Goal: Task Accomplishment & Management: Use online tool/utility

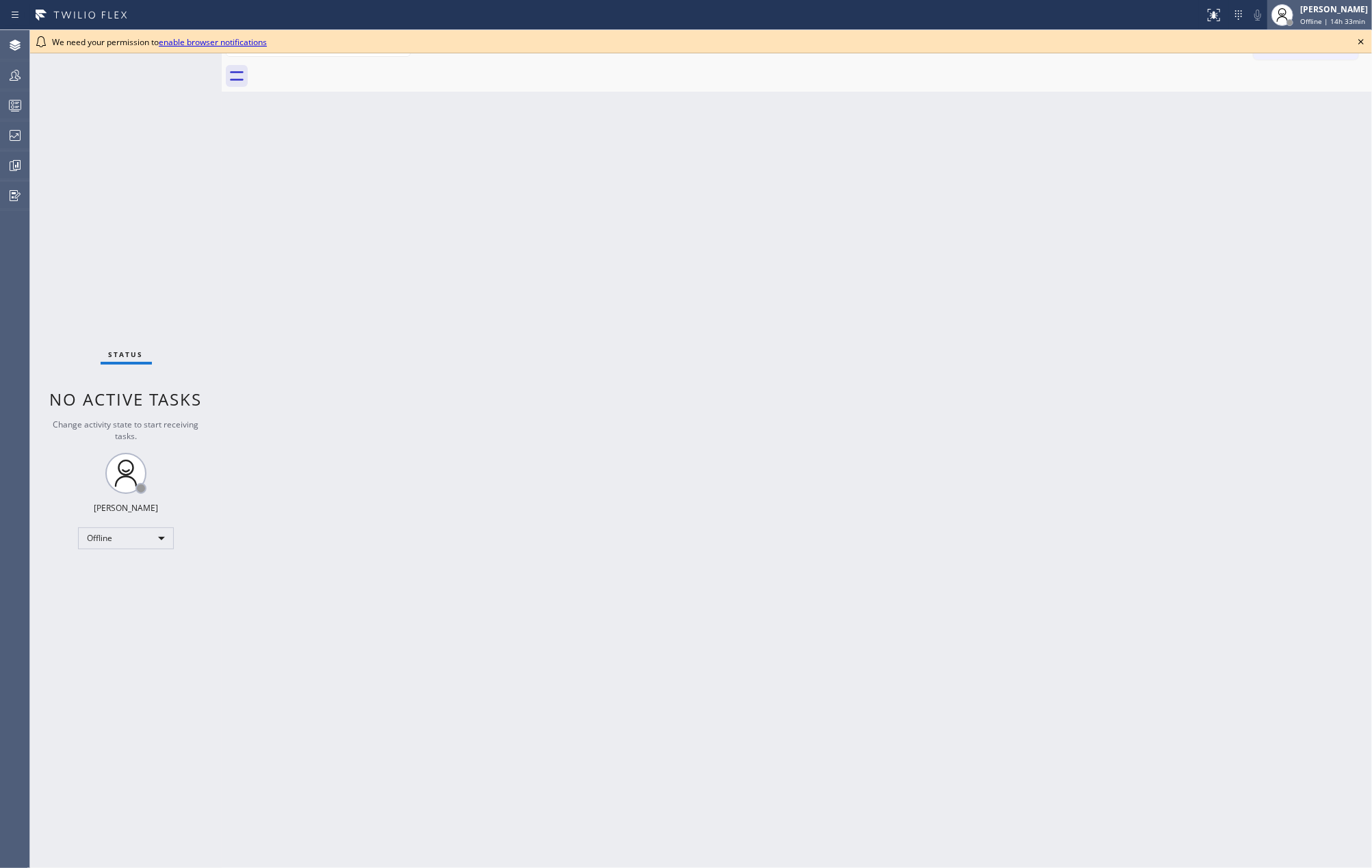
click at [1328, 13] on div "[PERSON_NAME]" at bounding box center [1334, 10] width 68 height 11
click at [1295, 67] on button "Available" at bounding box center [1303, 73] width 137 height 18
click at [1327, 12] on div "[PERSON_NAME]" at bounding box center [1334, 10] width 68 height 11
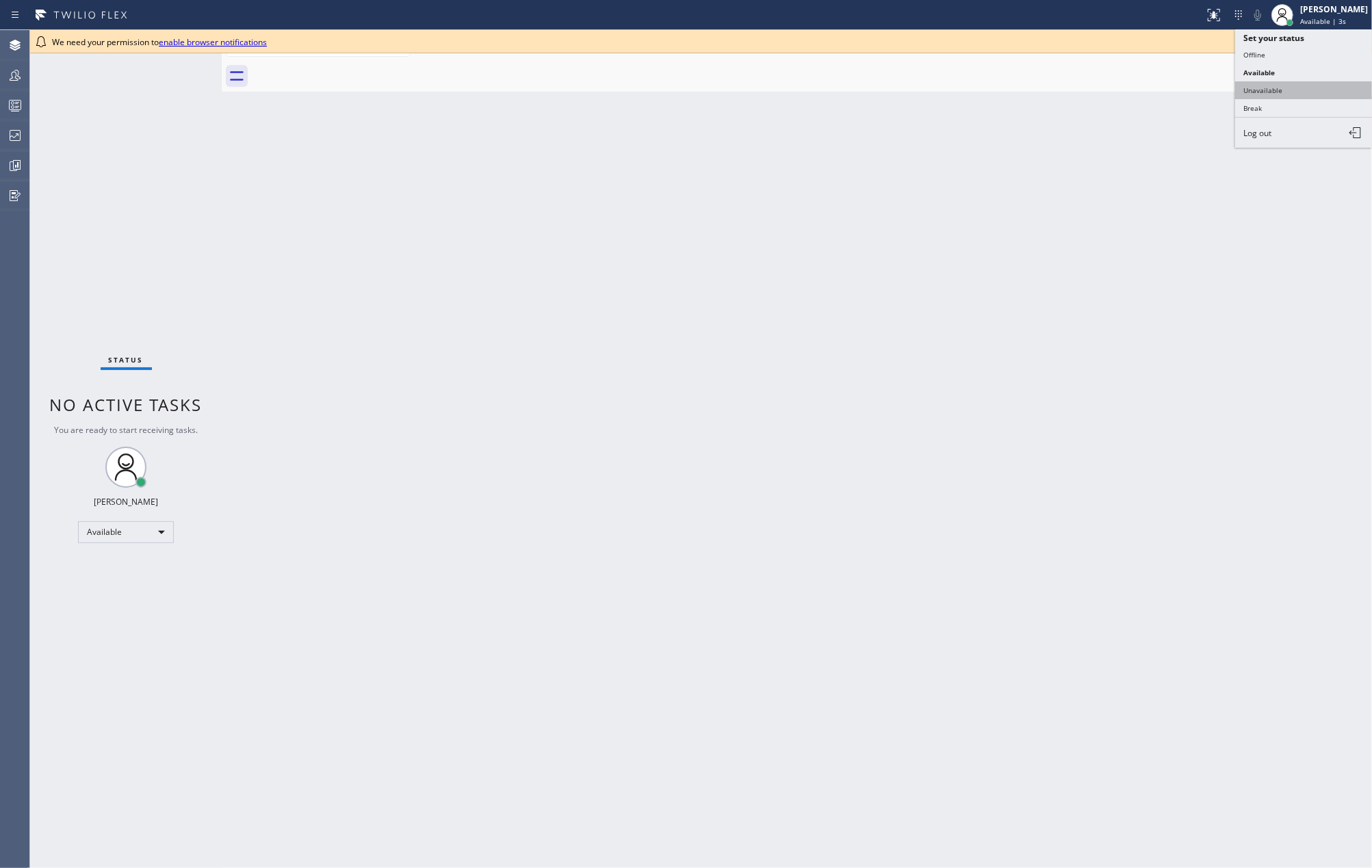
click at [1333, 94] on button "Unavailable" at bounding box center [1303, 90] width 137 height 18
click at [1361, 38] on icon at bounding box center [1361, 41] width 16 height 16
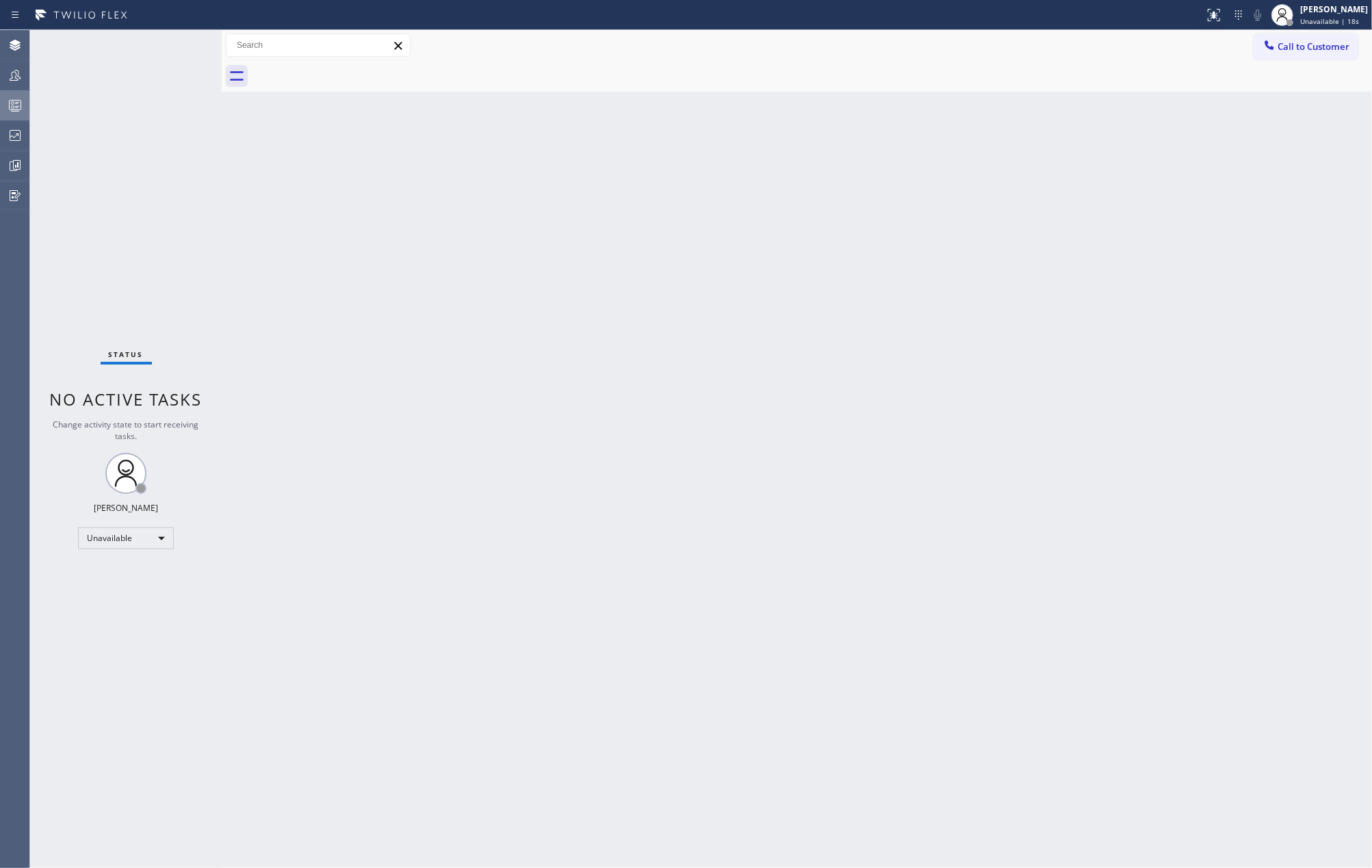
click at [6, 99] on div at bounding box center [15, 105] width 31 height 16
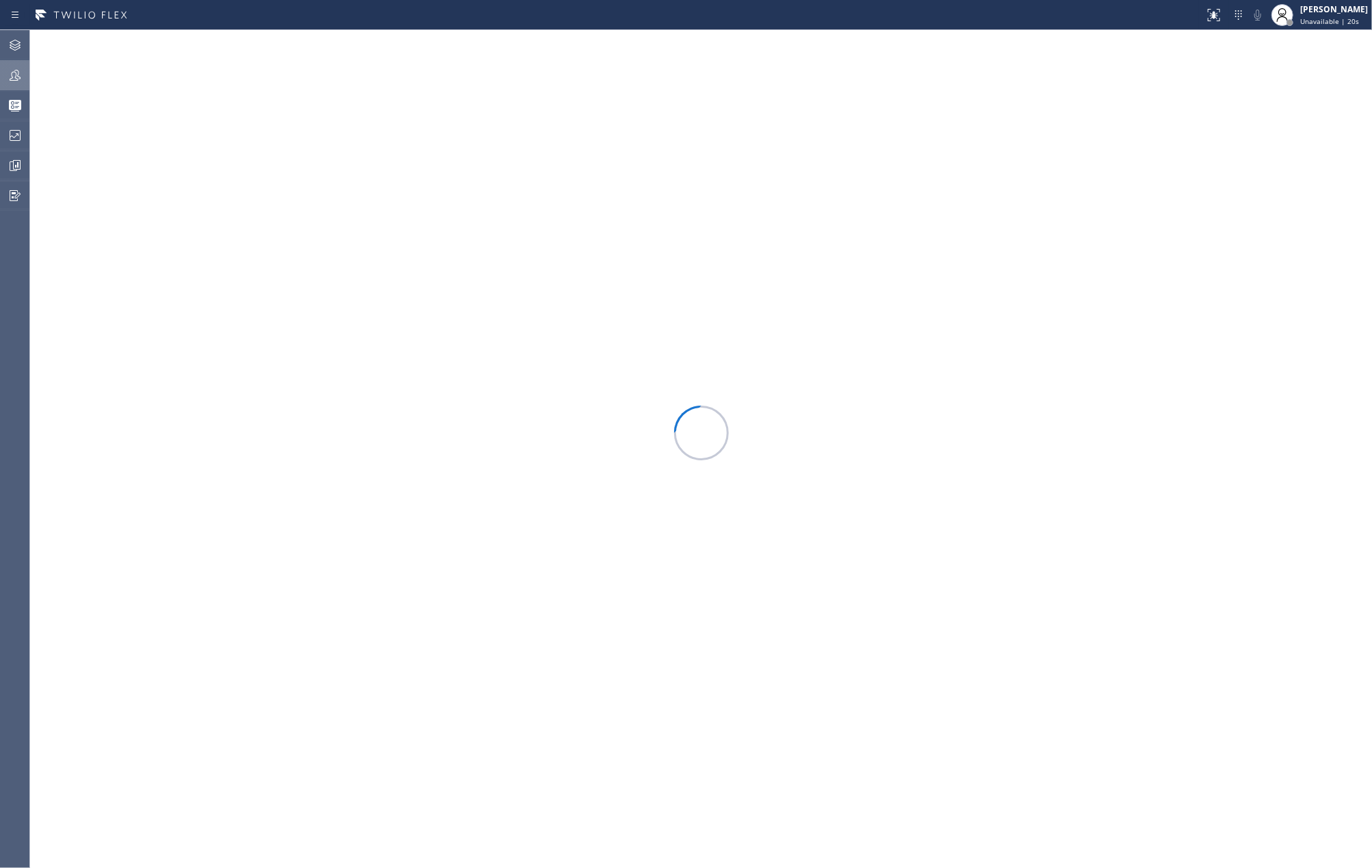
click at [17, 67] on icon at bounding box center [14, 74] width 16 height 16
click at [1330, 64] on button "Filter" at bounding box center [1322, 62] width 74 height 22
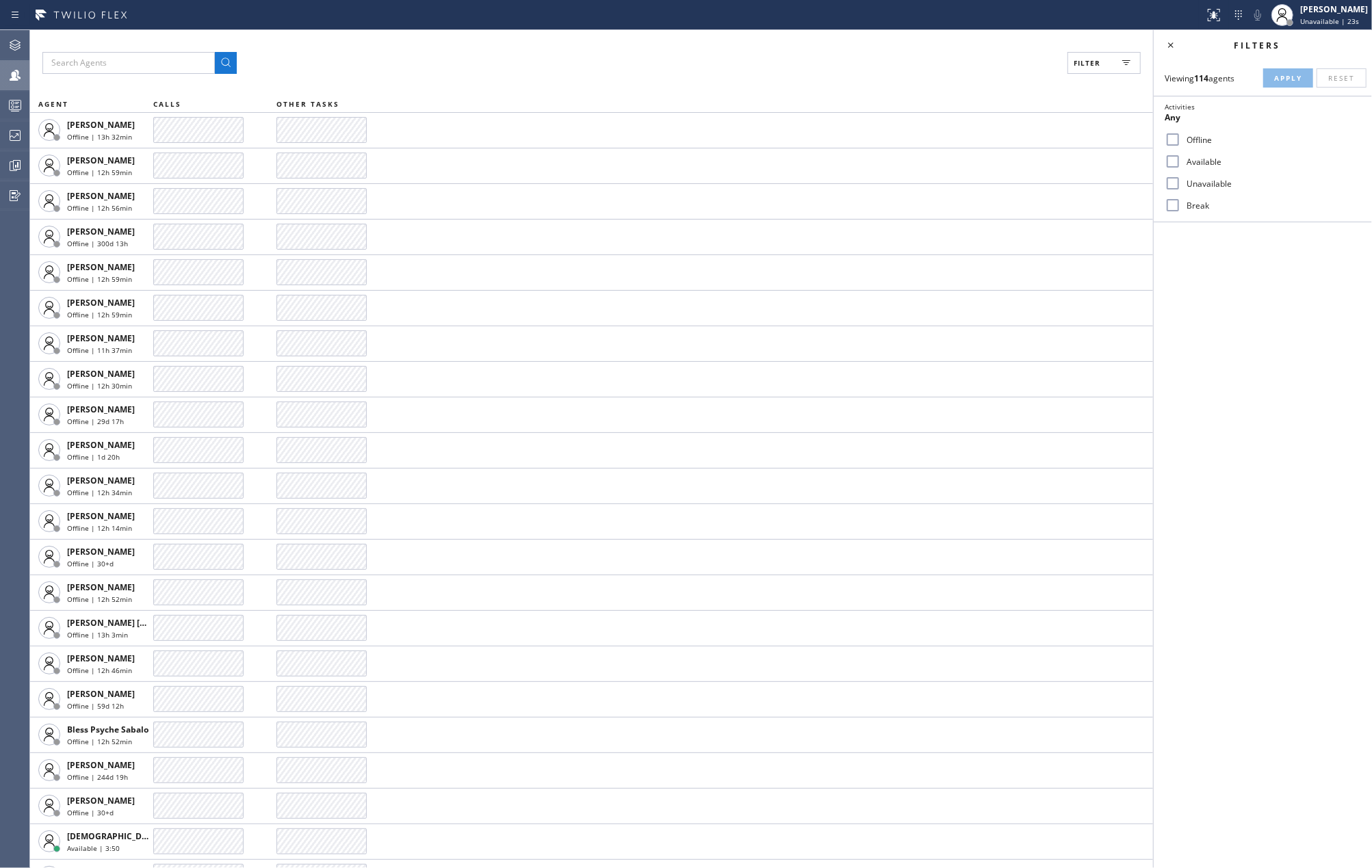
click at [1168, 159] on input "Available" at bounding box center [1172, 160] width 16 height 16
checkbox input "true"
click at [1174, 179] on input "Unavailable" at bounding box center [1172, 182] width 16 height 16
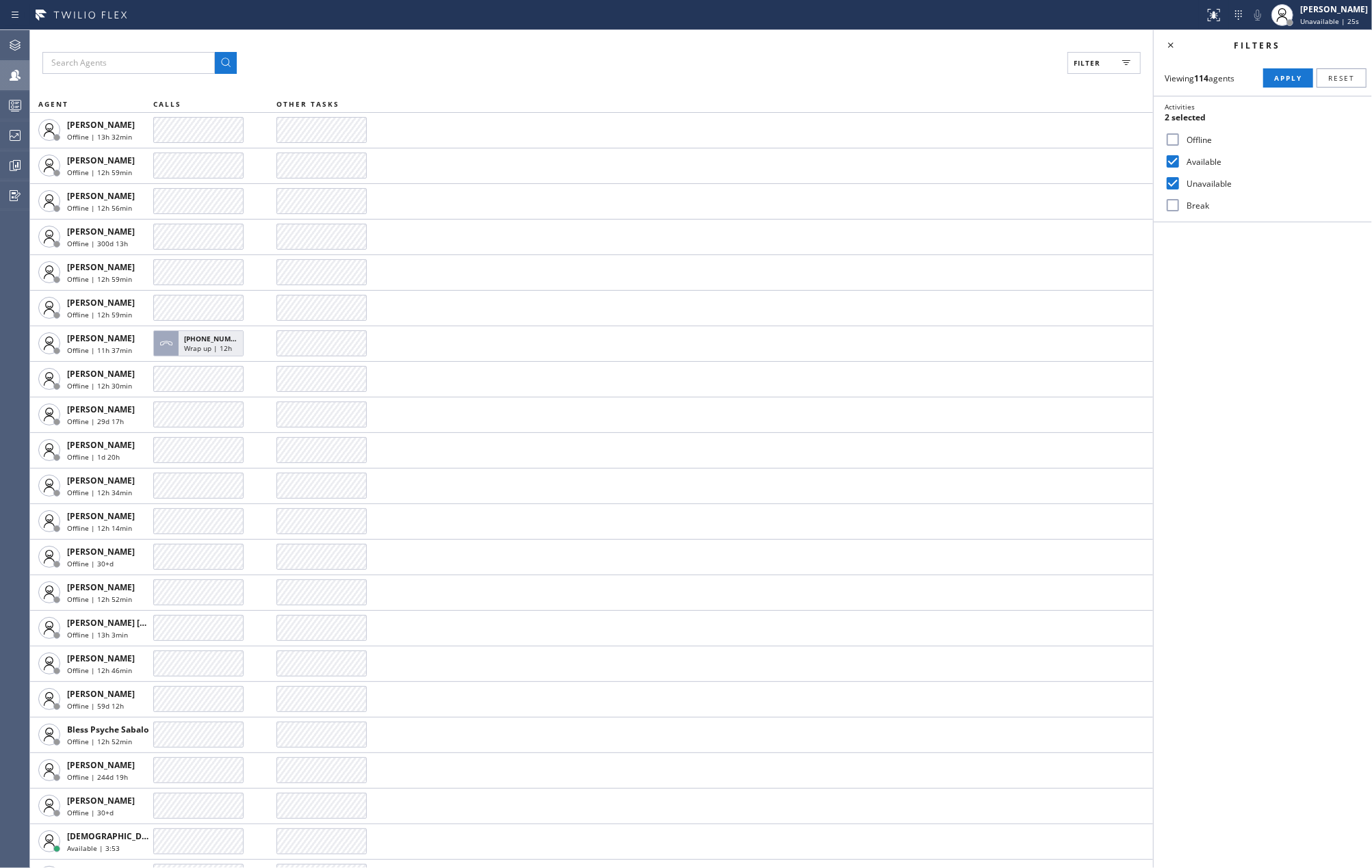
checkbox input "true"
click at [1174, 208] on input "Break" at bounding box center [1172, 204] width 16 height 16
checkbox input "true"
click at [1296, 79] on span "Apply" at bounding box center [1287, 78] width 28 height 10
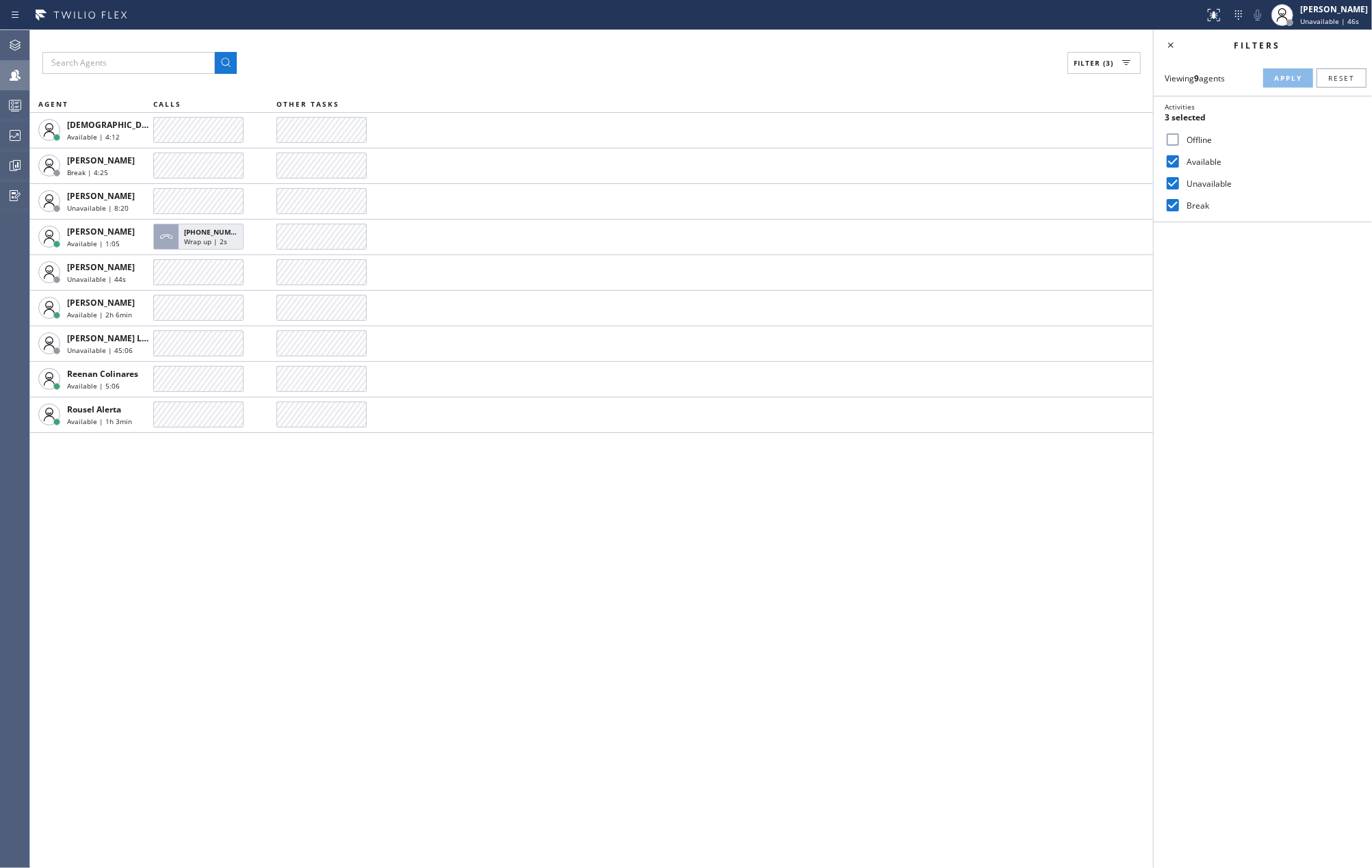
click at [1064, 515] on div "Filter (3) AGENT CALLS OTHER TASKS Christian Cinco Available | 4:12 Esmael Jari…" at bounding box center [591, 449] width 1123 height 837
click at [17, 100] on rect at bounding box center [15, 105] width 11 height 10
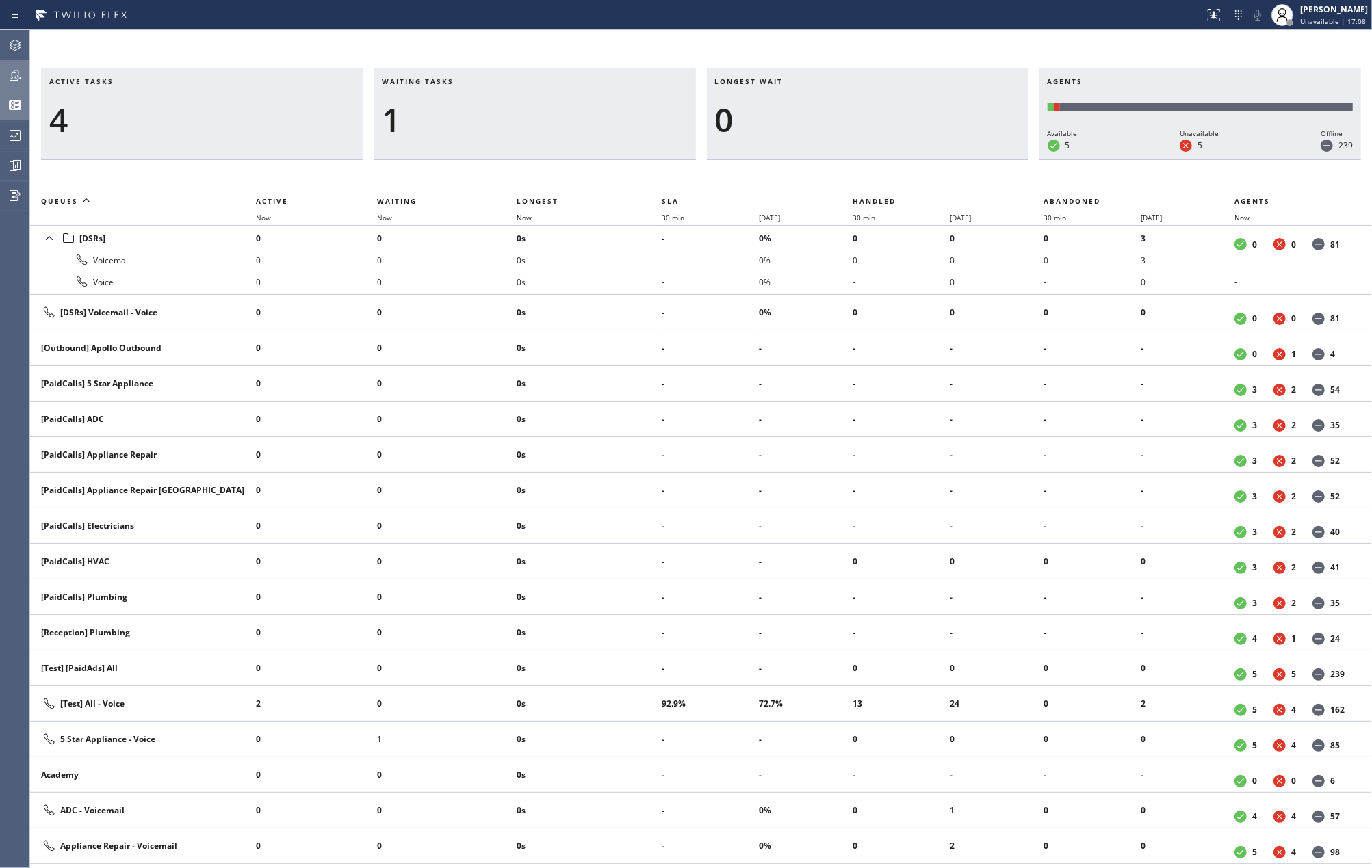
click at [26, 72] on div at bounding box center [15, 74] width 31 height 16
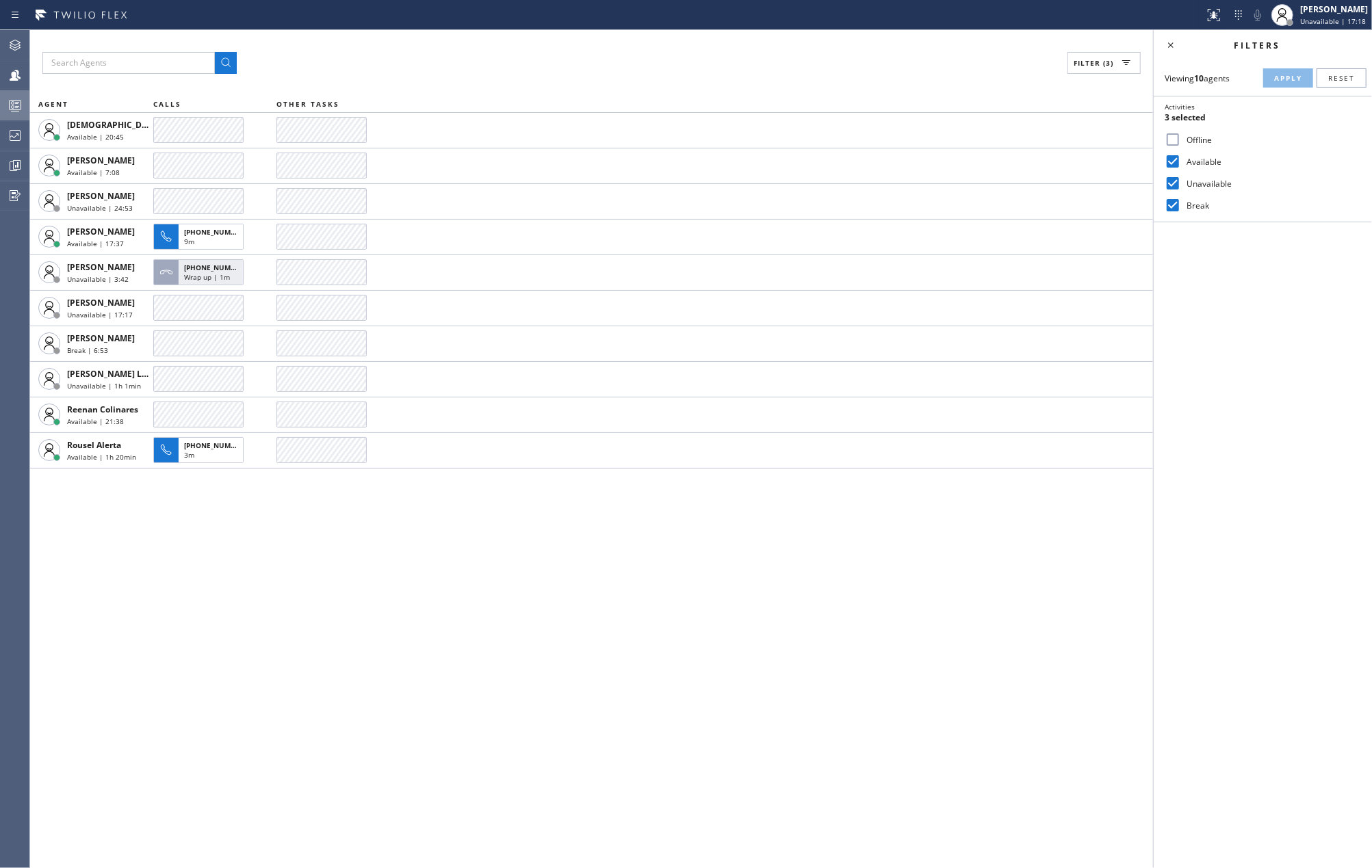
click at [23, 107] on icon at bounding box center [14, 105] width 16 height 16
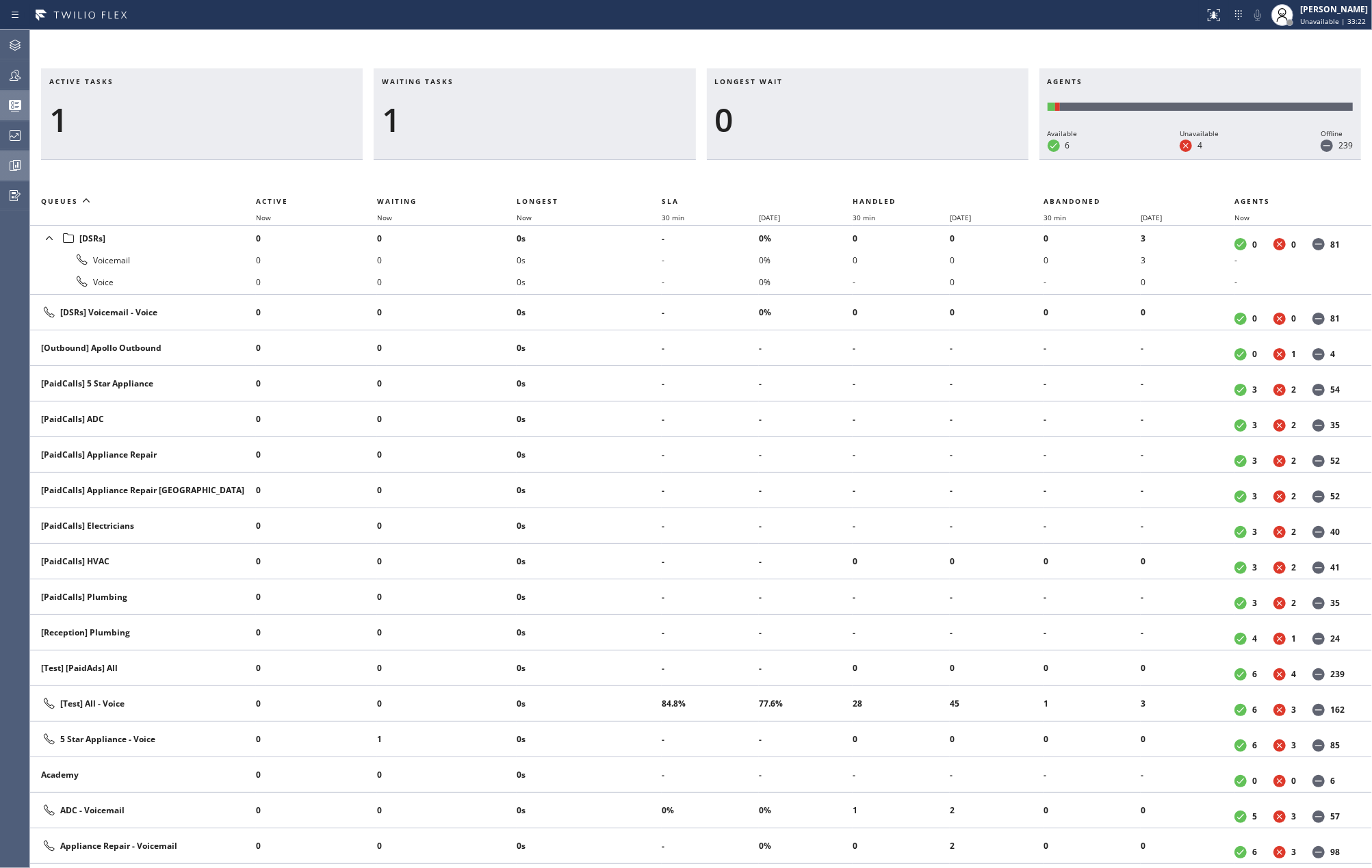
click at [7, 165] on icon at bounding box center [14, 165] width 16 height 16
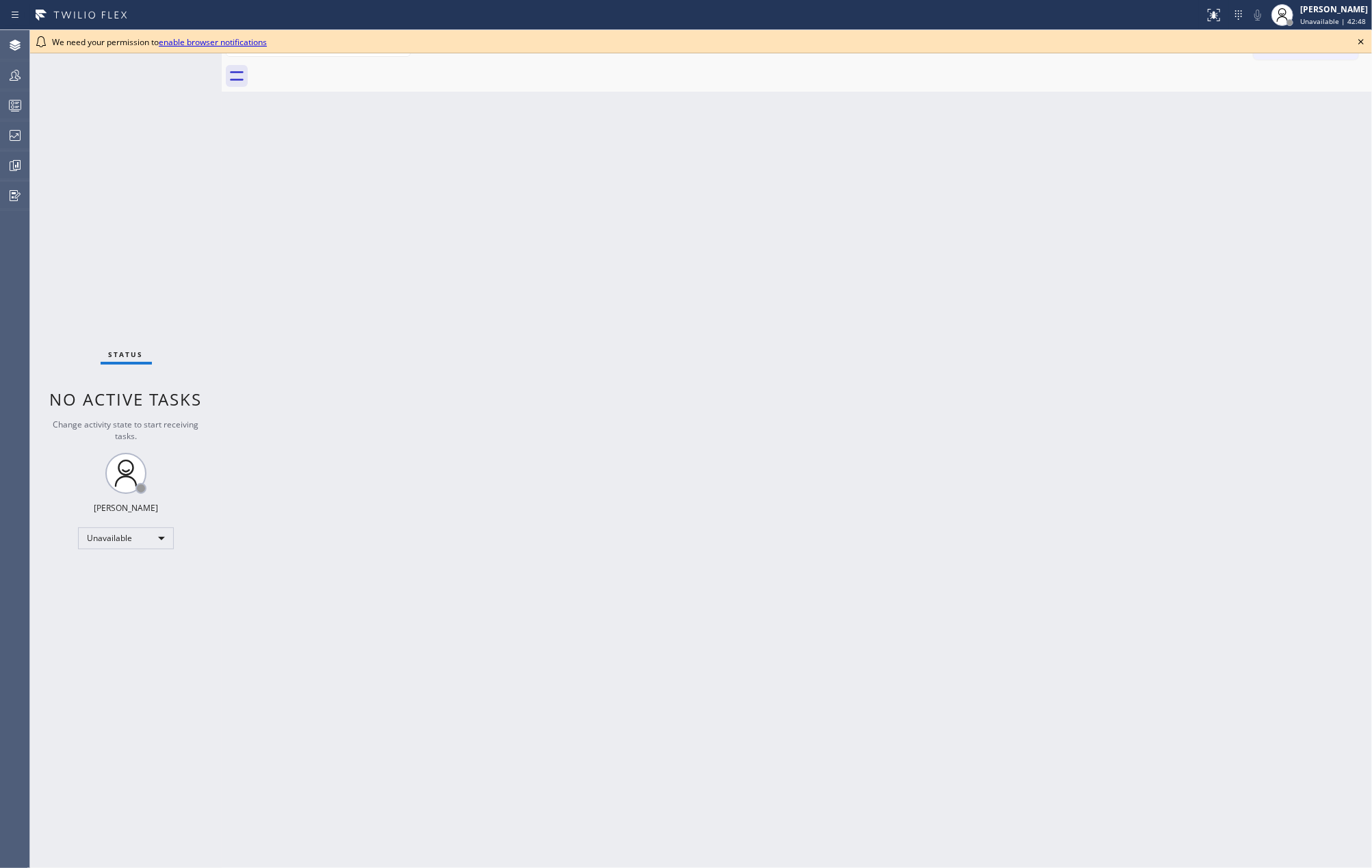
click at [1361, 41] on icon at bounding box center [1361, 42] width 6 height 6
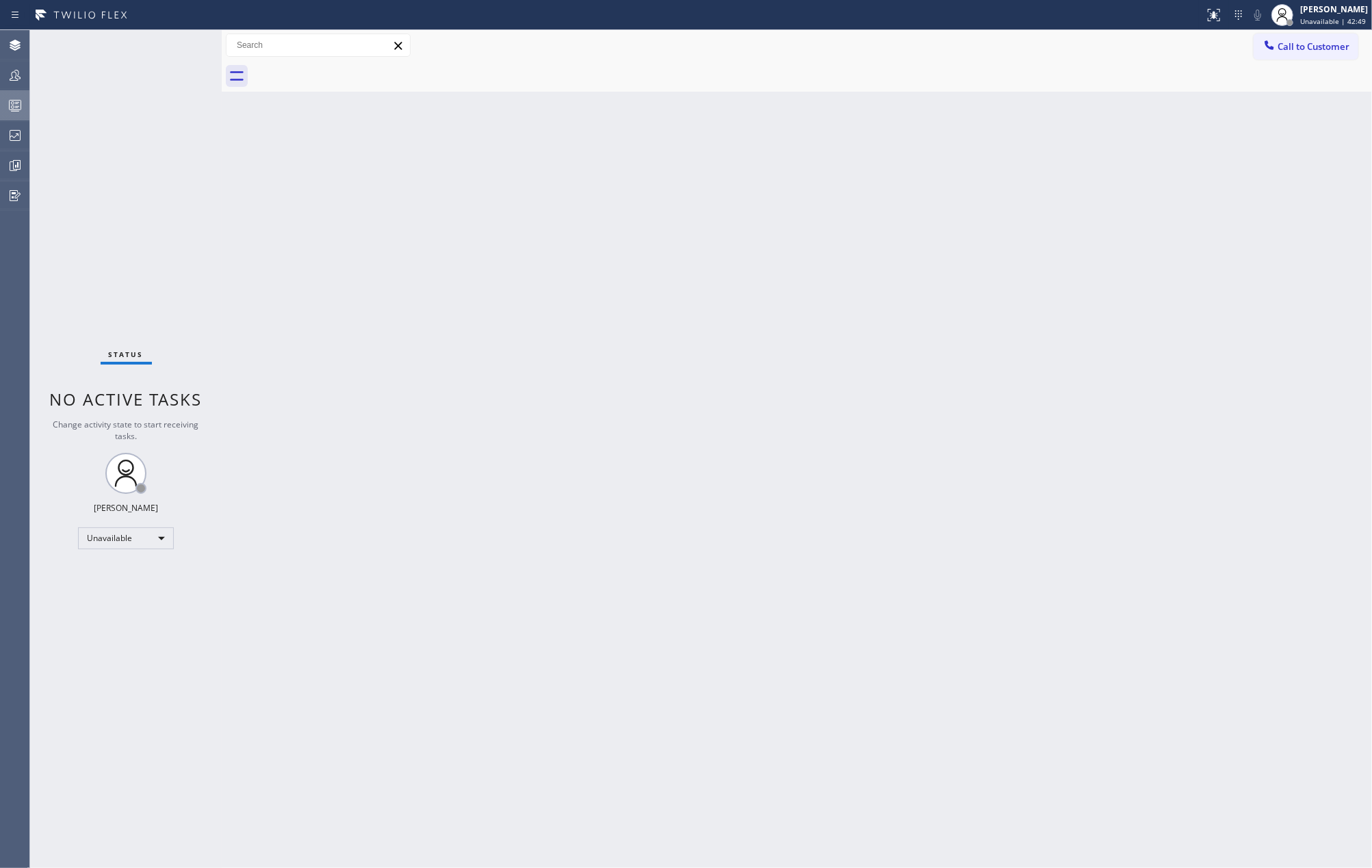
click at [15, 100] on rect at bounding box center [15, 105] width 11 height 10
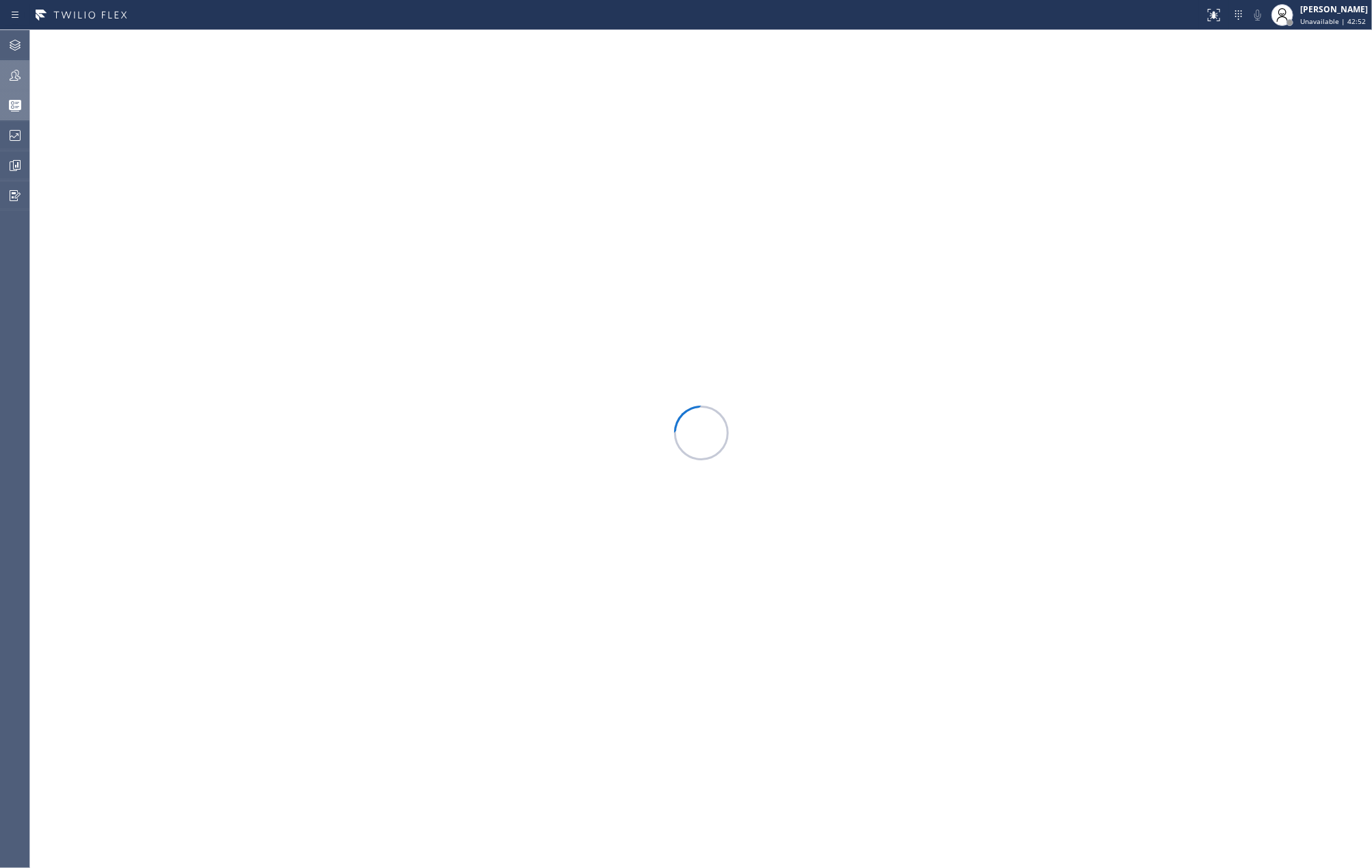
click at [11, 75] on icon at bounding box center [14, 74] width 16 height 16
click at [1324, 61] on button "Filter" at bounding box center [1322, 62] width 74 height 22
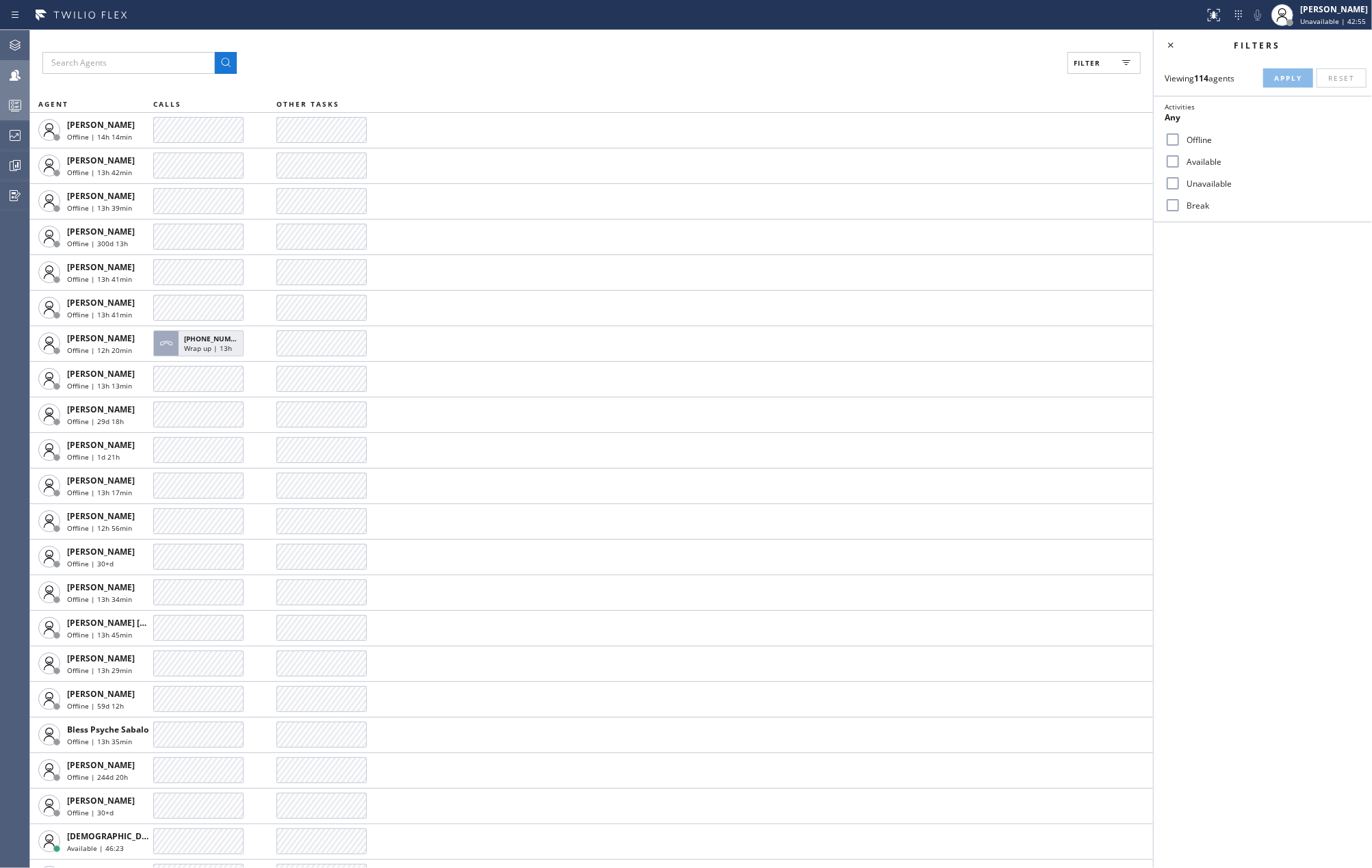
click at [1177, 153] on input "Available" at bounding box center [1172, 160] width 16 height 16
checkbox input "true"
click at [1171, 178] on input "Unavailable" at bounding box center [1172, 182] width 16 height 16
checkbox input "true"
click at [1171, 206] on input "Break" at bounding box center [1172, 204] width 16 height 16
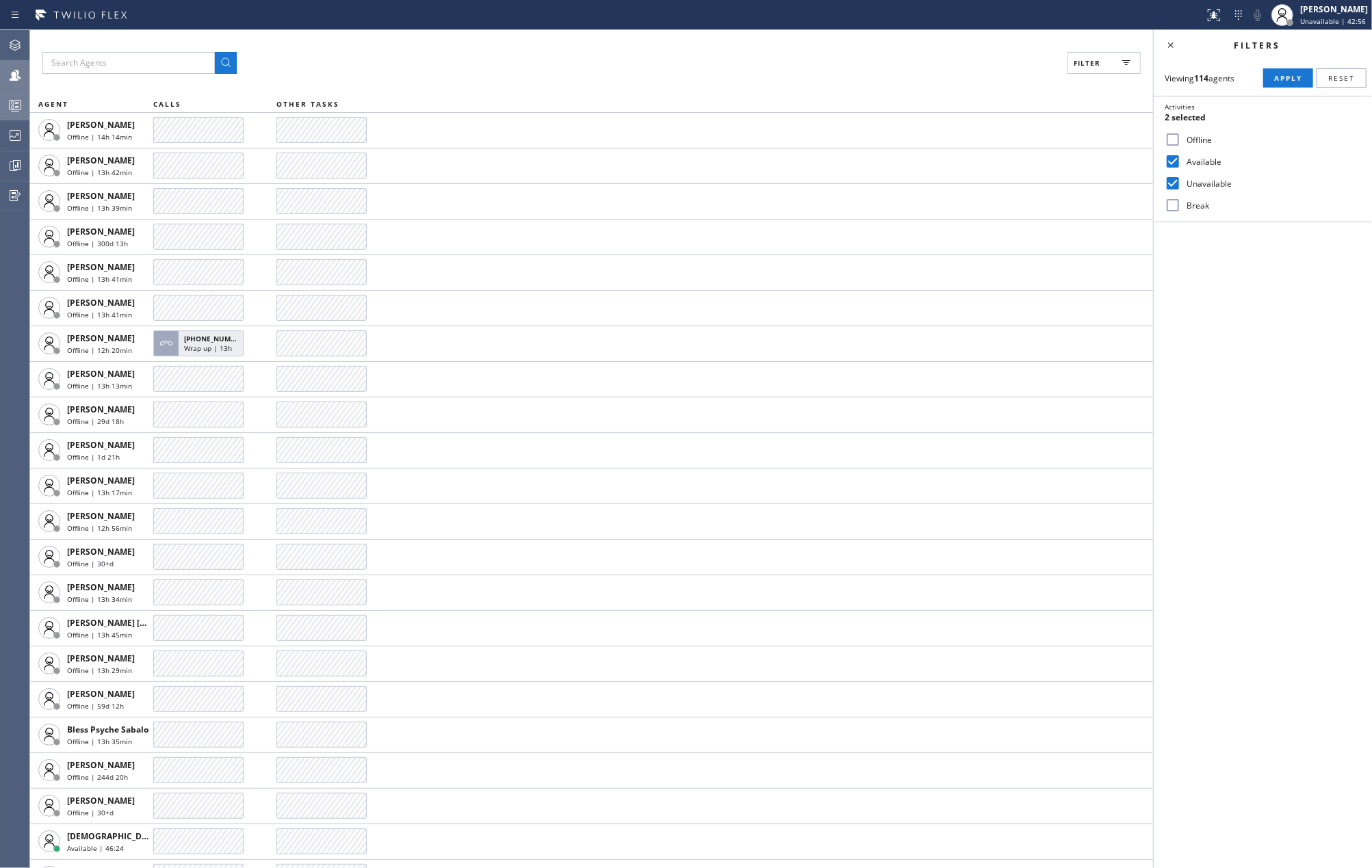
checkbox input "true"
click at [1285, 80] on span "Apply" at bounding box center [1287, 78] width 28 height 10
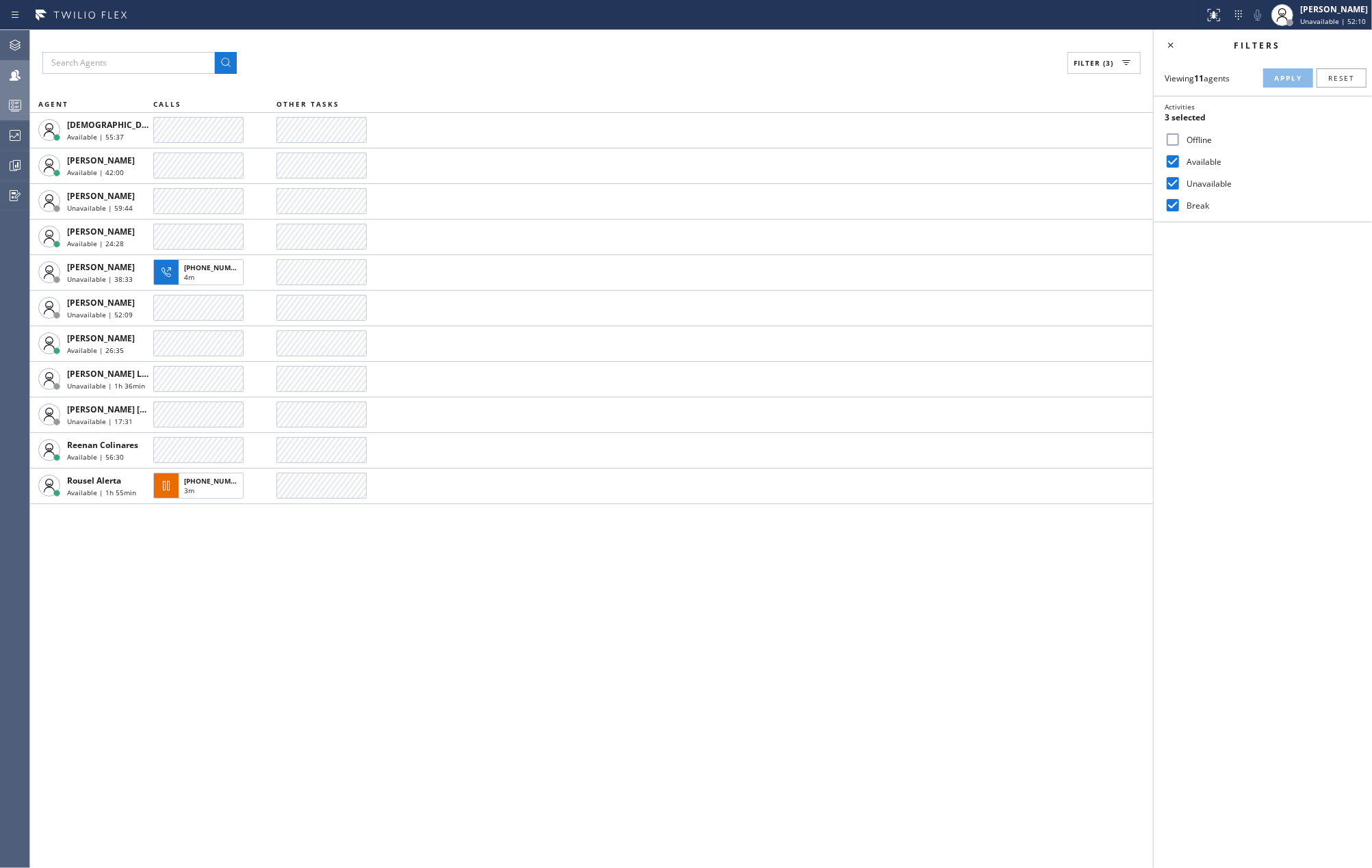
click at [458, 45] on div "Filter (3) AGENT CALLS OTHER TASKS Christian Cinco Available | 55:37 Esmael Jar…" at bounding box center [591, 449] width 1123 height 837
click at [9, 105] on icon at bounding box center [14, 105] width 16 height 16
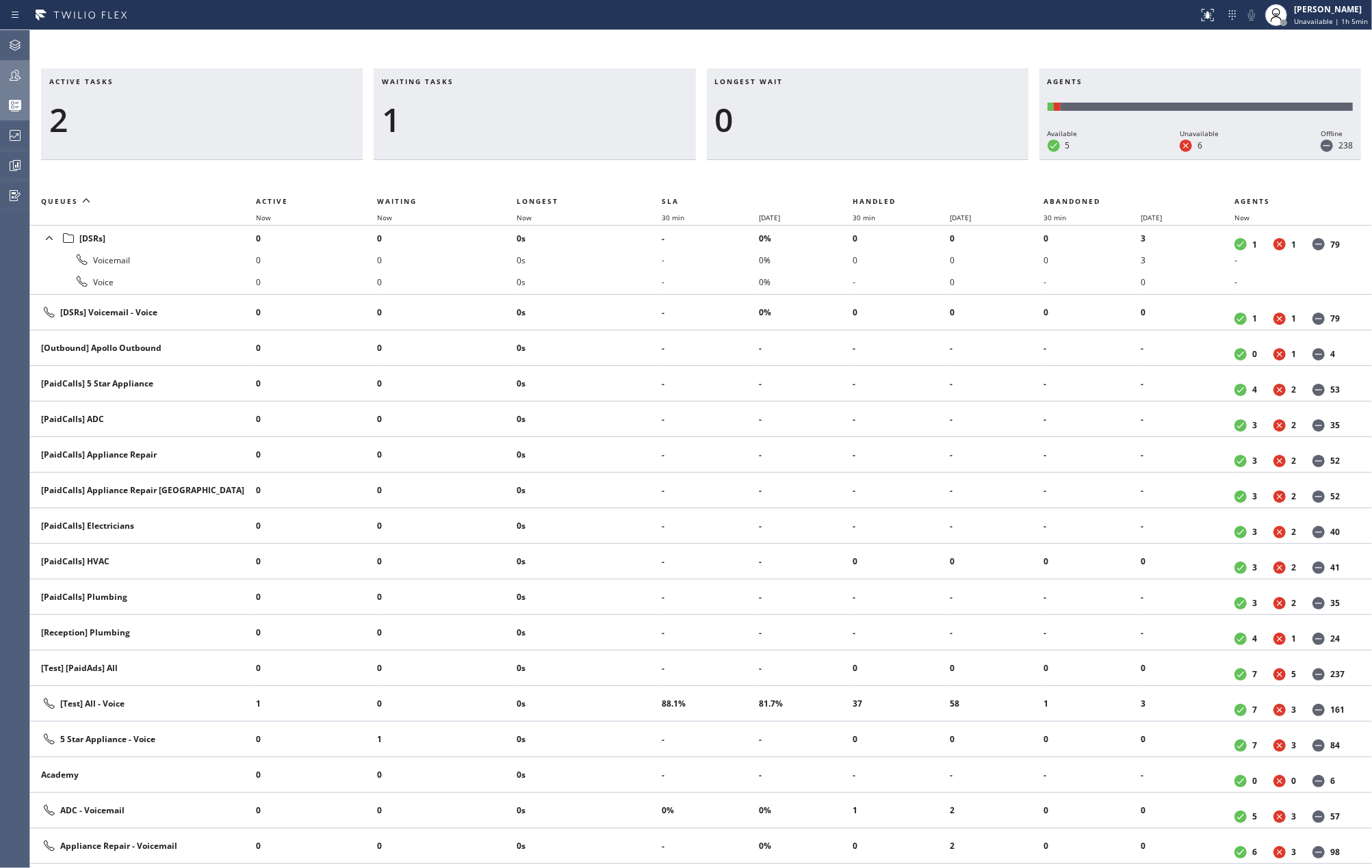
click at [4, 76] on div at bounding box center [15, 74] width 31 height 16
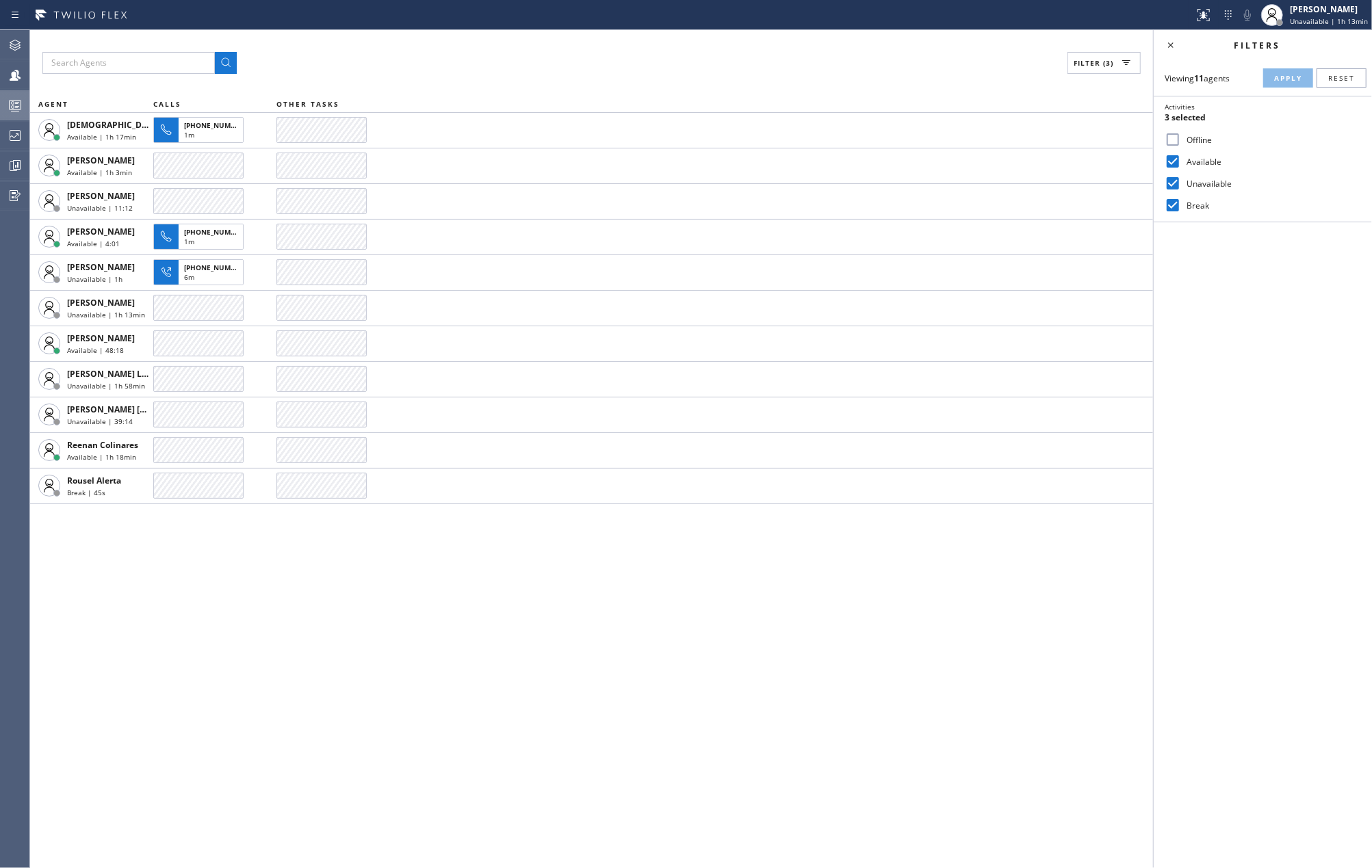
click at [12, 104] on circle at bounding box center [12, 103] width 3 height 3
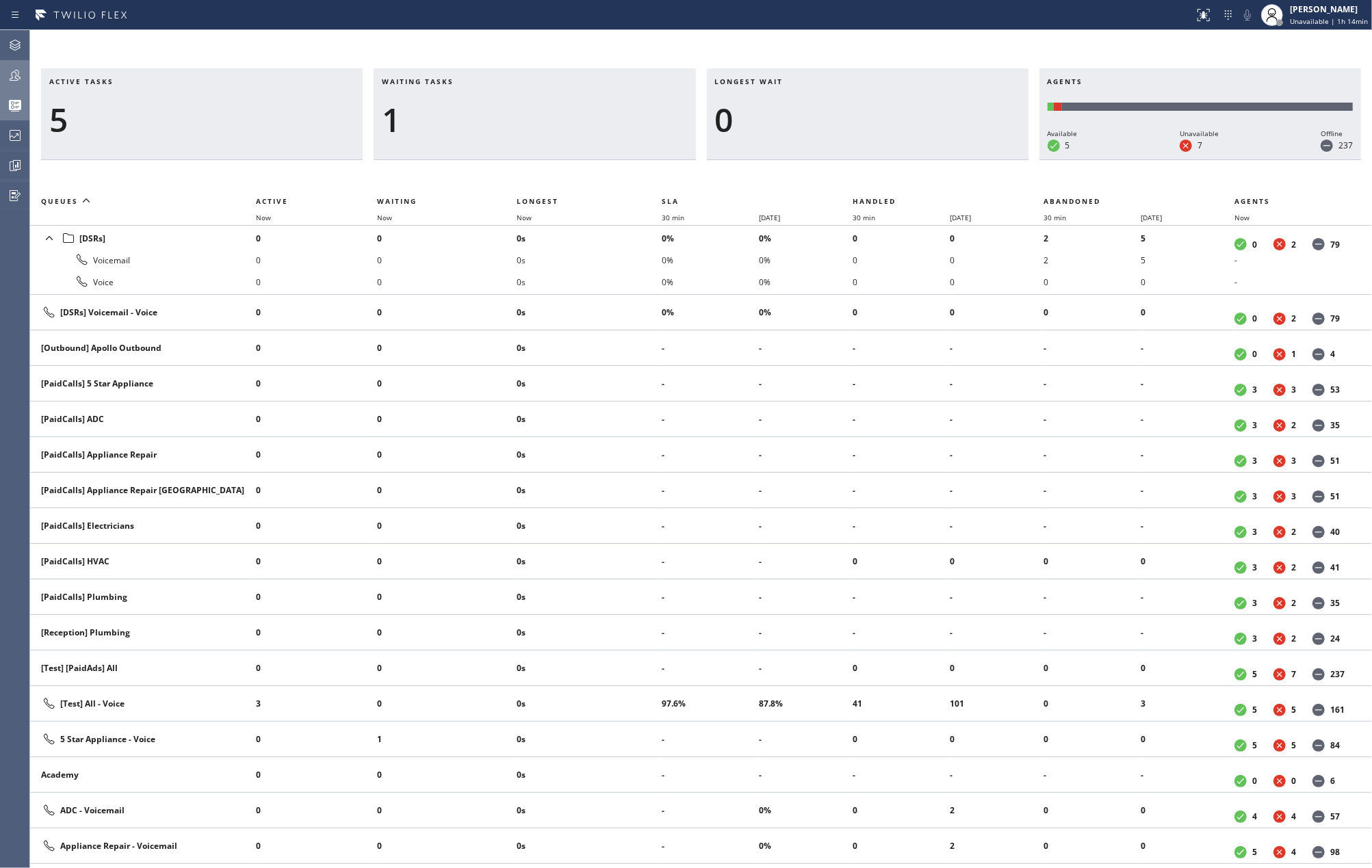
click at [9, 83] on div at bounding box center [15, 74] width 31 height 28
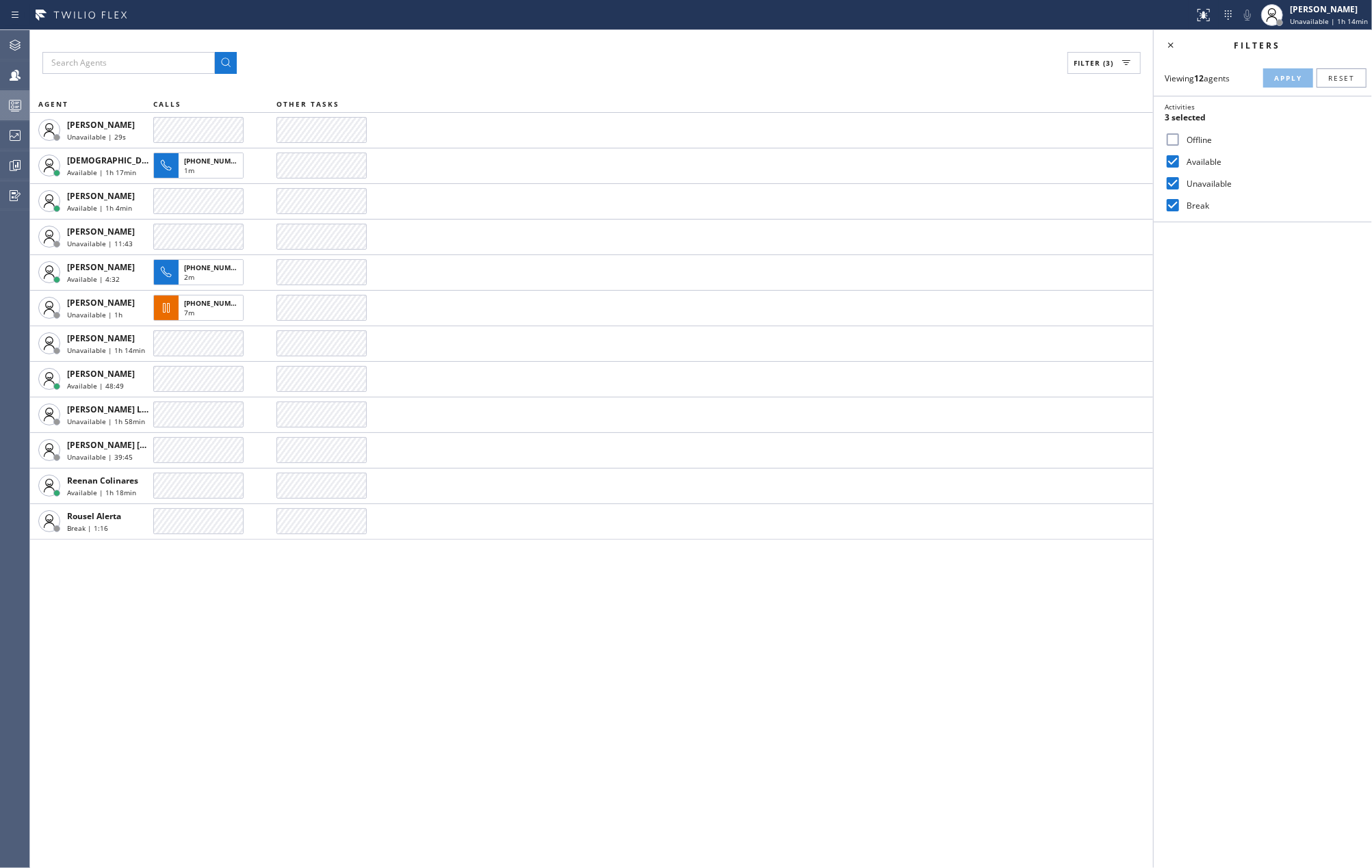
click at [25, 107] on div at bounding box center [15, 105] width 31 height 16
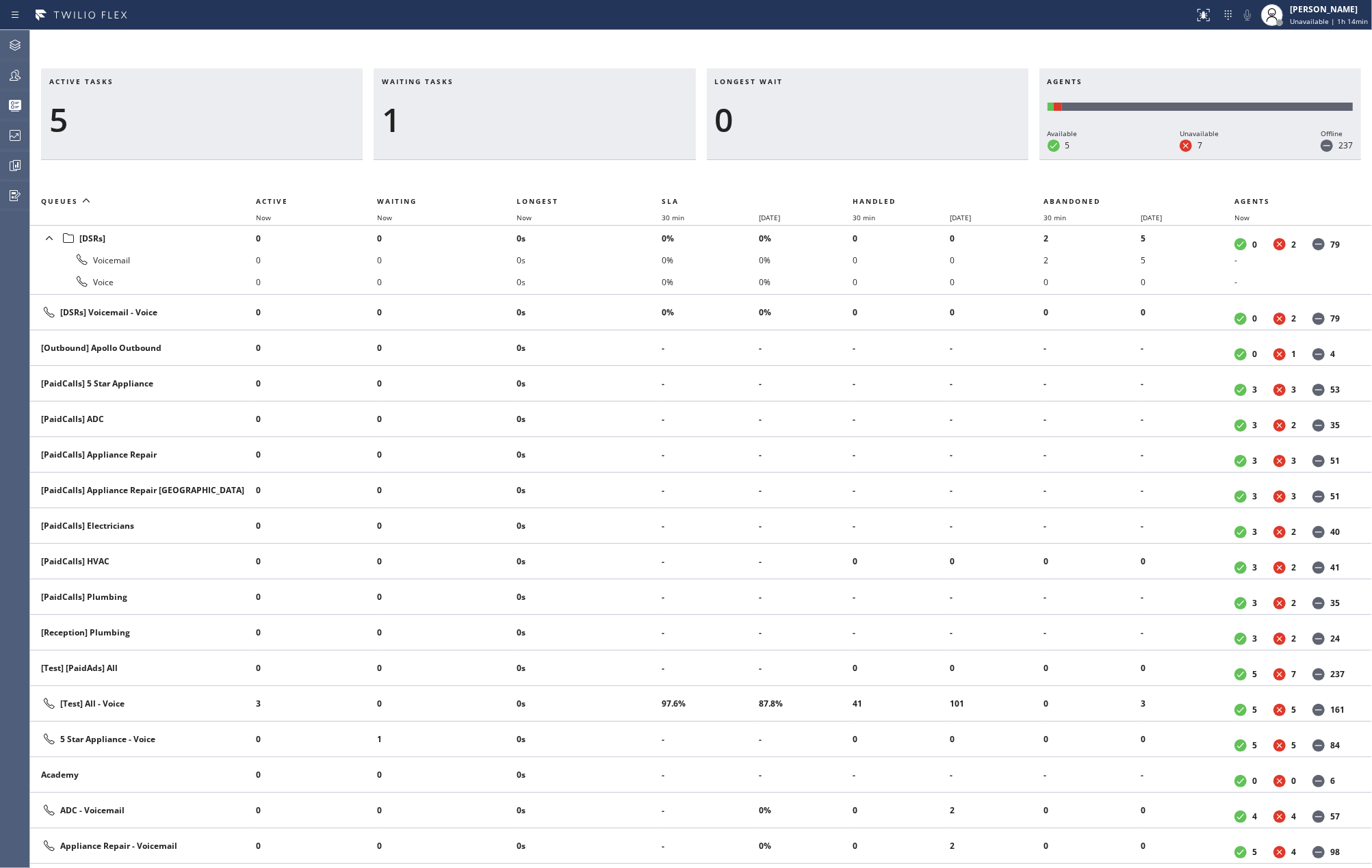
click at [955, 35] on div "Active tasks 5 Waiting tasks 1 Longest wait 0 Agents Available 5 Unavailable 7 …" at bounding box center [701, 449] width 1341 height 837
click at [421, 33] on div "Active tasks 4 Waiting tasks 3 Longest wait 57s [DSRs] Agents Available 5 Unava…" at bounding box center [701, 449] width 1341 height 837
click at [531, 214] on span "Now" at bounding box center [525, 218] width 15 height 10
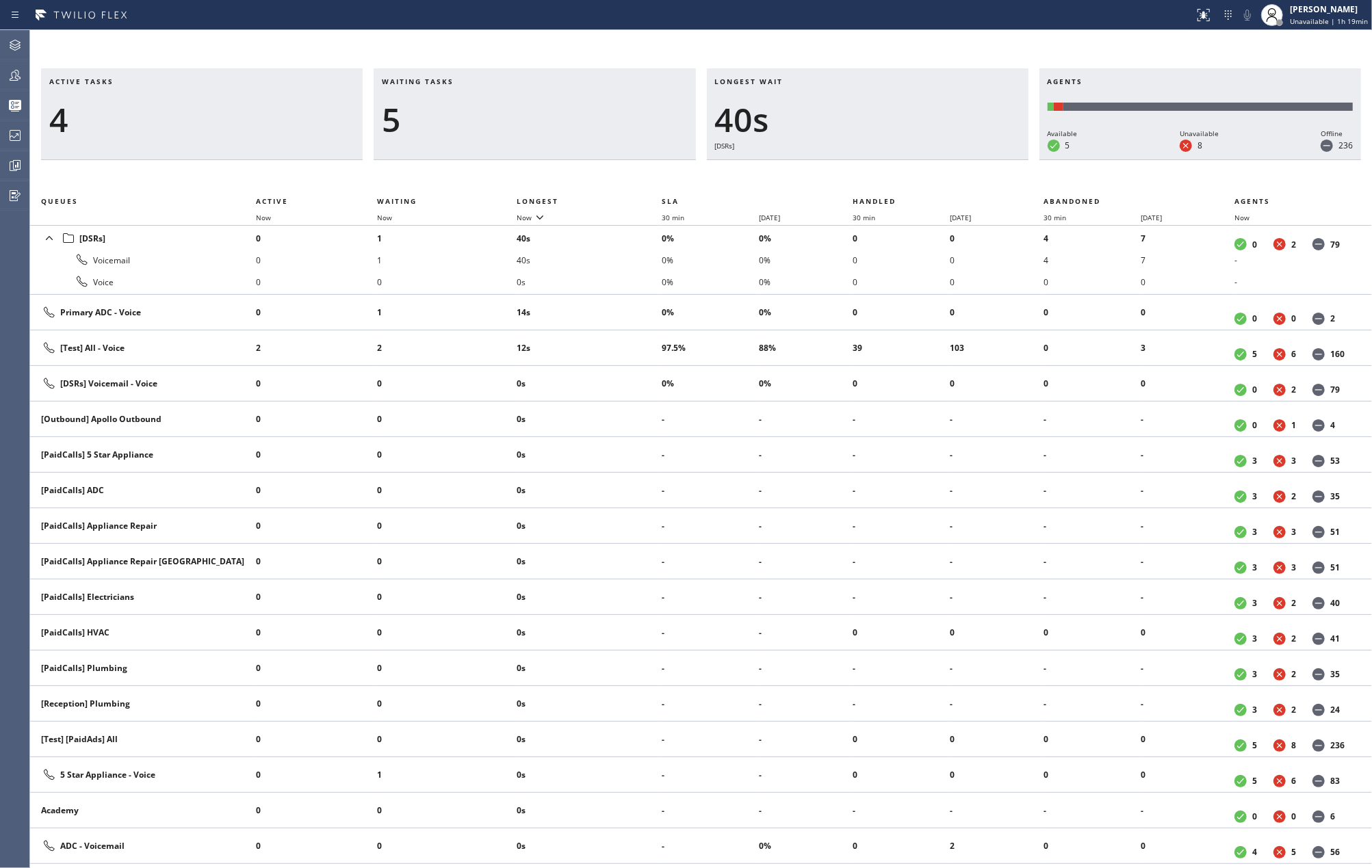
drag, startPoint x: 496, startPoint y: 74, endPoint x: 631, endPoint y: 148, distance: 154.0
click at [496, 74] on div "Waiting tasks 5" at bounding box center [534, 115] width 322 height 92
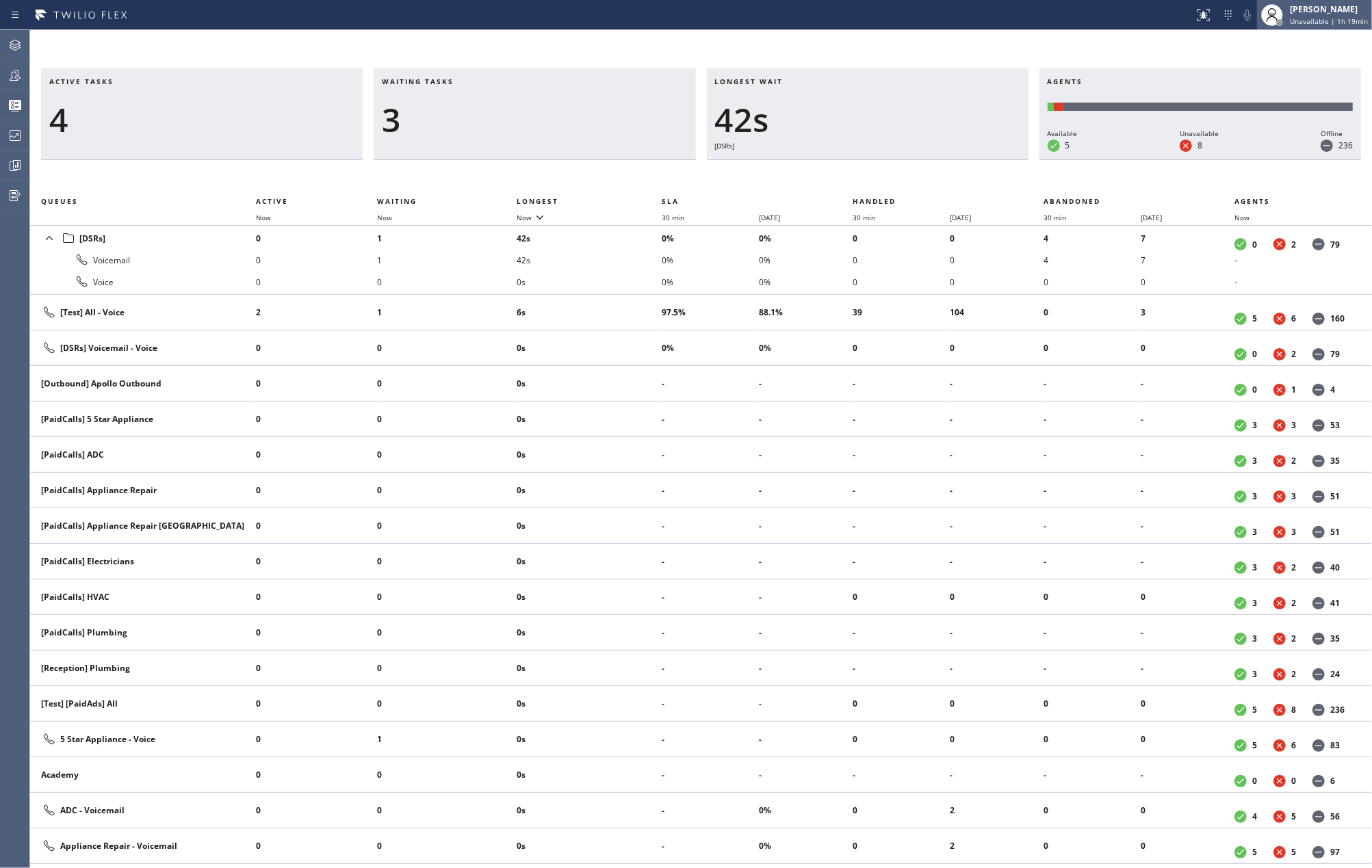
click at [1337, 19] on span "Unavailable | 1h 19min" at bounding box center [1329, 21] width 78 height 10
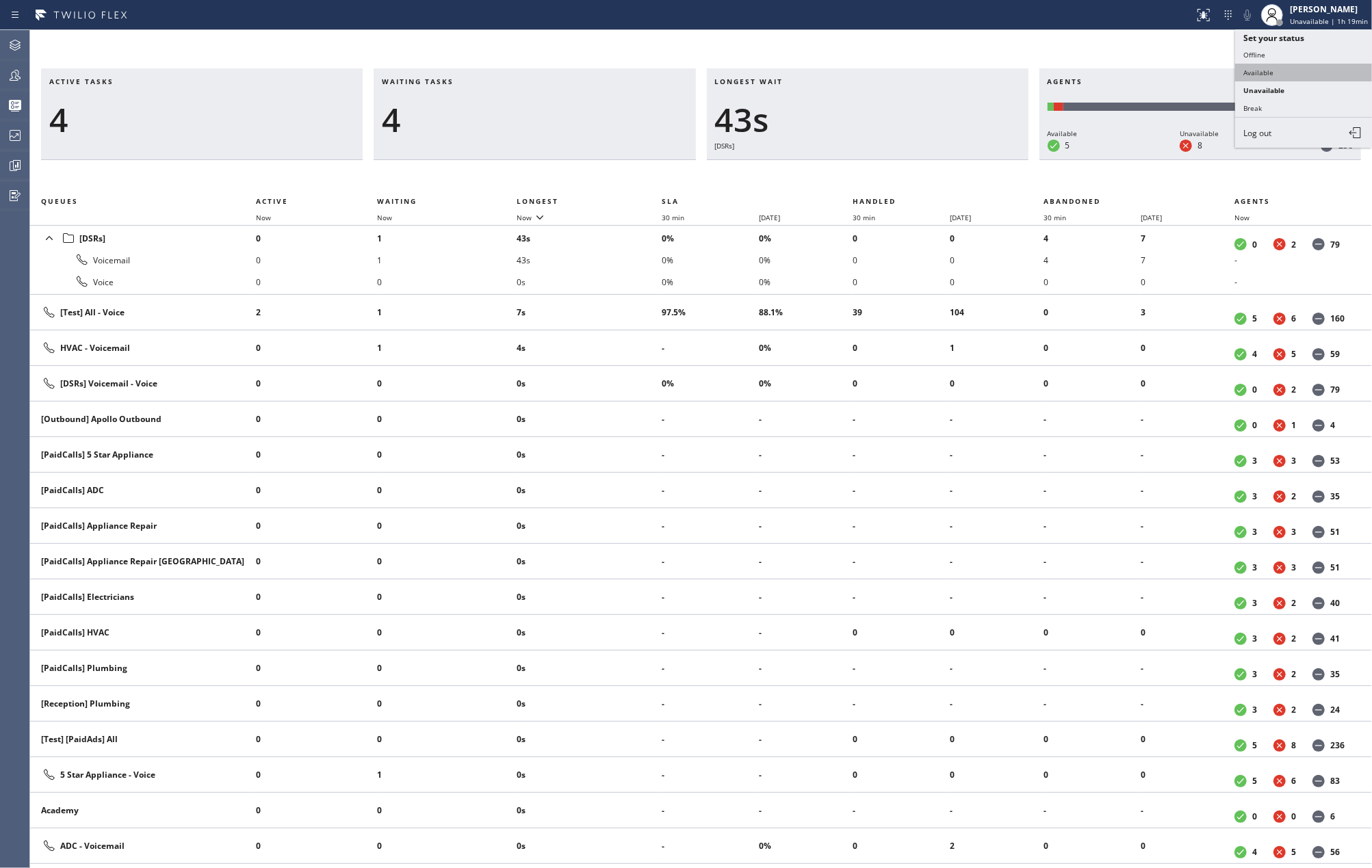
click at [1288, 69] on button "Available" at bounding box center [1303, 73] width 137 height 18
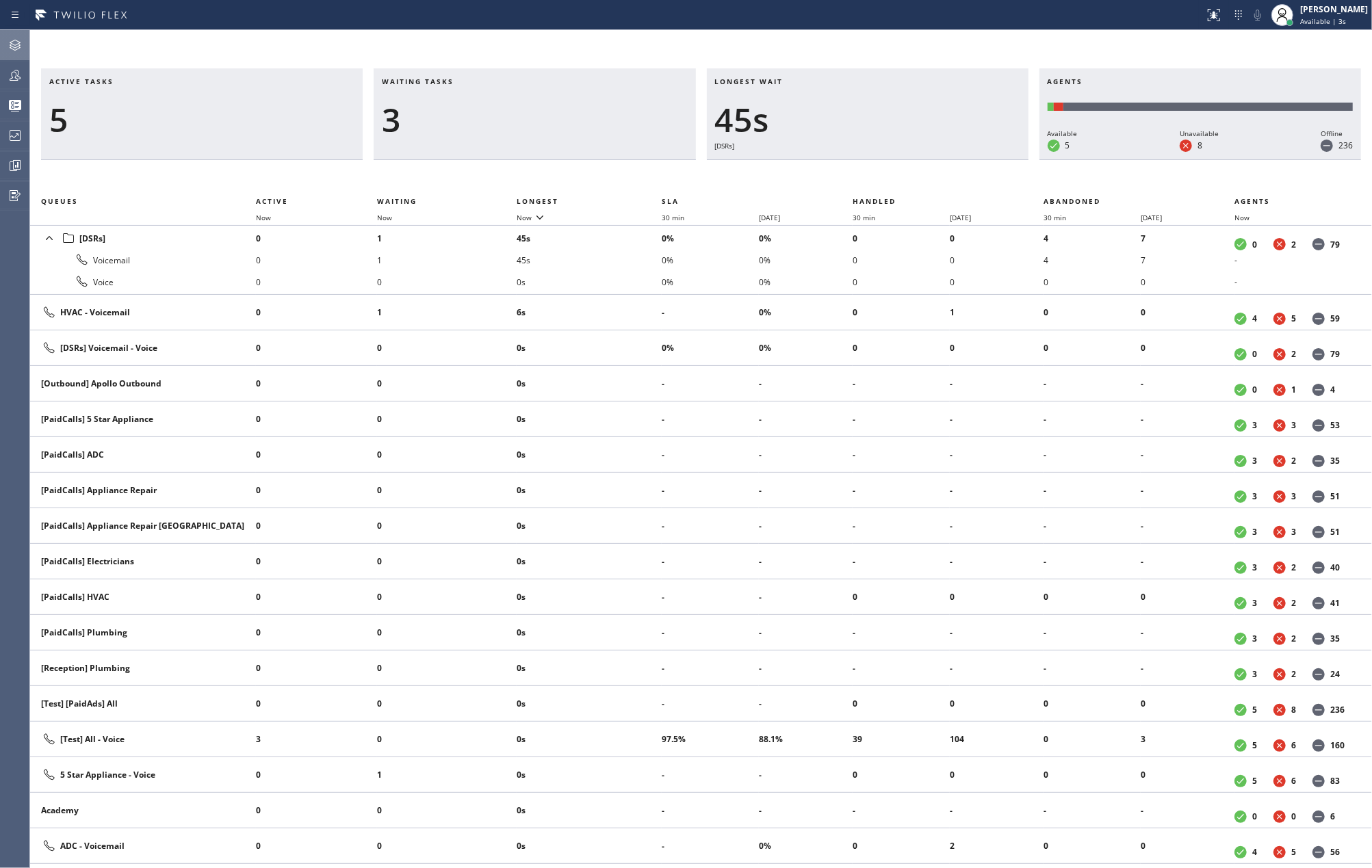
click at [4, 39] on div at bounding box center [15, 45] width 31 height 16
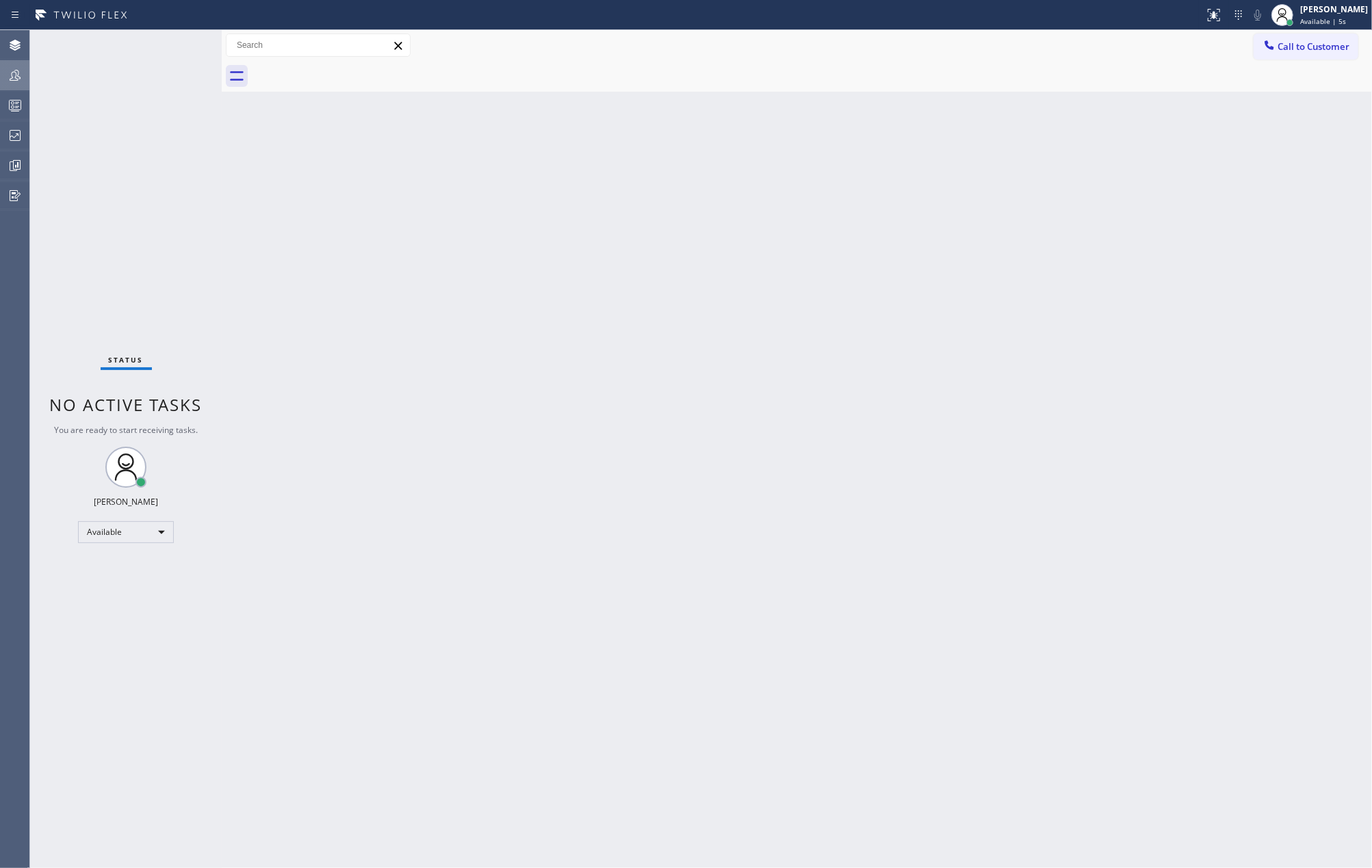
click at [22, 72] on icon at bounding box center [14, 74] width 16 height 16
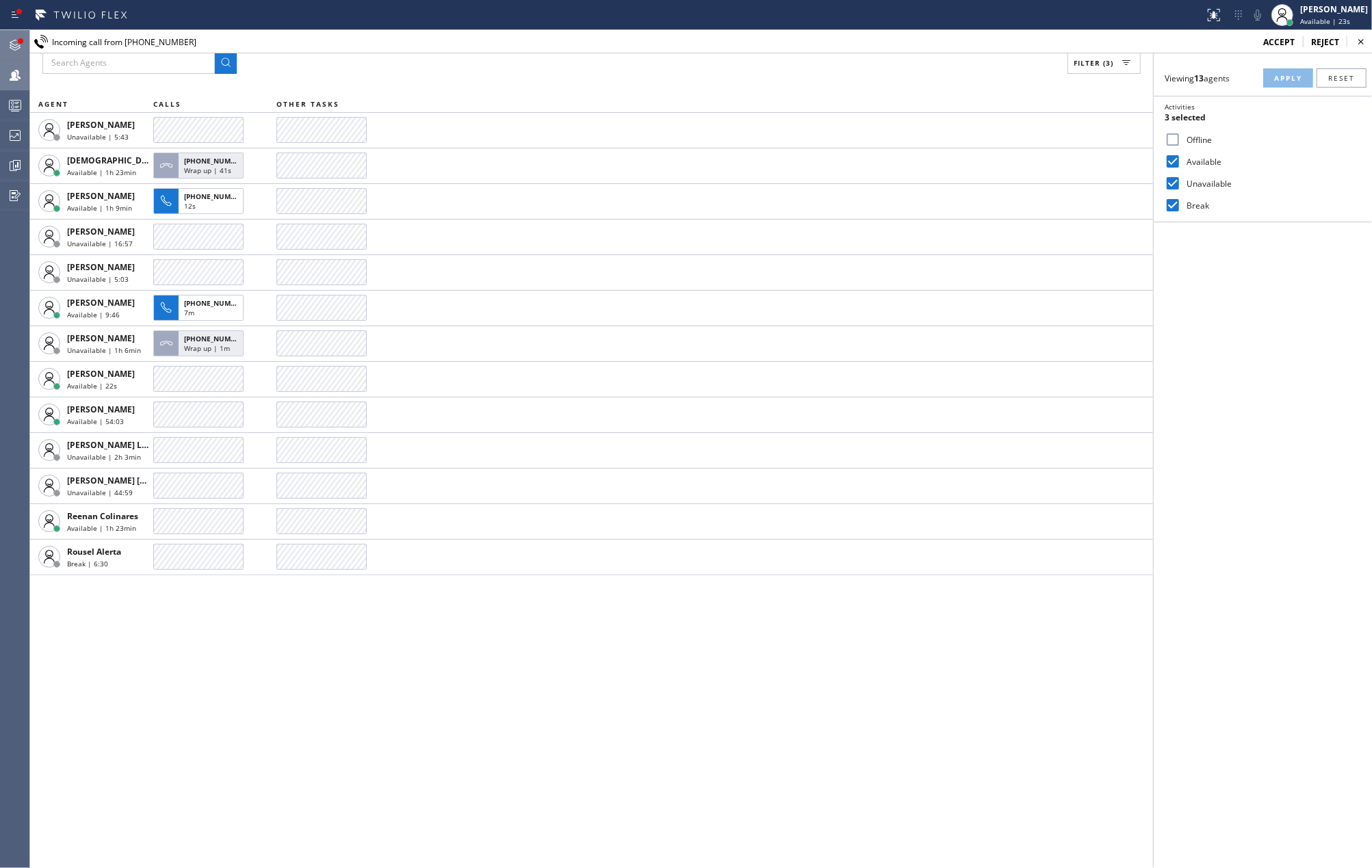
click at [19, 40] on div at bounding box center [21, 41] width 6 height 6
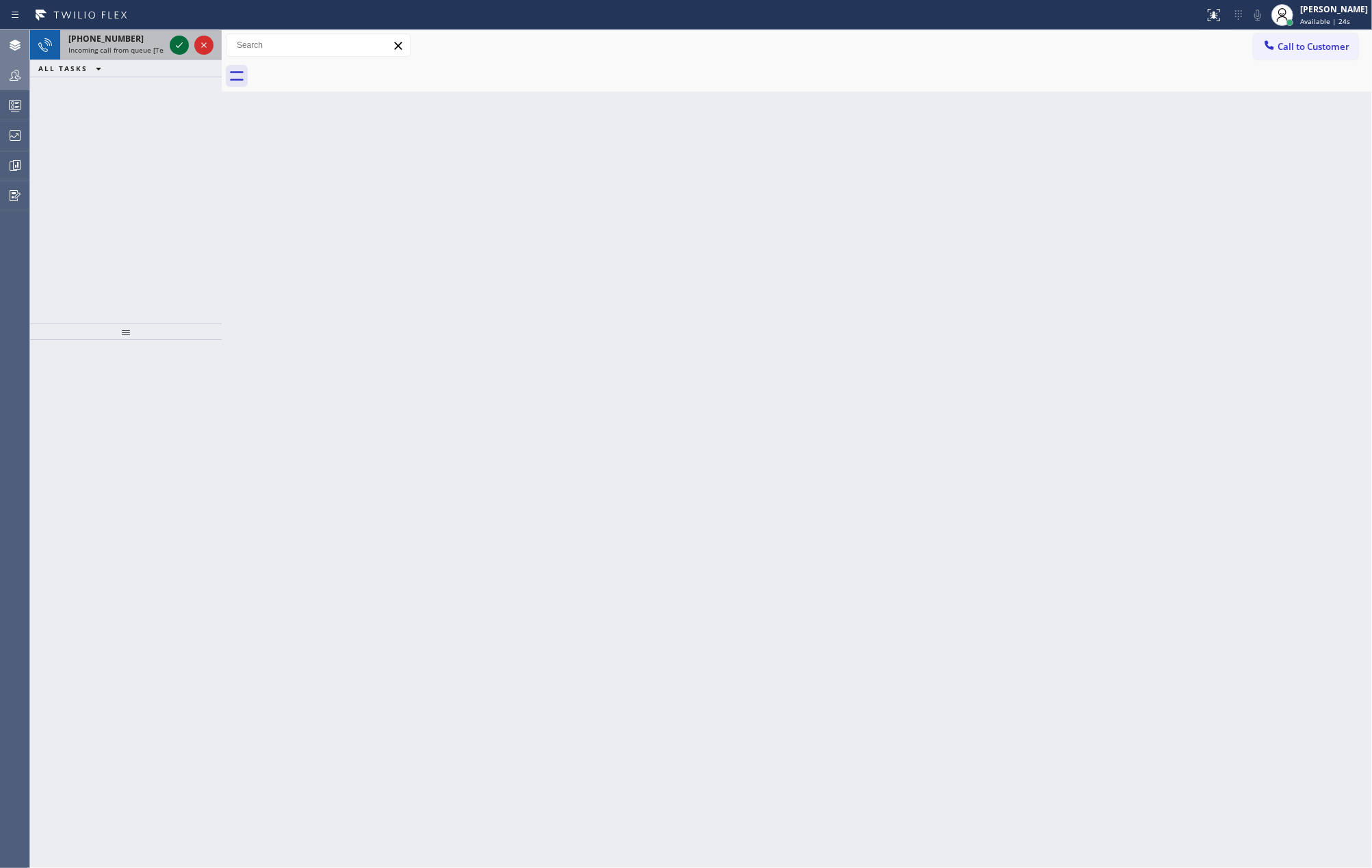
click at [177, 44] on icon at bounding box center [179, 45] width 16 height 16
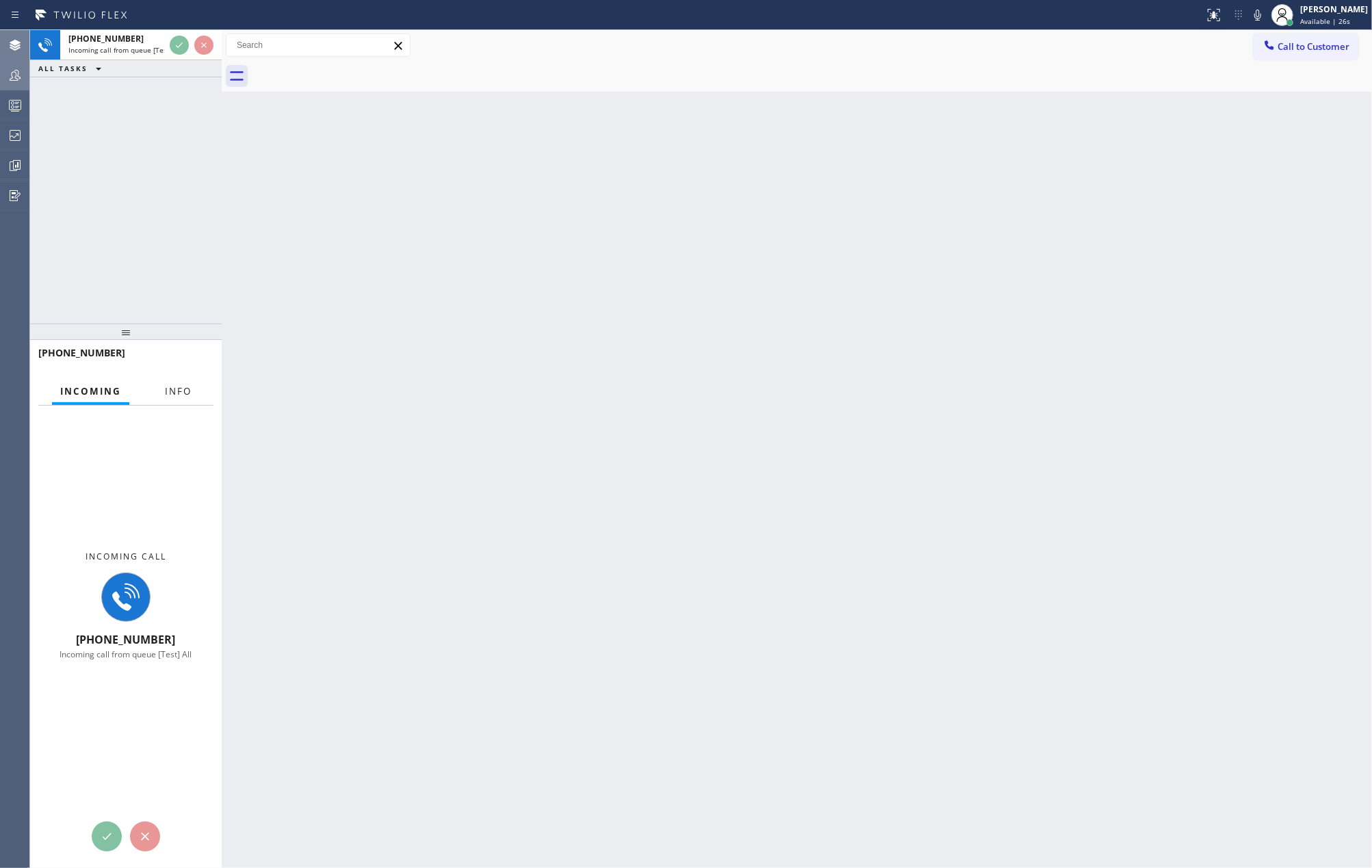
click at [174, 389] on span "Info" at bounding box center [179, 391] width 27 height 12
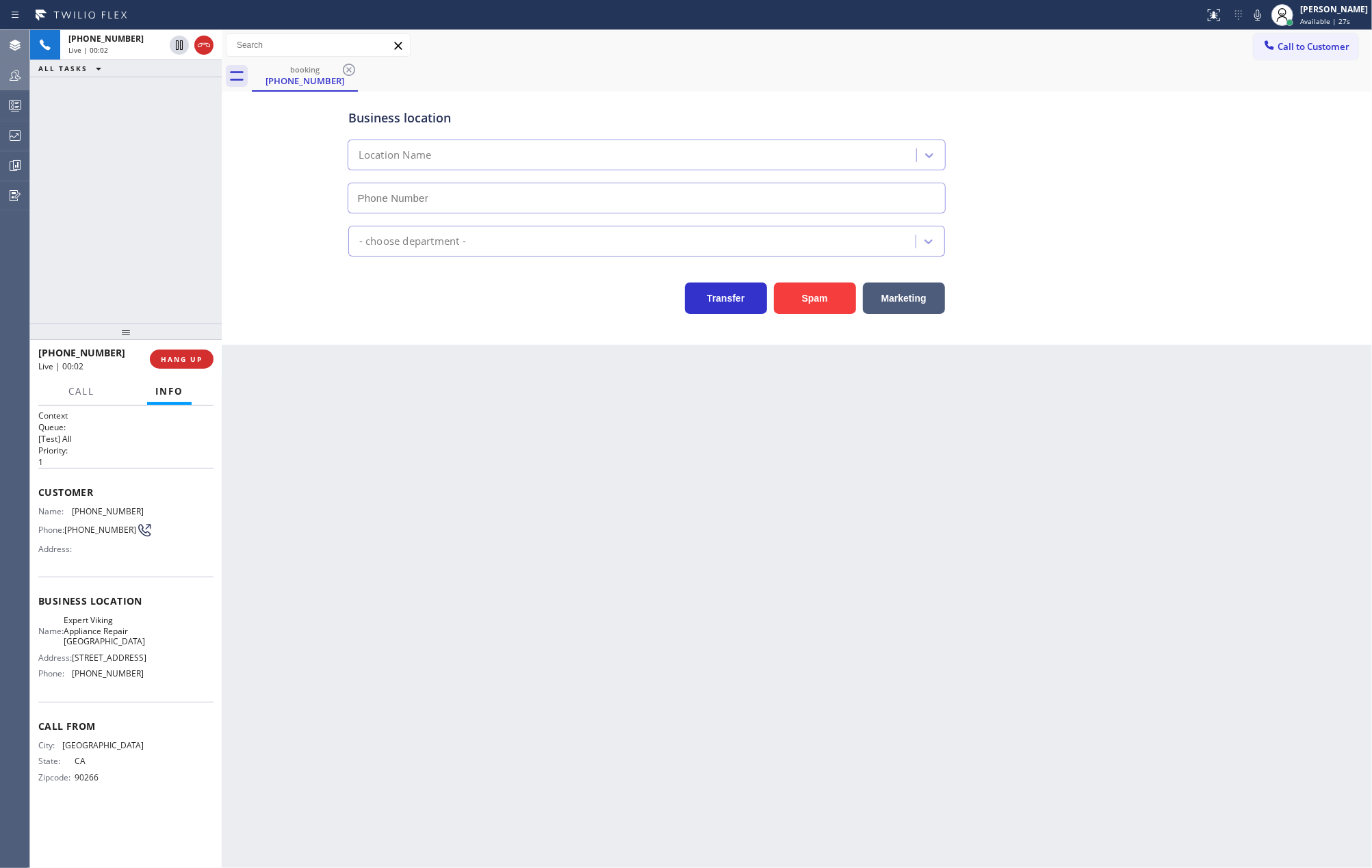
type input "(510) 401-3533"
click at [205, 48] on icon at bounding box center [204, 45] width 16 height 16
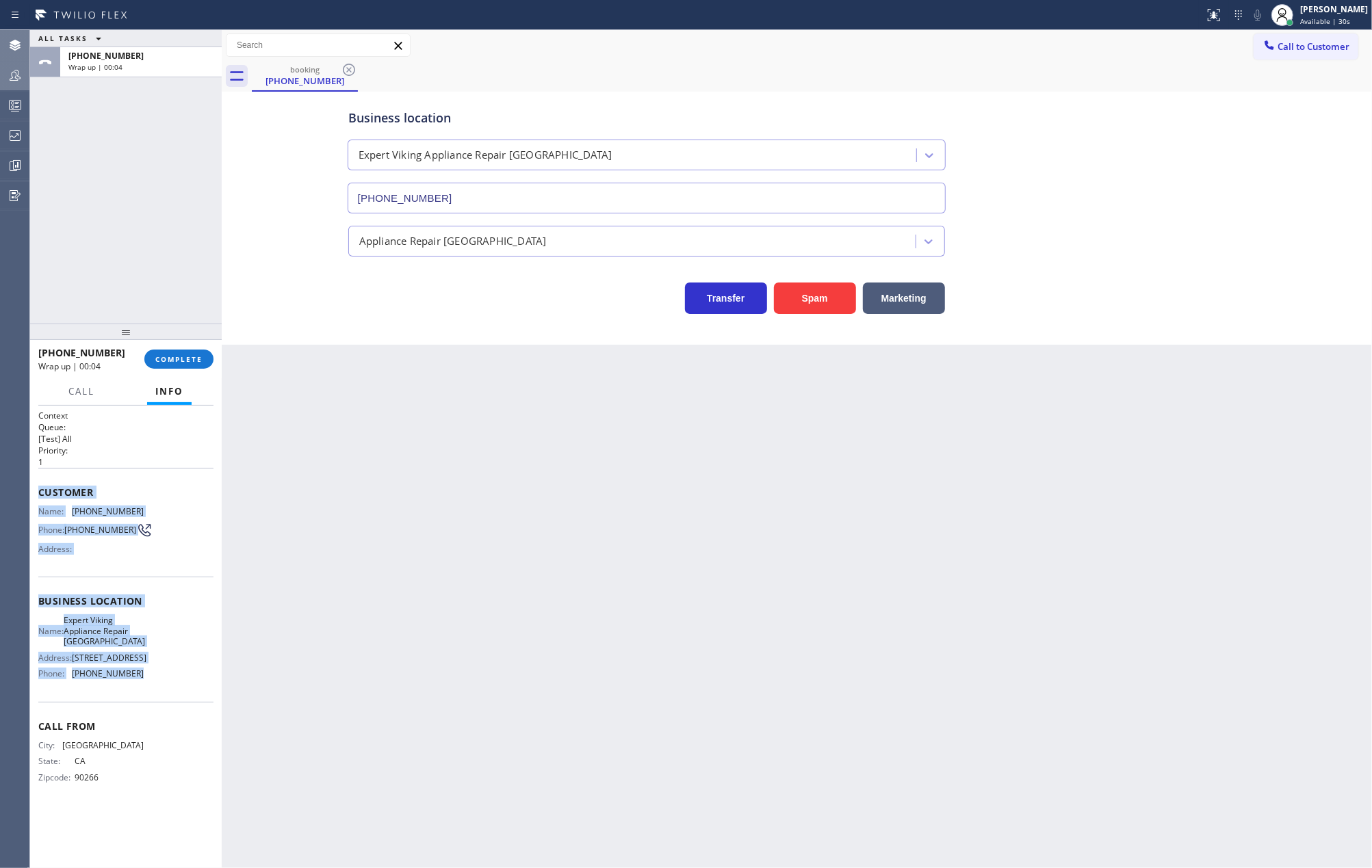
drag, startPoint x: 38, startPoint y: 490, endPoint x: 118, endPoint y: 603, distance: 138.5
click at [149, 651] on div "Context Queue: [Test] All Priority: 1 Customer Name: (310) 365-5717 Phone: (310…" at bounding box center [125, 607] width 175 height 396
copy div "Customer Name: (310) 365-5717 Phone: (310) 365-5717 Address: Business location …"
click at [187, 358] on span "COMPLETE" at bounding box center [179, 359] width 47 height 10
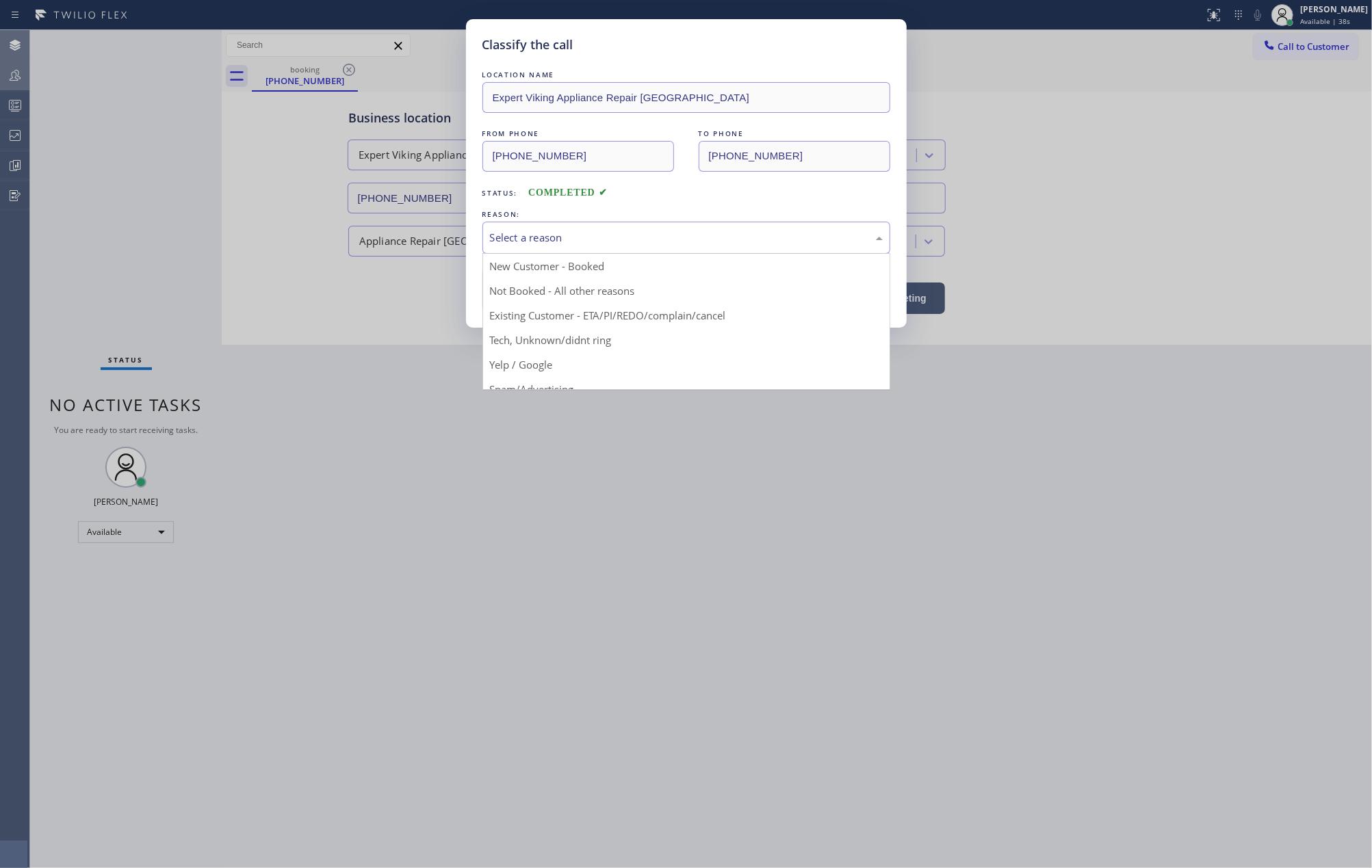
click at [504, 228] on div "Select a reason" at bounding box center [686, 238] width 408 height 32
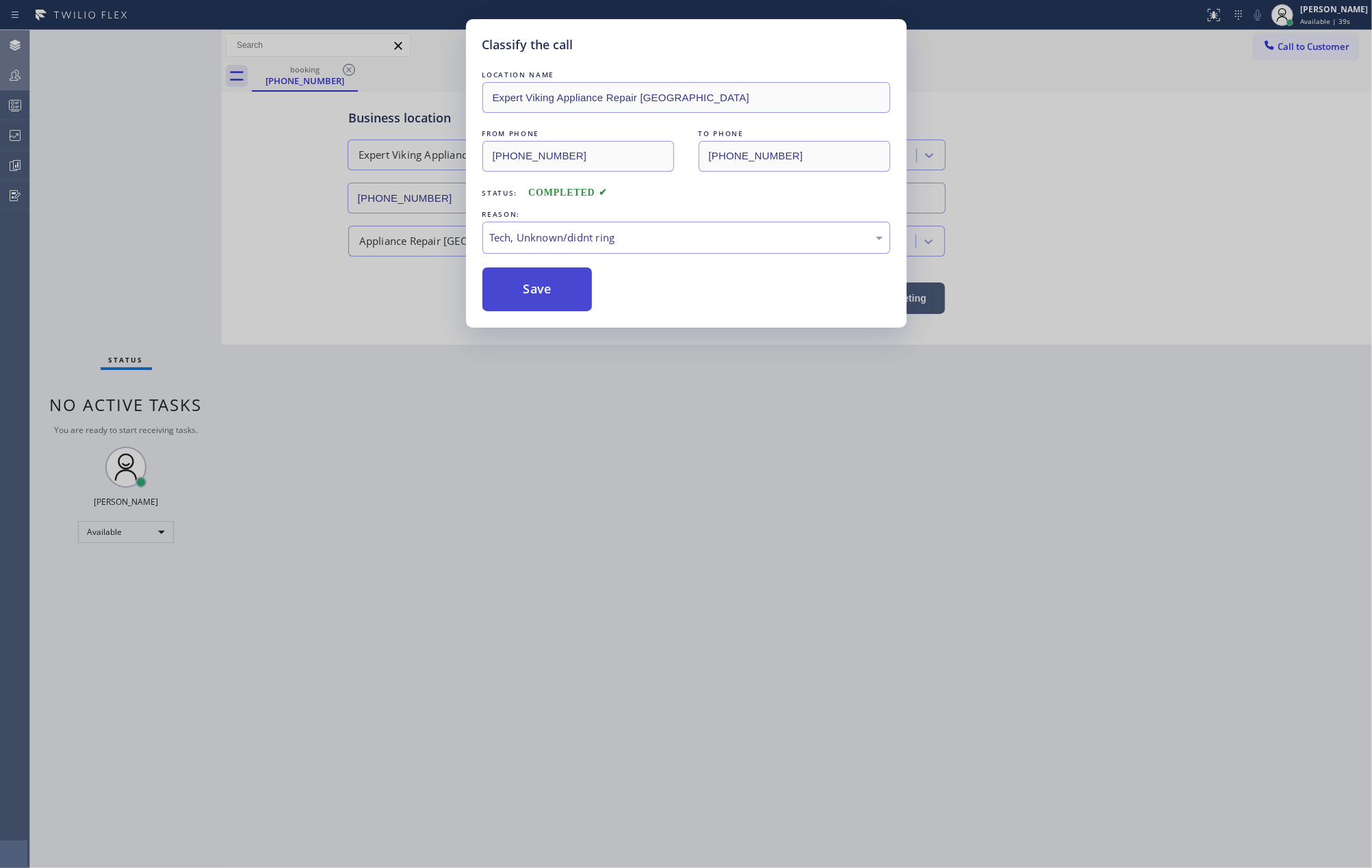
click at [537, 291] on button "Save" at bounding box center [537, 289] width 110 height 44
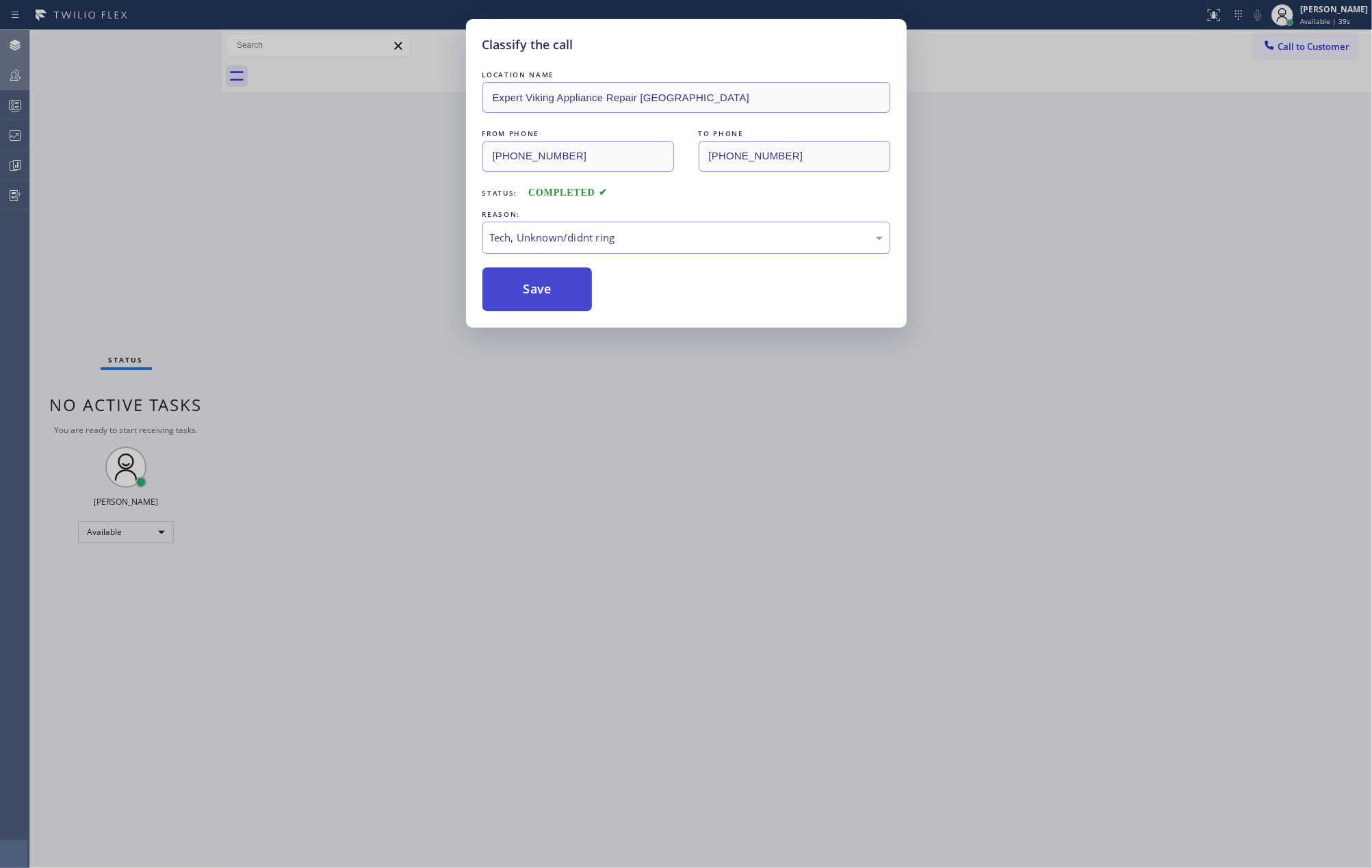
click at [537, 291] on button "Save" at bounding box center [537, 289] width 110 height 44
click at [215, 249] on div "Classify the call LOCATION NAME Expert Viking Appliance Repair Albany FROM PHON…" at bounding box center [701, 449] width 1341 height 837
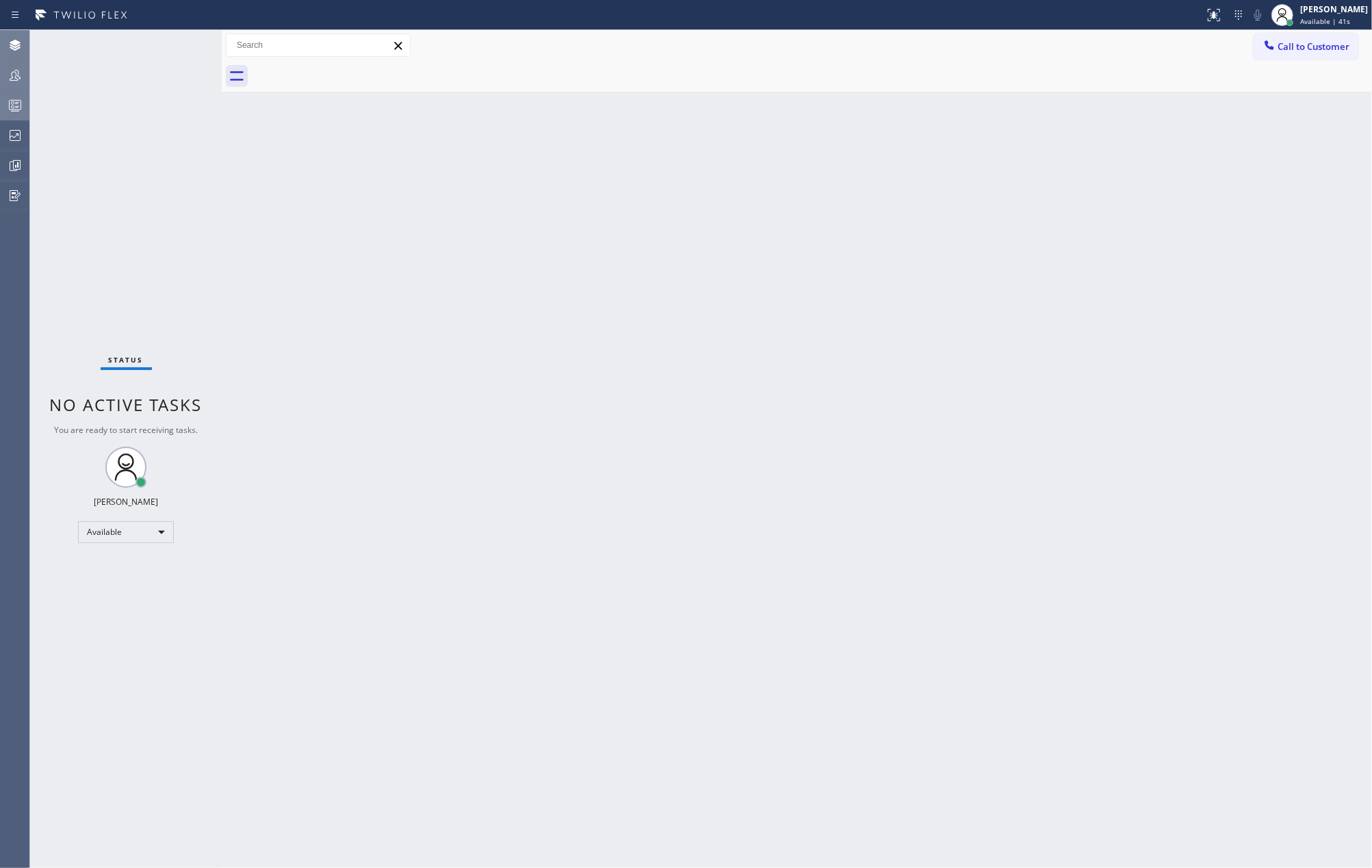
click at [19, 95] on div at bounding box center [15, 105] width 31 height 28
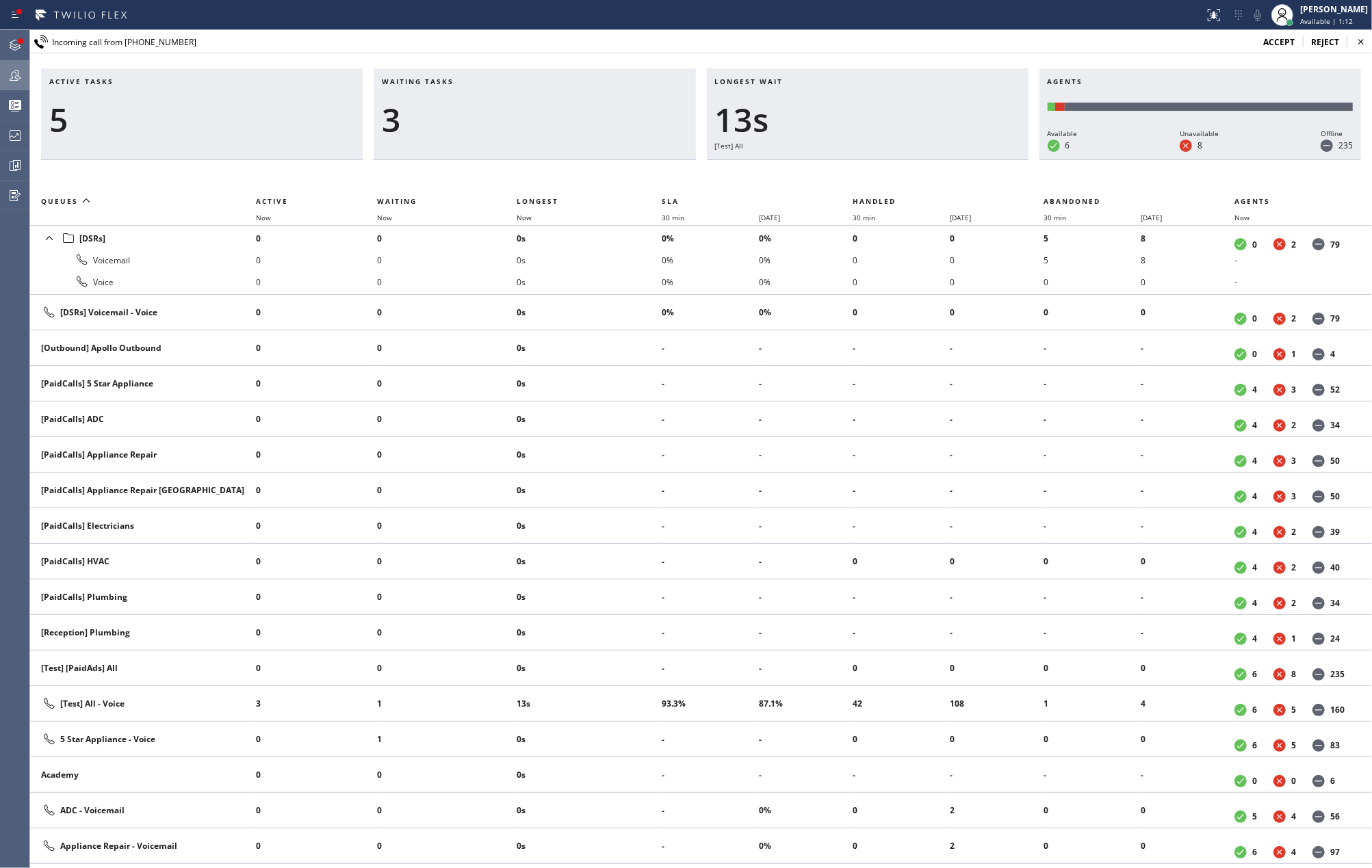
drag, startPoint x: 20, startPoint y: 32, endPoint x: 190, endPoint y: 115, distance: 189.2
click at [20, 32] on div at bounding box center [15, 45] width 31 height 28
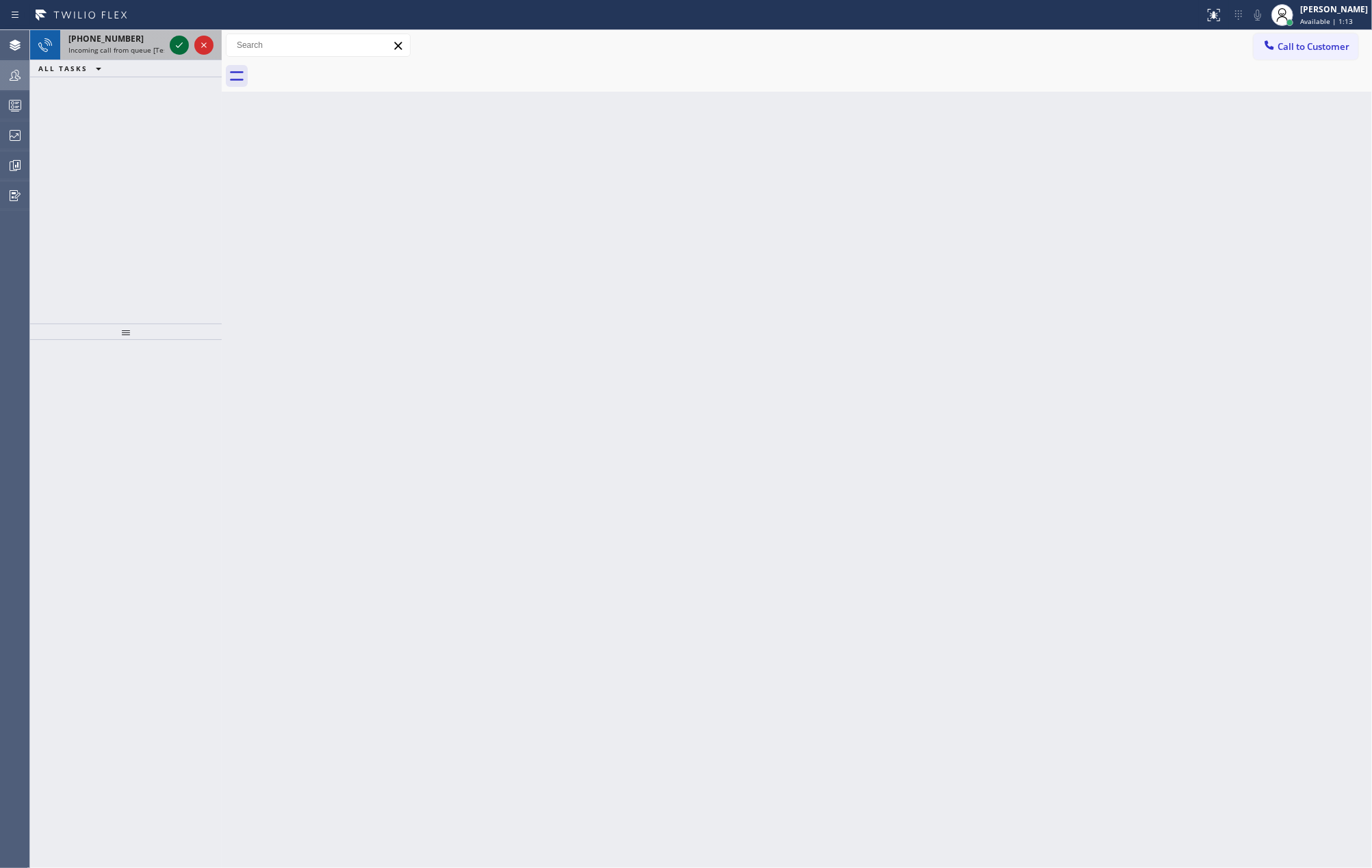
click at [173, 47] on icon at bounding box center [179, 45] width 16 height 16
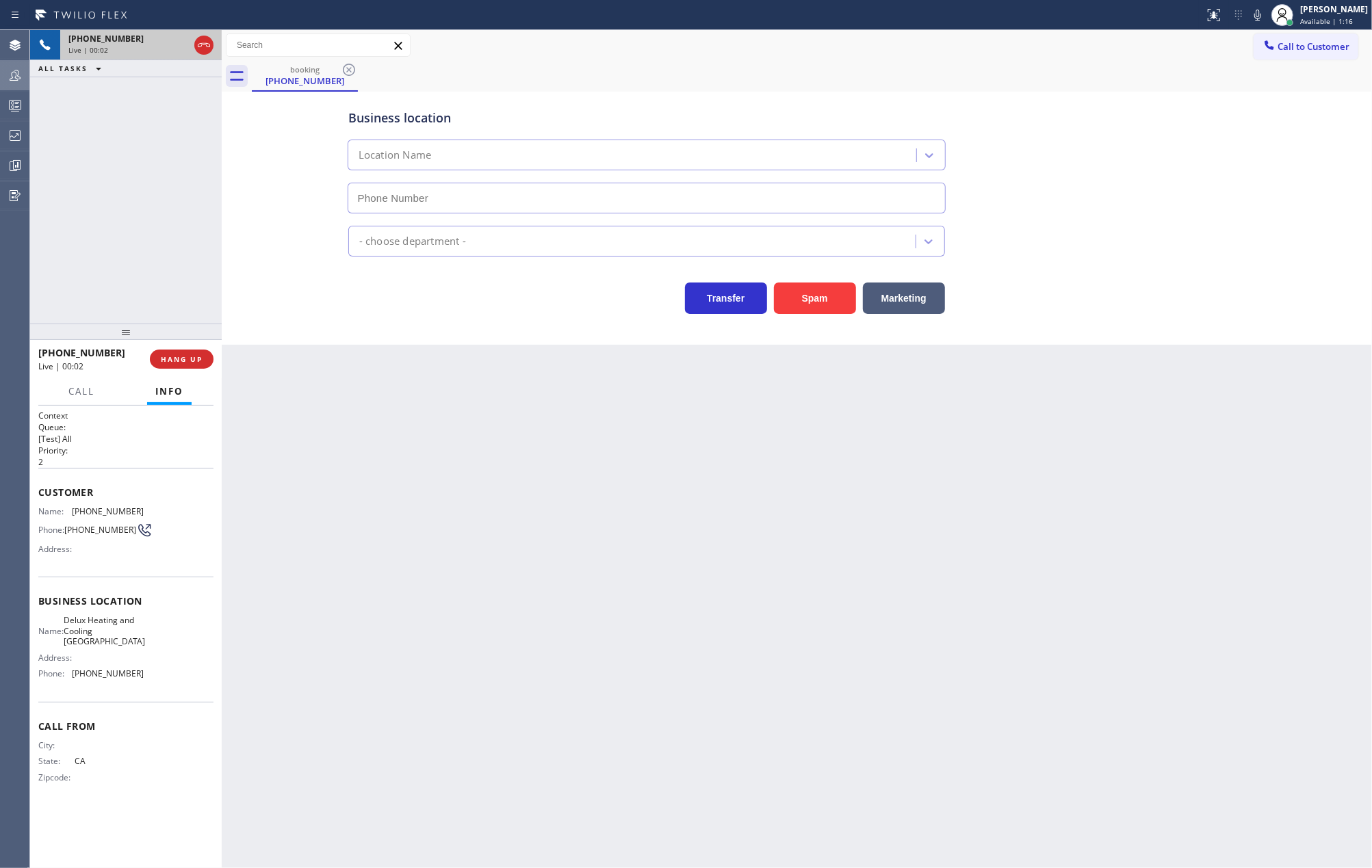
type input "(650) 699-6369"
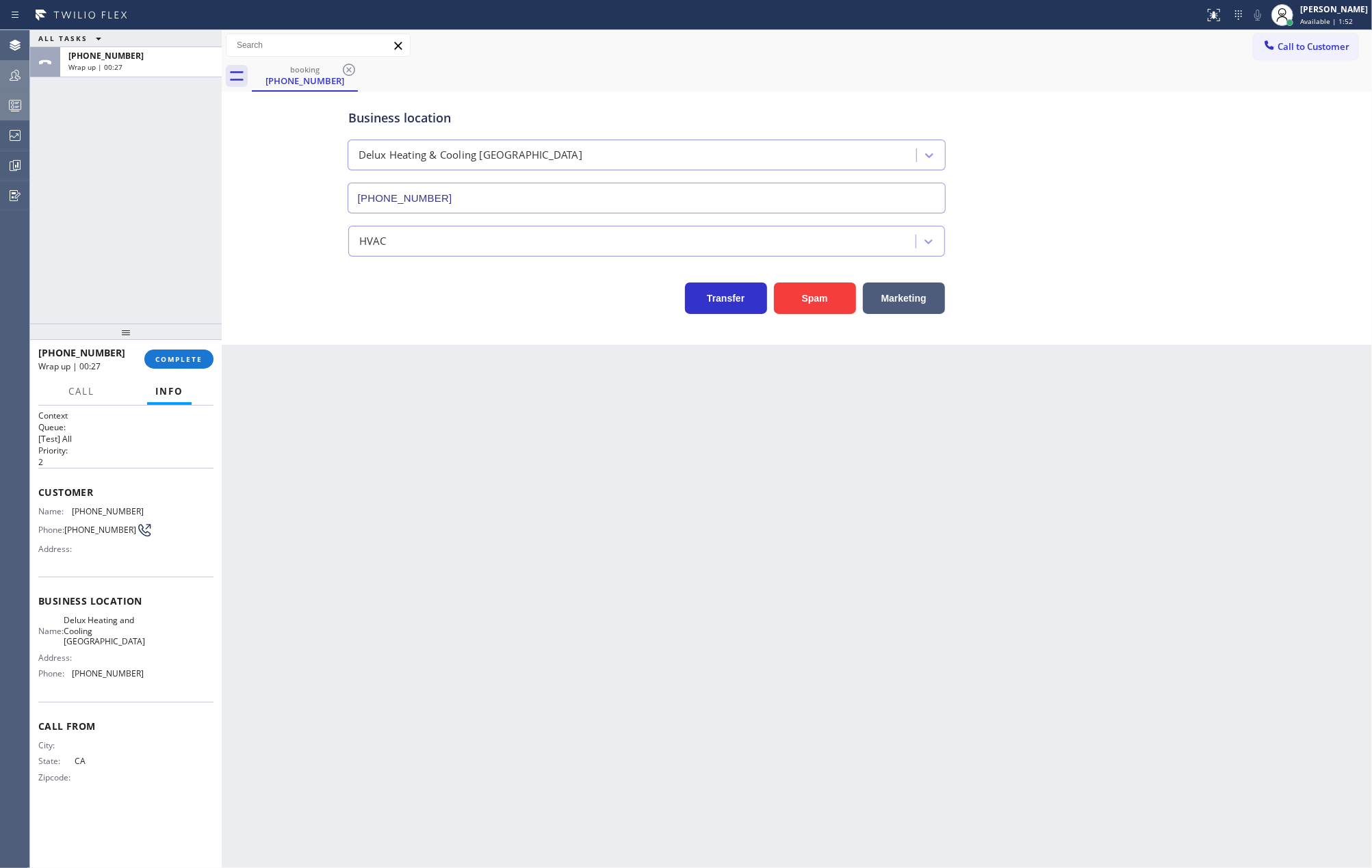
click at [10, 95] on div at bounding box center [15, 105] width 31 height 28
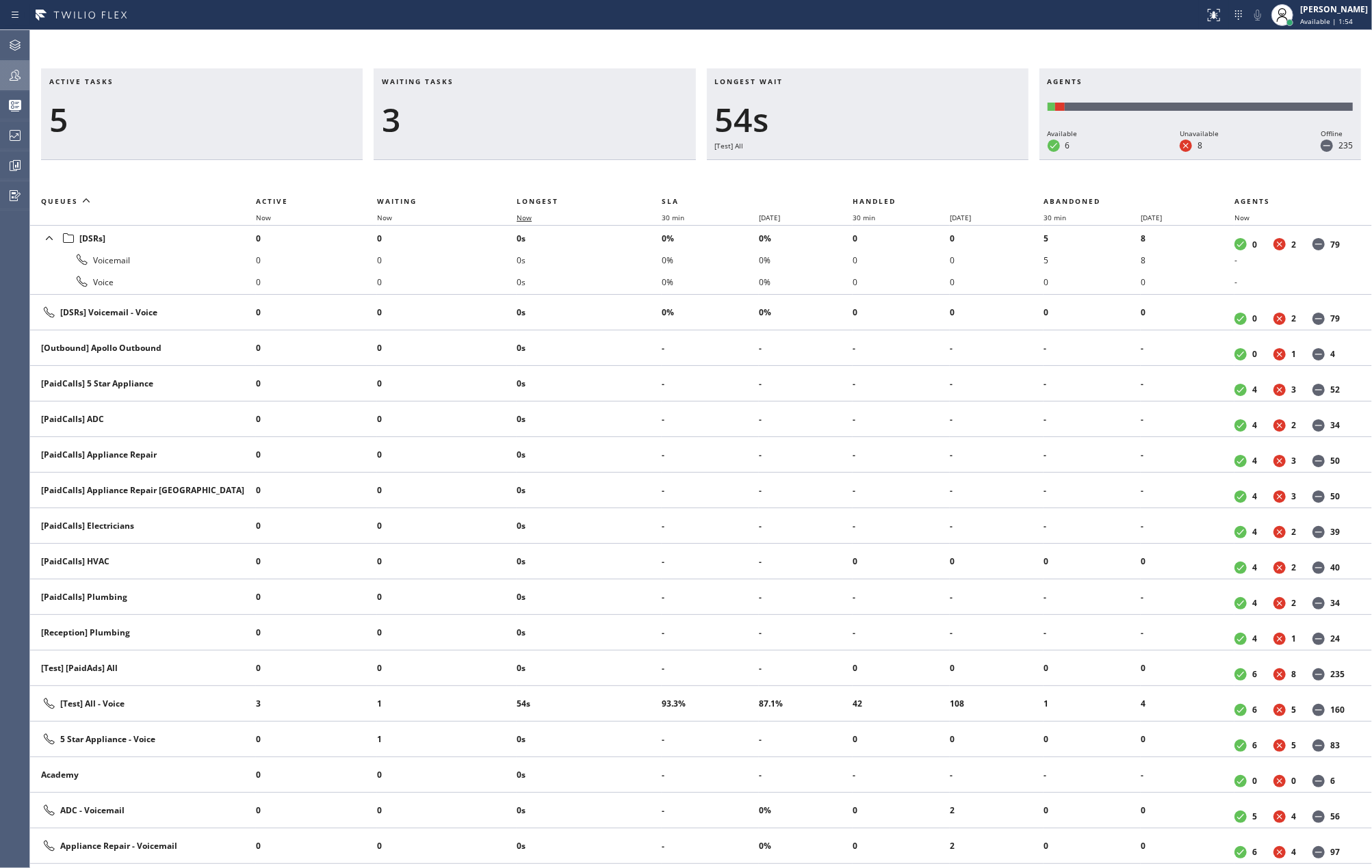
click at [526, 220] on span "Now" at bounding box center [525, 218] width 15 height 10
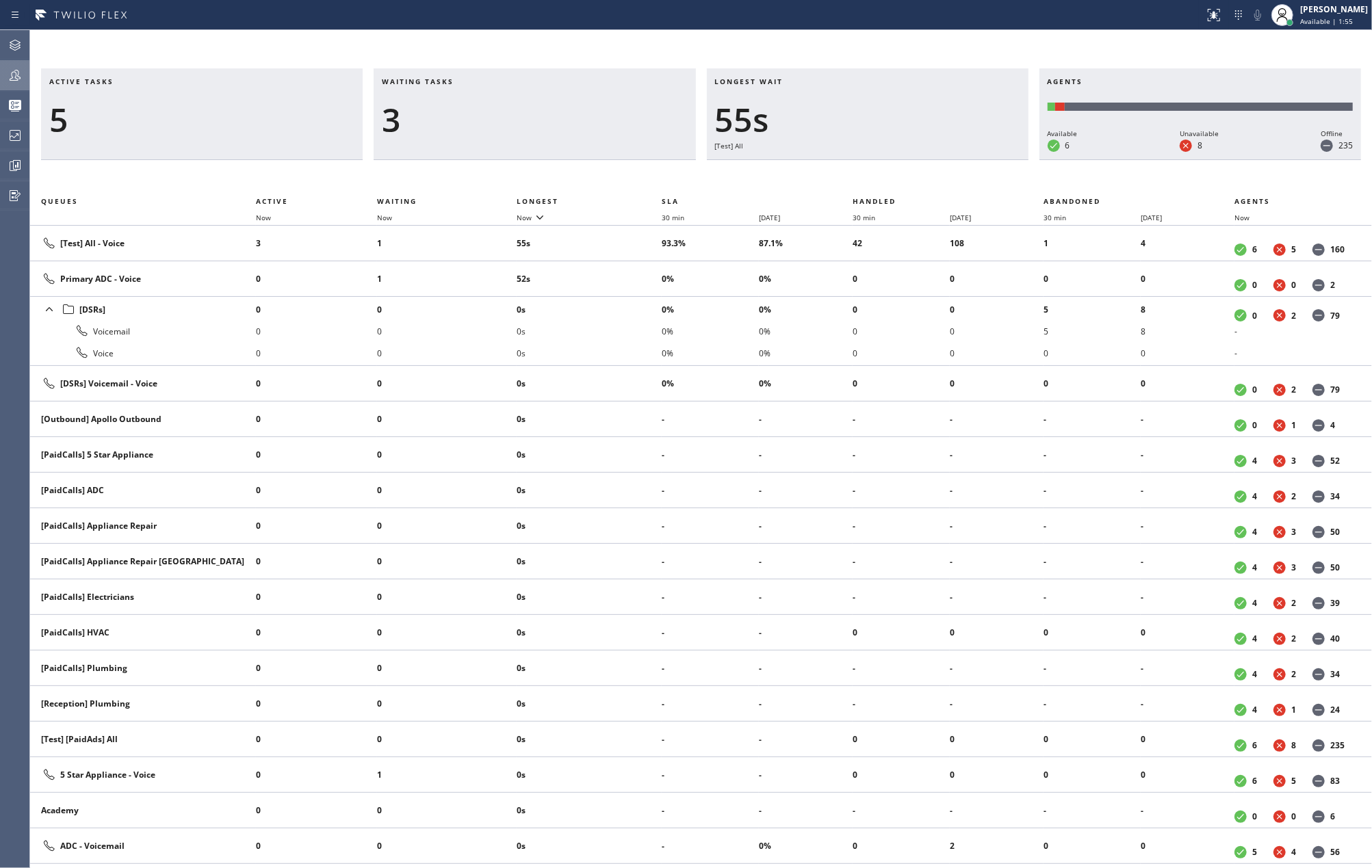
click at [19, 74] on icon at bounding box center [14, 74] width 16 height 16
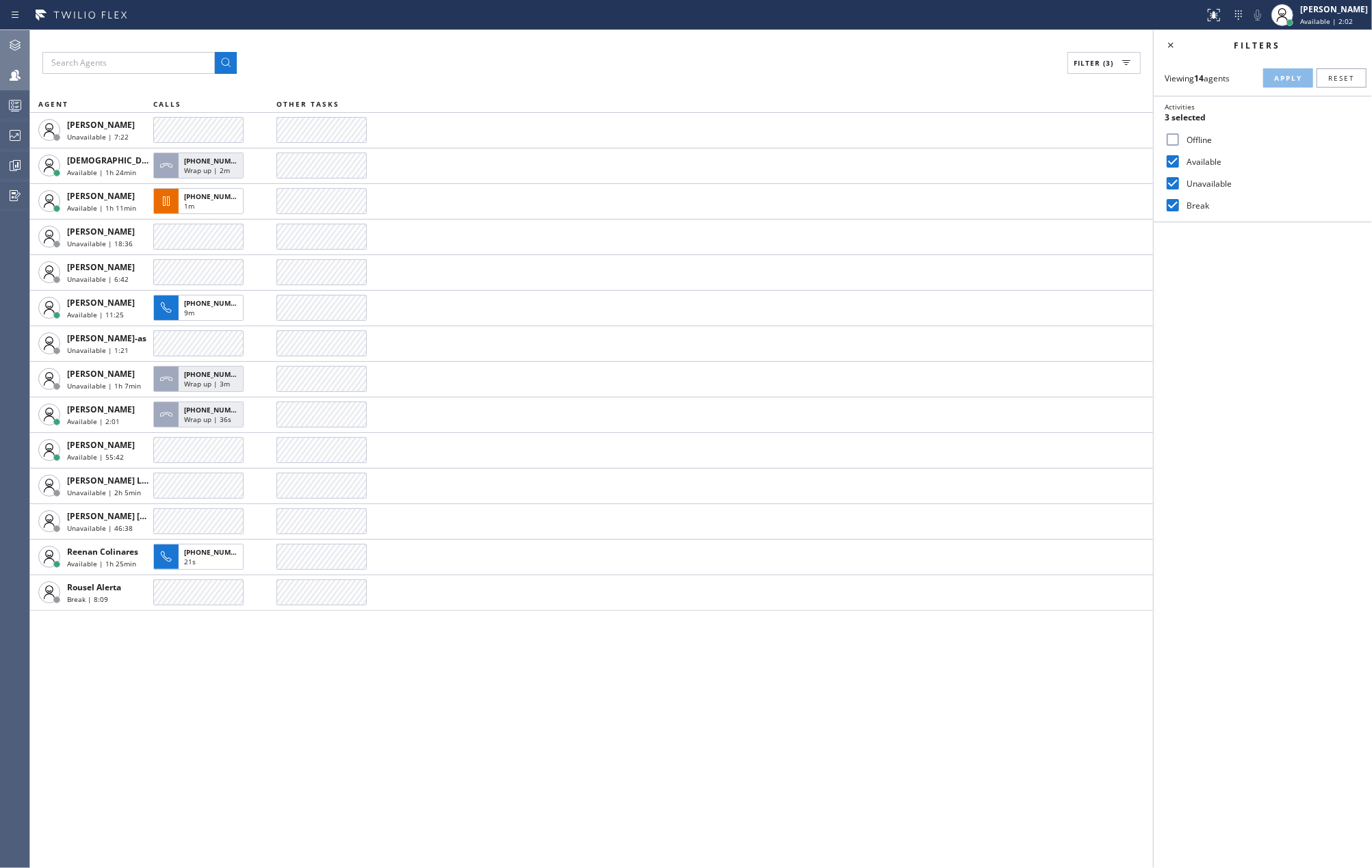
click at [11, 34] on div at bounding box center [15, 45] width 31 height 28
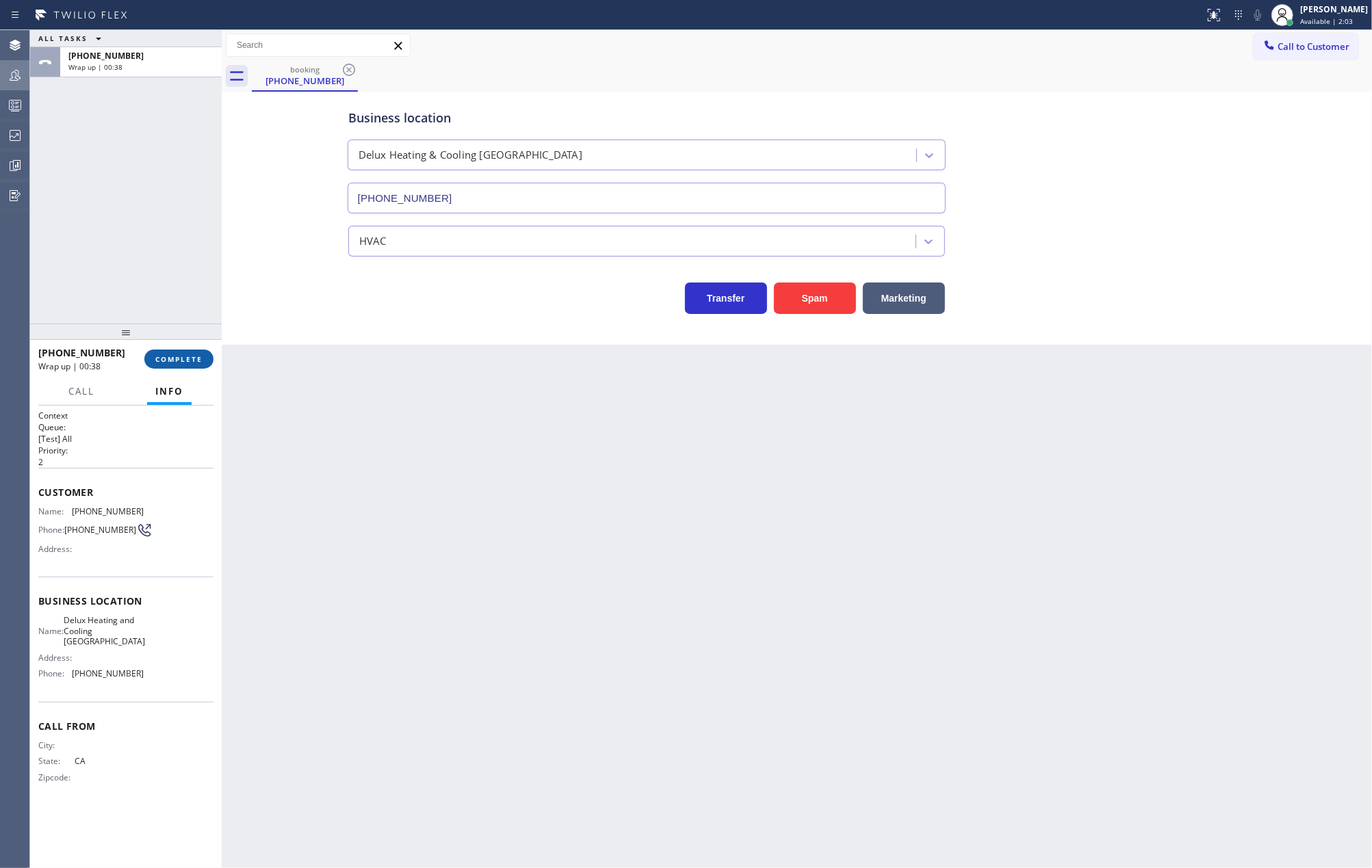
click at [199, 355] on span "COMPLETE" at bounding box center [179, 359] width 47 height 10
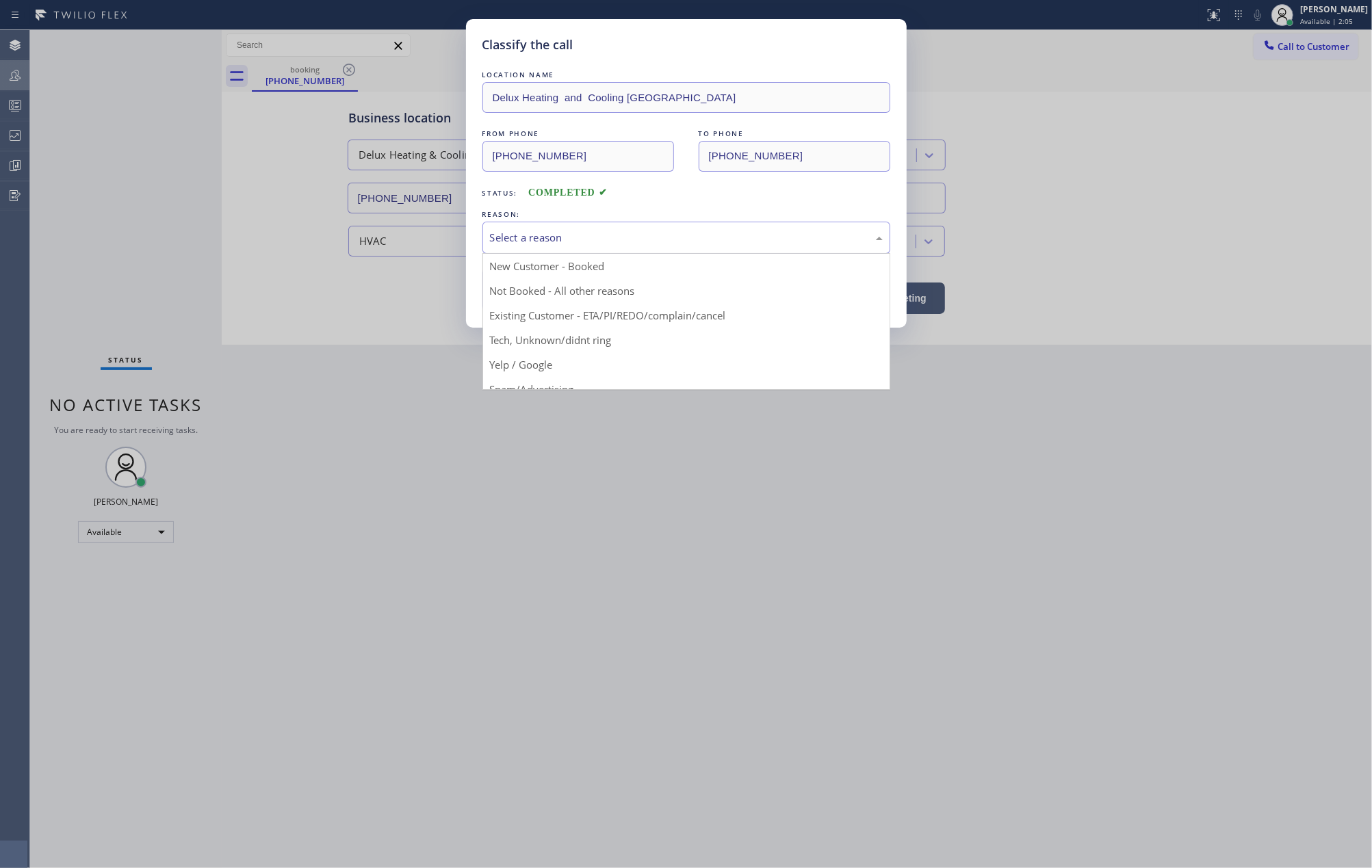
click at [623, 241] on div "Select a reason" at bounding box center [686, 238] width 393 height 15
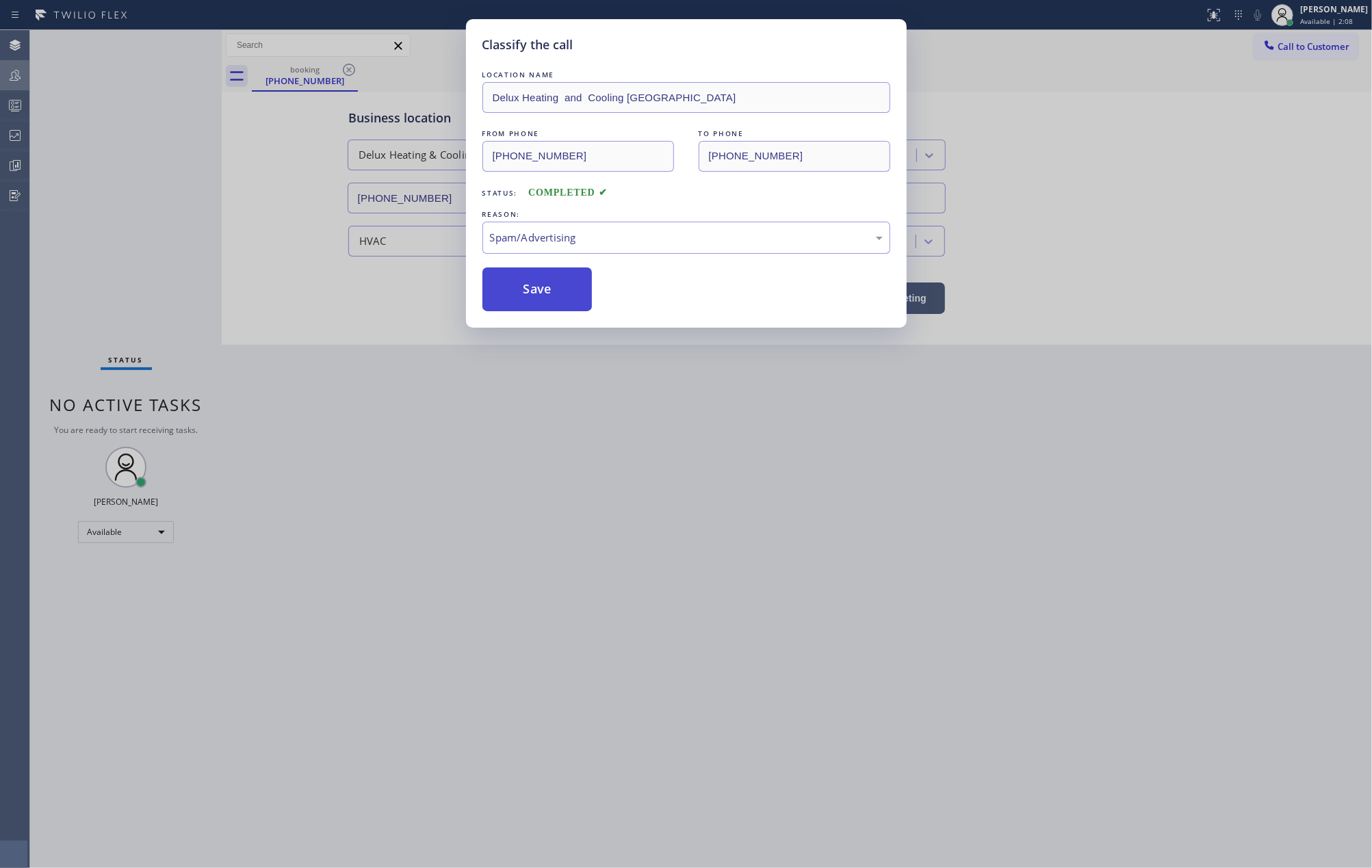
click at [550, 291] on button "Save" at bounding box center [537, 289] width 110 height 44
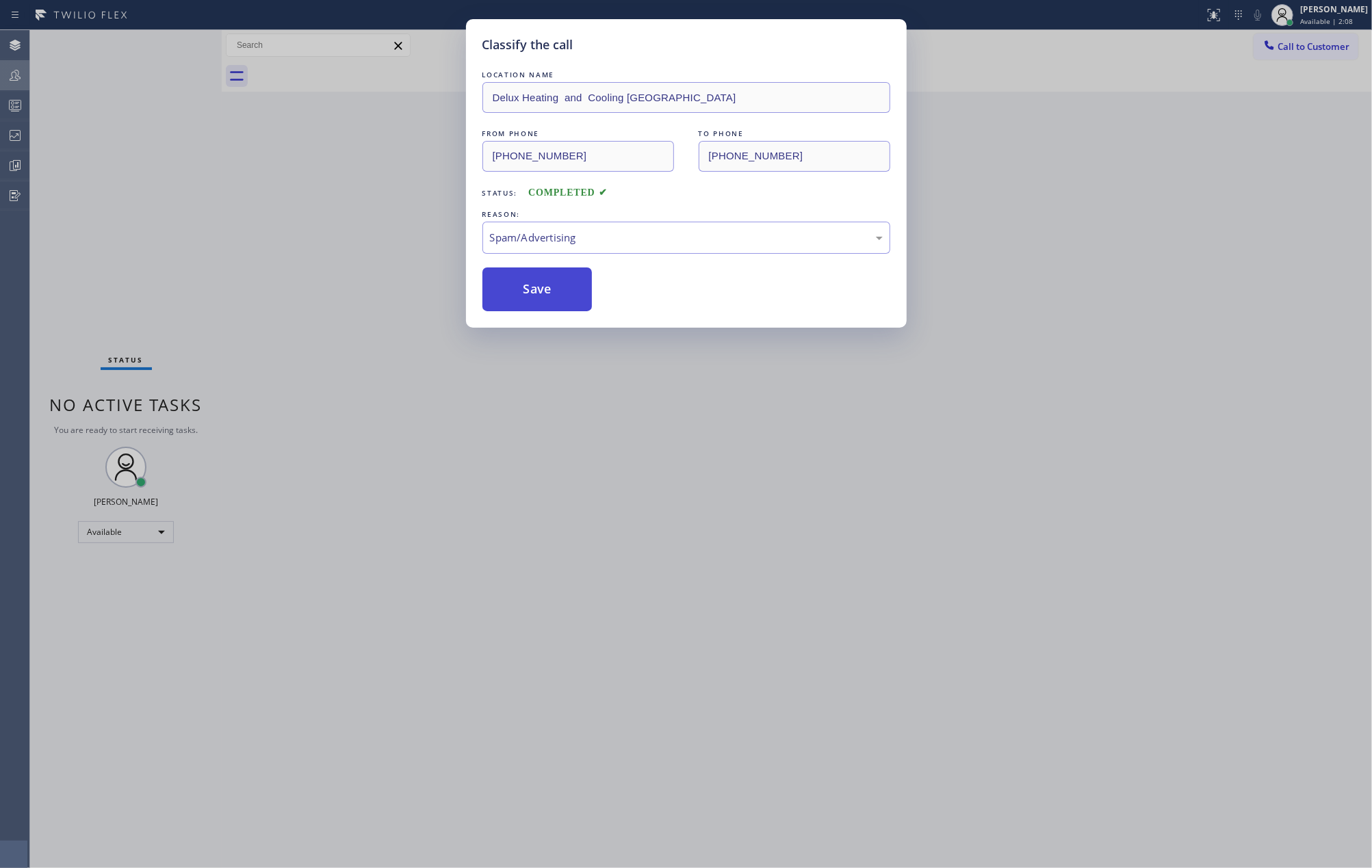
click at [550, 291] on button "Save" at bounding box center [537, 289] width 110 height 44
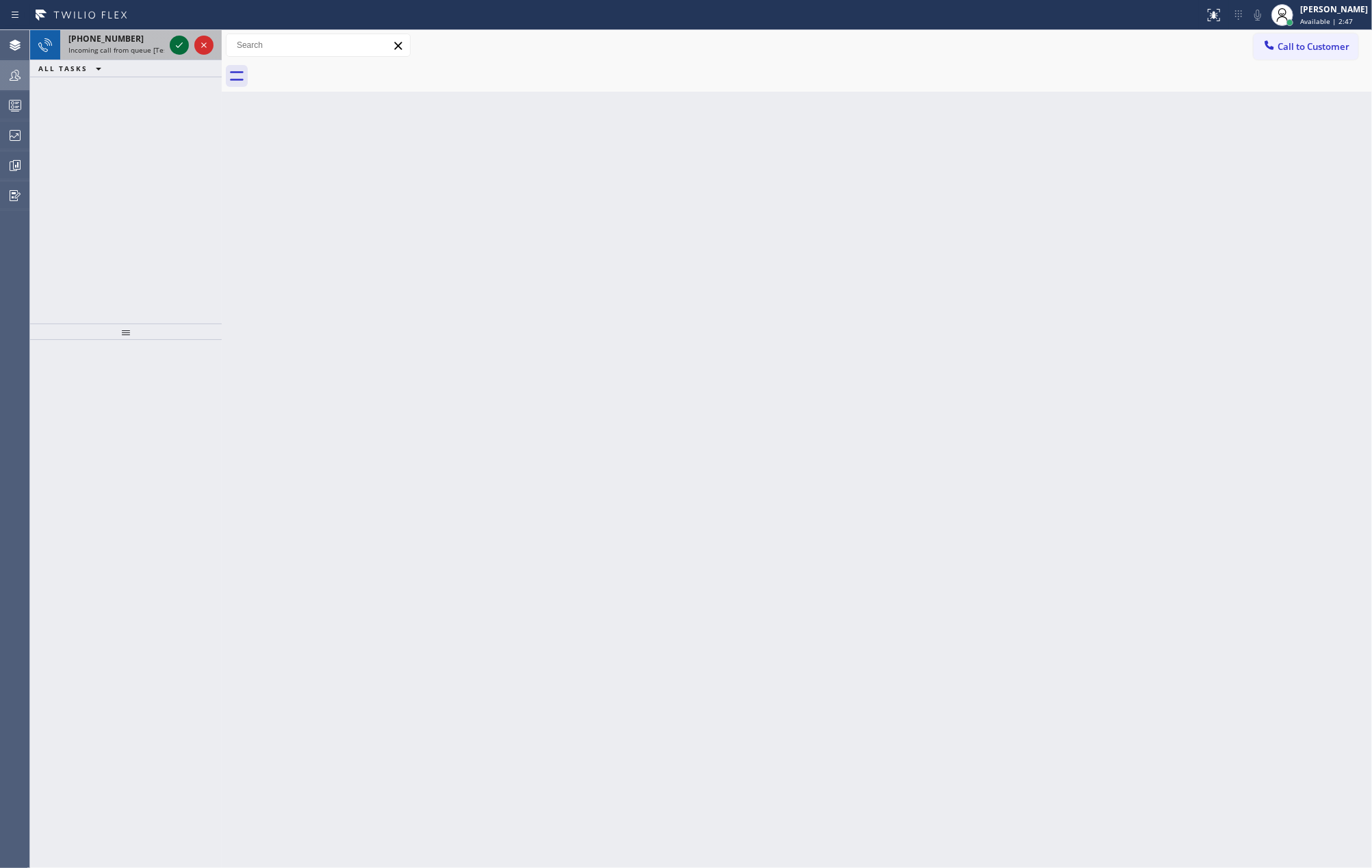
click at [179, 41] on icon at bounding box center [179, 45] width 16 height 16
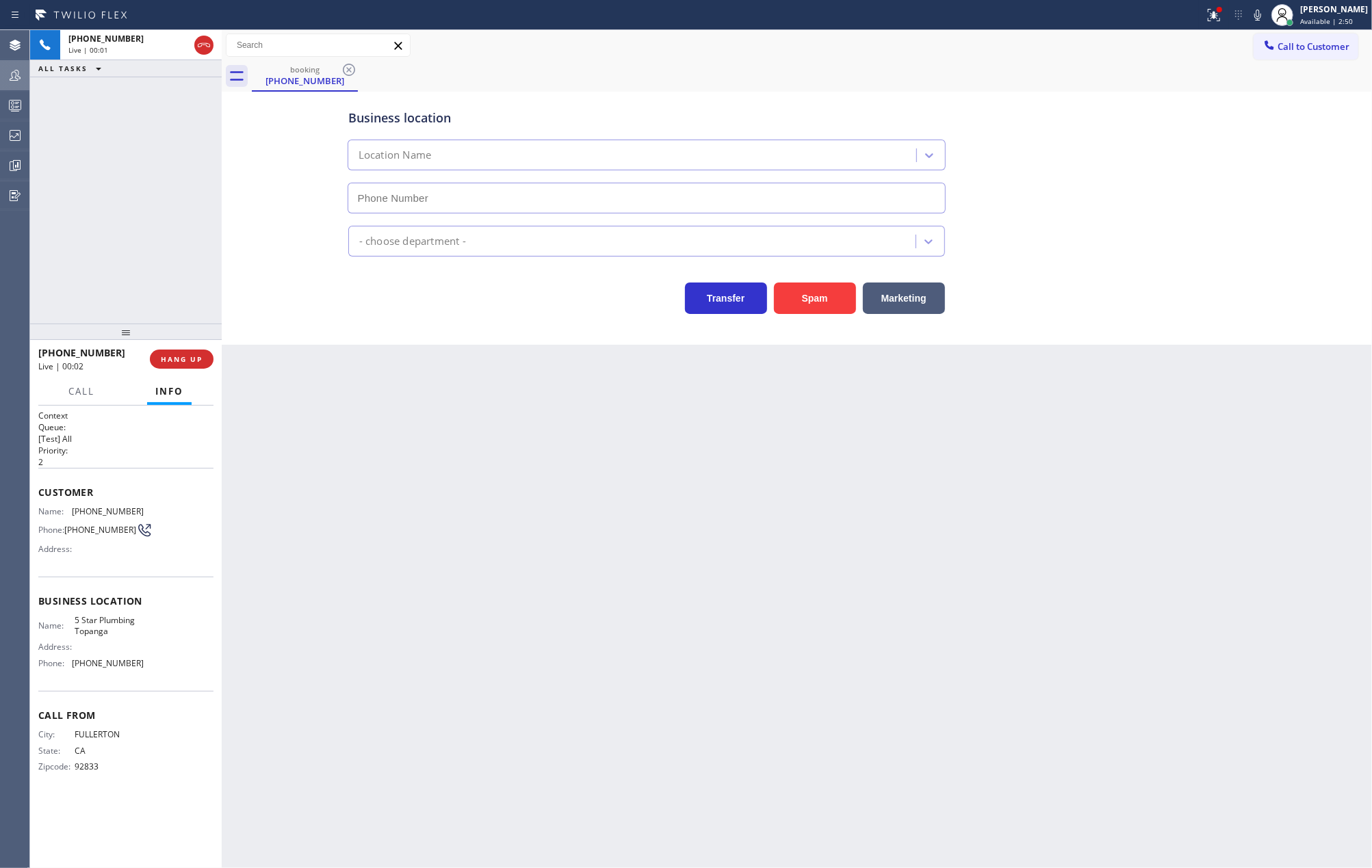
type input "(424) 349-4818"
click at [797, 298] on button "Spam" at bounding box center [815, 298] width 82 height 32
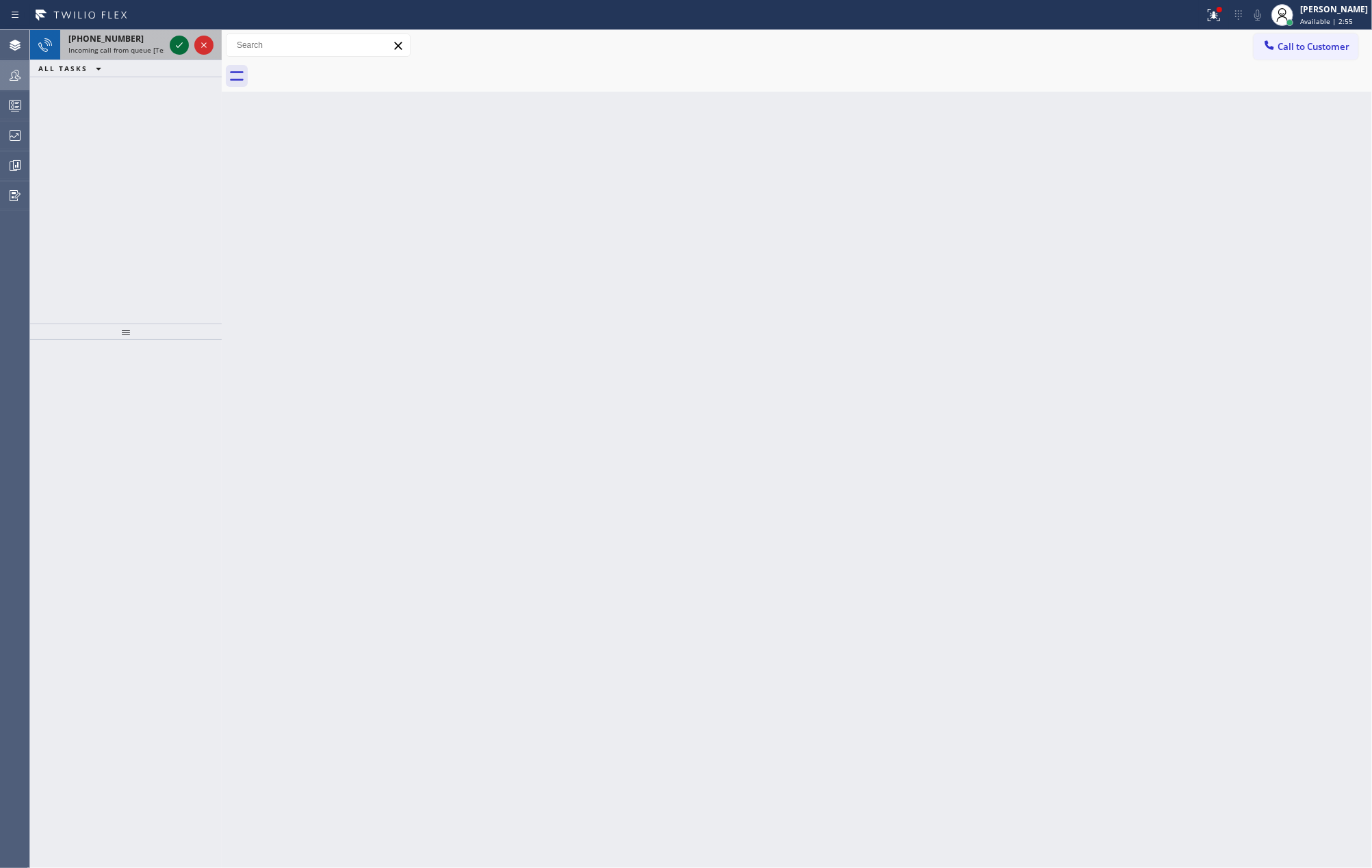
click at [182, 47] on icon at bounding box center [179, 45] width 16 height 16
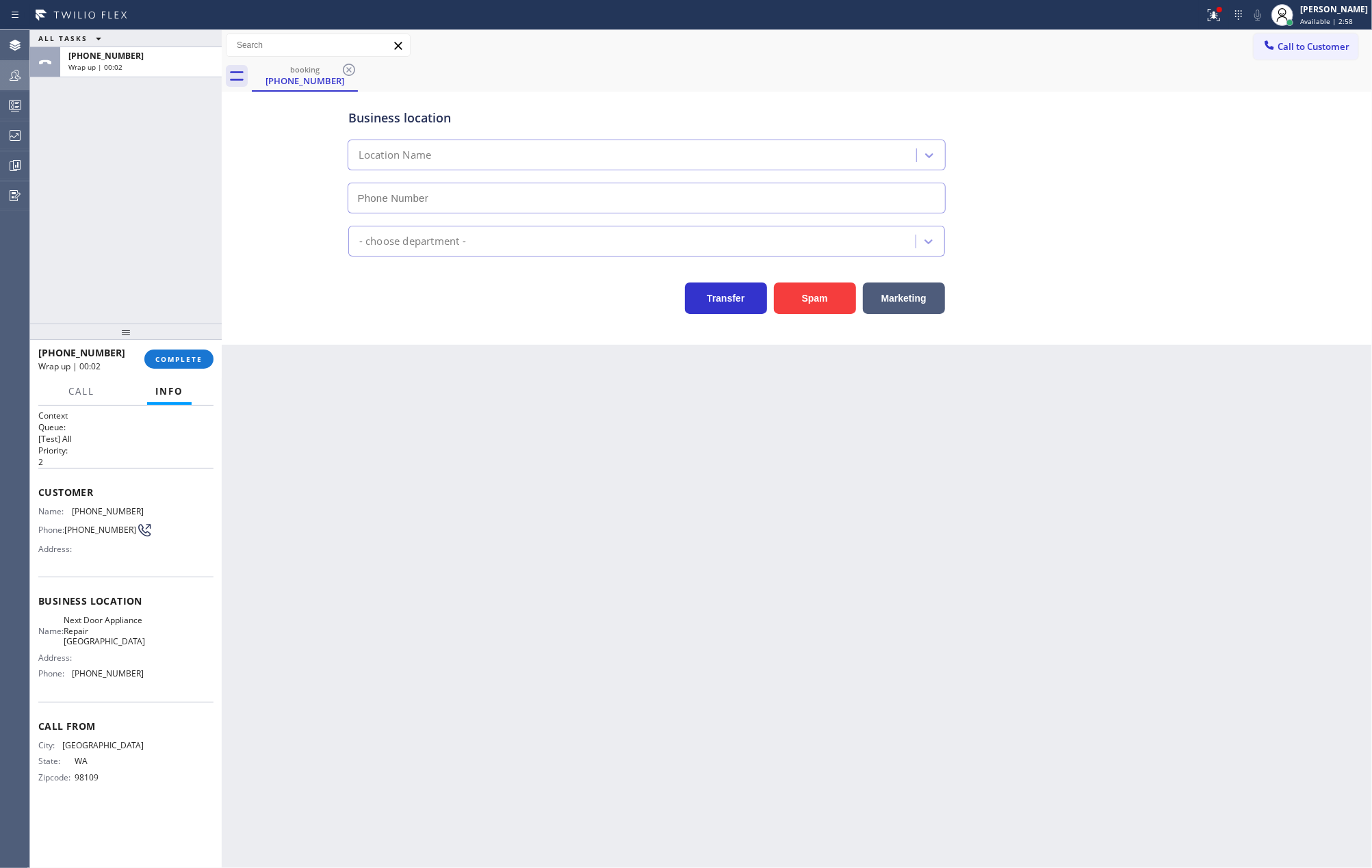
type input "(206) 312-1612"
click at [167, 356] on span "COMPLETE" at bounding box center [179, 359] width 47 height 10
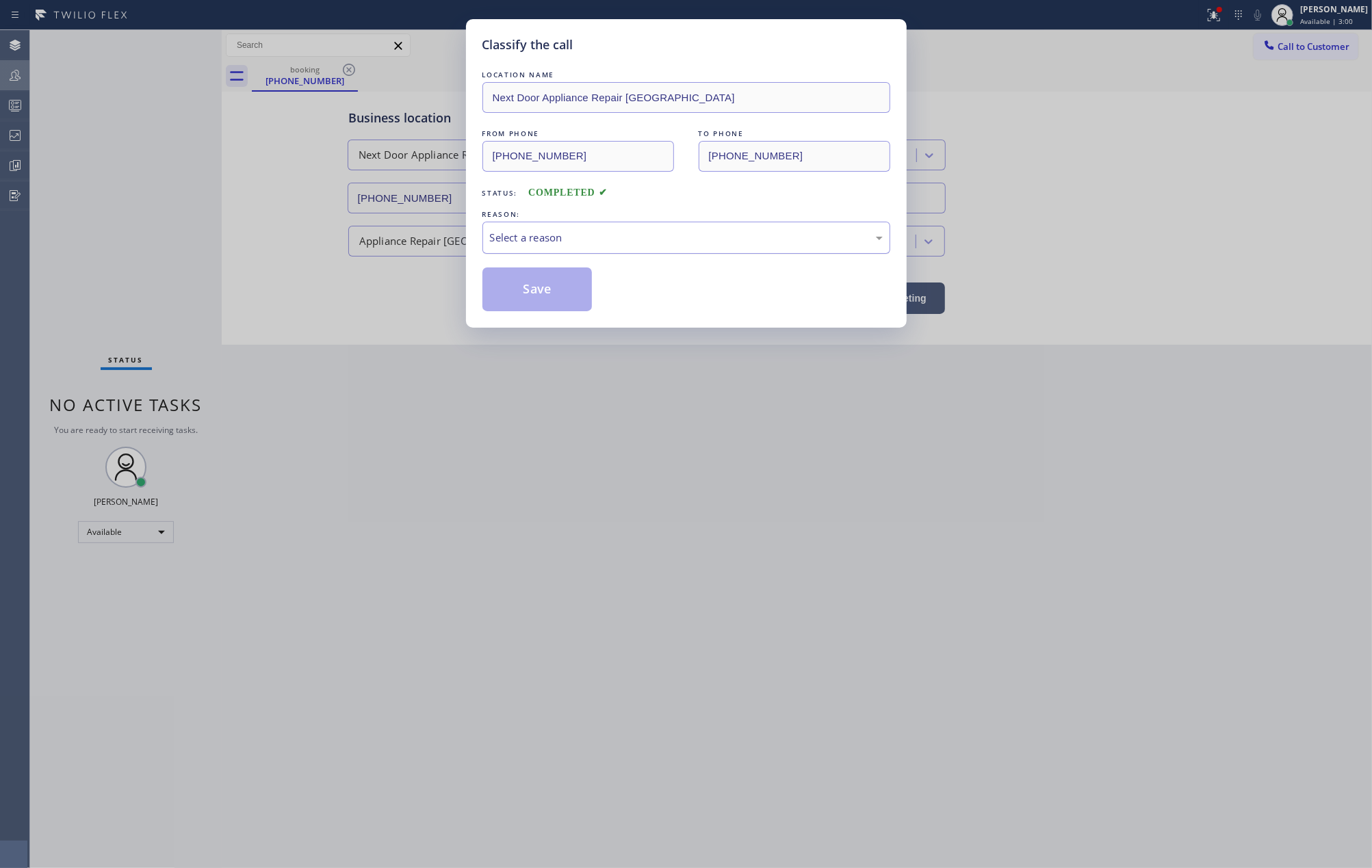
click at [553, 240] on div "Select a reason" at bounding box center [686, 238] width 393 height 15
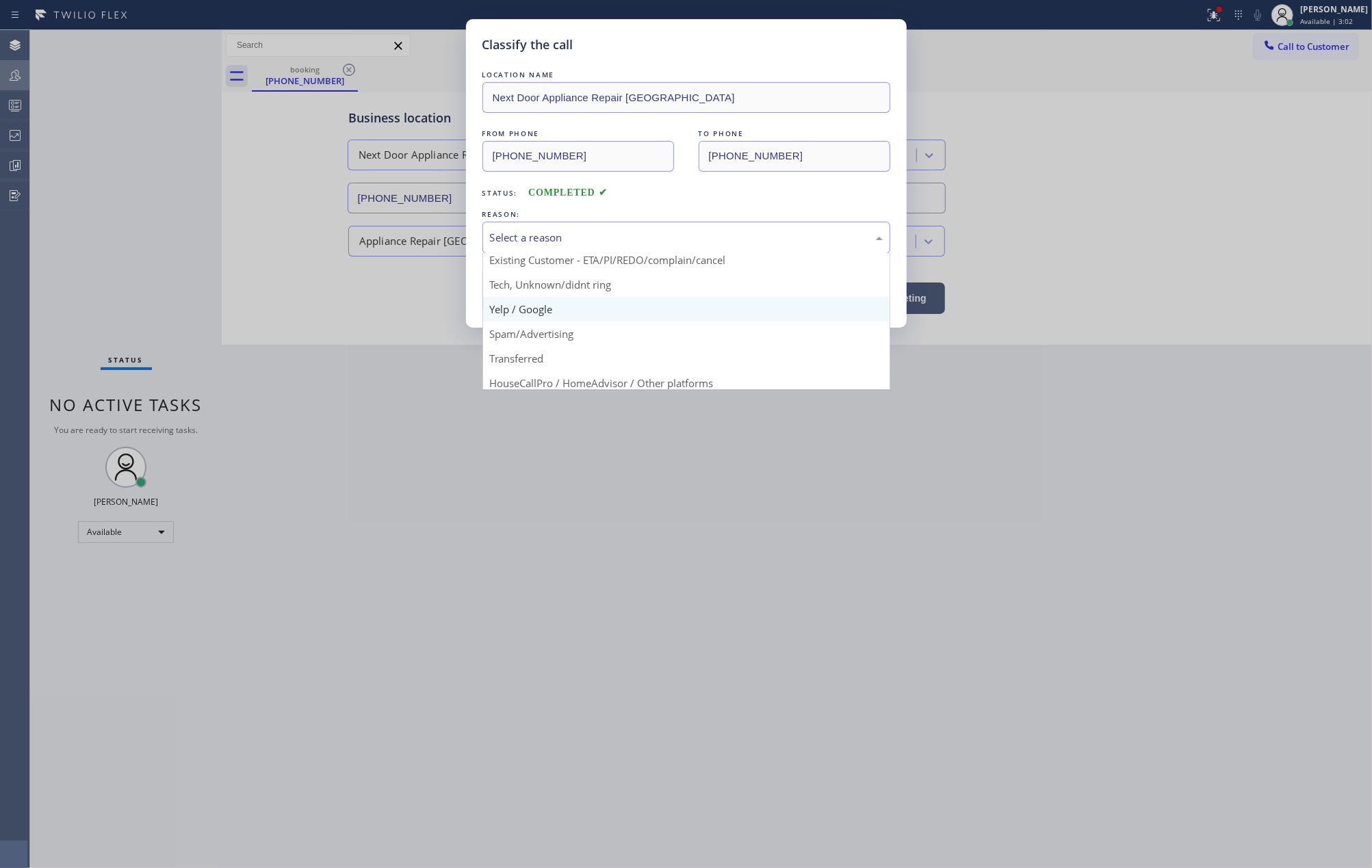
scroll to position [86, 0]
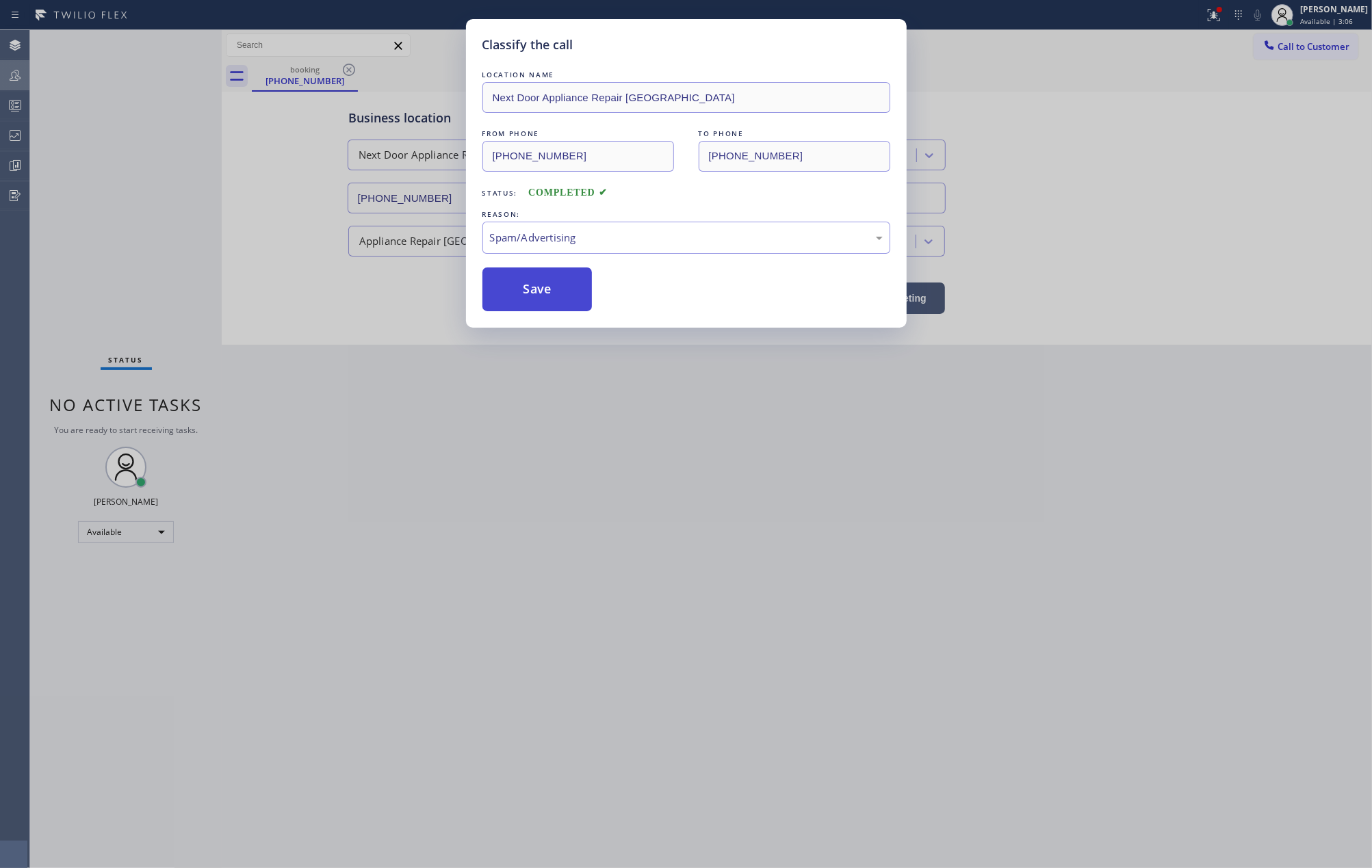
click at [570, 291] on button "Save" at bounding box center [537, 289] width 110 height 44
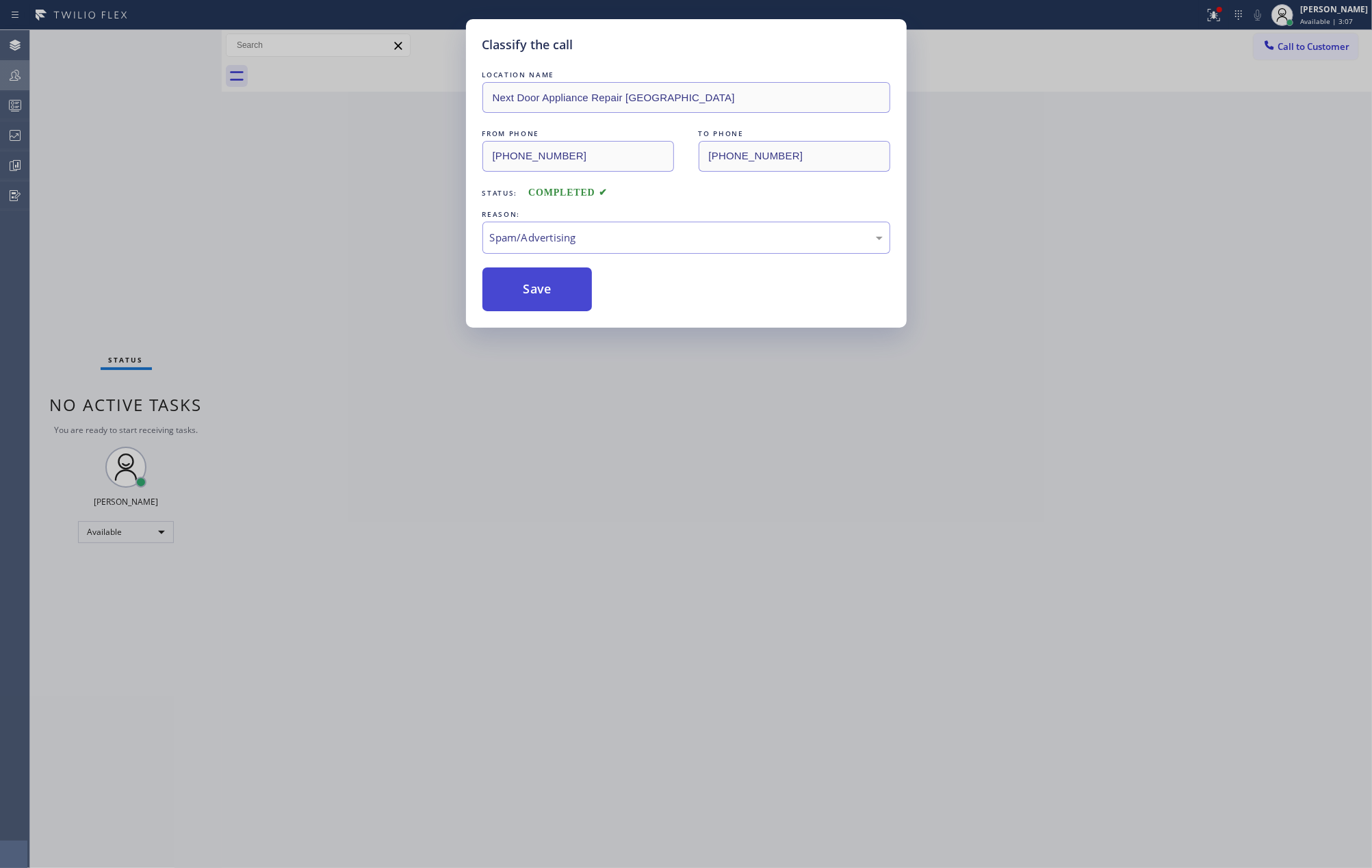
click at [570, 291] on button "Save" at bounding box center [537, 289] width 110 height 44
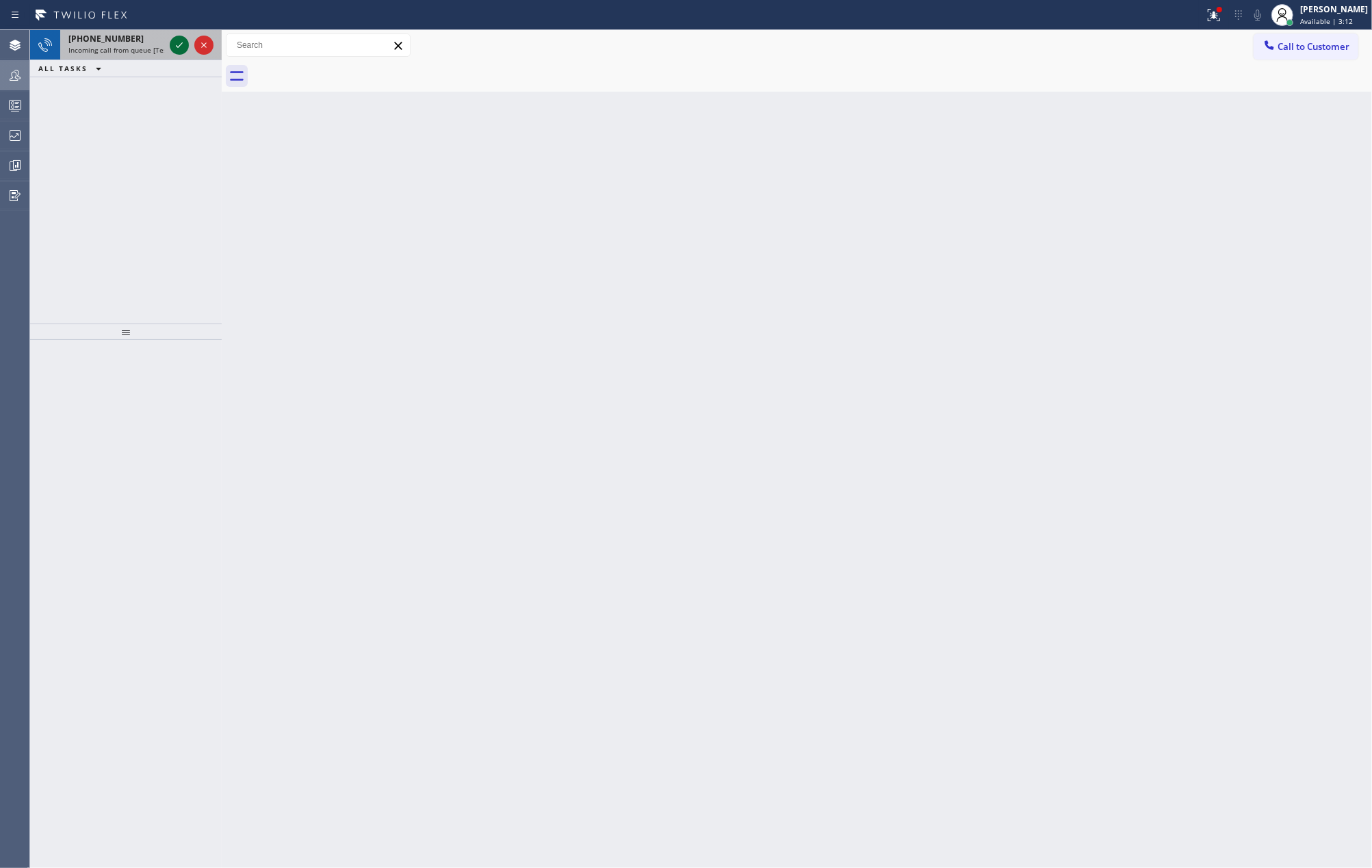
click at [175, 39] on icon at bounding box center [179, 45] width 16 height 16
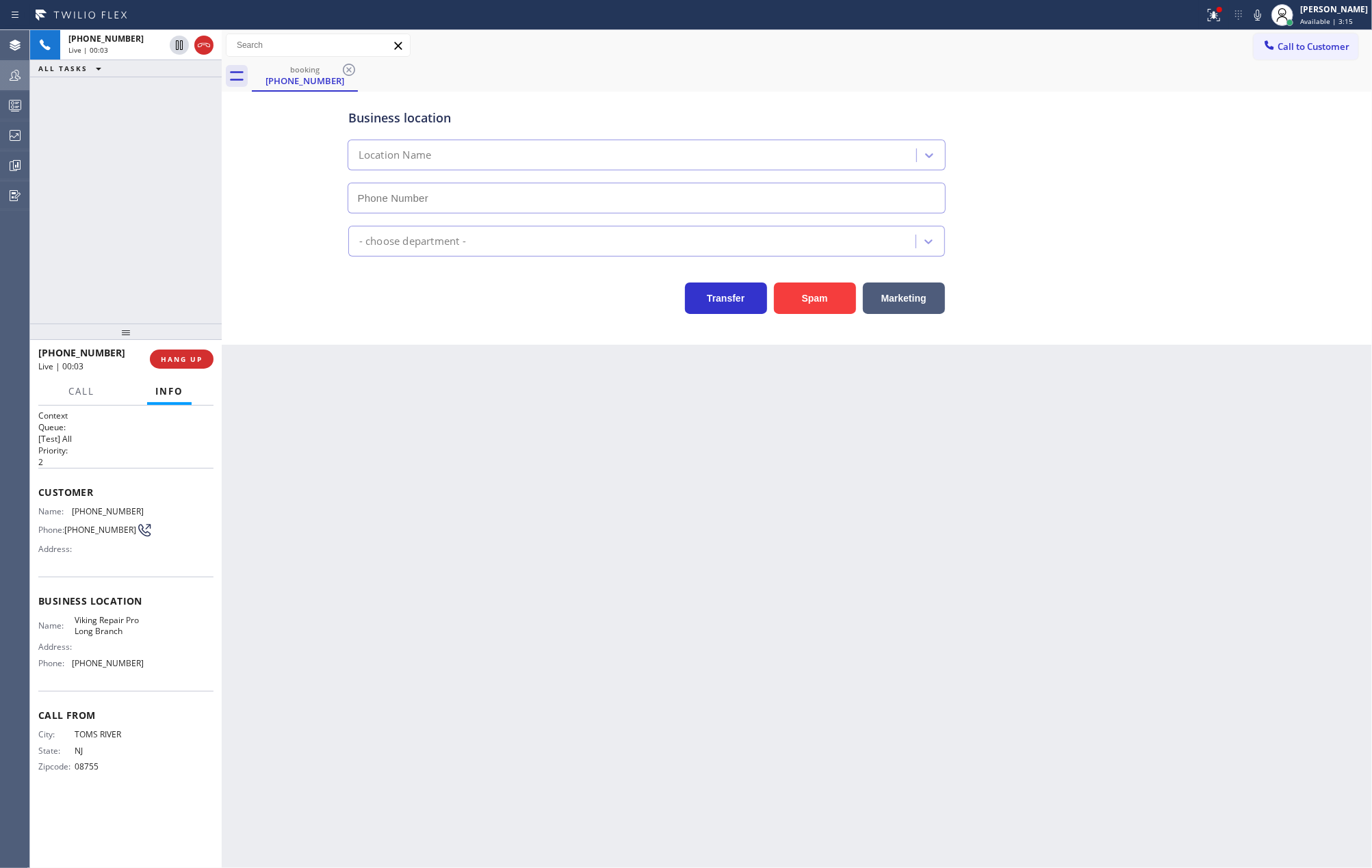
click at [175, 39] on icon at bounding box center [179, 45] width 16 height 16
type input "(732) 800-9006"
click at [808, 300] on button "Spam" at bounding box center [815, 298] width 82 height 32
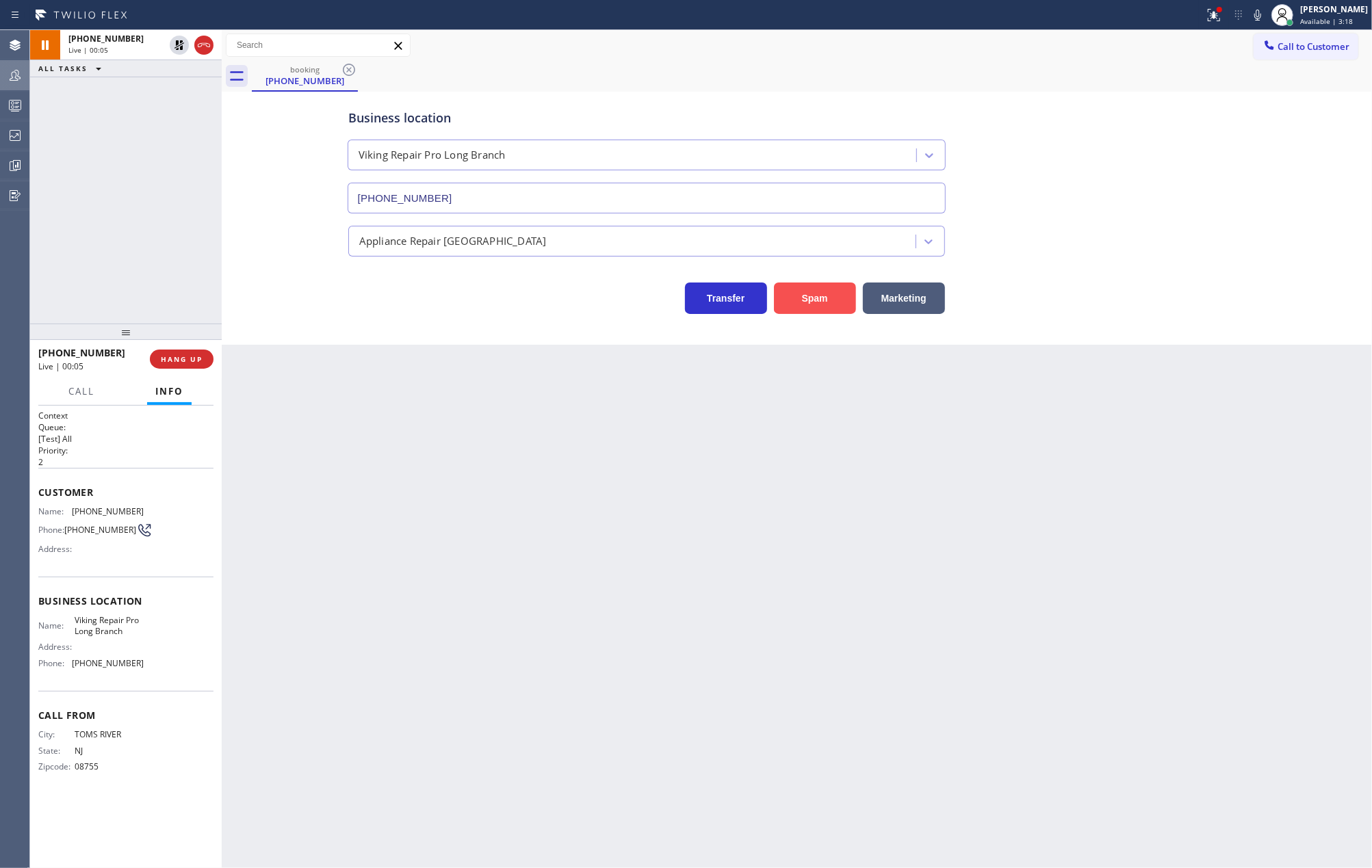
click at [808, 300] on button "Spam" at bounding box center [815, 298] width 82 height 32
click at [1222, 9] on icon at bounding box center [1213, 14] width 16 height 16
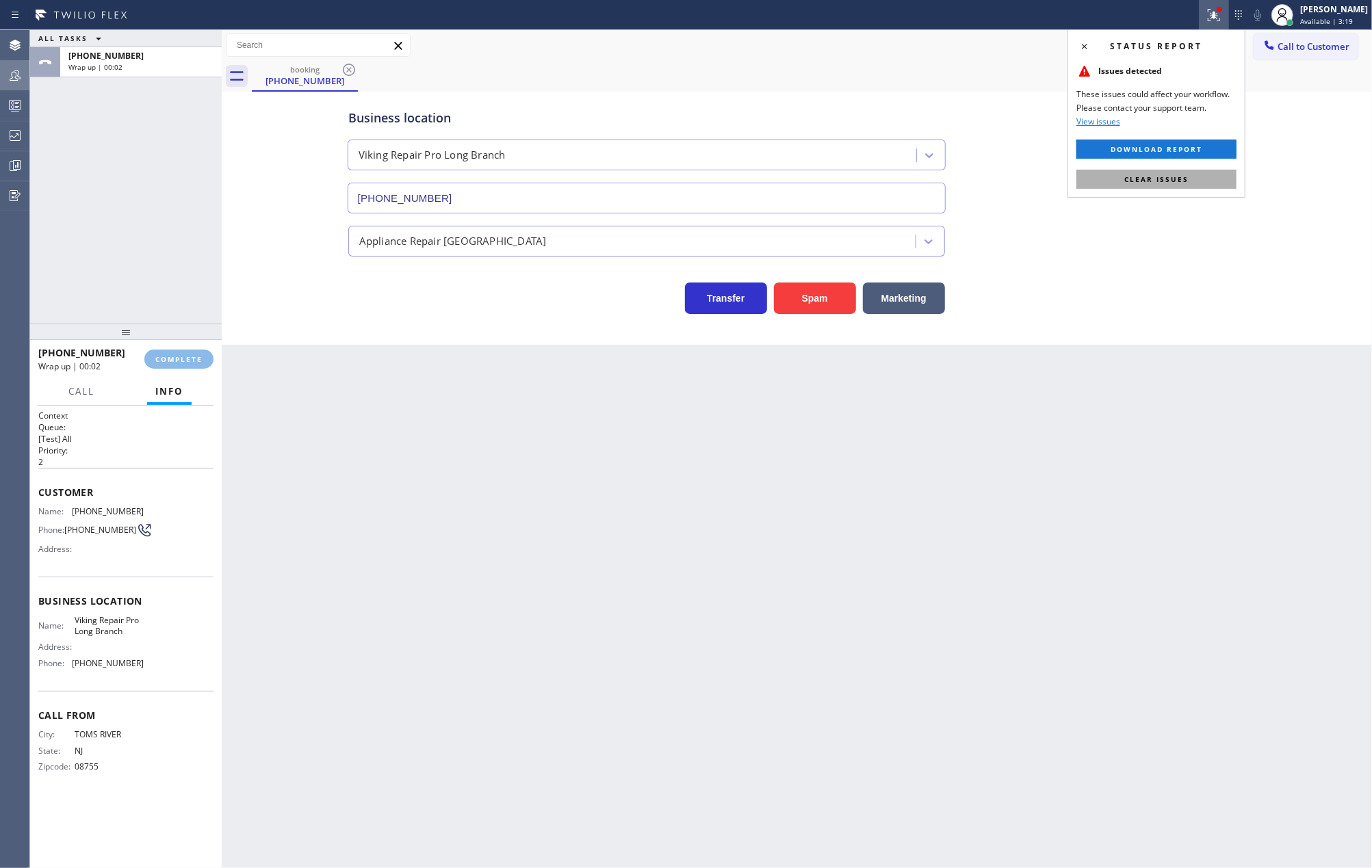
click at [1168, 178] on span "Clear issues" at bounding box center [1156, 180] width 64 height 10
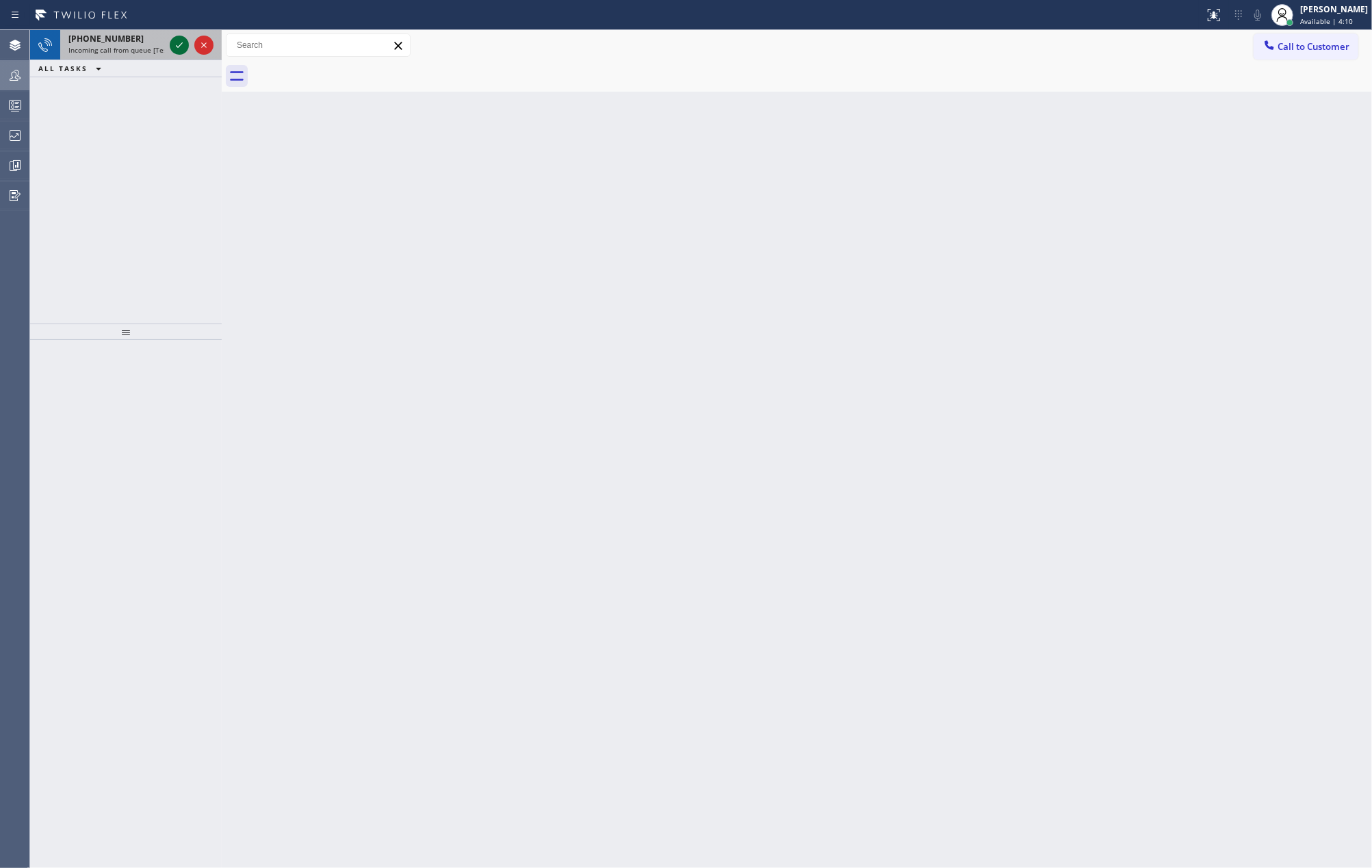
click at [179, 47] on icon at bounding box center [179, 45] width 7 height 6
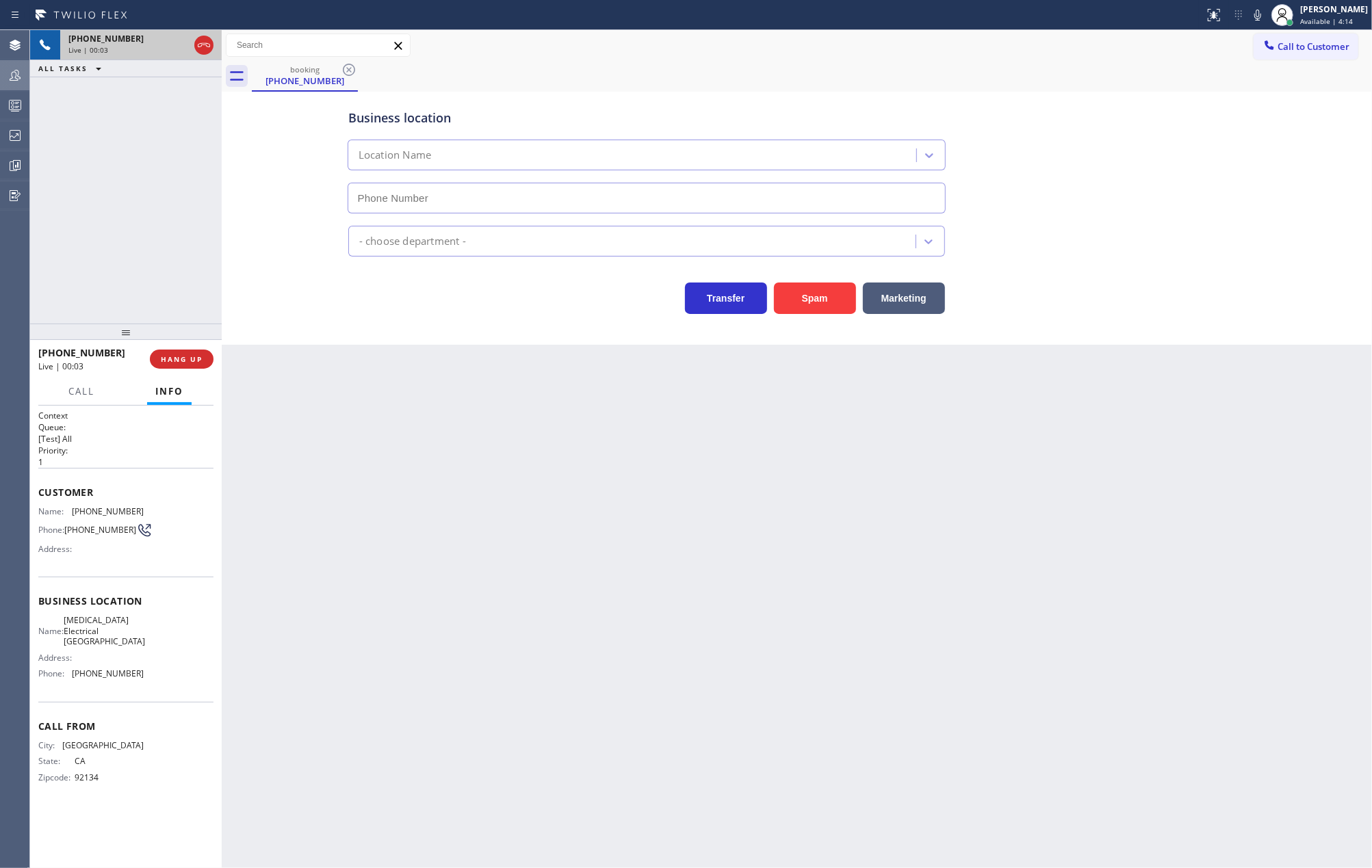
type input "(714) 462-1901"
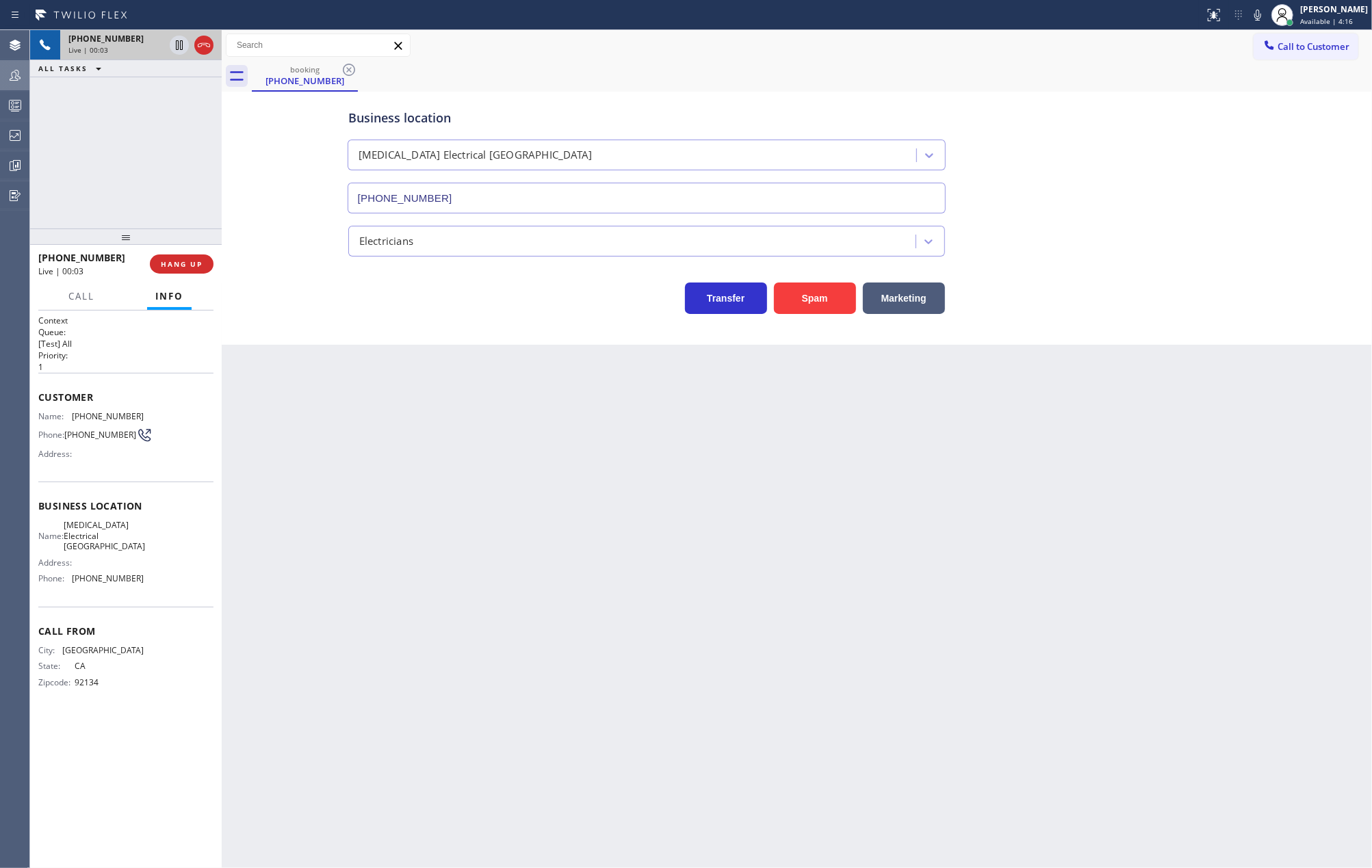
drag, startPoint x: 126, startPoint y: 328, endPoint x: 142, endPoint y: 206, distance: 123.0
click at [141, 228] on div at bounding box center [126, 236] width 192 height 16
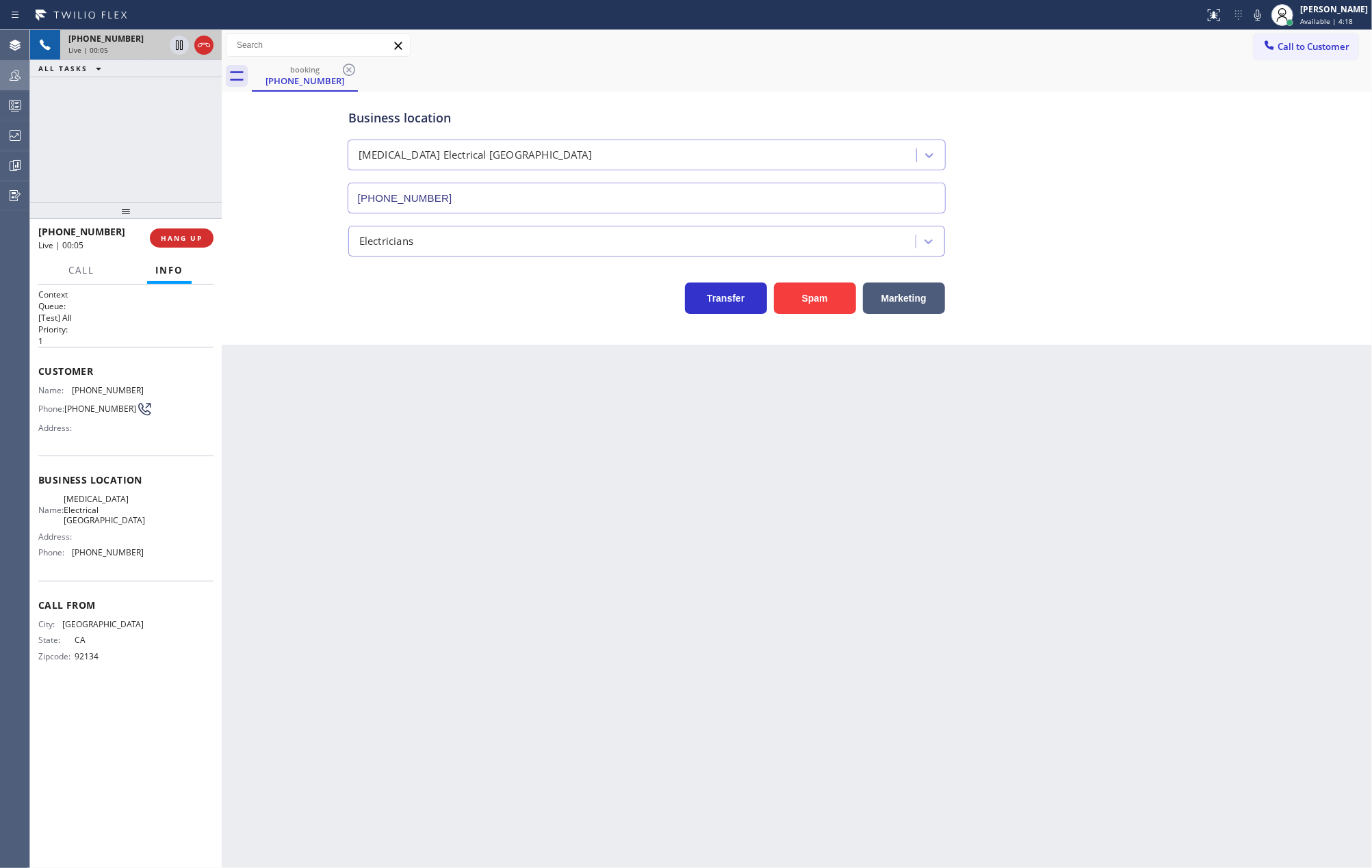
drag, startPoint x: 121, startPoint y: 213, endPoint x: 259, endPoint y: 225, distance: 138.5
click at [137, 137] on div "+16199232709 Live | 00:05 ALL TASKS ALL TASKS ACTIVE TASKS TASKS IN WRAP UP +16…" at bounding box center [126, 449] width 192 height 837
click at [173, 228] on span "HANG UP" at bounding box center [182, 233] width 42 height 10
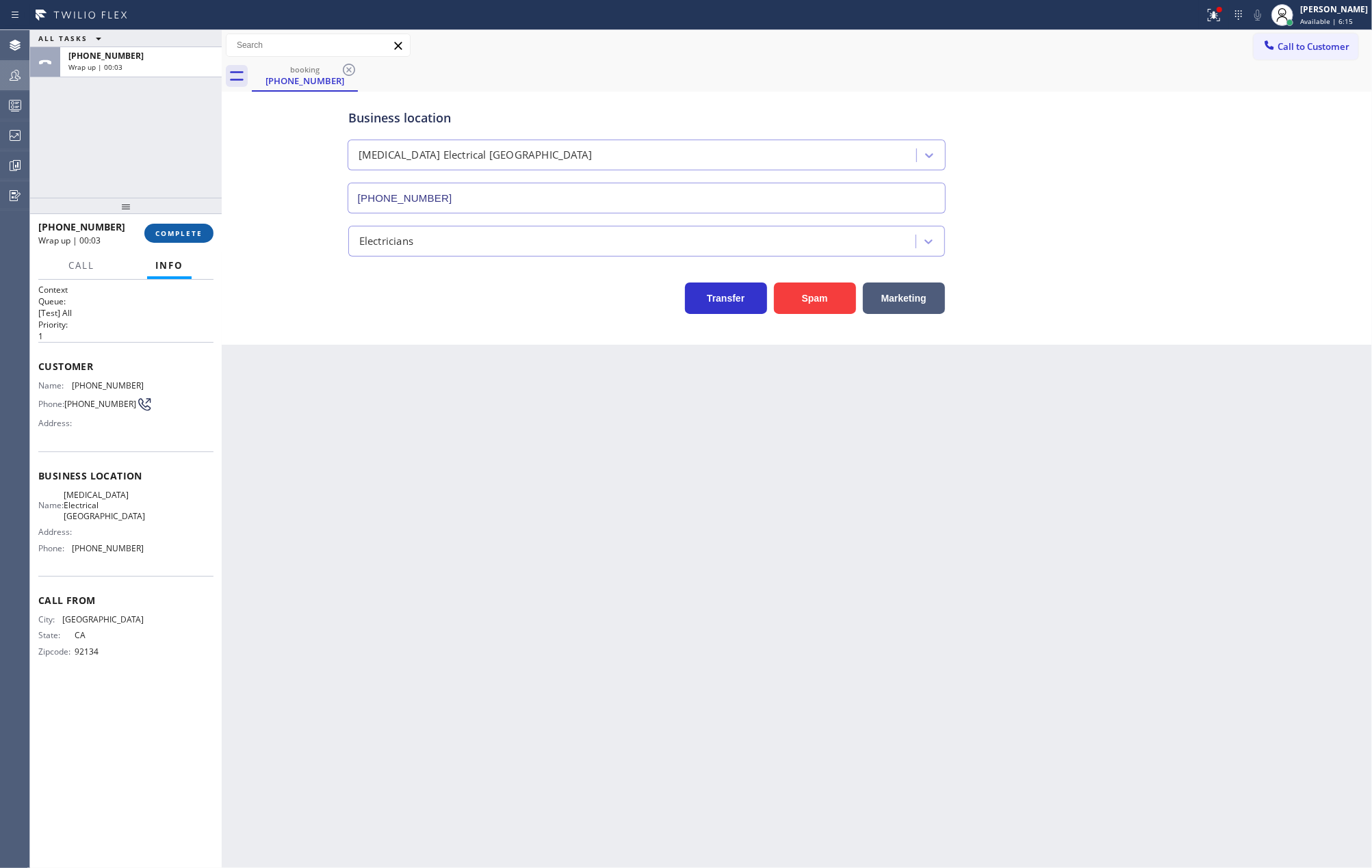
click at [183, 230] on span "COMPLETE" at bounding box center [179, 233] width 47 height 10
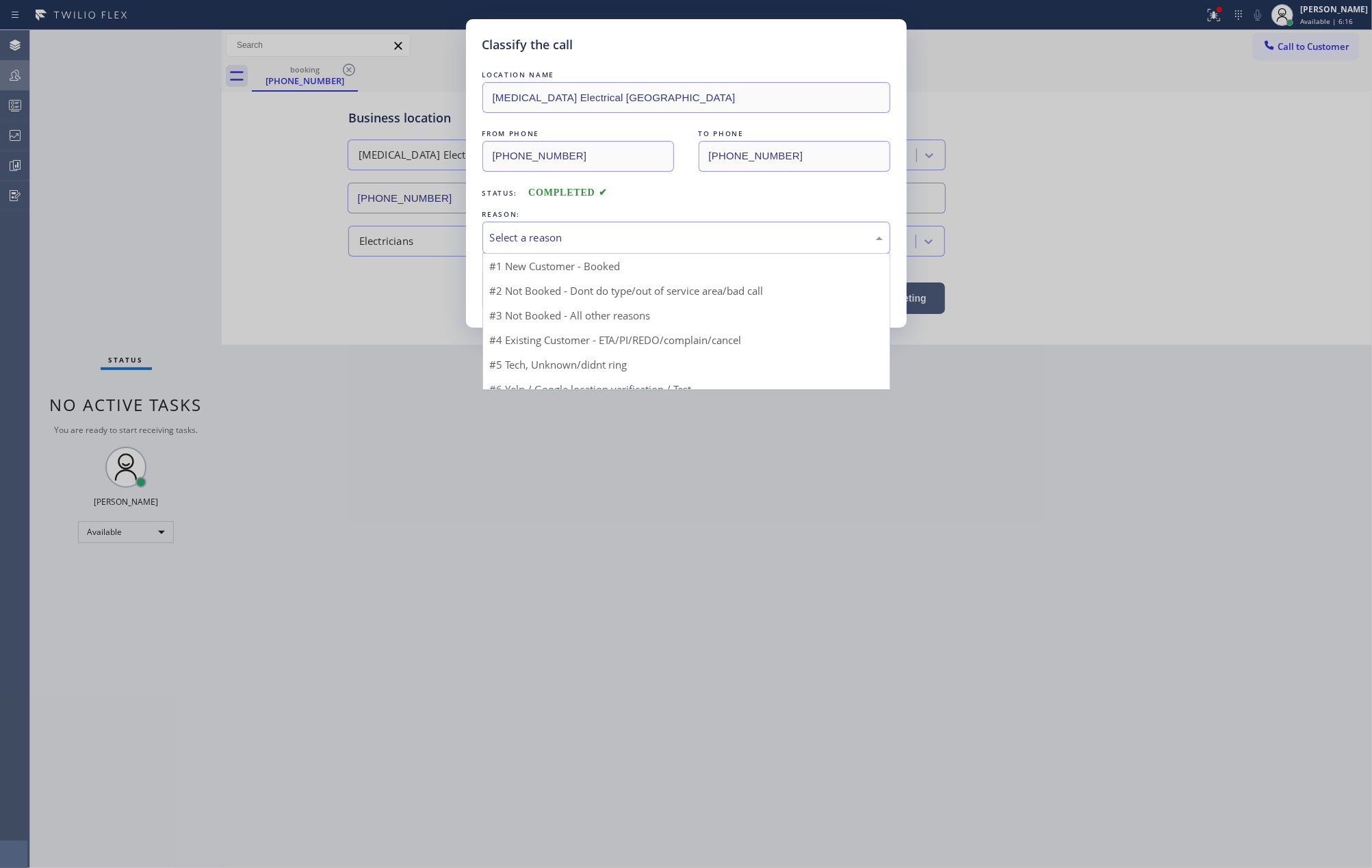
click at [680, 237] on div "Select a reason" at bounding box center [686, 238] width 393 height 15
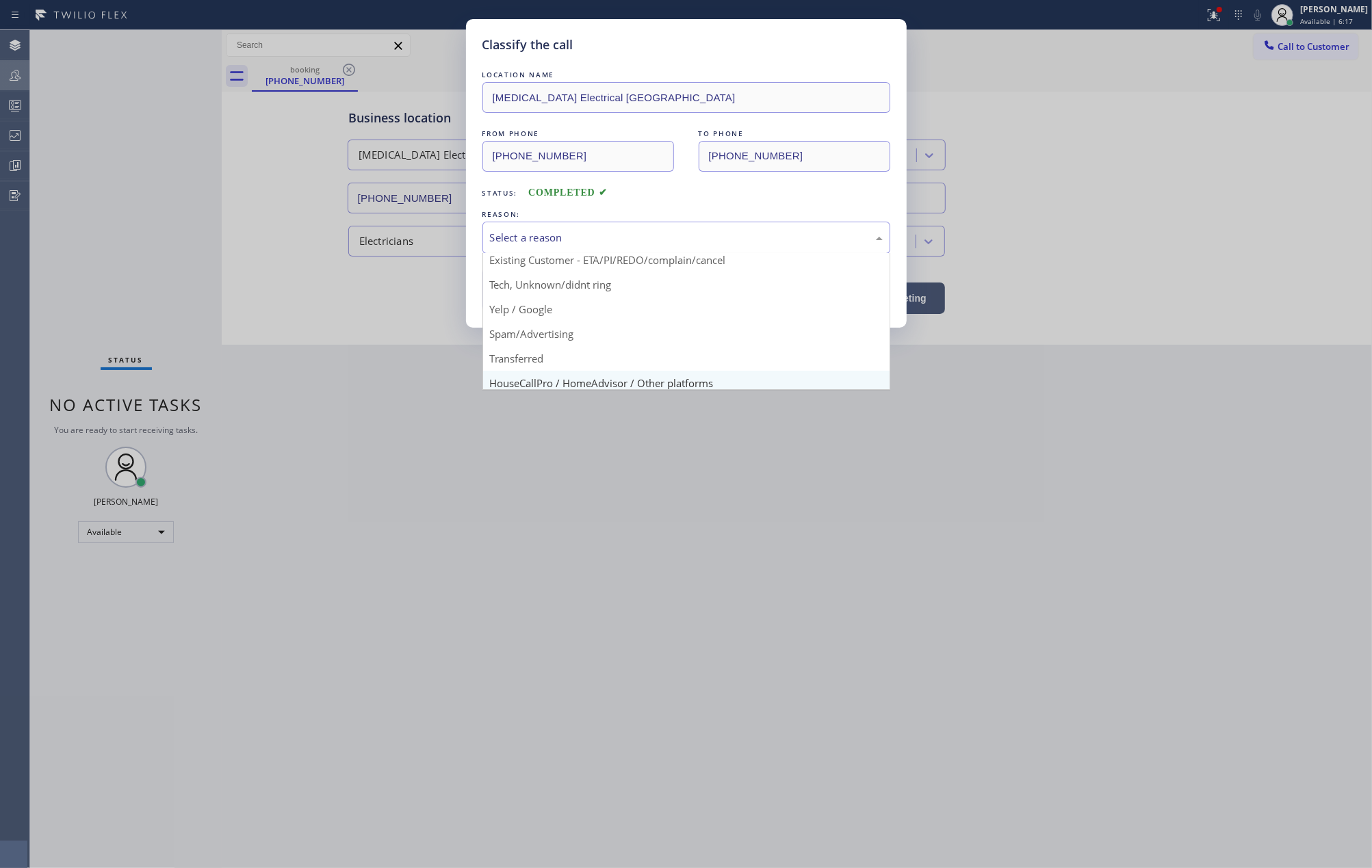
scroll to position [86, 0]
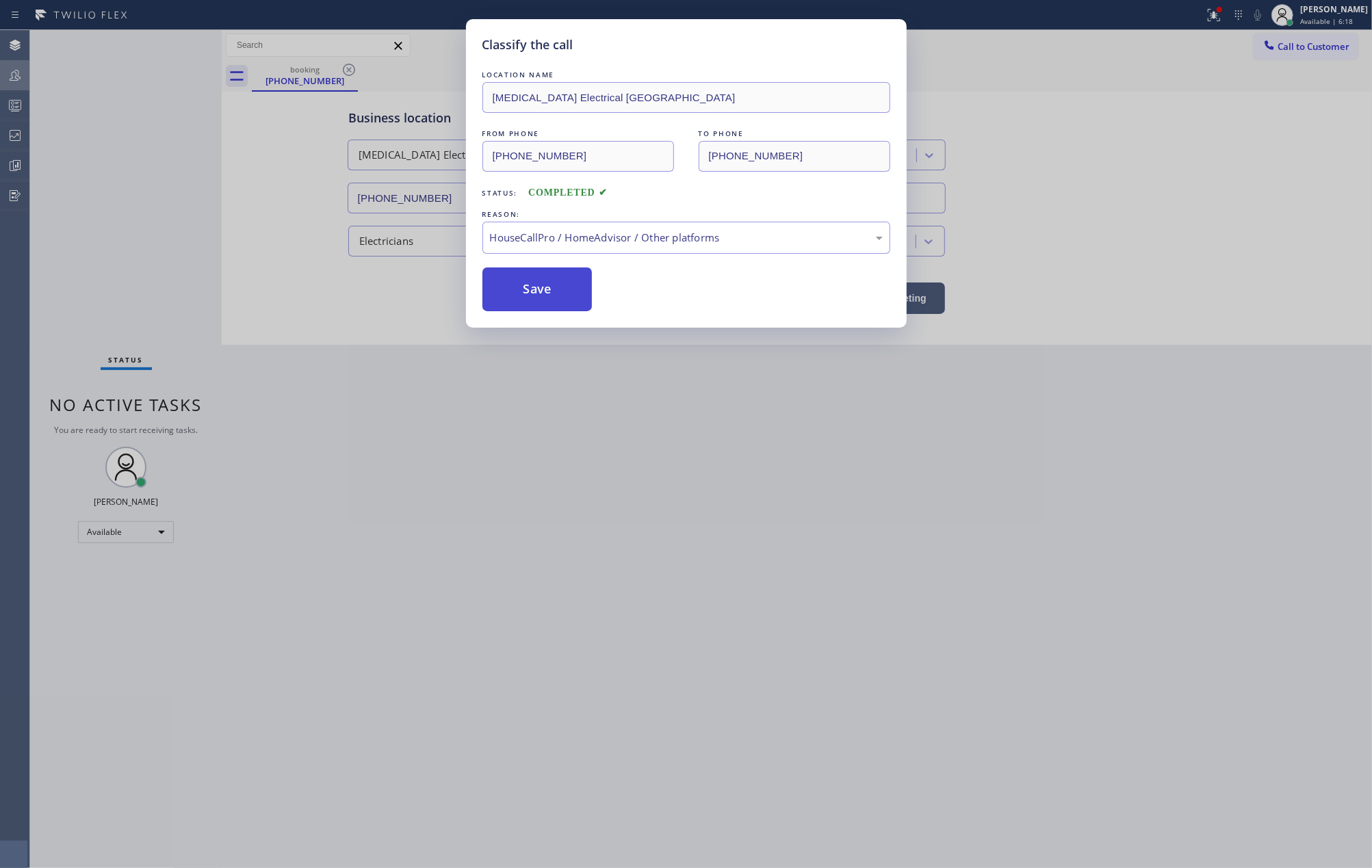
click at [554, 290] on button "Save" at bounding box center [537, 289] width 110 height 44
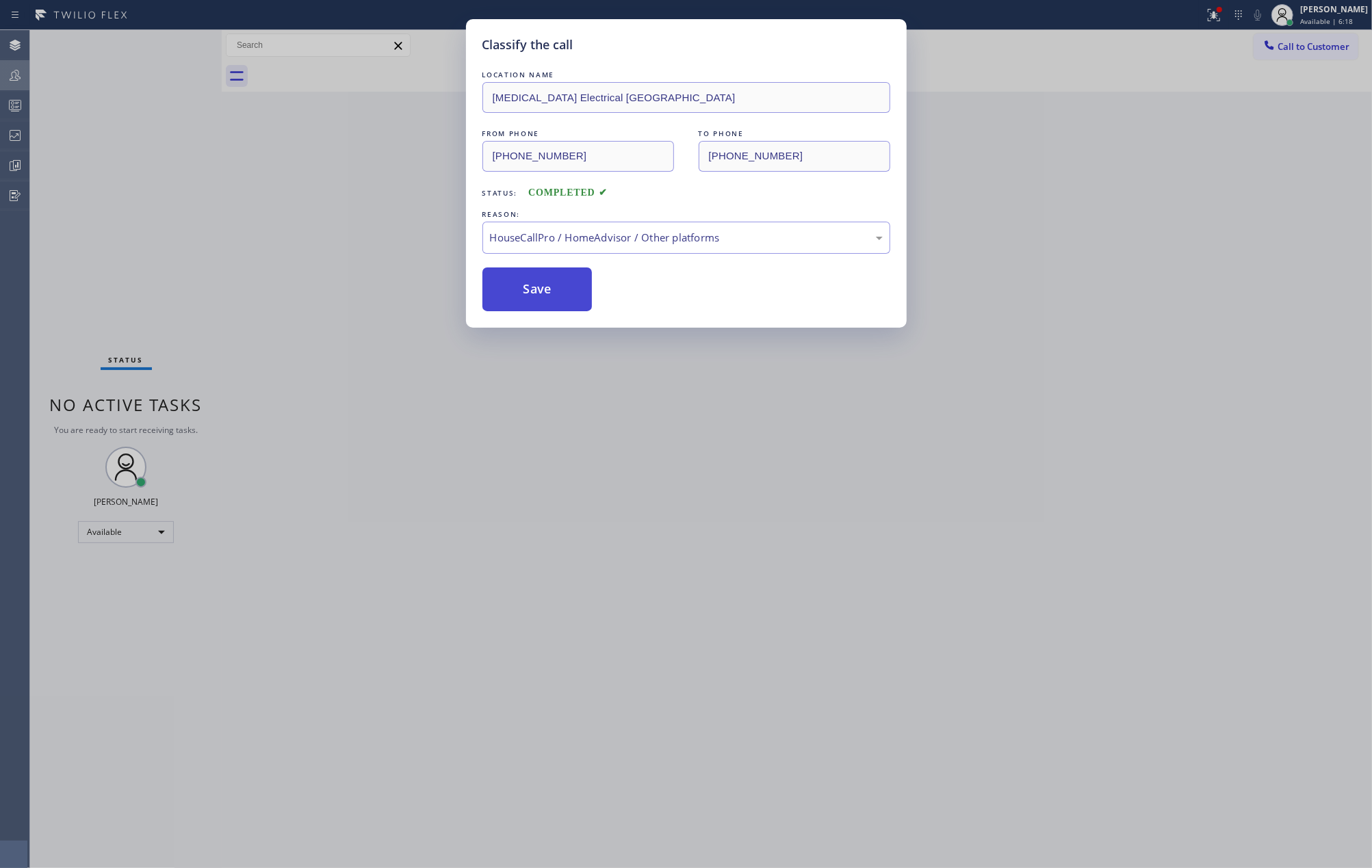
click at [554, 290] on button "Save" at bounding box center [537, 289] width 110 height 44
drag, startPoint x: 554, startPoint y: 290, endPoint x: 1342, endPoint y: 242, distance: 789.5
click at [641, 288] on div "Save" at bounding box center [686, 289] width 408 height 44
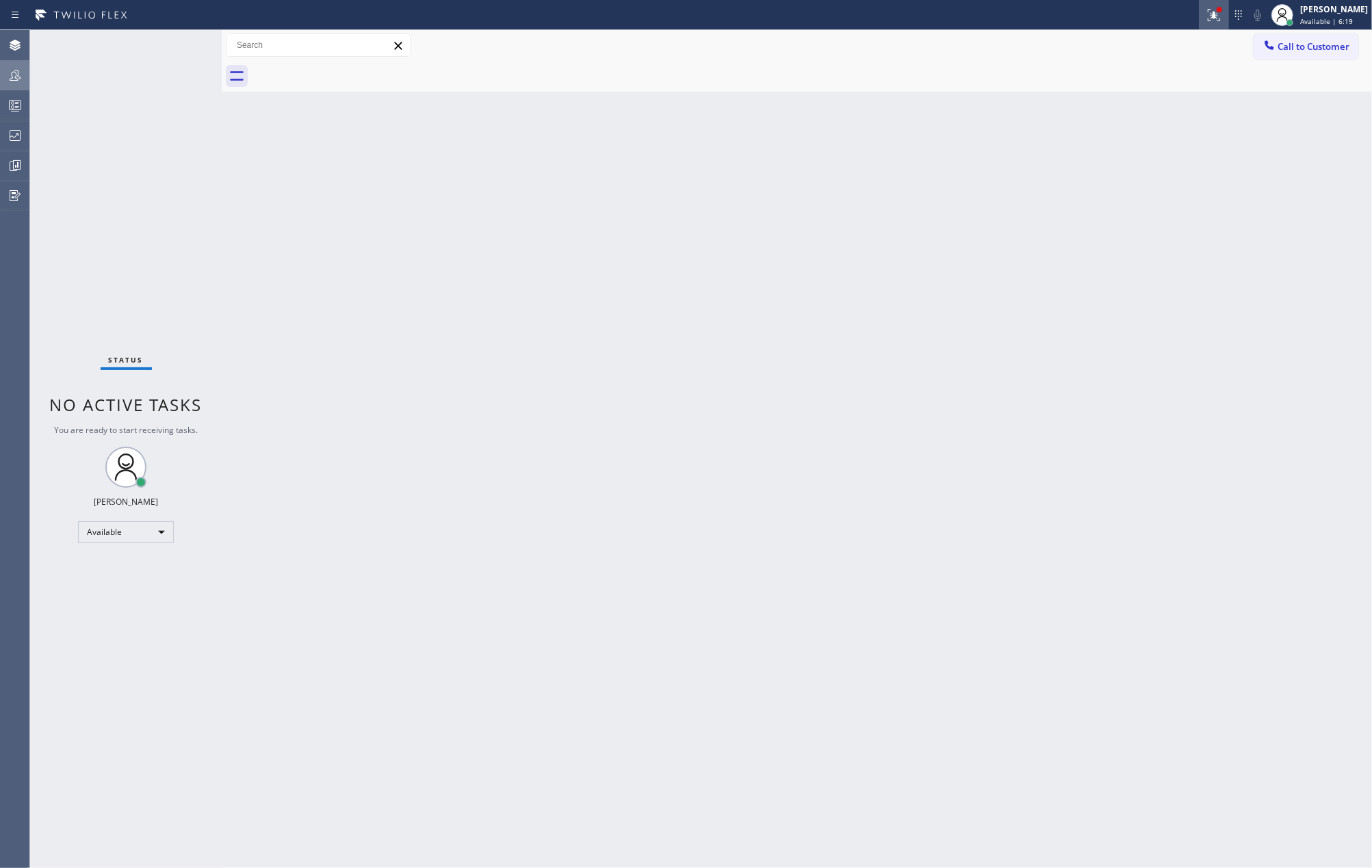
click at [1222, 13] on icon at bounding box center [1213, 14] width 16 height 16
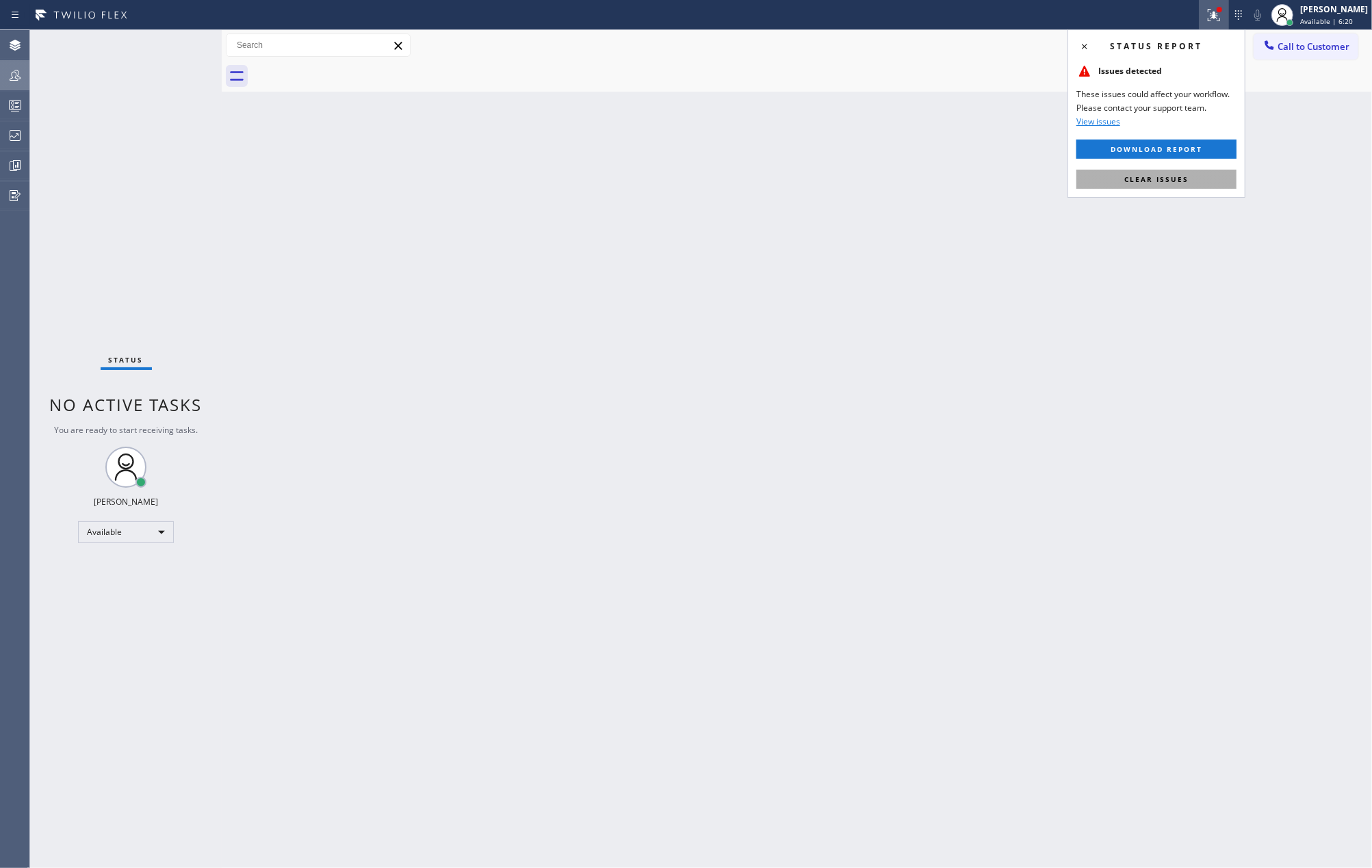
click at [1194, 180] on button "Clear issues" at bounding box center [1156, 180] width 161 height 19
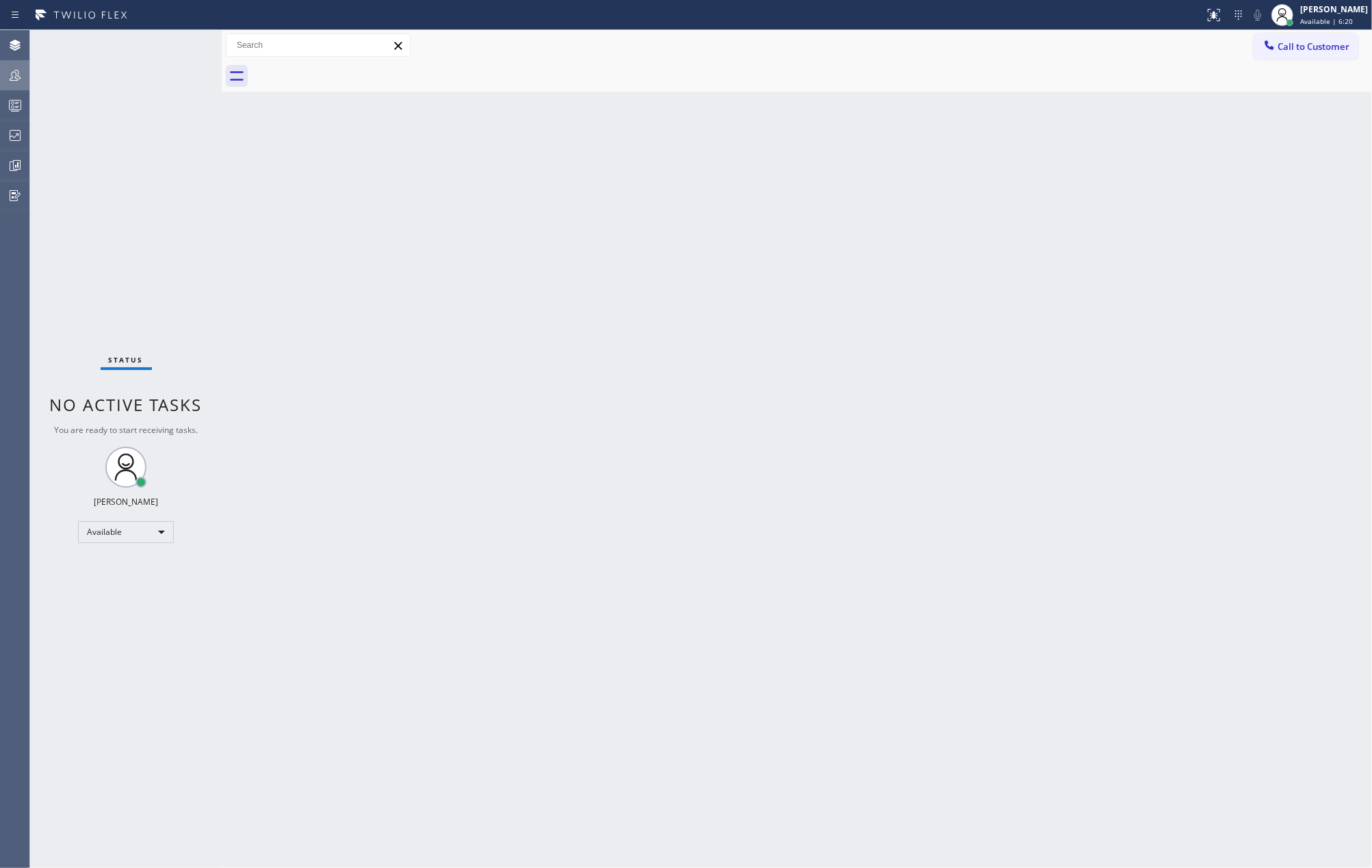
click at [1191, 214] on div "Back to Dashboard Change Sender ID Customers Technicians Select a contact Outbo…" at bounding box center [797, 449] width 1150 height 837
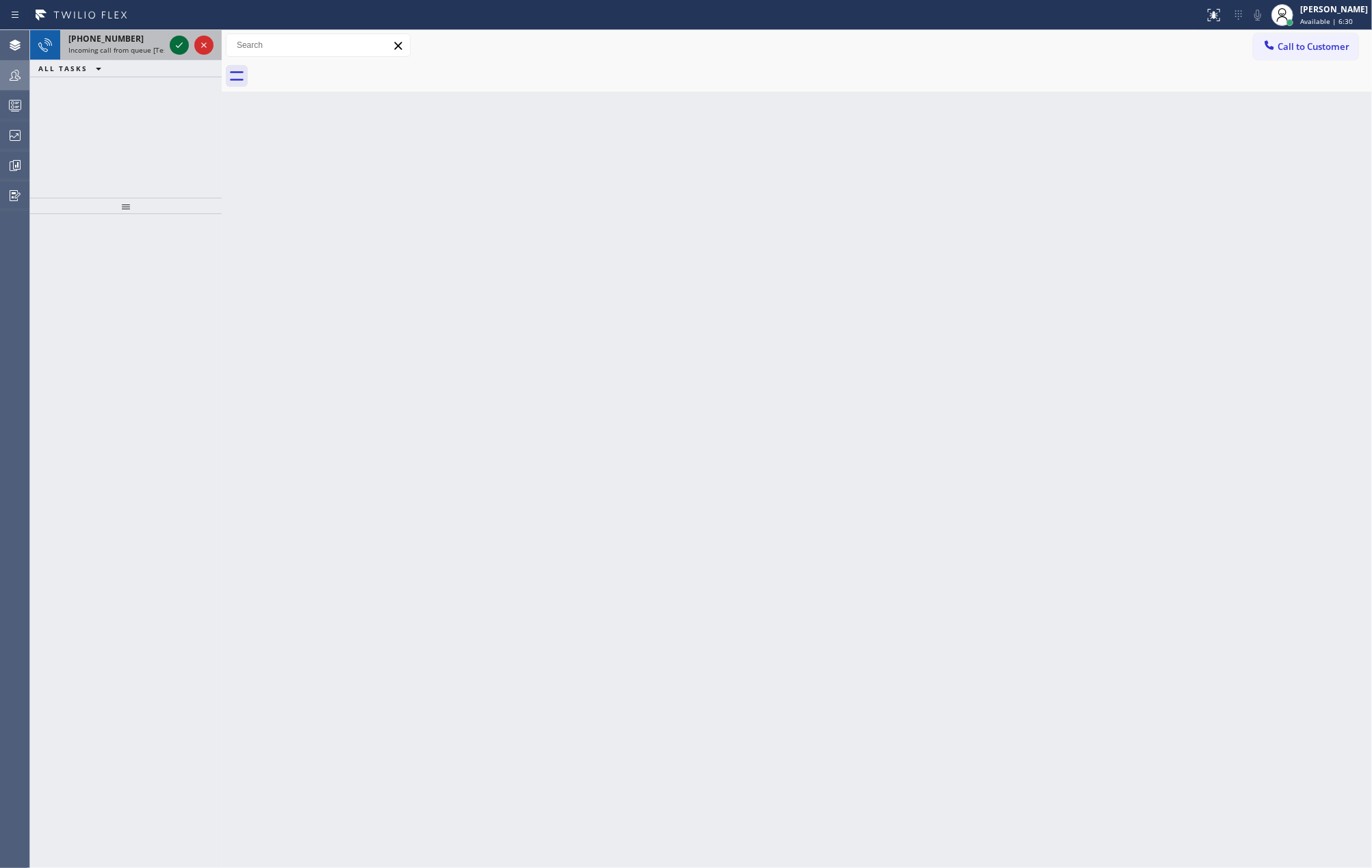
click at [176, 42] on icon at bounding box center [179, 45] width 16 height 16
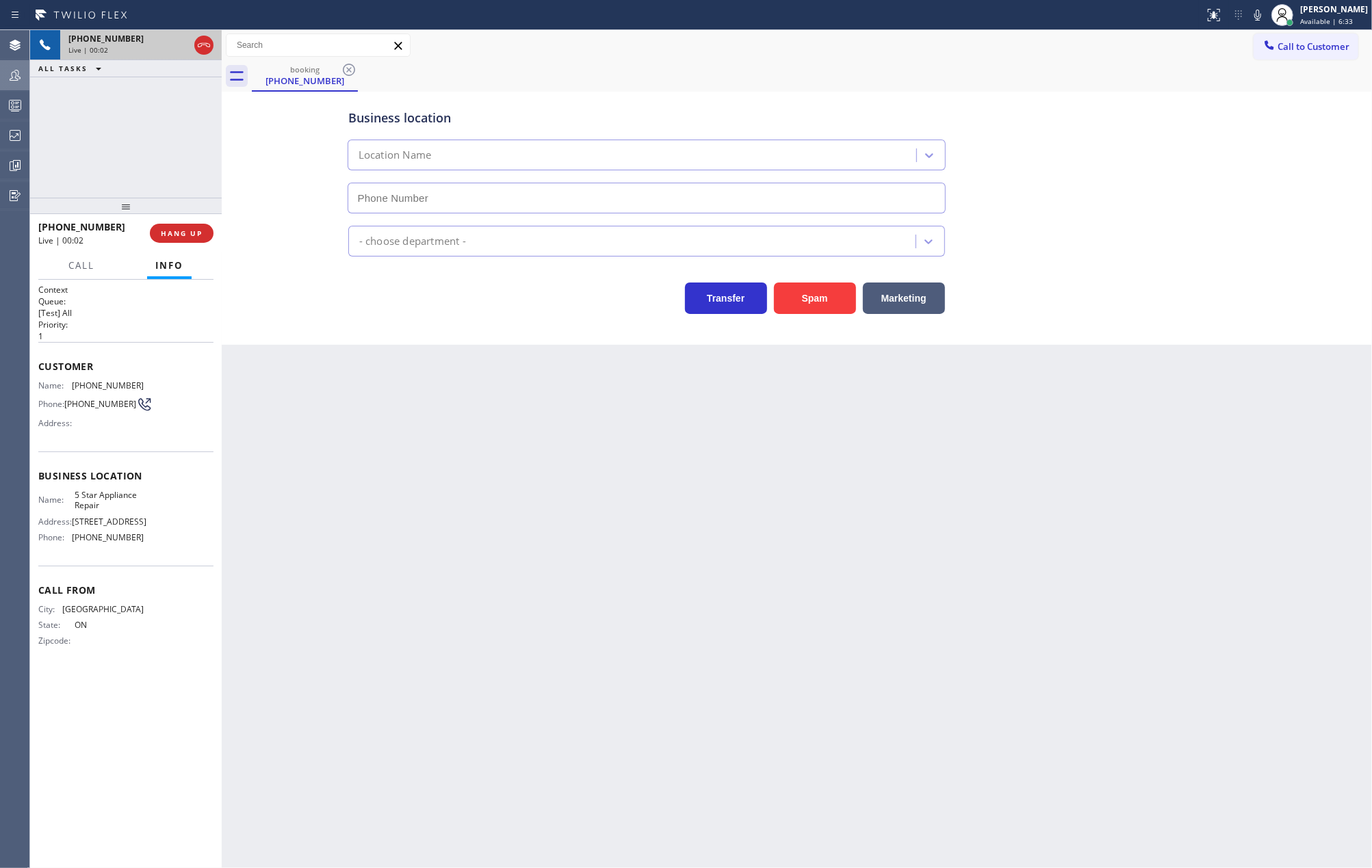
type input "(855) 731-4952"
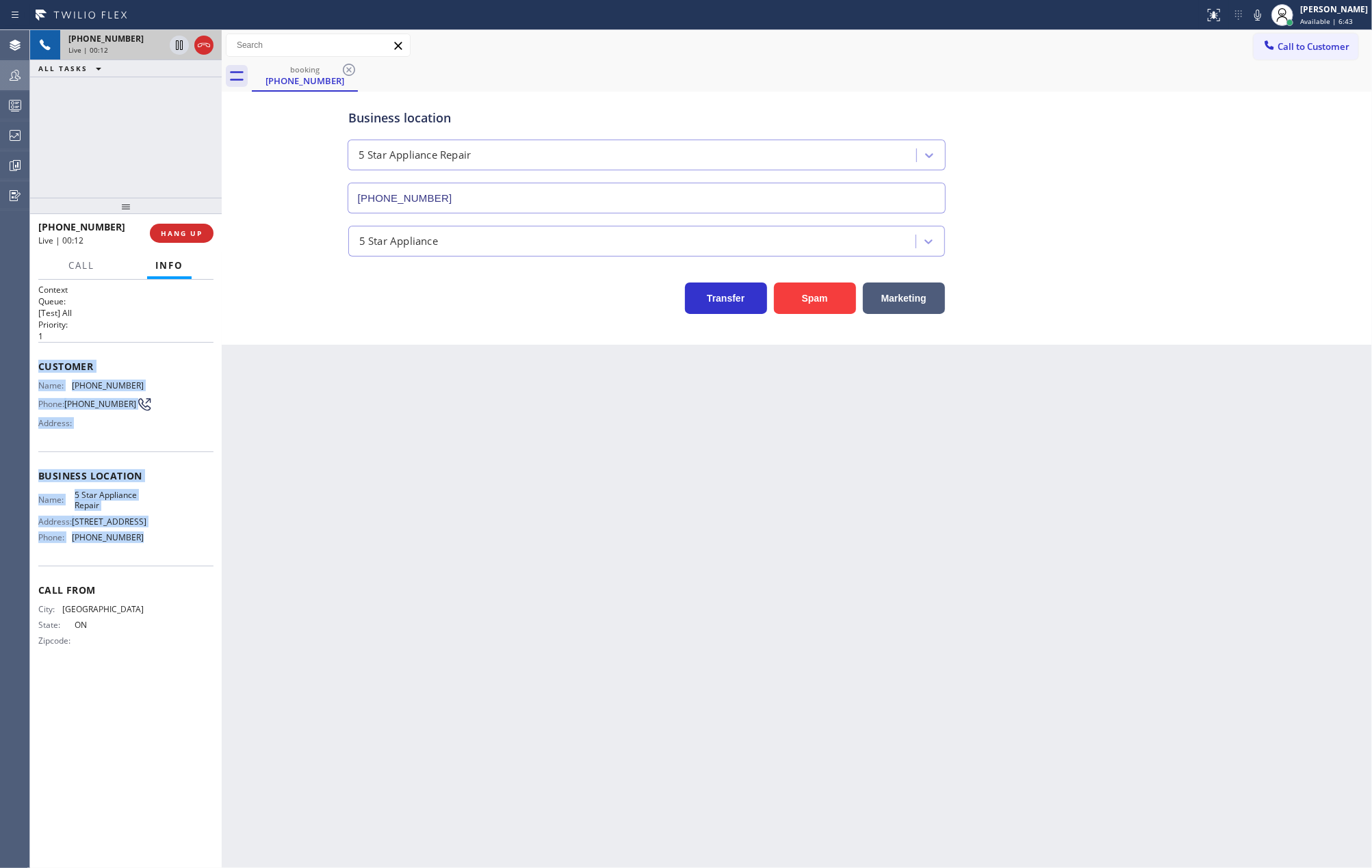
drag, startPoint x: 33, startPoint y: 368, endPoint x: 162, endPoint y: 542, distance: 216.6
click at [162, 542] on div "Context Queue: [Test] All Priority: 1 Customer Name: (647) 405-8113 Phone: (647…" at bounding box center [126, 574] width 192 height 589
copy div "Customer Name: (647) 405-8113 Phone: (647) 405-8113 Address: Business location …"
click at [176, 51] on icon at bounding box center [179, 45] width 16 height 16
click at [176, 45] on icon at bounding box center [180, 45] width 10 height 10
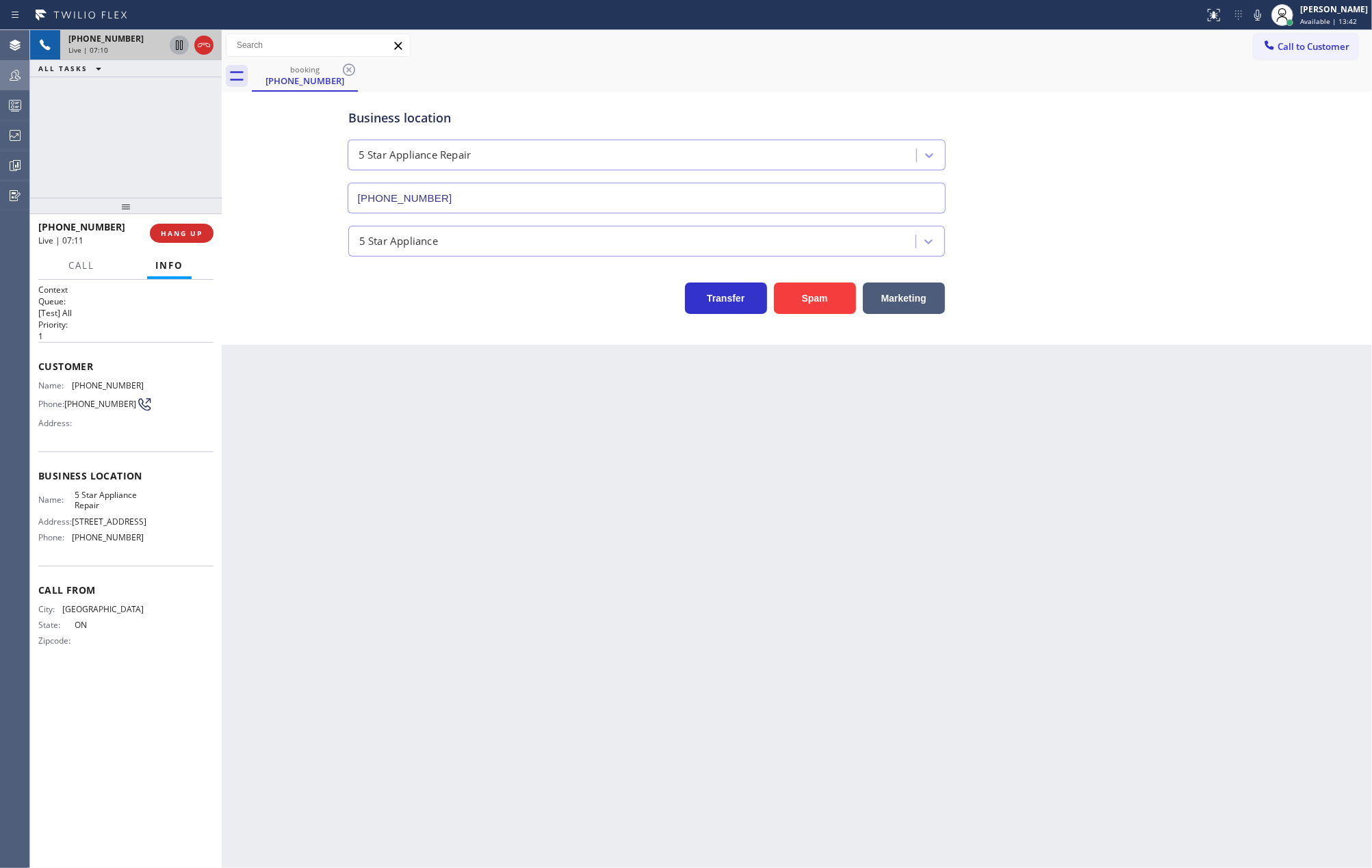
drag, startPoint x: 124, startPoint y: 203, endPoint x: 126, endPoint y: 158, distance: 45.0
click at [126, 158] on div "+16474058113 Live | 07:10 ALL TASKS ALL TASKS ACTIVE TASKS TASKS IN WRAP UP +16…" at bounding box center [126, 449] width 192 height 837
click at [192, 230] on span "COMPLETE" at bounding box center [179, 233] width 47 height 10
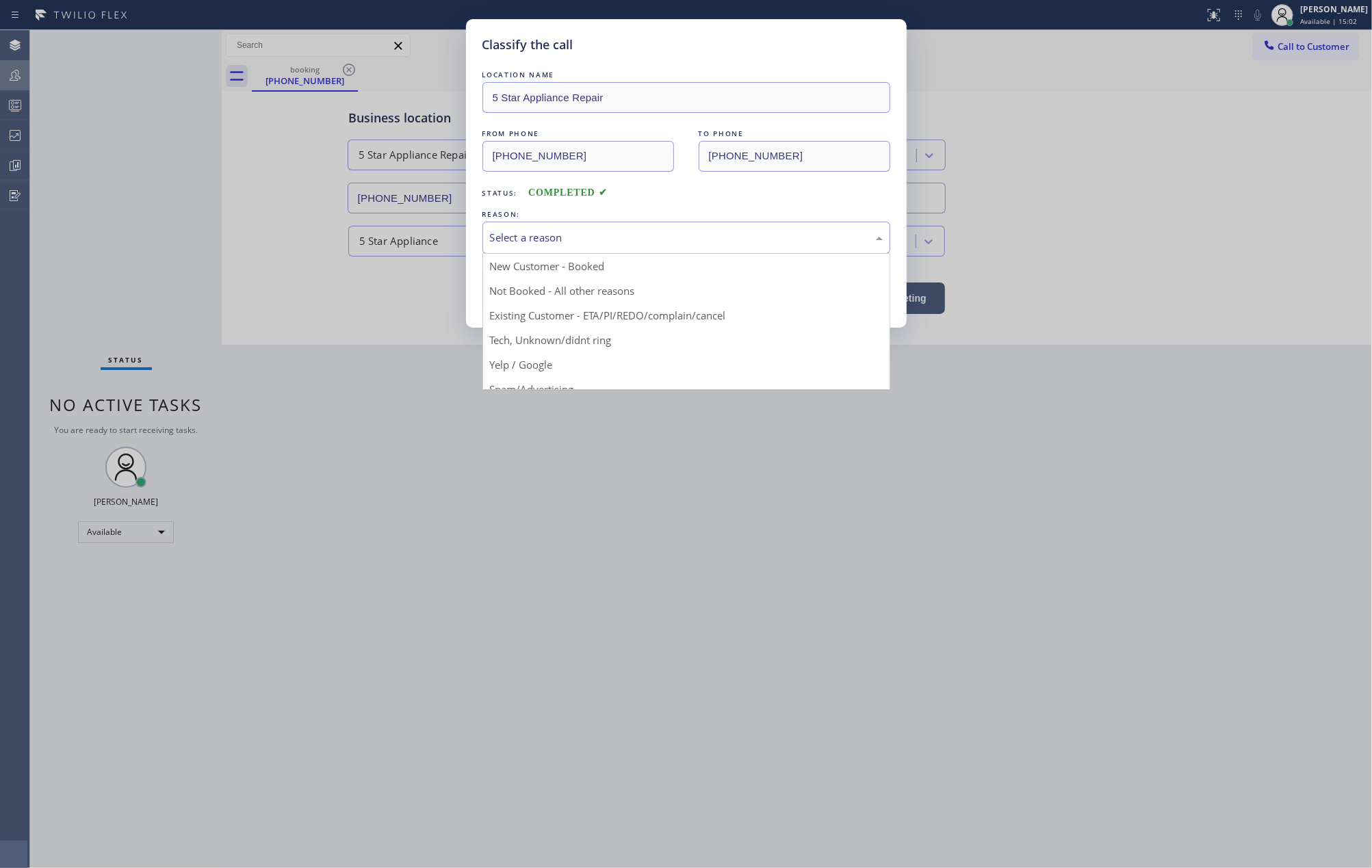
click at [525, 238] on div "Select a reason" at bounding box center [686, 238] width 393 height 15
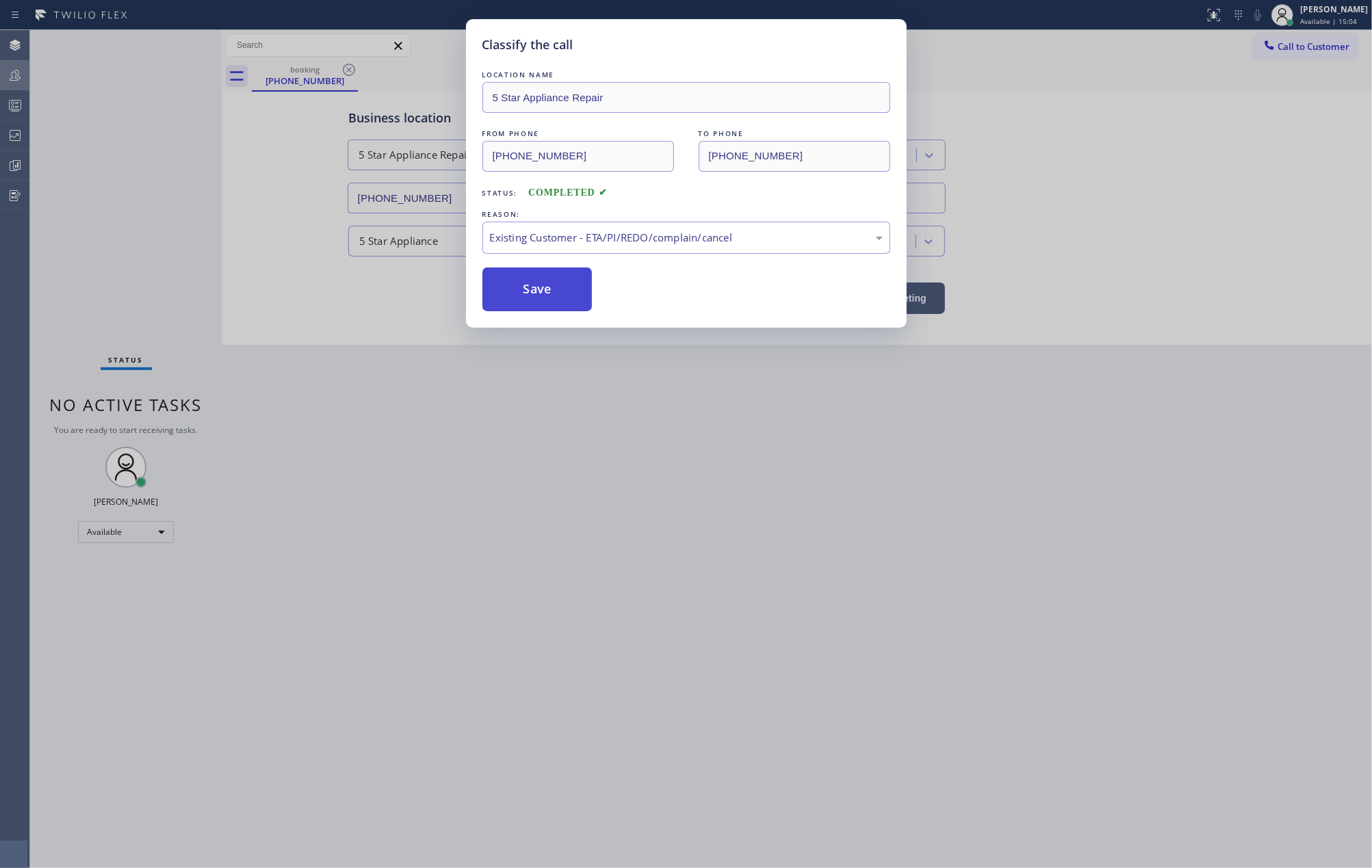
click at [541, 292] on button "Save" at bounding box center [537, 289] width 110 height 44
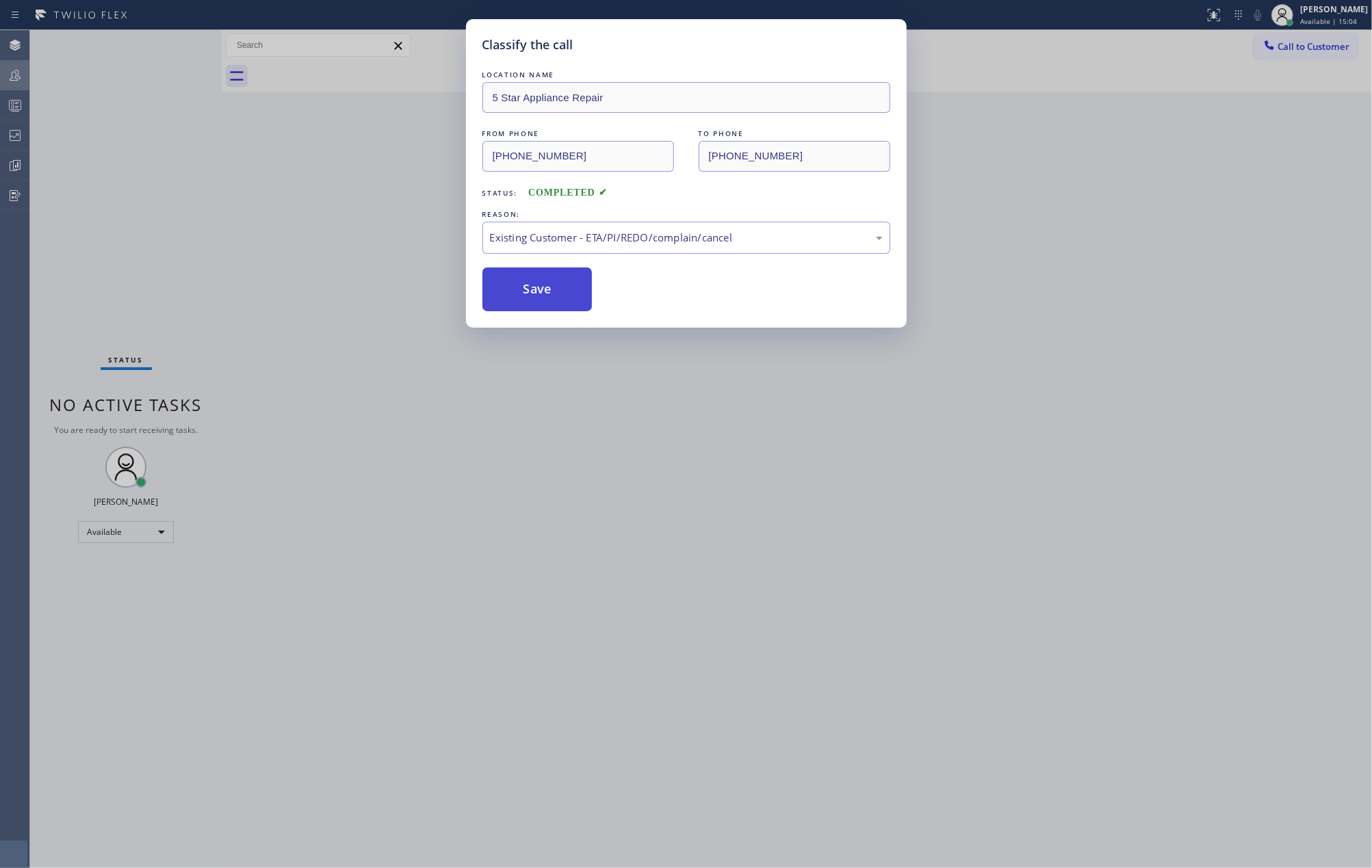
click at [541, 292] on button "Save" at bounding box center [537, 289] width 110 height 44
click at [336, 275] on div "Classify the call LOCATION NAME 5 Star Appliance Repair FROM PHONE (647) 405-81…" at bounding box center [686, 434] width 1372 height 868
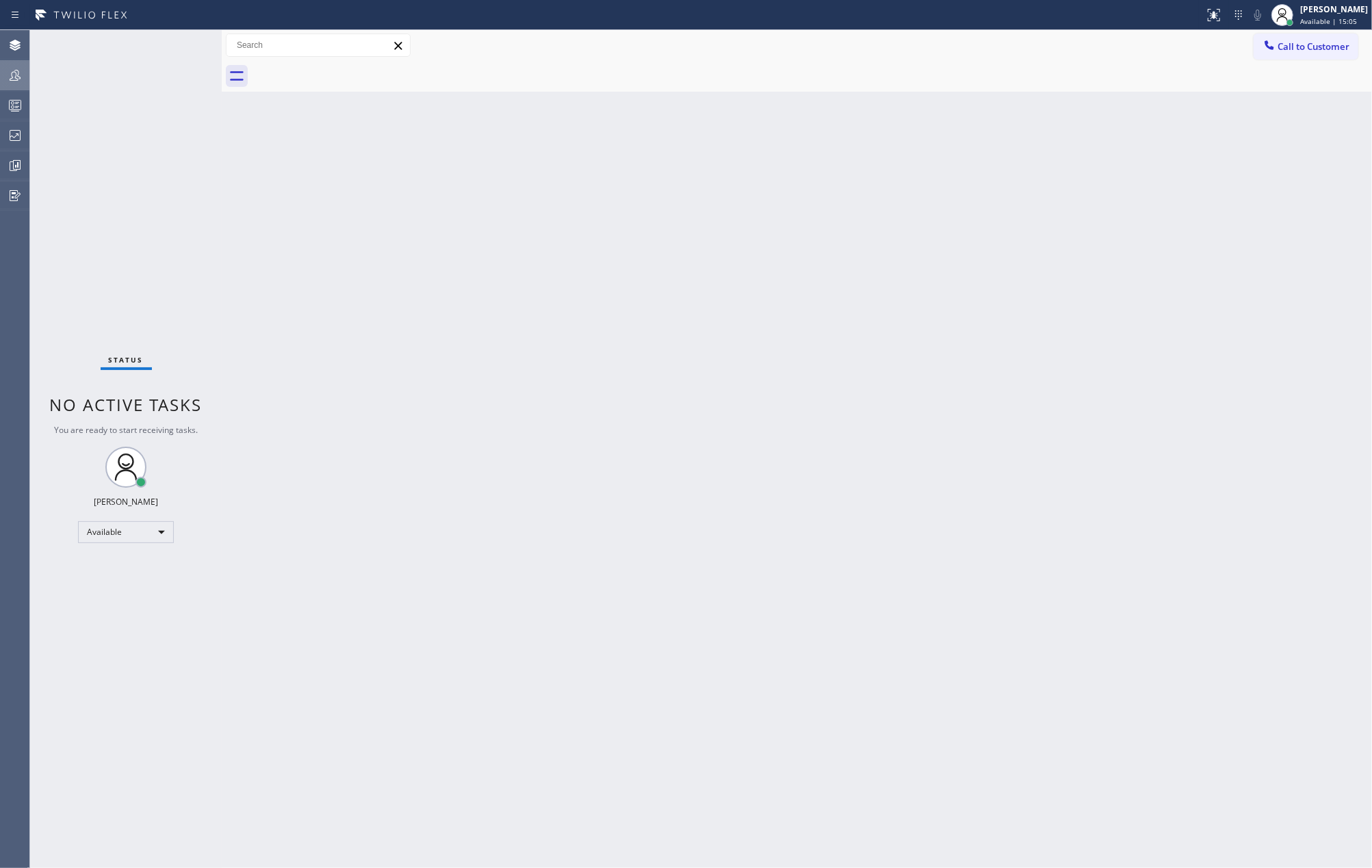
click at [663, 242] on div "Back to Dashboard Change Sender ID Customers Technicians Select a contact Outbo…" at bounding box center [797, 449] width 1150 height 837
click at [23, 107] on icon at bounding box center [14, 105] width 16 height 16
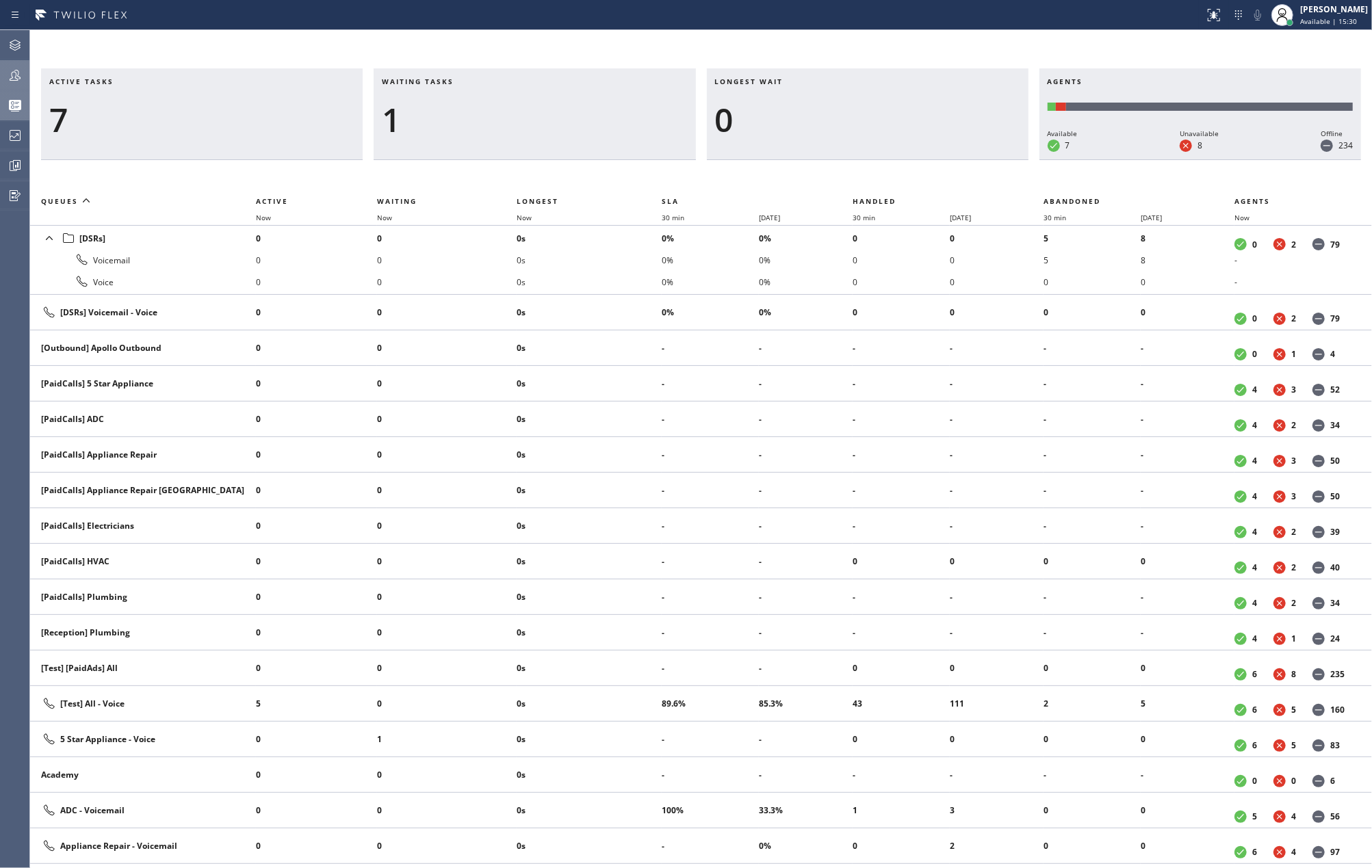
click at [501, 50] on div "Active tasks 7 Waiting tasks 1 Longest wait 0 Agents Available 7 Unavailable 8 …" at bounding box center [701, 449] width 1341 height 837
click at [6, 72] on div at bounding box center [15, 74] width 31 height 16
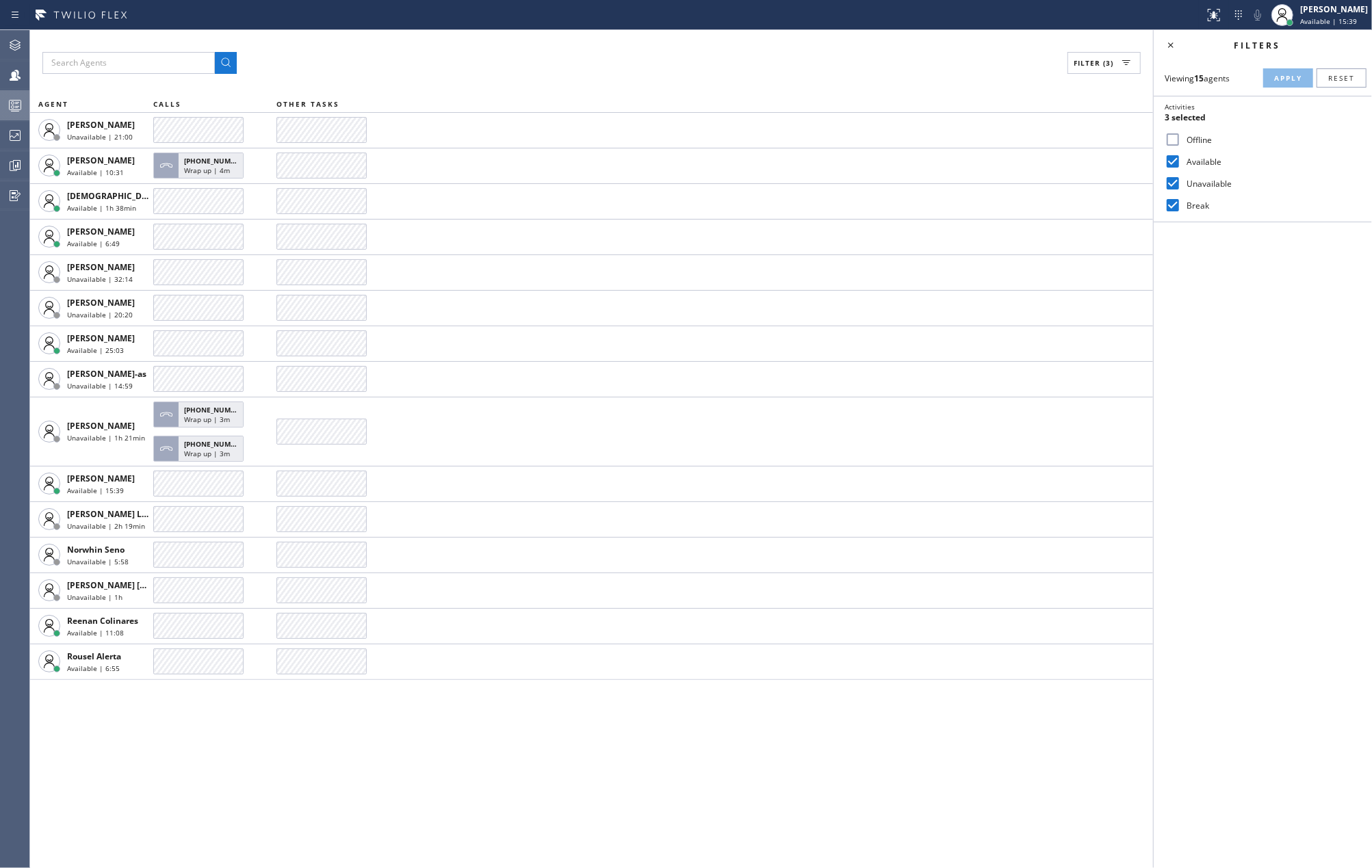
click at [1172, 143] on input "Offline" at bounding box center [1172, 138] width 16 height 16
click at [1276, 83] on button "Apply" at bounding box center [1288, 78] width 50 height 19
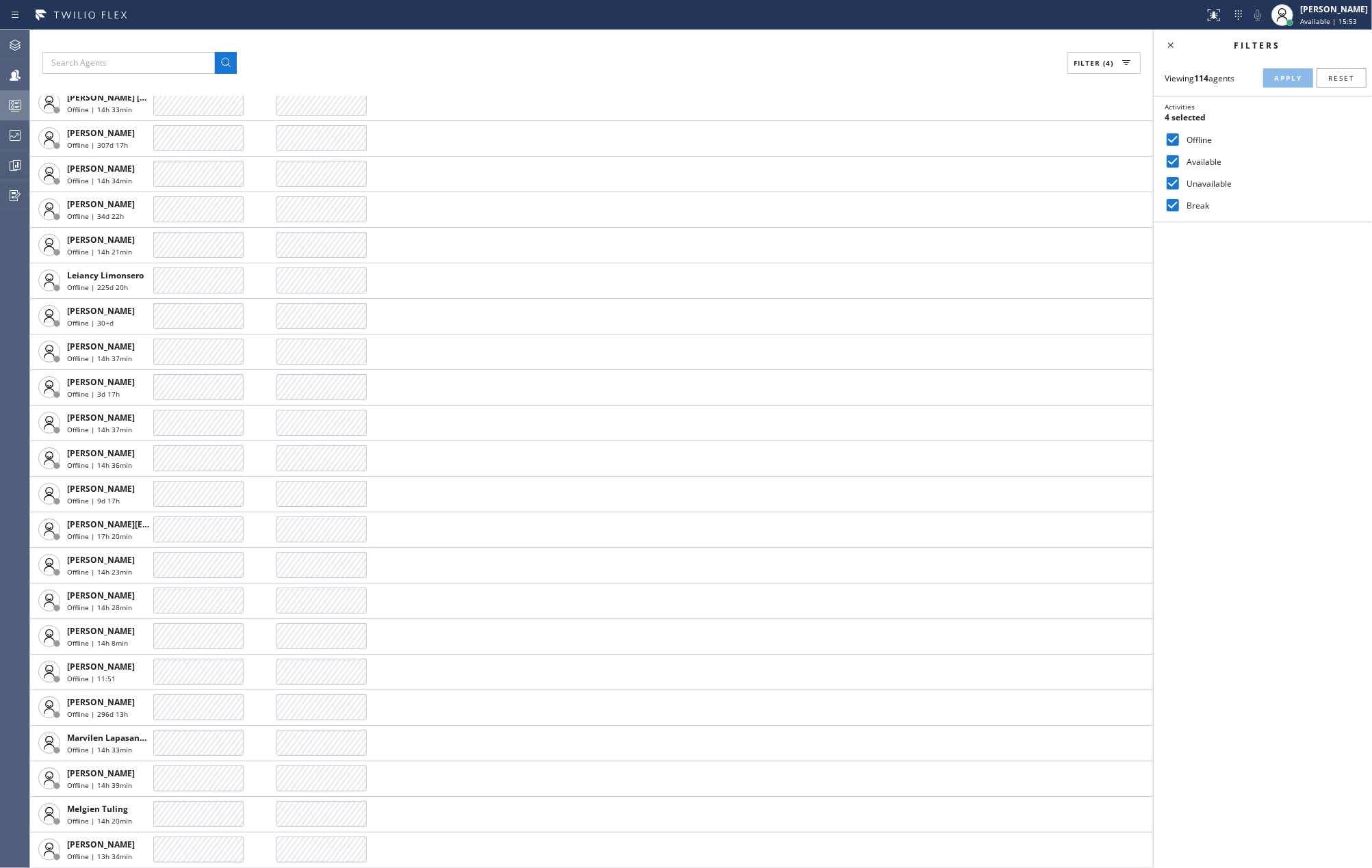
scroll to position [2462, 0]
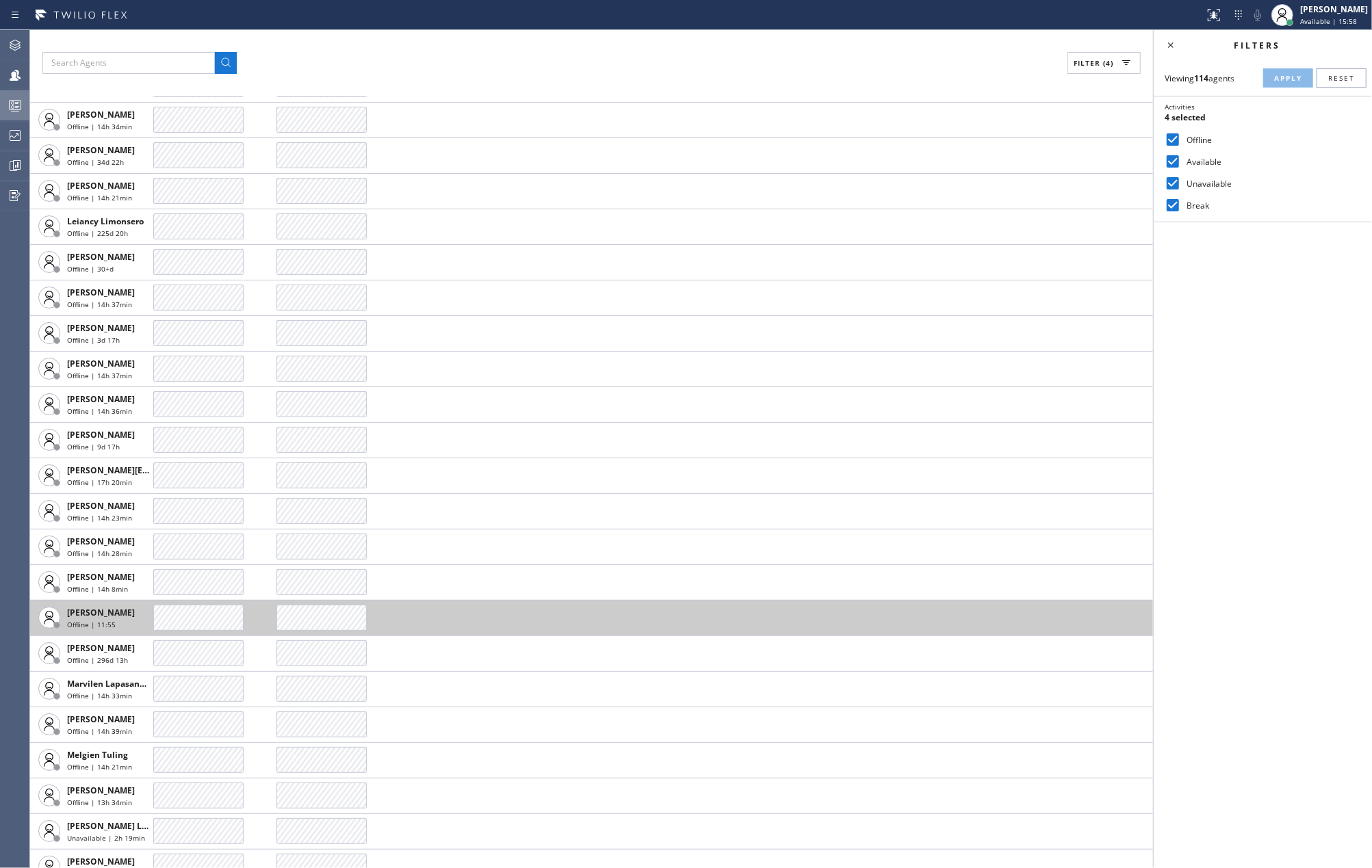
click at [181, 617] on div at bounding box center [198, 617] width 91 height 26
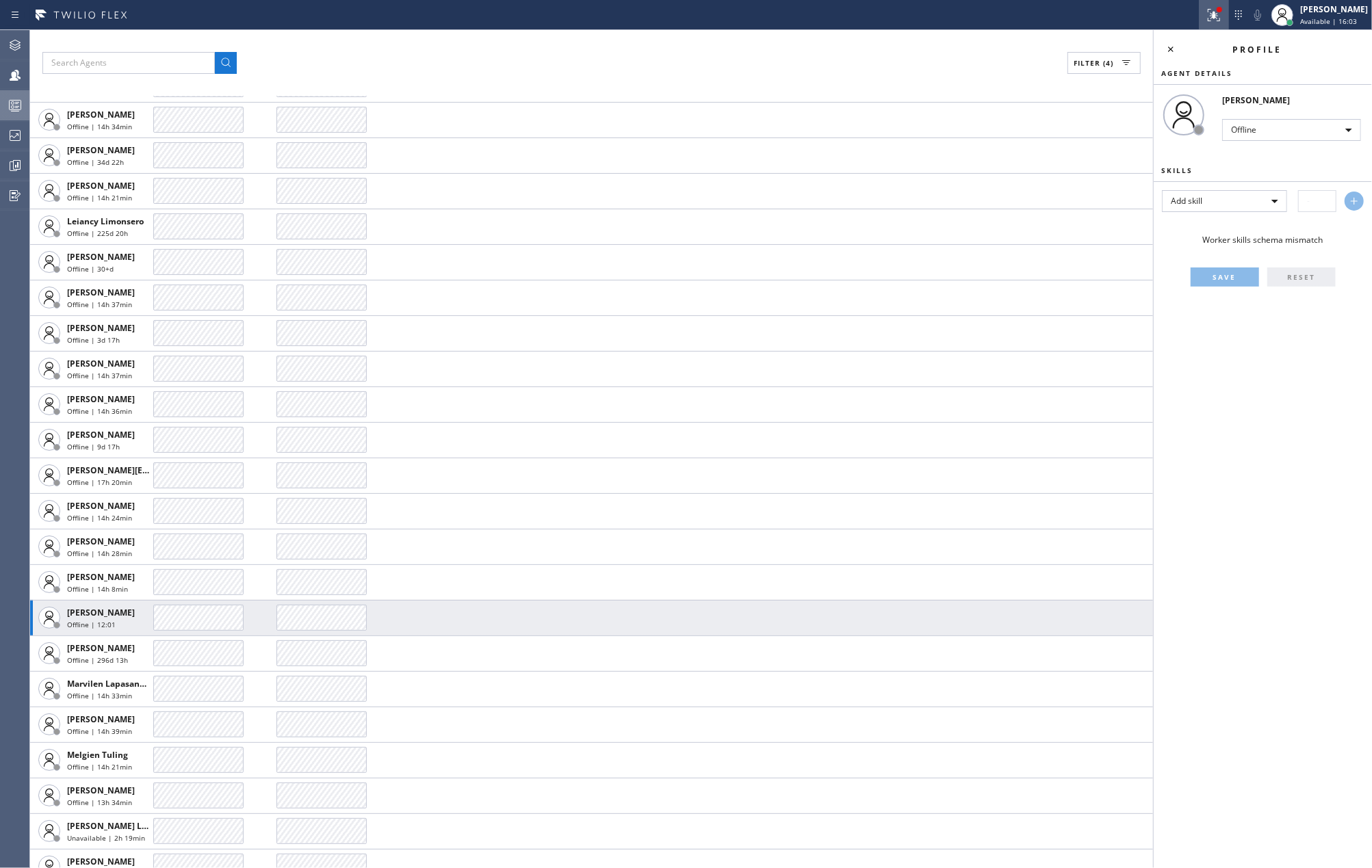
click at [1216, 14] on icon at bounding box center [1211, 13] width 9 height 10
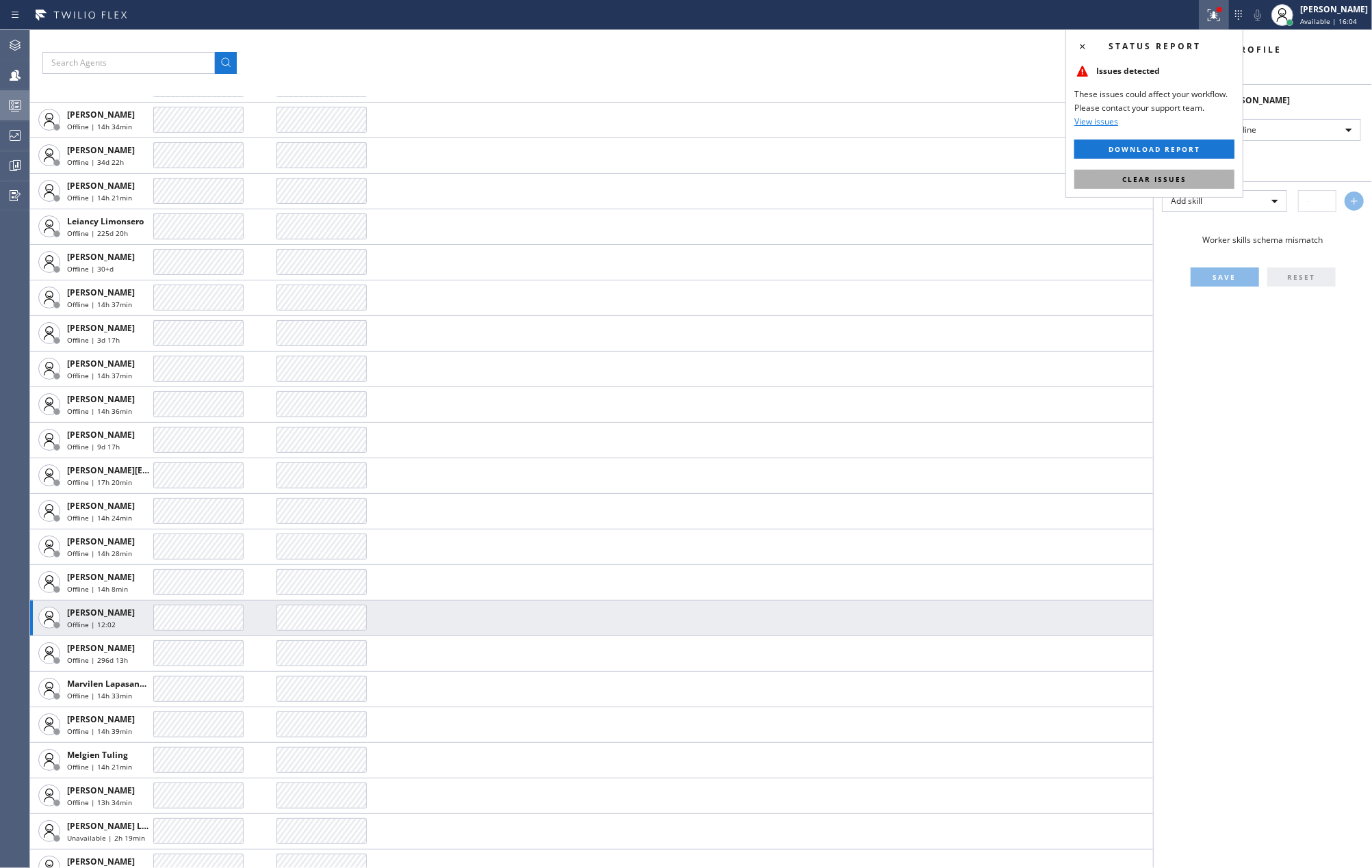
click at [1191, 177] on button "Clear issues" at bounding box center [1154, 180] width 161 height 19
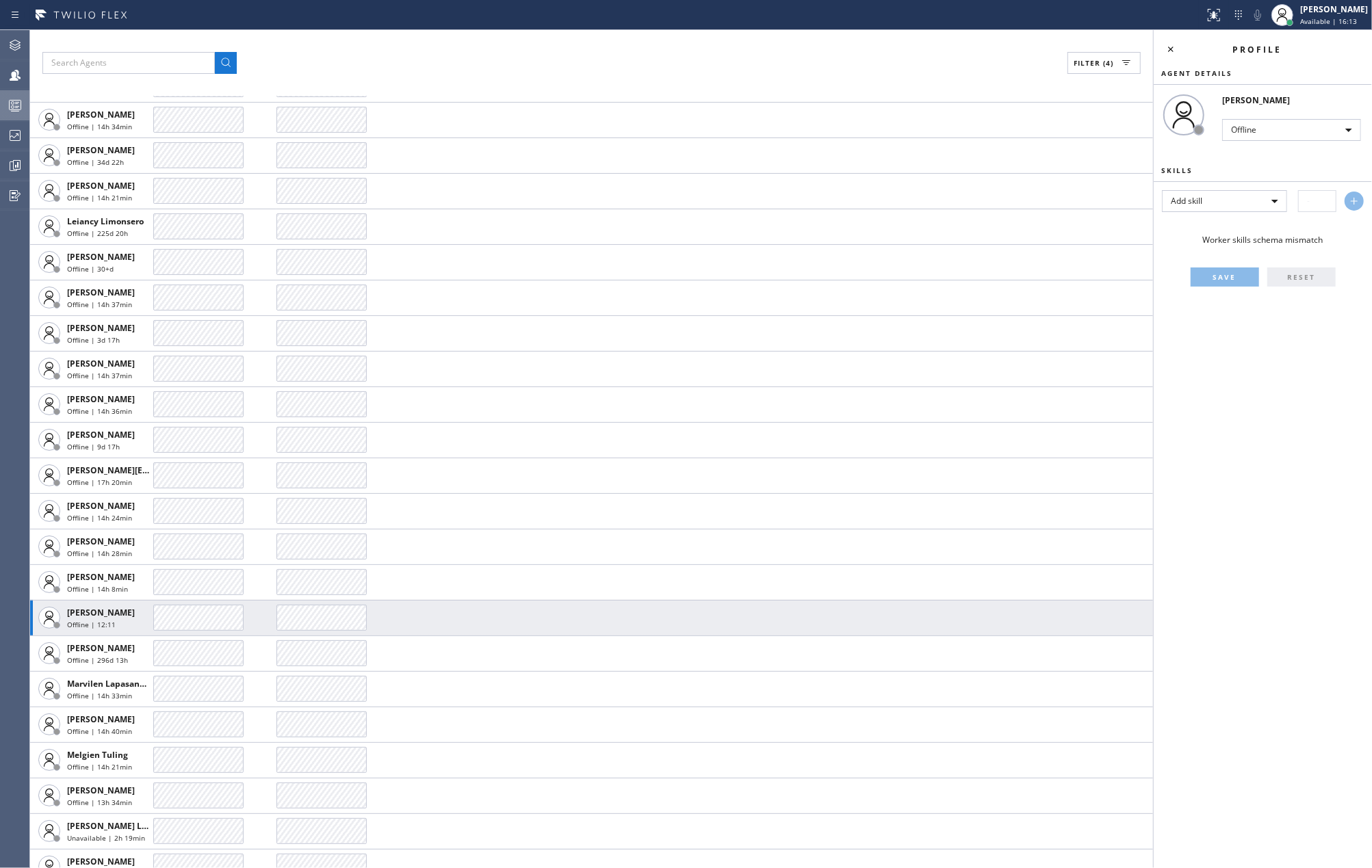
click at [9, 92] on div at bounding box center [15, 105] width 31 height 28
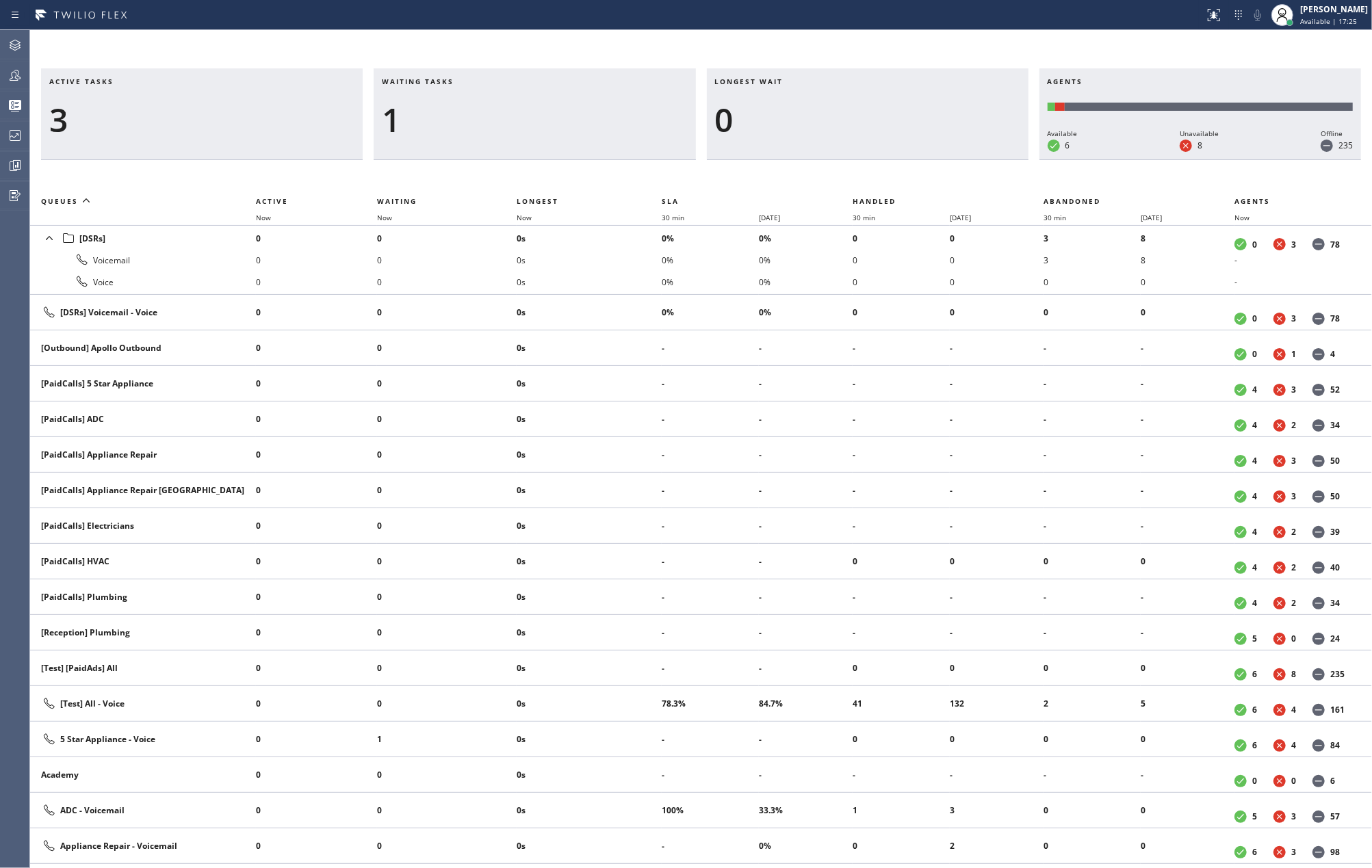
click at [453, 41] on div "Active tasks 3 Waiting tasks 1 Longest wait 0 Agents Available 6 Unavailable 8 …" at bounding box center [701, 449] width 1341 height 837
click at [17, 76] on icon at bounding box center [14, 74] width 16 height 16
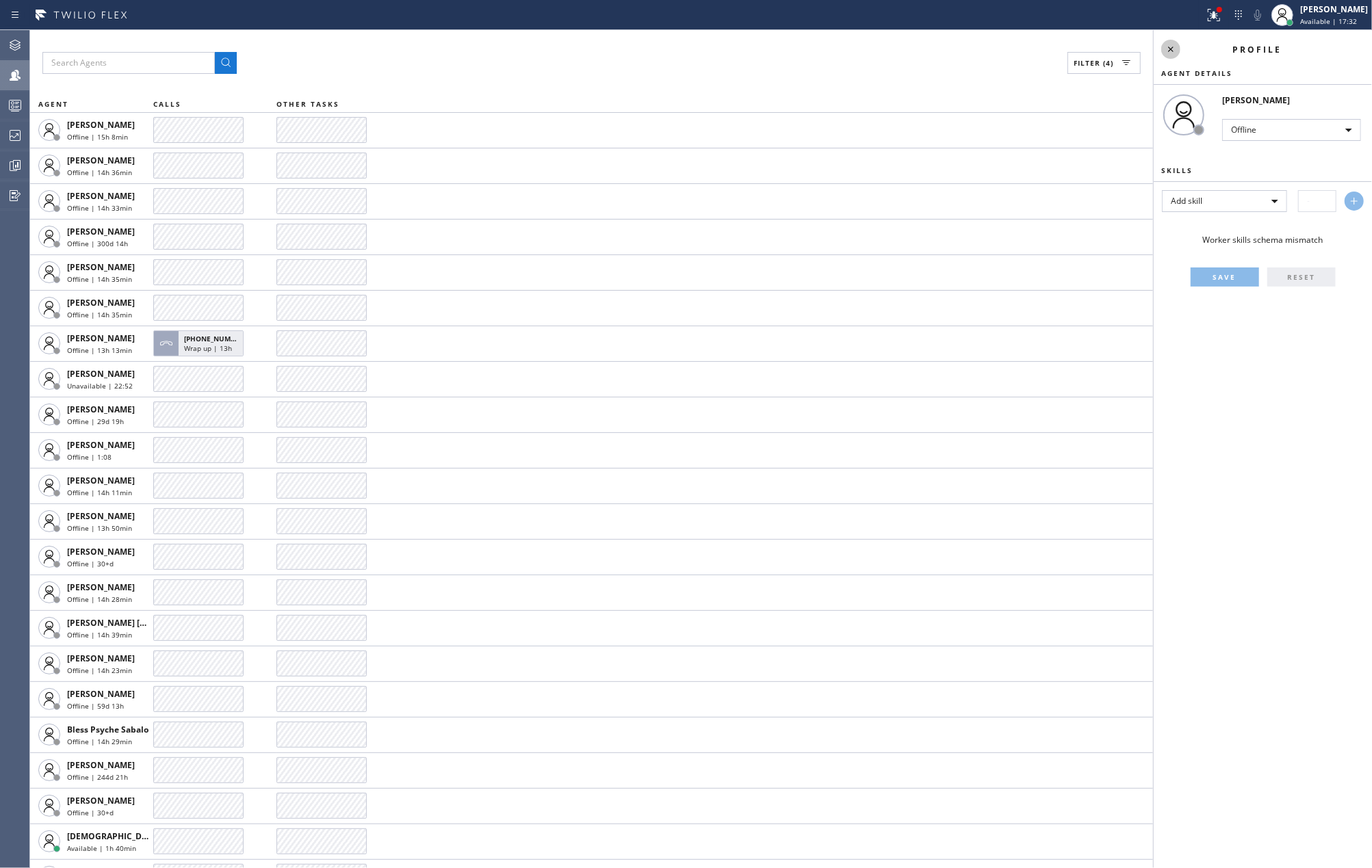
click at [1163, 48] on icon at bounding box center [1170, 49] width 16 height 16
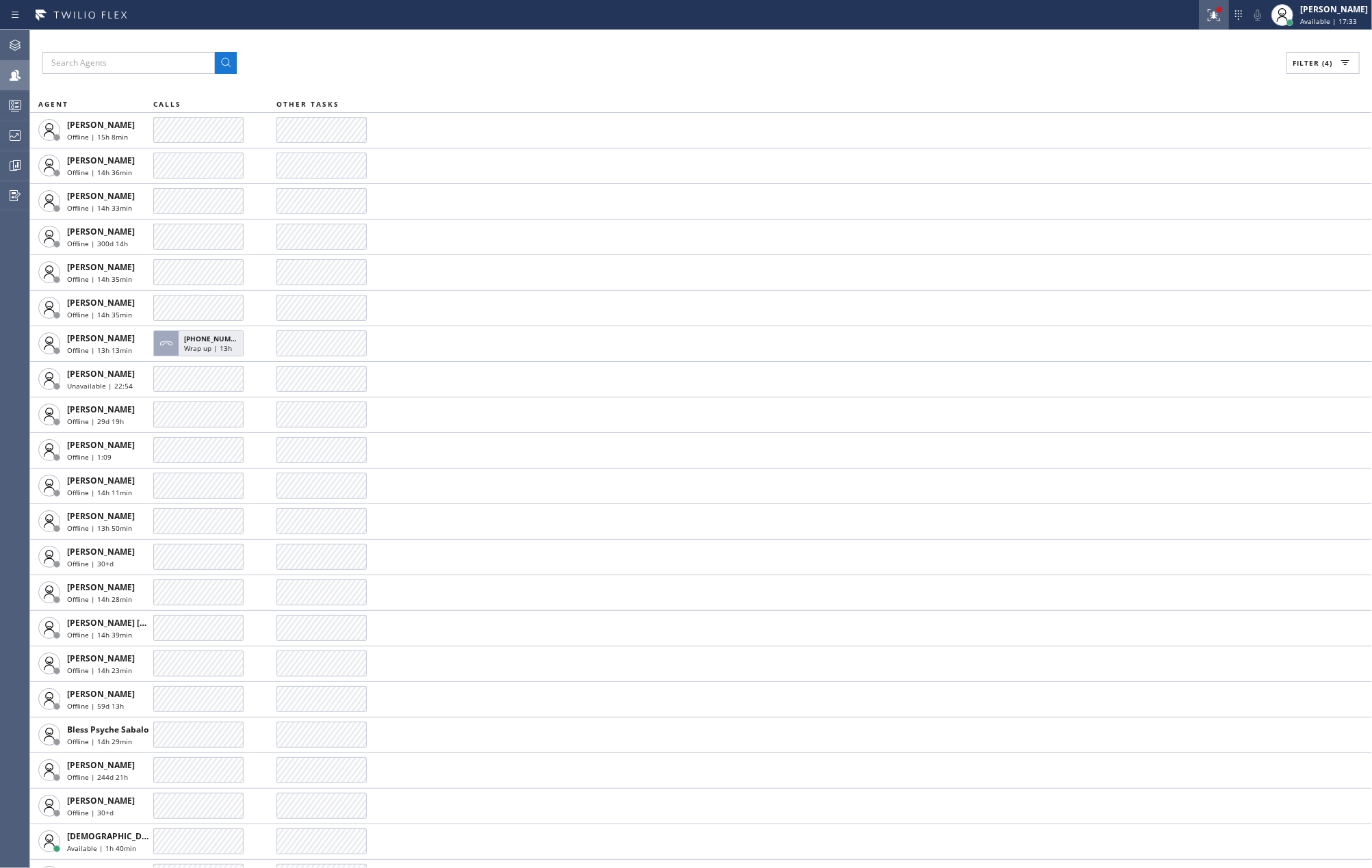
click at [1218, 11] on div at bounding box center [1214, 14] width 31 height 16
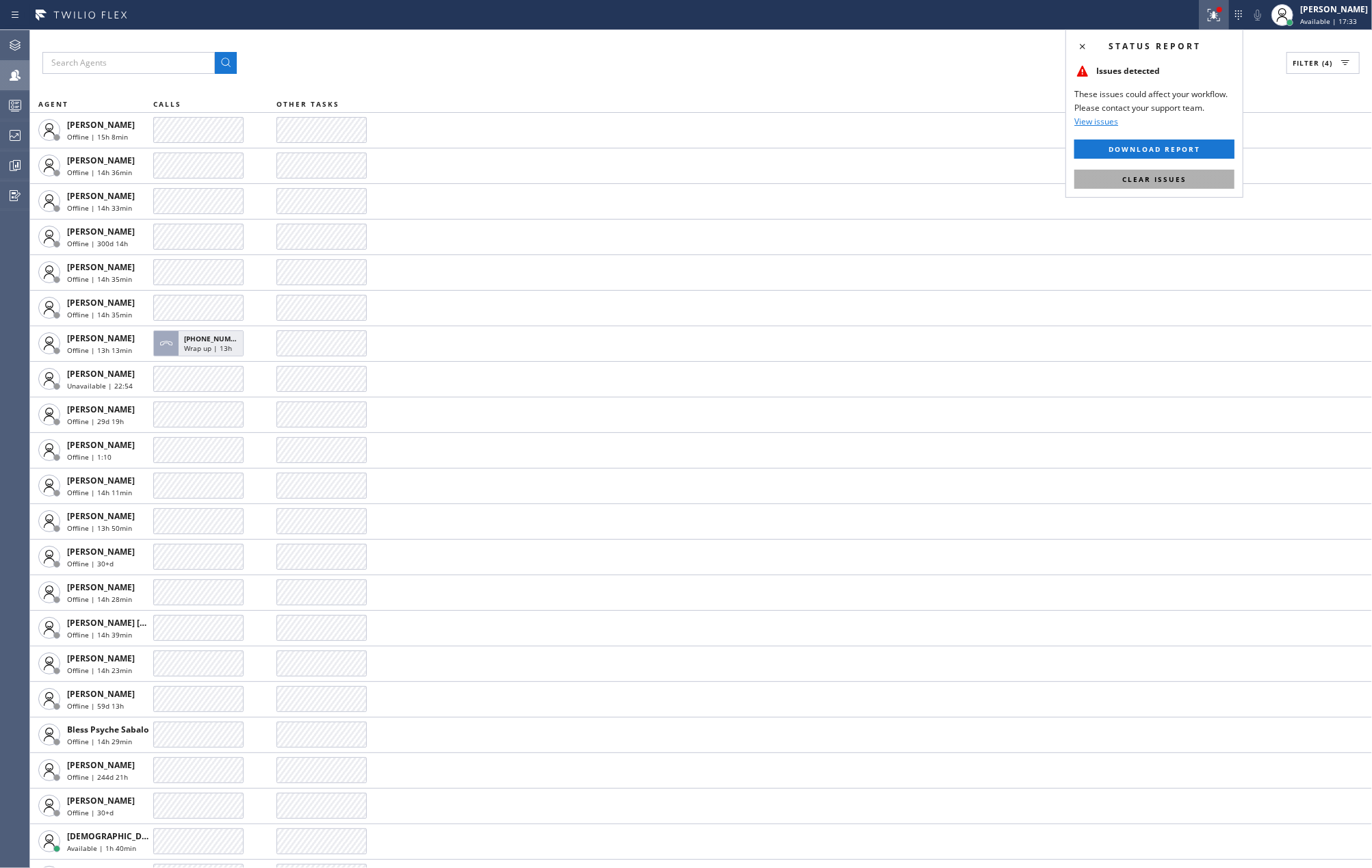
click at [1164, 184] on button "Clear issues" at bounding box center [1154, 180] width 161 height 19
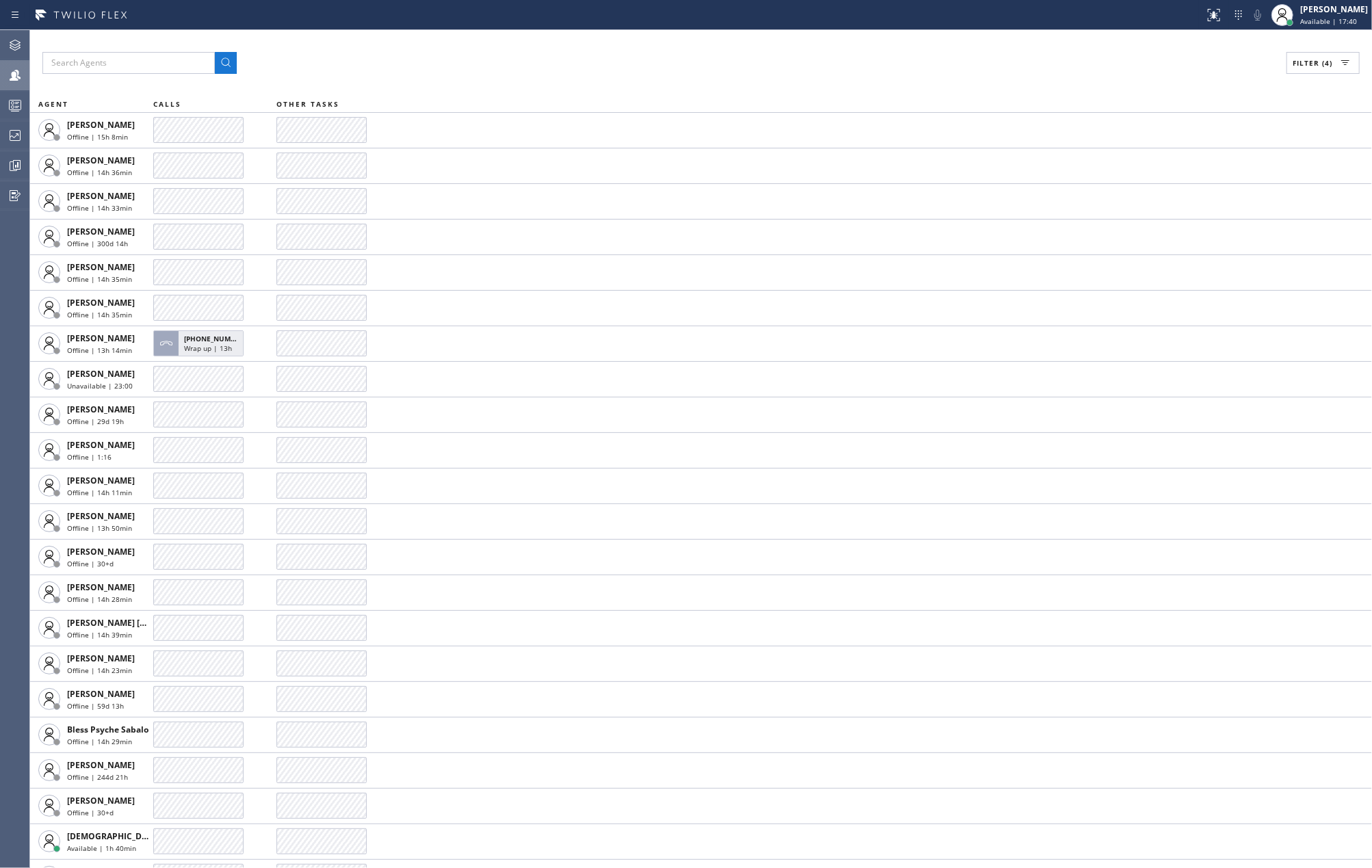
click at [10, 105] on icon at bounding box center [14, 105] width 16 height 16
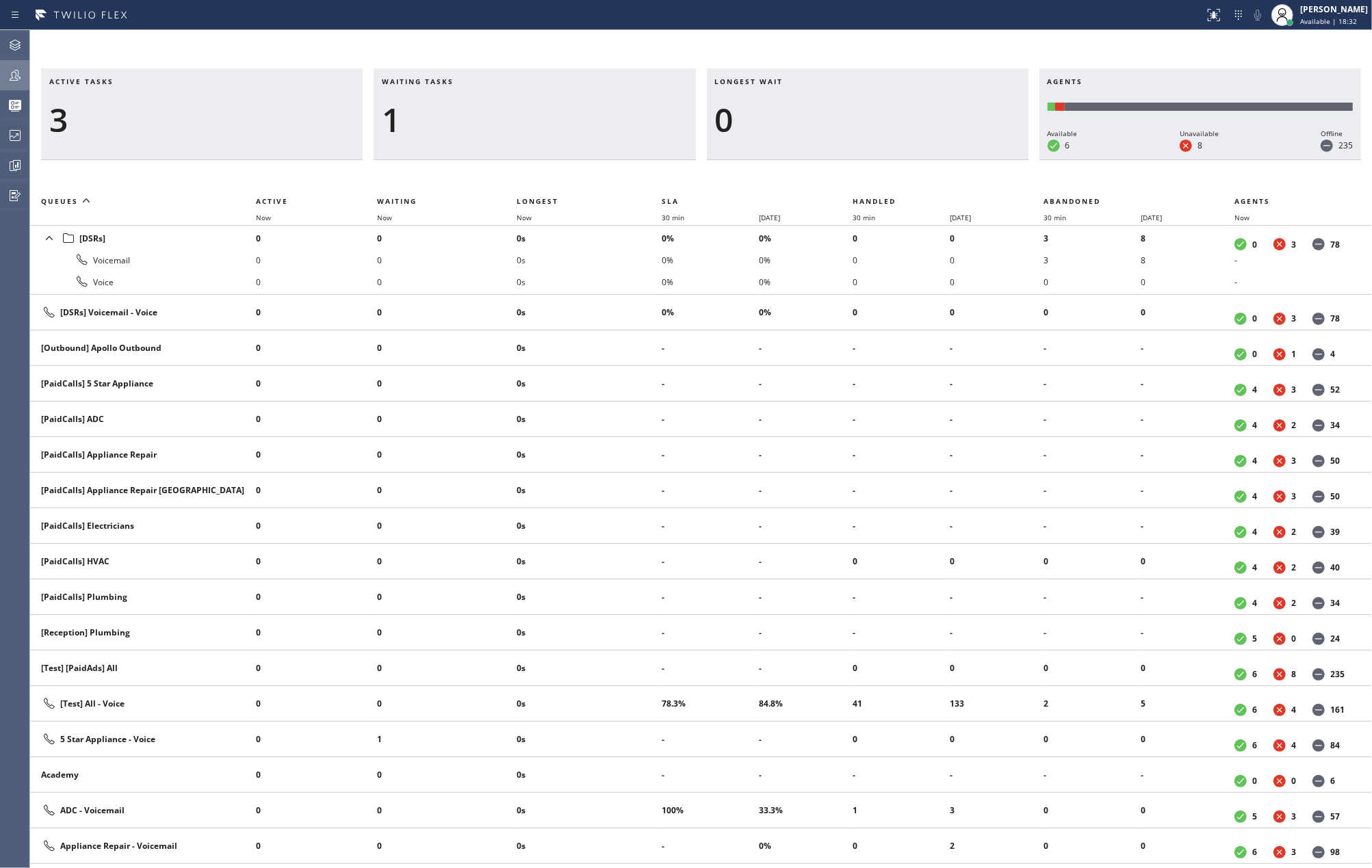
click at [18, 70] on icon at bounding box center [14, 74] width 16 height 16
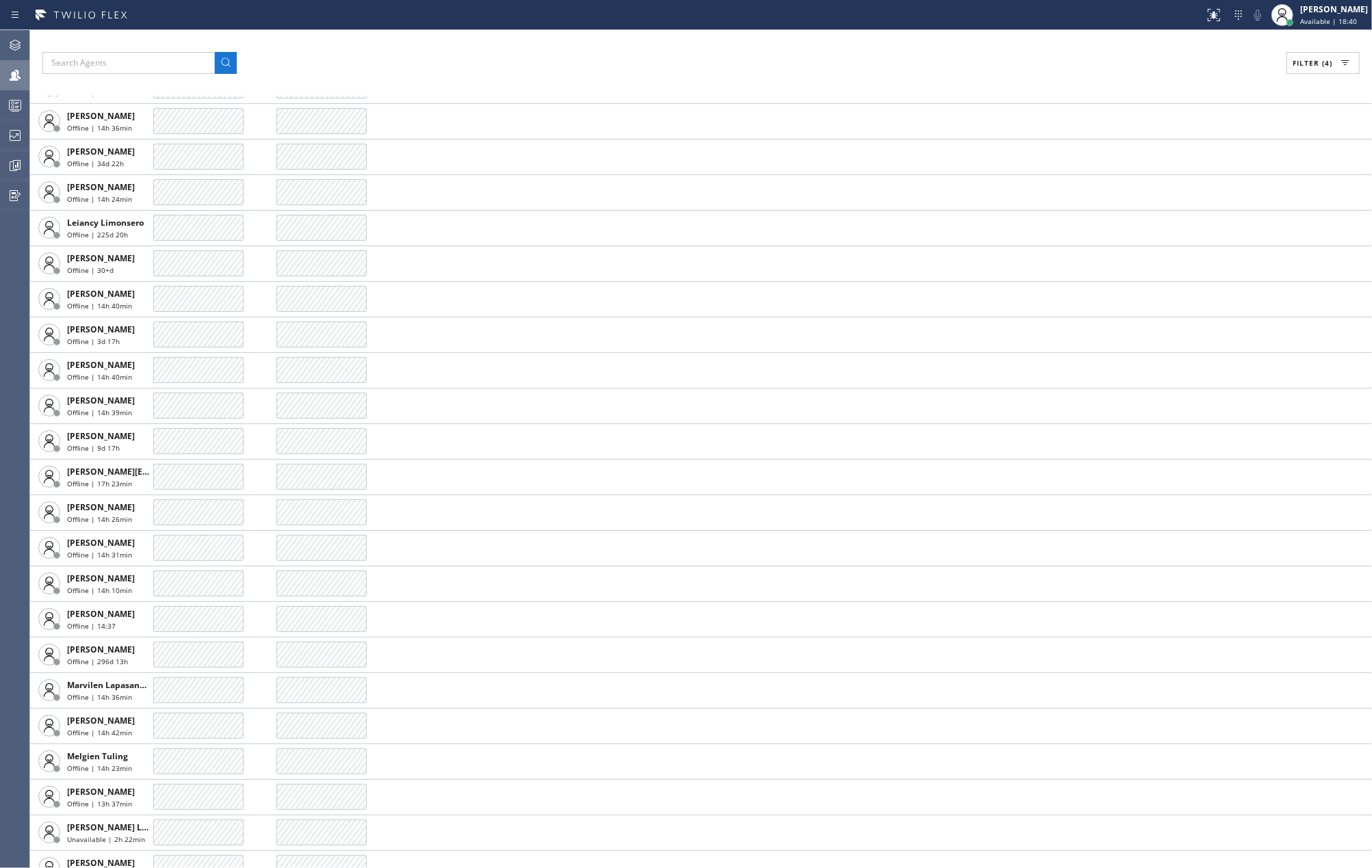
scroll to position [2462, 0]
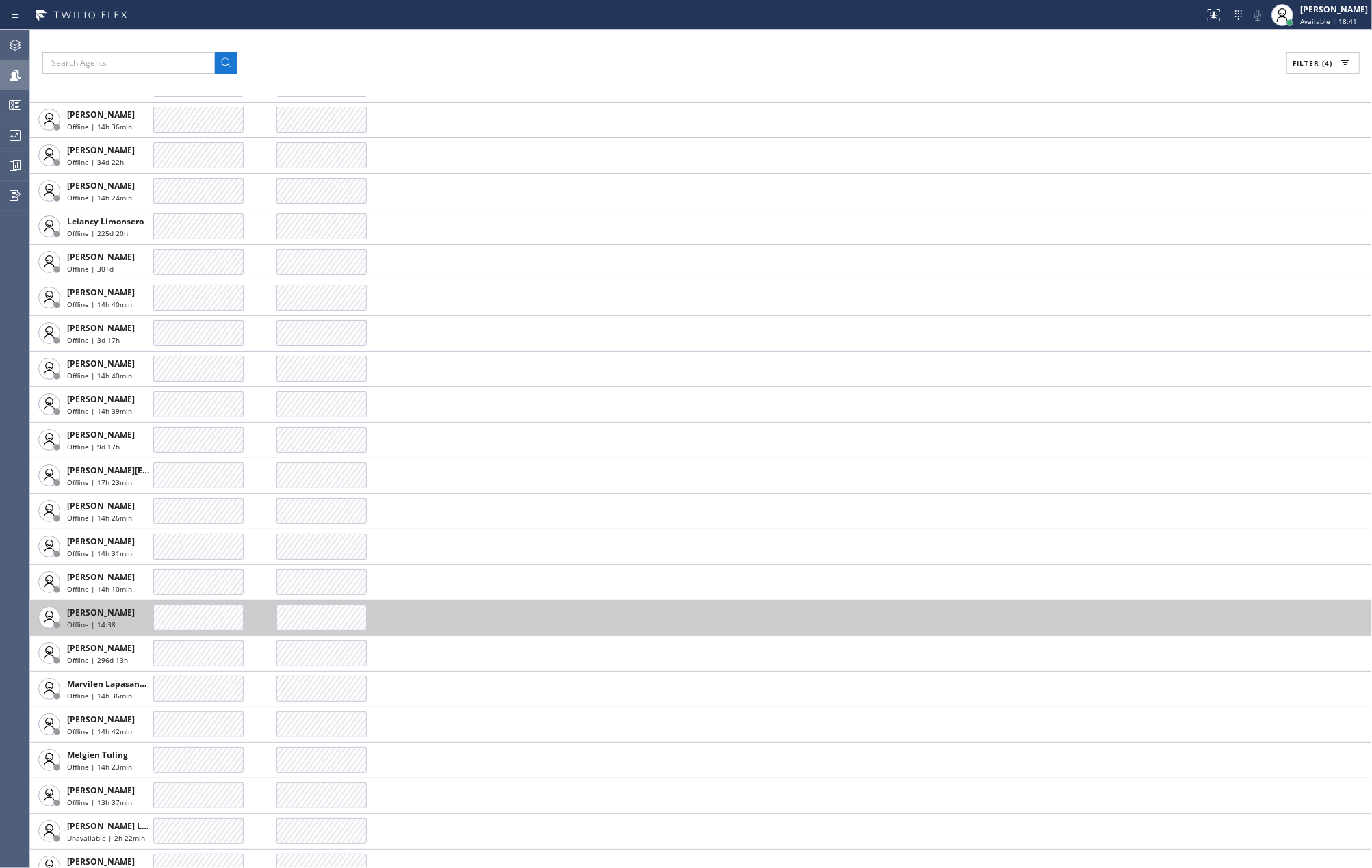
click at [206, 610] on div at bounding box center [198, 617] width 91 height 26
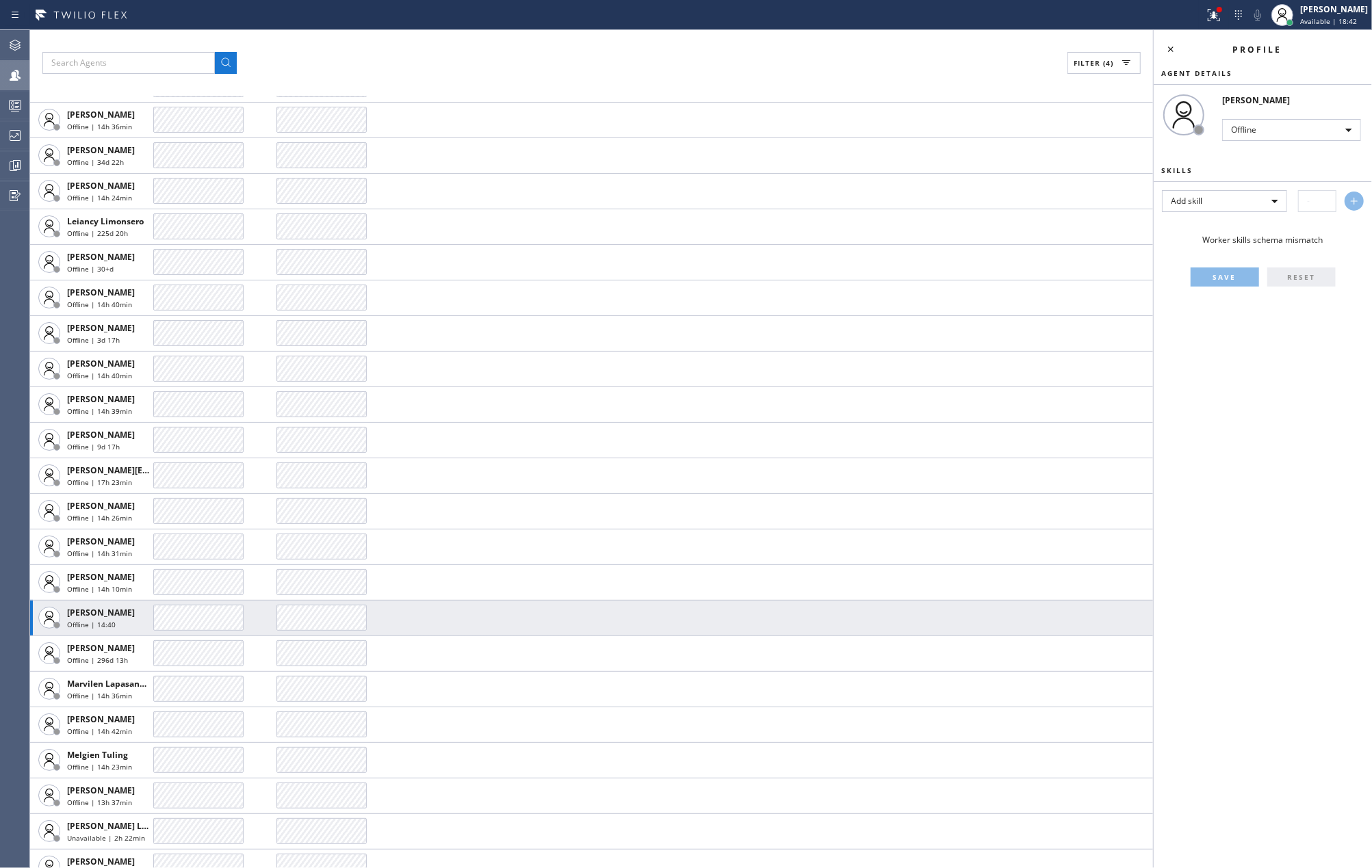
click at [1293, 116] on div "Offline" at bounding box center [1291, 129] width 139 height 28
click at [1292, 126] on div "Offline" at bounding box center [1291, 130] width 139 height 22
click at [1273, 181] on li "Unavailable" at bounding box center [1291, 182] width 136 height 16
click at [1172, 47] on icon at bounding box center [1170, 49] width 16 height 16
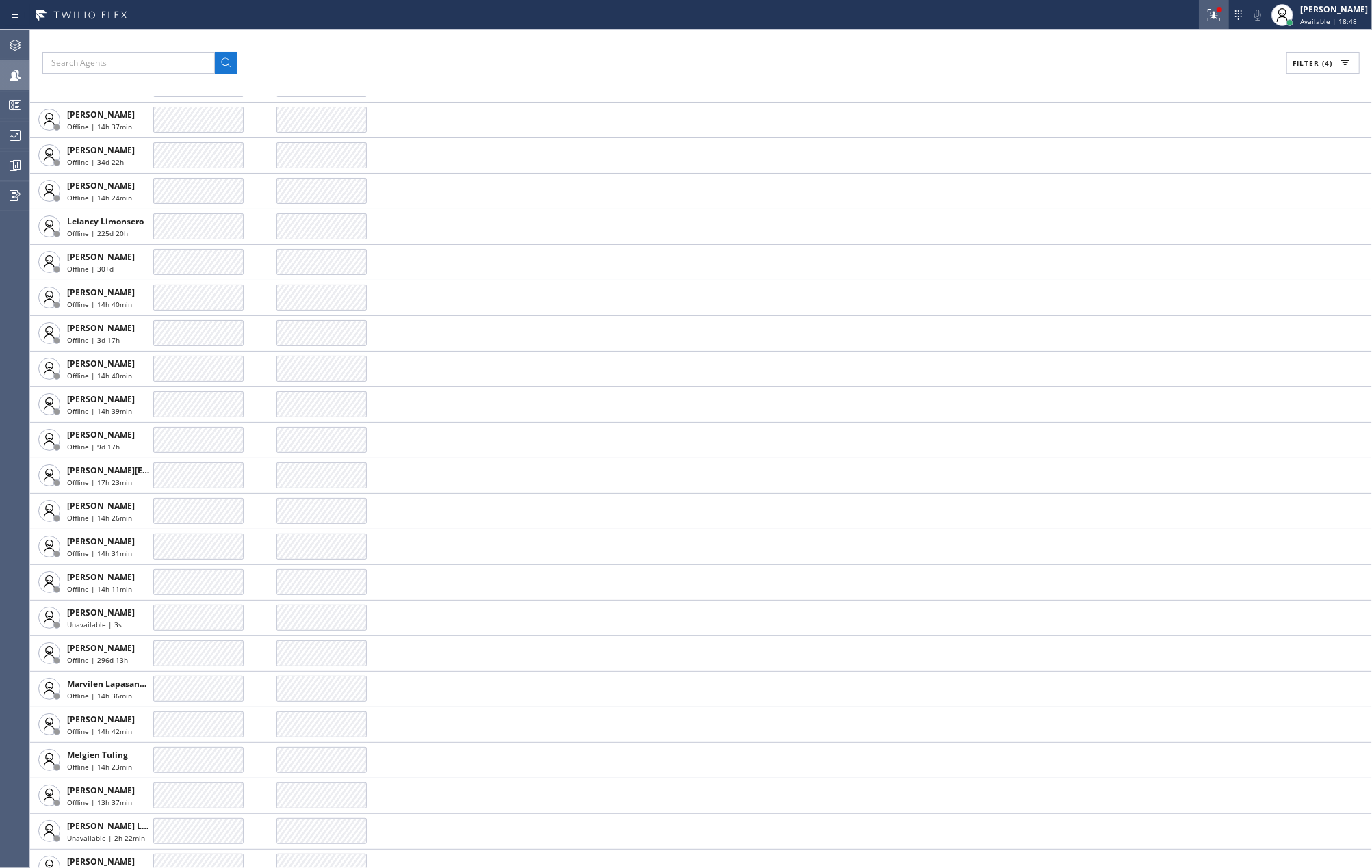
click at [1222, 13] on icon at bounding box center [1213, 14] width 16 height 16
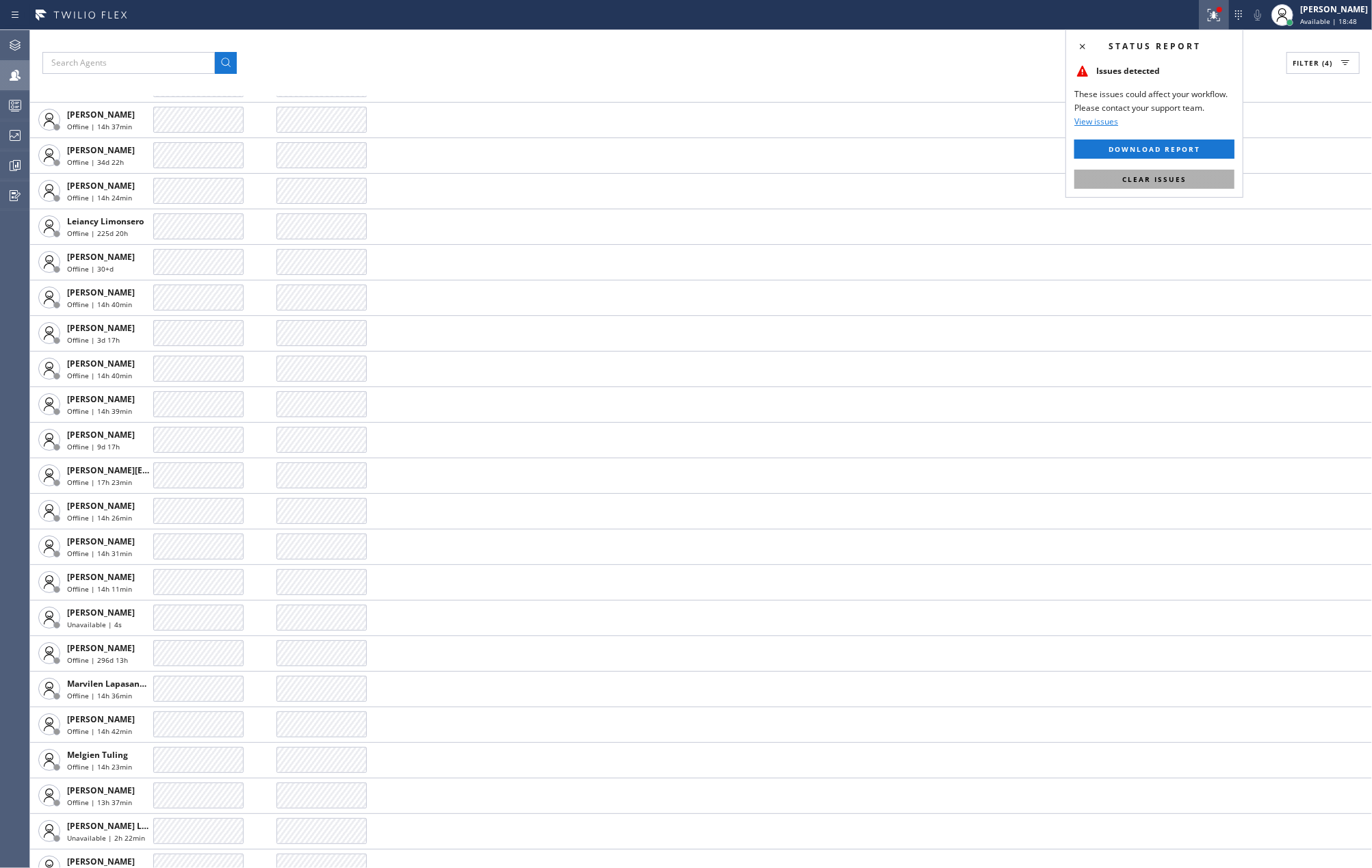
click at [1199, 174] on button "Clear issues" at bounding box center [1154, 180] width 161 height 19
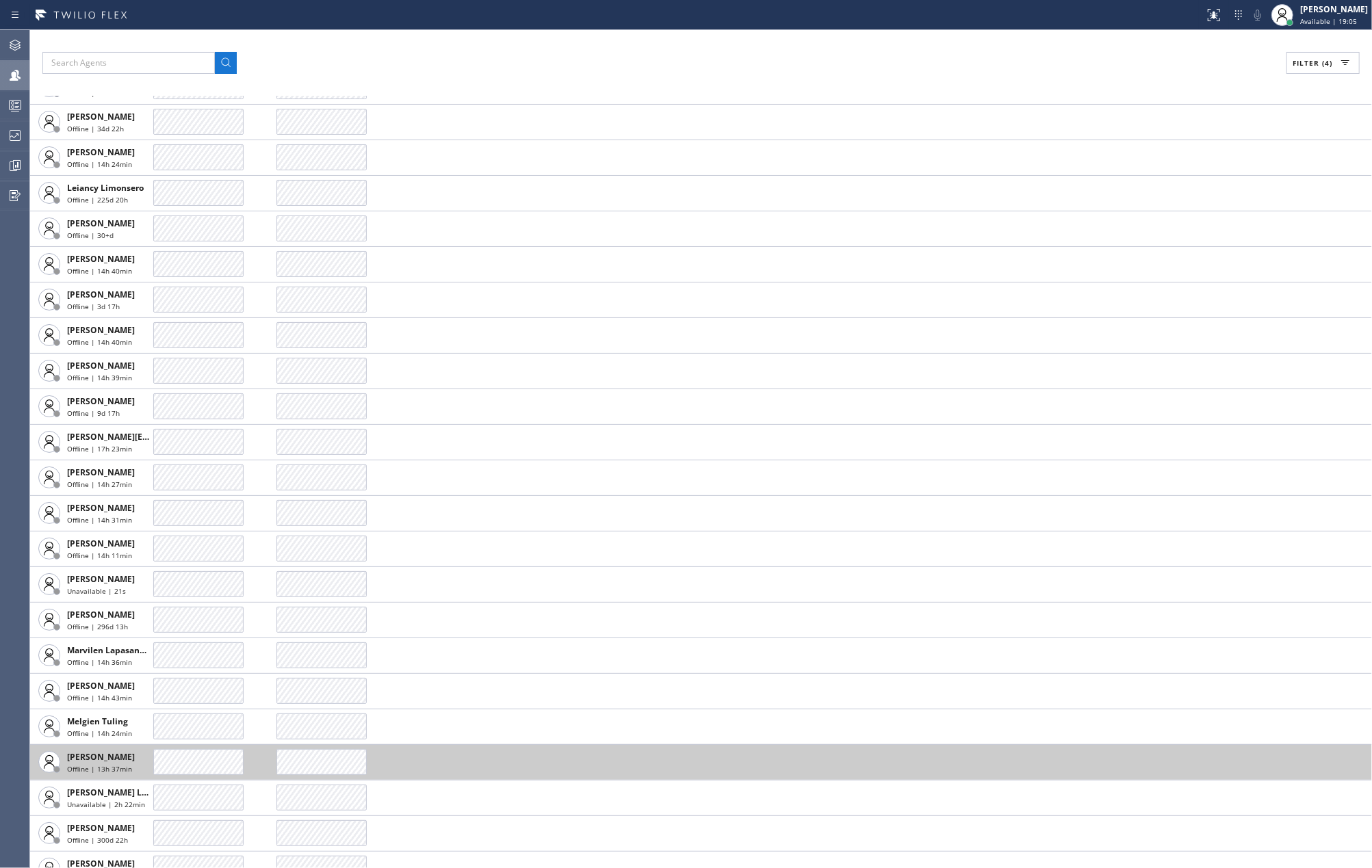
scroll to position [2427, 0]
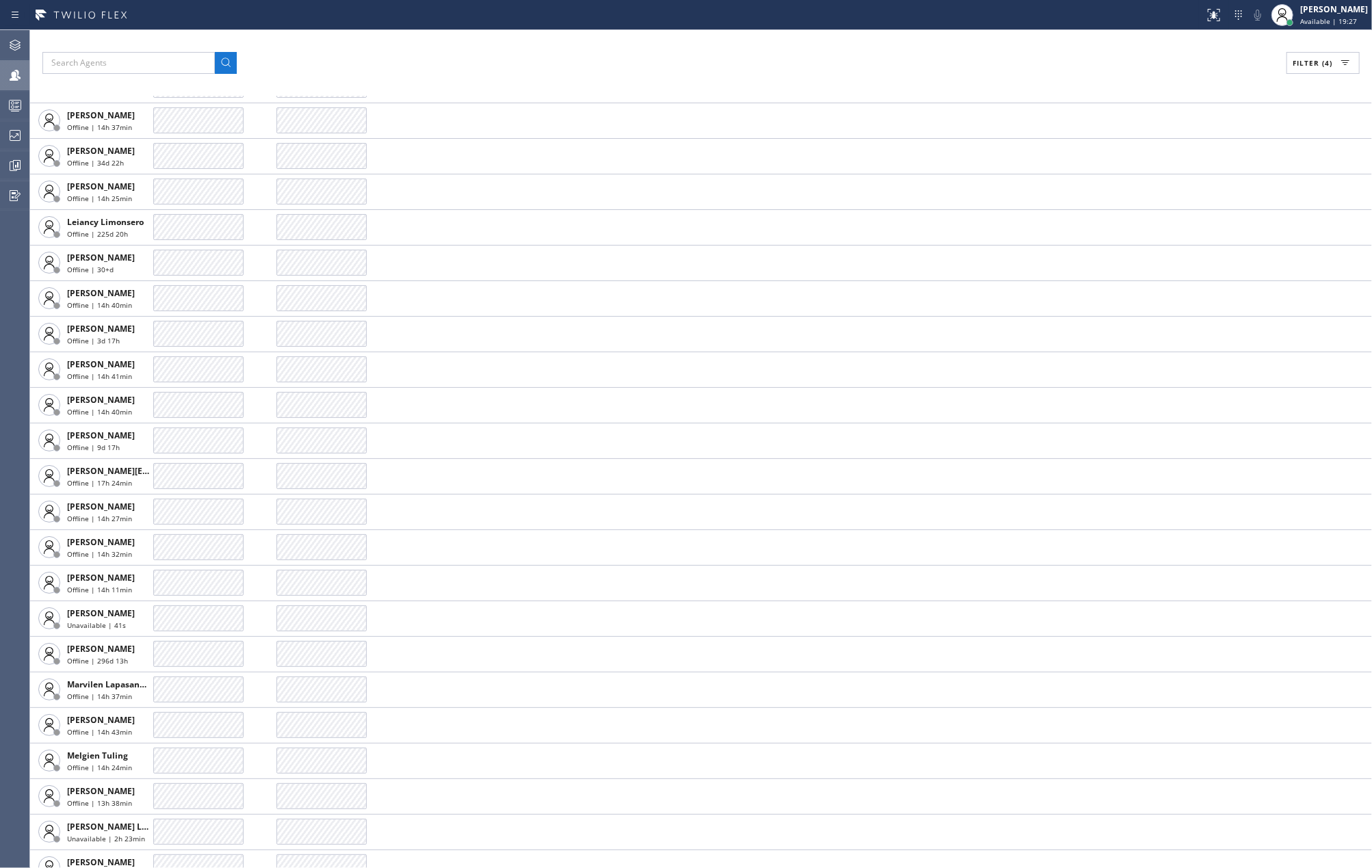
click at [497, 64] on div "Filter (4)" at bounding box center [700, 62] width 1317 height 22
click at [7, 101] on icon at bounding box center [14, 105] width 16 height 16
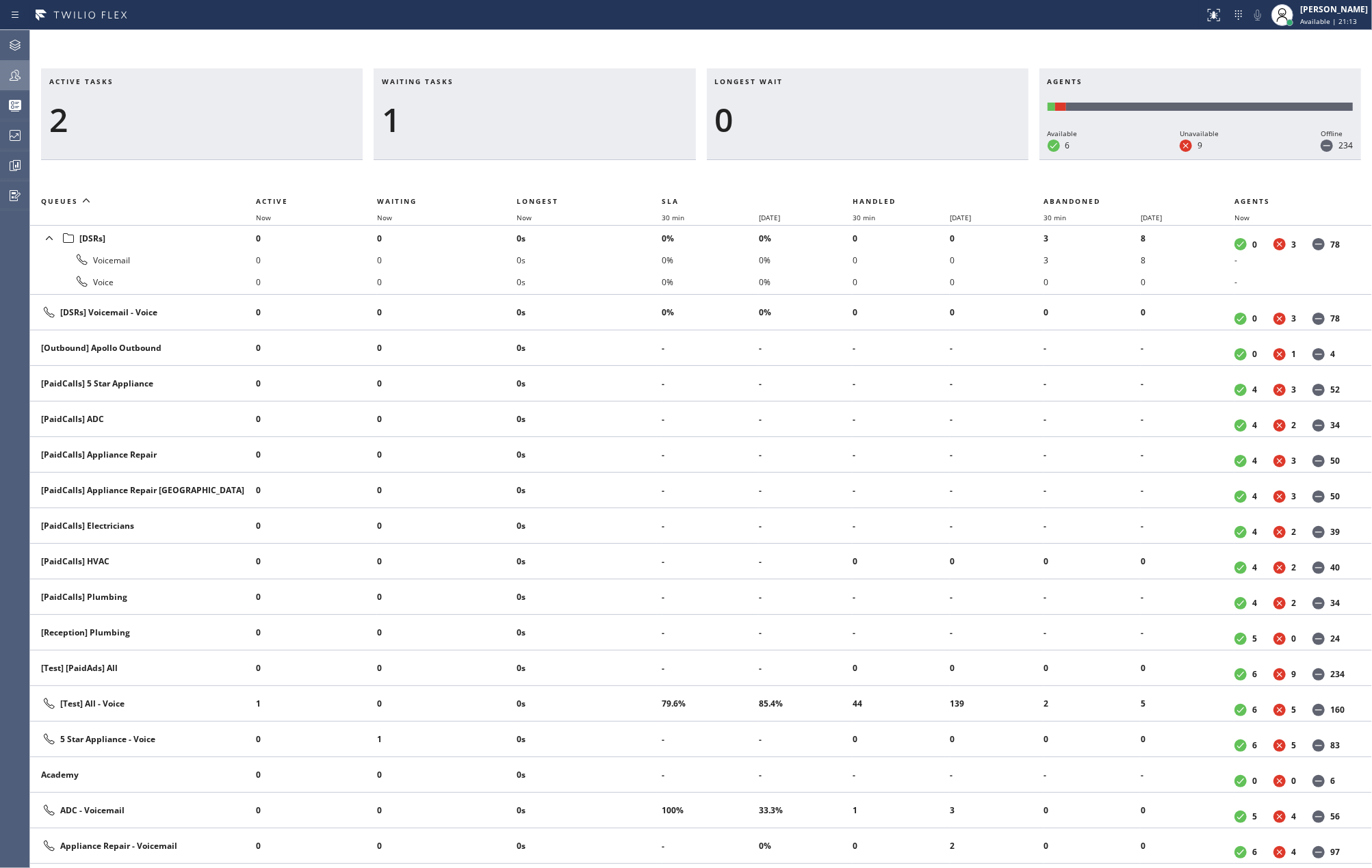
click at [628, 51] on div "Active tasks 2 Waiting tasks 1 Longest wait 0 Agents Available 6 Unavailable 9 …" at bounding box center [701, 449] width 1341 height 837
click at [11, 69] on icon at bounding box center [14, 74] width 16 height 16
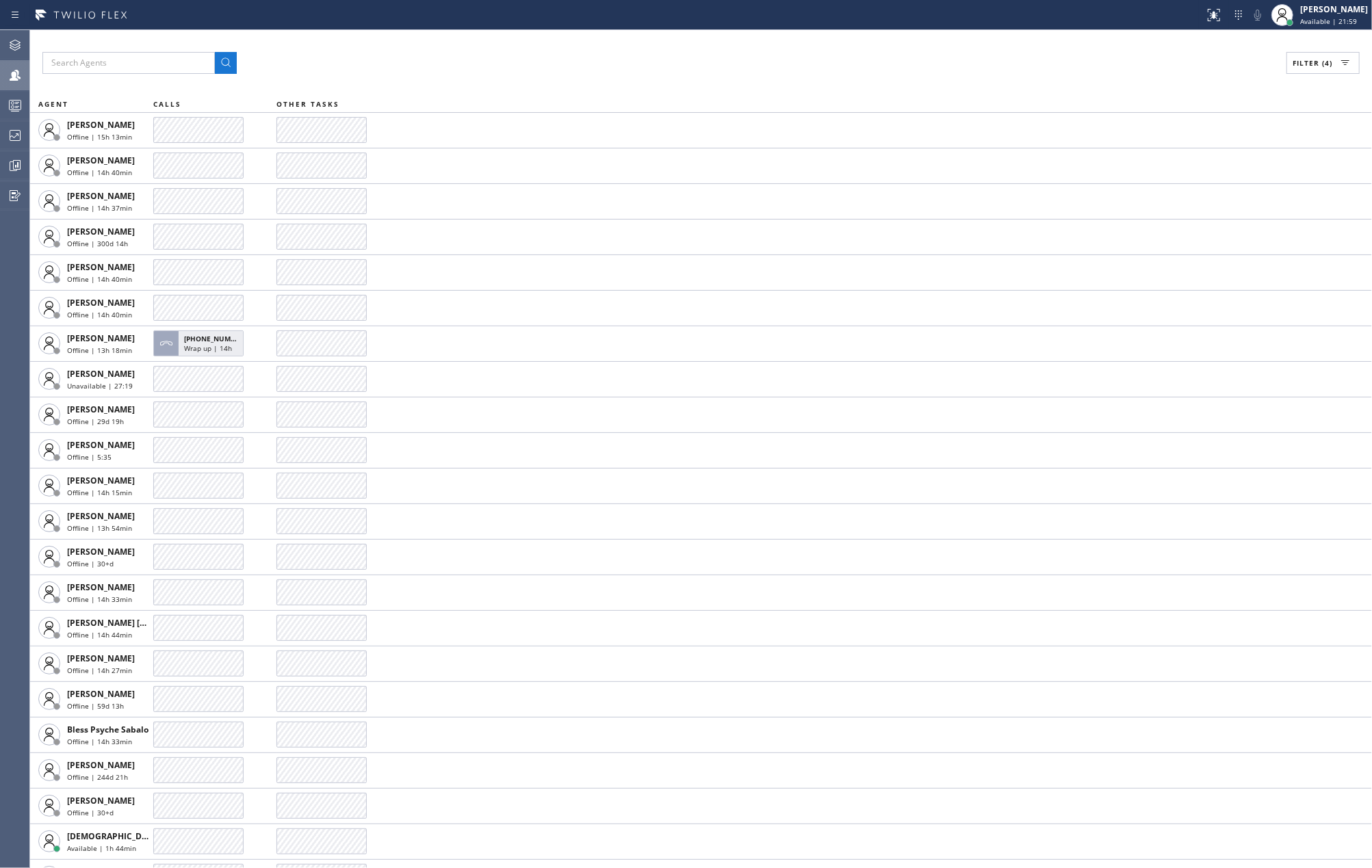
click at [1297, 66] on span "Filter (4)" at bounding box center [1313, 63] width 40 height 10
click at [1187, 137] on label "Offline" at bounding box center [1271, 139] width 180 height 11
click at [1181, 137] on input "Offline" at bounding box center [1172, 138] width 16 height 16
checkbox input "false"
click at [1177, 206] on input "Break" at bounding box center [1172, 204] width 16 height 16
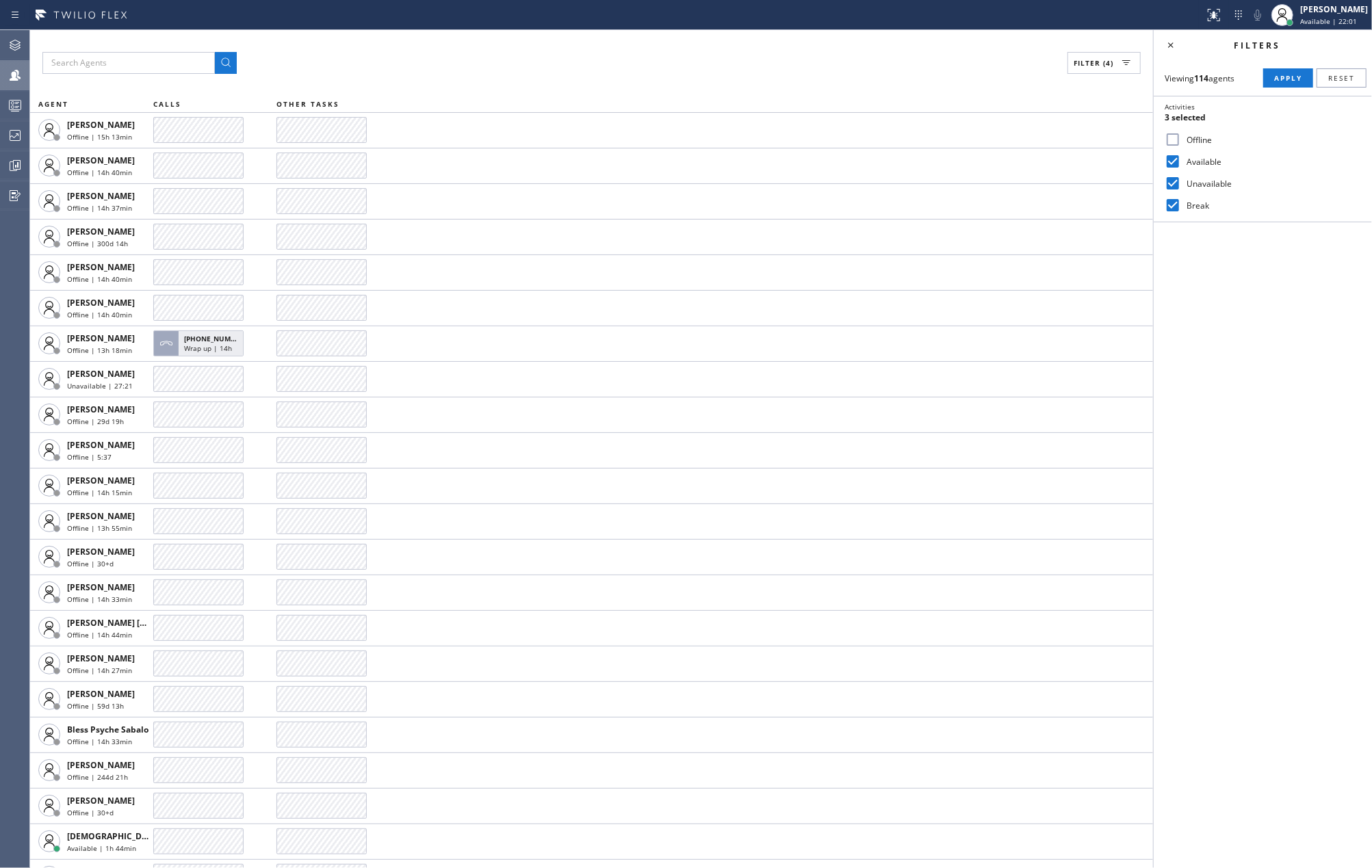
checkbox input "false"
click at [1278, 69] on button "Apply" at bounding box center [1288, 78] width 50 height 19
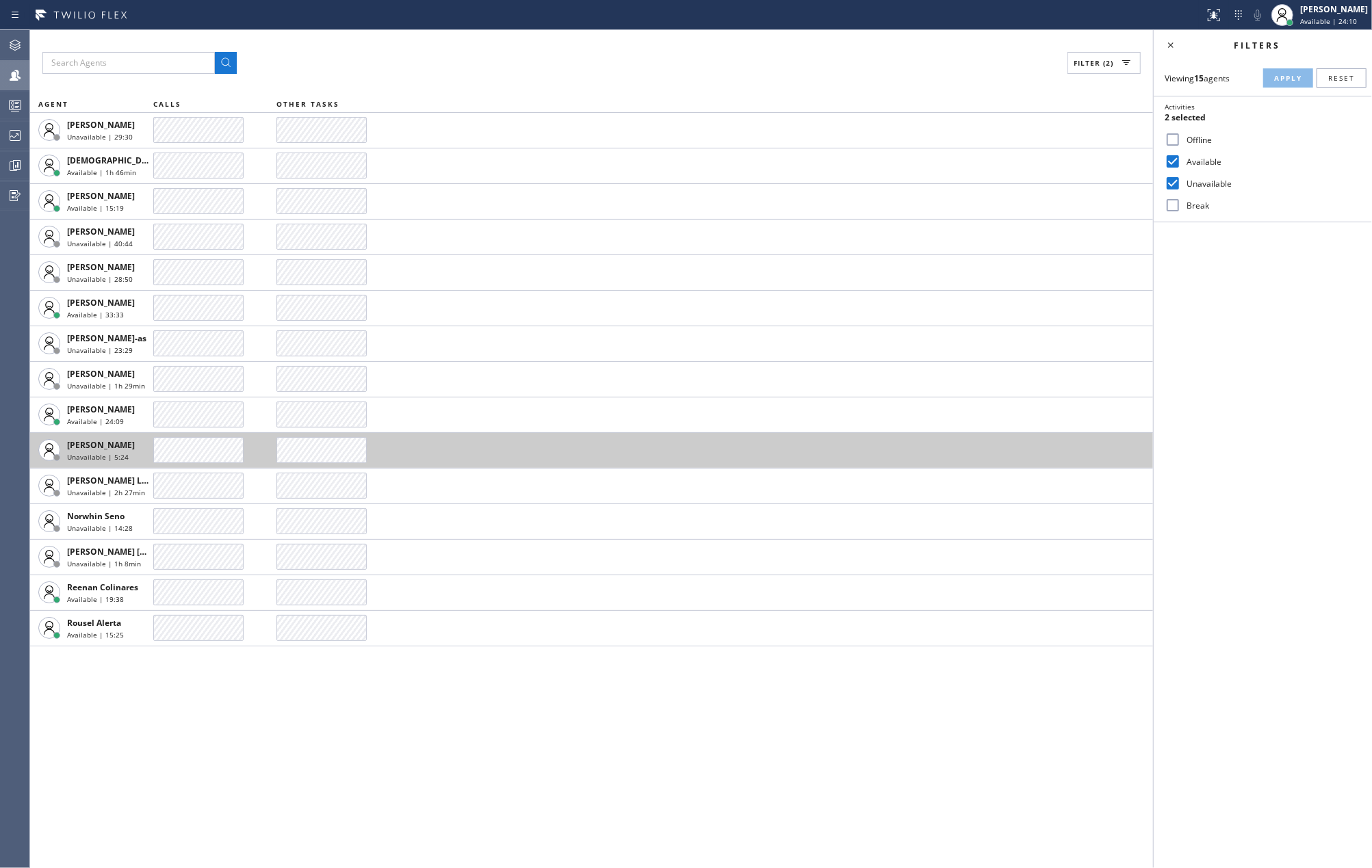
click at [176, 449] on div at bounding box center [198, 450] width 91 height 26
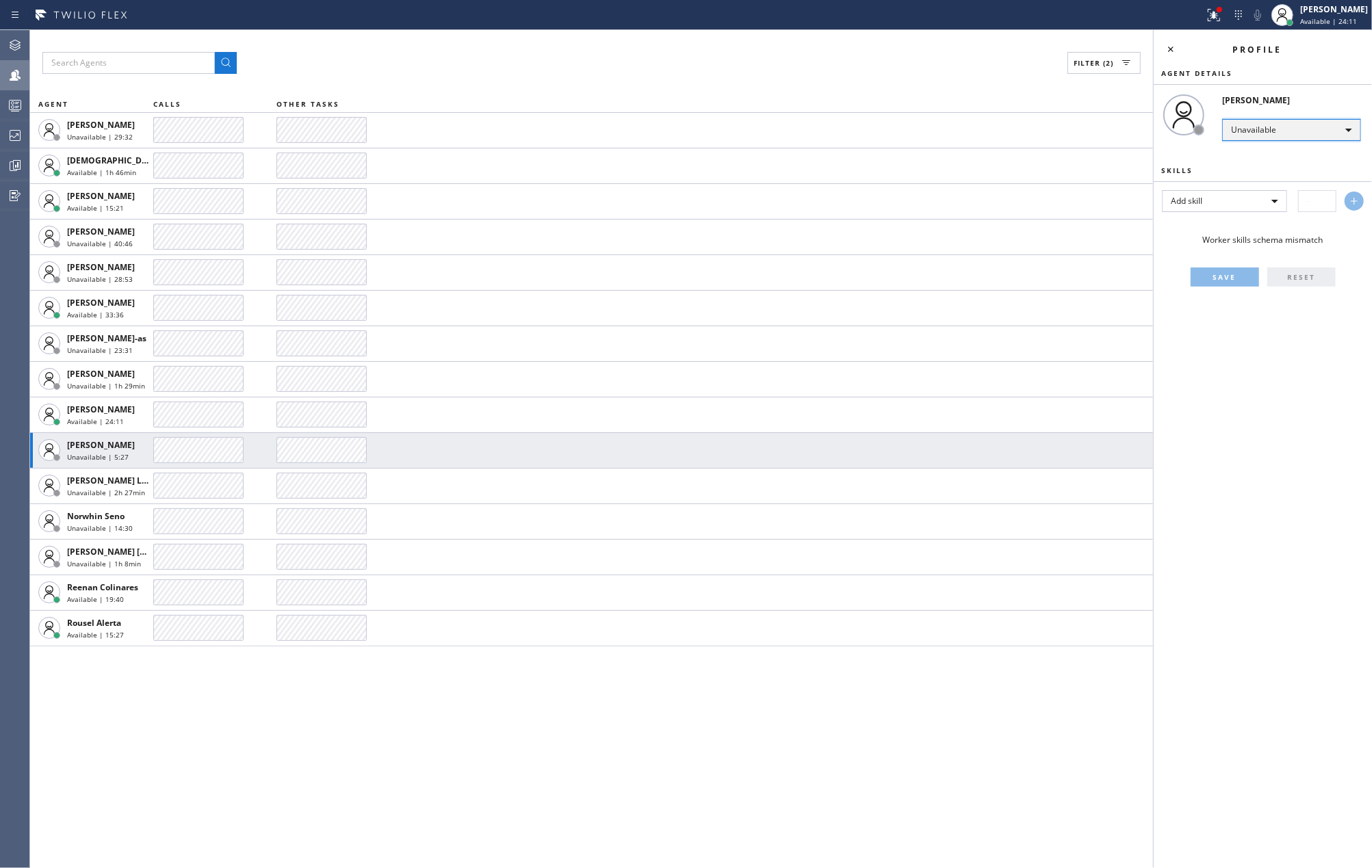
click at [1291, 133] on div "Unavailable" at bounding box center [1291, 130] width 139 height 22
click at [1273, 151] on li "Offline" at bounding box center [1291, 149] width 136 height 16
click at [1282, 134] on div "Unavailable" at bounding box center [1291, 130] width 139 height 22
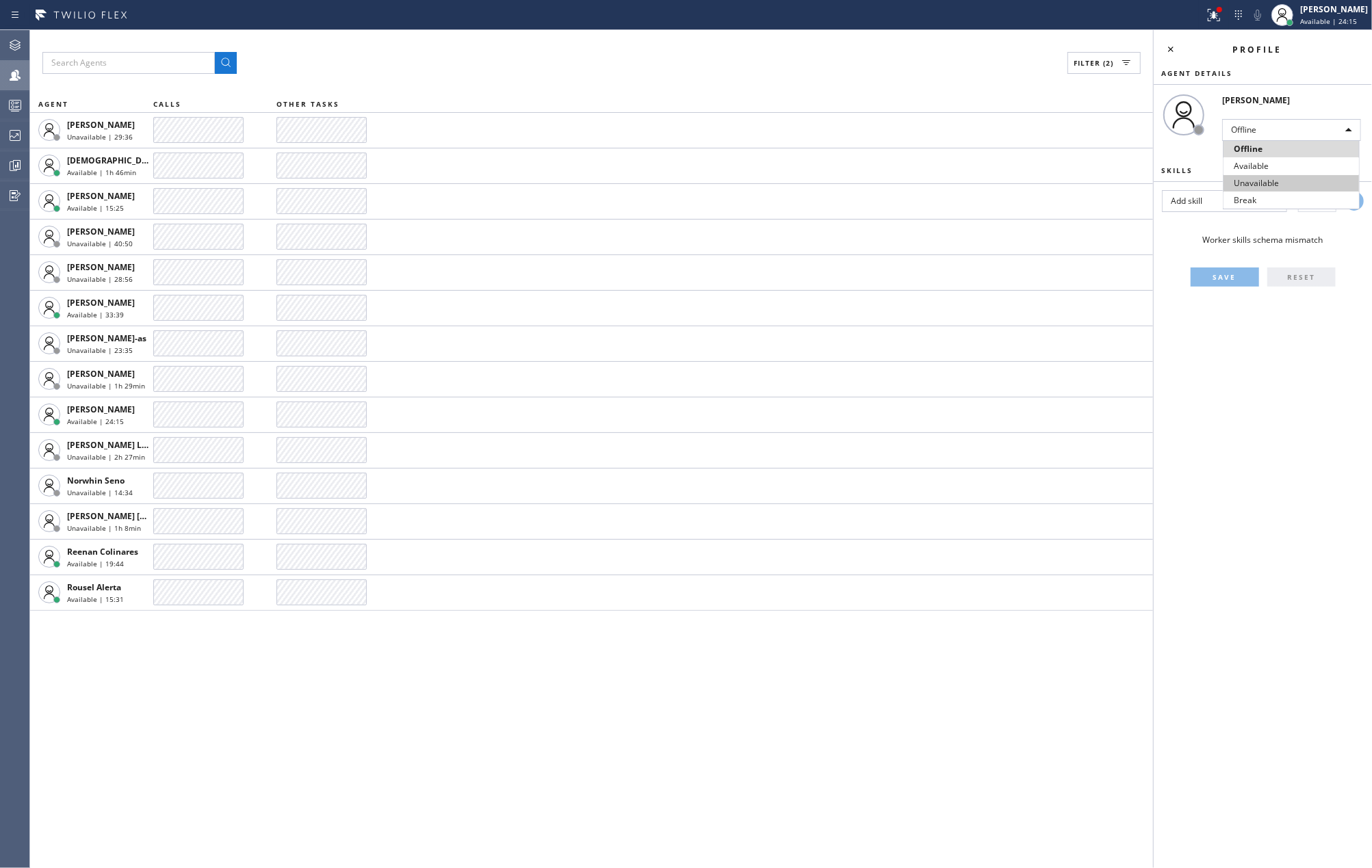
click at [1281, 179] on li "Unavailable" at bounding box center [1291, 182] width 136 height 16
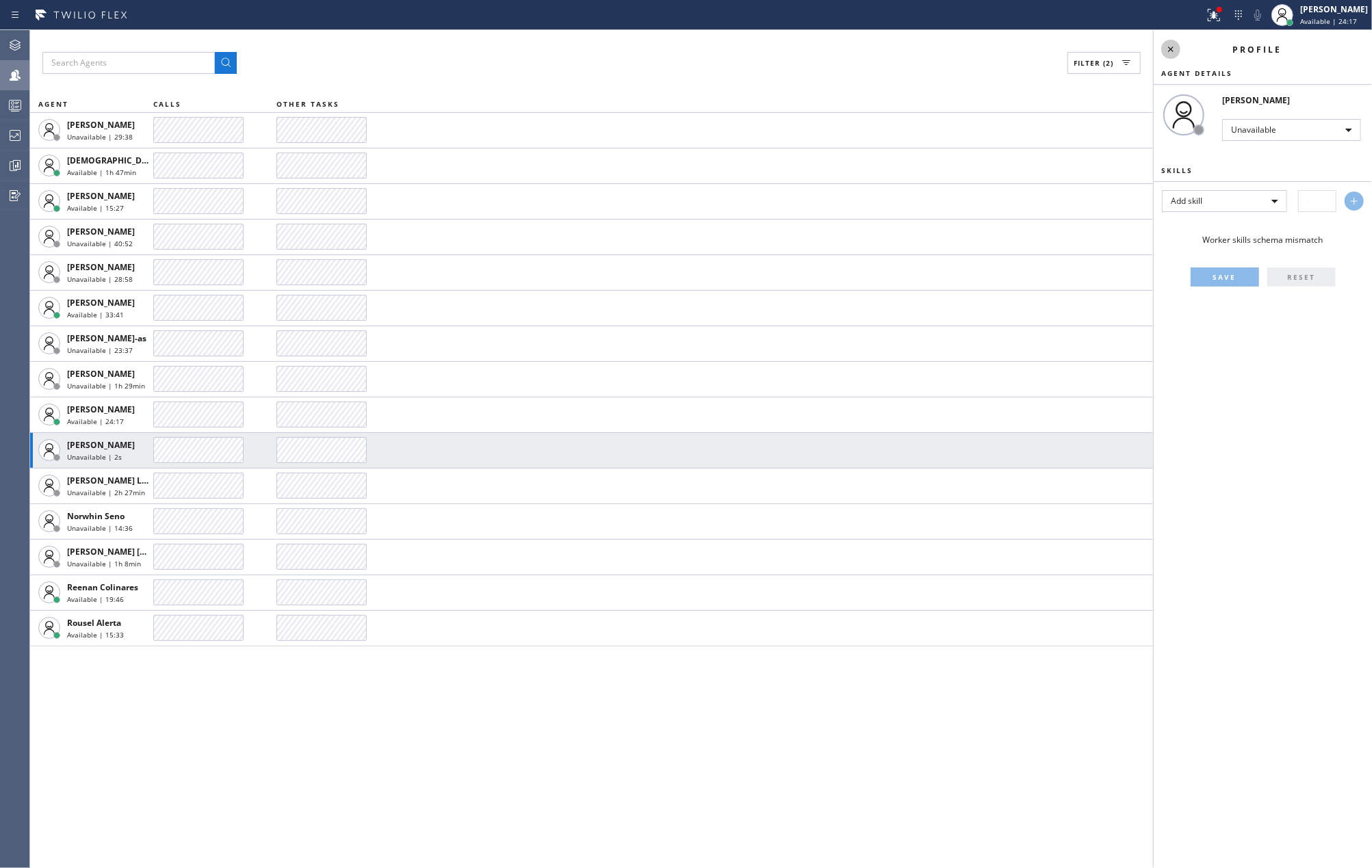
click at [1172, 47] on icon at bounding box center [1170, 49] width 16 height 16
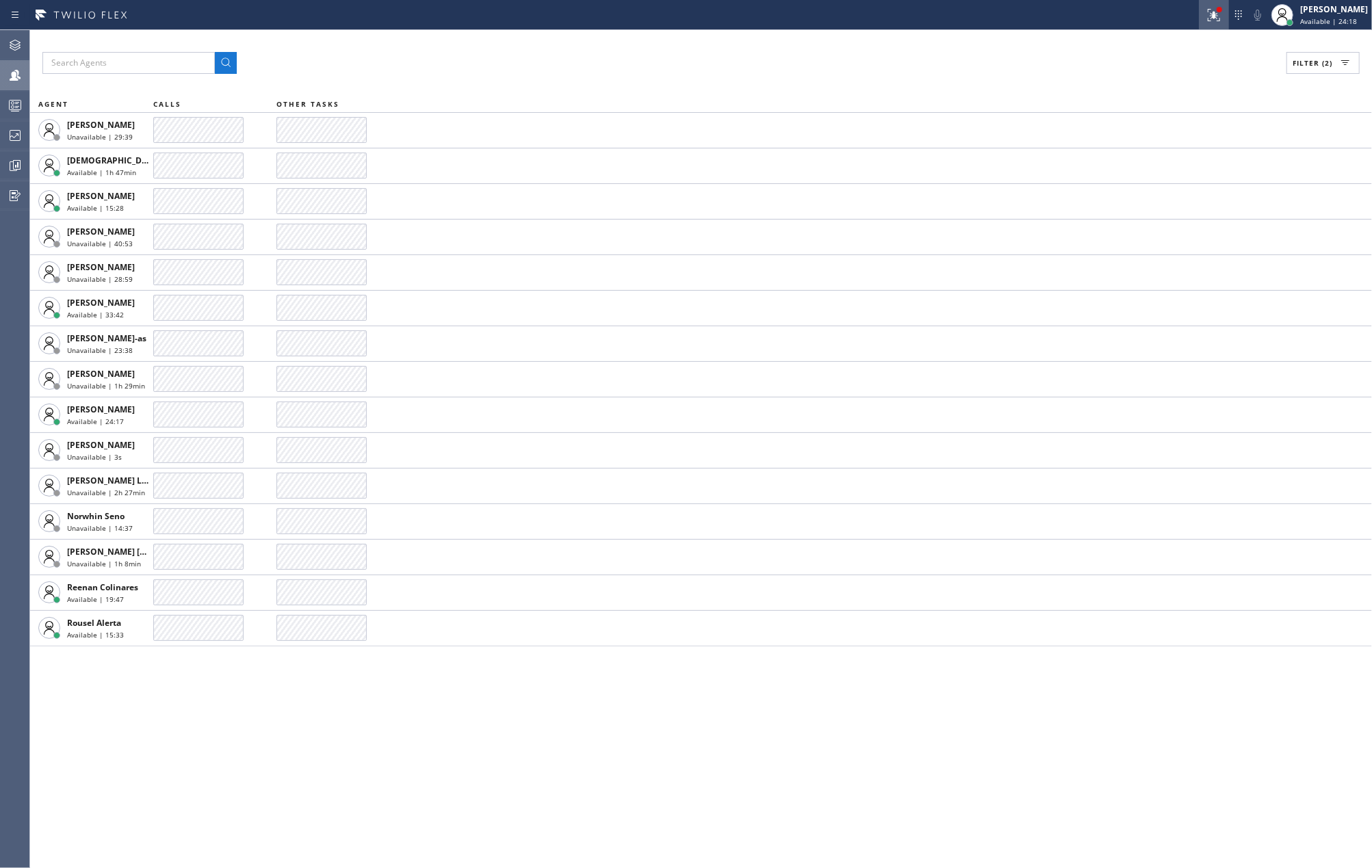
click at [1229, 23] on button at bounding box center [1214, 15] width 31 height 31
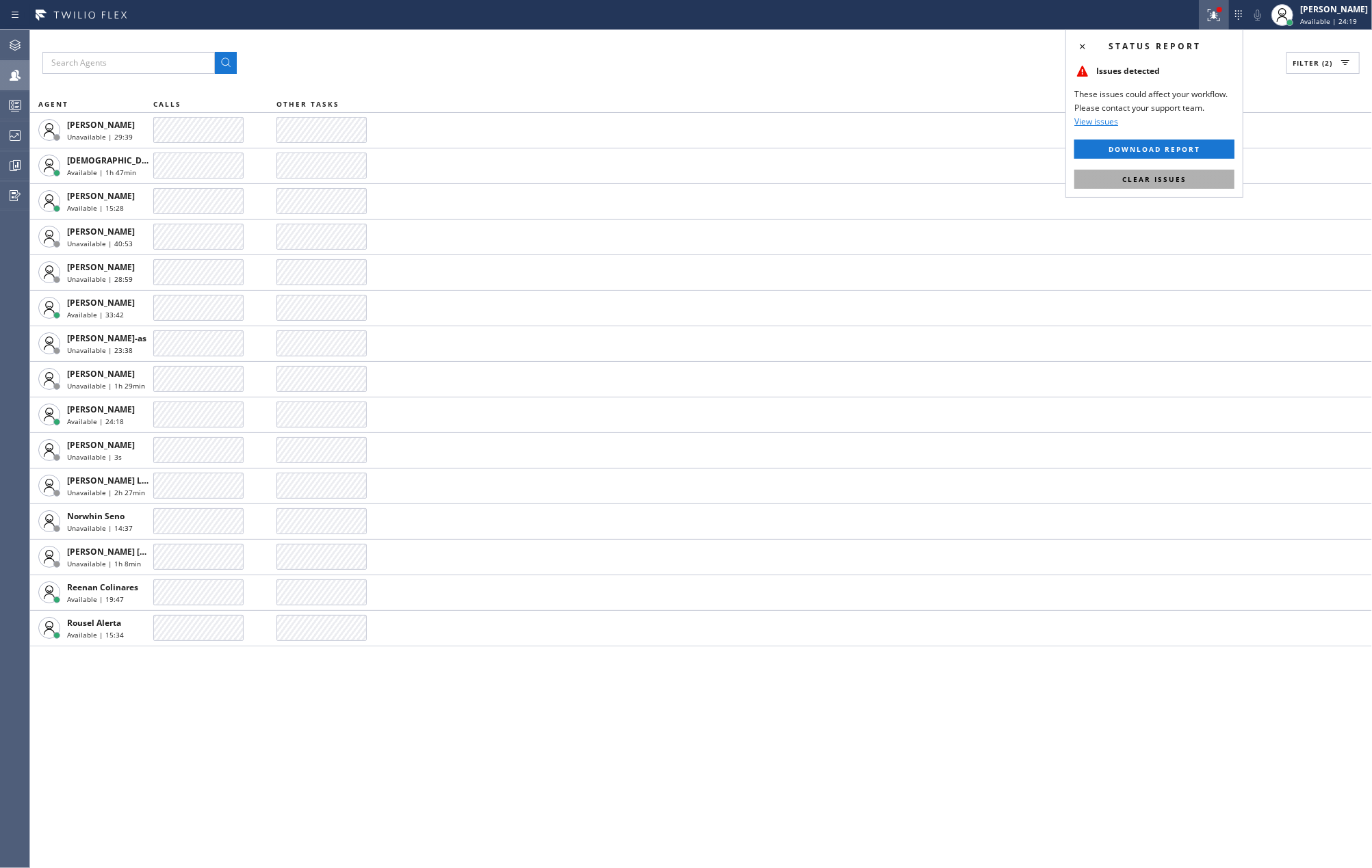
click at [1216, 172] on button "Clear issues" at bounding box center [1154, 180] width 161 height 19
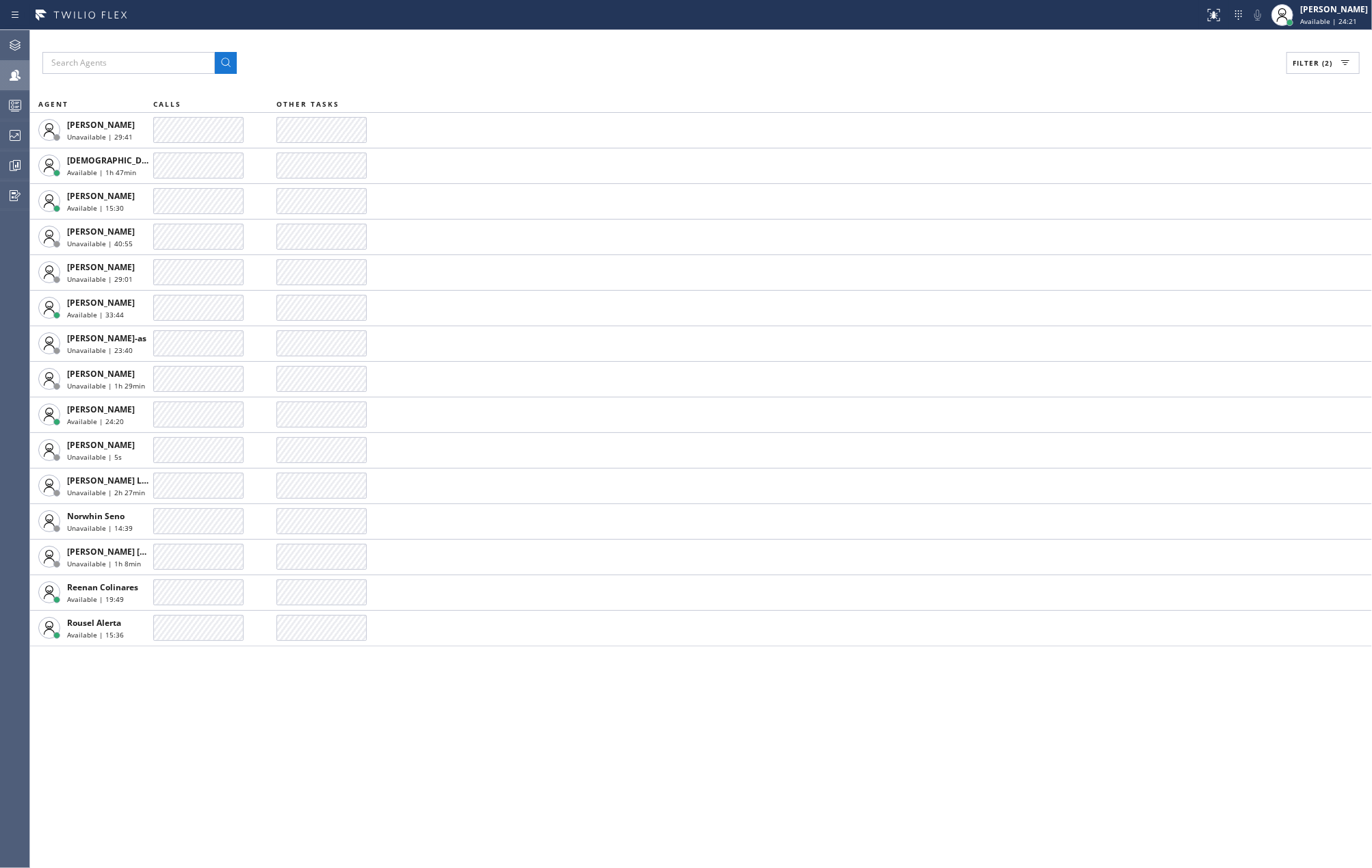
click at [18, 102] on icon at bounding box center [15, 106] width 8 height 9
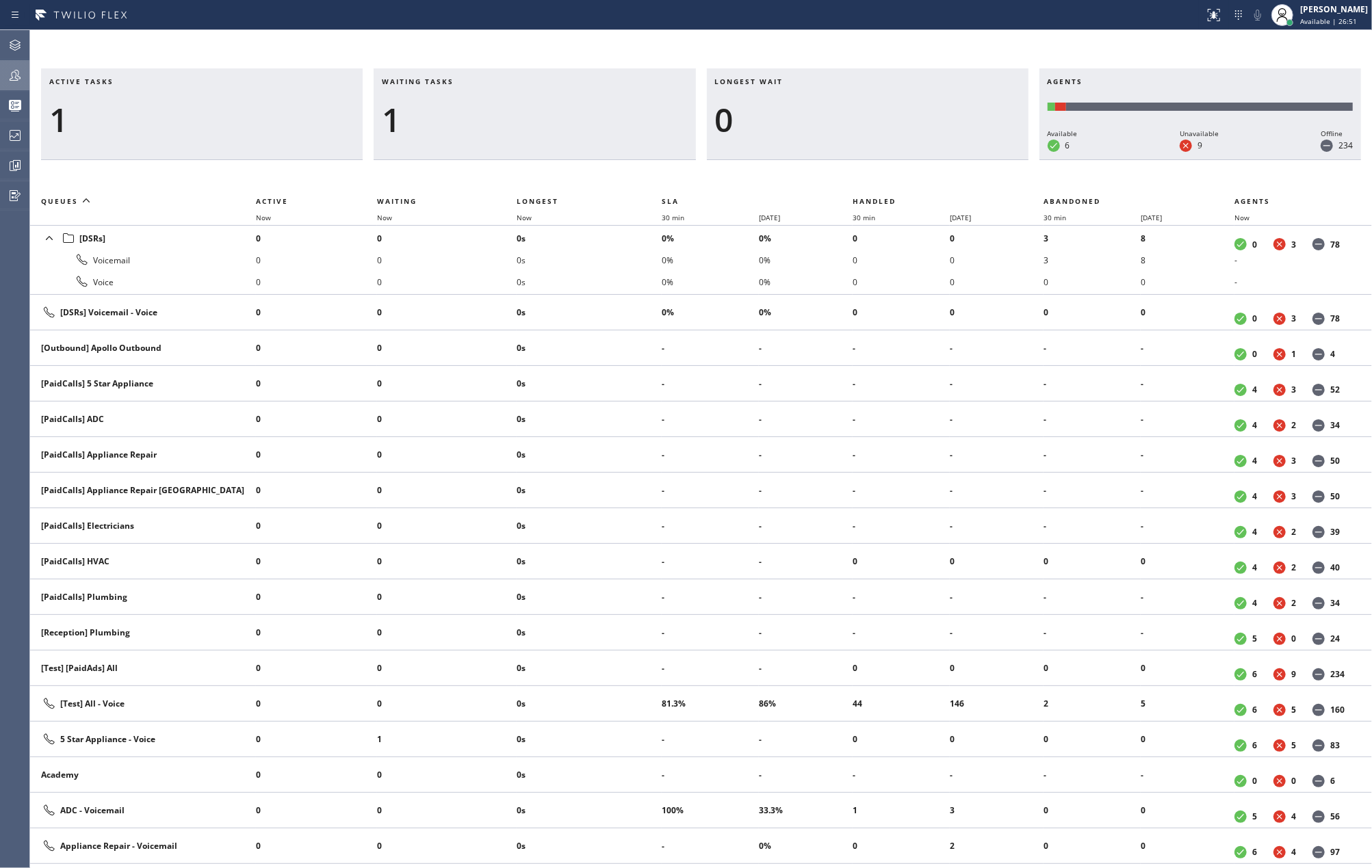
click at [206, 45] on div "Active tasks 1 Waiting tasks 1 Longest wait 0 Agents Available 6 Unavailable 9 …" at bounding box center [701, 449] width 1341 height 837
click at [11, 173] on icon at bounding box center [14, 165] width 16 height 16
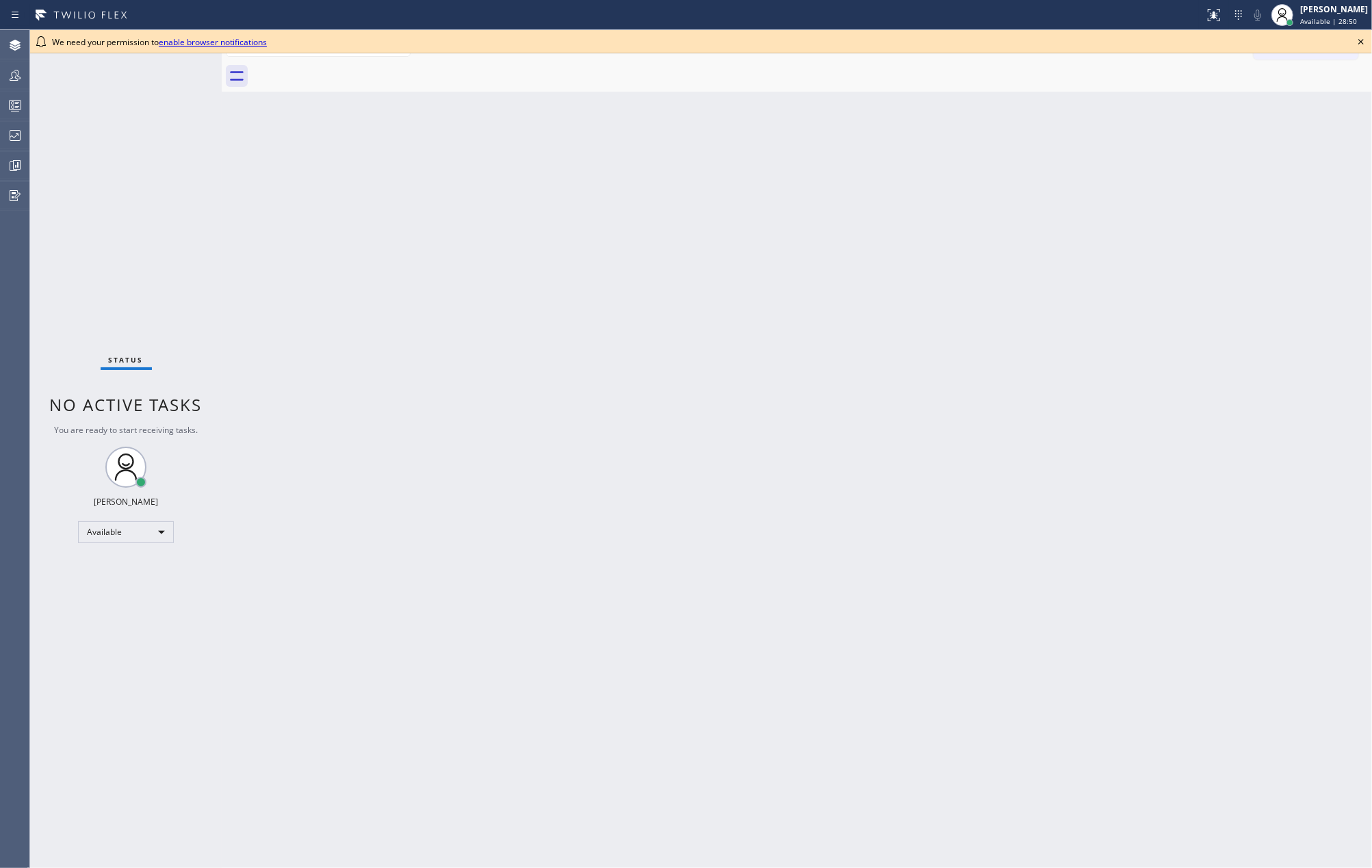
click at [1355, 37] on icon at bounding box center [1361, 41] width 16 height 16
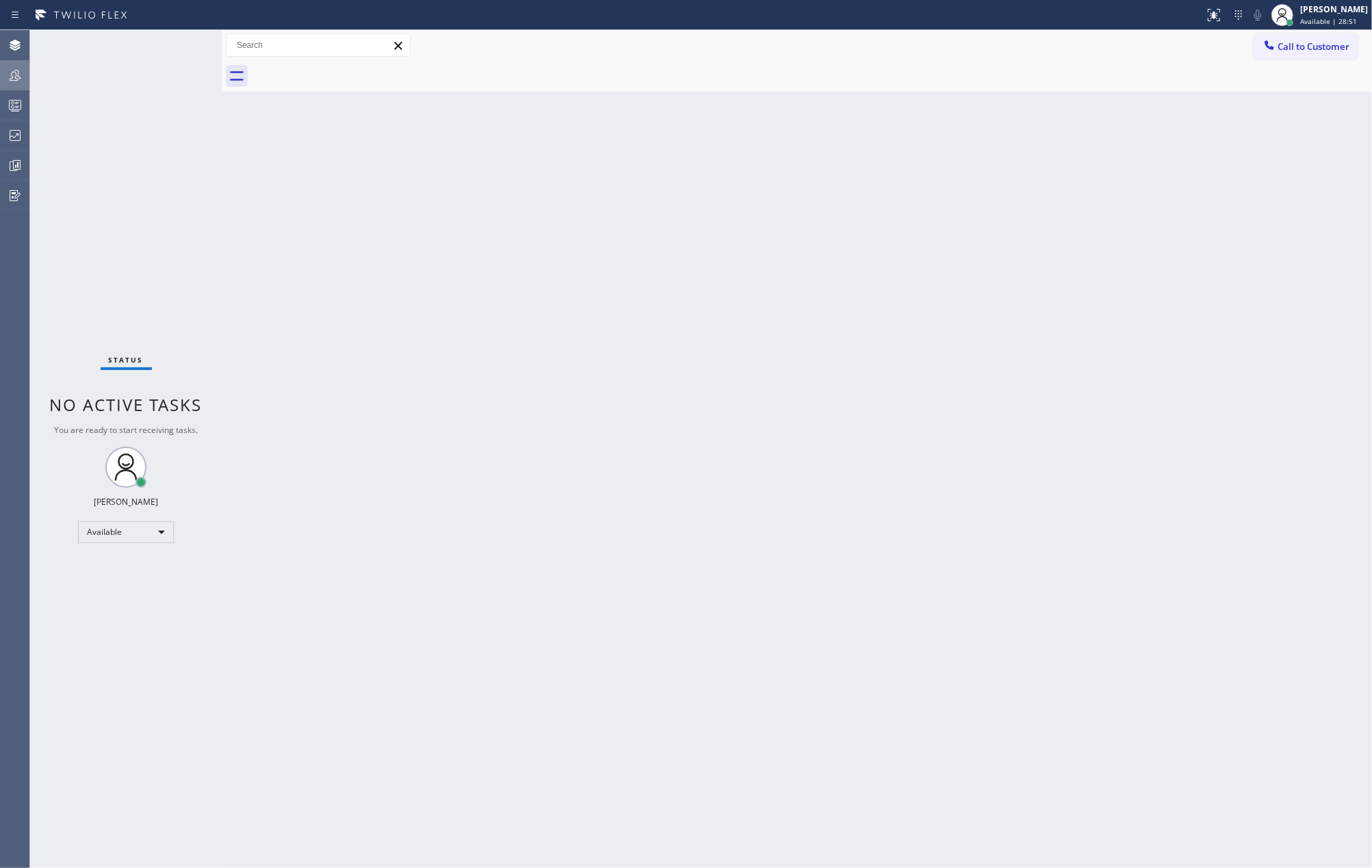
click at [14, 70] on icon at bounding box center [14, 74] width 16 height 16
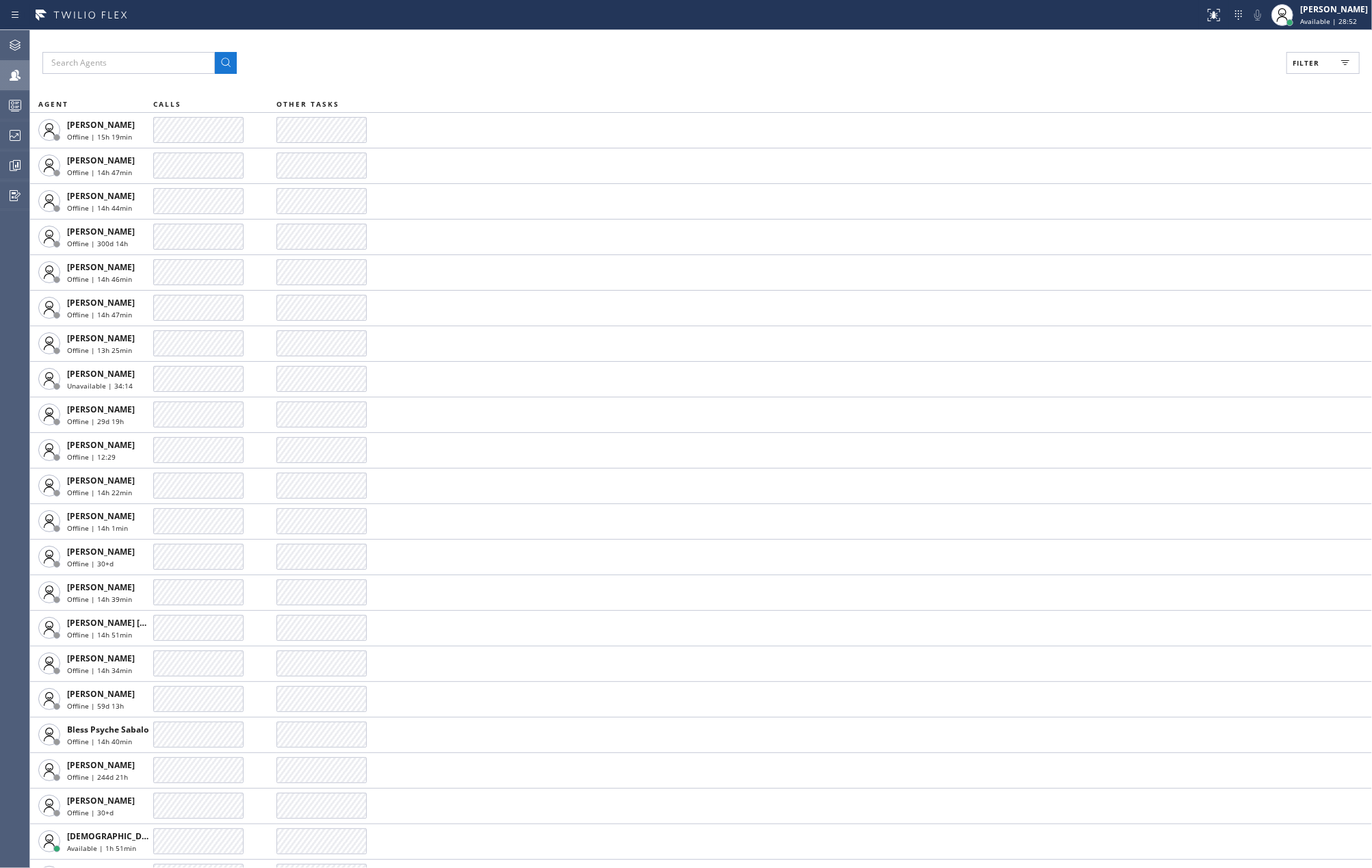
click at [1312, 45] on div "Filter AGENT CALLS OTHER TASKS Abe Collarte Offline | 15h 19min Adam Alramadan …" at bounding box center [701, 449] width 1341 height 837
click at [1314, 53] on button "Filter" at bounding box center [1322, 62] width 74 height 22
click at [1181, 160] on label "Available" at bounding box center [1271, 161] width 180 height 11
click at [1181, 160] on input "Available" at bounding box center [1172, 160] width 16 height 16
checkbox input "true"
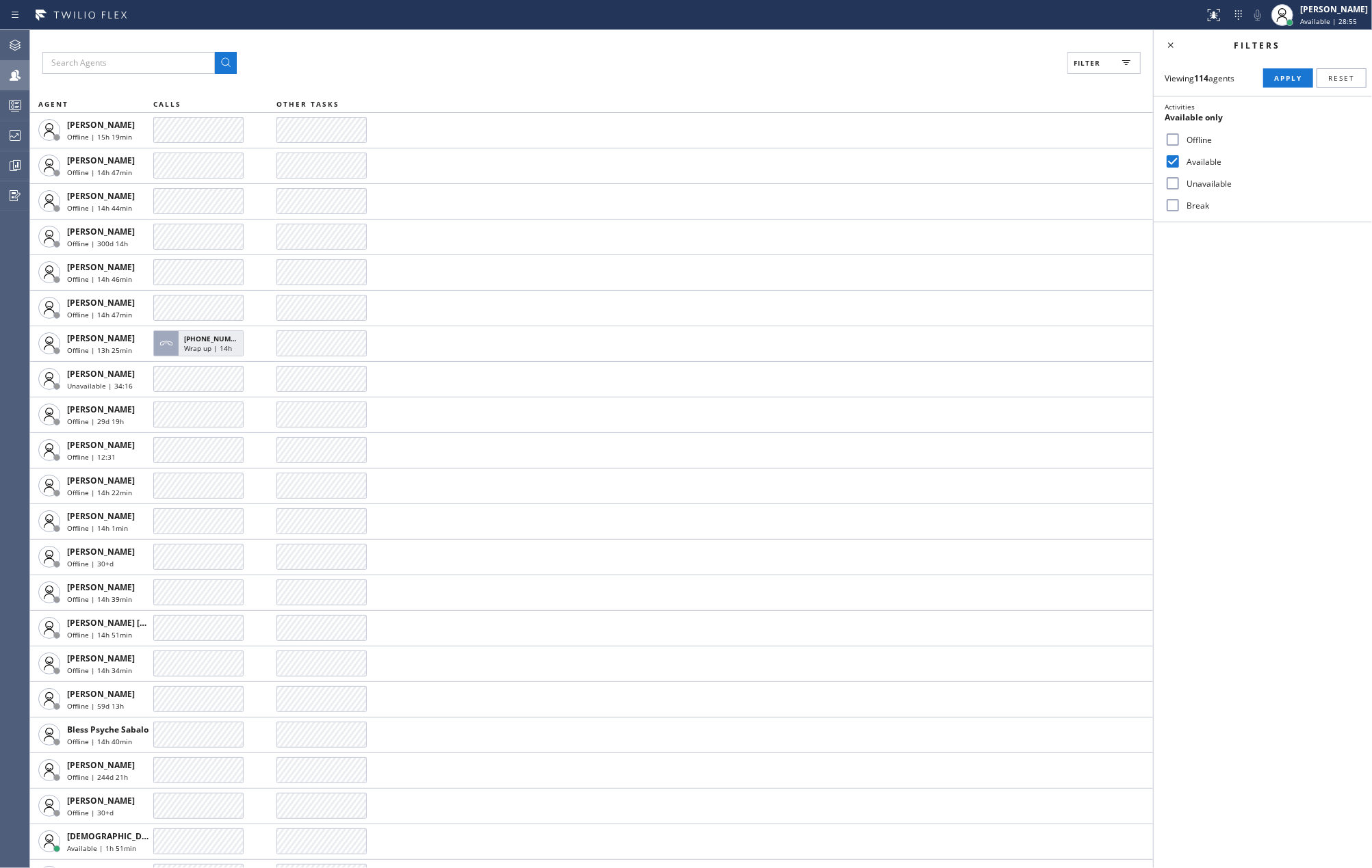
click at [1181, 178] on label "Unavailable" at bounding box center [1271, 183] width 180 height 11
click at [1181, 178] on input "Unavailable" at bounding box center [1172, 182] width 16 height 16
checkbox input "true"
click at [1177, 202] on input "Break" at bounding box center [1172, 204] width 16 height 16
checkbox input "true"
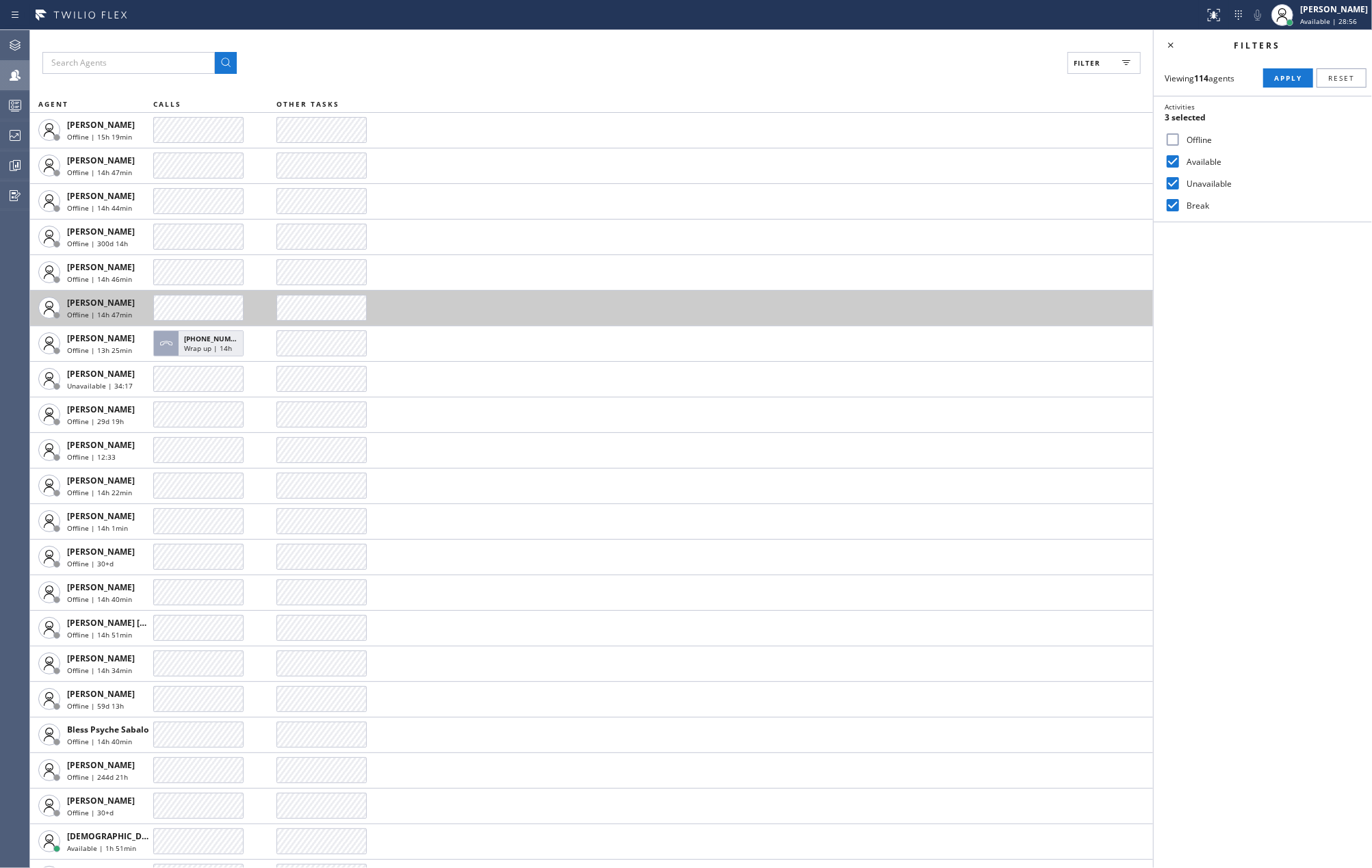
click at [1291, 80] on span "Apply" at bounding box center [1287, 78] width 28 height 10
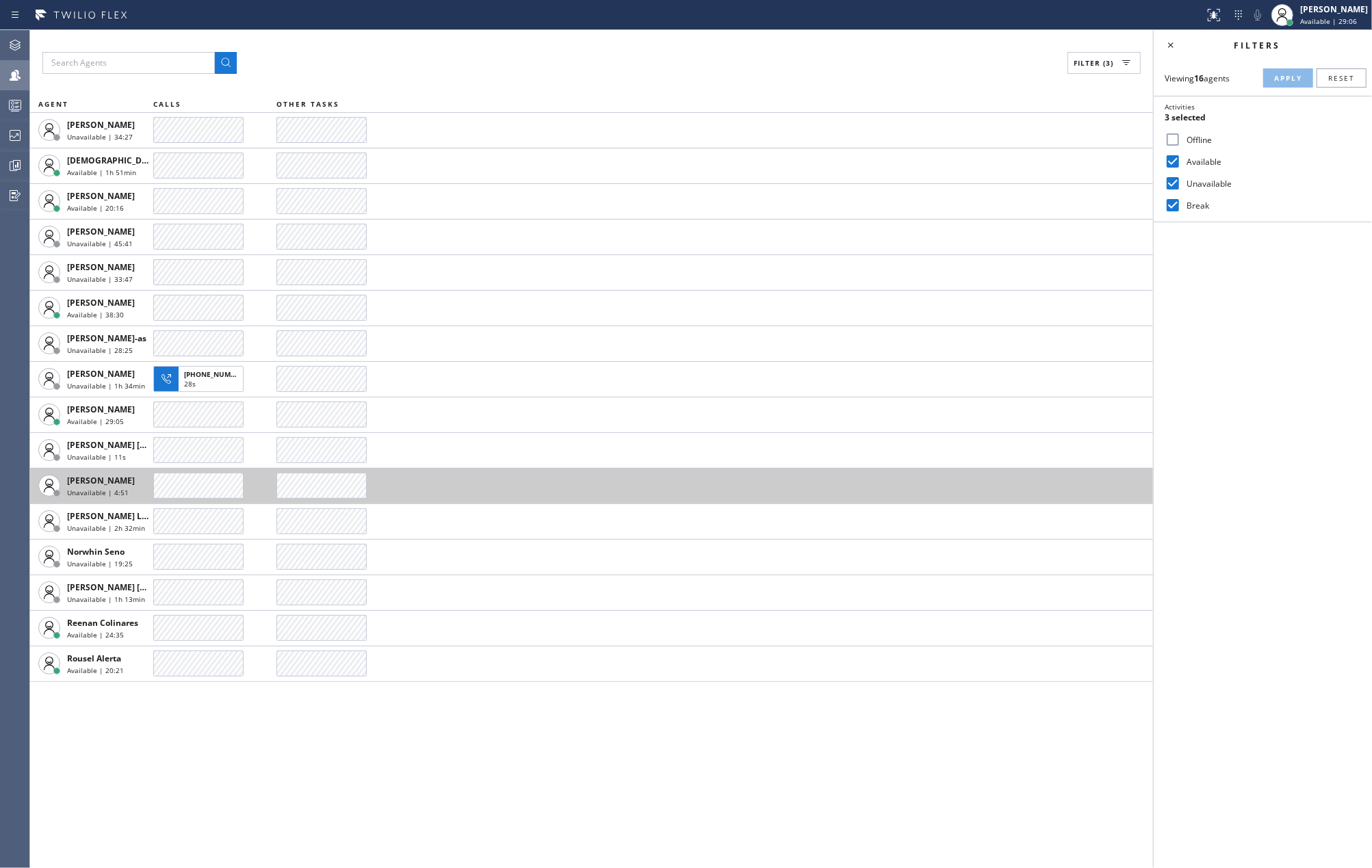
click at [116, 488] on span "Unavailable | 4:51" at bounding box center [97, 493] width 61 height 10
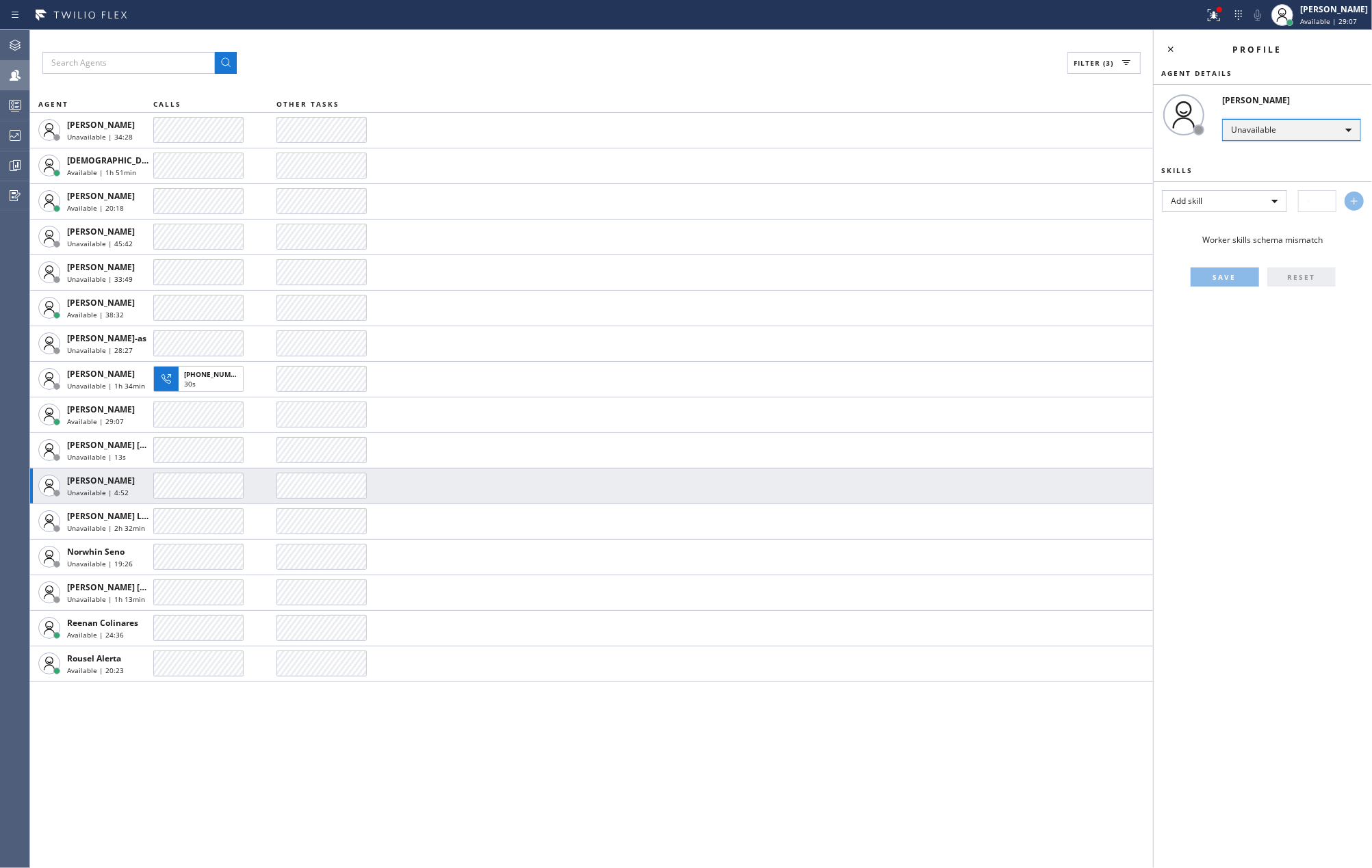
click at [1240, 124] on div "Unavailable" at bounding box center [1291, 130] width 139 height 22
click at [1254, 146] on li "Offline" at bounding box center [1291, 149] width 136 height 16
click at [1261, 132] on div "Unavailable" at bounding box center [1291, 130] width 139 height 22
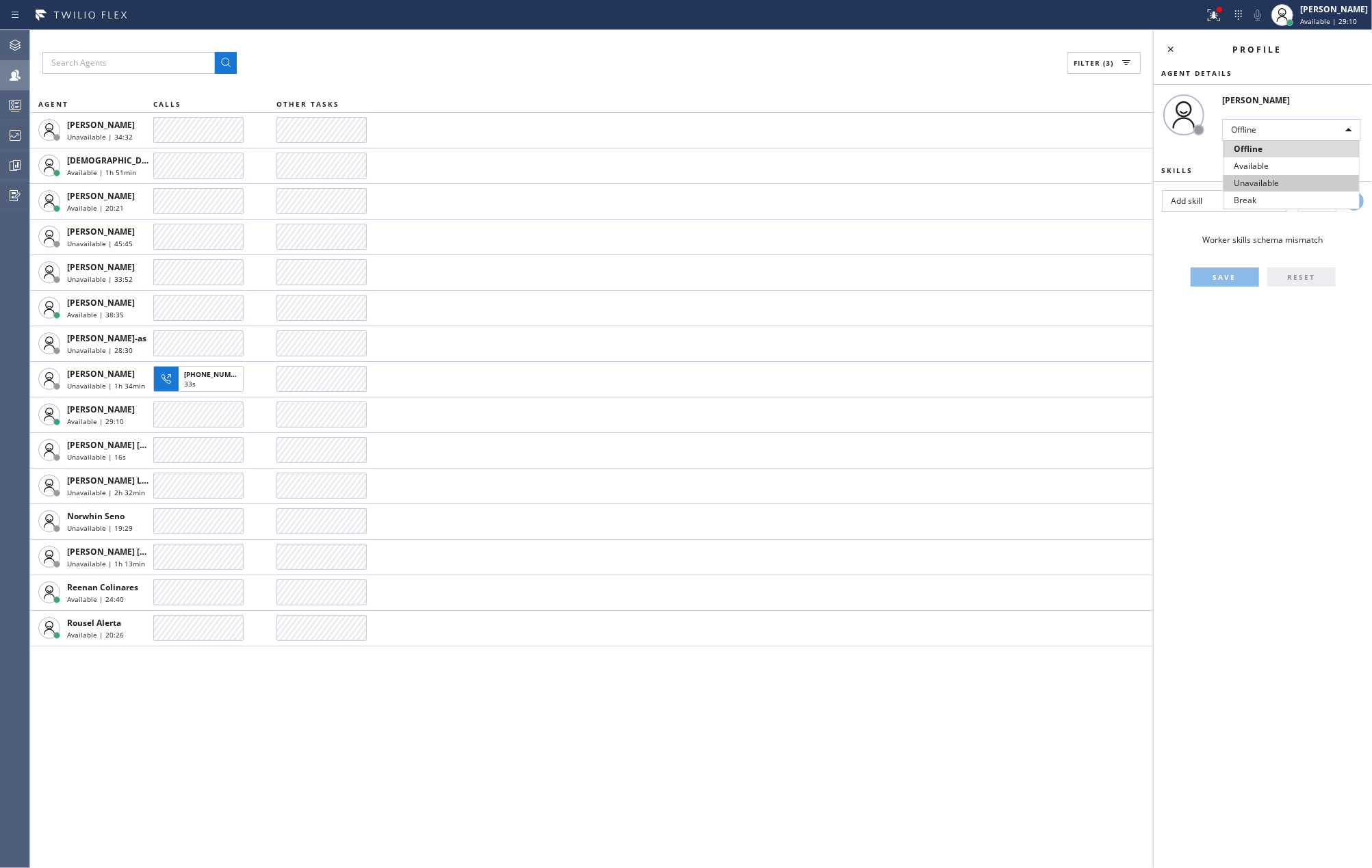
click at [1259, 180] on li "Unavailable" at bounding box center [1291, 182] width 136 height 16
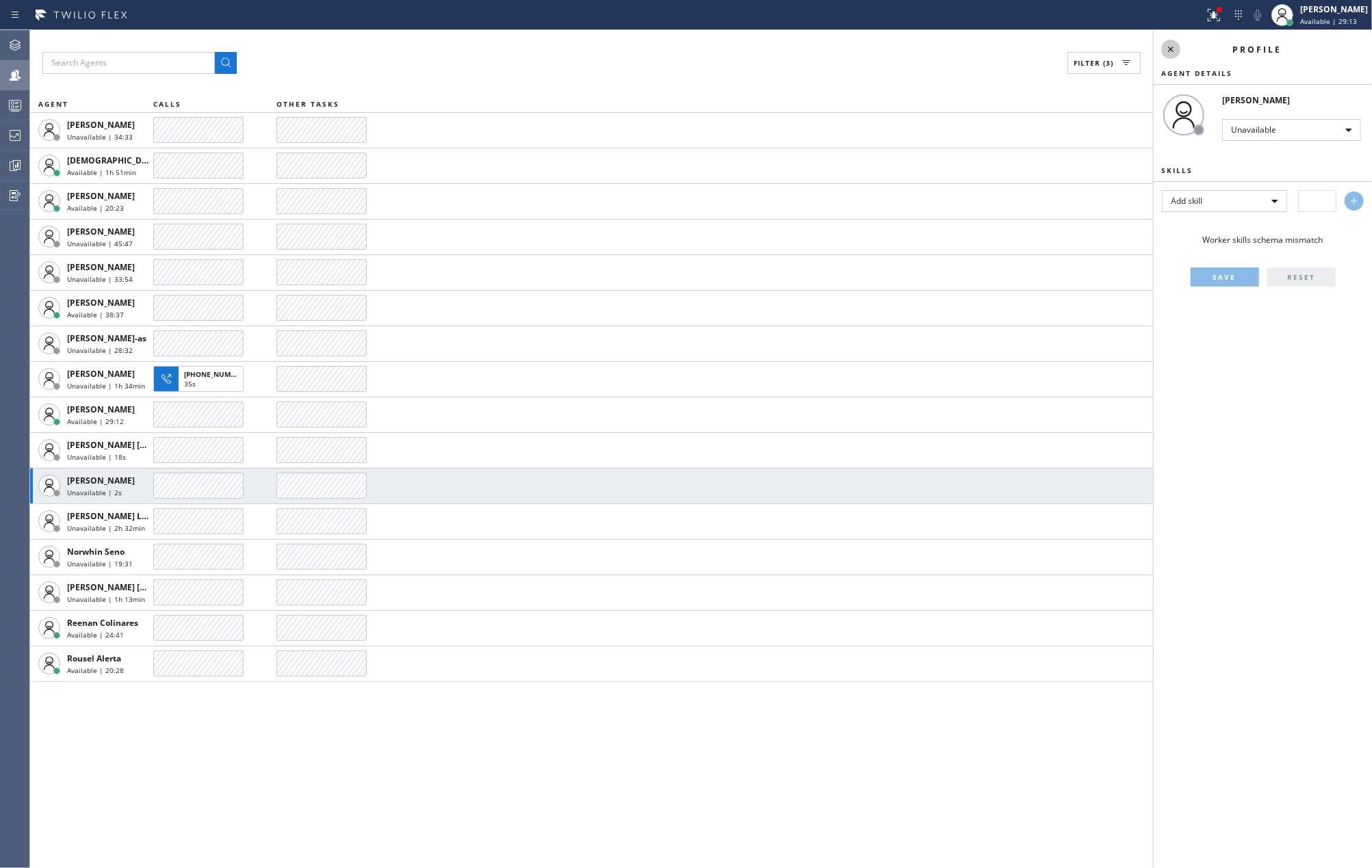
click at [1175, 50] on icon at bounding box center [1170, 49] width 16 height 16
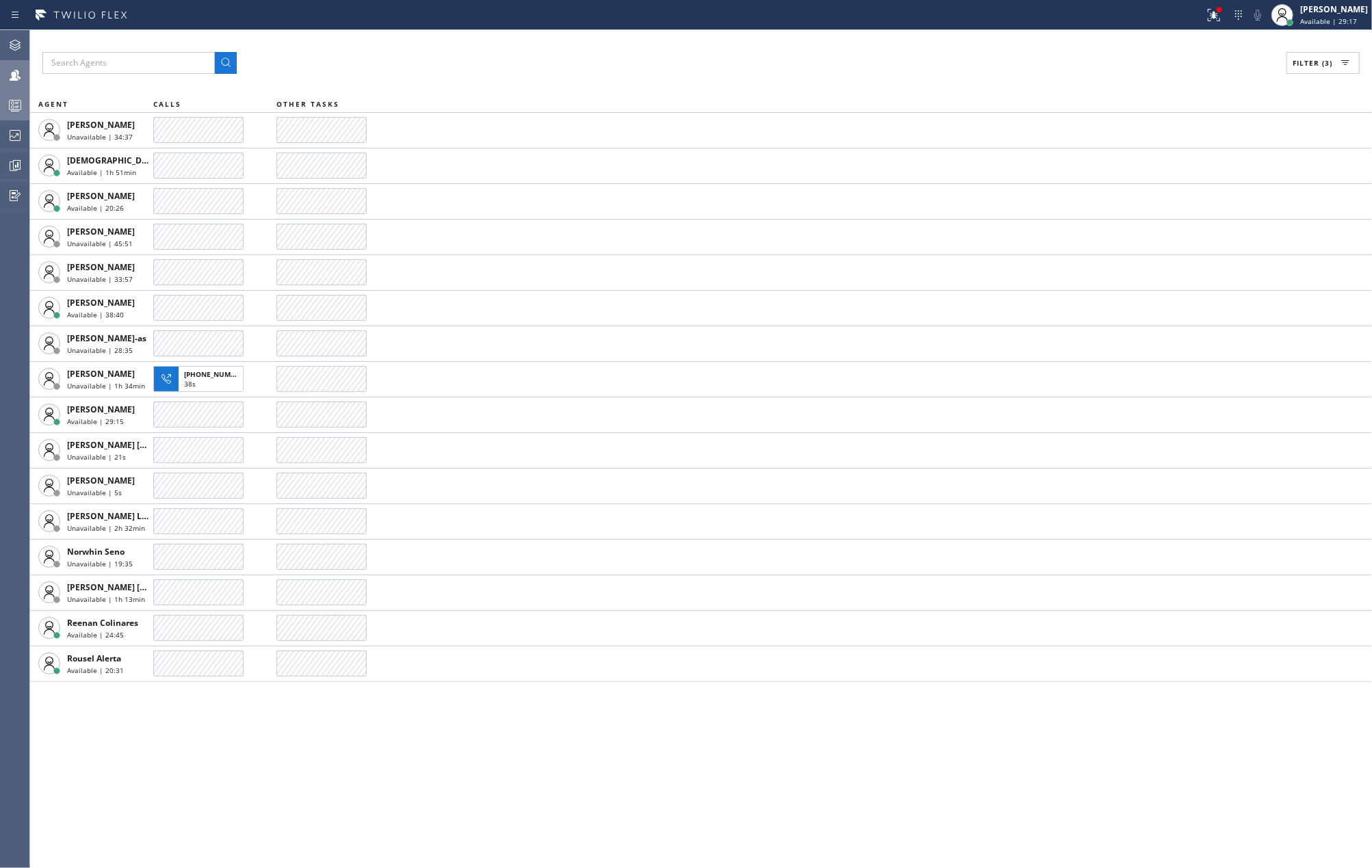
click at [17, 102] on icon at bounding box center [15, 106] width 8 height 9
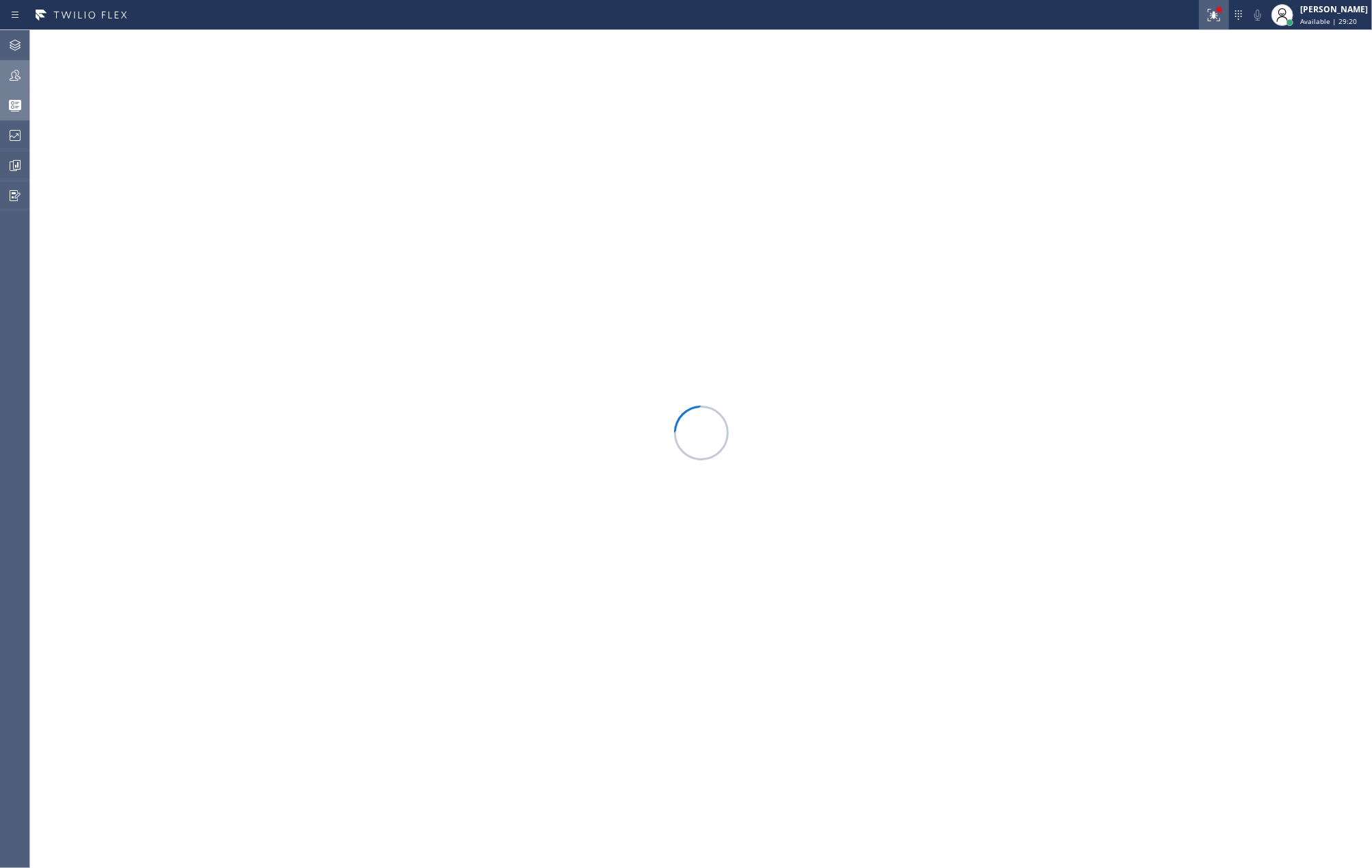
click at [1222, 16] on icon at bounding box center [1213, 14] width 16 height 16
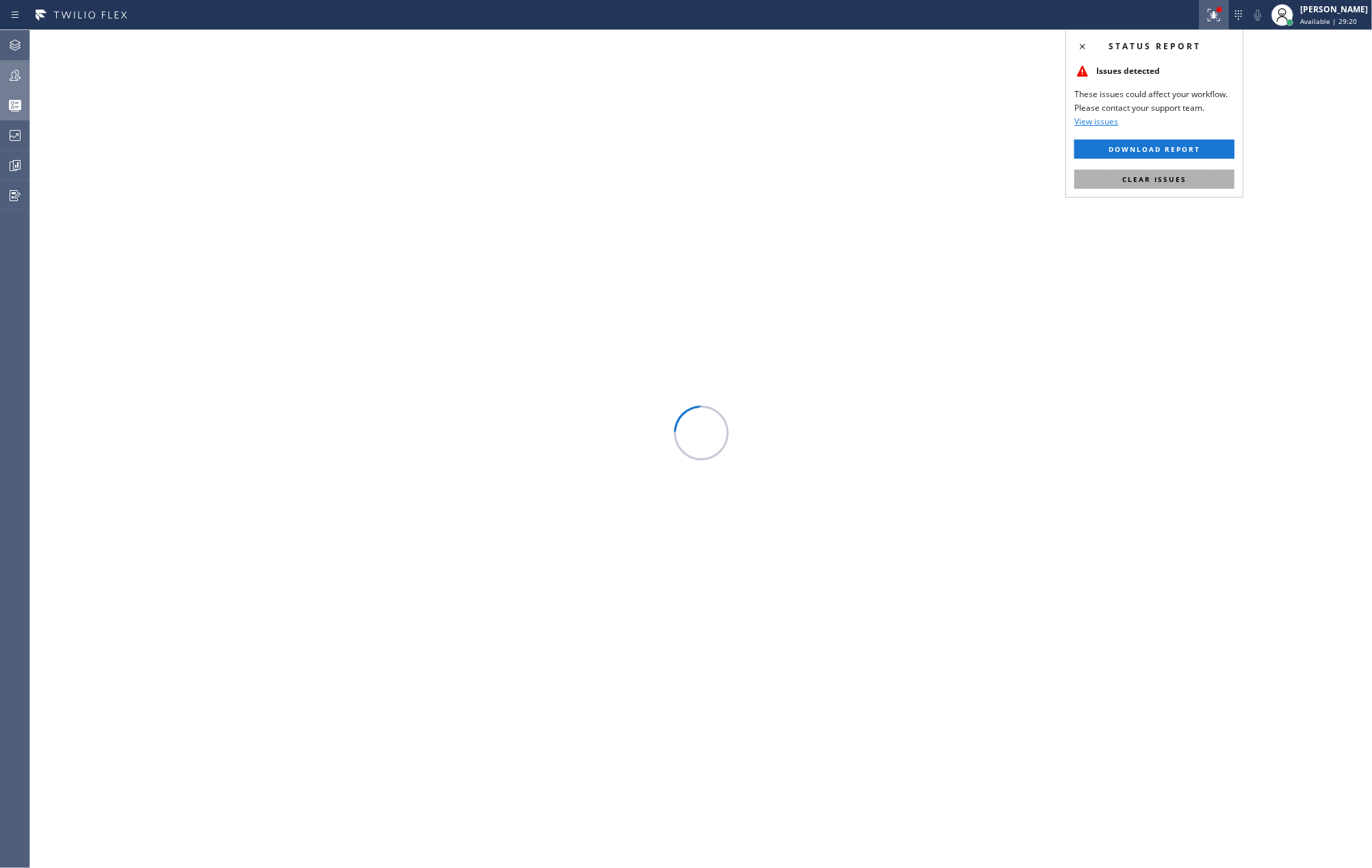
click at [1150, 177] on span "Clear issues" at bounding box center [1153, 180] width 64 height 10
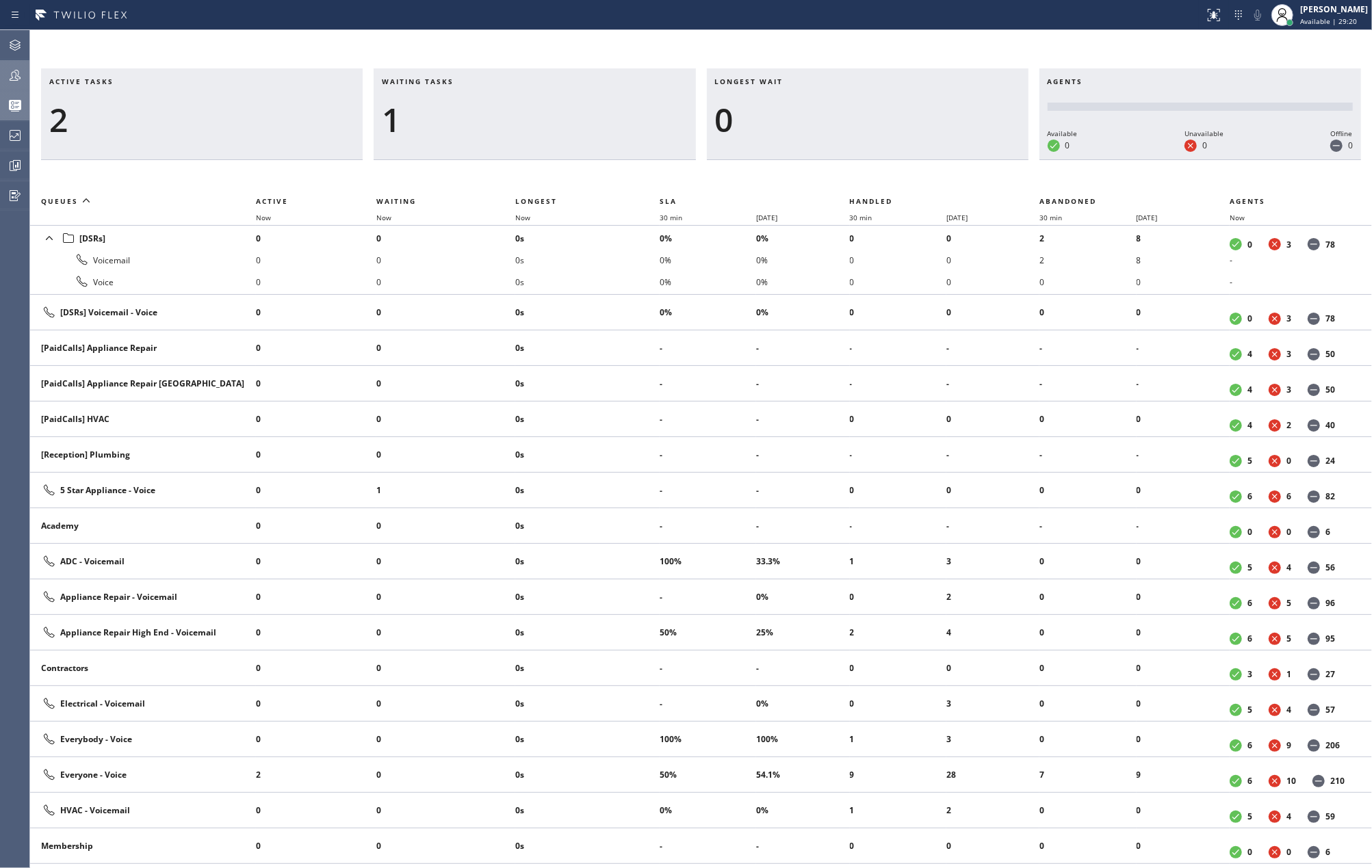
click at [922, 45] on div "Active tasks 2 Waiting tasks 1 Longest wait 0 Agents Available 0 Unavailable 0 …" at bounding box center [701, 449] width 1341 height 837
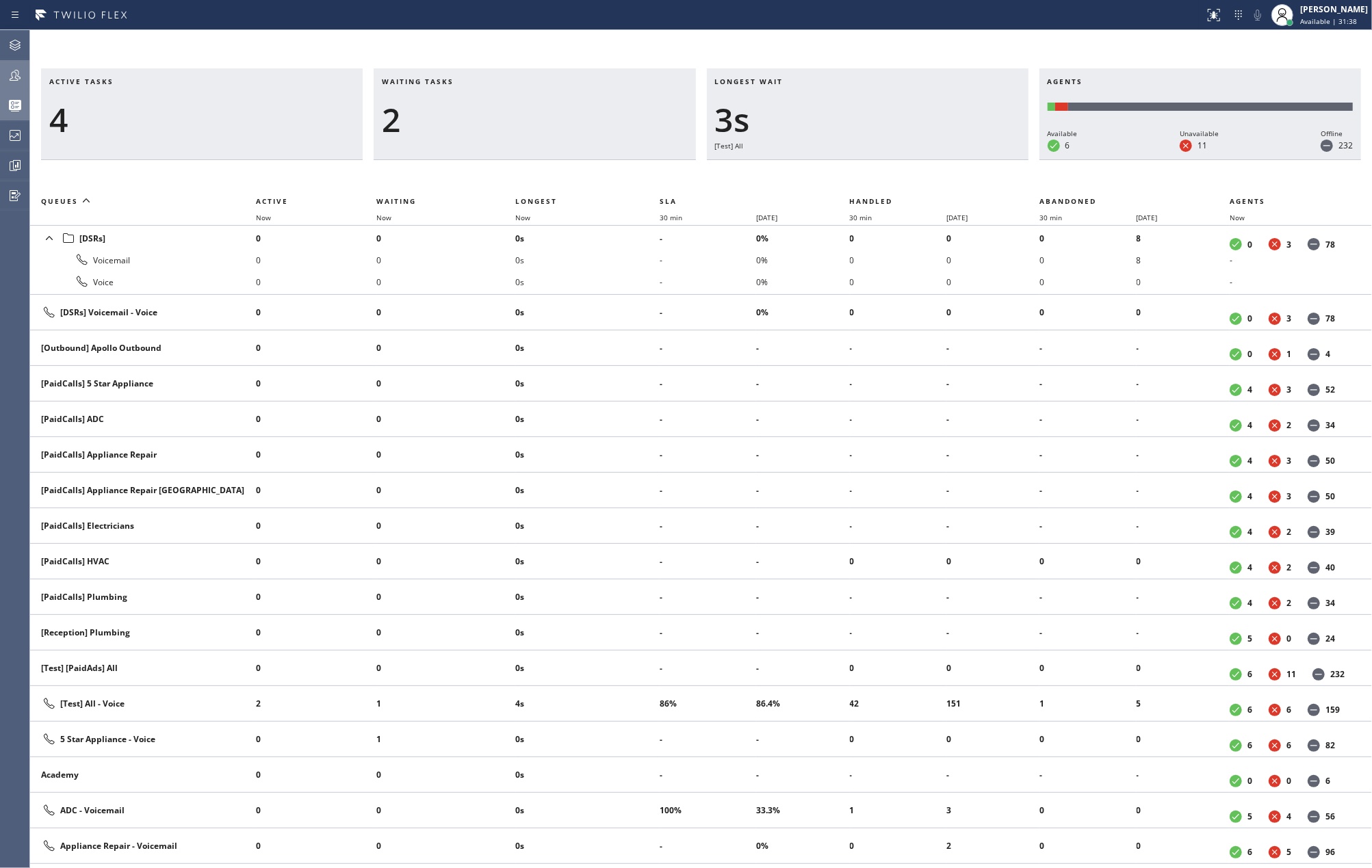
click at [497, 50] on div "Active tasks 4 Waiting tasks 2 Longest wait 3s [Test] All Agents Available 6 Un…" at bounding box center [701, 449] width 1341 height 837
click at [11, 79] on icon at bounding box center [14, 74] width 16 height 16
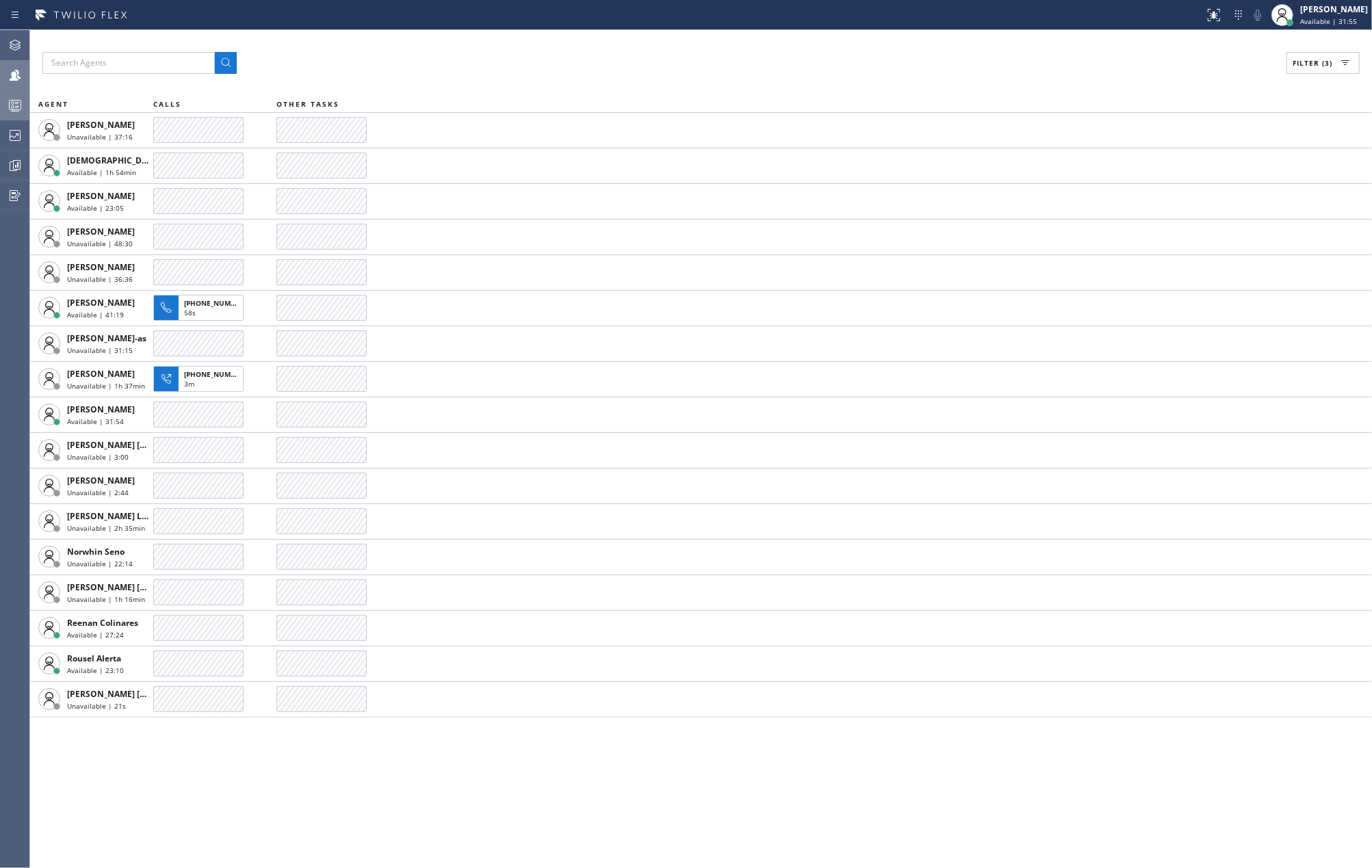
click at [11, 102] on icon at bounding box center [14, 105] width 16 height 16
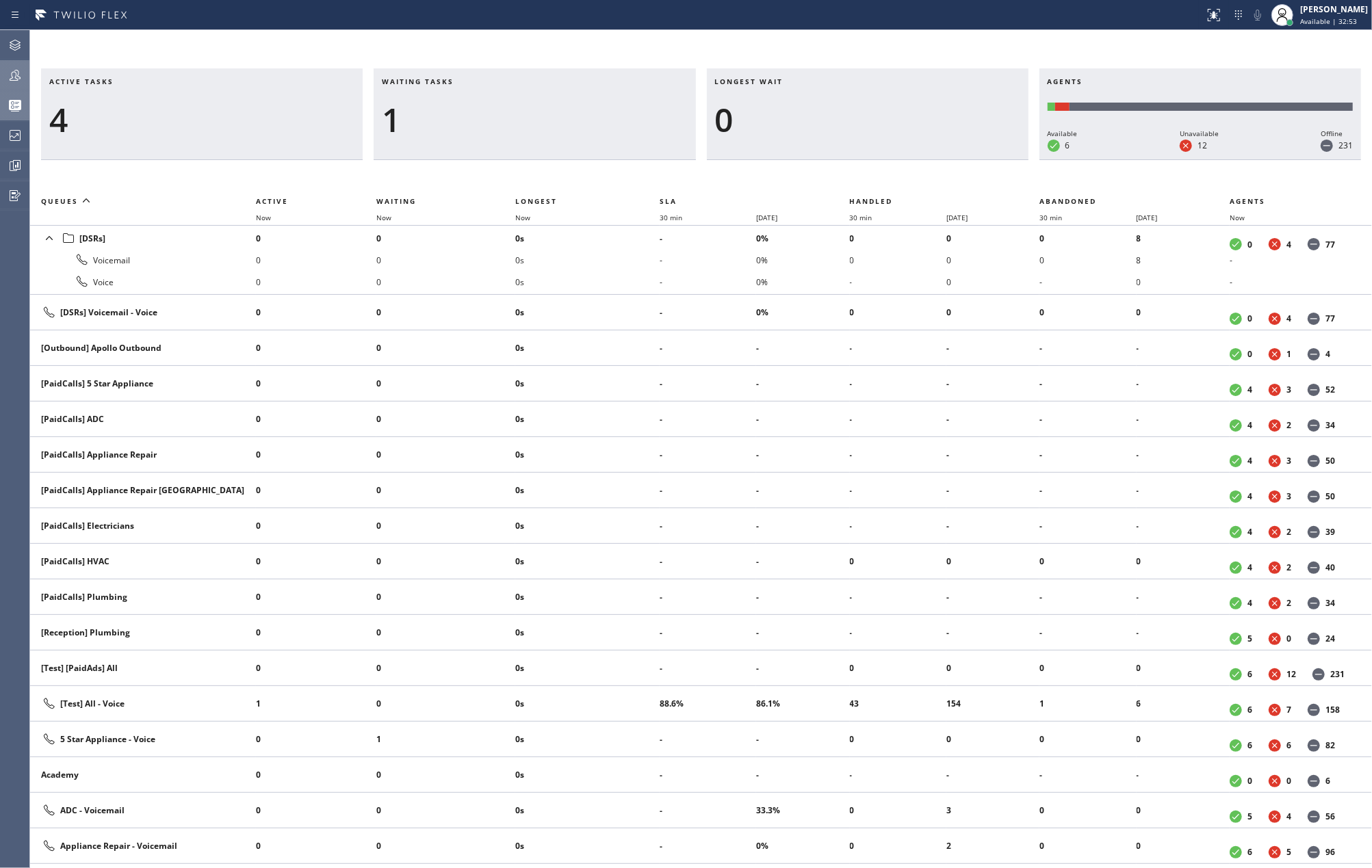
click at [567, 53] on div "Active tasks 4 Waiting tasks 1 Longest wait 0 Agents Available 6 Unavailable 12…" at bounding box center [701, 449] width 1341 height 837
click at [4, 73] on div at bounding box center [15, 74] width 31 height 16
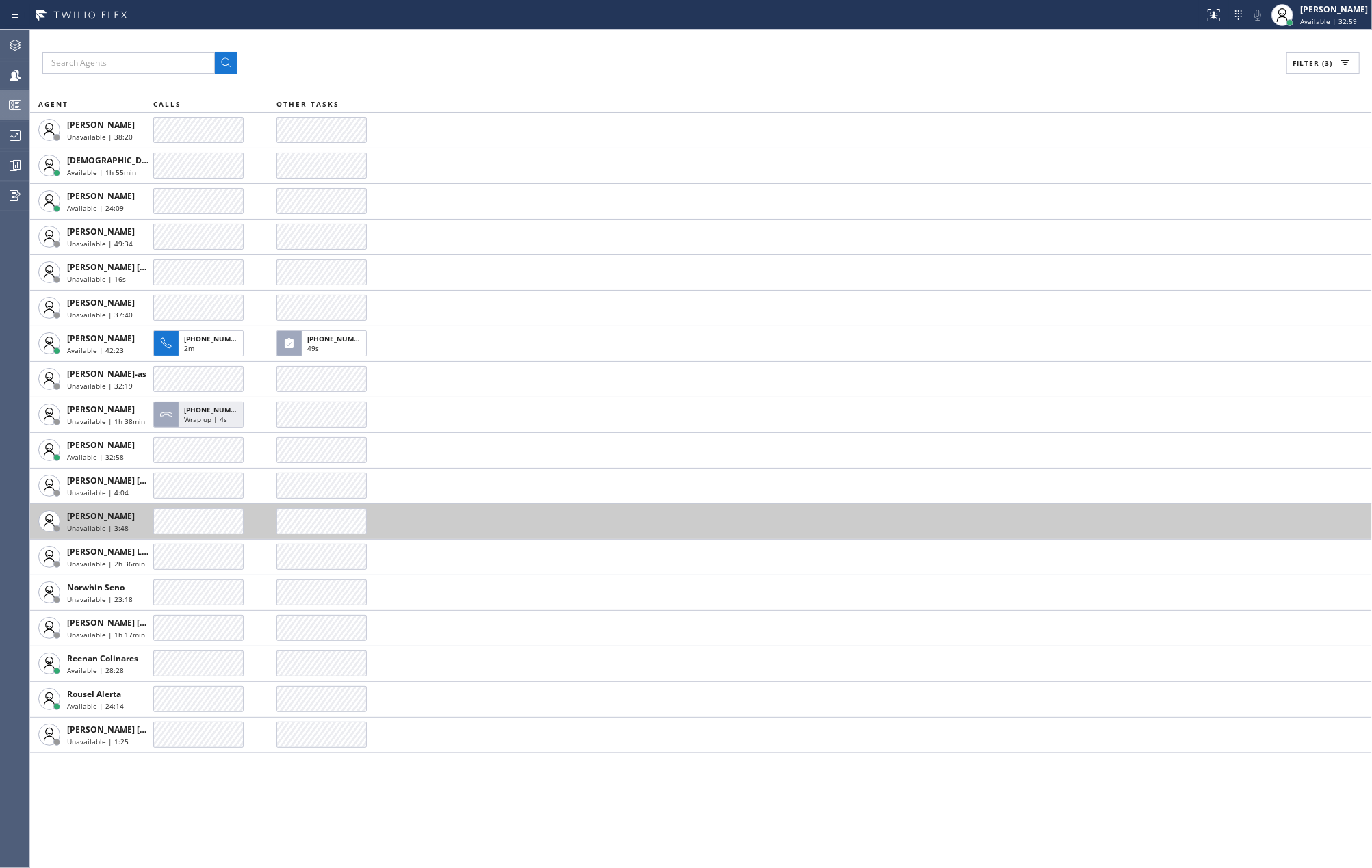
click at [113, 516] on span "[PERSON_NAME]" at bounding box center [100, 516] width 68 height 11
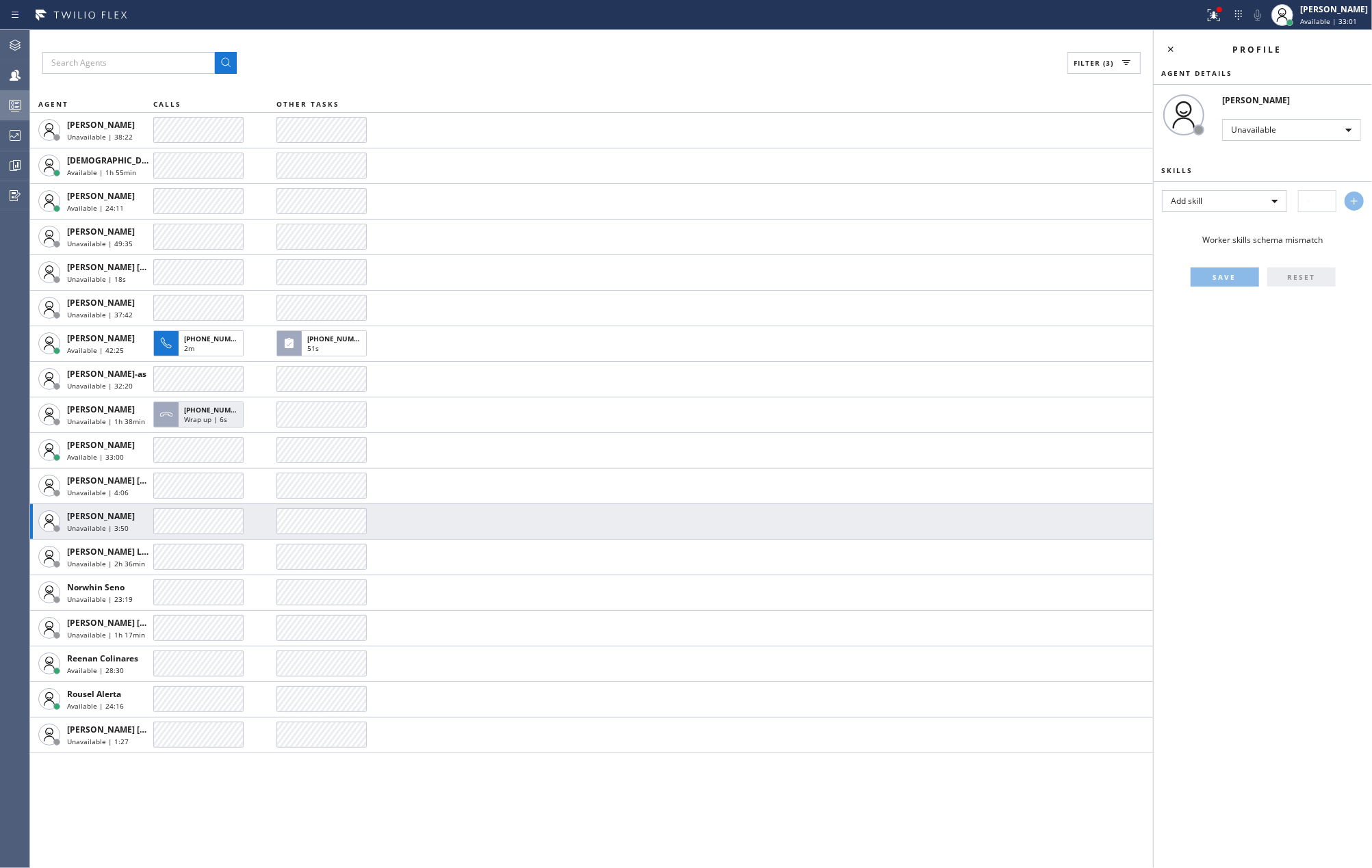
click at [1261, 117] on div "Unavailable" at bounding box center [1291, 129] width 139 height 28
click at [1265, 120] on div "Unavailable" at bounding box center [1291, 130] width 139 height 22
click at [1252, 199] on li "Break" at bounding box center [1291, 200] width 136 height 16
click at [1172, 45] on icon at bounding box center [1170, 49] width 16 height 16
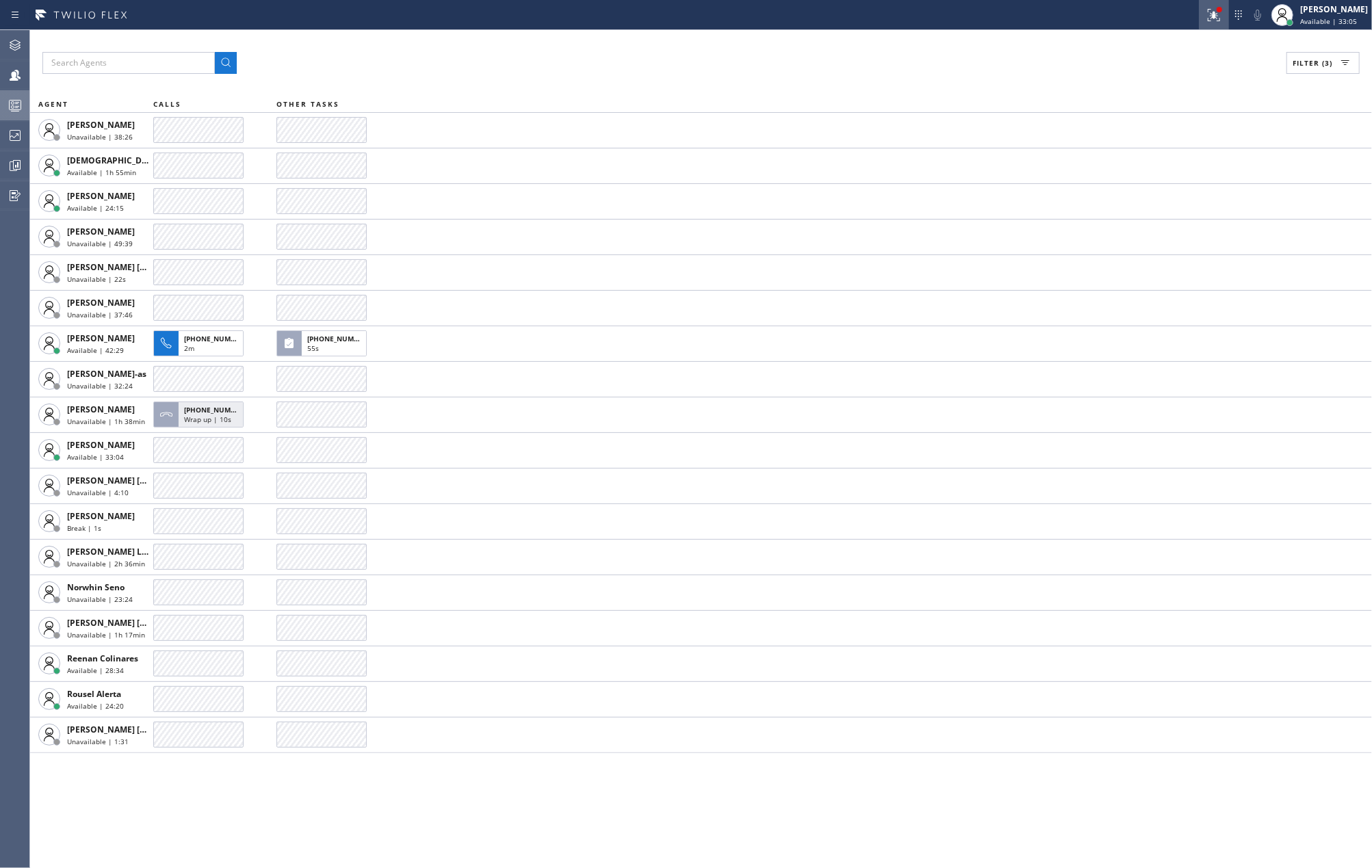
click at [1222, 13] on icon at bounding box center [1213, 14] width 16 height 16
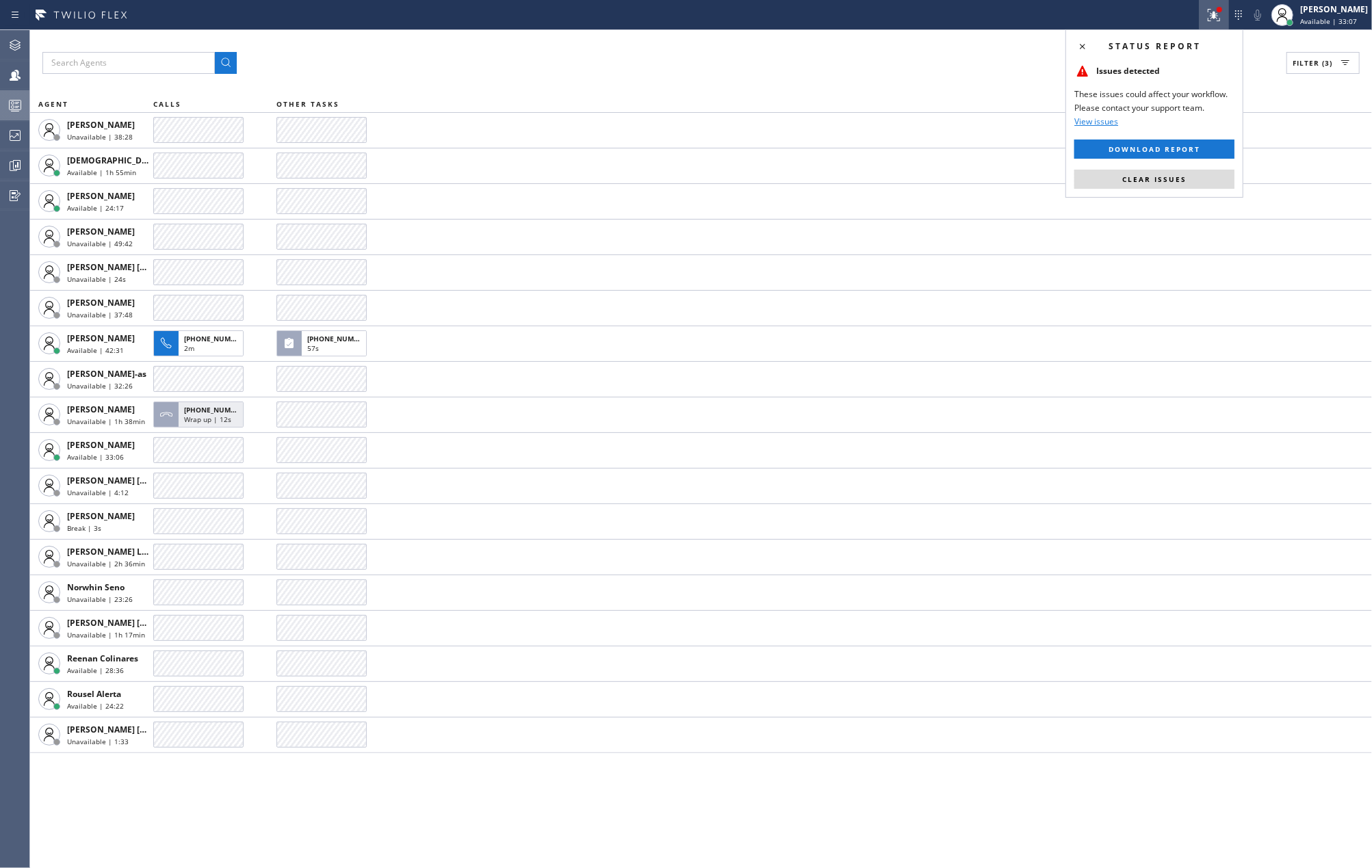
click at [18, 102] on icon at bounding box center [14, 105] width 16 height 16
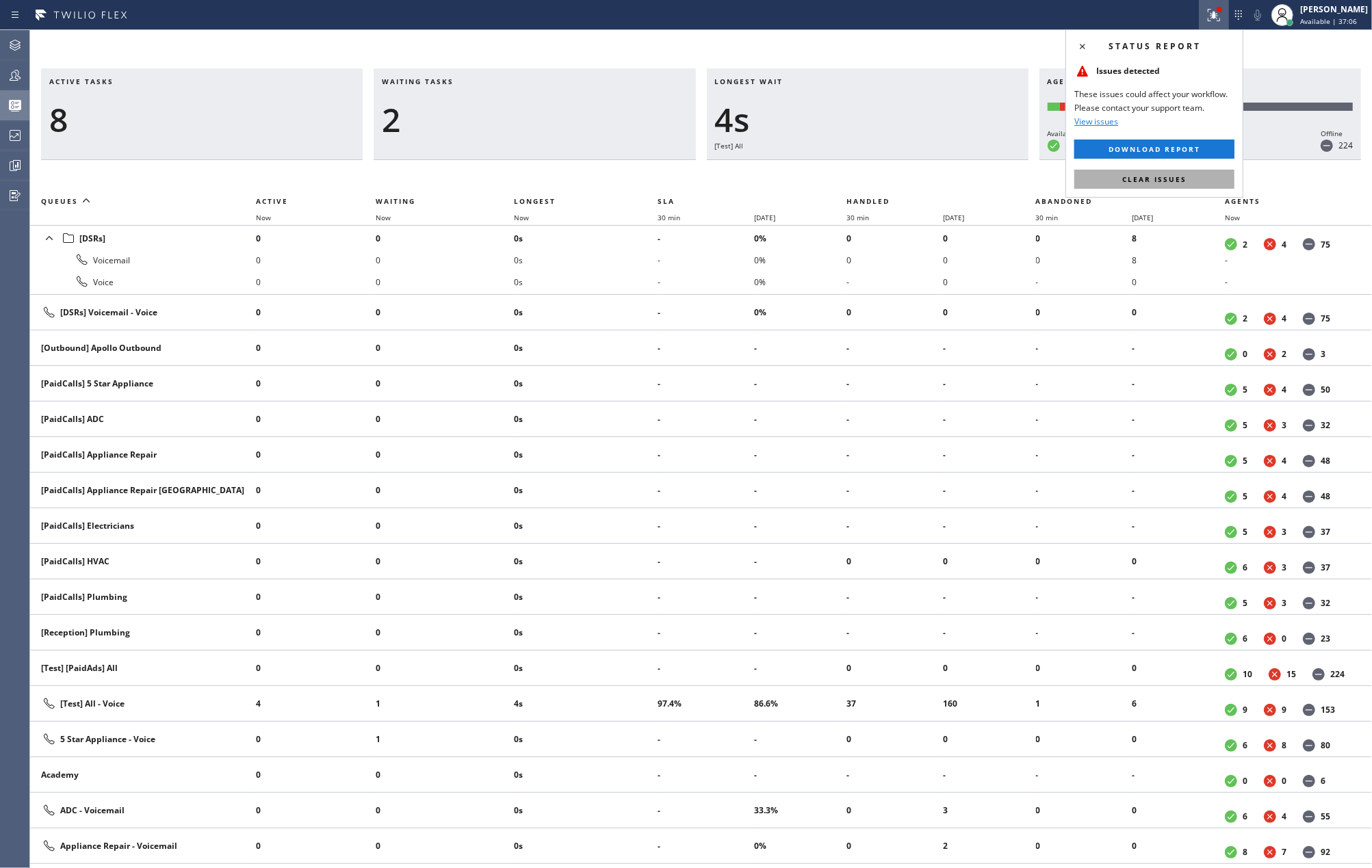
click at [1175, 178] on span "Clear issues" at bounding box center [1153, 180] width 64 height 10
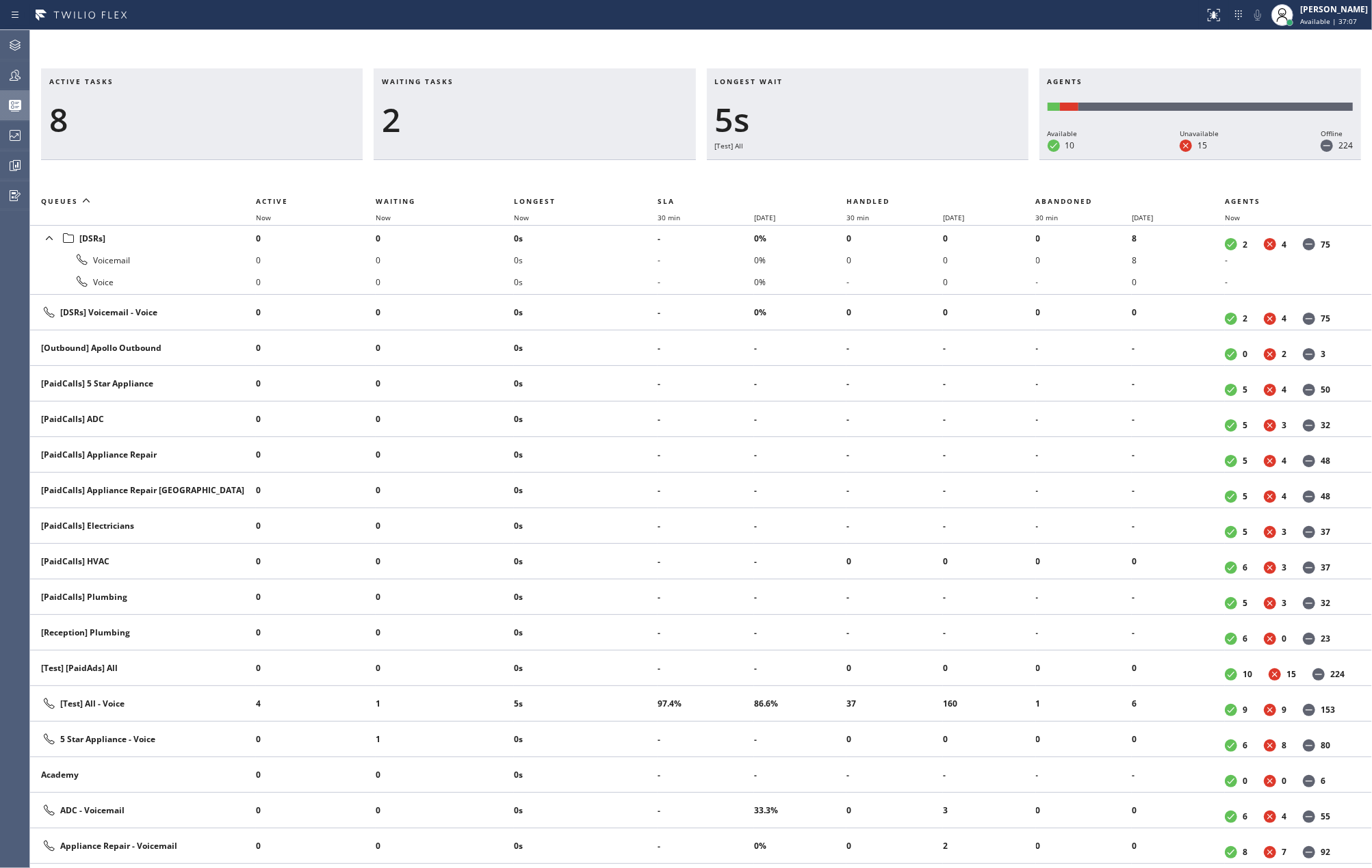
click at [905, 48] on div "Active tasks 8 Waiting tasks 2 Longest wait 5s [Test] All Agents Available 10 U…" at bounding box center [701, 449] width 1341 height 837
click at [20, 72] on icon at bounding box center [14, 74] width 16 height 16
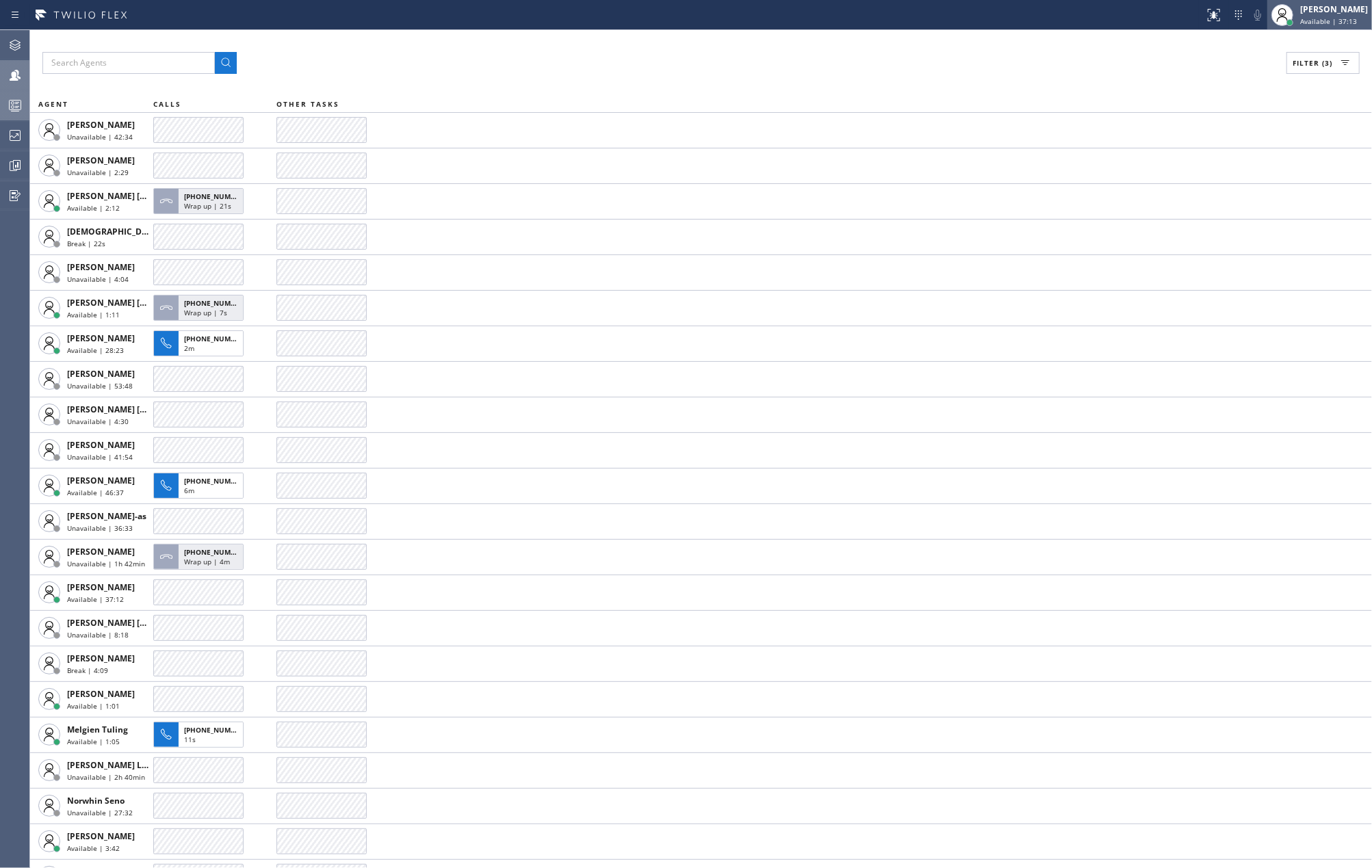
click at [1343, 11] on div "[PERSON_NAME]" at bounding box center [1334, 10] width 68 height 11
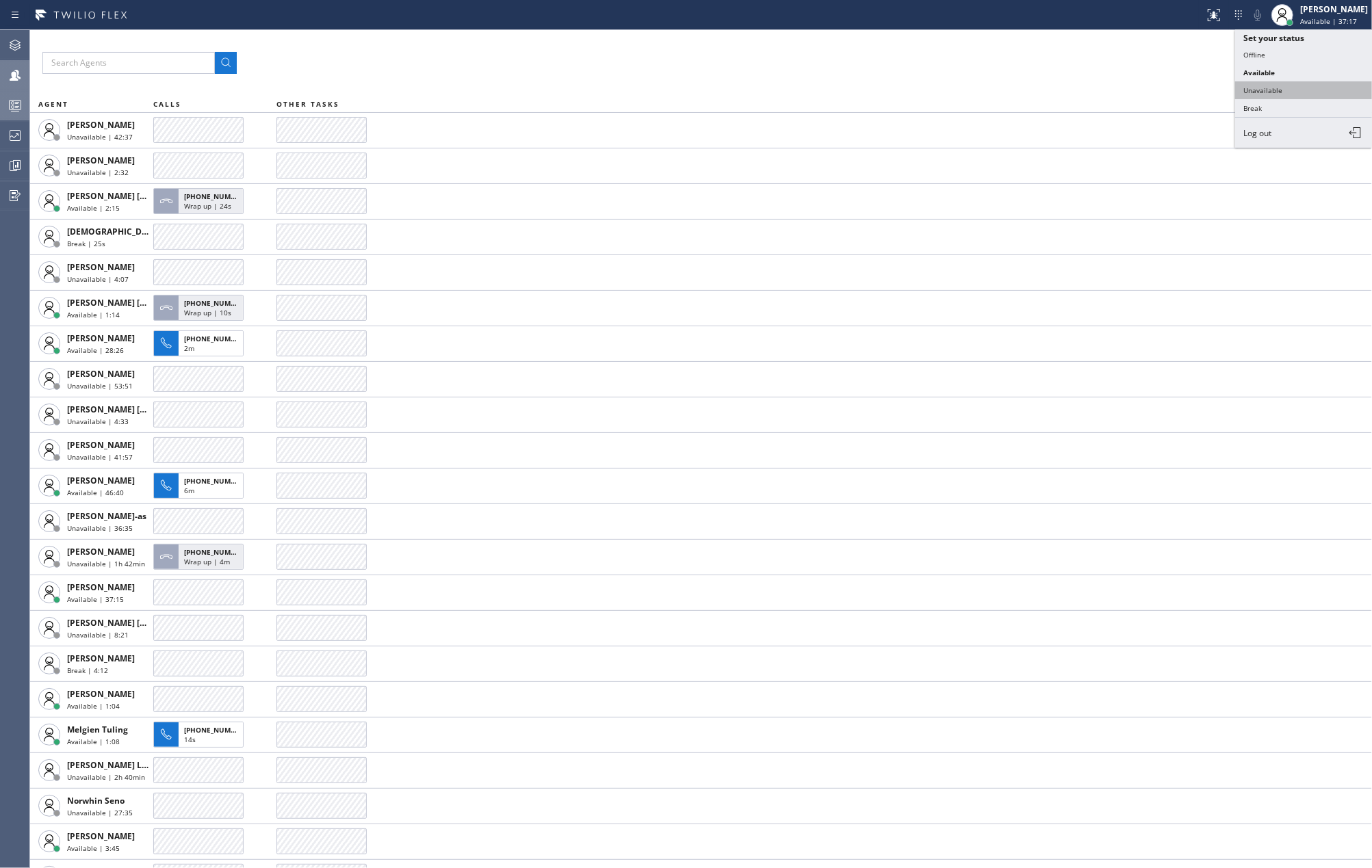
click at [1274, 86] on button "Unavailable" at bounding box center [1303, 90] width 137 height 18
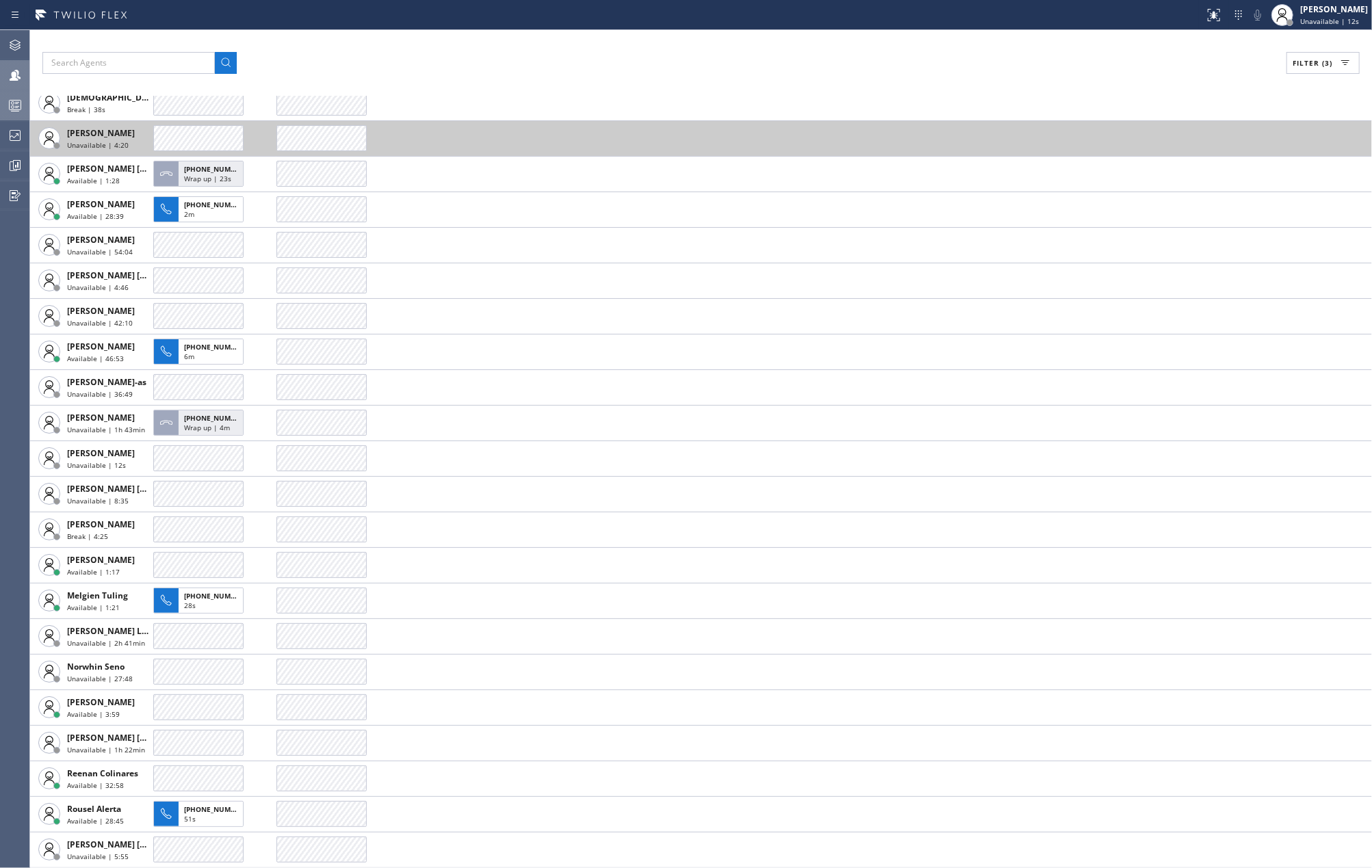
scroll to position [42, 0]
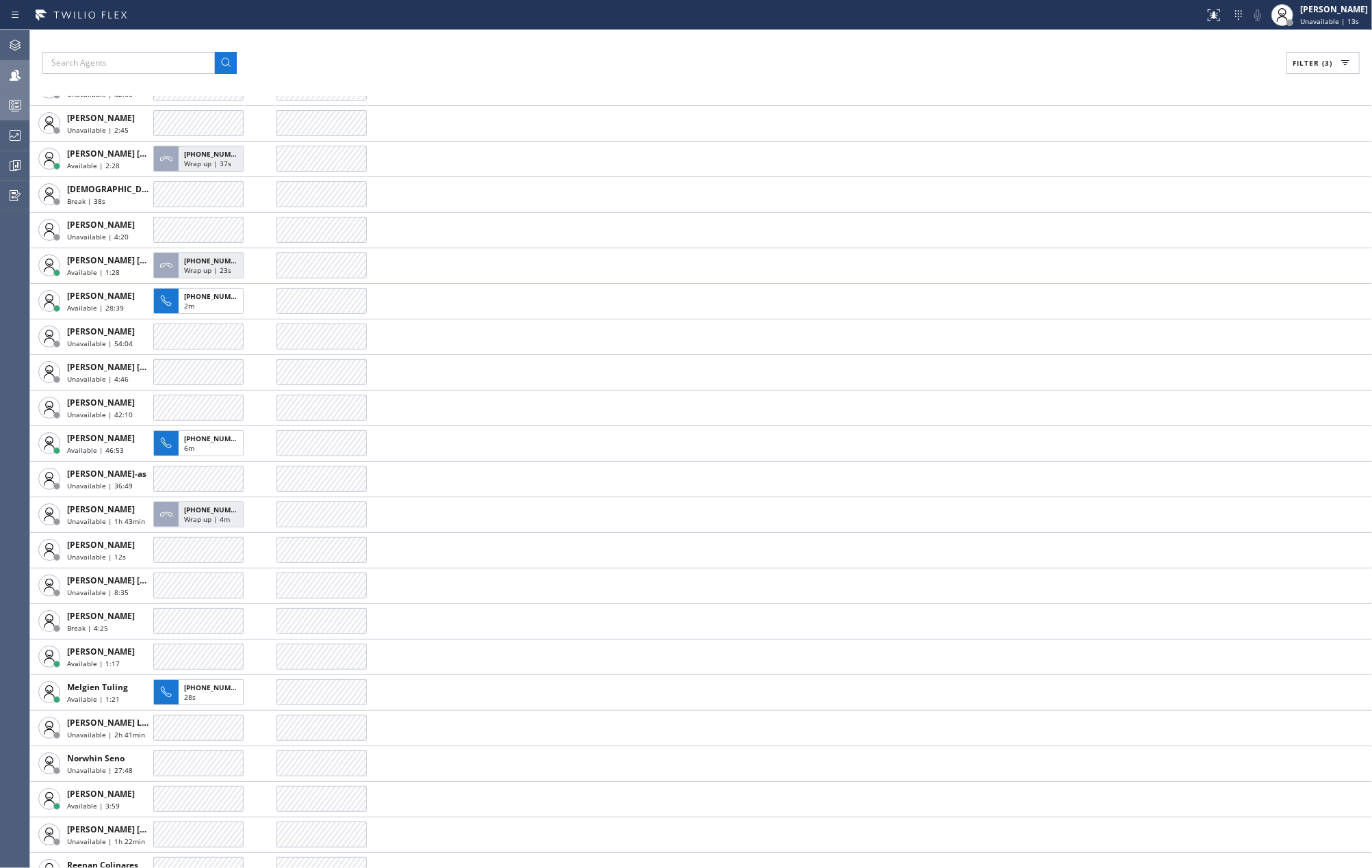
click at [19, 105] on icon at bounding box center [14, 105] width 16 height 16
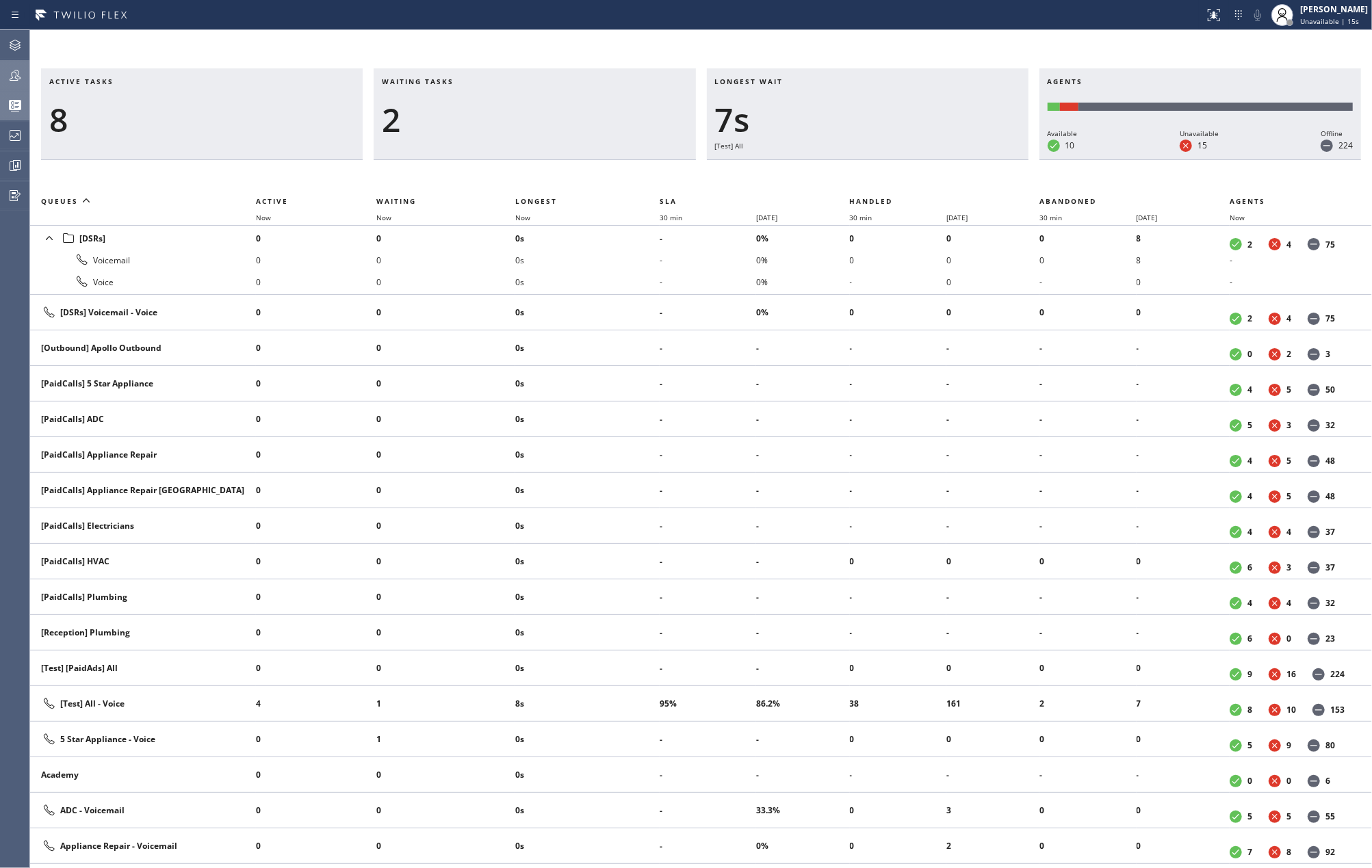
drag, startPoint x: 1016, startPoint y: 53, endPoint x: 1011, endPoint y: 61, distance: 9.4
click at [1016, 53] on div "Active tasks 8 Waiting tasks 2 Longest wait 7s [Test] All Agents Available 10 U…" at bounding box center [701, 449] width 1341 height 837
click at [534, 216] on span "Now" at bounding box center [530, 218] width 32 height 10
click at [22, 78] on icon at bounding box center [14, 74] width 16 height 16
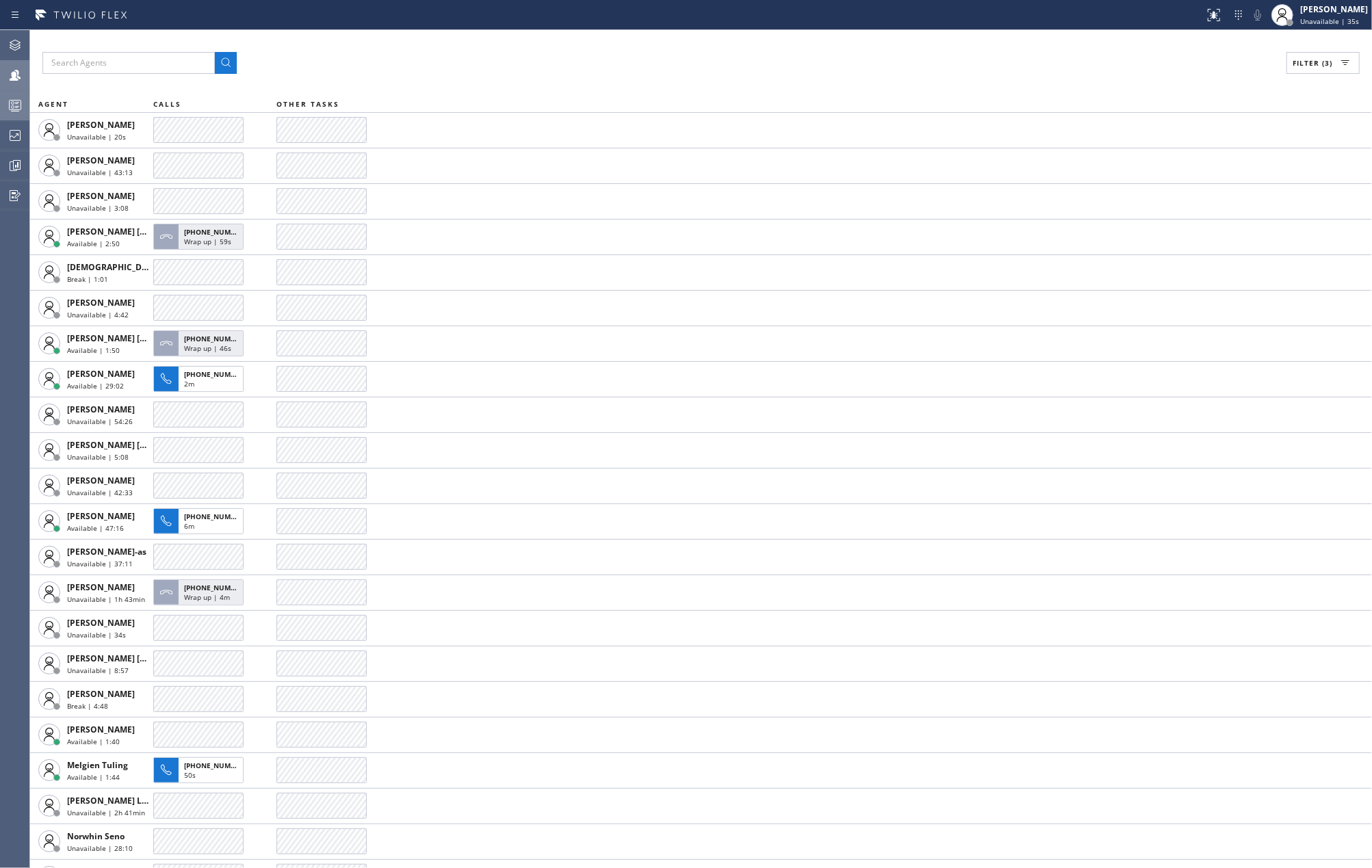
click at [1343, 61] on icon at bounding box center [1344, 62] width 16 height 16
click at [1190, 183] on label "Unavailable" at bounding box center [1271, 183] width 180 height 11
click at [1181, 183] on input "Unavailable" at bounding box center [1172, 182] width 16 height 16
checkbox input "false"
click at [1268, 78] on button "Apply" at bounding box center [1288, 78] width 50 height 19
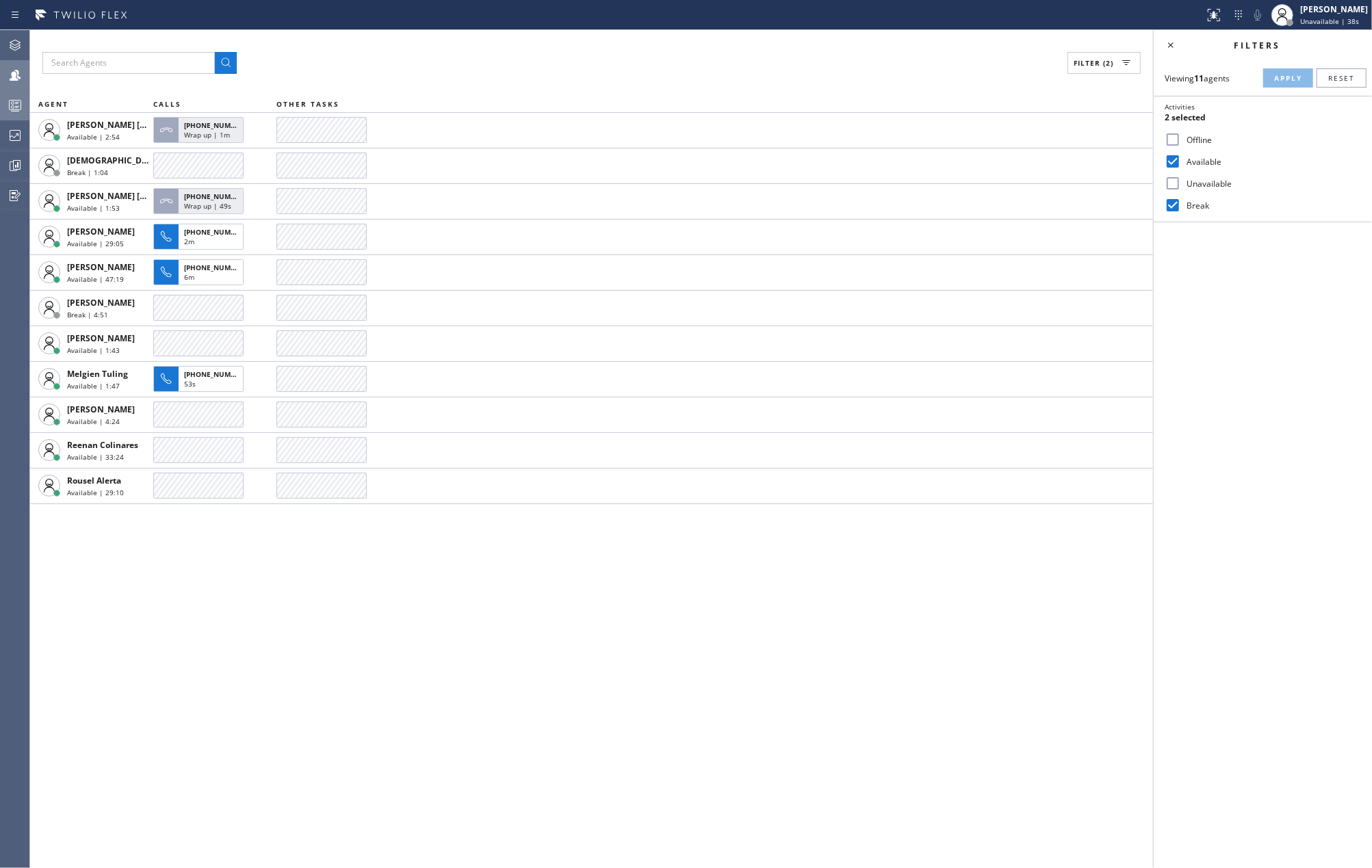
click at [529, 685] on div "Filter (2) AGENT CALLS OTHER TASKS Ashley Barbie Laurente Available | 2:54 +141…" at bounding box center [591, 449] width 1123 height 837
click at [1167, 42] on icon at bounding box center [1170, 45] width 16 height 16
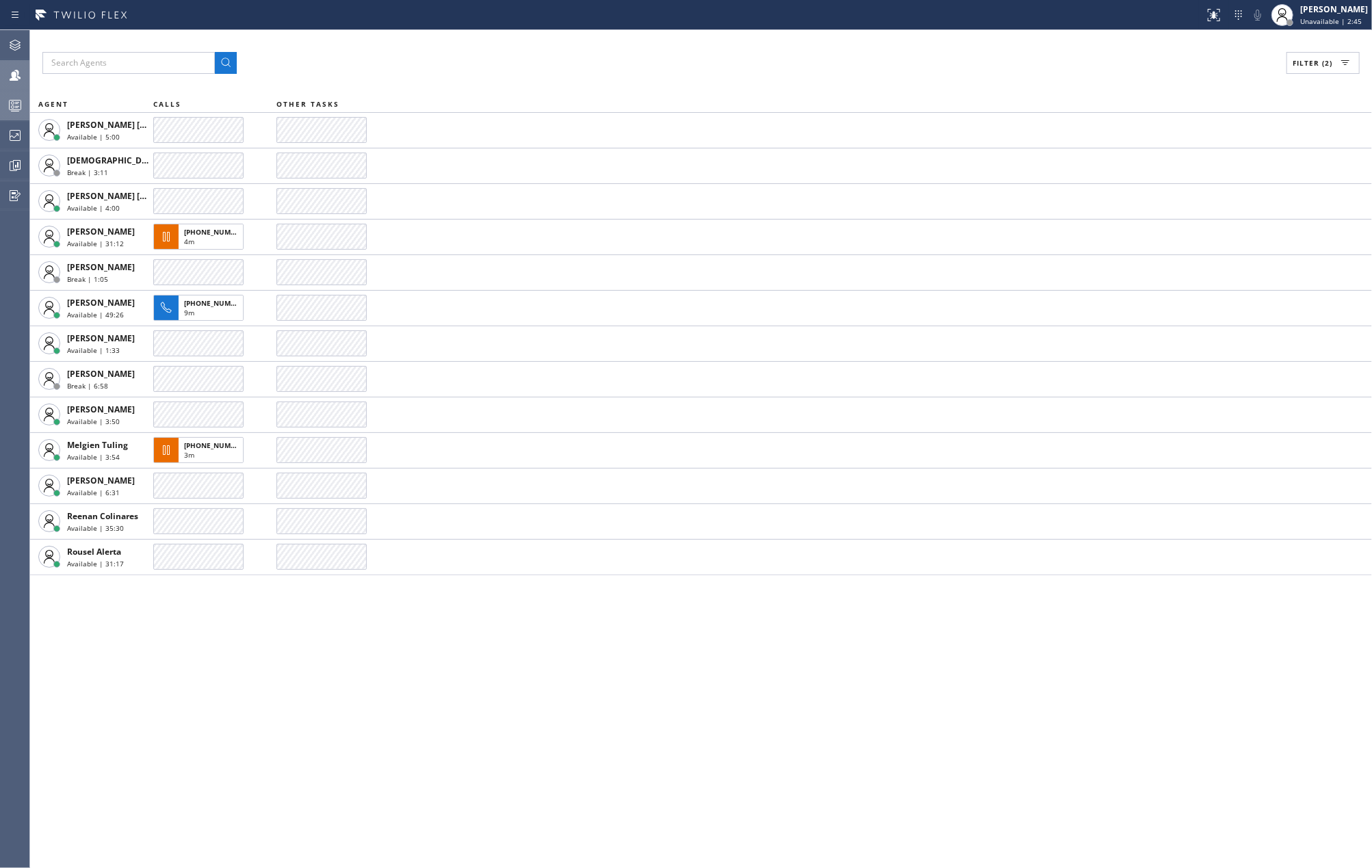
click at [12, 102] on icon at bounding box center [14, 105] width 16 height 16
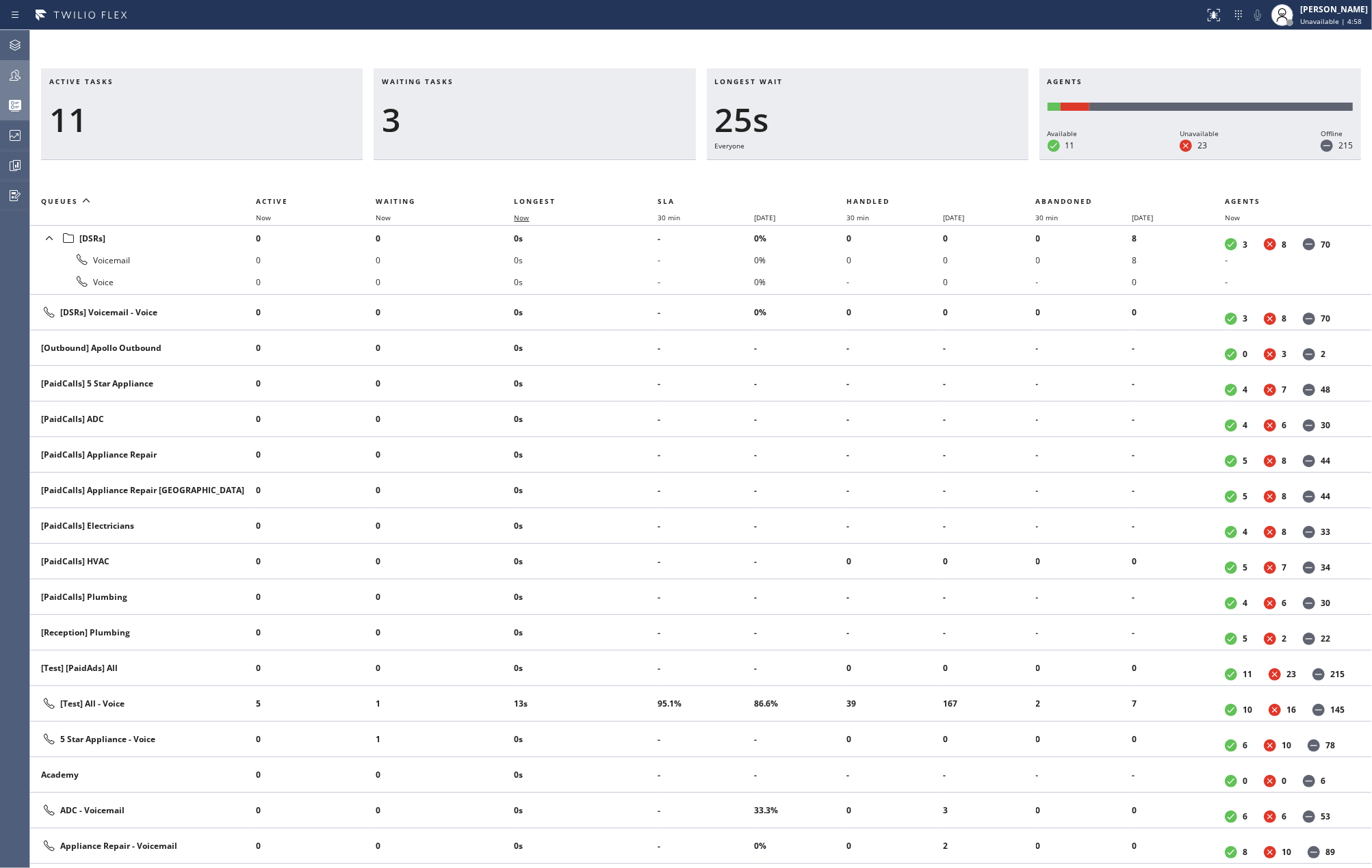
click at [531, 219] on span "Now" at bounding box center [529, 218] width 32 height 10
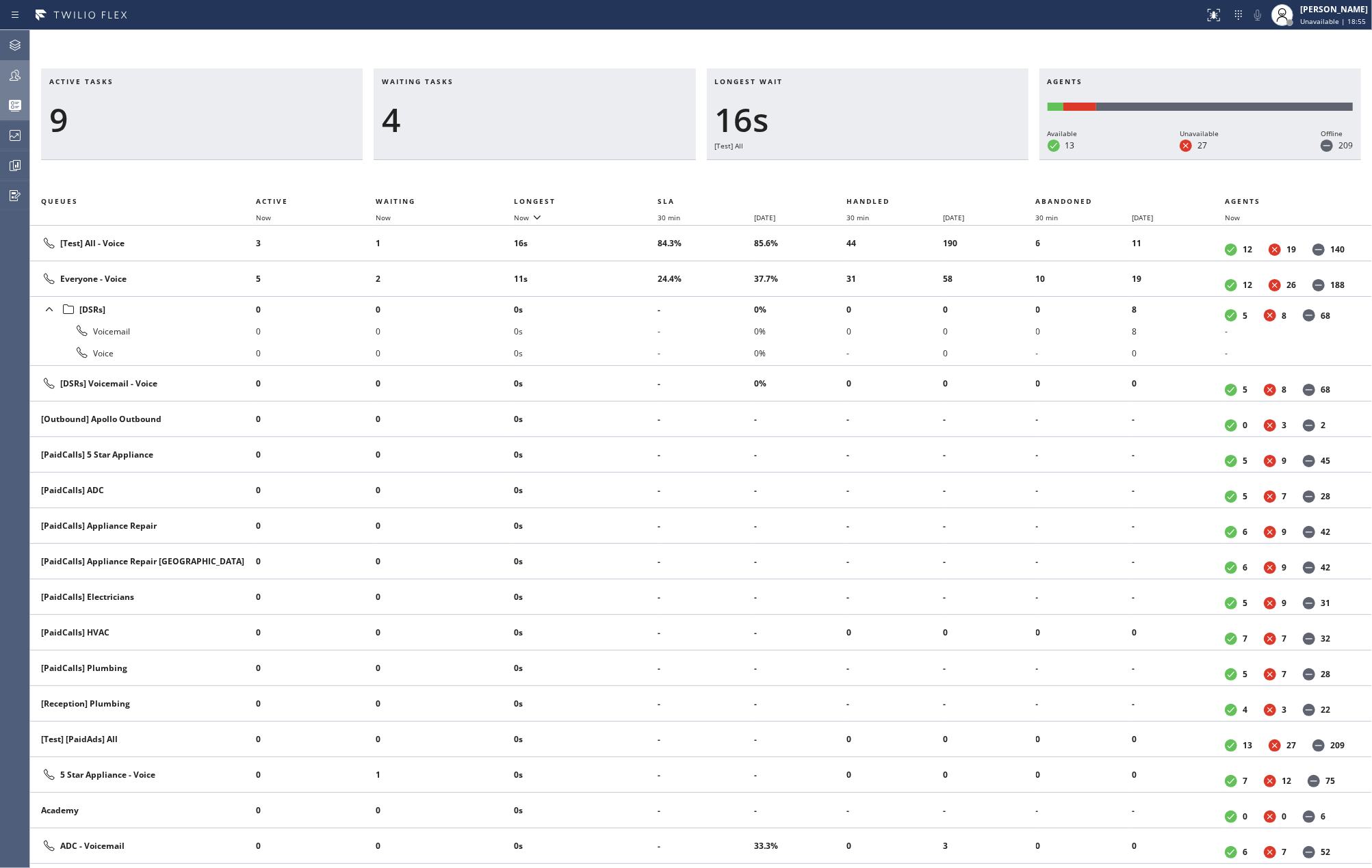
click at [491, 34] on div "Active tasks 9 Waiting tasks 4 Longest wait 16s [Test] All Agents Available 13 …" at bounding box center [701, 449] width 1341 height 837
click at [20, 138] on icon at bounding box center [14, 135] width 11 height 11
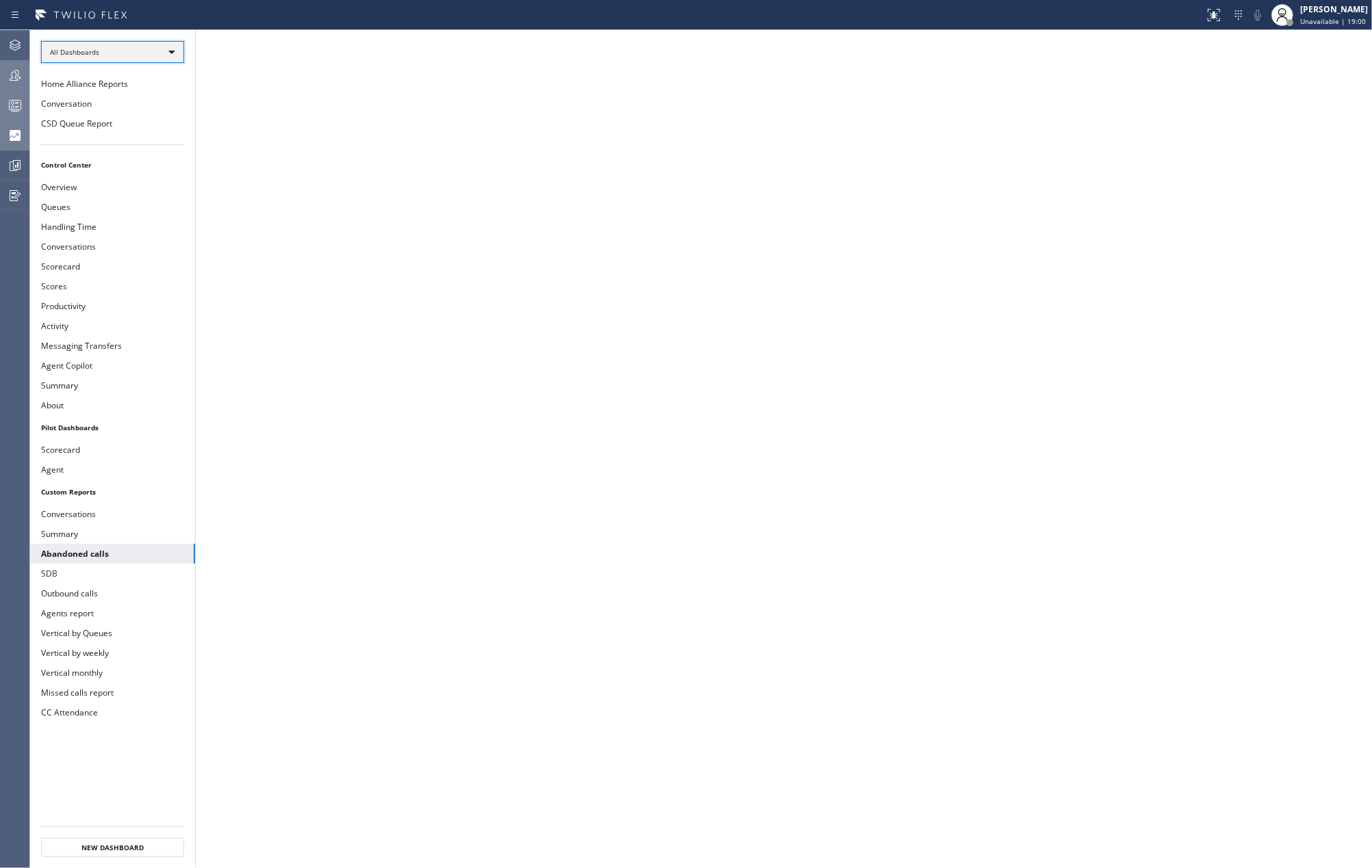
click at [154, 57] on div "All Dashboards" at bounding box center [113, 52] width 143 height 22
click at [124, 135] on li "Custom Reports" at bounding box center [112, 139] width 139 height 16
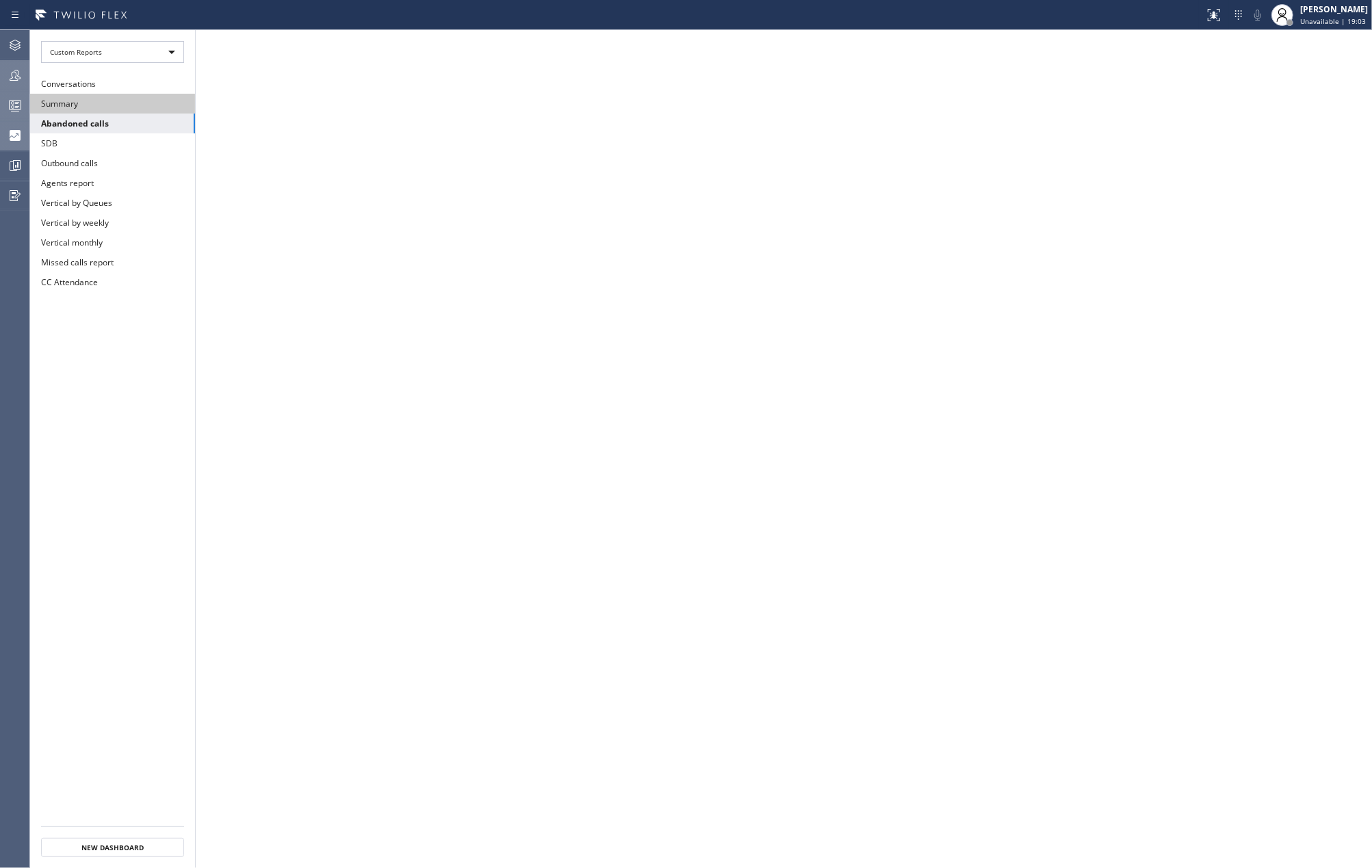
click at [108, 105] on button "Summary" at bounding box center [113, 103] width 165 height 20
click at [12, 95] on div at bounding box center [15, 105] width 31 height 28
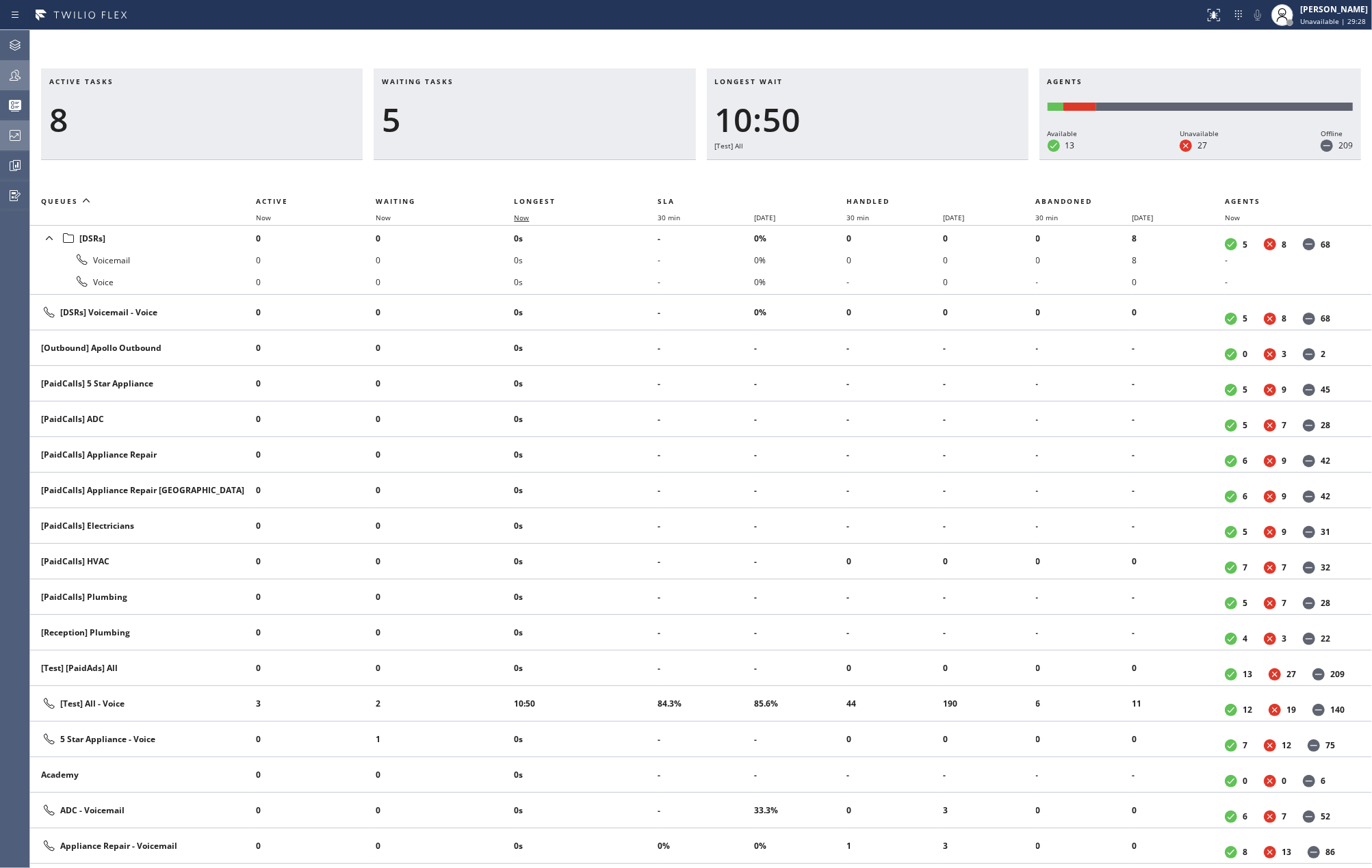
click at [526, 214] on span "Now" at bounding box center [522, 218] width 15 height 10
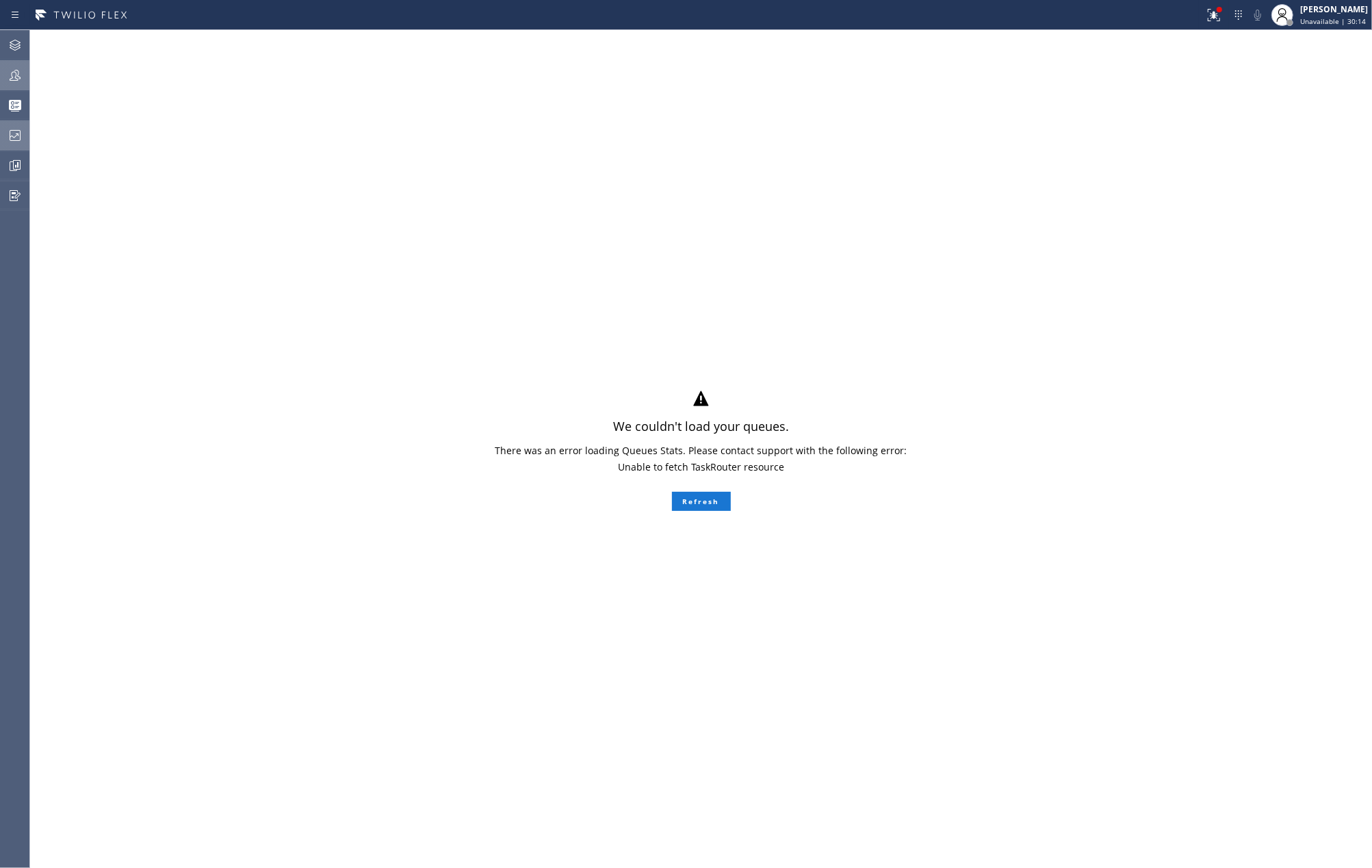
click at [504, 327] on div "We couldn't load your queues. There was an error loading Queues Stats. Please c…" at bounding box center [701, 449] width 1341 height 837
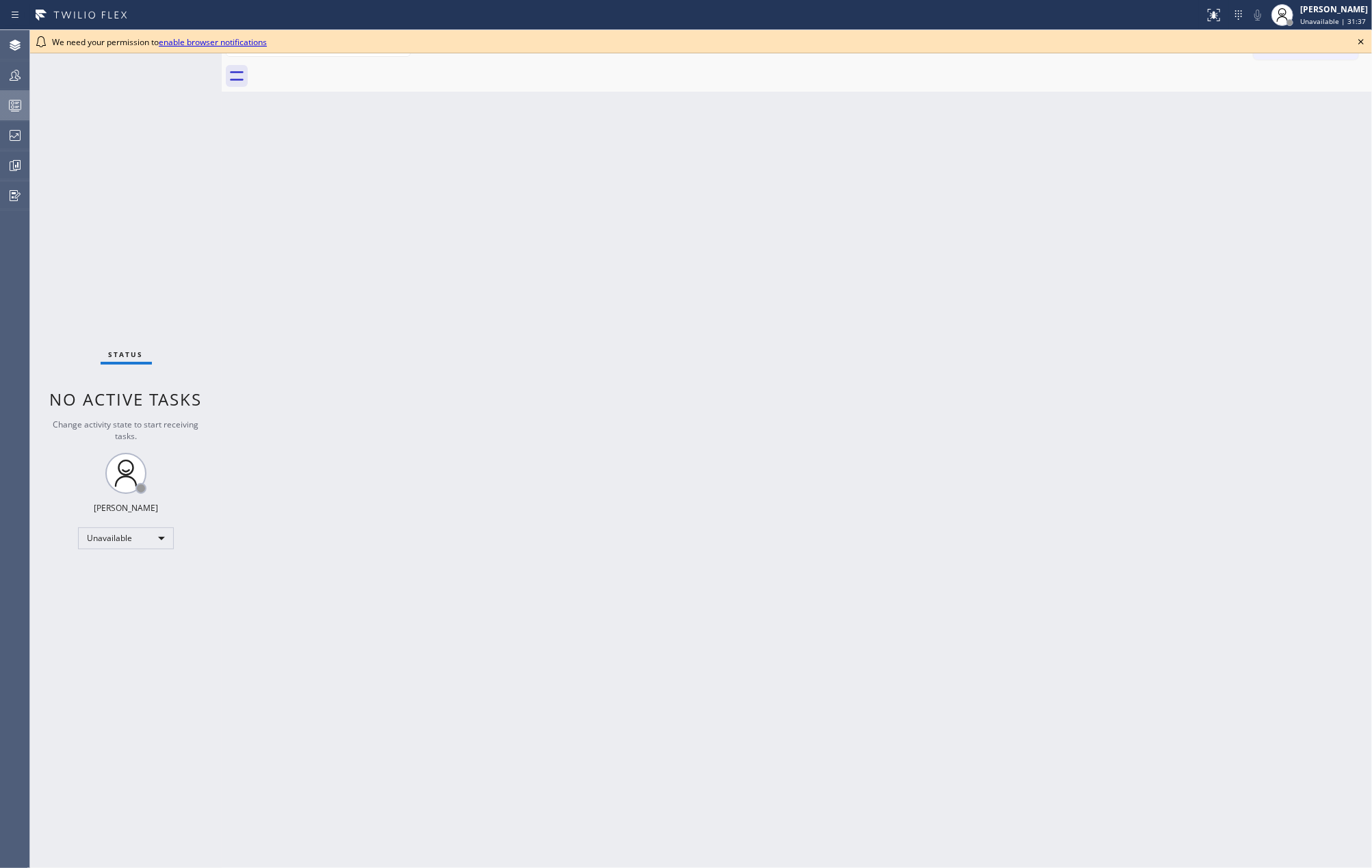
click at [16, 107] on icon at bounding box center [15, 106] width 8 height 9
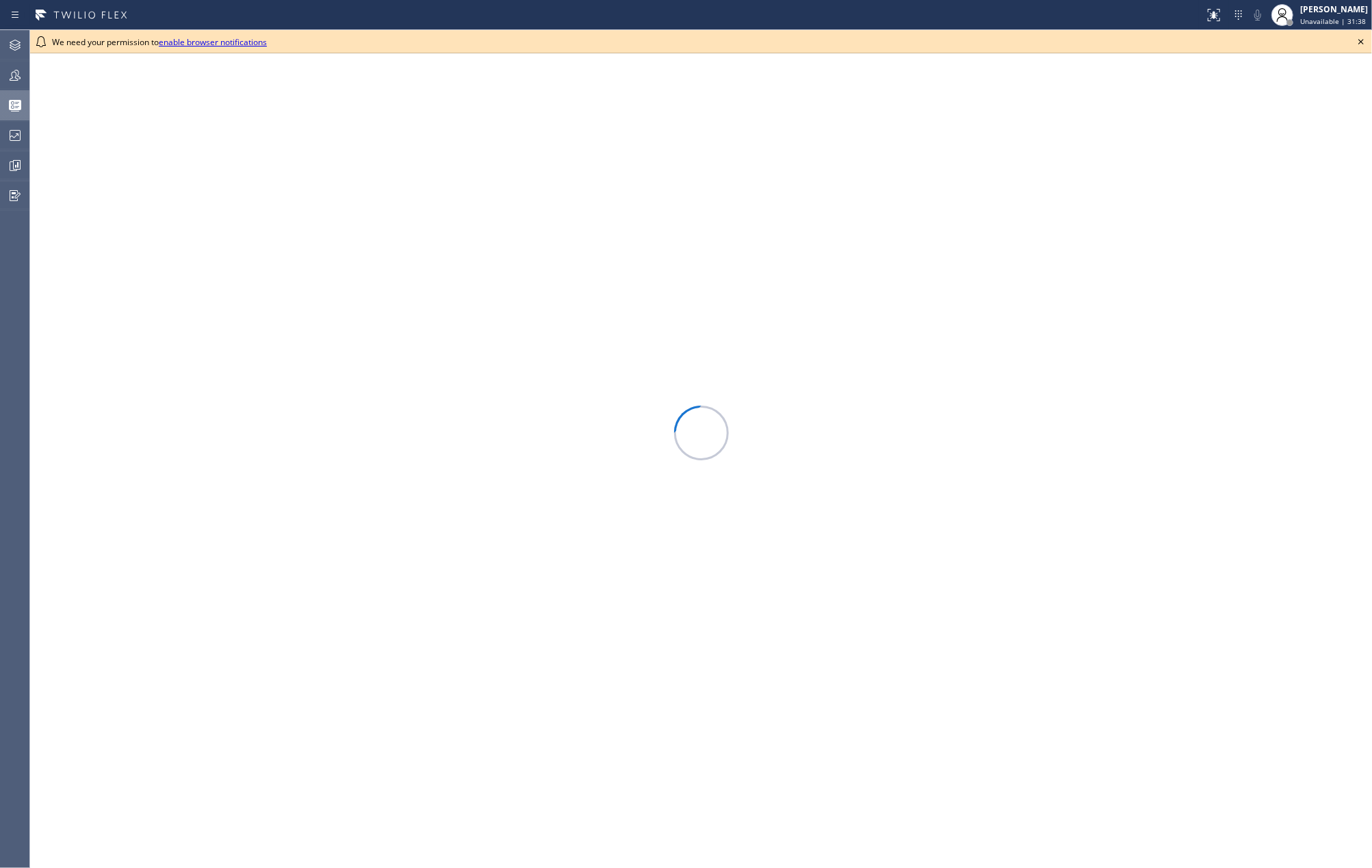
click at [1361, 41] on icon at bounding box center [1361, 42] width 6 height 6
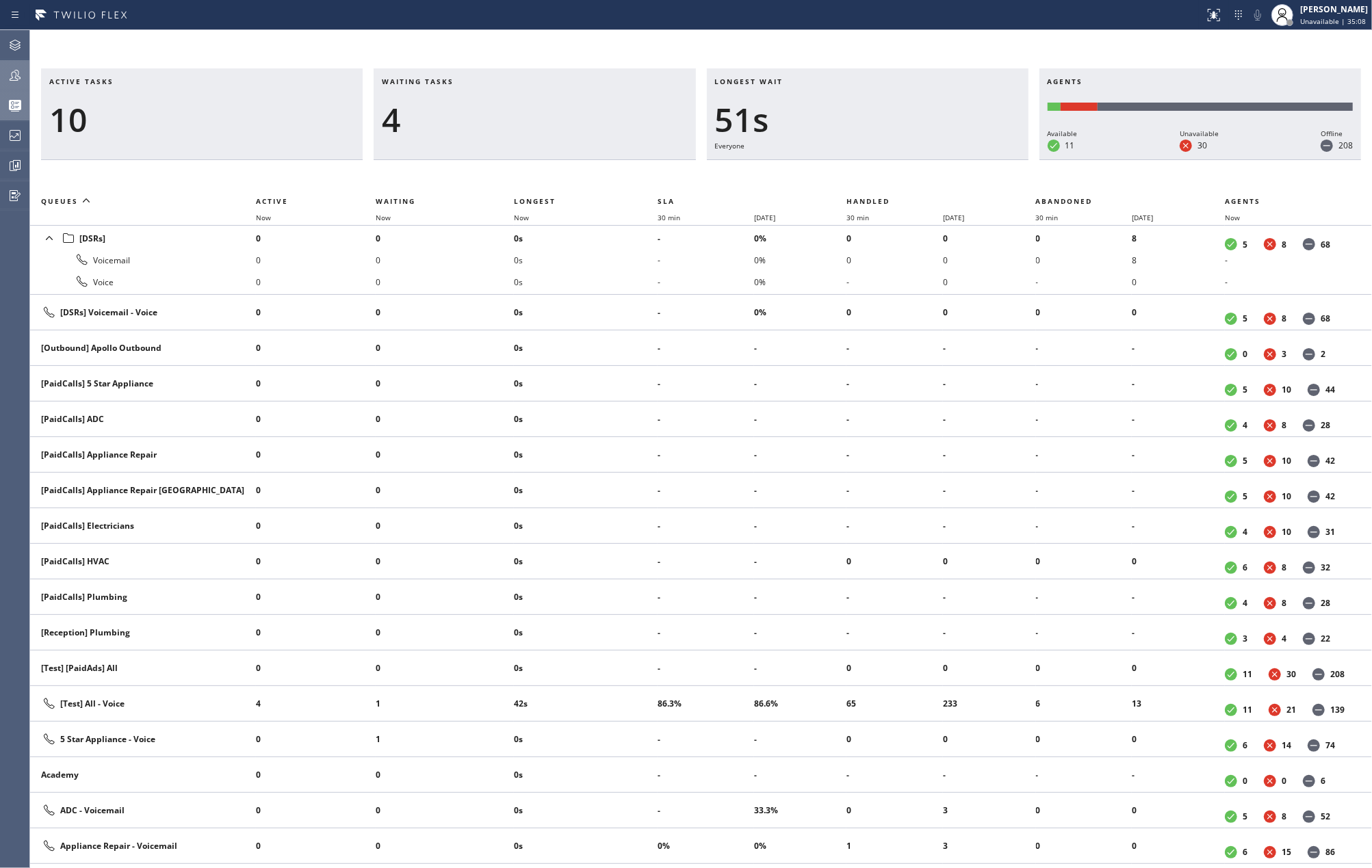
click at [12, 78] on icon at bounding box center [14, 74] width 16 height 16
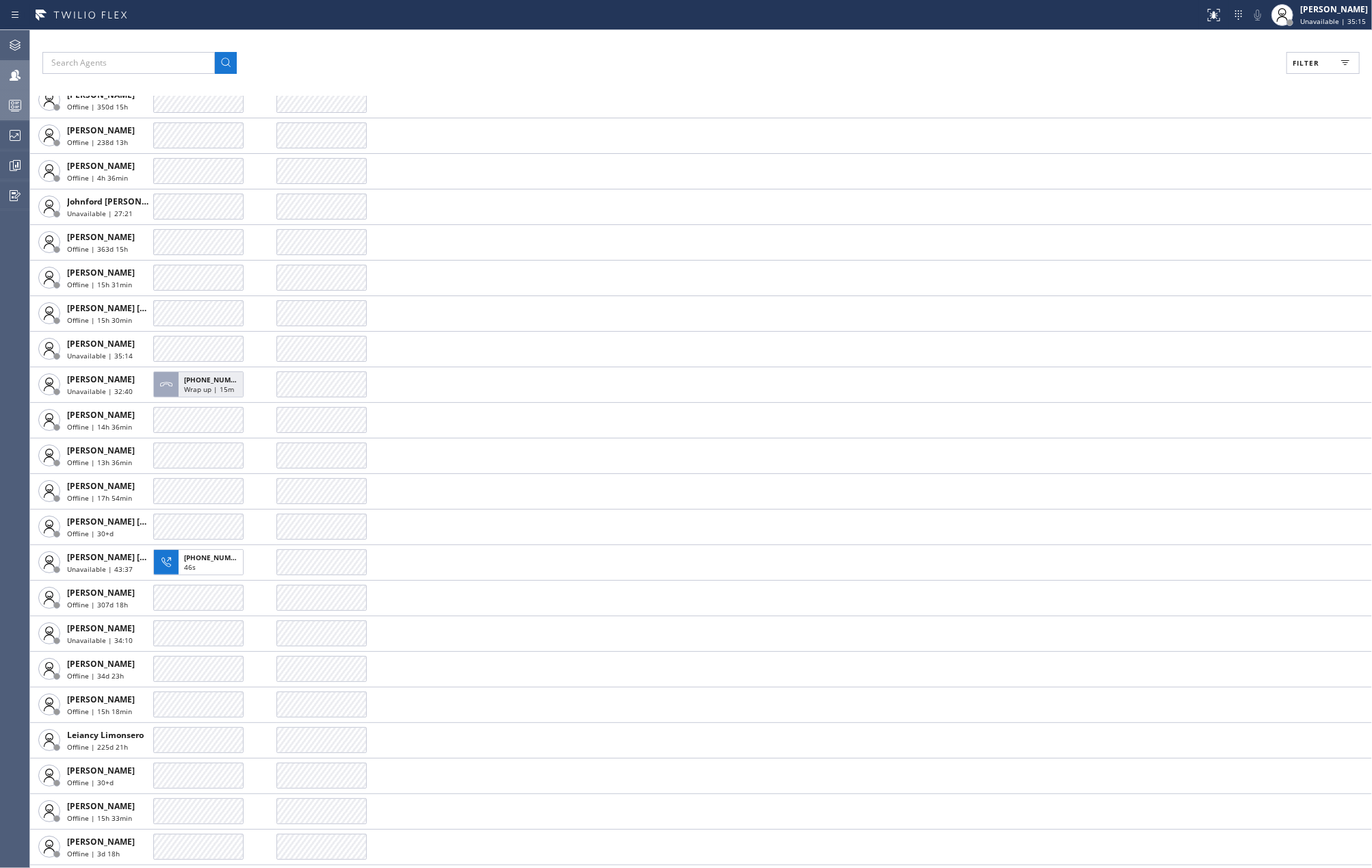
scroll to position [2279, 0]
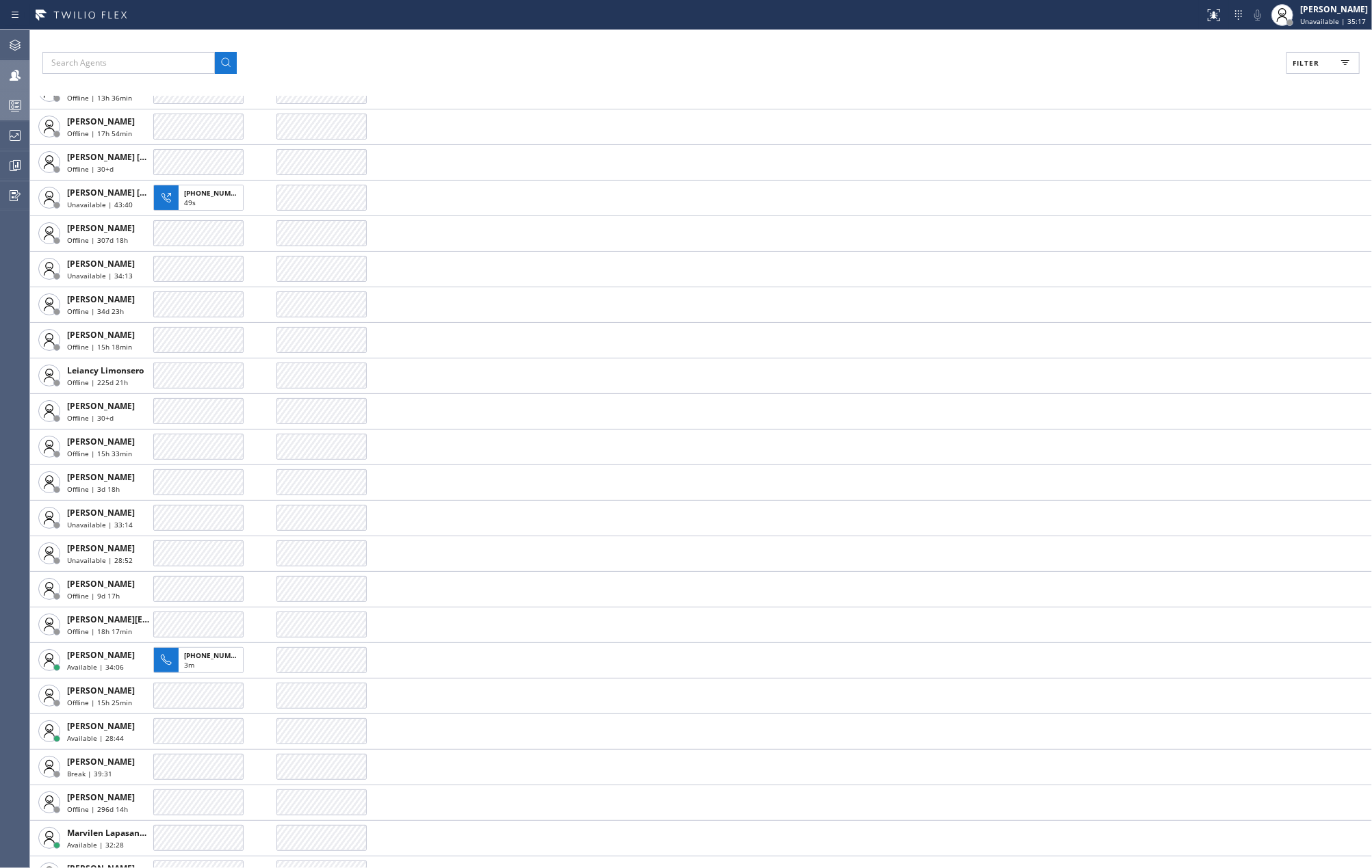
click at [18, 107] on icon at bounding box center [14, 105] width 16 height 16
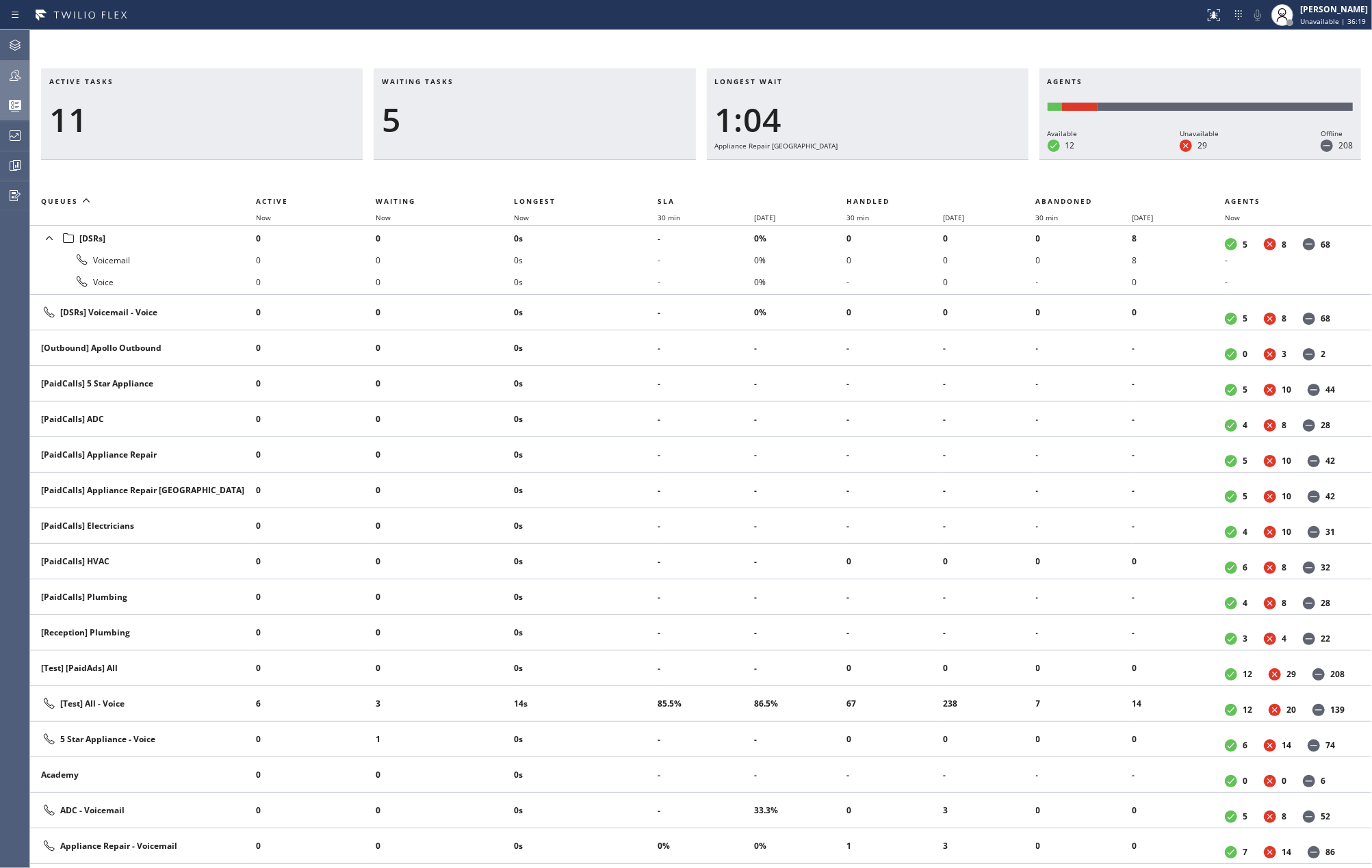
click at [525, 211] on th "Now" at bounding box center [586, 217] width 143 height 16
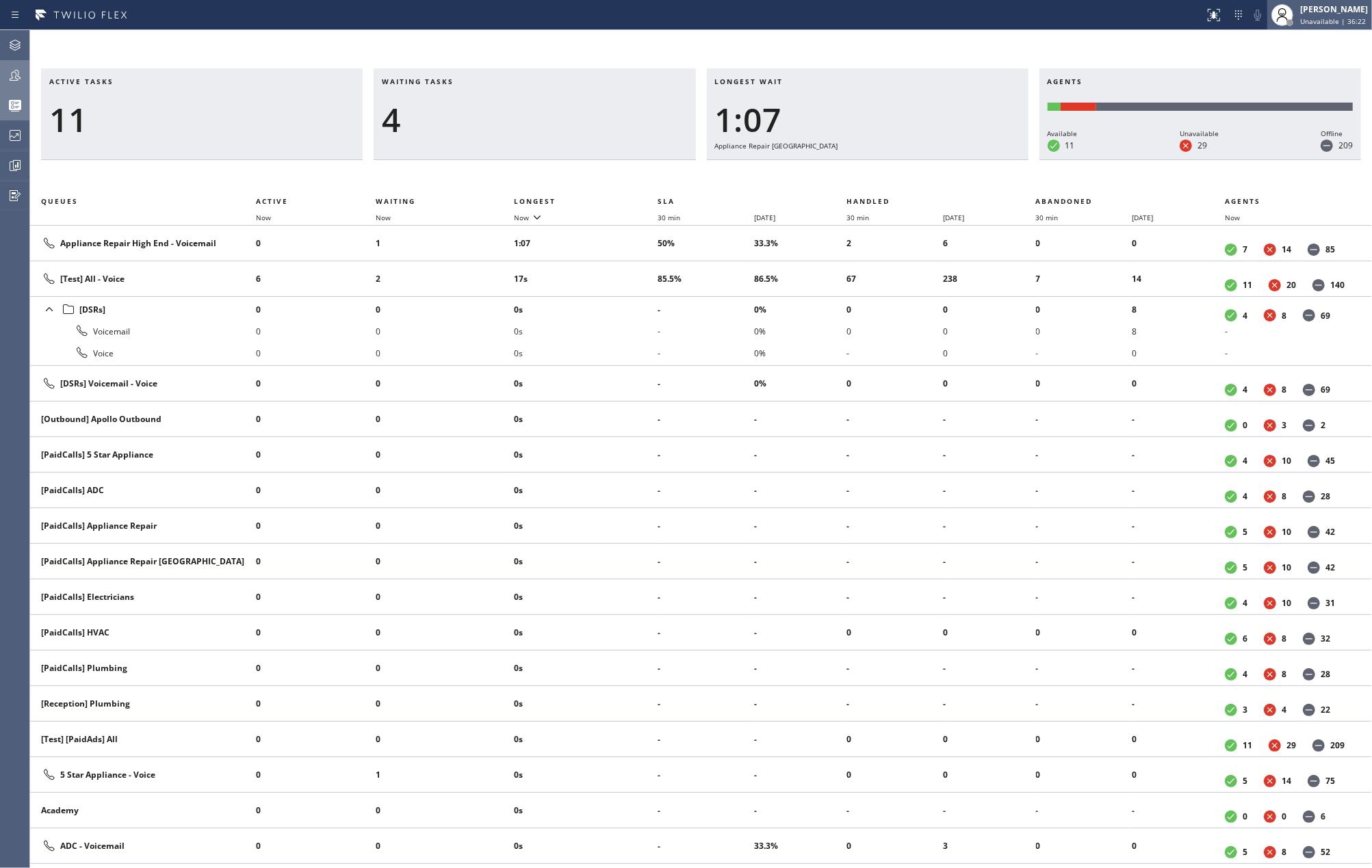
click at [1325, 13] on div "[PERSON_NAME]" at bounding box center [1334, 10] width 68 height 11
click at [17, 74] on icon at bounding box center [14, 74] width 16 height 16
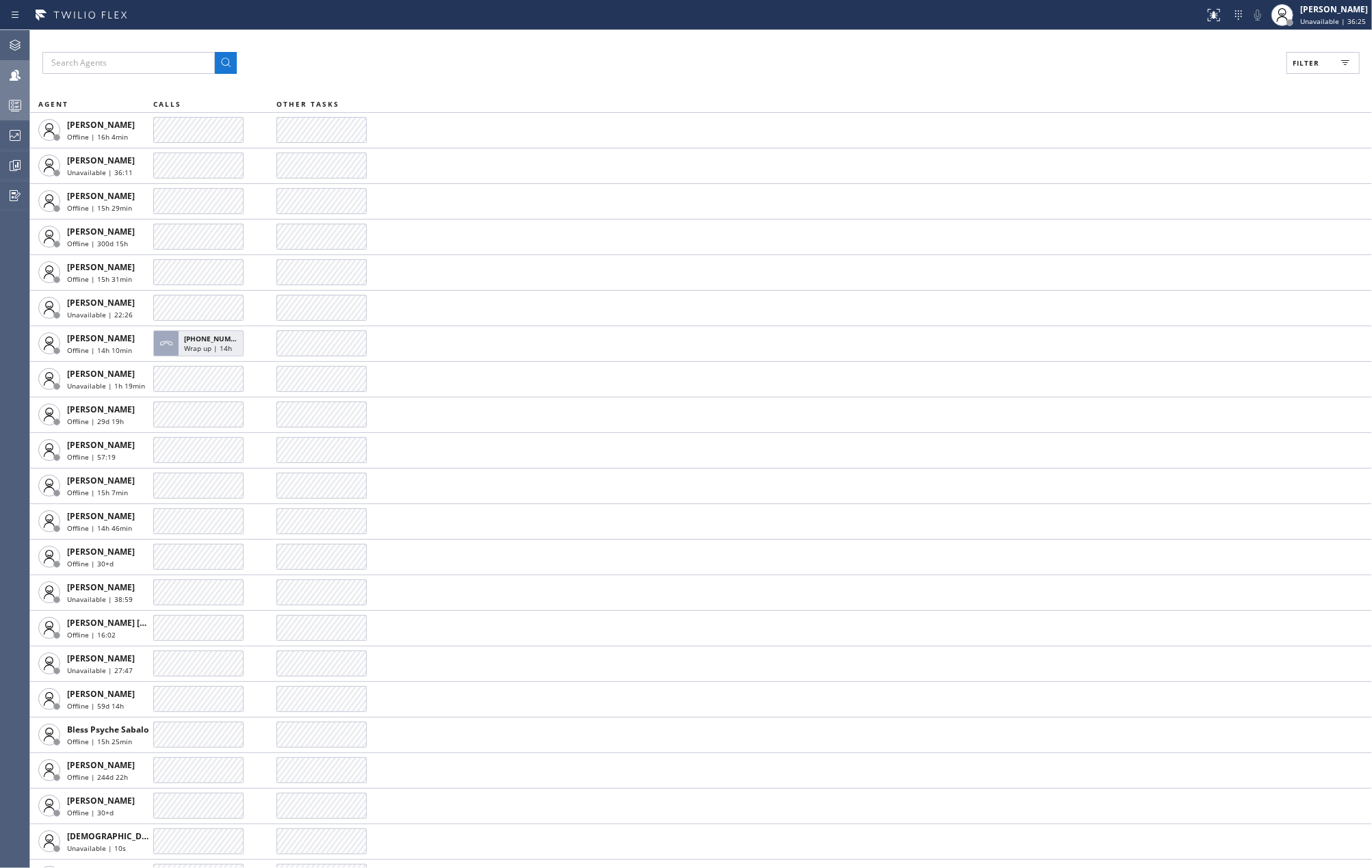
click at [1322, 63] on button "Filter" at bounding box center [1322, 62] width 74 height 22
click at [1180, 162] on input "Available" at bounding box center [1172, 160] width 16 height 16
checkbox input "true"
click at [1276, 72] on button "Apply" at bounding box center [1288, 78] width 50 height 19
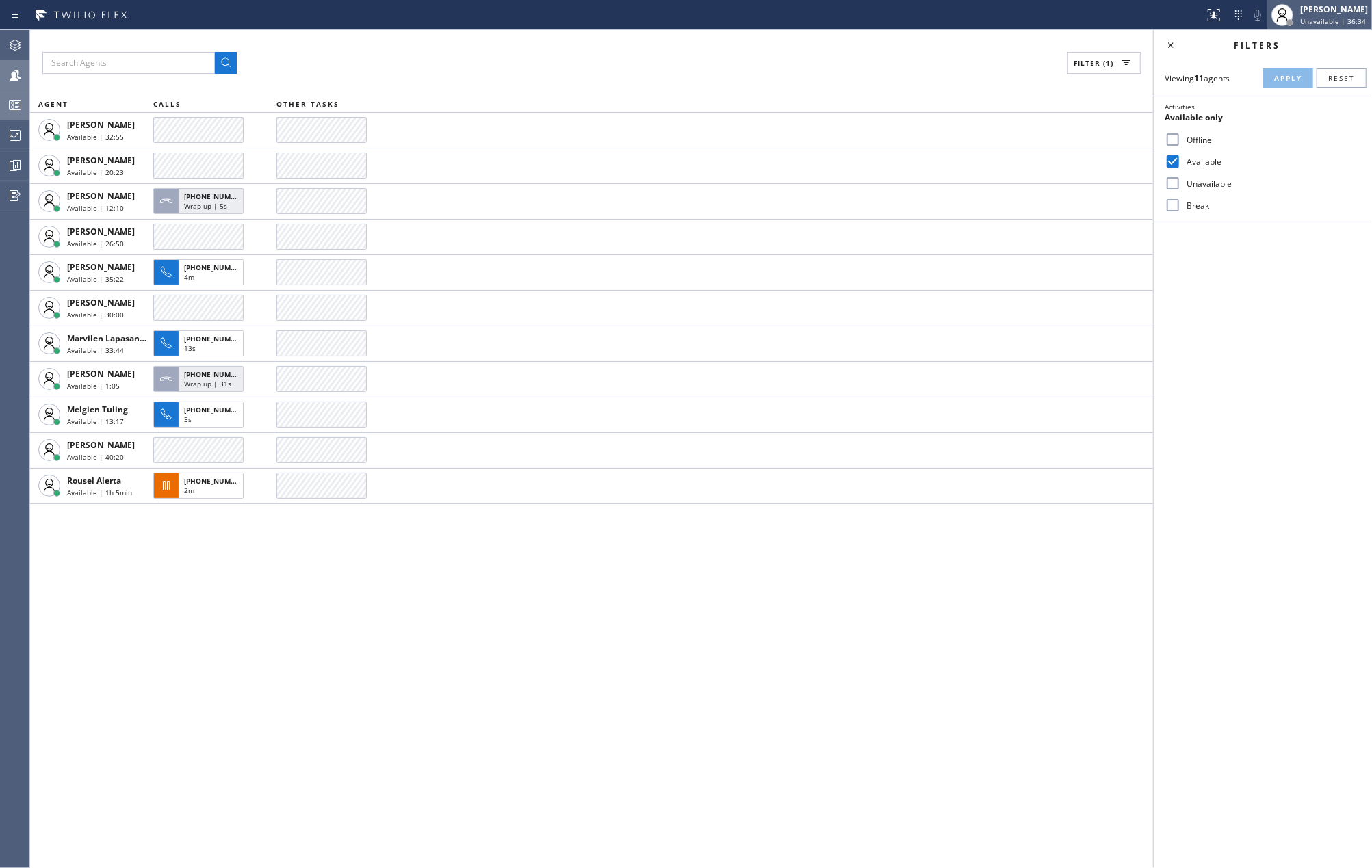
click at [1319, 9] on div "[PERSON_NAME]" at bounding box center [1334, 10] width 68 height 11
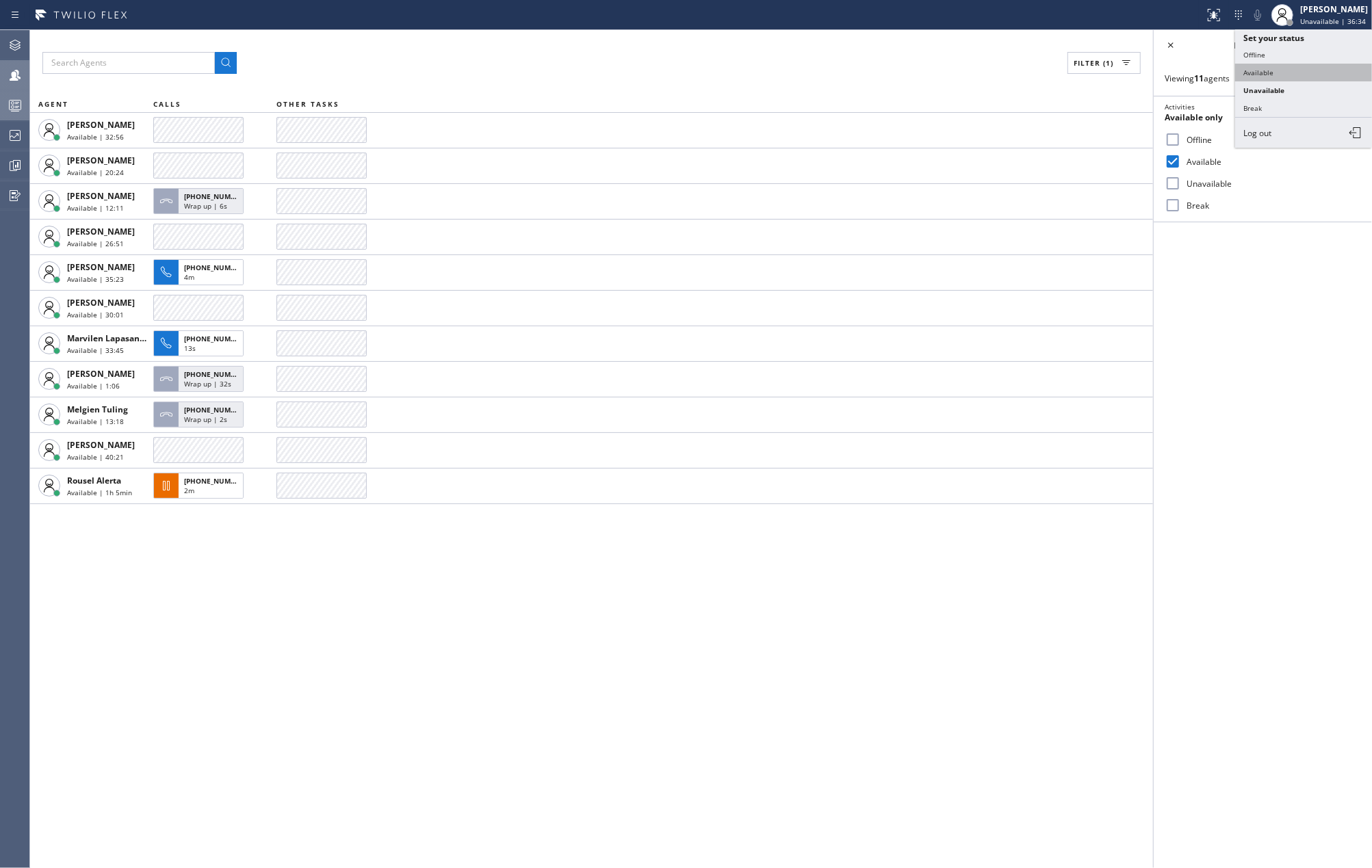
click at [1272, 71] on button "Available" at bounding box center [1303, 73] width 137 height 18
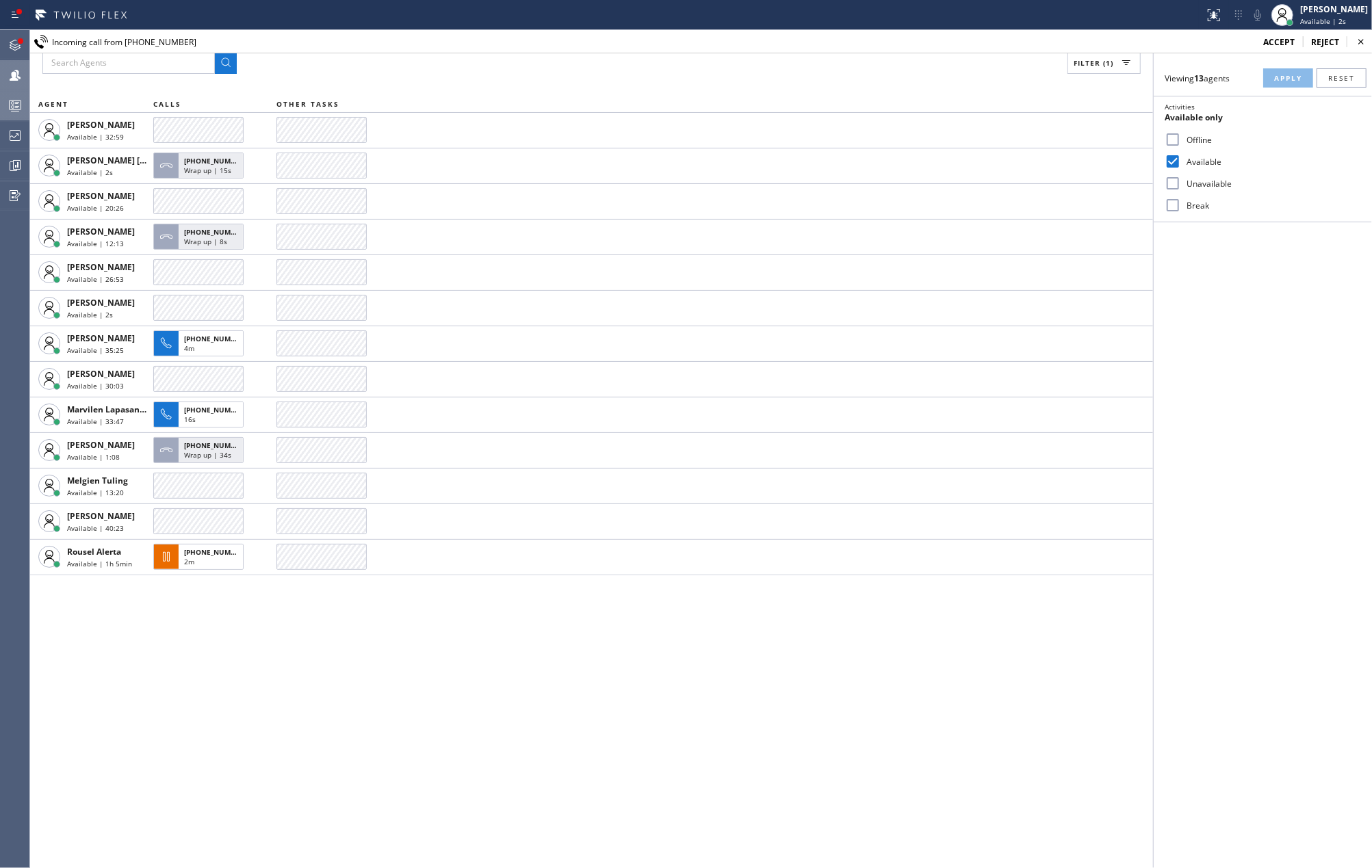
click at [14, 77] on icon at bounding box center [14, 74] width 11 height 11
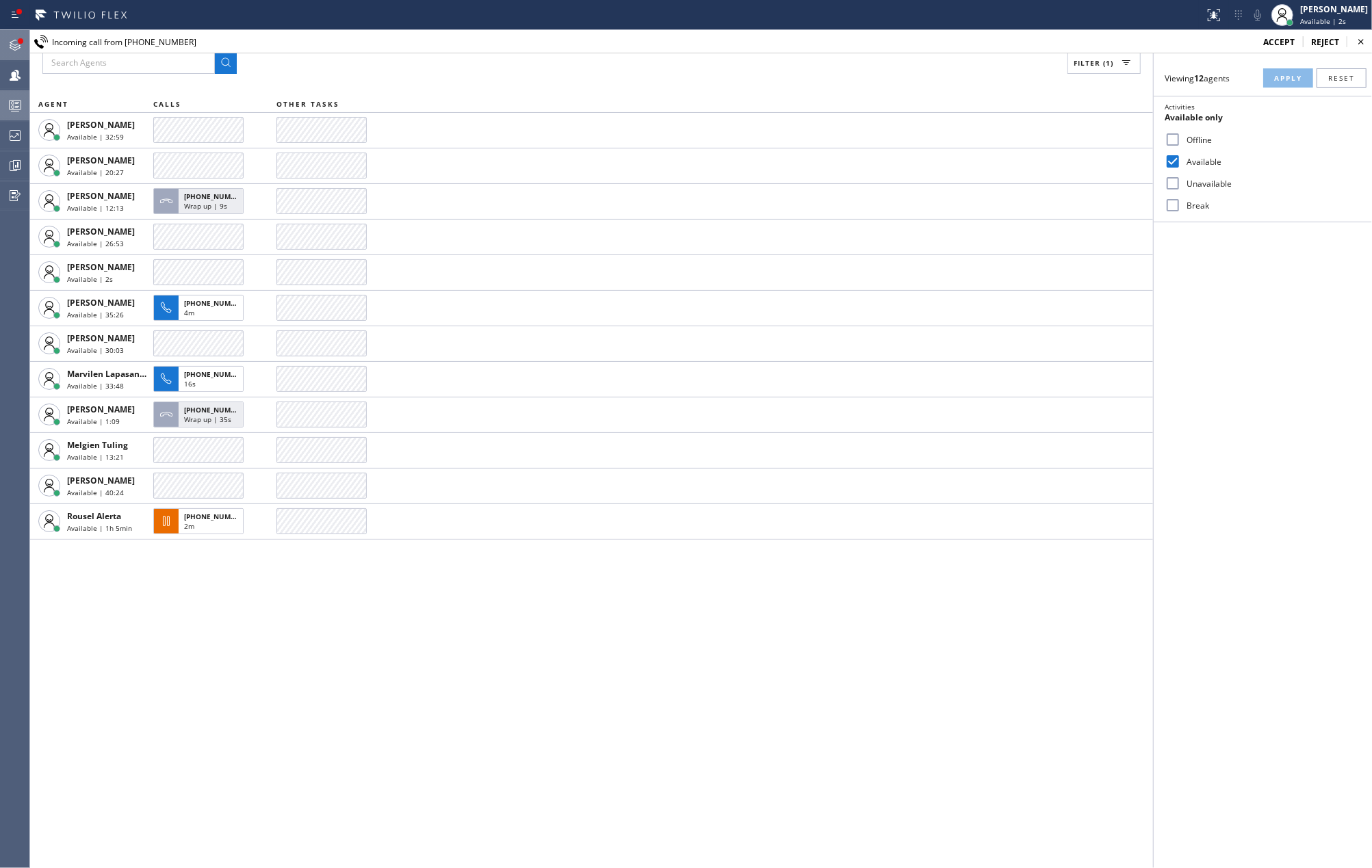
click at [19, 42] on div at bounding box center [21, 41] width 6 height 6
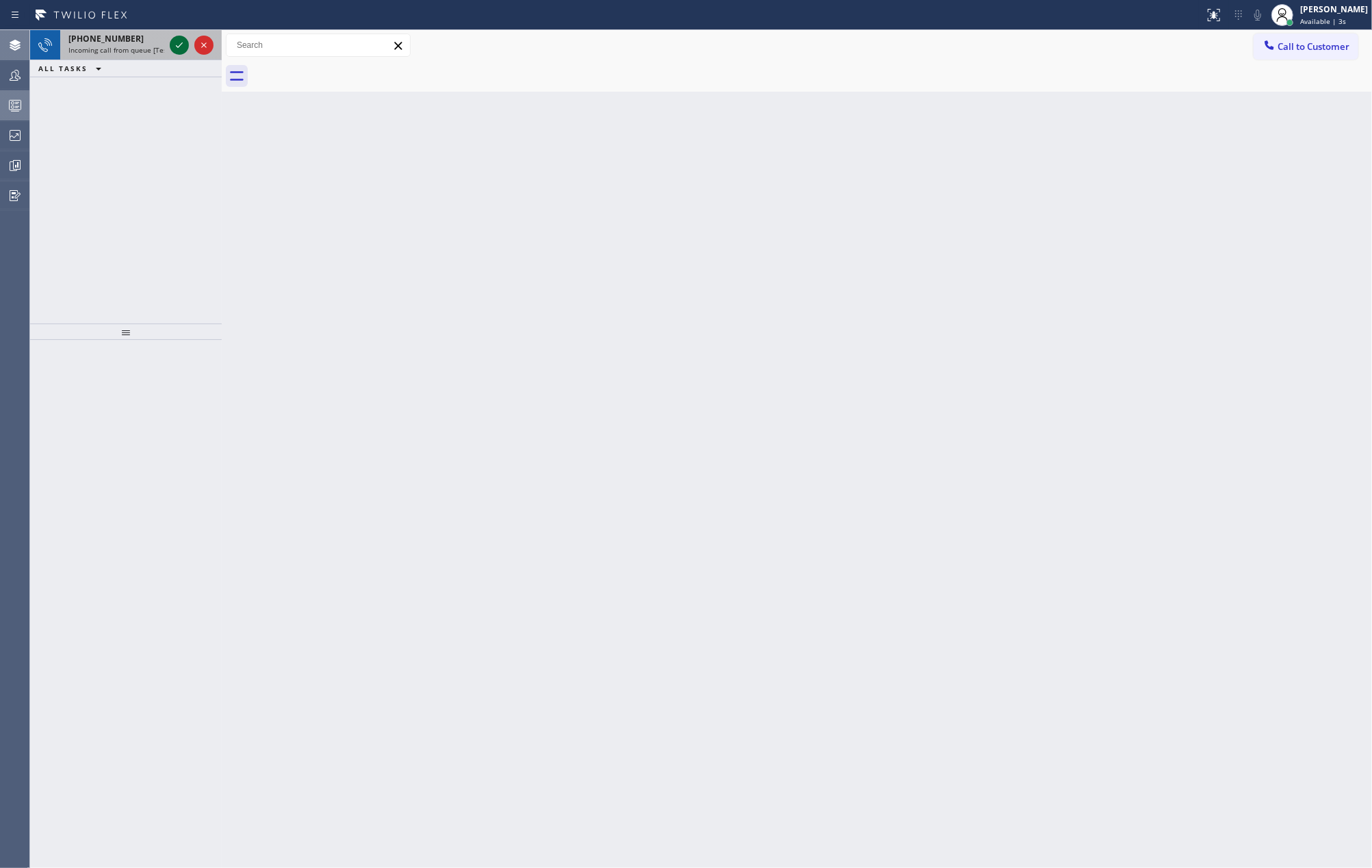
click at [179, 47] on icon at bounding box center [179, 45] width 16 height 16
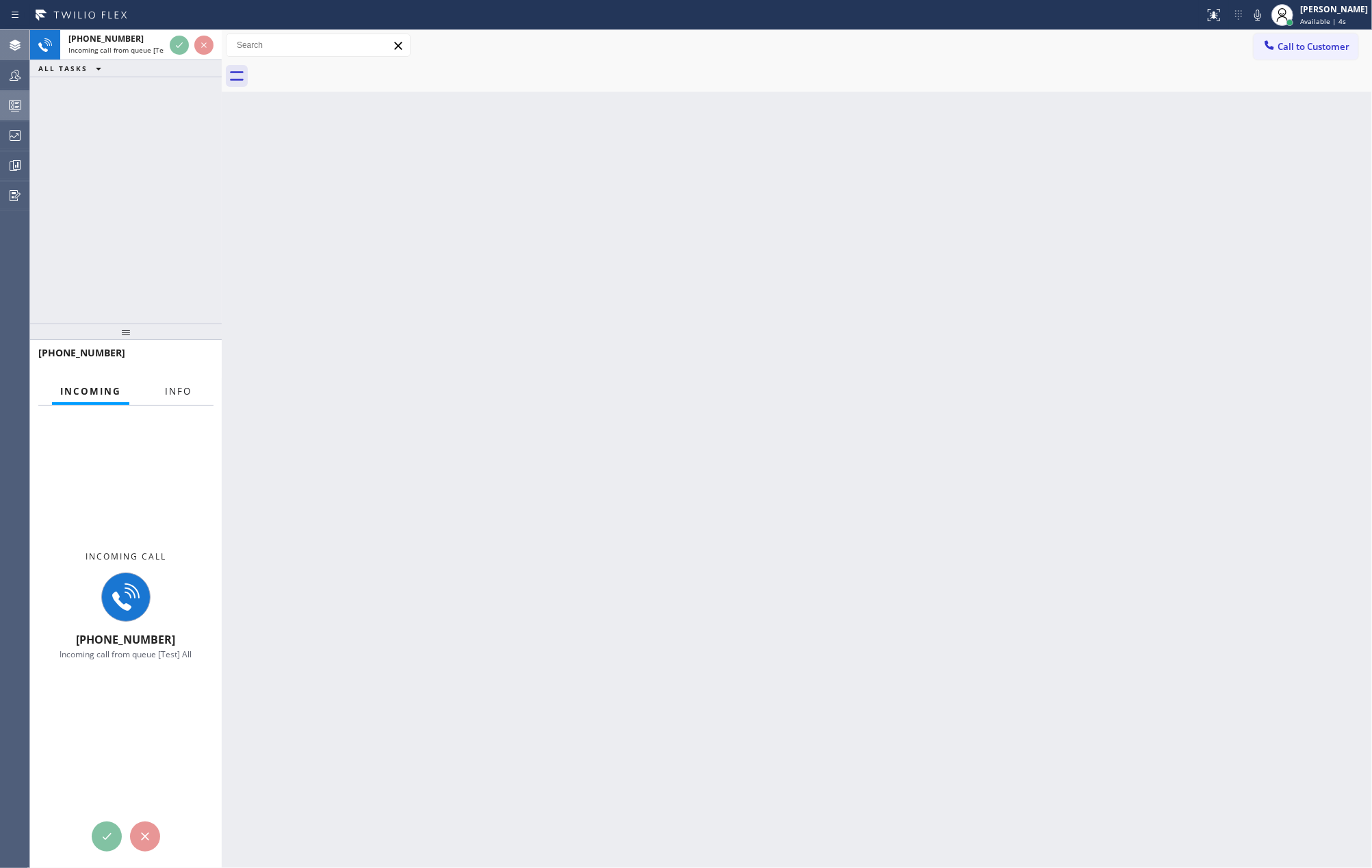
click at [181, 387] on span "Info" at bounding box center [179, 391] width 27 height 12
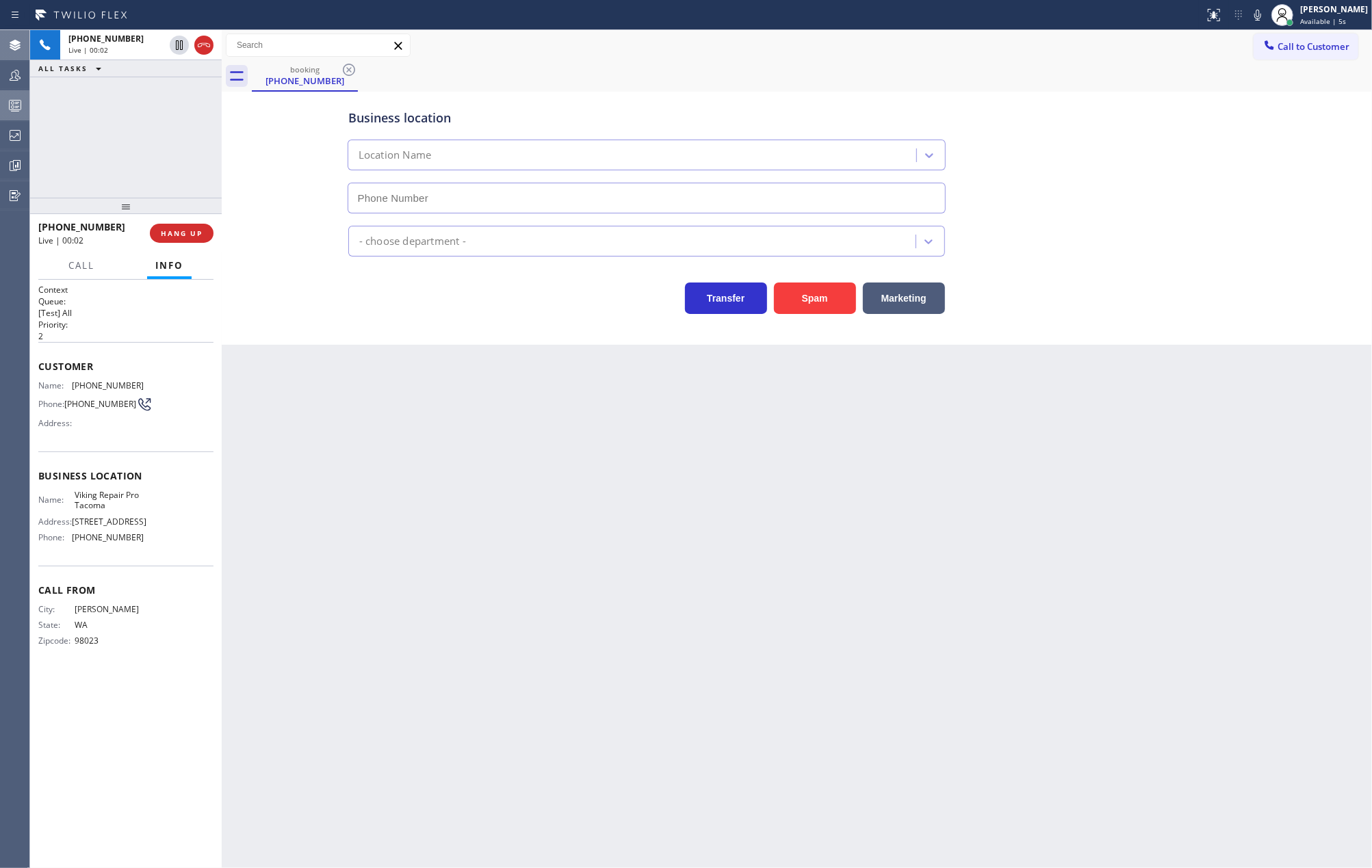
drag, startPoint x: 132, startPoint y: 302, endPoint x: 737, endPoint y: 356, distance: 607.4
click at [133, 180] on div "+12539544653 Live | 00:02 ALL TASKS ALL TASKS ACTIVE TASKS TASKS IN WRAP UP +12…" at bounding box center [126, 449] width 192 height 837
type input "(253) 303-5533"
click at [805, 301] on button "Spam" at bounding box center [815, 298] width 82 height 32
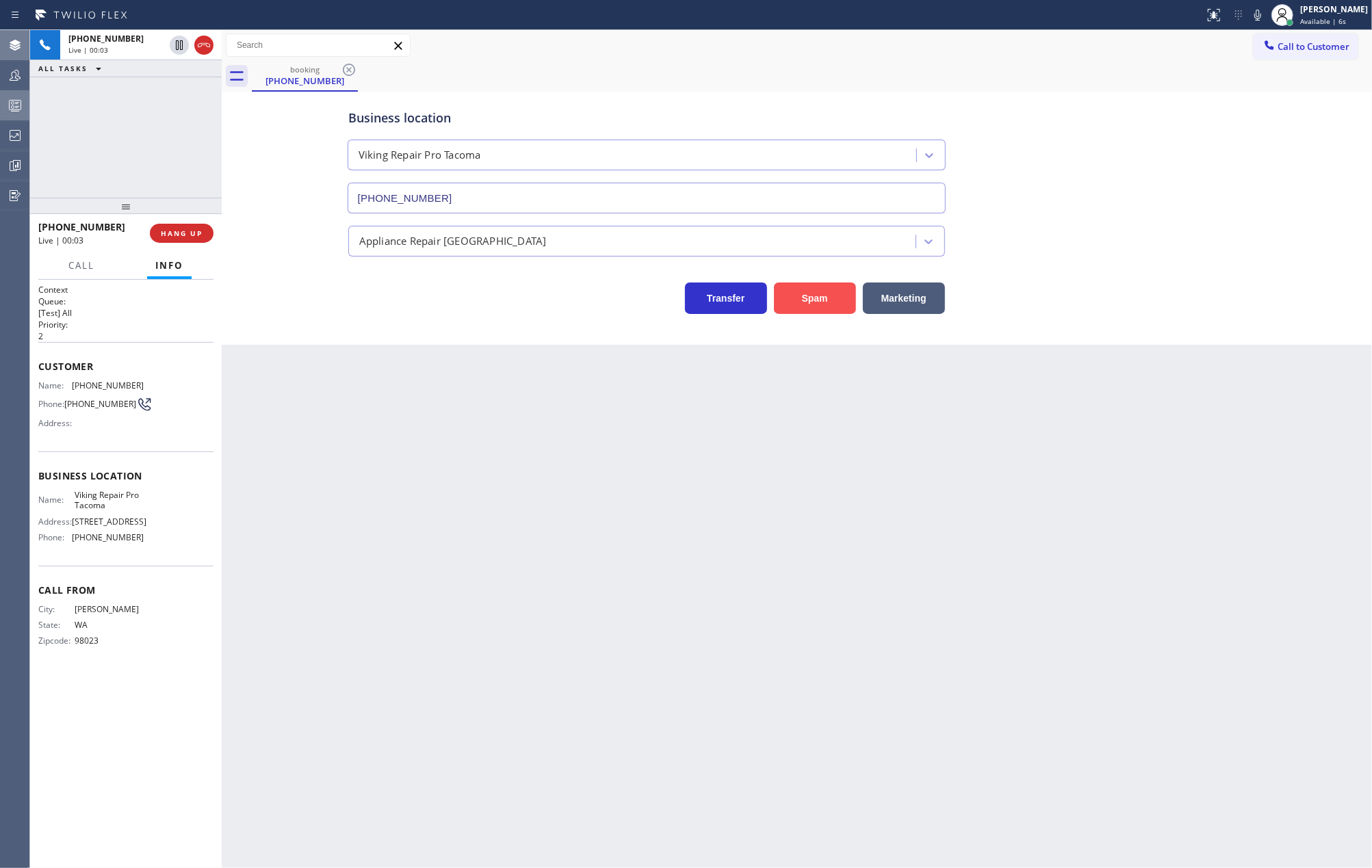
click at [805, 301] on button "Spam" at bounding box center [815, 298] width 82 height 32
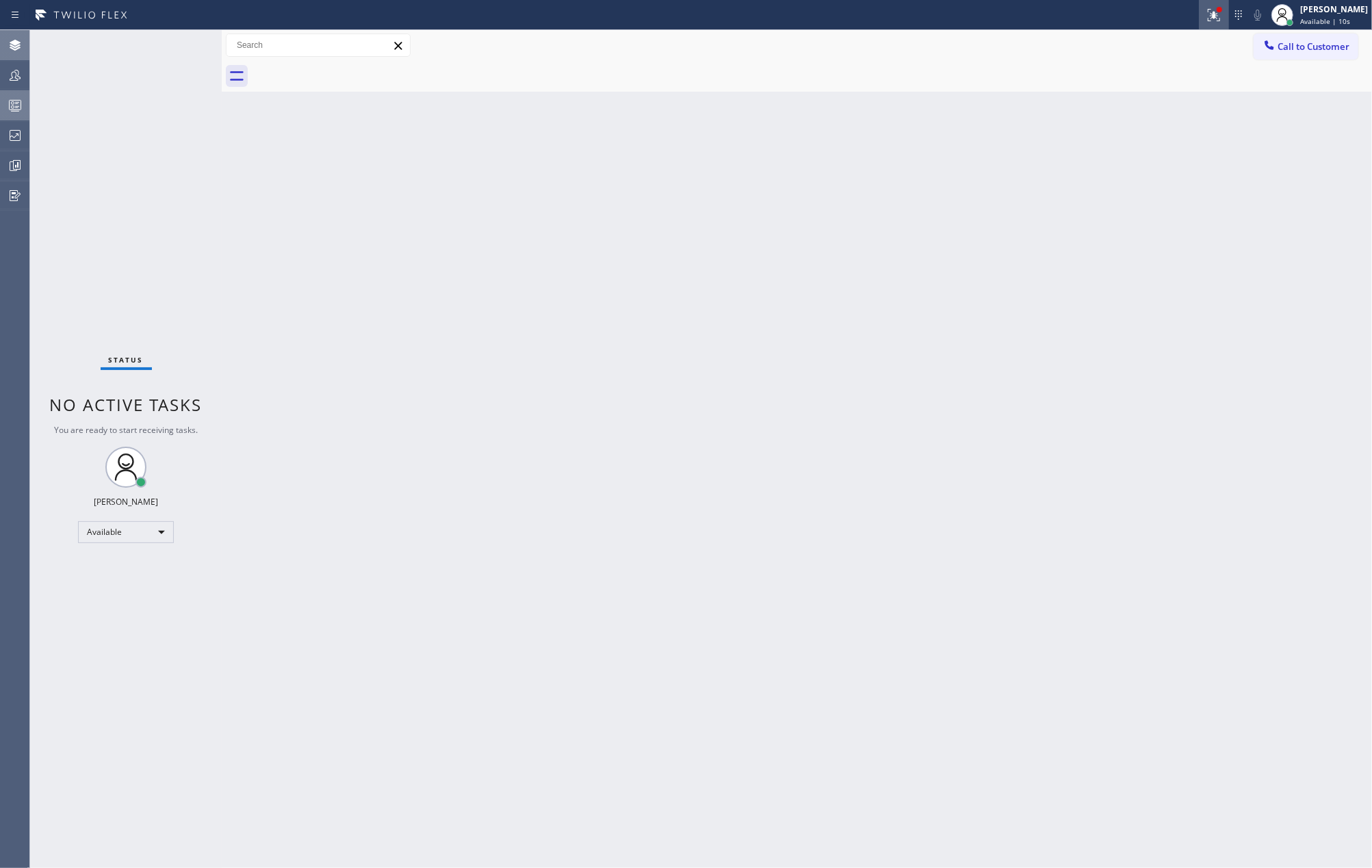
click at [1229, 14] on div at bounding box center [1214, 14] width 31 height 16
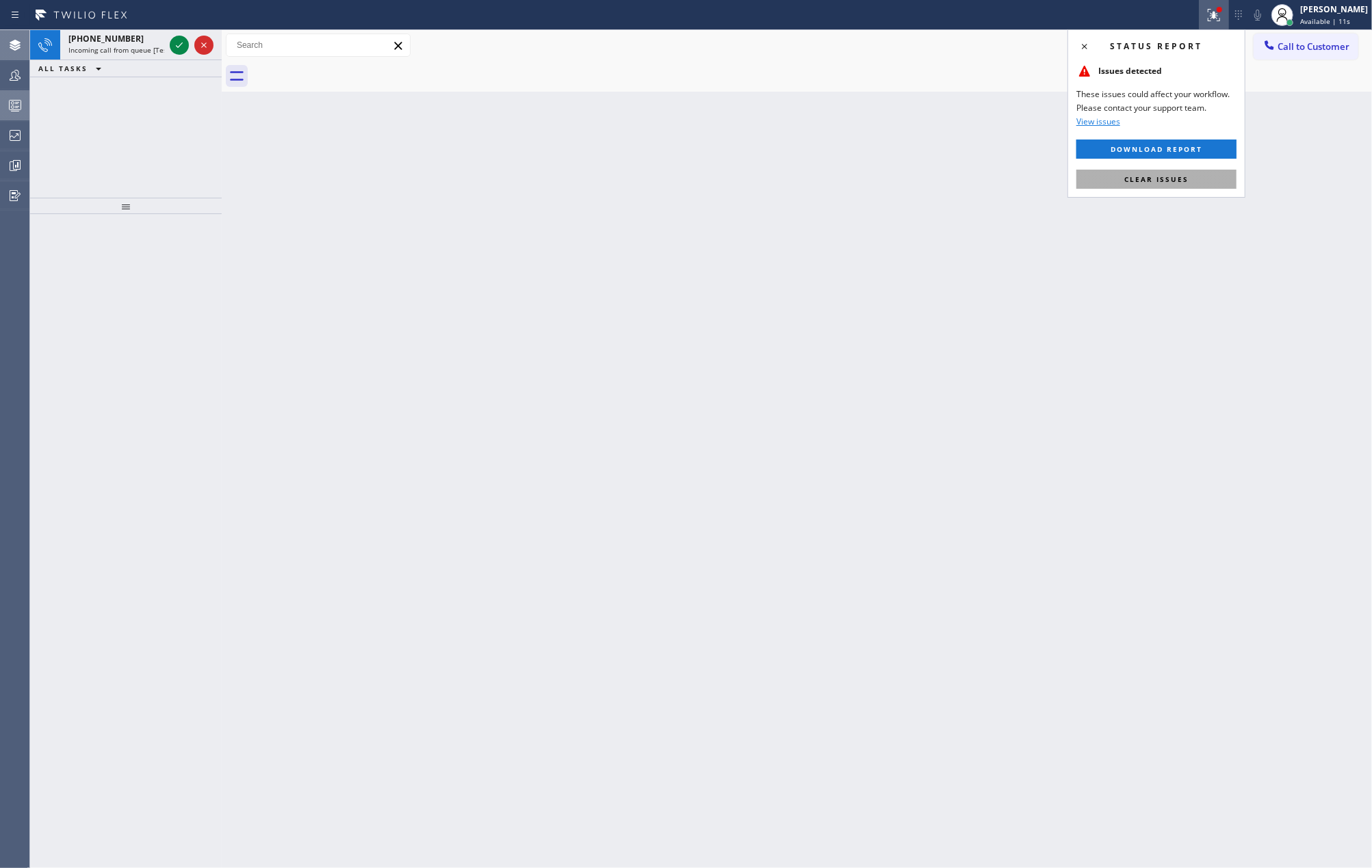
click at [1156, 179] on span "Clear issues" at bounding box center [1156, 180] width 64 height 10
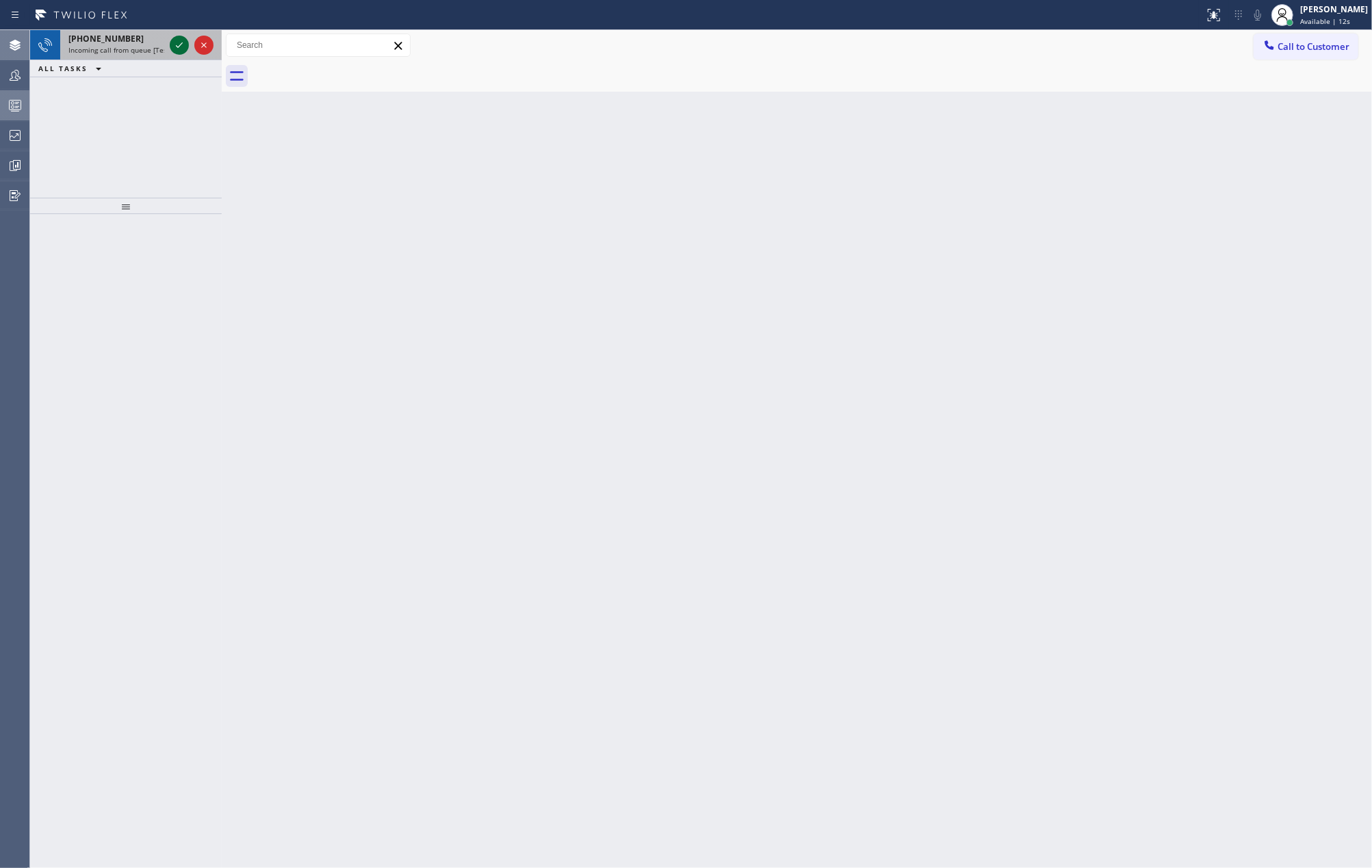
click at [176, 44] on icon at bounding box center [179, 45] width 16 height 16
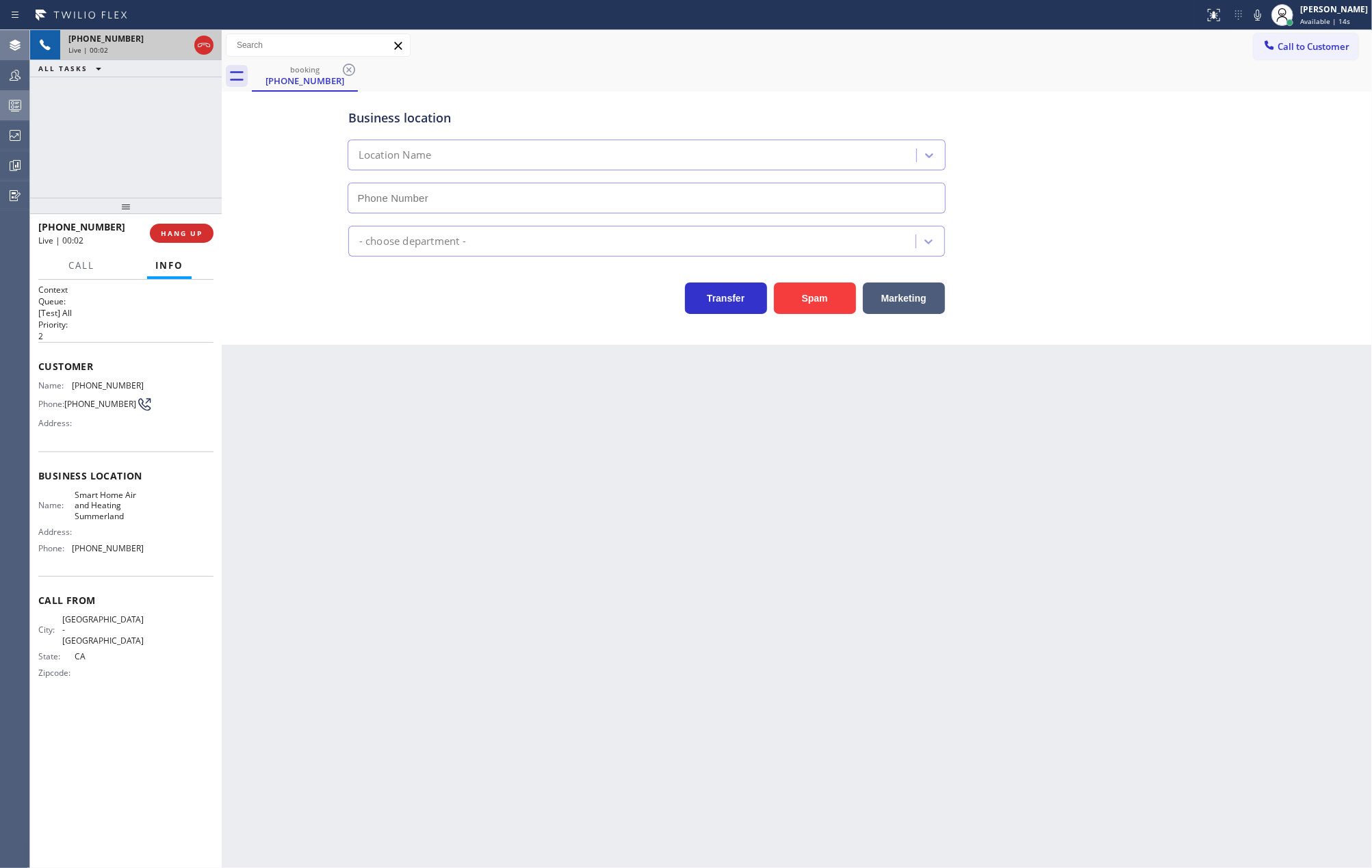
type input "(805) 600-5818"
click at [799, 305] on button "Spam" at bounding box center [815, 298] width 82 height 32
click at [797, 305] on button "Spam" at bounding box center [815, 298] width 82 height 32
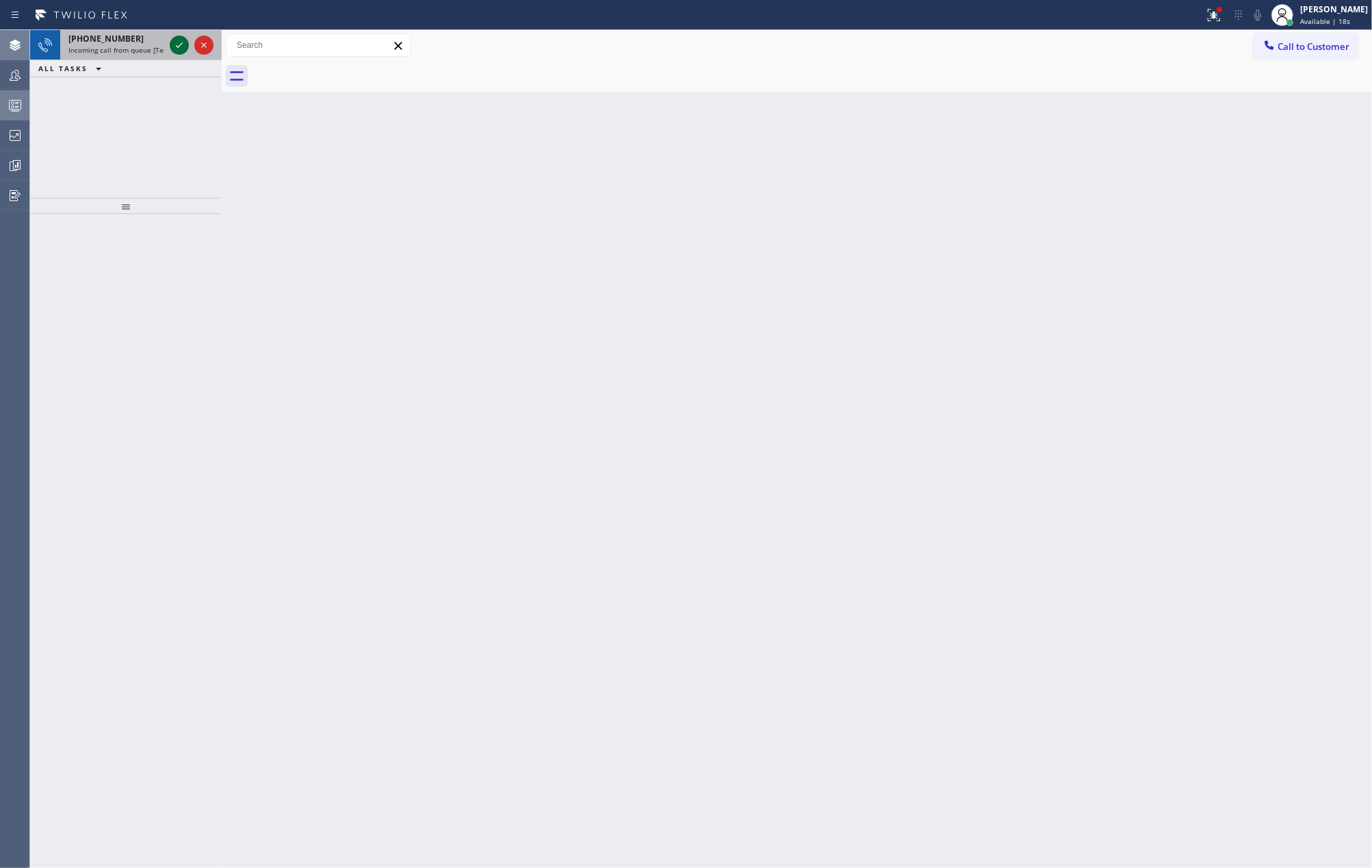
click at [174, 47] on icon at bounding box center [179, 45] width 16 height 16
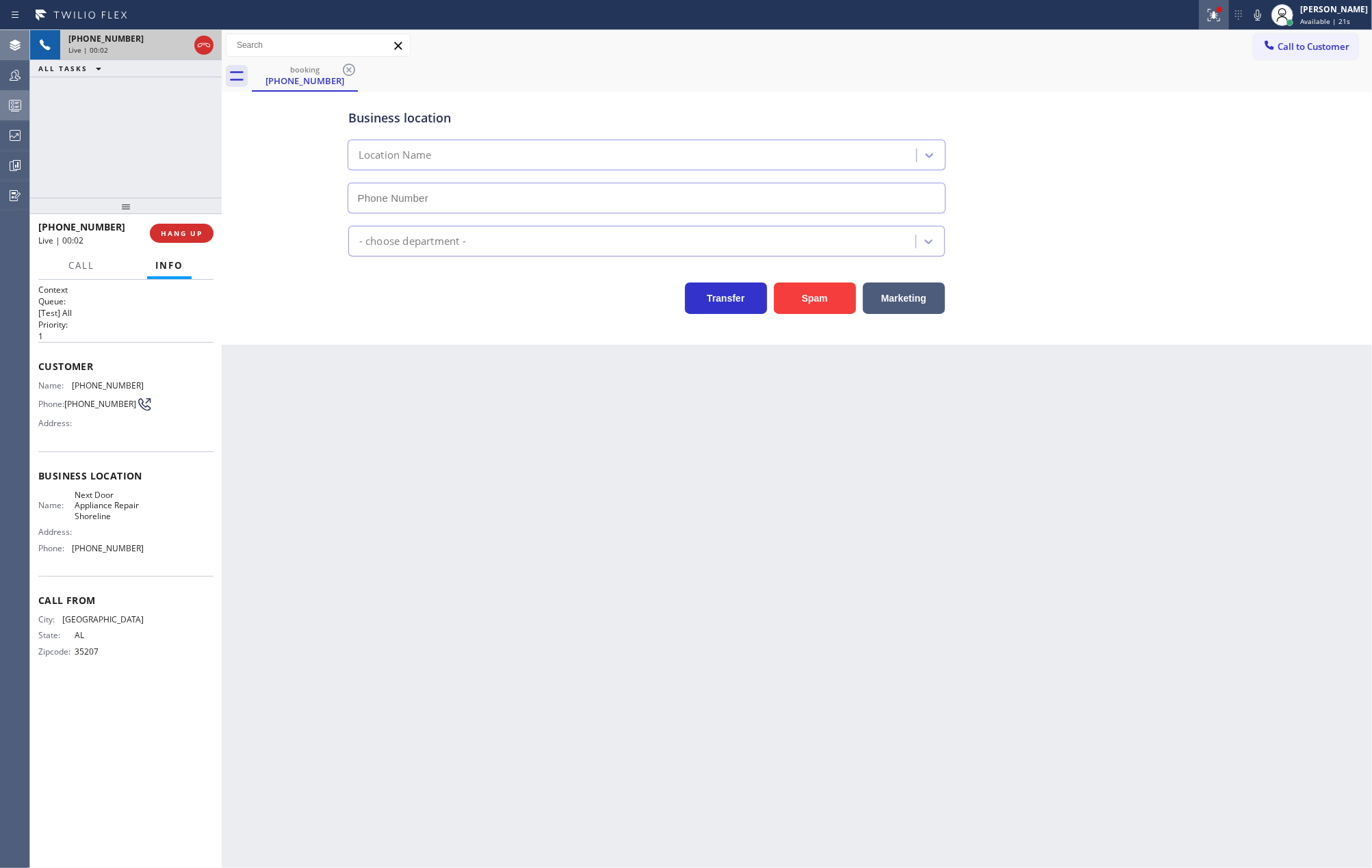
type input "(206) 899-0739"
click at [1218, 15] on icon at bounding box center [1213, 12] width 9 height 5
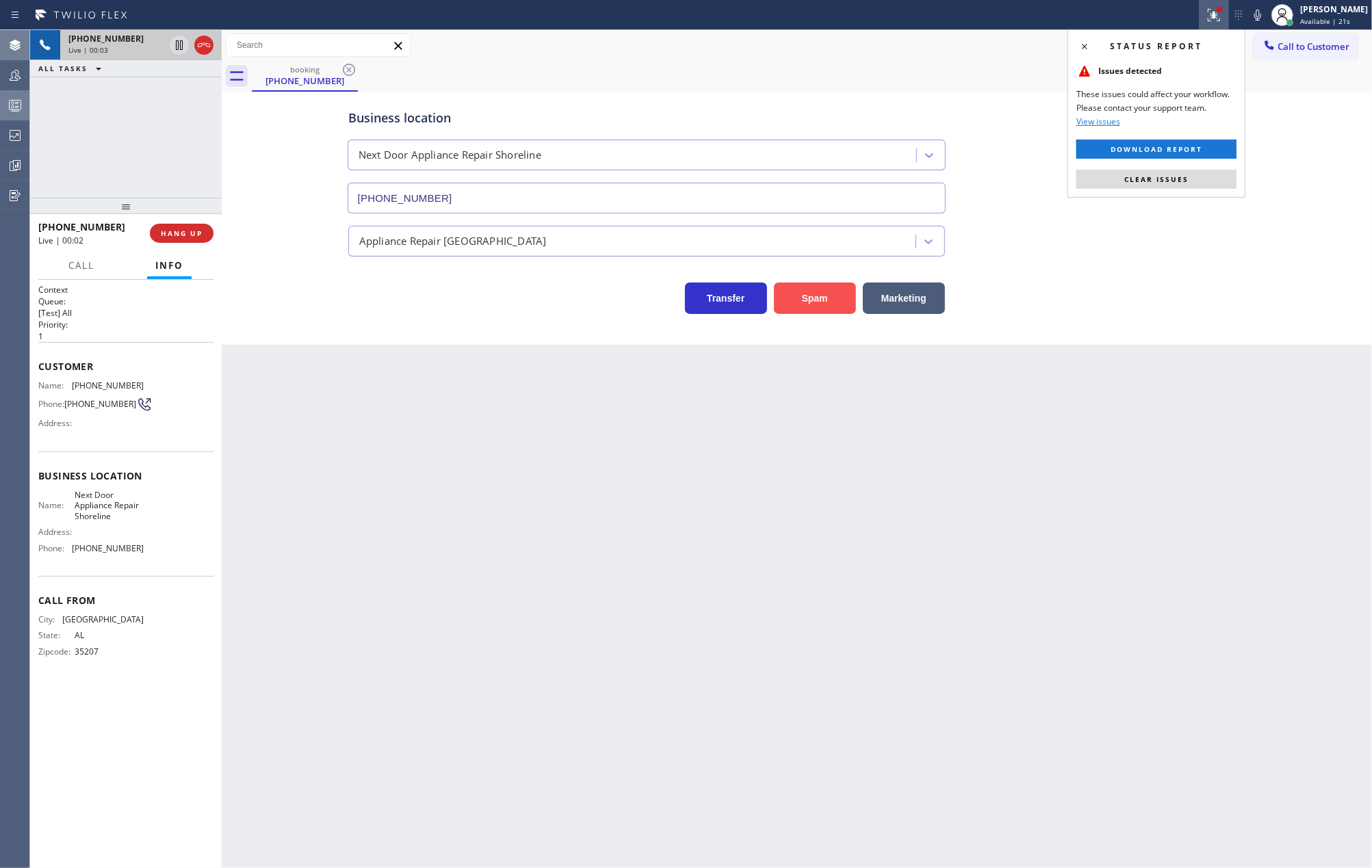
click at [816, 295] on button "Spam" at bounding box center [815, 298] width 82 height 32
click at [1166, 181] on span "Clear issues" at bounding box center [1156, 180] width 64 height 10
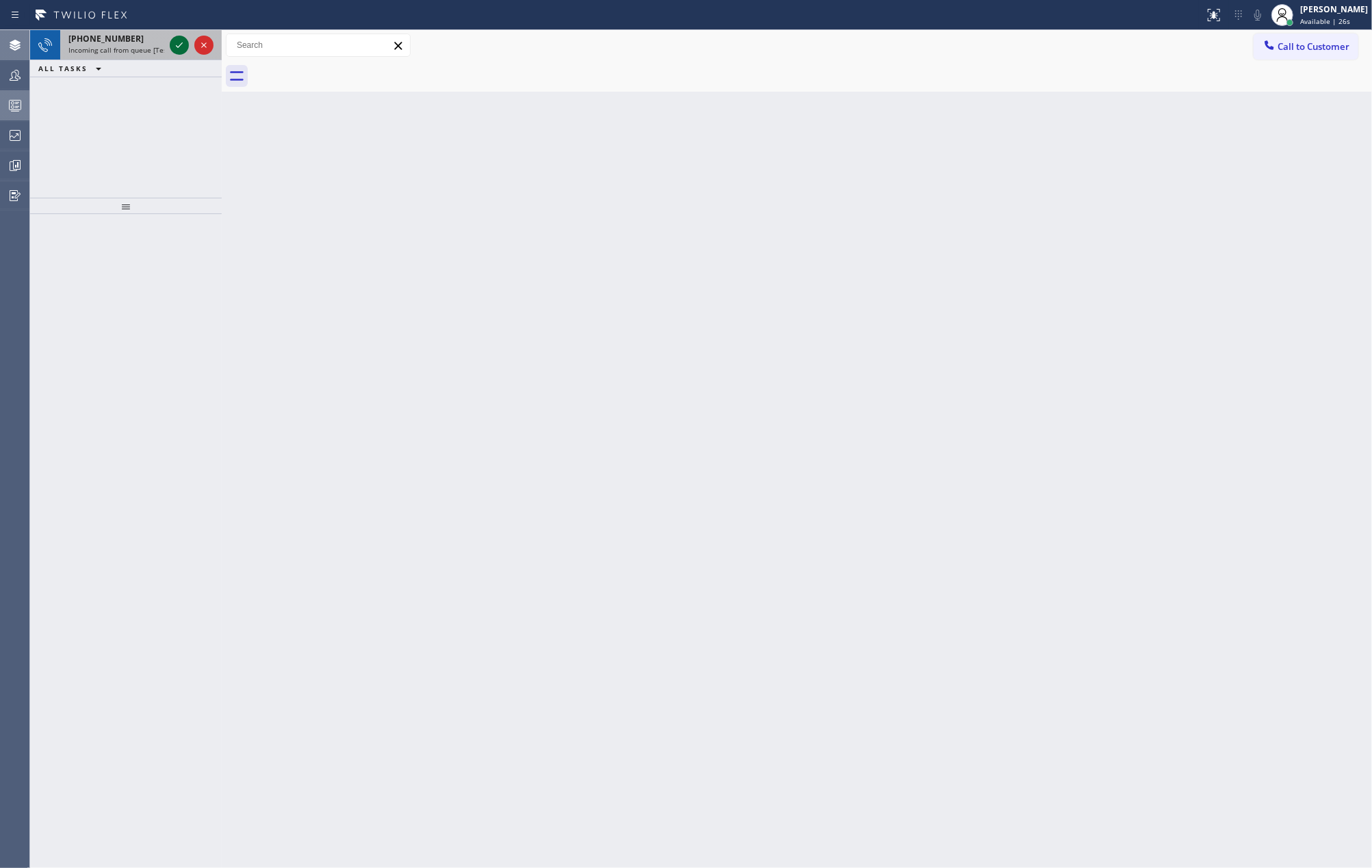
click at [171, 45] on icon at bounding box center [179, 45] width 16 height 16
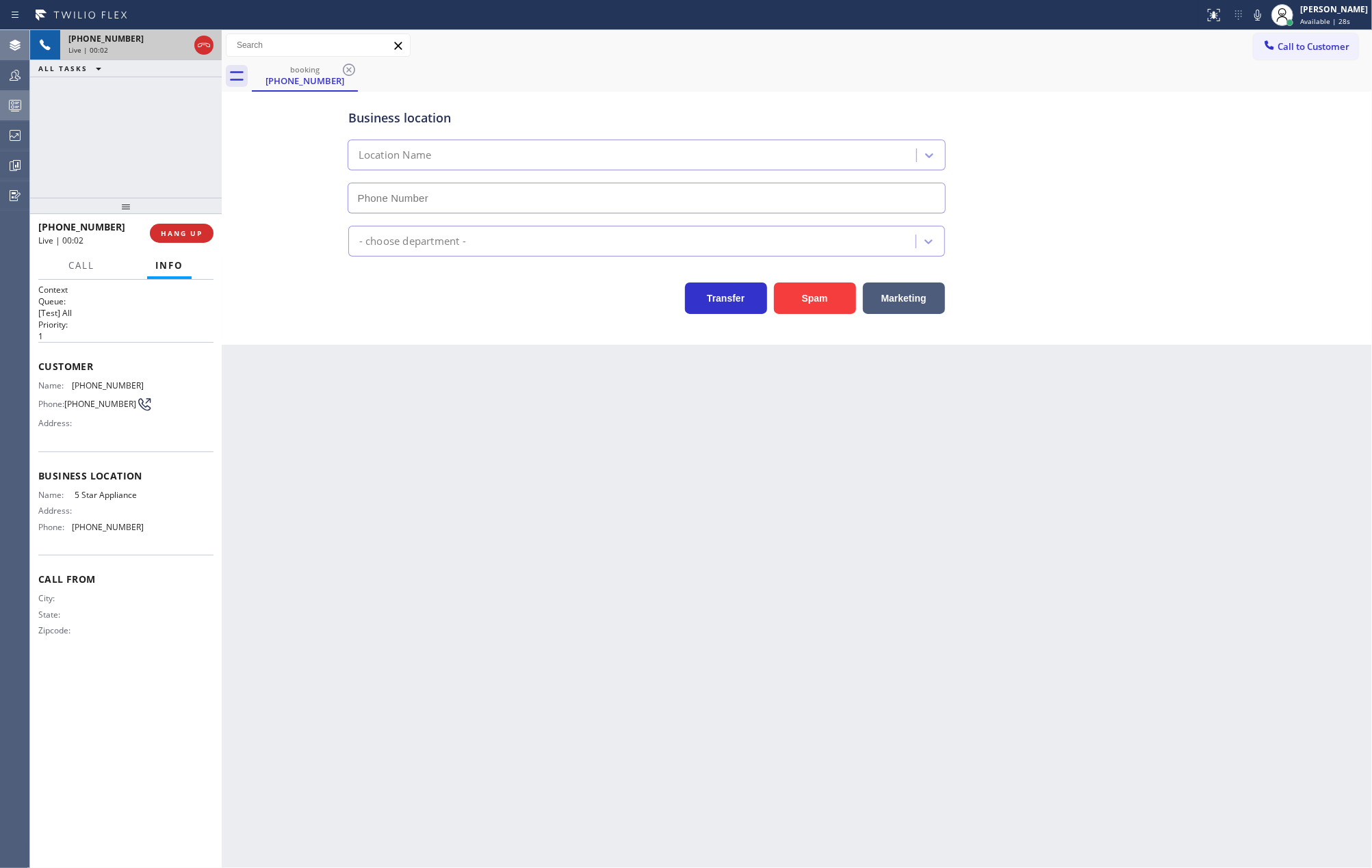
type input "(949) 541-5686"
drag, startPoint x: 129, startPoint y: 205, endPoint x: 143, endPoint y: 138, distance: 68.4
click at [143, 138] on div "+18446793652 Live | 00:03 ALL TASKS ALL TASKS ACTIVE TASKS TASKS IN WRAP UP +18…" at bounding box center [126, 449] width 192 height 837
click at [161, 230] on span "COMPLETE" at bounding box center [179, 233] width 47 height 10
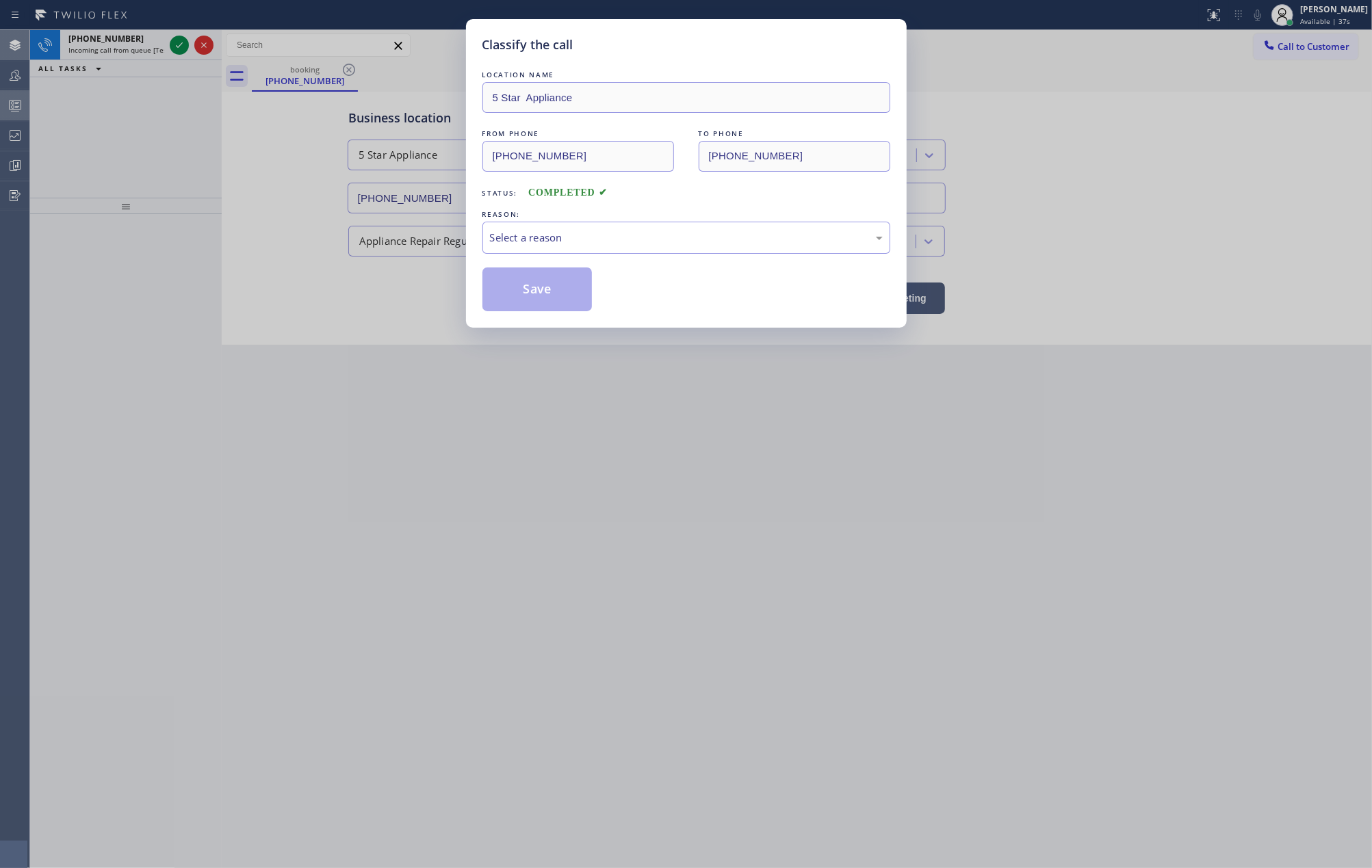
click at [541, 220] on div "REASON:" at bounding box center [686, 214] width 408 height 14
click at [531, 237] on div "Select a reason" at bounding box center [686, 238] width 393 height 15
click at [546, 294] on button "Save" at bounding box center [537, 289] width 110 height 44
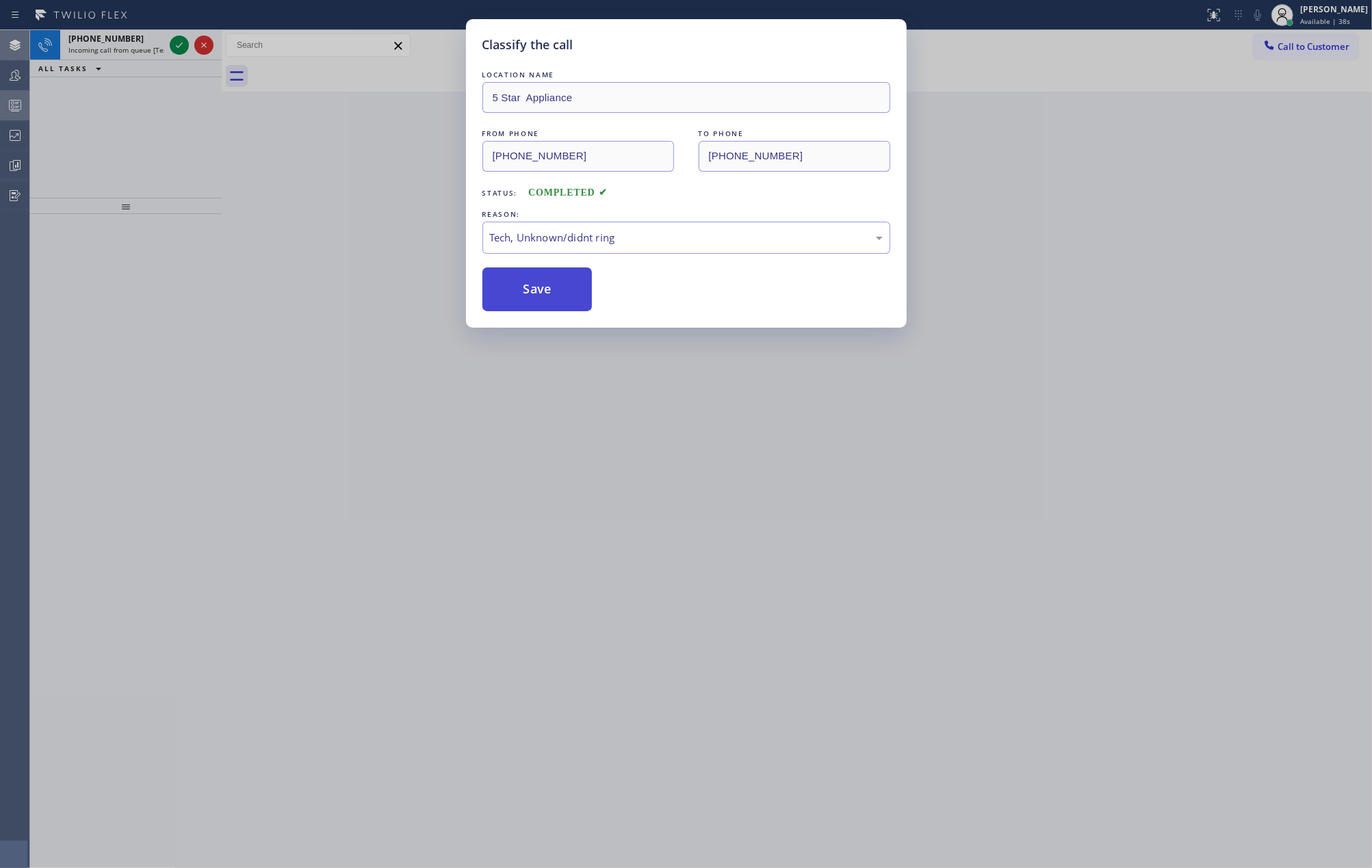
click at [546, 294] on button "Save" at bounding box center [537, 289] width 110 height 44
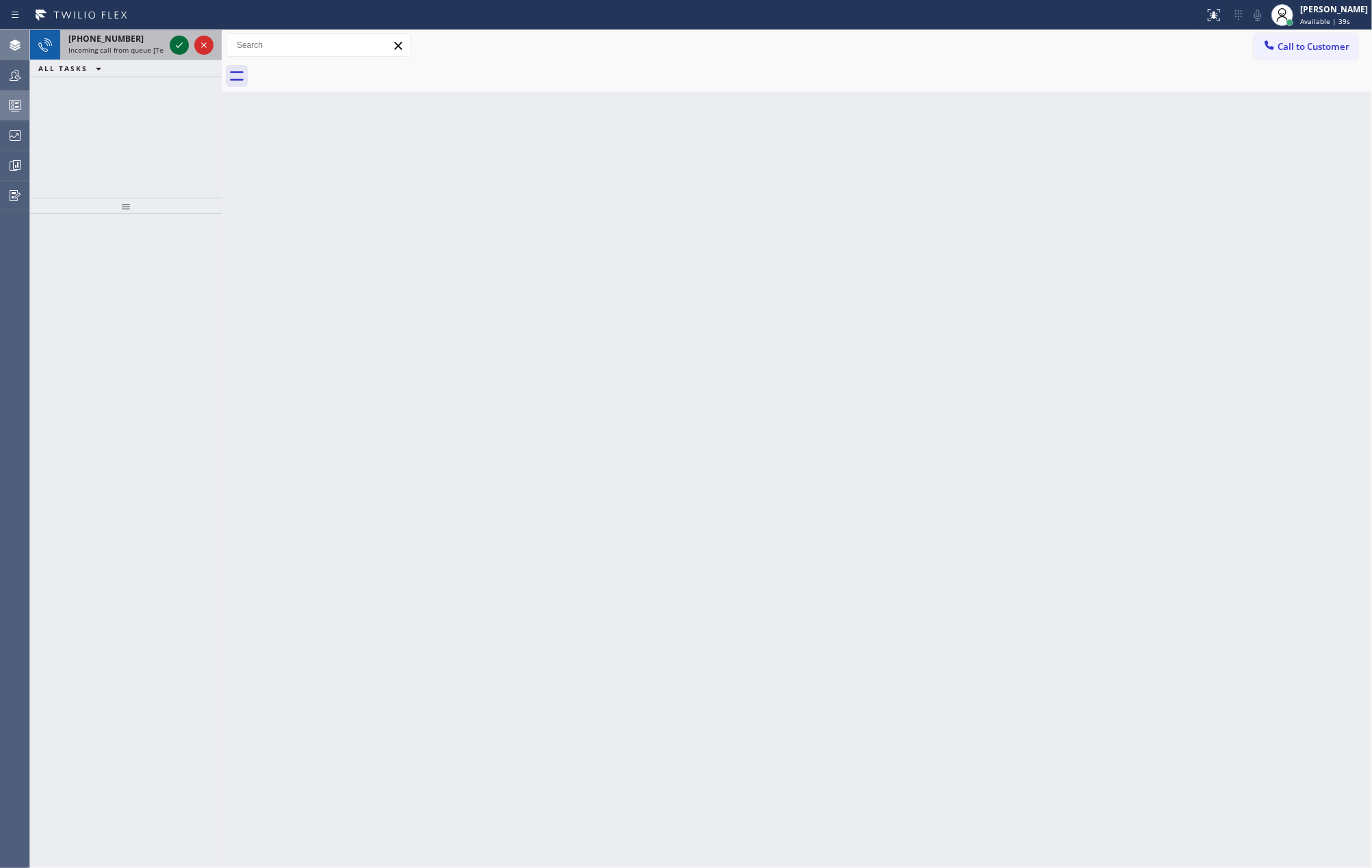
click at [172, 50] on icon at bounding box center [179, 45] width 16 height 16
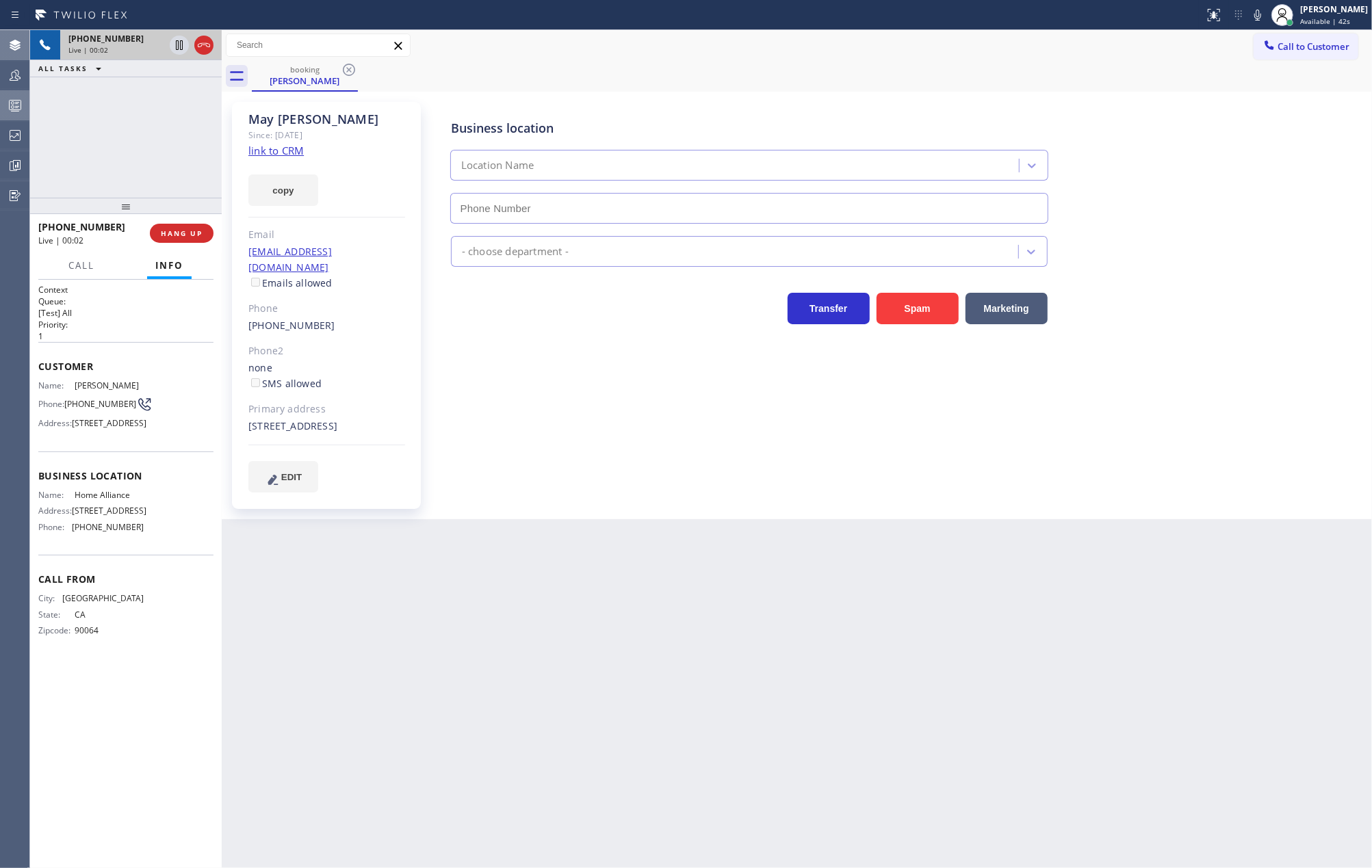
type input "(877) 777-0796"
click at [289, 146] on link "link to CRM" at bounding box center [276, 150] width 55 height 13
click at [176, 47] on icon at bounding box center [179, 45] width 7 height 10
click at [1266, 15] on icon at bounding box center [1257, 14] width 16 height 16
click at [175, 40] on icon at bounding box center [179, 45] width 16 height 16
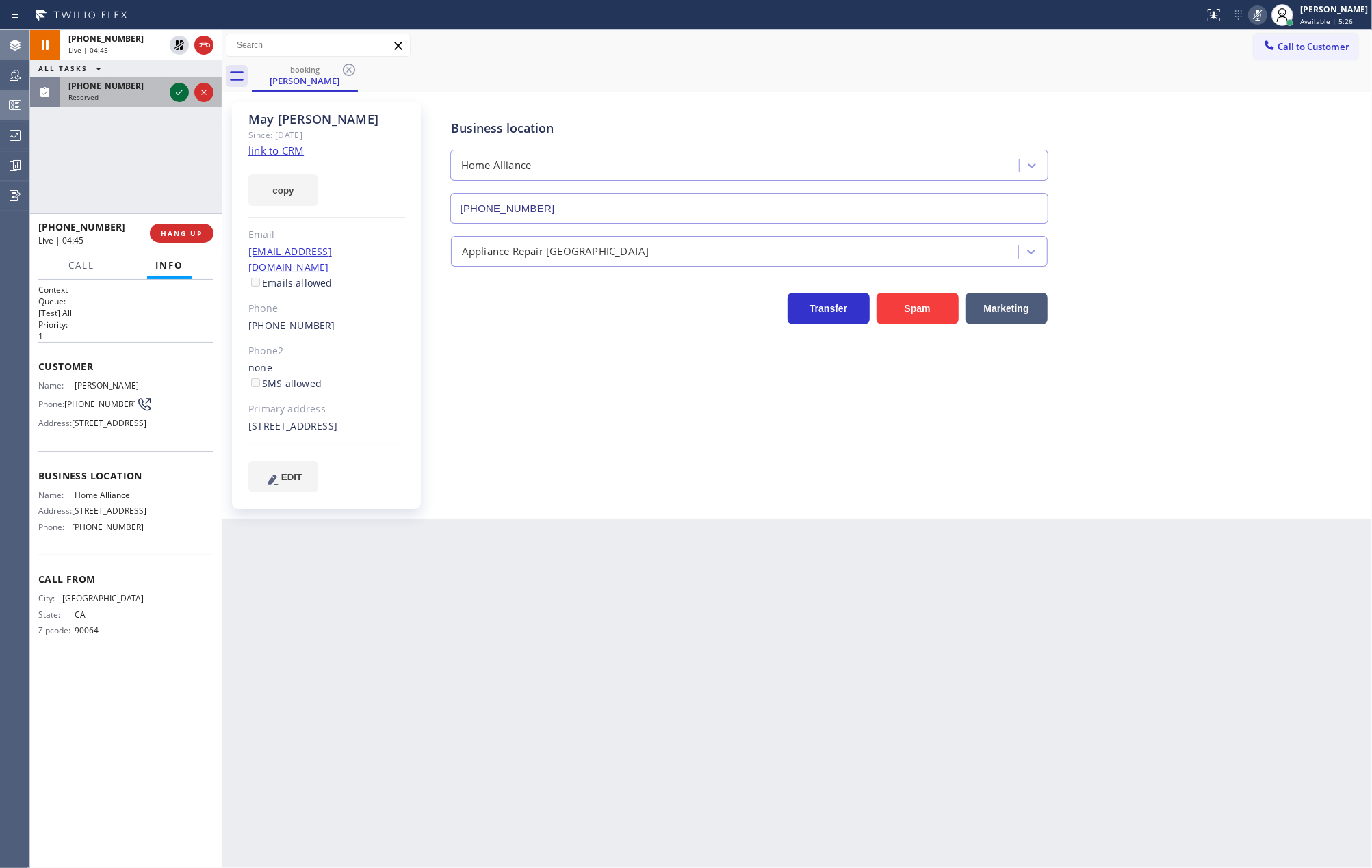
click at [178, 88] on icon at bounding box center [179, 92] width 16 height 16
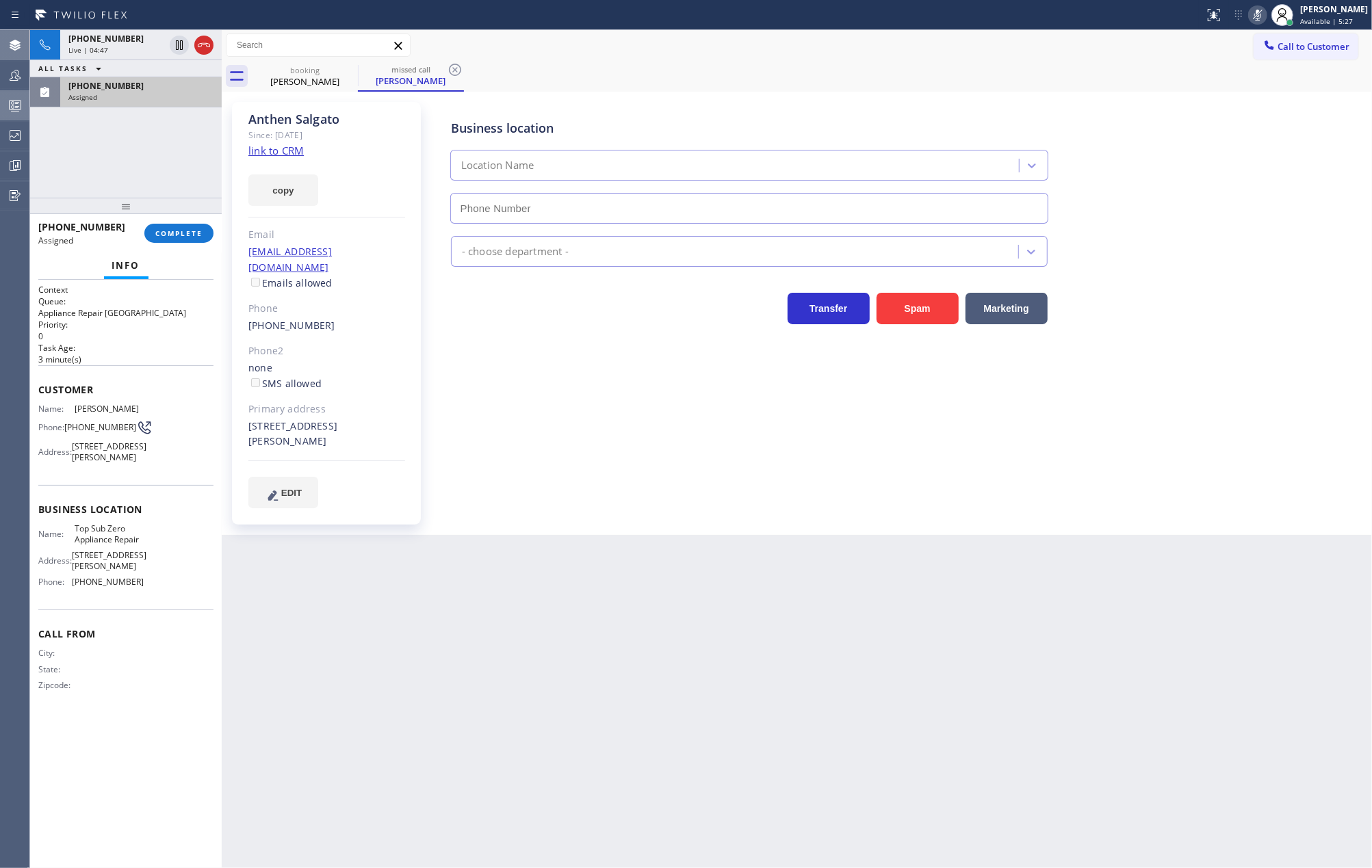
type input "(408) 617-8880"
click at [1266, 14] on icon at bounding box center [1257, 14] width 16 height 16
drag, startPoint x: 101, startPoint y: 45, endPoint x: 164, endPoint y: 70, distance: 67.8
click at [101, 45] on span "Live | 04:55" at bounding box center [89, 50] width 40 height 10
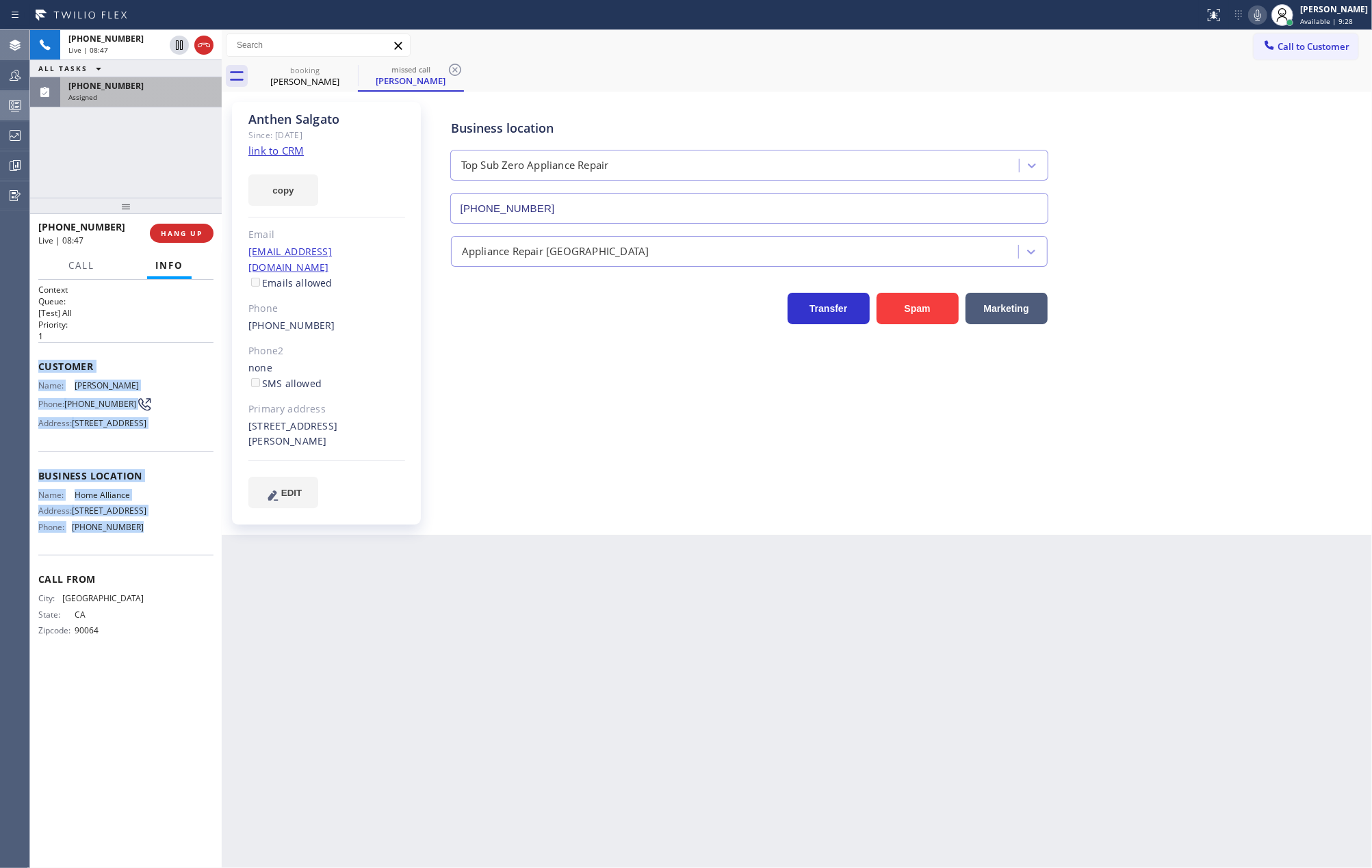
drag, startPoint x: 32, startPoint y: 365, endPoint x: 182, endPoint y: 553, distance: 240.5
click at [182, 553] on div "Context Queue: [Test] All Priority: 1 Customer Name: May Wong Phone: (310) 903-…" at bounding box center [126, 574] width 192 height 589
copy div "Customer Name: May Wong Phone: (310) 903-6954 Address: 1154 Palms Blvd, Venice,…"
click at [124, 42] on span "+13109036954" at bounding box center [106, 38] width 75 height 11
click at [118, 47] on div "Live | 20:49" at bounding box center [117, 50] width 96 height 10
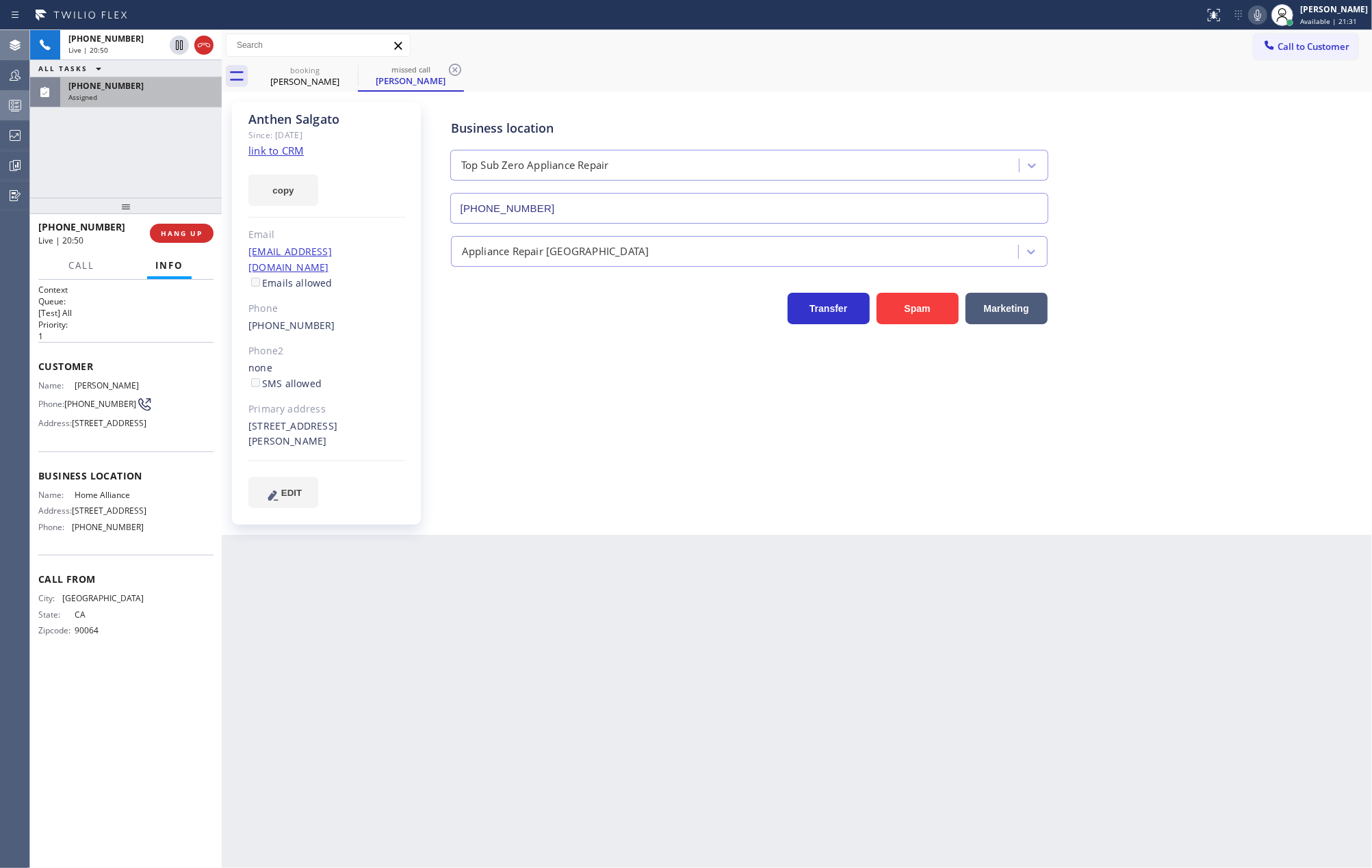
click at [140, 142] on div "+13109036954 Live | 20:50 ALL TASKS ALL TASKS ACTIVE TASKS TASKS IN WRAP UP (41…" at bounding box center [126, 114] width 192 height 167
click at [178, 50] on icon at bounding box center [179, 45] width 16 height 16
click at [1266, 7] on icon at bounding box center [1257, 14] width 16 height 16
click at [131, 95] on div "Assigned" at bounding box center [141, 97] width 145 height 10
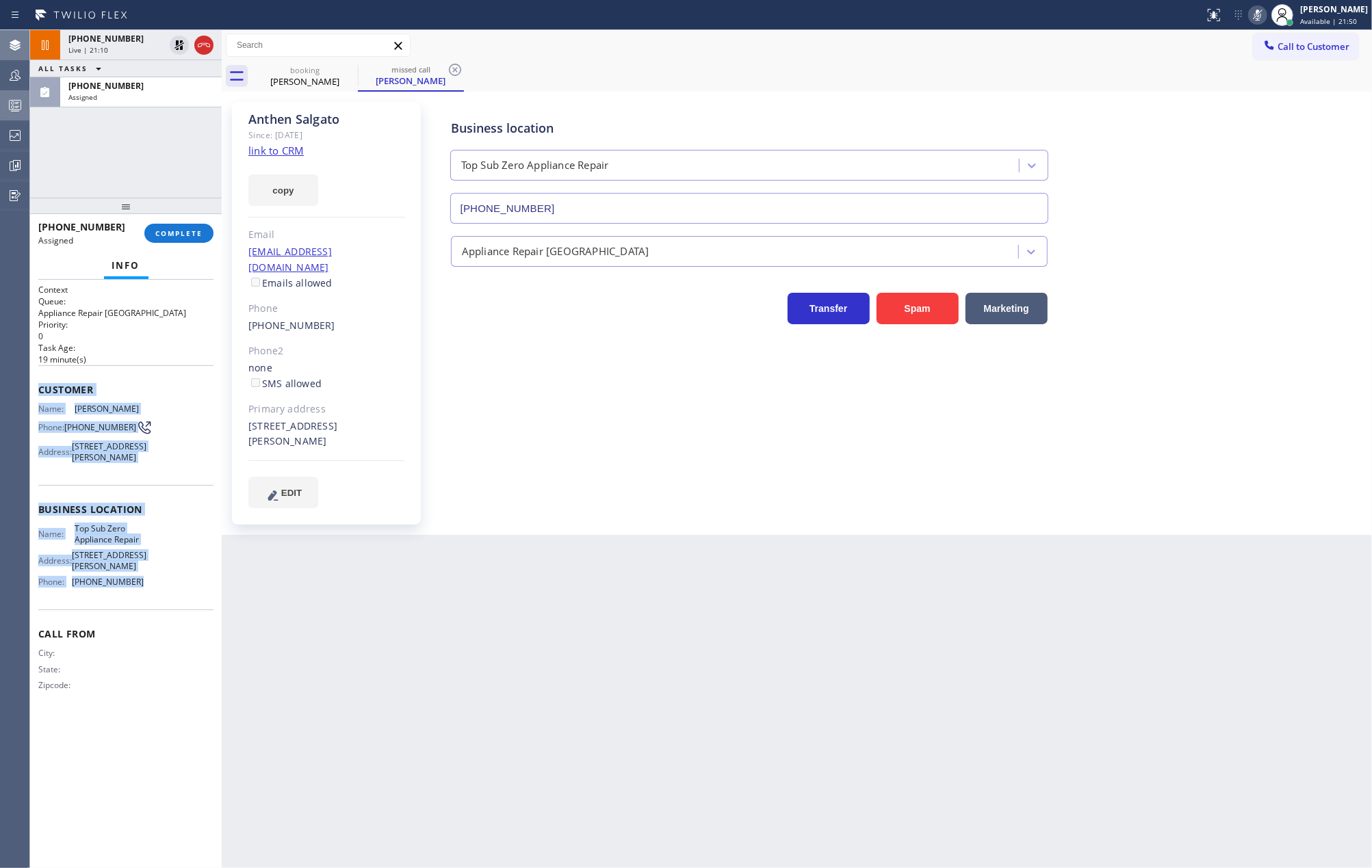
drag, startPoint x: 37, startPoint y: 397, endPoint x: 148, endPoint y: 611, distance: 241.1
click at [148, 611] on div "Context Queue: Appliance Repair High End Priority: 0 Task Age: 19 minute(s) Cus…" at bounding box center [126, 574] width 192 height 589
copy div "Customer Name: Anthen Salgato Phone: (415) 609-4188 Address: 1849 Carter St, Oa…"
click at [170, 223] on button "COMPLETE" at bounding box center [179, 233] width 69 height 19
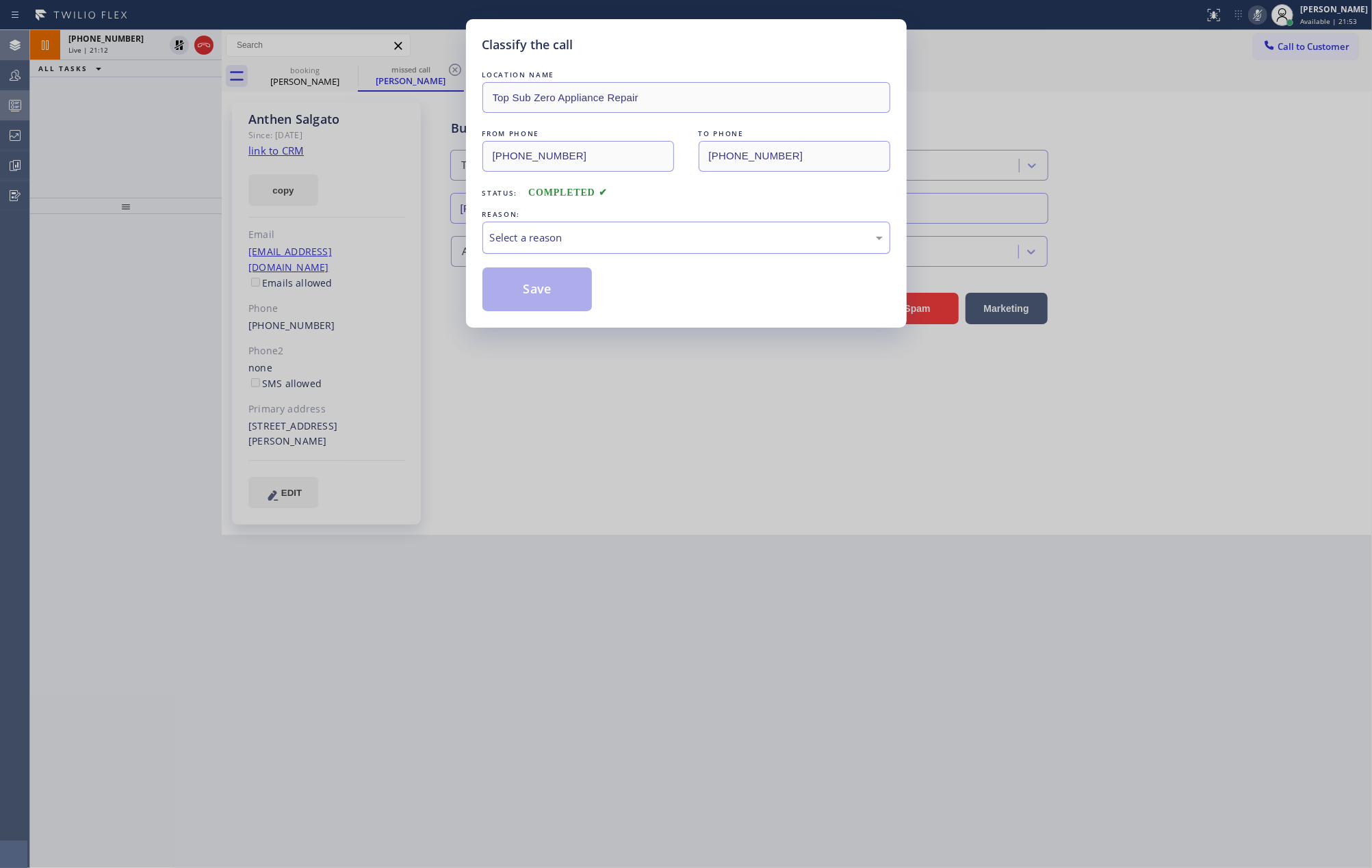
click at [536, 240] on div "Select a reason" at bounding box center [686, 238] width 393 height 15
click at [547, 297] on button "Save" at bounding box center [537, 289] width 110 height 44
type input "(877) 777-0796"
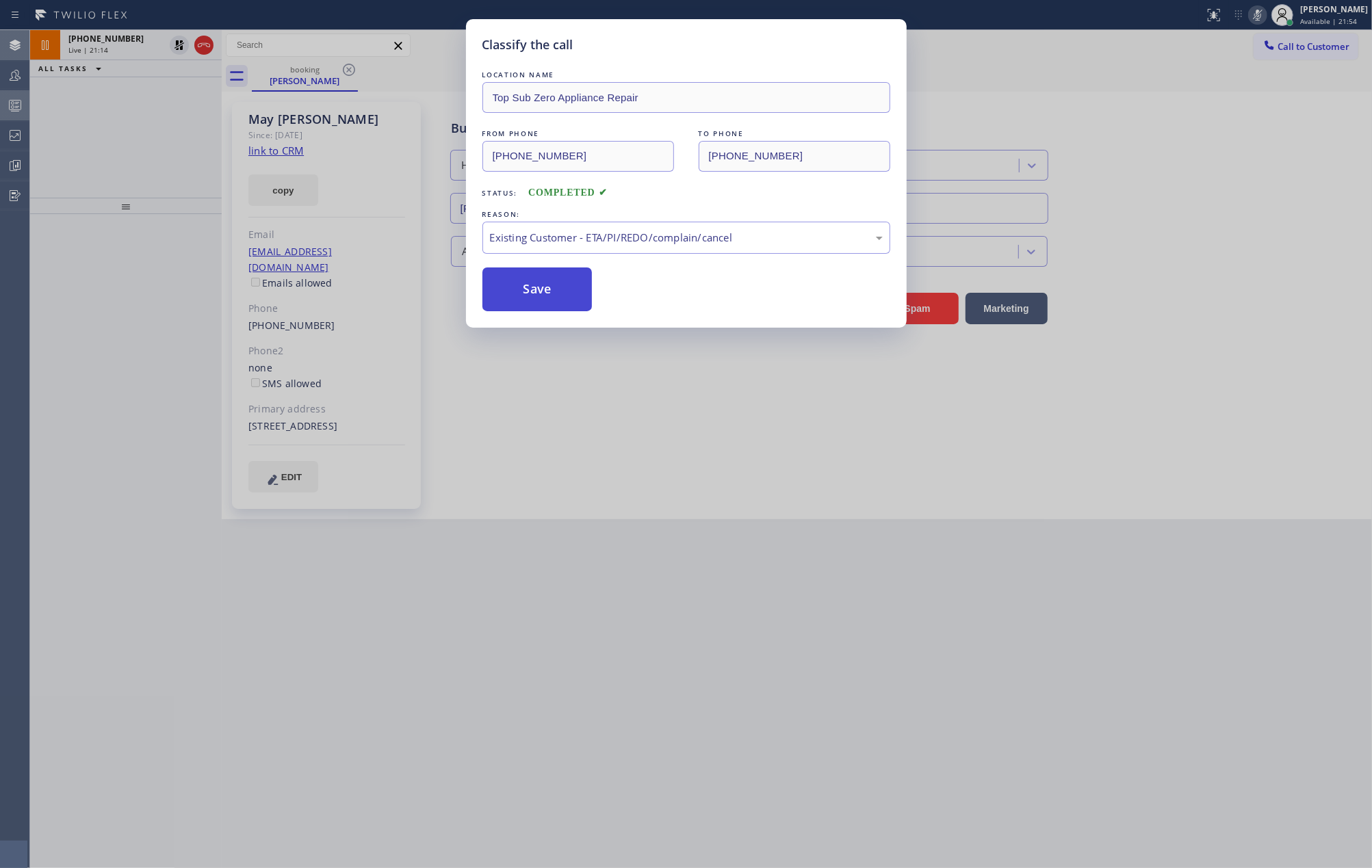
click at [547, 297] on button "Save" at bounding box center [537, 289] width 110 height 44
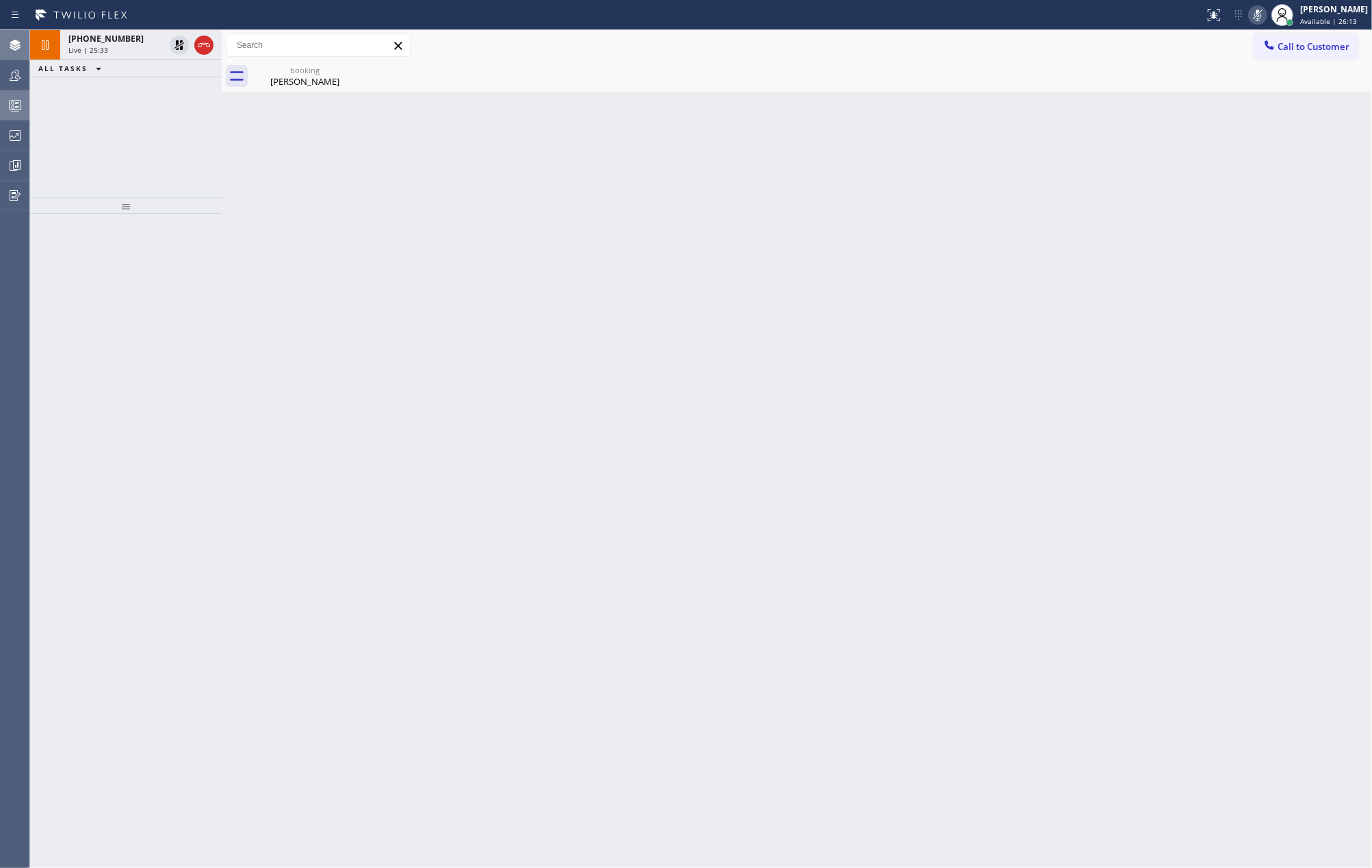
click at [1261, 14] on icon at bounding box center [1257, 14] width 7 height 11
click at [172, 45] on icon at bounding box center [179, 45] width 16 height 16
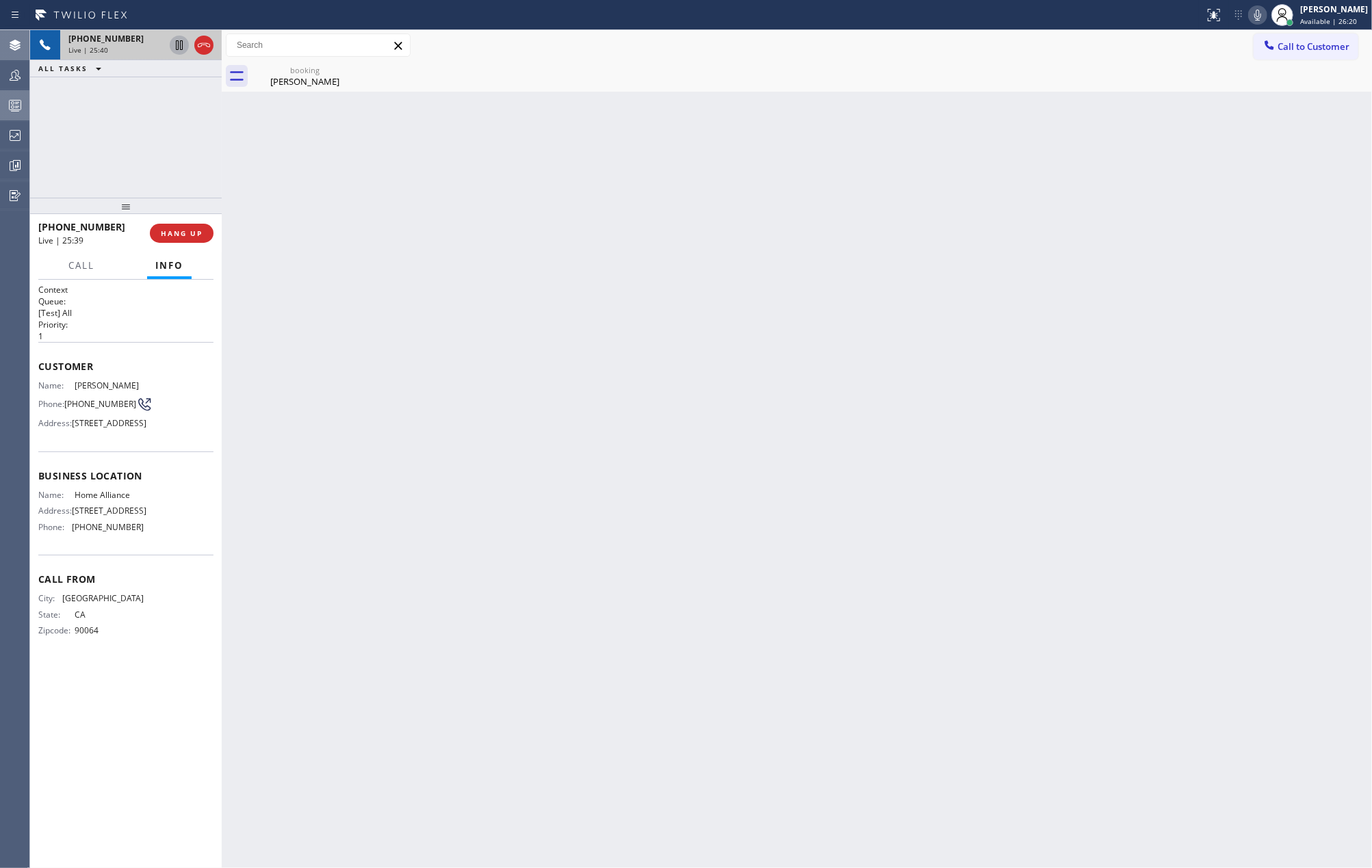
drag, startPoint x: 130, startPoint y: 200, endPoint x: 151, endPoint y: 151, distance: 53.3
click at [145, 158] on div "+13109036954 Live | 25:40 ALL TASKS ALL TASKS ACTIVE TASKS TASKS IN WRAP UP +13…" at bounding box center [126, 449] width 192 height 837
drag, startPoint x: 121, startPoint y: 206, endPoint x: 152, endPoint y: 156, distance: 58.8
click at [130, 161] on div "+13109036954 Live | 40:39 ALL TASKS ALL TASKS ACTIVE TASKS TASKS IN WRAP UP +13…" at bounding box center [126, 449] width 192 height 837
drag, startPoint x: 119, startPoint y: 199, endPoint x: 118, endPoint y: 143, distance: 56.0
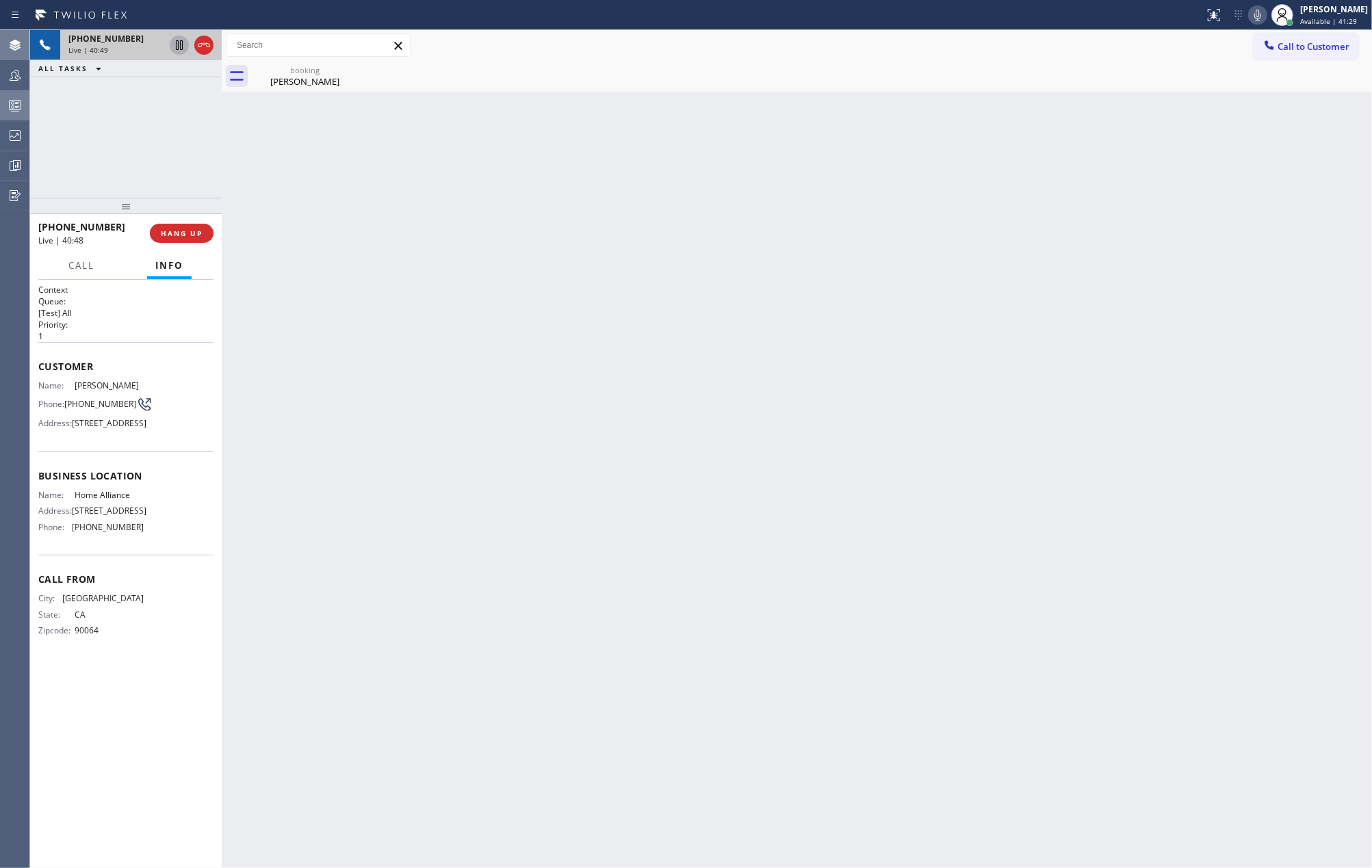
click at [118, 143] on div "+13109036954 Live | 40:49 ALL TASKS ALL TASKS ACTIVE TASKS TASKS IN WRAP UP +13…" at bounding box center [126, 449] width 192 height 837
drag, startPoint x: 126, startPoint y: 206, endPoint x: 173, endPoint y: 137, distance: 83.5
click at [137, 158] on div "+13109036954 Live | 40:57 ALL TASKS ALL TASKS ACTIVE TASKS TASKS IN WRAP UP +13…" at bounding box center [126, 449] width 192 height 837
click at [857, 273] on div "Back to Dashboard Change Sender ID Customers Technicians Select a contact Outbo…" at bounding box center [797, 449] width 1150 height 837
drag, startPoint x: 129, startPoint y: 202, endPoint x: 133, endPoint y: 151, distance: 51.2
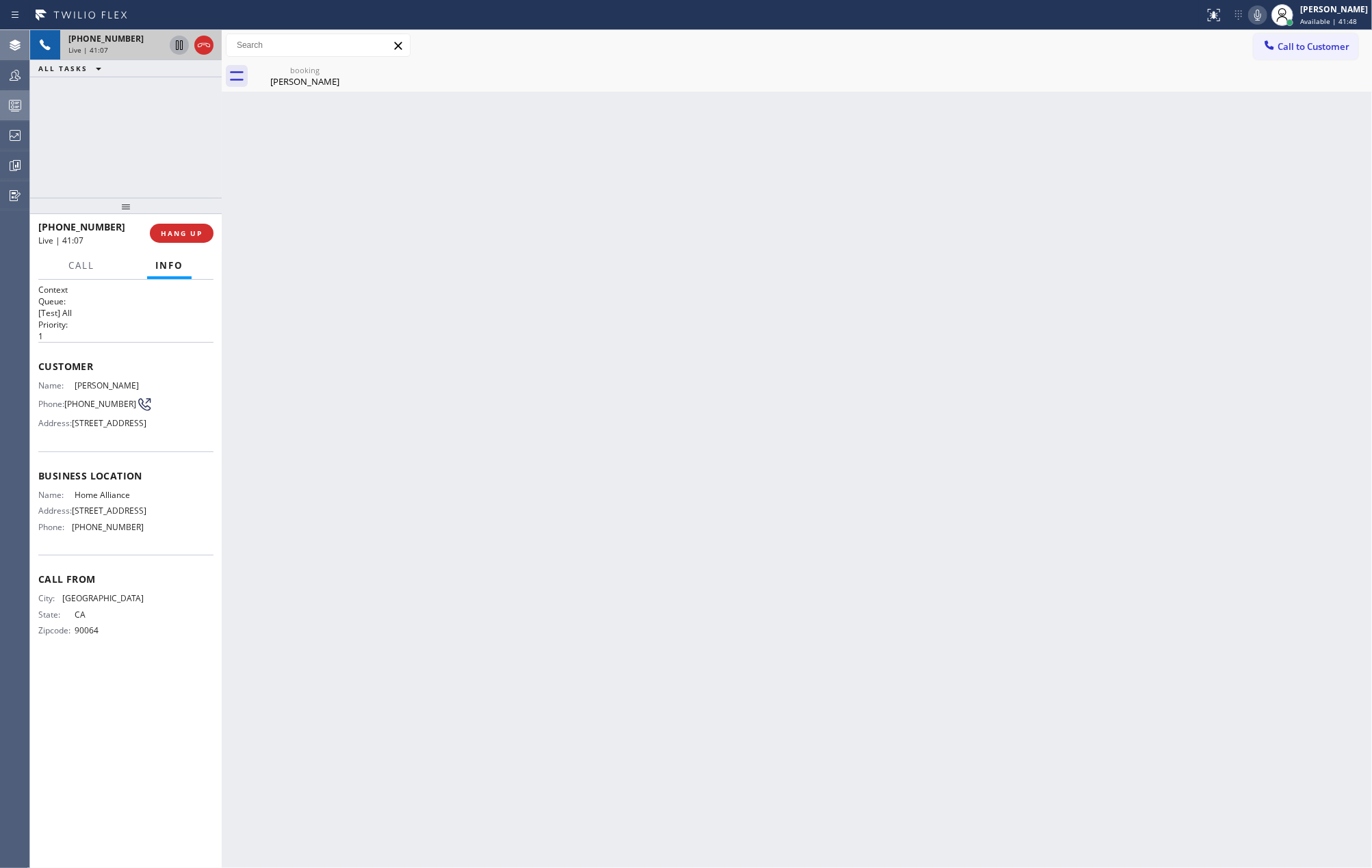
click at [132, 152] on div "+13109036954 Live | 41:07 ALL TASKS ALL TASKS ACTIVE TASKS TASKS IN WRAP UP +13…" at bounding box center [126, 449] width 192 height 837
click at [332, 205] on div "Back to Dashboard Change Sender ID Customers Technicians Select a contact Outbo…" at bounding box center [797, 449] width 1150 height 837
drag, startPoint x: 218, startPoint y: 170, endPoint x: 164, endPoint y: 162, distance: 54.6
click at [164, 162] on div "+13109036954 Live | 41:09 ALL TASKS ALL TASKS ACTIVE TASKS TASKS IN WRAP UP +13…" at bounding box center [701, 449] width 1341 height 837
drag, startPoint x: 119, startPoint y: 203, endPoint x: 121, endPoint y: 160, distance: 43.0
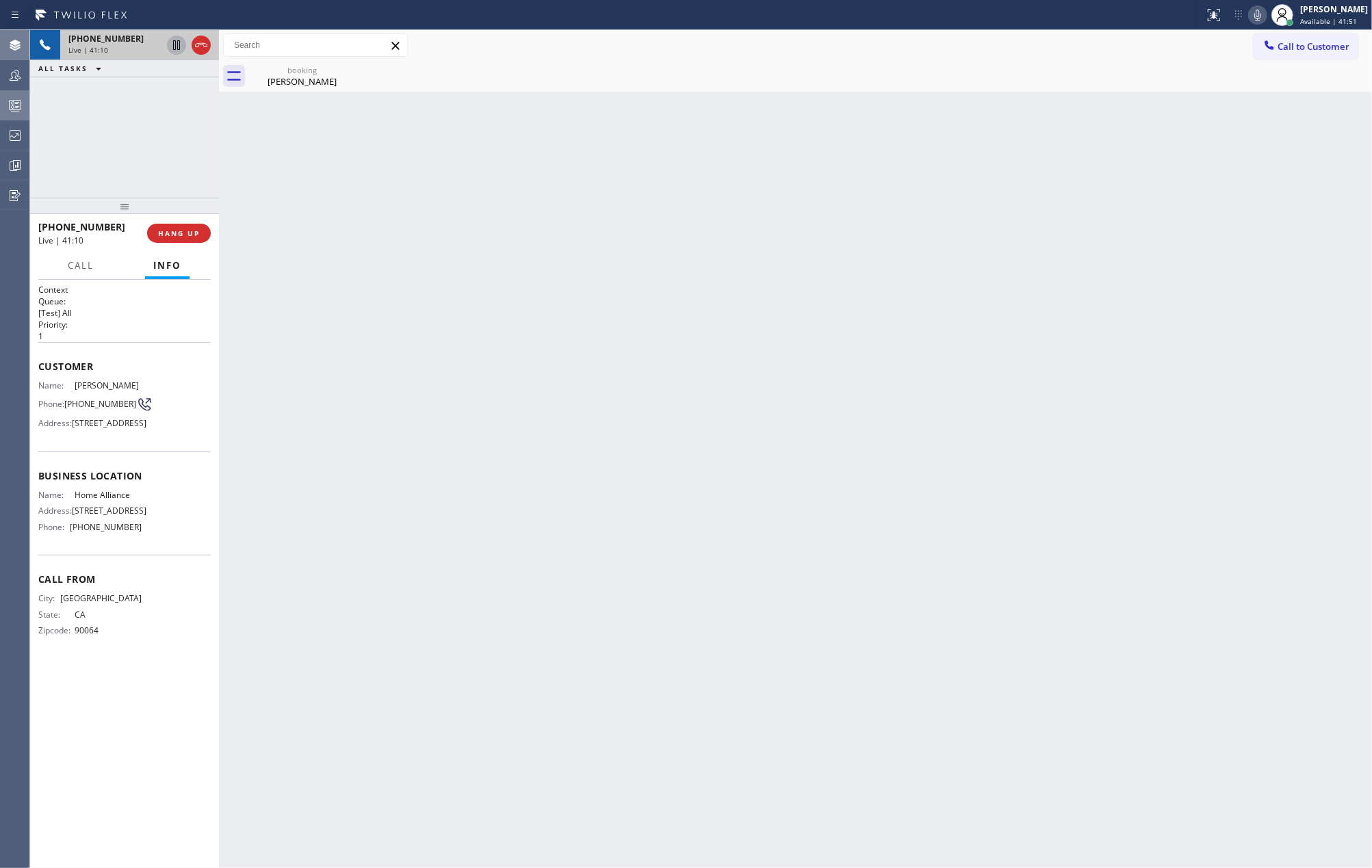
click at [121, 160] on div "+13109036954 Live | 41:10 ALL TASKS ALL TASKS ACTIVE TASKS TASKS IN WRAP UP +13…" at bounding box center [125, 449] width 189 height 837
click at [888, 253] on div "Back to Dashboard Change Sender ID Customers Technicians Select a contact Outbo…" at bounding box center [795, 449] width 1153 height 837
drag, startPoint x: 121, startPoint y: 201, endPoint x: 126, endPoint y: 151, distance: 50.2
click at [124, 152] on div "+13109036954 Live | 41:14 ALL TASKS ALL TASKS ACTIVE TASKS TASKS IN WRAP UP +13…" at bounding box center [125, 449] width 189 height 837
click at [457, 249] on div "Back to Dashboard Change Sender ID Customers Technicians Select a contact Outbo…" at bounding box center [795, 449] width 1153 height 837
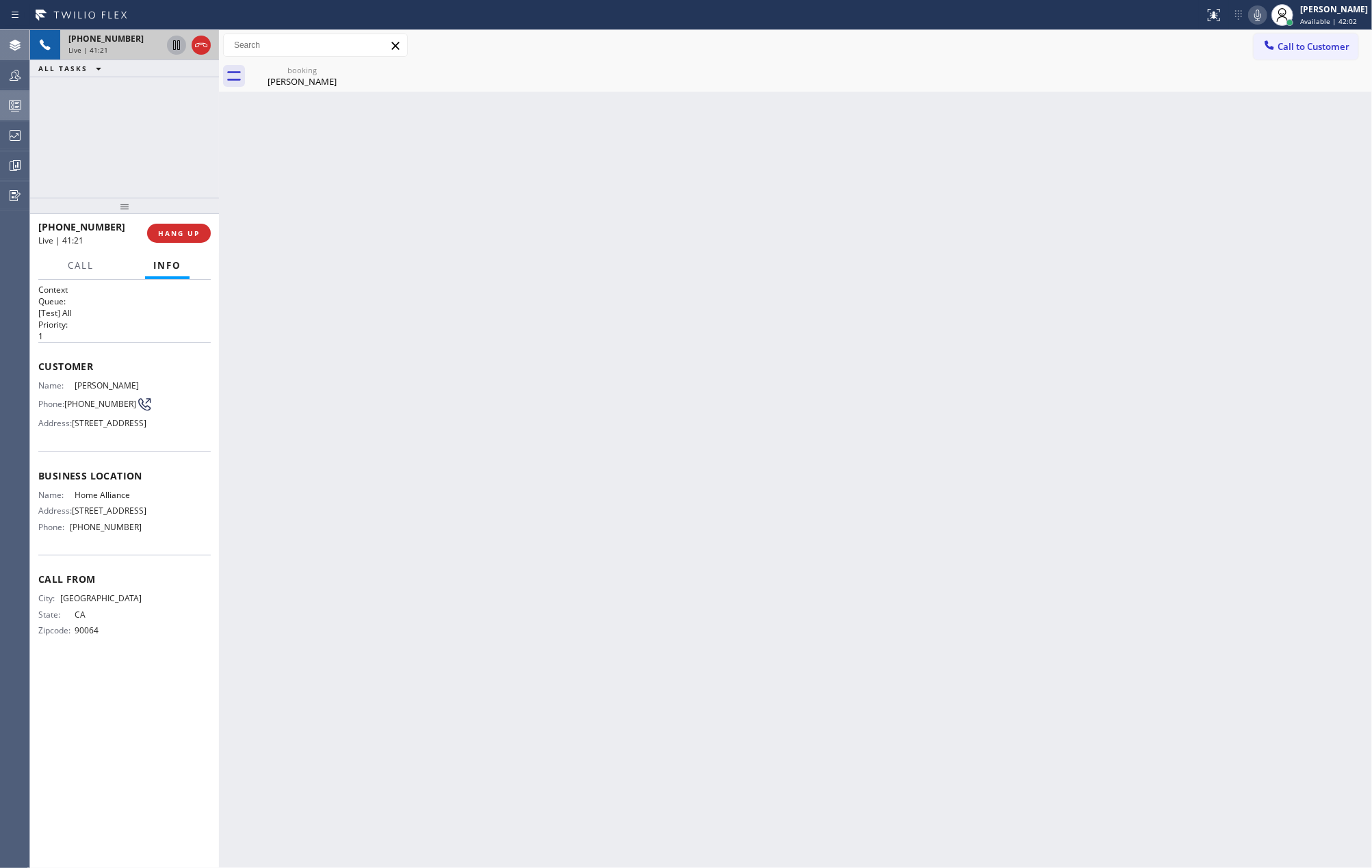
click at [11, 102] on icon at bounding box center [14, 105] width 16 height 16
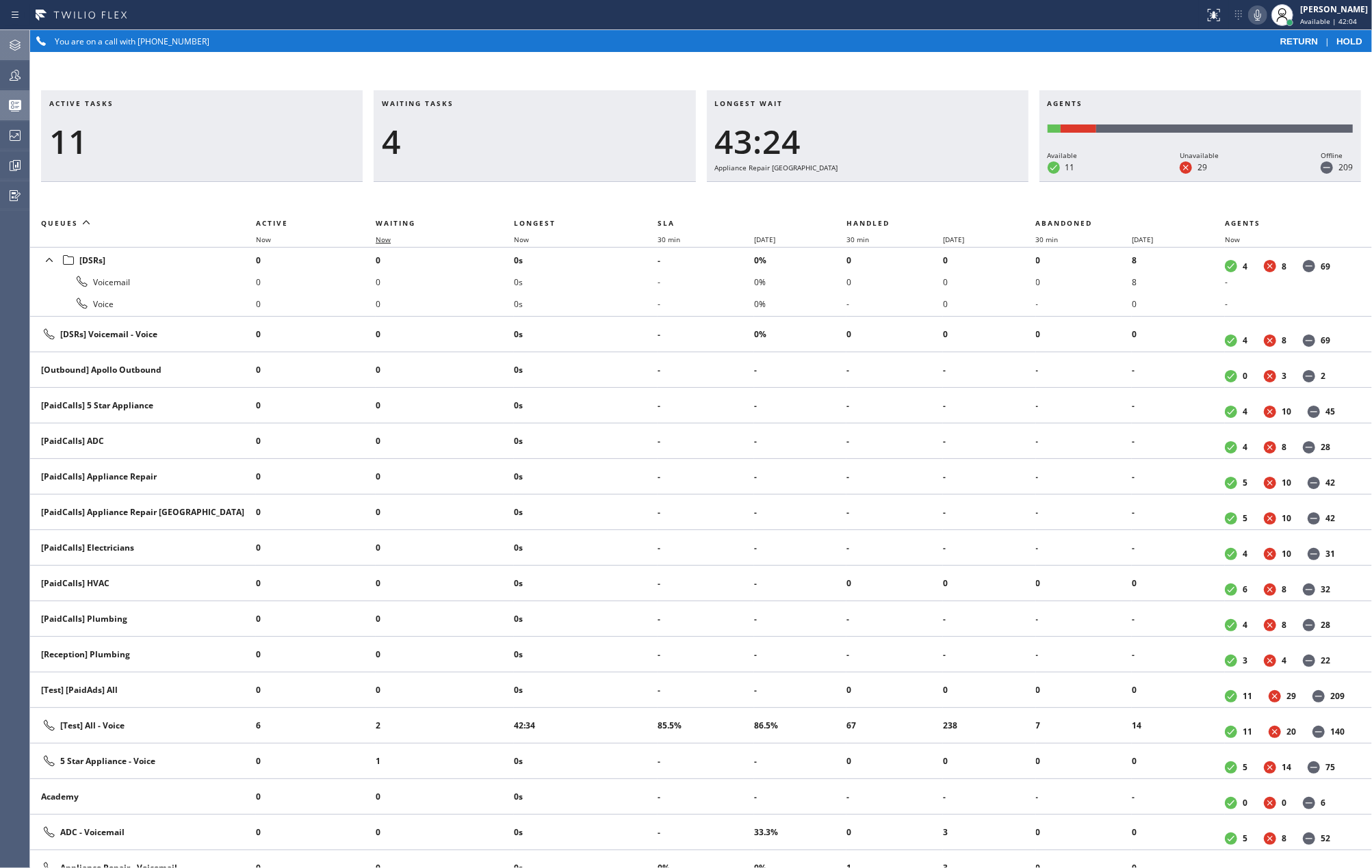
click at [384, 239] on span "Now" at bounding box center [383, 240] width 15 height 10
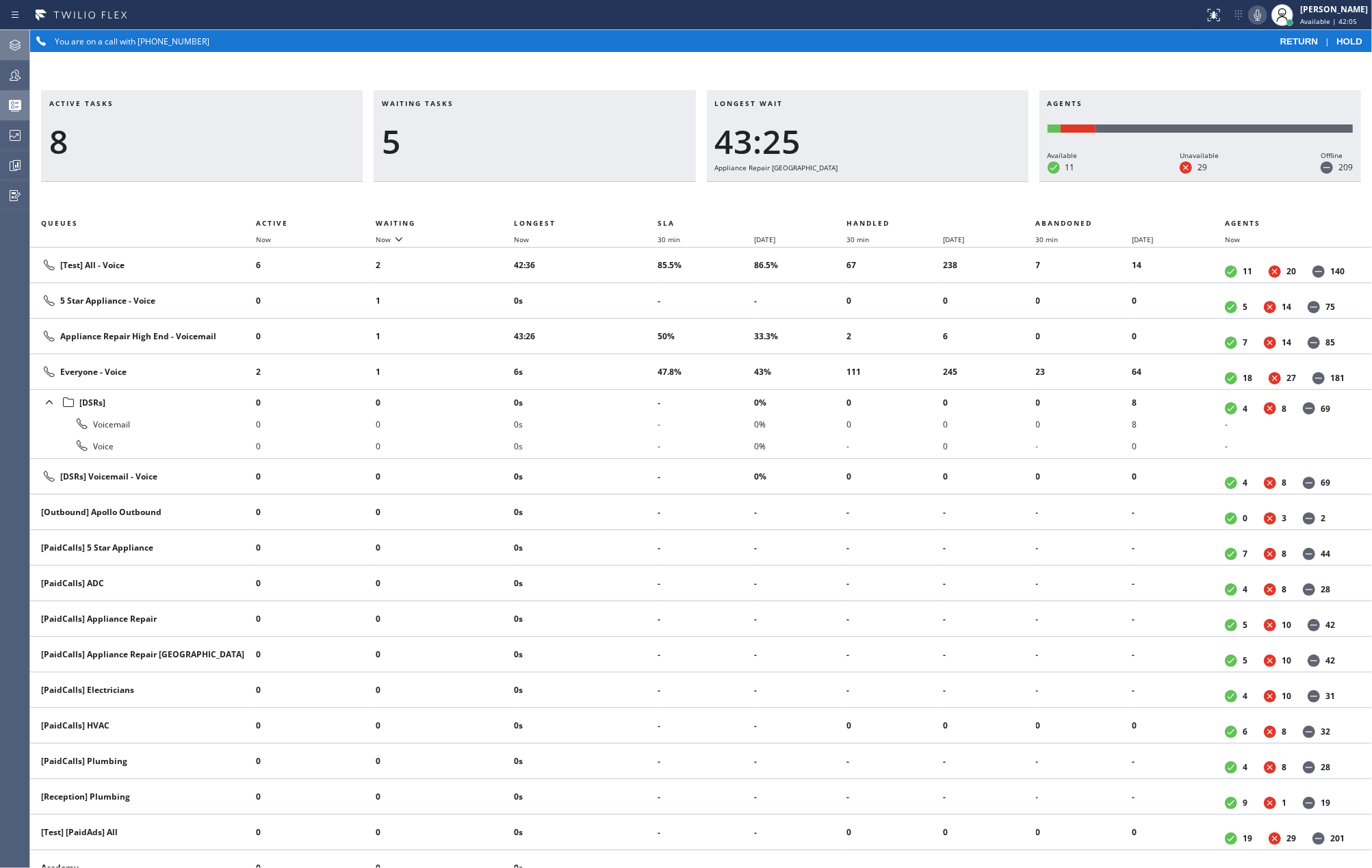
click at [509, 64] on div "Active tasks 8 Waiting tasks 5 Longest wait 43:25 Appliance Repair High End Age…" at bounding box center [701, 459] width 1341 height 815
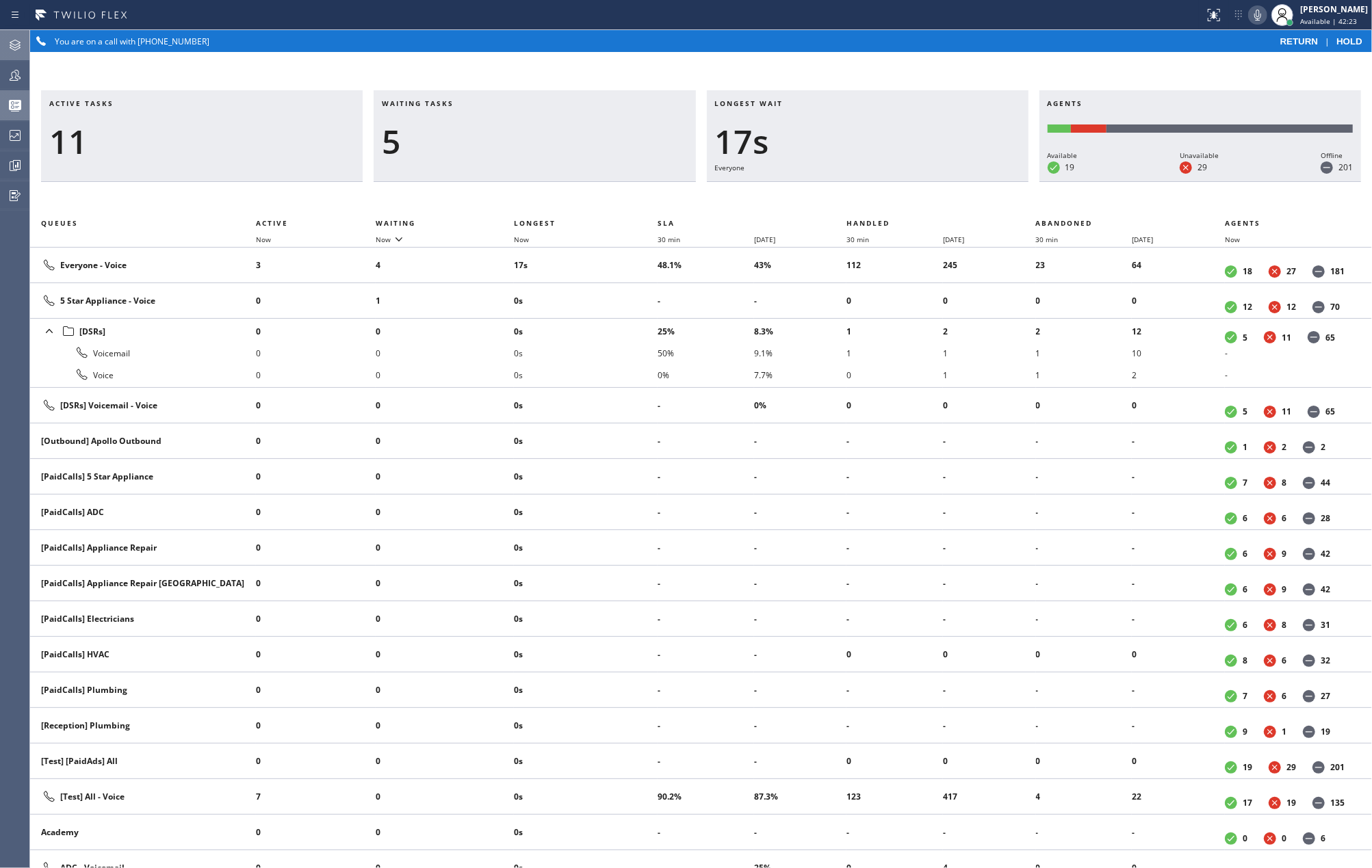
click at [14, 42] on icon at bounding box center [14, 45] width 16 height 16
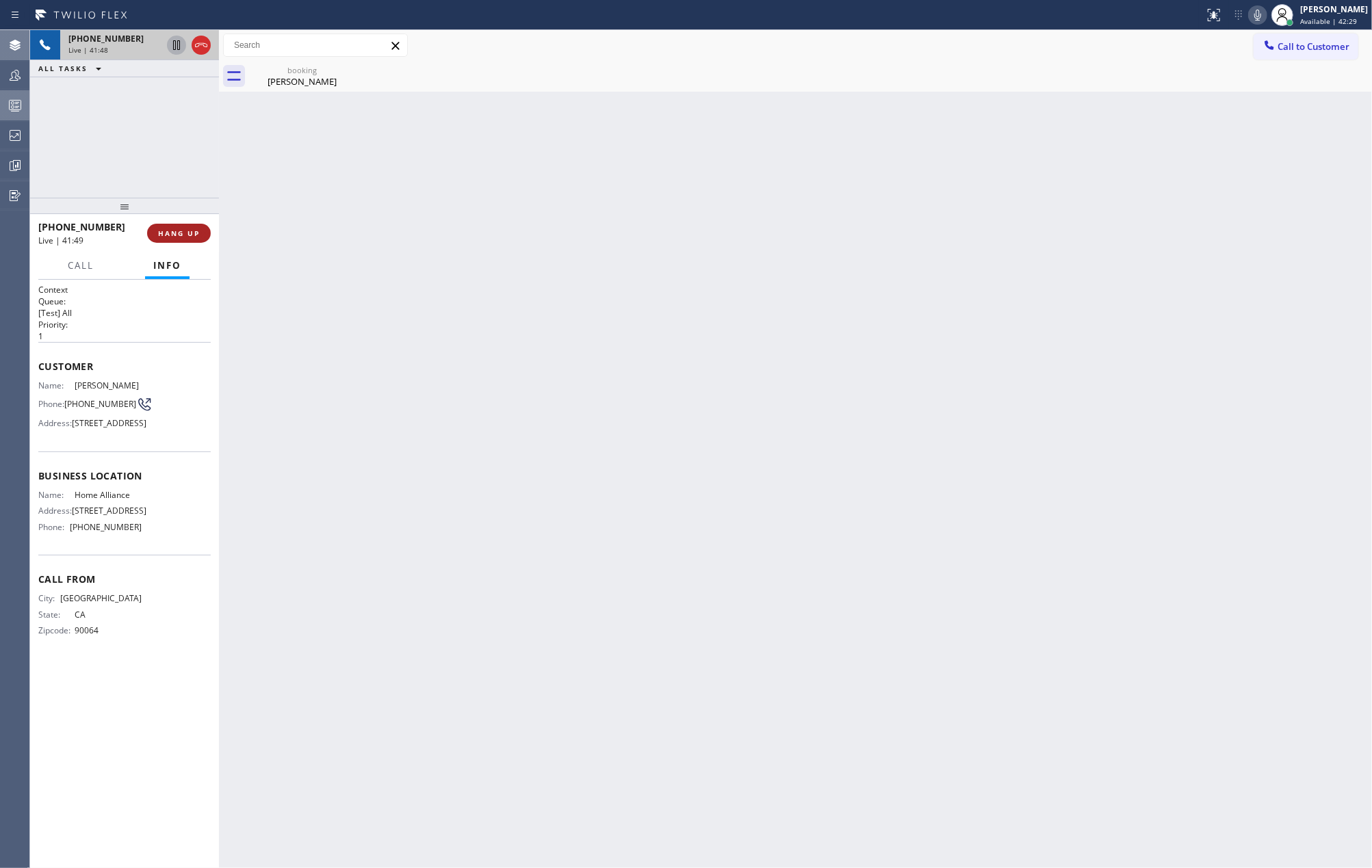
click at [186, 230] on span "HANG UP" at bounding box center [179, 233] width 42 height 10
click at [1315, 20] on span "Available | 42:31" at bounding box center [1328, 21] width 56 height 10
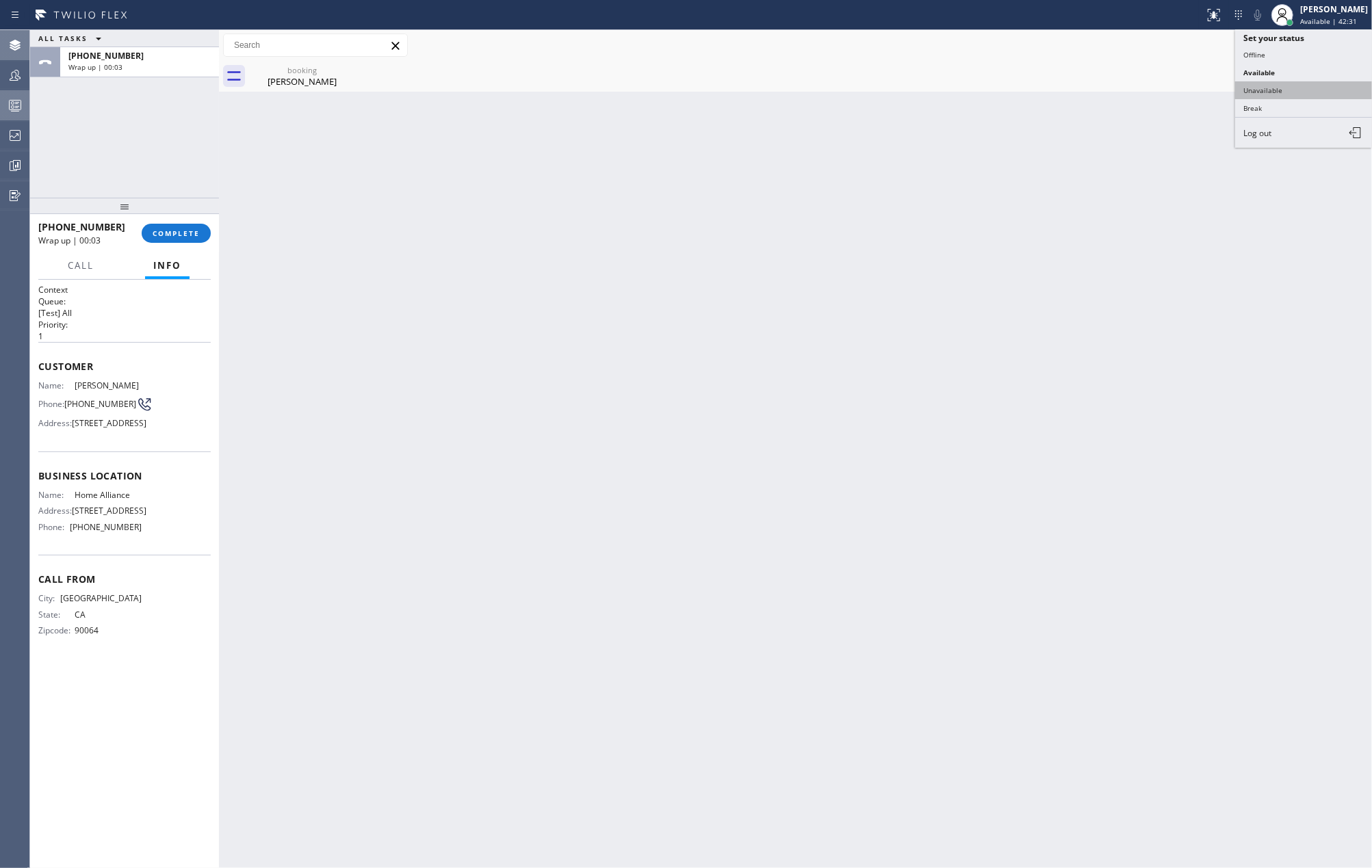
click at [1295, 88] on button "Unavailable" at bounding box center [1303, 90] width 137 height 18
click at [170, 240] on button "COMPLETE" at bounding box center [176, 233] width 69 height 19
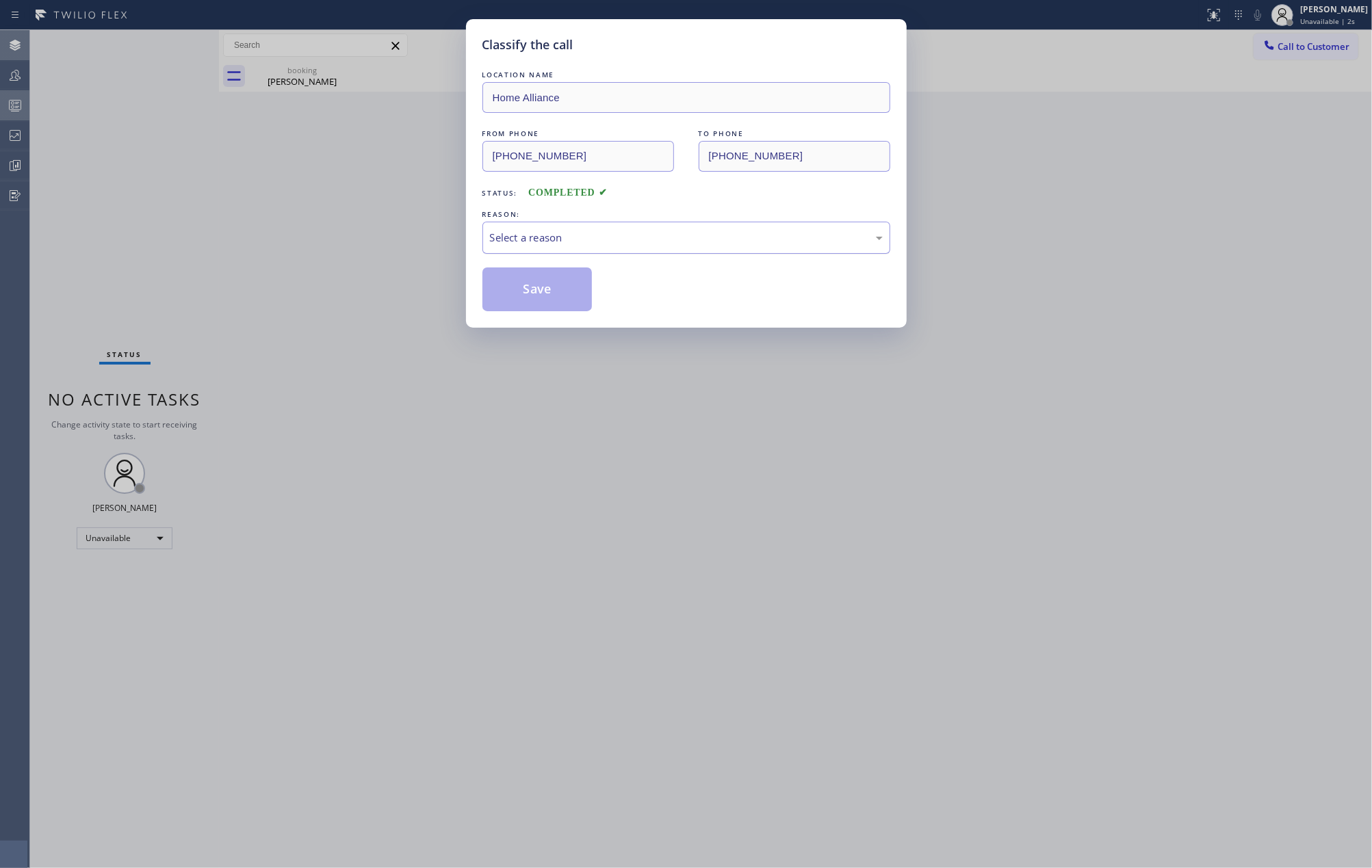
click at [581, 237] on div "Select a reason" at bounding box center [686, 238] width 393 height 15
click at [568, 290] on button "Save" at bounding box center [537, 289] width 110 height 44
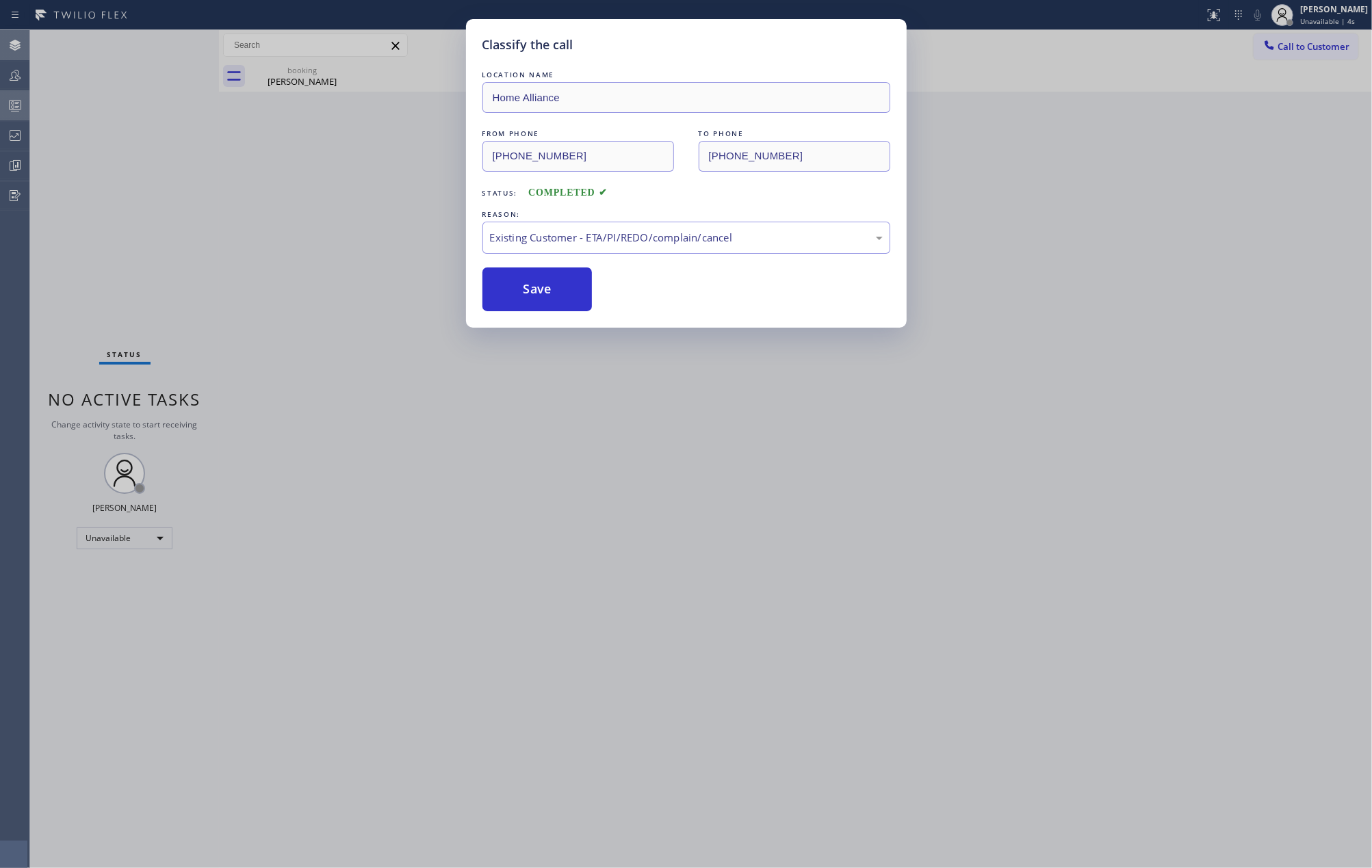
click at [310, 260] on div "Classify the call LOCATION NAME Home Alliance FROM PHONE (310) 903-6954 TO PHON…" at bounding box center [686, 434] width 1372 height 868
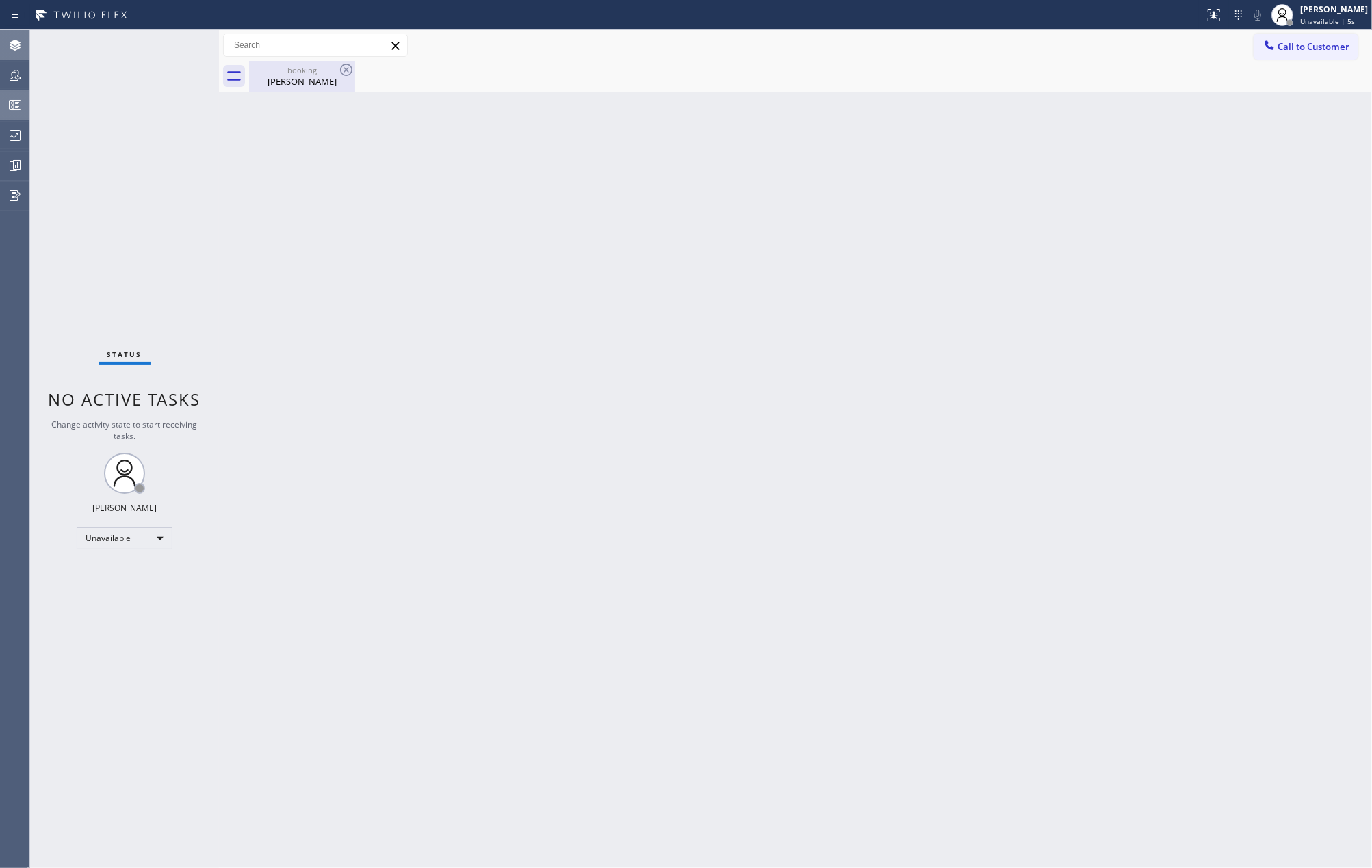
click at [303, 75] on div "May Wong" at bounding box center [302, 81] width 103 height 12
click at [14, 162] on icon at bounding box center [14, 165] width 16 height 16
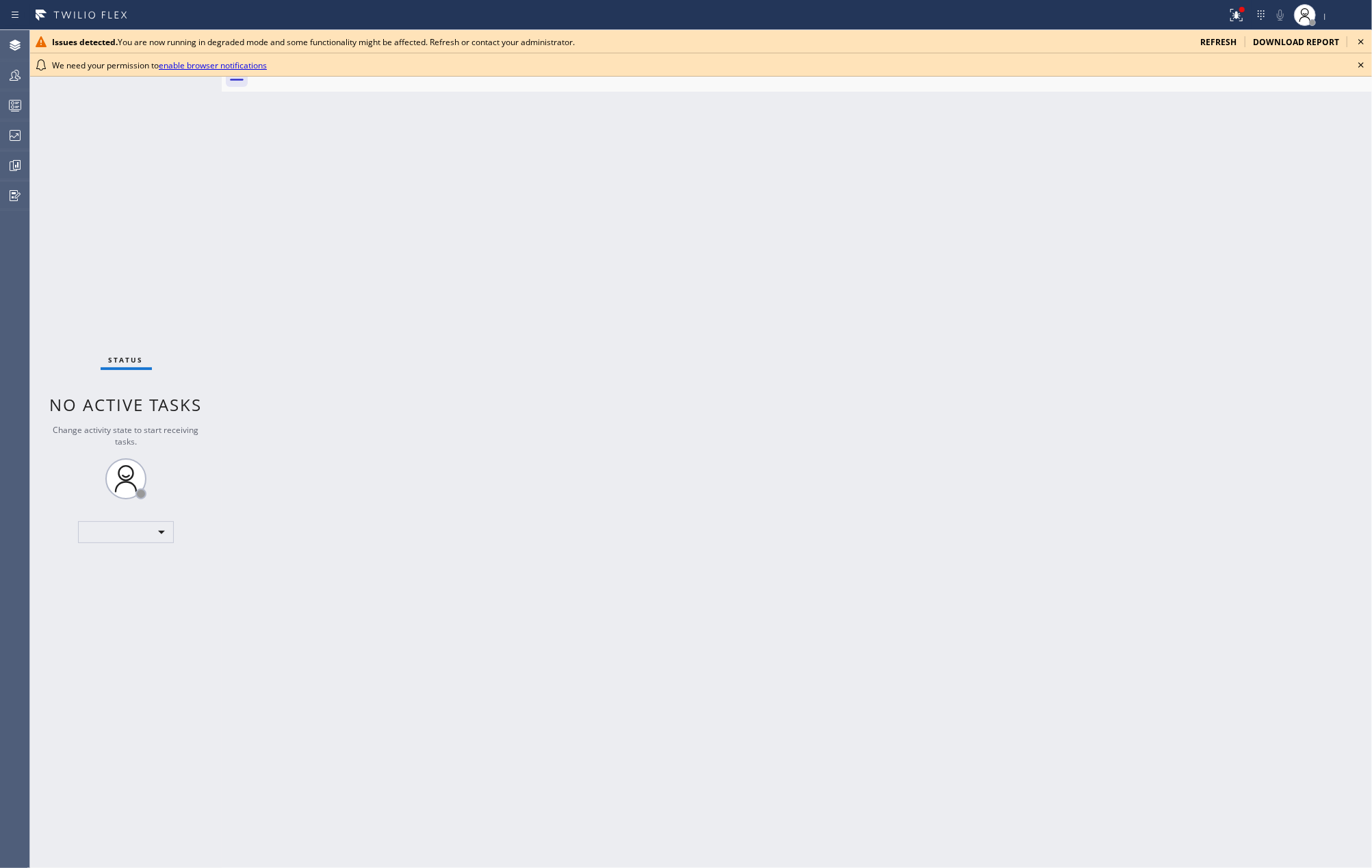
click at [1358, 61] on icon at bounding box center [1361, 64] width 16 height 16
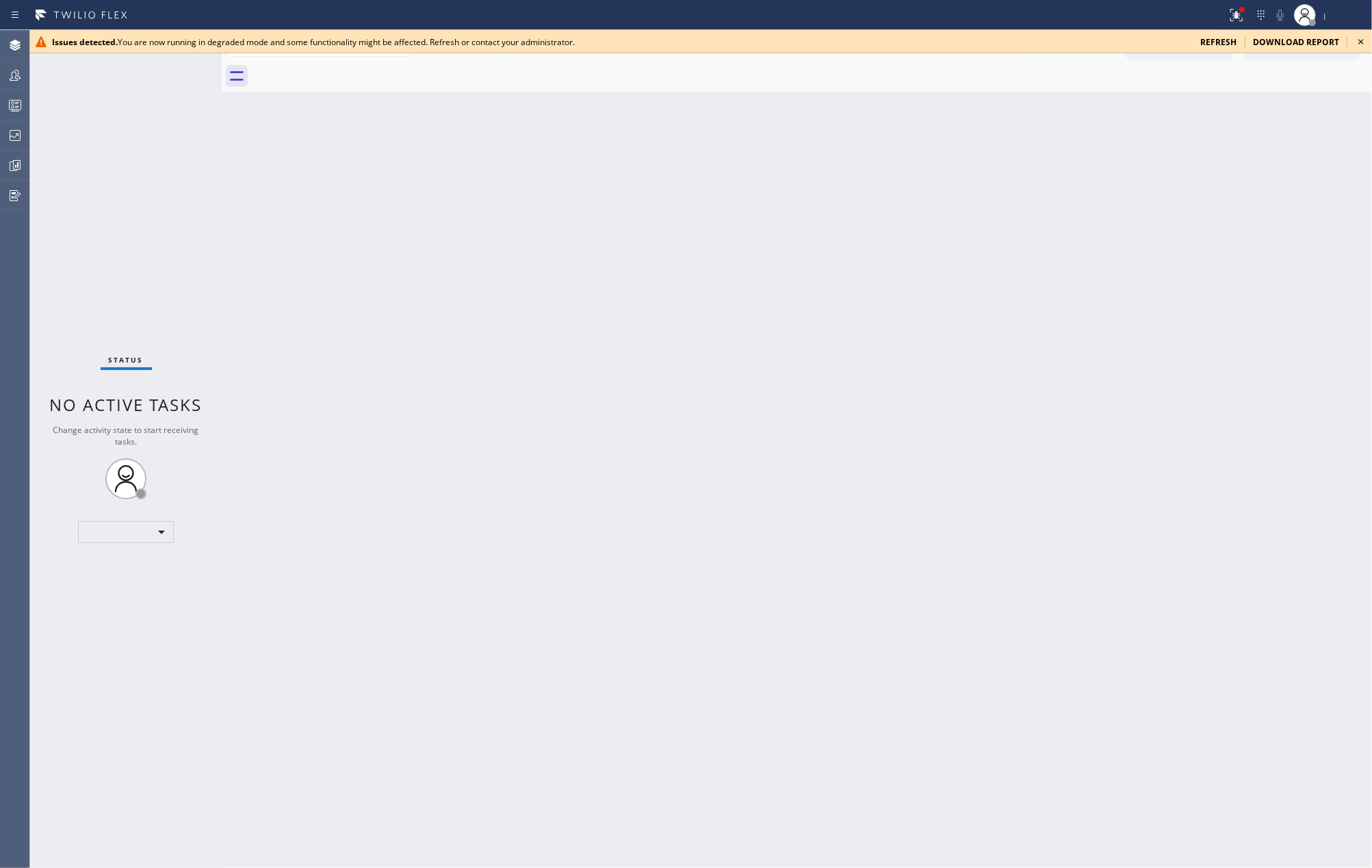
click at [1365, 44] on icon at bounding box center [1361, 41] width 16 height 16
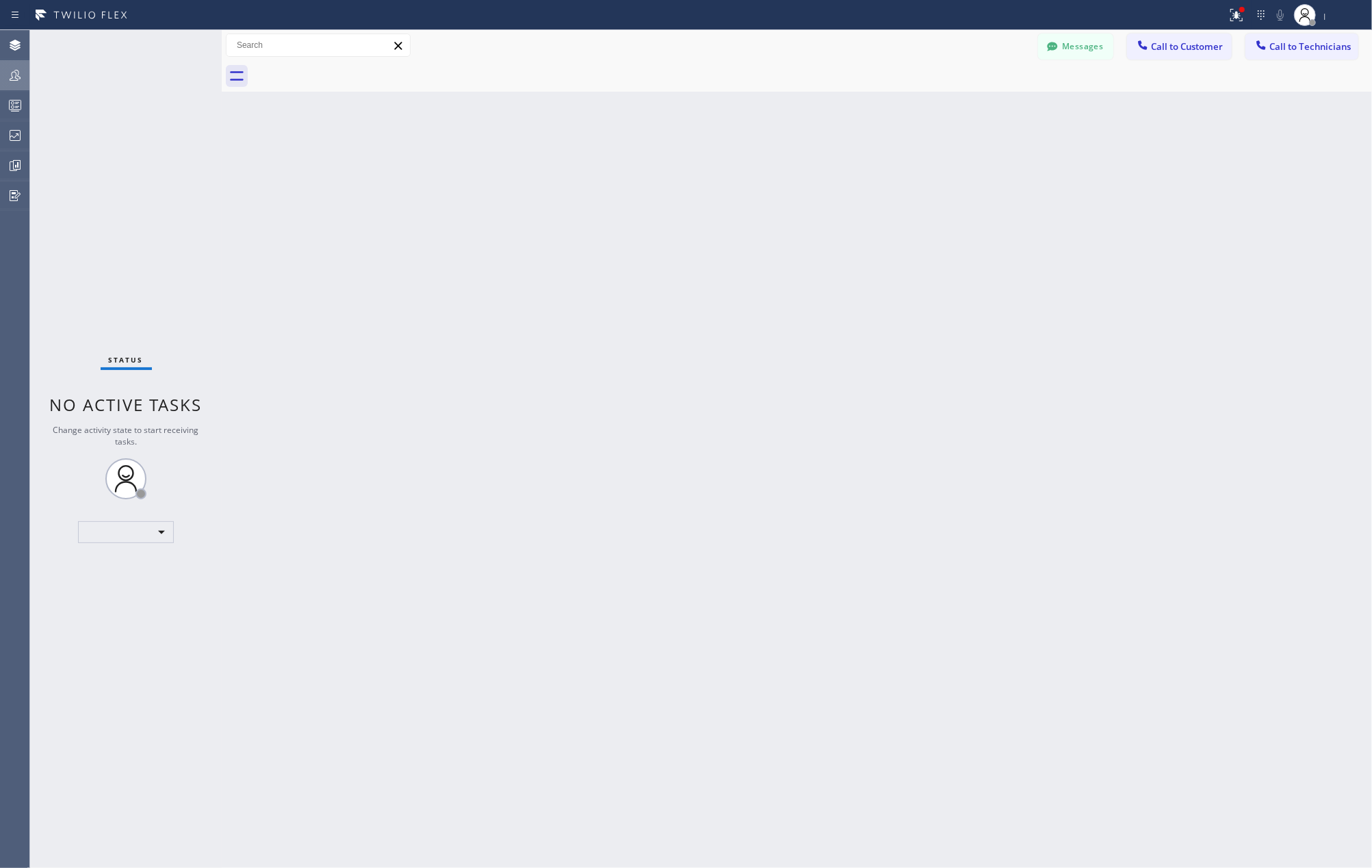
click at [18, 74] on icon at bounding box center [14, 74] width 11 height 11
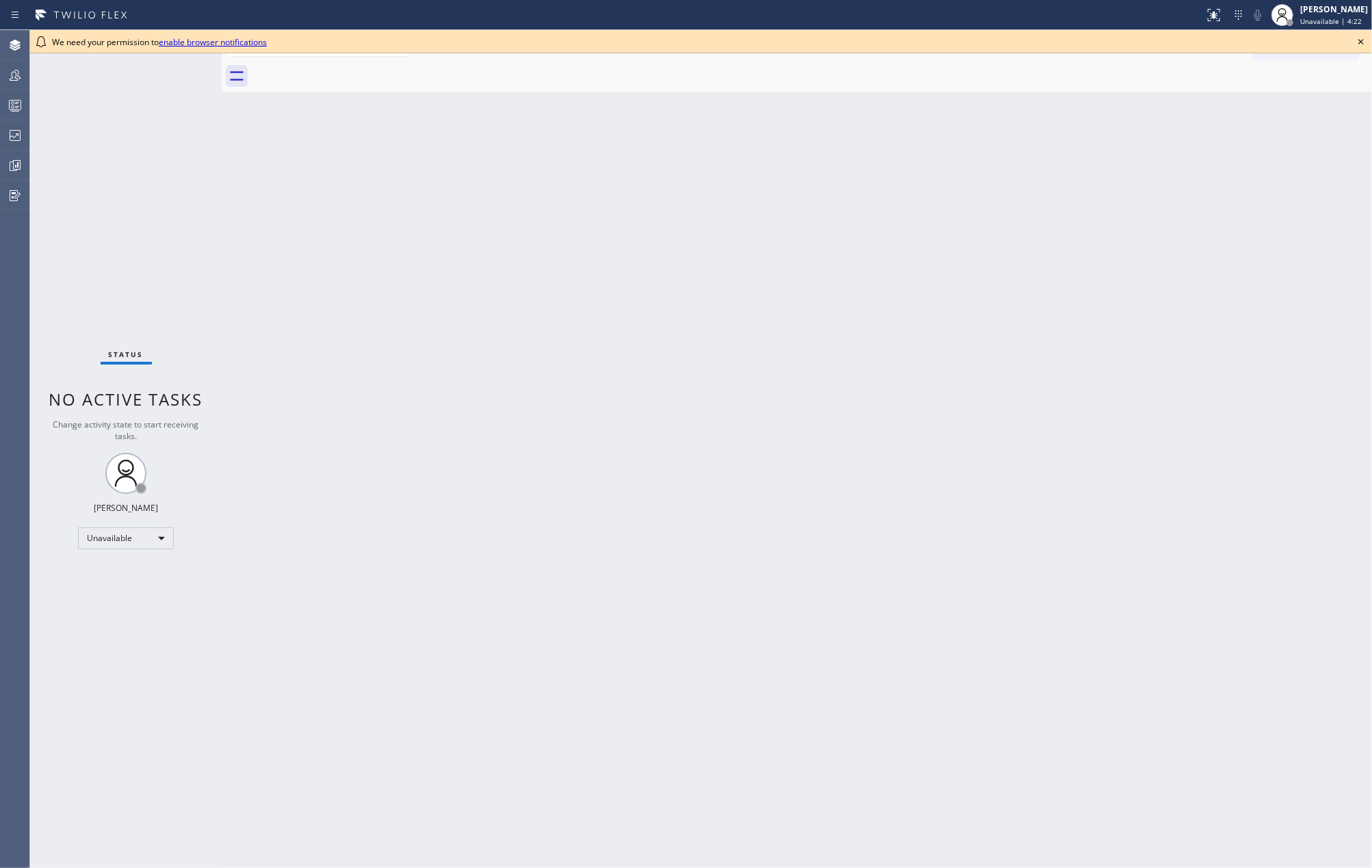
click at [1362, 34] on icon at bounding box center [1361, 41] width 16 height 16
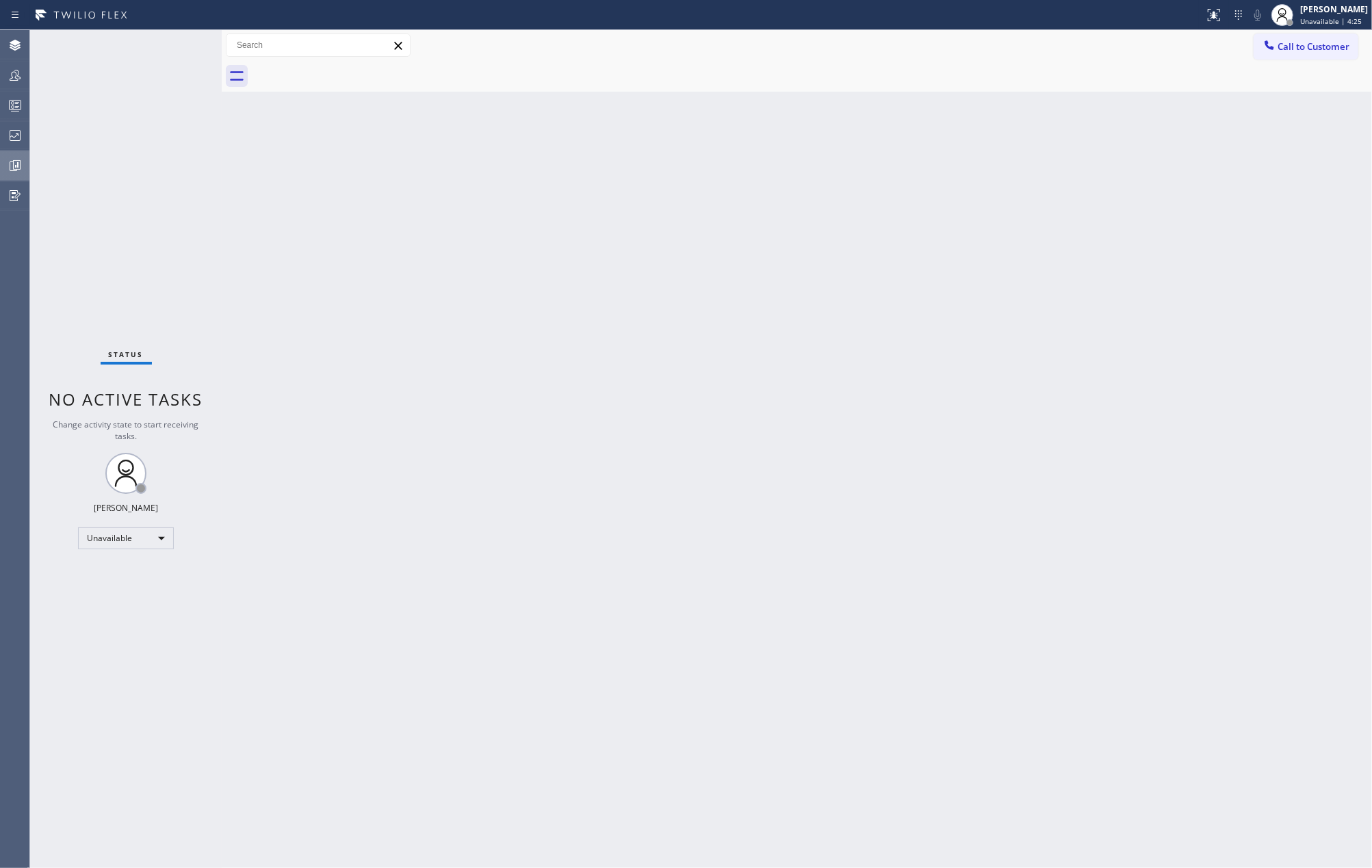
click at [11, 162] on icon at bounding box center [15, 165] width 11 height 11
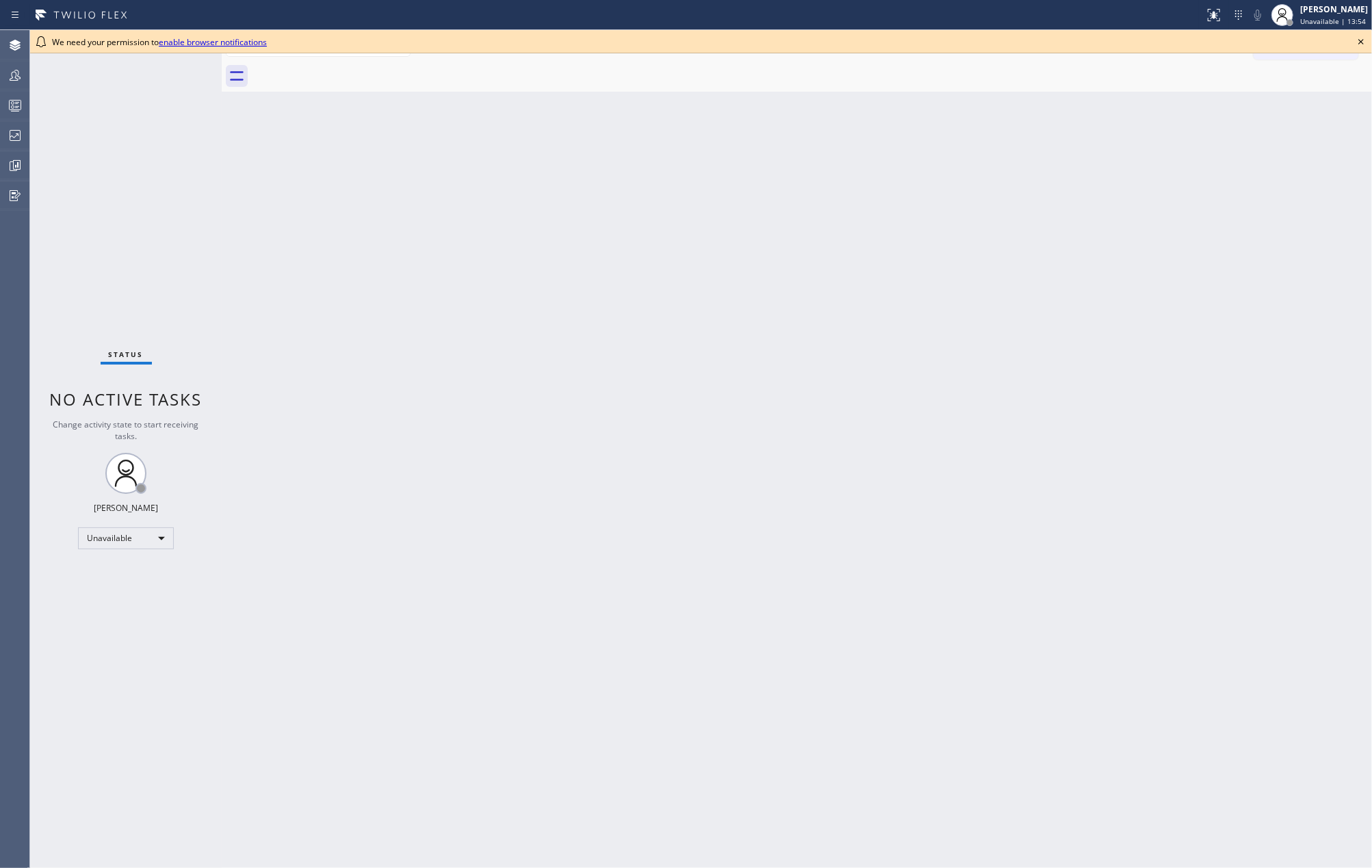
click at [15, 78] on icon at bounding box center [14, 74] width 16 height 16
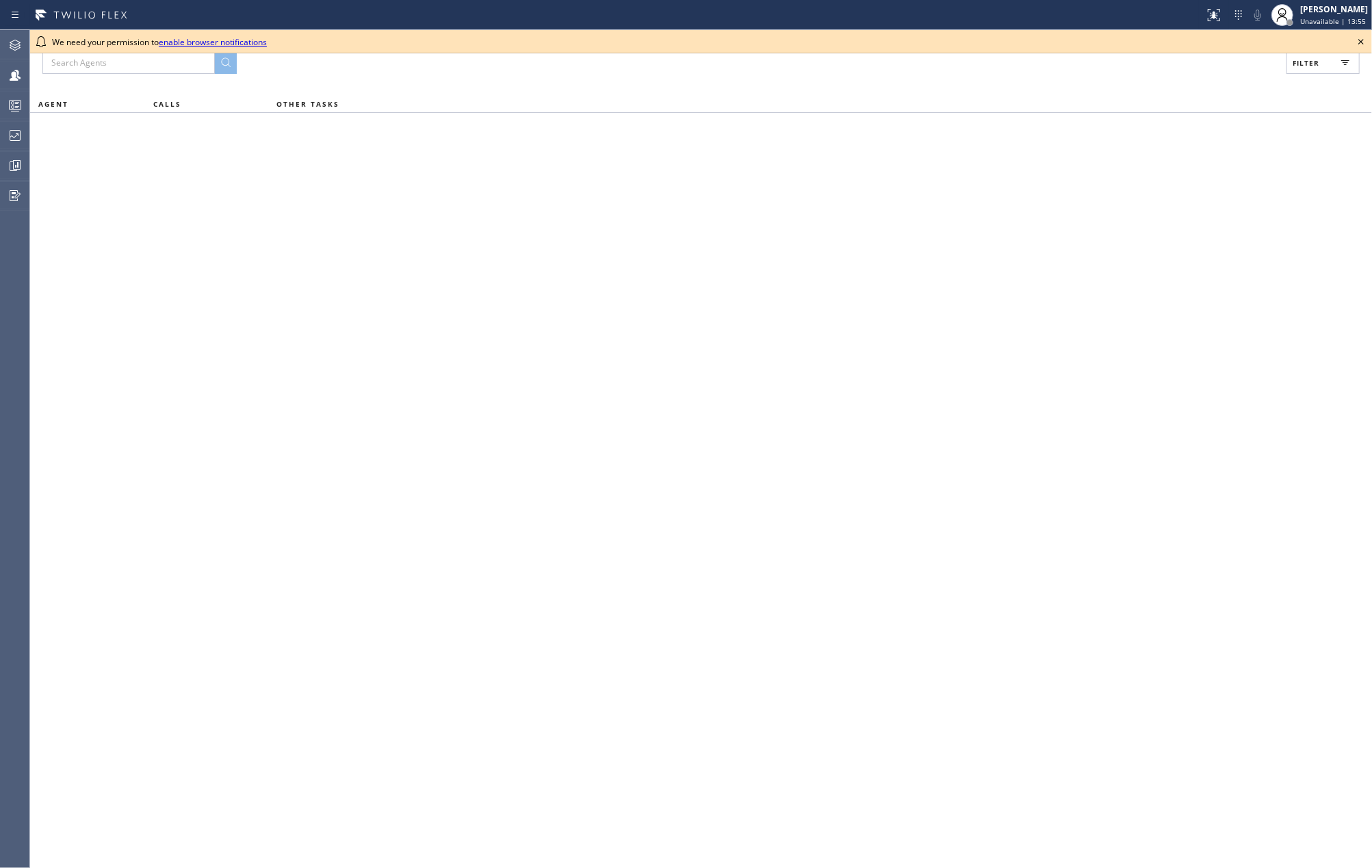
click at [1361, 42] on icon at bounding box center [1361, 41] width 16 height 16
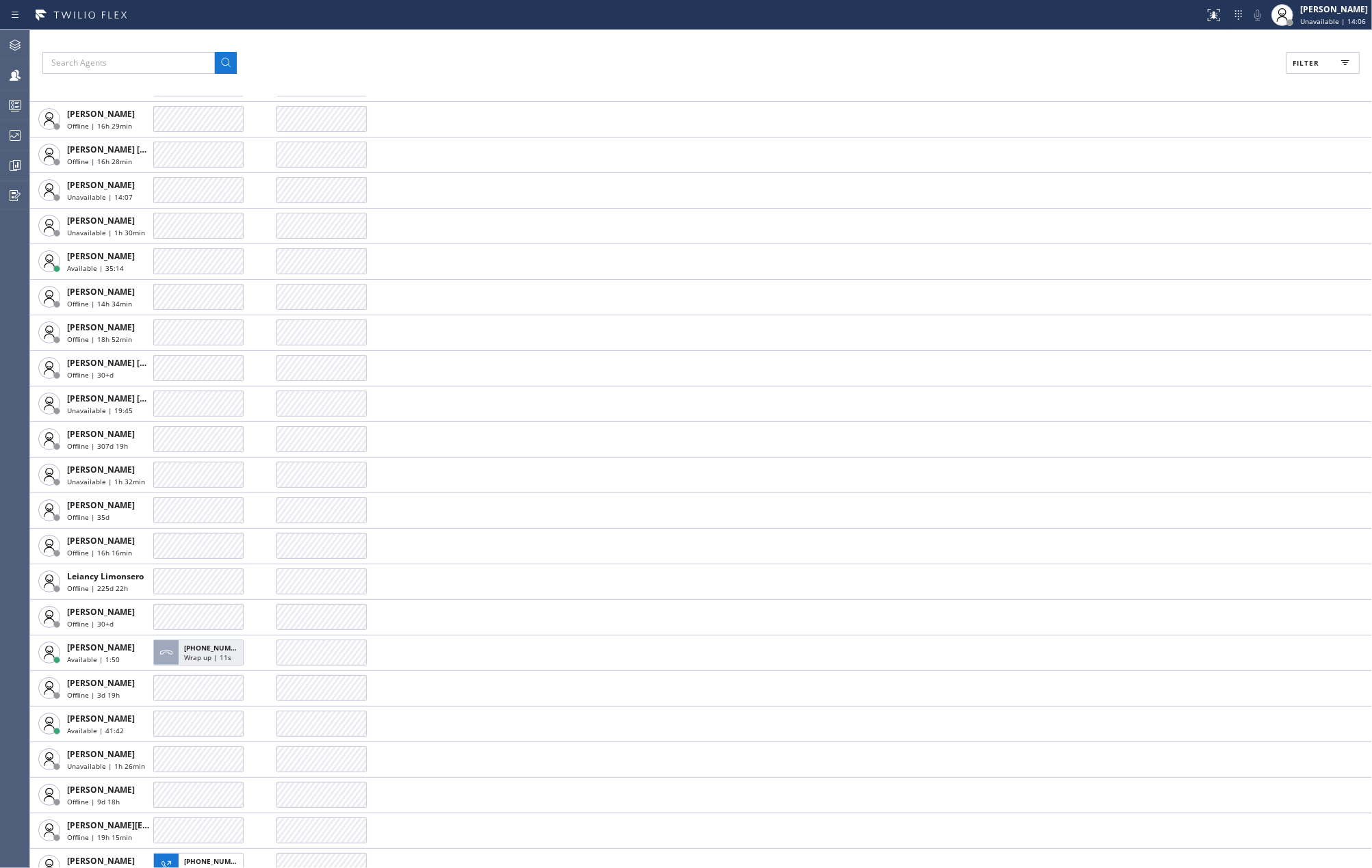
scroll to position [2279, 0]
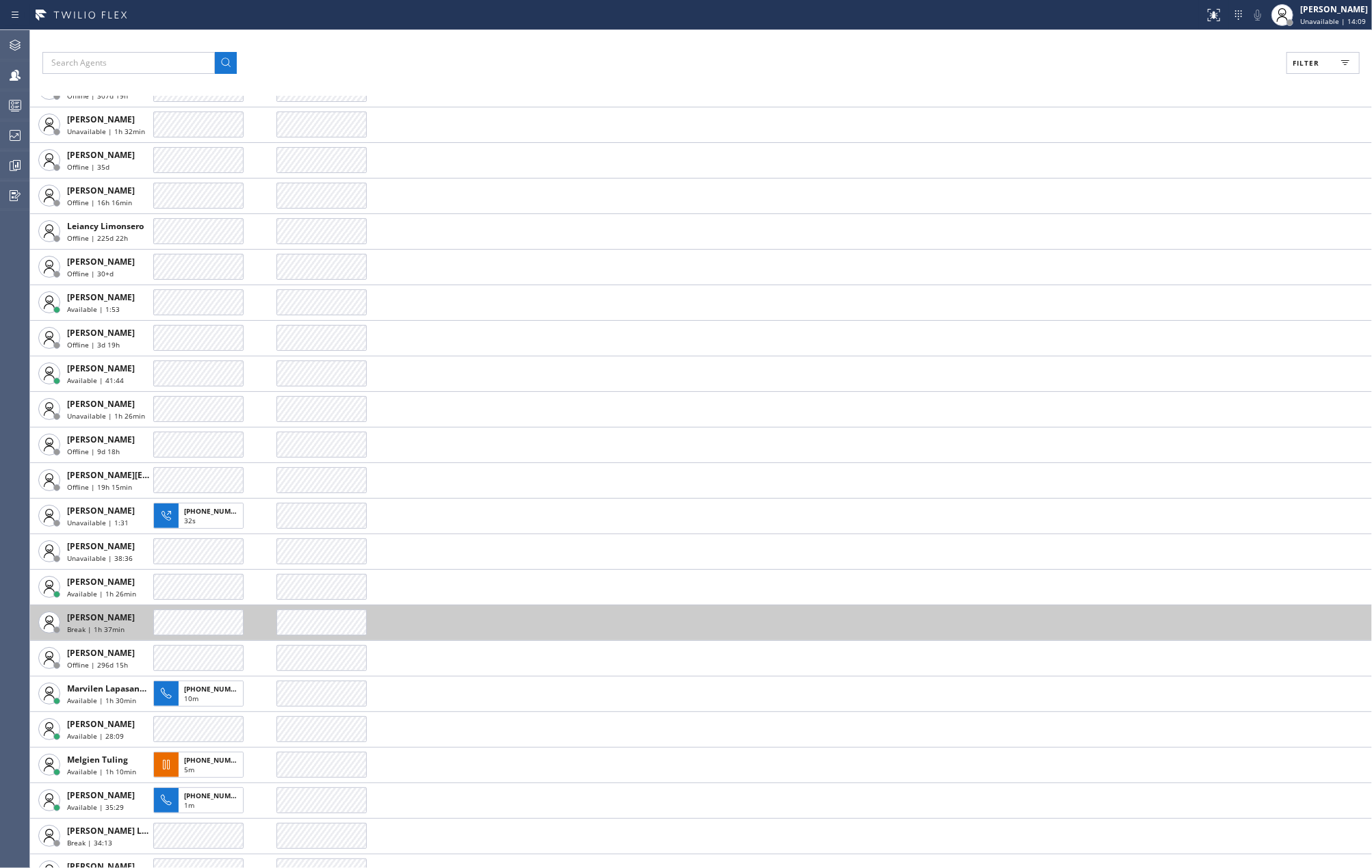
click at [195, 614] on div at bounding box center [198, 622] width 91 height 26
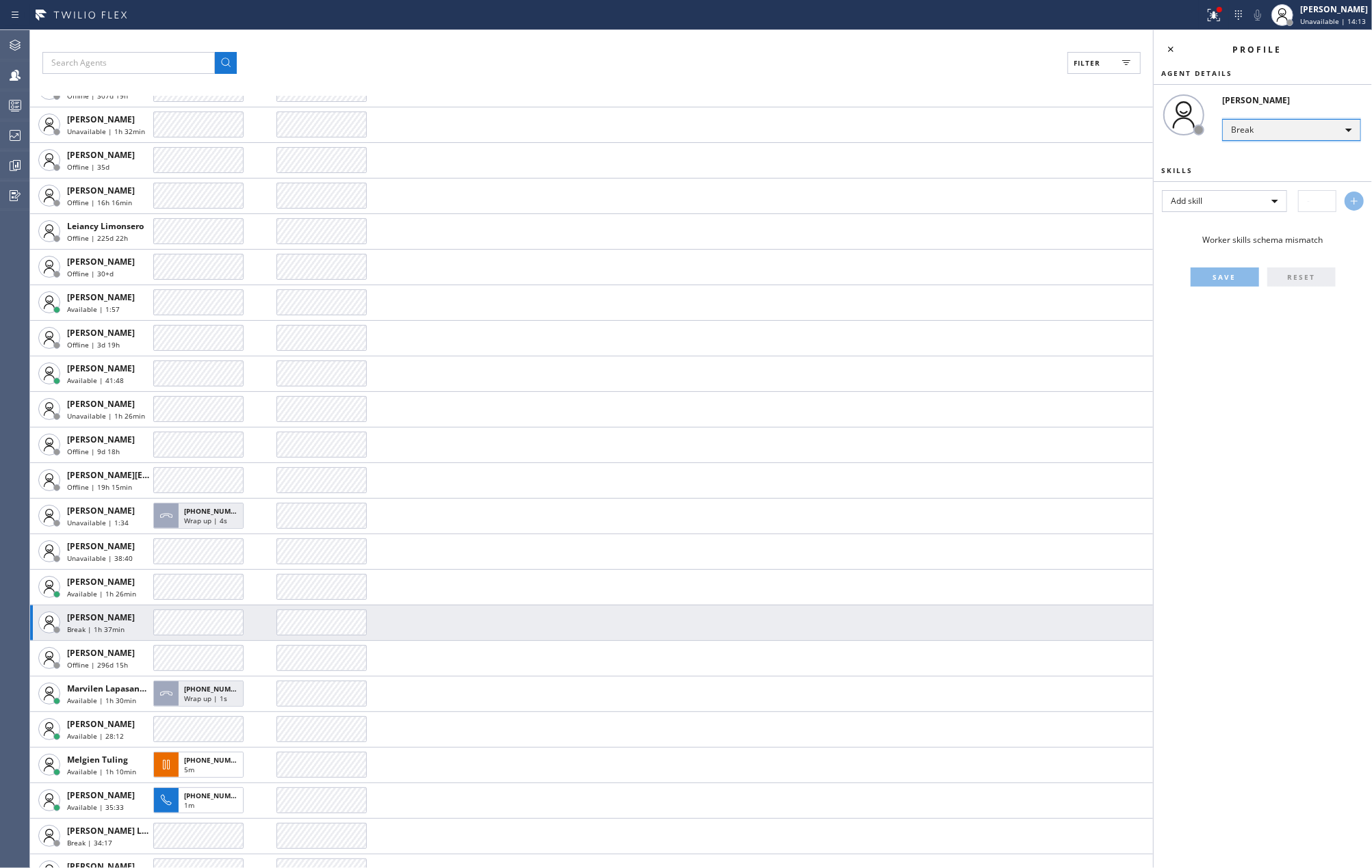
click at [1279, 132] on div "Break" at bounding box center [1291, 130] width 139 height 22
click at [1271, 177] on li "Unavailable" at bounding box center [1291, 182] width 136 height 16
click at [1278, 130] on div "Break" at bounding box center [1291, 130] width 139 height 22
click at [1259, 197] on li "Break" at bounding box center [1291, 200] width 136 height 16
click at [18, 107] on icon at bounding box center [15, 106] width 8 height 9
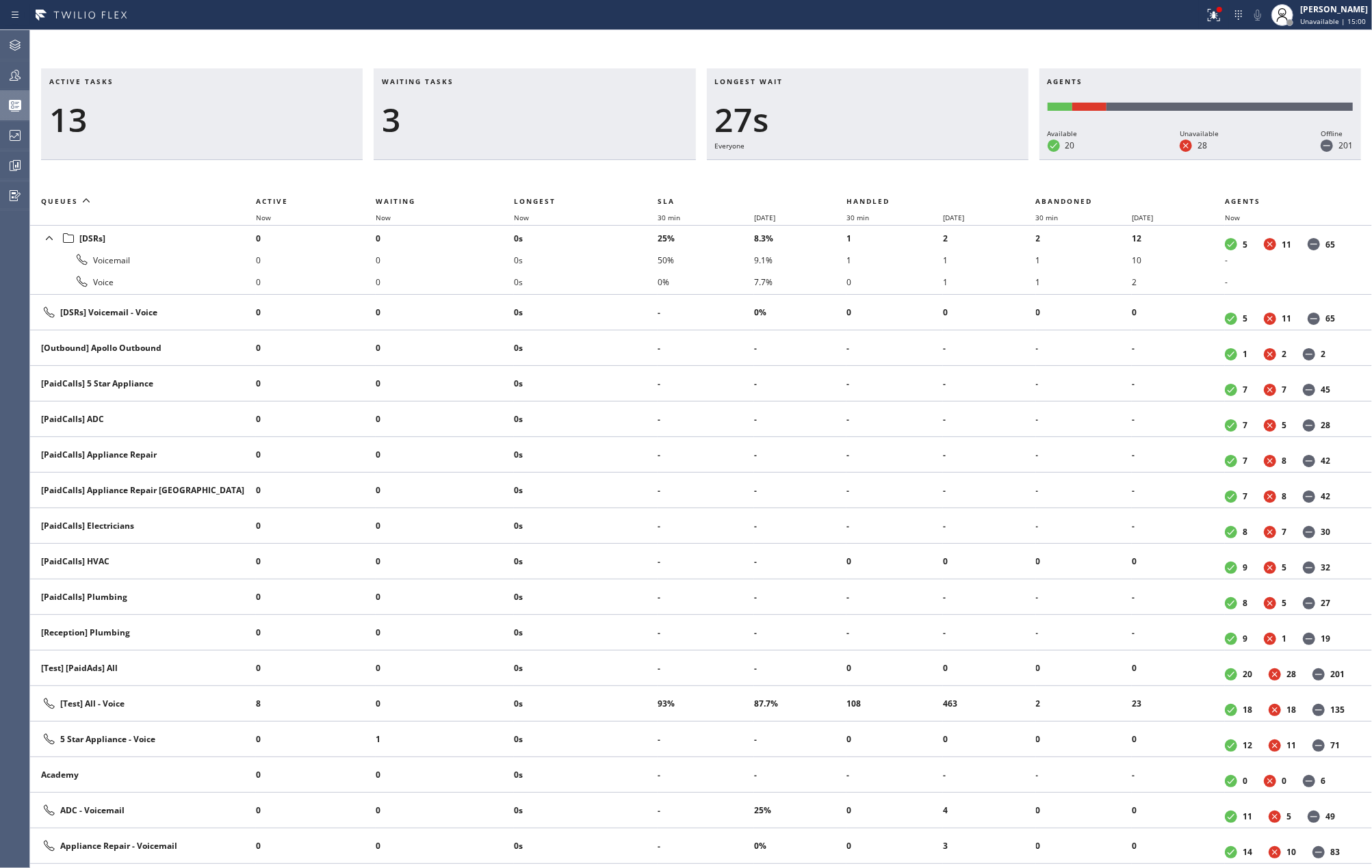
click at [23, 74] on icon at bounding box center [14, 74] width 16 height 16
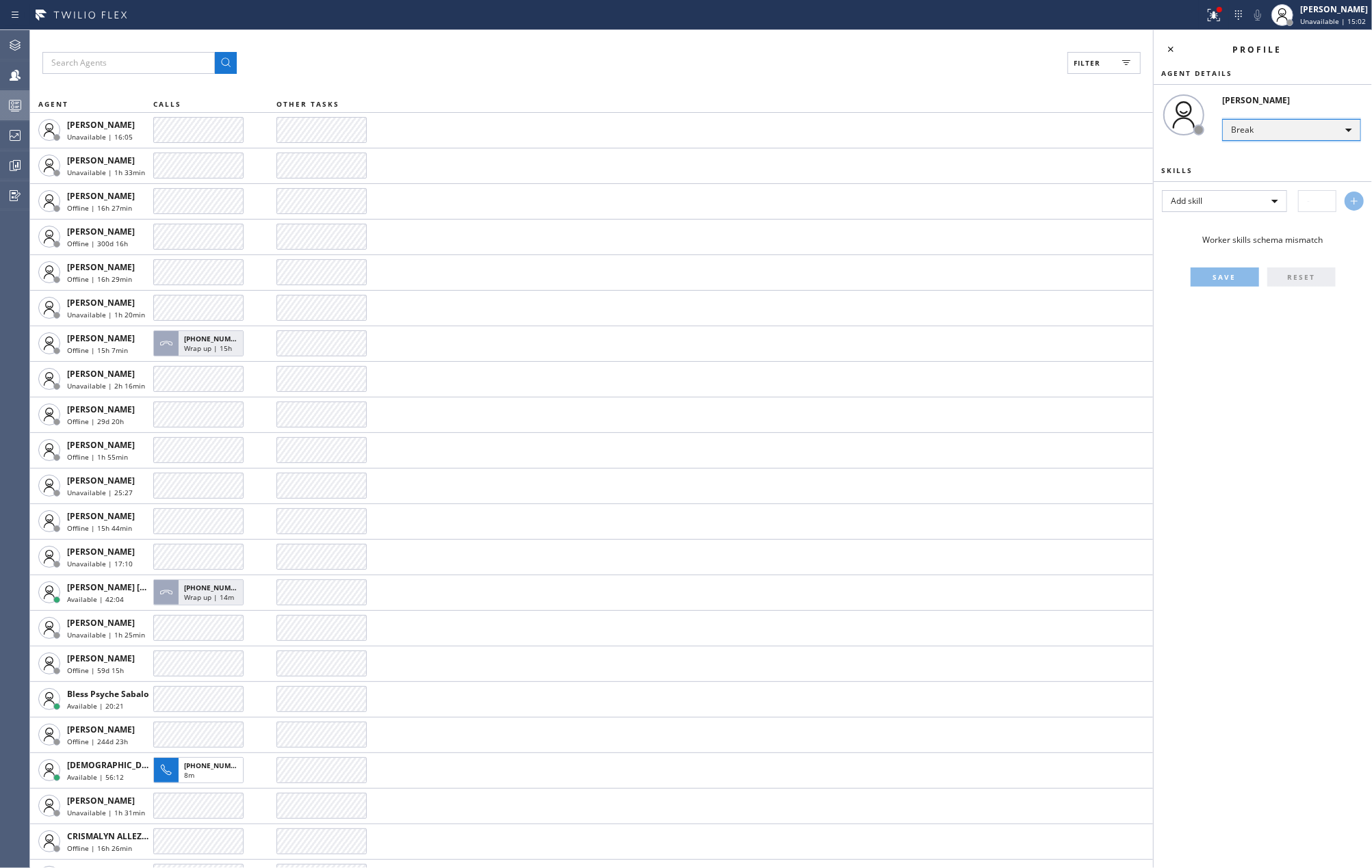
click at [1271, 130] on div "Break" at bounding box center [1291, 130] width 139 height 22
click at [1270, 151] on li "Offline" at bounding box center [1291, 149] width 136 height 16
click at [1168, 45] on icon at bounding box center [1170, 49] width 16 height 16
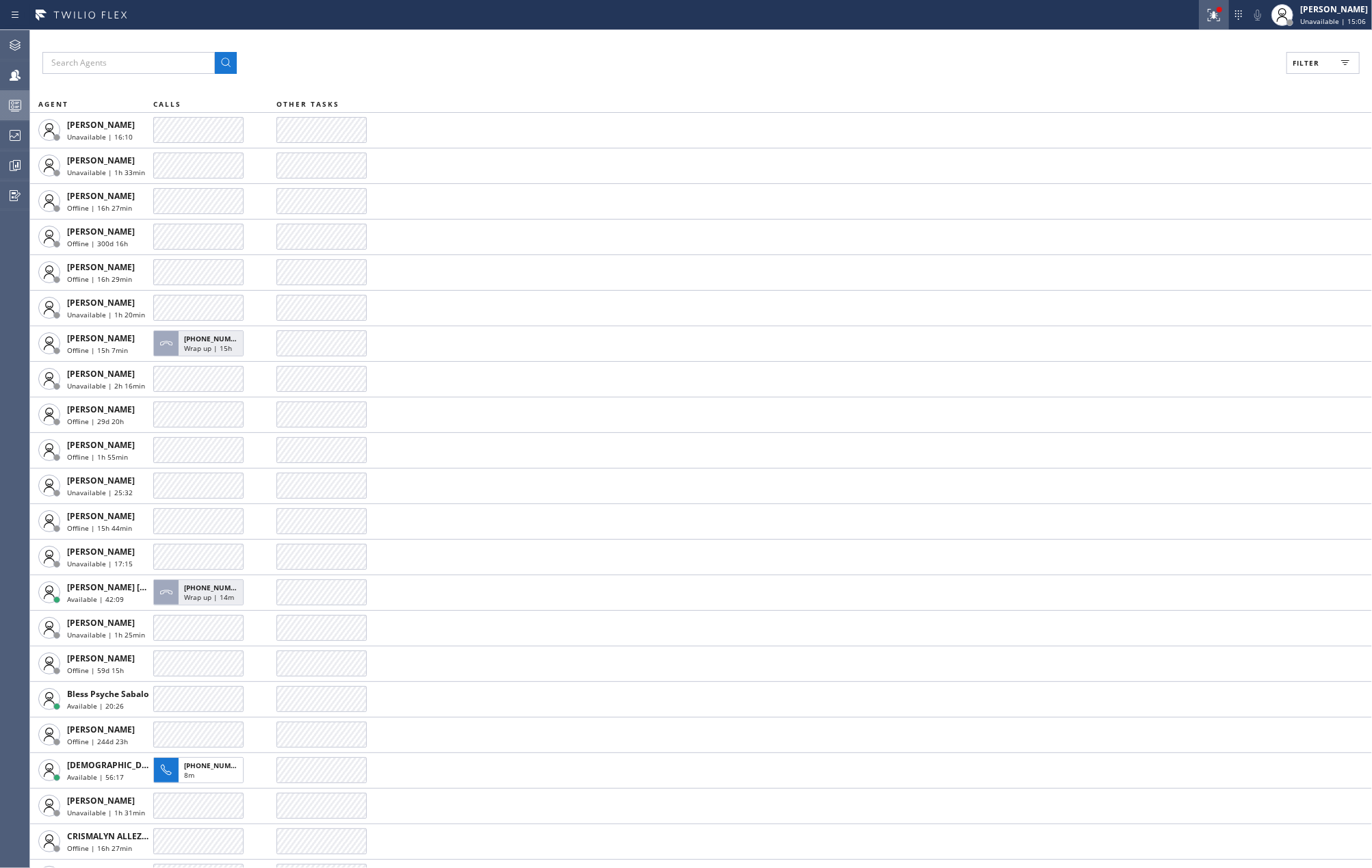
click at [1222, 16] on icon at bounding box center [1213, 14] width 16 height 16
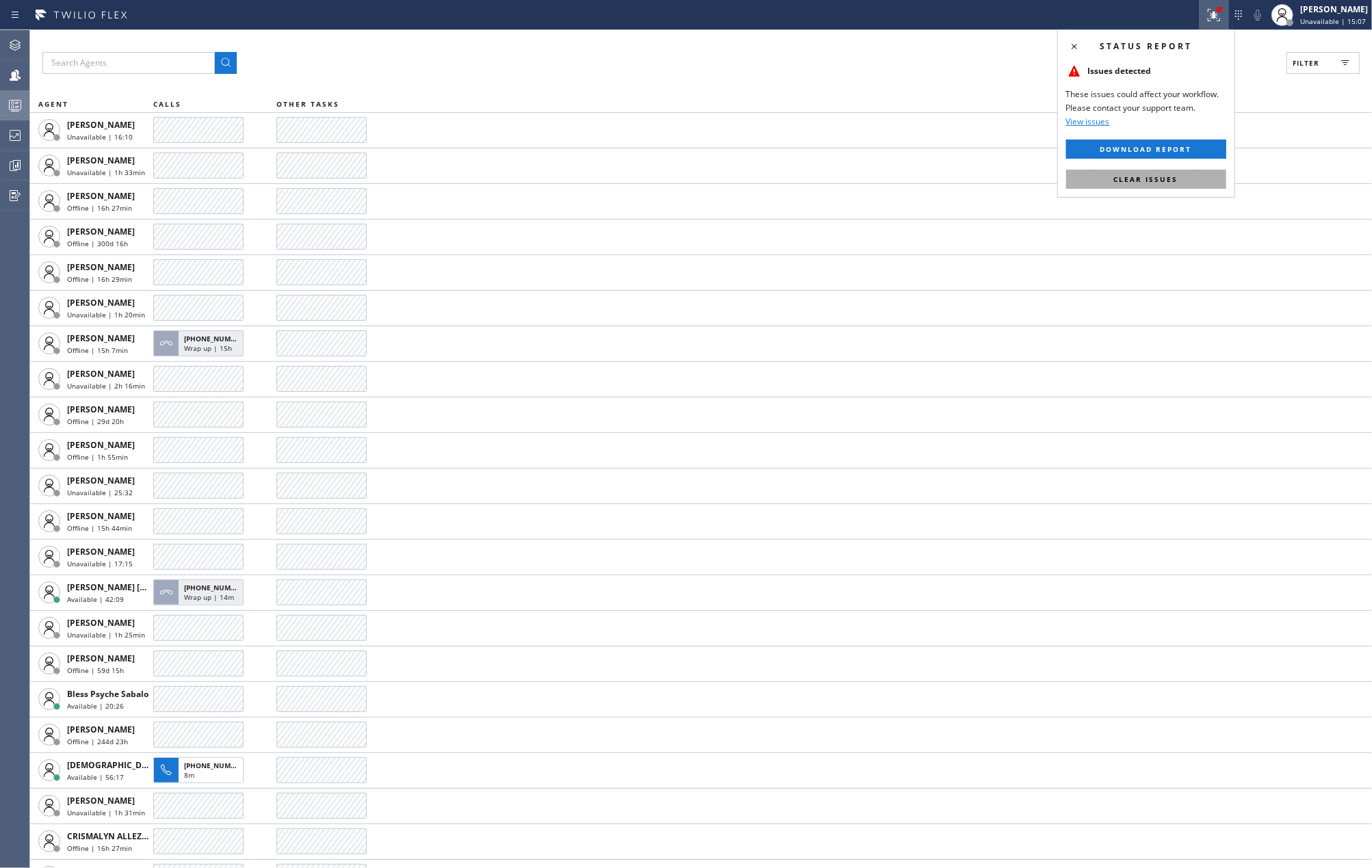
click at [1172, 175] on span "Clear issues" at bounding box center [1146, 180] width 64 height 10
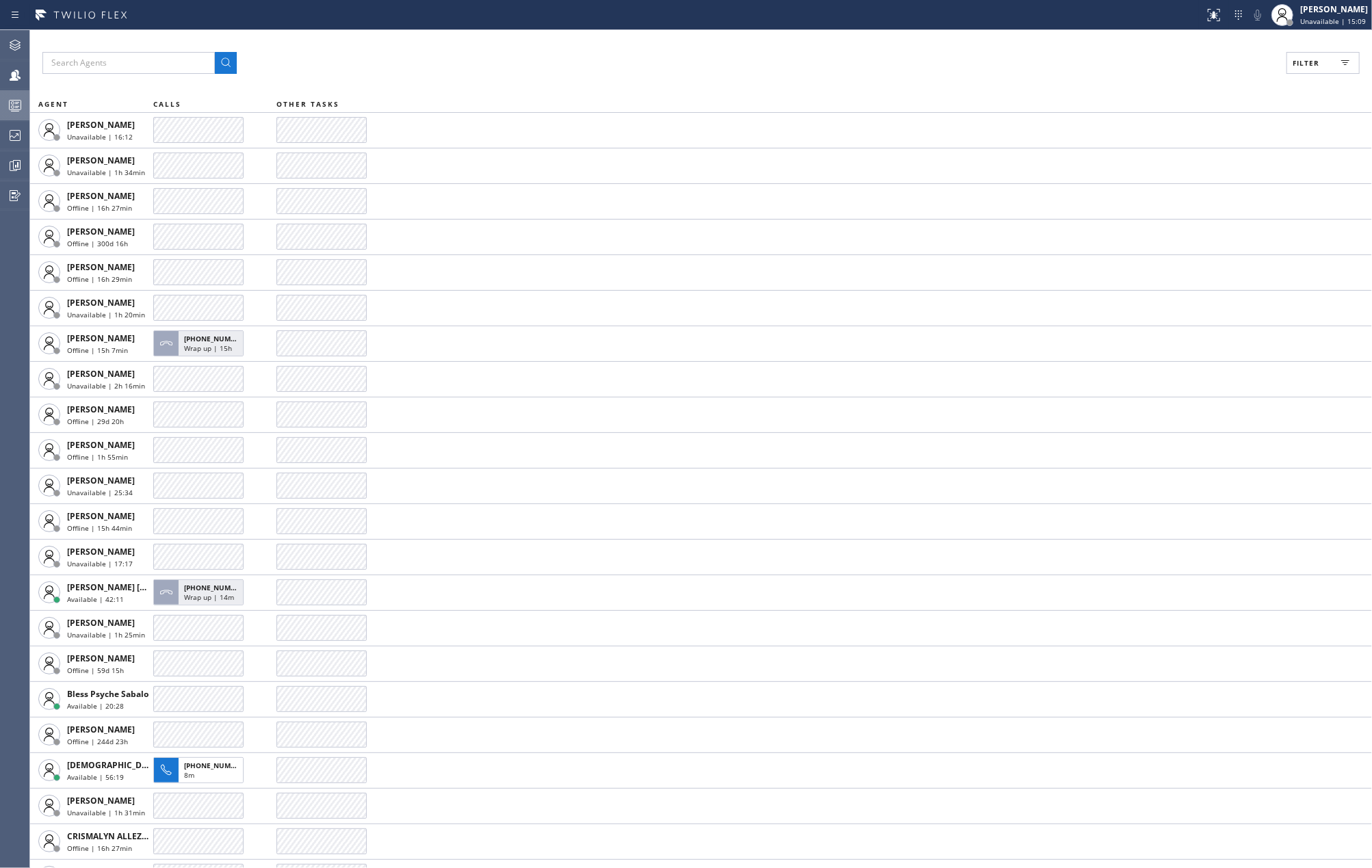
click at [12, 100] on rect at bounding box center [15, 105] width 11 height 10
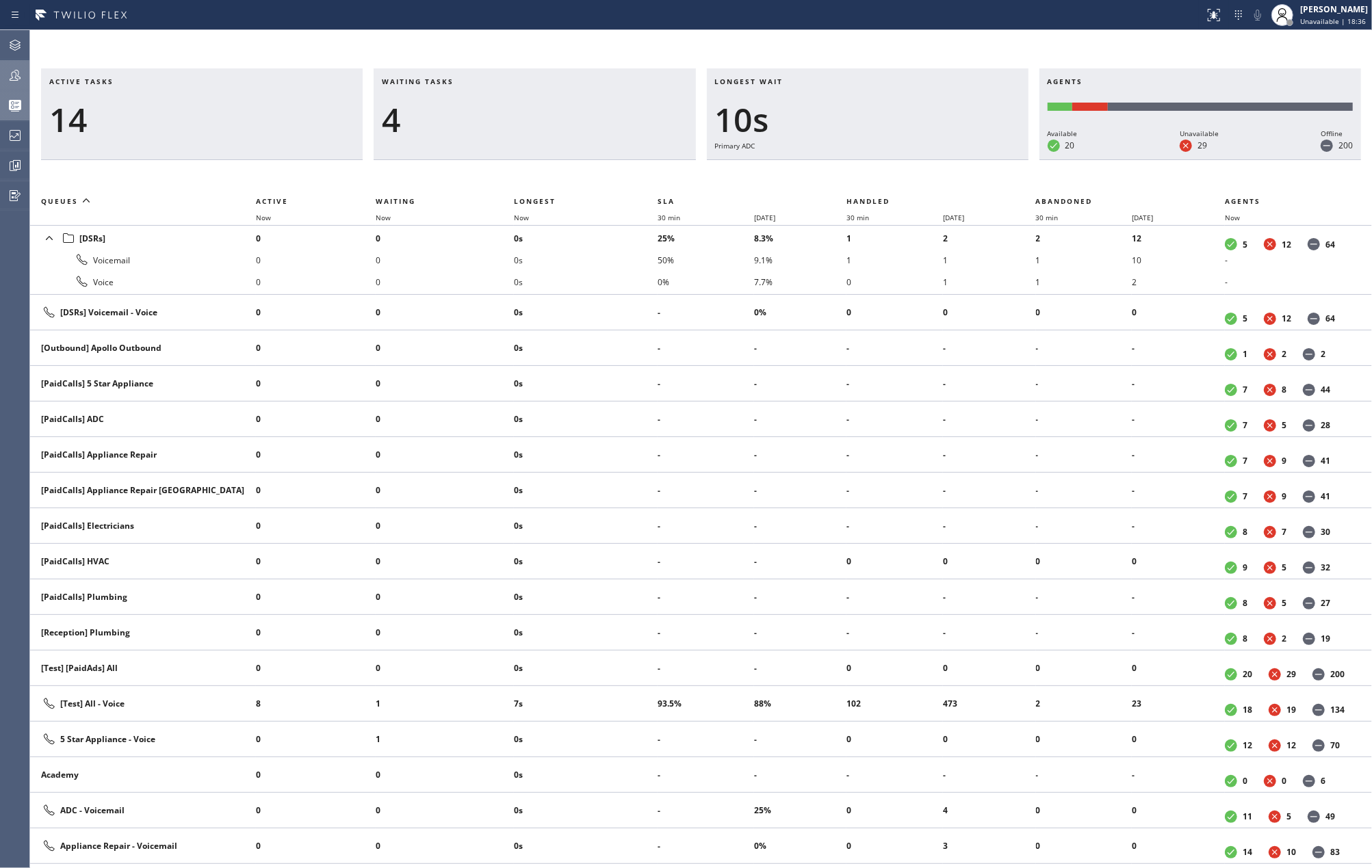
click at [11, 67] on icon at bounding box center [14, 74] width 16 height 16
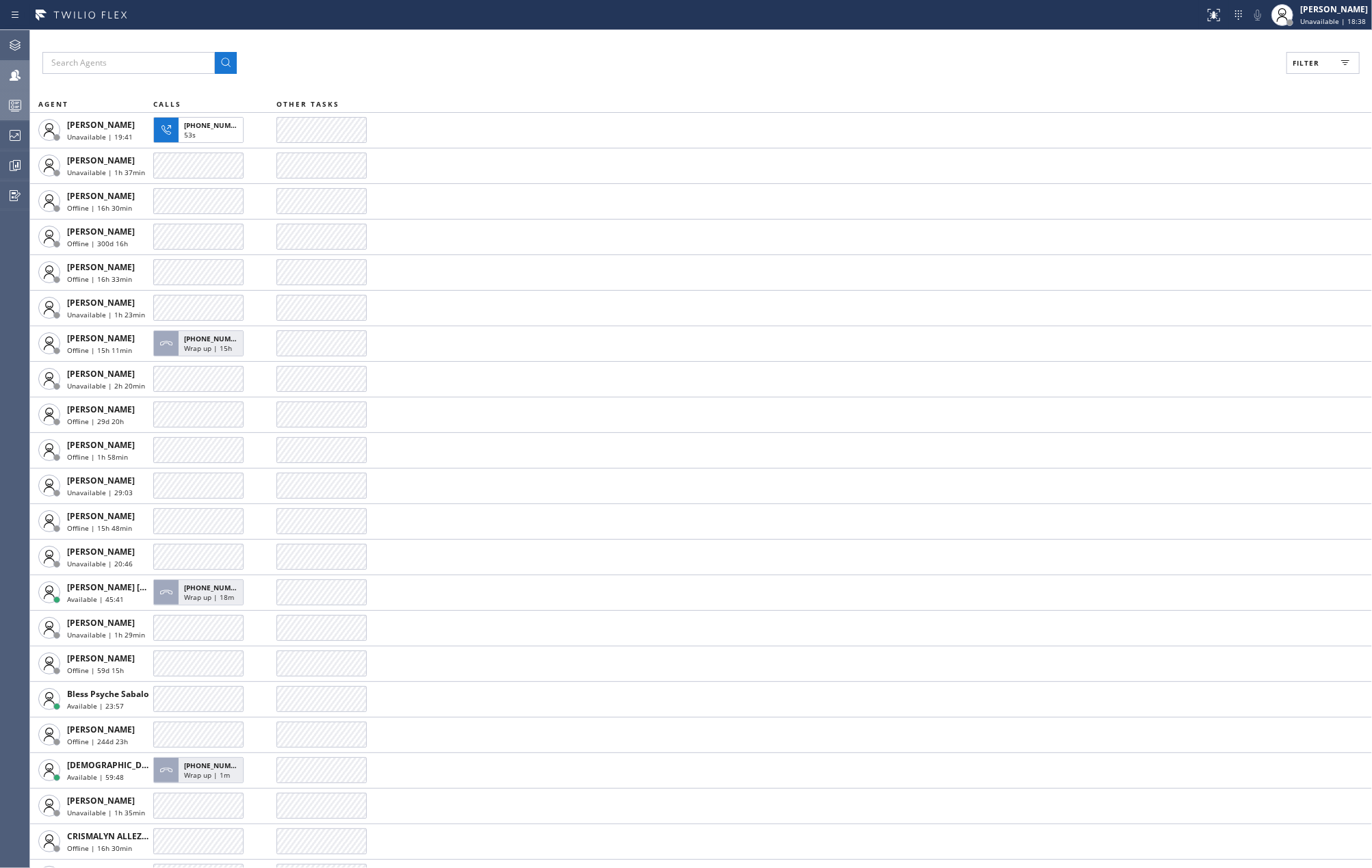
click at [1312, 61] on span "Filter" at bounding box center [1306, 63] width 27 height 10
click at [1182, 159] on label "Available" at bounding box center [1271, 161] width 180 height 11
click at [1181, 159] on input "Available" at bounding box center [1172, 160] width 16 height 16
checkbox input "true"
click at [1284, 78] on span "Apply" at bounding box center [1287, 78] width 28 height 10
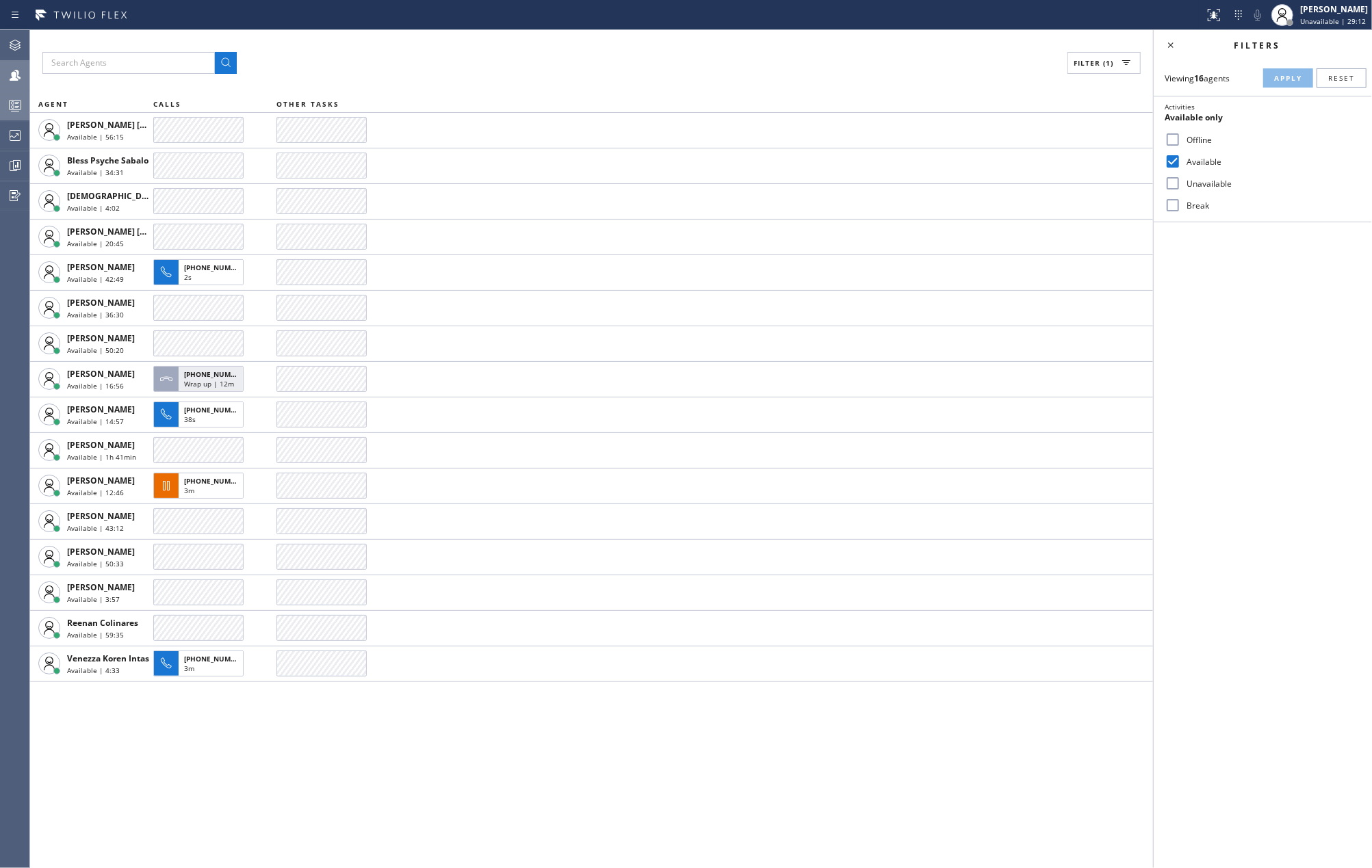
click at [568, 70] on div "Filter (1)" at bounding box center [590, 62] width 1098 height 22
click at [1329, 20] on span "Unavailable | 29:15" at bounding box center [1333, 21] width 66 height 10
click at [1307, 74] on button "Available" at bounding box center [1303, 73] width 137 height 18
click at [1337, 16] on span "Unavailable | 29:17" at bounding box center [1333, 21] width 66 height 10
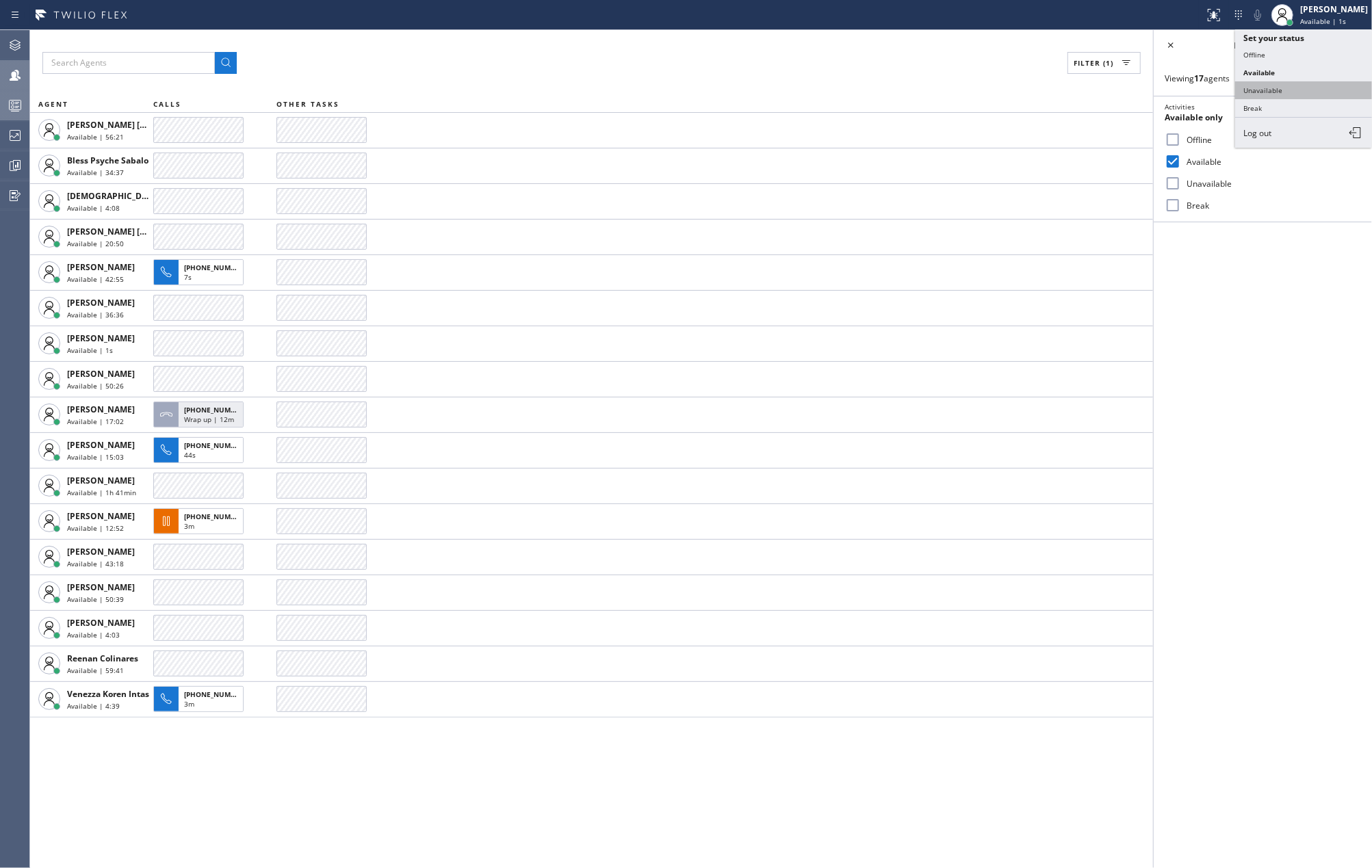
click at [1297, 82] on button "Unavailable" at bounding box center [1303, 90] width 137 height 18
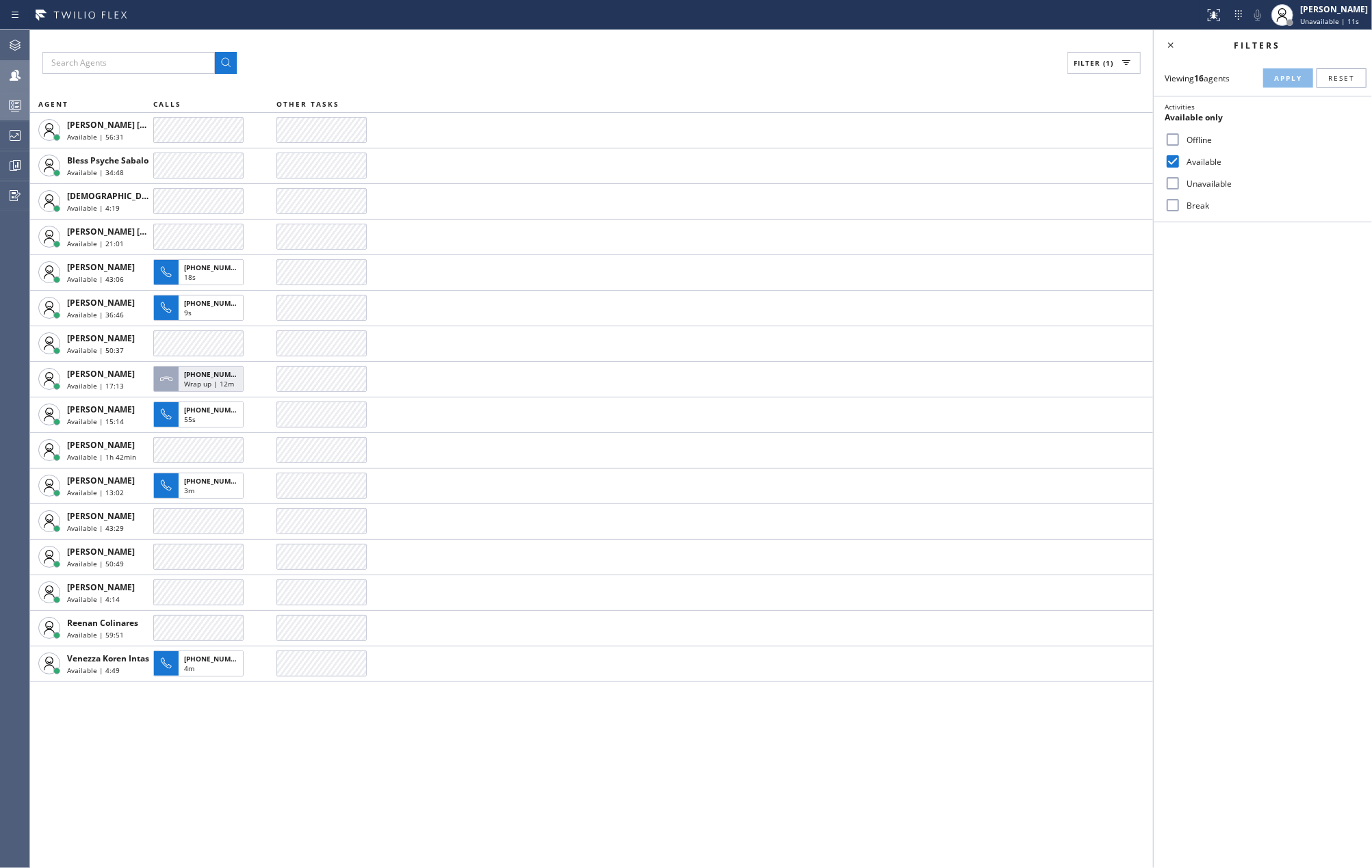
click at [16, 97] on icon at bounding box center [14, 105] width 16 height 16
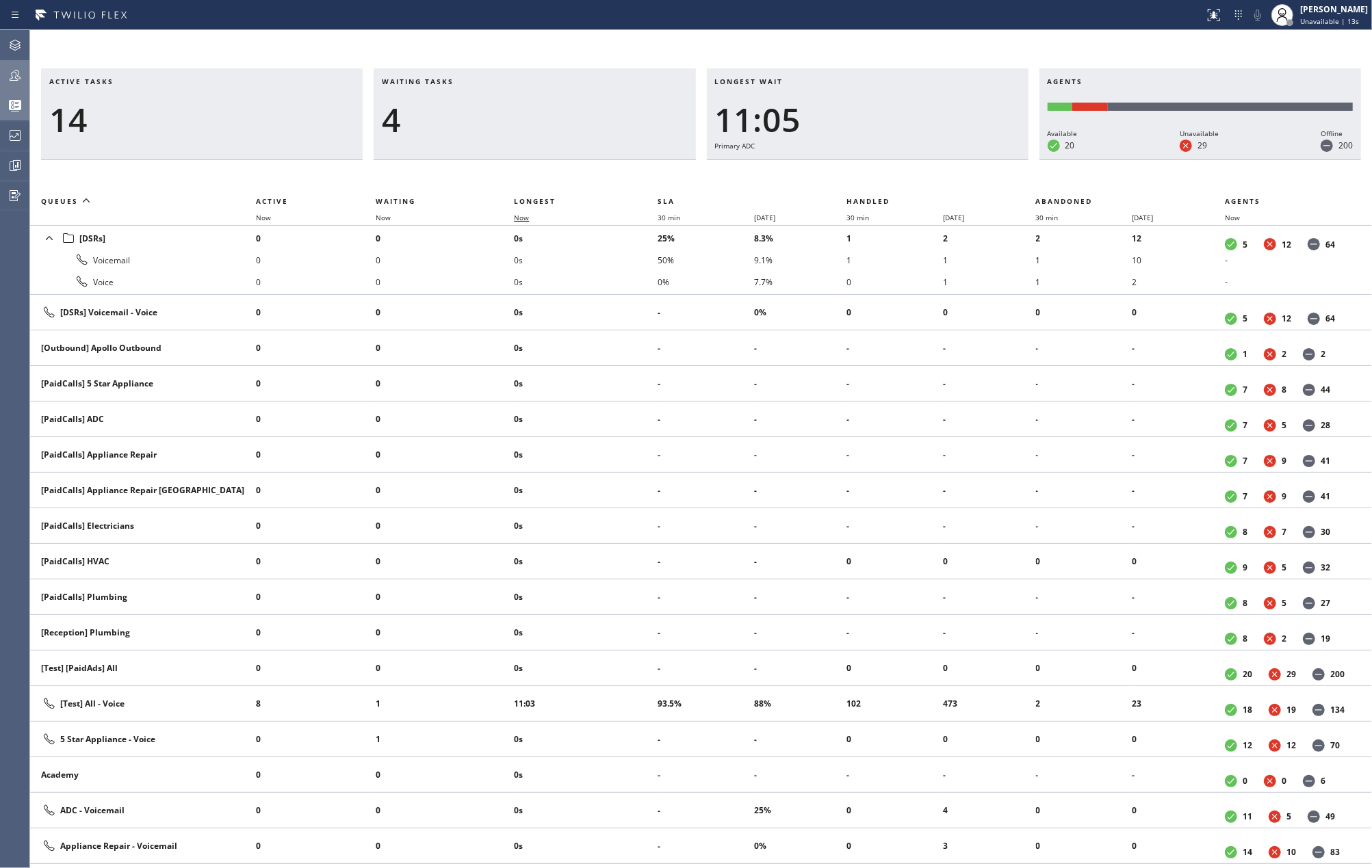
click at [534, 216] on span "Now" at bounding box center [529, 218] width 32 height 10
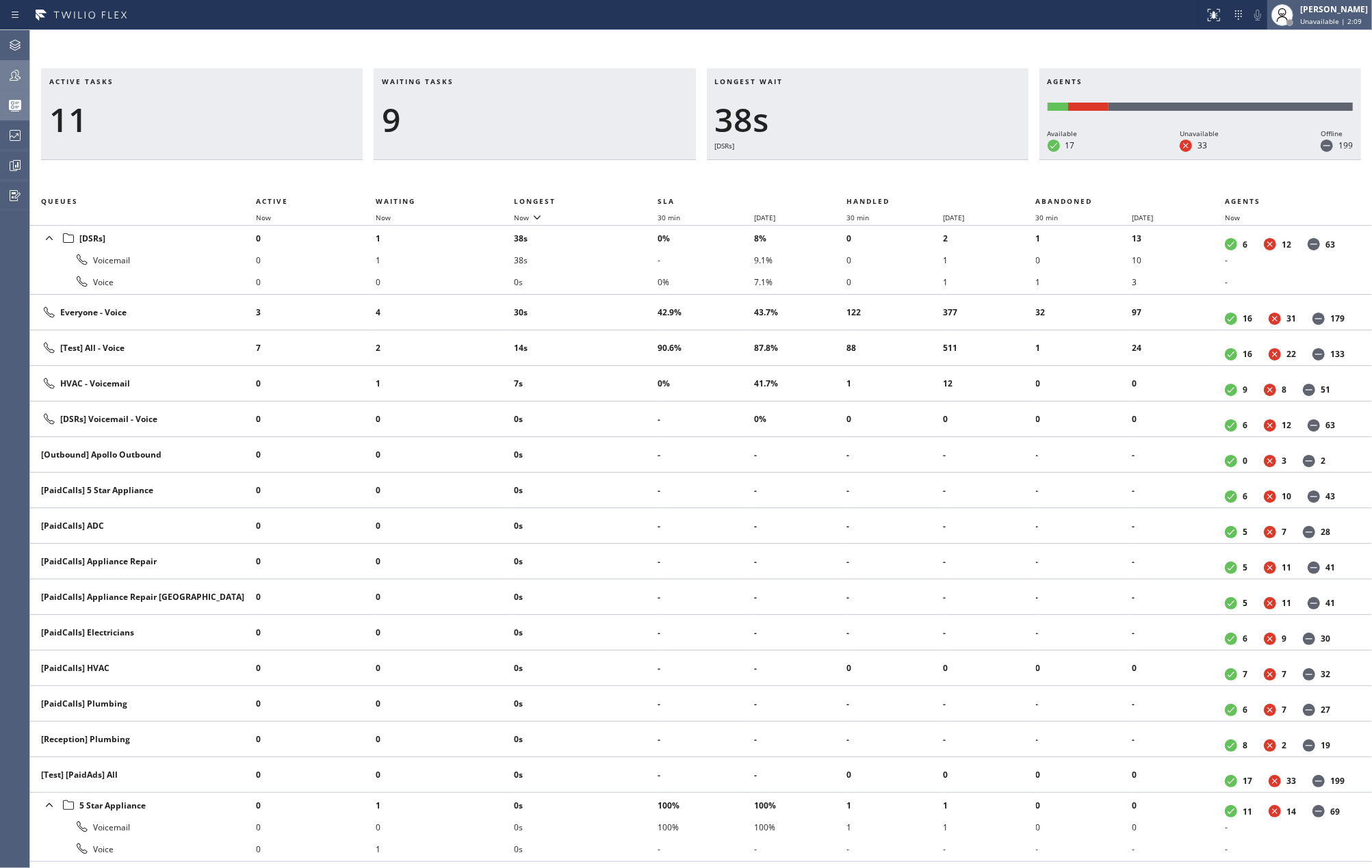
click at [1326, 15] on div "[PERSON_NAME] Unavailable | 2:09" at bounding box center [1335, 14] width 75 height 24
click at [1259, 71] on button "Available" at bounding box center [1303, 73] width 137 height 18
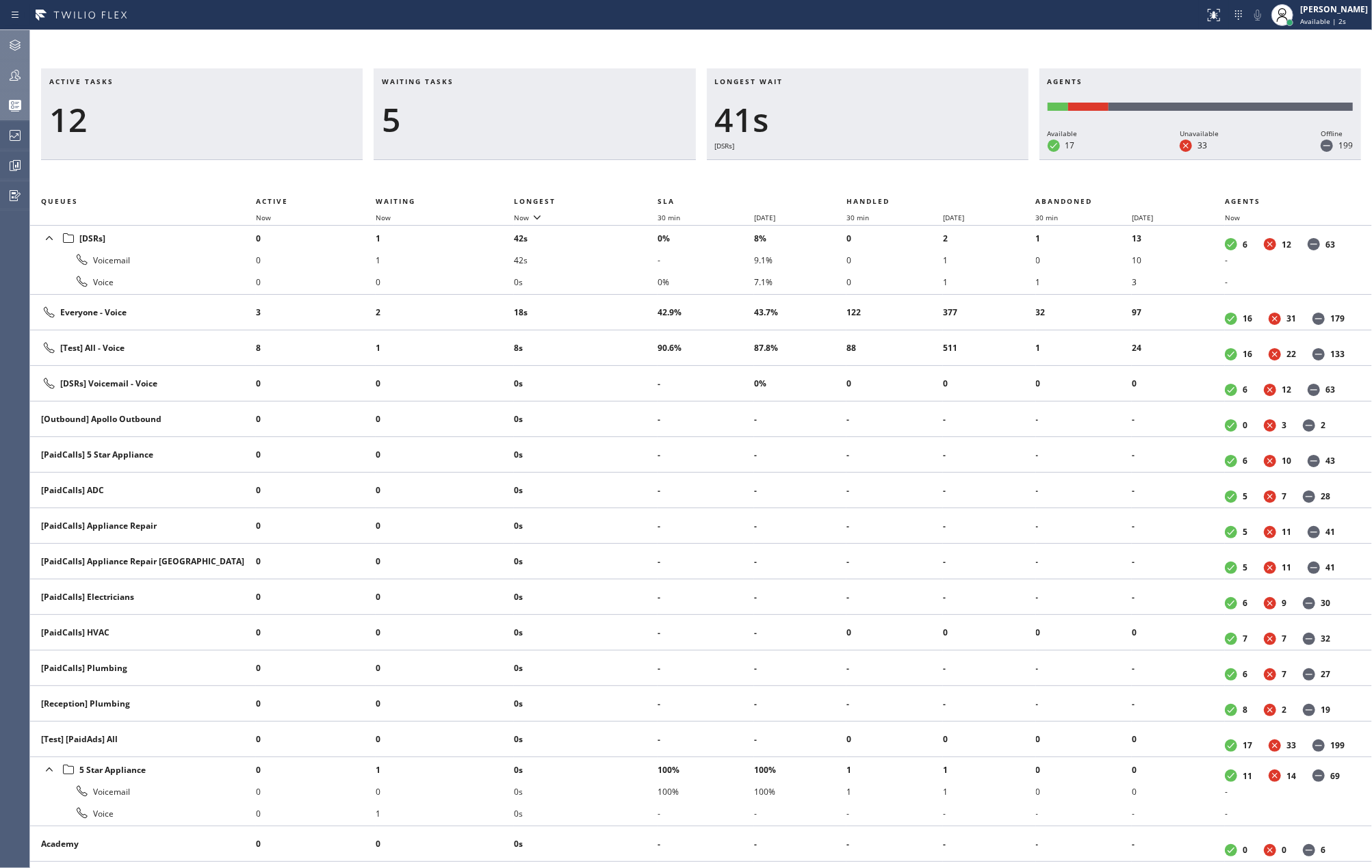
click at [15, 41] on icon at bounding box center [14, 45] width 16 height 16
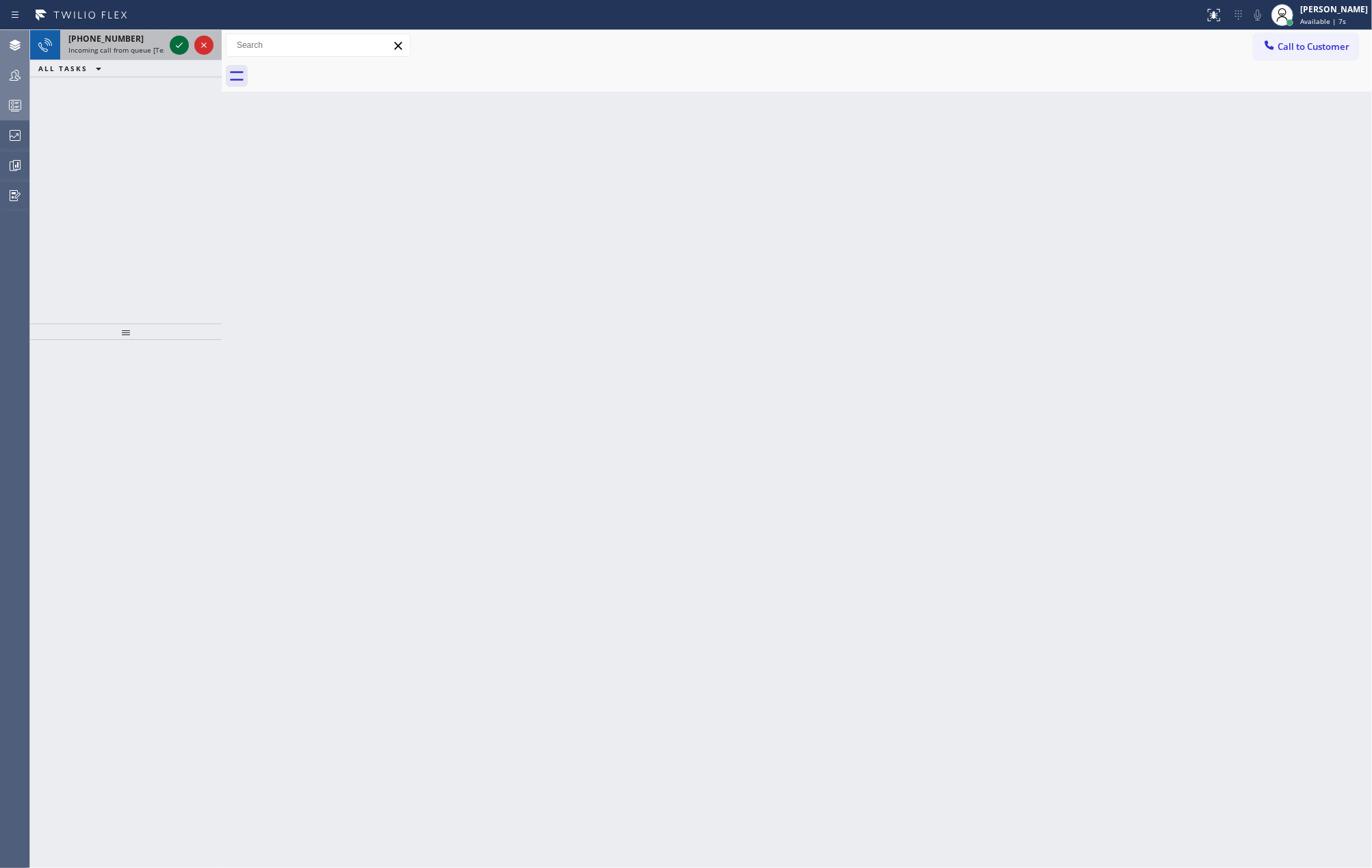
click at [174, 42] on icon at bounding box center [179, 45] width 16 height 16
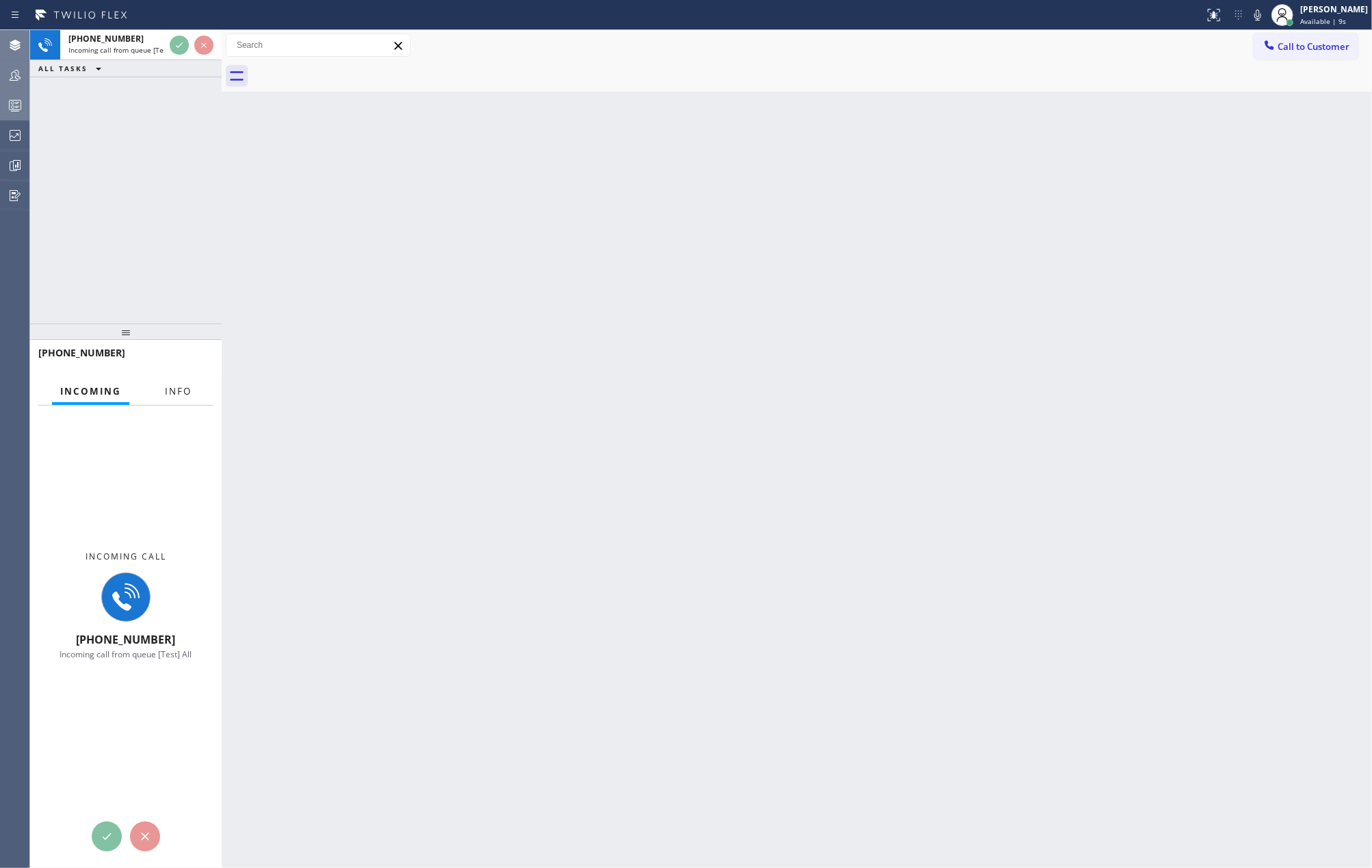
click at [174, 381] on button "Info" at bounding box center [178, 392] width 43 height 27
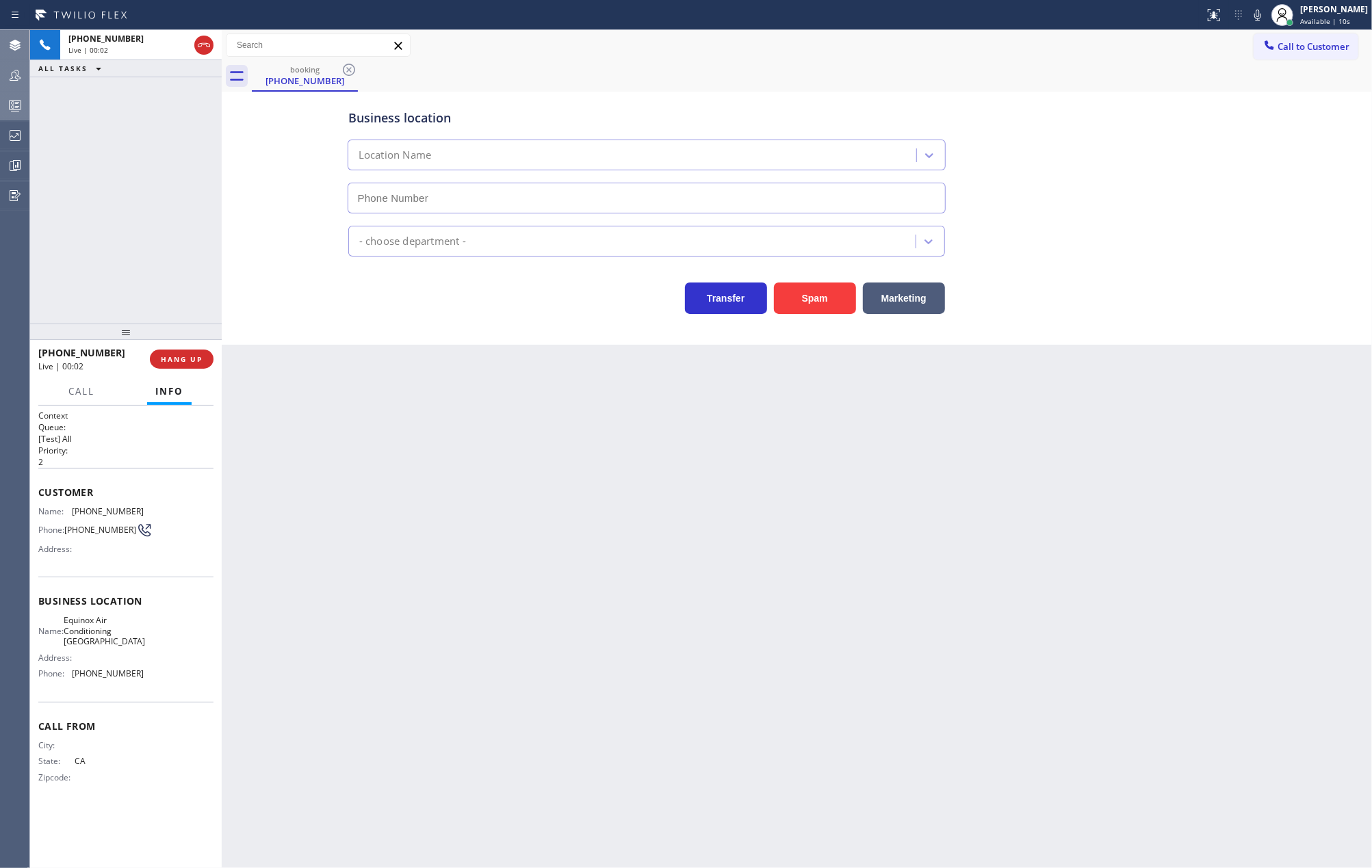
type input "[PHONE_NUMBER]"
click at [795, 296] on button "Spam" at bounding box center [815, 298] width 82 height 32
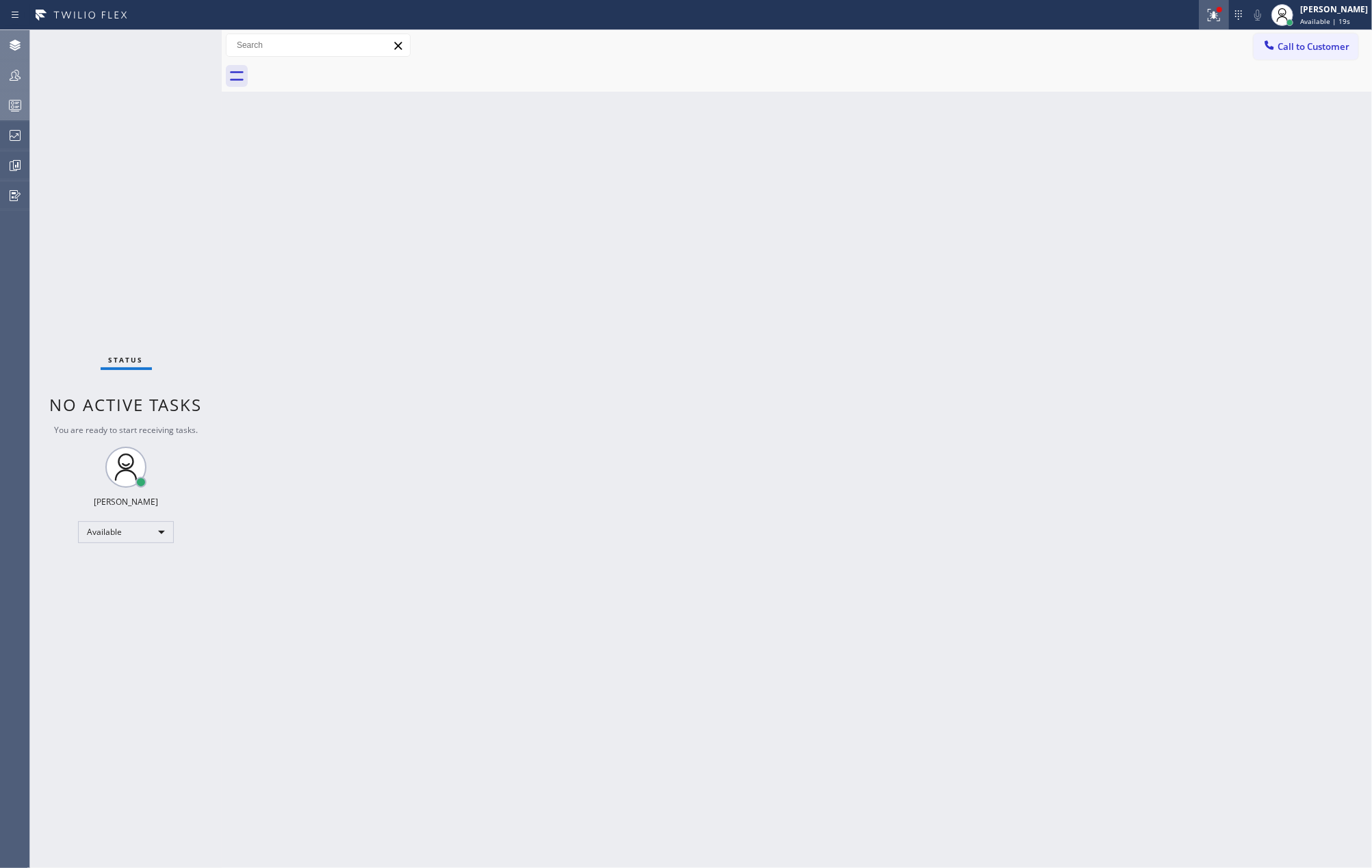
click at [1222, 7] on icon at bounding box center [1213, 14] width 16 height 16
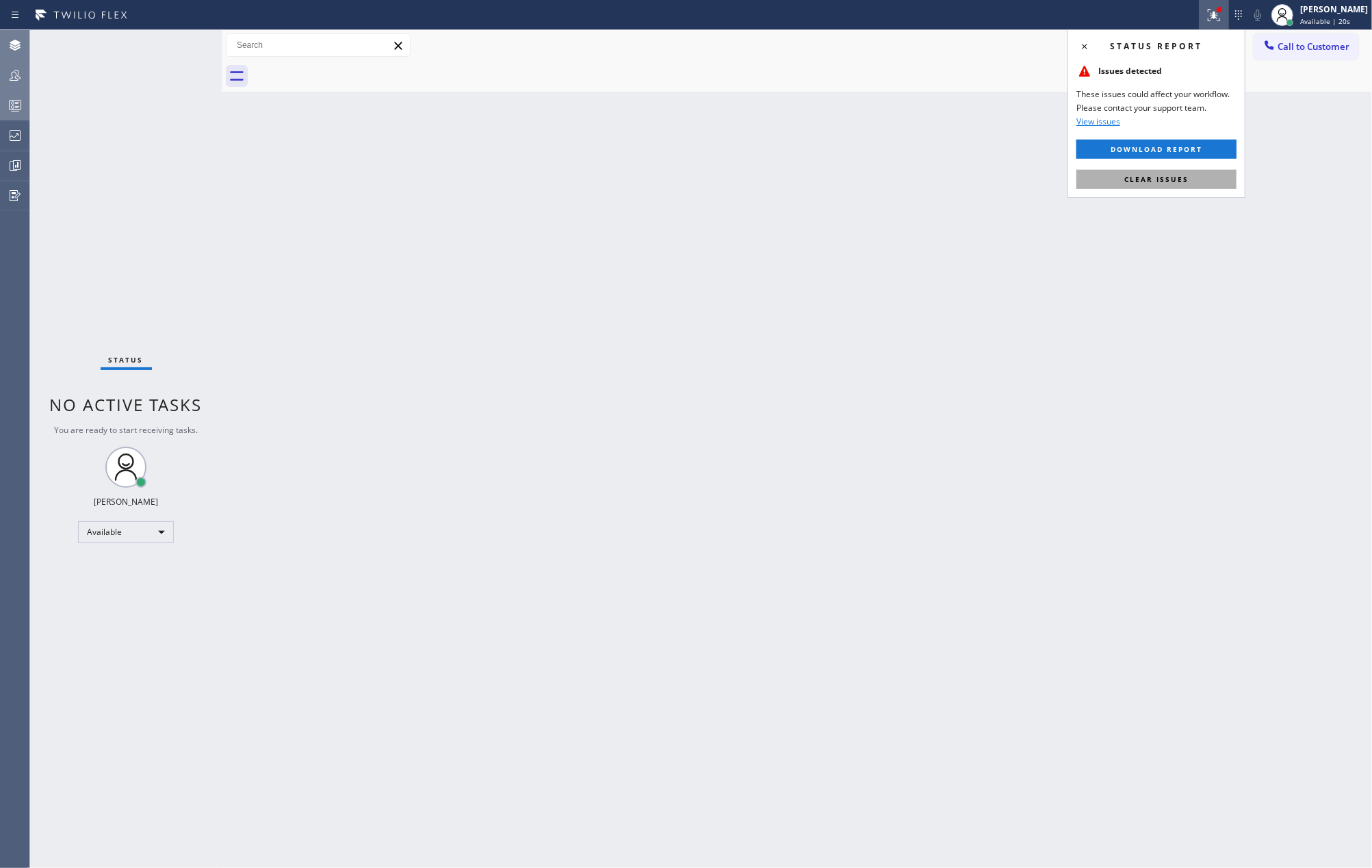
click at [1170, 178] on span "Clear issues" at bounding box center [1156, 180] width 64 height 10
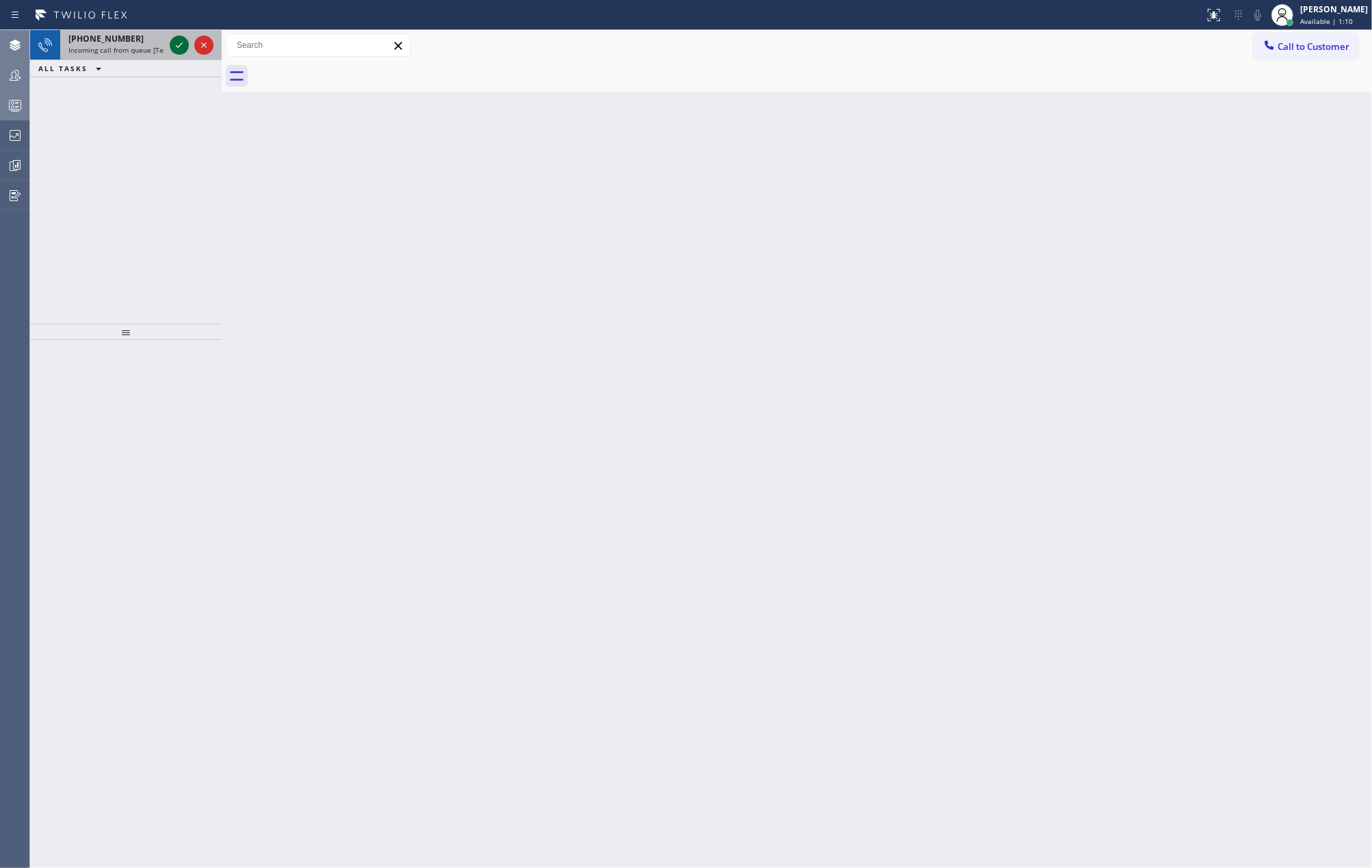
click at [180, 47] on icon at bounding box center [179, 45] width 16 height 16
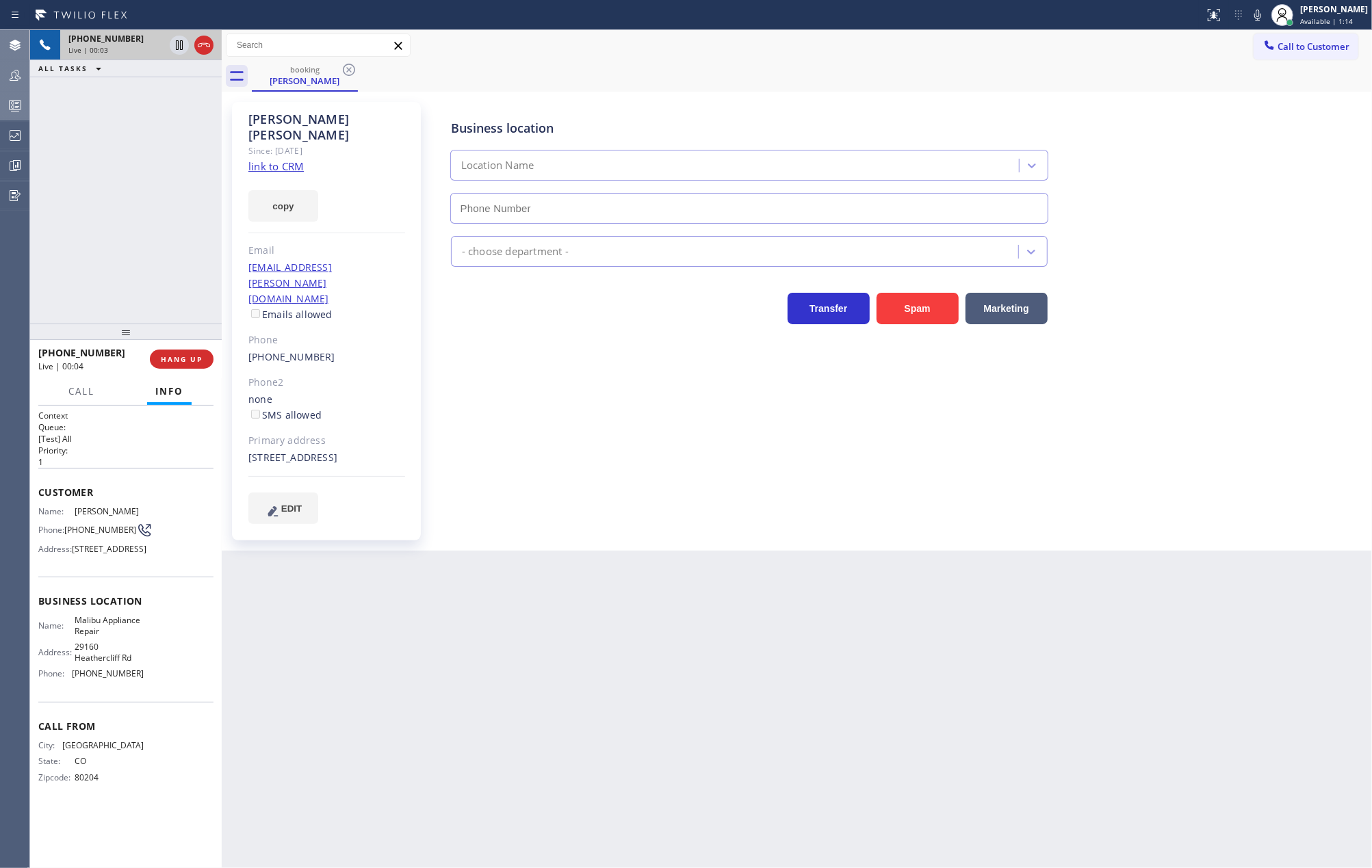
type input "[PHONE_NUMBER]"
click at [282, 159] on link "link to CRM" at bounding box center [276, 166] width 55 height 13
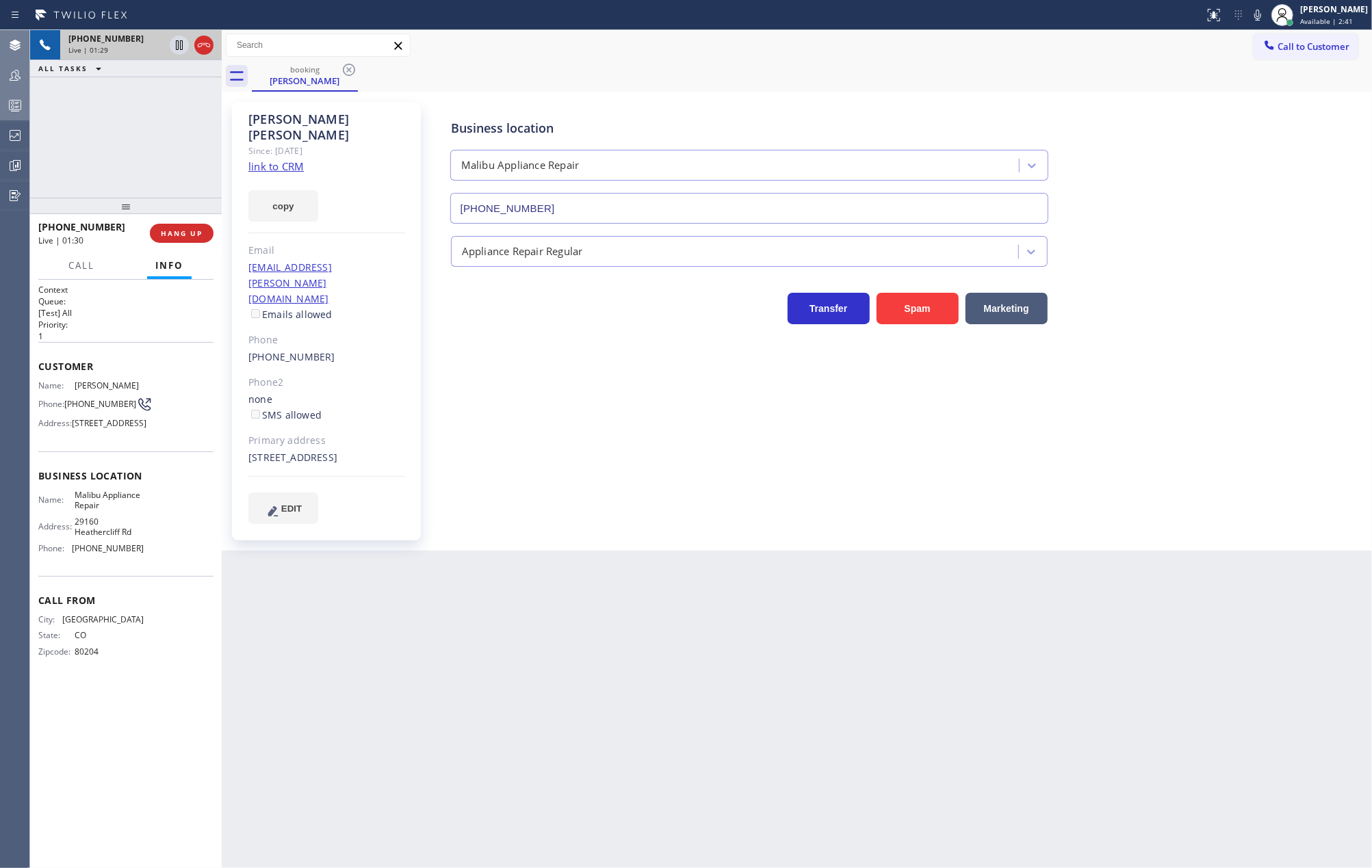
drag, startPoint x: 126, startPoint y: 331, endPoint x: 159, endPoint y: 115, distance: 218.5
click at [159, 115] on div "+17202967002 Live | 01:29 ALL TASKS ALL TASKS ACTIVE TASKS TASKS IN WRAP UP +17…" at bounding box center [126, 449] width 192 height 837
drag, startPoint x: 126, startPoint y: 202, endPoint x: 126, endPoint y: 141, distance: 61.0
click at [126, 141] on div "+17202967002 Live | 01:31 ALL TASKS ALL TASKS ACTIVE TASKS TASKS IN WRAP UP +17…" at bounding box center [126, 449] width 192 height 837
drag, startPoint x: 118, startPoint y: 206, endPoint x: 172, endPoint y: 138, distance: 86.8
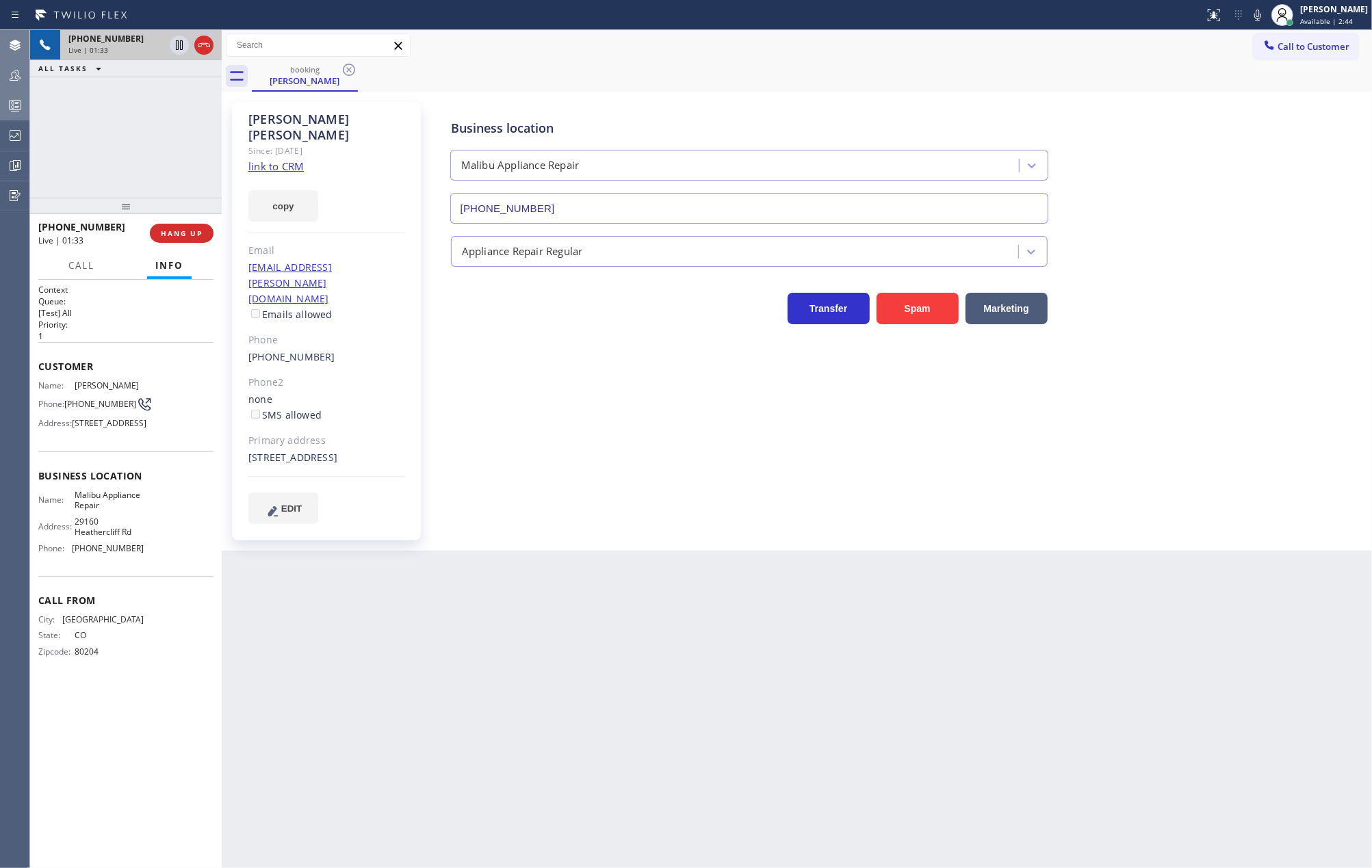
click at [129, 162] on div "+17202967002 Live | 01:33 ALL TASKS ALL TASKS ACTIVE TASKS TASKS IN WRAP UP +17…" at bounding box center [126, 449] width 192 height 837
click at [177, 51] on icon at bounding box center [179, 45] width 16 height 16
click at [1266, 14] on icon at bounding box center [1257, 14] width 16 height 16
click at [171, 47] on icon at bounding box center [179, 45] width 16 height 16
click at [1266, 20] on icon at bounding box center [1257, 14] width 16 height 16
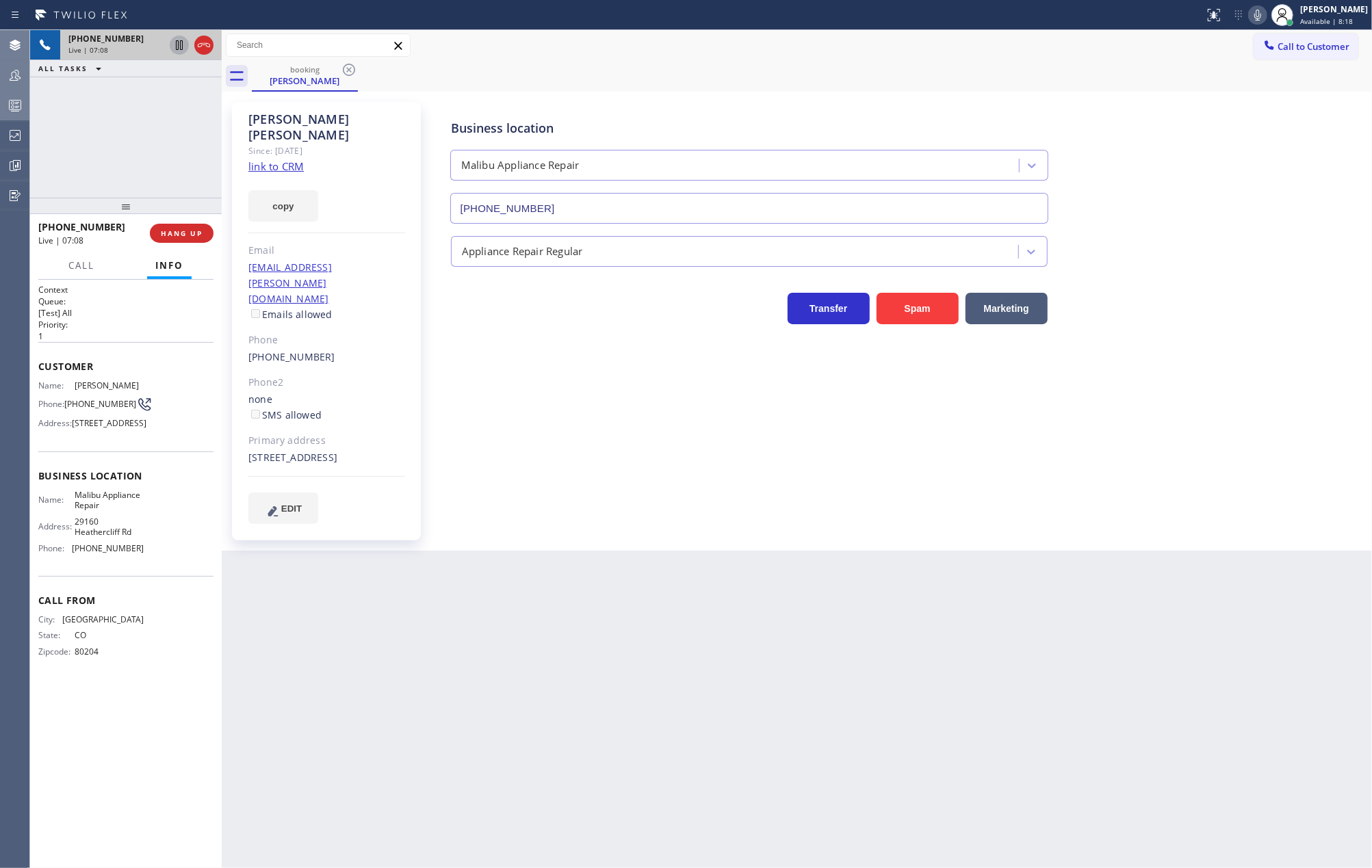
drag, startPoint x: 126, startPoint y: 205, endPoint x: 129, endPoint y: 143, distance: 62.1
click at [129, 143] on div "+17202967002 Live | 07:08 ALL TASKS ALL TASKS ACTIVE TASKS TASKS IN WRAP UP +17…" at bounding box center [126, 449] width 192 height 837
click at [182, 139] on div "ALL TASKS ALL TASKS ACTIVE TASKS TASKS IN WRAP UP +17202967002 Wrap up | 02:47" at bounding box center [126, 114] width 192 height 167
click at [1347, 13] on div "[PERSON_NAME]" at bounding box center [1334, 10] width 68 height 11
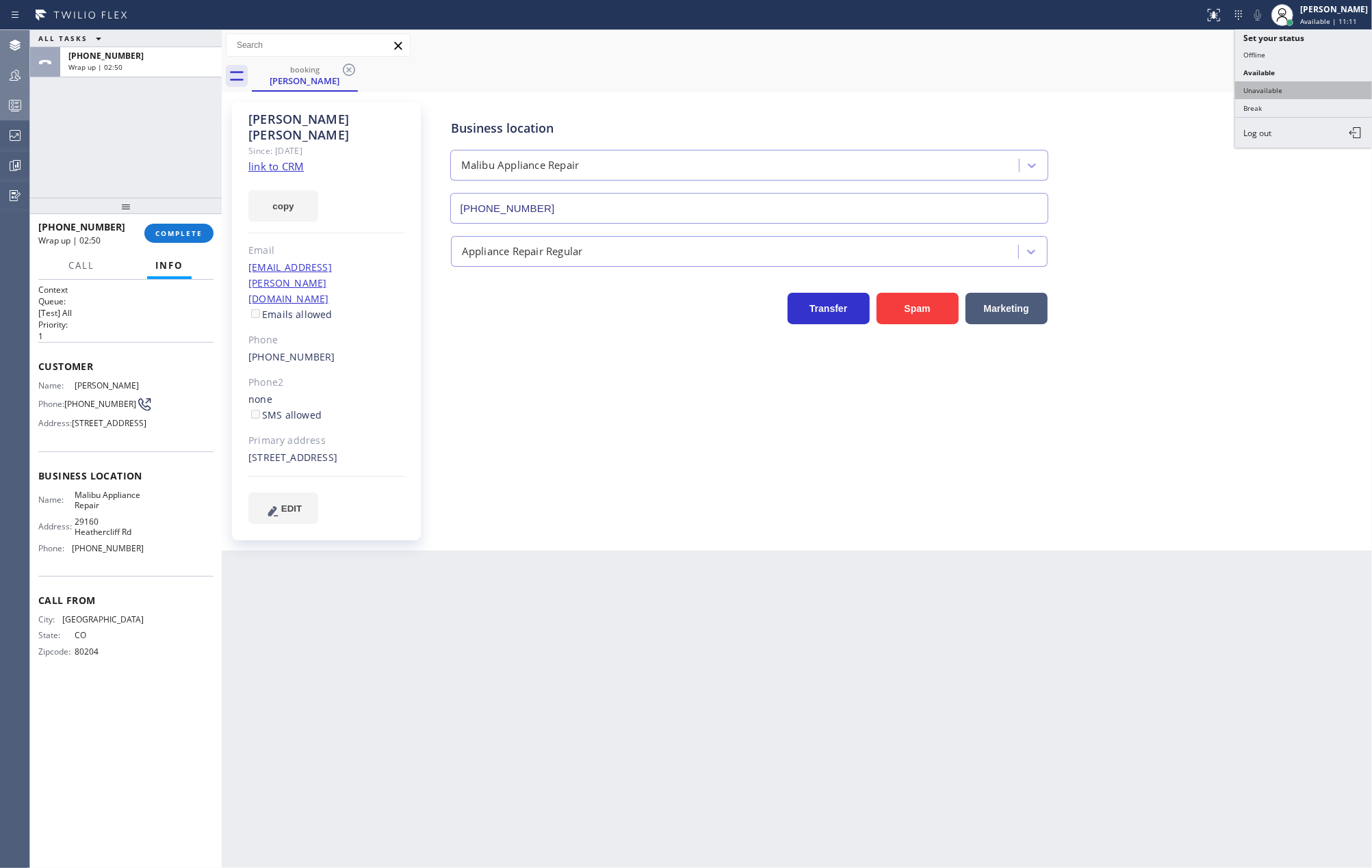
click at [1276, 83] on button "Unavailable" at bounding box center [1303, 90] width 137 height 18
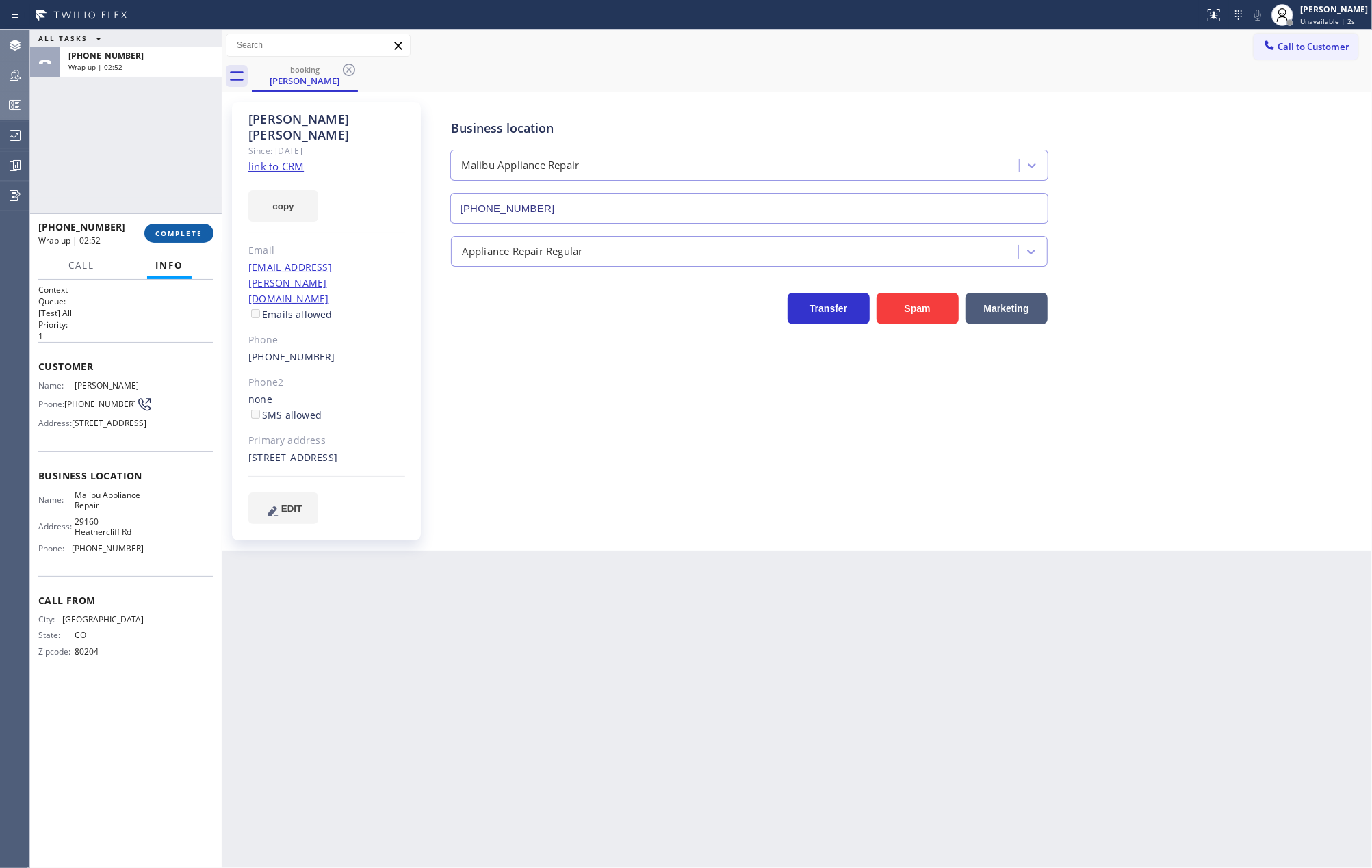
click at [170, 239] on button "COMPLETE" at bounding box center [179, 233] width 69 height 19
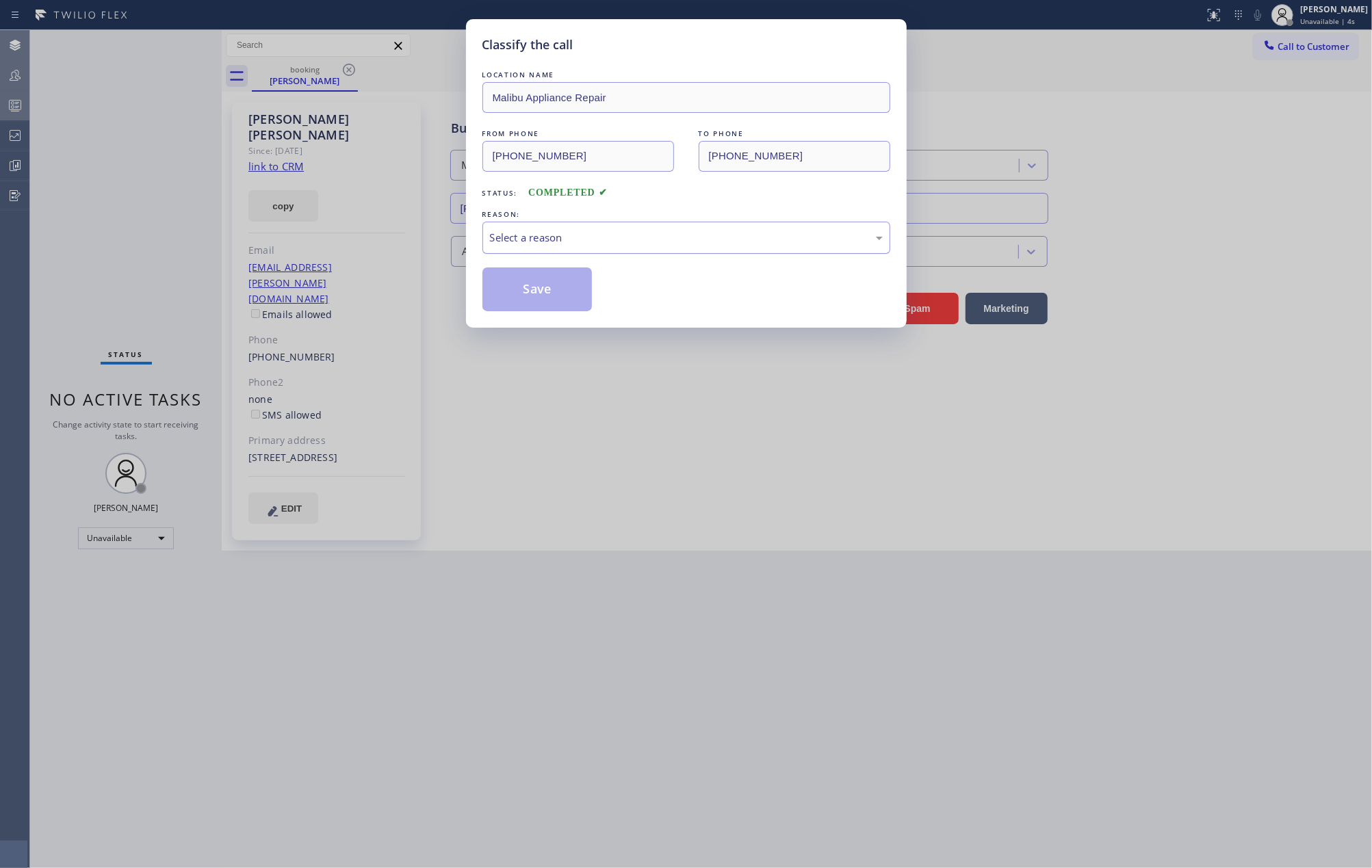
click at [534, 231] on div "Select a reason" at bounding box center [686, 238] width 393 height 15
click at [542, 285] on button "Save" at bounding box center [537, 289] width 110 height 44
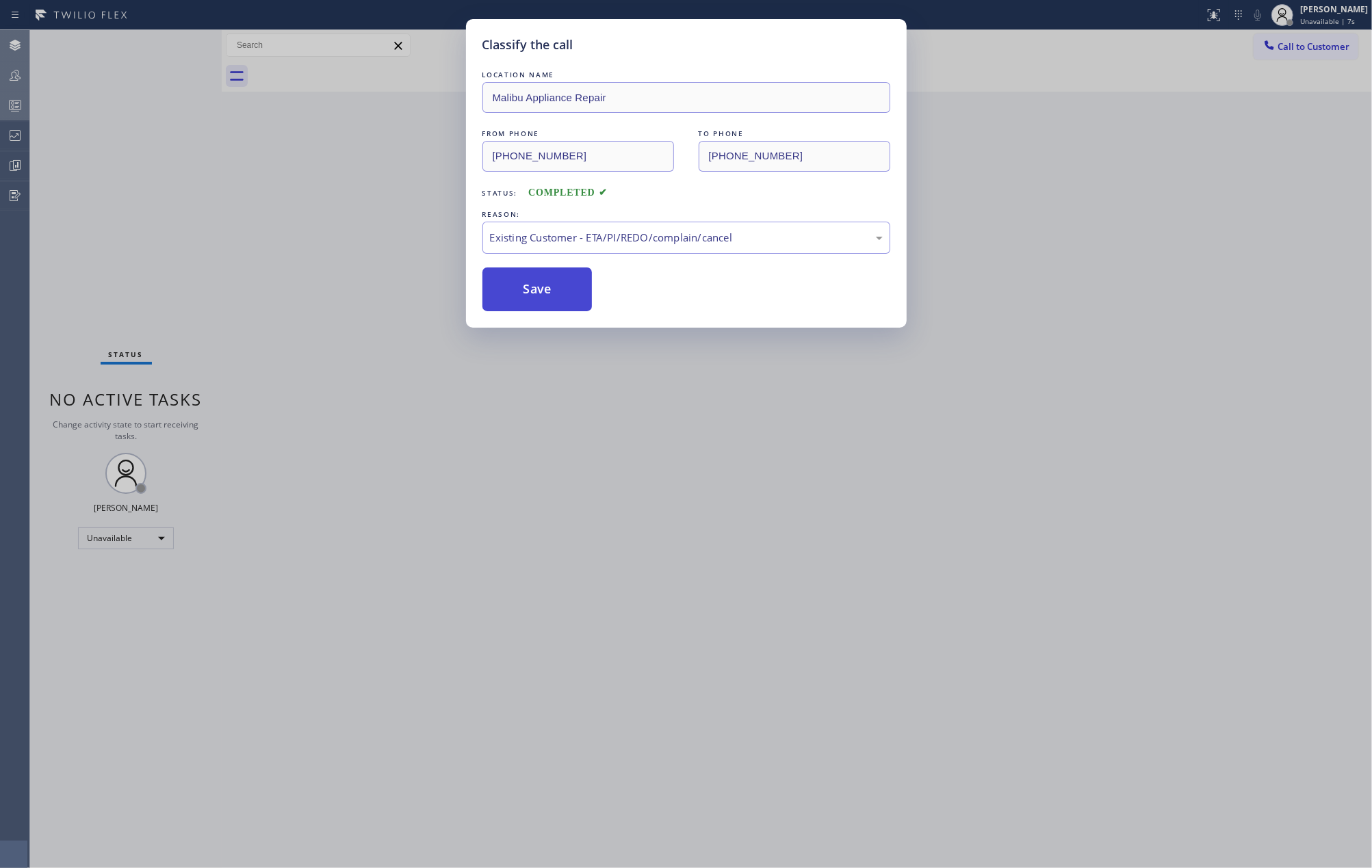
click at [542, 285] on button "Save" at bounding box center [537, 289] width 110 height 44
click at [541, 283] on button "Save" at bounding box center [537, 289] width 110 height 44
click at [238, 225] on div "Classify the call LOCATION NAME Malibu Appliance Repair FROM PHONE (720) 296-70…" at bounding box center [686, 434] width 1372 height 868
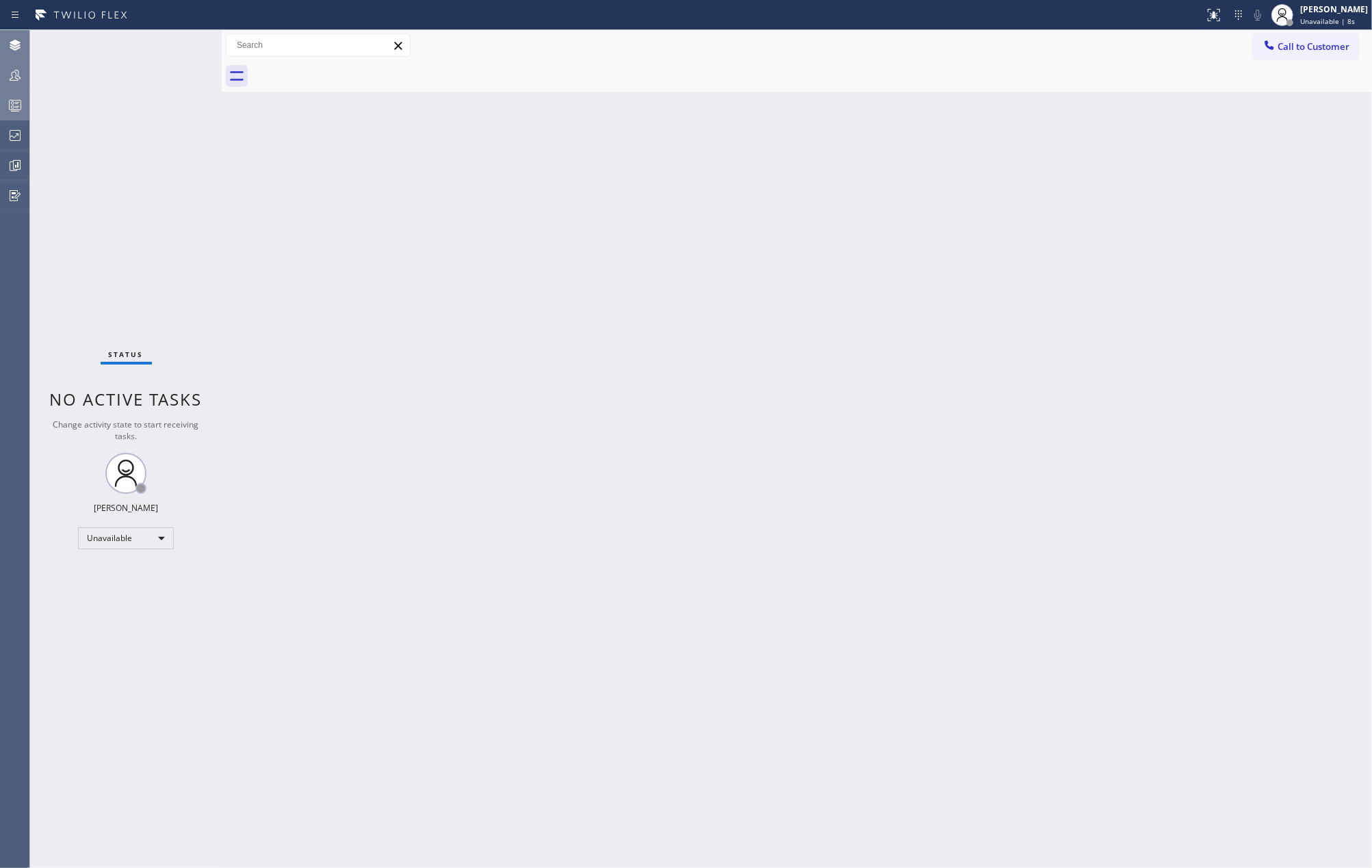
click at [483, 187] on div "Back to Dashboard Change Sender ID Customers Technicians Select a contact Outbo…" at bounding box center [797, 449] width 1150 height 837
click at [11, 172] on icon at bounding box center [14, 165] width 16 height 16
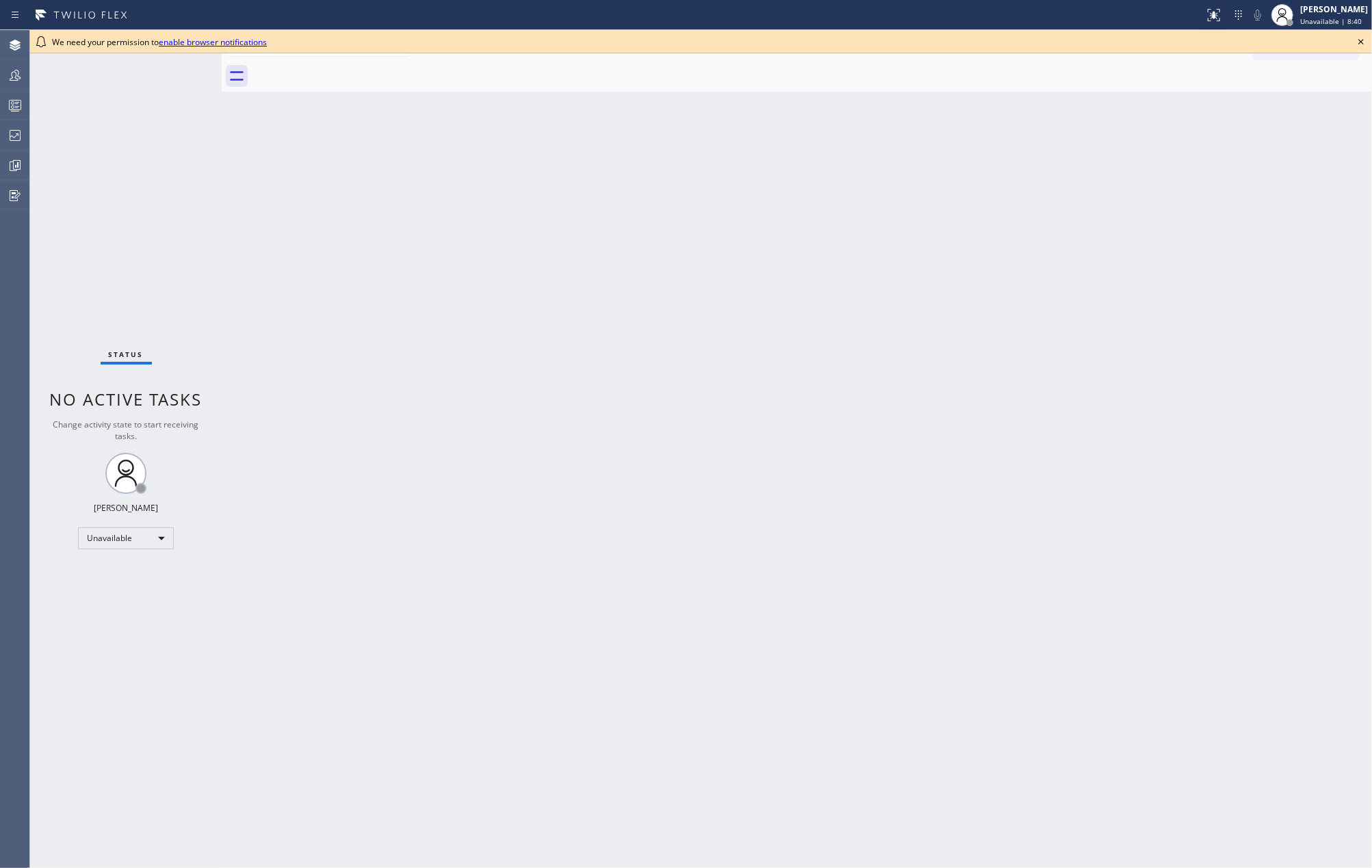
click at [688, 422] on div "Back to Dashboard Change Sender ID Customers Technicians Select a contact Outbo…" at bounding box center [797, 449] width 1150 height 837
click at [1361, 41] on icon at bounding box center [1361, 41] width 16 height 16
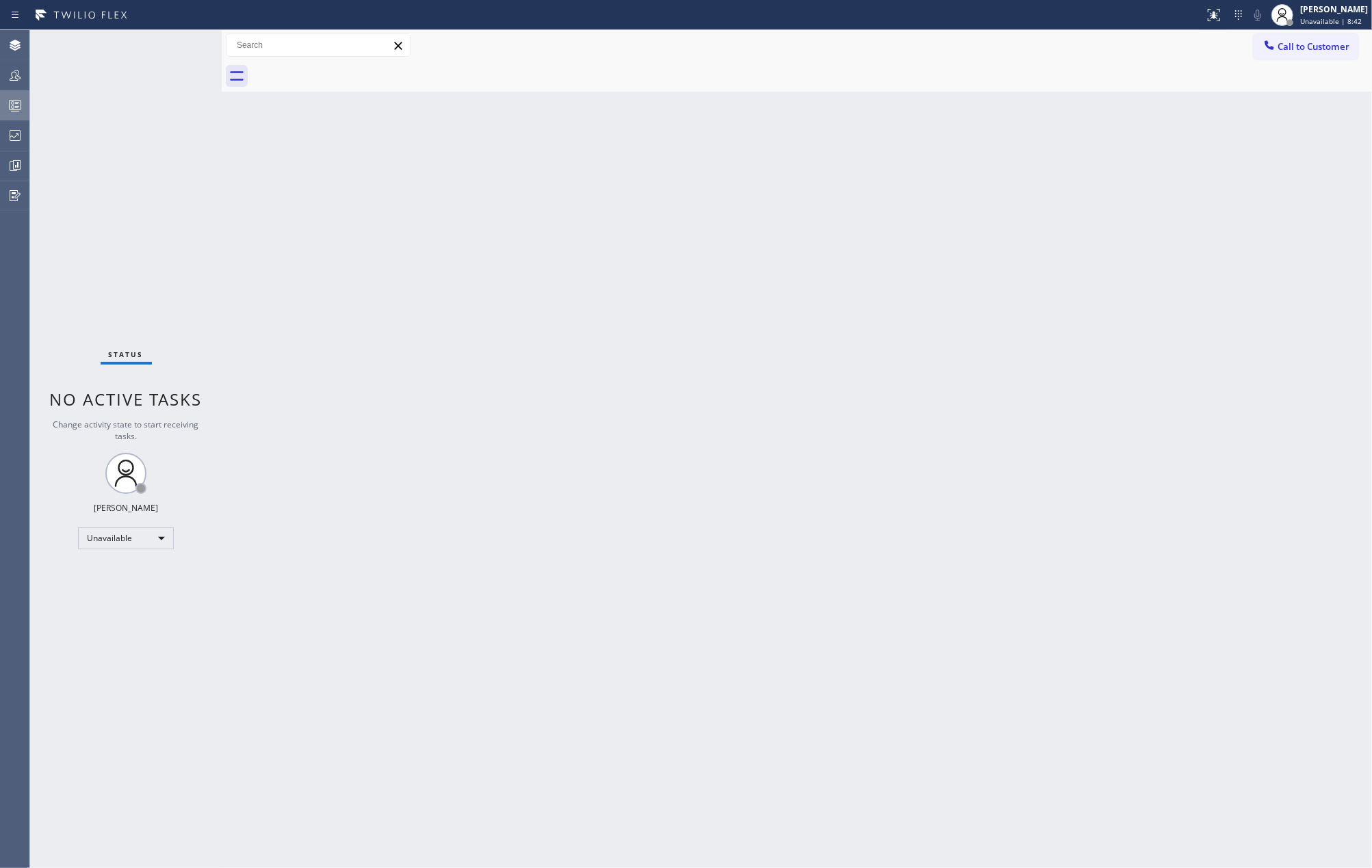
click at [14, 102] on icon at bounding box center [14, 105] width 16 height 16
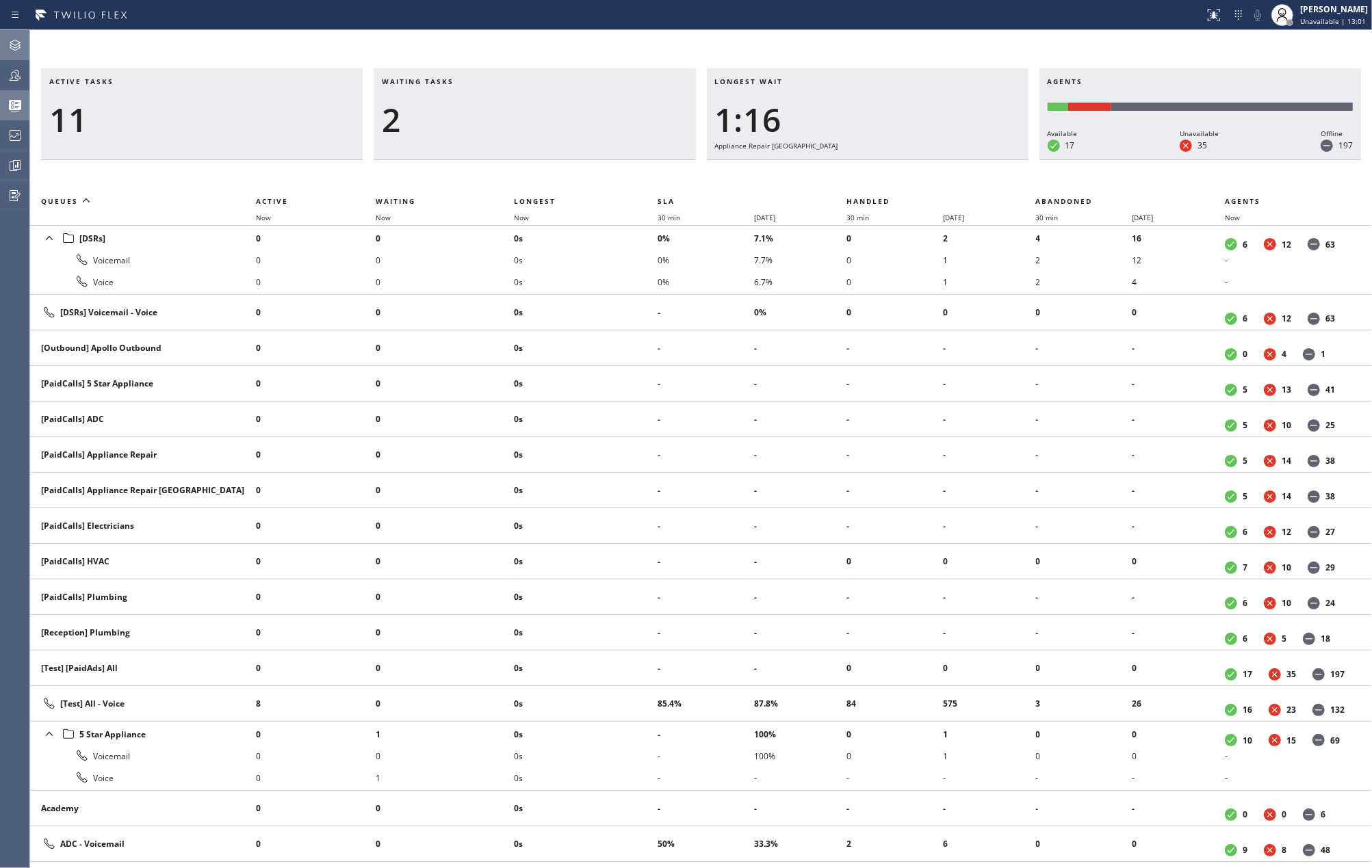
click at [11, 44] on icon at bounding box center [14, 45] width 11 height 11
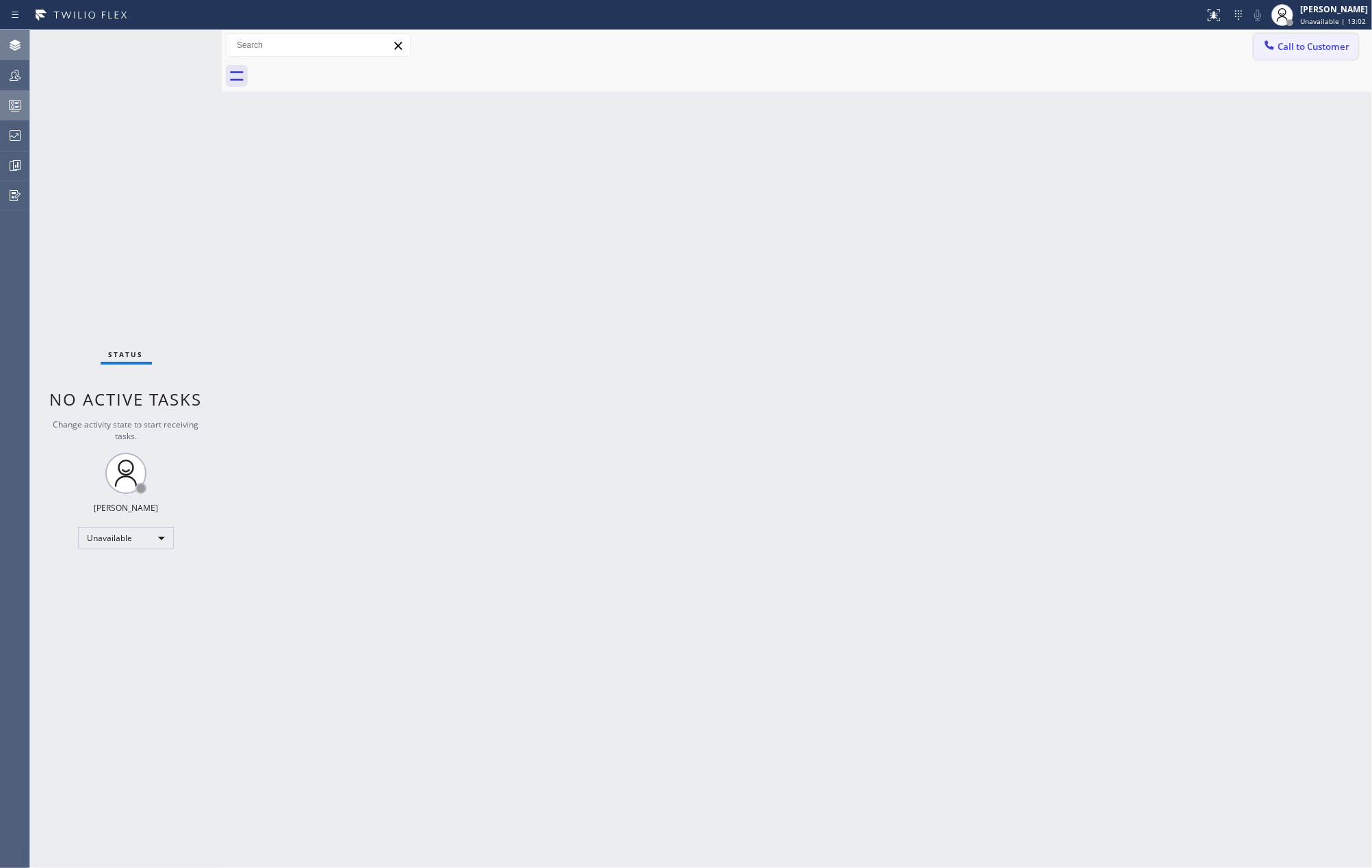
click at [1282, 47] on span "Call to Customer" at bounding box center [1313, 46] width 72 height 12
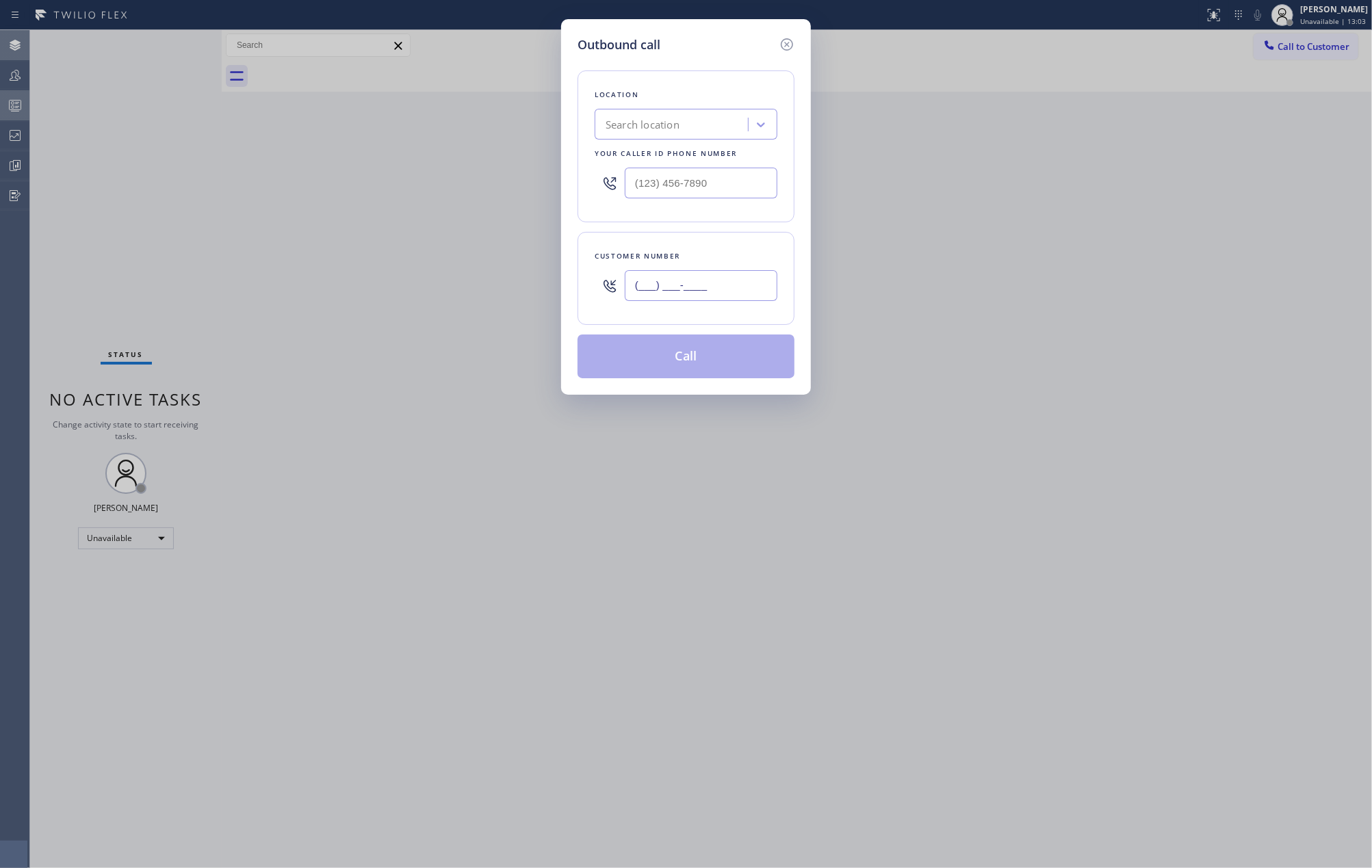
click at [650, 287] on input "(___) ___-____" at bounding box center [701, 286] width 153 height 31
paste input "720) 296-7002"
type input "[PHONE_NUMBER]"
click at [628, 121] on div "Search location" at bounding box center [642, 124] width 74 height 15
paste input "Malibu Appliance Repair"
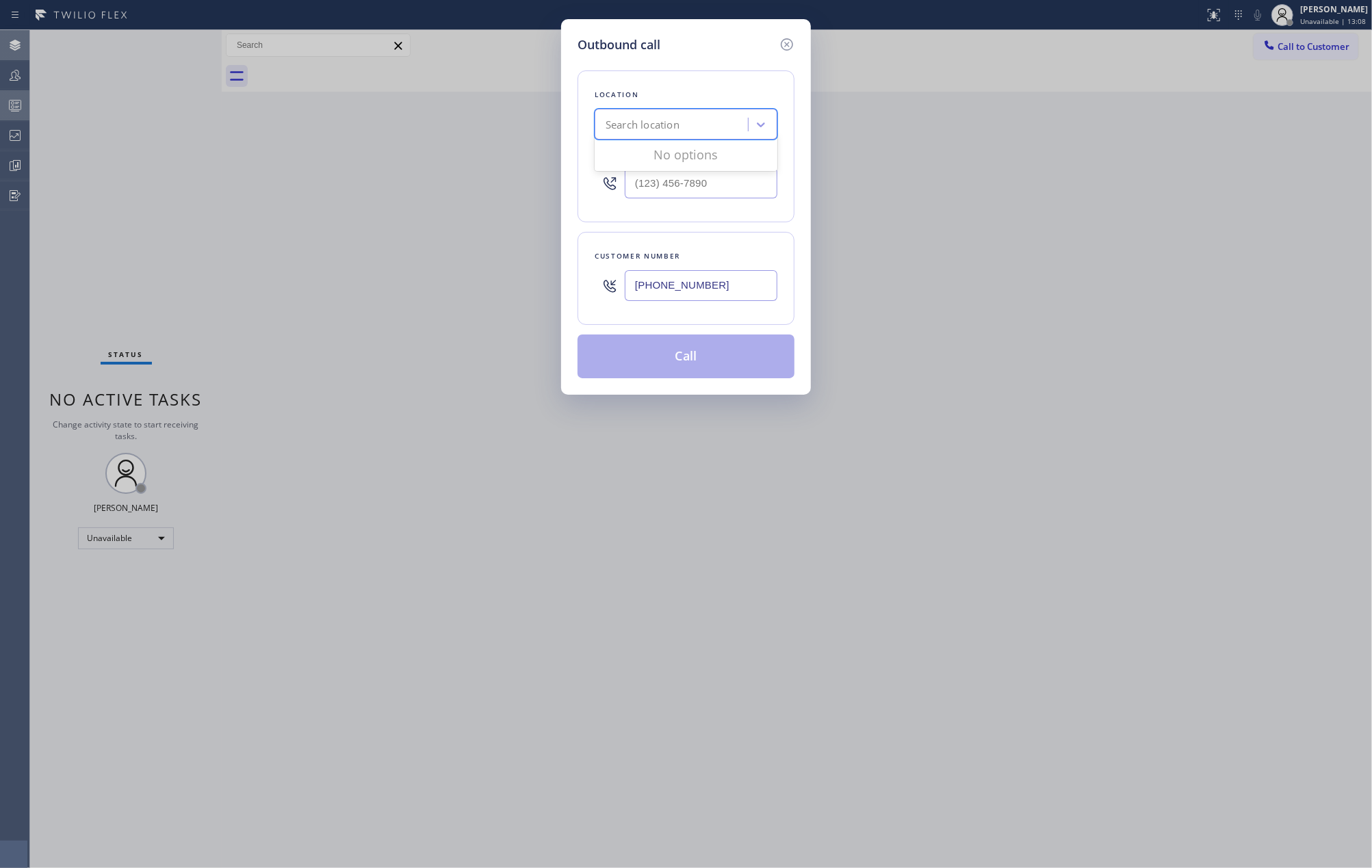
type input "Malibu Appliance Repair"
click at [635, 149] on div "Malibu Appliance Repair" at bounding box center [685, 154] width 182 height 25
type input "[PHONE_NUMBER]"
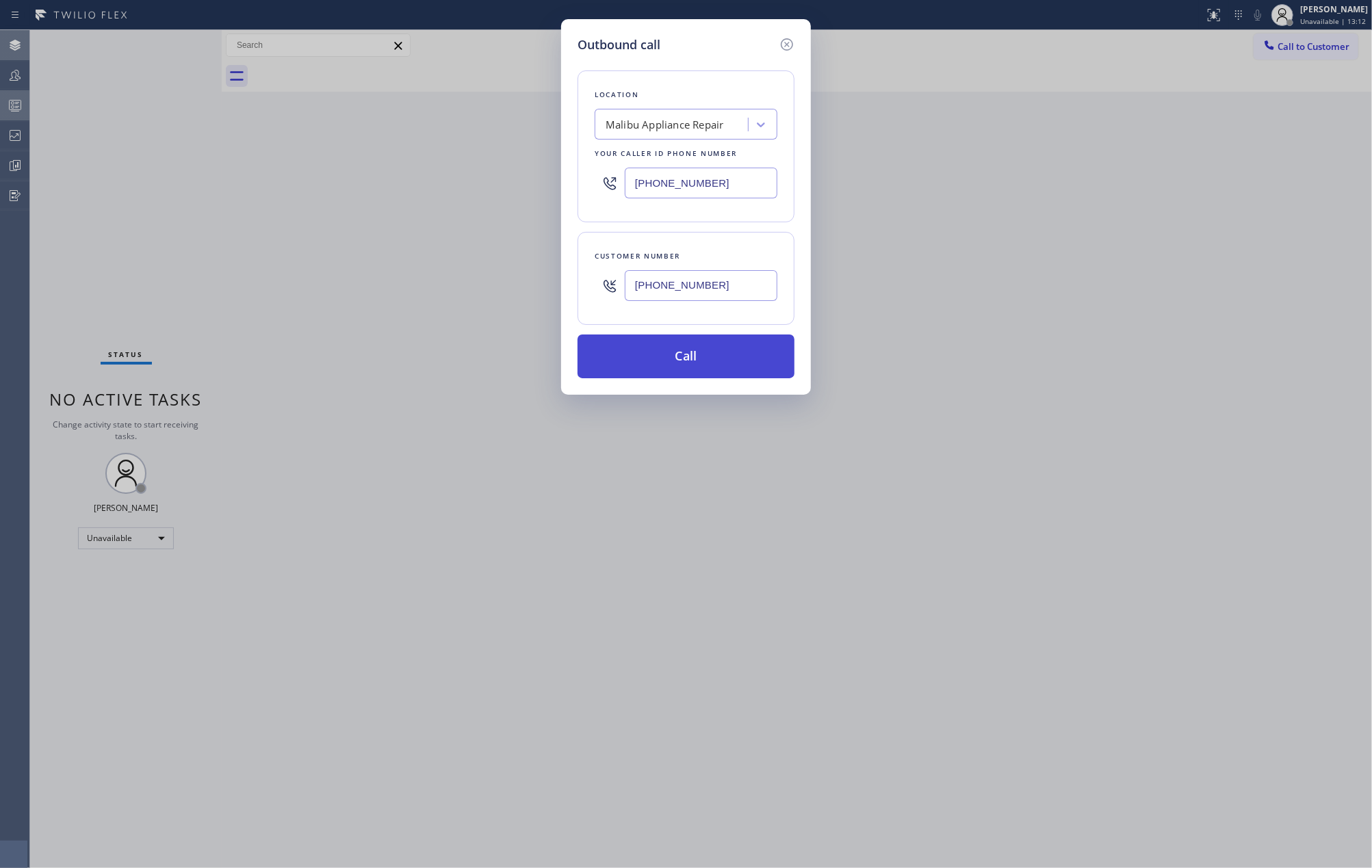
click at [697, 354] on button "Call" at bounding box center [685, 356] width 217 height 44
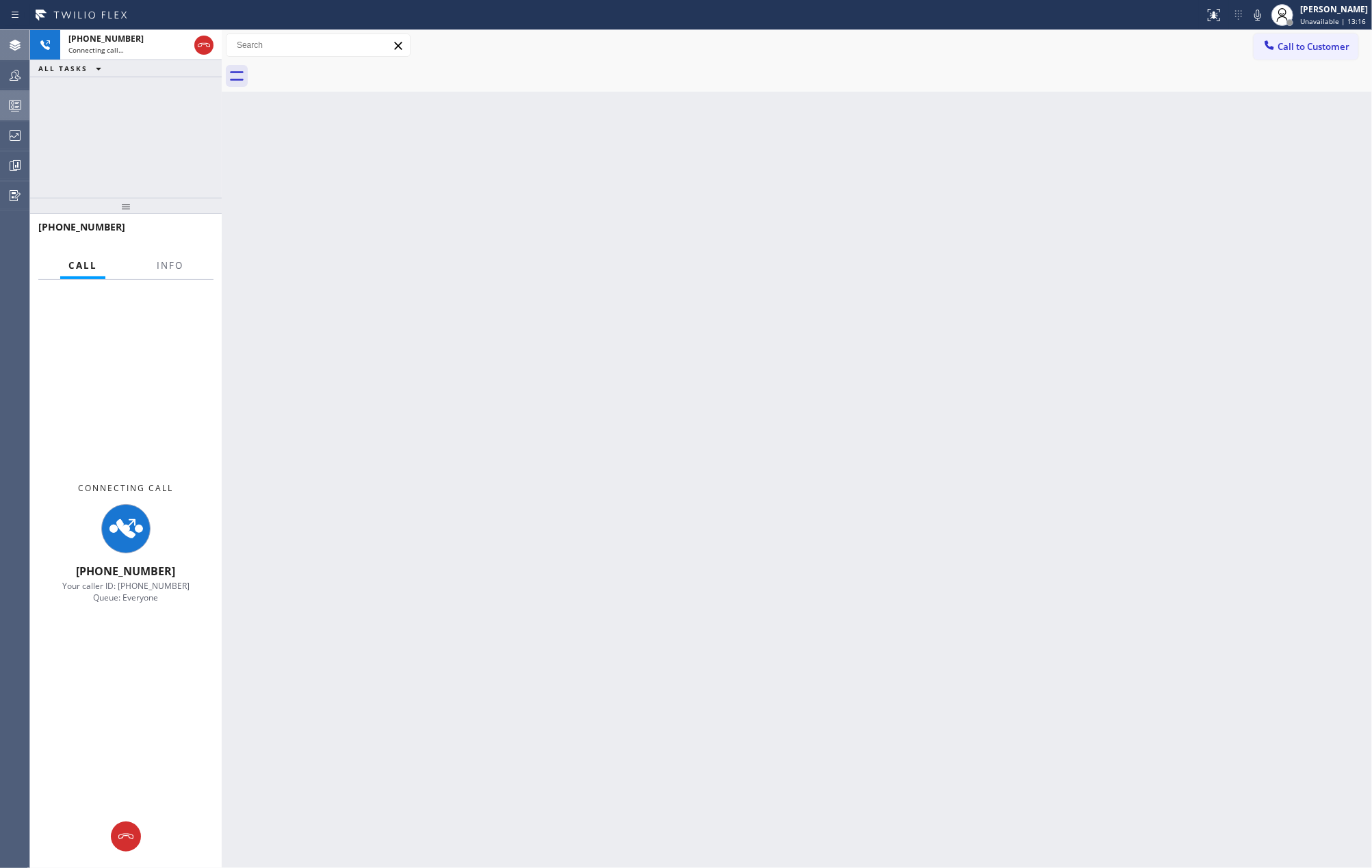
drag, startPoint x: 119, startPoint y: 327, endPoint x: 136, endPoint y: 159, distance: 168.9
click at [136, 159] on div "[PHONE_NUMBER] Connecting call… ALL TASKS ALL TASKS ACTIVE TASKS TASKS IN WRAP …" at bounding box center [126, 449] width 192 height 837
click at [182, 265] on span "Info" at bounding box center [170, 265] width 27 height 12
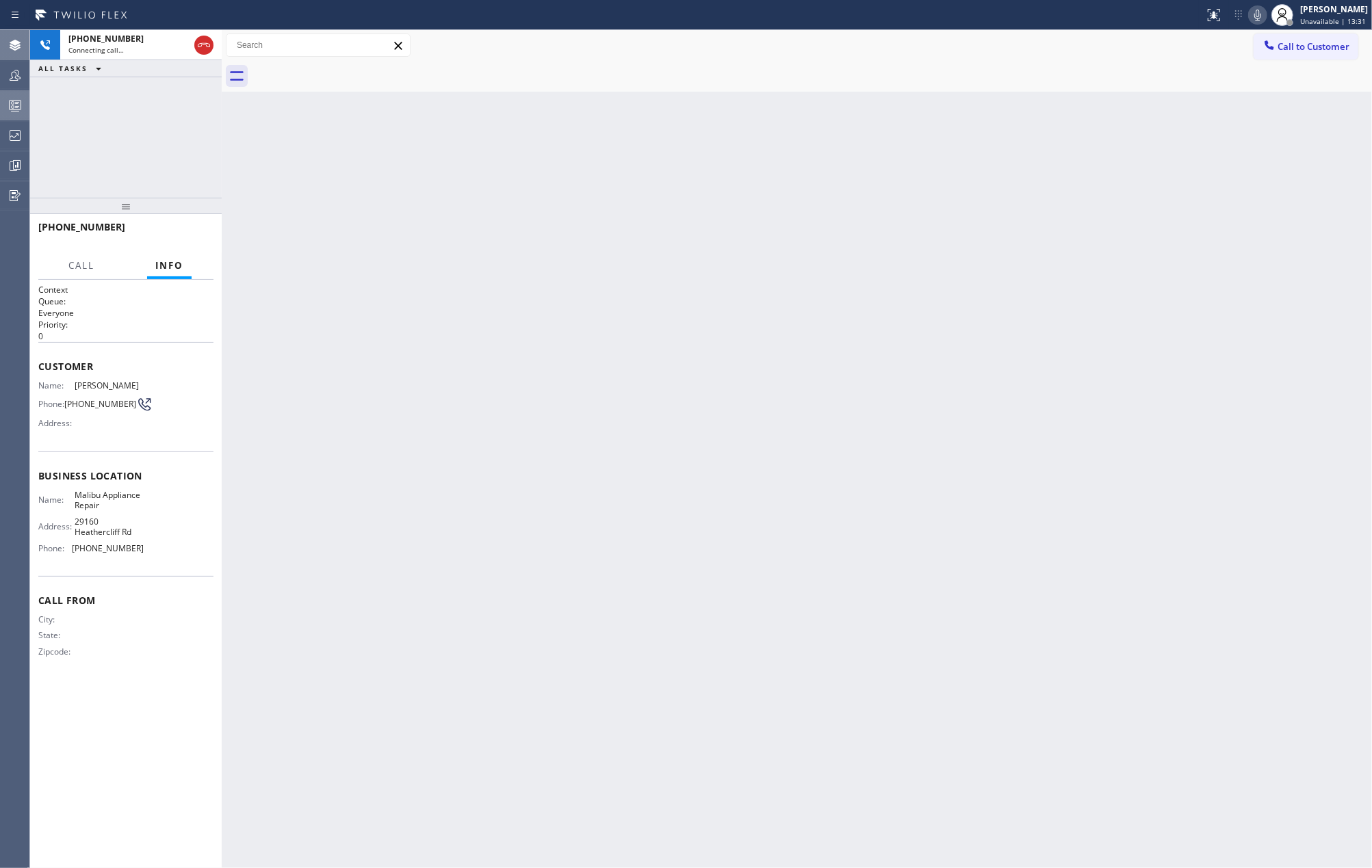
click at [1259, 16] on icon at bounding box center [1257, 14] width 16 height 16
click at [1259, 12] on icon at bounding box center [1257, 14] width 16 height 16
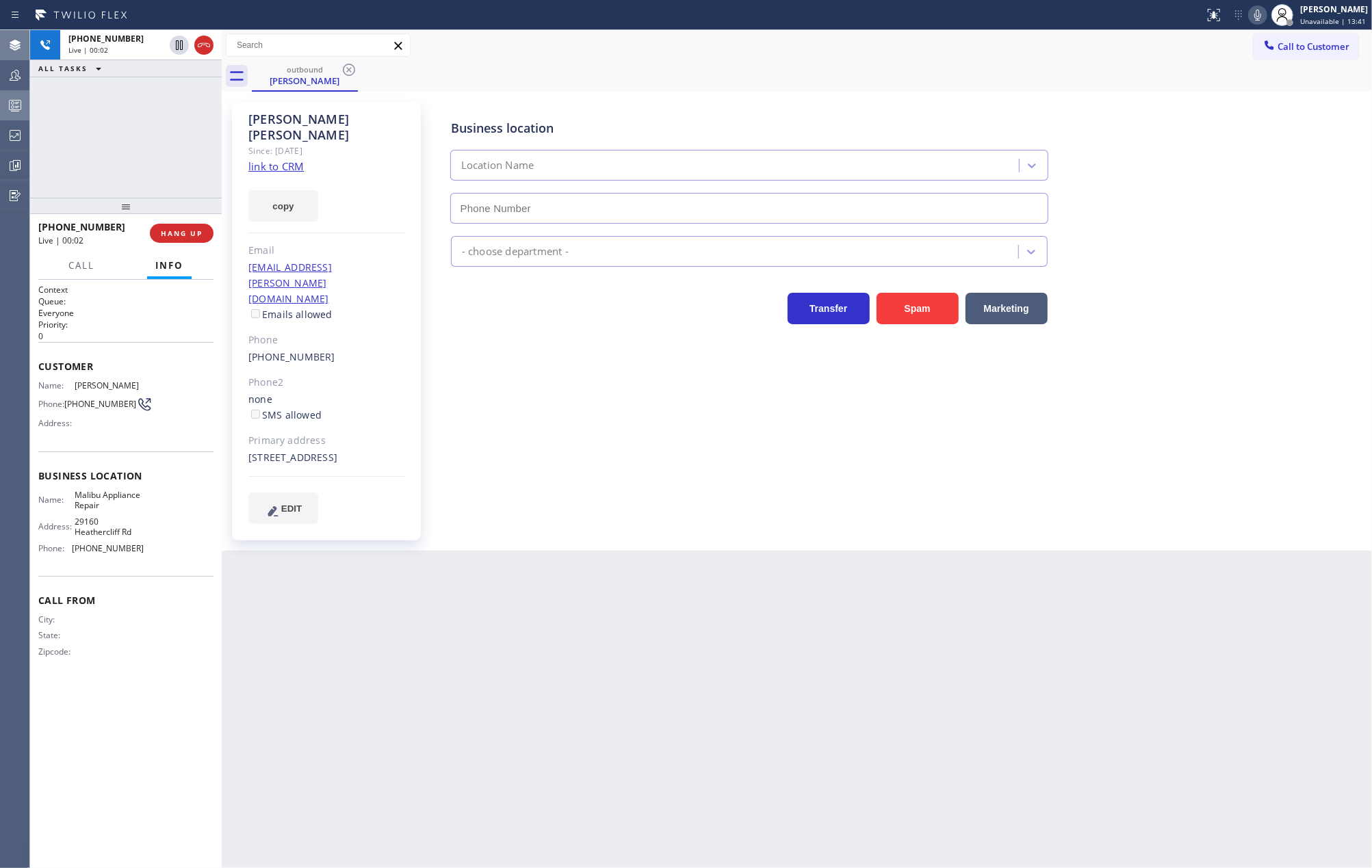
type input "[PHONE_NUMBER]"
click at [193, 232] on span "COMPLETE" at bounding box center [179, 233] width 47 height 10
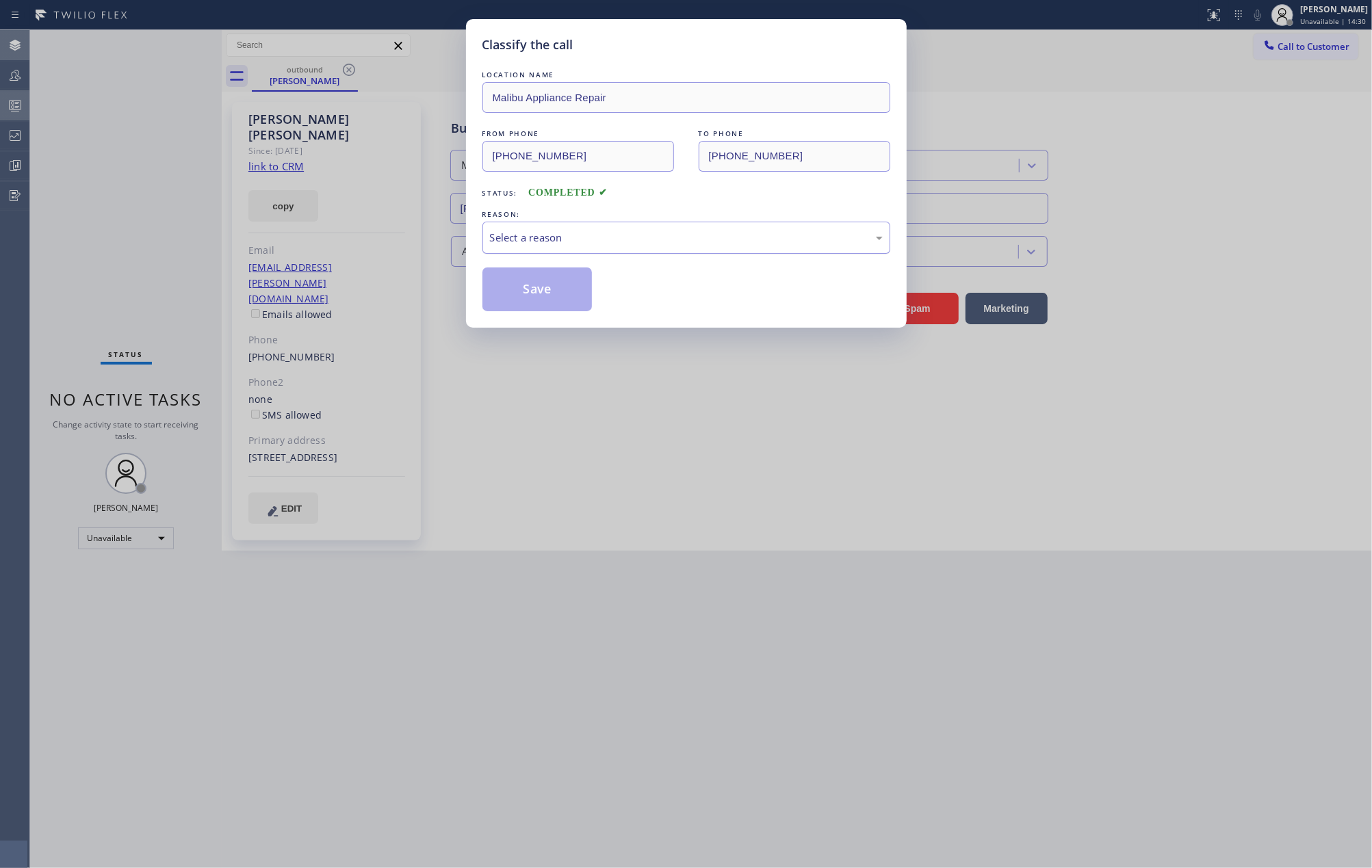
click at [678, 247] on div "Select a reason" at bounding box center [686, 238] width 408 height 32
click at [528, 290] on button "Save" at bounding box center [537, 289] width 110 height 44
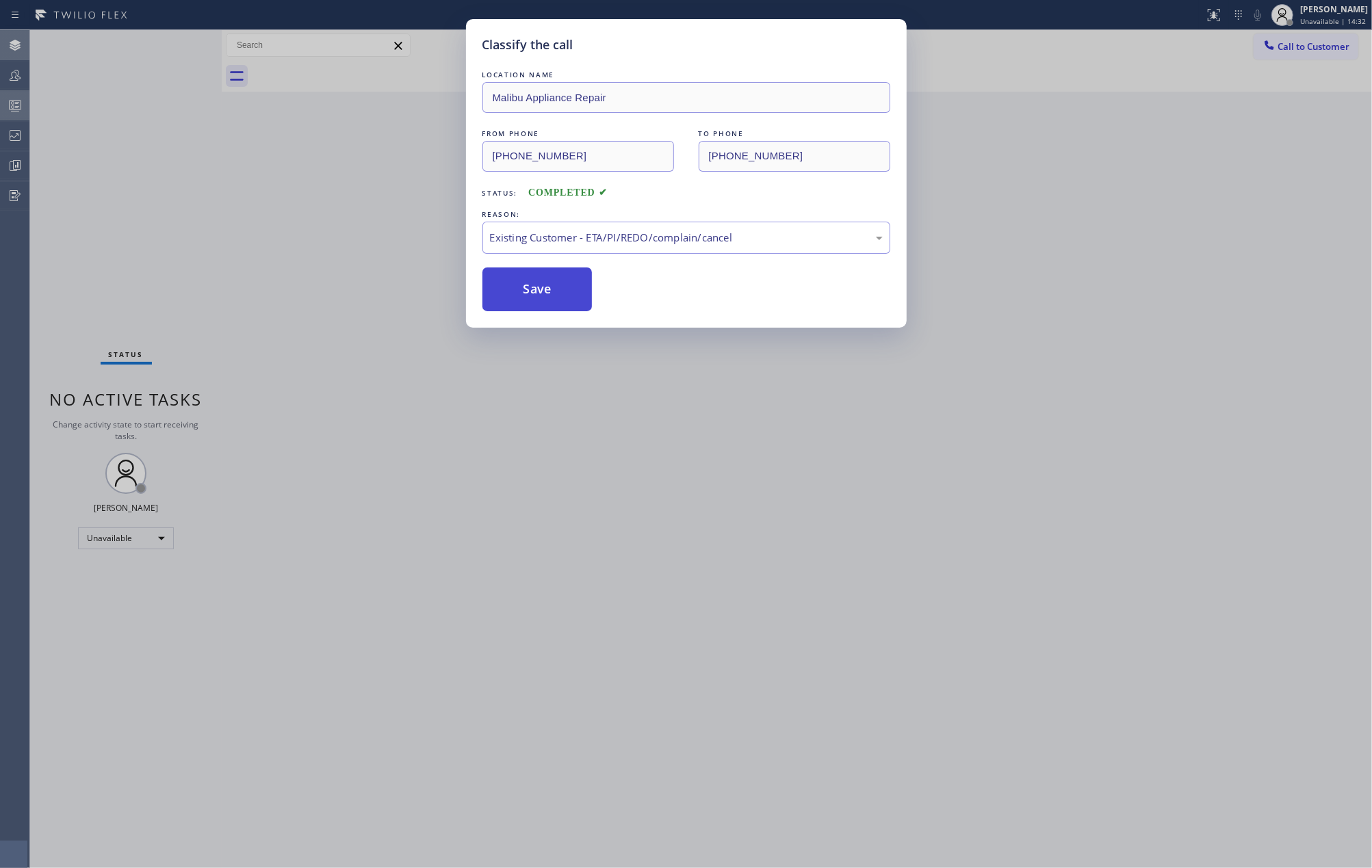
click at [528, 290] on button "Save" at bounding box center [537, 289] width 110 height 44
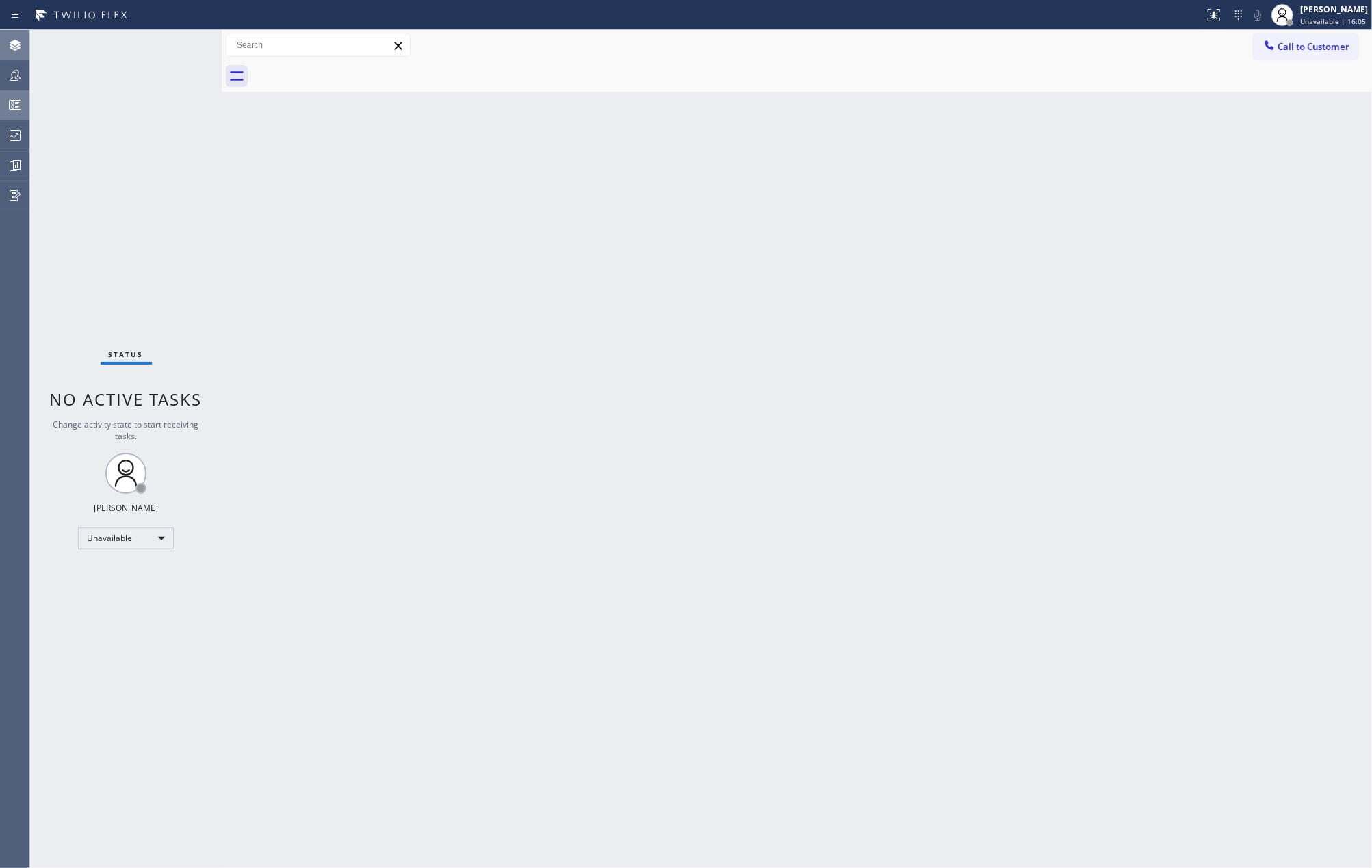
click at [329, 307] on div "Back to Dashboard Change Sender ID Customers Technicians Select a contact Outbo…" at bounding box center [797, 449] width 1150 height 837
click at [1323, 12] on div "[PERSON_NAME]" at bounding box center [1334, 10] width 68 height 11
click at [1293, 64] on button "Available" at bounding box center [1303, 73] width 137 height 18
click at [614, 206] on div "Back to Dashboard Change Sender ID Customers Technicians Select a contact Outbo…" at bounding box center [797, 449] width 1150 height 837
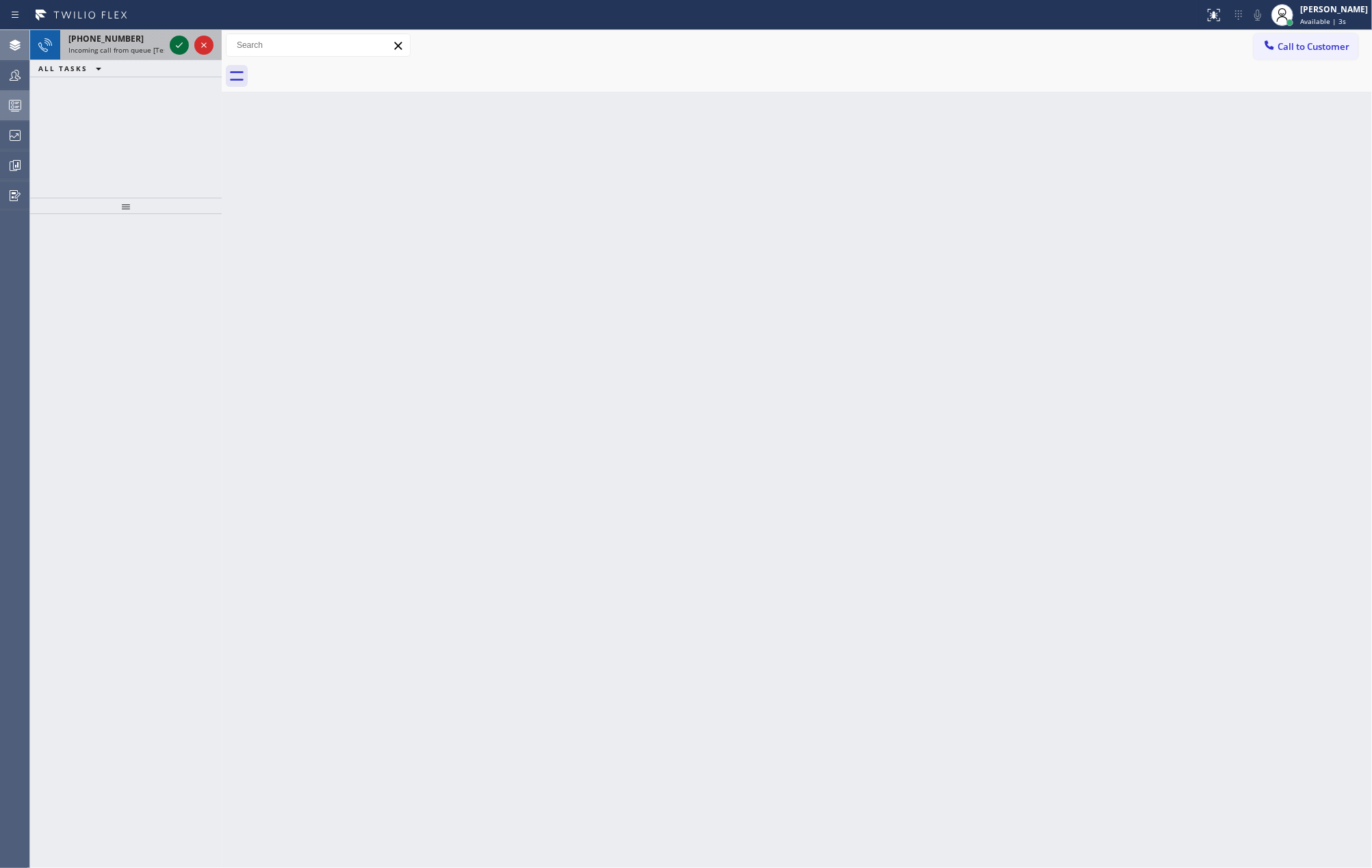
click at [178, 45] on icon at bounding box center [179, 45] width 16 height 16
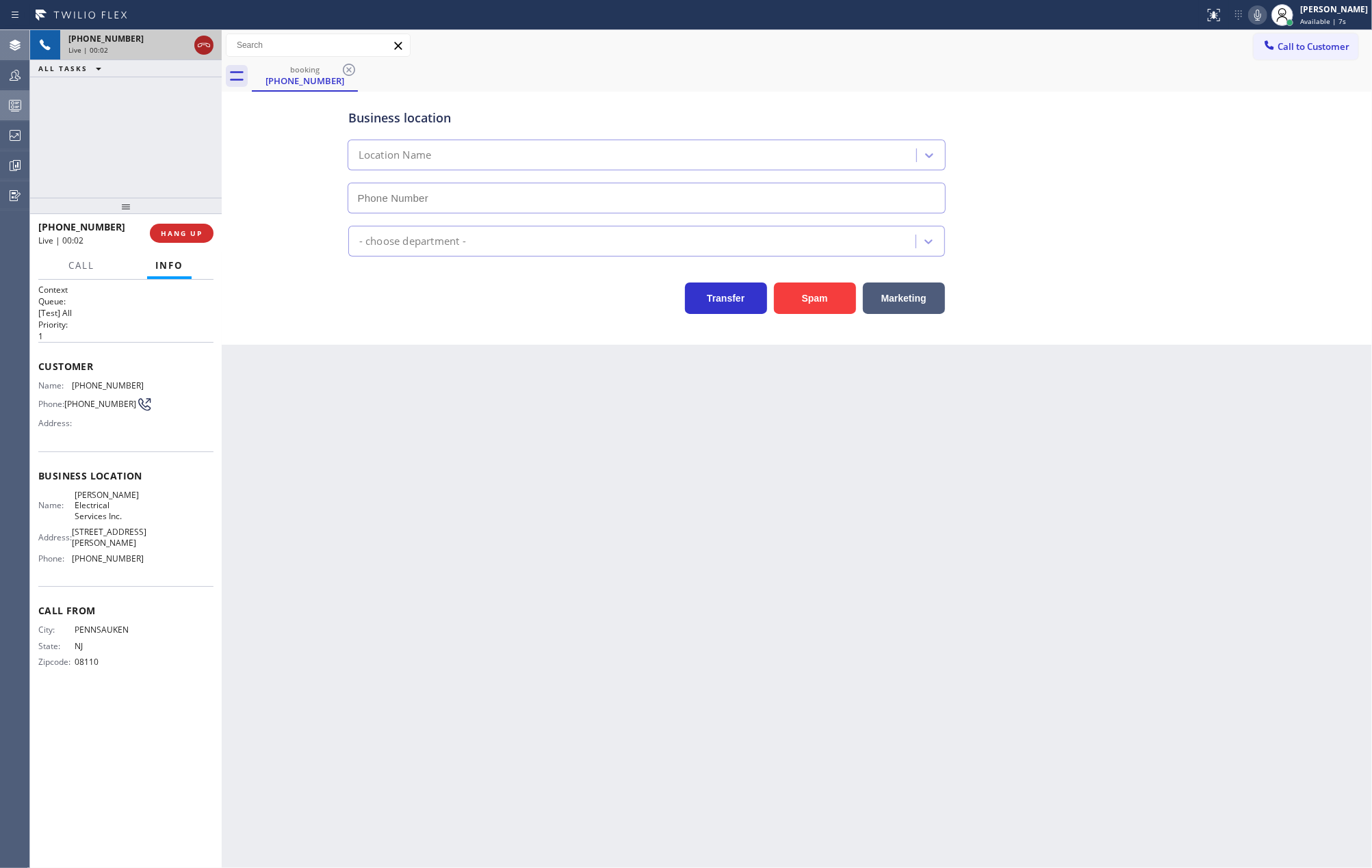
click at [204, 47] on icon at bounding box center [204, 45] width 16 height 16
click at [192, 232] on span "COMPLETE" at bounding box center [179, 233] width 47 height 10
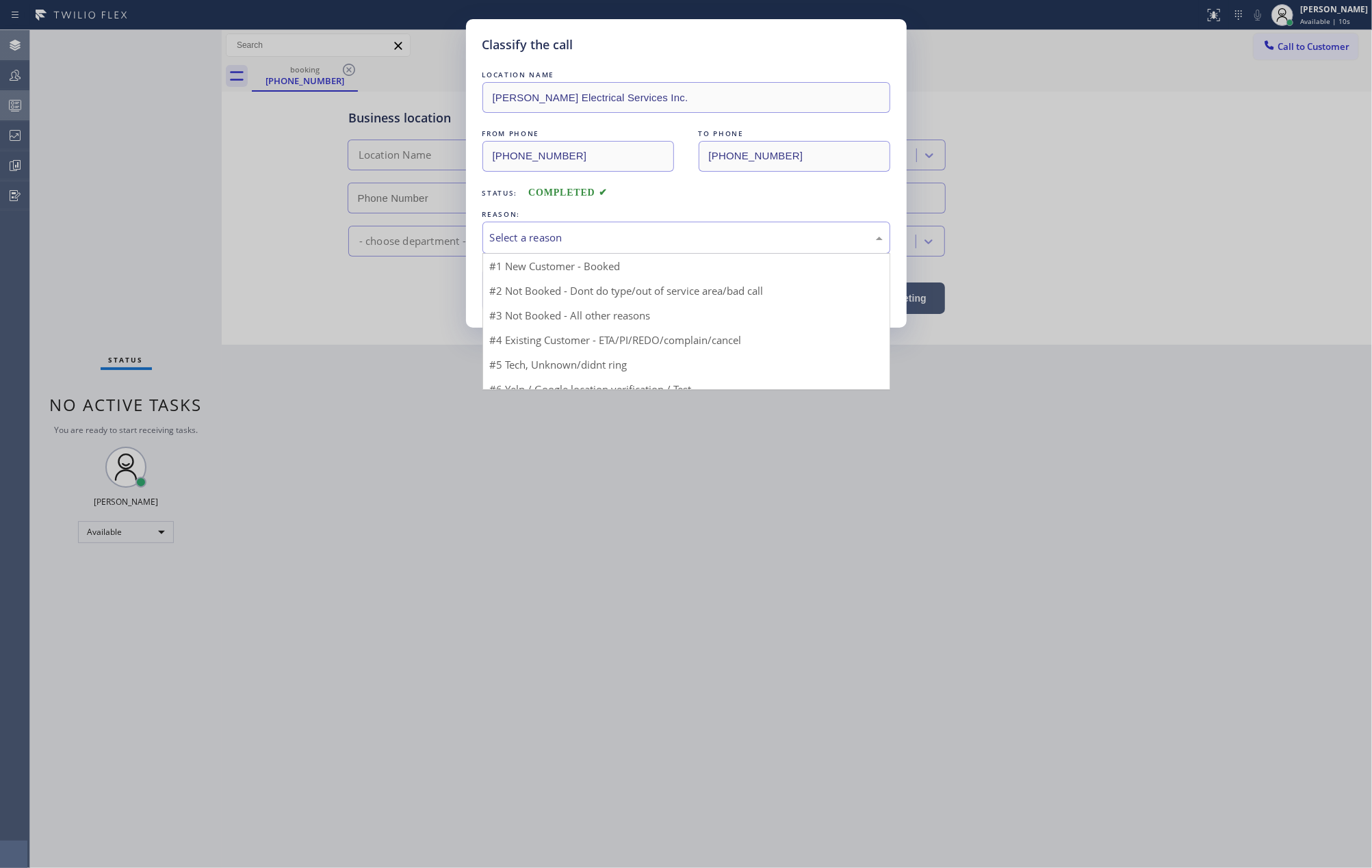
click at [587, 235] on div "Select a reason" at bounding box center [686, 238] width 393 height 15
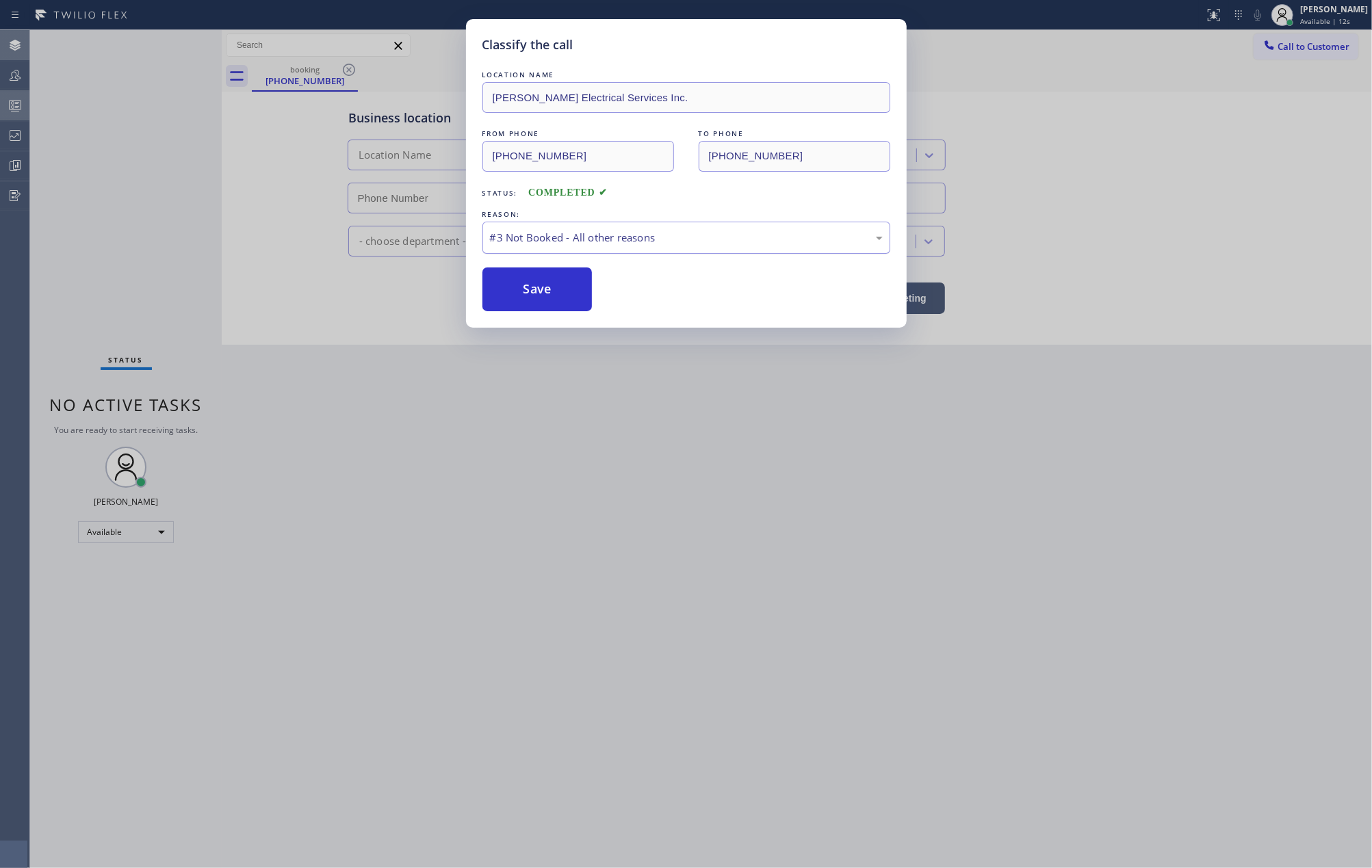
click at [577, 240] on div "#3 Not Booked - All other reasons" at bounding box center [686, 238] width 393 height 15
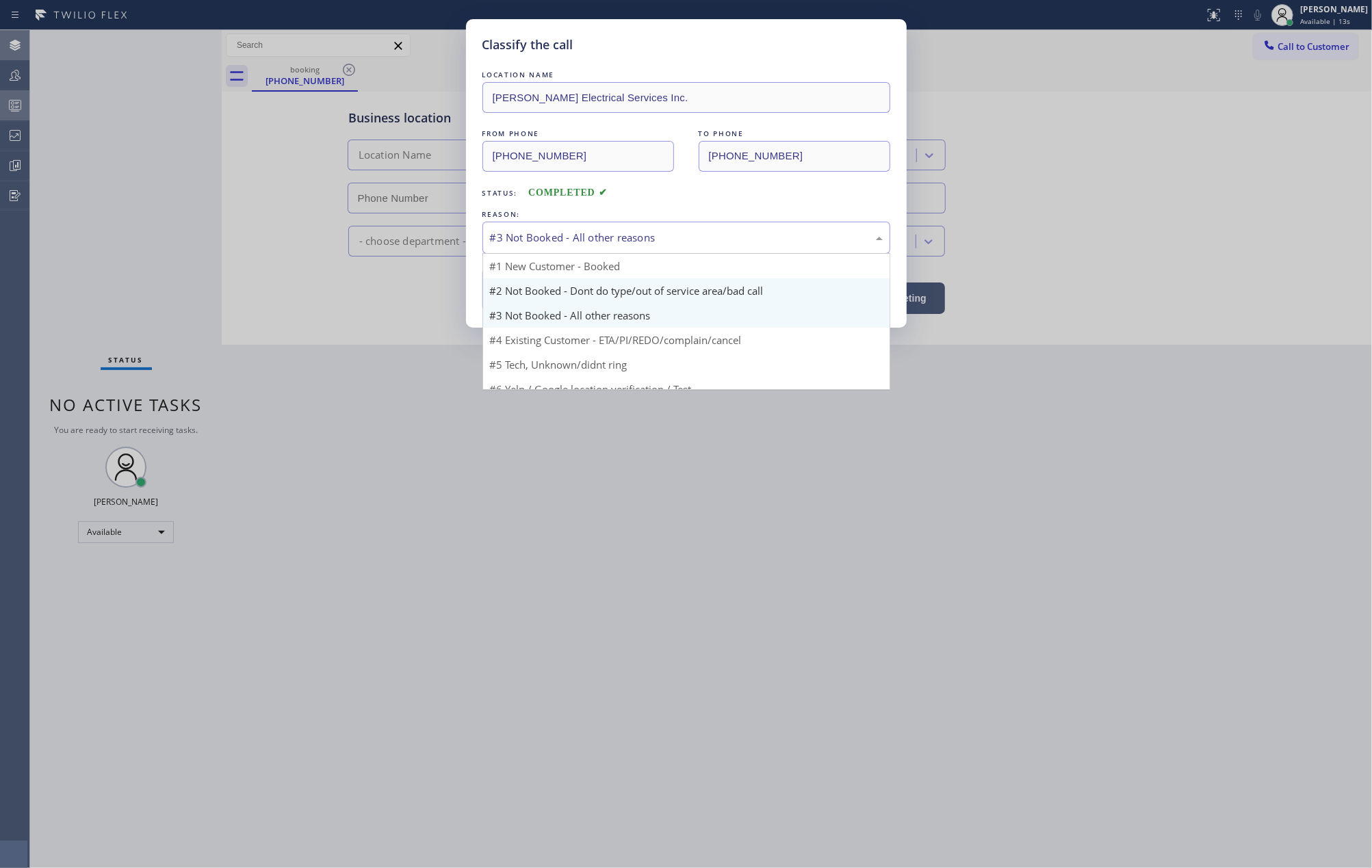
scroll to position [37, 0]
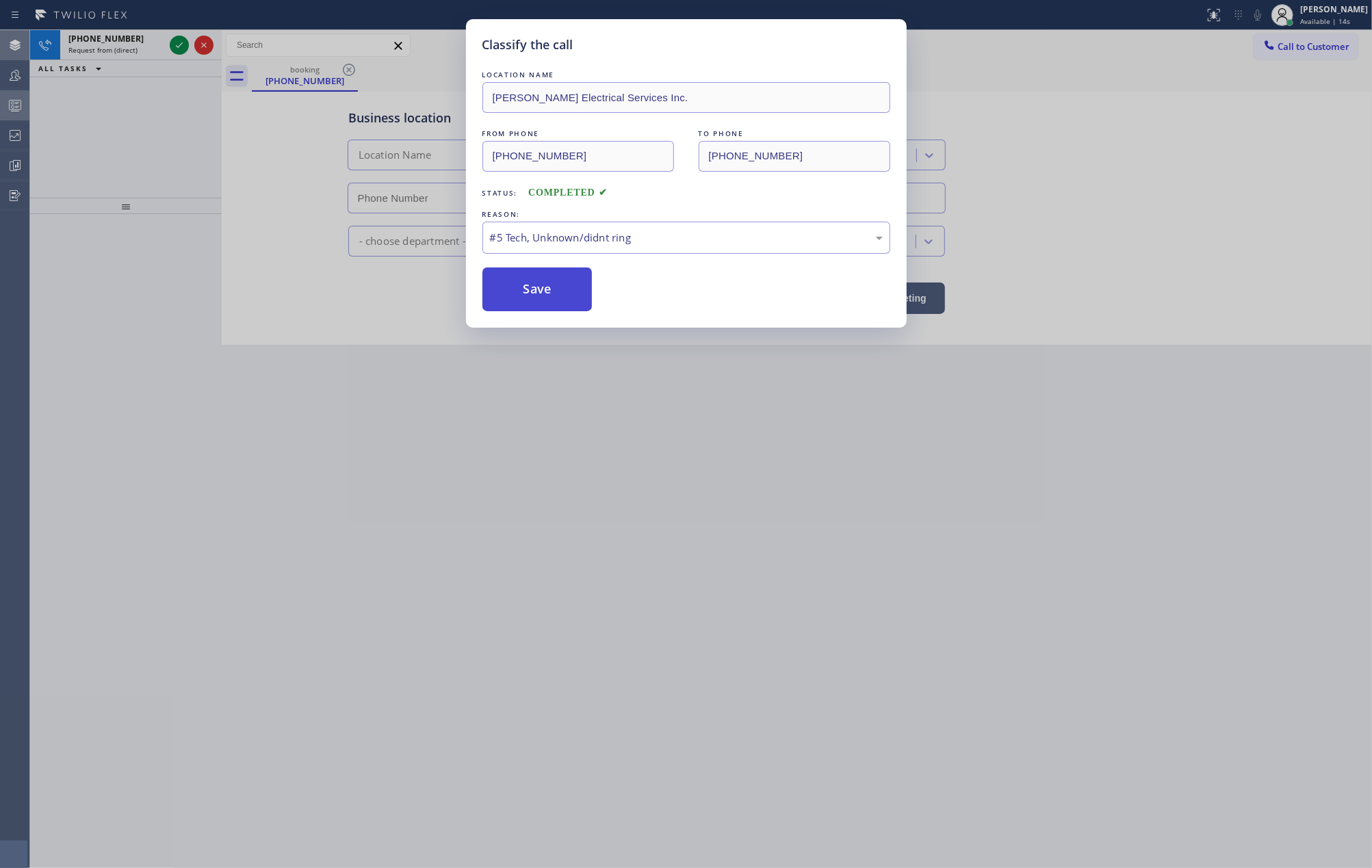
click at [568, 295] on button "Save" at bounding box center [537, 289] width 110 height 44
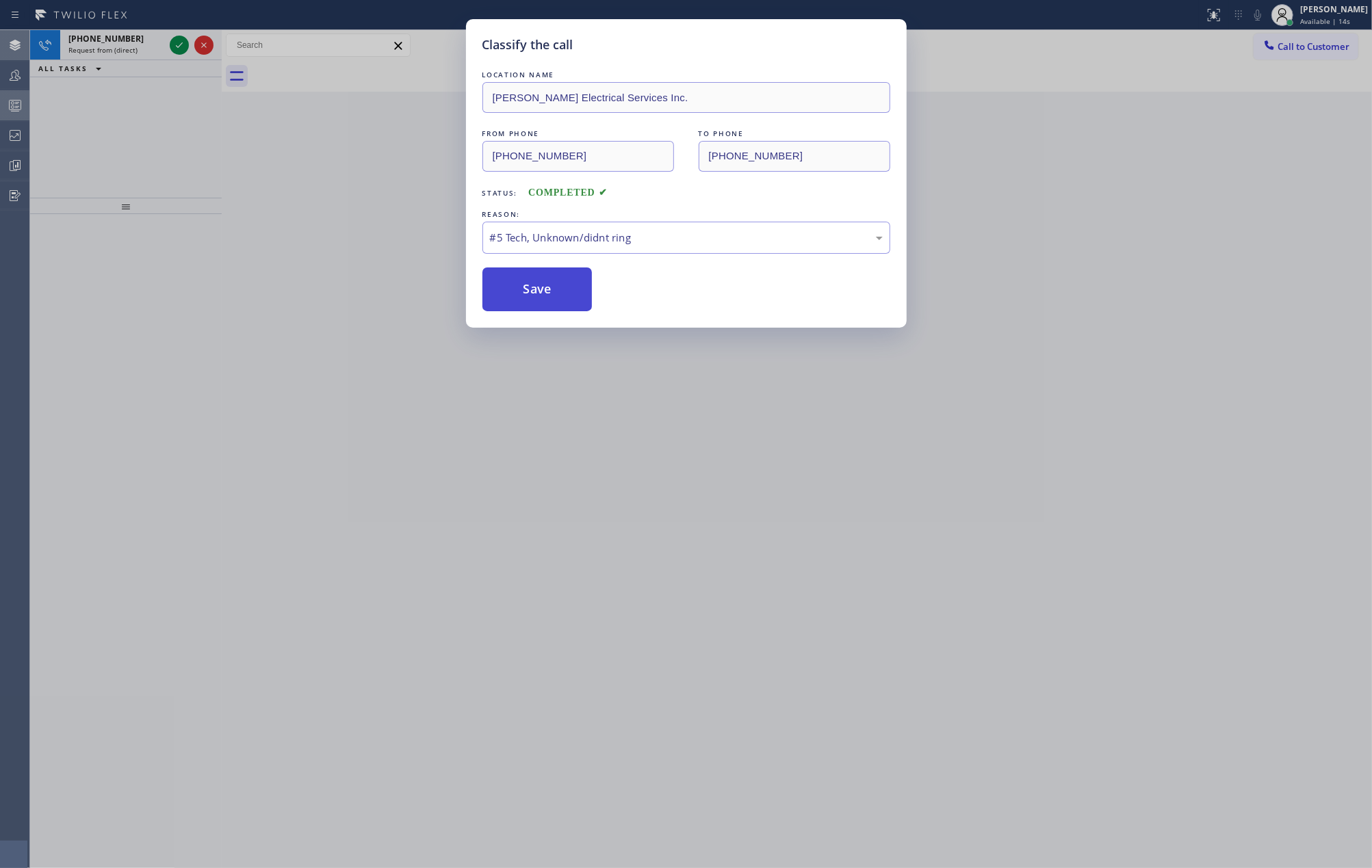
click at [568, 295] on button "Save" at bounding box center [537, 289] width 110 height 44
click at [175, 44] on div "Classify the call LOCATION NAME Robbins Electrical Services Inc. FROM PHONE (85…" at bounding box center [686, 434] width 1372 height 868
click at [545, 291] on button "Save" at bounding box center [537, 289] width 110 height 44
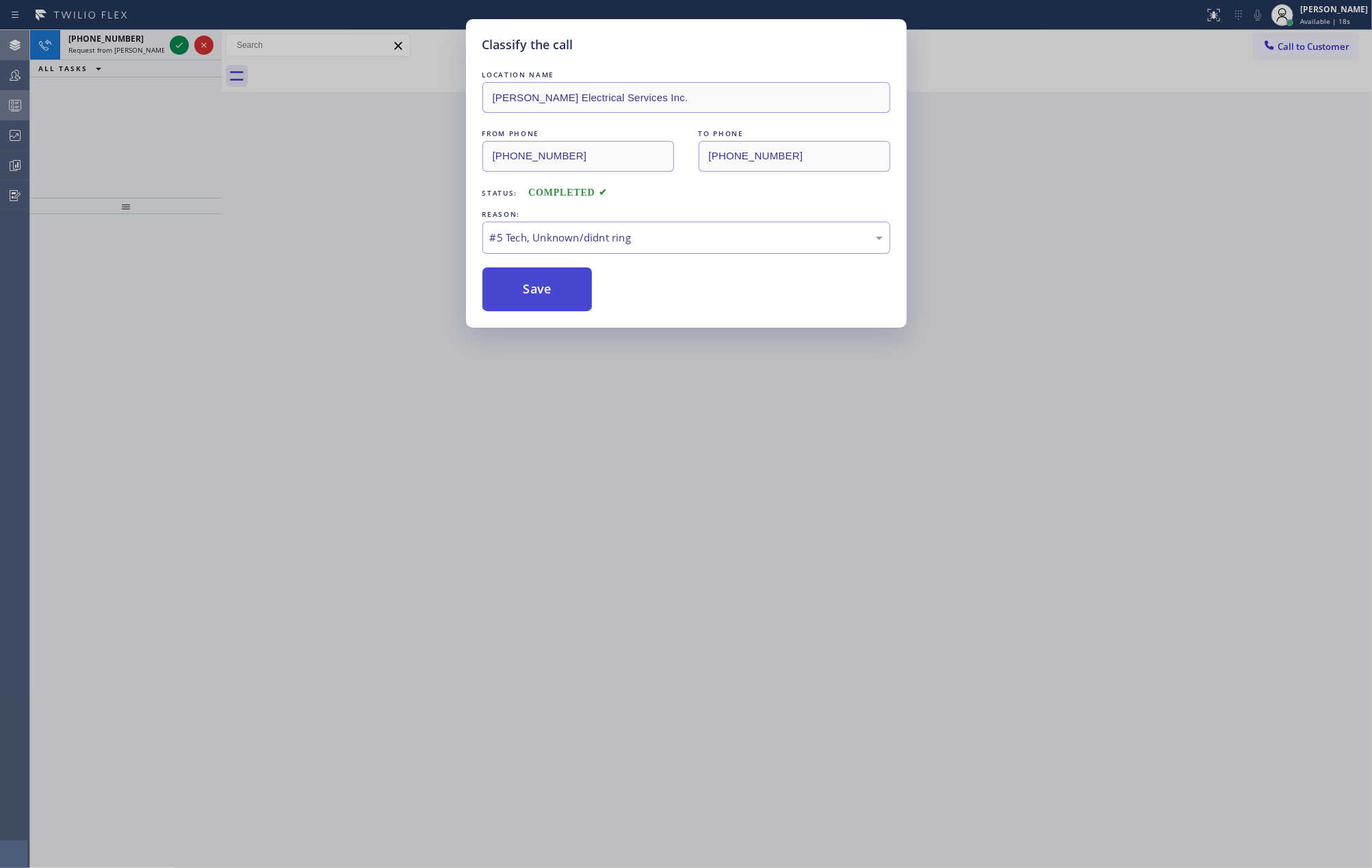
click at [545, 291] on button "Save" at bounding box center [537, 289] width 110 height 44
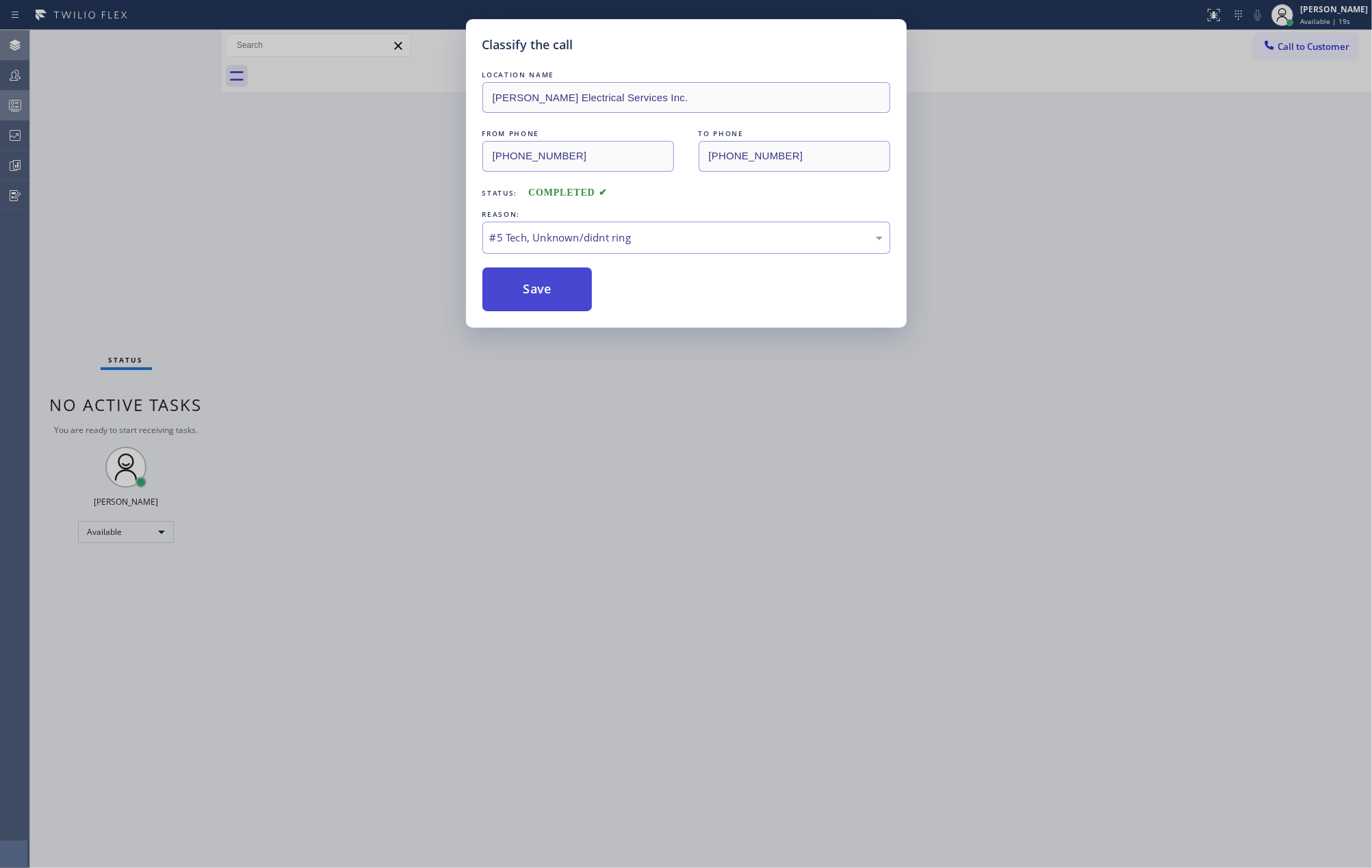
click at [545, 291] on button "Save" at bounding box center [537, 289] width 110 height 44
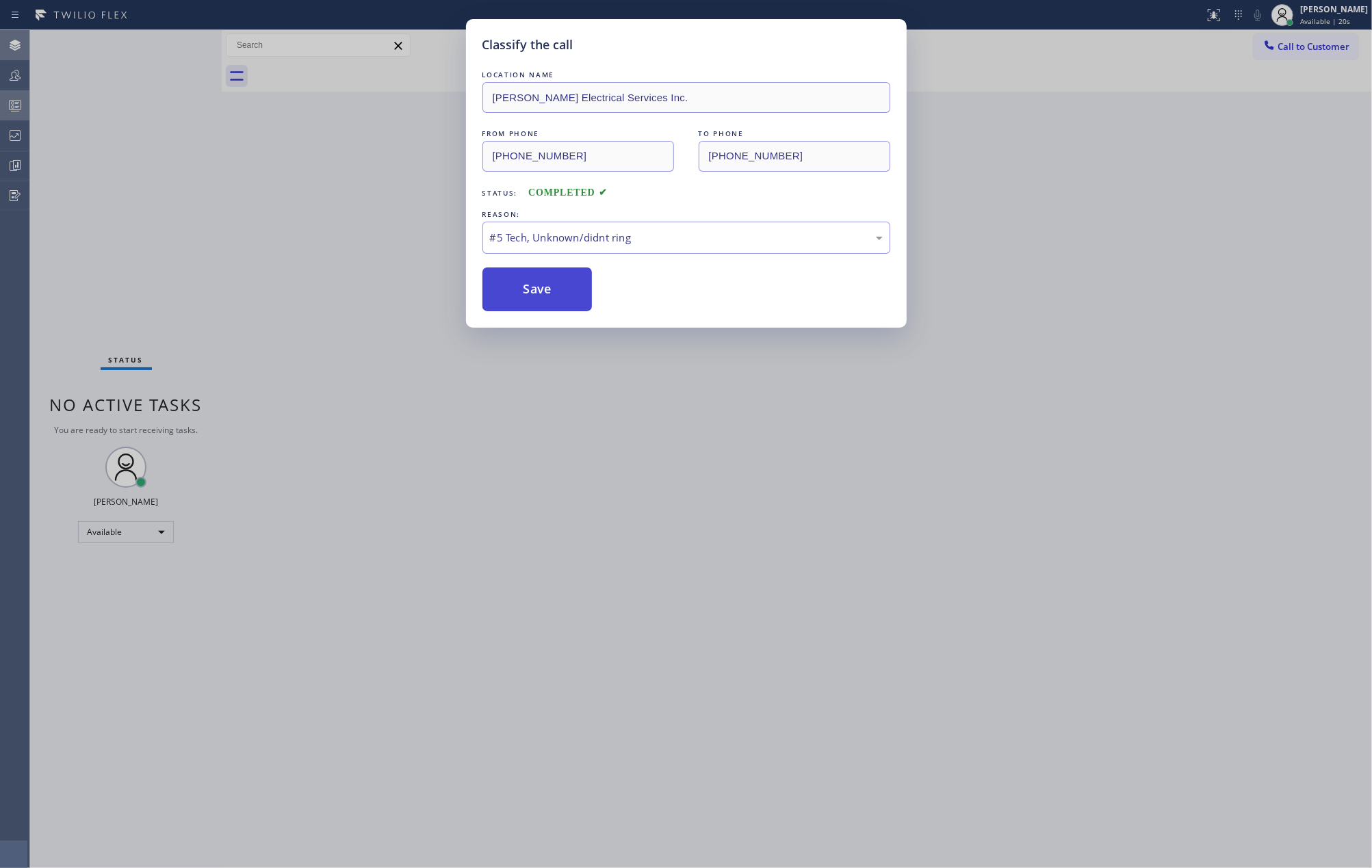
click at [545, 291] on button "Save" at bounding box center [537, 289] width 110 height 44
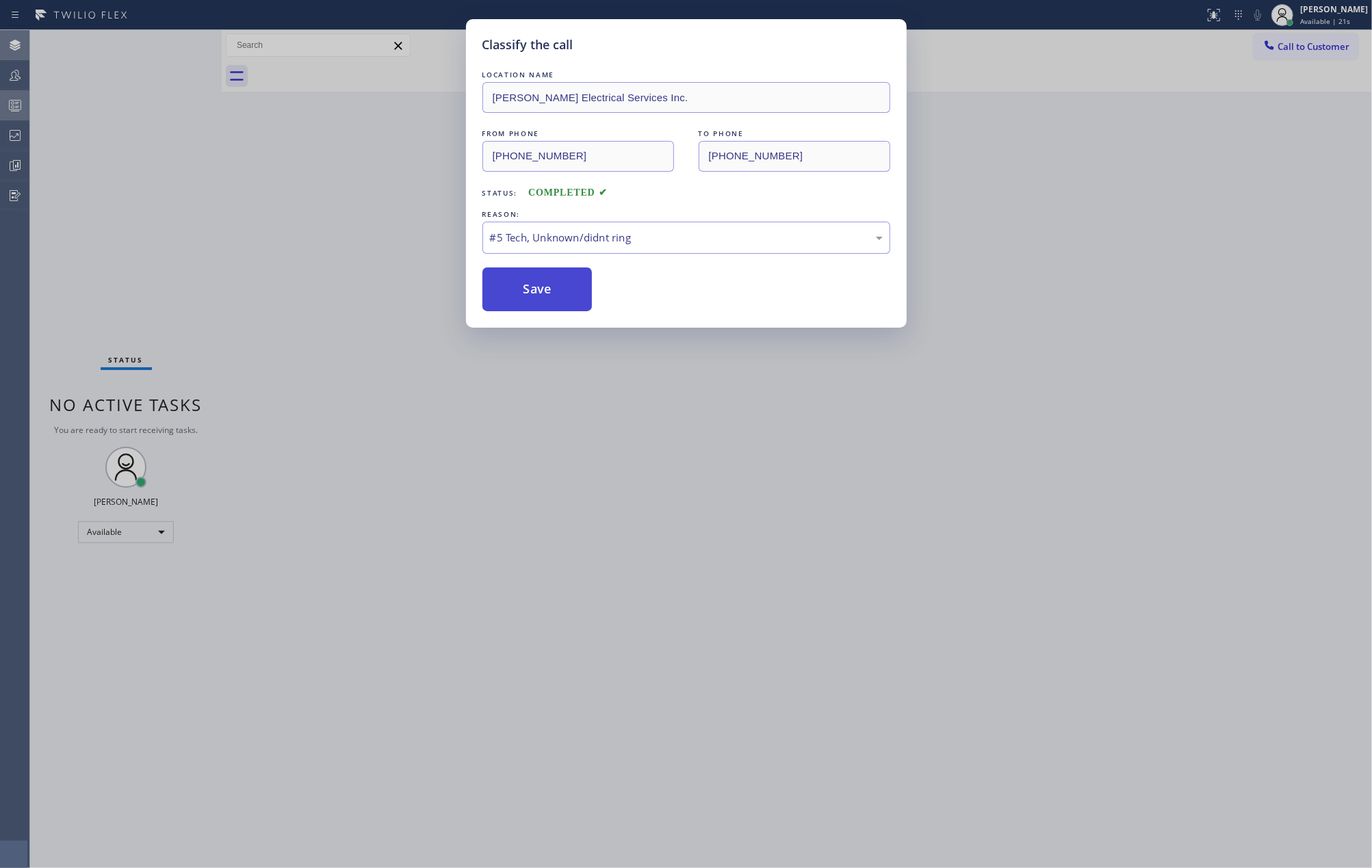
click at [545, 291] on button "Save" at bounding box center [537, 289] width 110 height 44
click at [731, 736] on div "Classify the call LOCATION NAME Robbins Electrical Services Inc. FROM PHONE (85…" at bounding box center [686, 434] width 1372 height 868
click at [539, 277] on button "Save" at bounding box center [537, 289] width 110 height 44
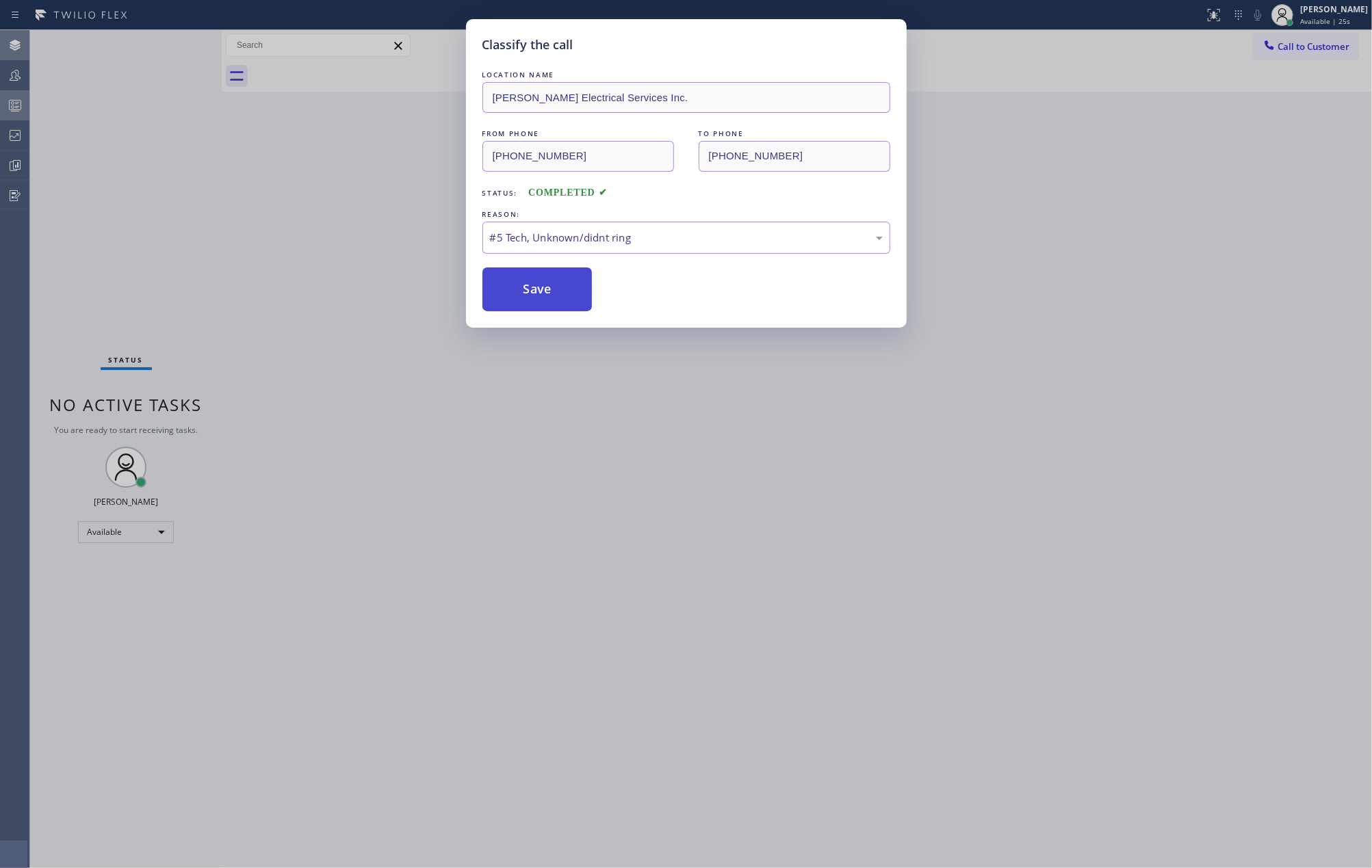
click at [539, 277] on button "Save" at bounding box center [537, 289] width 110 height 44
drag, startPoint x: 534, startPoint y: 287, endPoint x: 580, endPoint y: 208, distance: 91.4
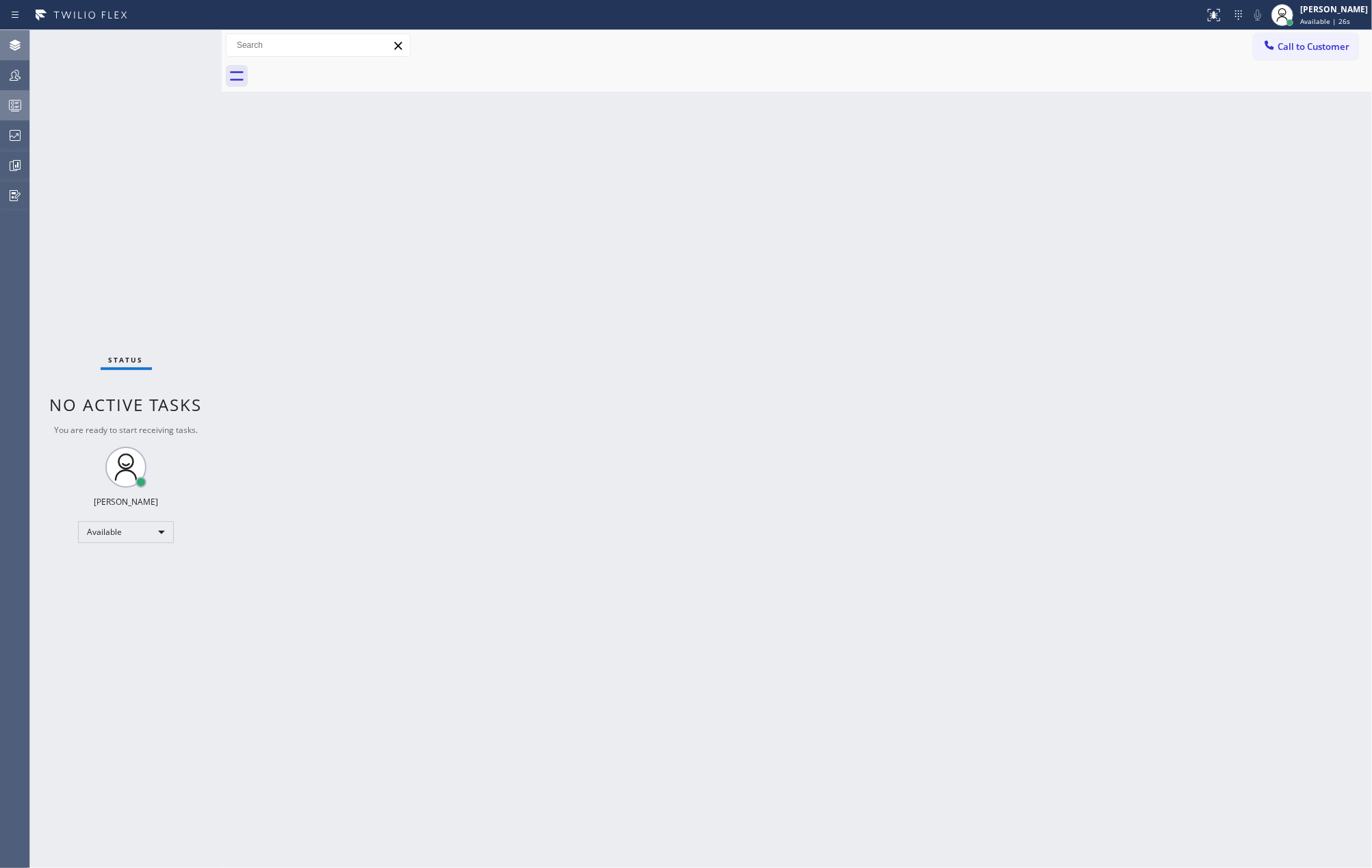
drag, startPoint x: 580, startPoint y: 208, endPoint x: 497, endPoint y: 241, distance: 89.3
click at [497, 241] on div "Back to Dashboard Change Sender ID Customers Technicians Select a contact Outbo…" at bounding box center [797, 449] width 1150 height 837
click at [1300, 53] on button "Call to Customer" at bounding box center [1306, 46] width 105 height 26
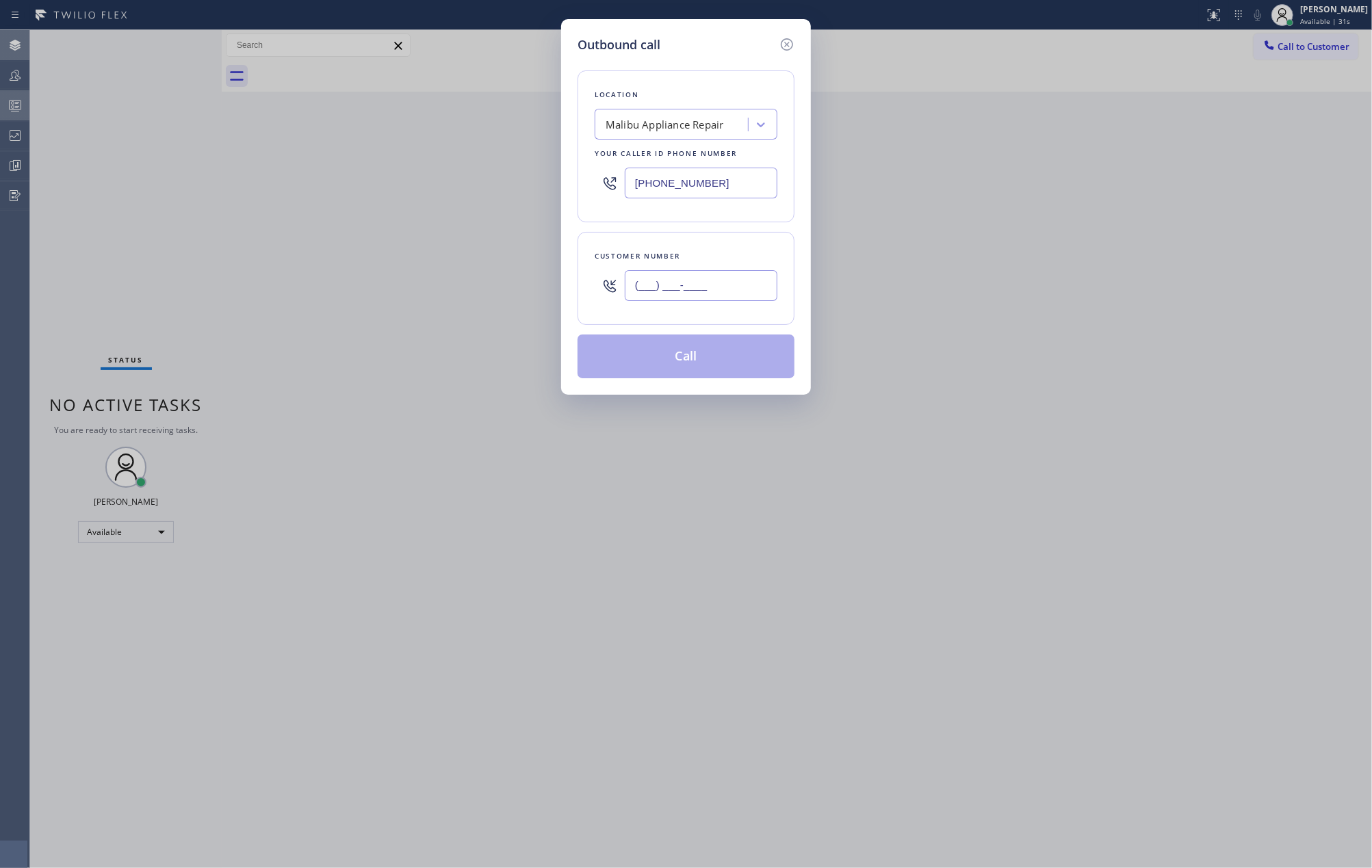
click at [720, 280] on input "(___) ___-____" at bounding box center [701, 286] width 153 height 31
paste input "720) 296-7002"
type input "(720) 296-7002"
click at [718, 350] on button "Call" at bounding box center [685, 356] width 217 height 44
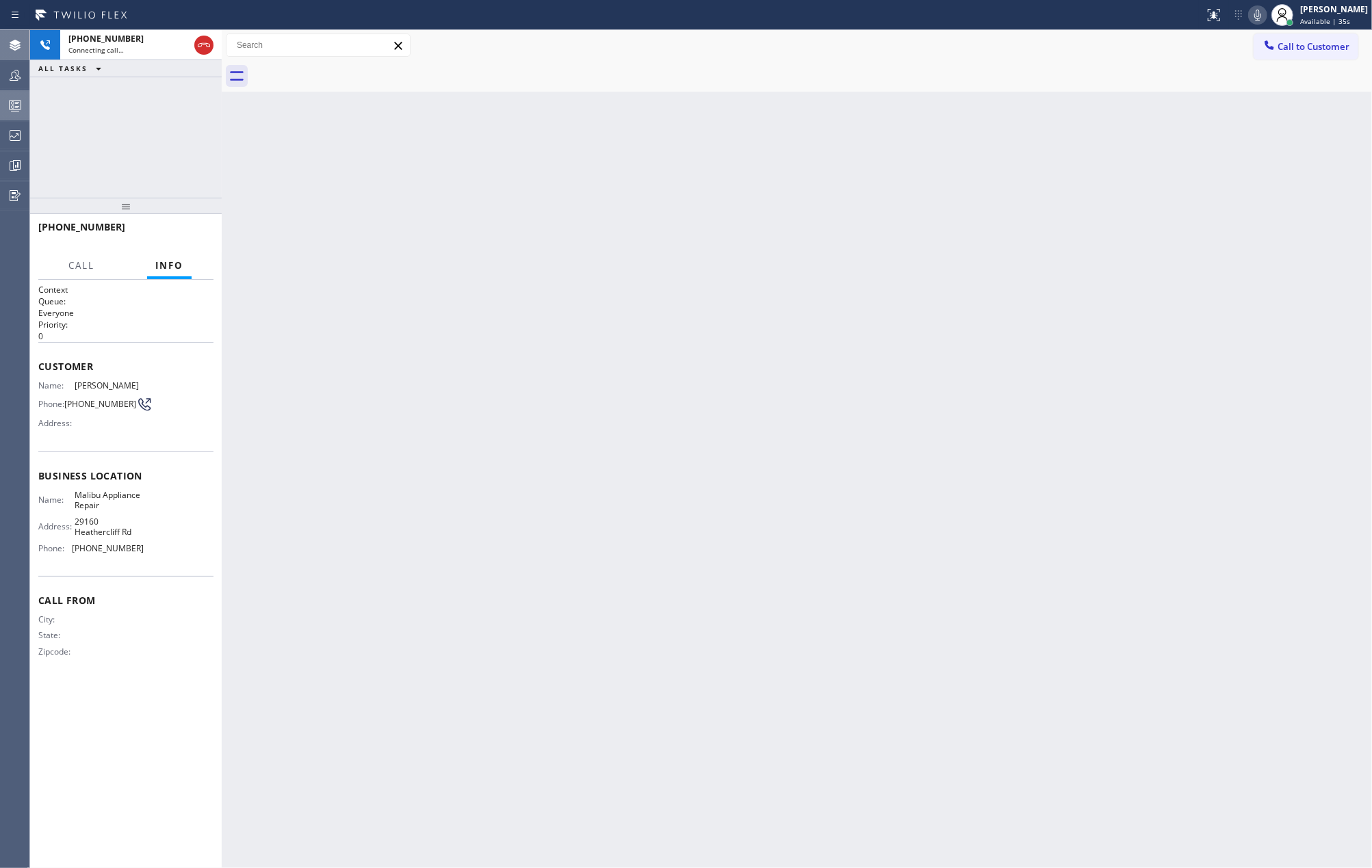
drag, startPoint x: 124, startPoint y: 205, endPoint x: 204, endPoint y: 309, distance: 131.2
click at [130, 180] on div "+17202967002 Connecting call… ALL TASKS ALL TASKS ACTIVE TASKS TASKS IN WRAP UP…" at bounding box center [126, 449] width 192 height 837
click at [406, 212] on div "Back to Dashboard Change Sender ID Customers Technicians Select a contact Outbo…" at bounding box center [797, 449] width 1150 height 837
drag, startPoint x: 116, startPoint y: 206, endPoint x: 120, endPoint y: 127, distance: 79.1
click at [120, 132] on div "+17202967002 Connecting call… ALL TASKS ALL TASKS ACTIVE TASKS TASKS IN WRAP UP…" at bounding box center [126, 449] width 192 height 837
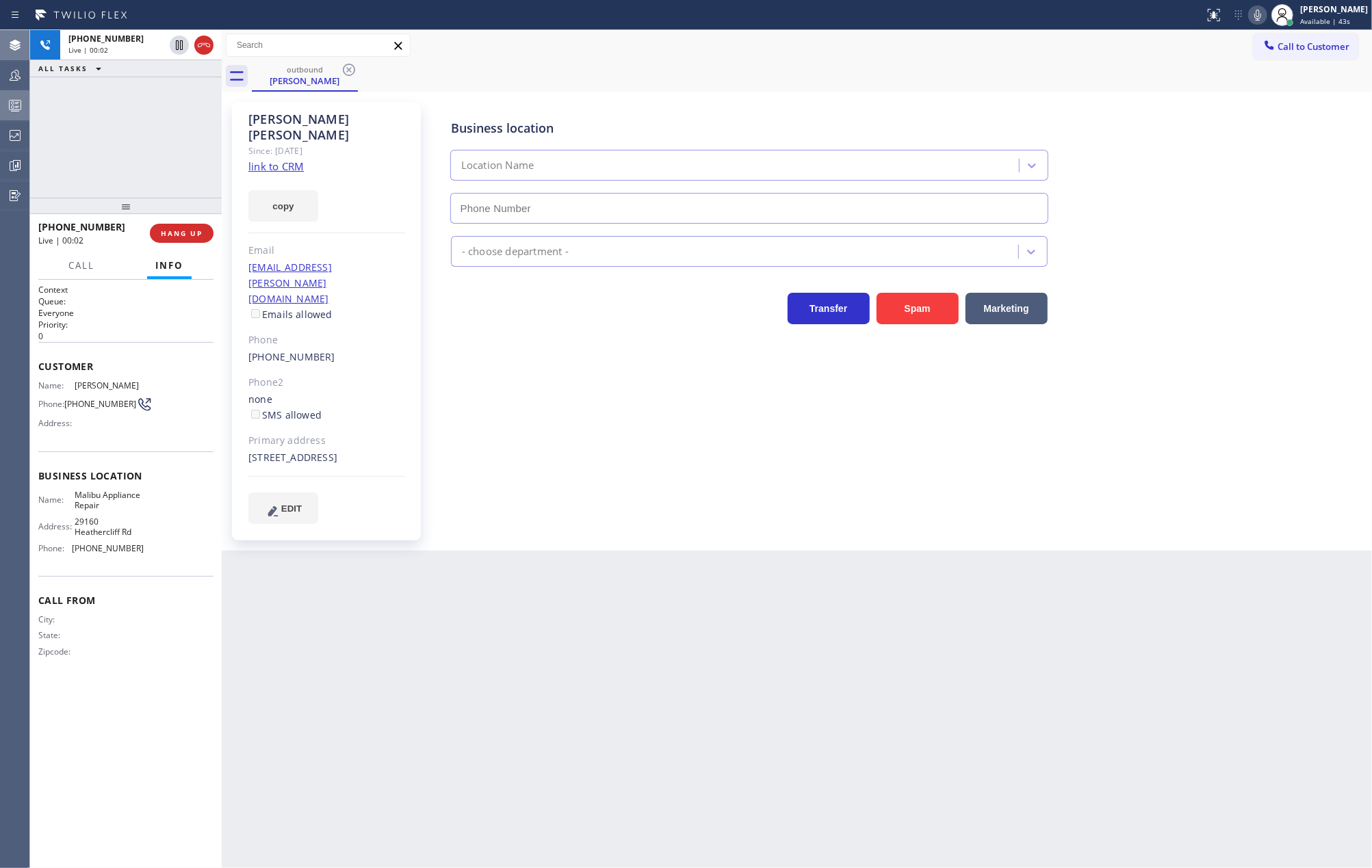
type input "(310) 740-9737"
drag, startPoint x: 119, startPoint y: 201, endPoint x: 126, endPoint y: 156, distance: 45.5
click at [126, 156] on div "+17202967002 Live | 00:06 ALL TASKS ALL TASKS ACTIVE TASKS TASKS IN WRAP UP +17…" at bounding box center [126, 449] width 192 height 837
drag, startPoint x: 123, startPoint y: 203, endPoint x: 133, endPoint y: 168, distance: 36.4
click at [133, 168] on div "+17202967002 Live | 02:03 ALL TASKS ALL TASKS ACTIVE TASKS TASKS IN WRAP UP (72…" at bounding box center [126, 449] width 192 height 837
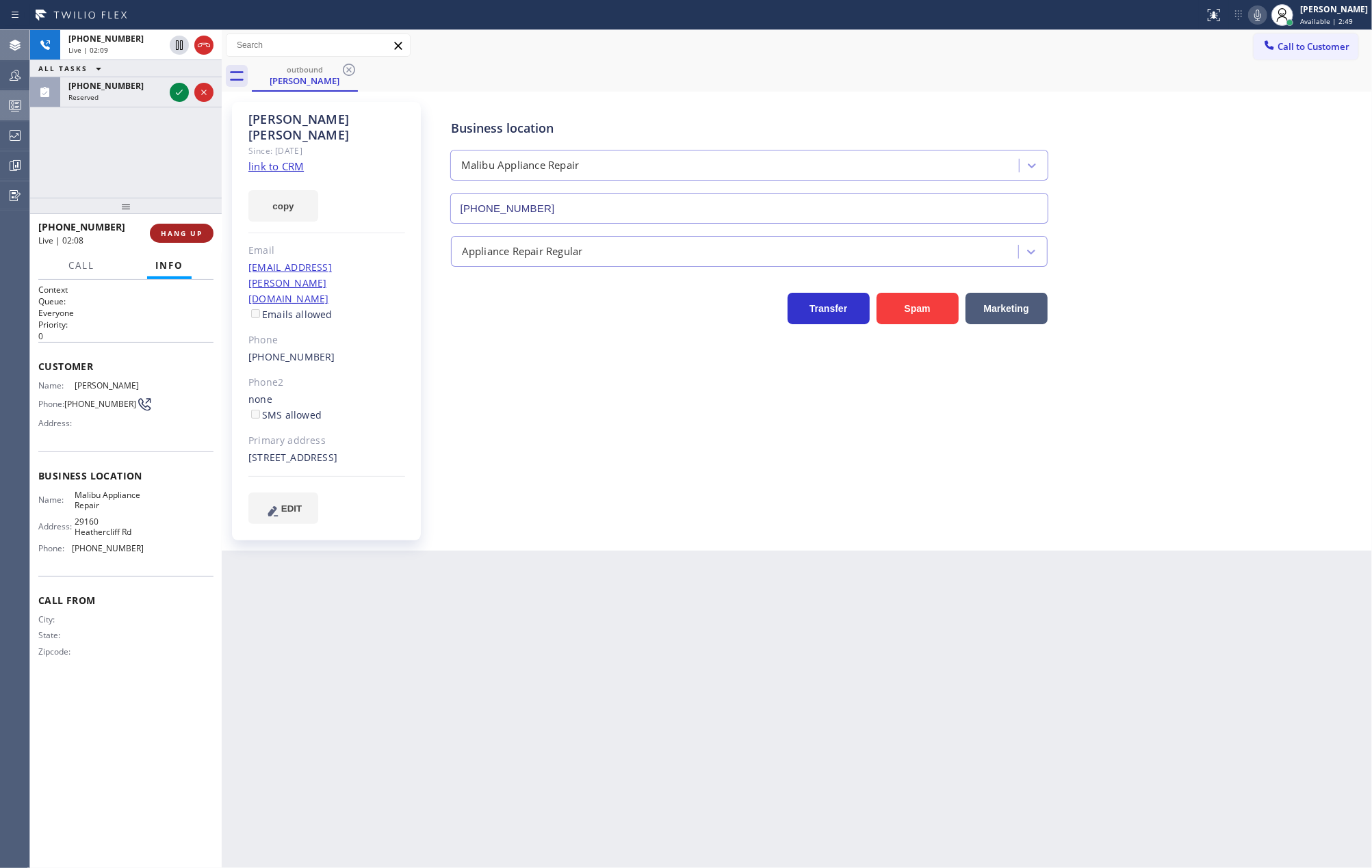
click at [183, 238] on button "HANG UP" at bounding box center [182, 233] width 64 height 19
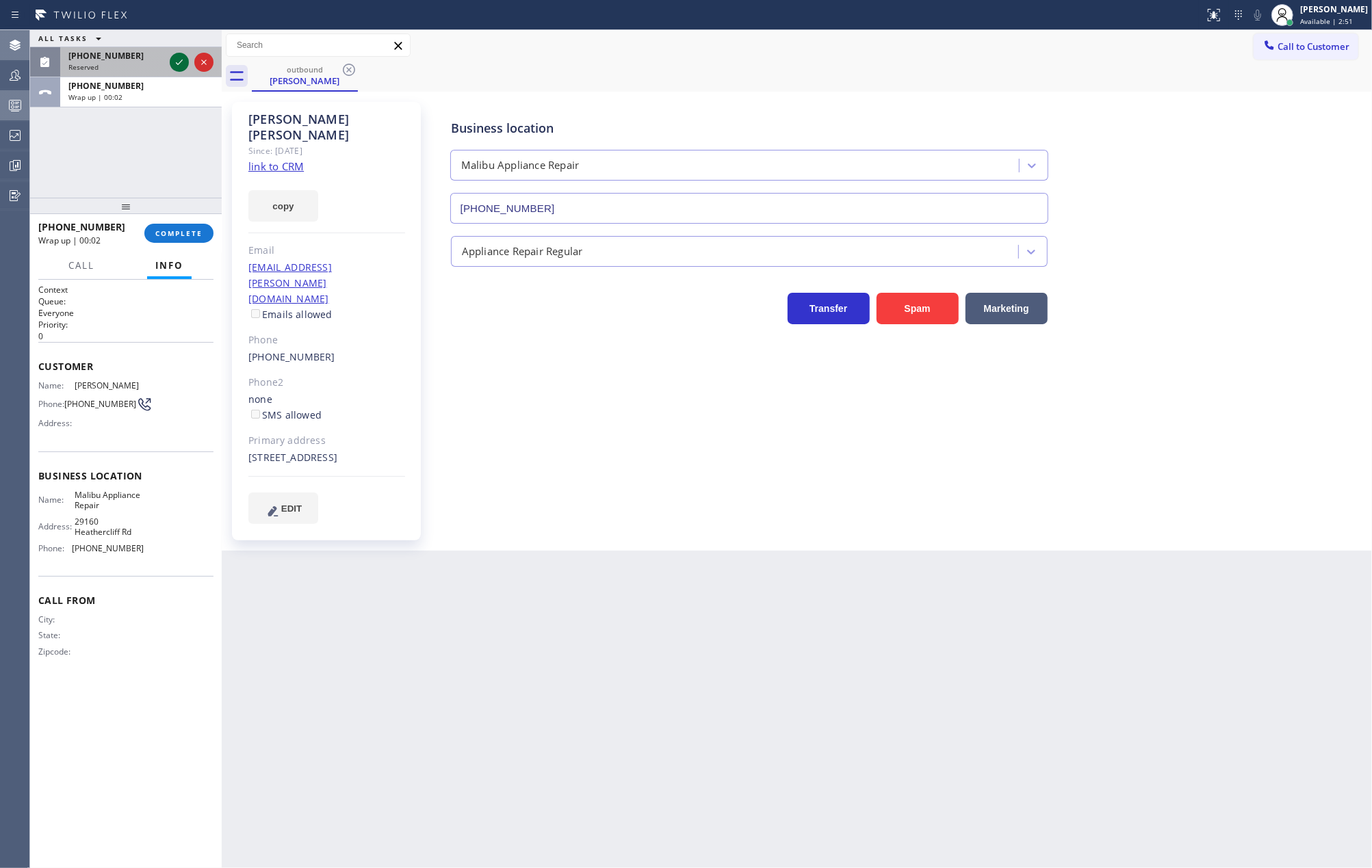
click at [177, 61] on icon at bounding box center [179, 62] width 16 height 16
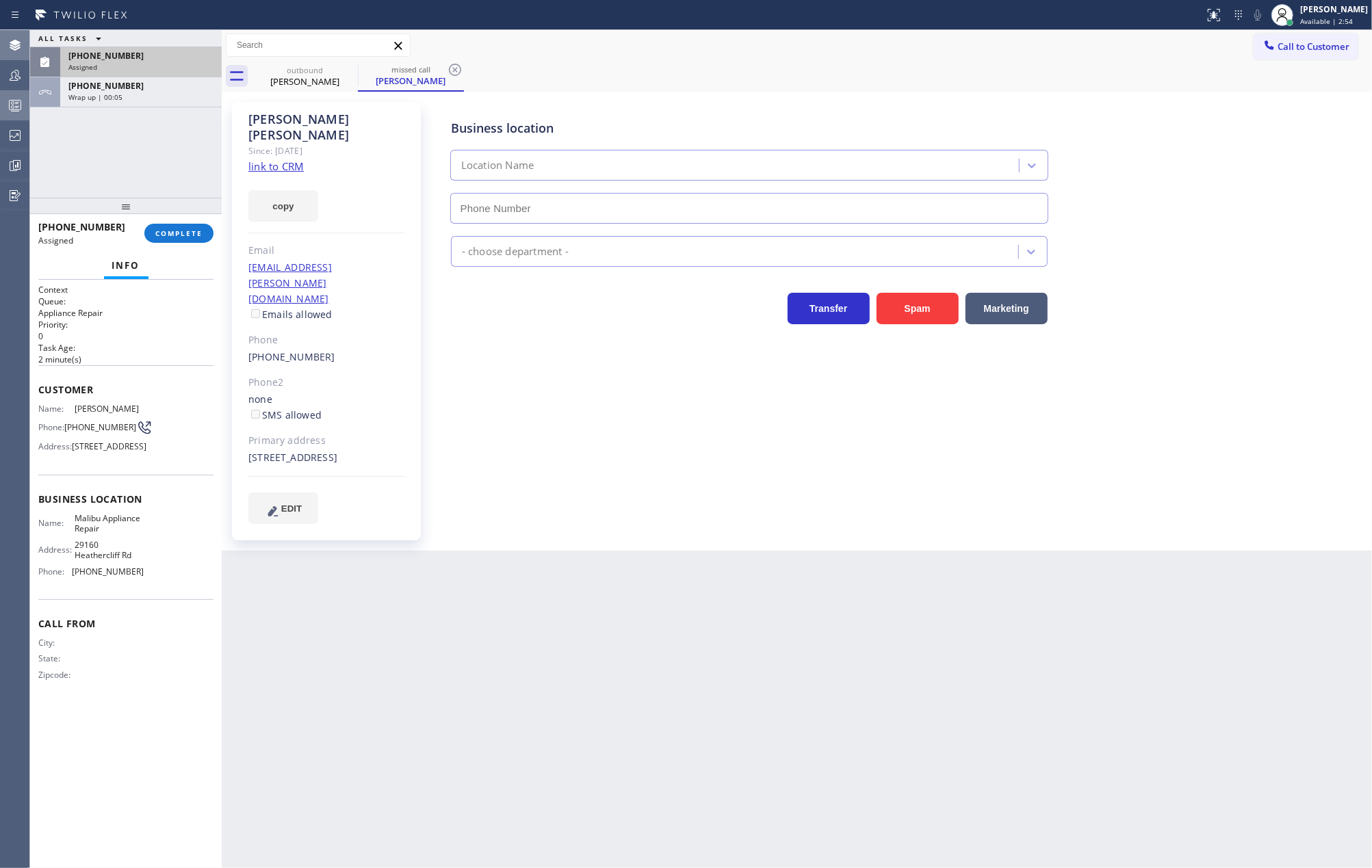
type input "(310) 740-9737"
click at [170, 232] on span "COMPLETE" at bounding box center [179, 233] width 47 height 10
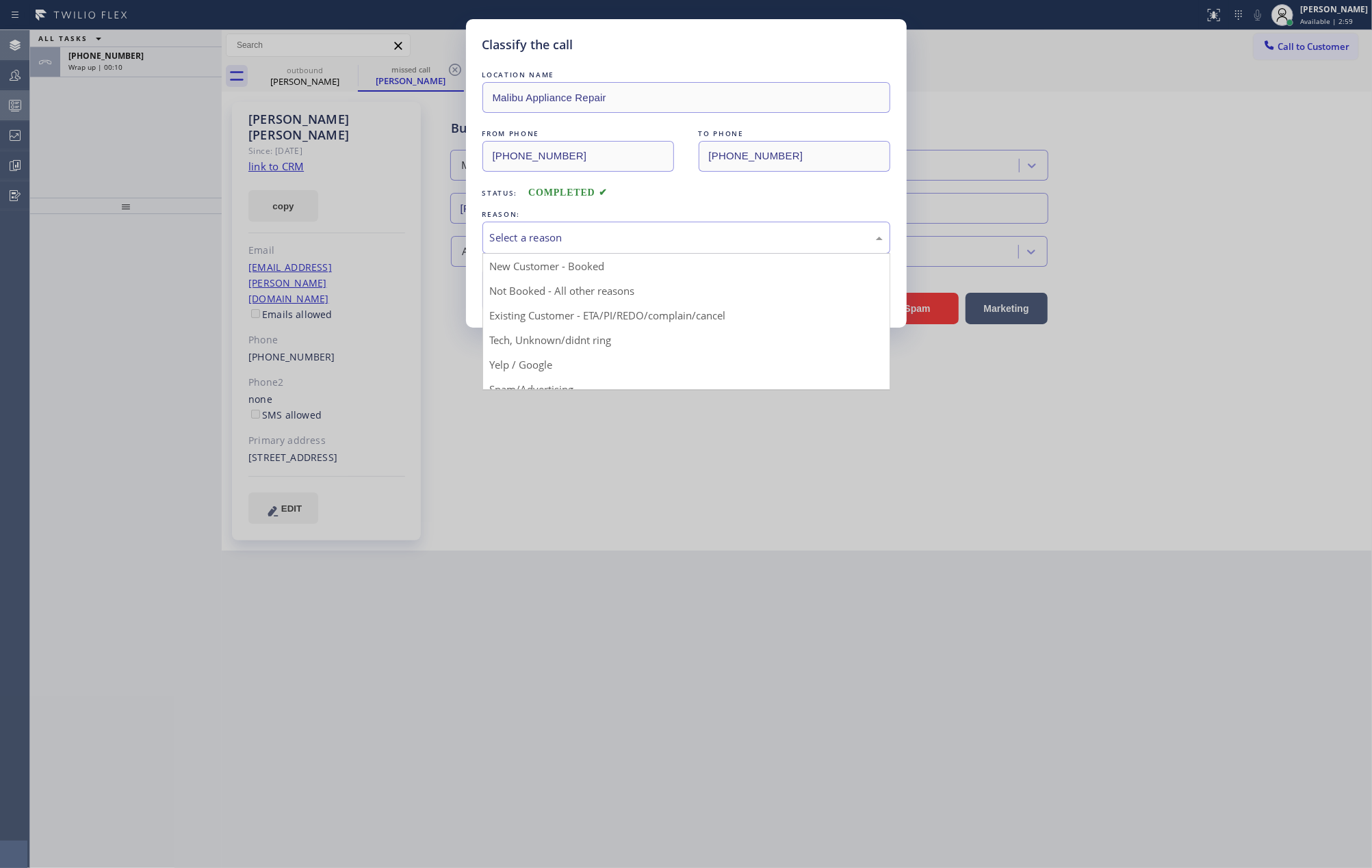
click at [606, 242] on div "Select a reason" at bounding box center [686, 238] width 393 height 15
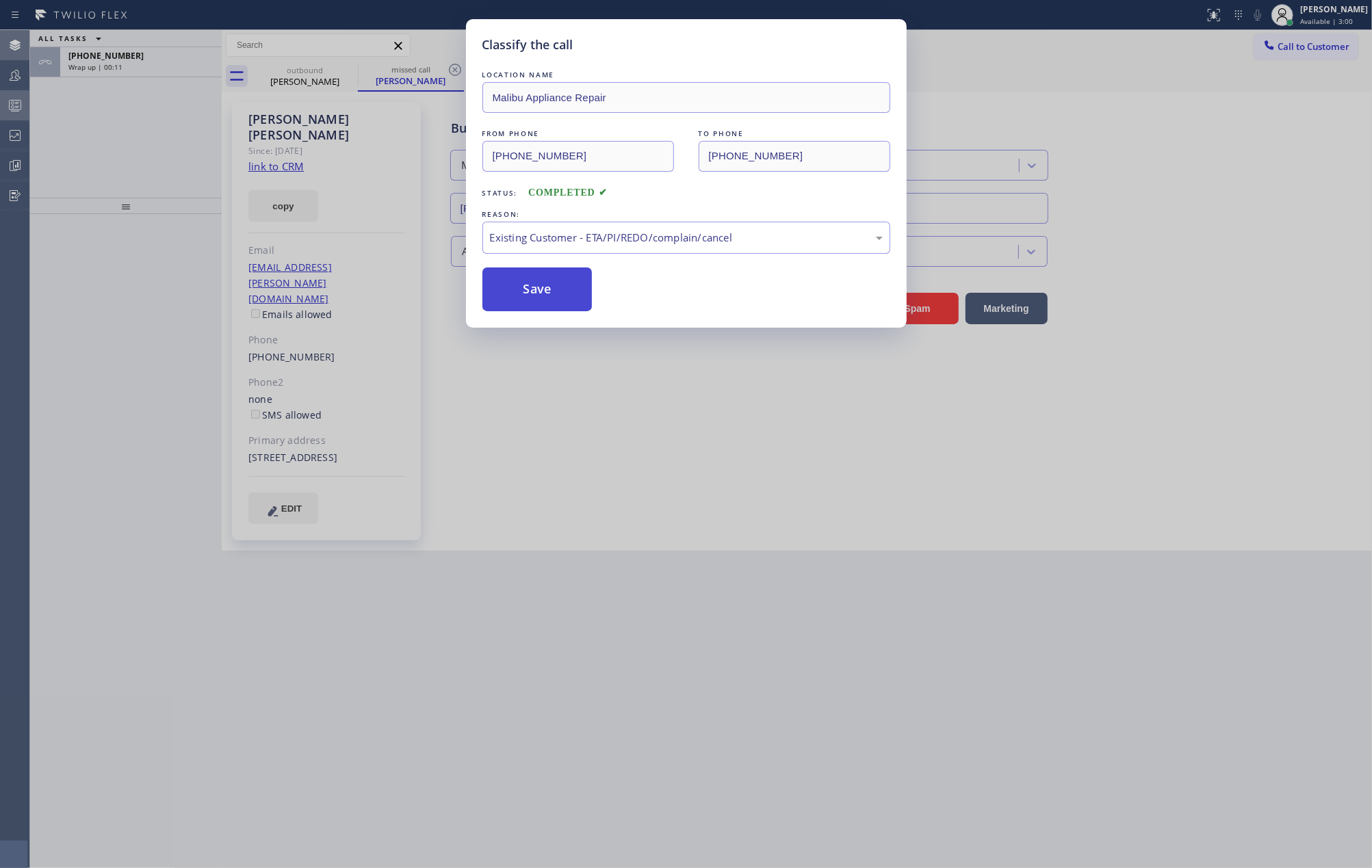
click at [547, 287] on button "Save" at bounding box center [537, 289] width 110 height 44
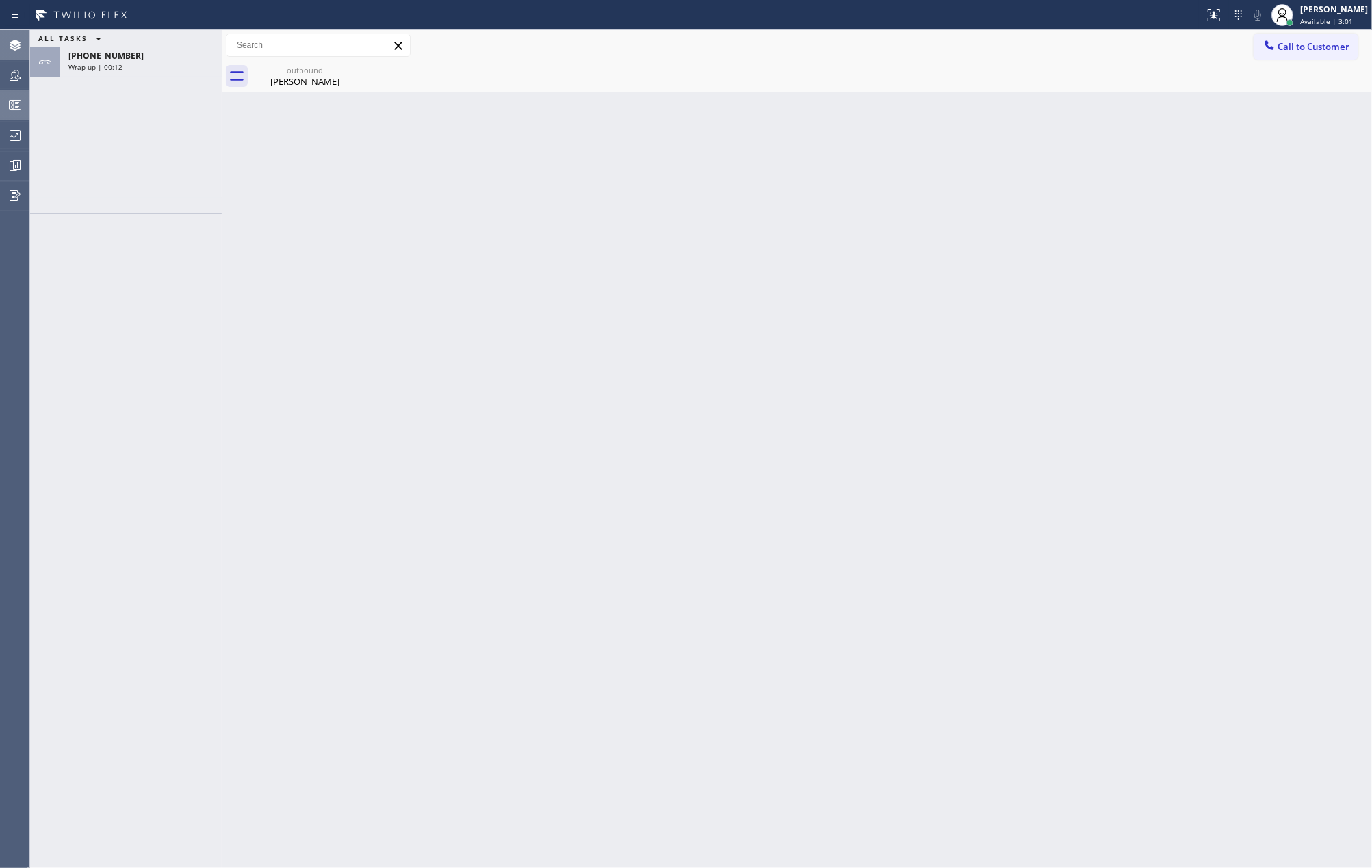
click at [34, 324] on div at bounding box center [126, 540] width 192 height 654
drag, startPoint x: 124, startPoint y: 201, endPoint x: 143, endPoint y: 142, distance: 62.0
click at [143, 142] on div "ALL TASKS ALL TASKS ACTIVE TASKS TASKS IN WRAP UP +17202967002 Wrap up | 00:13" at bounding box center [126, 449] width 192 height 837
click at [148, 59] on div "+17202967002" at bounding box center [141, 55] width 145 height 11
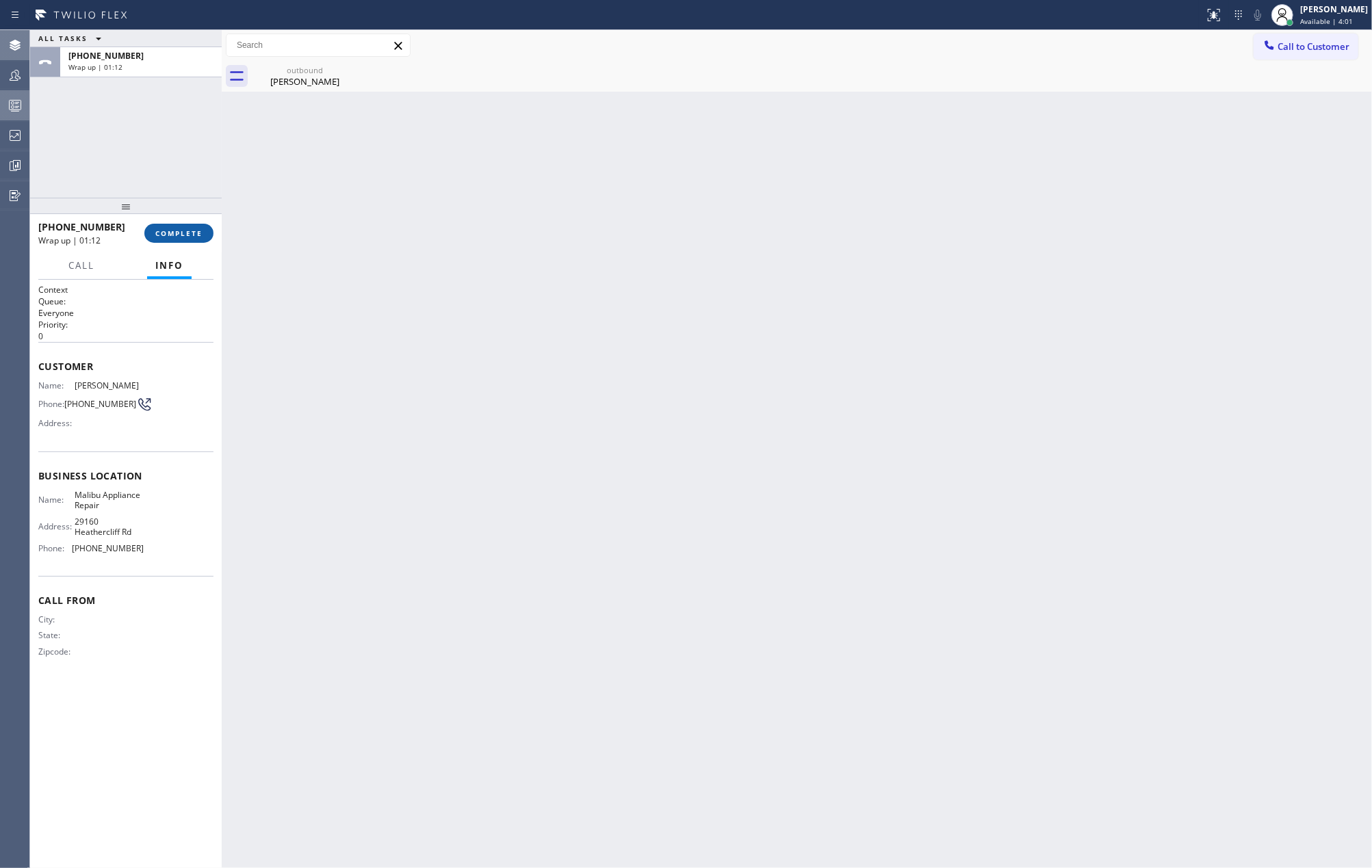
click at [184, 233] on span "COMPLETE" at bounding box center [179, 233] width 47 height 10
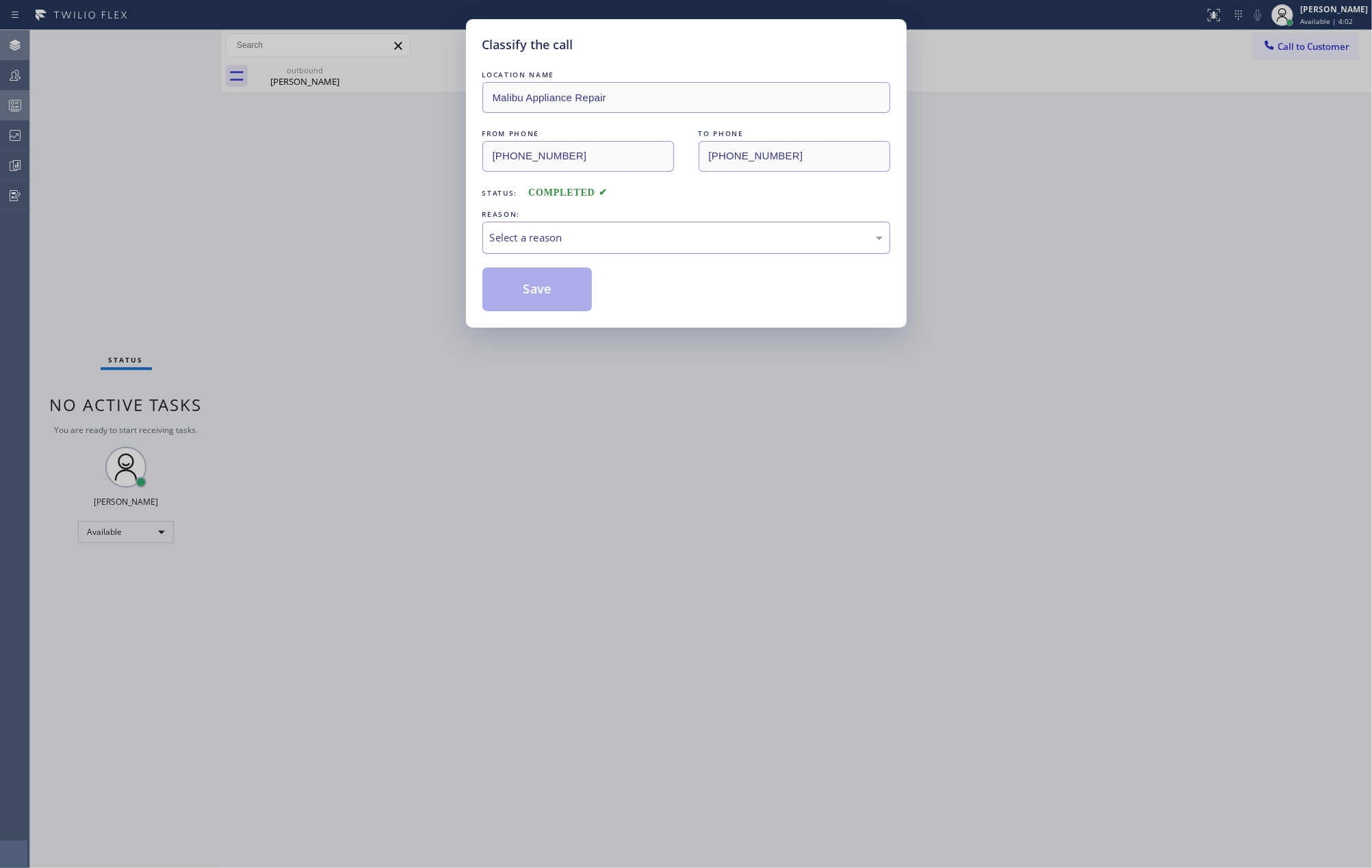
click at [598, 232] on div "Select a reason" at bounding box center [686, 238] width 393 height 15
click at [546, 281] on button "Save" at bounding box center [537, 289] width 110 height 44
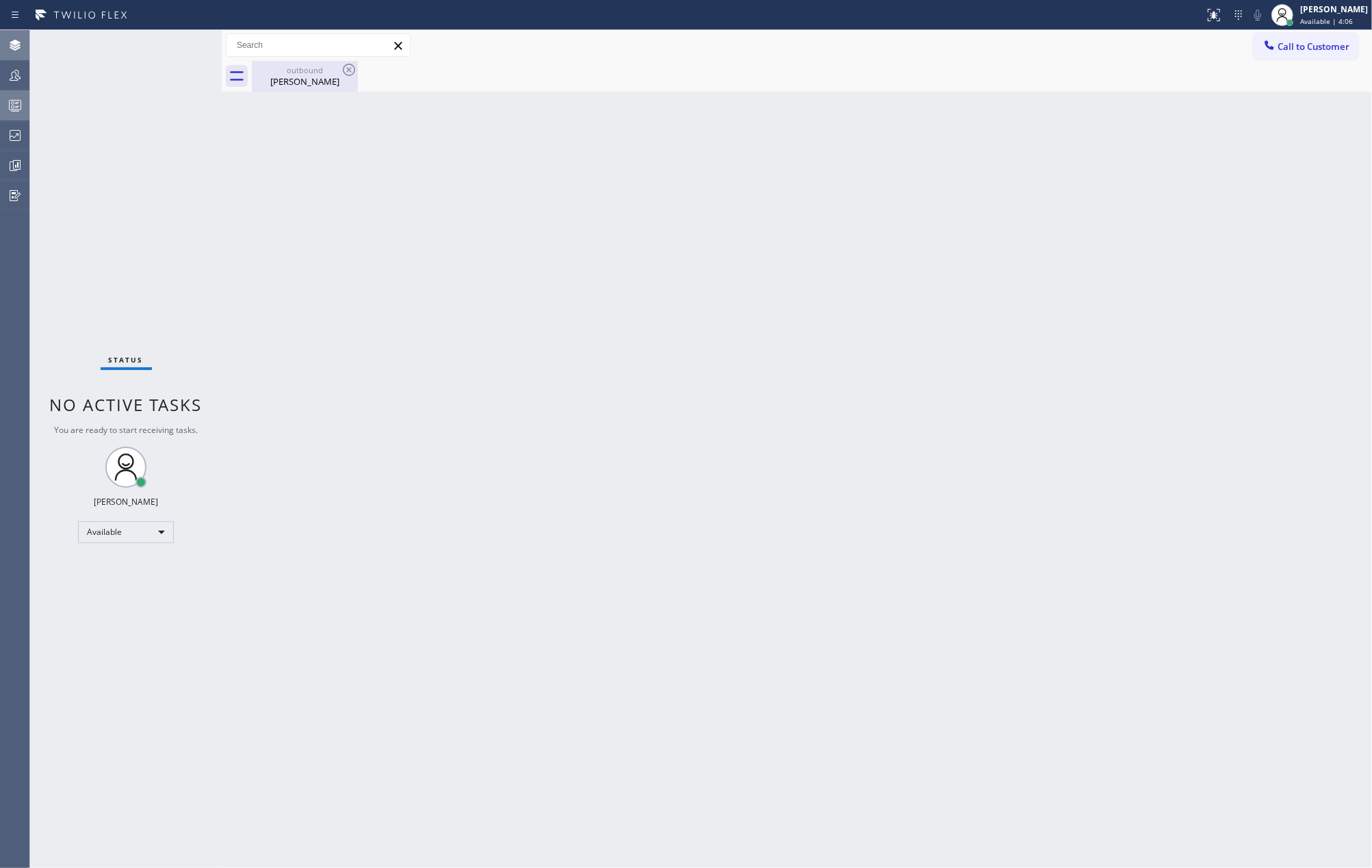
click at [305, 83] on div "Elisha Ault" at bounding box center [305, 81] width 103 height 12
click at [4, 107] on div at bounding box center [15, 105] width 31 height 16
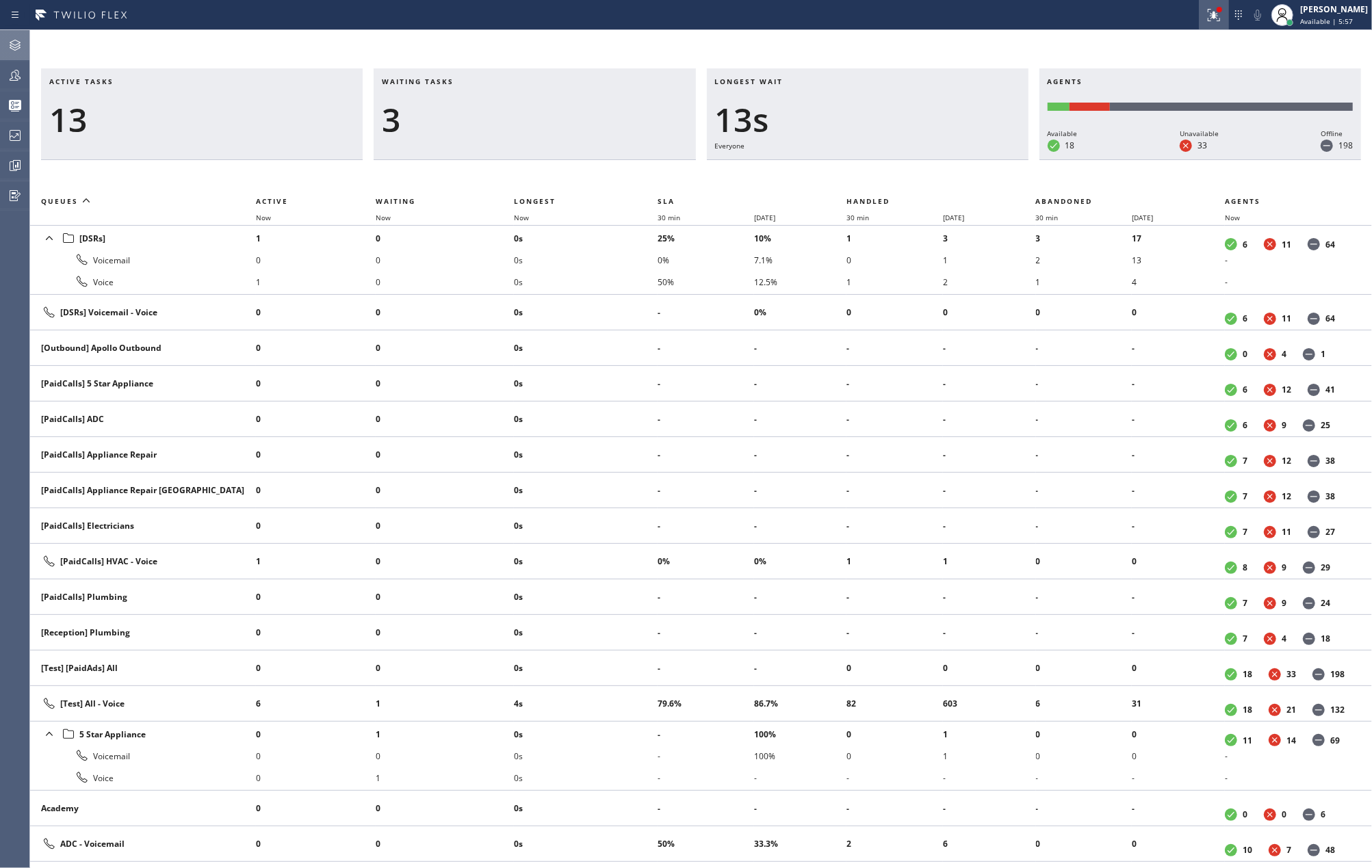
click at [1220, 17] on icon at bounding box center [1213, 14] width 12 height 12
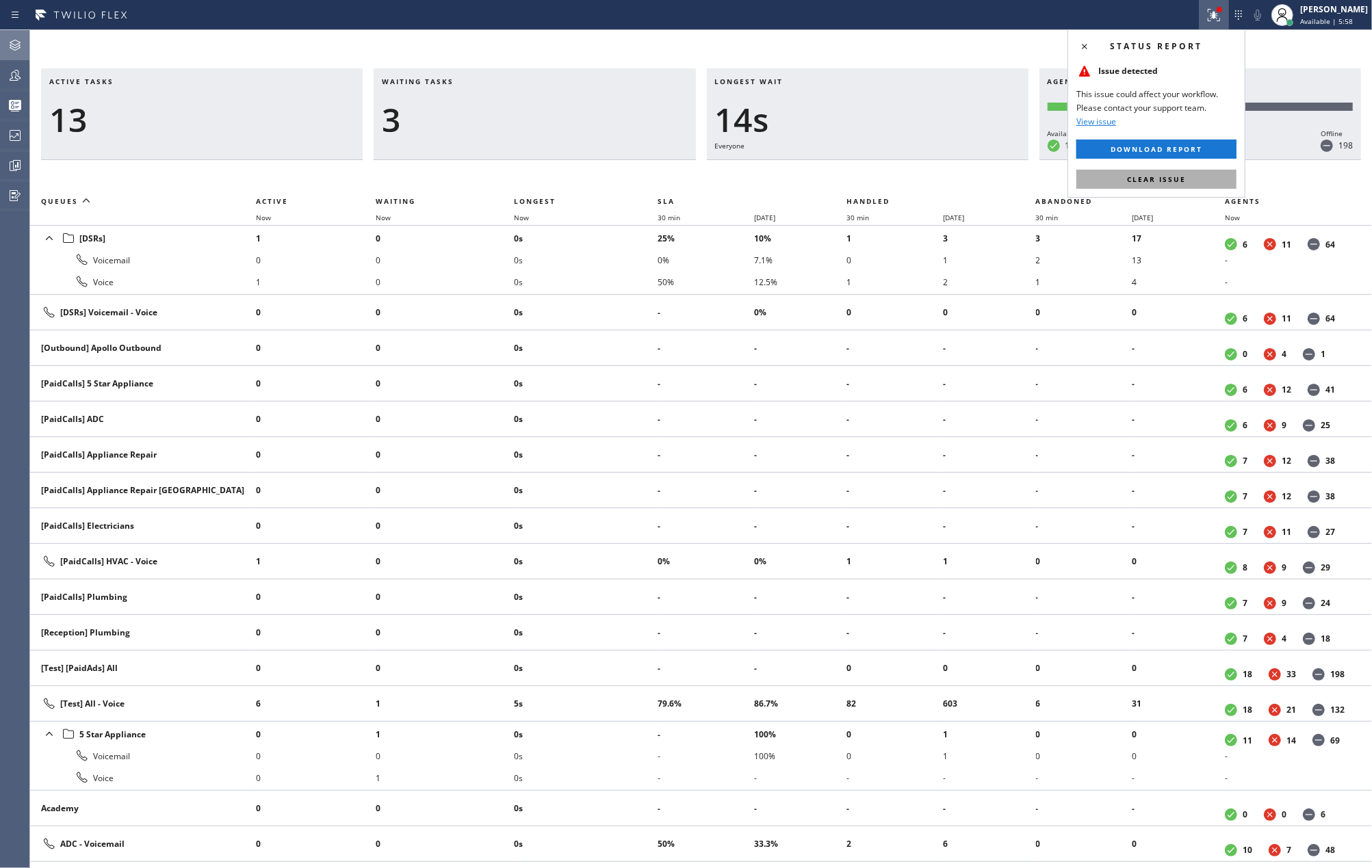
click at [1167, 180] on span "Clear issue" at bounding box center [1156, 180] width 59 height 10
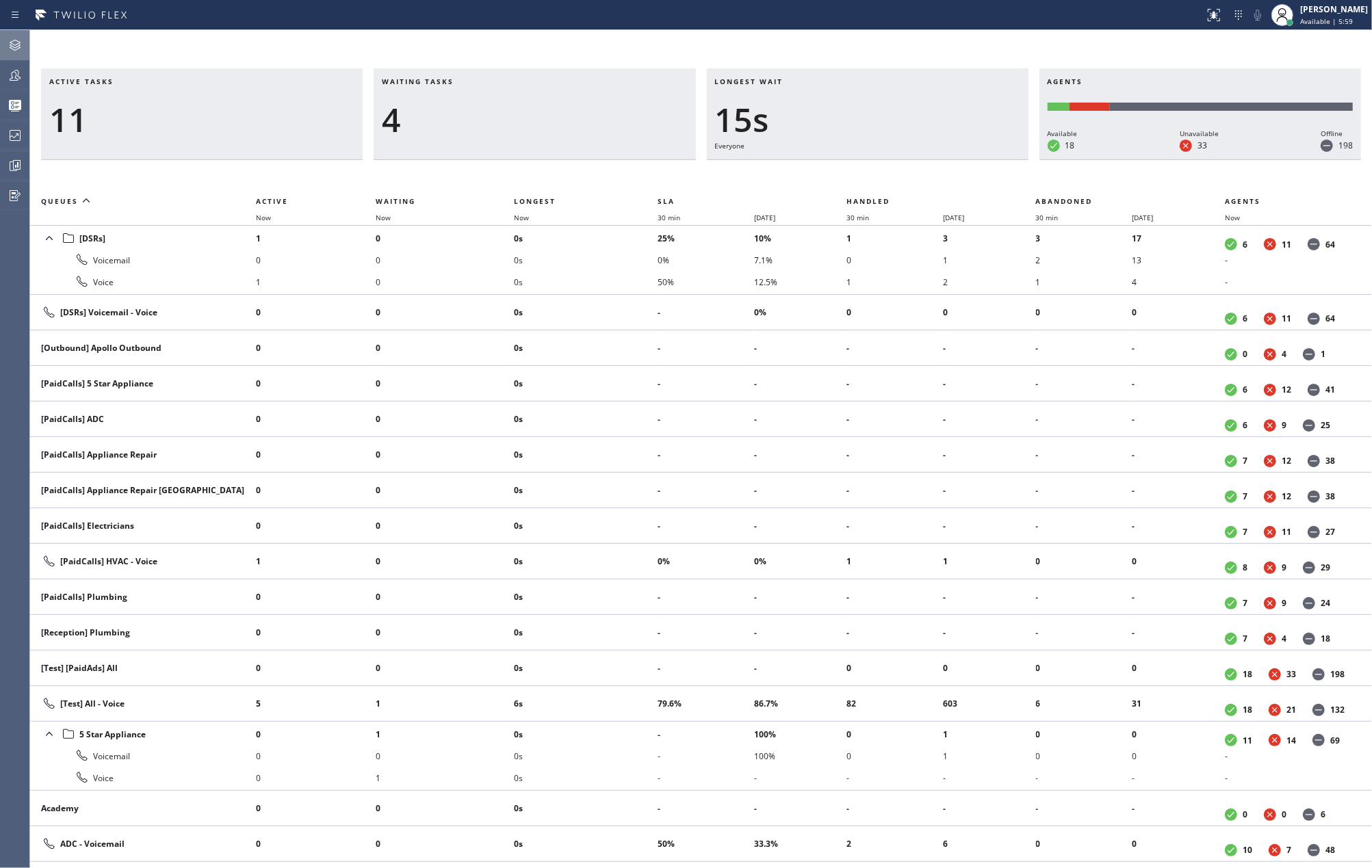
click at [923, 50] on div "Active tasks 11 Waiting tasks 4 Longest wait 15s Everyone Agents Available 18 U…" at bounding box center [701, 449] width 1341 height 837
click at [531, 219] on span "Now" at bounding box center [529, 218] width 32 height 10
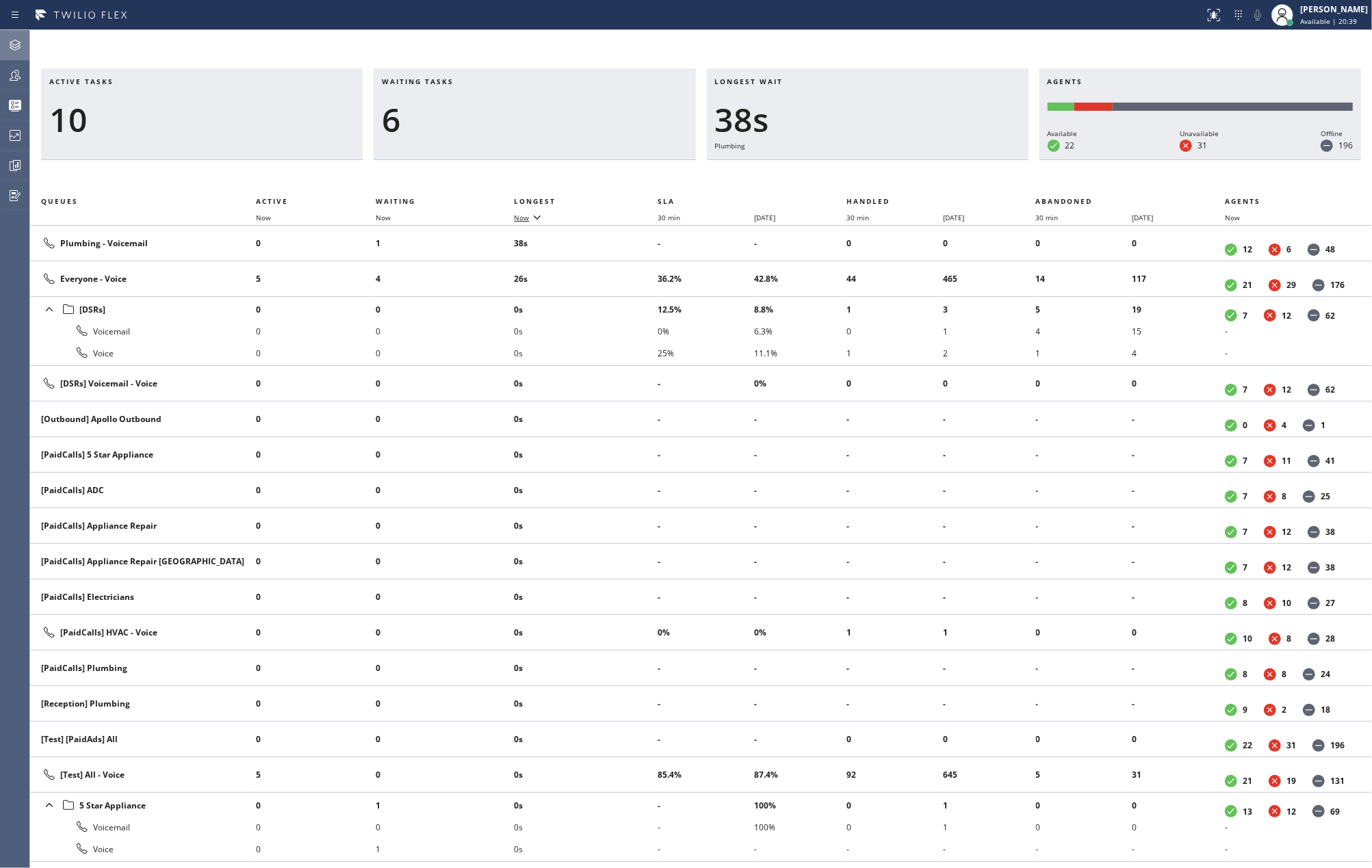
click at [546, 215] on icon at bounding box center [537, 216] width 16 height 16
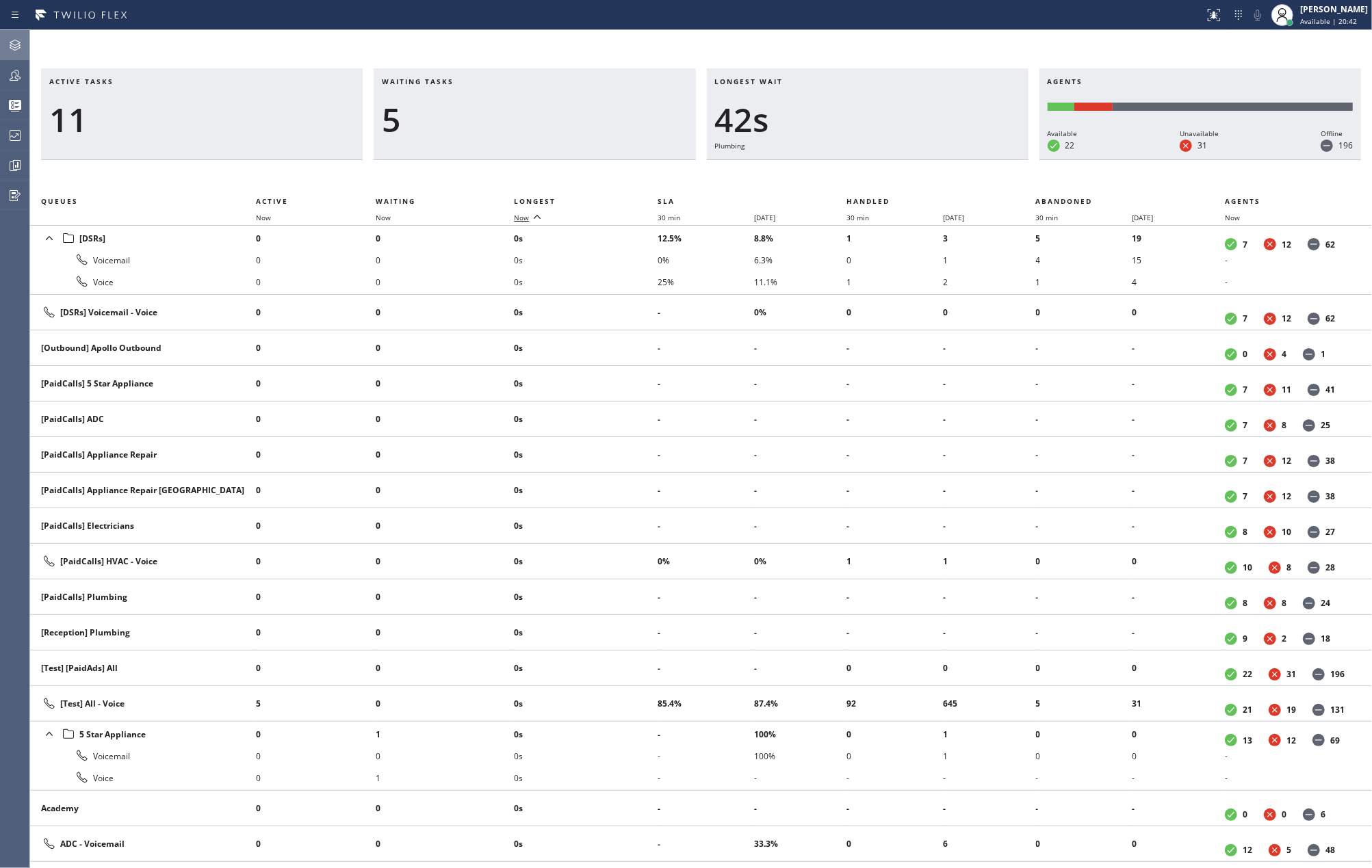
click at [537, 213] on icon at bounding box center [537, 216] width 16 height 16
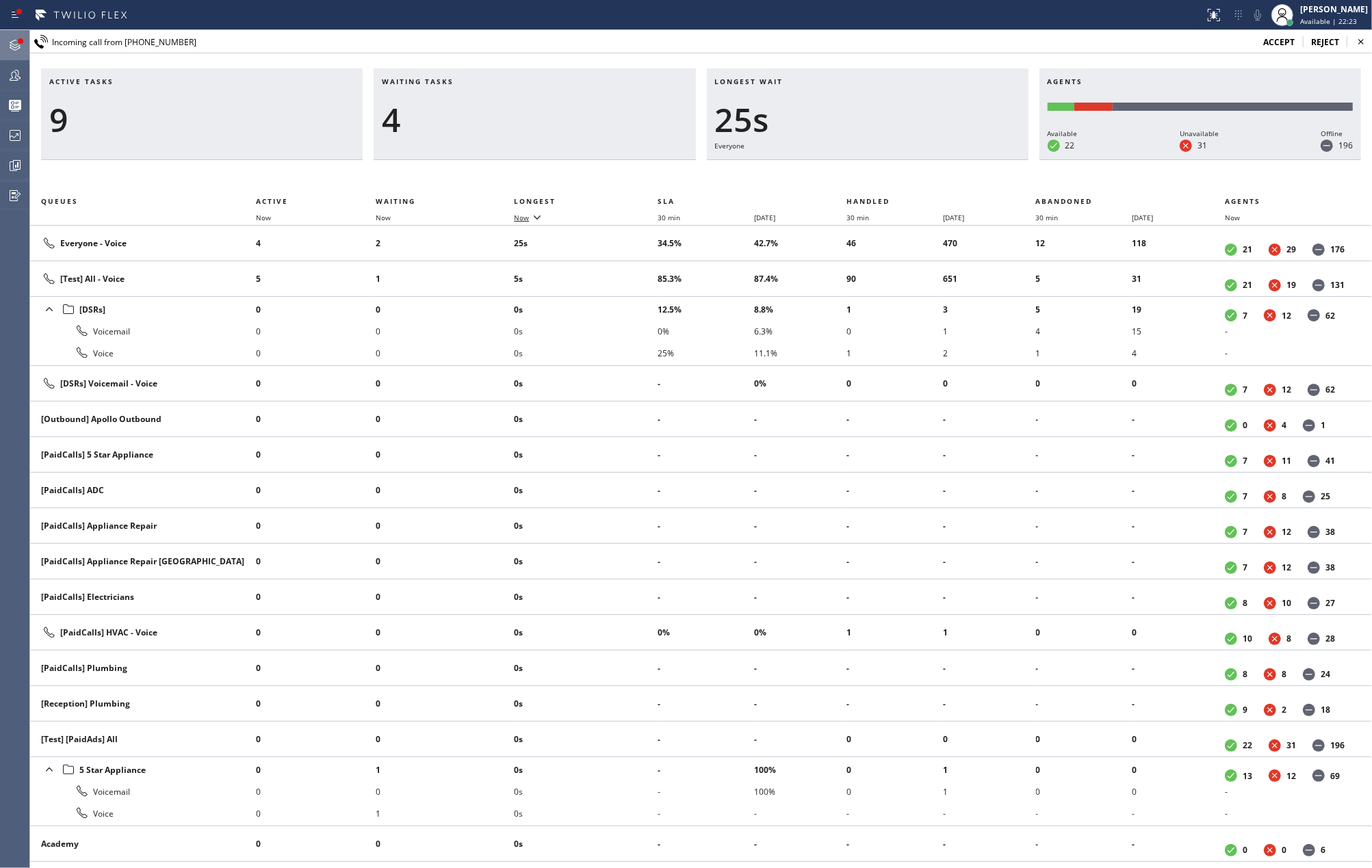
click at [13, 41] on icon at bounding box center [14, 45] width 11 height 11
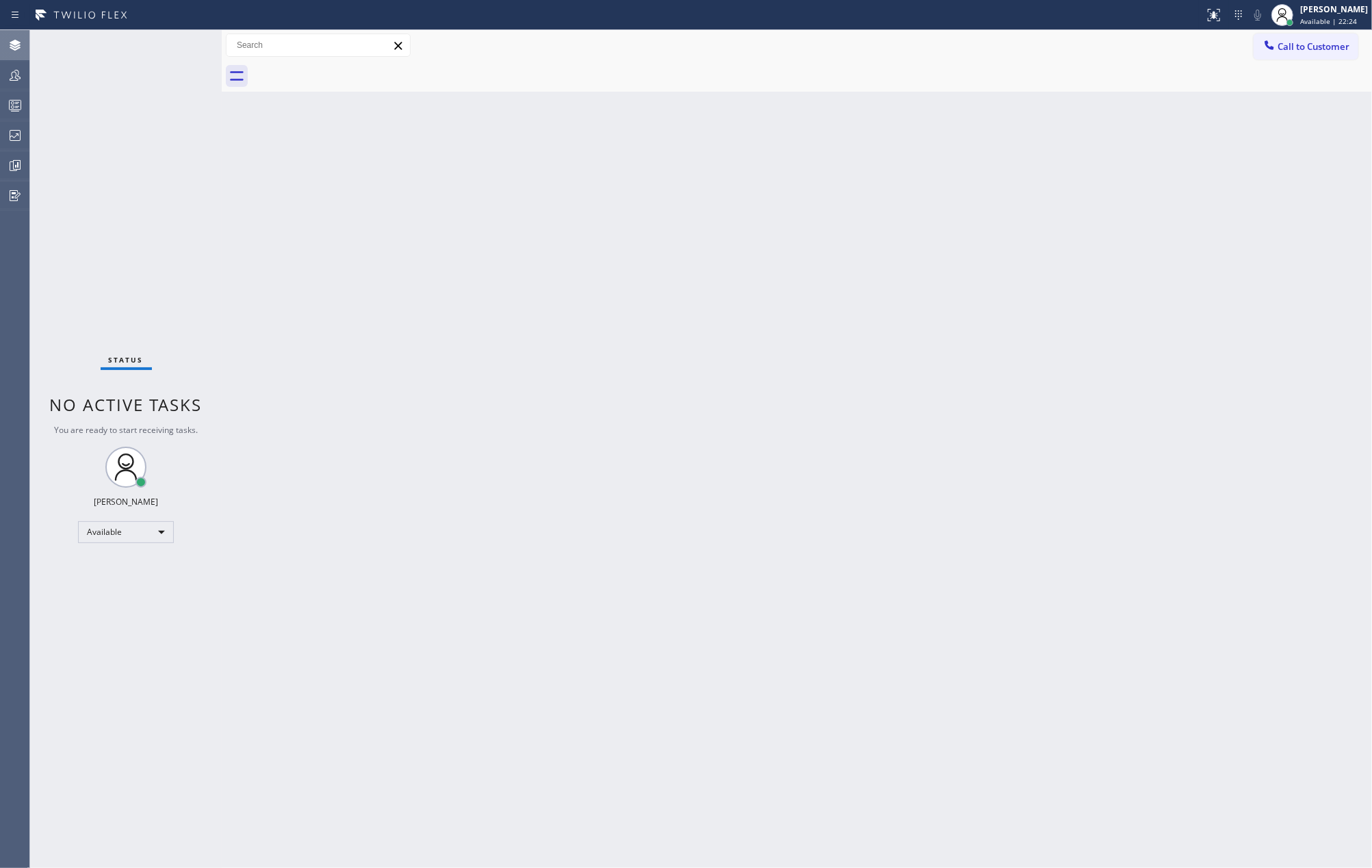
click at [183, 53] on div "Status No active tasks You are ready to start receiving tasks. [PERSON_NAME] Av…" at bounding box center [126, 449] width 192 height 837
click at [300, 220] on div "Back to Dashboard Change Sender ID Customers Technicians Select a contact Outbo…" at bounding box center [797, 449] width 1150 height 837
click at [1330, 19] on span "Available | 24:07" at bounding box center [1328, 21] width 56 height 10
click at [1276, 78] on button "Available" at bounding box center [1303, 73] width 137 height 18
click at [1328, 11] on div "[PERSON_NAME]" at bounding box center [1334, 10] width 68 height 11
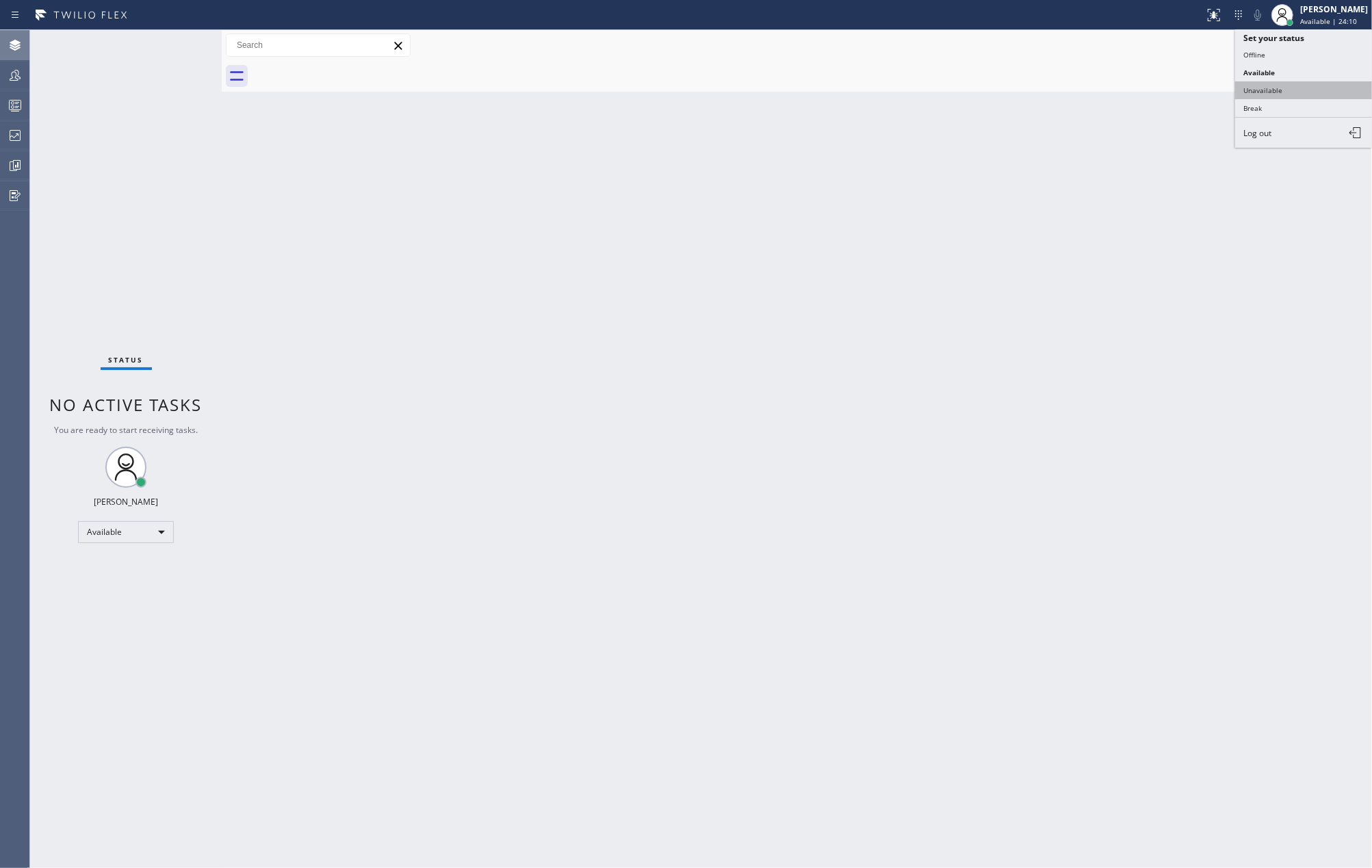
click at [1301, 86] on button "Unavailable" at bounding box center [1303, 90] width 137 height 18
click at [393, 216] on div "Back to Dashboard Change Sender ID Customers Technicians Select a contact Outbo…" at bounding box center [797, 449] width 1150 height 837
click at [15, 70] on icon at bounding box center [14, 74] width 11 height 11
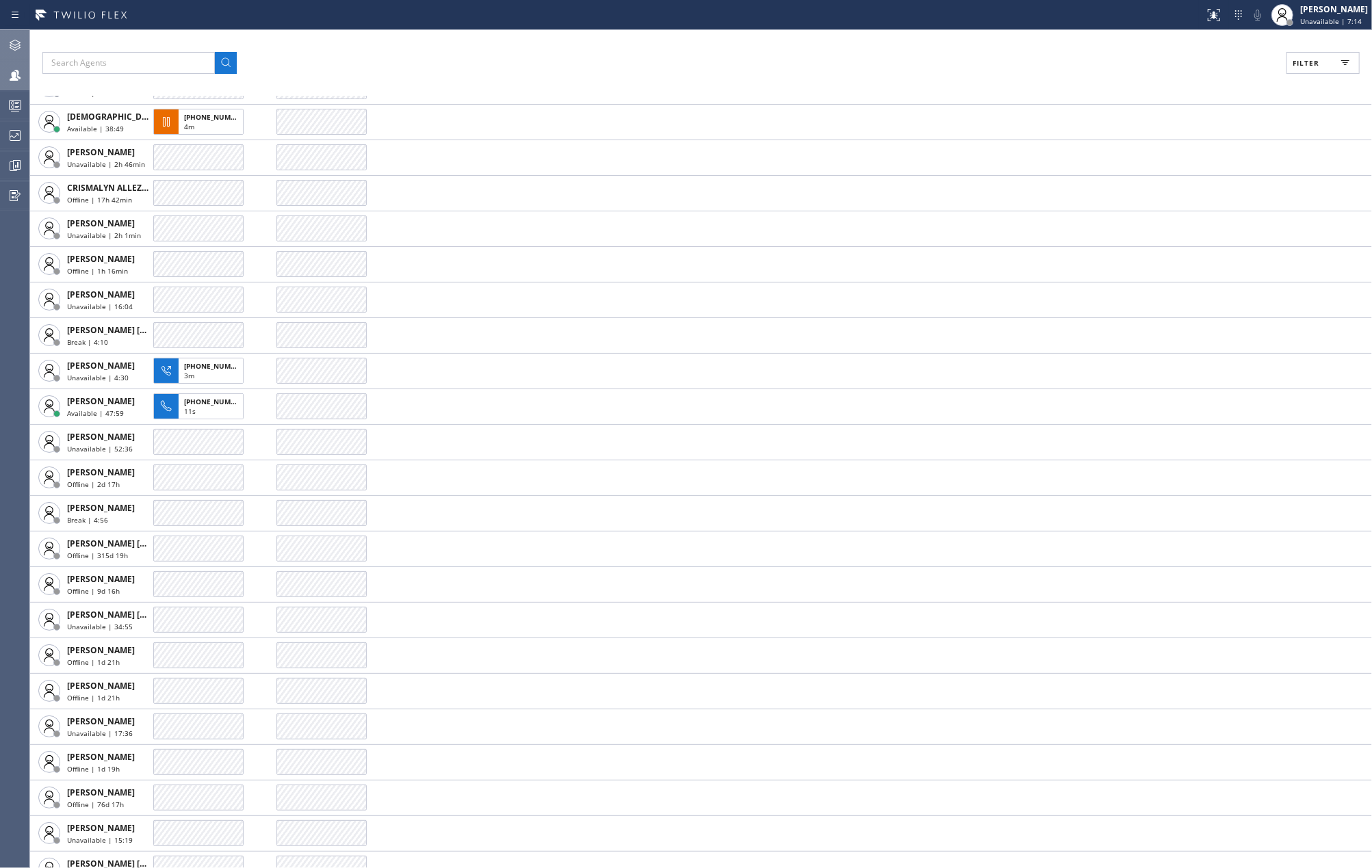
scroll to position [1185, 0]
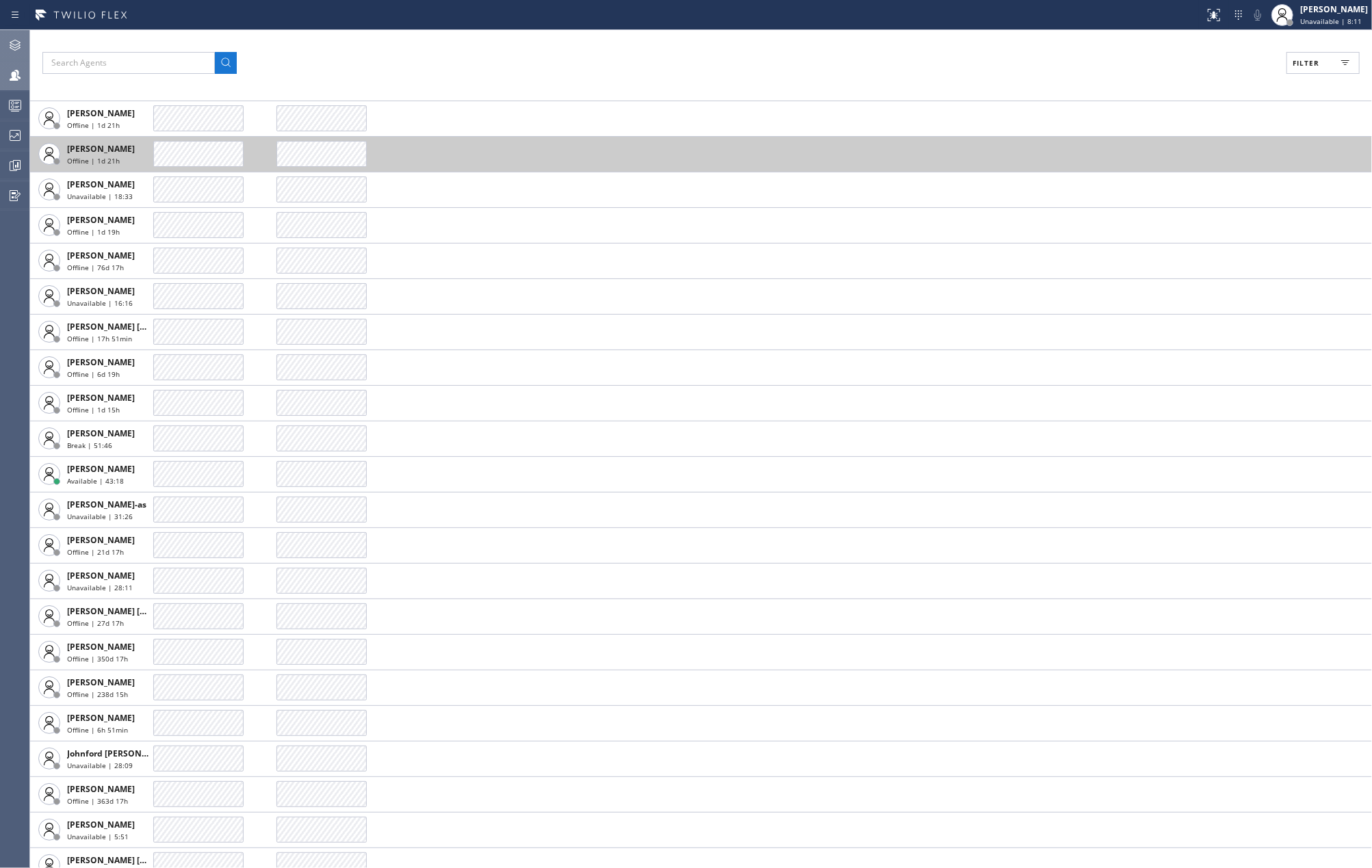
drag, startPoint x: 414, startPoint y: 55, endPoint x: 1083, endPoint y: 139, distance: 674.3
click at [414, 55] on div "Filter" at bounding box center [700, 62] width 1317 height 22
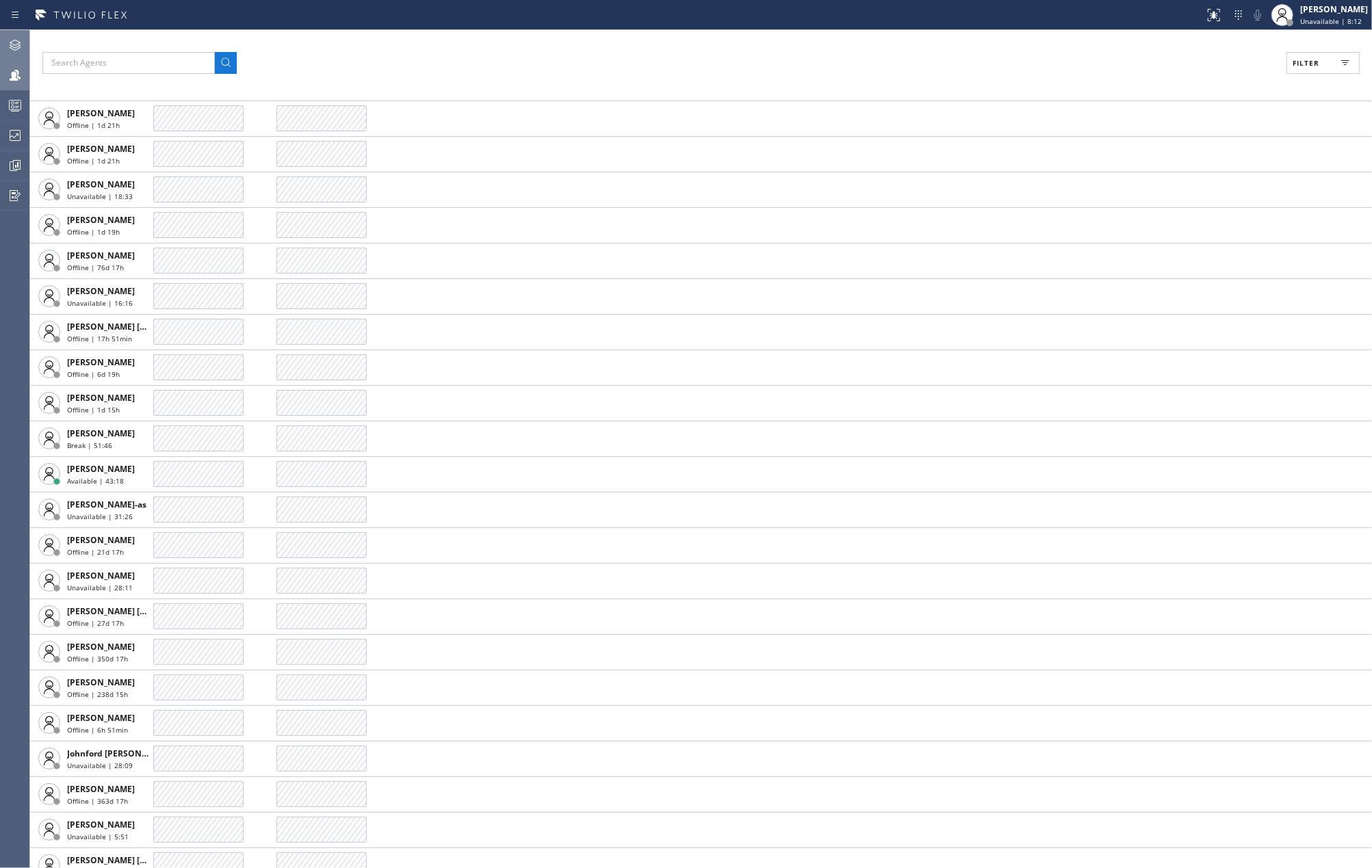
click at [1324, 64] on button "Filter" at bounding box center [1322, 62] width 74 height 22
click at [1183, 159] on label "Available" at bounding box center [1271, 161] width 180 height 11
click at [1181, 159] on input "Available" at bounding box center [1172, 160] width 16 height 16
checkbox input "true"
click at [1170, 198] on input "Break" at bounding box center [1172, 204] width 16 height 16
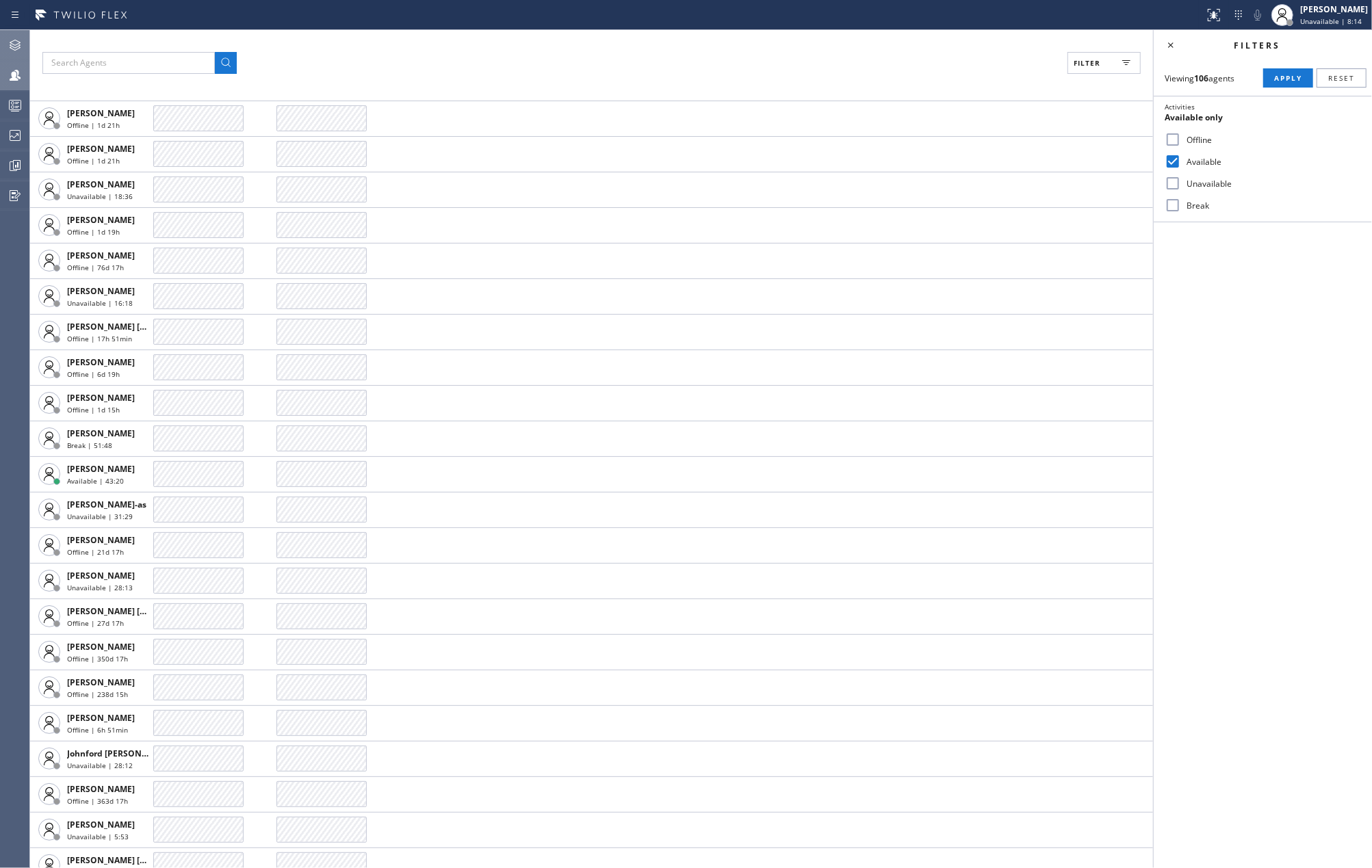
checkbox input "true"
click at [1278, 74] on span "Apply" at bounding box center [1287, 78] width 28 height 10
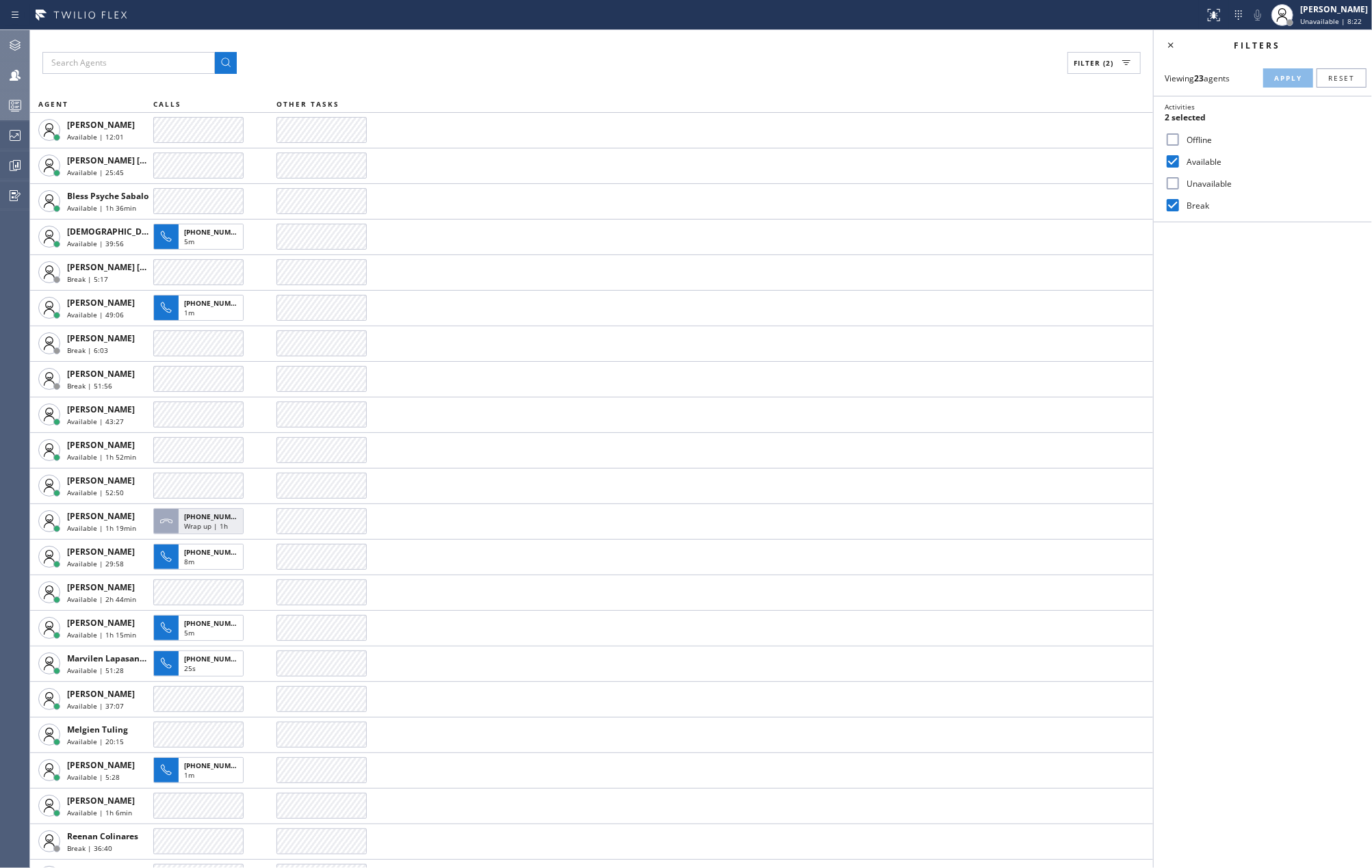
click at [15, 100] on rect at bounding box center [15, 105] width 11 height 10
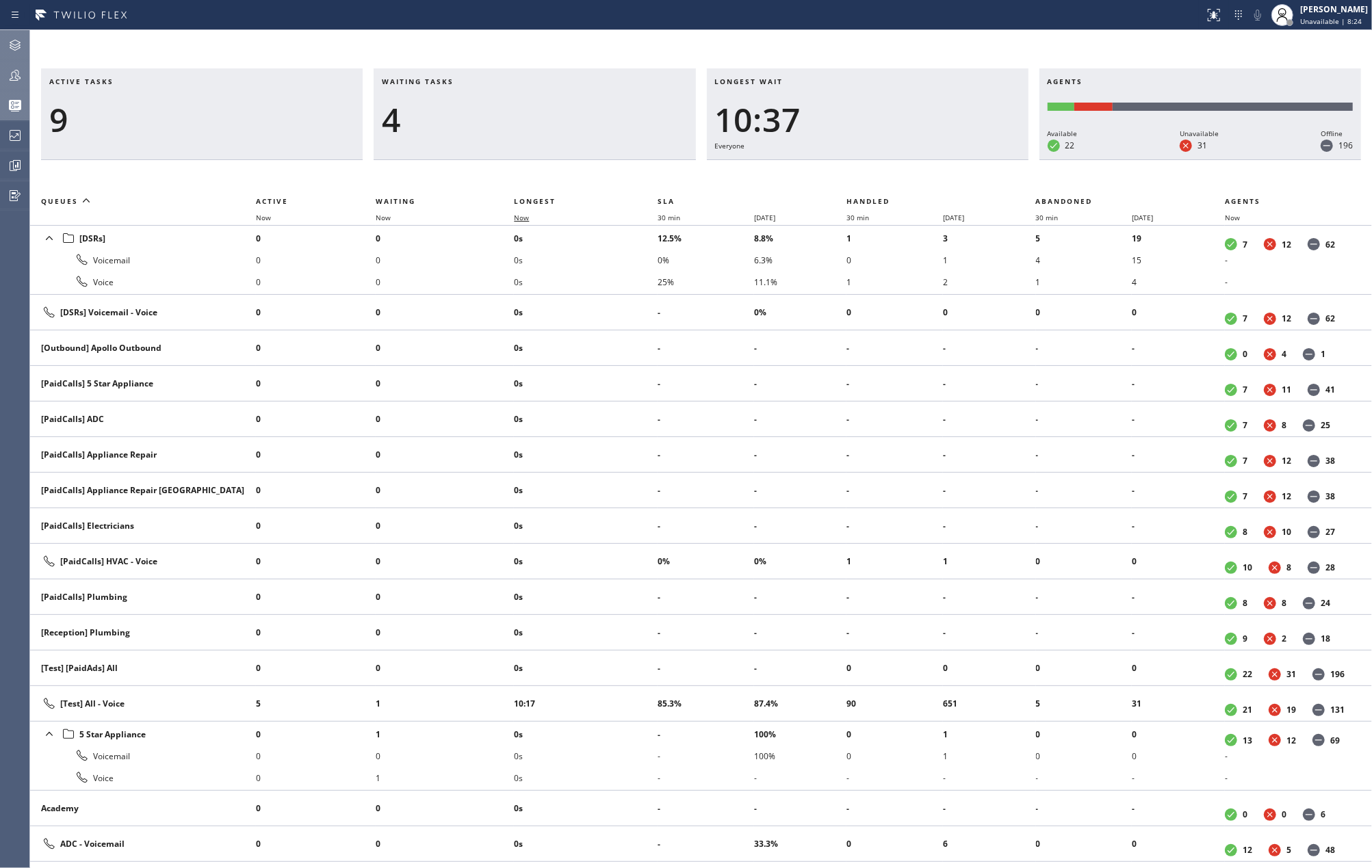
click at [520, 216] on span "Now" at bounding box center [522, 218] width 15 height 10
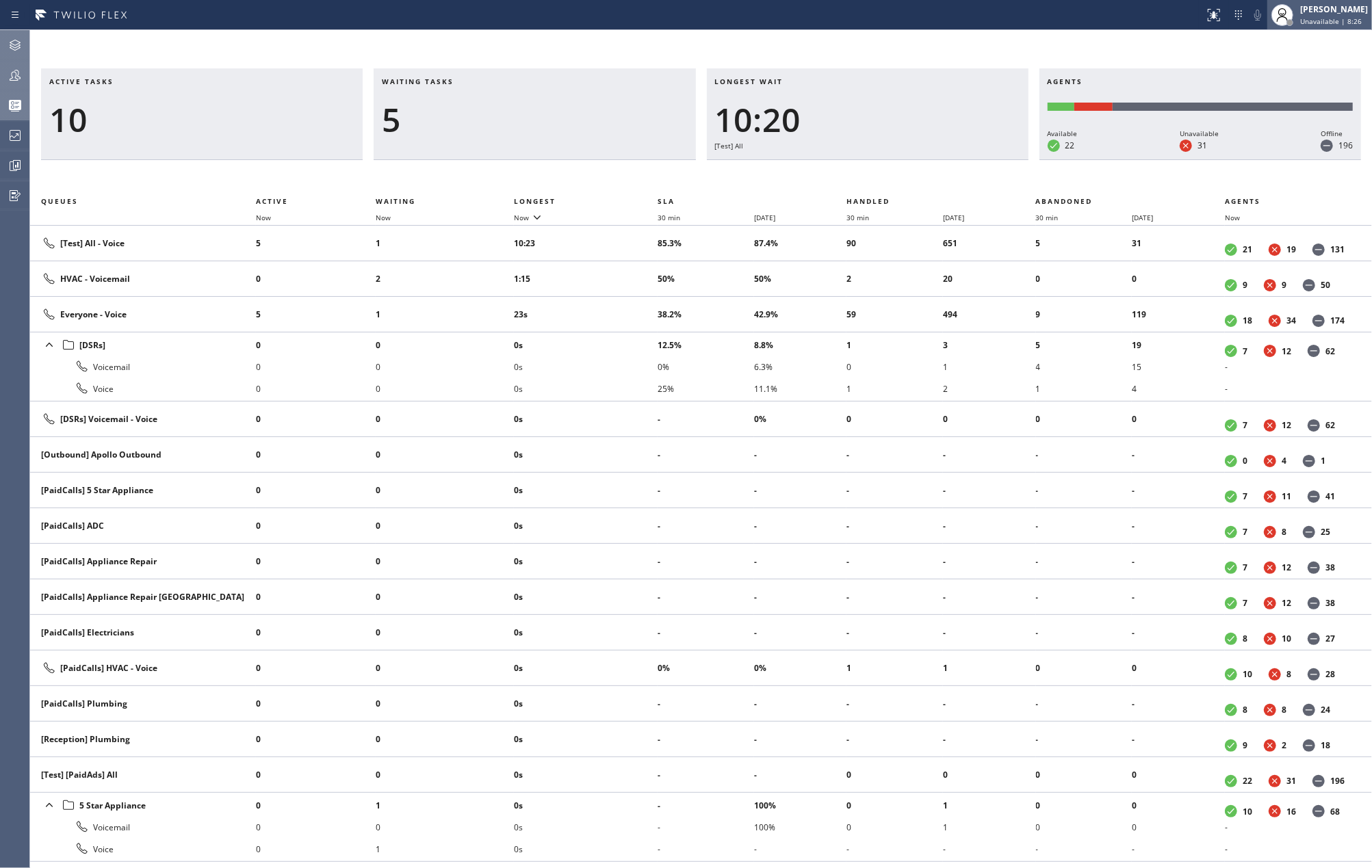
click at [1332, 15] on div "Jovelle Tadle Unavailable | 8:26" at bounding box center [1335, 14] width 75 height 24
click at [1256, 75] on button "Available" at bounding box center [1303, 73] width 137 height 18
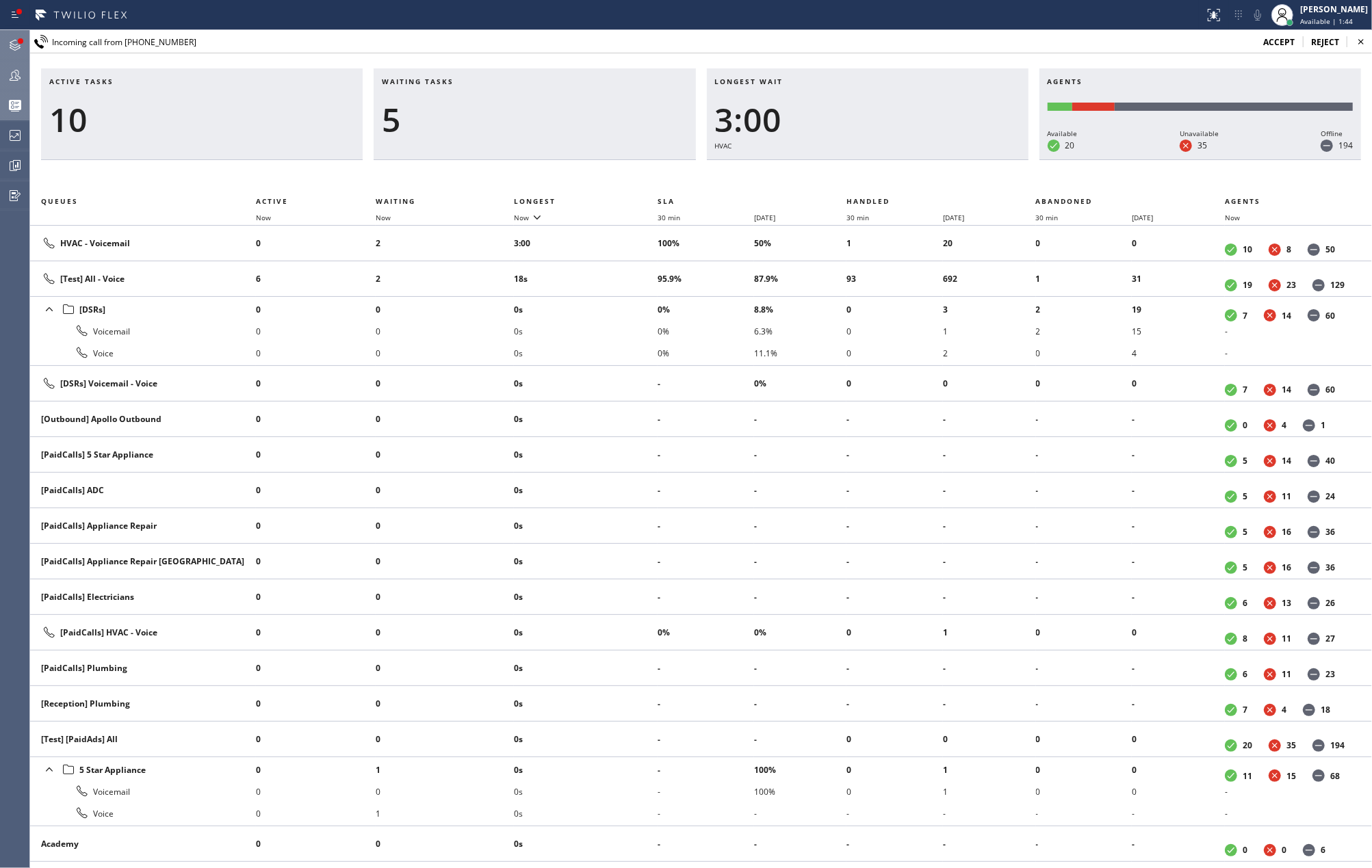
click at [15, 42] on icon at bounding box center [14, 45] width 16 height 16
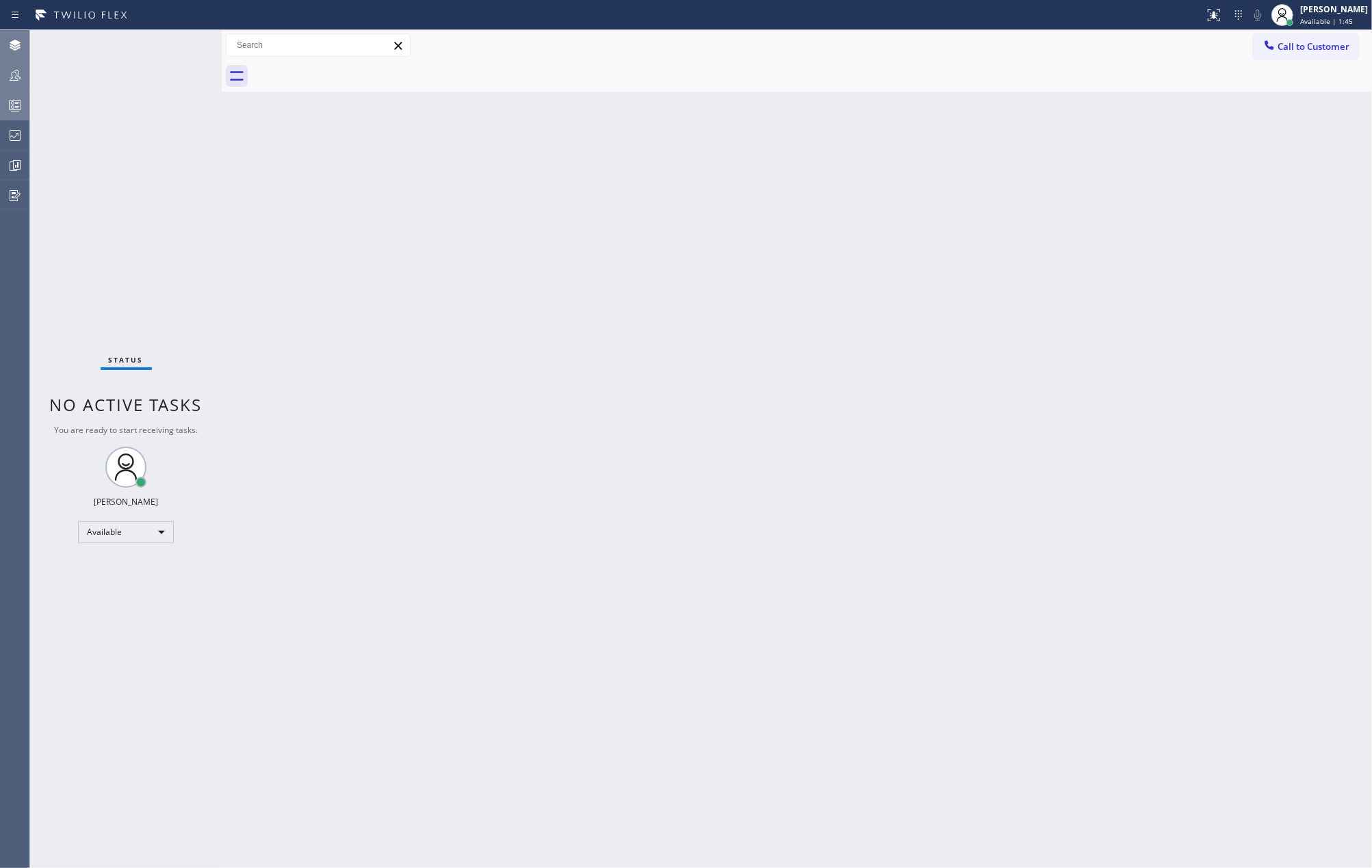
click at [178, 53] on div "Status No active tasks You are ready to start receiving tasks. [PERSON_NAME] Av…" at bounding box center [126, 449] width 192 height 837
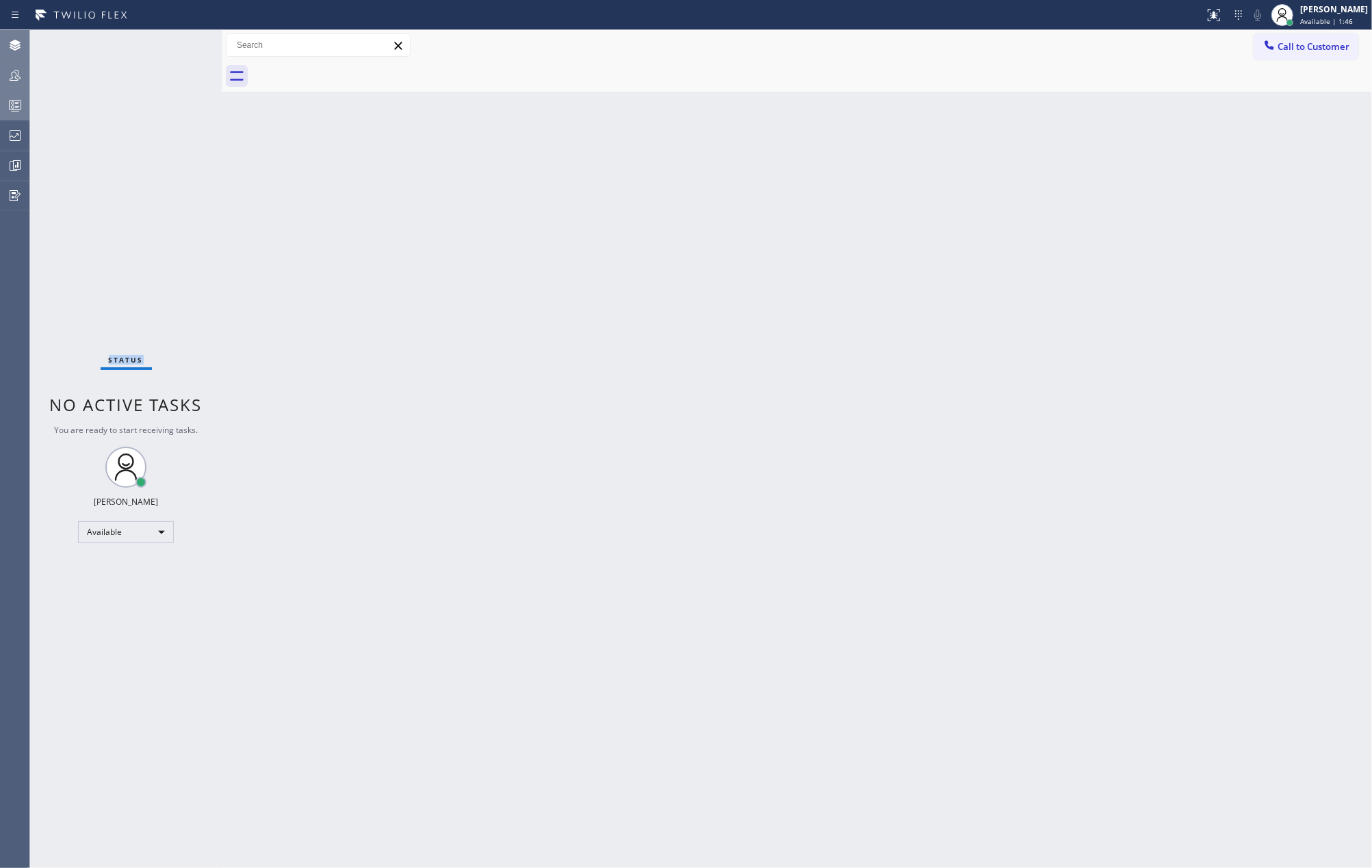
click at [178, 53] on div "Status No active tasks You are ready to start receiving tasks. [PERSON_NAME] Av…" at bounding box center [126, 449] width 192 height 837
click at [1349, 17] on span "Available | 1:47" at bounding box center [1326, 21] width 53 height 10
click at [1292, 89] on button "Unavailable" at bounding box center [1303, 90] width 137 height 18
click at [20, 75] on icon at bounding box center [14, 74] width 16 height 16
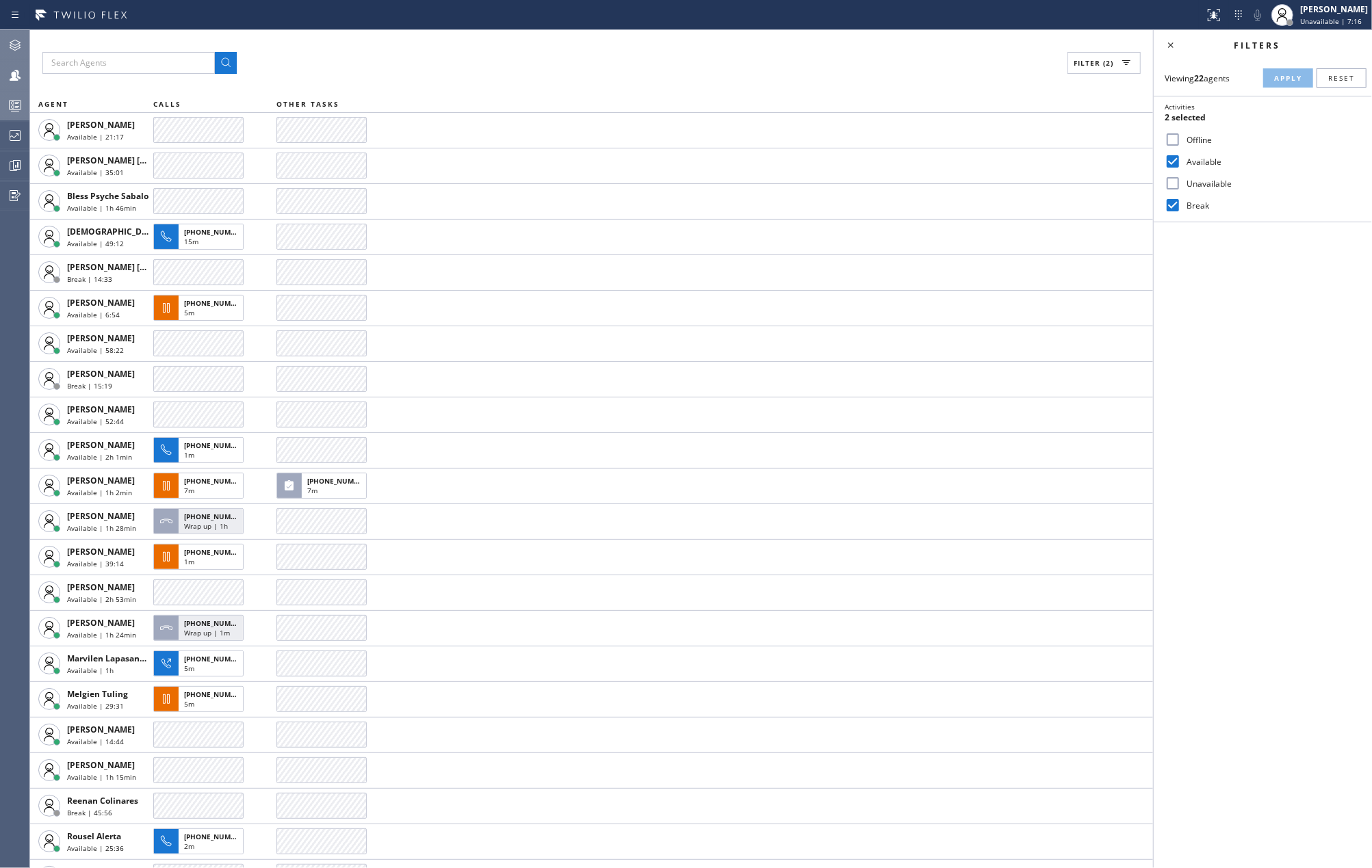
click at [25, 64] on div at bounding box center [15, 74] width 31 height 28
click at [19, 72] on icon at bounding box center [14, 74] width 16 height 16
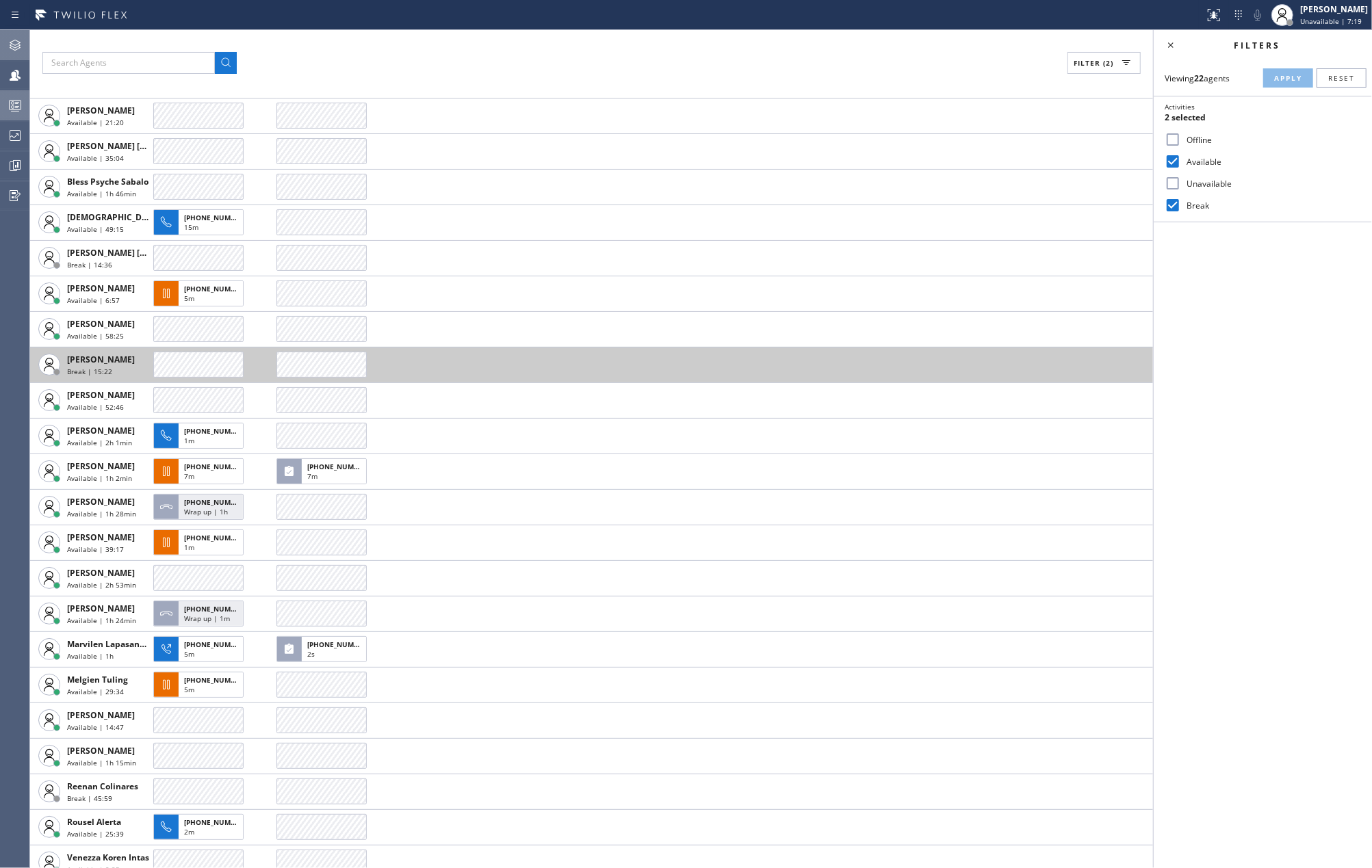
scroll to position [28, 0]
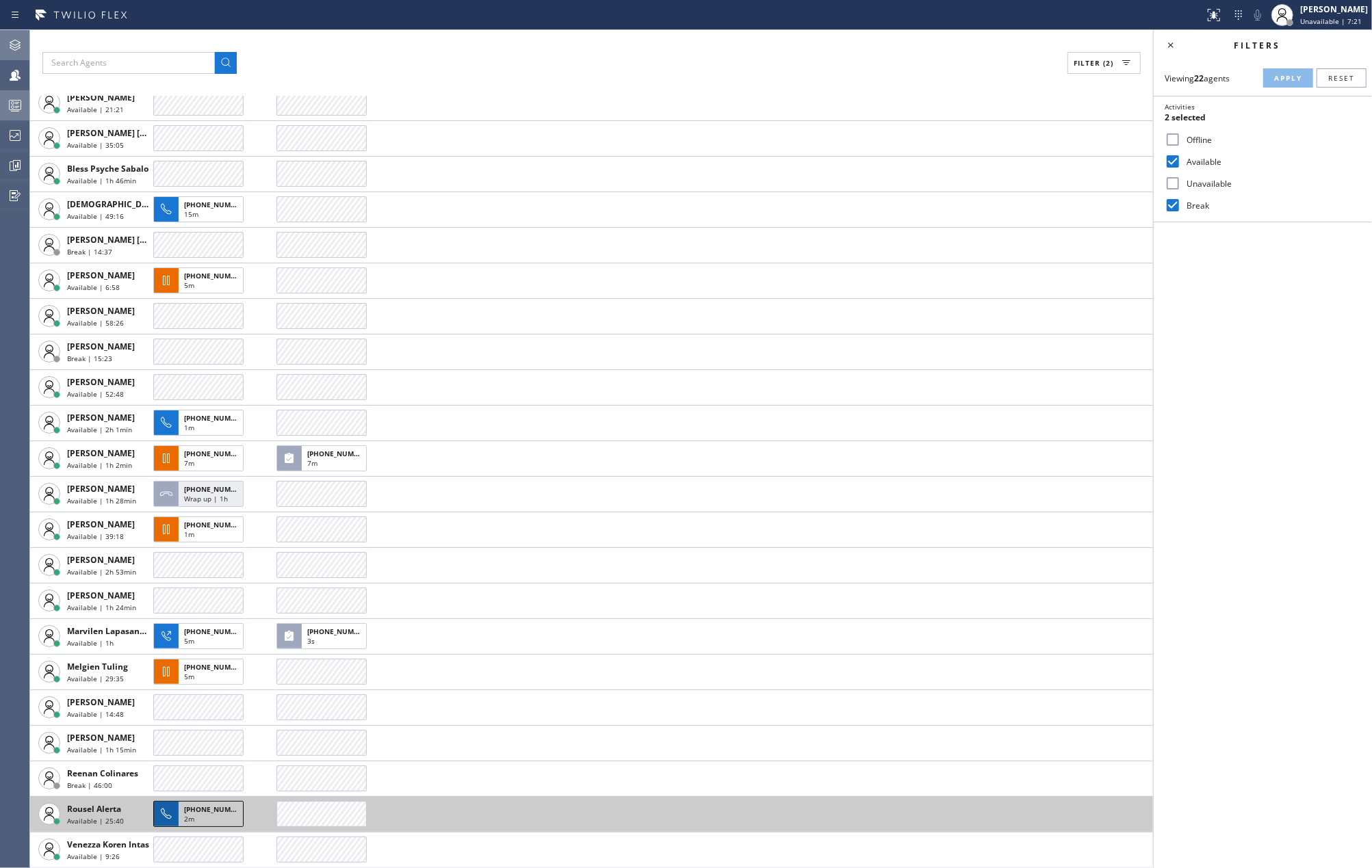
click at [200, 808] on span "+12088904306" at bounding box center [215, 809] width 62 height 10
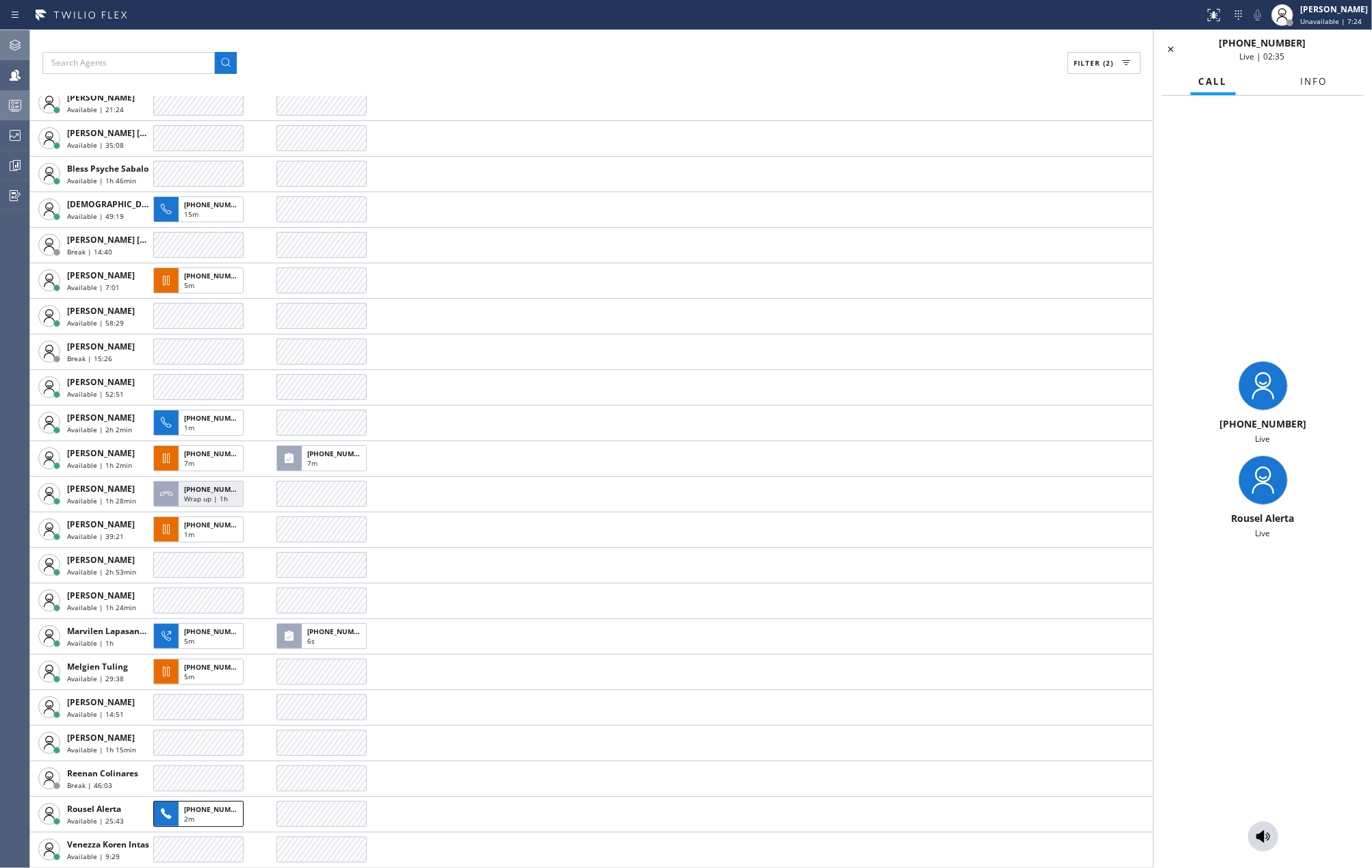
click at [1309, 76] on span "Info" at bounding box center [1314, 81] width 27 height 12
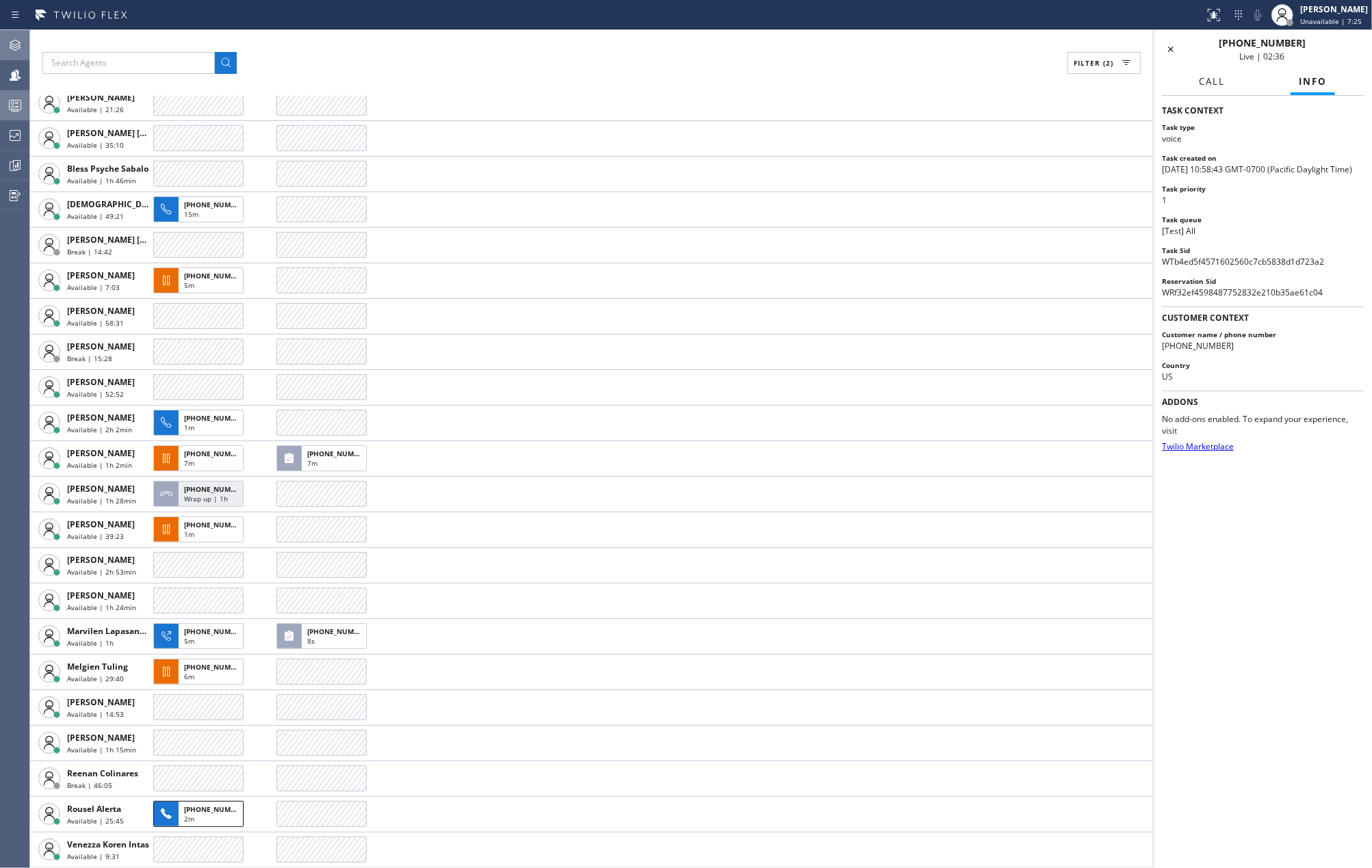
click at [1212, 82] on span "Call" at bounding box center [1211, 81] width 26 height 12
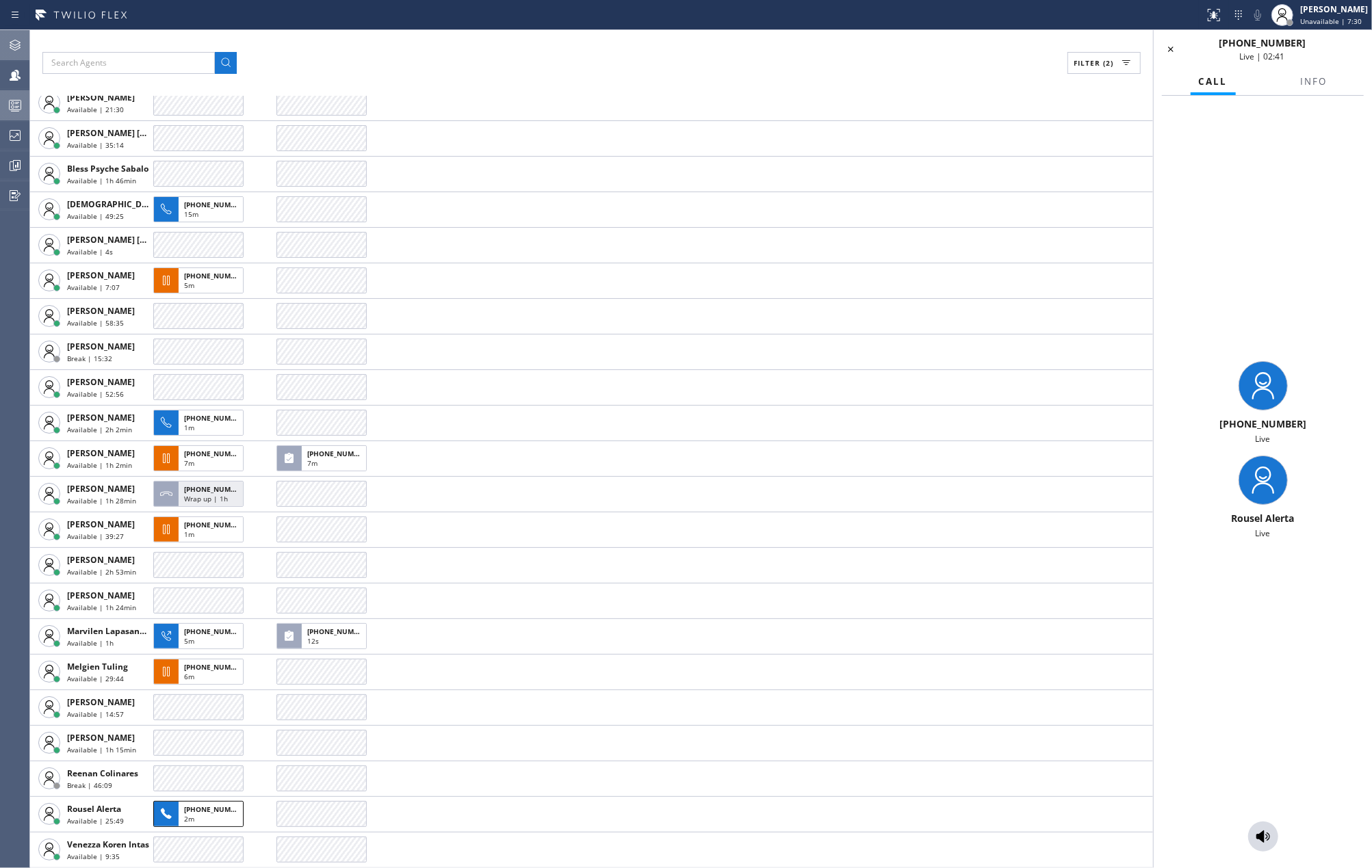
click at [946, 36] on div "Filter (2) AGENT CALLS OTHER TASKS Anton Ostapov Available | 21:30 Ashley Barbi…" at bounding box center [591, 449] width 1123 height 837
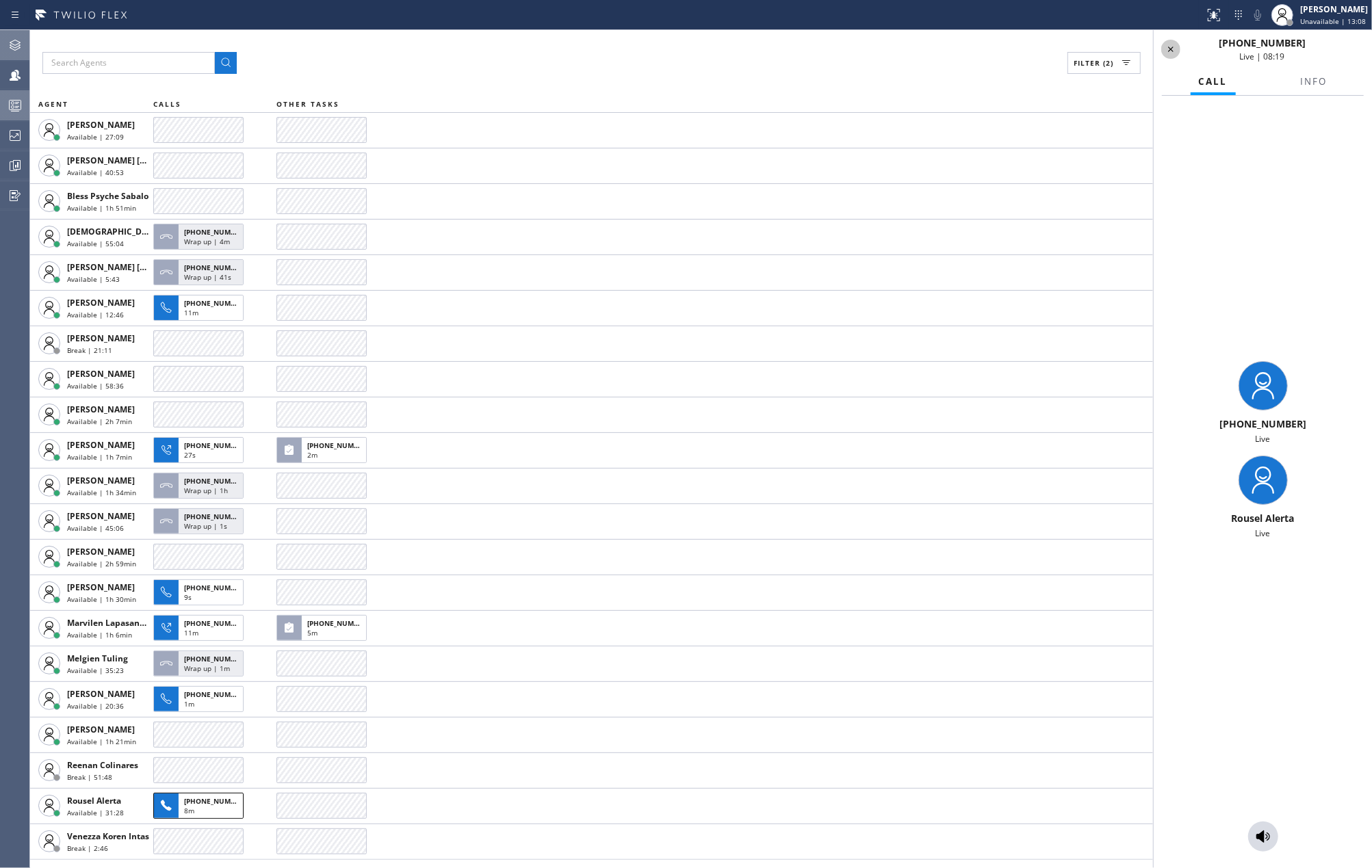
click at [1171, 47] on icon at bounding box center [1170, 49] width 16 height 16
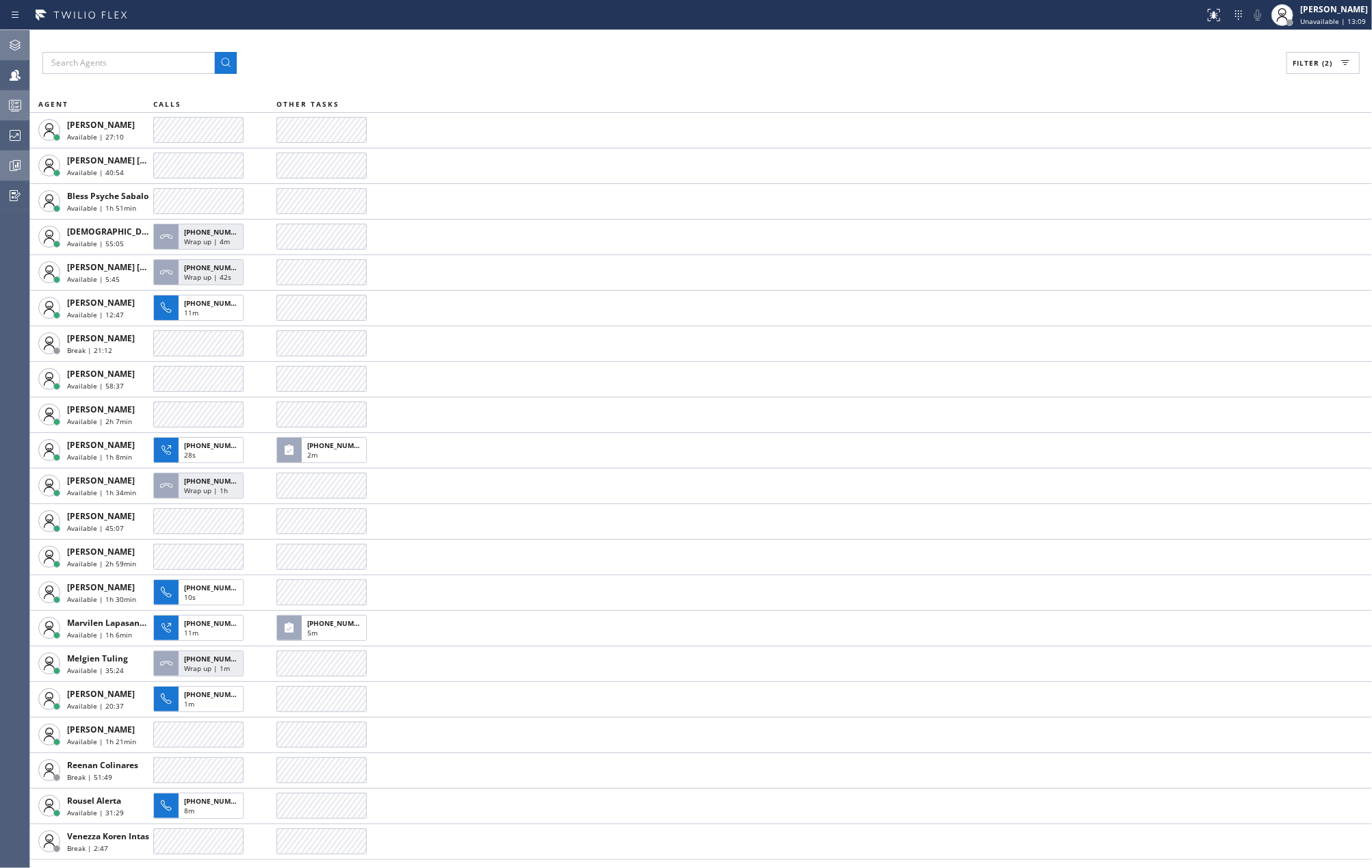
click at [20, 165] on icon at bounding box center [14, 165] width 16 height 16
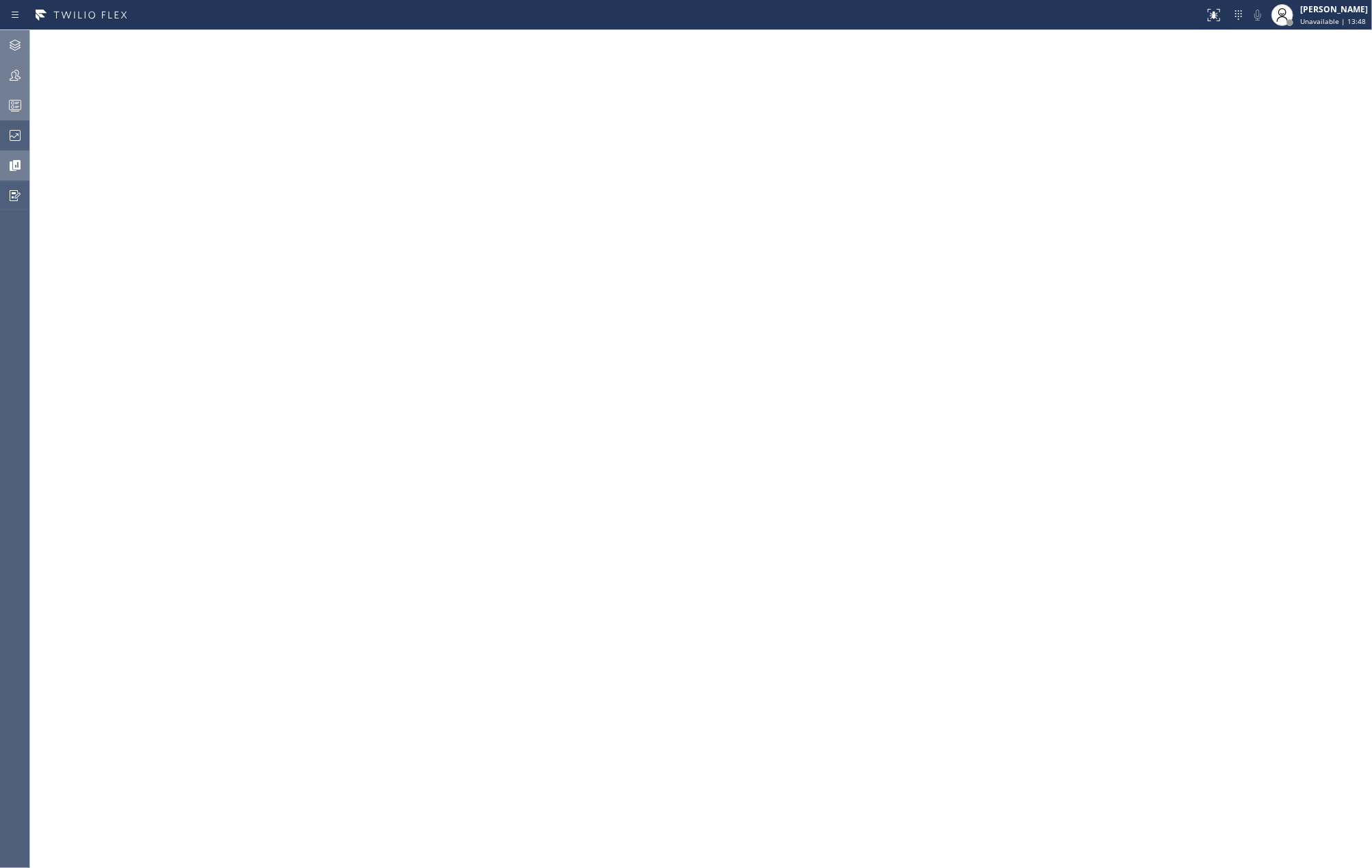
click at [17, 71] on icon at bounding box center [14, 74] width 16 height 16
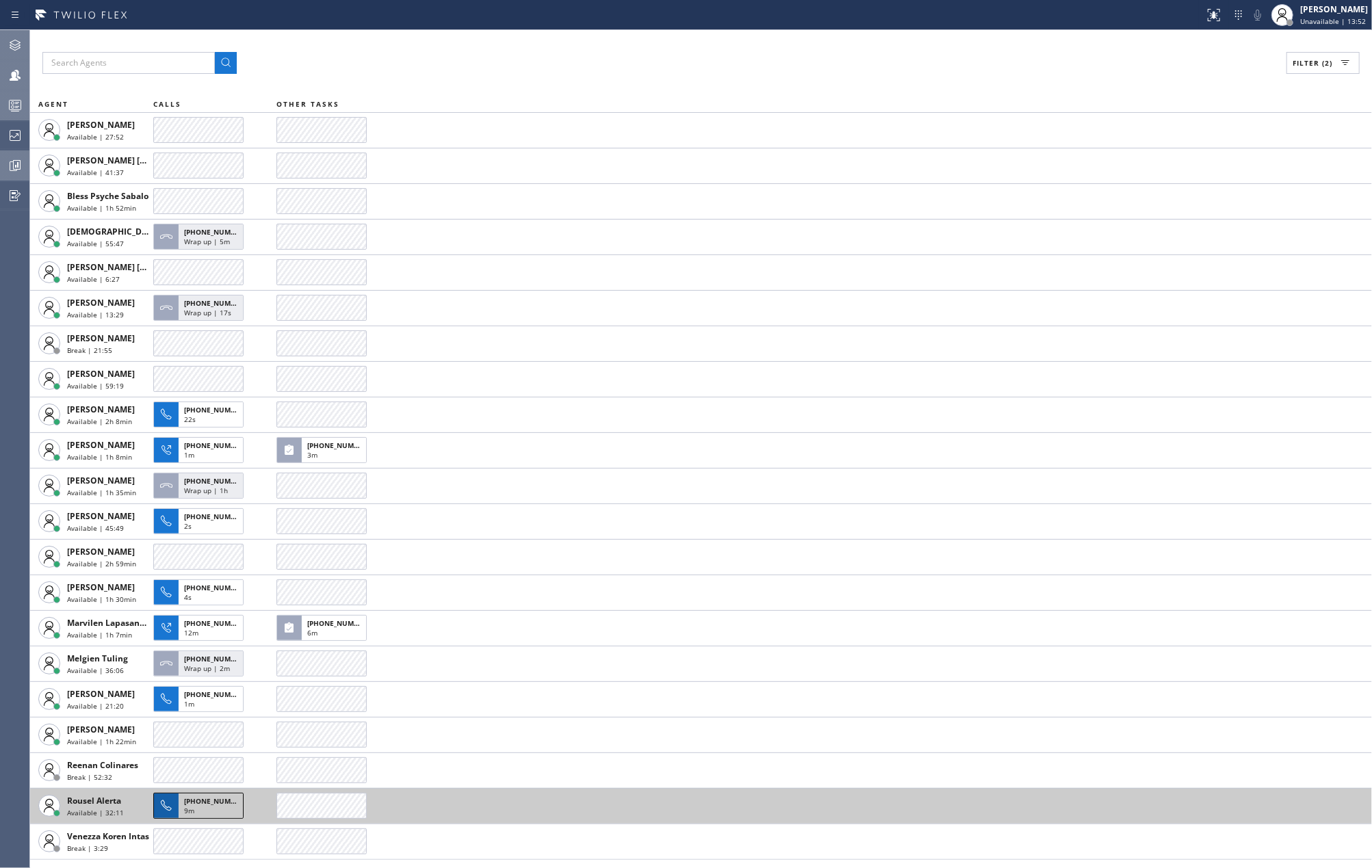
click at [184, 797] on span "+12088904306" at bounding box center [215, 801] width 62 height 10
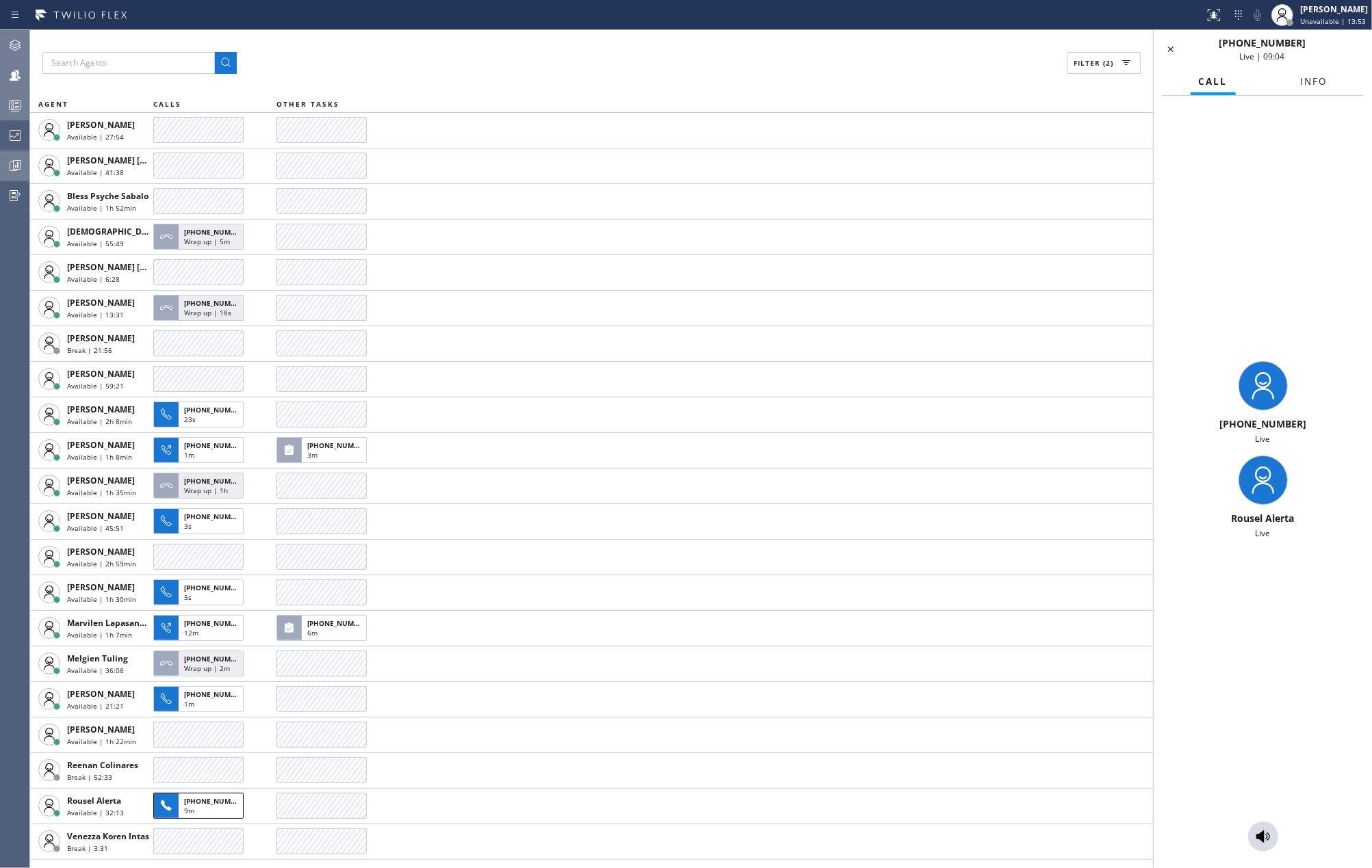
click at [1315, 72] on button "Info" at bounding box center [1314, 82] width 43 height 27
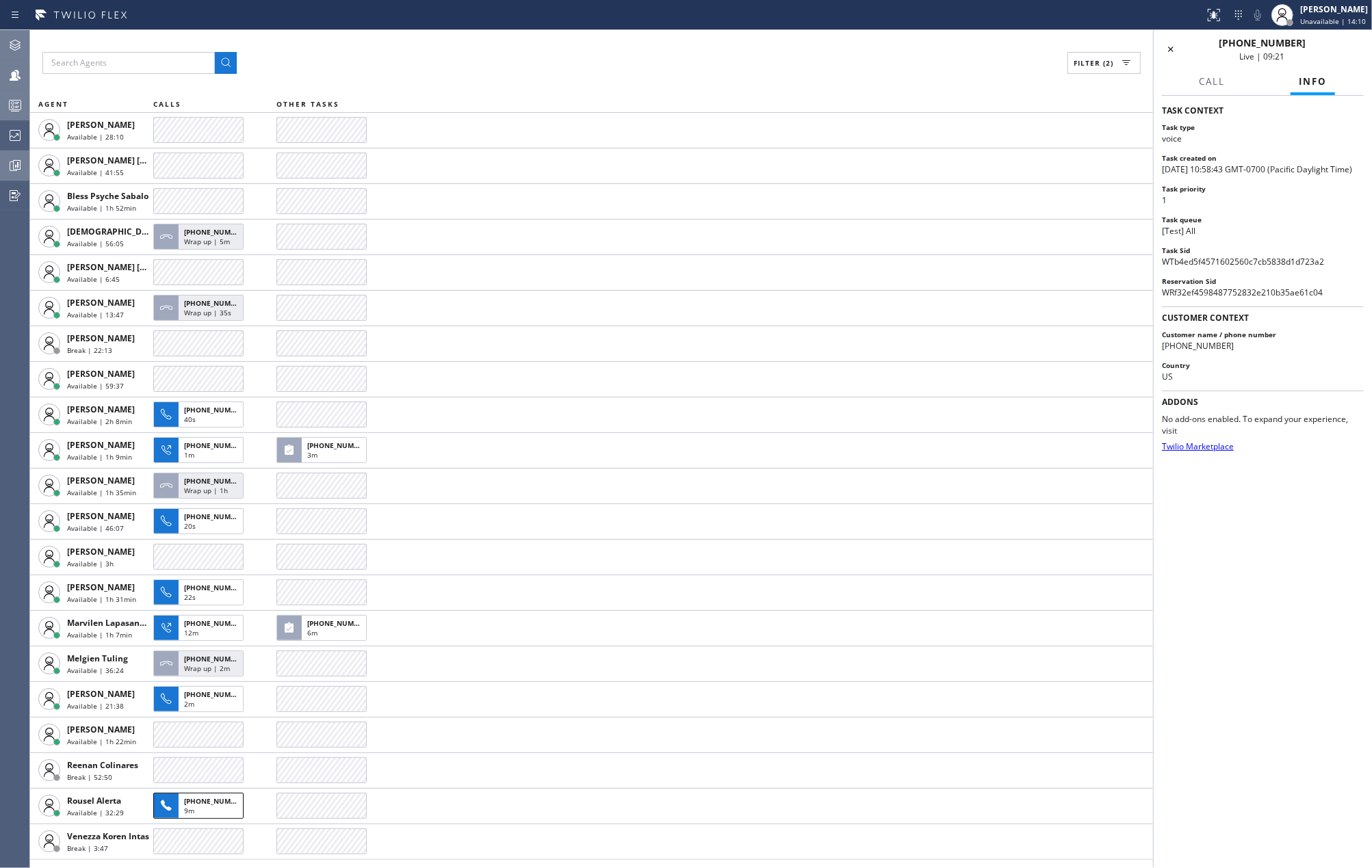
click at [12, 170] on icon at bounding box center [14, 165] width 16 height 16
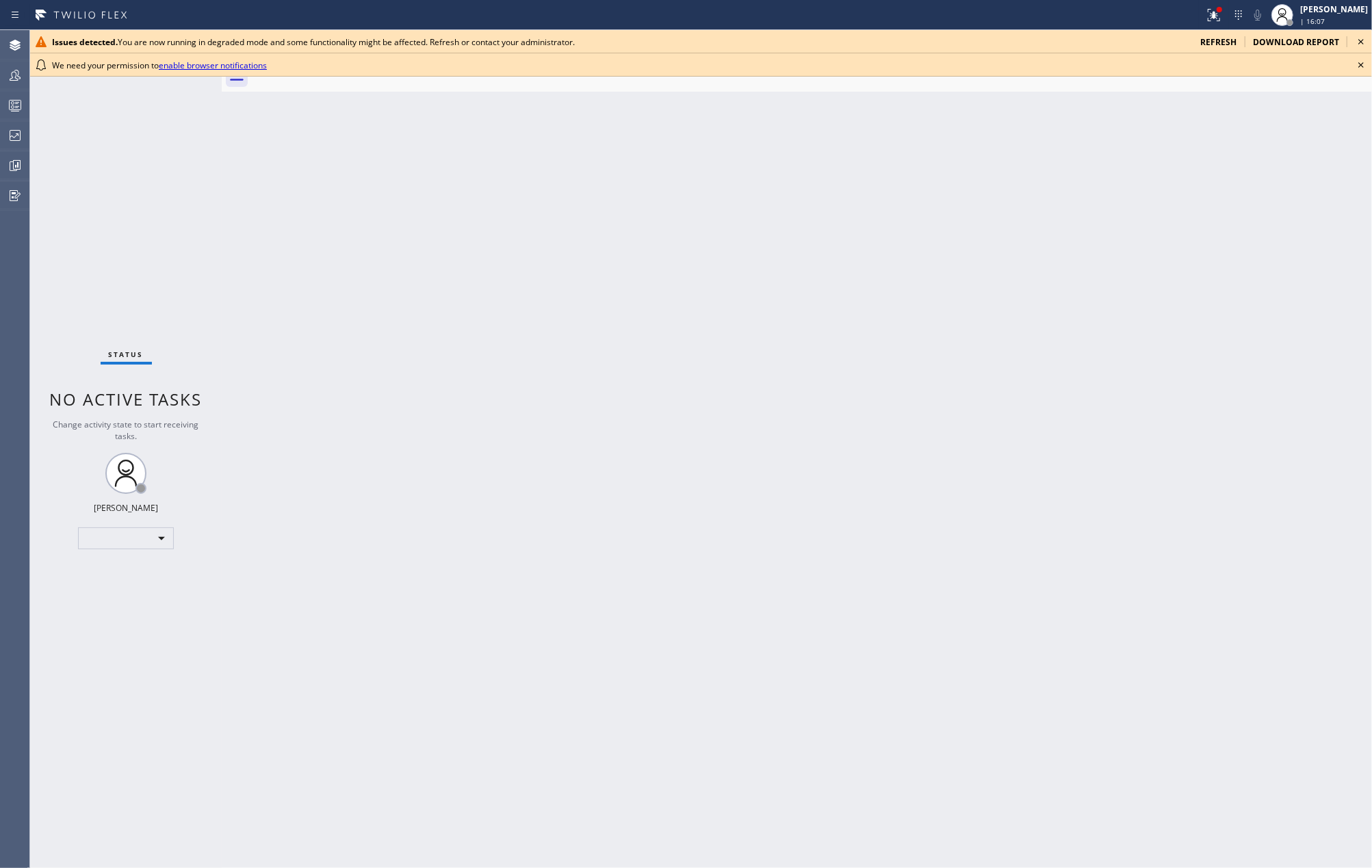
click at [1367, 37] on icon at bounding box center [1361, 41] width 16 height 16
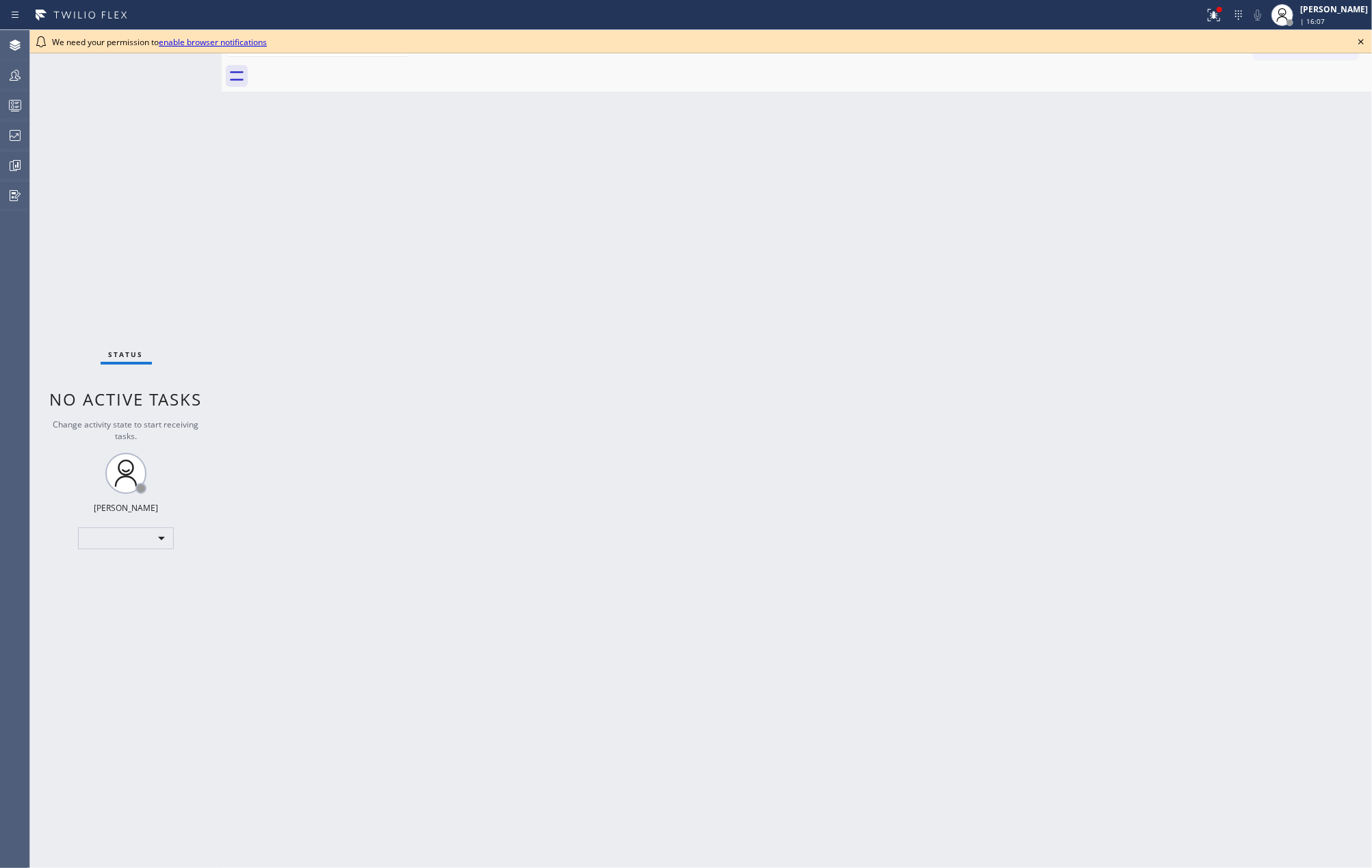
click at [1363, 41] on icon at bounding box center [1361, 41] width 16 height 16
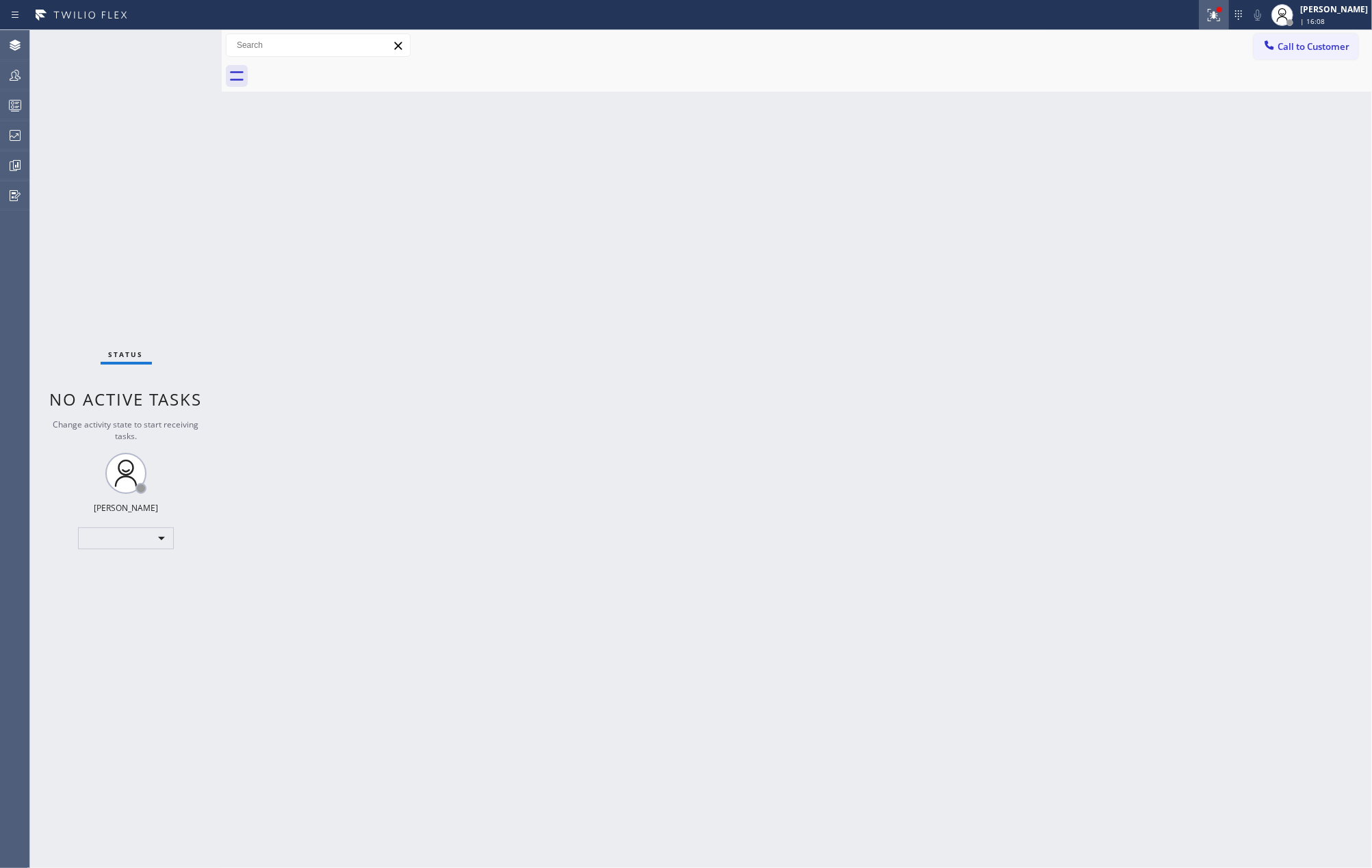
click at [1229, 11] on div at bounding box center [1214, 14] width 31 height 16
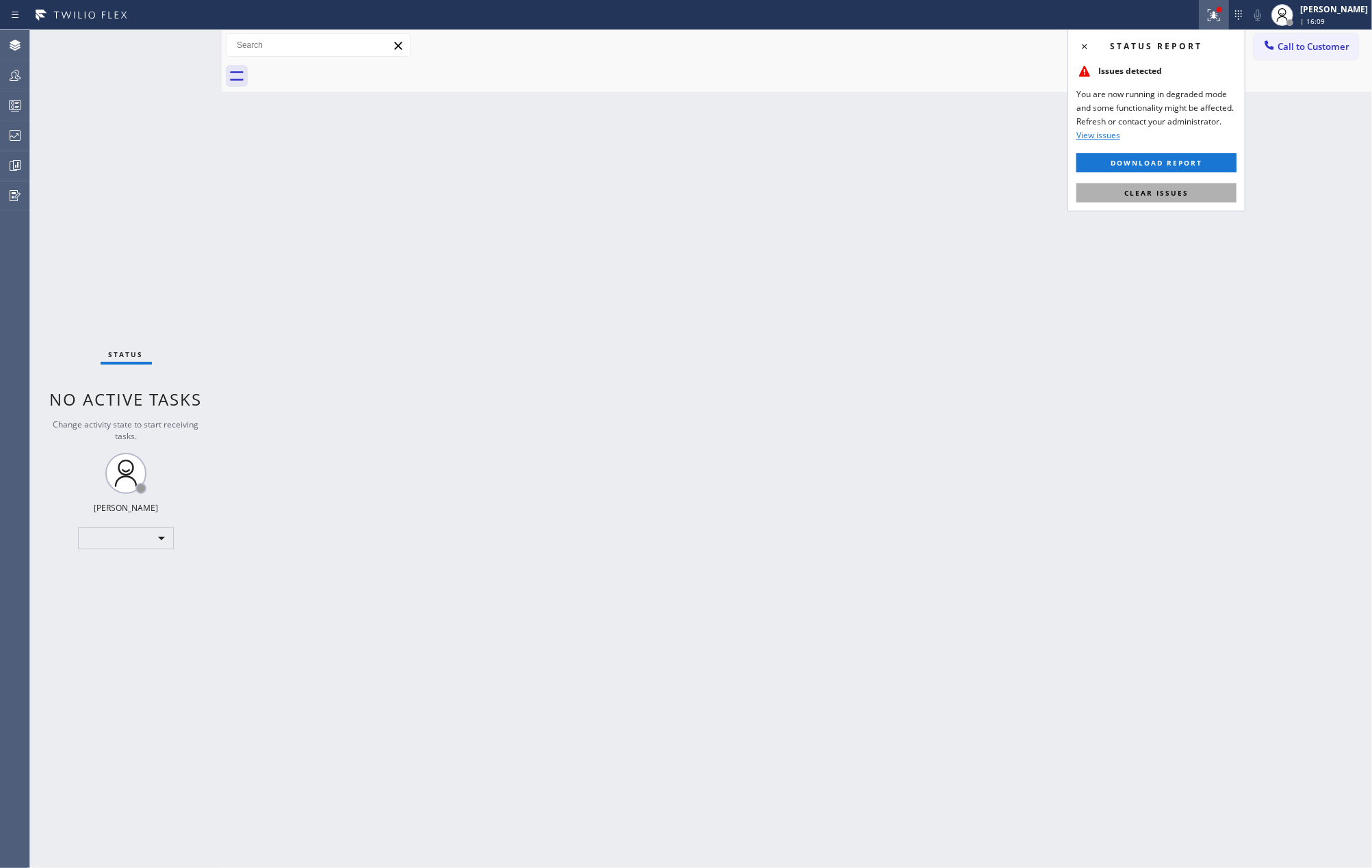
click at [1174, 186] on button "Clear issues" at bounding box center [1156, 193] width 161 height 19
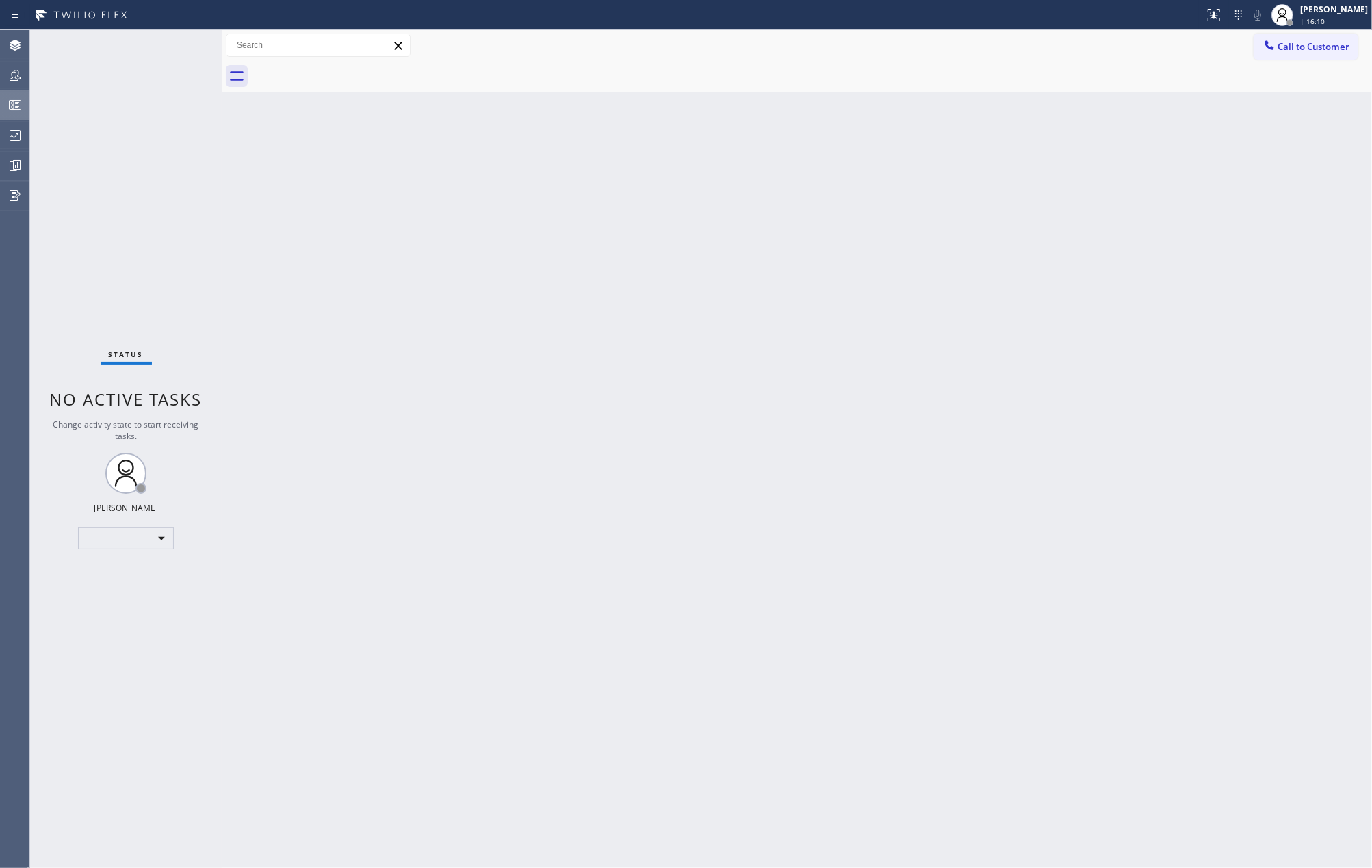
click at [11, 107] on icon at bounding box center [14, 105] width 16 height 16
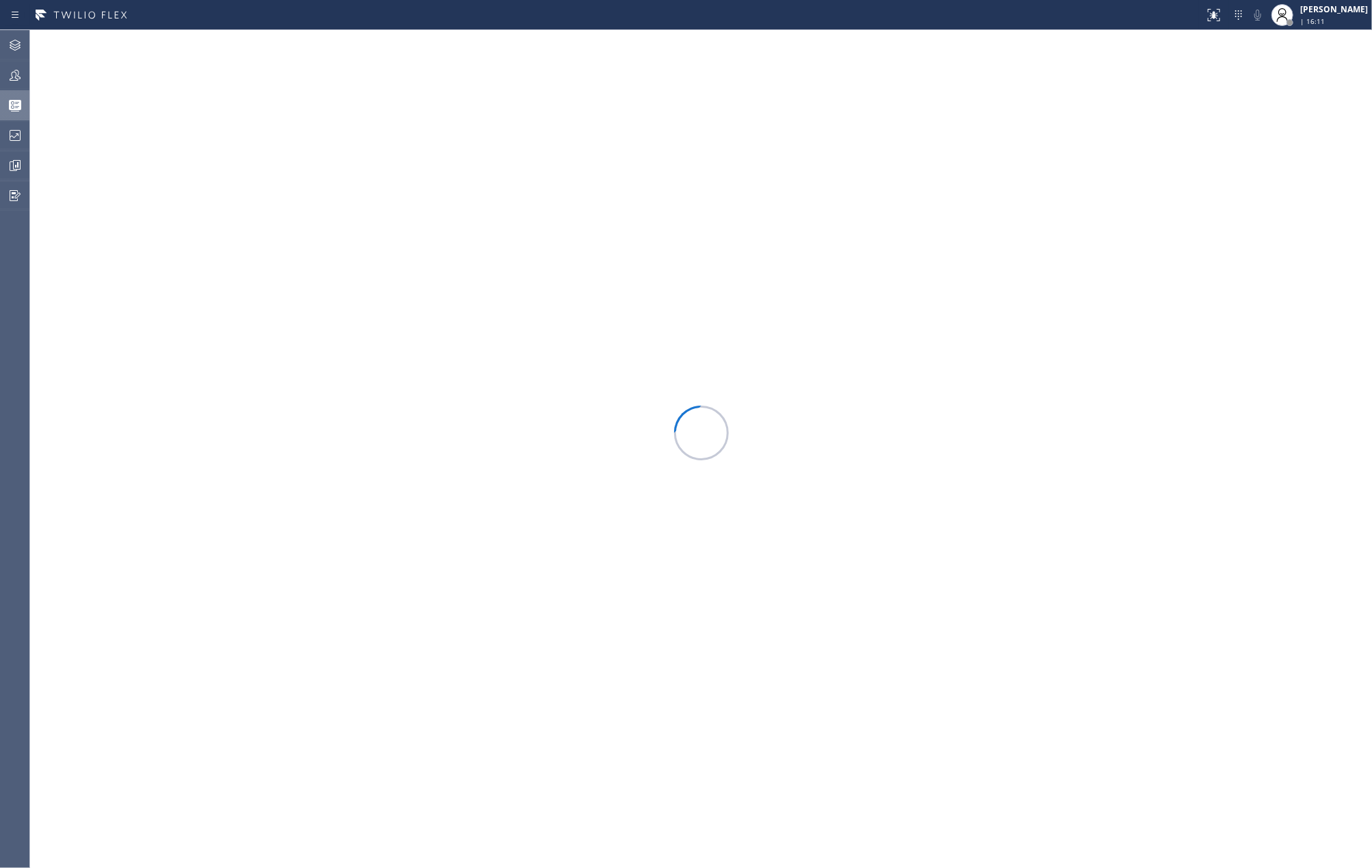
click at [725, 100] on div at bounding box center [701, 449] width 1341 height 837
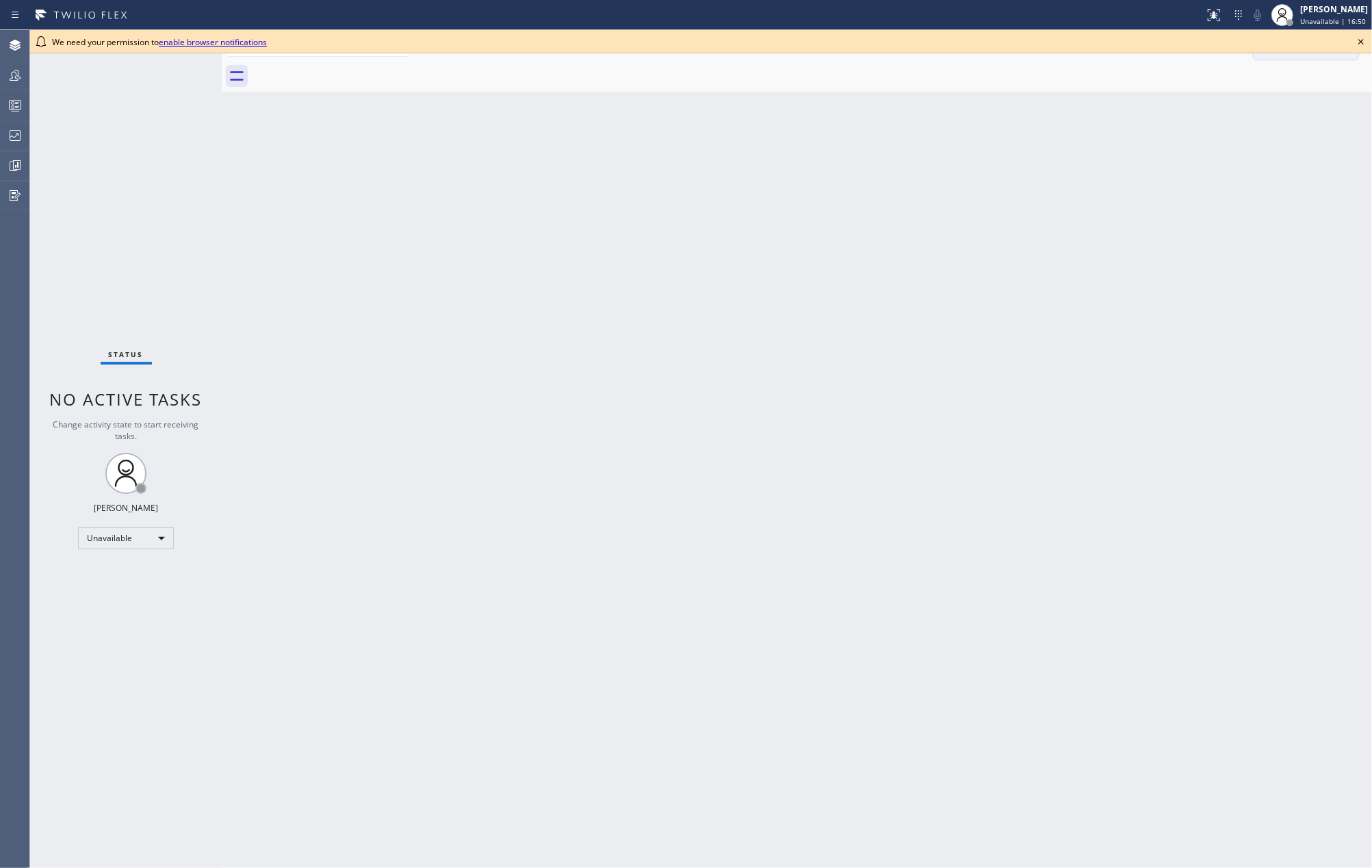
drag, startPoint x: 1359, startPoint y: 37, endPoint x: 1312, endPoint y: 42, distance: 47.3
click at [1359, 37] on icon at bounding box center [1361, 41] width 16 height 16
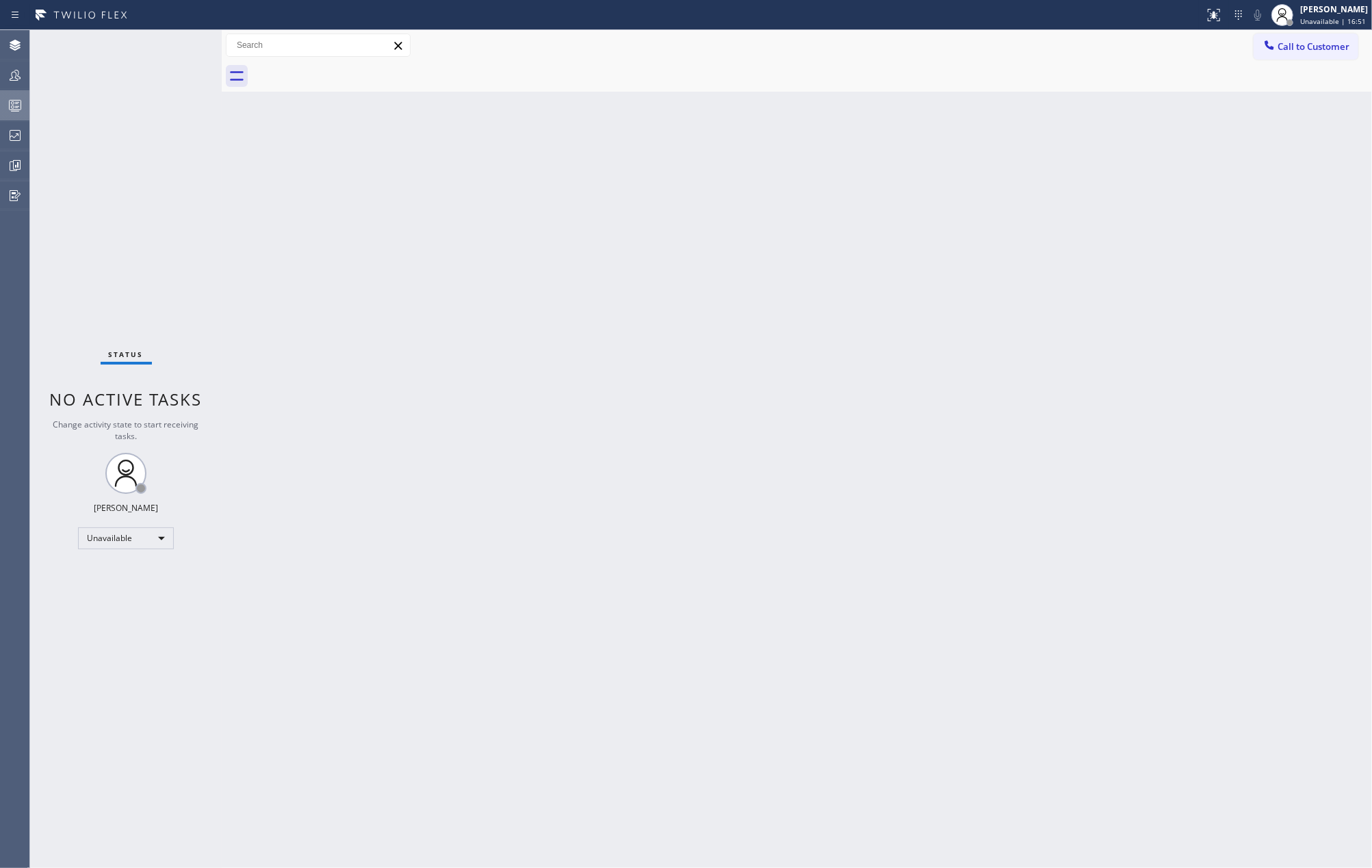
click at [16, 102] on icon at bounding box center [14, 105] width 16 height 16
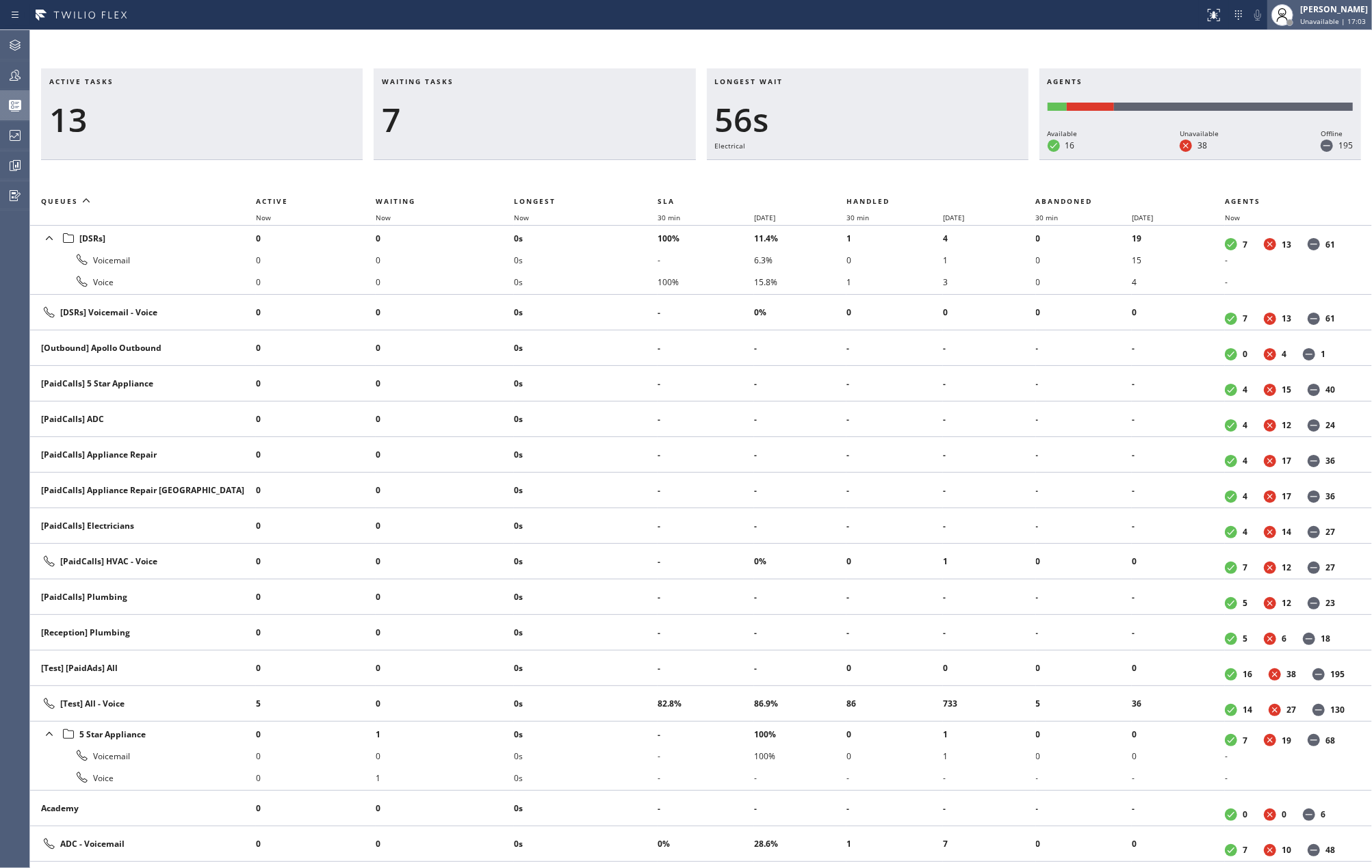
click at [1349, 15] on div "[PERSON_NAME] Unavailable | 17:03" at bounding box center [1335, 14] width 75 height 24
click at [1295, 69] on button "Available" at bounding box center [1303, 73] width 137 height 18
click at [9, 37] on icon at bounding box center [14, 45] width 16 height 16
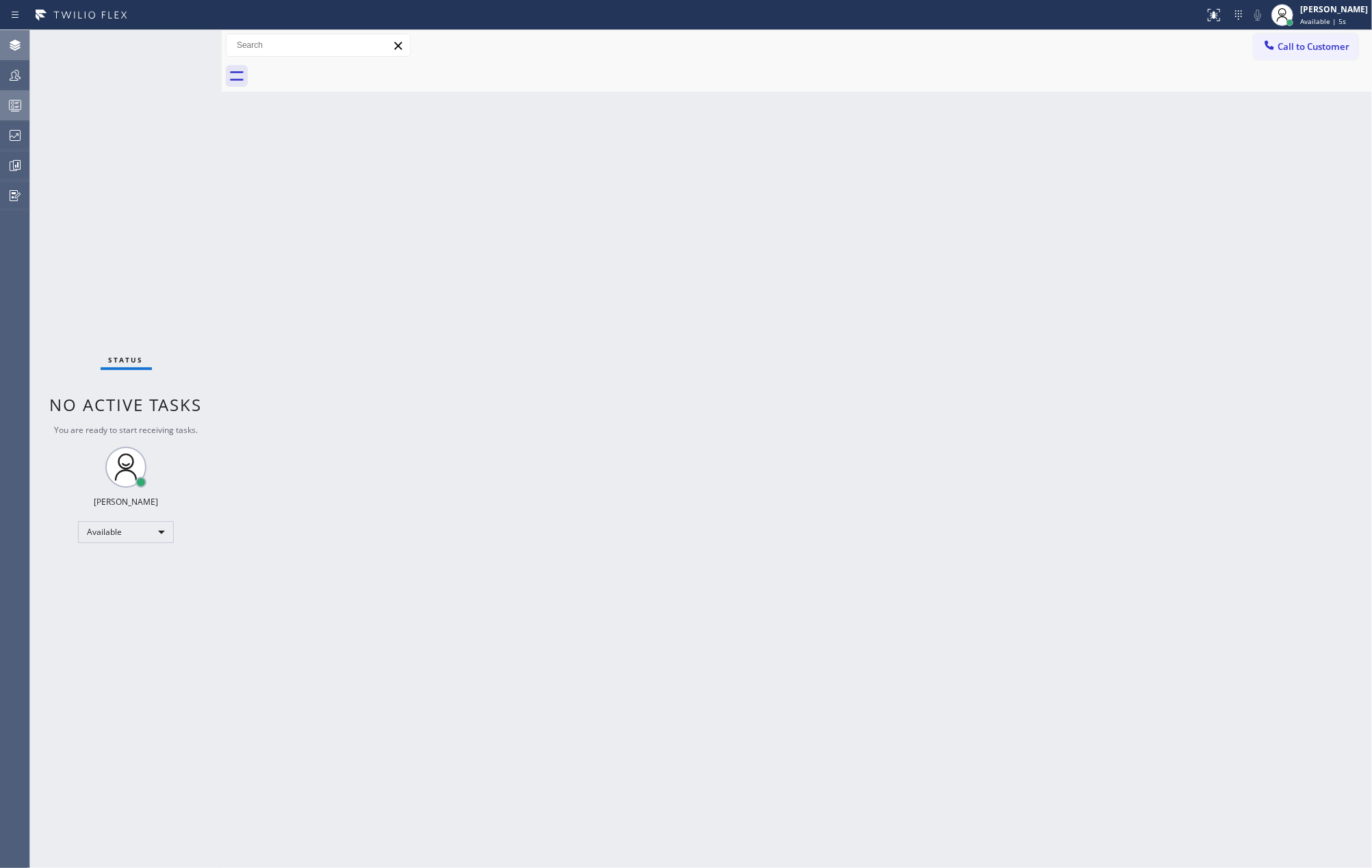
click at [13, 102] on circle at bounding box center [12, 103] width 3 height 3
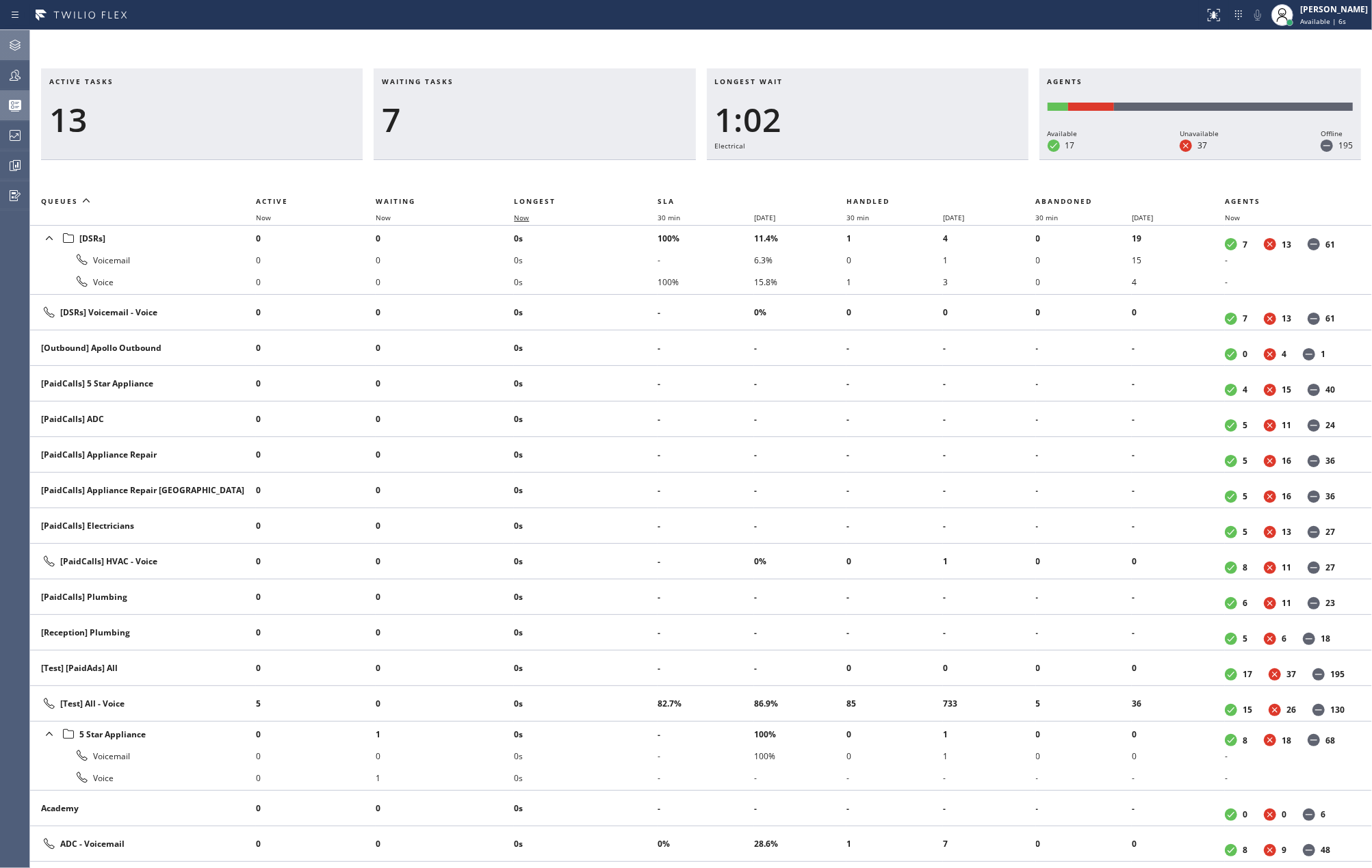
click at [529, 216] on span "Now" at bounding box center [522, 218] width 15 height 10
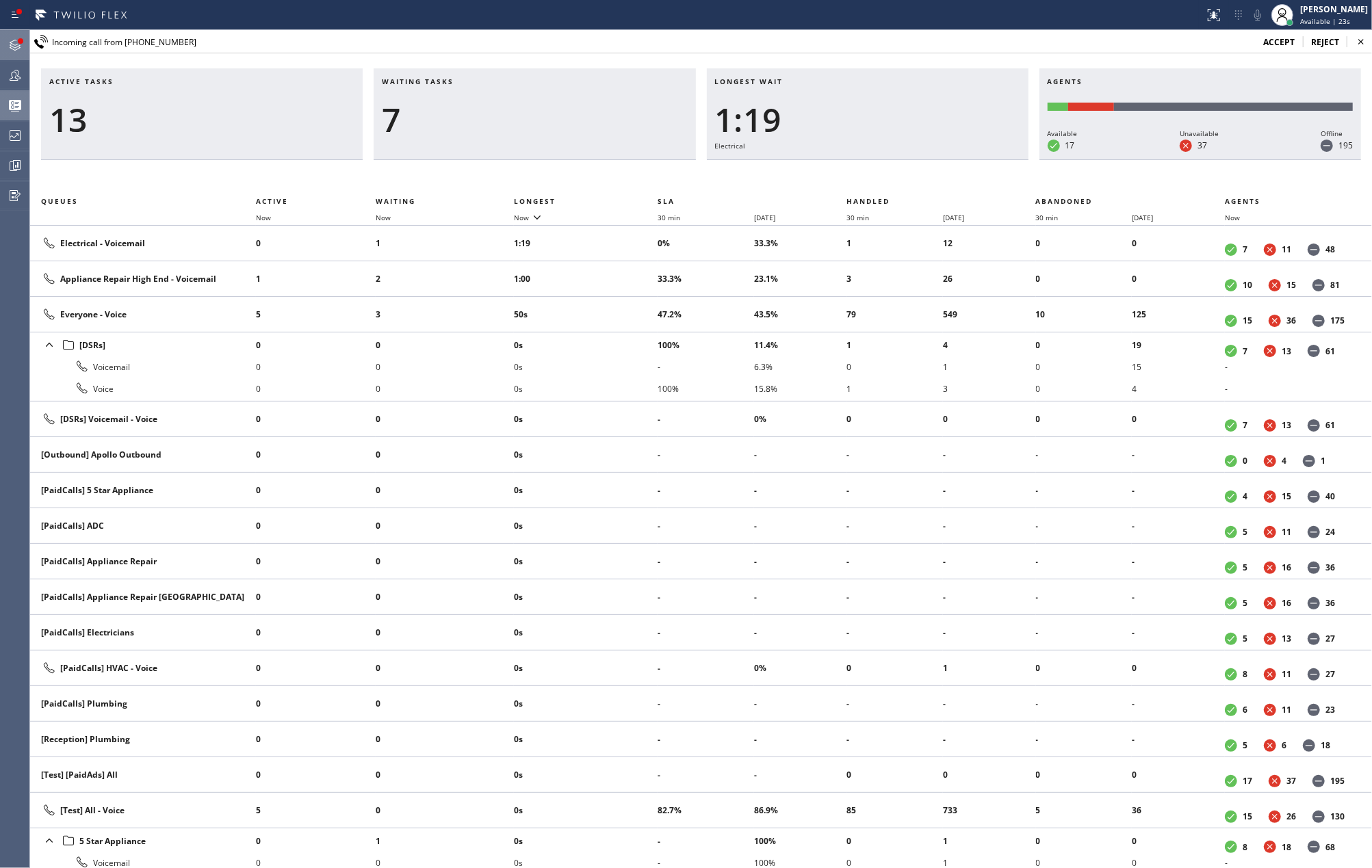
click at [17, 40] on div at bounding box center [20, 41] width 9 height 9
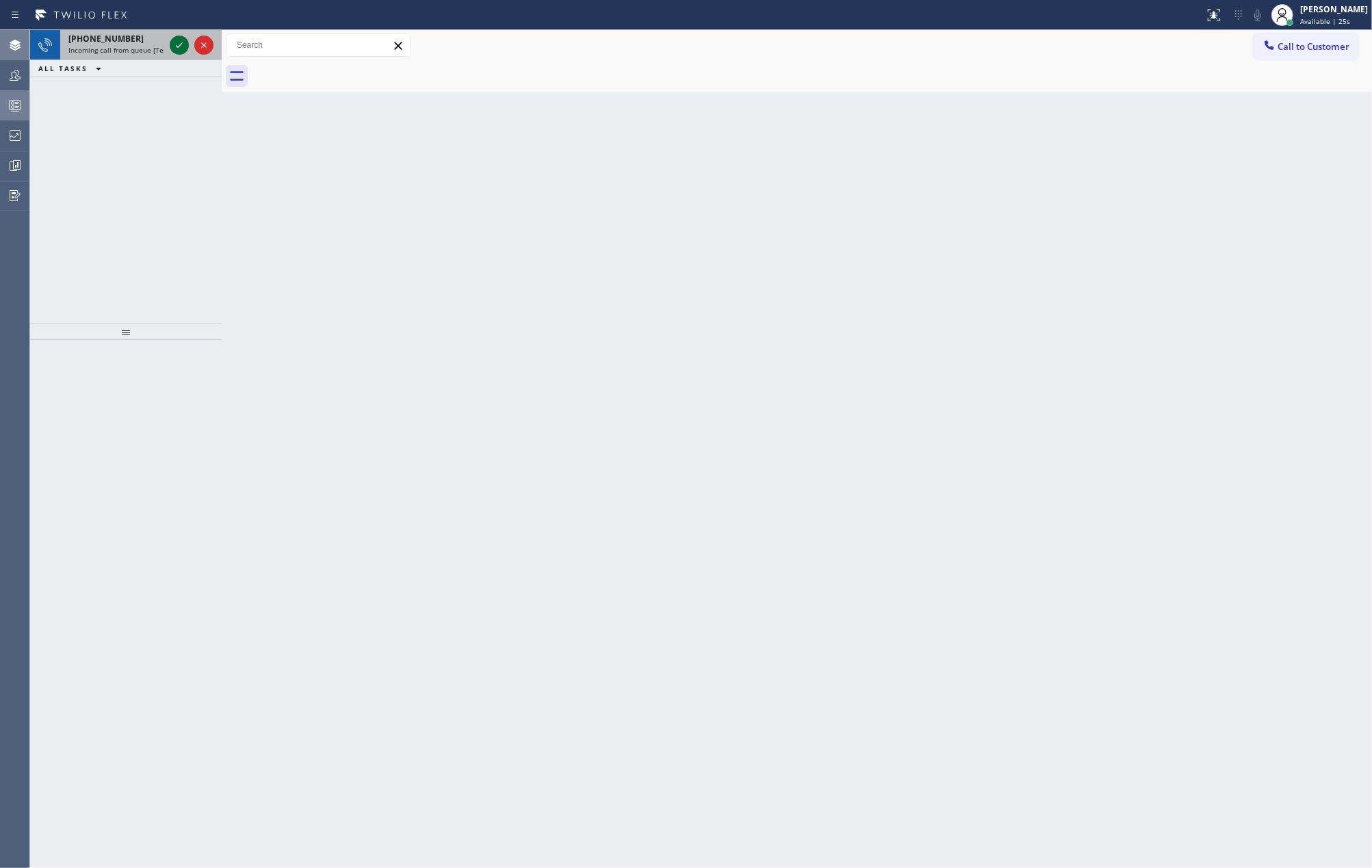
click at [180, 50] on icon at bounding box center [179, 45] width 16 height 16
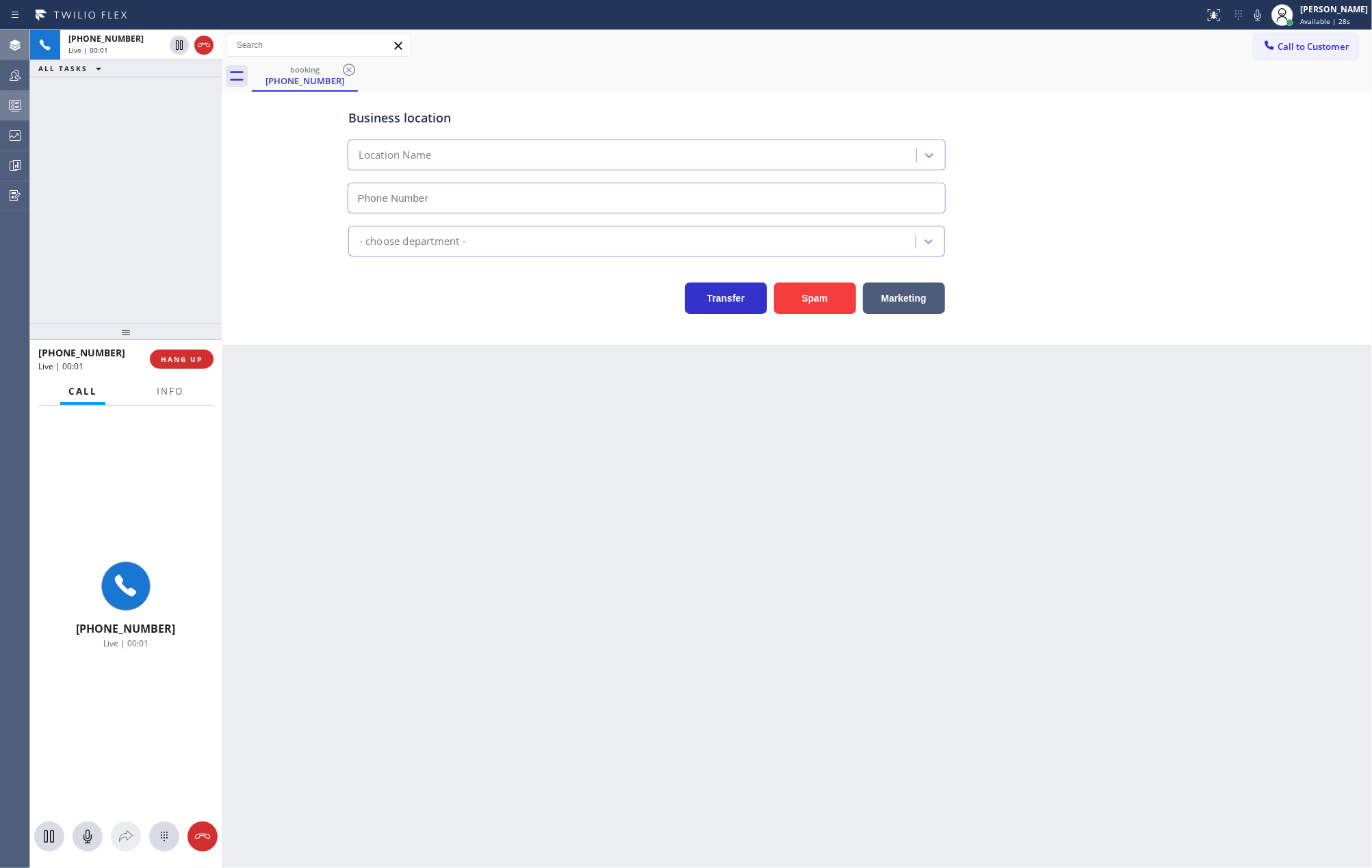
type input "[PHONE_NUMBER]"
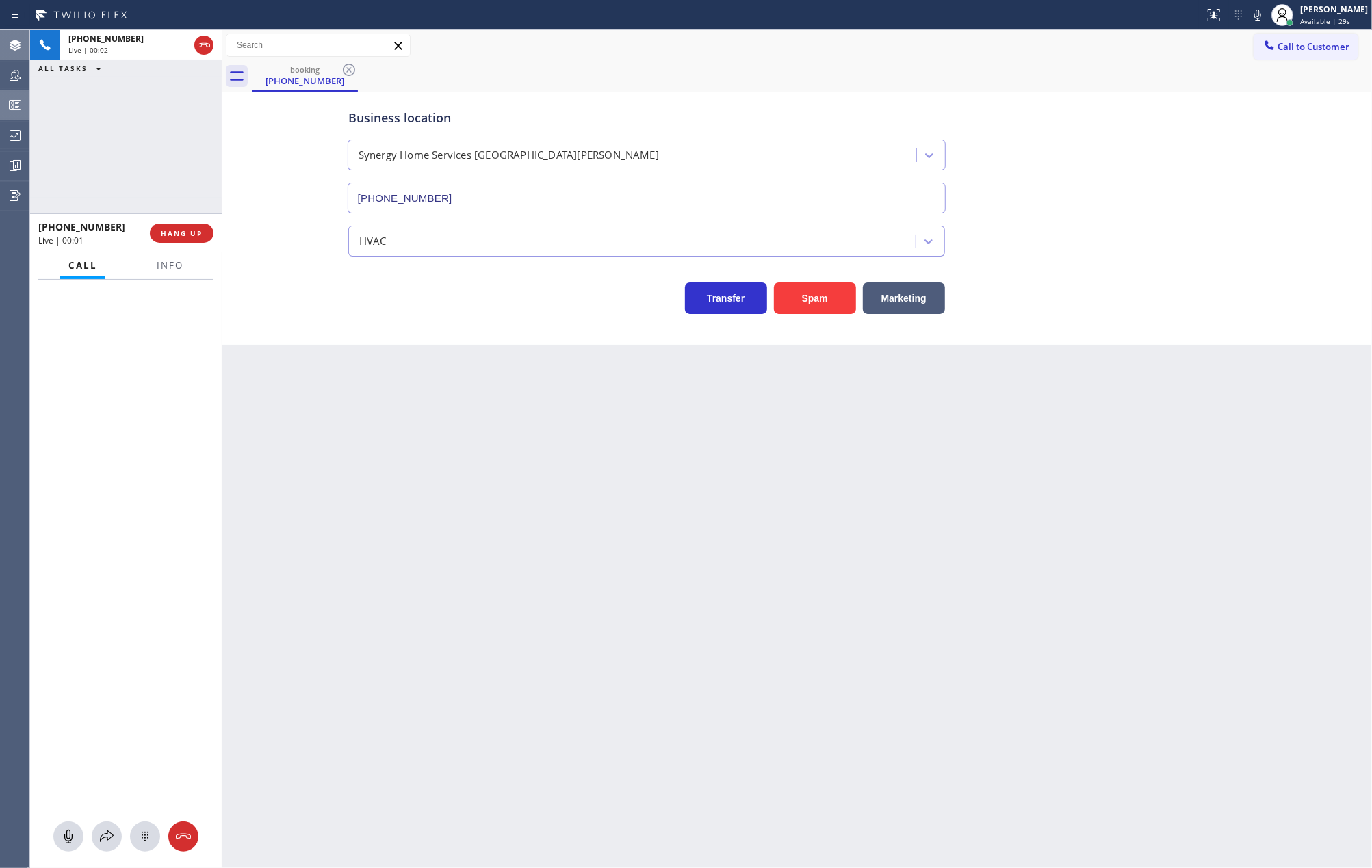
drag, startPoint x: 131, startPoint y: 331, endPoint x: 167, endPoint y: 107, distance: 226.9
click at [167, 102] on div "[PHONE_NUMBER] Live | 00:02 ALL TASKS ALL TASKS ACTIVE TASKS TASKS IN WRAP UP […" at bounding box center [126, 449] width 192 height 837
click at [177, 266] on span "Info" at bounding box center [170, 265] width 27 height 12
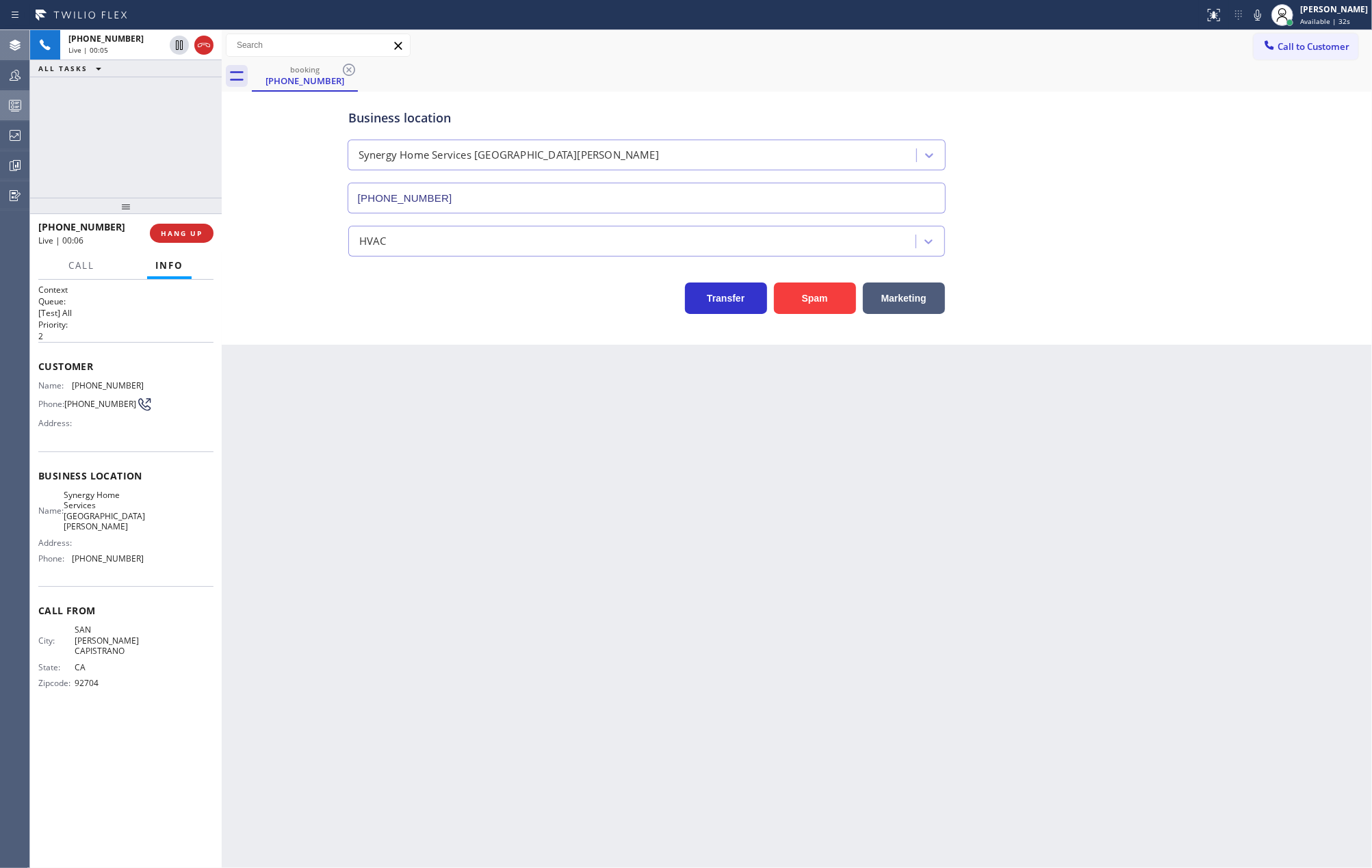
drag, startPoint x: 121, startPoint y: 203, endPoint x: 129, endPoint y: 175, distance: 29.1
click at [129, 175] on div "[PHONE_NUMBER] Live | 00:05 ALL TASKS ALL TASKS ACTIVE TASKS TASKS IN WRAP UP […" at bounding box center [126, 449] width 192 height 837
click at [176, 225] on button "COMPLETE" at bounding box center [179, 233] width 69 height 19
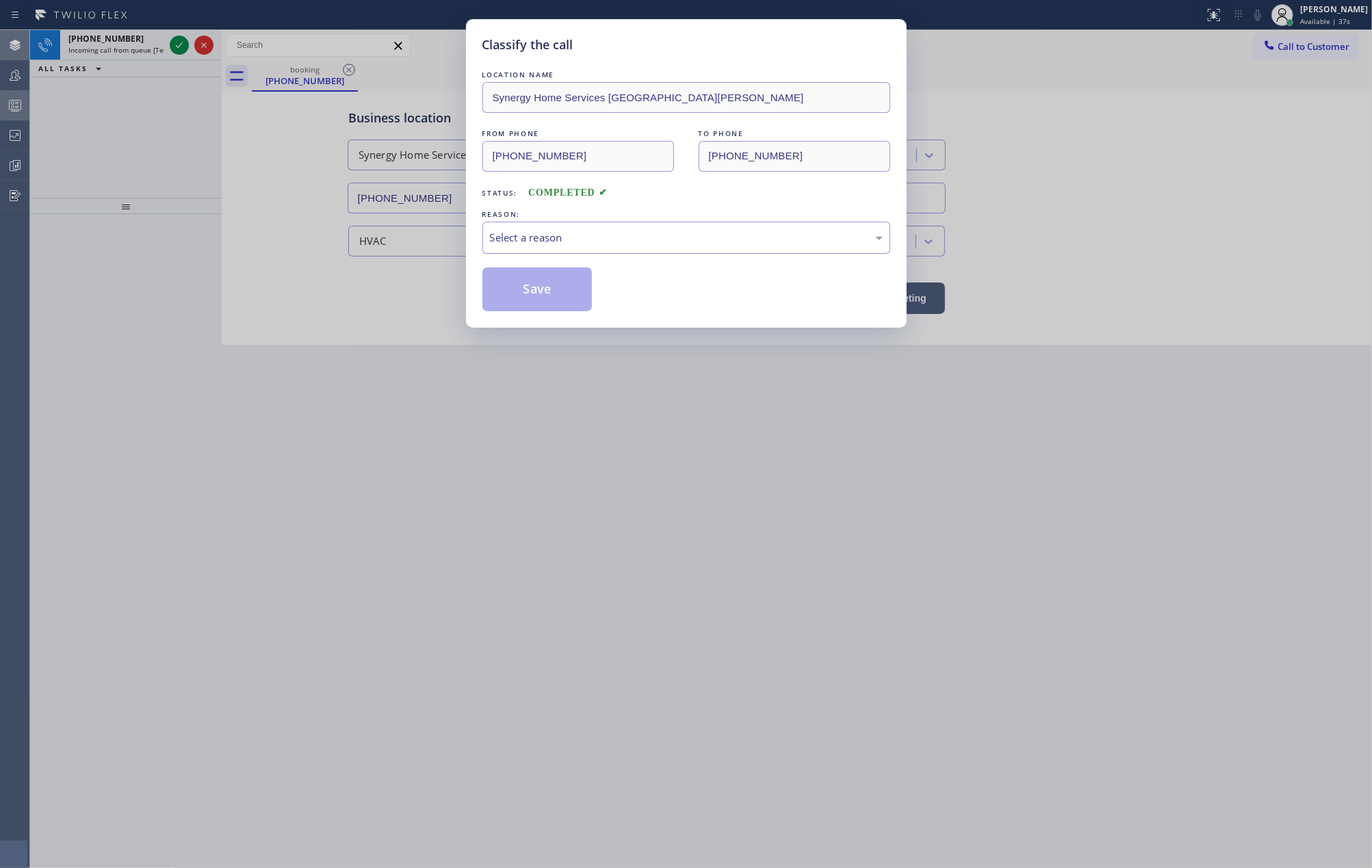
click at [591, 239] on div "Select a reason" at bounding box center [686, 238] width 393 height 15
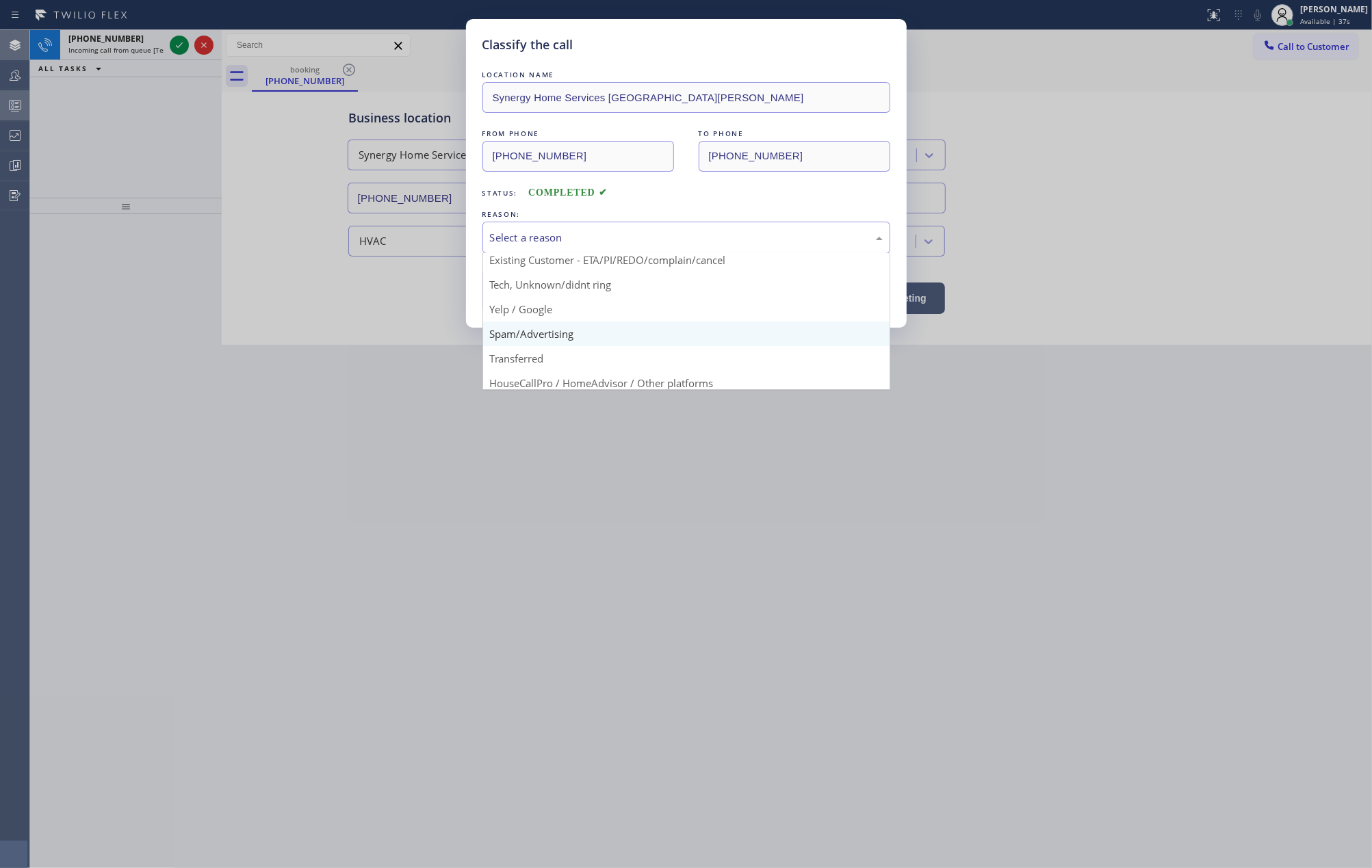
scroll to position [86, 0]
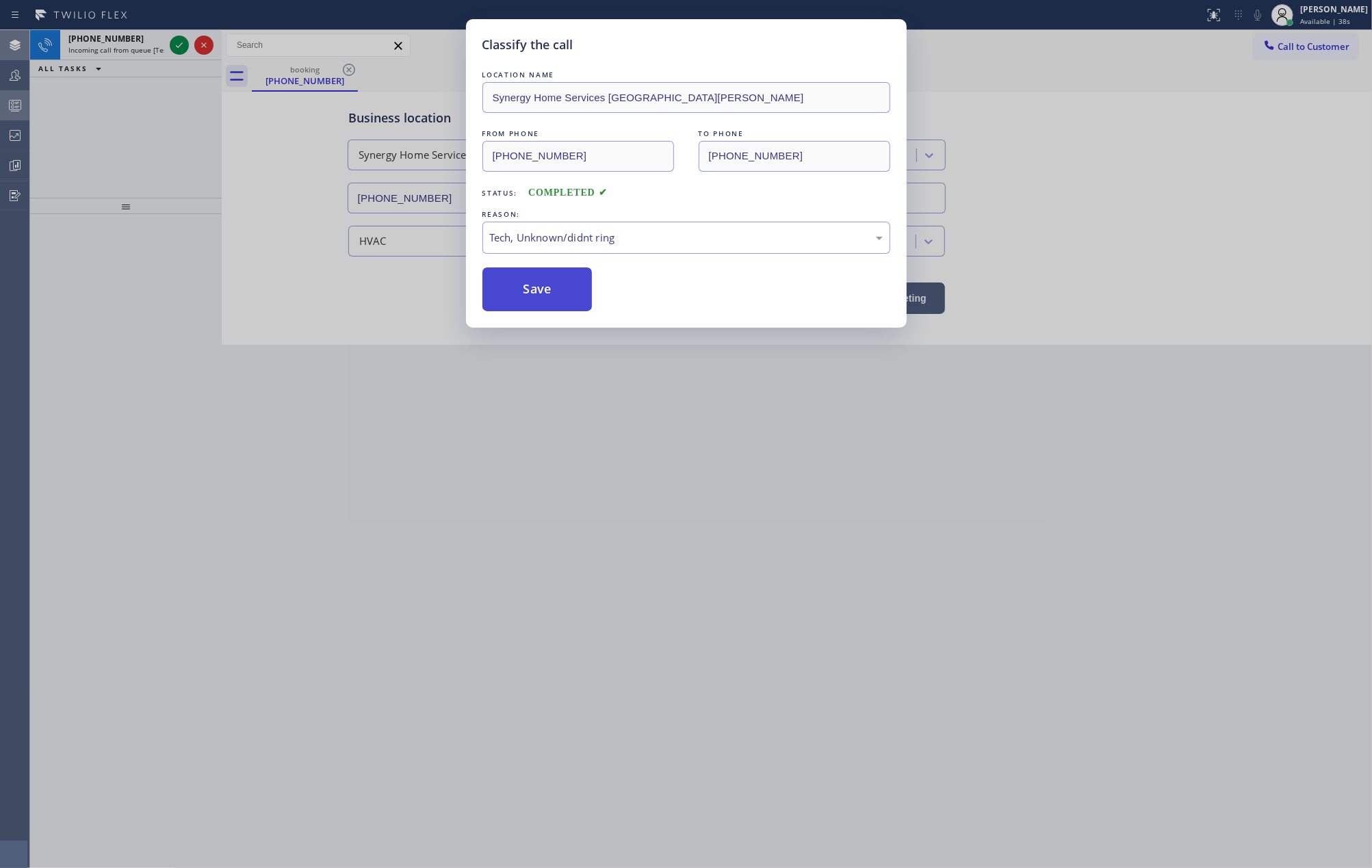
click at [538, 288] on button "Save" at bounding box center [537, 289] width 110 height 44
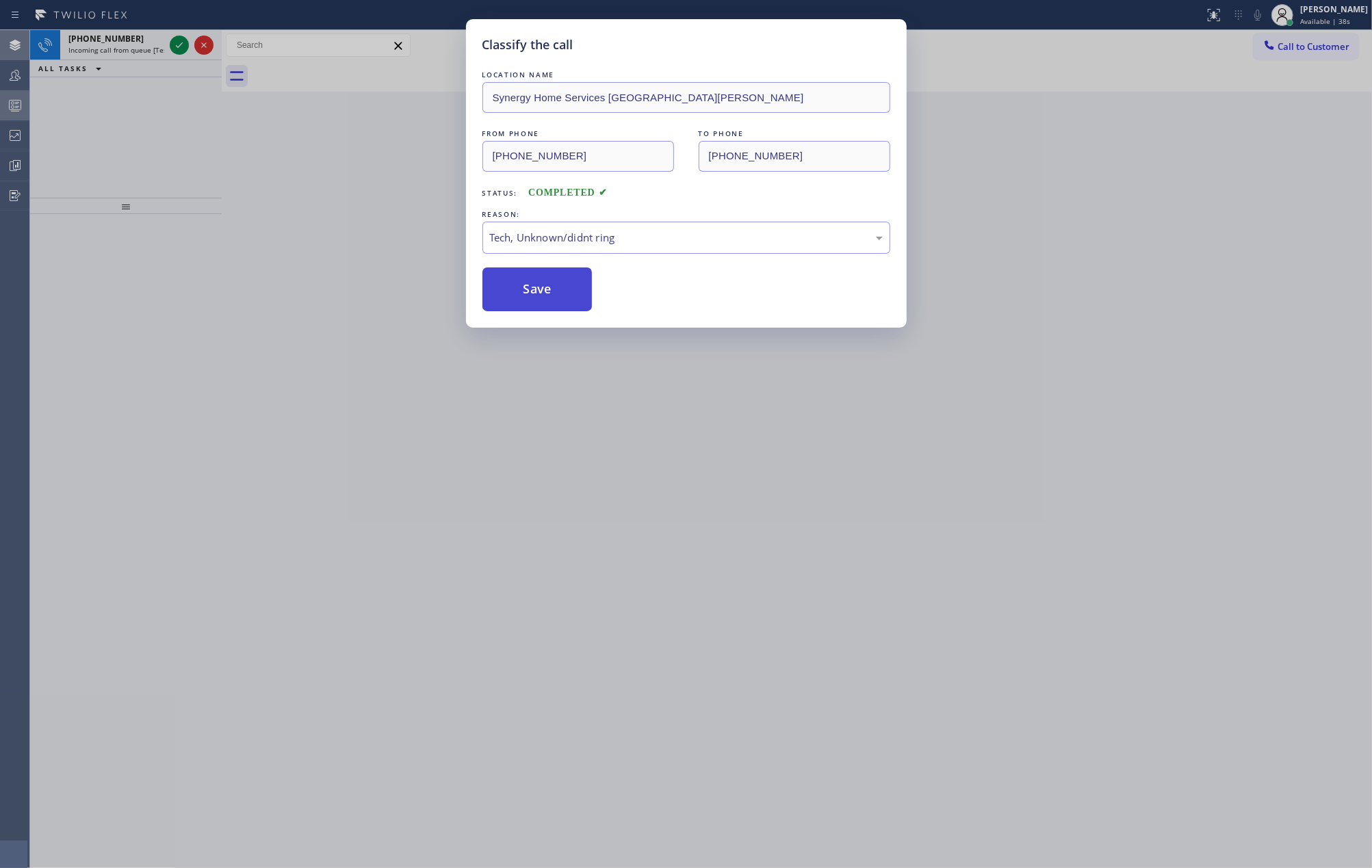
click at [538, 288] on button "Save" at bounding box center [537, 289] width 110 height 44
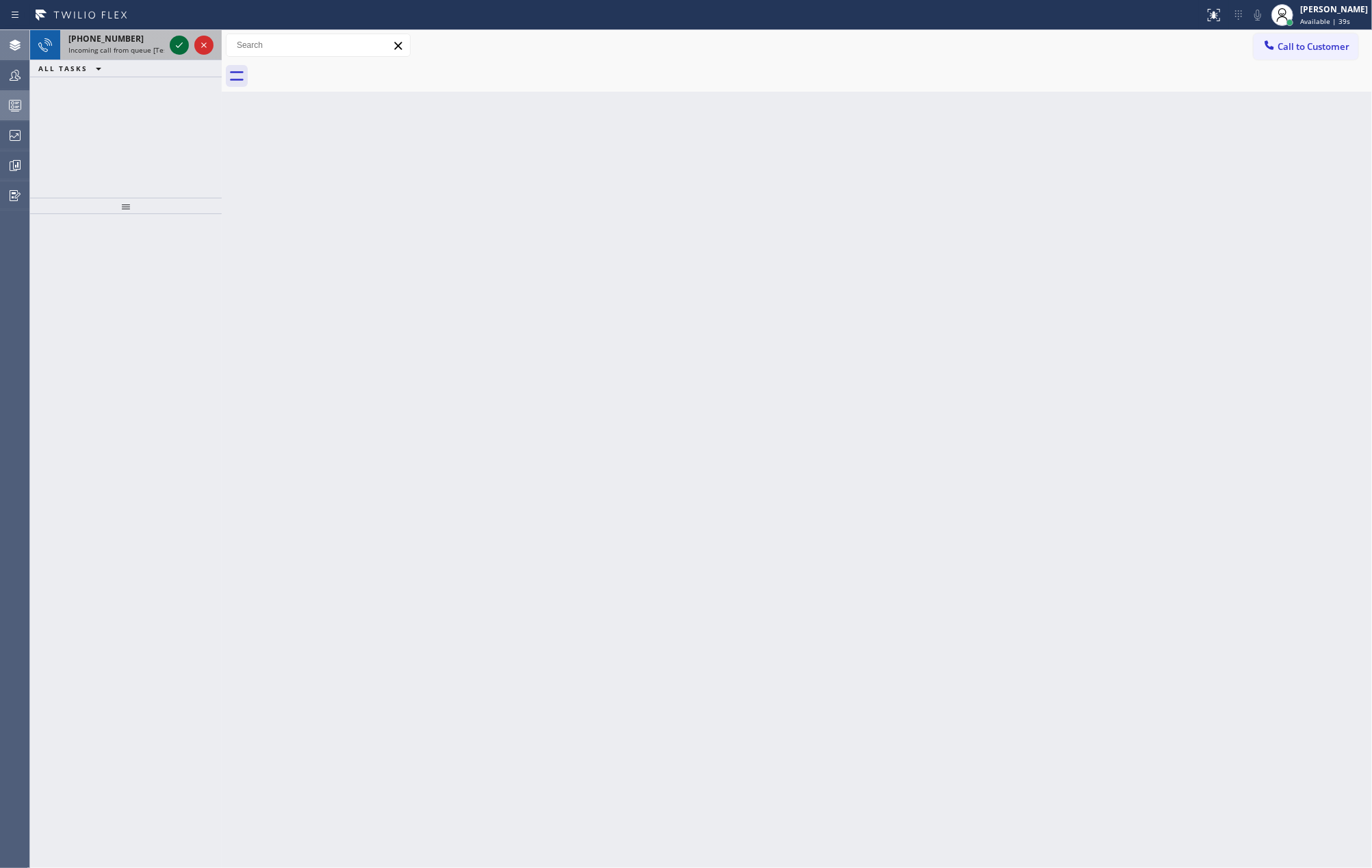
click at [175, 47] on icon at bounding box center [179, 45] width 16 height 16
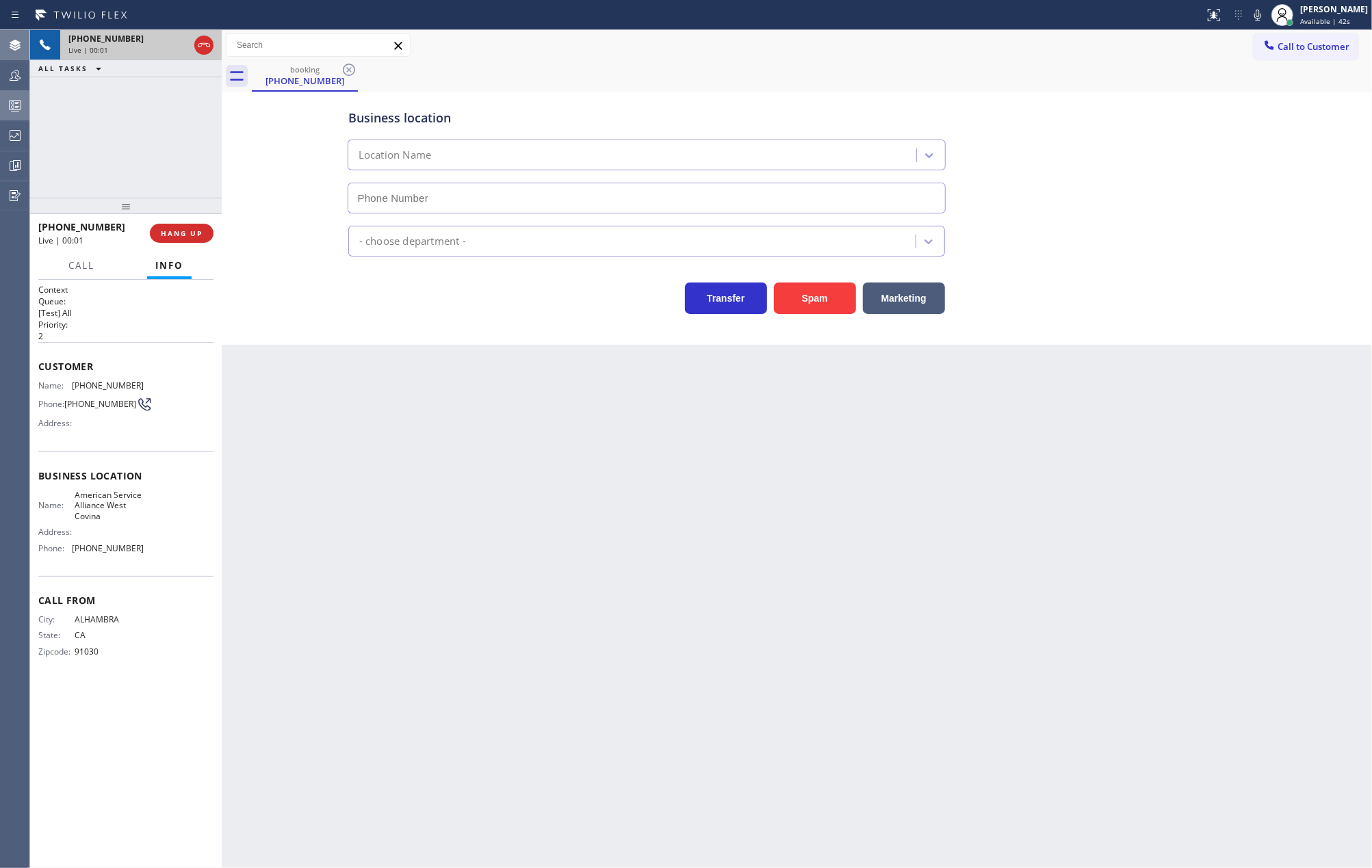
type input "[PHONE_NUMBER]"
drag, startPoint x: 133, startPoint y: 206, endPoint x: 139, endPoint y: 146, distance: 60.3
click at [139, 146] on div "[PHONE_NUMBER] Live | 00:03 ALL TASKS ALL TASKS ACTIVE TASKS TASKS IN WRAP UP […" at bounding box center [126, 449] width 192 height 837
drag, startPoint x: 129, startPoint y: 201, endPoint x: 130, endPoint y: 126, distance: 75.0
click at [130, 126] on div "[PHONE_NUMBER] Live | 00:05 ALL TASKS ALL TASKS ACTIVE TASKS TASKS IN WRAP UP […" at bounding box center [126, 449] width 192 height 837
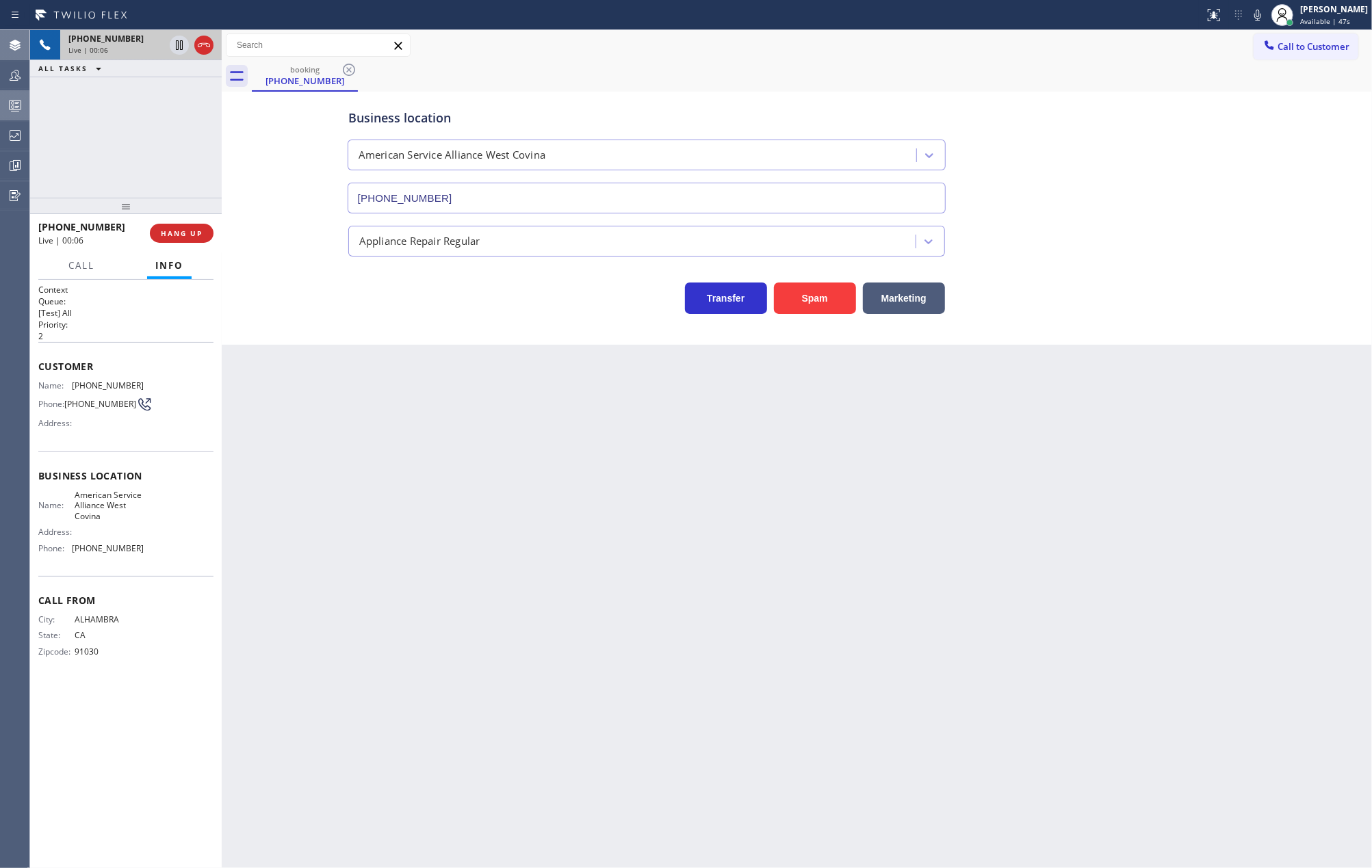
drag, startPoint x: 126, startPoint y: 198, endPoint x: 133, endPoint y: 145, distance: 53.5
click at [133, 145] on div "[PHONE_NUMBER] Live | 00:06 ALL TASKS ALL TASKS ACTIVE TASKS TASKS IN WRAP UP […" at bounding box center [126, 449] width 192 height 837
drag, startPoint x: 33, startPoint y: 361, endPoint x: 161, endPoint y: 557, distance: 234.1
click at [161, 557] on div "Context Queue: [Test] All Priority: 2 Customer Name: [PHONE_NUMBER] Phone: [PHO…" at bounding box center [126, 574] width 192 height 589
copy div "Customer Name: [PHONE_NUMBER] Phone: [PHONE_NUMBER] Address: Business location …"
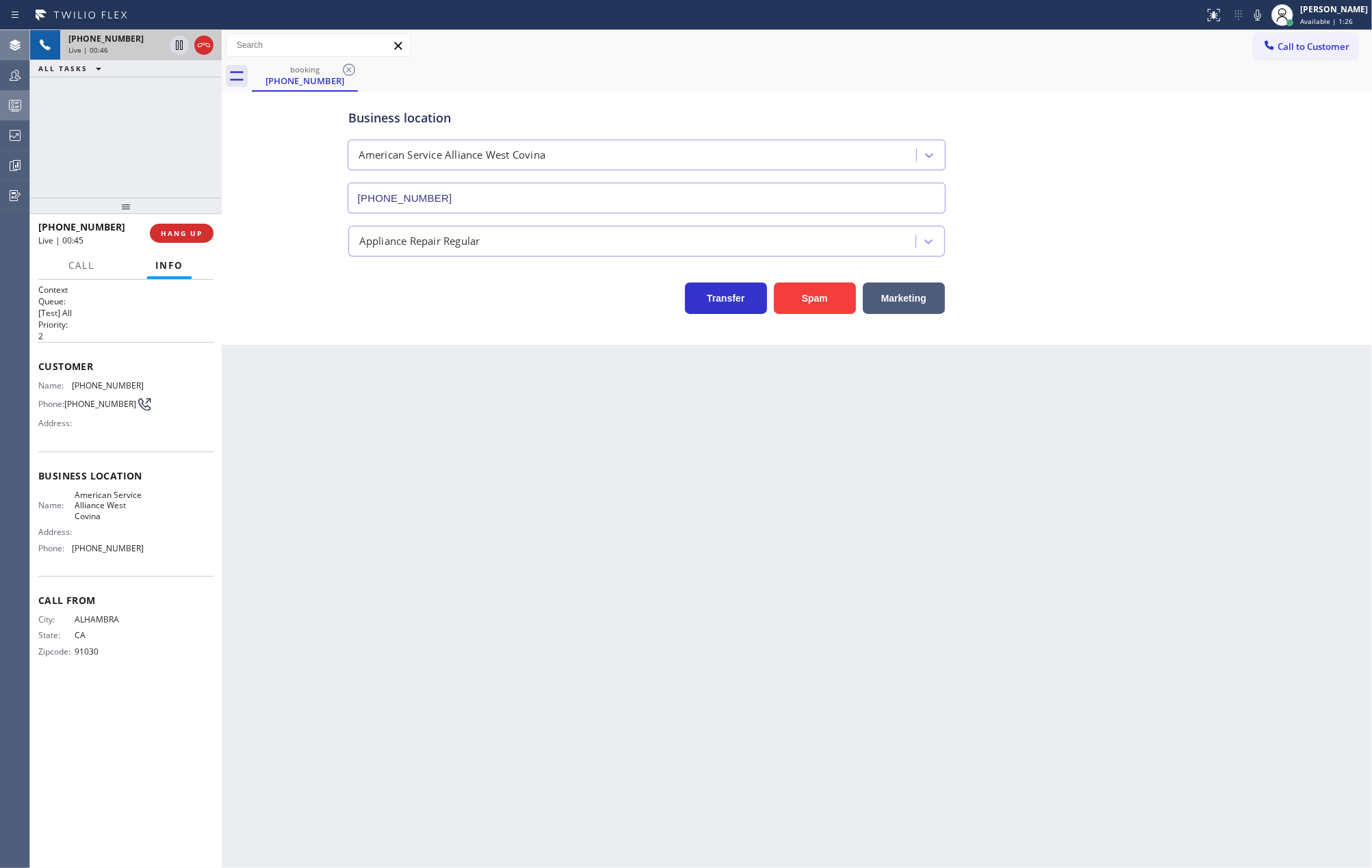
drag, startPoint x: 121, startPoint y: 200, endPoint x: 168, endPoint y: 83, distance: 126.1
click at [131, 115] on div "[PHONE_NUMBER] Live | 00:46 ALL TASKS ALL TASKS ACTIVE TASKS TASKS IN WRAP UP […" at bounding box center [126, 449] width 192 height 837
click at [180, 50] on icon at bounding box center [179, 45] width 16 height 16
click at [1266, 7] on icon at bounding box center [1257, 14] width 16 height 16
click at [172, 47] on icon at bounding box center [179, 45] width 16 height 16
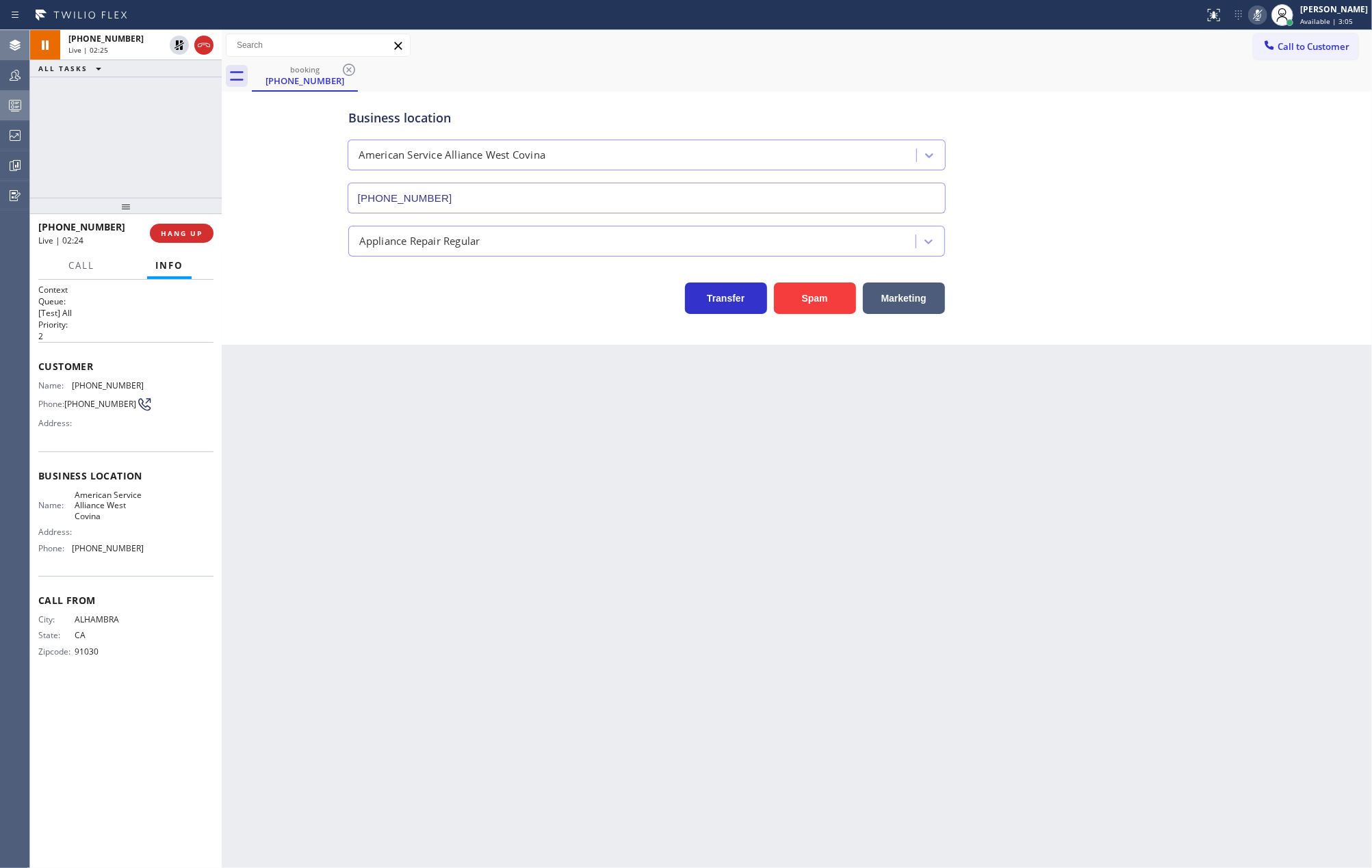
click at [1266, 13] on icon at bounding box center [1257, 14] width 16 height 16
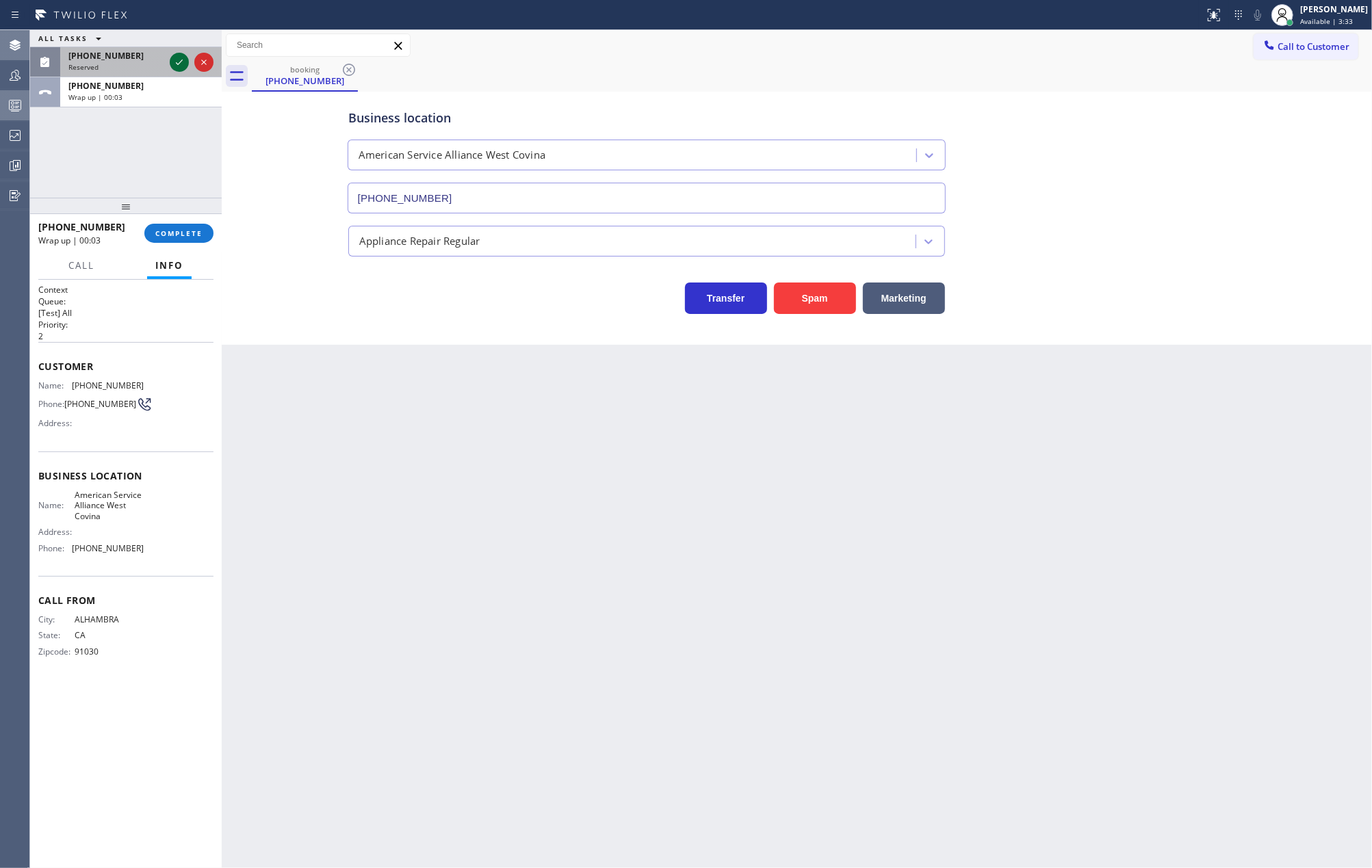
click at [177, 61] on icon at bounding box center [179, 62] width 16 height 16
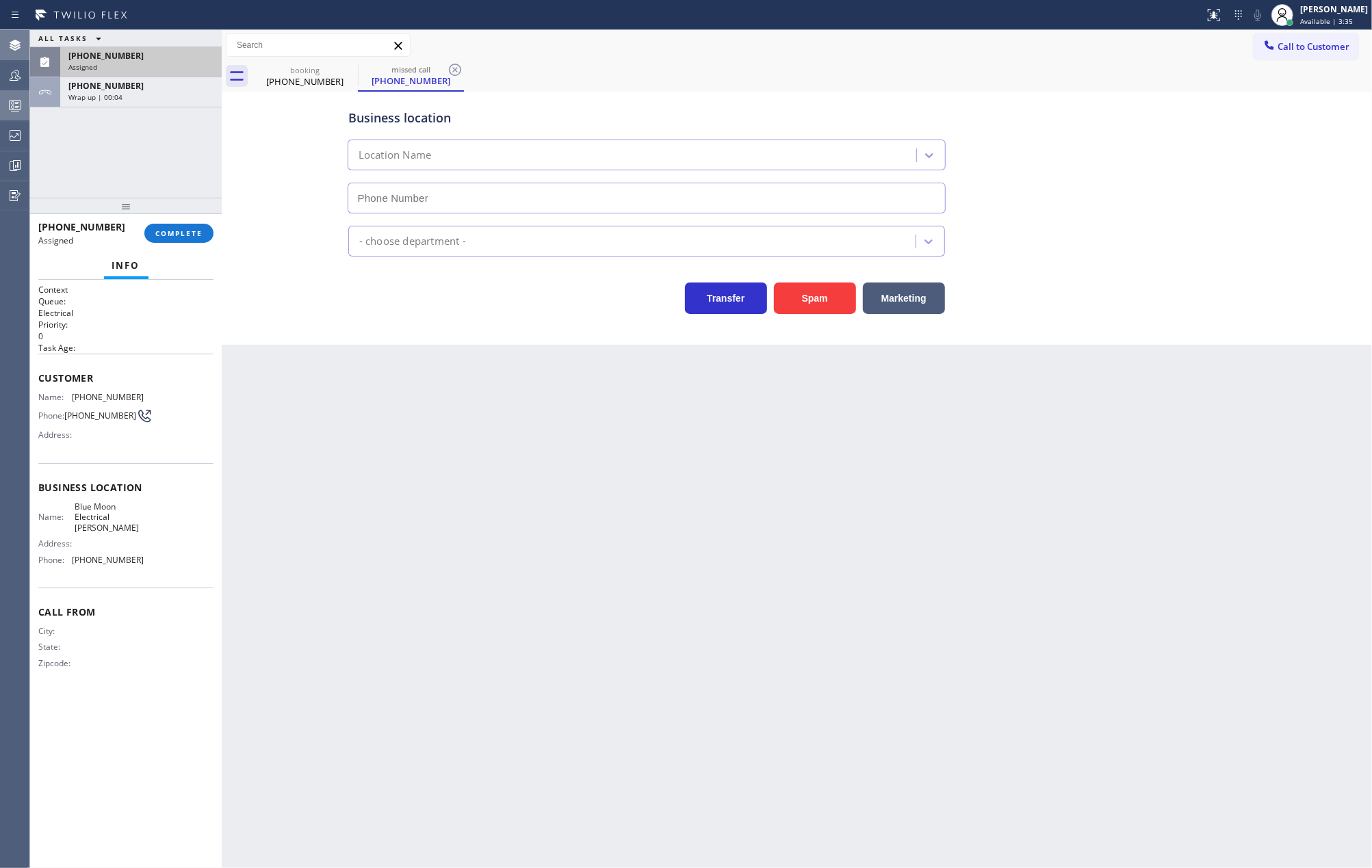
type input "(805) 222-7576"
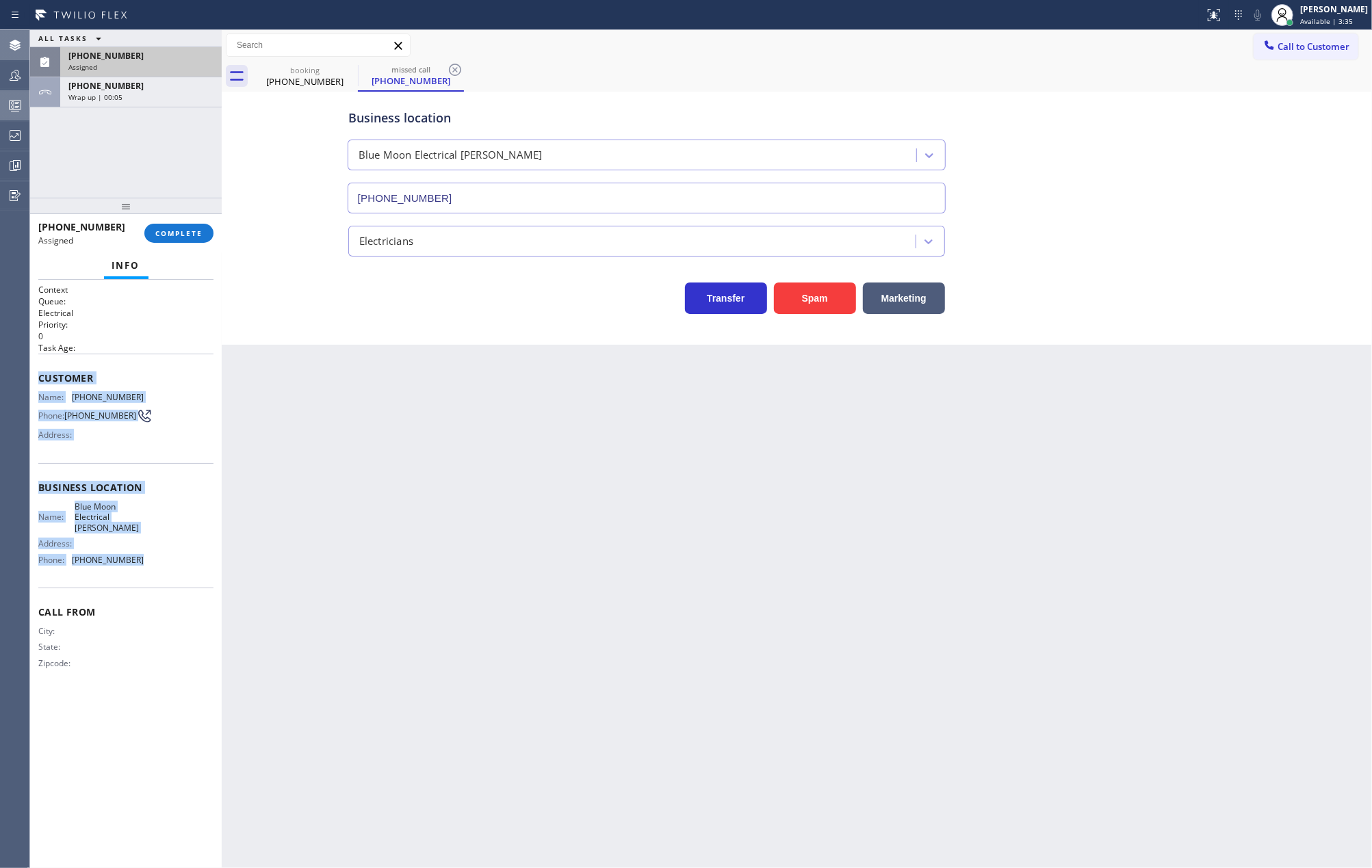
drag, startPoint x: 36, startPoint y: 384, endPoint x: 159, endPoint y: 570, distance: 223.0
click at [159, 570] on div "Context Queue: Electrical Priority: 0 Task Age: Customer Name: (805) 312-7050 P…" at bounding box center [126, 574] width 192 height 589
copy div "Customer Name: (805) 312-7050 Phone: (805) 312-7050 Address: Business location …"
click at [275, 345] on div "Business location Blue Moon Electrical Mira Monte (805) 222-7576 Electricians T…" at bounding box center [797, 218] width 1150 height 253
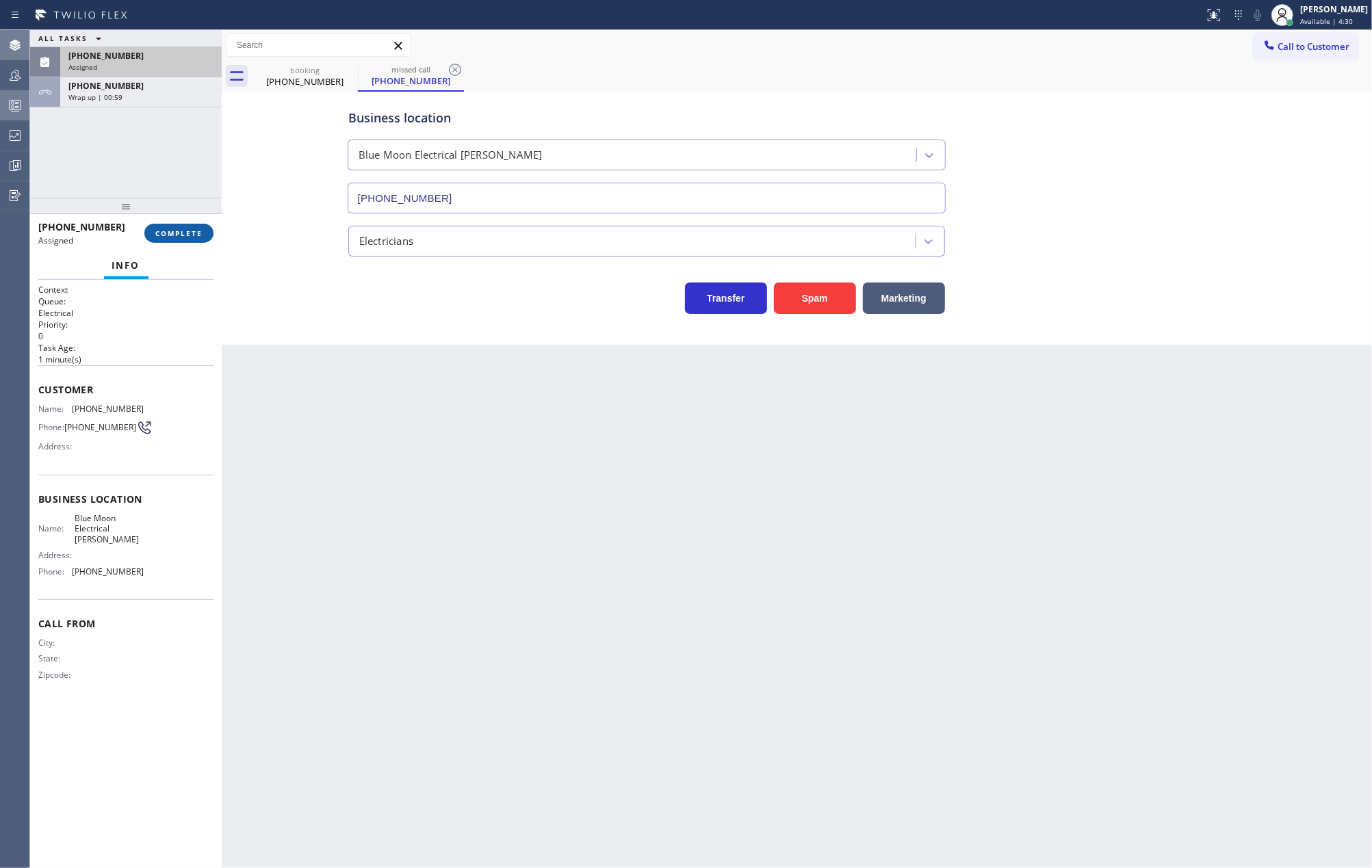
click at [162, 233] on span "COMPLETE" at bounding box center [179, 233] width 47 height 10
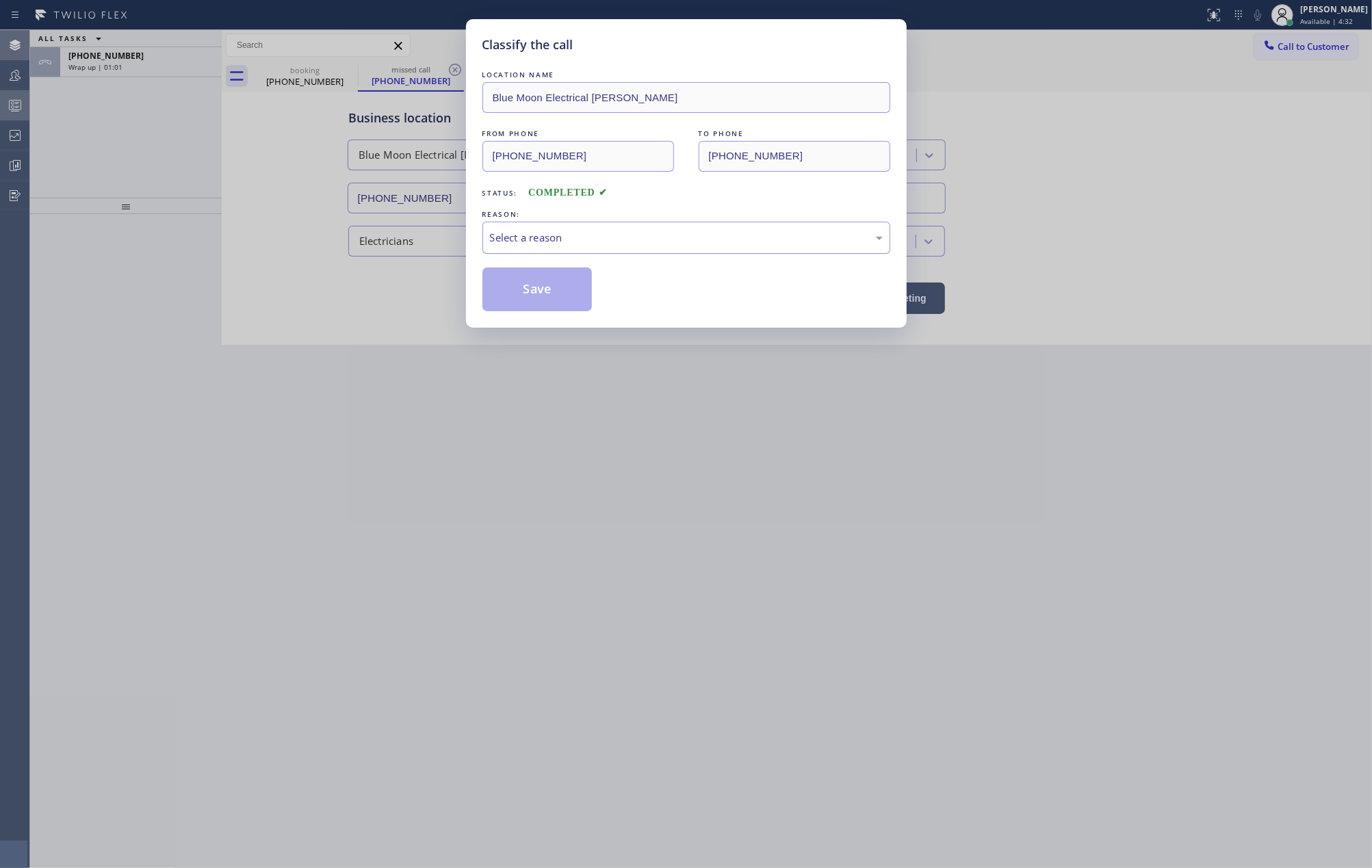
click at [559, 244] on div "Select a reason" at bounding box center [686, 238] width 393 height 15
click at [559, 297] on button "Save" at bounding box center [537, 289] width 110 height 44
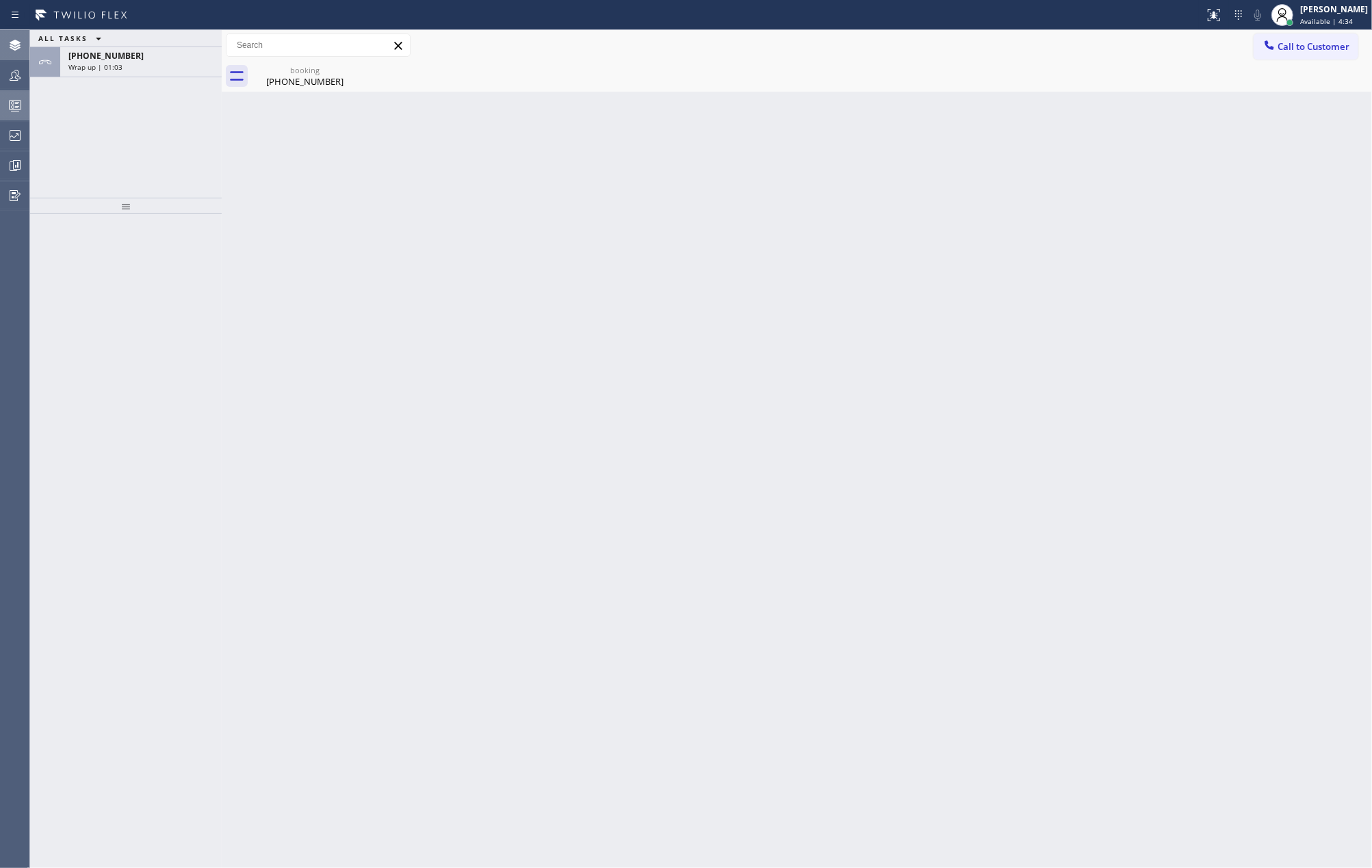
click at [1286, 50] on span "Call to Customer" at bounding box center [1313, 46] width 72 height 12
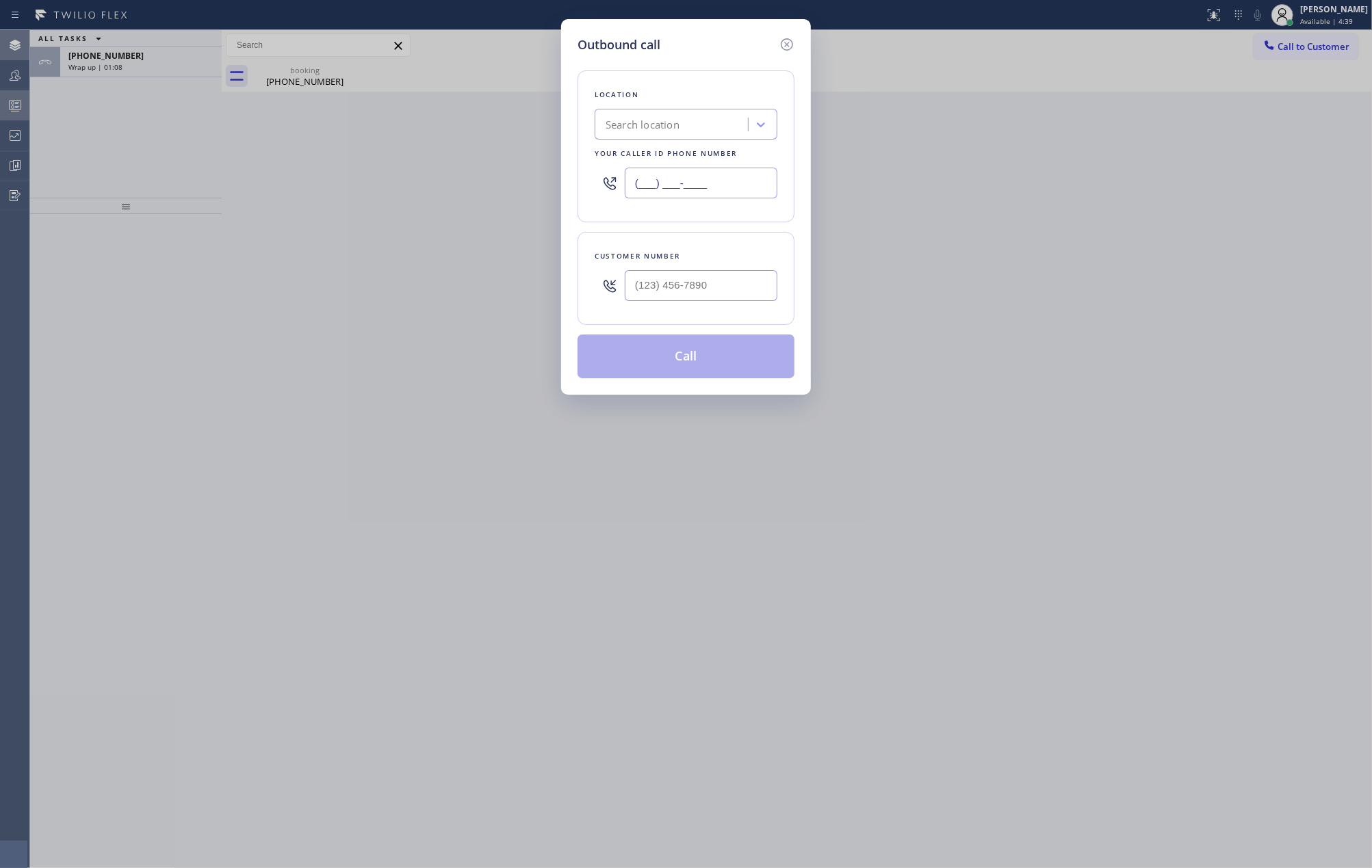
drag, startPoint x: 729, startPoint y: 184, endPoint x: 608, endPoint y: 193, distance: 121.3
click at [608, 193] on div "(___) ___-____" at bounding box center [685, 182] width 182 height 45
paste input "805) 222-7576"
type input "(805) 222-7576"
click at [701, 286] on input "(___) ___-____" at bounding box center [701, 286] width 153 height 31
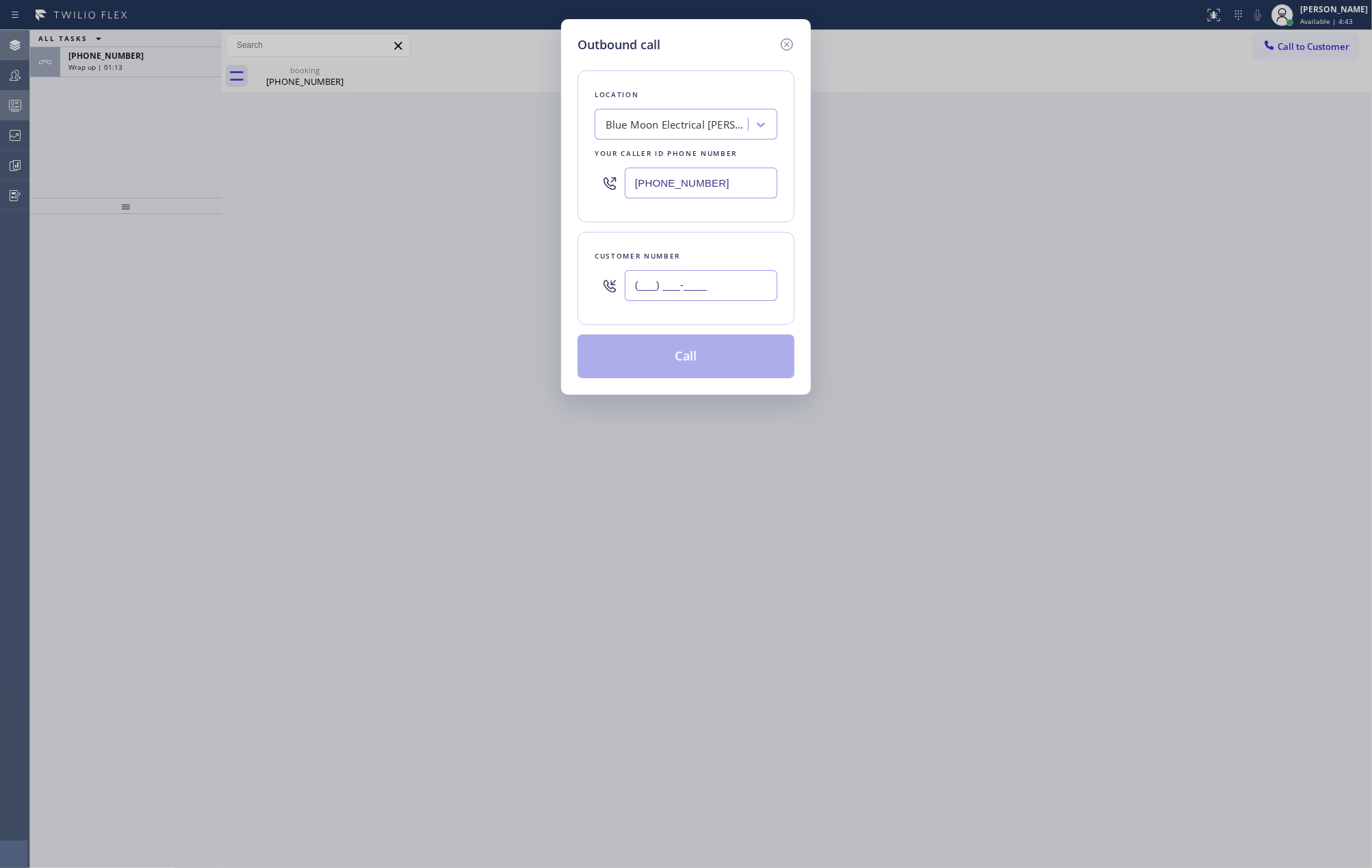
paste input "805) 312-7050"
type input "(805) 312-7050"
click at [710, 358] on button "Call" at bounding box center [685, 356] width 217 height 44
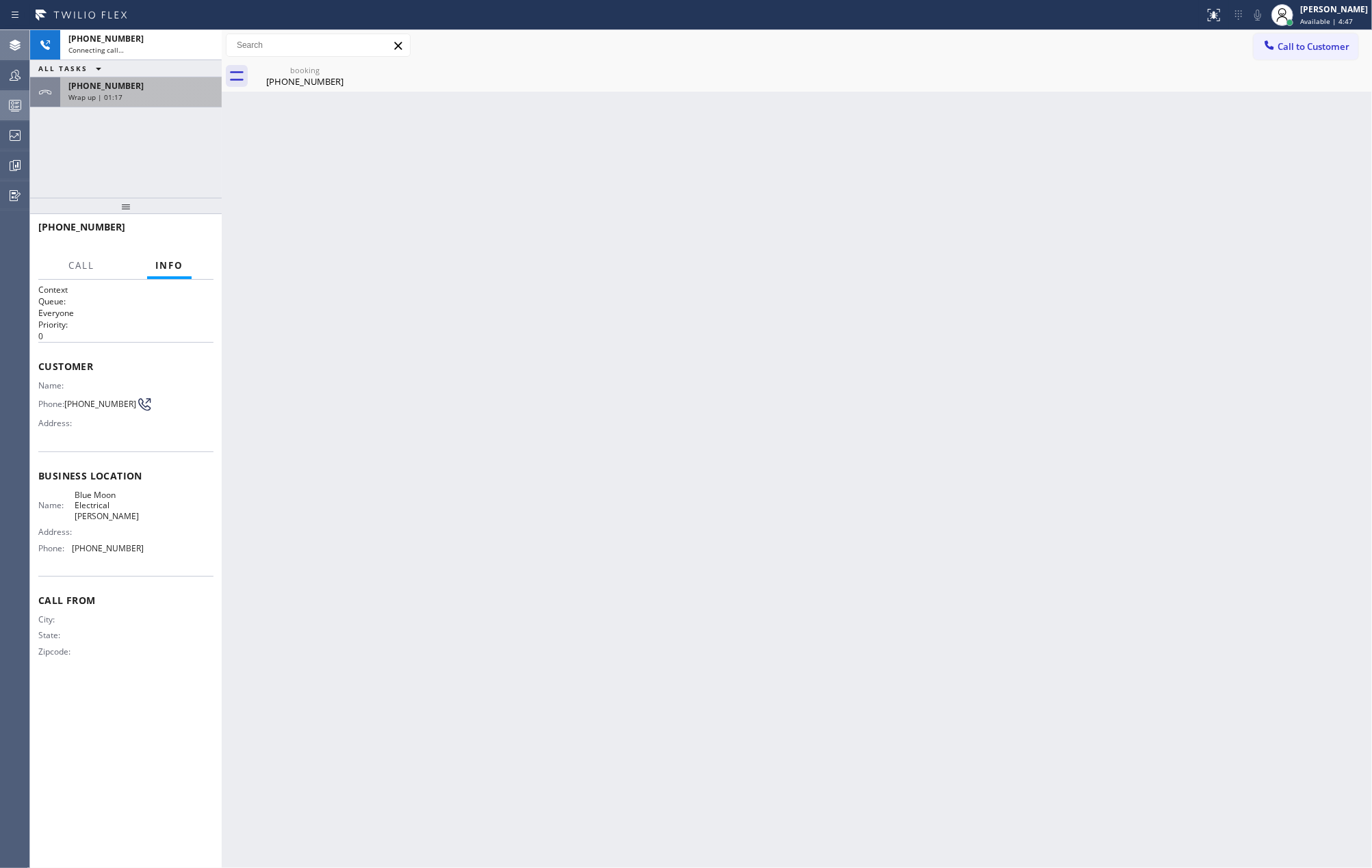
click at [158, 97] on div "Wrap up | 01:17" at bounding box center [141, 97] width 145 height 10
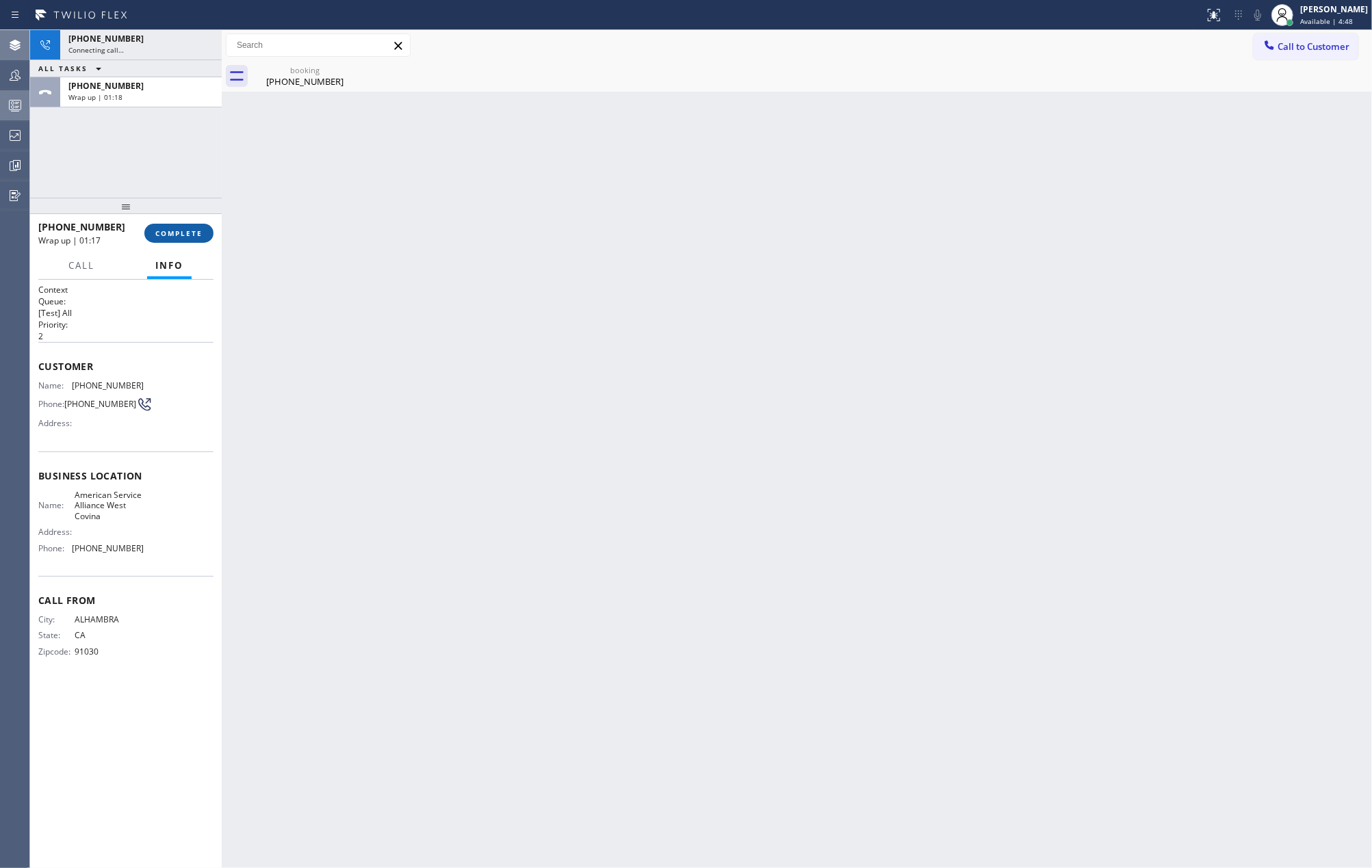
click at [167, 232] on span "COMPLETE" at bounding box center [179, 233] width 47 height 10
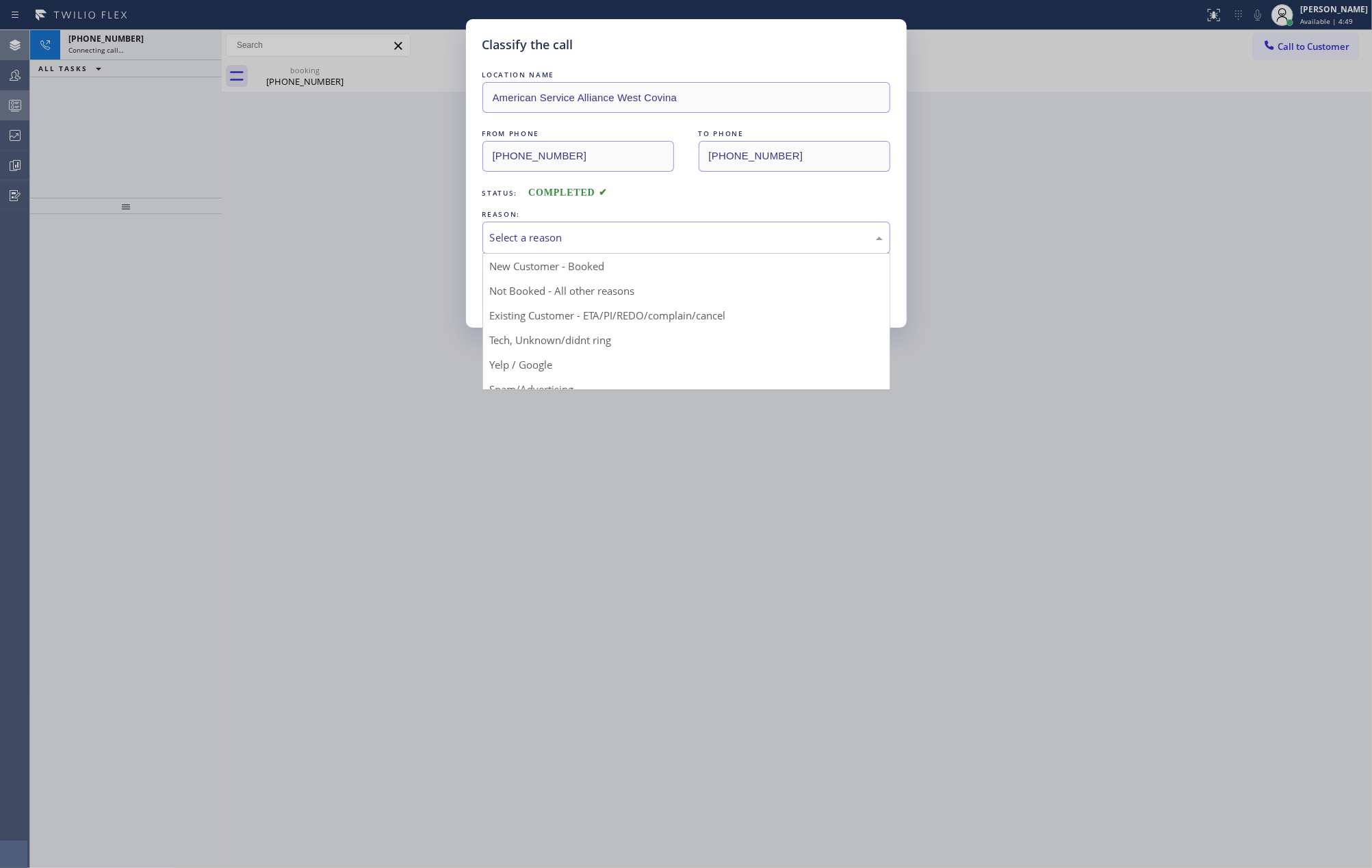
click at [572, 228] on div "Select a reason" at bounding box center [686, 238] width 408 height 32
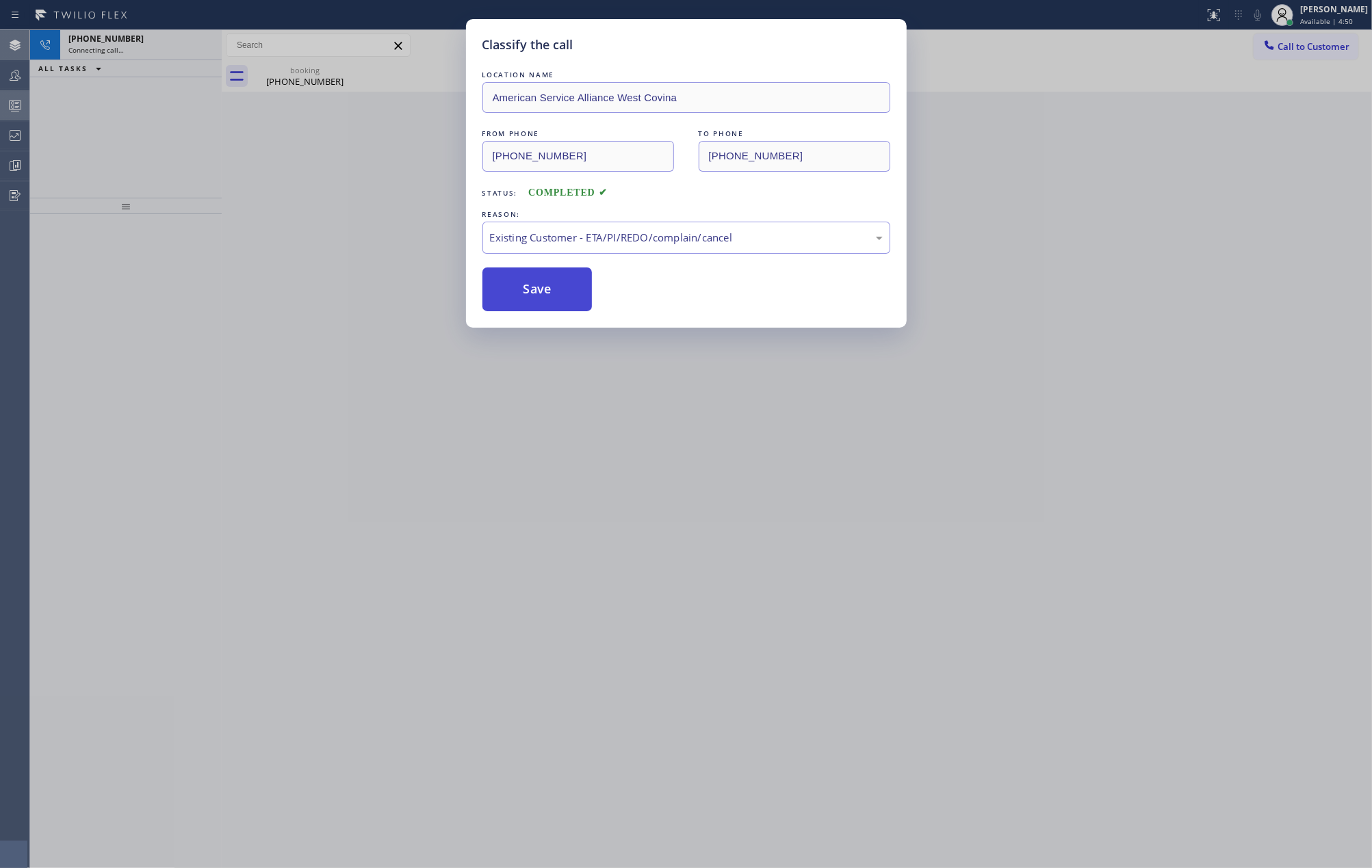
click at [561, 285] on button "Save" at bounding box center [537, 289] width 110 height 44
click at [292, 278] on div "Classify the call LOCATION NAME American Service Alliance West Covina FROM PHON…" at bounding box center [686, 434] width 1372 height 868
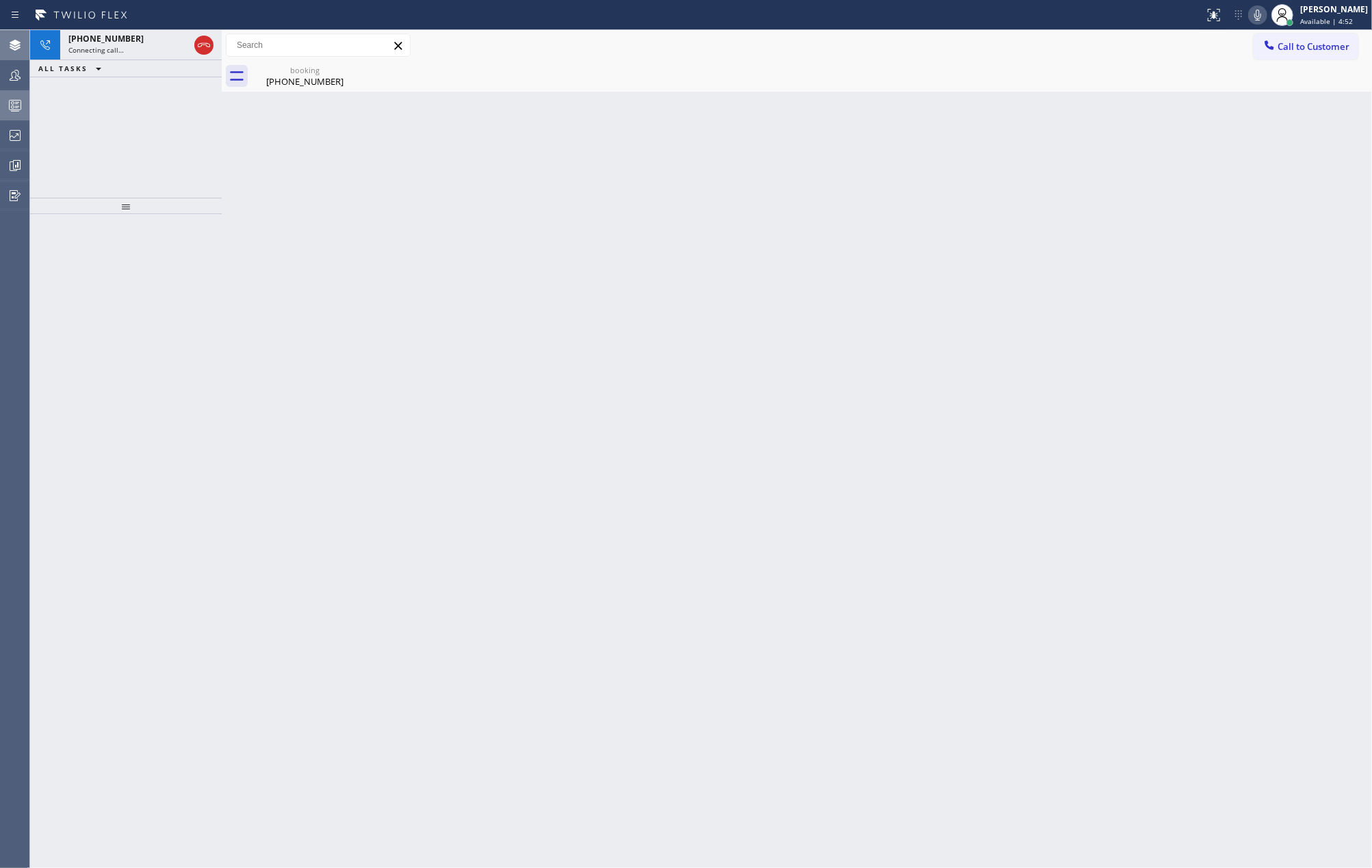
drag, startPoint x: 119, startPoint y: 206, endPoint x: 121, endPoint y: 151, distance: 55.0
click at [121, 151] on div "+18053127050 Connecting call… ALL TASKS ALL TASKS ACTIVE TASKS TASKS IN WRAP UP" at bounding box center [126, 449] width 192 height 837
click at [202, 44] on icon at bounding box center [204, 45] width 16 height 16
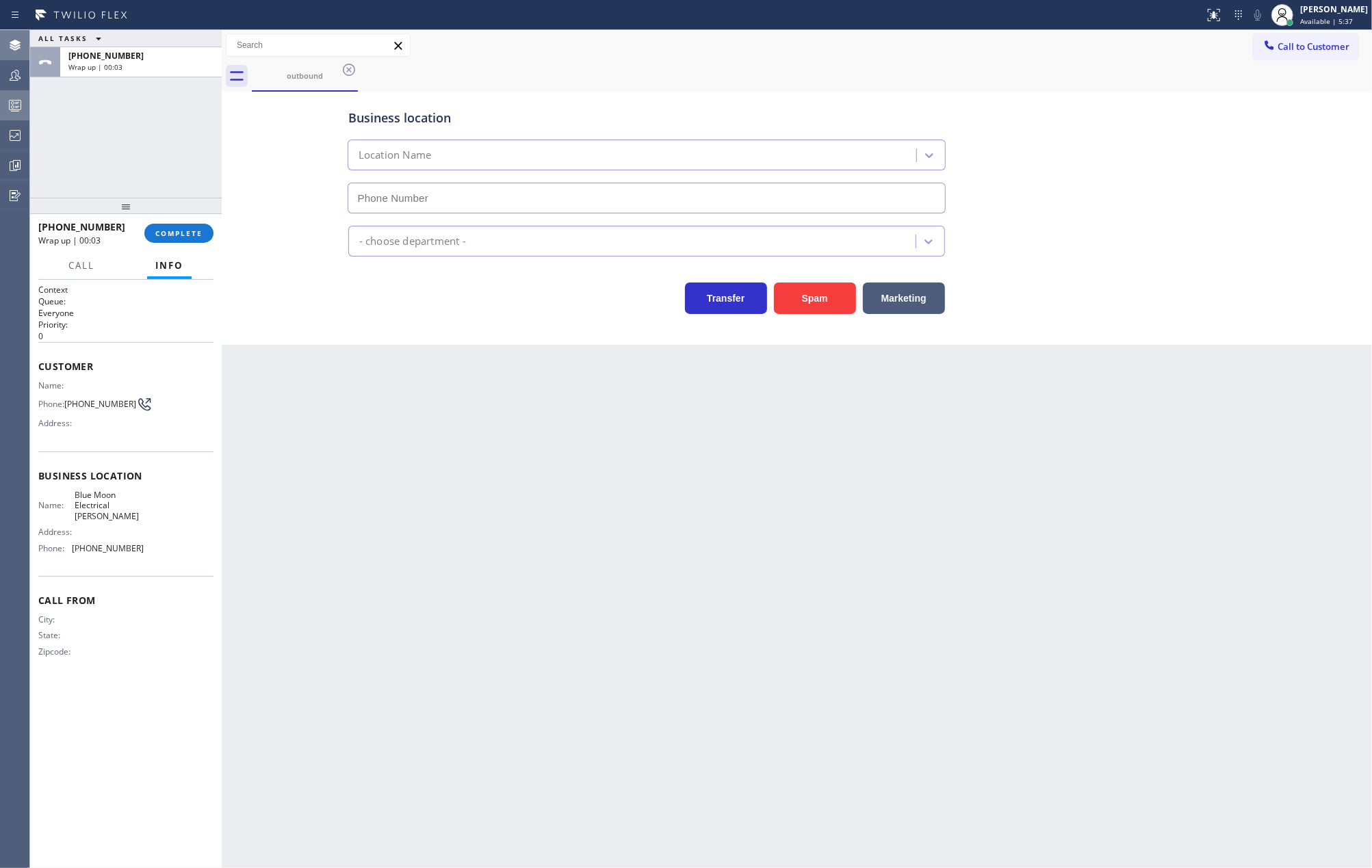
type input "(805) 222-7576"
click at [173, 241] on button "COMPLETE" at bounding box center [179, 233] width 69 height 19
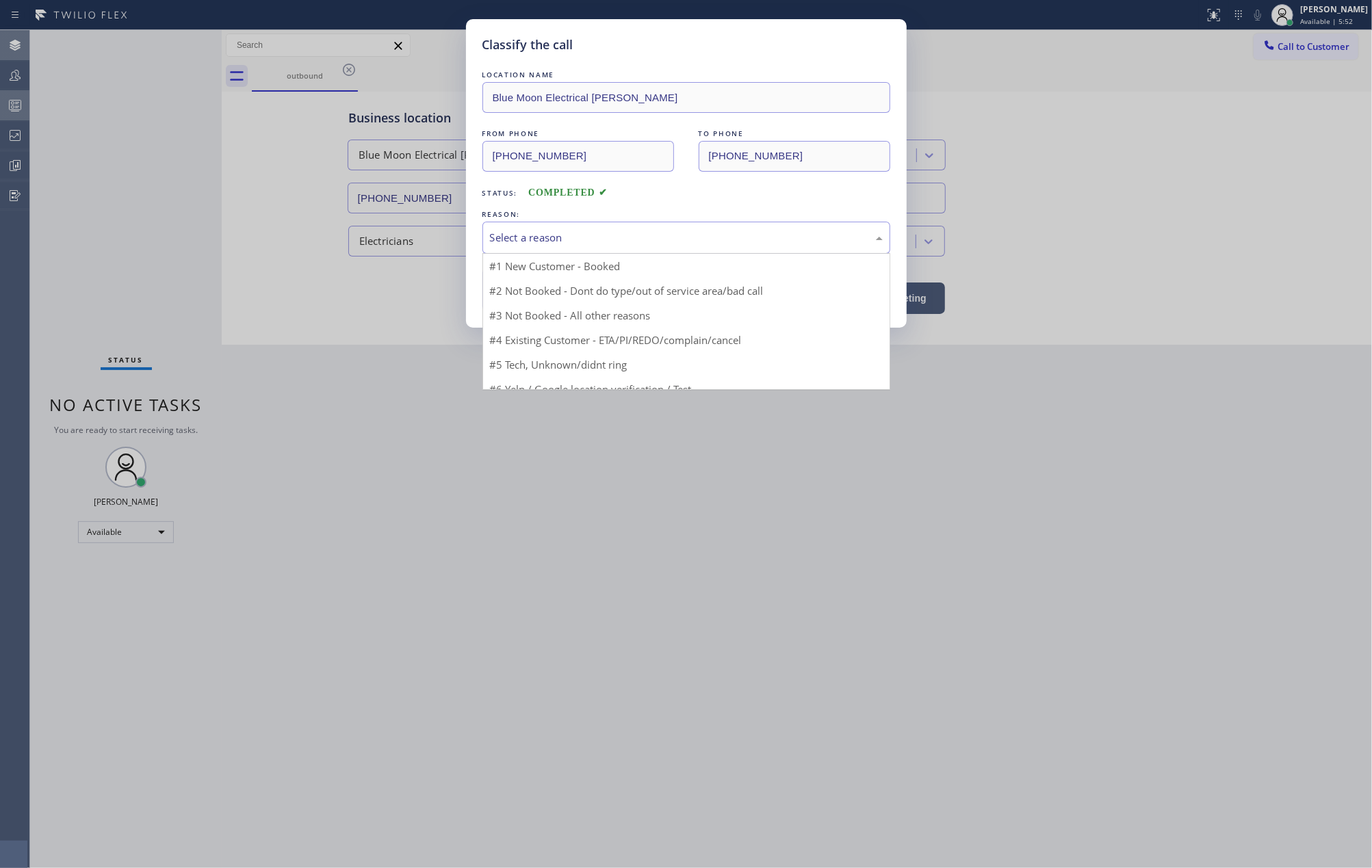
click at [545, 239] on div "Select a reason" at bounding box center [686, 238] width 393 height 15
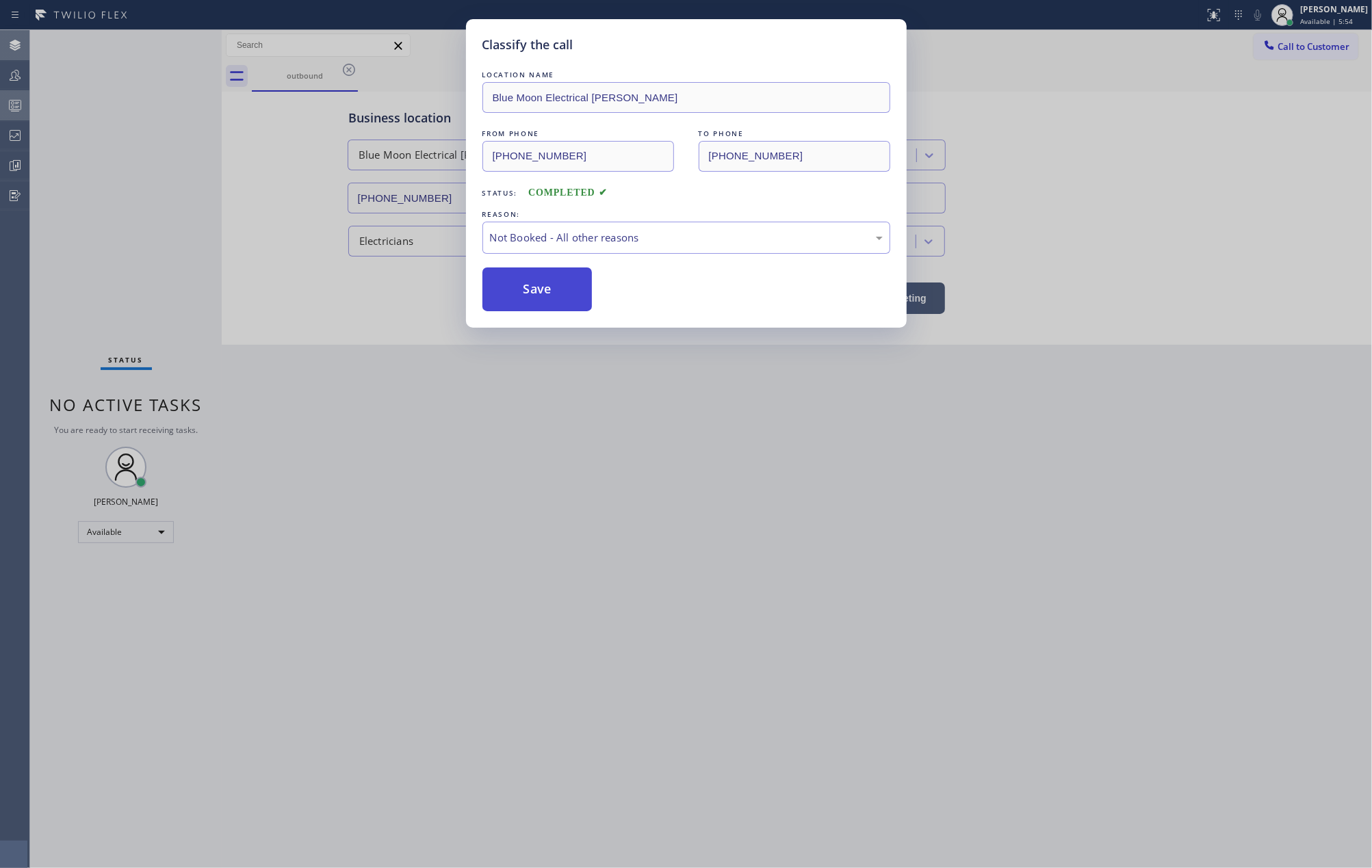
click at [548, 291] on button "Save" at bounding box center [537, 289] width 110 height 44
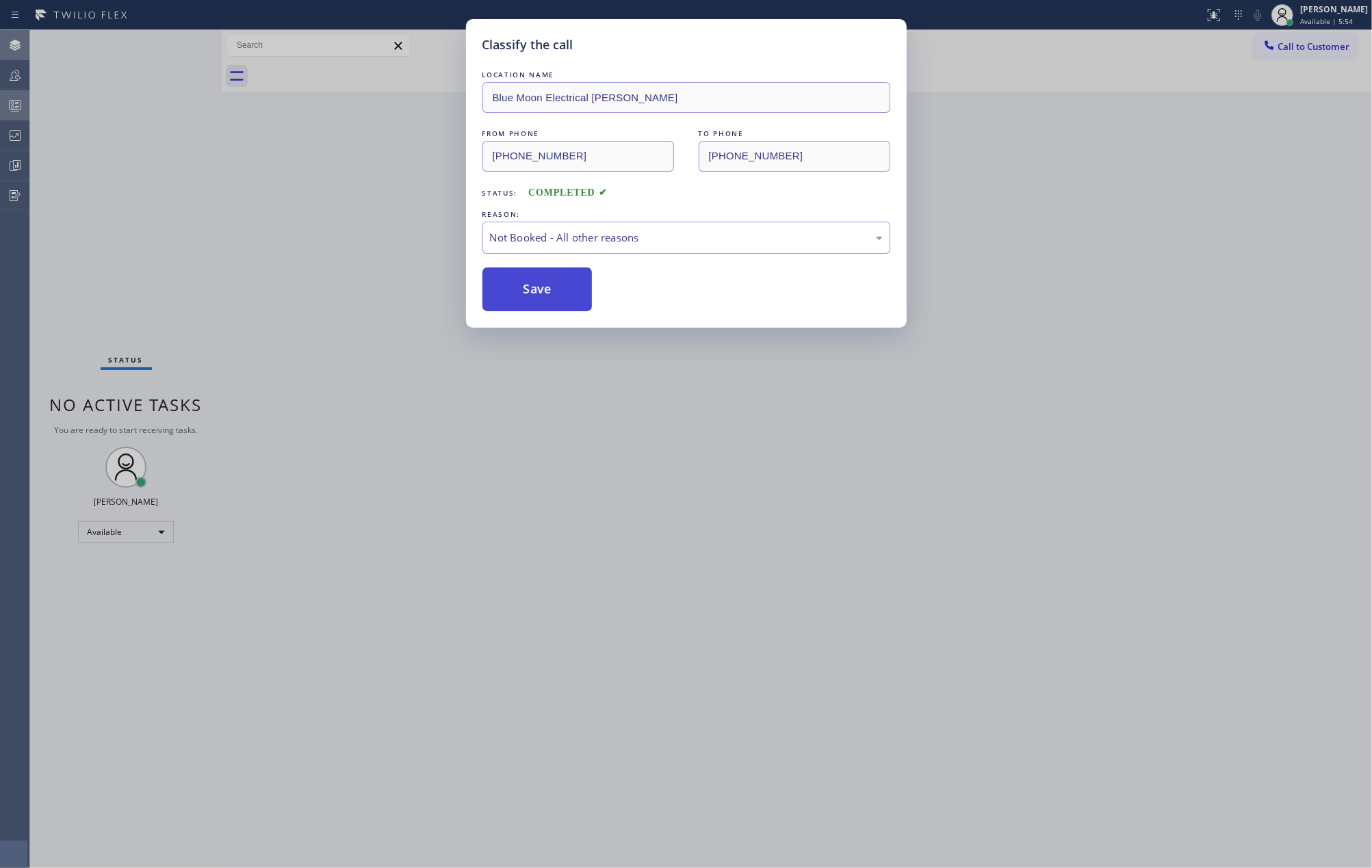
click at [548, 291] on button "Save" at bounding box center [537, 289] width 110 height 44
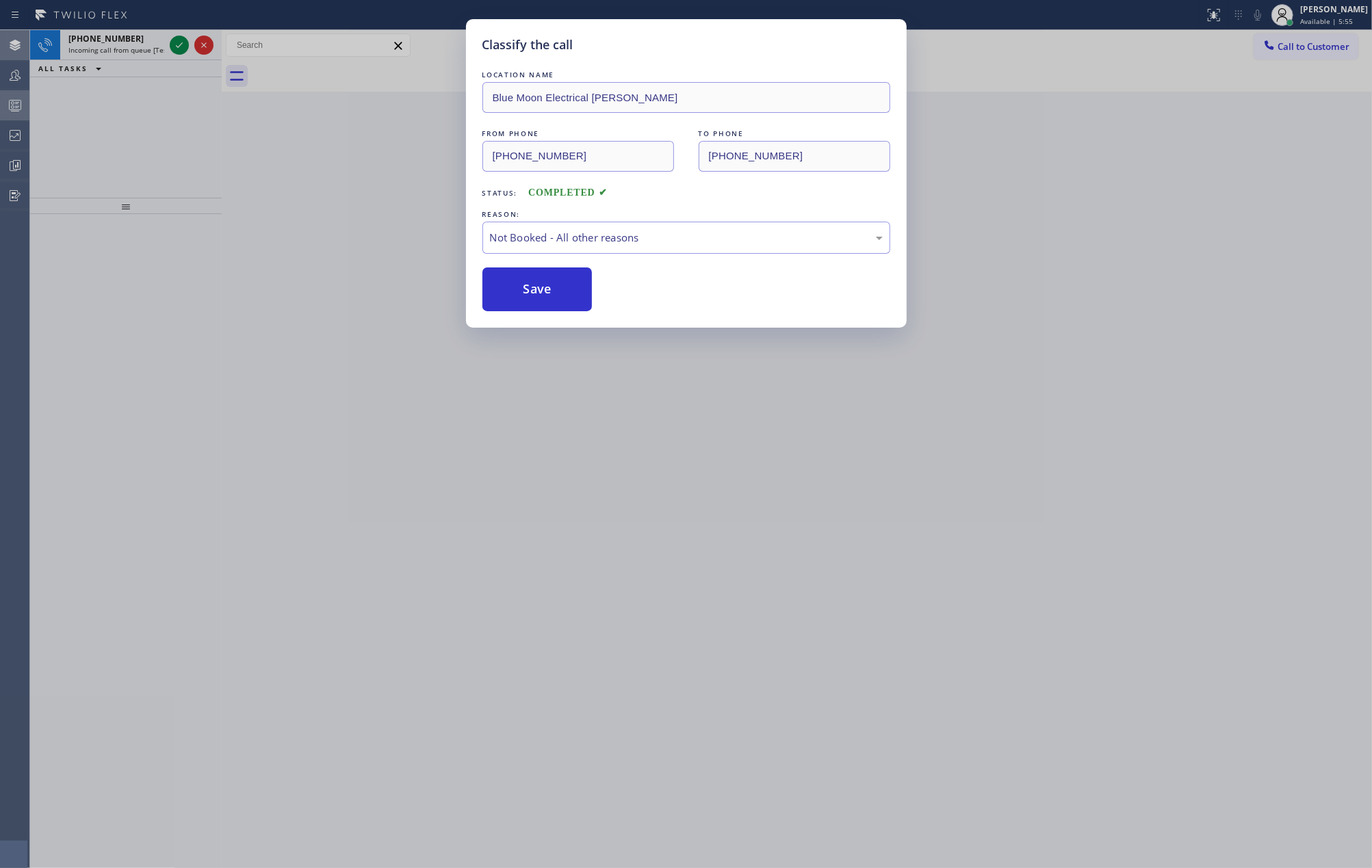
click at [415, 271] on div "Classify the call LOCATION NAME Synergy Home Services Laguna Woods FROM PHONE (…" at bounding box center [701, 449] width 1341 height 837
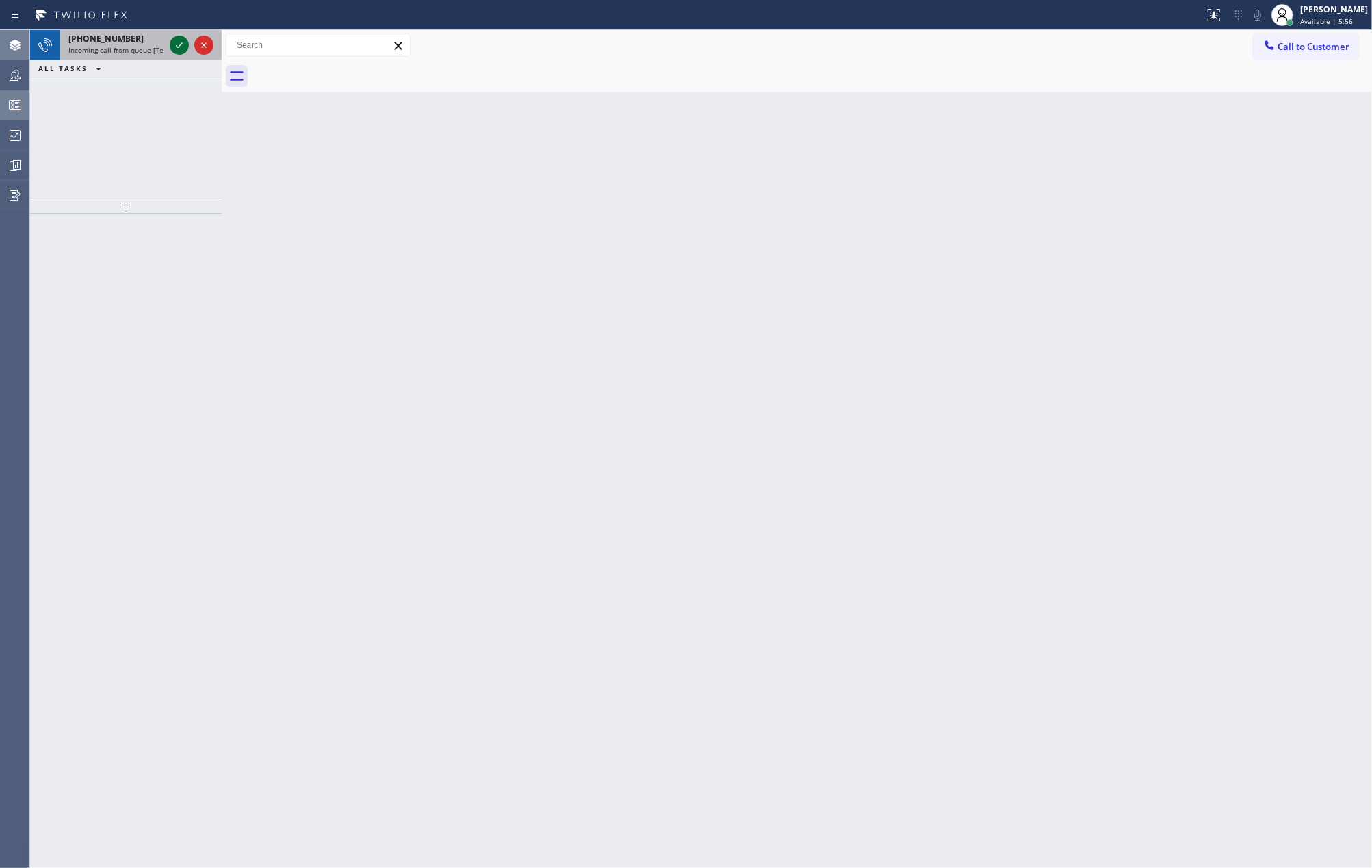
click at [176, 48] on icon at bounding box center [179, 45] width 16 height 16
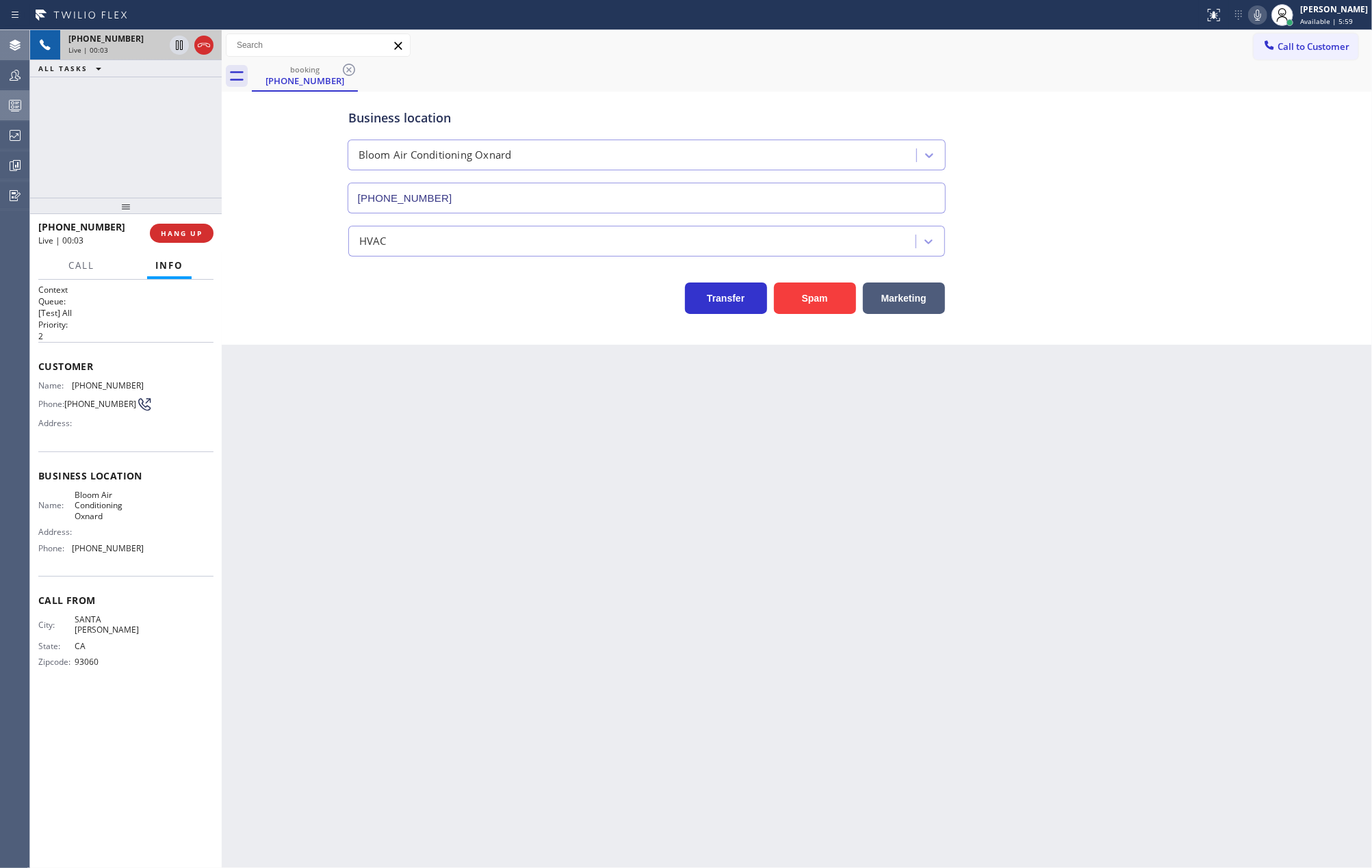
type input "(805) 600-3424"
click at [172, 239] on button "HANG UP" at bounding box center [182, 233] width 64 height 19
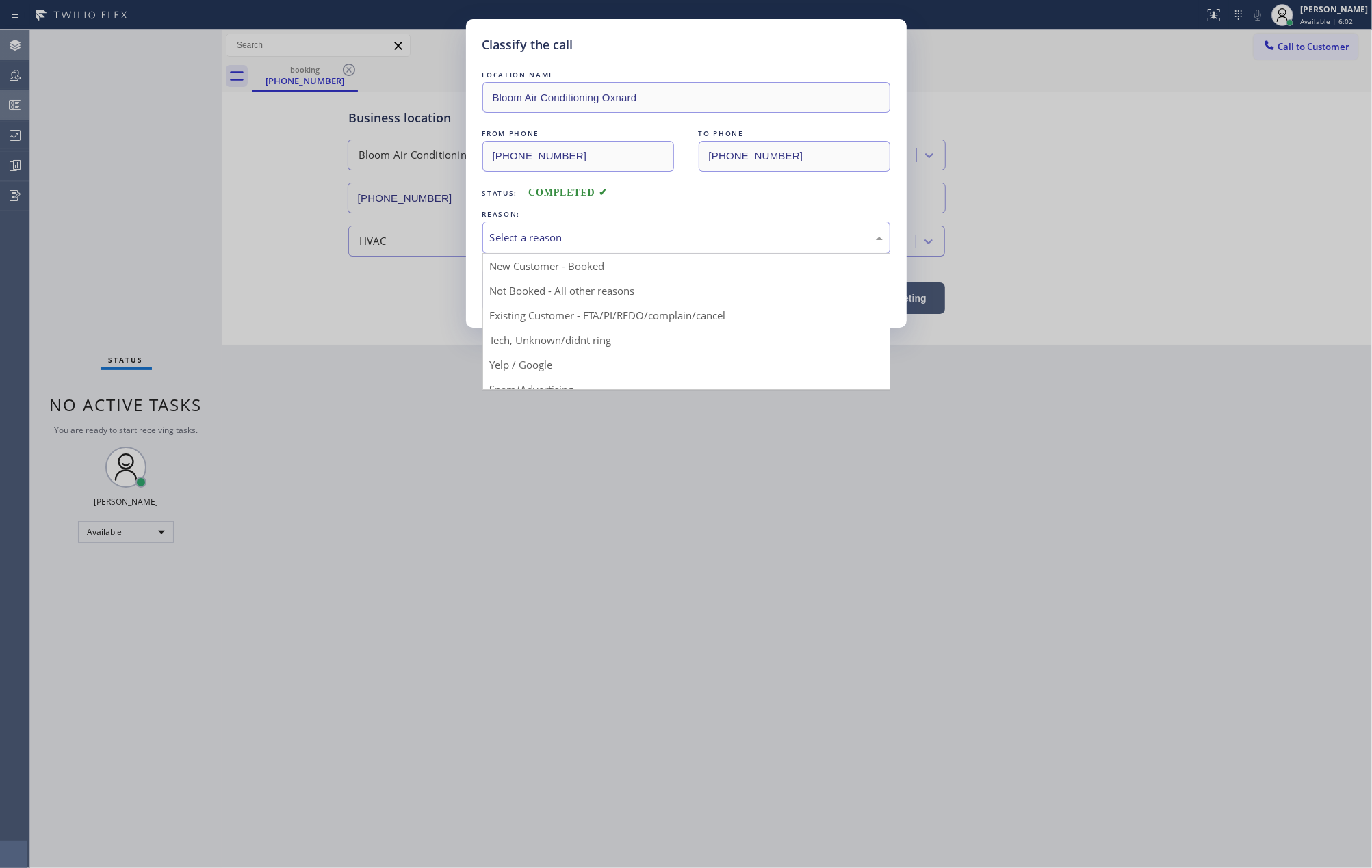
click at [577, 230] on div "Select a reason" at bounding box center [686, 238] width 393 height 15
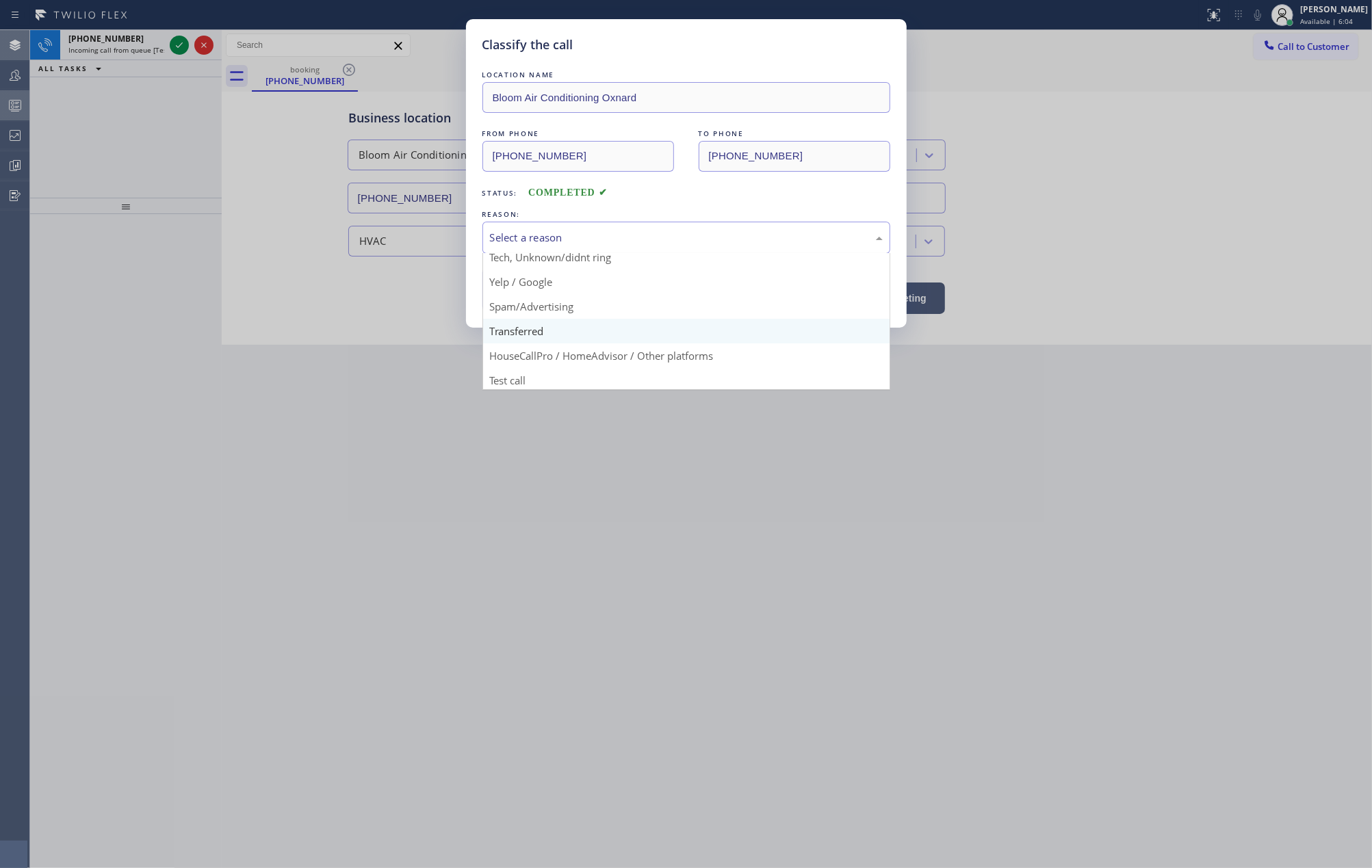
scroll to position [86, 0]
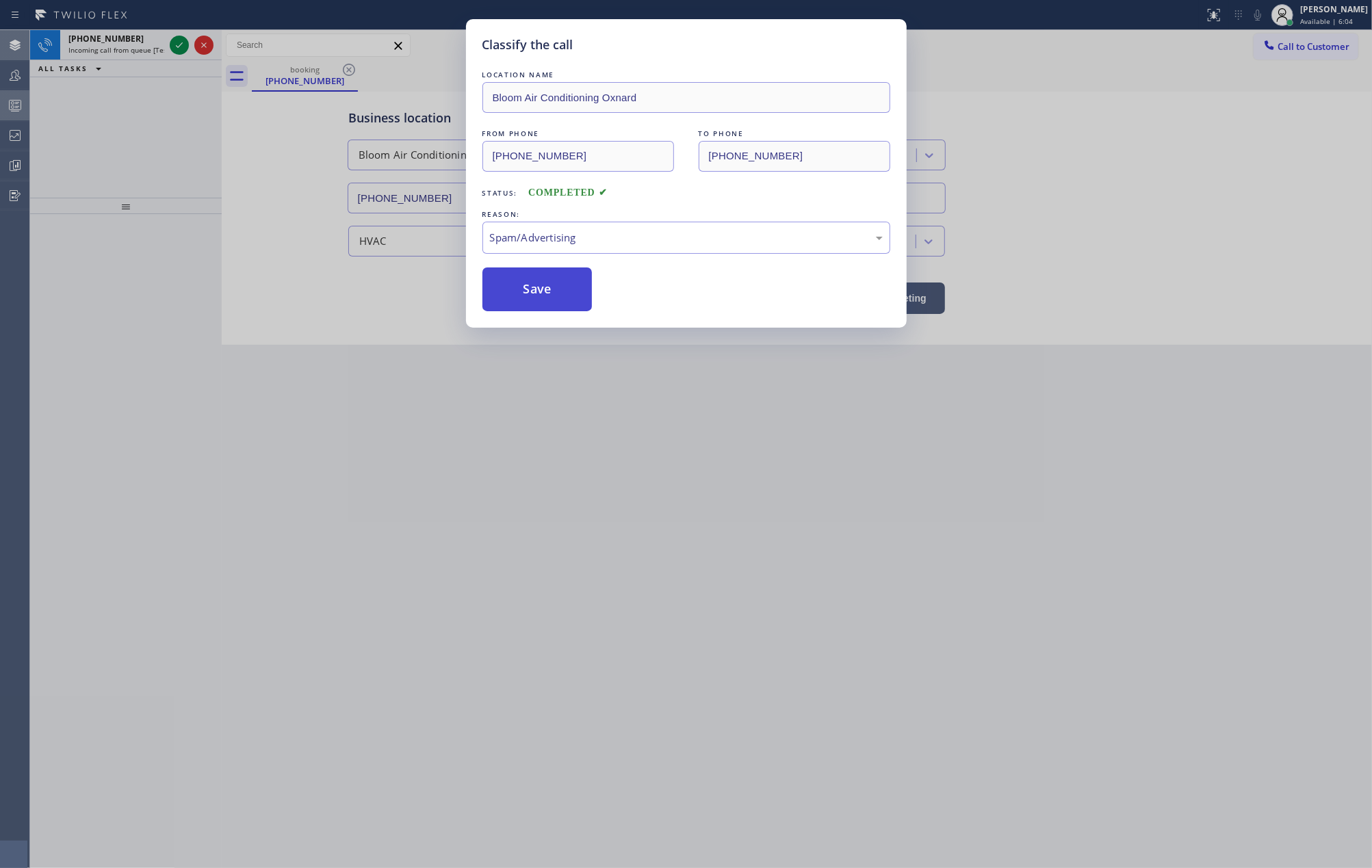
click at [546, 291] on button "Save" at bounding box center [537, 289] width 110 height 44
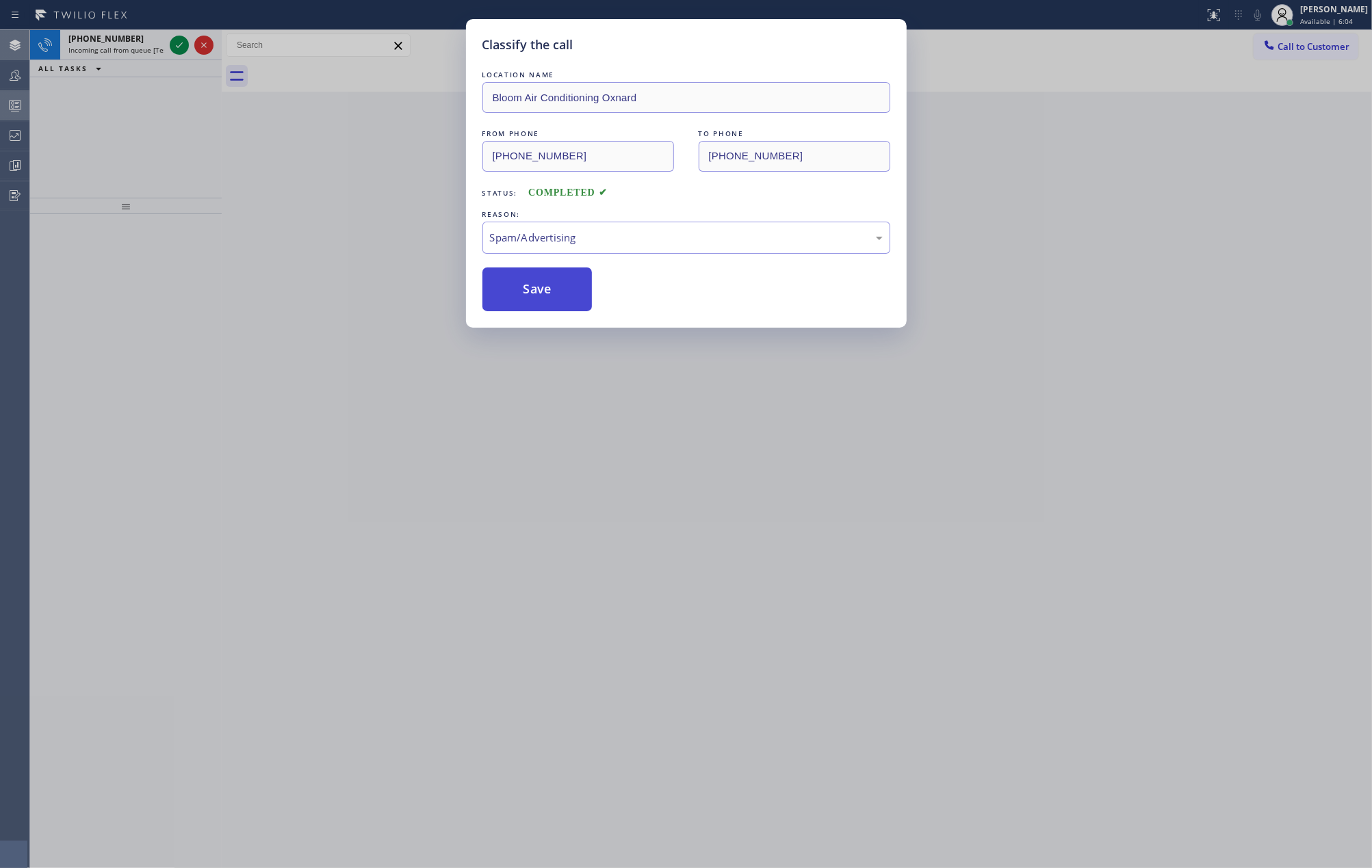
click at [546, 291] on button "Save" at bounding box center [537, 289] width 110 height 44
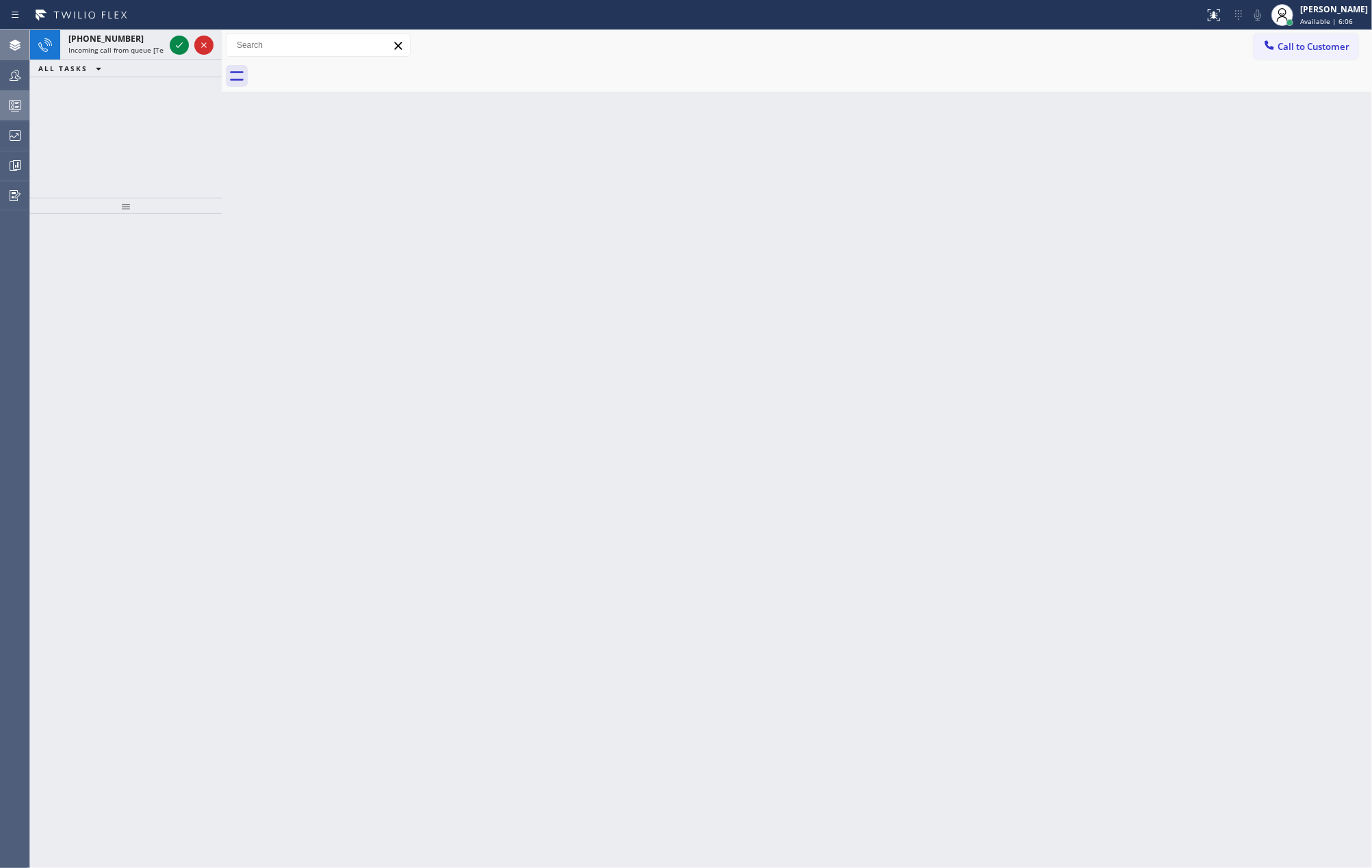
click at [174, 45] on icon at bounding box center [179, 45] width 16 height 16
click at [174, 45] on div "Status No active tasks You are ready to start receiving tasks. [PERSON_NAME] Av…" at bounding box center [126, 449] width 192 height 837
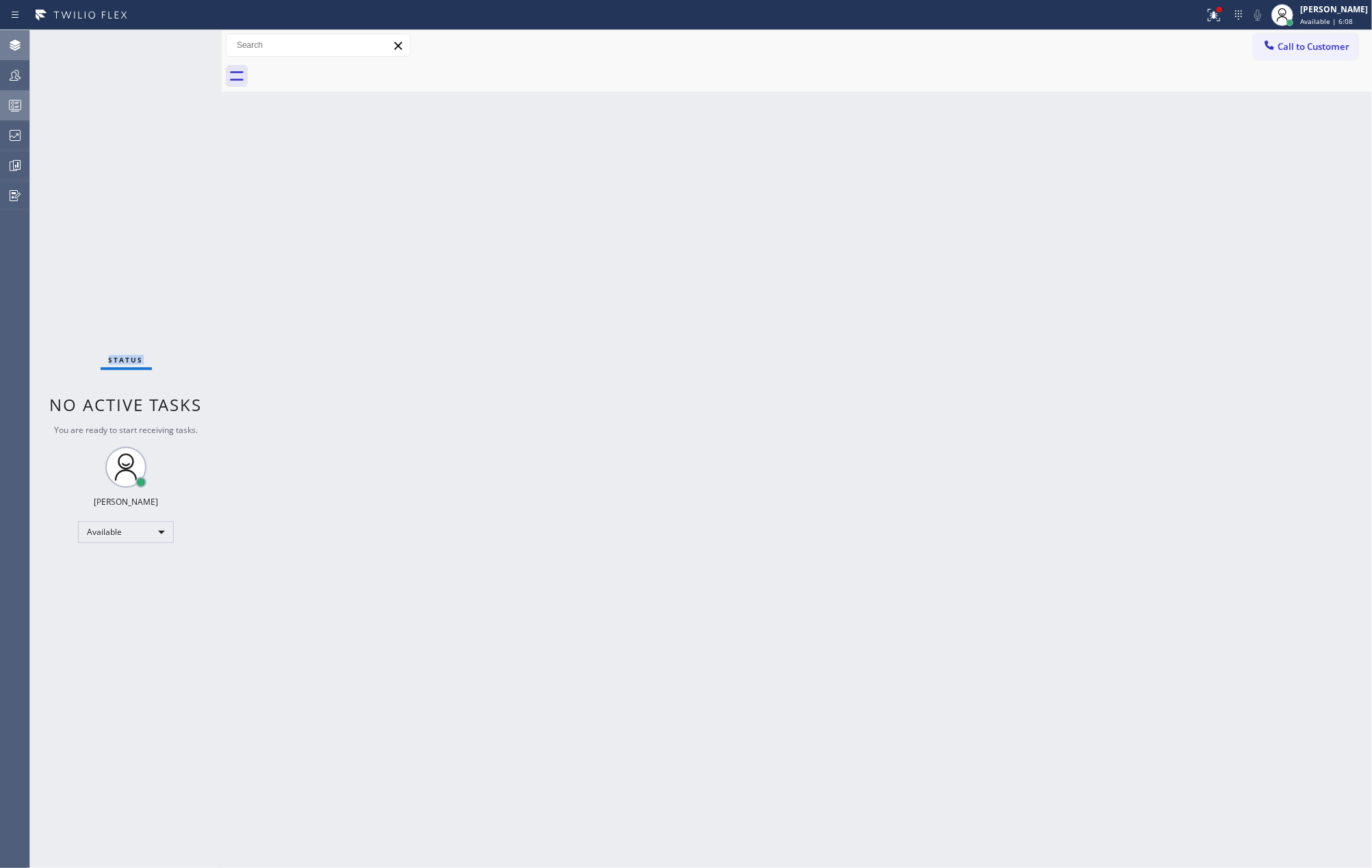
click at [174, 45] on div "Status No active tasks You are ready to start receiving tasks. [PERSON_NAME] Av…" at bounding box center [126, 449] width 192 height 837
click at [1222, 11] on icon at bounding box center [1213, 14] width 16 height 16
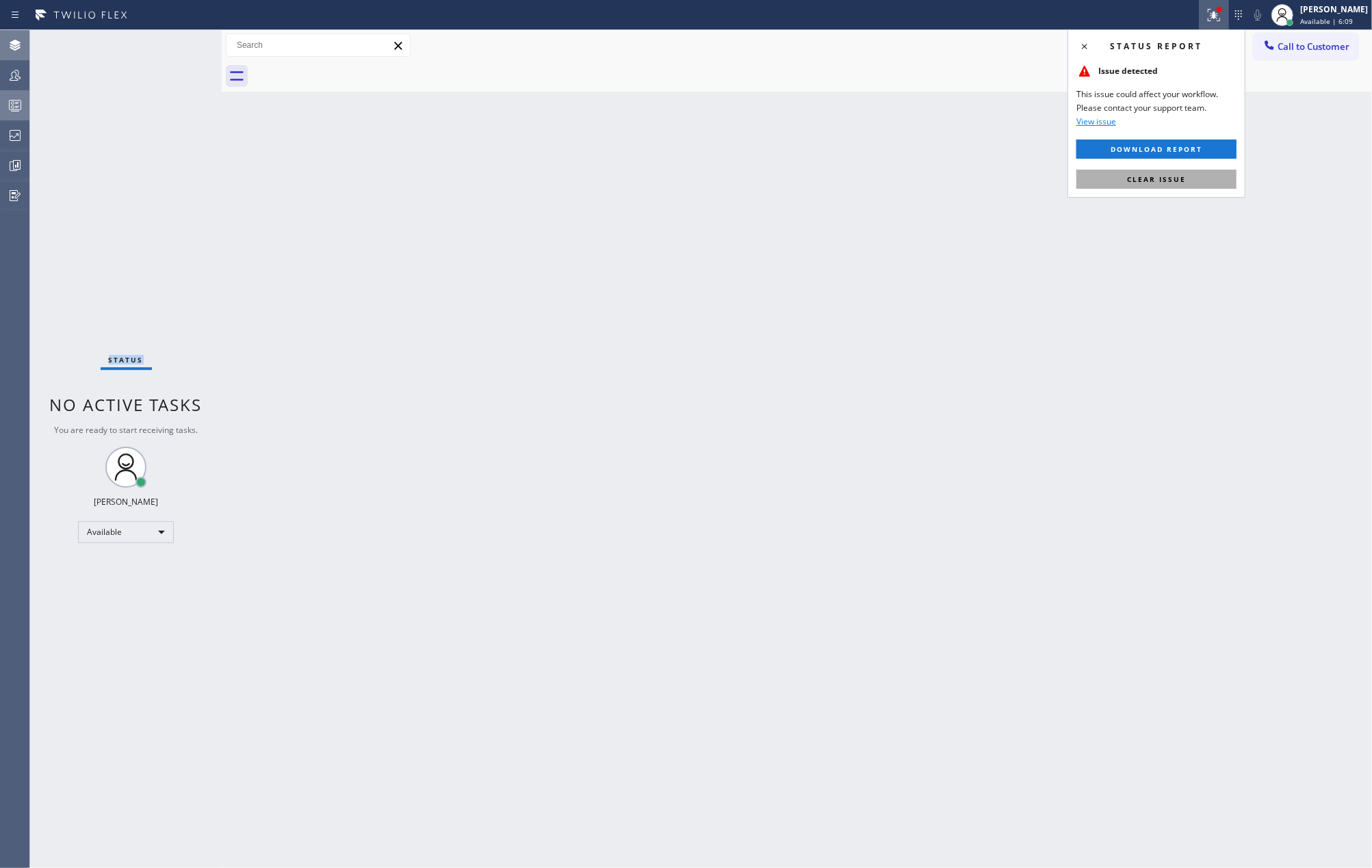
click at [1161, 181] on span "Clear issue" at bounding box center [1156, 180] width 59 height 10
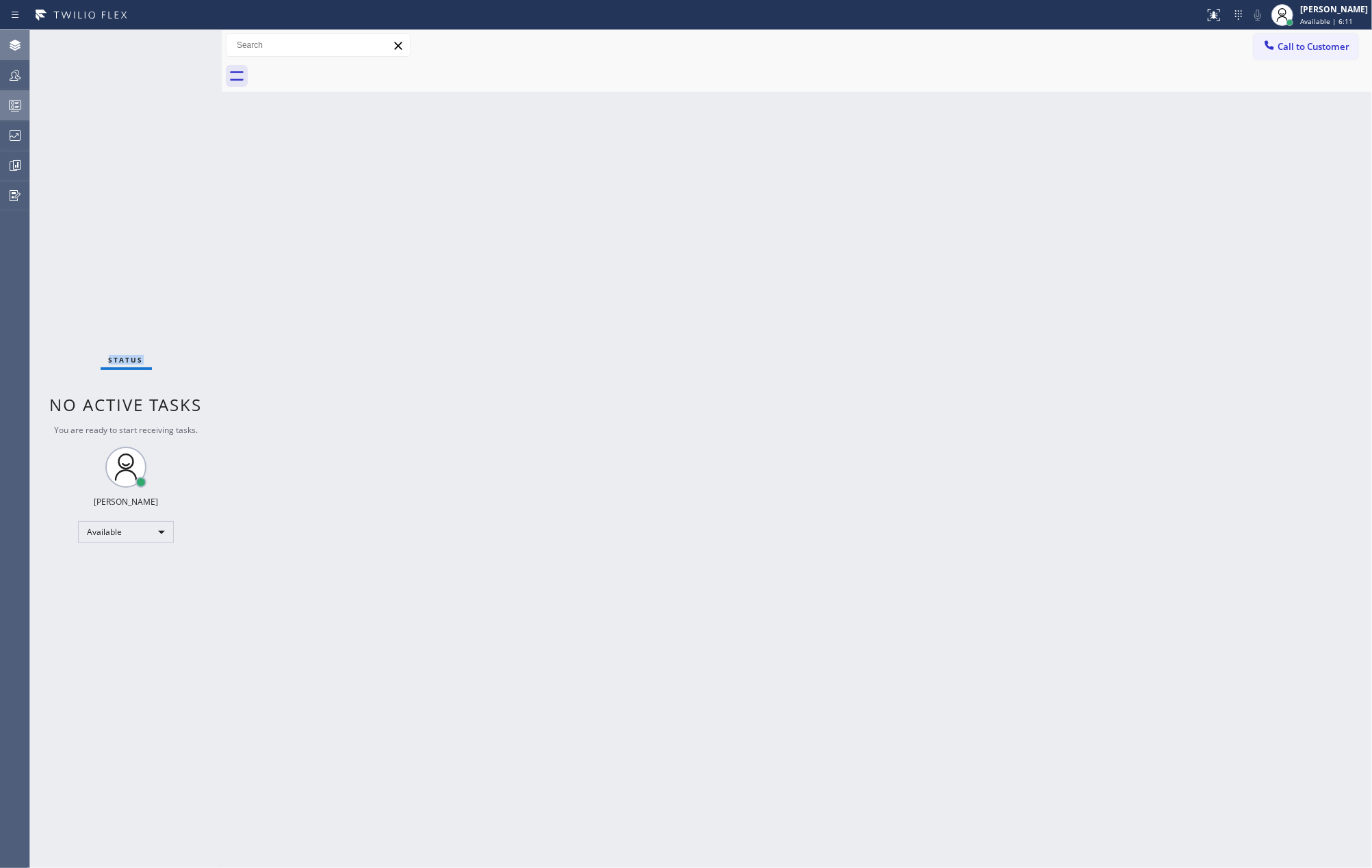
click at [14, 105] on icon at bounding box center [14, 105] width 16 height 16
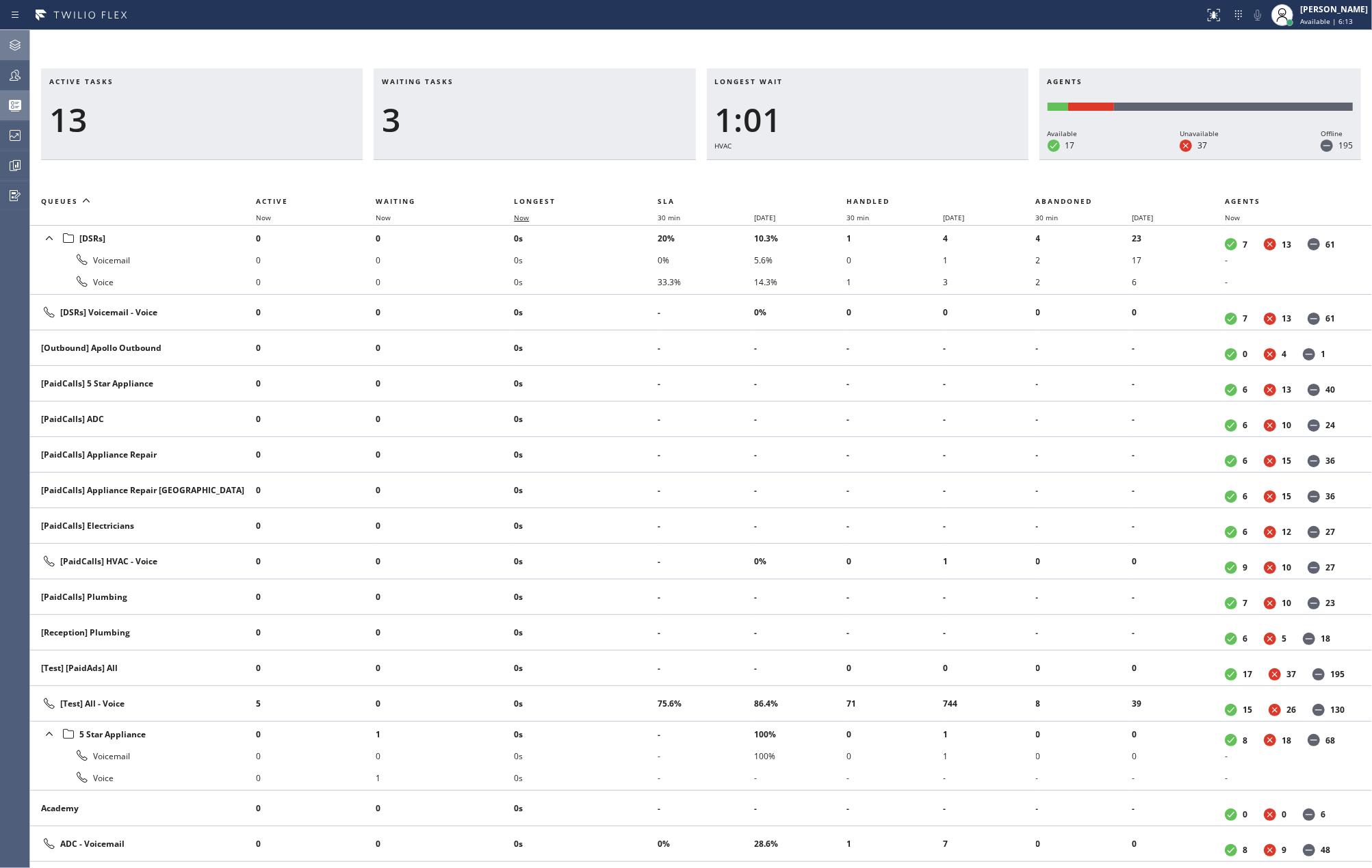
click at [529, 217] on span "Now" at bounding box center [522, 218] width 15 height 10
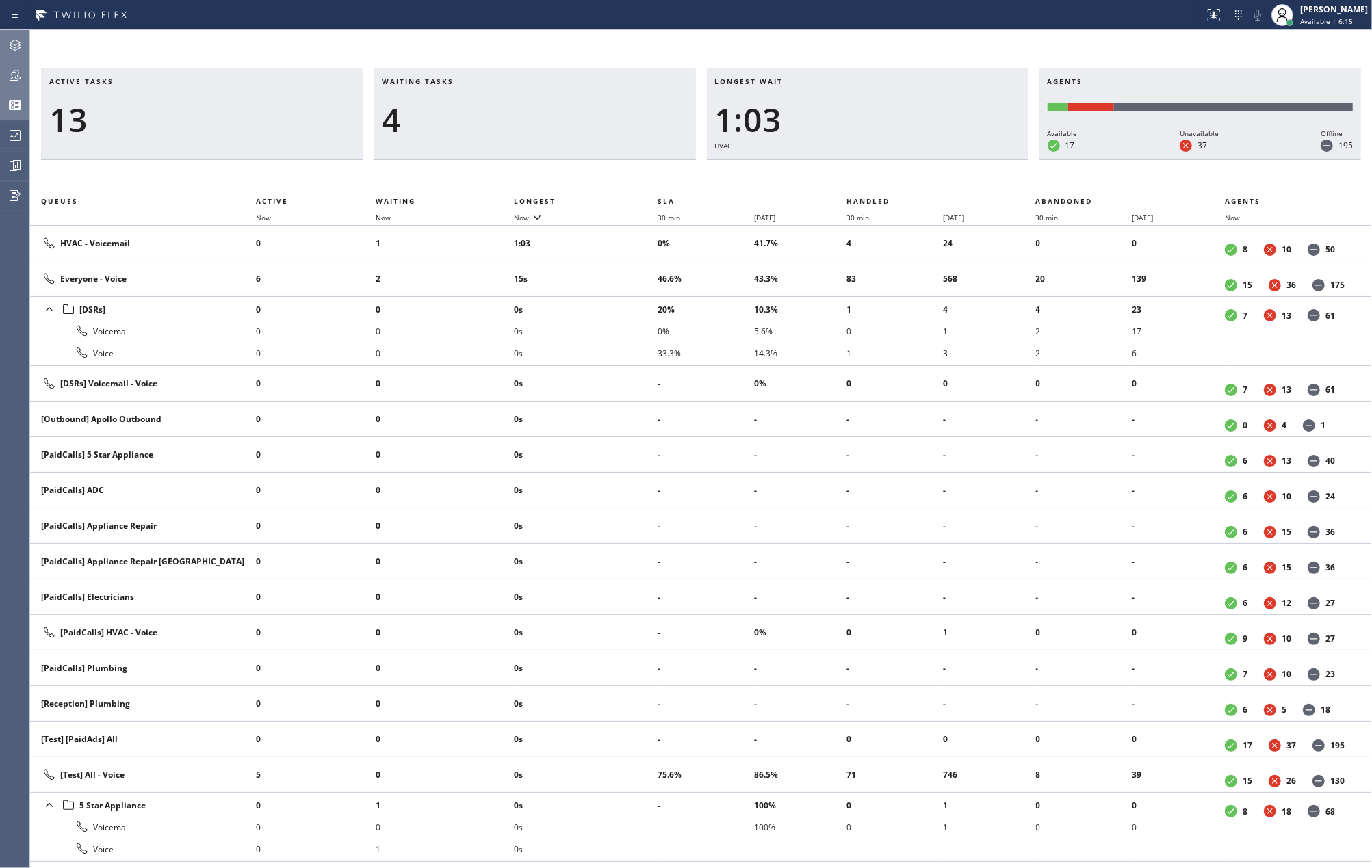
click at [9, 77] on icon at bounding box center [14, 74] width 16 height 16
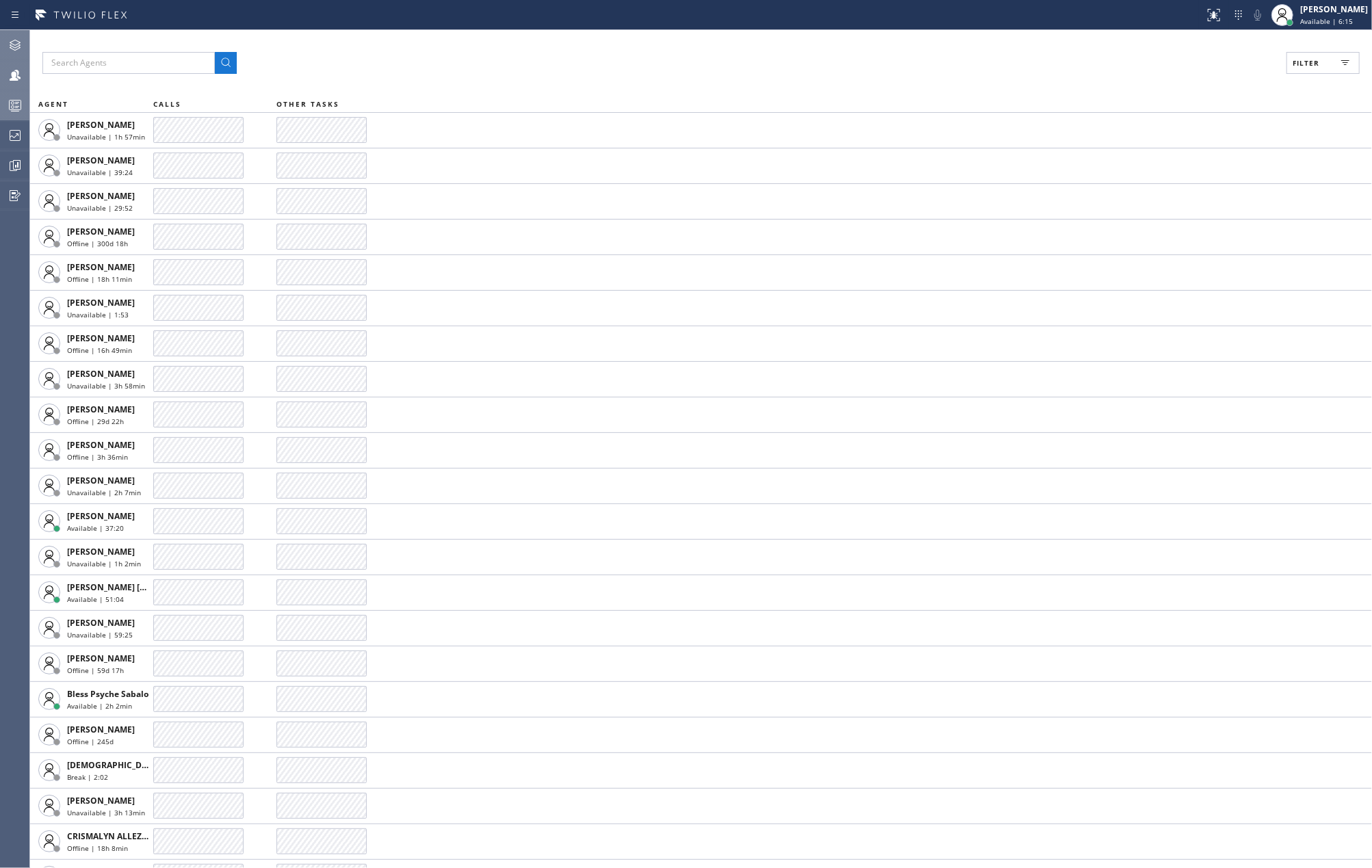
click at [1302, 61] on span "Filter" at bounding box center [1306, 63] width 27 height 10
click at [1185, 160] on label "Available" at bounding box center [1271, 161] width 180 height 11
click at [1181, 160] on input "Available" at bounding box center [1172, 160] width 16 height 16
checkbox input "true"
click at [1286, 75] on span "Apply" at bounding box center [1287, 78] width 28 height 10
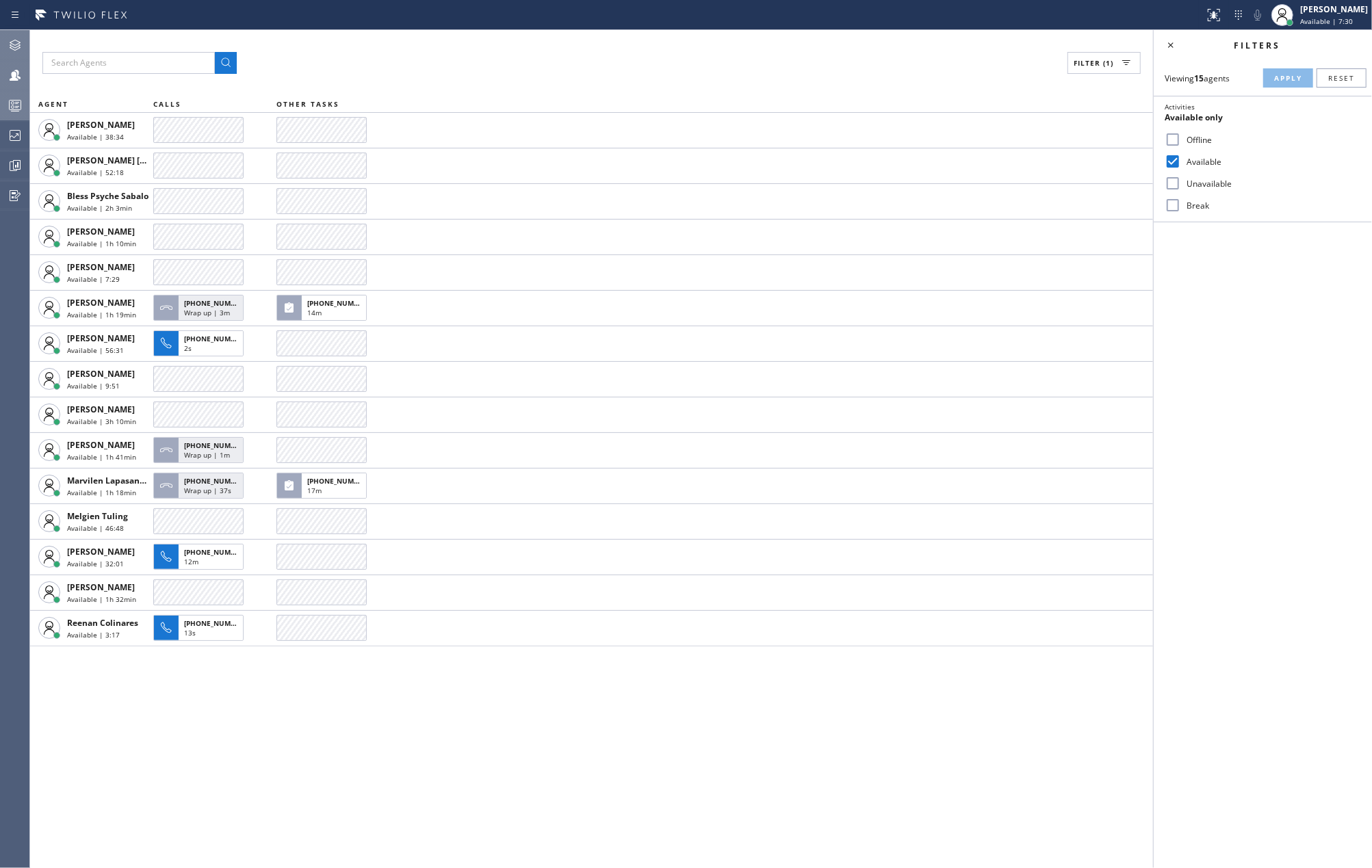
click at [17, 33] on div at bounding box center [15, 45] width 31 height 28
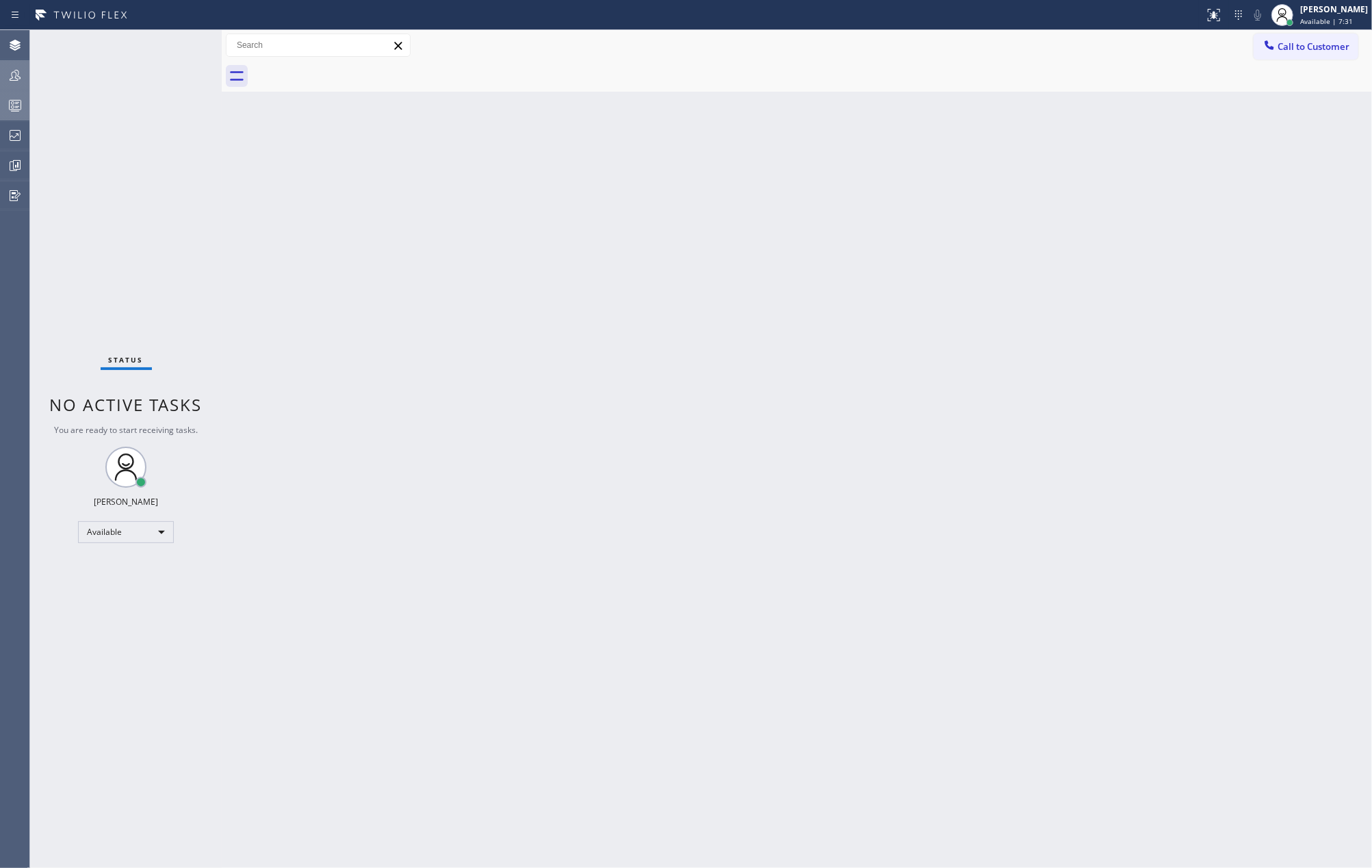
click at [28, 105] on div at bounding box center [15, 105] width 31 height 16
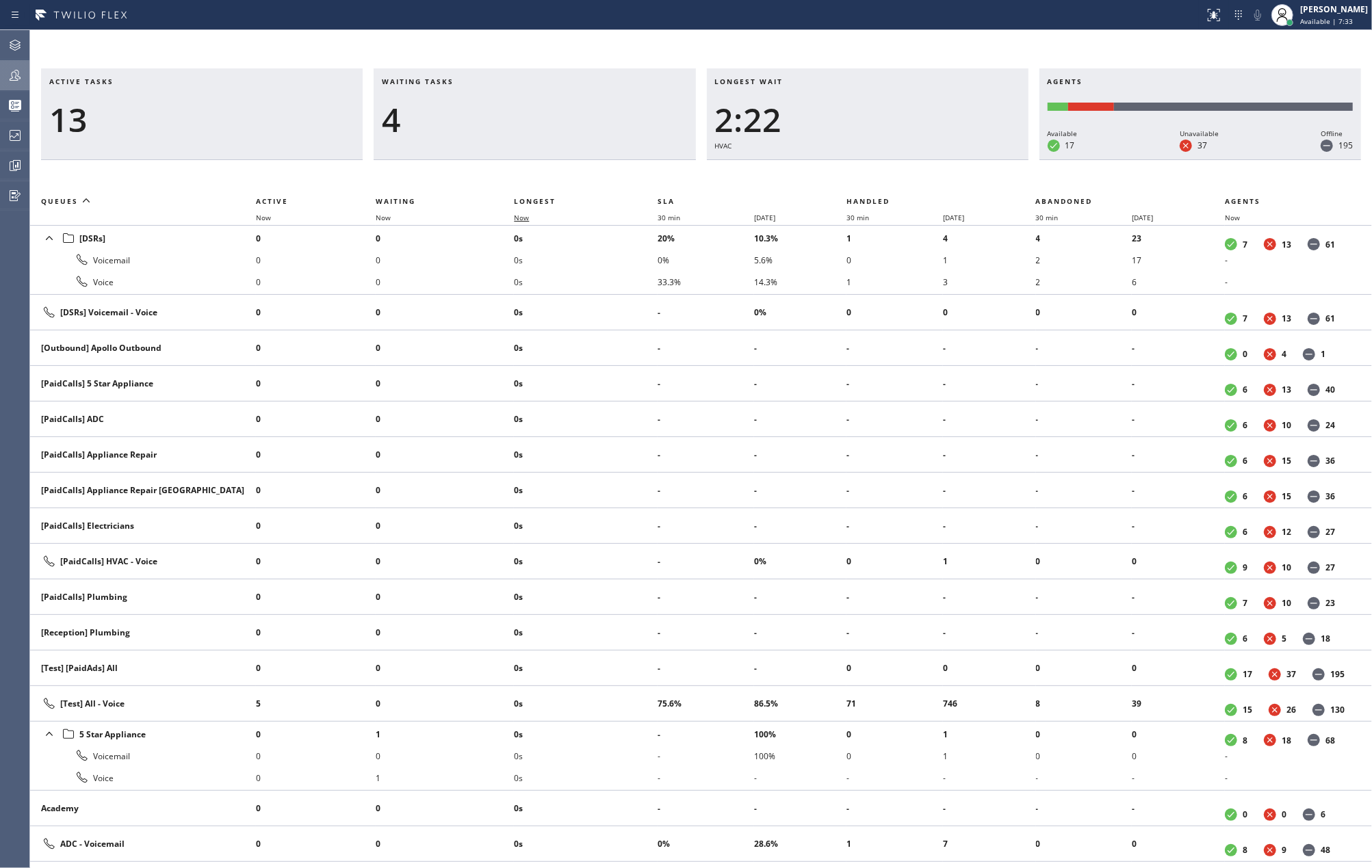
click at [521, 218] on span "Now" at bounding box center [522, 218] width 15 height 10
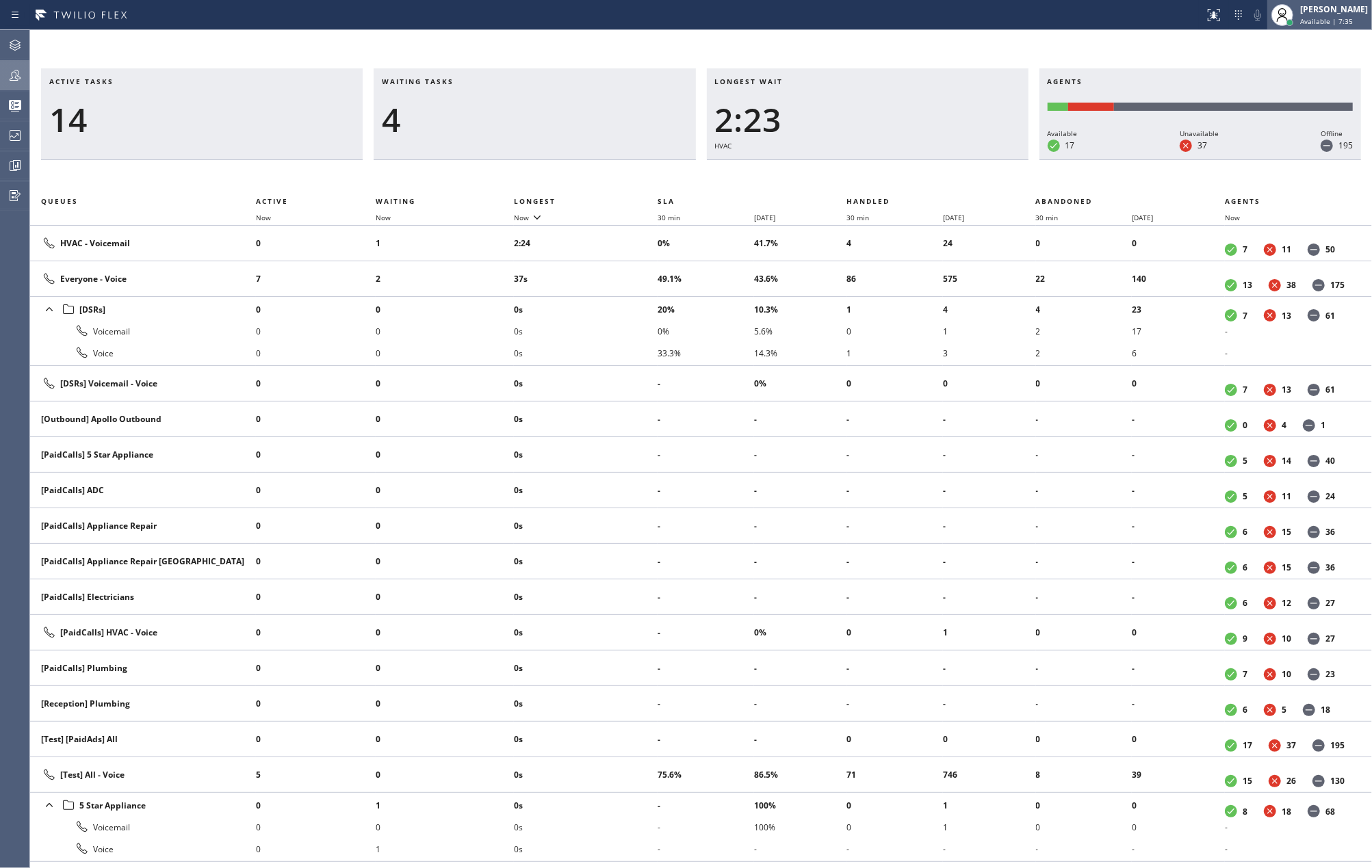
click at [1333, 11] on div "[PERSON_NAME]" at bounding box center [1334, 10] width 68 height 11
click at [1304, 86] on button "Unavailable" at bounding box center [1303, 90] width 137 height 18
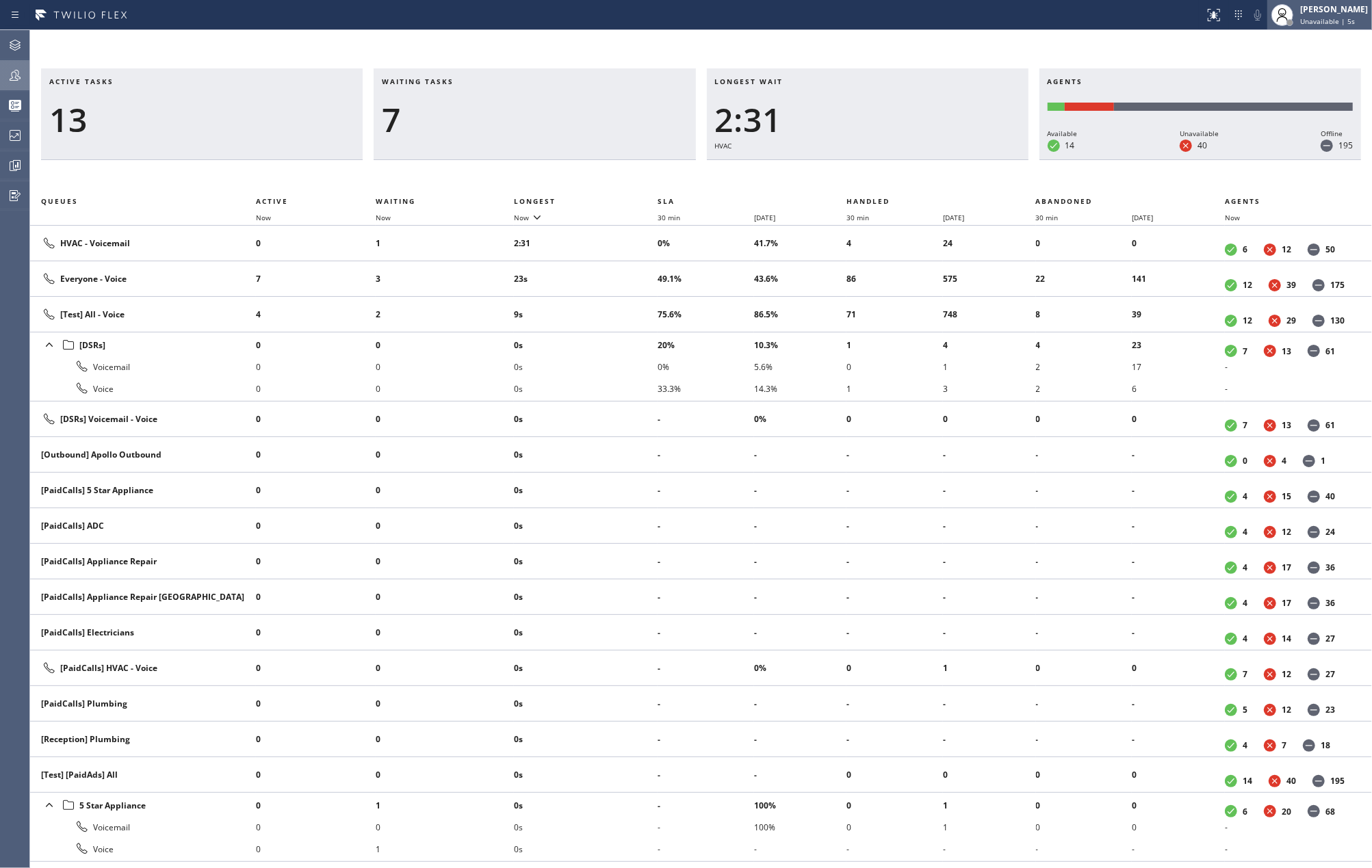
click at [1320, 16] on span "Unavailable | 5s" at bounding box center [1327, 21] width 54 height 10
click at [1304, 67] on button "Available" at bounding box center [1303, 73] width 137 height 18
click at [18, 47] on icon at bounding box center [14, 45] width 11 height 11
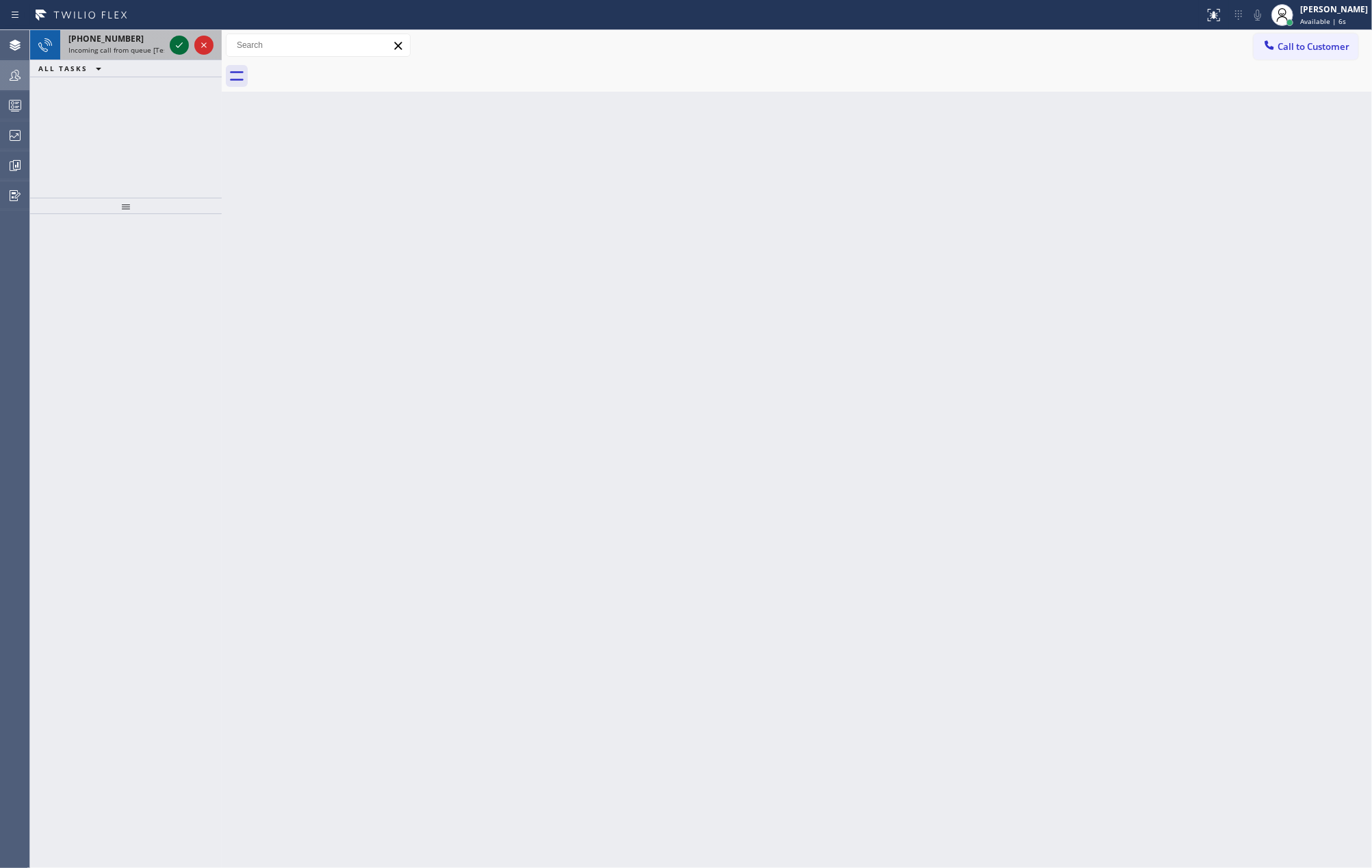
click at [177, 51] on icon at bounding box center [179, 45] width 16 height 16
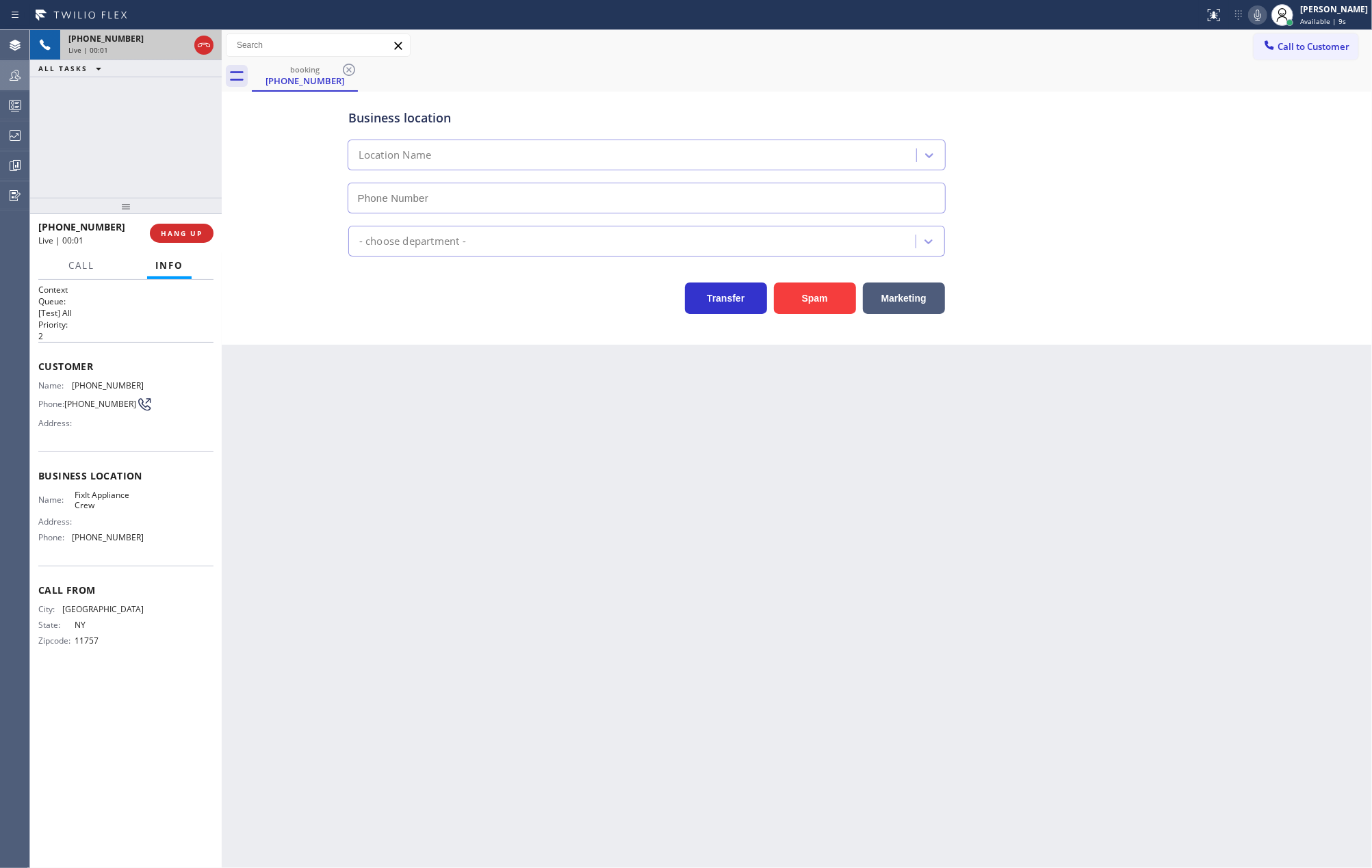
type input "(516) 430-7756"
drag, startPoint x: 124, startPoint y: 206, endPoint x: 126, endPoint y: 154, distance: 52.0
click at [126, 154] on div "+15163177757 Live | 00:03 ALL TASKS ALL TASKS ACTIVE TASKS TASKS IN WRAP UP +15…" at bounding box center [126, 449] width 192 height 837
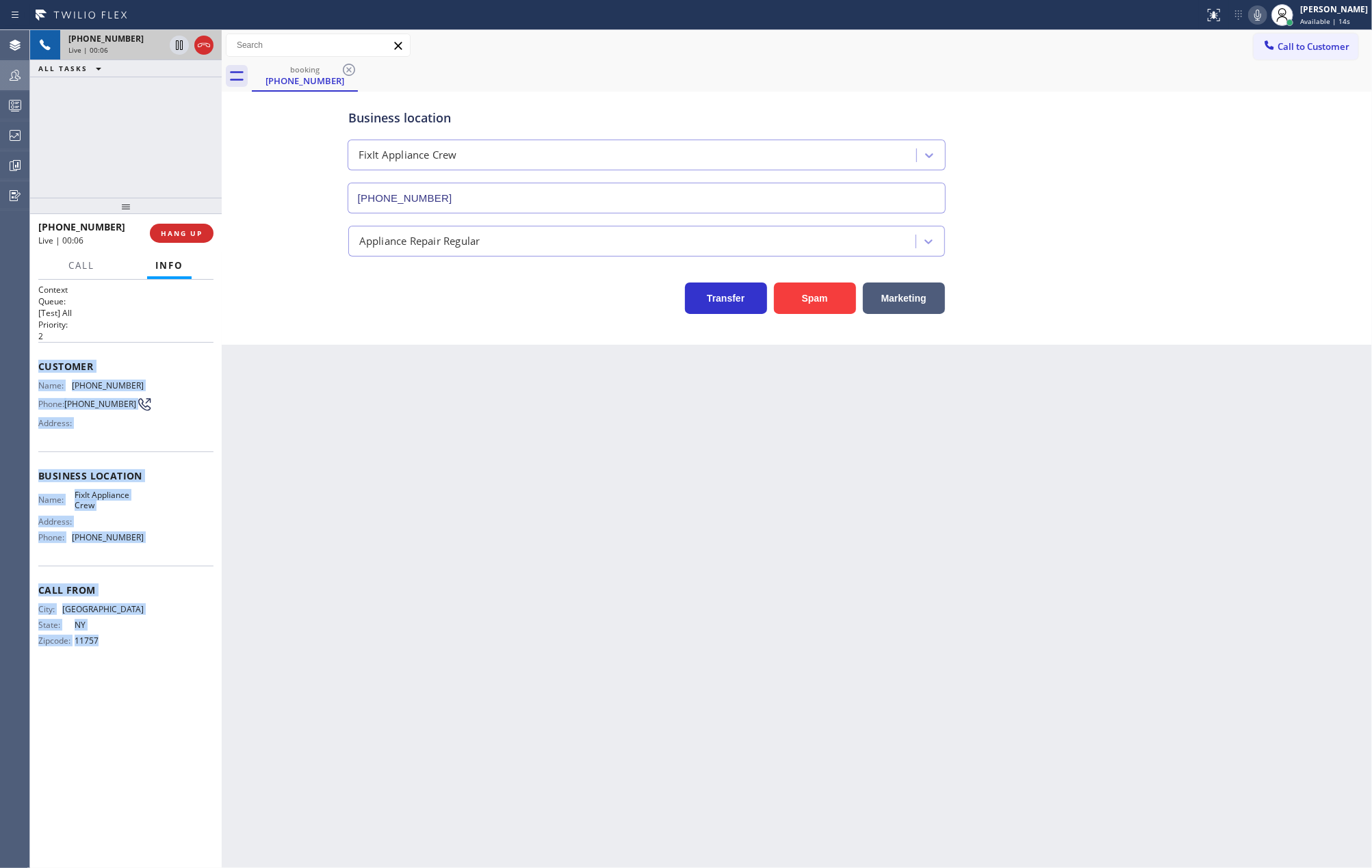
drag, startPoint x: 36, startPoint y: 365, endPoint x: 154, endPoint y: 648, distance: 306.6
click at [154, 648] on div "Context Queue: [Test] All Priority: 2 Customer Name: (516) 317-7757 Phone: (516…" at bounding box center [126, 574] width 192 height 589
copy div "Customer Name: (516) 317-7757 Phone: (516) 317-7757 Address: Business location …"
click at [1266, 12] on icon at bounding box center [1257, 14] width 16 height 16
click at [1261, 12] on icon at bounding box center [1257, 14] width 7 height 11
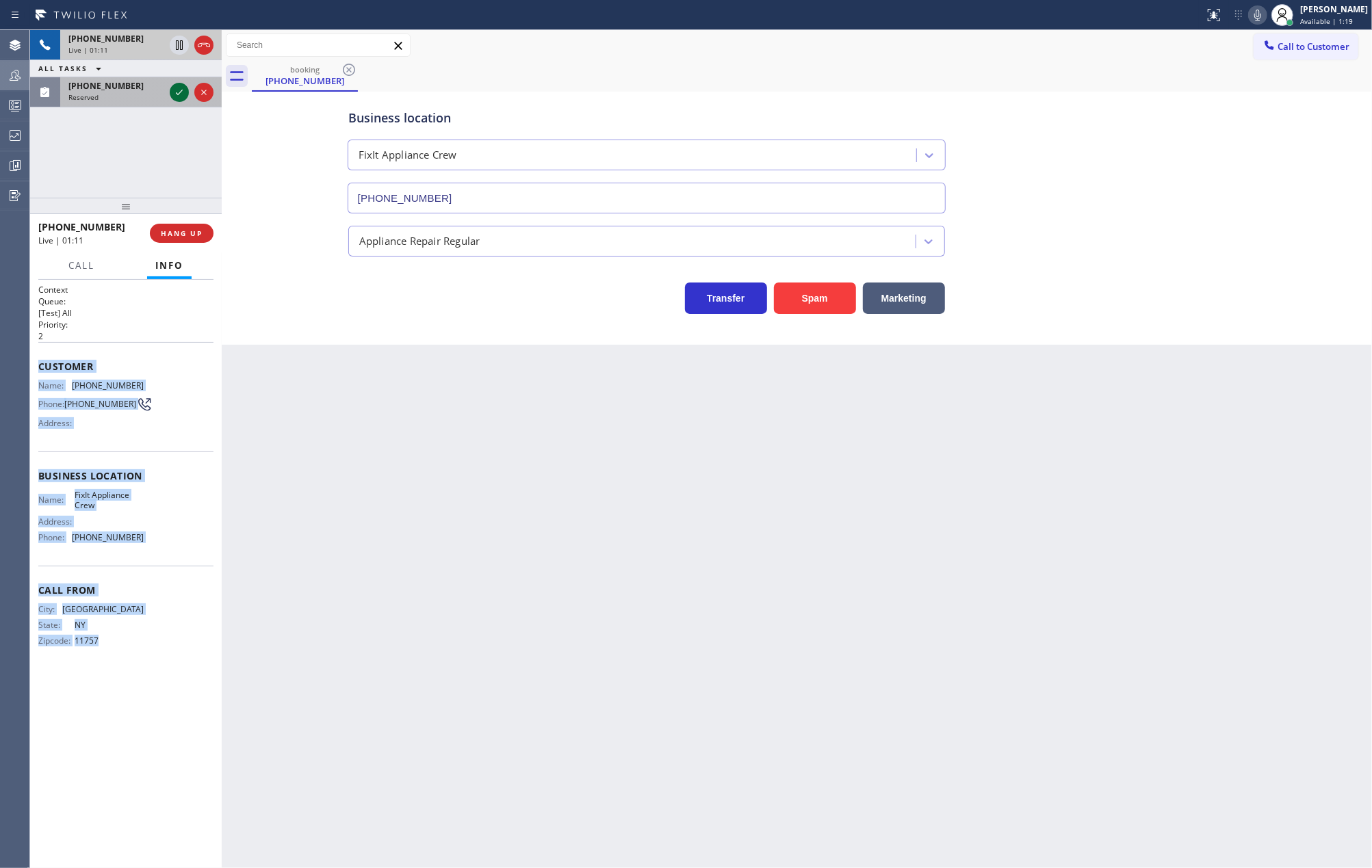
click at [174, 92] on icon at bounding box center [179, 92] width 16 height 16
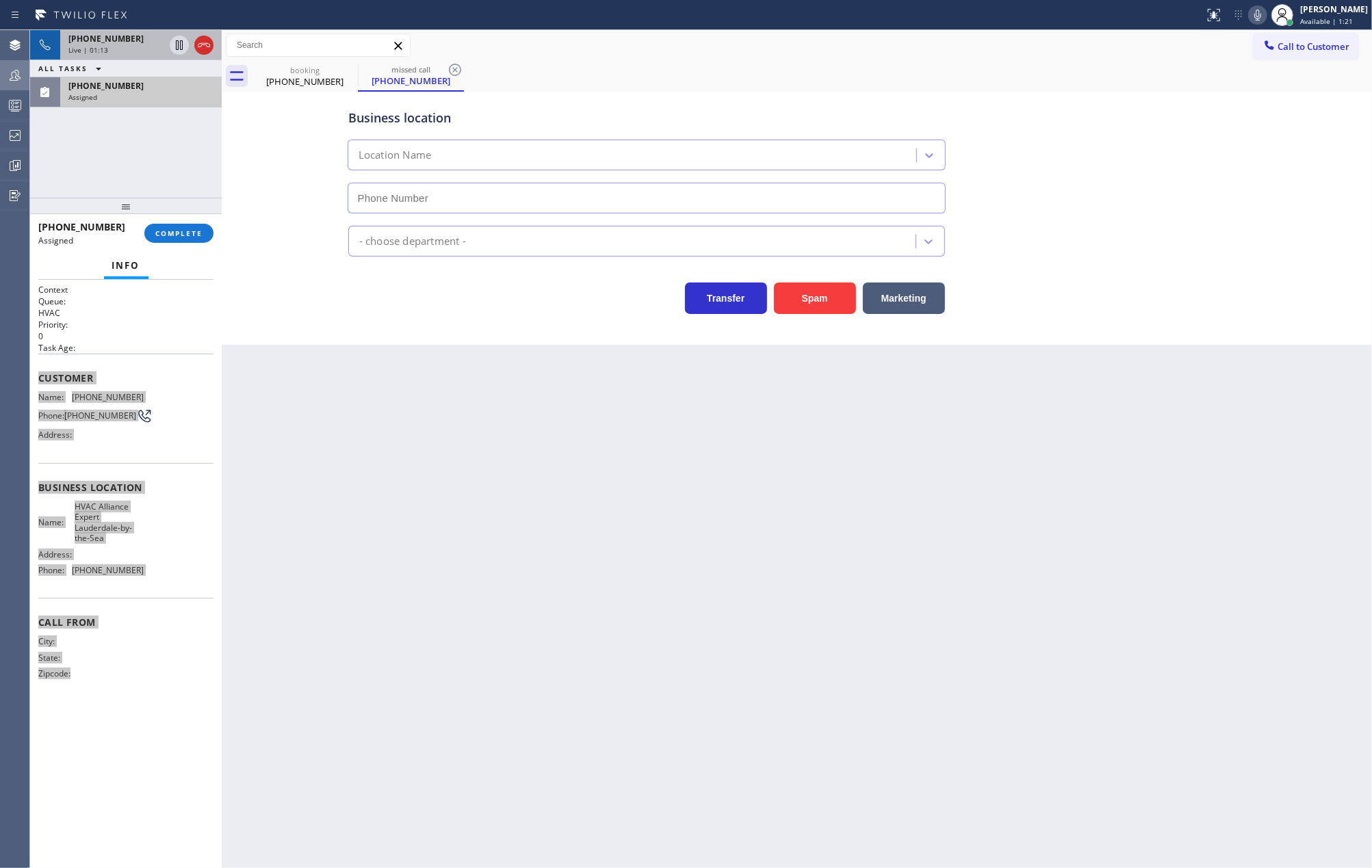
type input "(954) 807-2656"
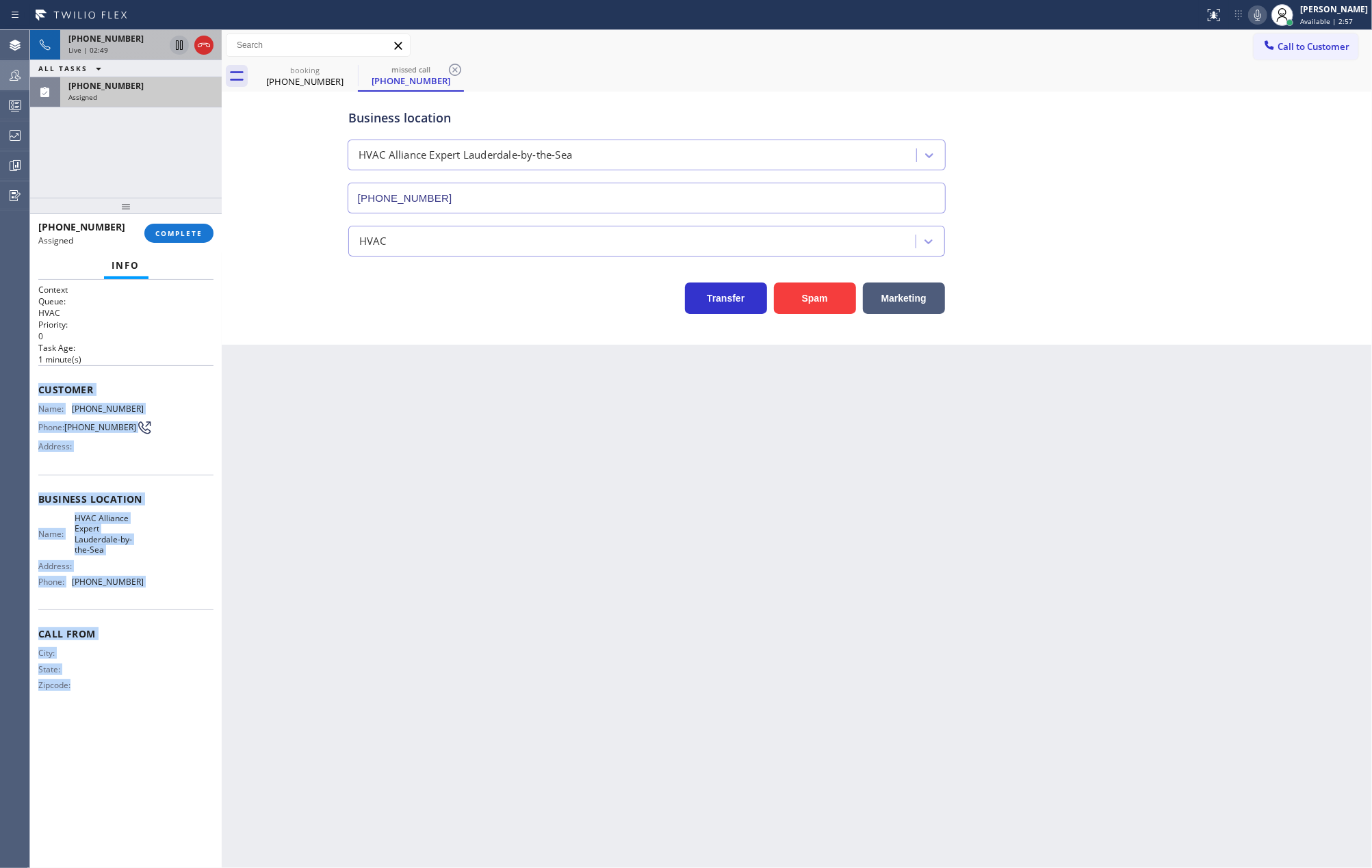
click at [178, 44] on icon at bounding box center [179, 45] width 7 height 10
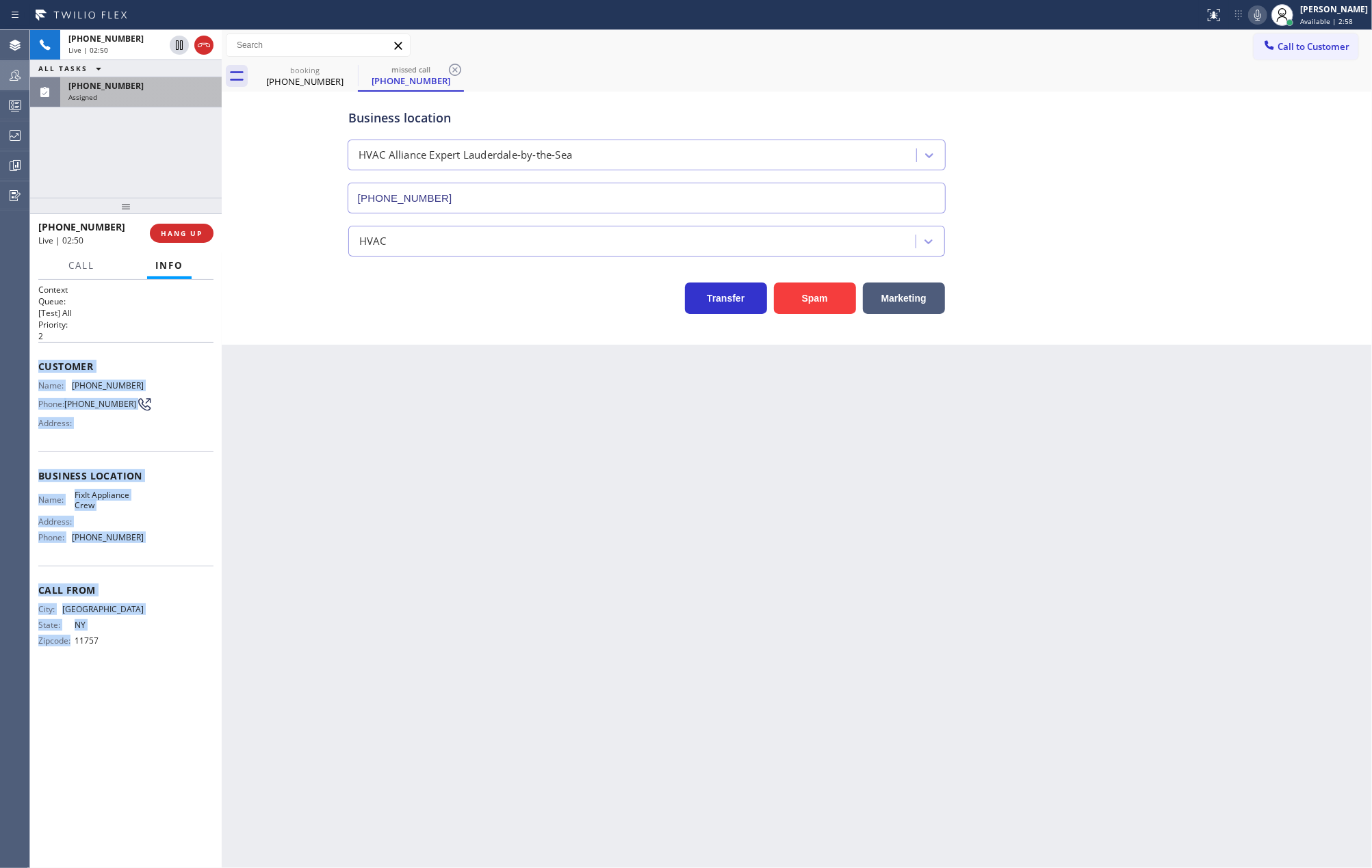
click at [1266, 12] on icon at bounding box center [1257, 14] width 16 height 16
click at [171, 44] on icon at bounding box center [179, 45] width 16 height 16
click at [1266, 9] on icon at bounding box center [1257, 14] width 16 height 16
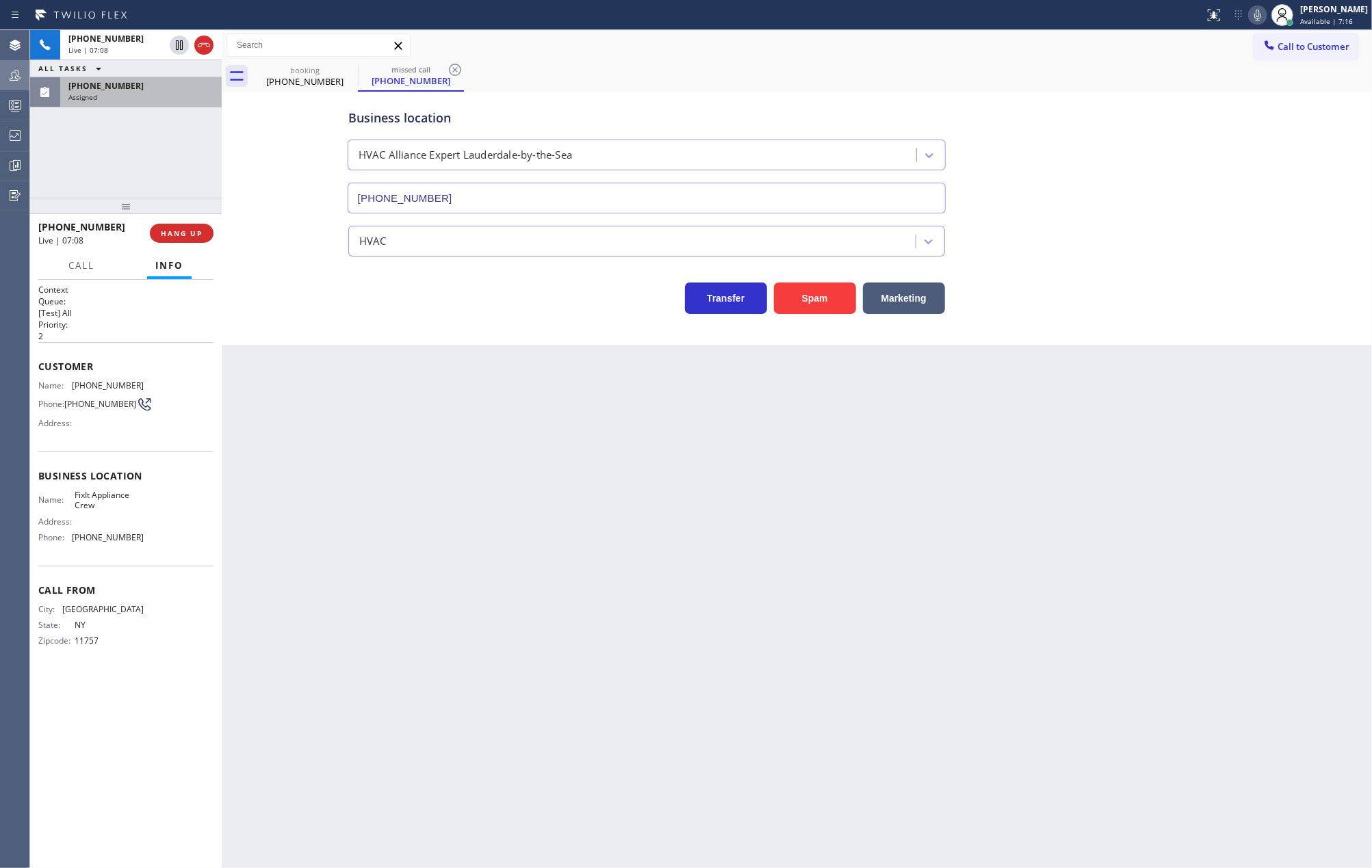
click at [276, 305] on div "Business location HVAC Alliance Expert Lauderdale-by-the-Sea (954) 807-2656 HVA…" at bounding box center [797, 204] width 1144 height 219
click at [192, 237] on span "HANG UP" at bounding box center [182, 233] width 42 height 10
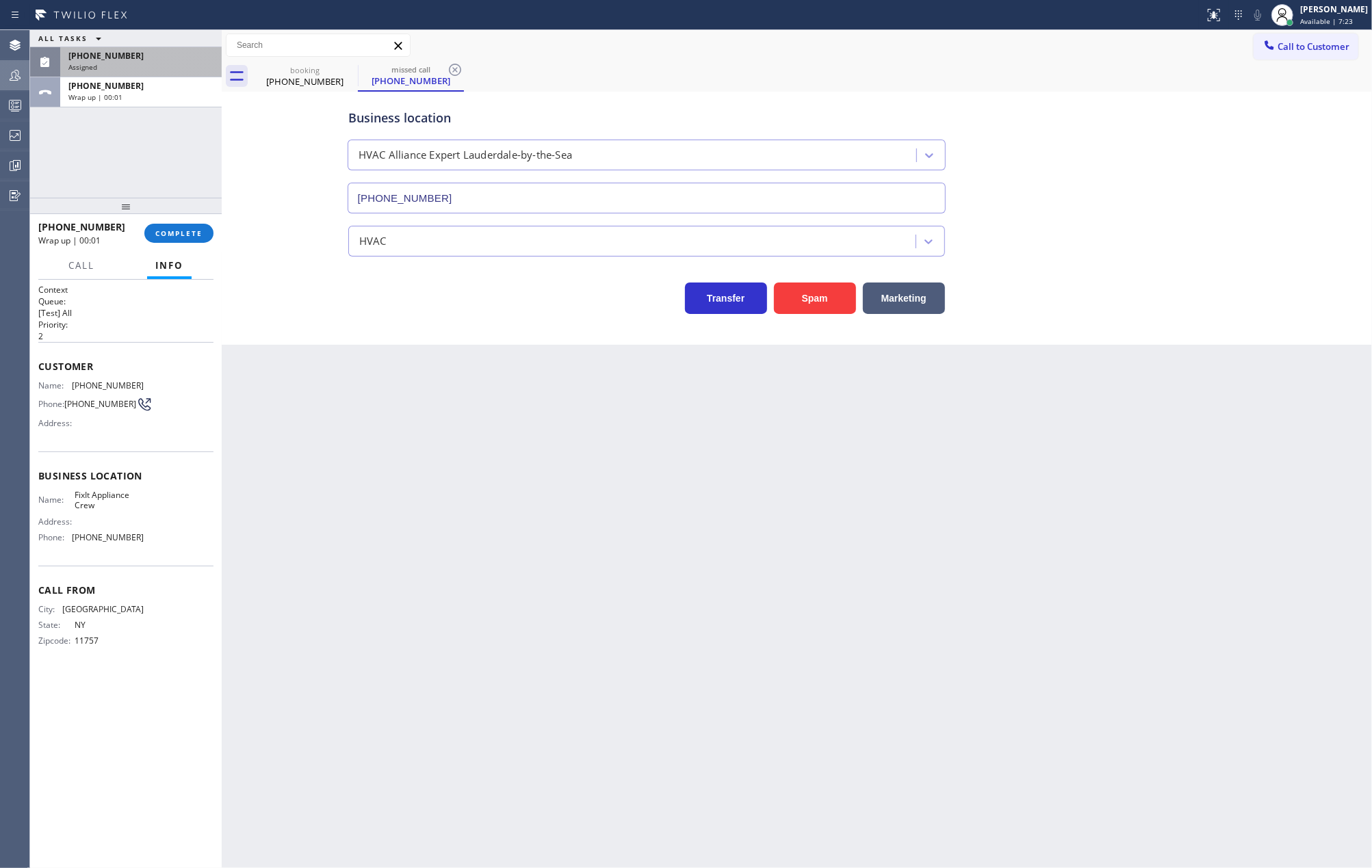
drag, startPoint x: 1305, startPoint y: 42, endPoint x: 1311, endPoint y: 66, distance: 24.7
click at [1305, 42] on span "Call to Customer" at bounding box center [1313, 46] width 72 height 12
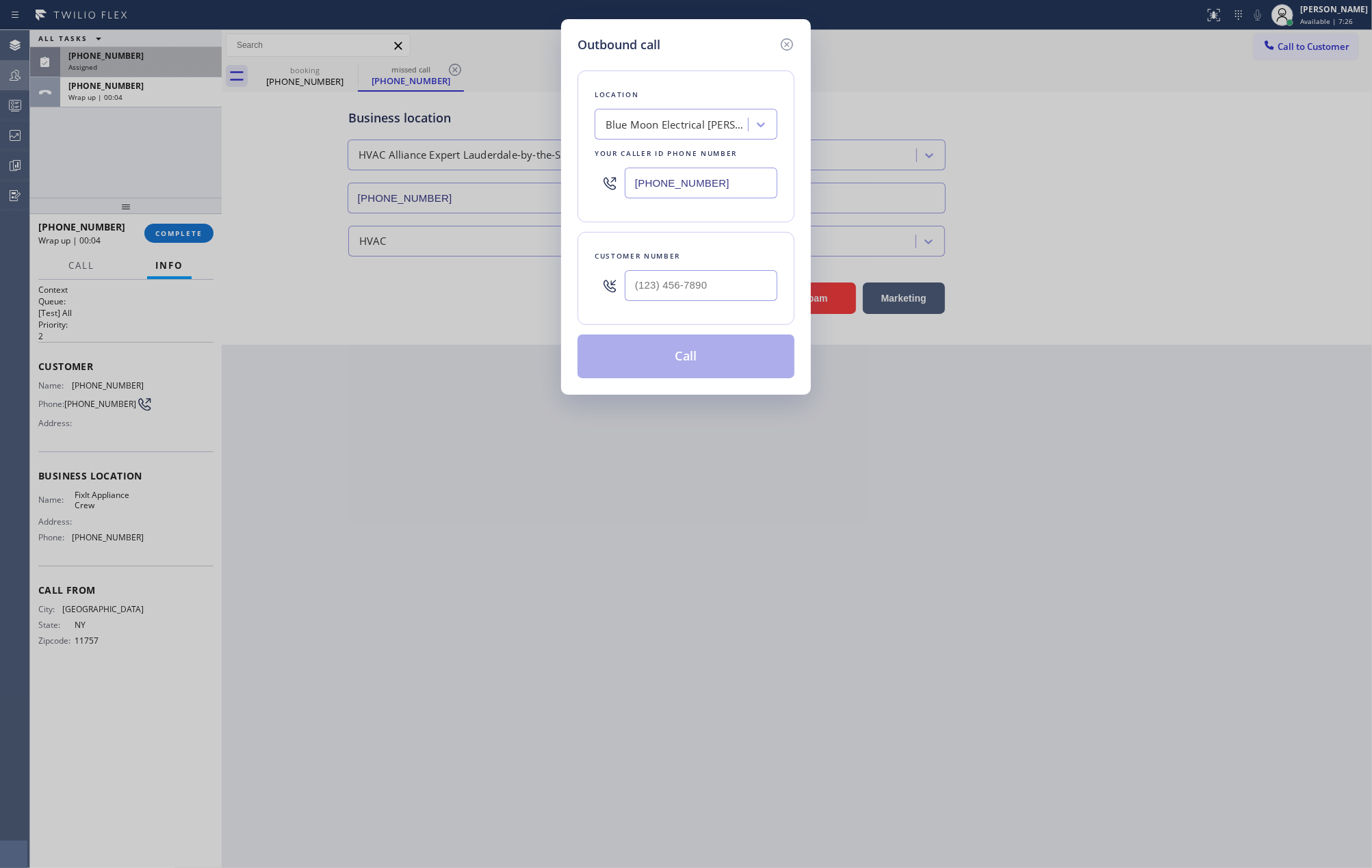
click at [723, 183] on input "(805) 222-7576" at bounding box center [701, 182] width 153 height 31
drag, startPoint x: 723, startPoint y: 183, endPoint x: 621, endPoint y: 186, distance: 102.0
click at [621, 186] on div "(805) 222-7576" at bounding box center [685, 182] width 182 height 45
drag, startPoint x: 720, startPoint y: 177, endPoint x: 628, endPoint y: 181, distance: 92.1
click at [628, 181] on input "(805) 222-7576" at bounding box center [701, 182] width 153 height 31
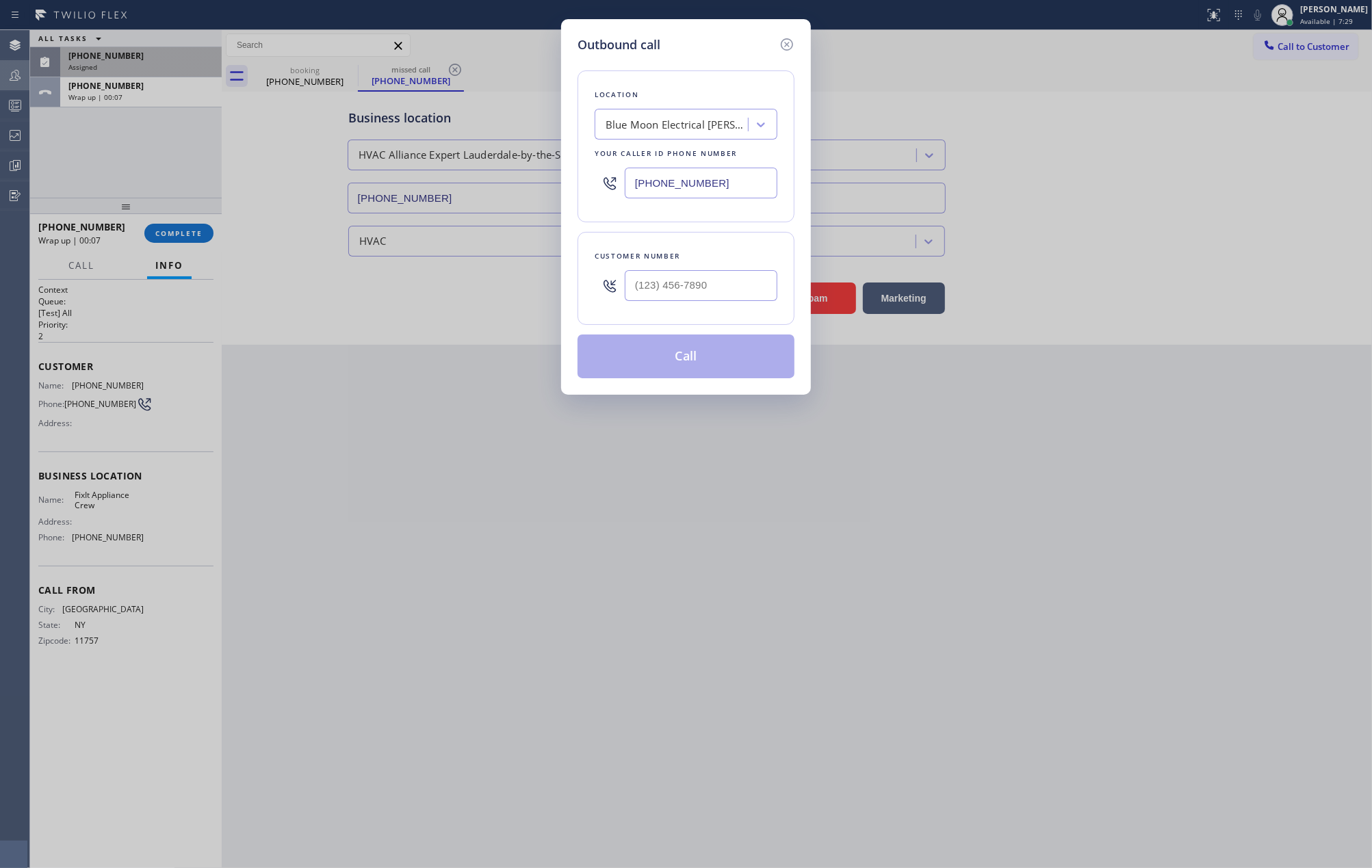
click at [715, 183] on input "(805) 222-7576" at bounding box center [701, 182] width 153 height 31
drag, startPoint x: 715, startPoint y: 183, endPoint x: 624, endPoint y: 181, distance: 91.0
click at [624, 181] on div "(805) 222-7576" at bounding box center [685, 182] width 182 height 45
paste input "516) 430-775"
type input "(516) 430-7756"
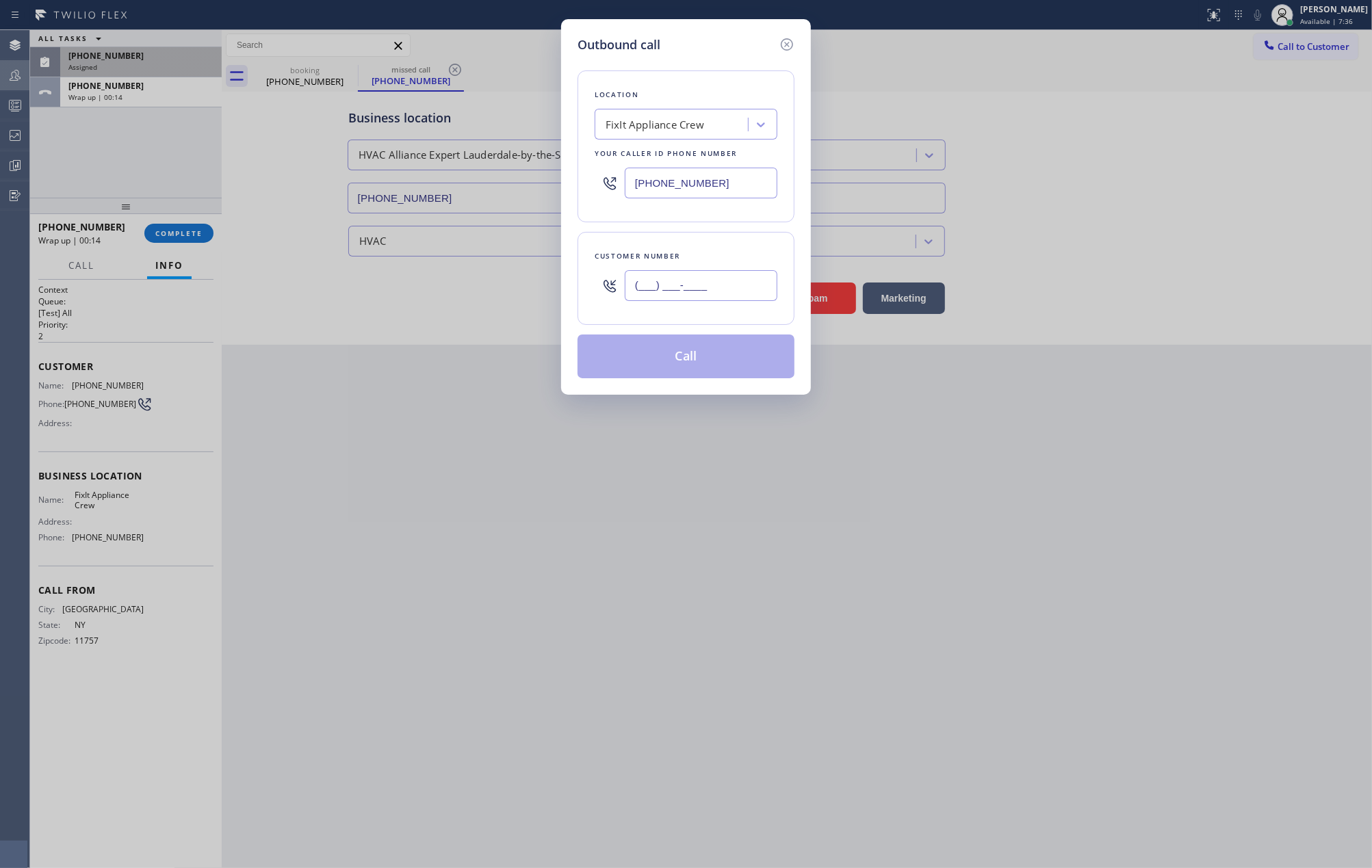
click at [694, 280] on input "(___) ___-____" at bounding box center [701, 286] width 153 height 31
paste input "516) 487-3782"
type input "(516) 487-3782"
click at [703, 353] on button "Call" at bounding box center [685, 356] width 217 height 44
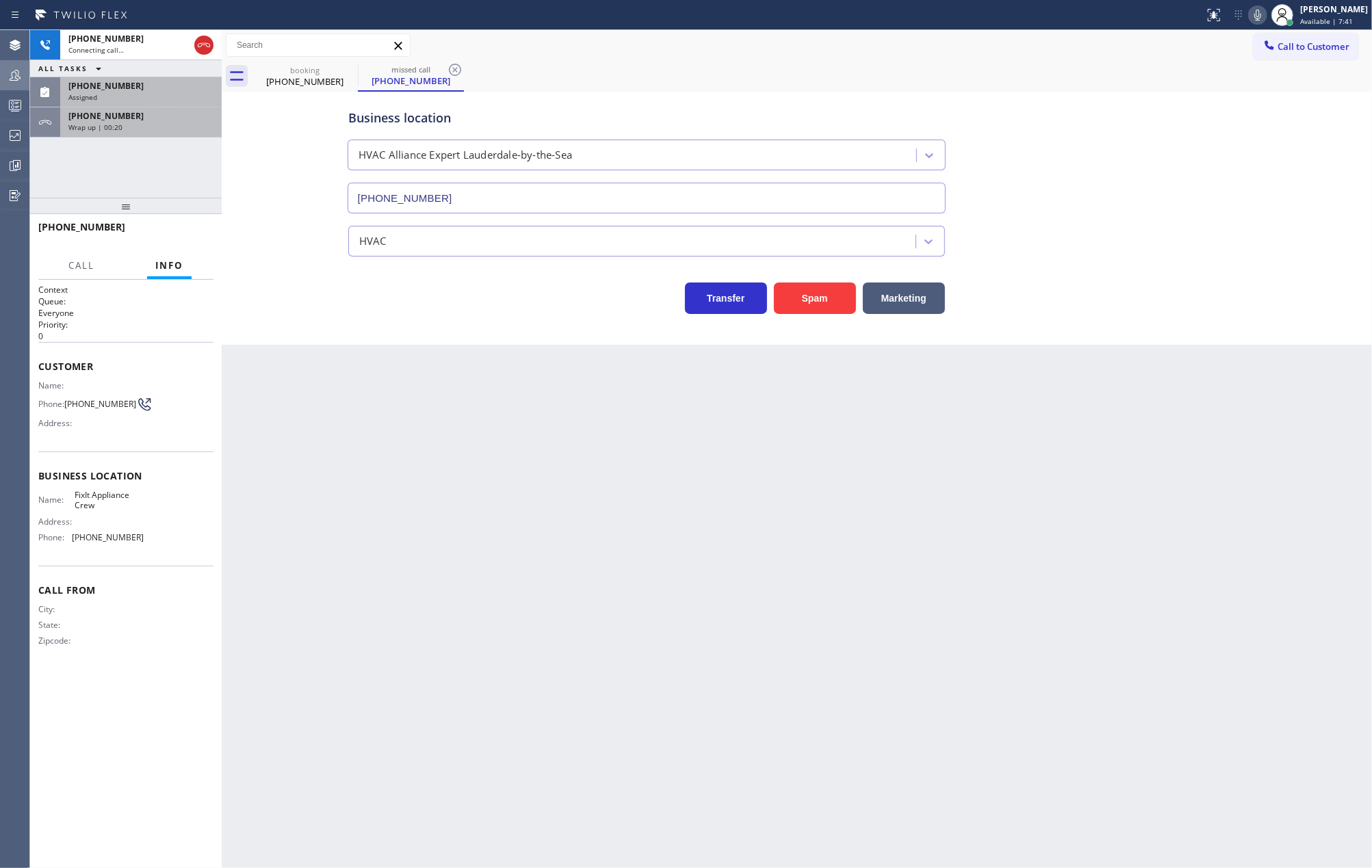
click at [145, 119] on div "+15163177757" at bounding box center [141, 116] width 145 height 11
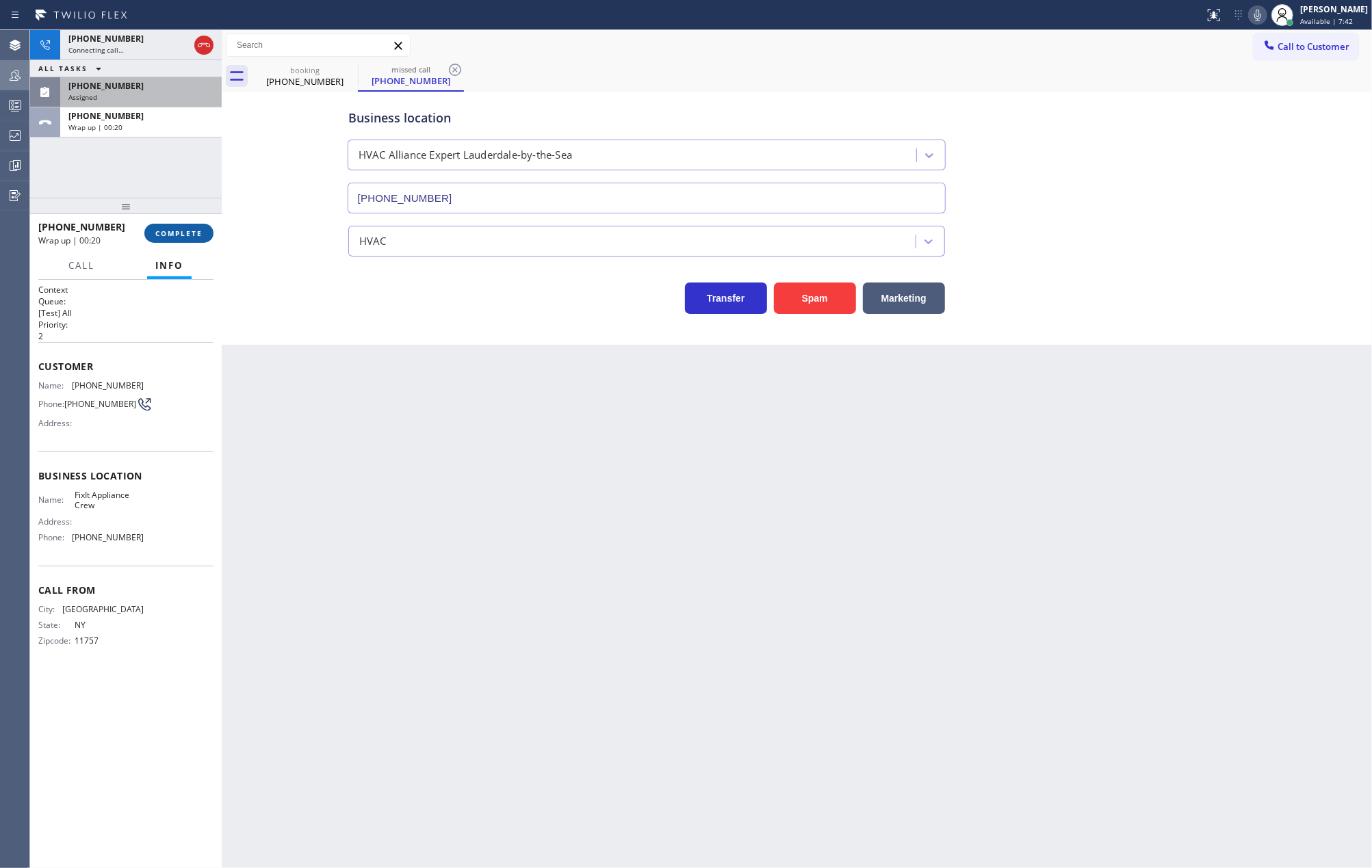
click at [179, 231] on span "COMPLETE" at bounding box center [179, 233] width 47 height 10
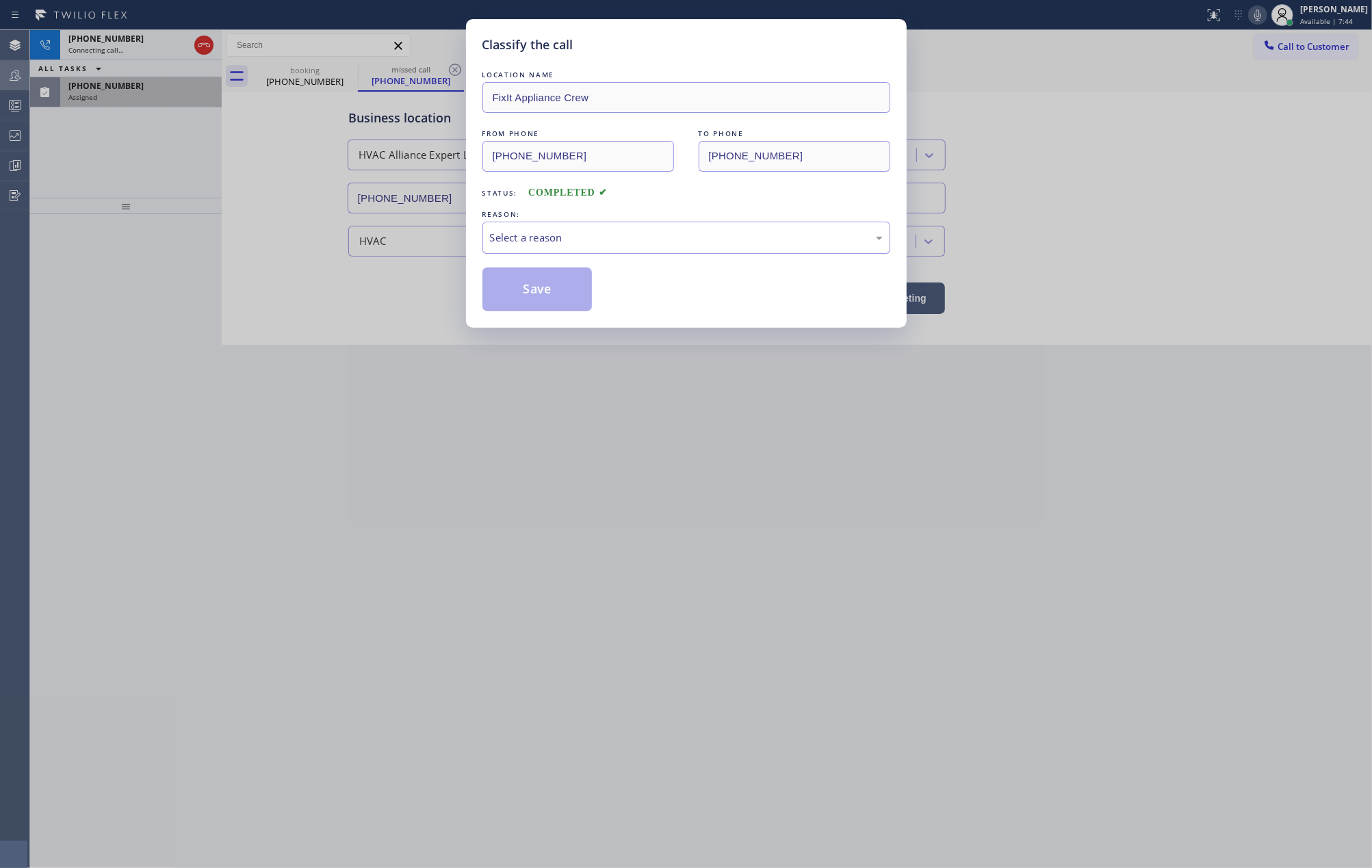
click at [542, 234] on div "Select a reason" at bounding box center [686, 238] width 393 height 15
click at [541, 288] on button "Save" at bounding box center [537, 289] width 110 height 44
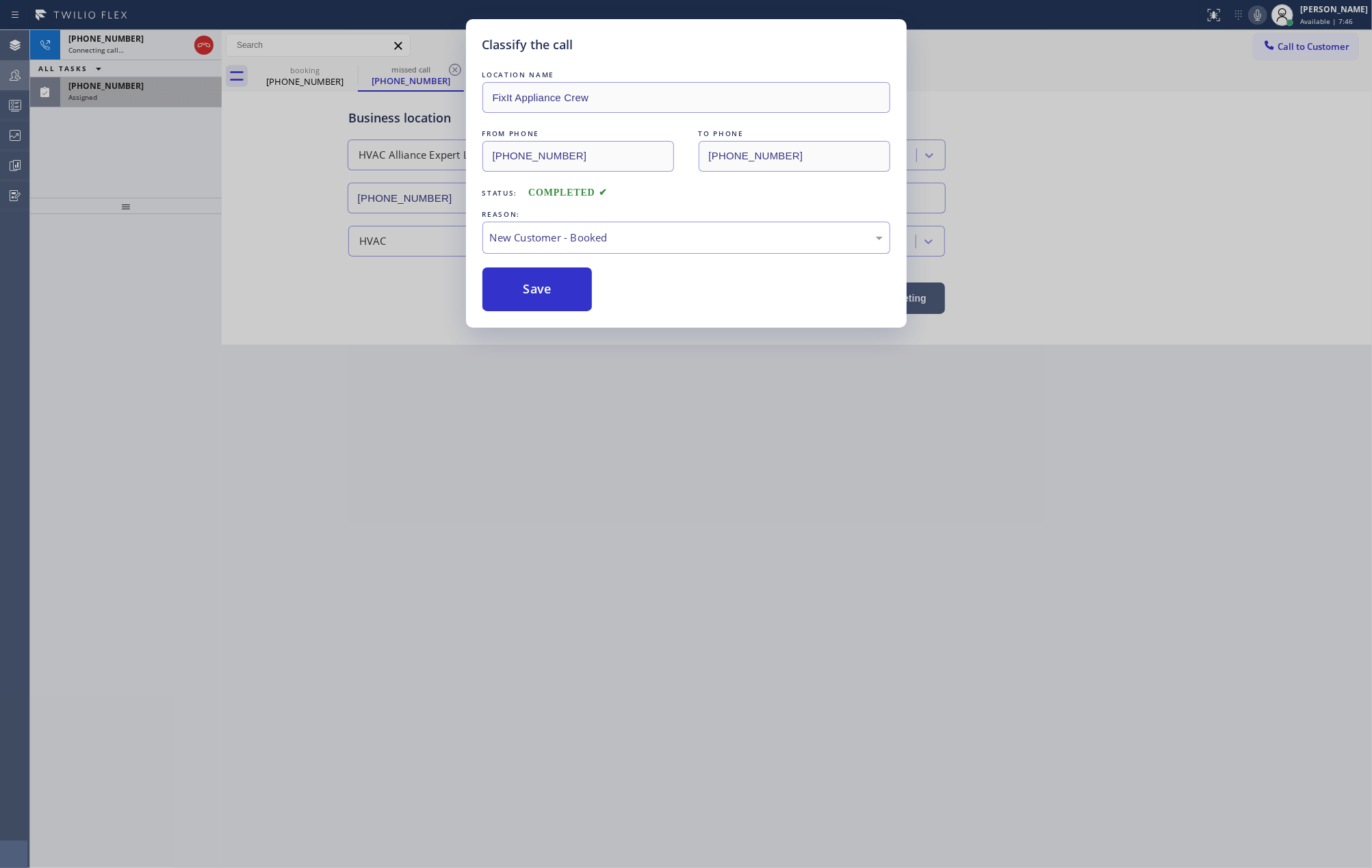
click at [131, 283] on div at bounding box center [126, 540] width 192 height 654
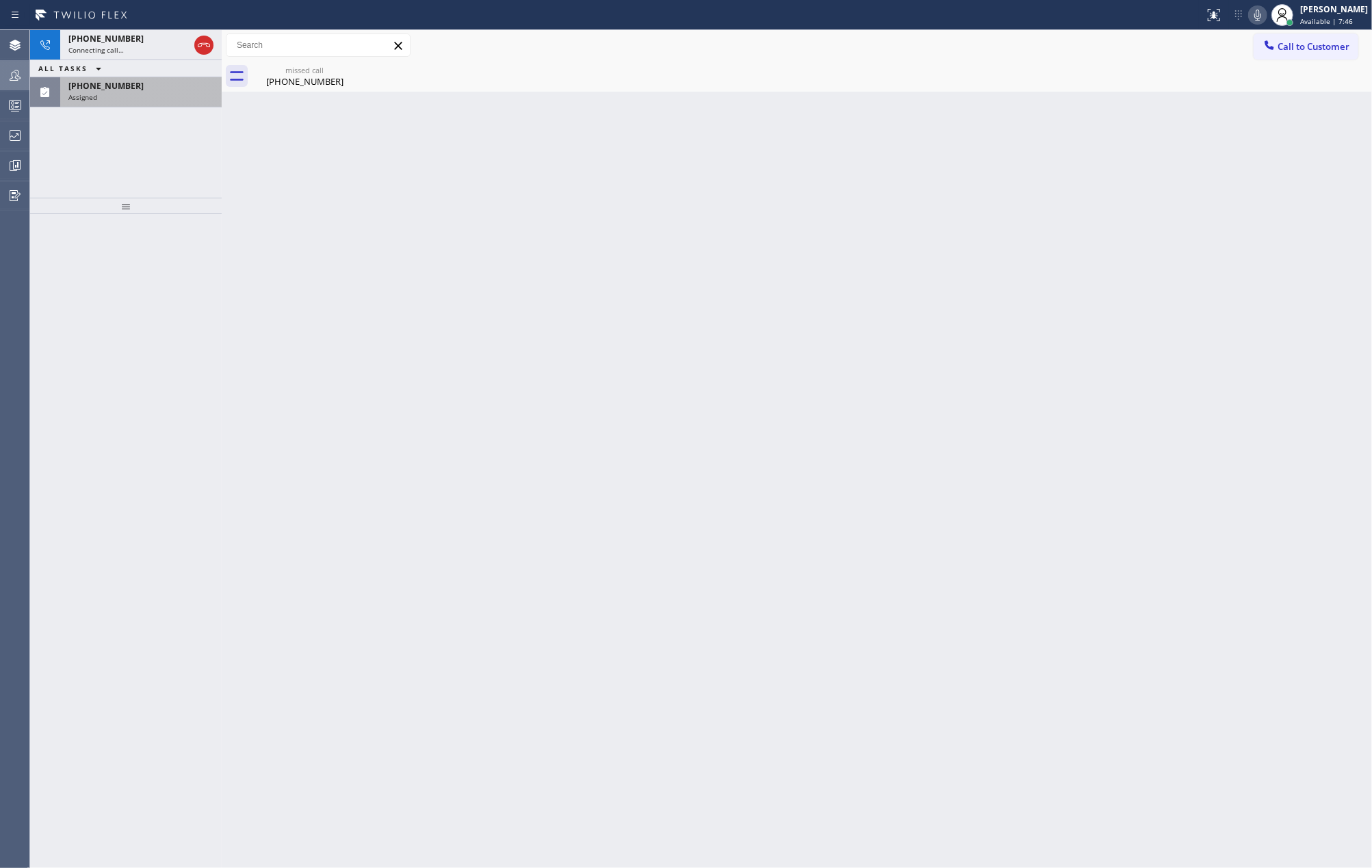
click at [121, 100] on div "Assigned" at bounding box center [141, 97] width 145 height 10
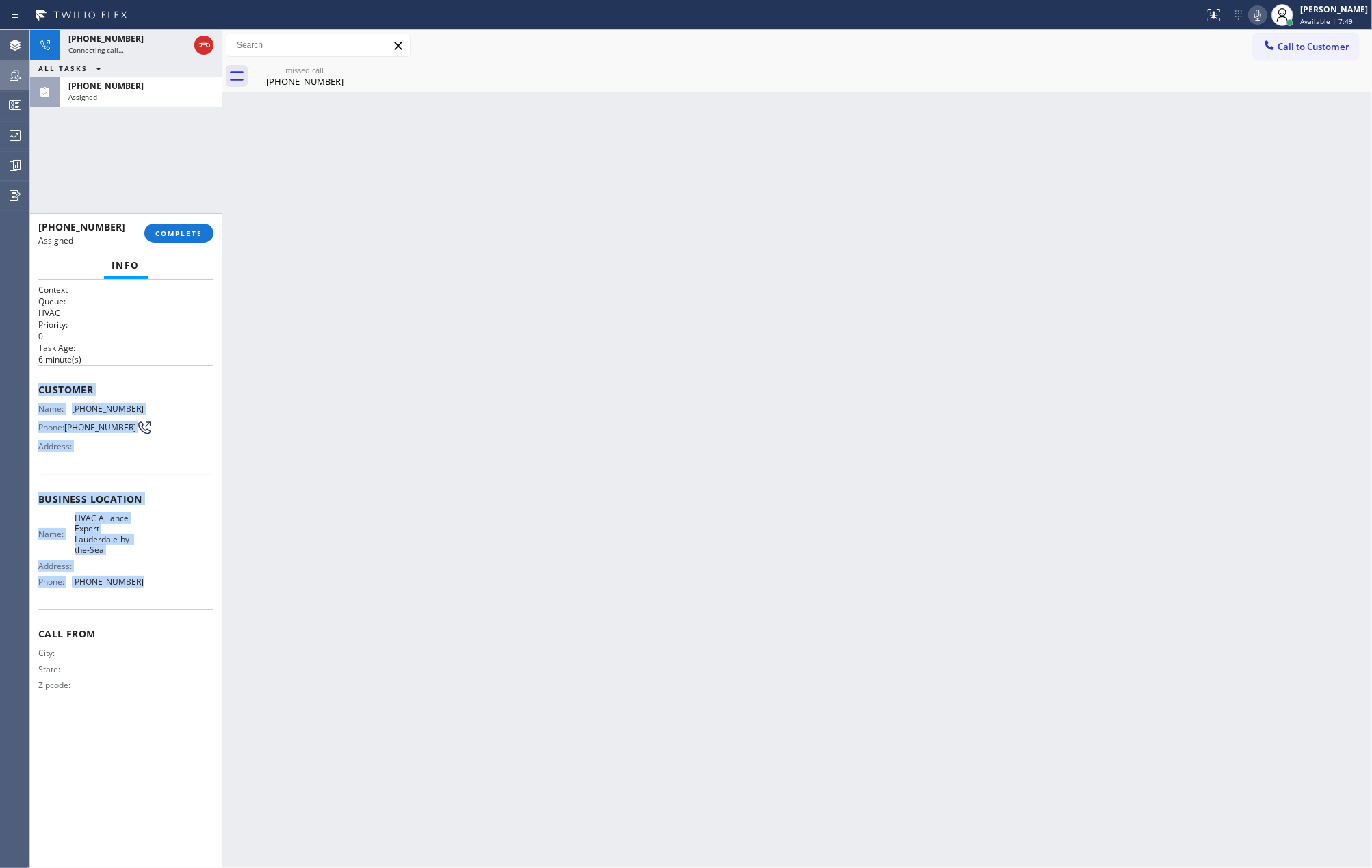
drag, startPoint x: 47, startPoint y: 393, endPoint x: 149, endPoint y: 608, distance: 238.0
click at [149, 608] on div "Context Queue: HVAC Priority: 0 Task Age: 6 minute(s) Customer Name: (407) 310-…" at bounding box center [126, 574] width 192 height 589
copy div "Customer Name: (407) 310-1655 Phone: (407) 310-1655 Address: Business location …"
click at [181, 233] on span "COMPLETE" at bounding box center [179, 233] width 47 height 10
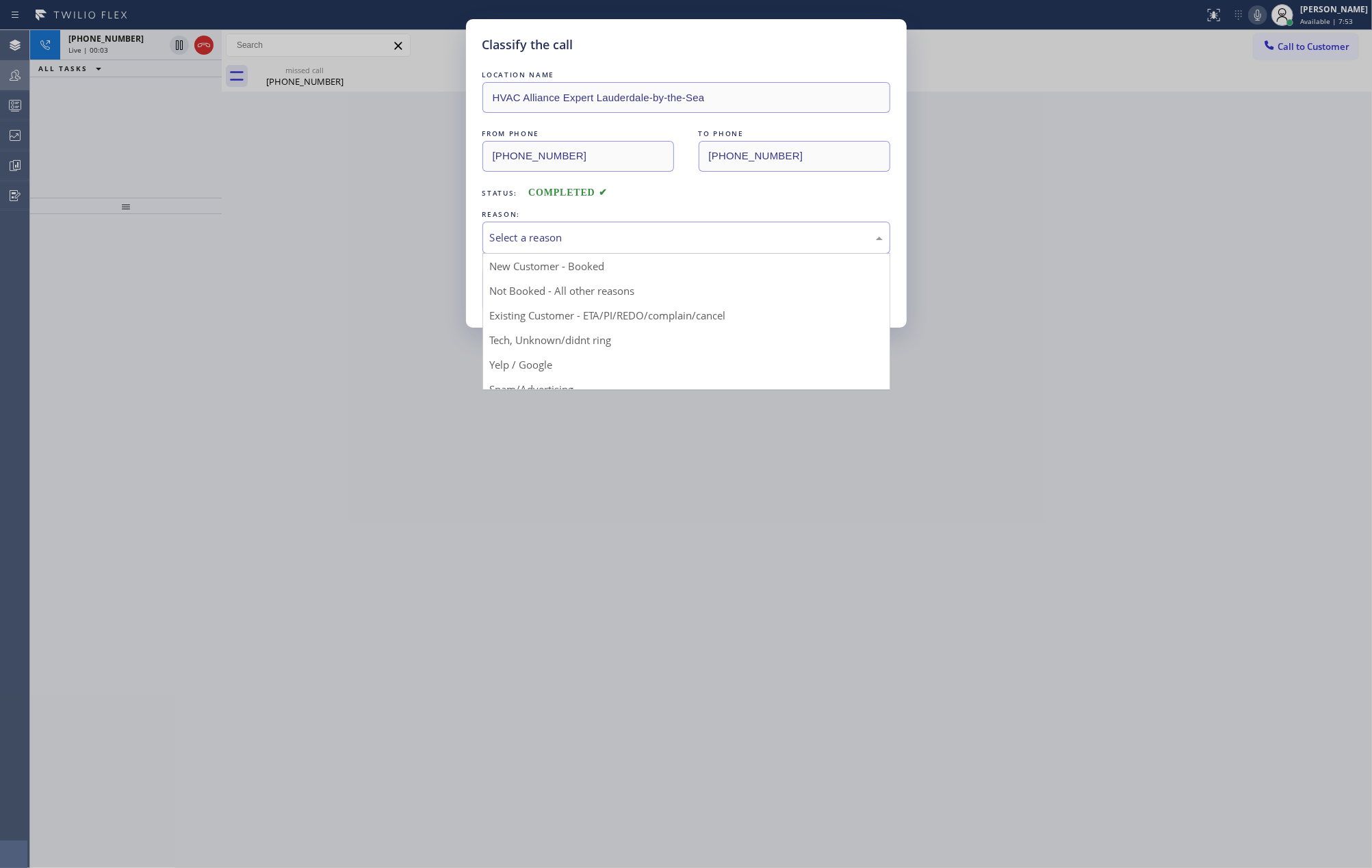
click at [696, 239] on div "Select a reason" at bounding box center [686, 238] width 393 height 15
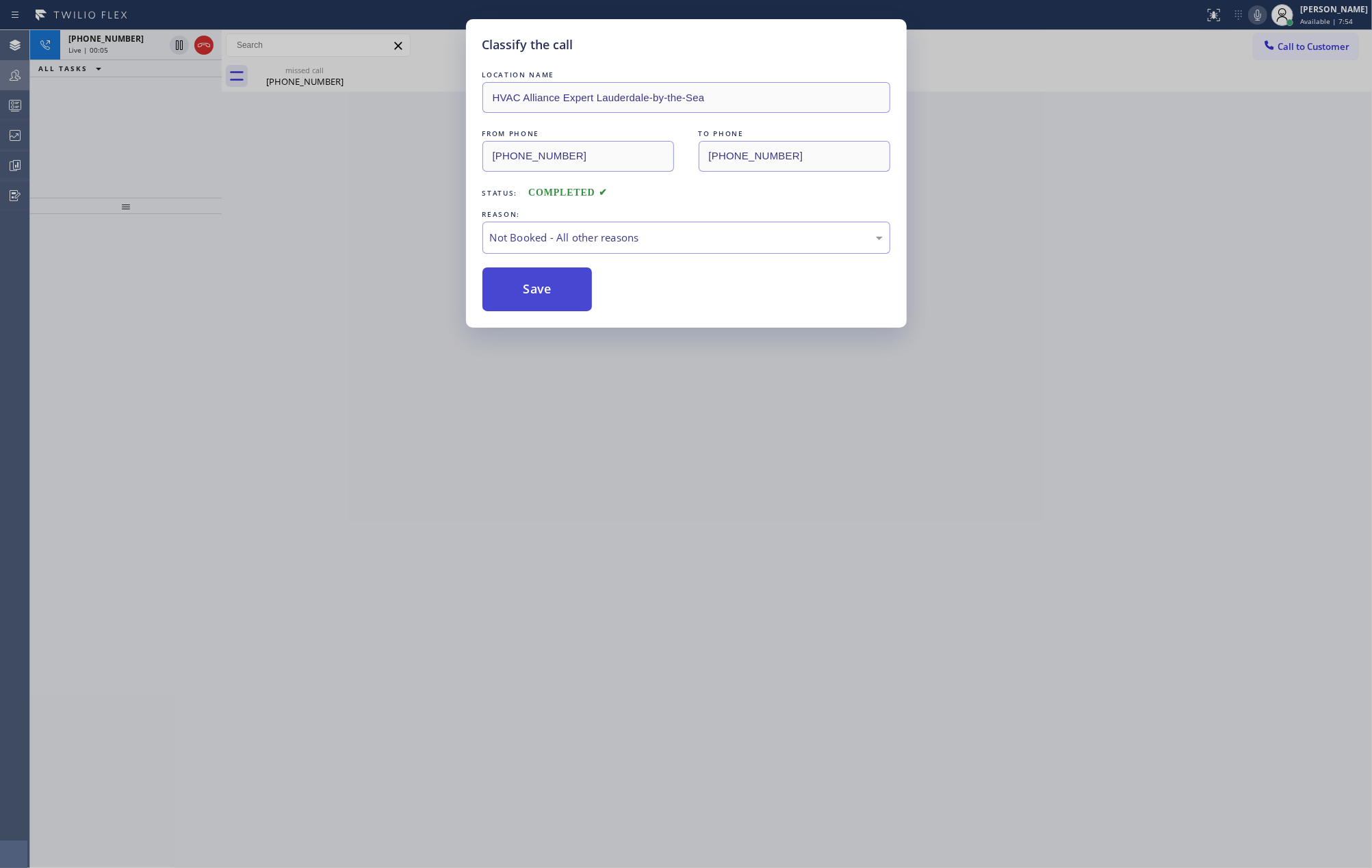
click at [535, 286] on button "Save" at bounding box center [537, 289] width 110 height 44
click at [384, 309] on div "Classify the call LOCATION NAME HVAC Alliance Expert Lauderdale-by-the-Sea FROM…" at bounding box center [686, 434] width 1372 height 868
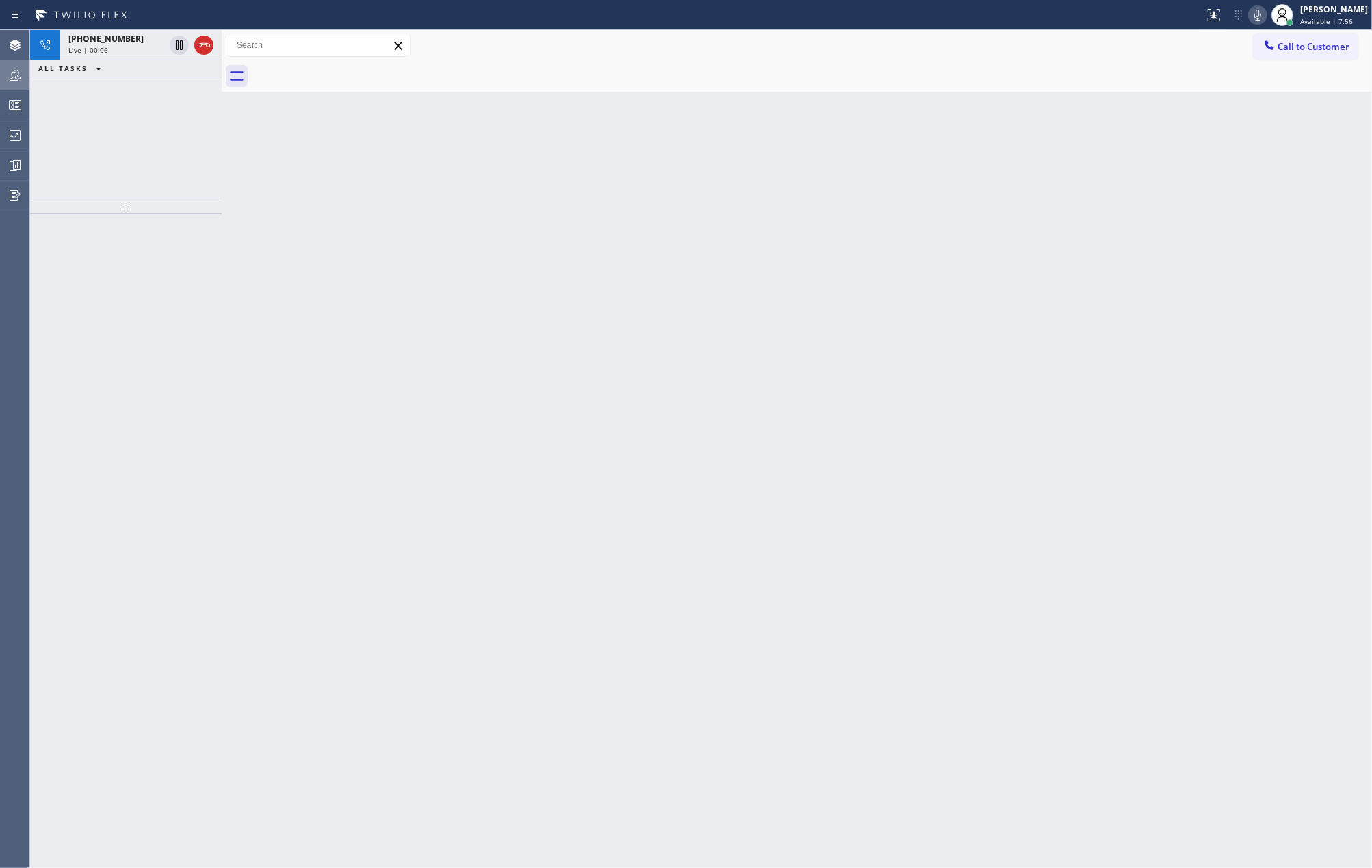
drag, startPoint x: 142, startPoint y: 202, endPoint x: 151, endPoint y: 148, distance: 54.7
click at [151, 148] on div "+15164873782 Live | 00:06 ALL TASKS ALL TASKS ACTIVE TASKS TASKS IN WRAP UP" at bounding box center [126, 449] width 192 height 837
drag, startPoint x: 130, startPoint y: 209, endPoint x: 129, endPoint y: 167, distance: 42.0
click at [129, 167] on div "+15164873782 Live | 02:05 ALL TASKS ALL TASKS ACTIVE TASKS TASKS IN WRAP UP" at bounding box center [126, 449] width 192 height 837
drag, startPoint x: 123, startPoint y: 208, endPoint x: 172, endPoint y: 75, distance: 141.7
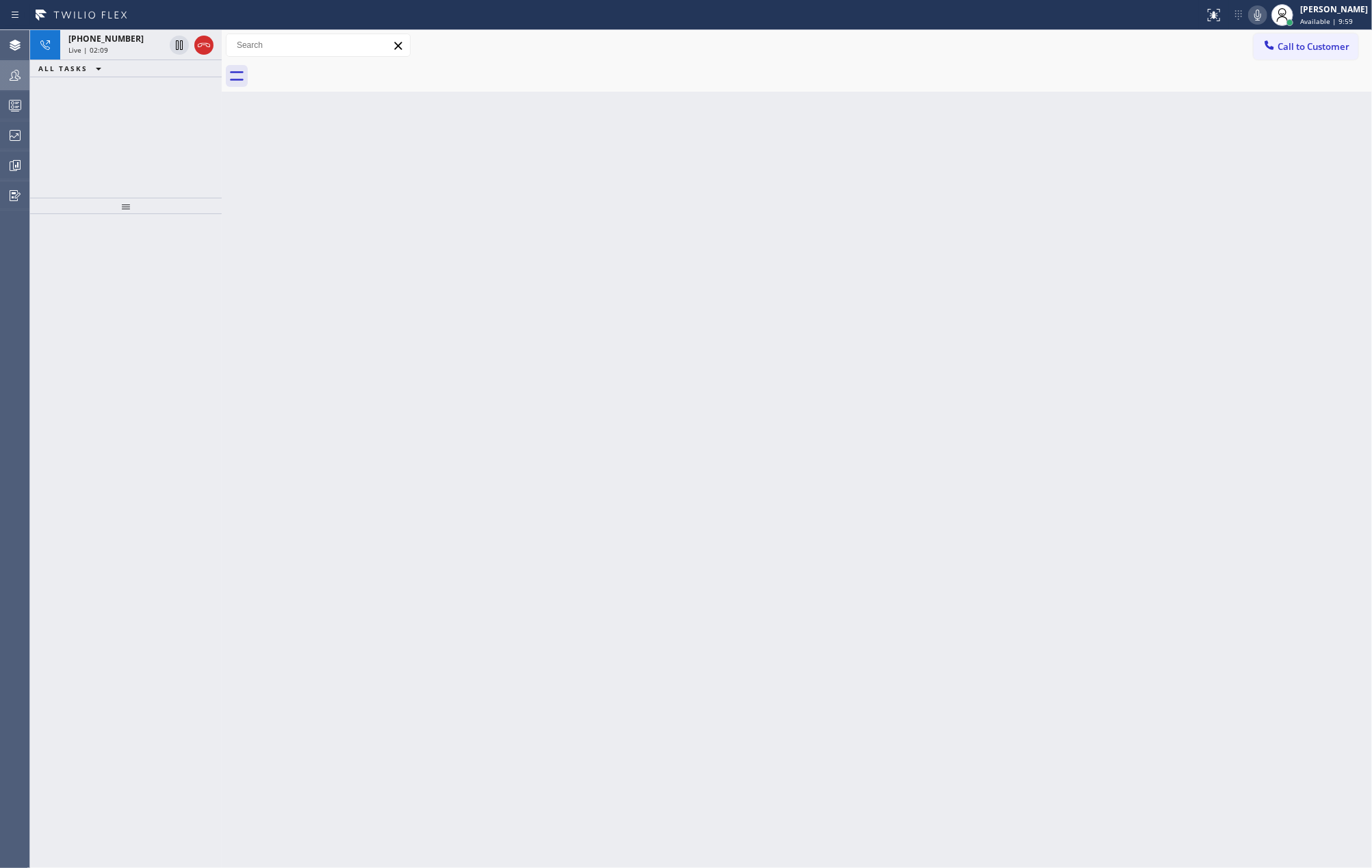
click at [133, 132] on div "+15164873782 Live | 02:09 ALL TASKS ALL TASKS ACTIVE TASKS TASKS IN WRAP UP" at bounding box center [126, 449] width 192 height 837
click at [199, 47] on icon at bounding box center [204, 45] width 16 height 16
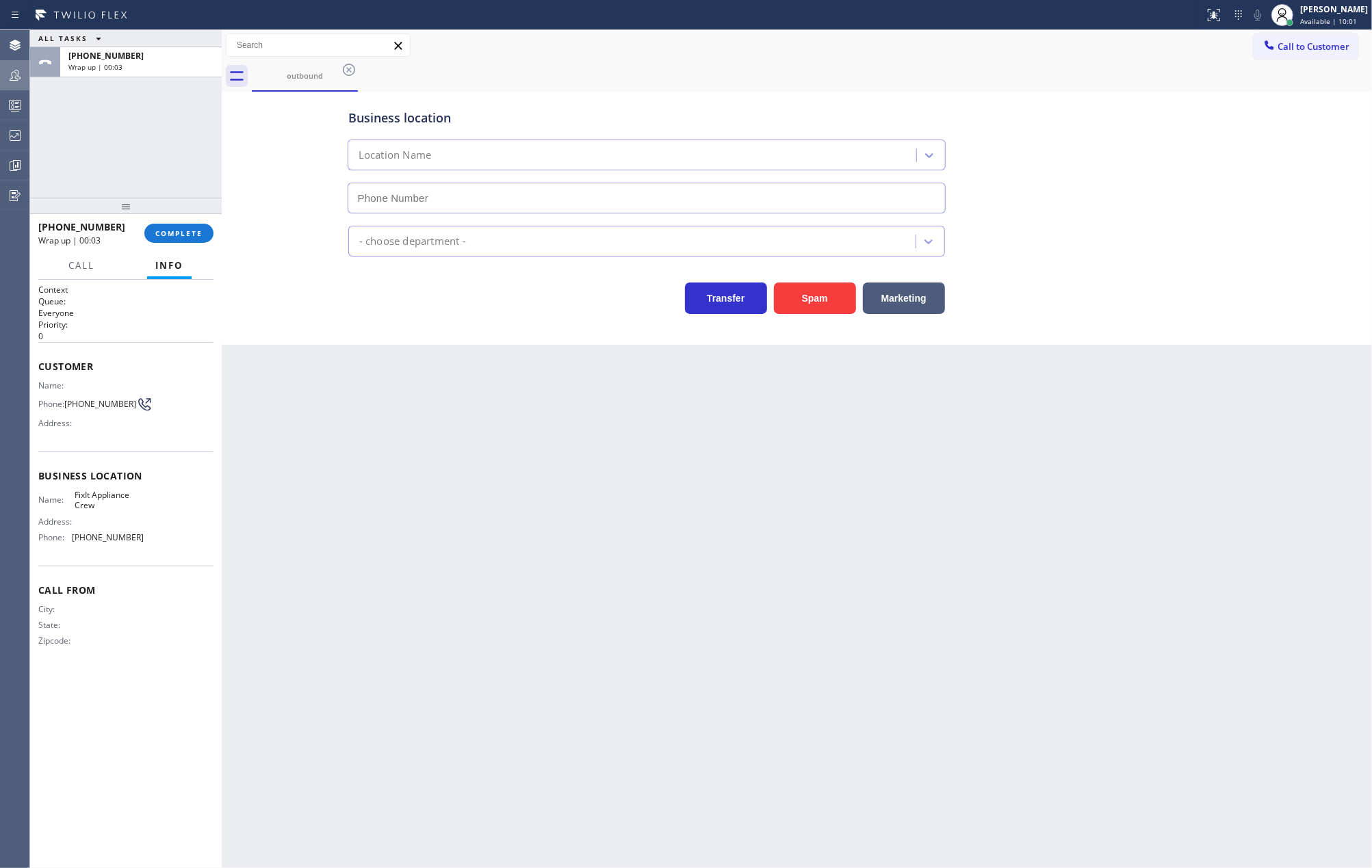
type input "(516) 430-7756"
click at [1293, 42] on span "Call to Customer" at bounding box center [1313, 46] width 72 height 12
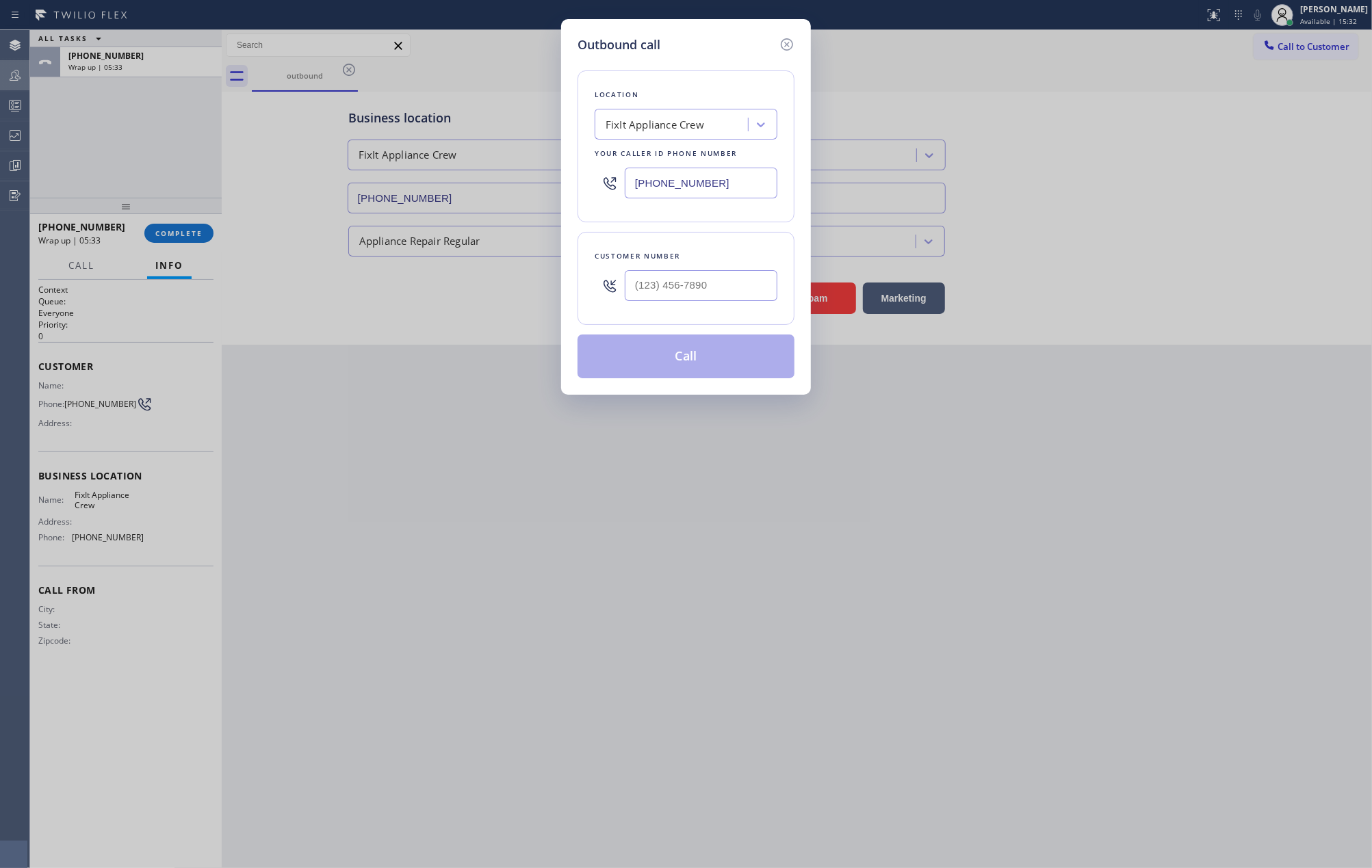
drag, startPoint x: 726, startPoint y: 187, endPoint x: 611, endPoint y: 193, distance: 115.2
click at [611, 193] on div "(516) 430-7756" at bounding box center [685, 182] width 182 height 45
paste input "954) 807-26"
type input "(954) 807-2656"
click at [706, 290] on input "(___) ___-____" at bounding box center [701, 286] width 153 height 31
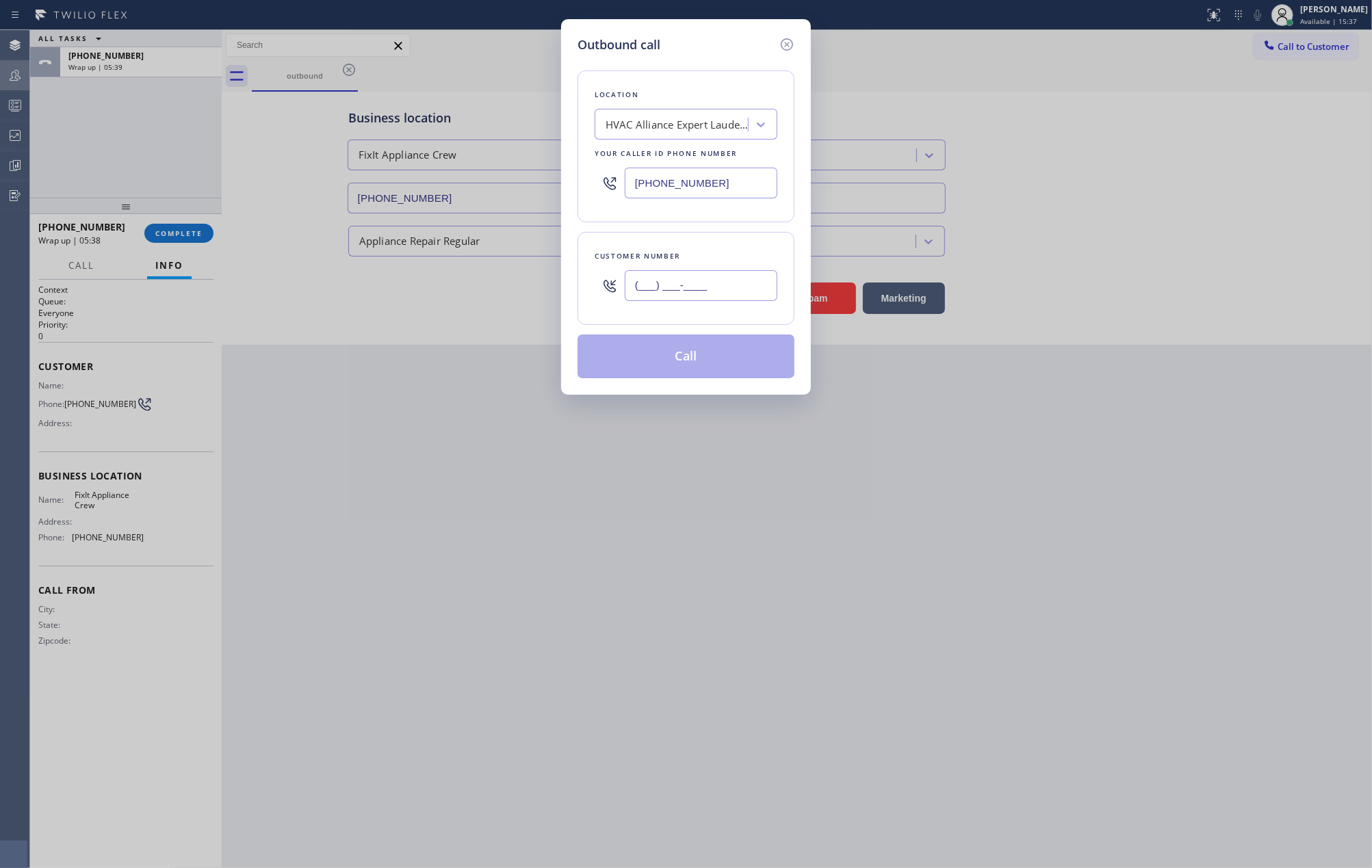
paste input "407) 310-1655"
type input "(407) 310-1655"
click at [698, 348] on button "Call" at bounding box center [685, 356] width 217 height 44
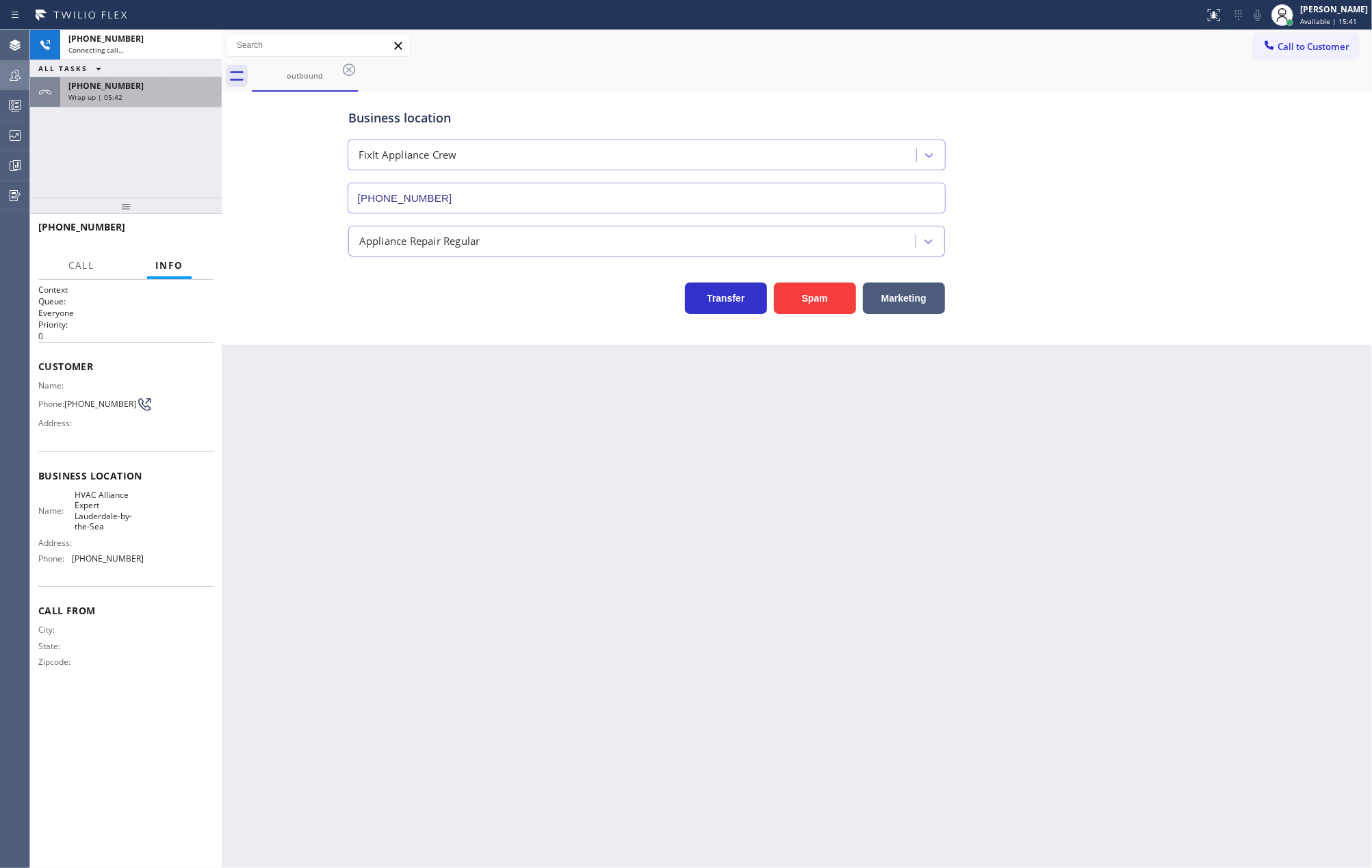
click at [132, 96] on div "Wrap up | 05:42" at bounding box center [141, 97] width 145 height 10
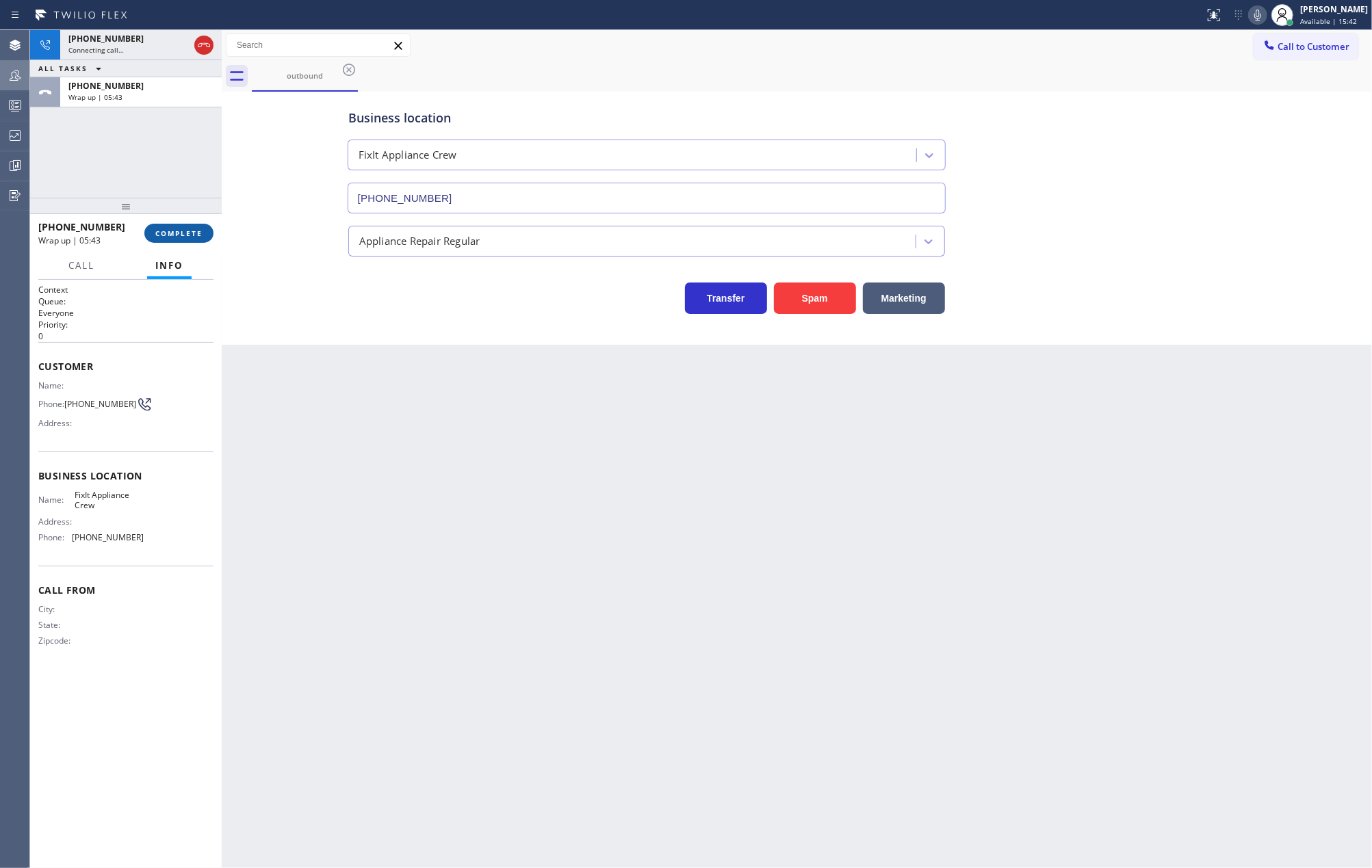
click at [174, 236] on span "COMPLETE" at bounding box center [179, 233] width 47 height 10
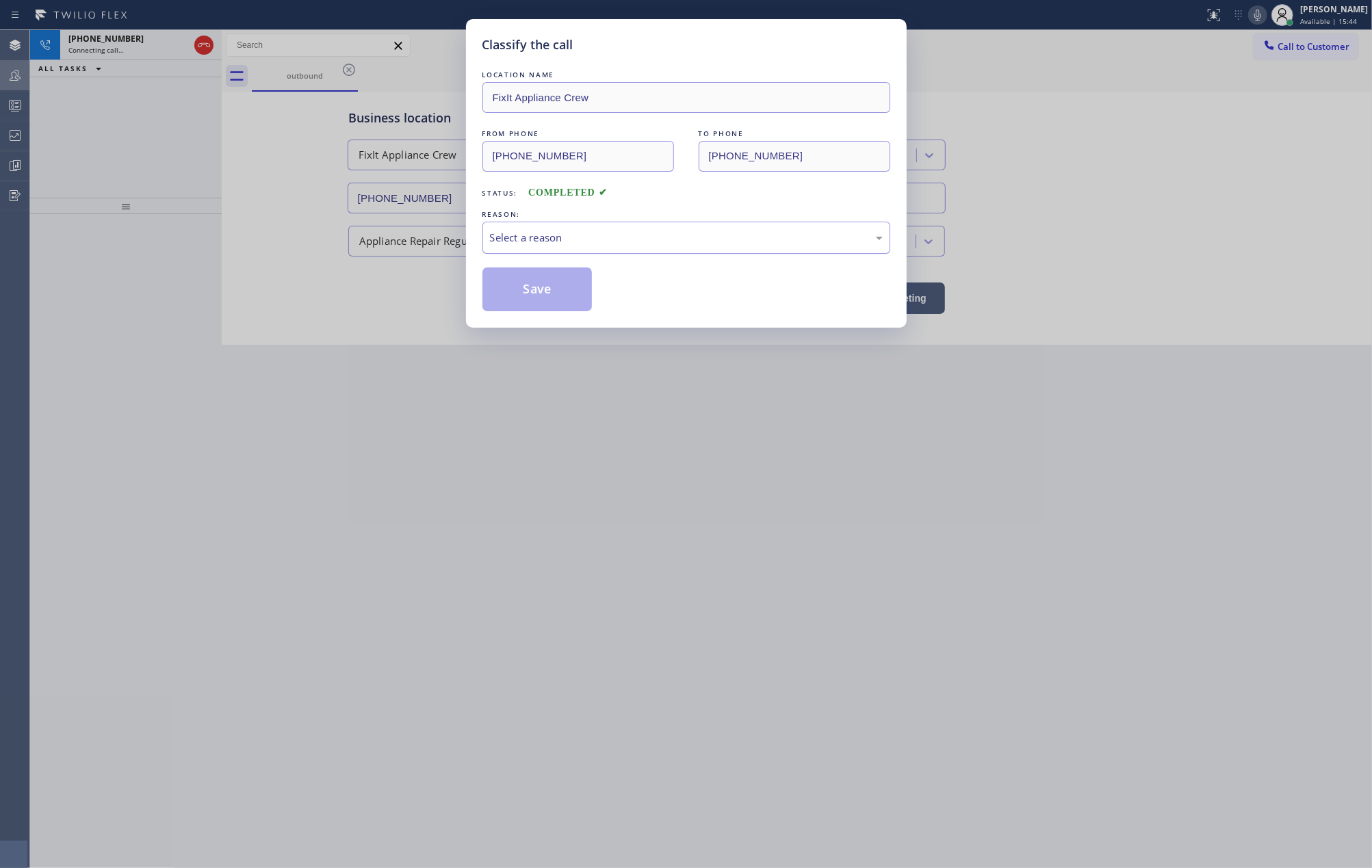
click at [557, 233] on div "Select a reason" at bounding box center [686, 238] width 393 height 15
click at [560, 283] on button "Save" at bounding box center [537, 289] width 110 height 44
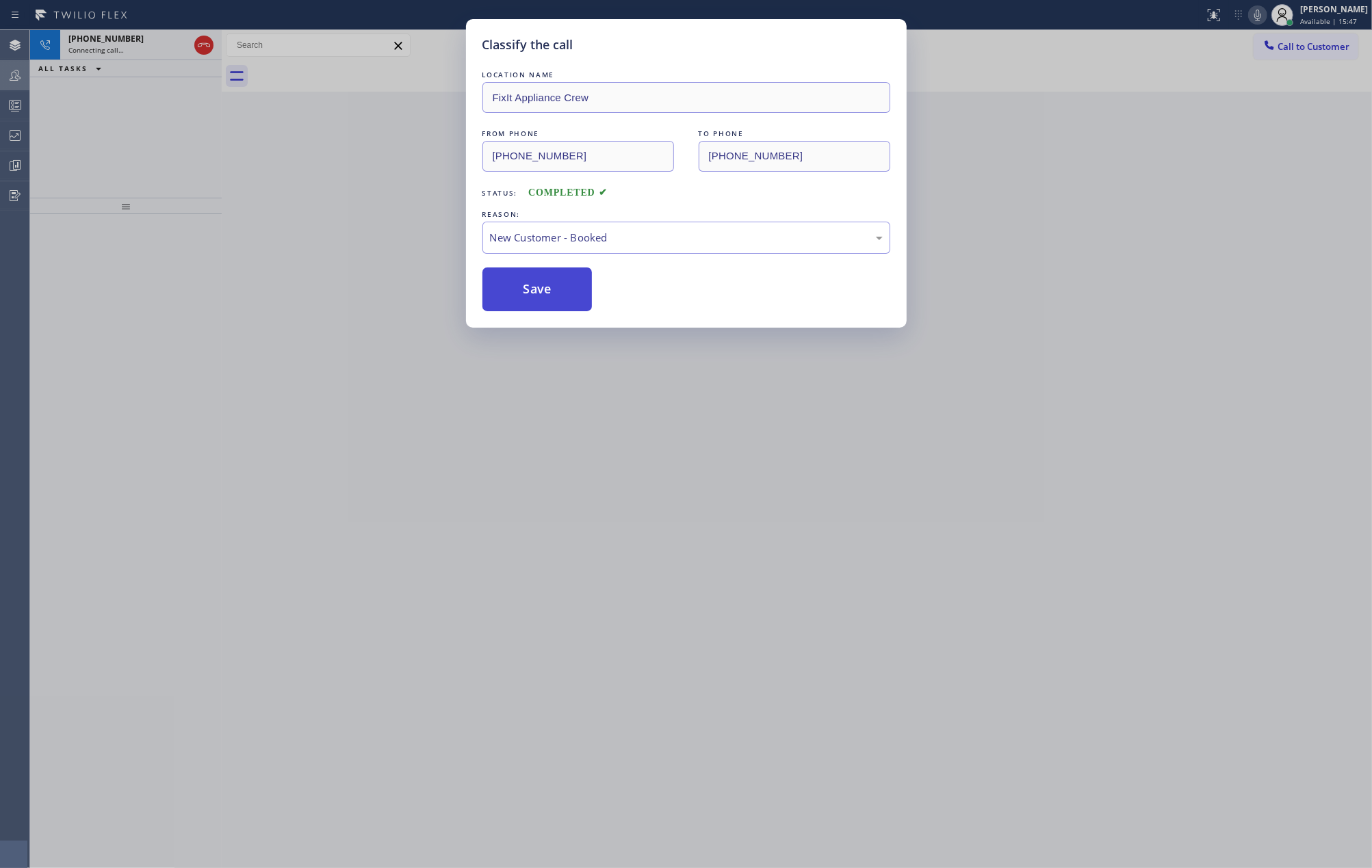
click at [560, 283] on button "Save" at bounding box center [537, 289] width 110 height 44
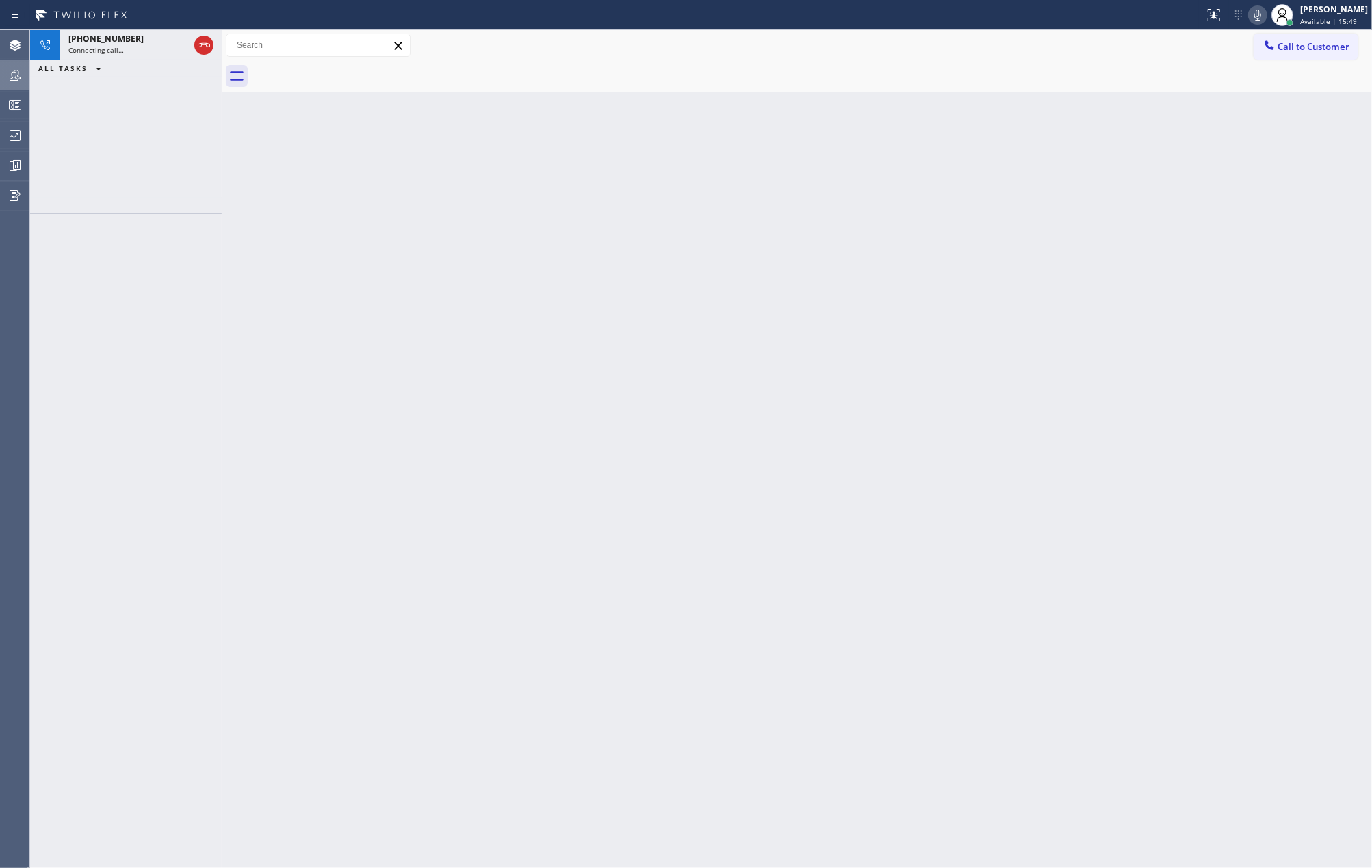
drag, startPoint x: 121, startPoint y: 205, endPoint x: 139, endPoint y: 138, distance: 69.4
click at [139, 138] on div "+14073101655 Connecting call… ALL TASKS ALL TASKS ACTIVE TASKS TASKS IN WRAP UP" at bounding box center [126, 449] width 192 height 837
click at [788, 351] on div "Back to Dashboard Change Sender ID Customers Technicians Select a contact Outbo…" at bounding box center [797, 449] width 1150 height 837
click at [202, 44] on icon at bounding box center [204, 45] width 16 height 16
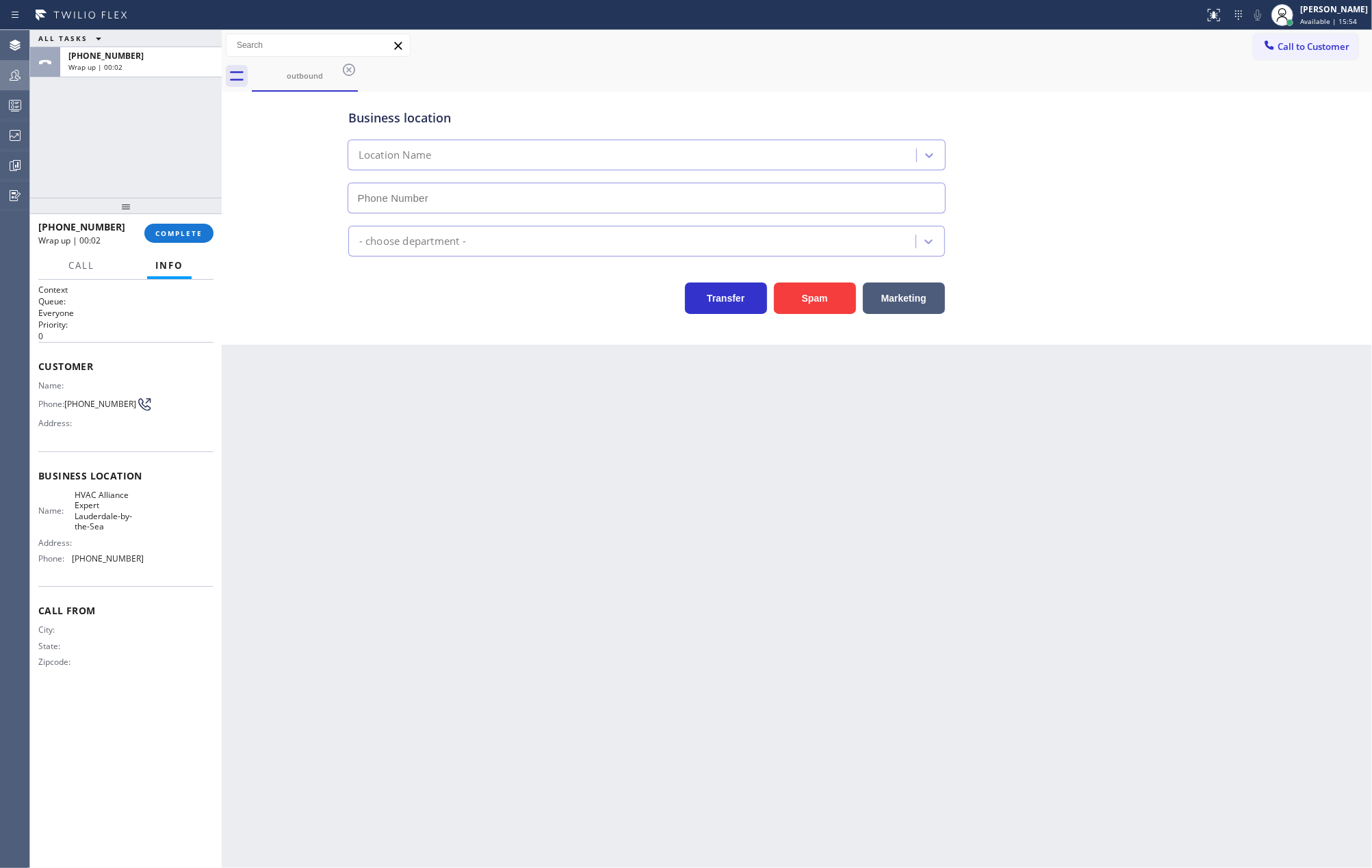
type input "(954) 807-2656"
drag, startPoint x: 288, startPoint y: 506, endPoint x: 192, endPoint y: 348, distance: 184.9
click at [288, 504] on div "Back to Dashboard Change Sender ID Customers Technicians Select a contact Outbo…" at bounding box center [797, 449] width 1150 height 837
click at [186, 233] on span "COMPLETE" at bounding box center [179, 233] width 47 height 10
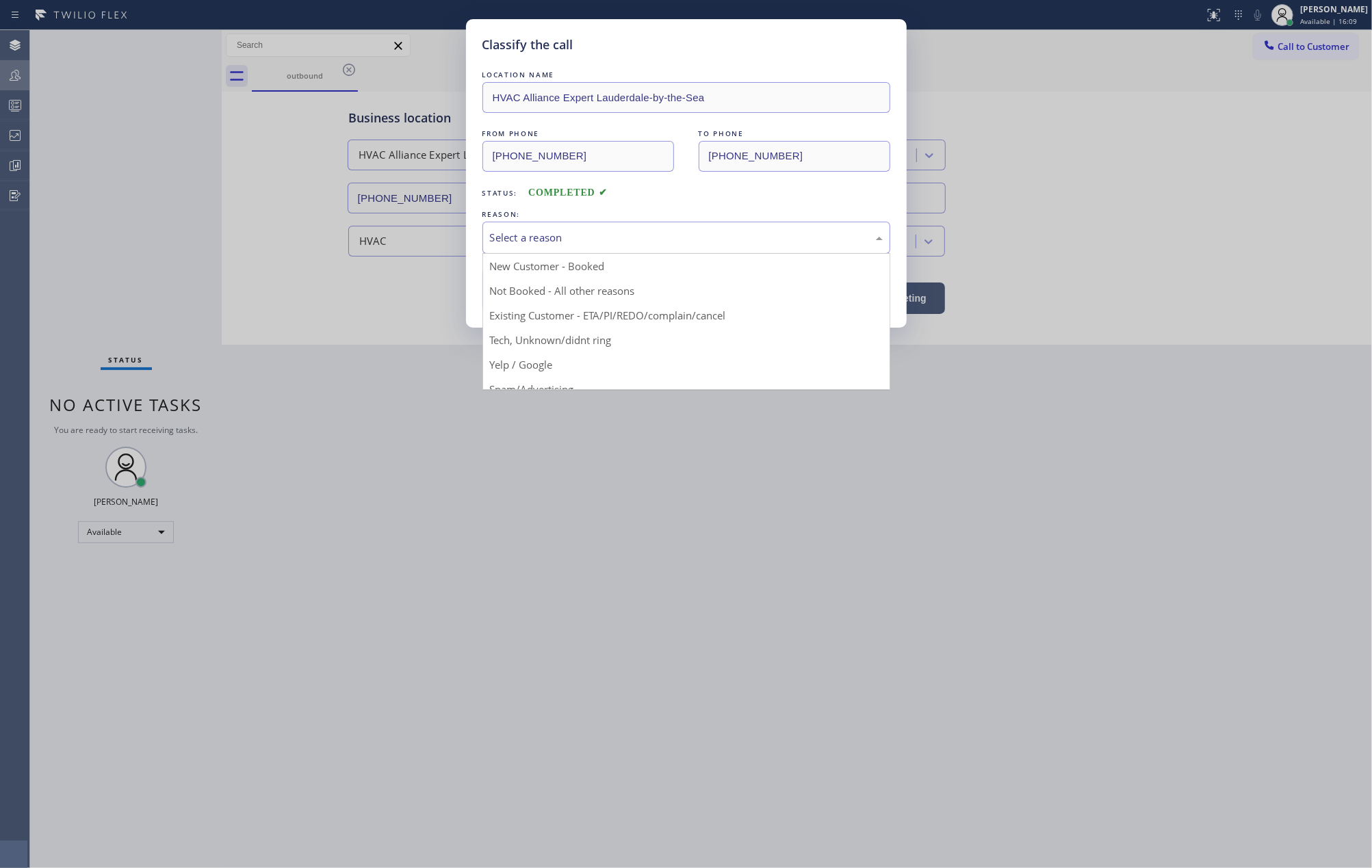
click at [560, 245] on div "Select a reason" at bounding box center [686, 238] width 393 height 15
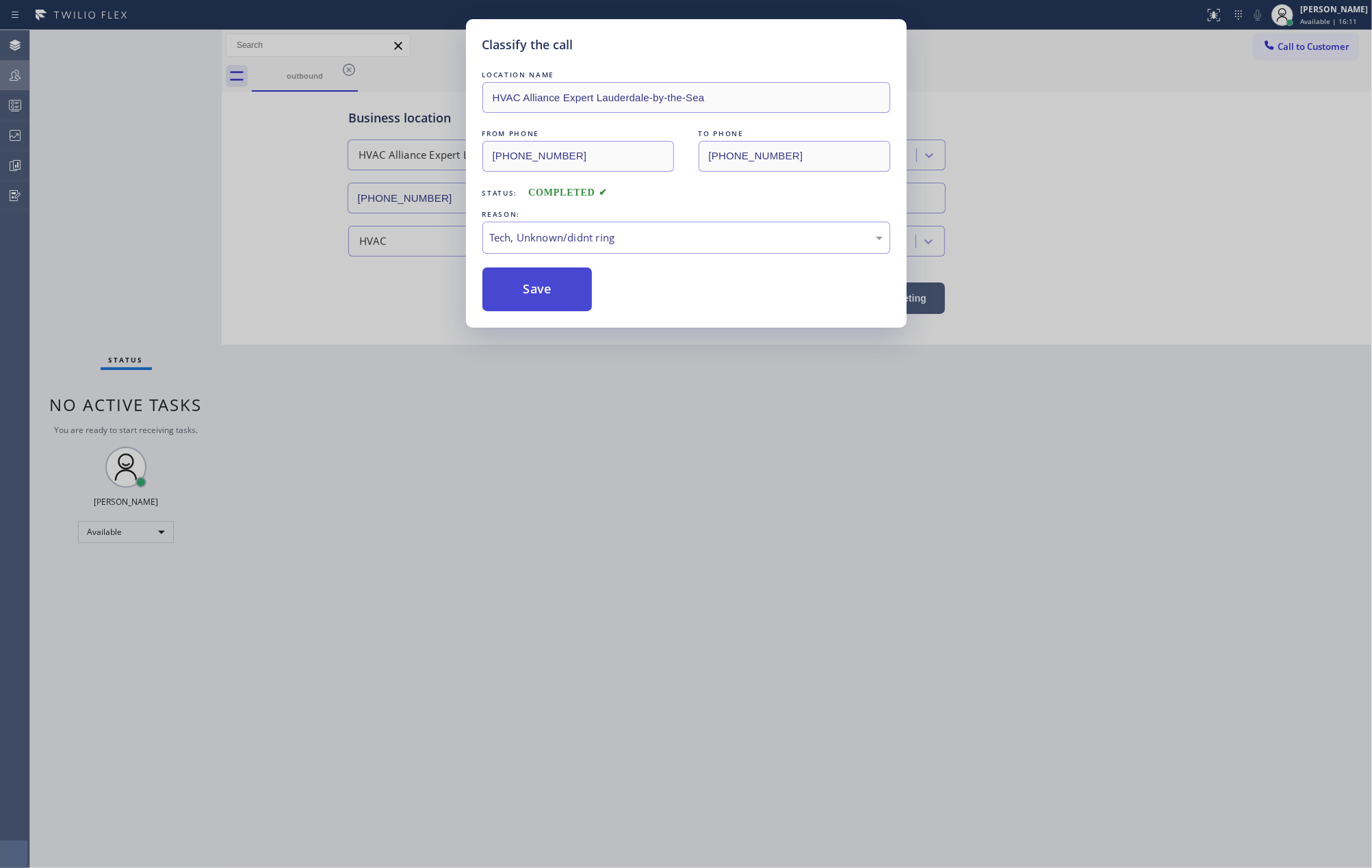
click at [553, 295] on button "Save" at bounding box center [537, 289] width 110 height 44
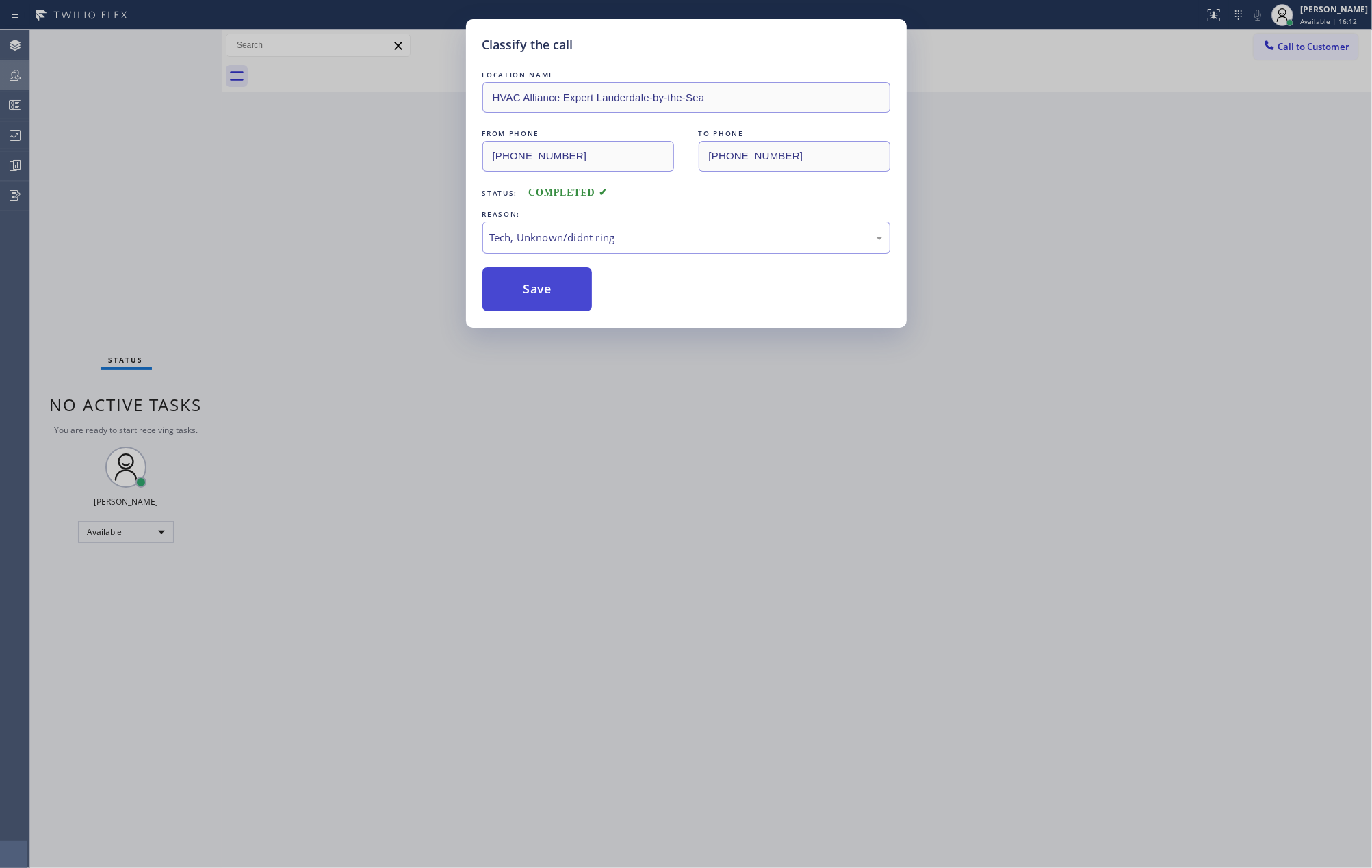
click at [553, 295] on button "Save" at bounding box center [537, 289] width 110 height 44
click at [553, 295] on div "Classify the call LOCATION NAME Synergy Home Services Laguna Woods FROM PHONE (…" at bounding box center [701, 449] width 1341 height 837
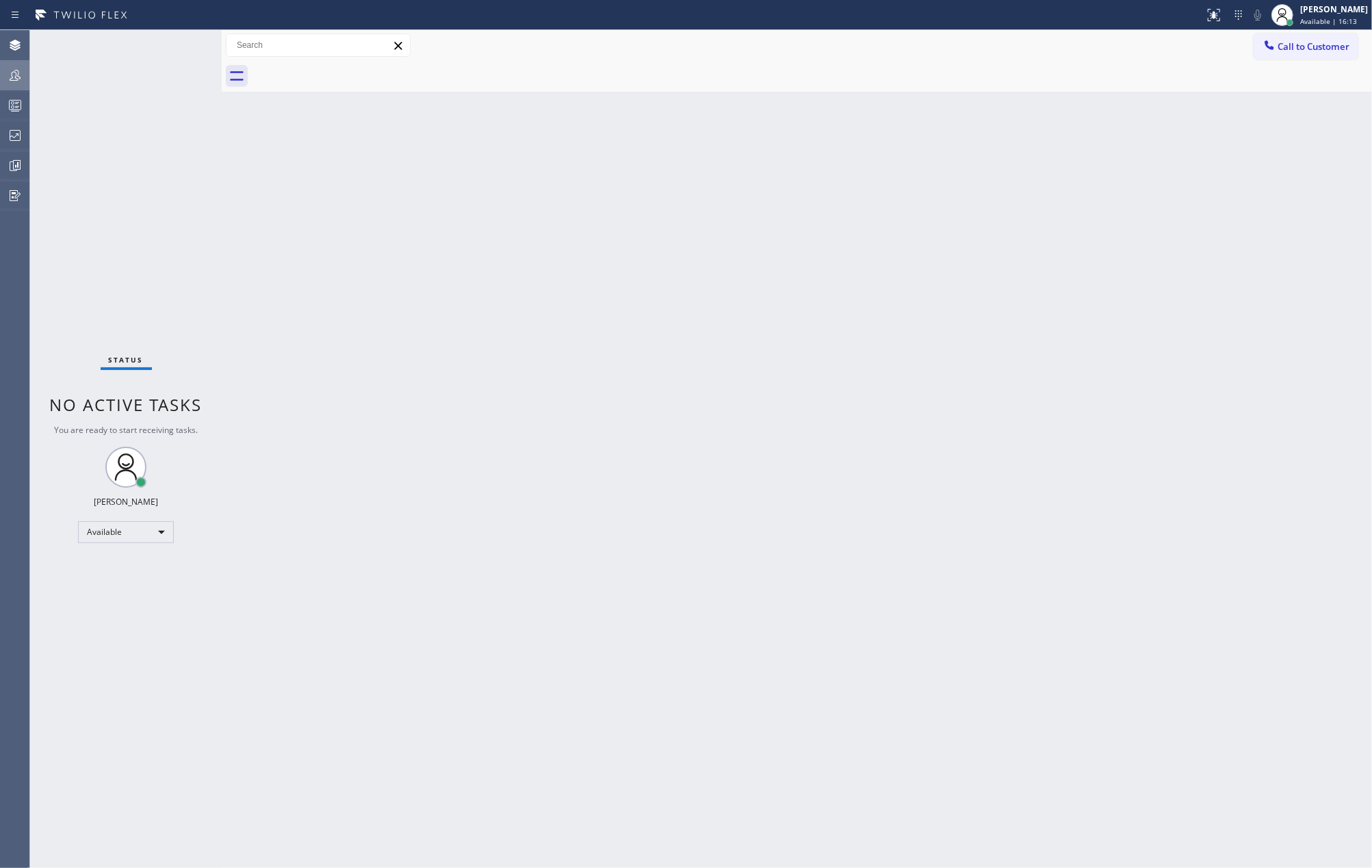
click at [363, 292] on div "Back to Dashboard Change Sender ID Customers Technicians Select a contact Outbo…" at bounding box center [797, 449] width 1150 height 837
click at [15, 105] on icon at bounding box center [14, 105] width 16 height 16
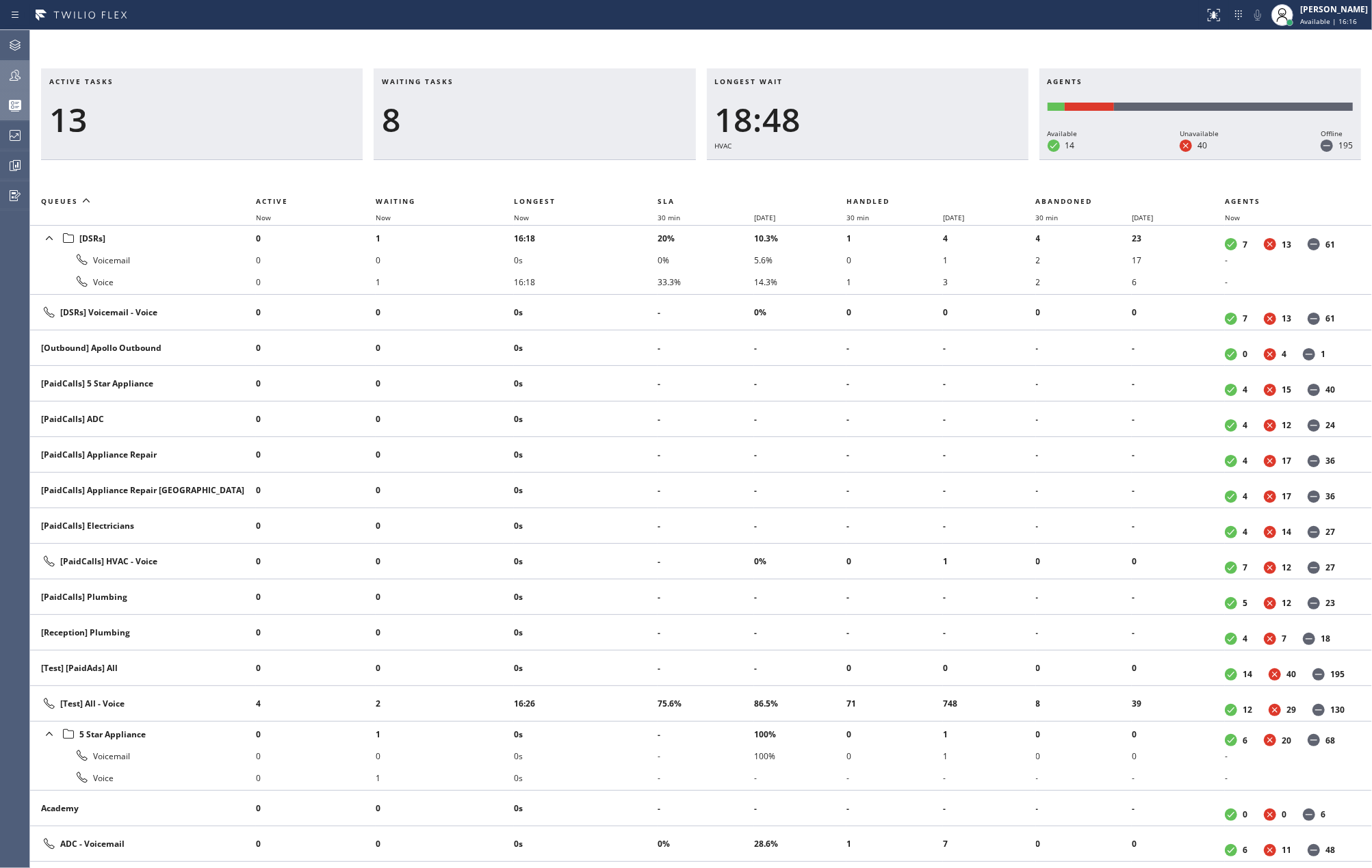
click at [10, 74] on icon at bounding box center [14, 74] width 16 height 16
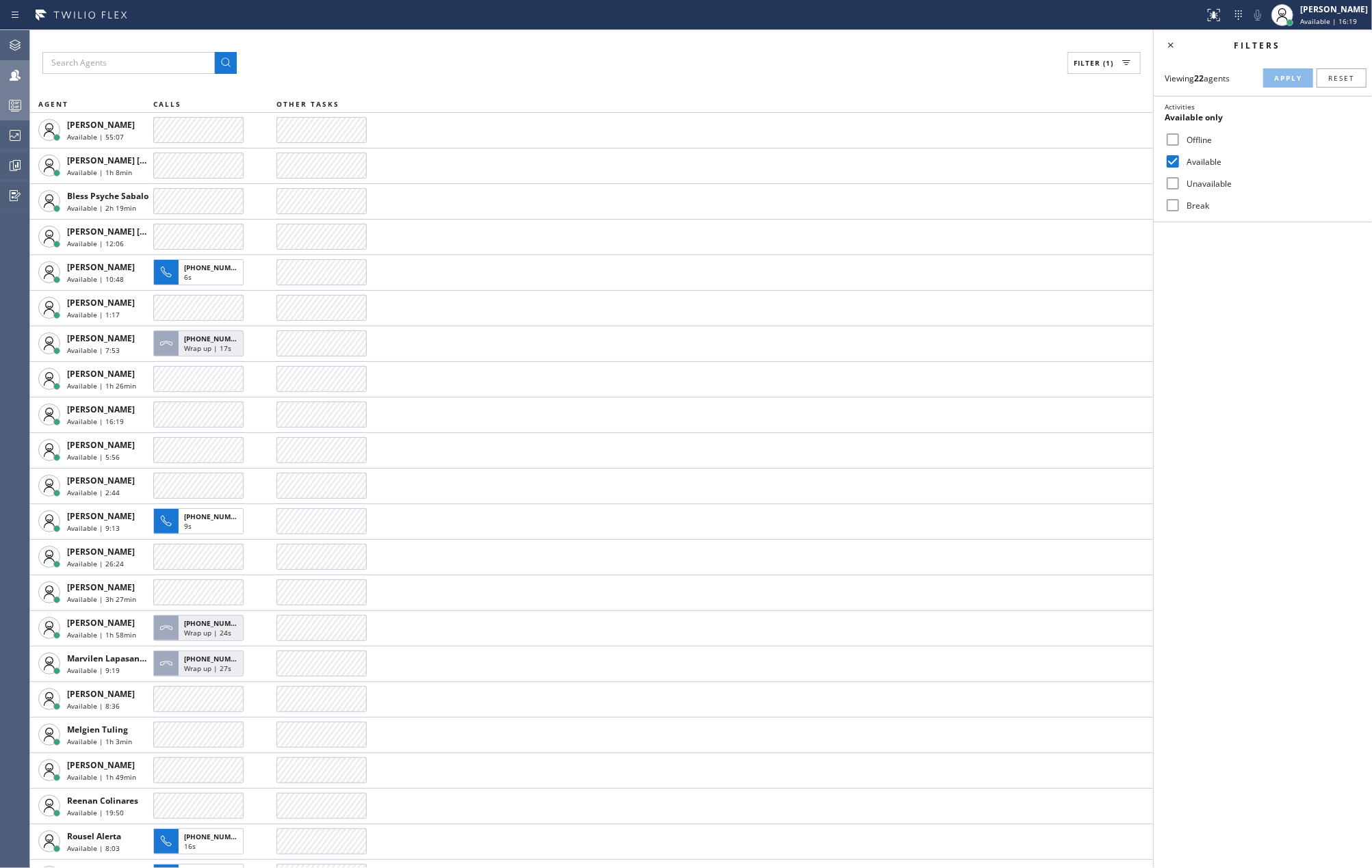
click at [475, 89] on div "Filter (1) AGENT CALLS OTHER TASKS Anton Ostapov Available | 55:07 Ashley Barbi…" at bounding box center [591, 449] width 1123 height 837
click at [13, 97] on icon at bounding box center [14, 105] width 16 height 16
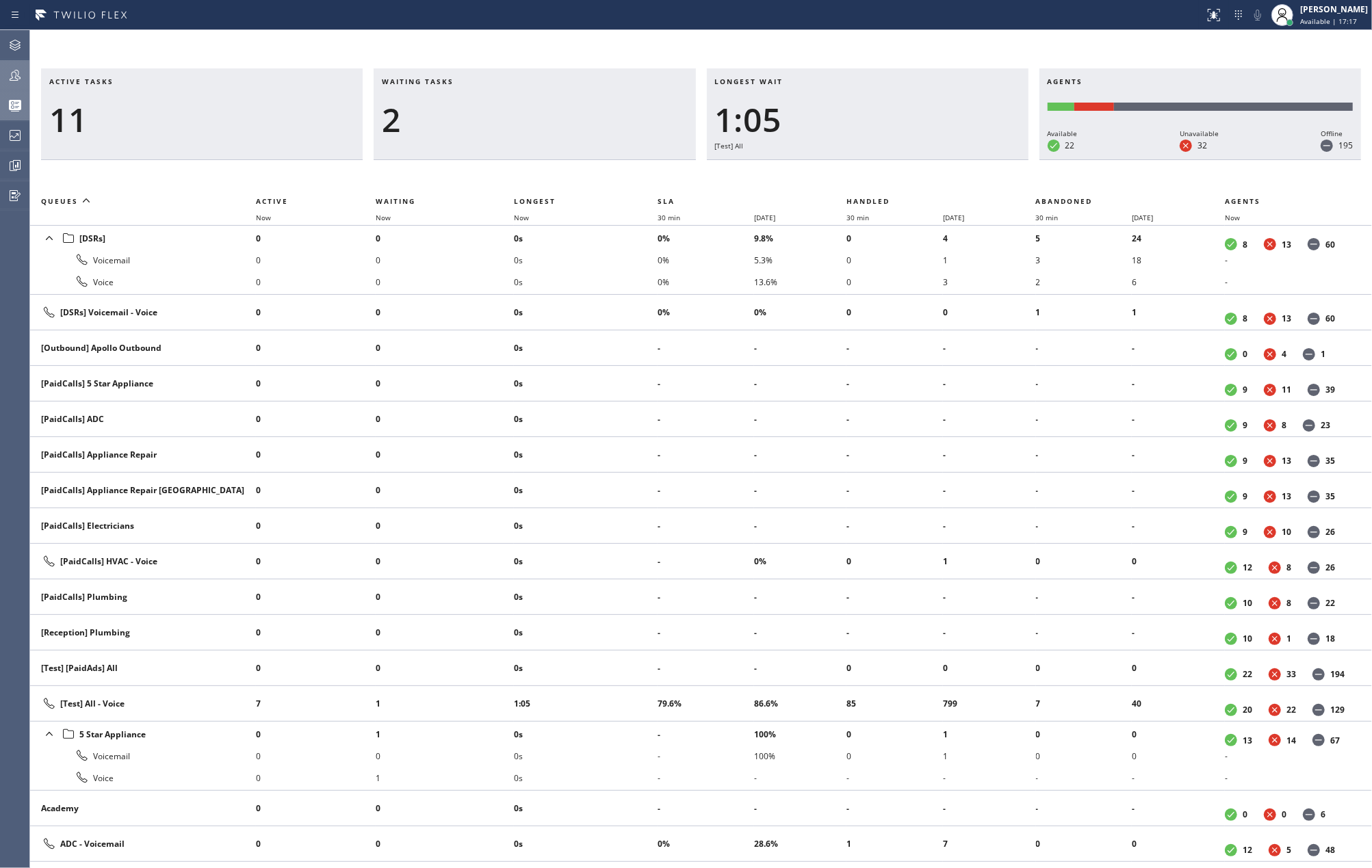
click at [16, 75] on icon at bounding box center [14, 74] width 16 height 16
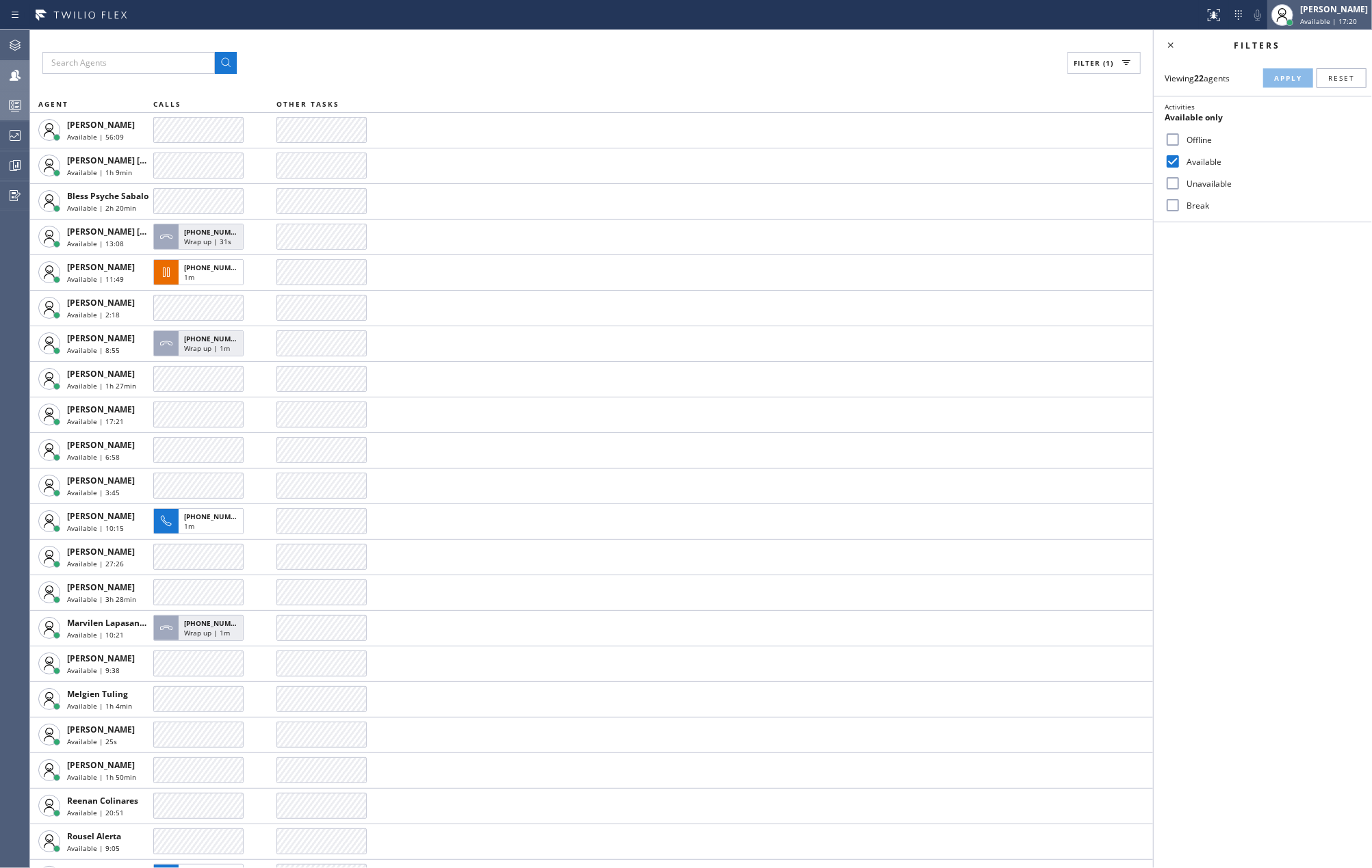
click at [1318, 14] on div "[PERSON_NAME]" at bounding box center [1334, 10] width 68 height 11
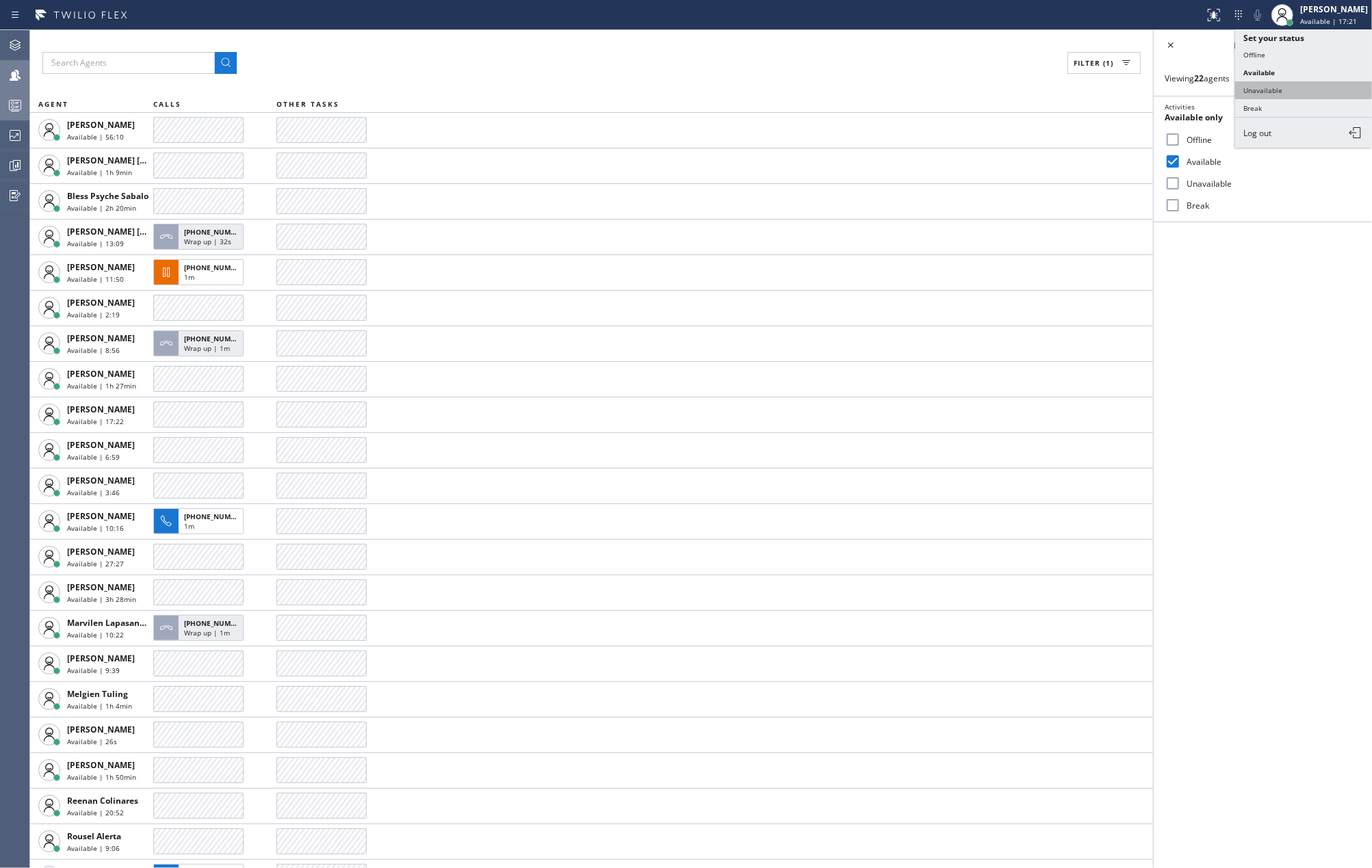
click at [1281, 91] on button "Unavailable" at bounding box center [1303, 90] width 137 height 18
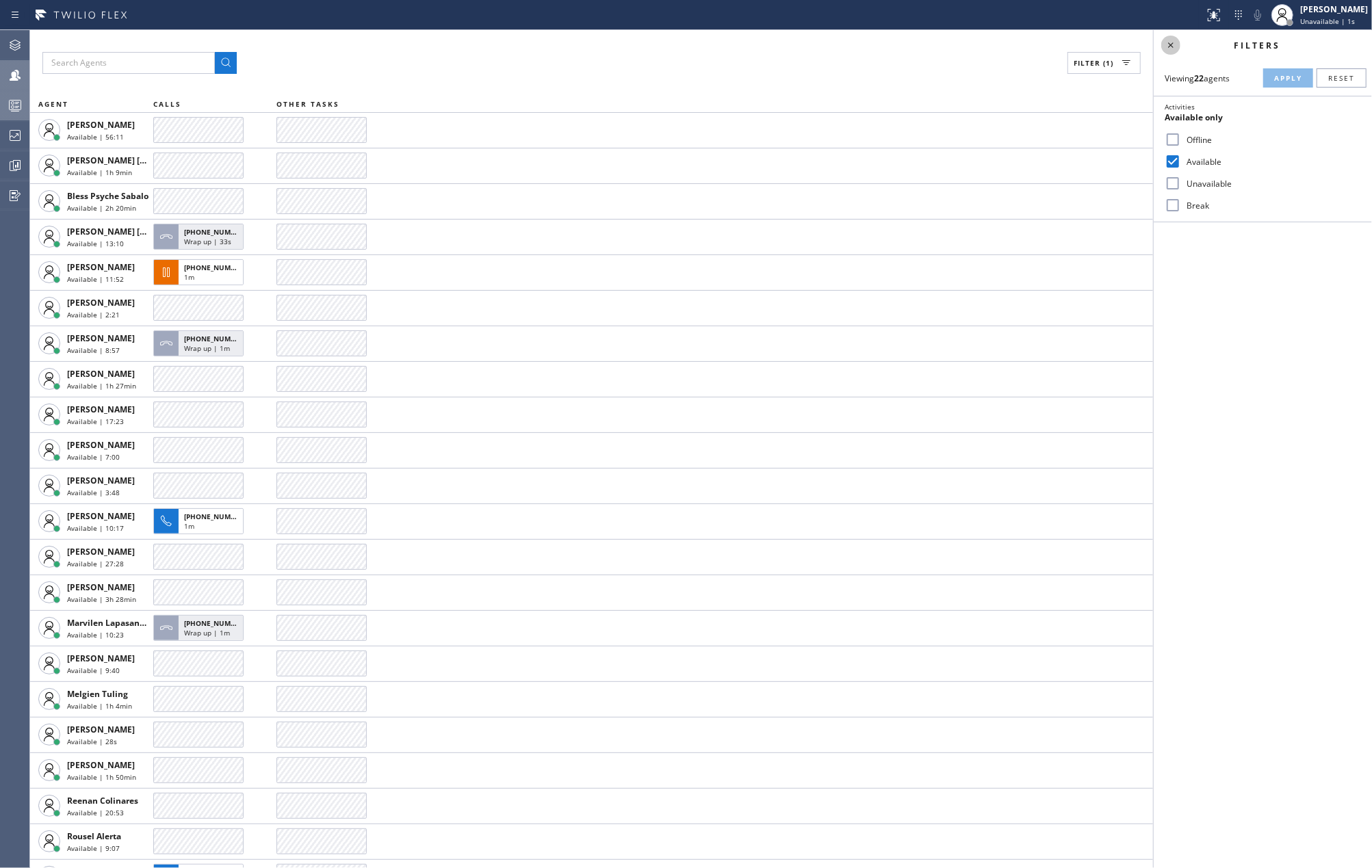
click at [1172, 42] on icon at bounding box center [1170, 45] width 6 height 6
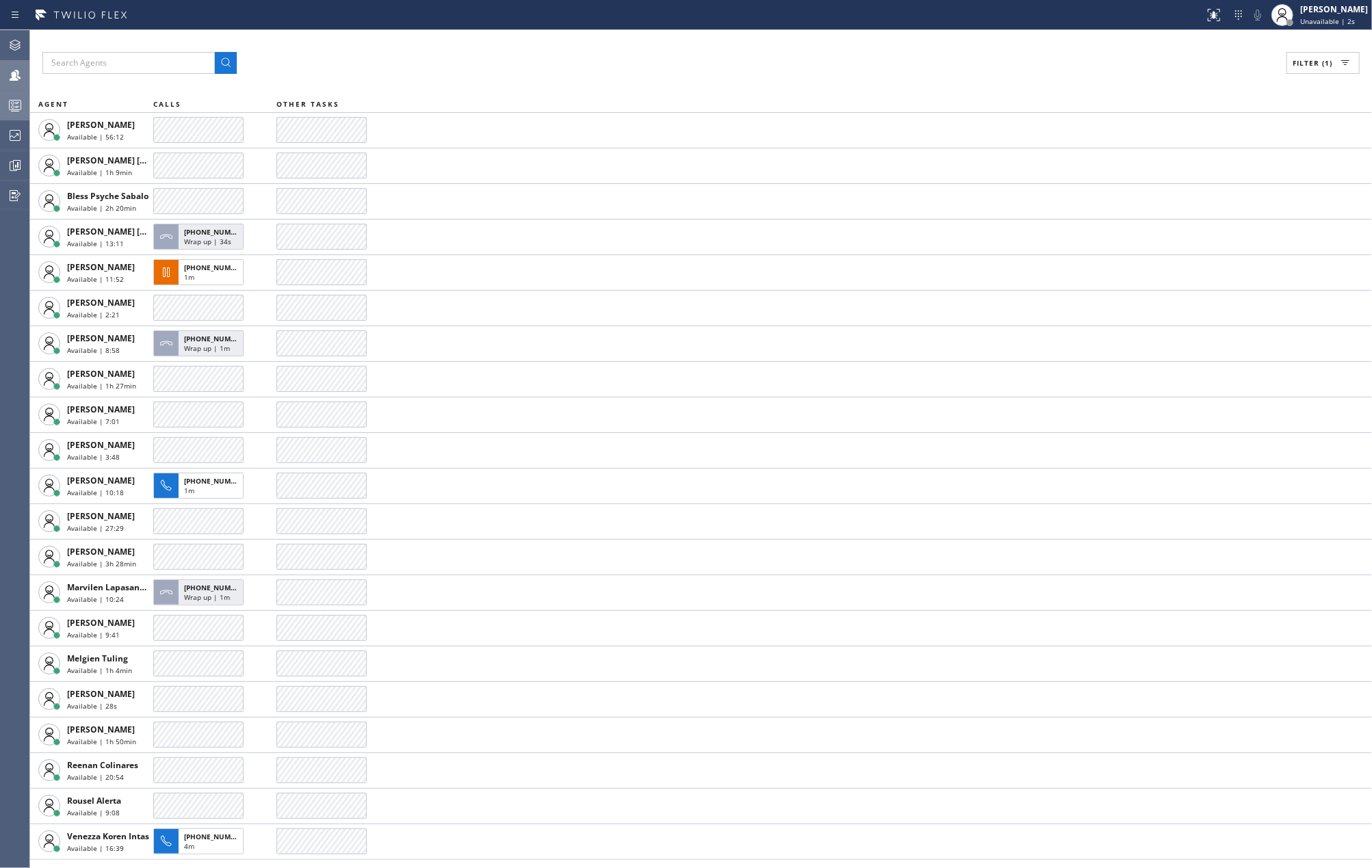
click at [414, 55] on div "Filter (1)" at bounding box center [700, 62] width 1317 height 22
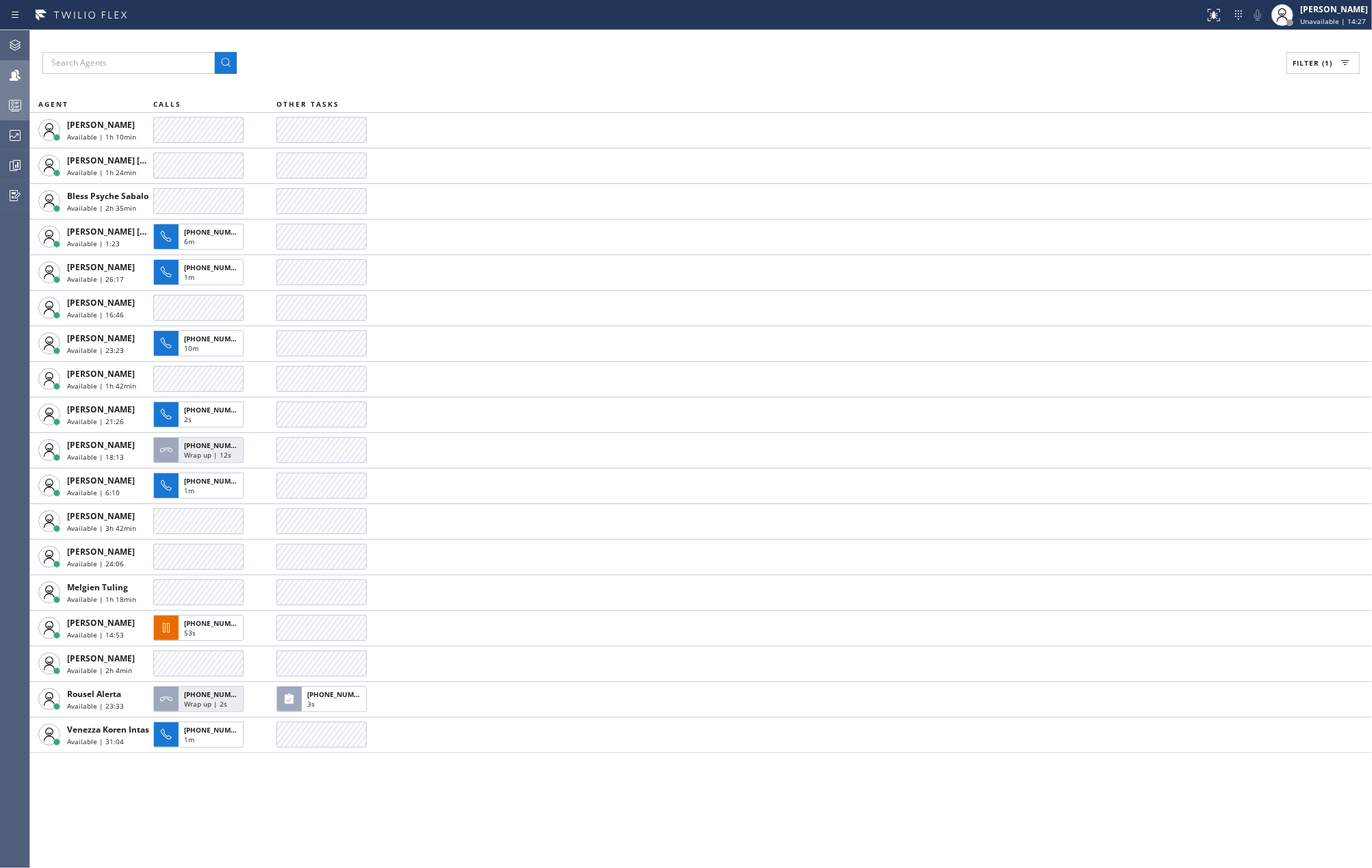
click at [7, 100] on icon at bounding box center [14, 105] width 16 height 16
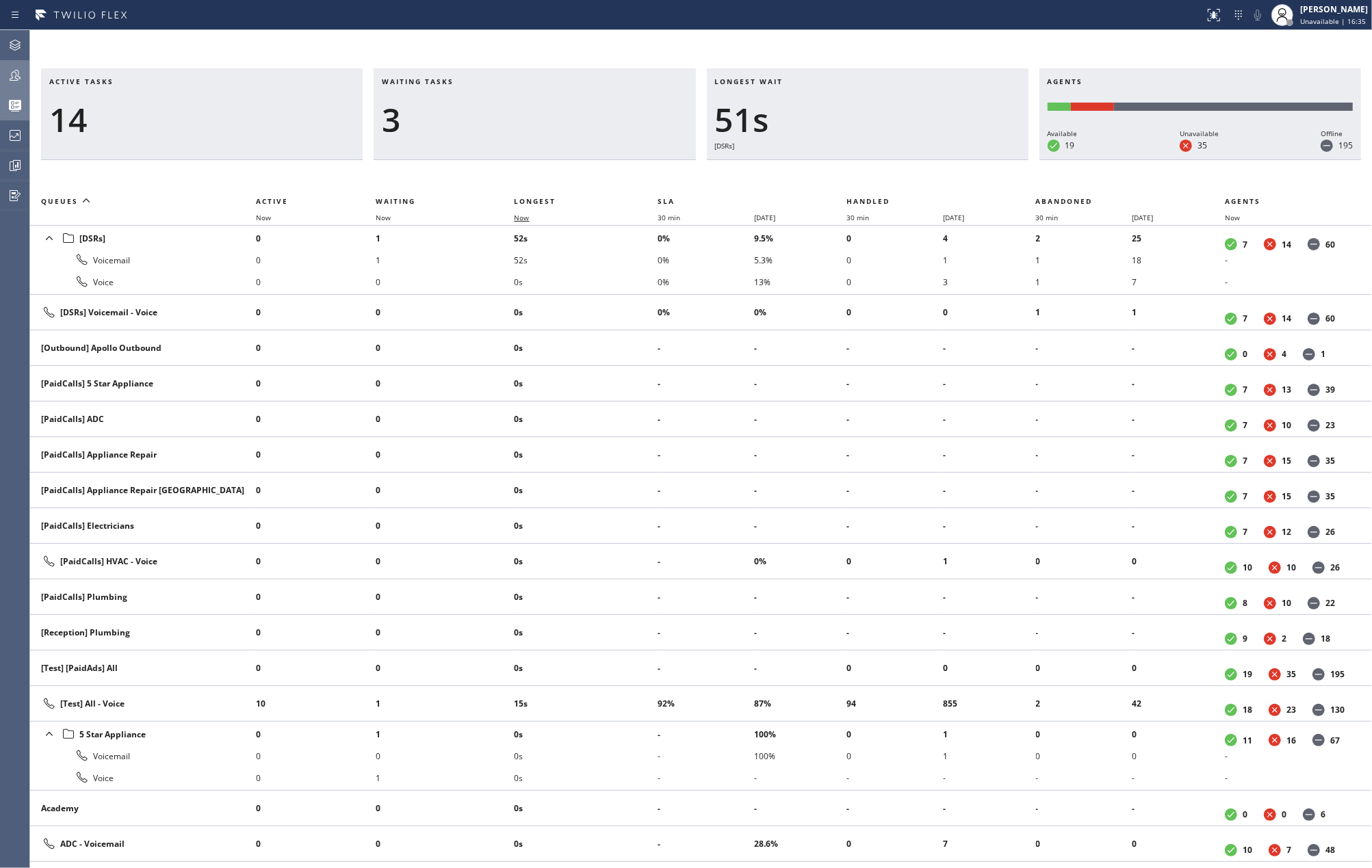
click at [525, 213] on span "Now" at bounding box center [522, 218] width 15 height 10
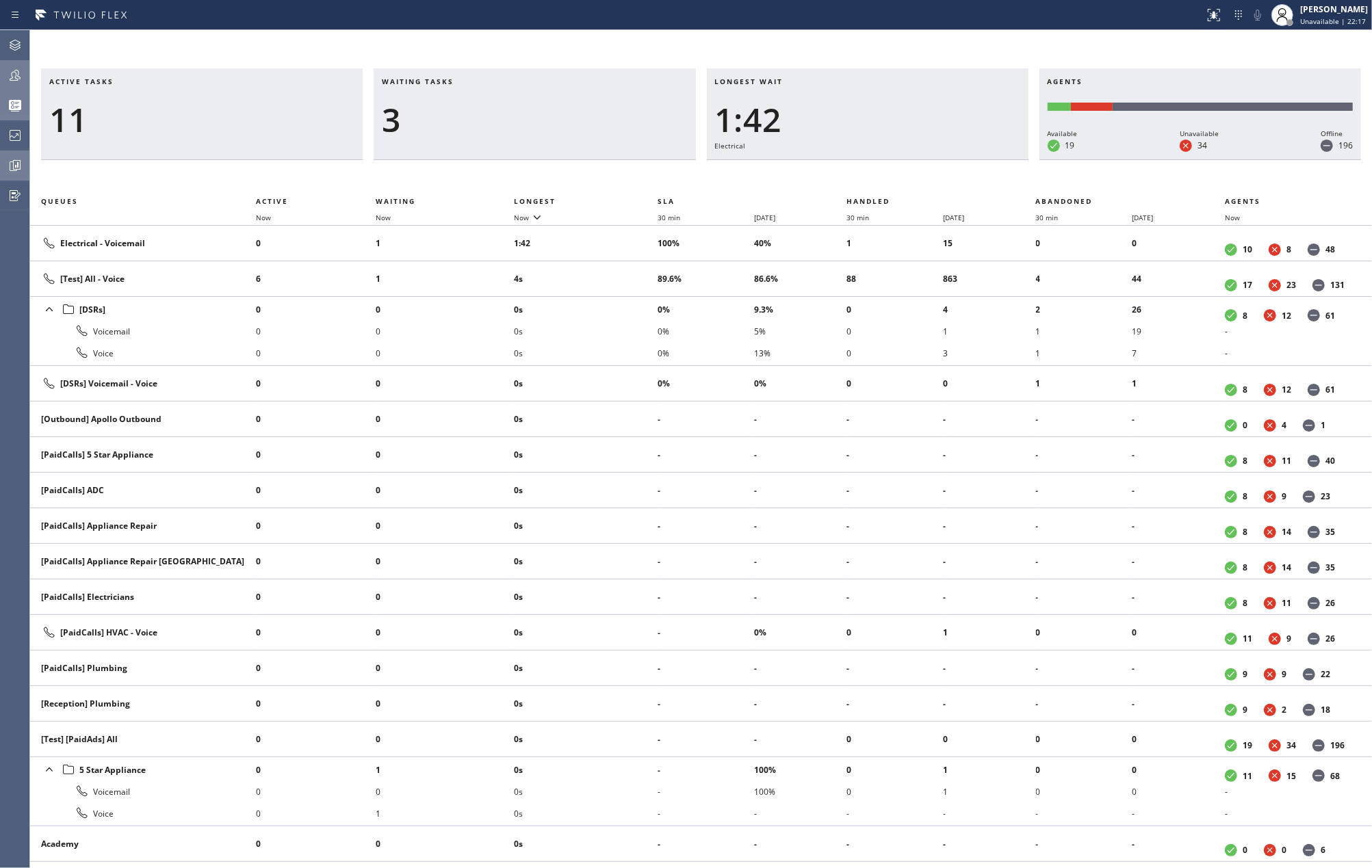
click at [16, 159] on icon at bounding box center [14, 165] width 16 height 16
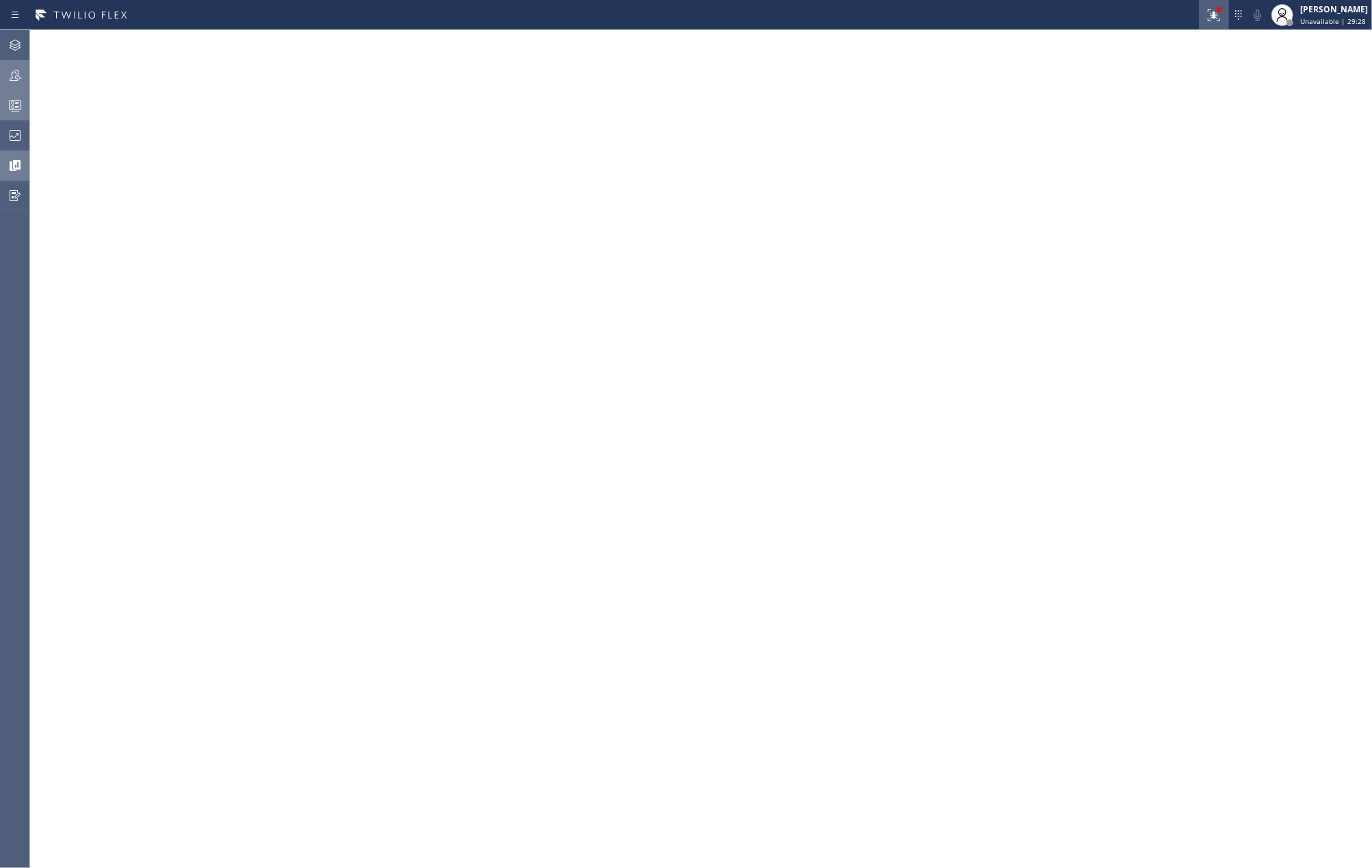
click at [1215, 14] on icon at bounding box center [1213, 14] width 16 height 16
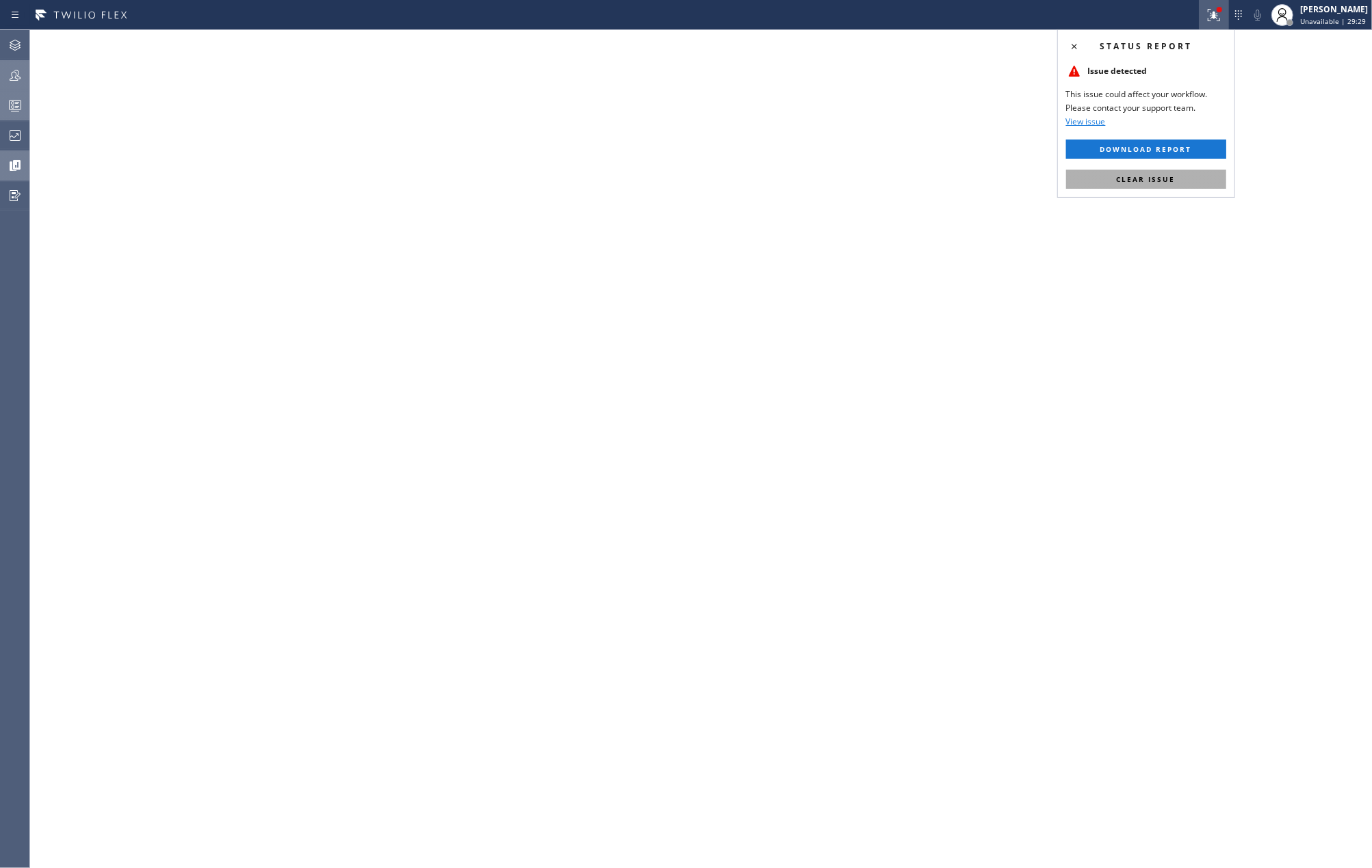
click at [1181, 179] on button "Clear issue" at bounding box center [1147, 180] width 161 height 19
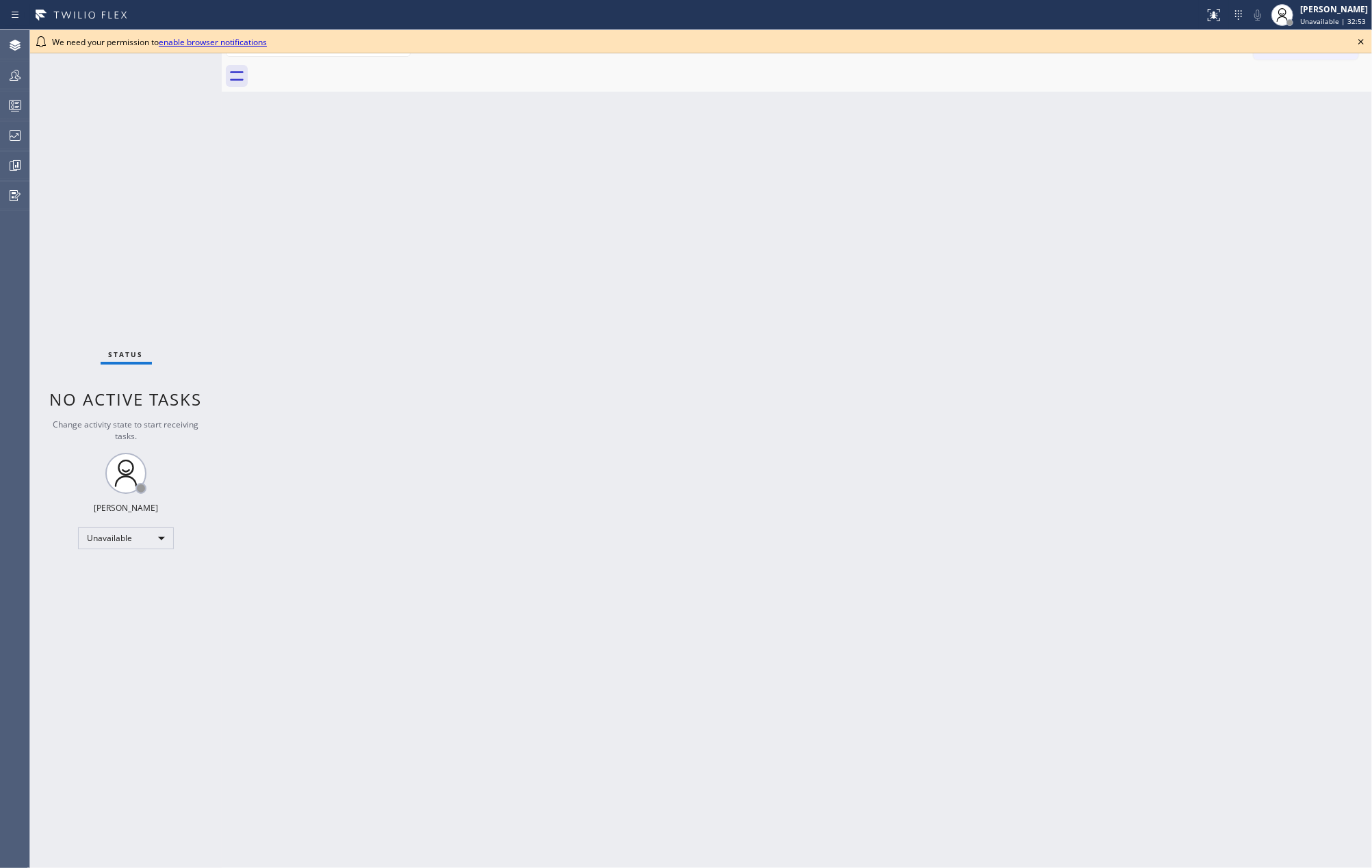
click at [1361, 39] on icon at bounding box center [1361, 41] width 16 height 16
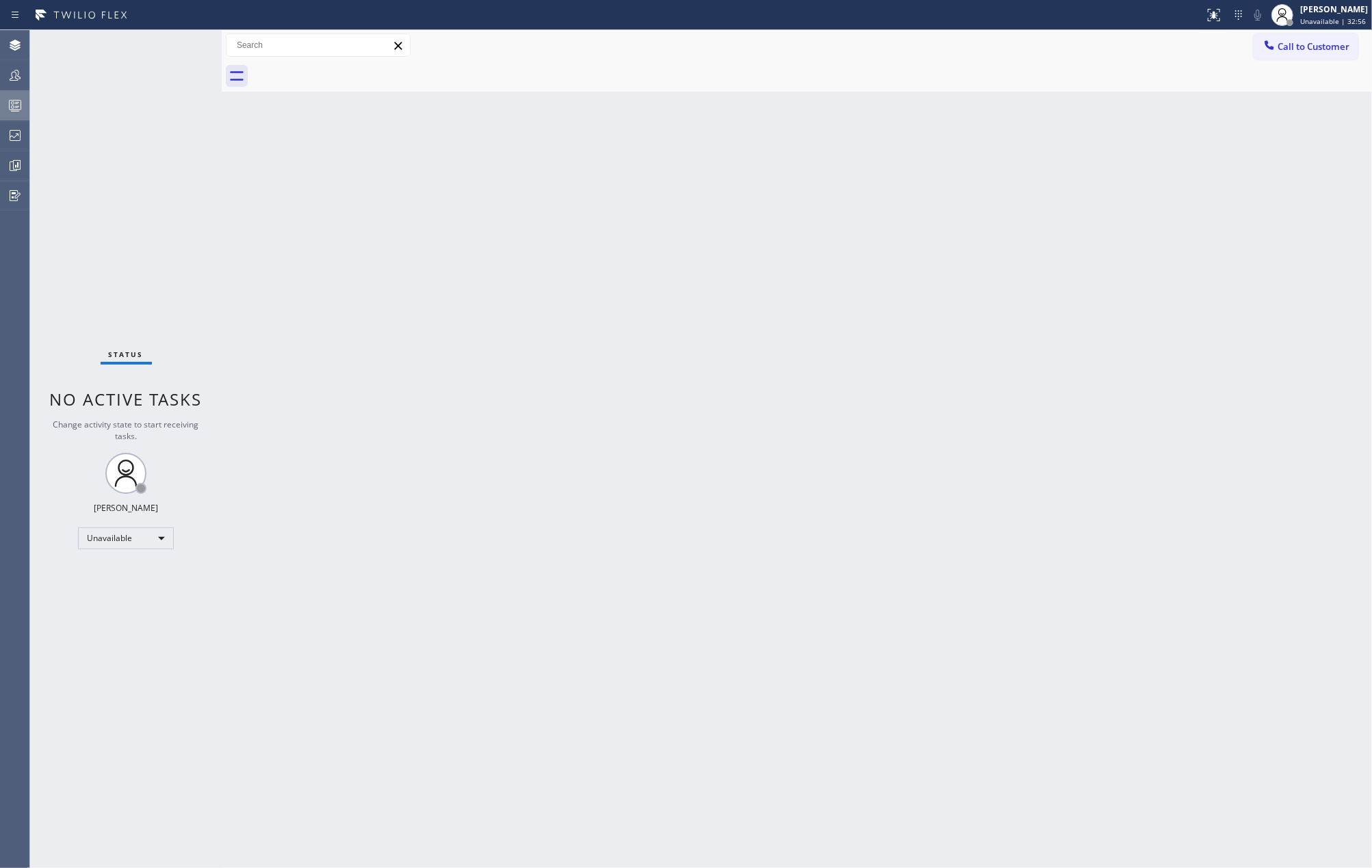
click at [15, 107] on icon at bounding box center [15, 106] width 8 height 9
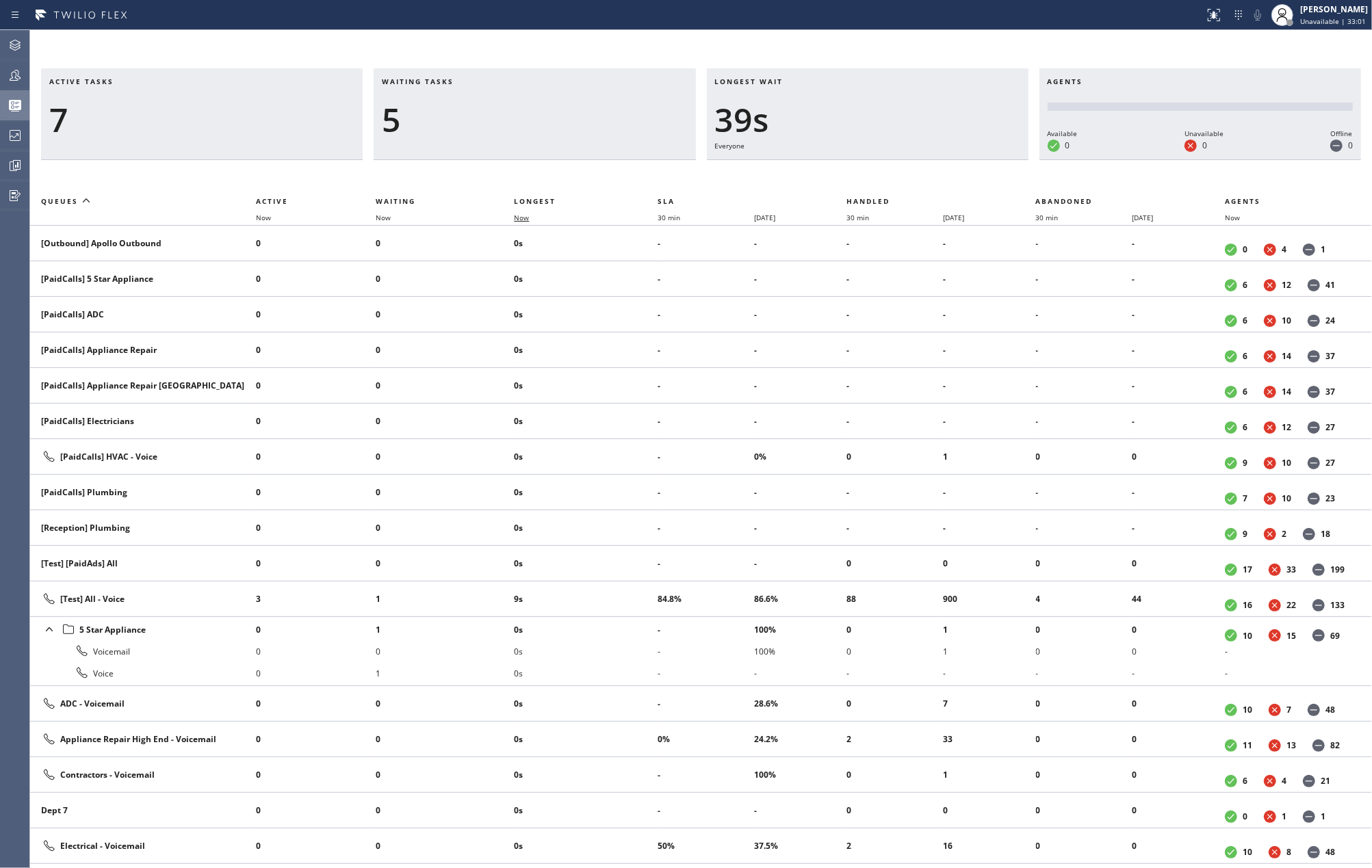
click at [526, 215] on span "Now" at bounding box center [522, 218] width 15 height 10
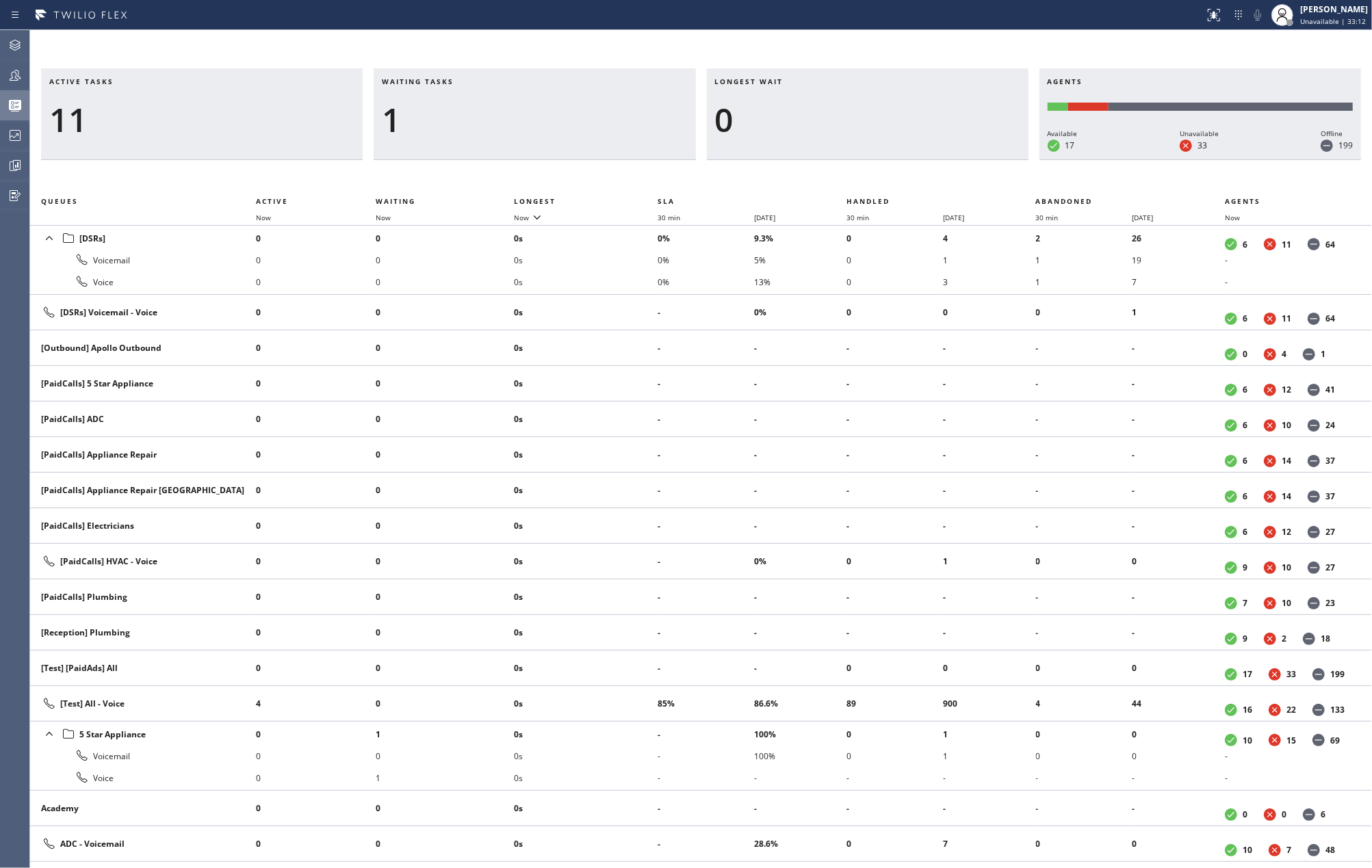
click at [576, 45] on div "Active tasks 11 Waiting tasks 1 Longest wait 0 Agents Available 17 Unavailable …" at bounding box center [701, 449] width 1341 height 837
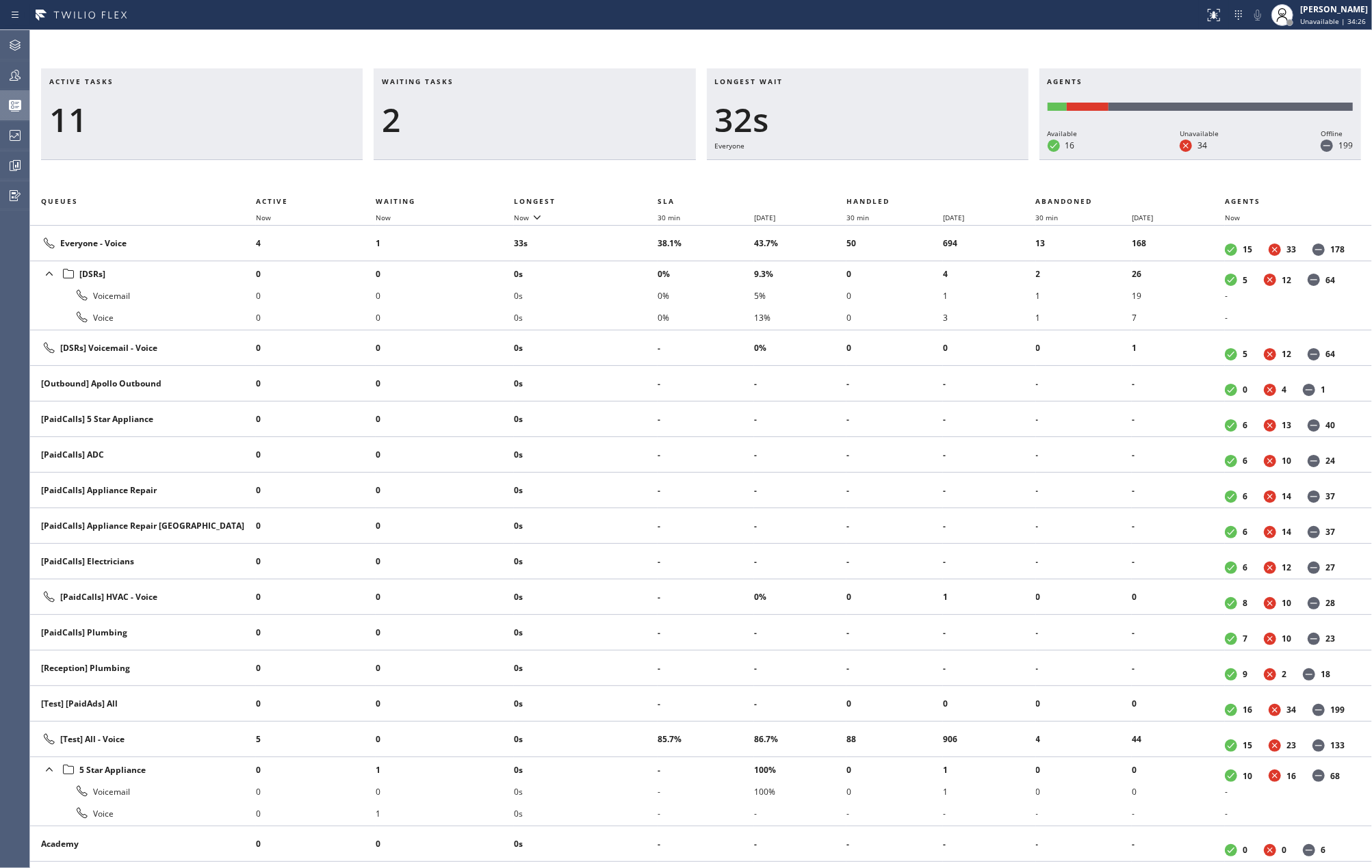
click at [534, 61] on div "Active tasks 11 Waiting tasks 2 Longest wait 32s Everyone Agents Available 16 U…" at bounding box center [701, 449] width 1341 height 837
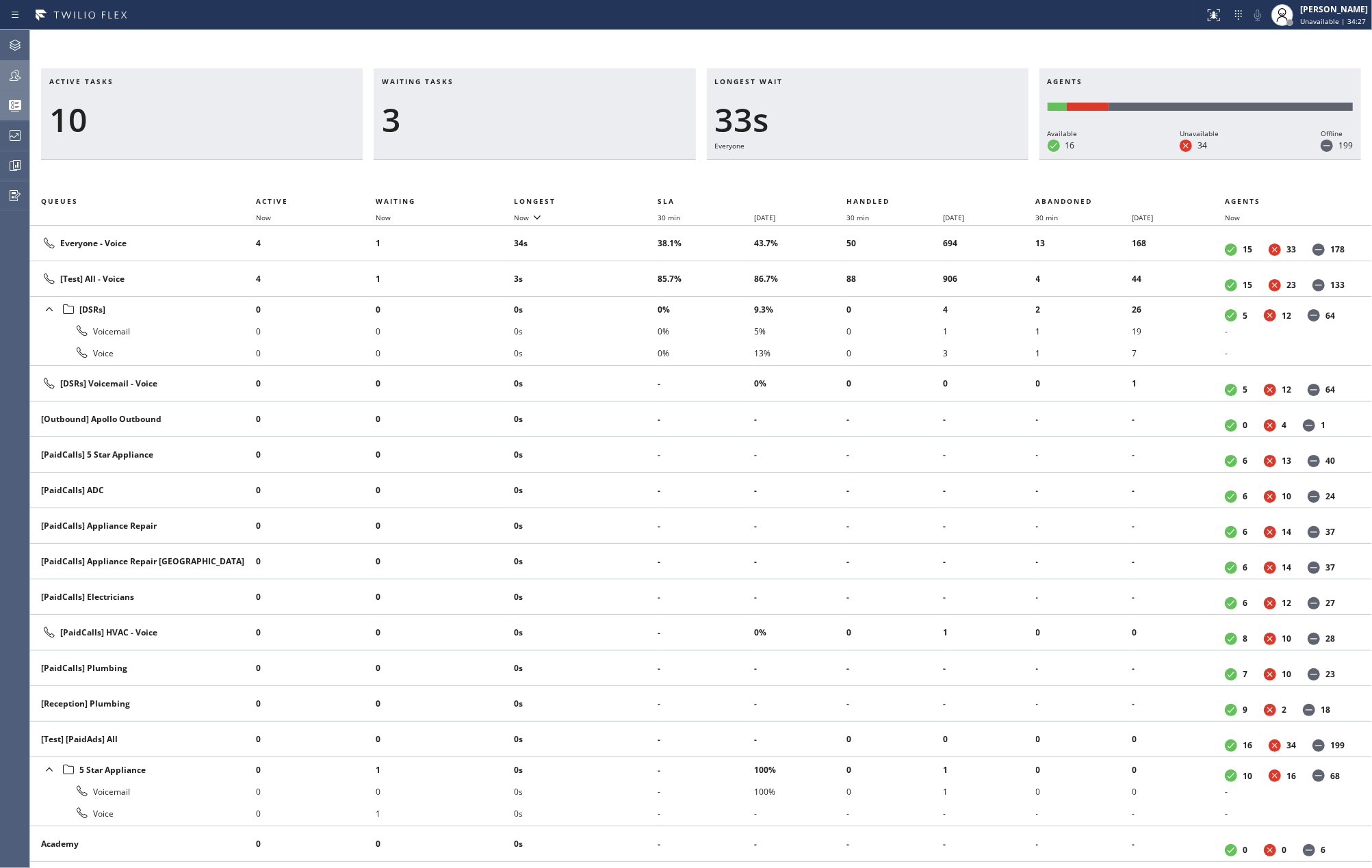
click at [20, 72] on icon at bounding box center [14, 74] width 16 height 16
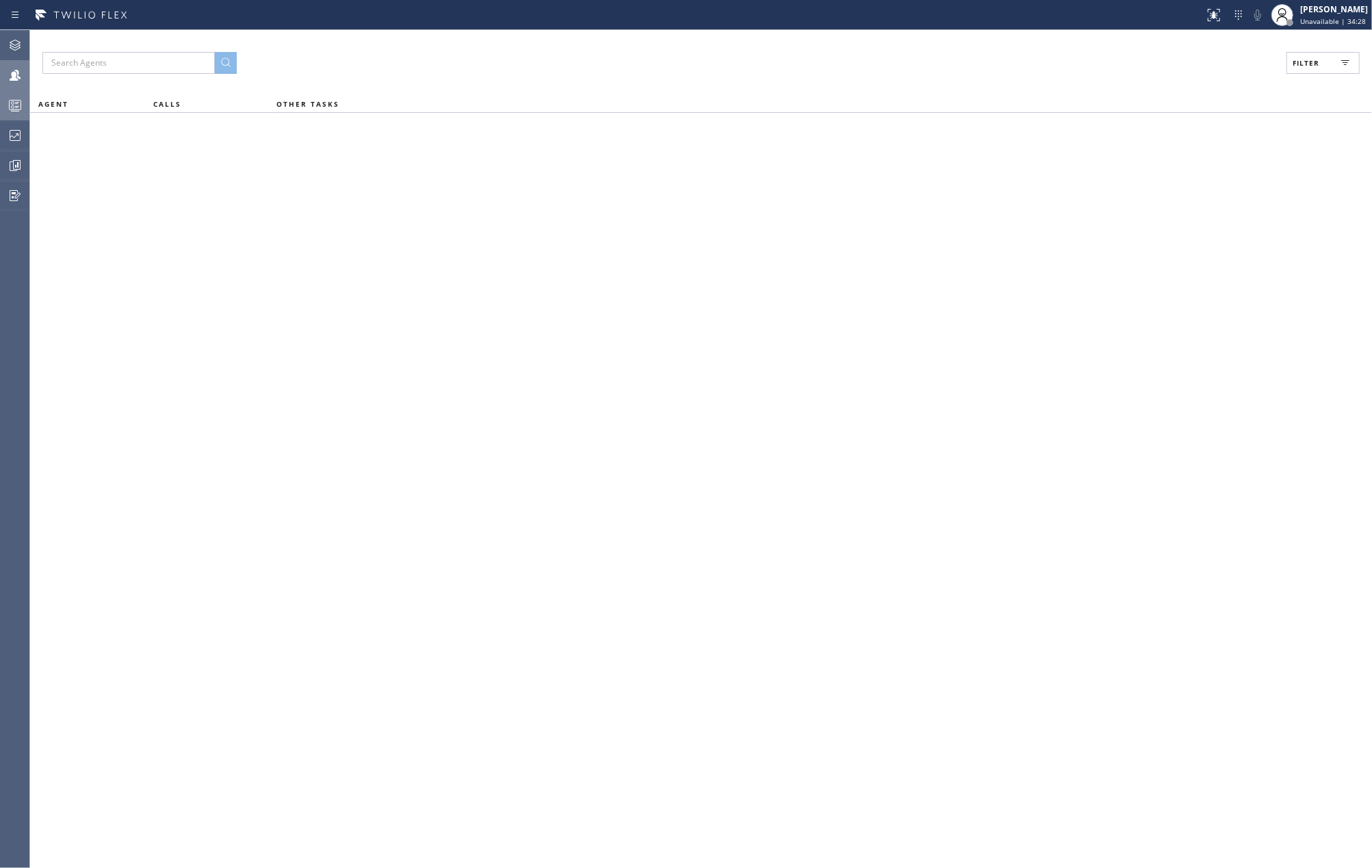
click at [1297, 60] on span "Filter" at bounding box center [1306, 63] width 27 height 10
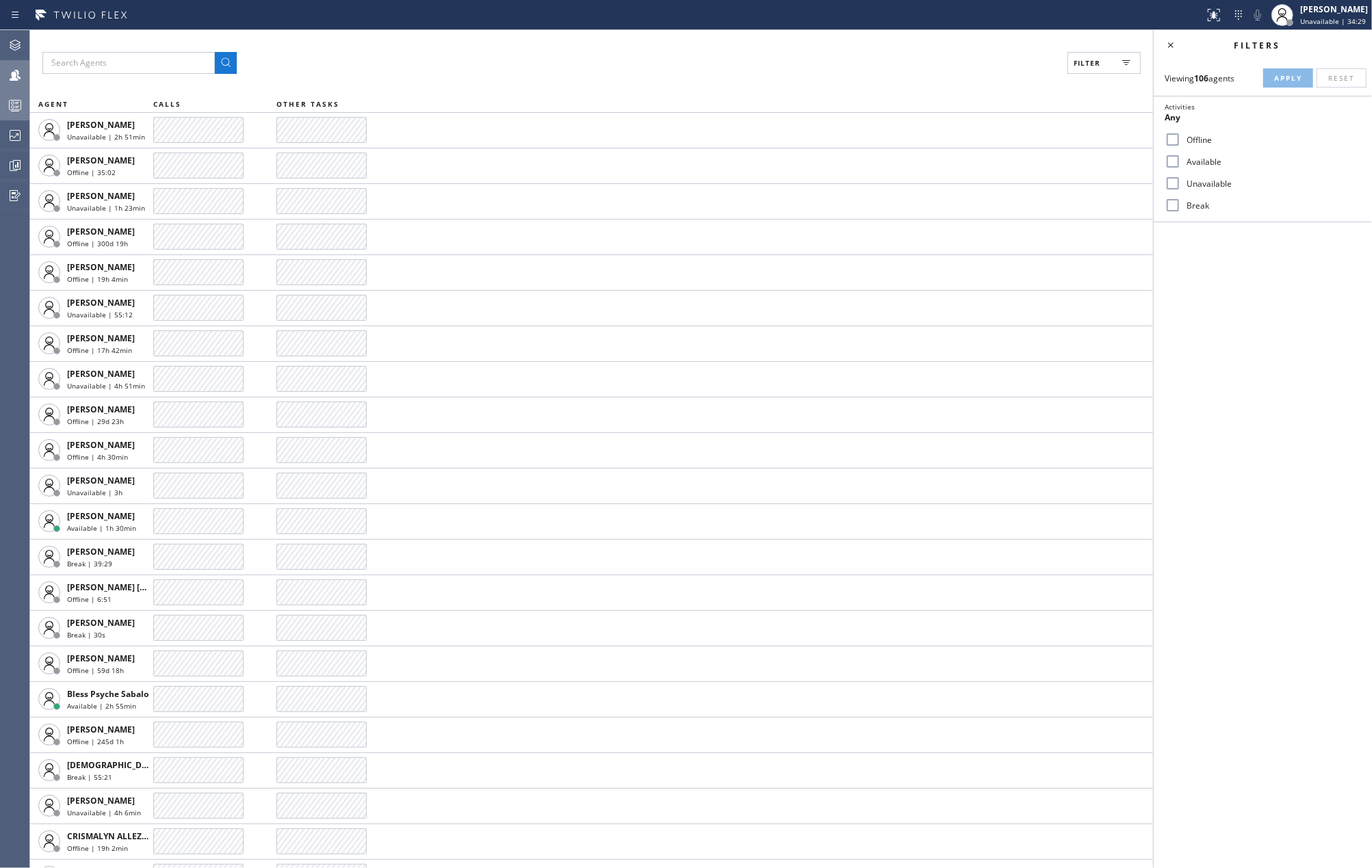
click at [1171, 168] on input "Available" at bounding box center [1172, 160] width 16 height 16
checkbox input "true"
click at [1285, 76] on span "Apply" at bounding box center [1287, 78] width 28 height 10
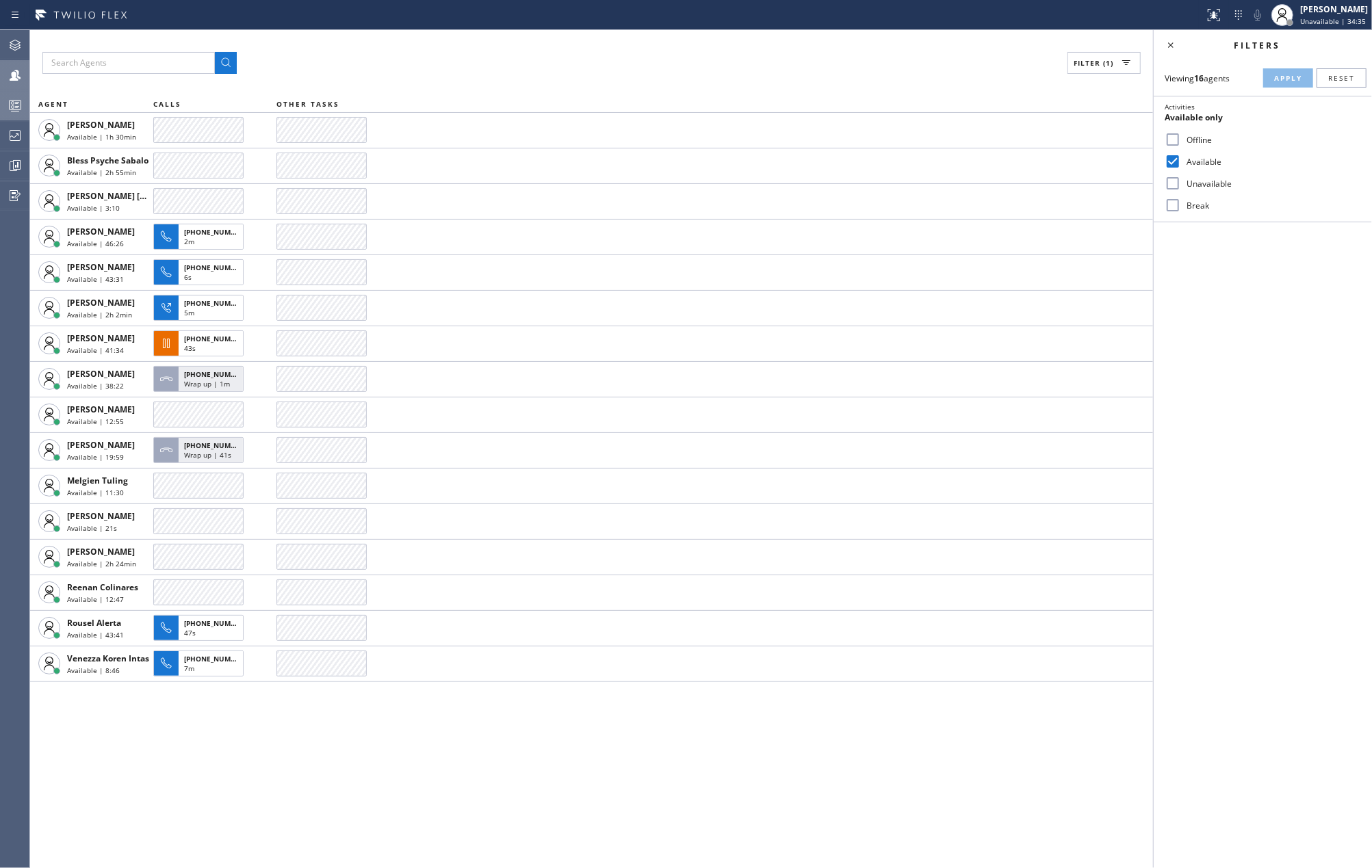
click at [406, 773] on div "Filter (1) AGENT CALLS OTHER TASKS [PERSON_NAME] Available | 1h 30min Bless Psy…" at bounding box center [591, 449] width 1123 height 837
drag, startPoint x: 965, startPoint y: 14, endPoint x: 1054, endPoint y: 1, distance: 89.9
click at [965, 14] on div at bounding box center [602, 14] width 1193 height 22
click at [1351, 11] on div "[PERSON_NAME]" at bounding box center [1334, 10] width 68 height 11
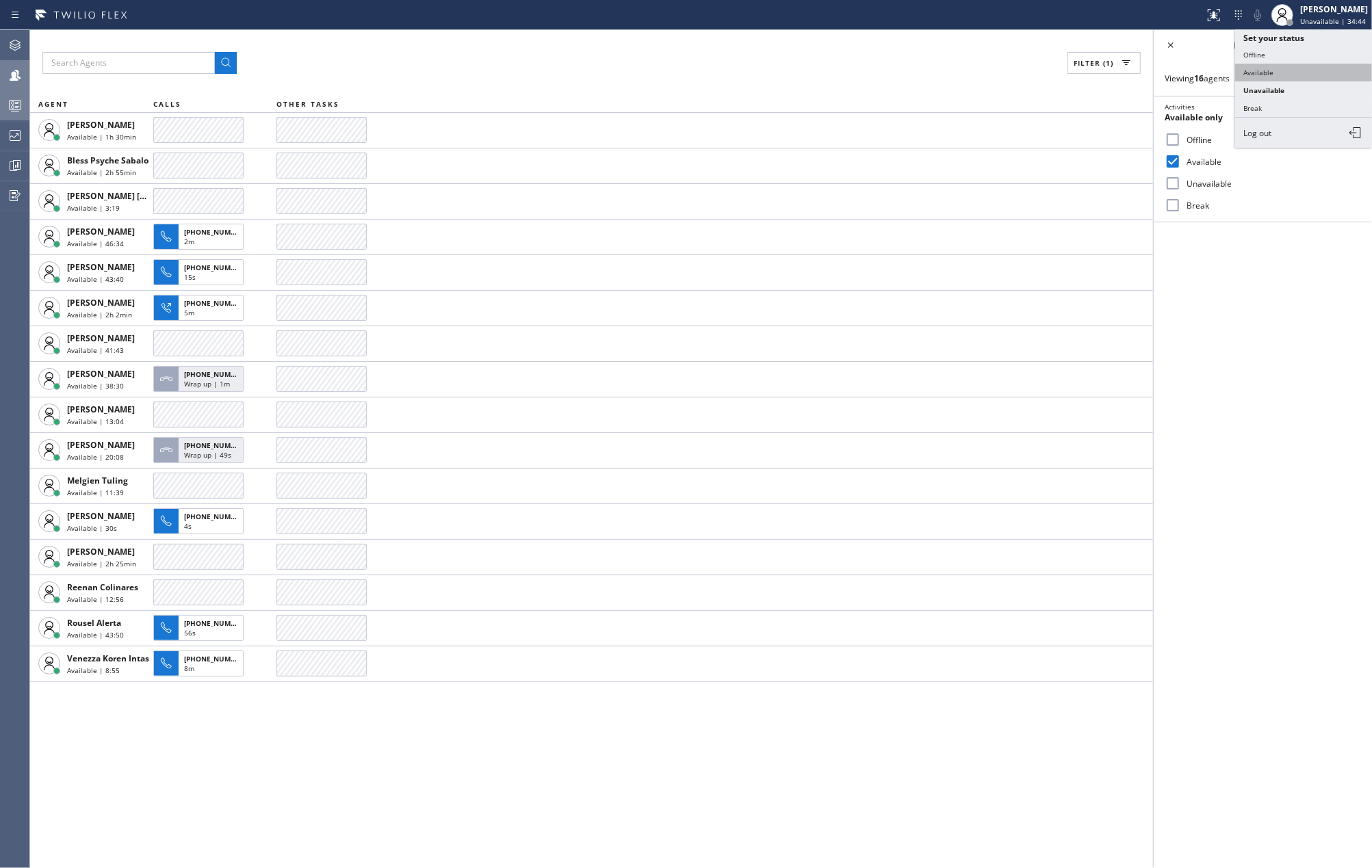
click at [1259, 72] on button "Available" at bounding box center [1303, 73] width 137 height 18
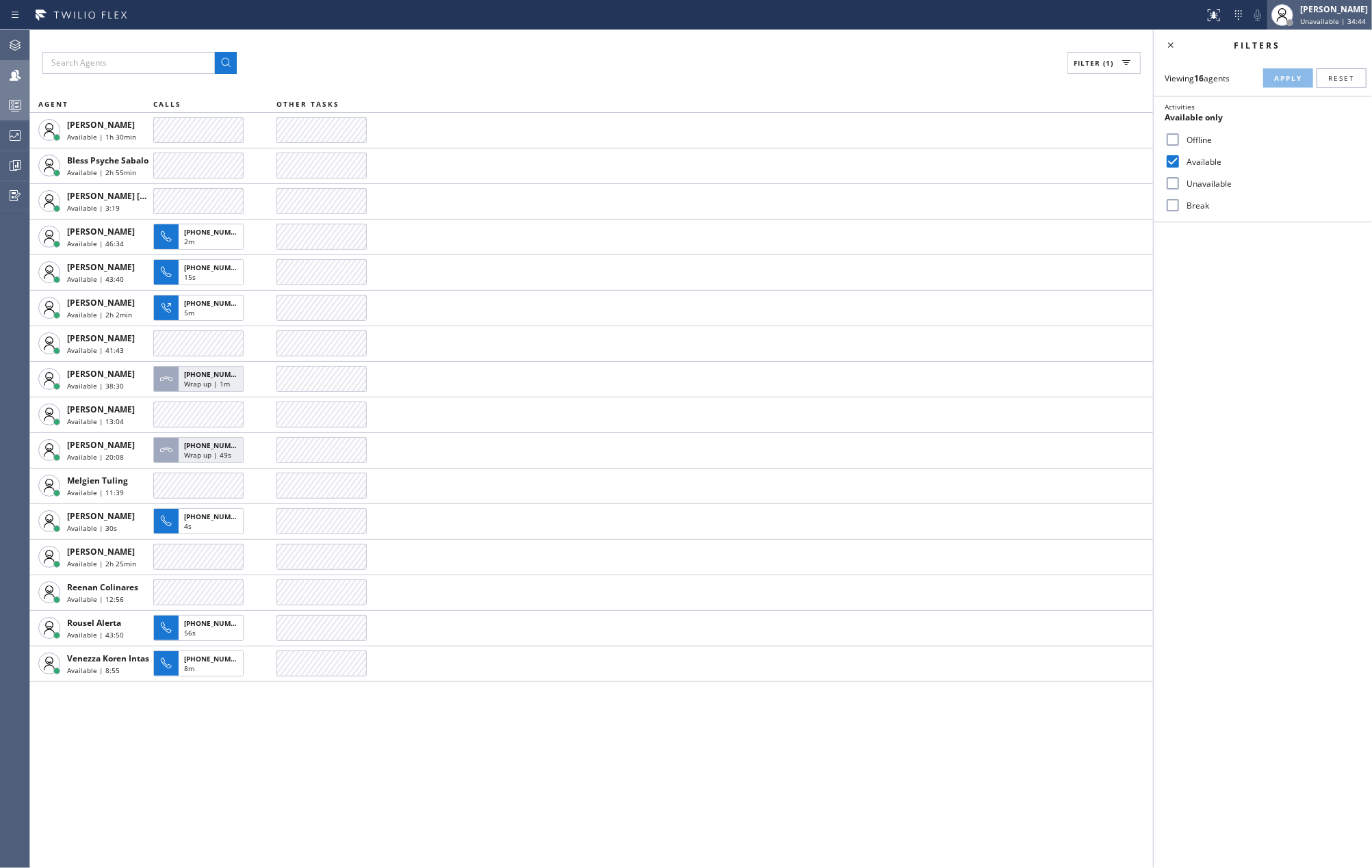
click at [1326, 13] on div "[PERSON_NAME]" at bounding box center [1334, 10] width 68 height 11
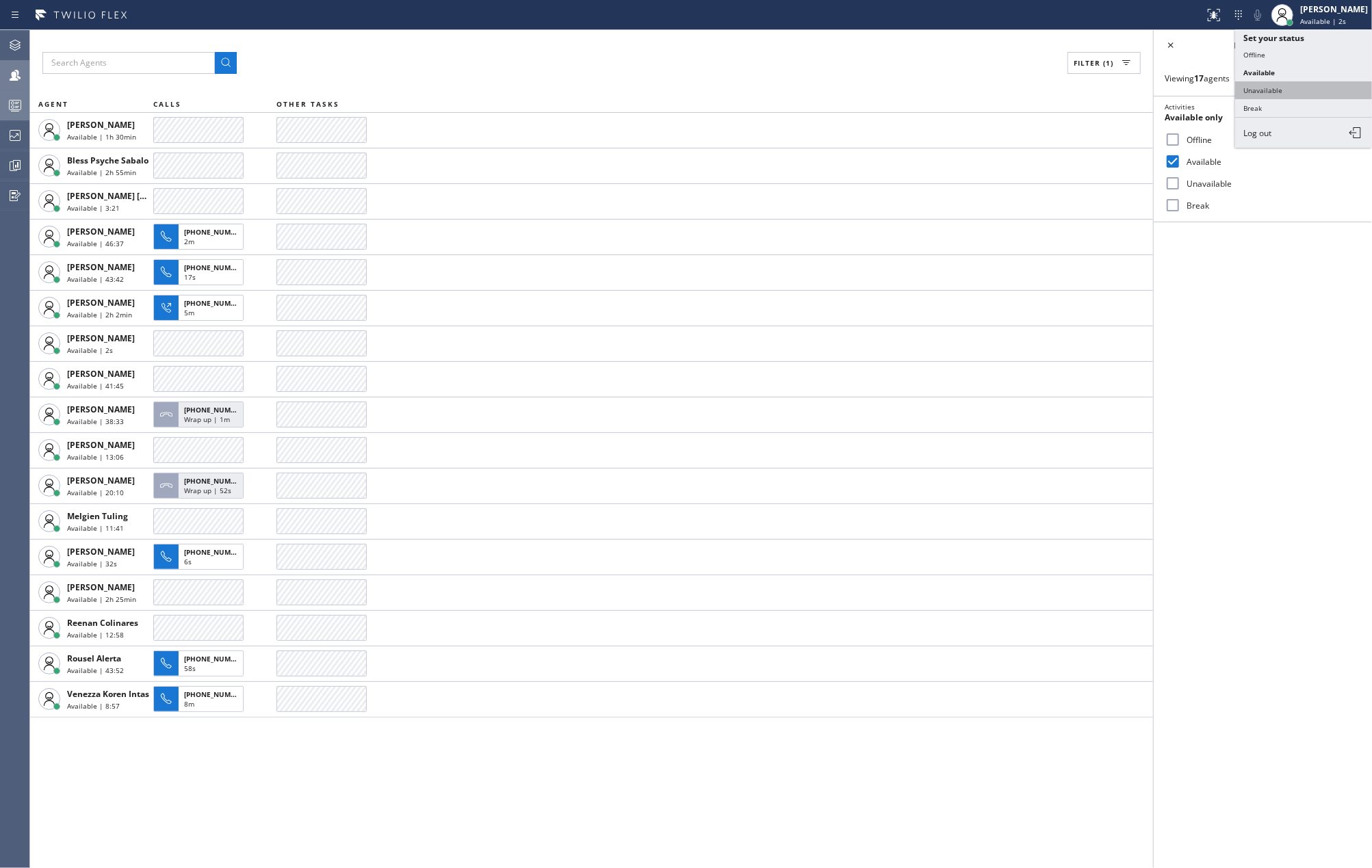
click at [1282, 89] on button "Unavailable" at bounding box center [1303, 90] width 137 height 18
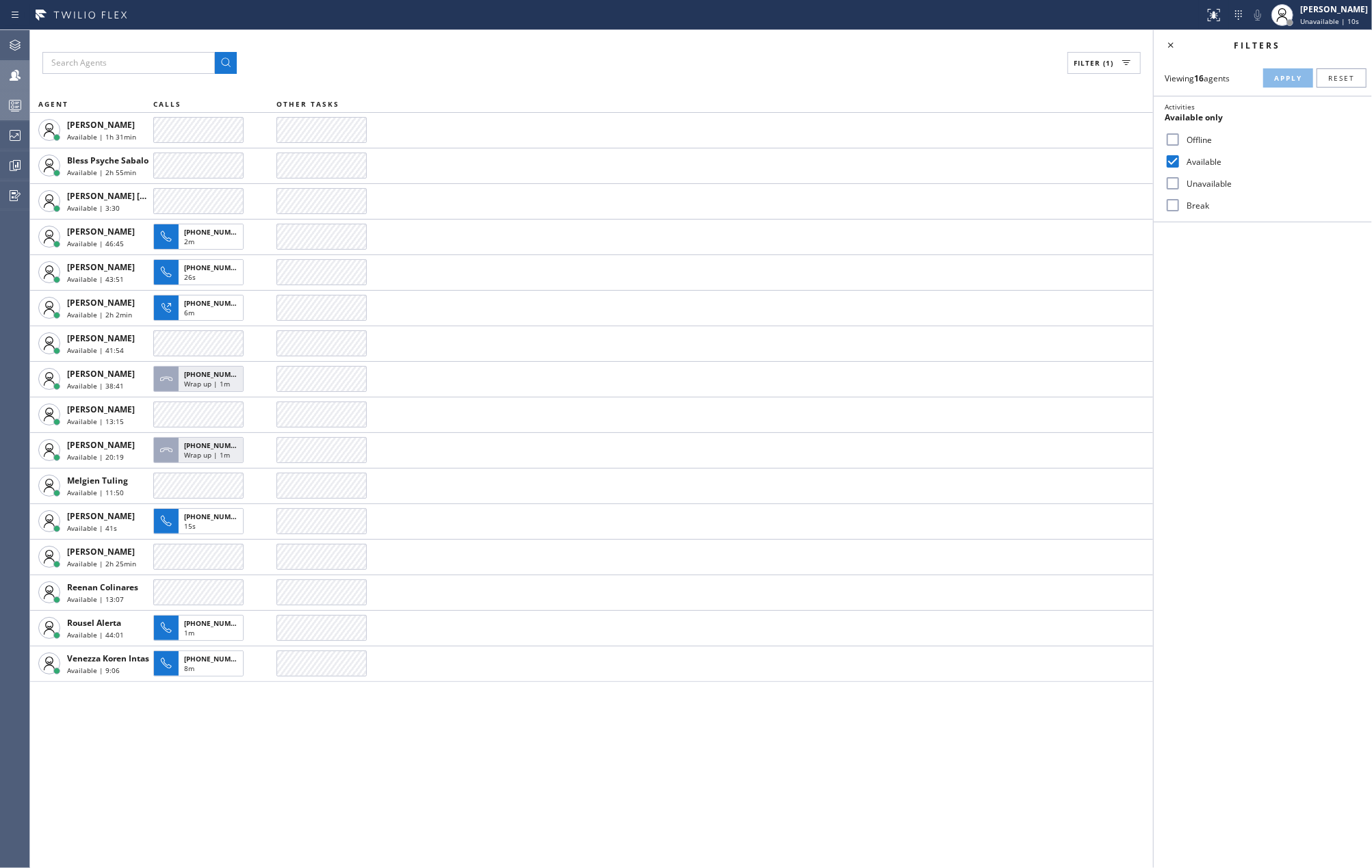
click at [1036, 6] on div at bounding box center [602, 14] width 1193 height 22
click at [25, 107] on div at bounding box center [15, 105] width 31 height 16
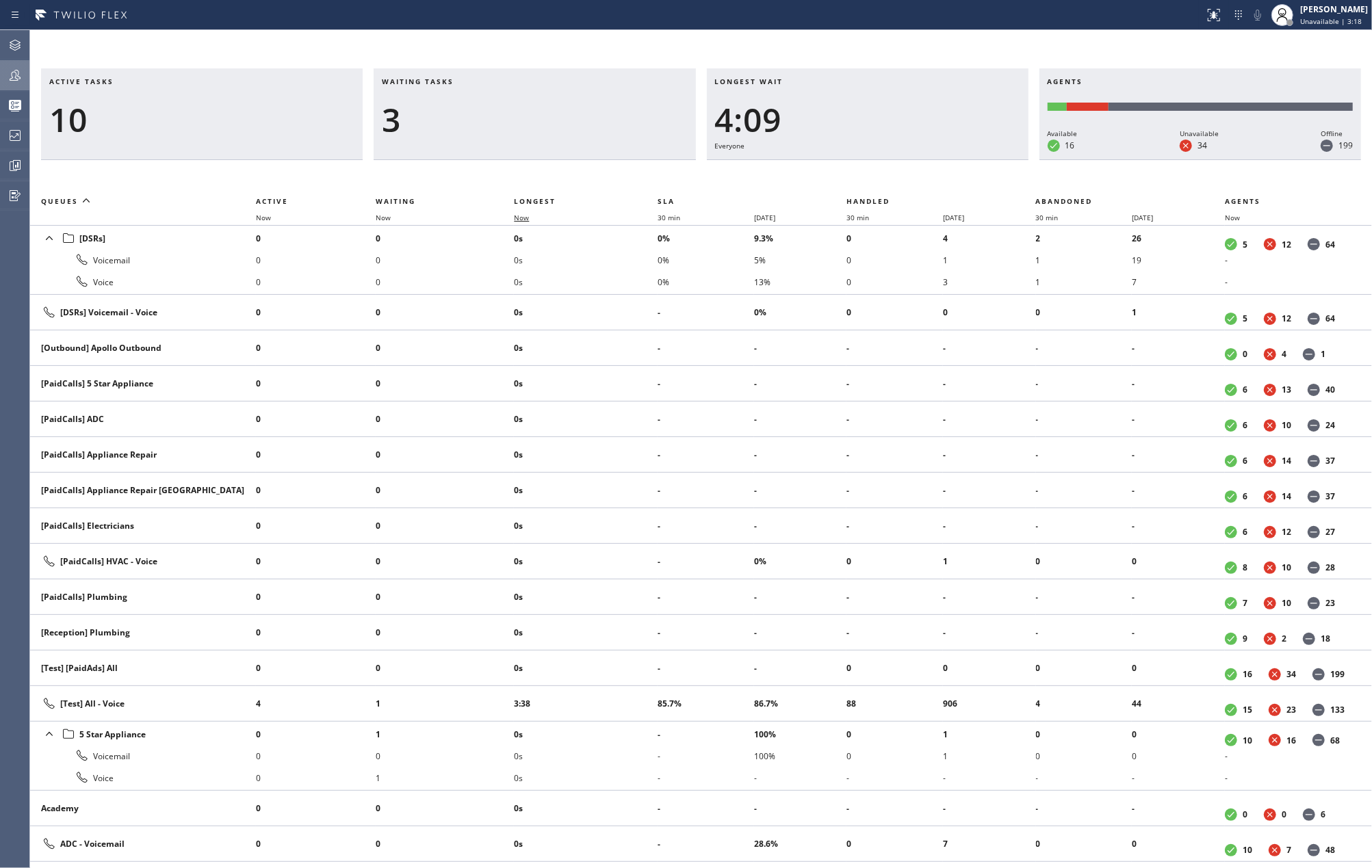
click at [531, 217] on span "Now" at bounding box center [529, 218] width 32 height 10
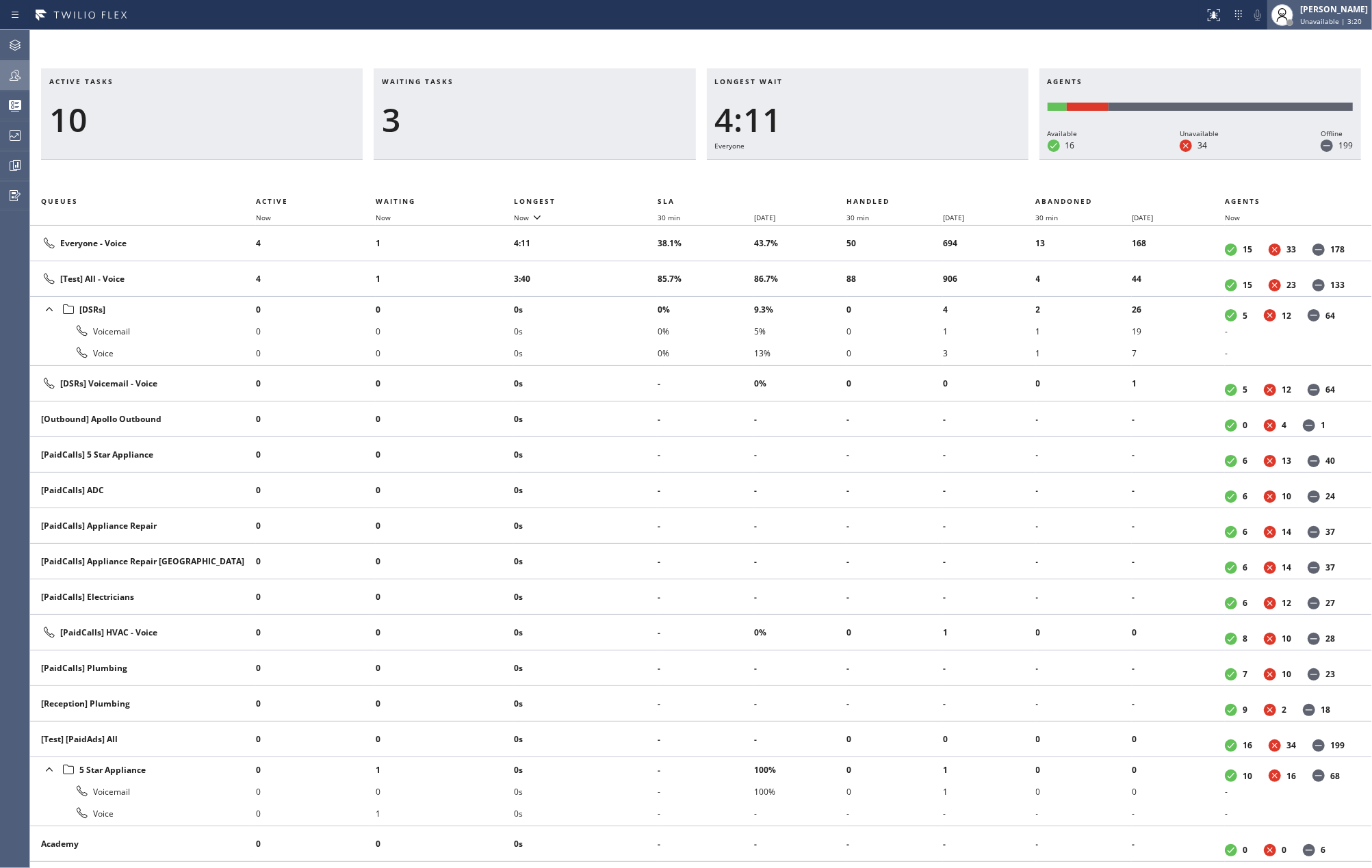
click at [1342, 18] on span "Unavailable | 3:20" at bounding box center [1331, 21] width 61 height 10
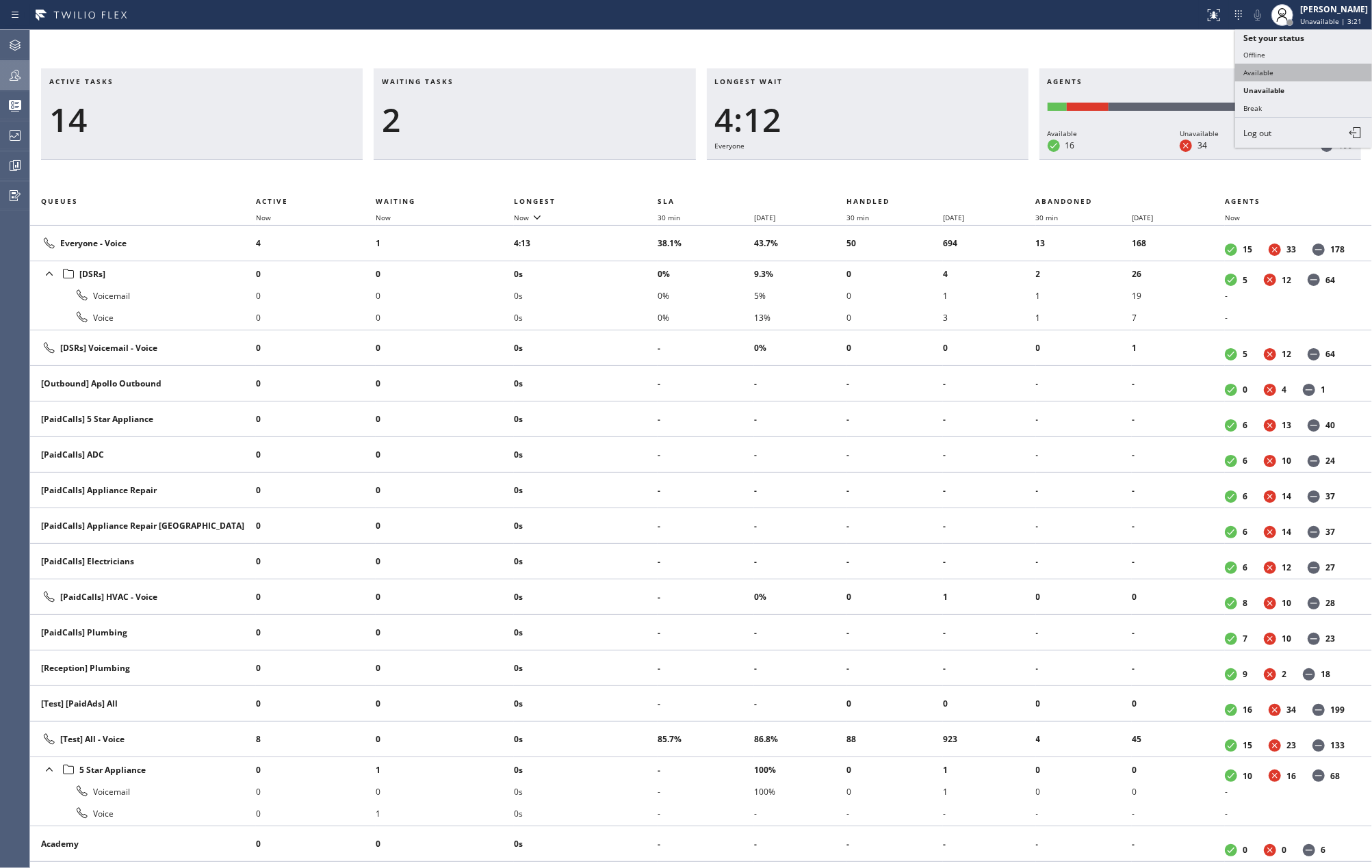
click at [1271, 69] on button "Available" at bounding box center [1303, 73] width 137 height 18
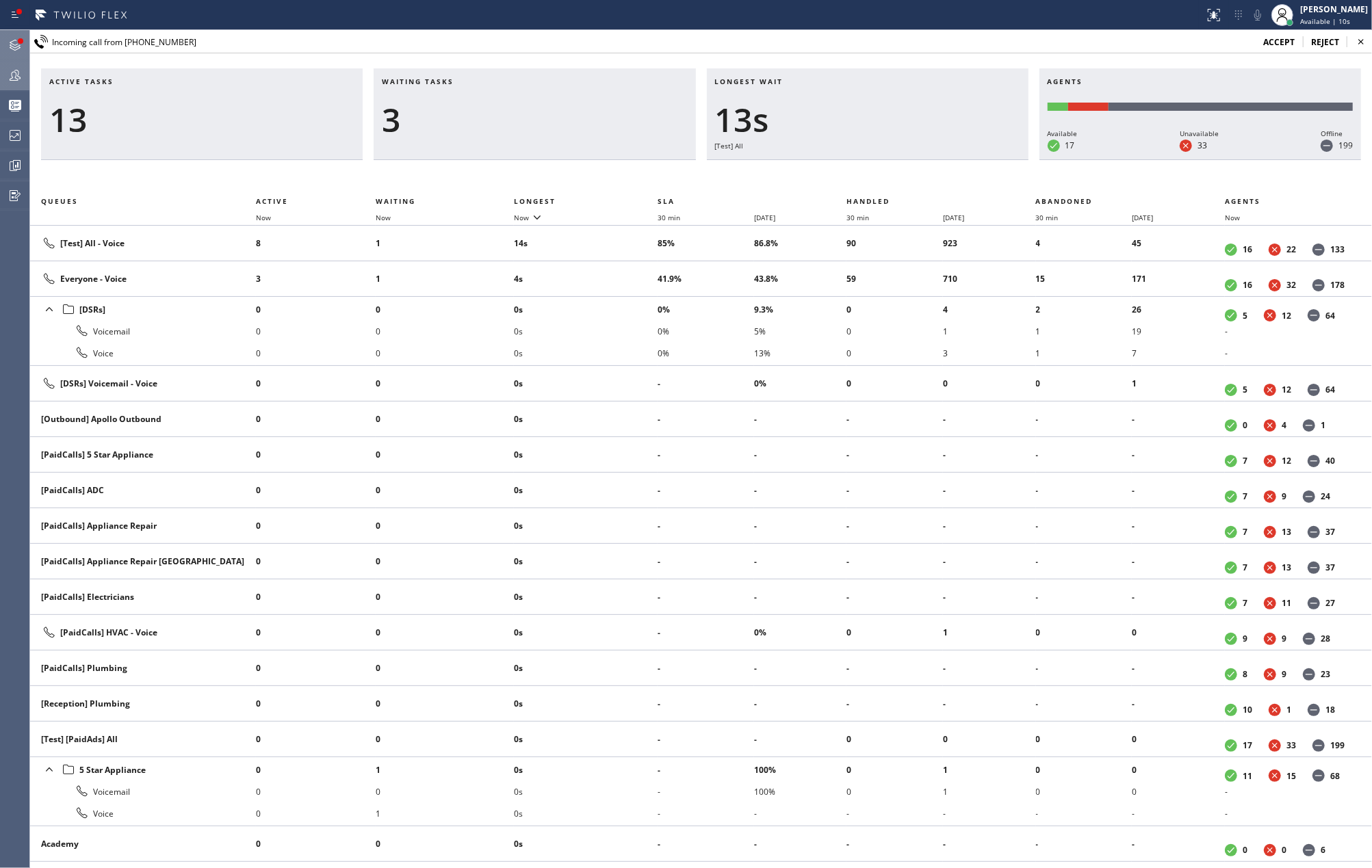
click at [12, 38] on icon at bounding box center [14, 45] width 16 height 16
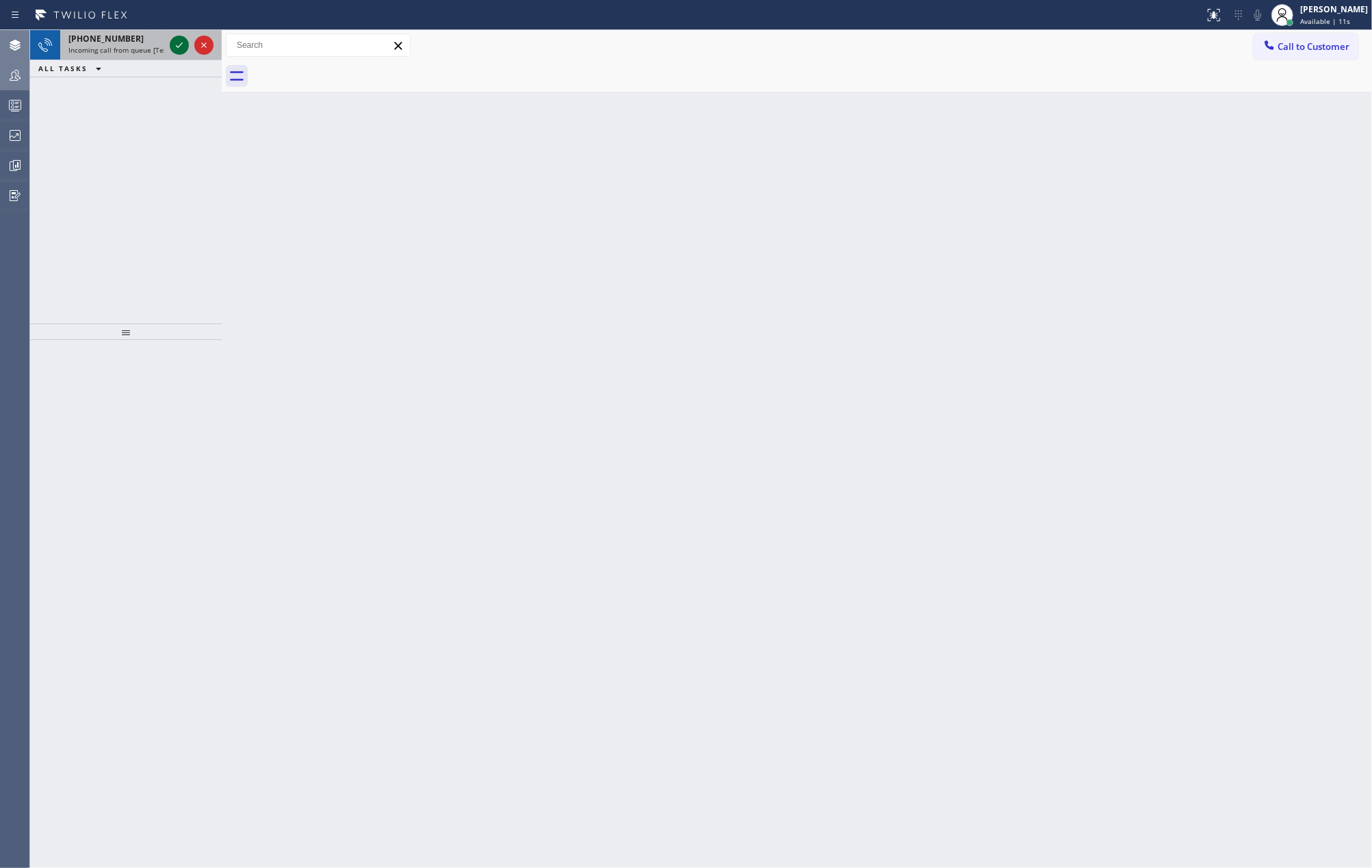
click at [175, 40] on icon at bounding box center [179, 45] width 16 height 16
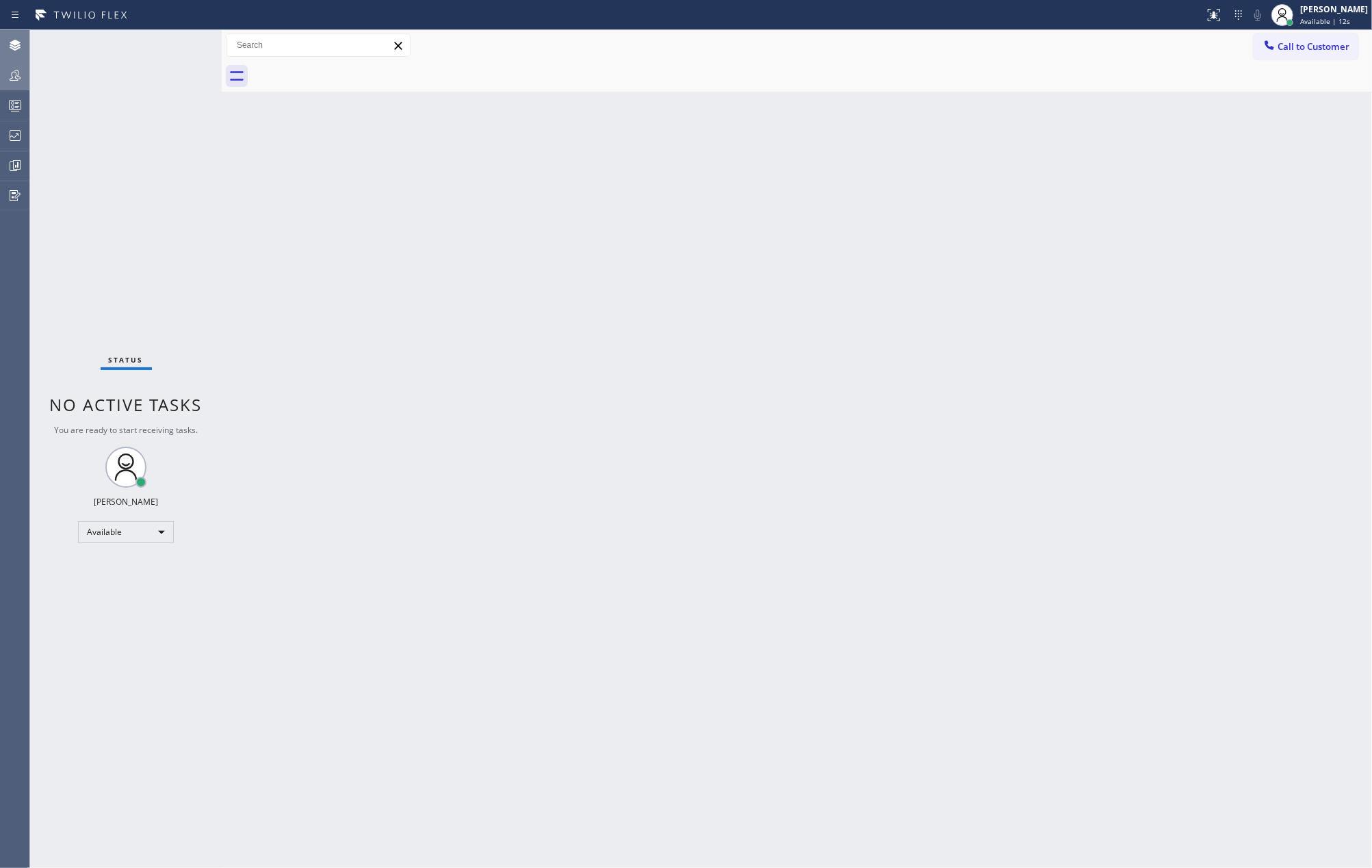
click at [175, 40] on div "Status No active tasks You are ready to start receiving tasks. [PERSON_NAME] Av…" at bounding box center [126, 449] width 192 height 837
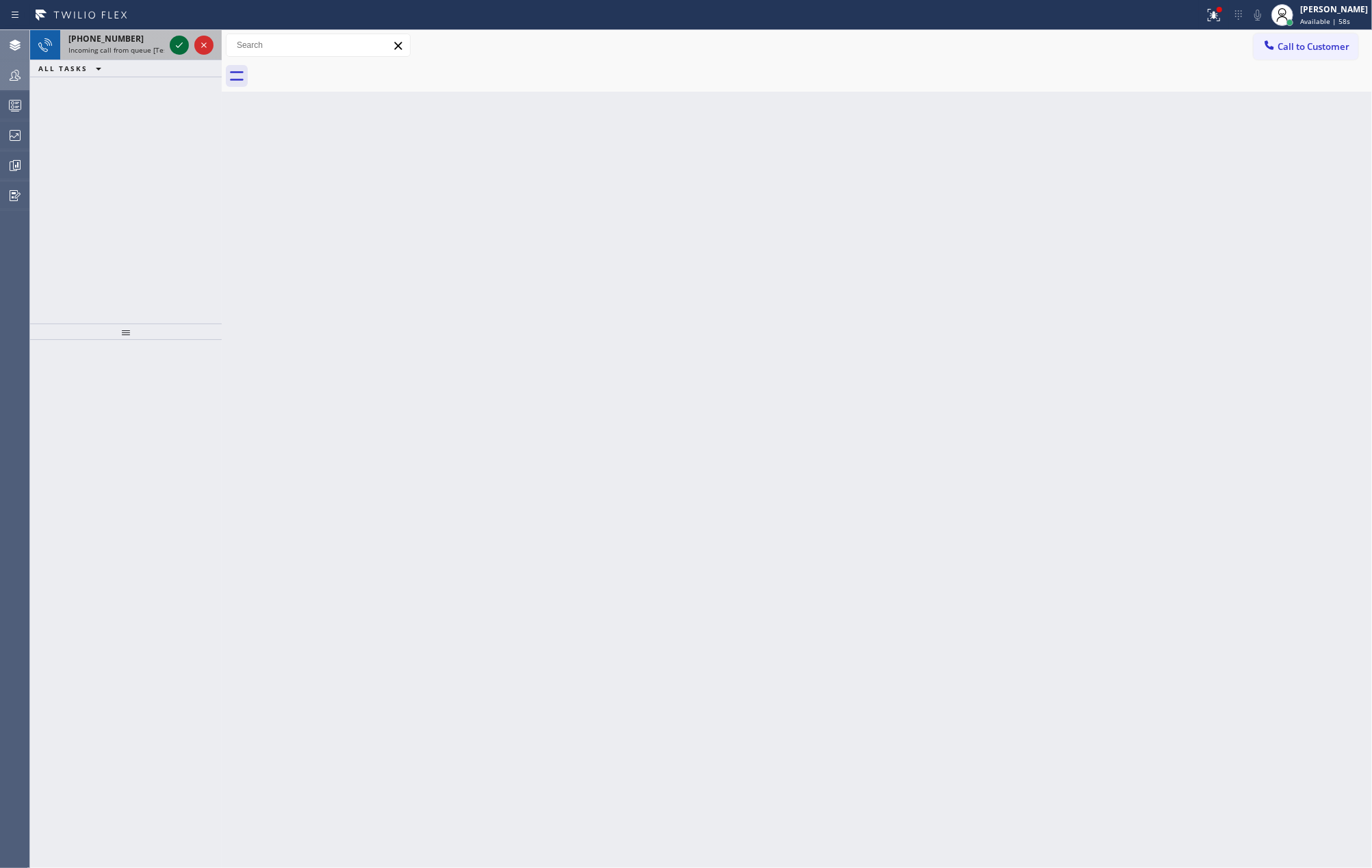
click at [179, 37] on icon at bounding box center [179, 45] width 16 height 16
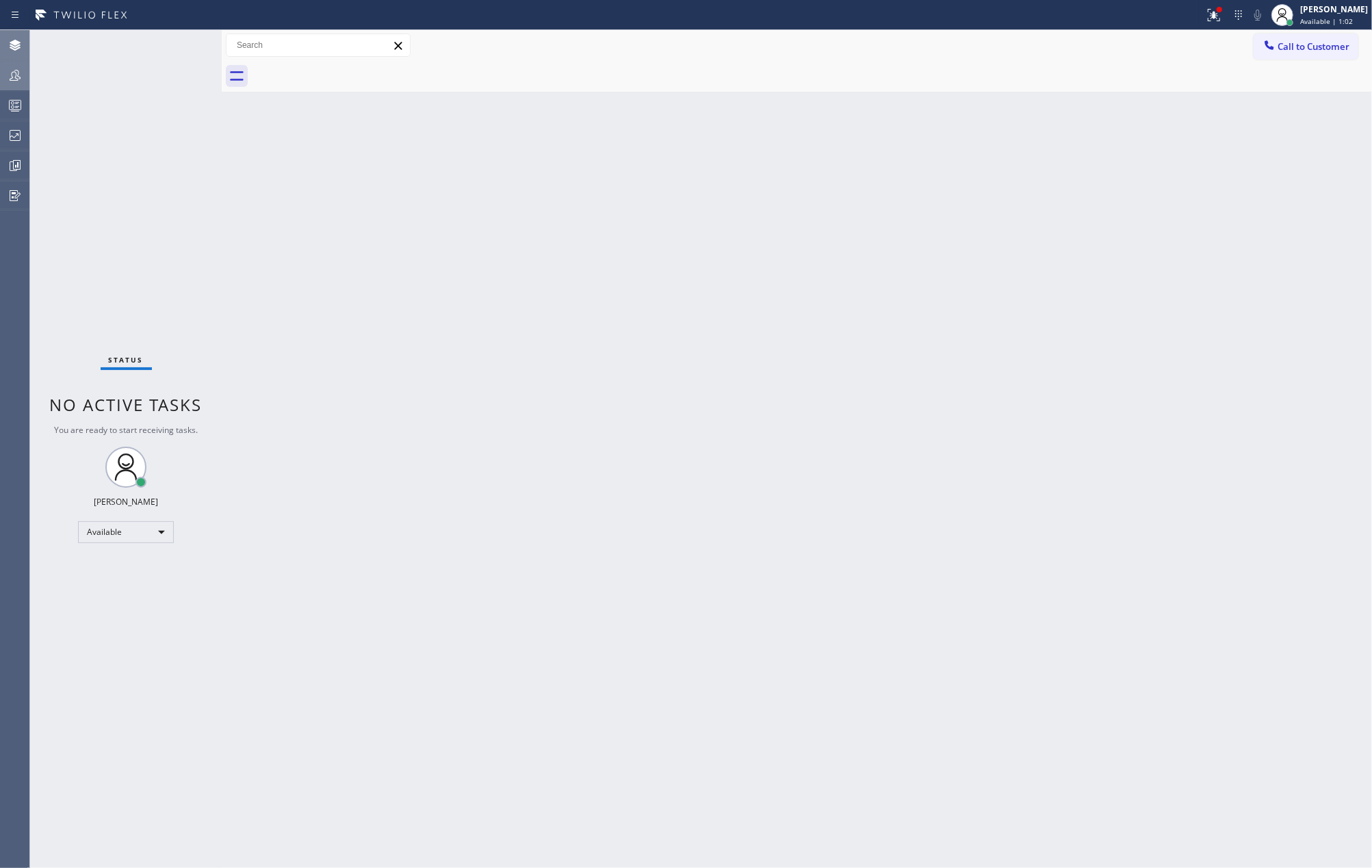
click at [136, 211] on div "Status No active tasks You are ready to start receiving tasks. [PERSON_NAME] Av…" at bounding box center [126, 449] width 192 height 837
click at [1222, 13] on icon at bounding box center [1213, 14] width 16 height 16
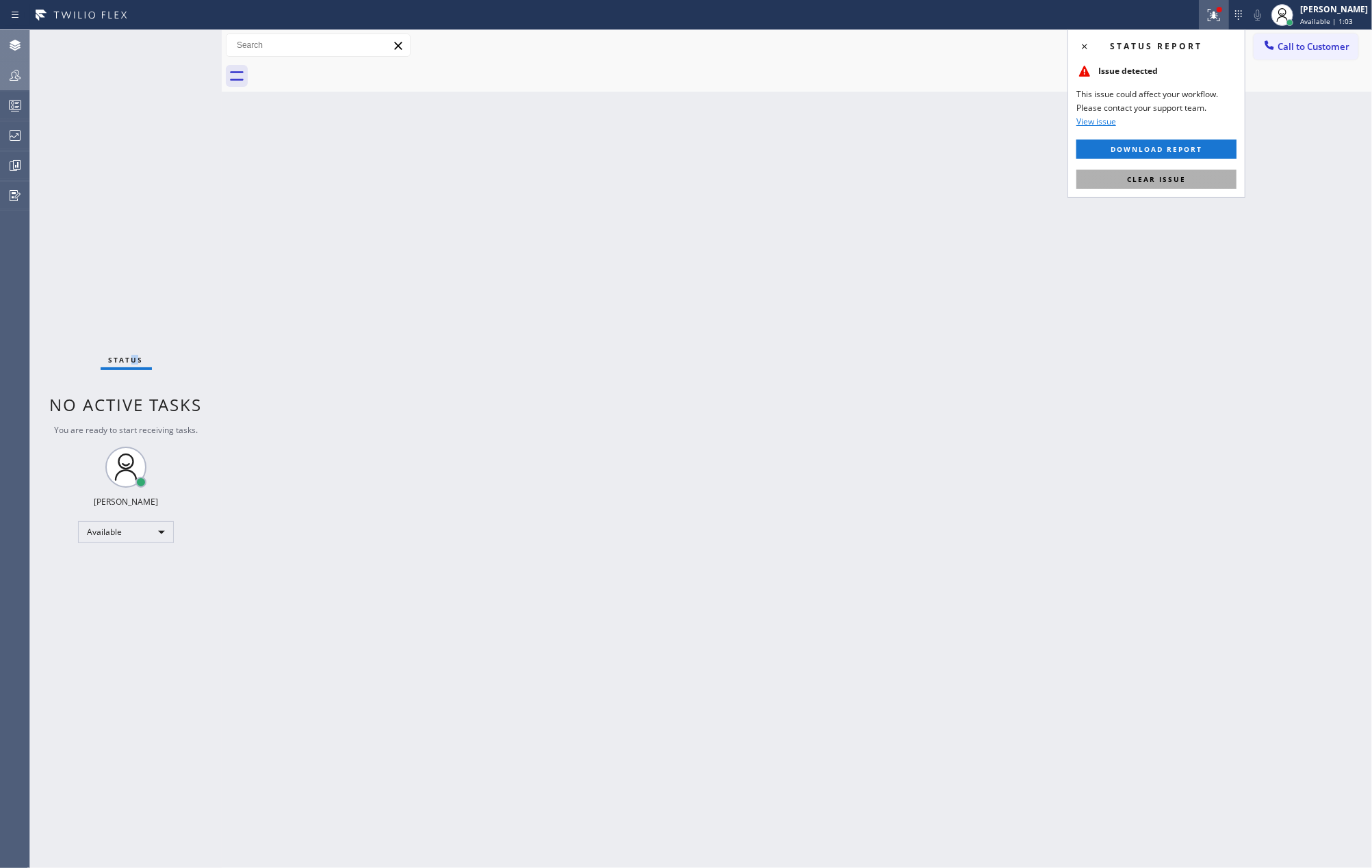
click at [1166, 181] on span "Clear issue" at bounding box center [1156, 180] width 59 height 10
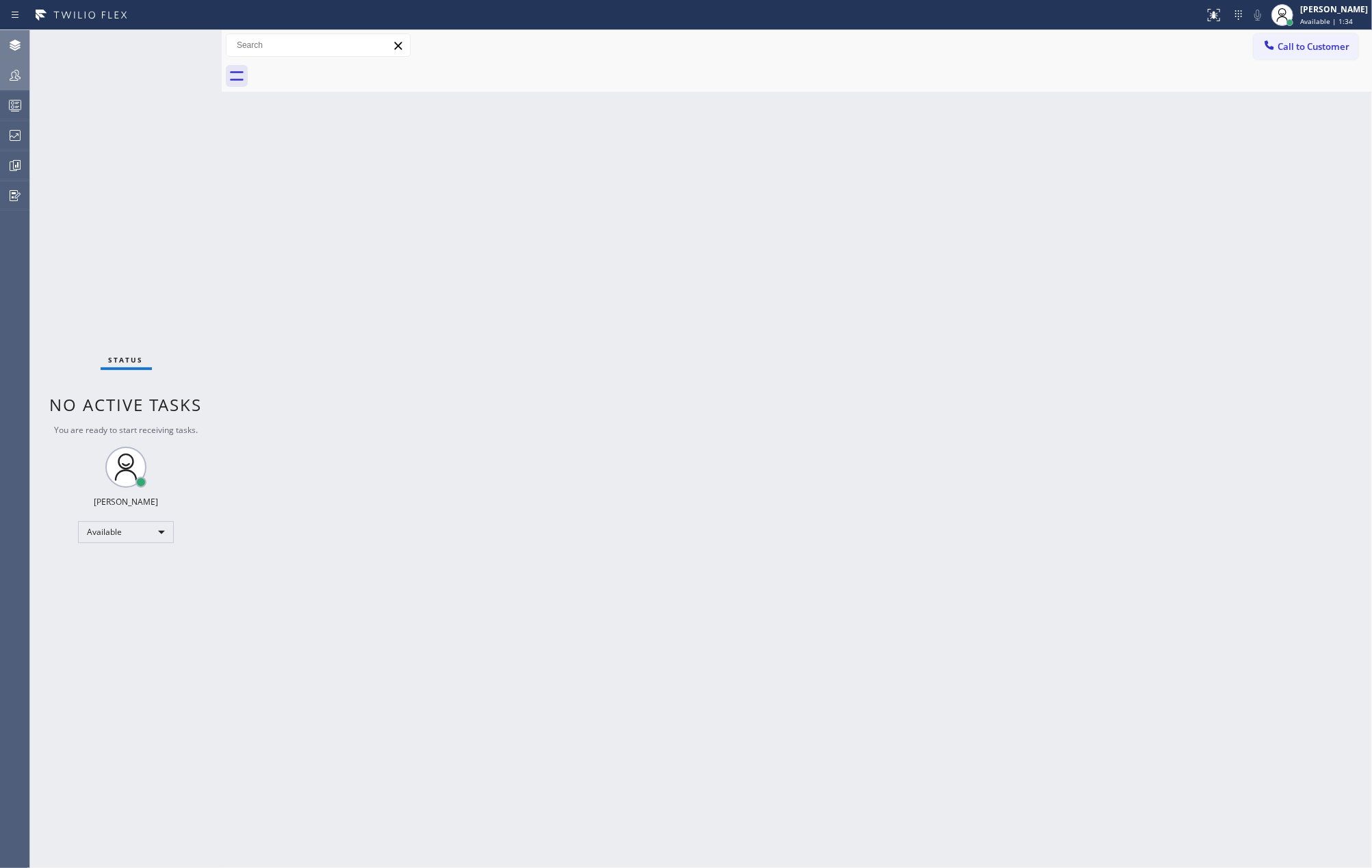
click at [176, 197] on div "Status No active tasks You are ready to start receiving tasks. [PERSON_NAME] Av…" at bounding box center [126, 449] width 192 height 837
click at [173, 45] on div "Status No active tasks You are ready to start receiving tasks. [PERSON_NAME] Av…" at bounding box center [126, 449] width 192 height 837
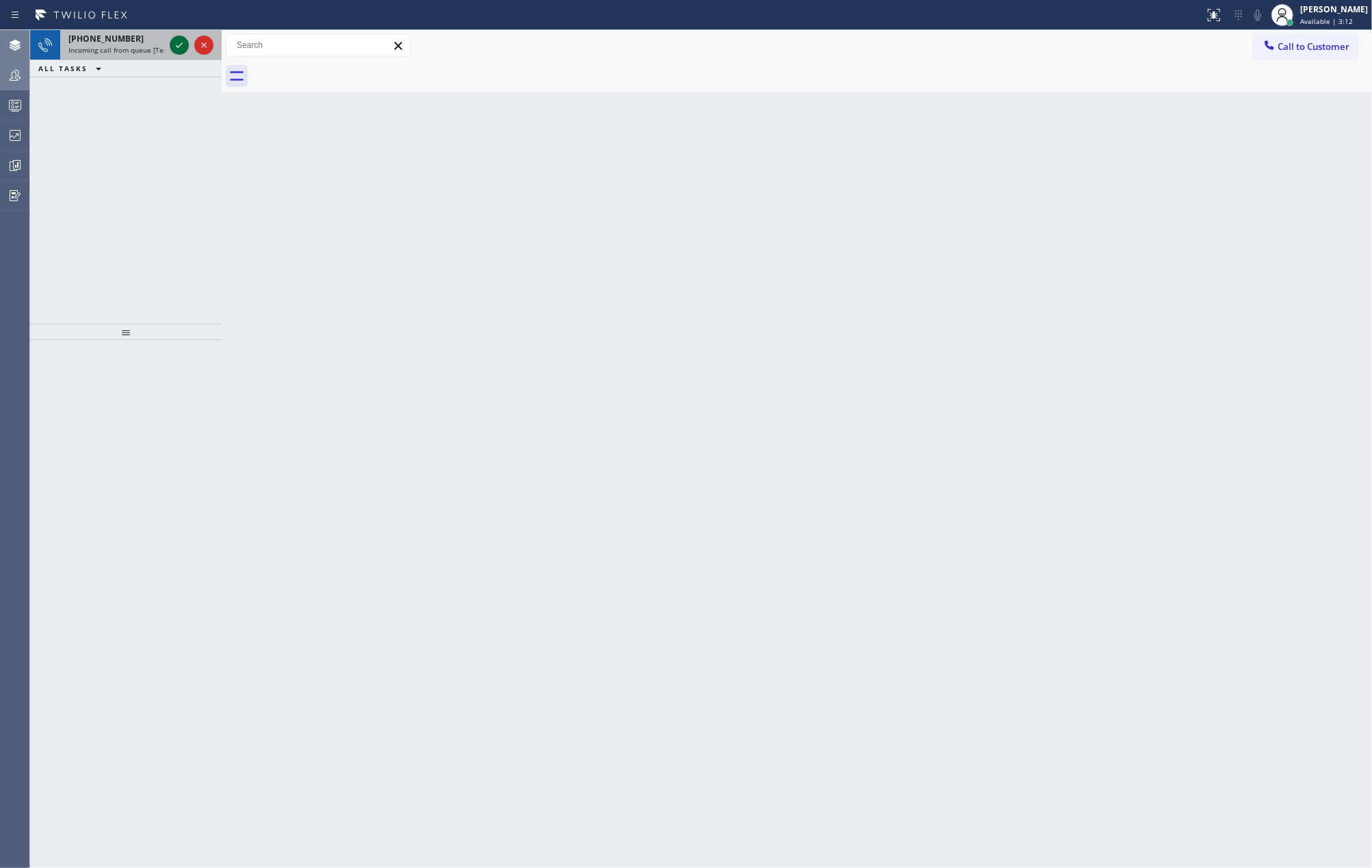
click at [180, 42] on icon at bounding box center [179, 45] width 16 height 16
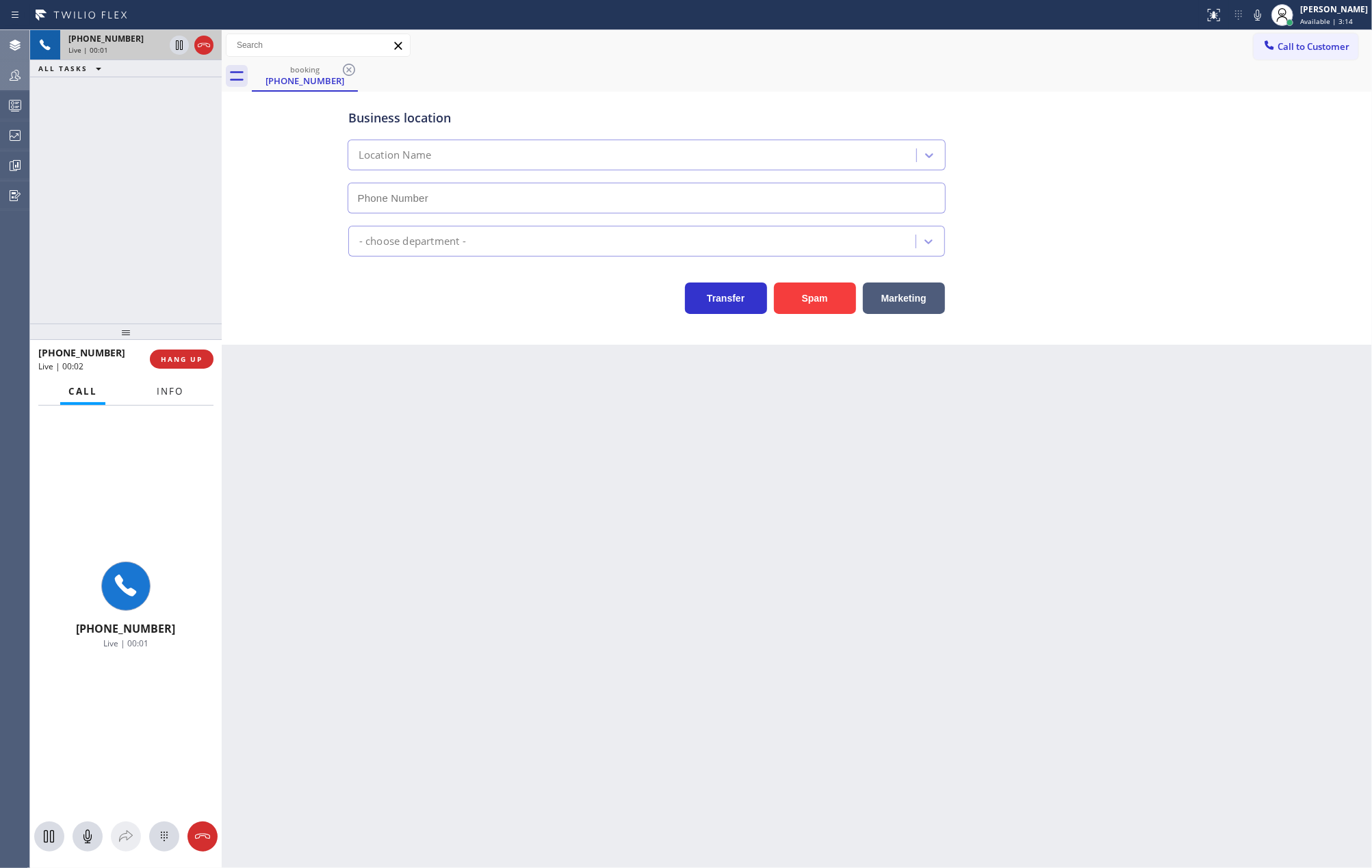
type input "[PHONE_NUMBER]"
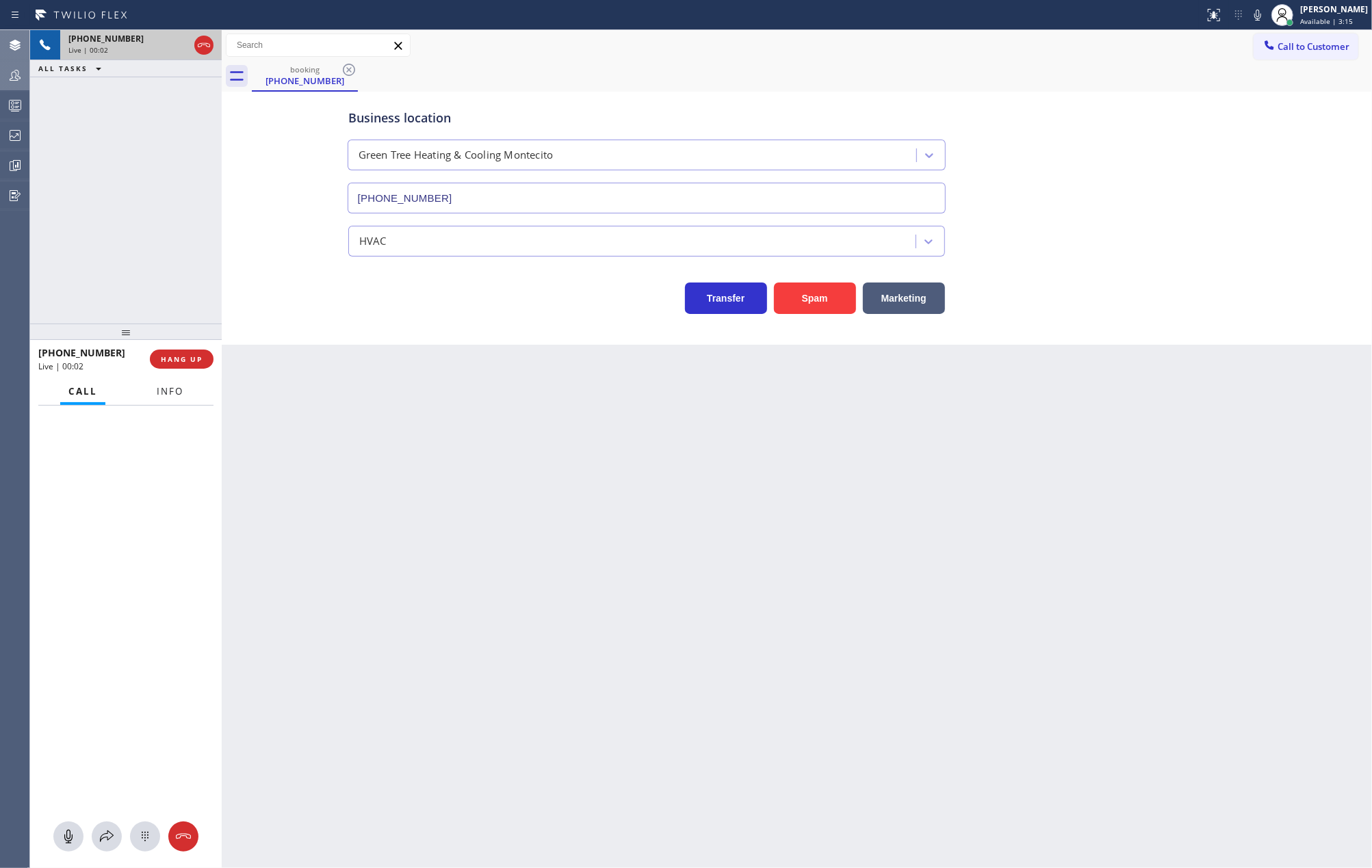
click at [170, 387] on span "Info" at bounding box center [170, 391] width 27 height 12
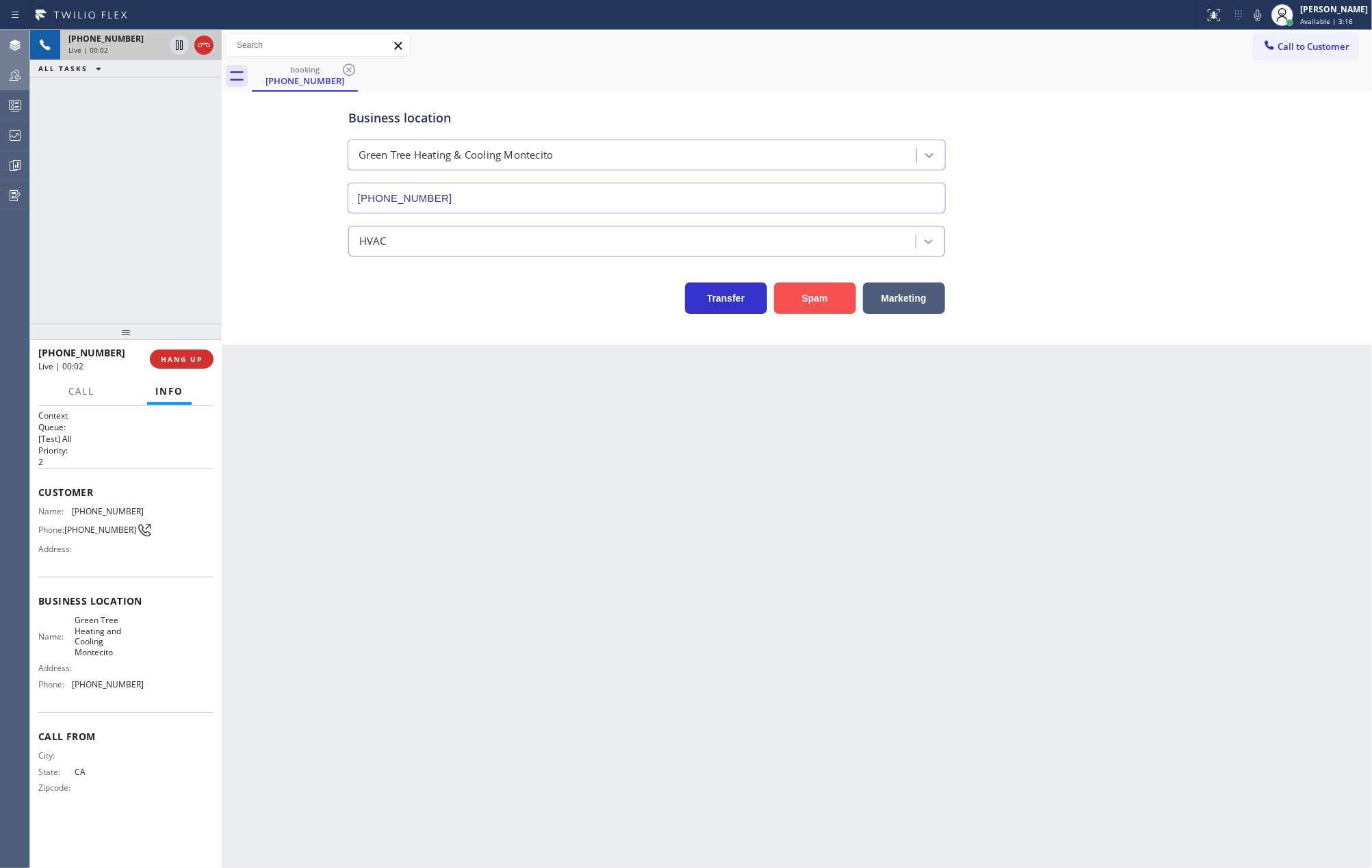
click at [811, 305] on button "Spam" at bounding box center [815, 298] width 82 height 32
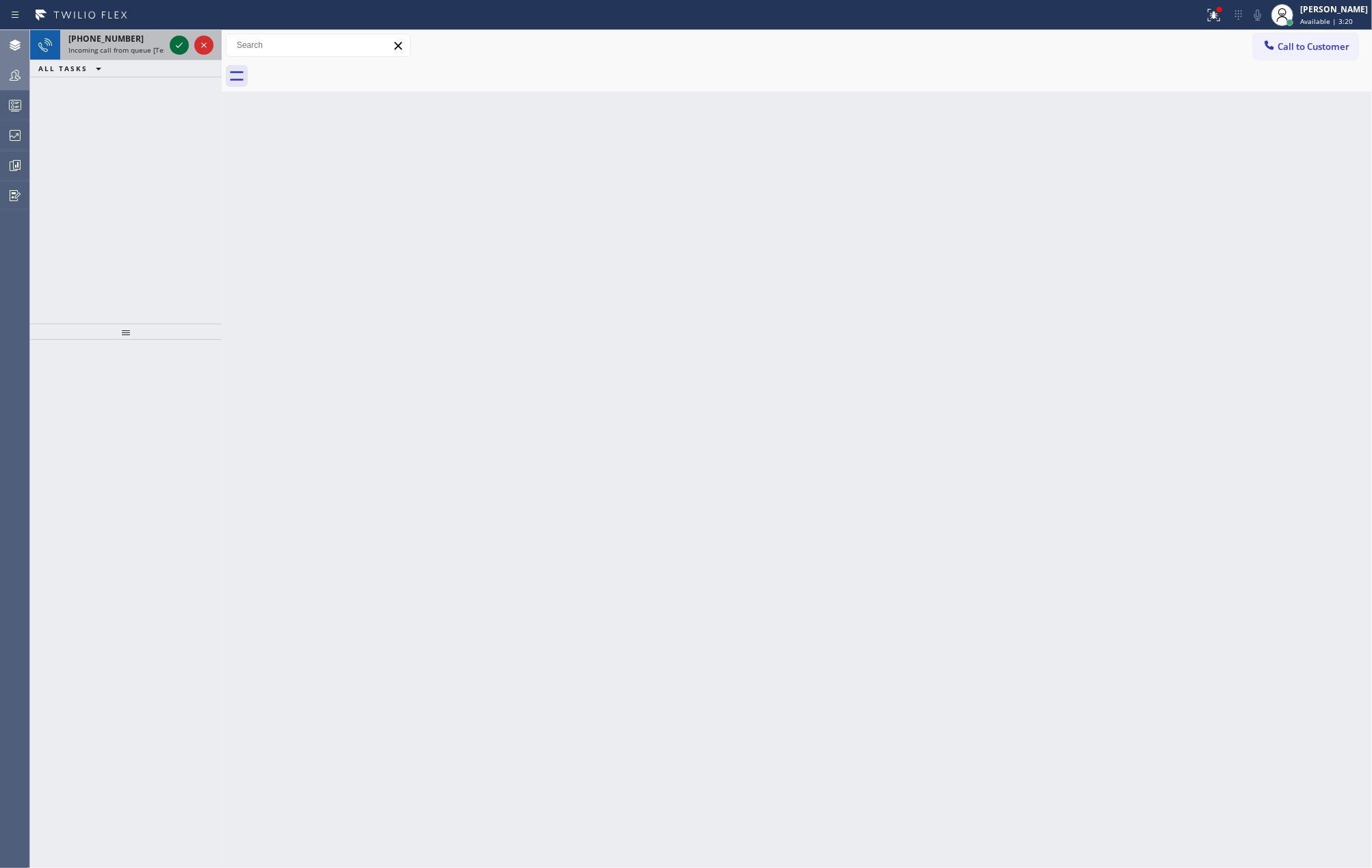
click at [170, 42] on div at bounding box center [180, 45] width 19 height 16
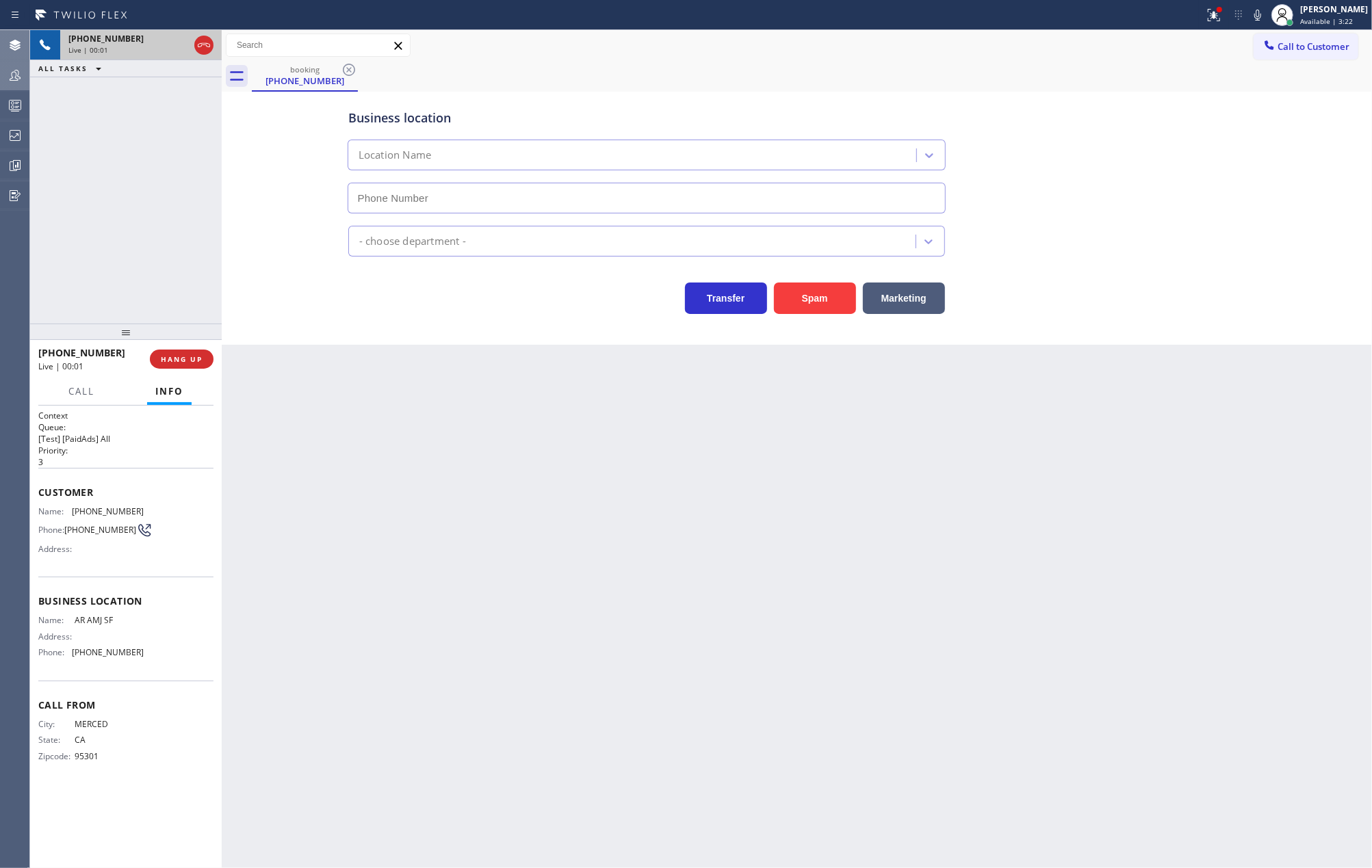
type input "[PHONE_NUMBER]"
click at [803, 302] on button "Spam" at bounding box center [815, 298] width 82 height 32
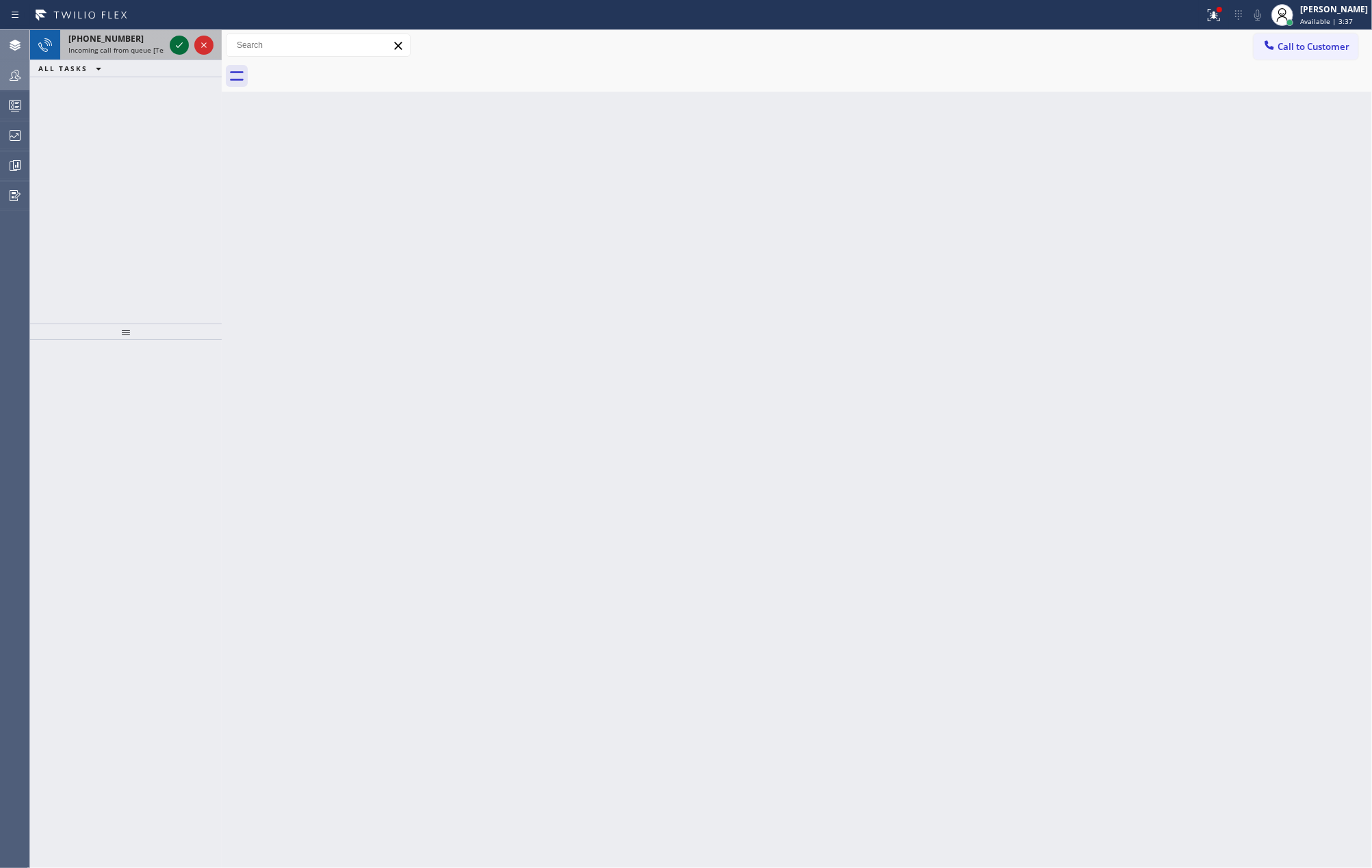
click at [175, 45] on icon at bounding box center [179, 45] width 16 height 16
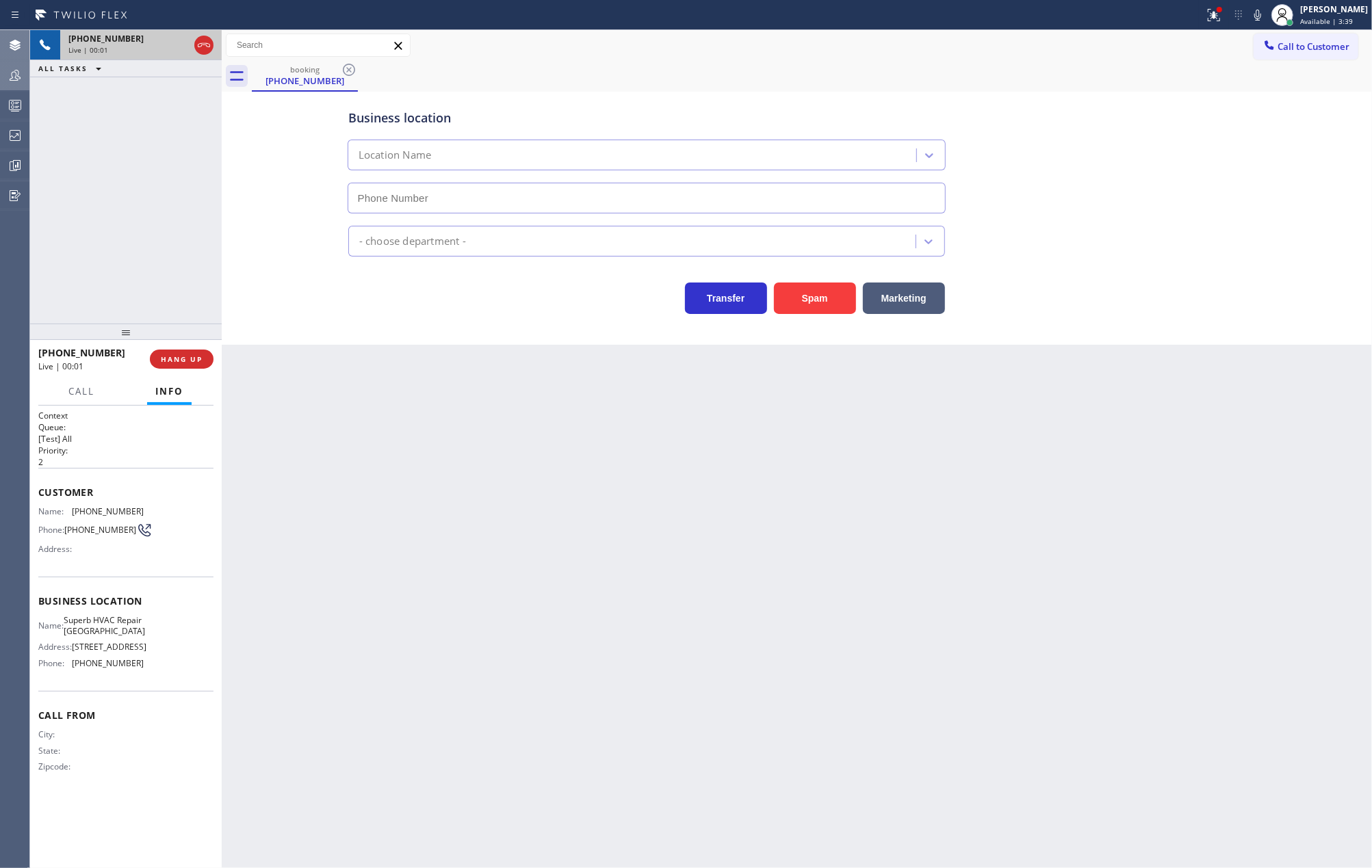
type input "[PHONE_NUMBER]"
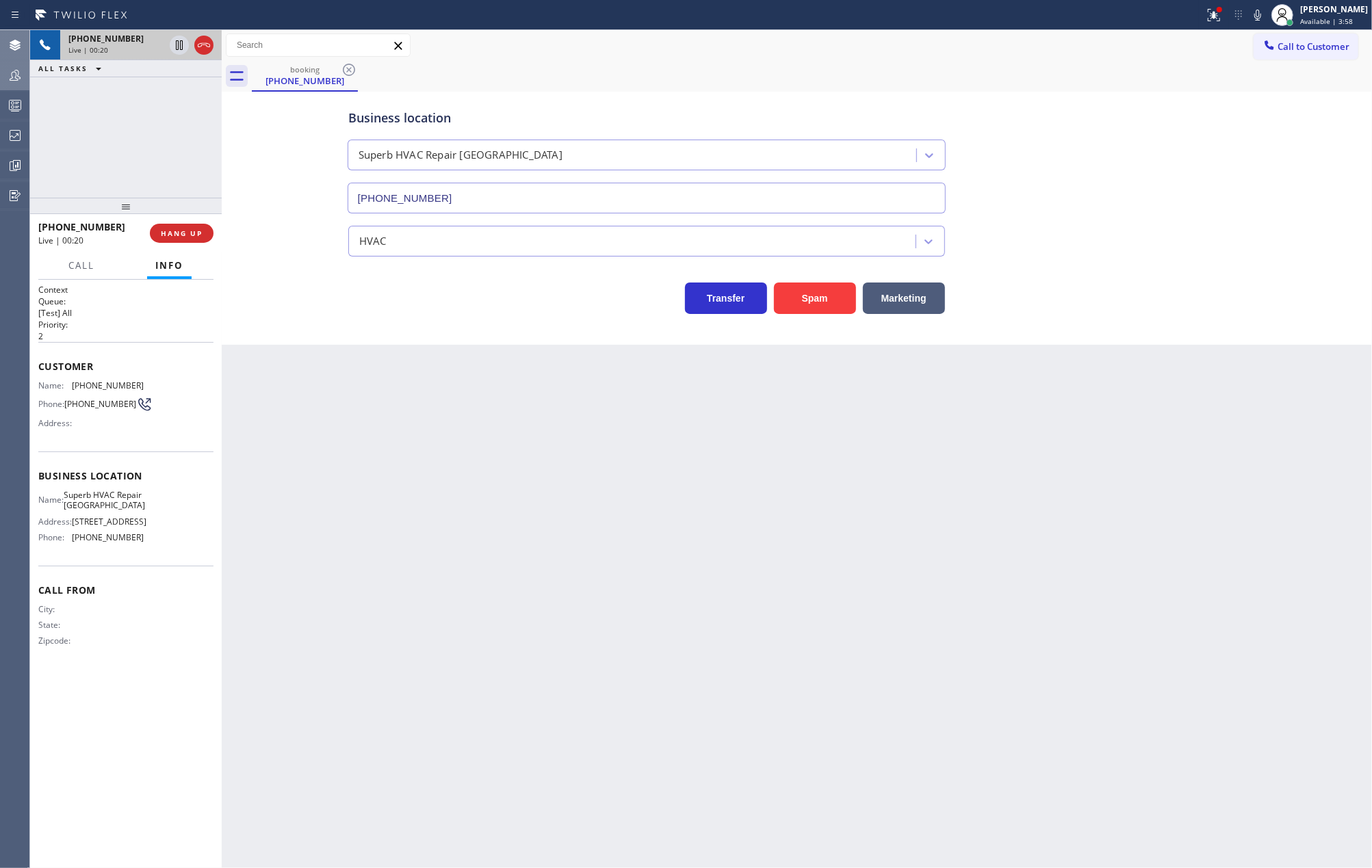
drag, startPoint x: 130, startPoint y: 332, endPoint x: 217, endPoint y: 102, distance: 245.9
click at [173, 121] on div "[PHONE_NUMBER] Live | 00:20 ALL TASKS ALL TASKS ACTIVE TASKS TASKS IN WRAP UP […" at bounding box center [126, 449] width 192 height 837
click at [170, 234] on span "COMPLETE" at bounding box center [179, 233] width 47 height 10
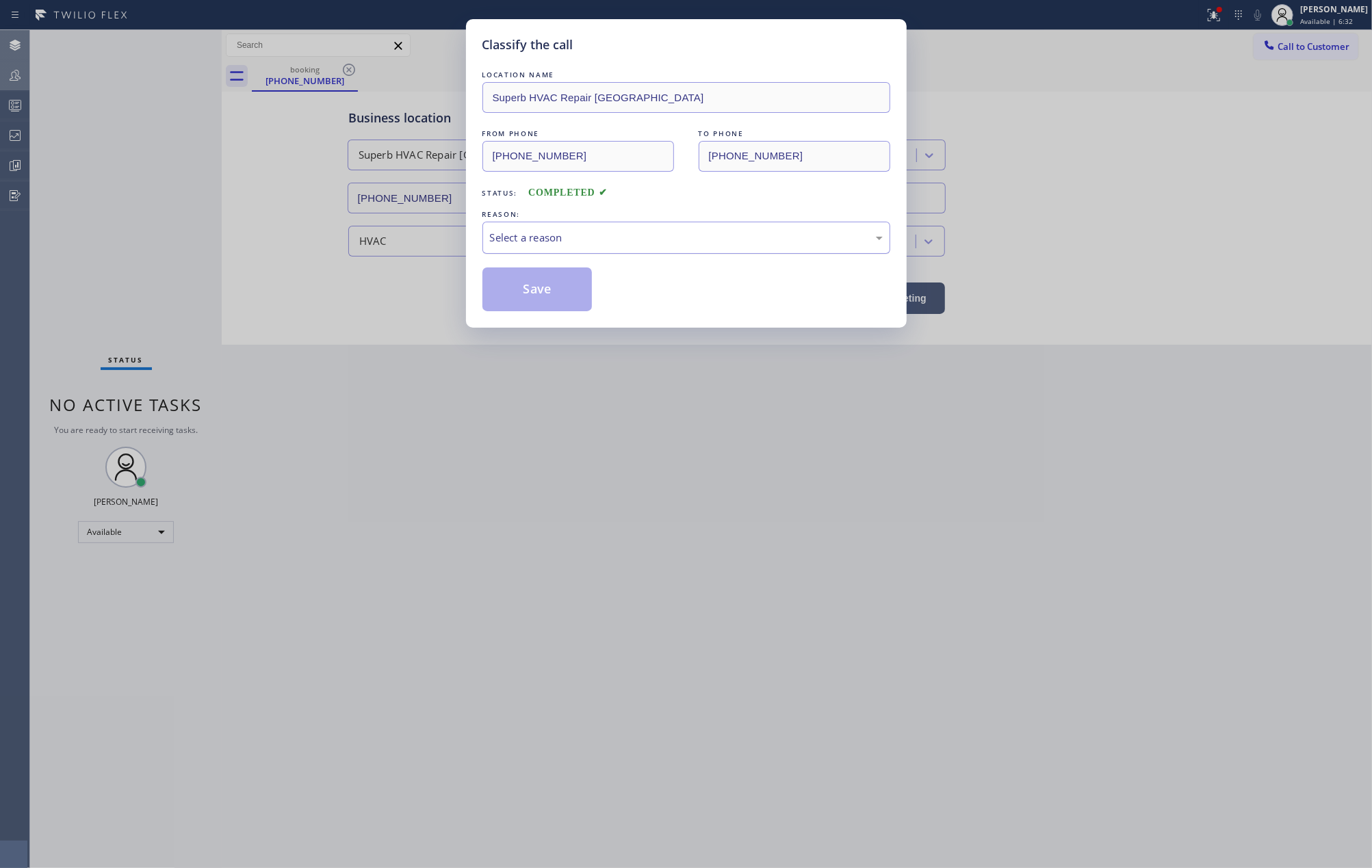
click at [628, 237] on div "Select a reason" at bounding box center [686, 238] width 393 height 15
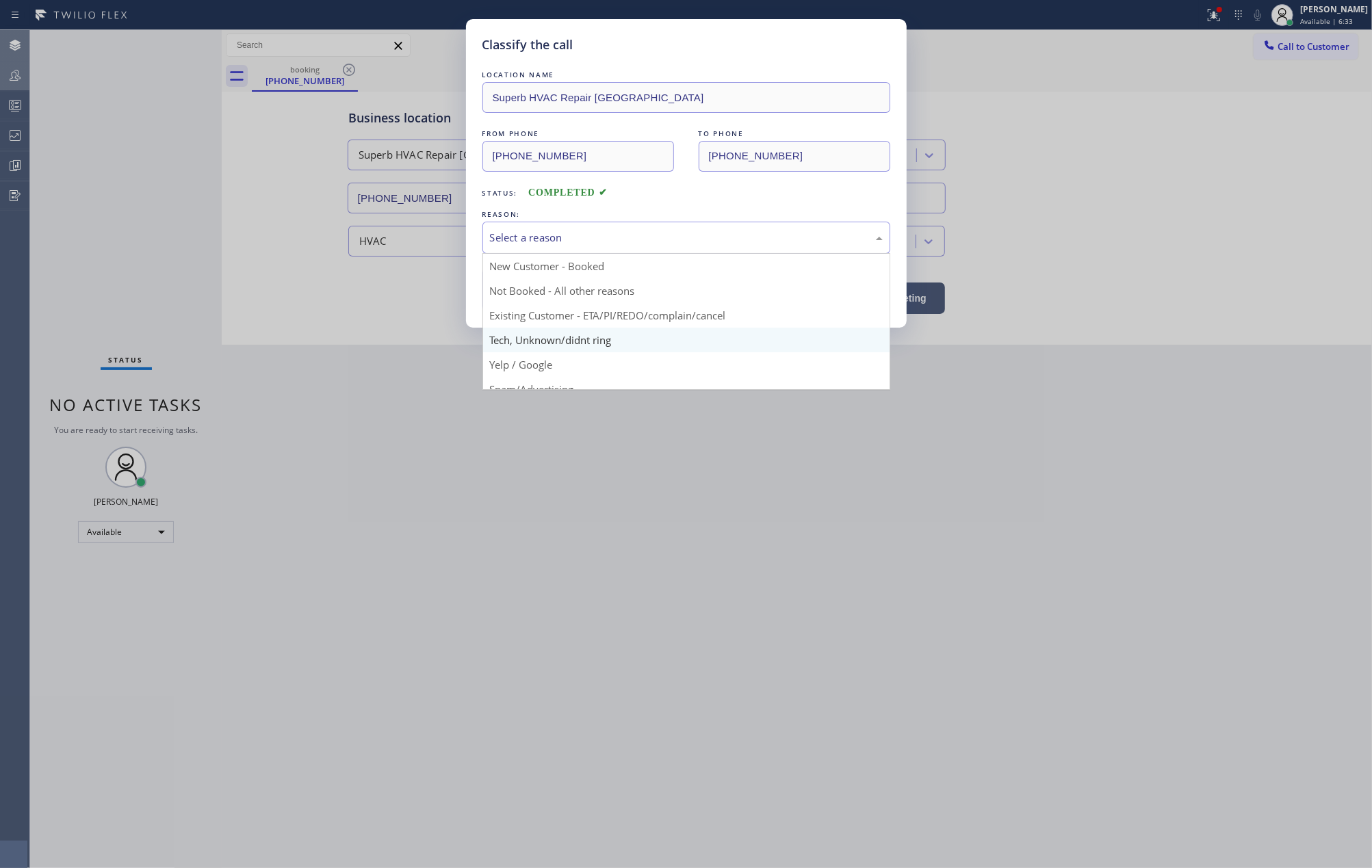
scroll to position [86, 0]
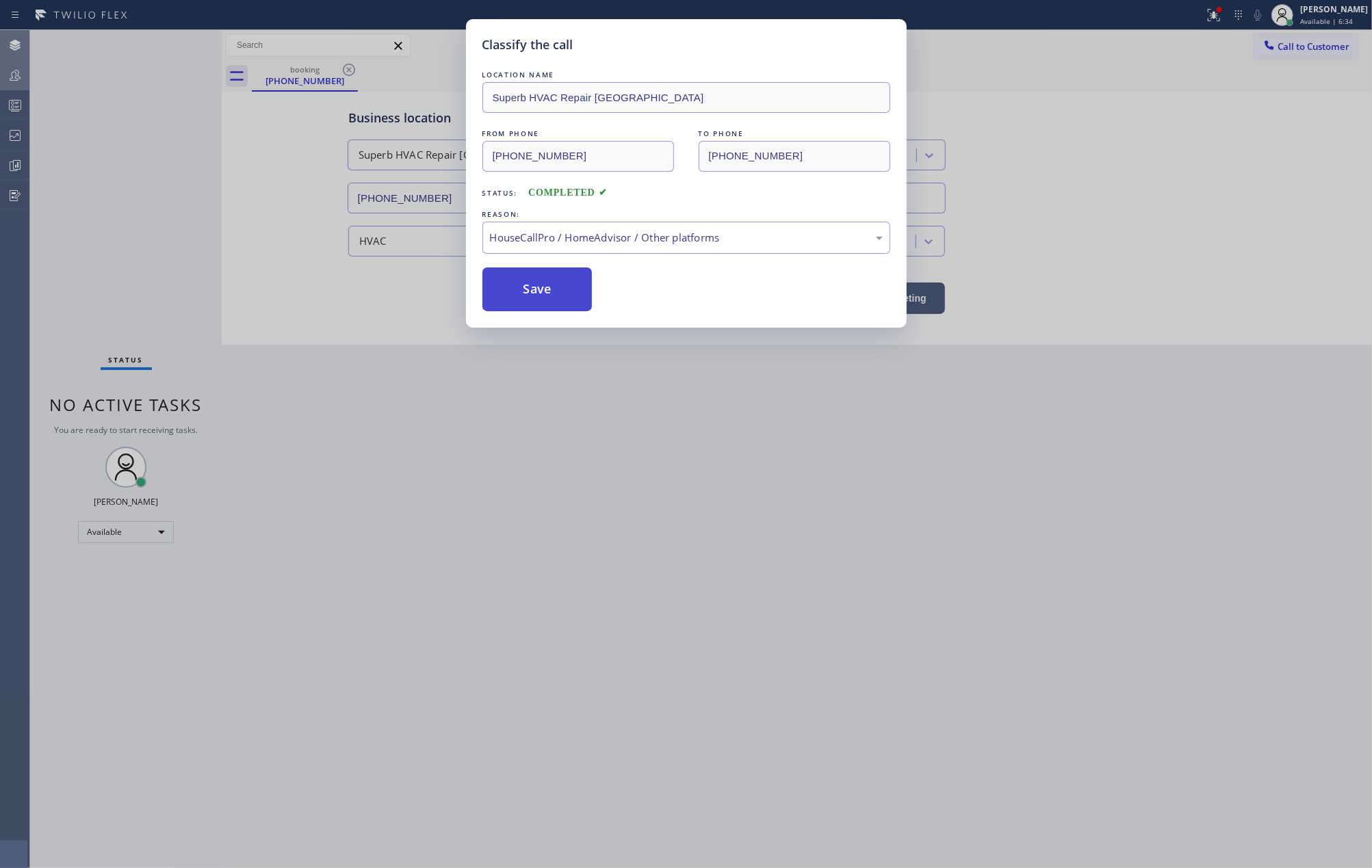
click at [559, 287] on button "Save" at bounding box center [537, 289] width 110 height 44
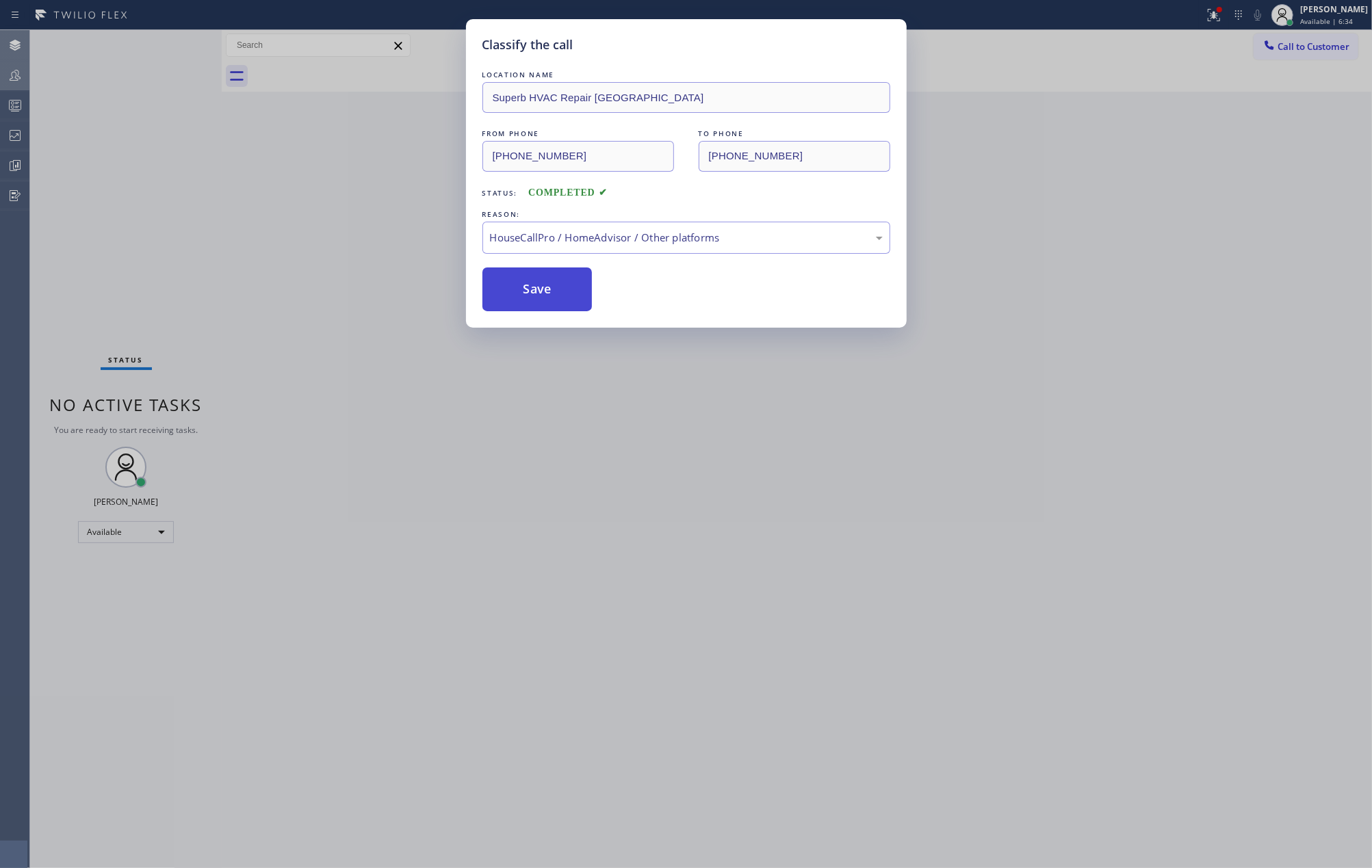
click at [559, 287] on button "Save" at bounding box center [537, 289] width 110 height 44
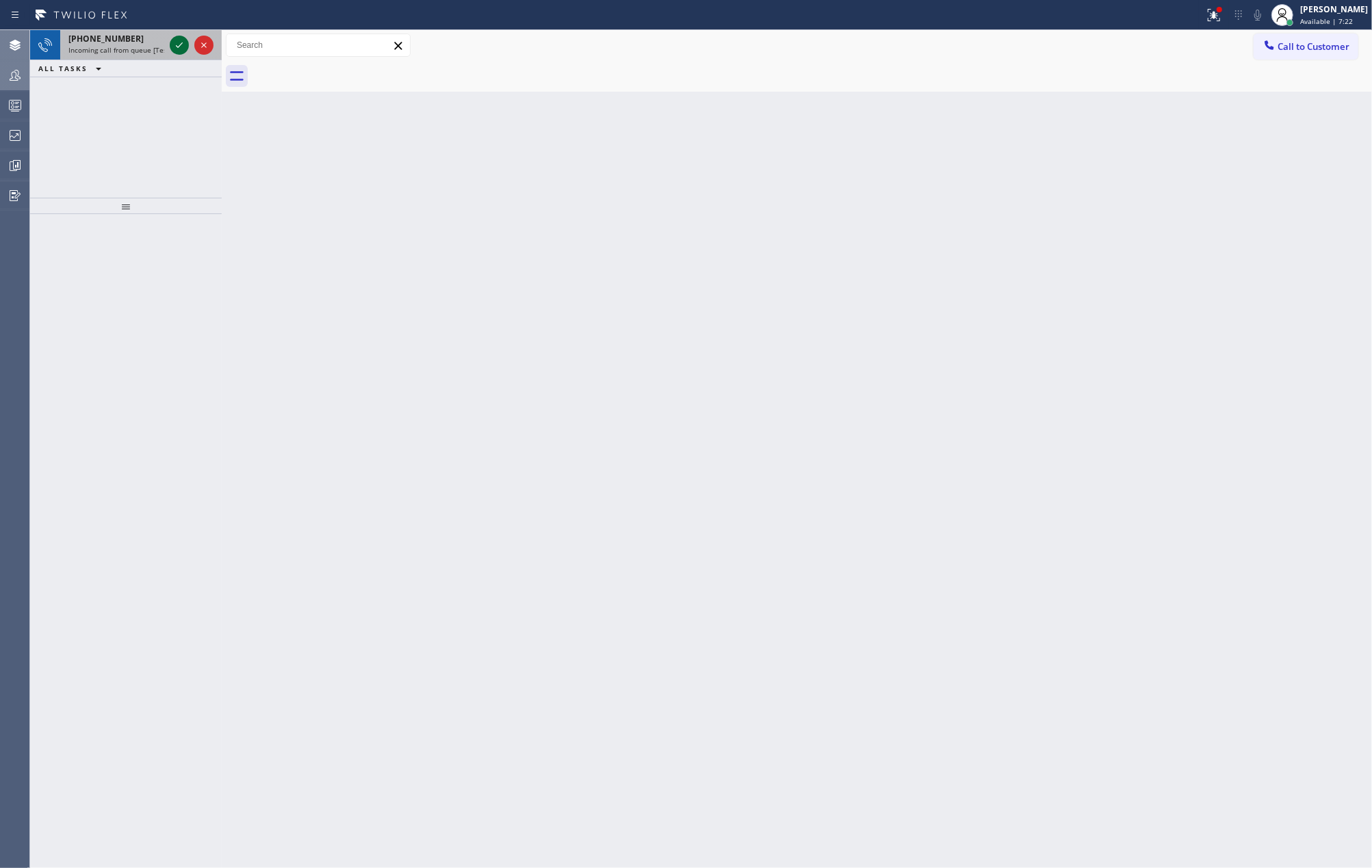
click at [179, 42] on icon at bounding box center [179, 45] width 16 height 16
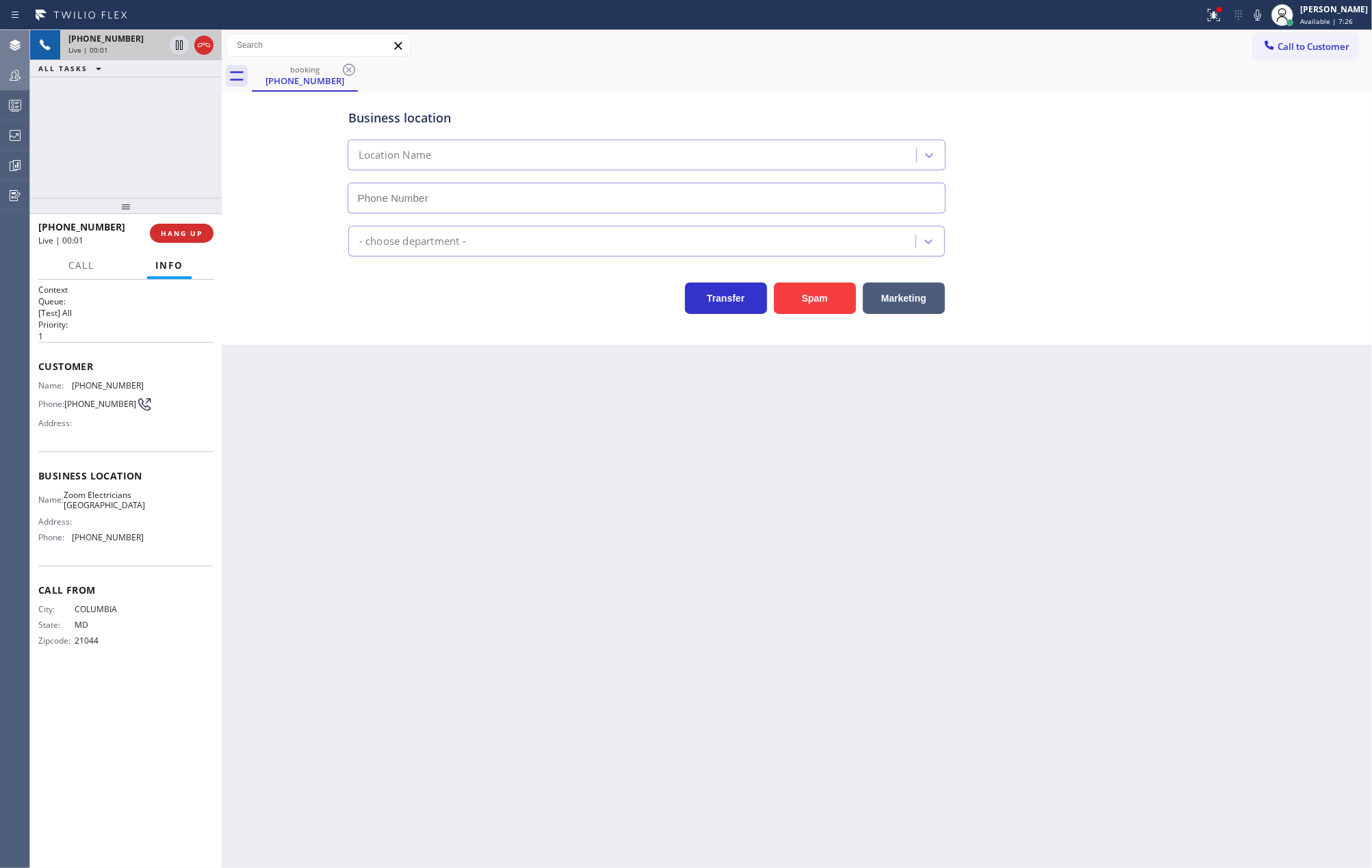
type input "[PHONE_NUMBER]"
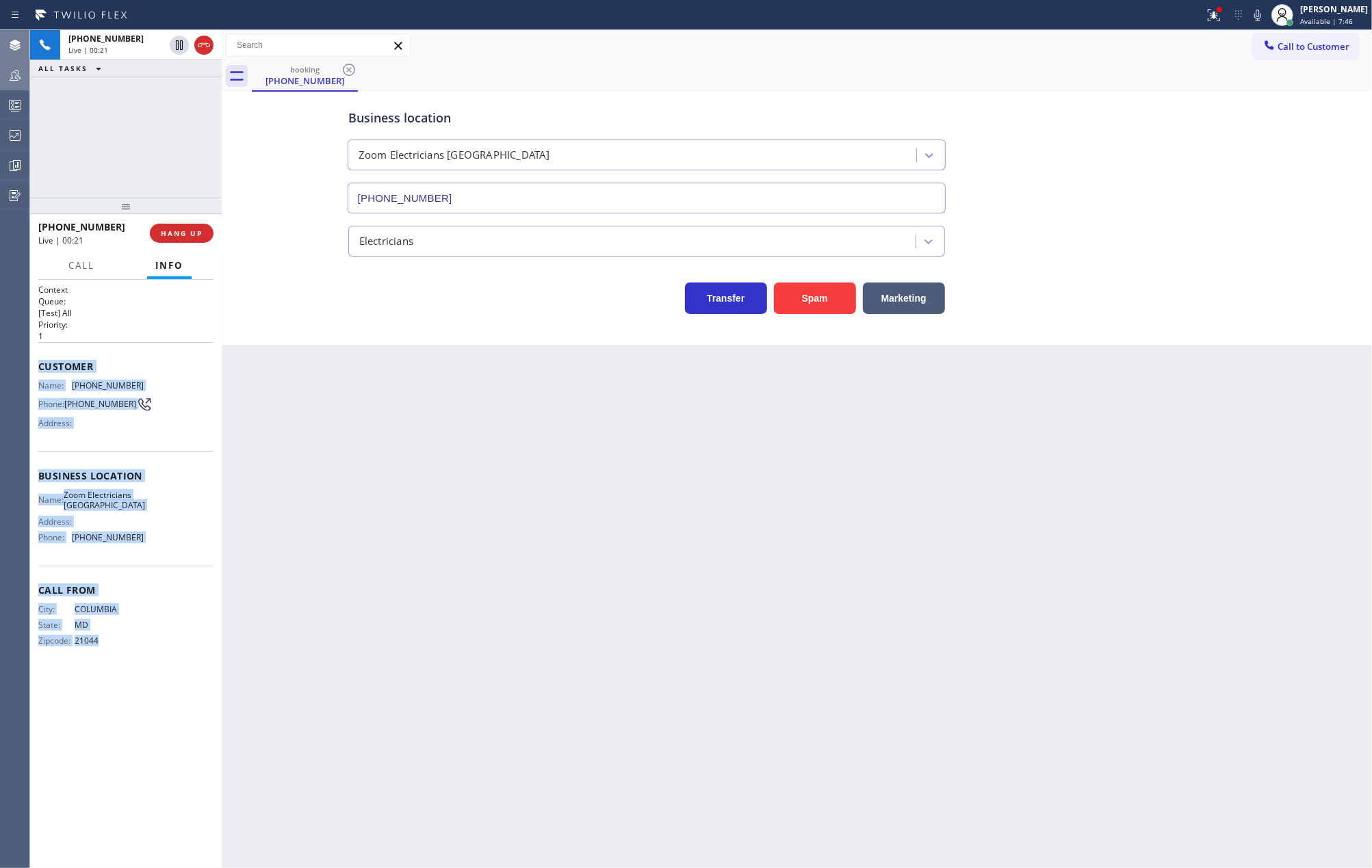
drag, startPoint x: 34, startPoint y: 373, endPoint x: 164, endPoint y: 640, distance: 297.0
click at [164, 640] on div "Context Queue: [Test] All Priority: 1 Customer Name: [PHONE_NUMBER] Phone: [PHO…" at bounding box center [126, 574] width 192 height 589
copy div "Customer Name: [PHONE_NUMBER] Phone: [PHONE_NUMBER] Address: Business location …"
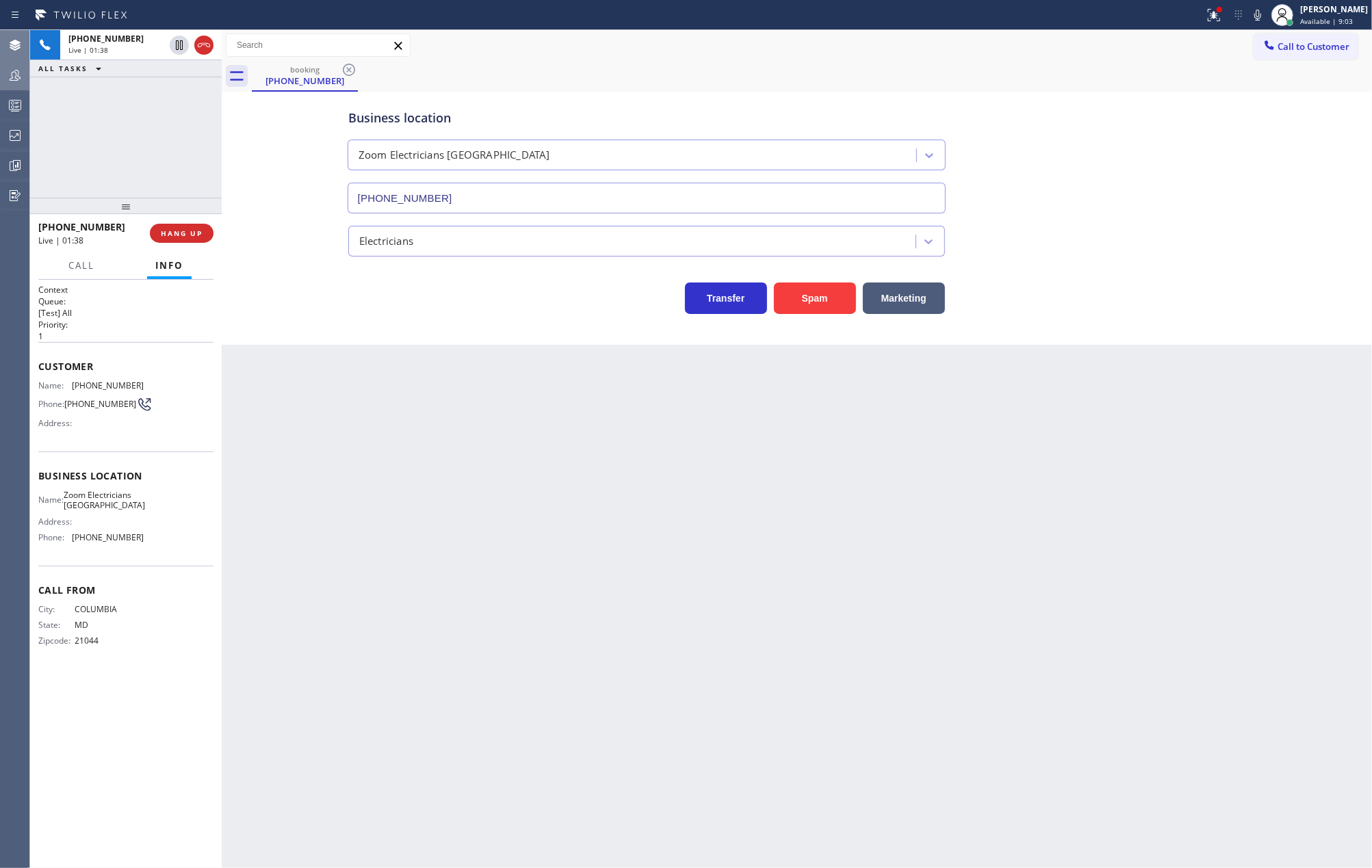
drag, startPoint x: 124, startPoint y: 203, endPoint x: 395, endPoint y: 209, distance: 271.1
click at [142, 146] on div "[PHONE_NUMBER] Live | 01:38 ALL TASKS ALL TASKS ACTIVE TASKS TASKS IN WRAP UP […" at bounding box center [126, 449] width 192 height 837
drag, startPoint x: 124, startPoint y: 199, endPoint x: 130, endPoint y: 149, distance: 50.4
click at [130, 149] on div "[PHONE_NUMBER] Live | 01:46 ALL TASKS ALL TASKS ACTIVE TASKS TASKS IN WRAP UP […" at bounding box center [126, 449] width 192 height 837
click at [175, 40] on icon at bounding box center [179, 45] width 16 height 16
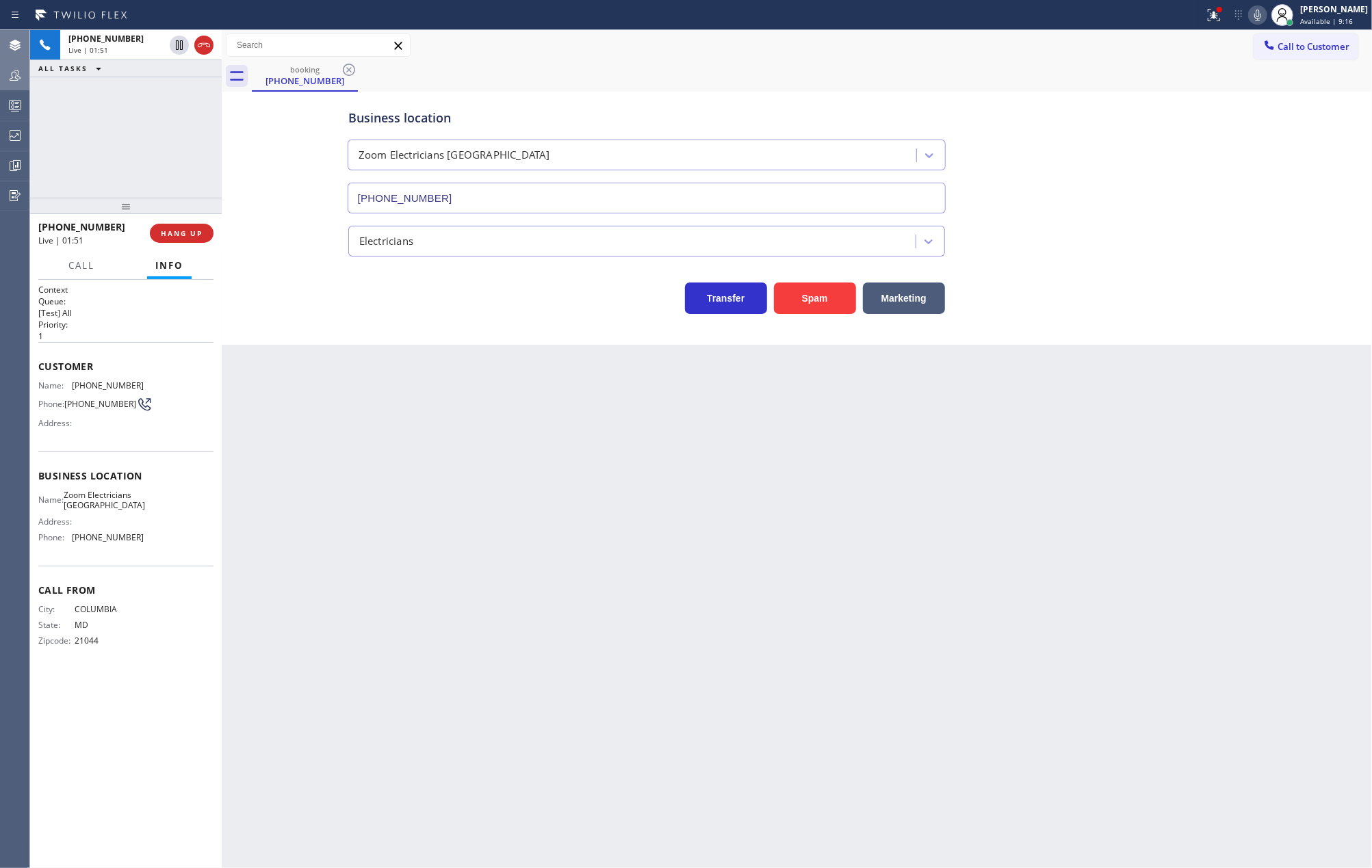
click at [1261, 13] on icon at bounding box center [1257, 14] width 7 height 11
click at [178, 88] on icon at bounding box center [179, 92] width 16 height 16
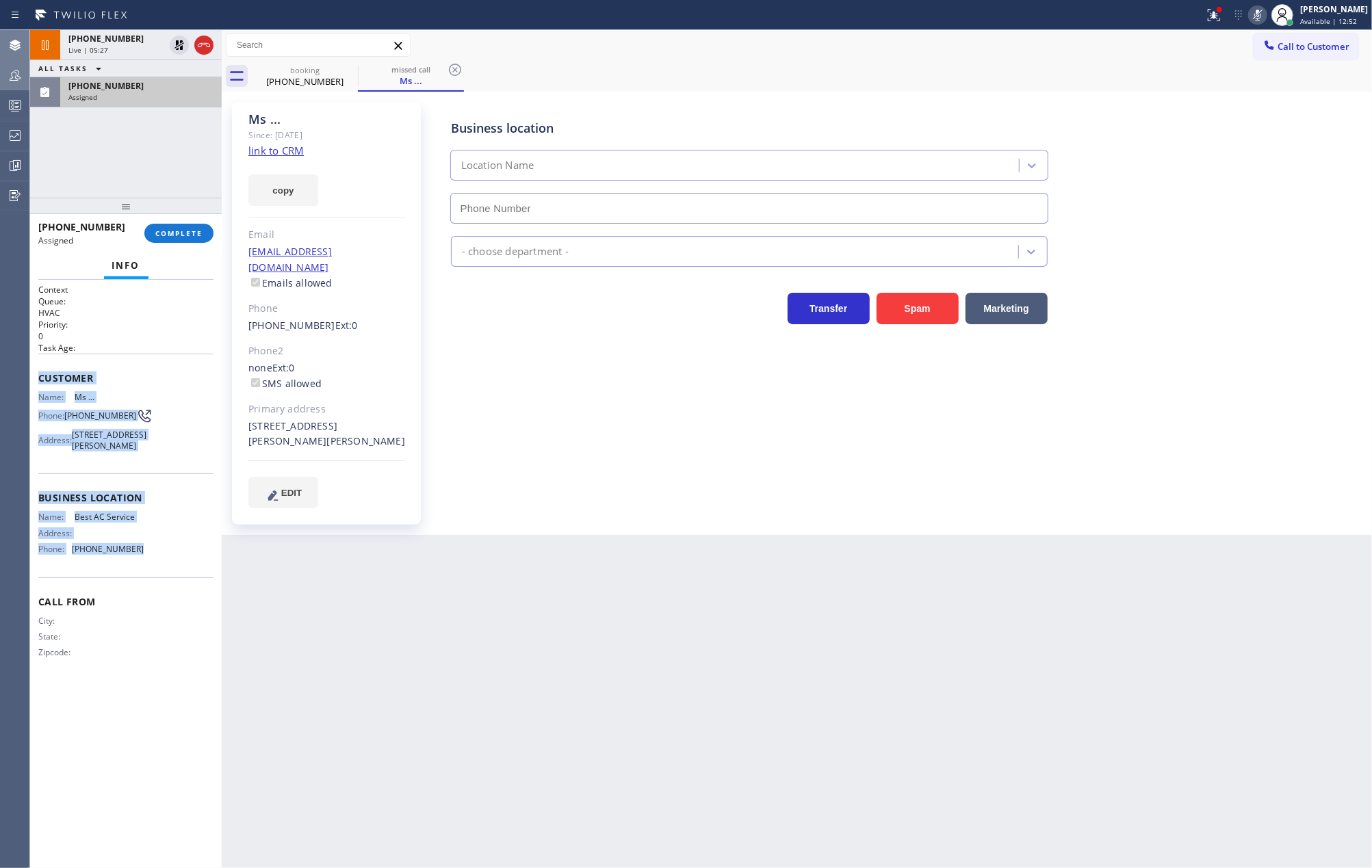
type input "[PHONE_NUMBER]"
drag, startPoint x: 35, startPoint y: 383, endPoint x: 177, endPoint y: 589, distance: 250.2
click at [177, 589] on div "Context Queue: HVAC Priority: 0 Task Age: Customer Name: Ms ... Phone: [PHONE_N…" at bounding box center [126, 574] width 192 height 589
copy div "Customer Name: Ms ... Phone: [PHONE_NUMBER] Address: [STREET_ADDRESS][PERSON_NA…"
click at [171, 228] on span "COMPLETE" at bounding box center [179, 233] width 47 height 10
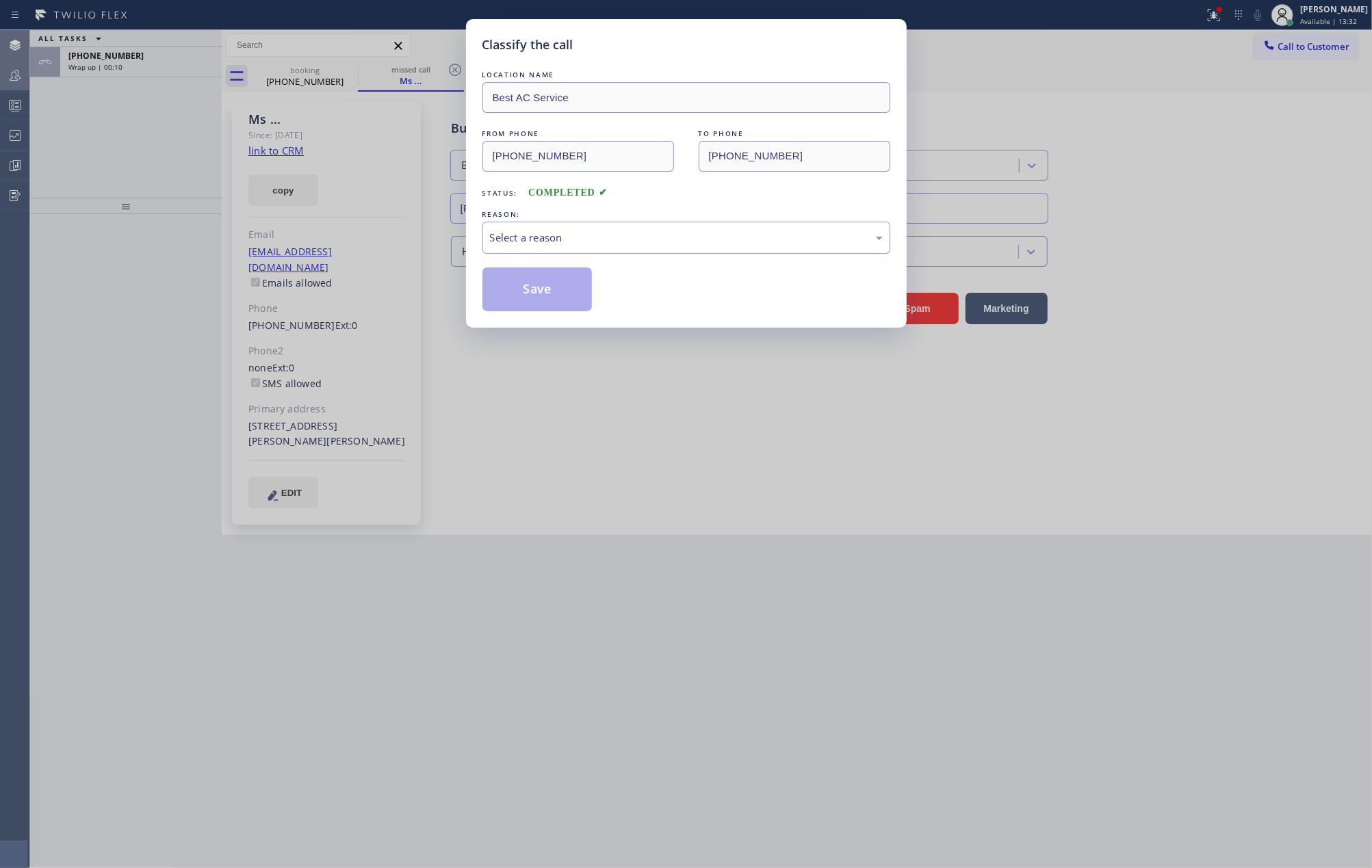
click at [129, 351] on div "Classify the call LOCATION NAME Best AC Service FROM PHONE [PHONE_NUMBER] TO PH…" at bounding box center [686, 434] width 1372 height 868
click at [532, 238] on div "Select a reason" at bounding box center [686, 238] width 393 height 15
click at [567, 288] on button "Save" at bounding box center [537, 289] width 110 height 44
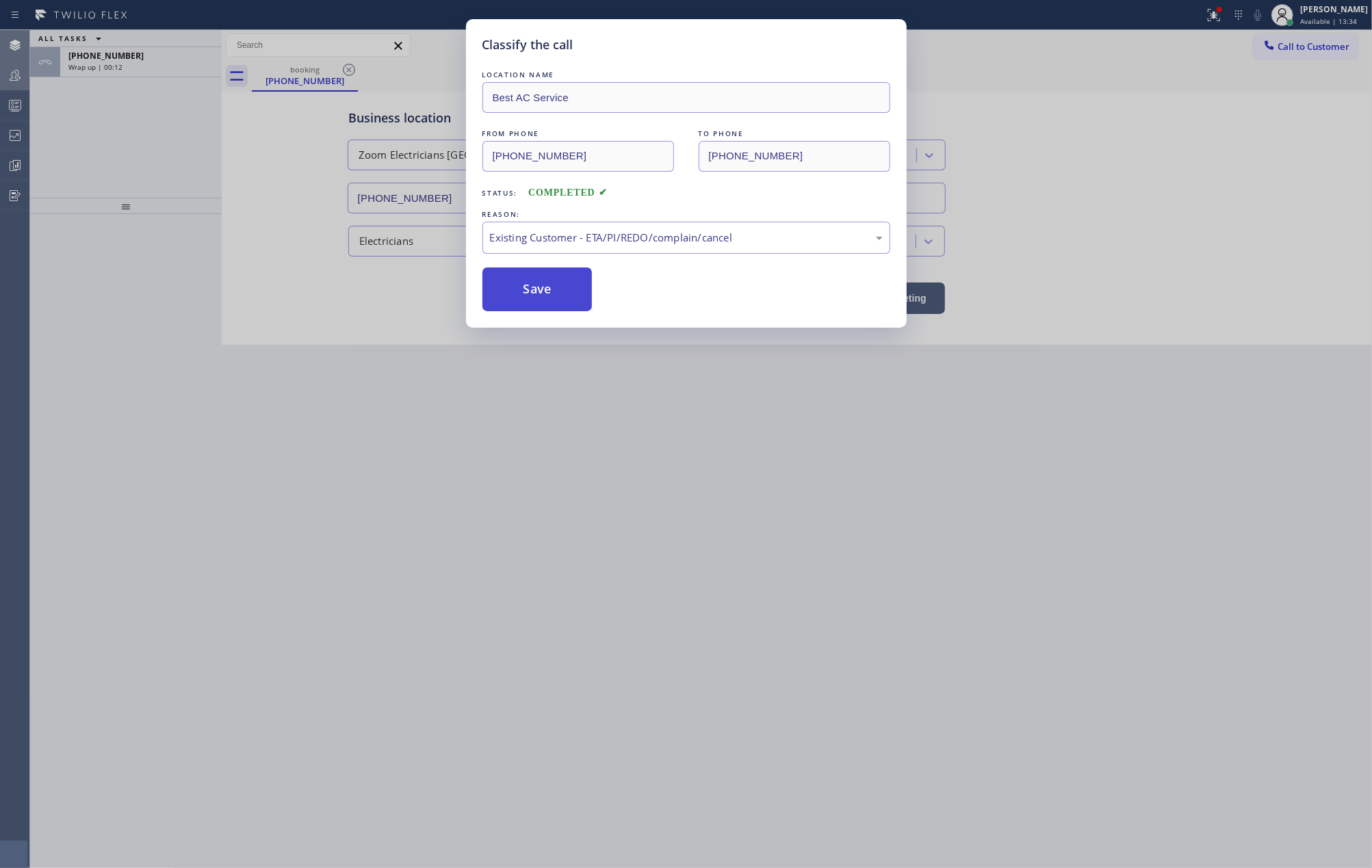
click at [567, 288] on button "Save" at bounding box center [537, 289] width 110 height 44
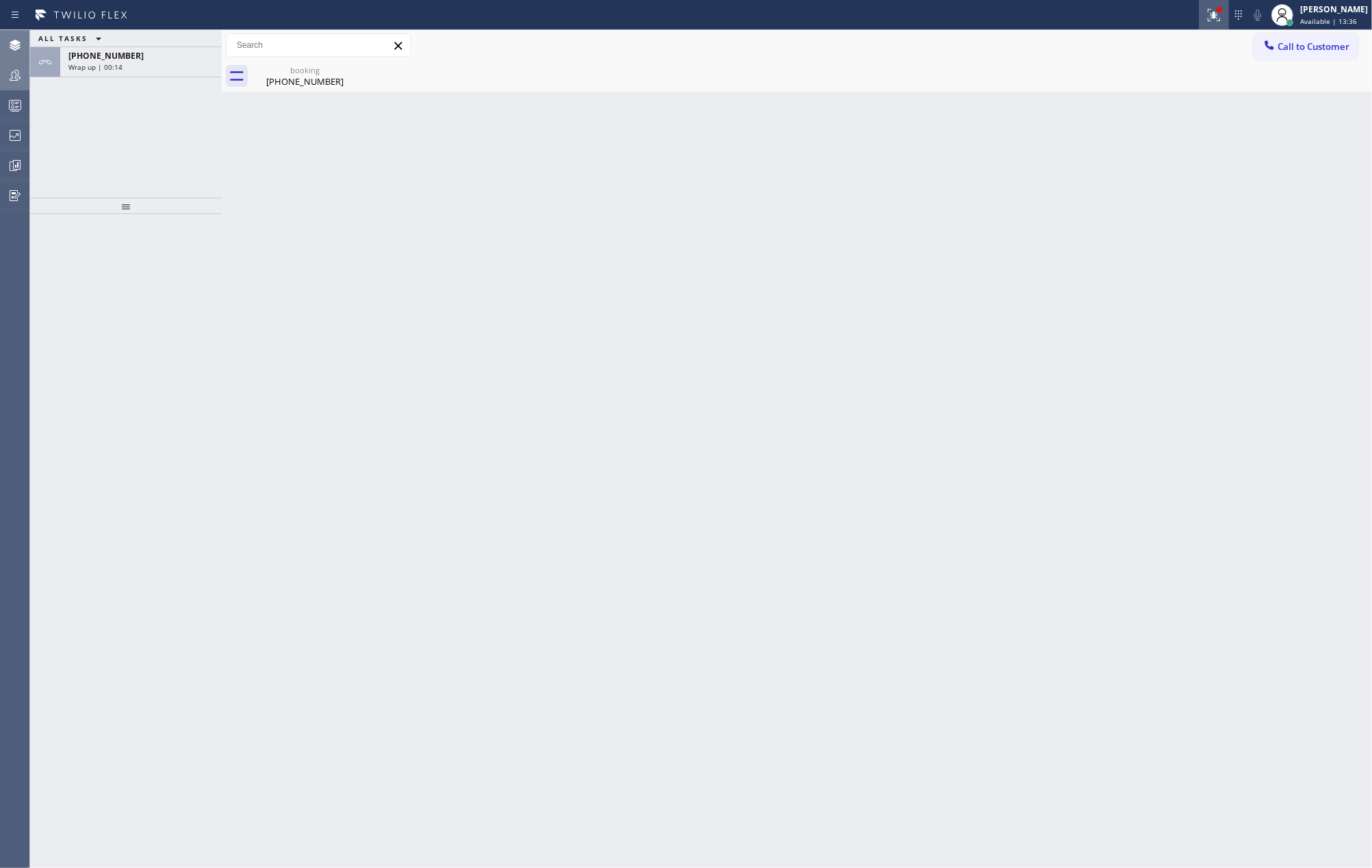
click at [1216, 18] on icon at bounding box center [1211, 13] width 9 height 10
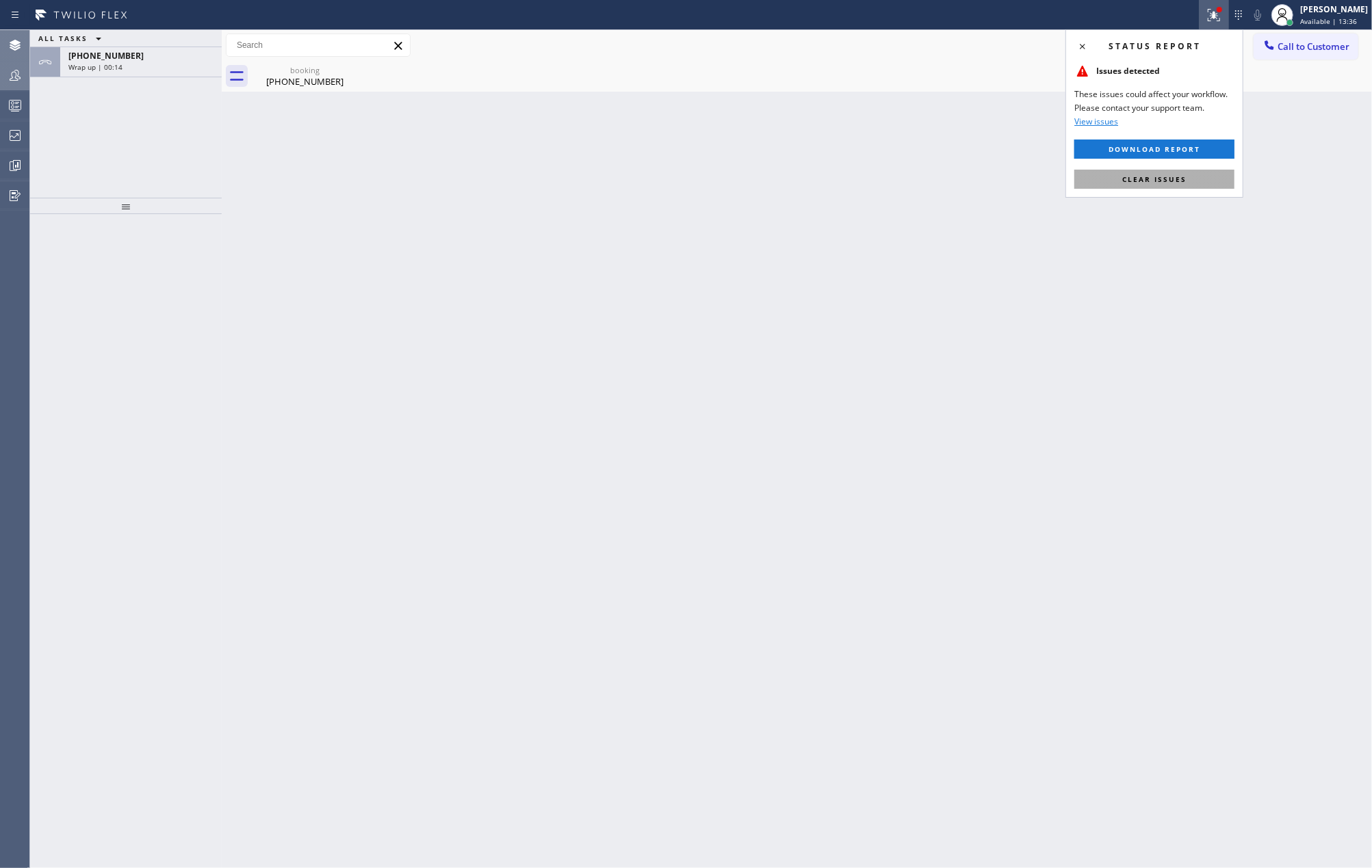
click at [1163, 180] on span "Clear issues" at bounding box center [1153, 180] width 64 height 10
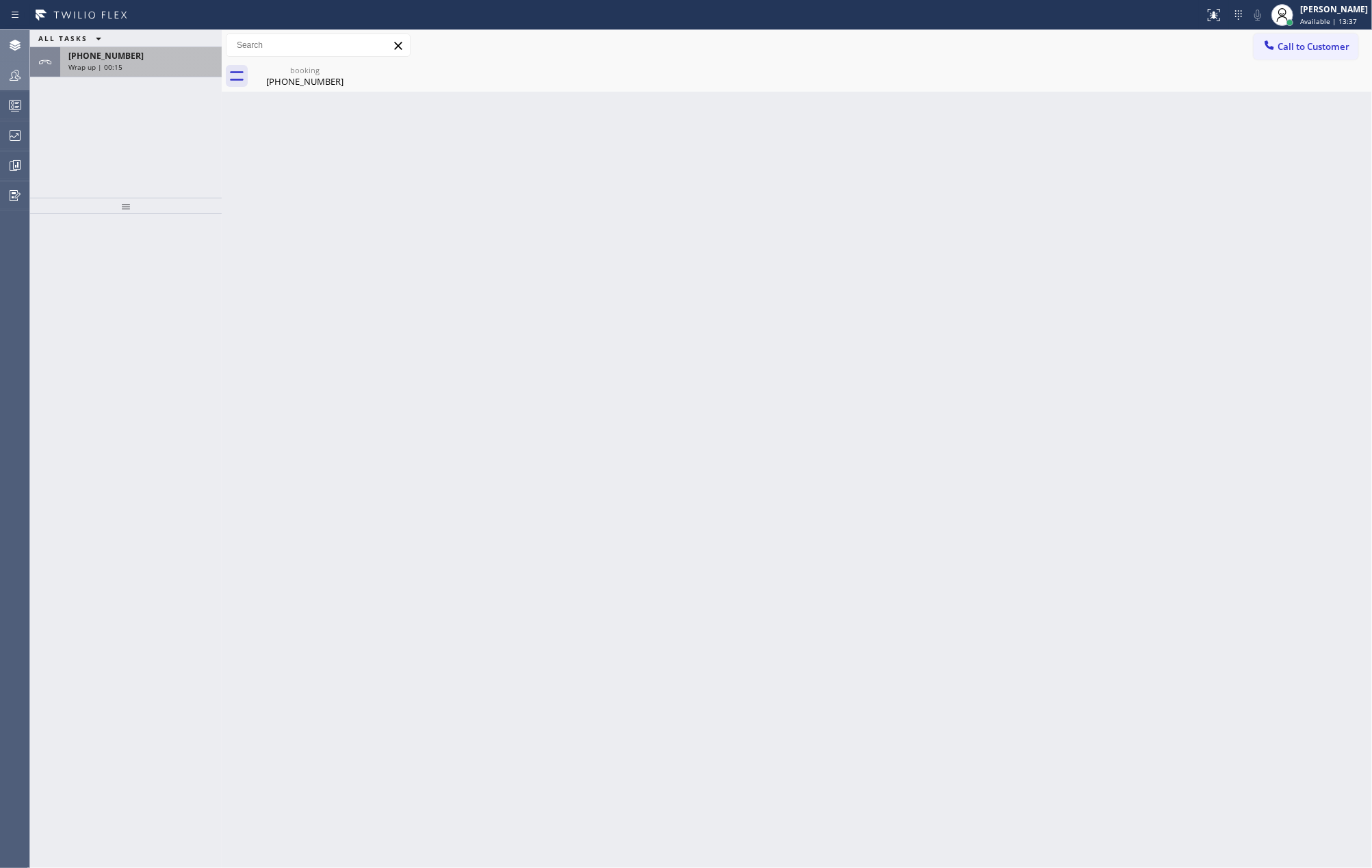
click at [148, 56] on div "[PHONE_NUMBER]" at bounding box center [141, 55] width 145 height 11
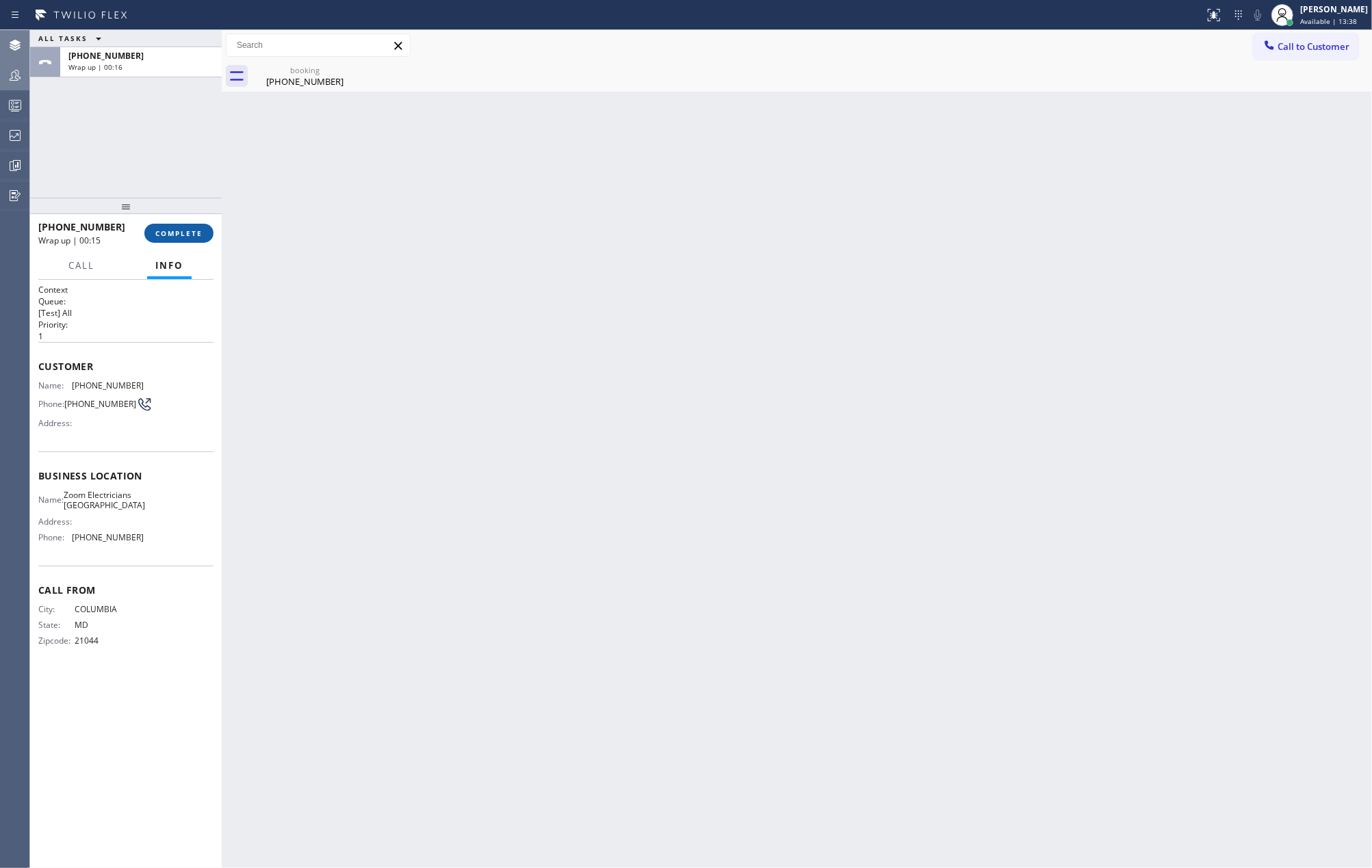
click at [167, 240] on button "COMPLETE" at bounding box center [179, 233] width 69 height 19
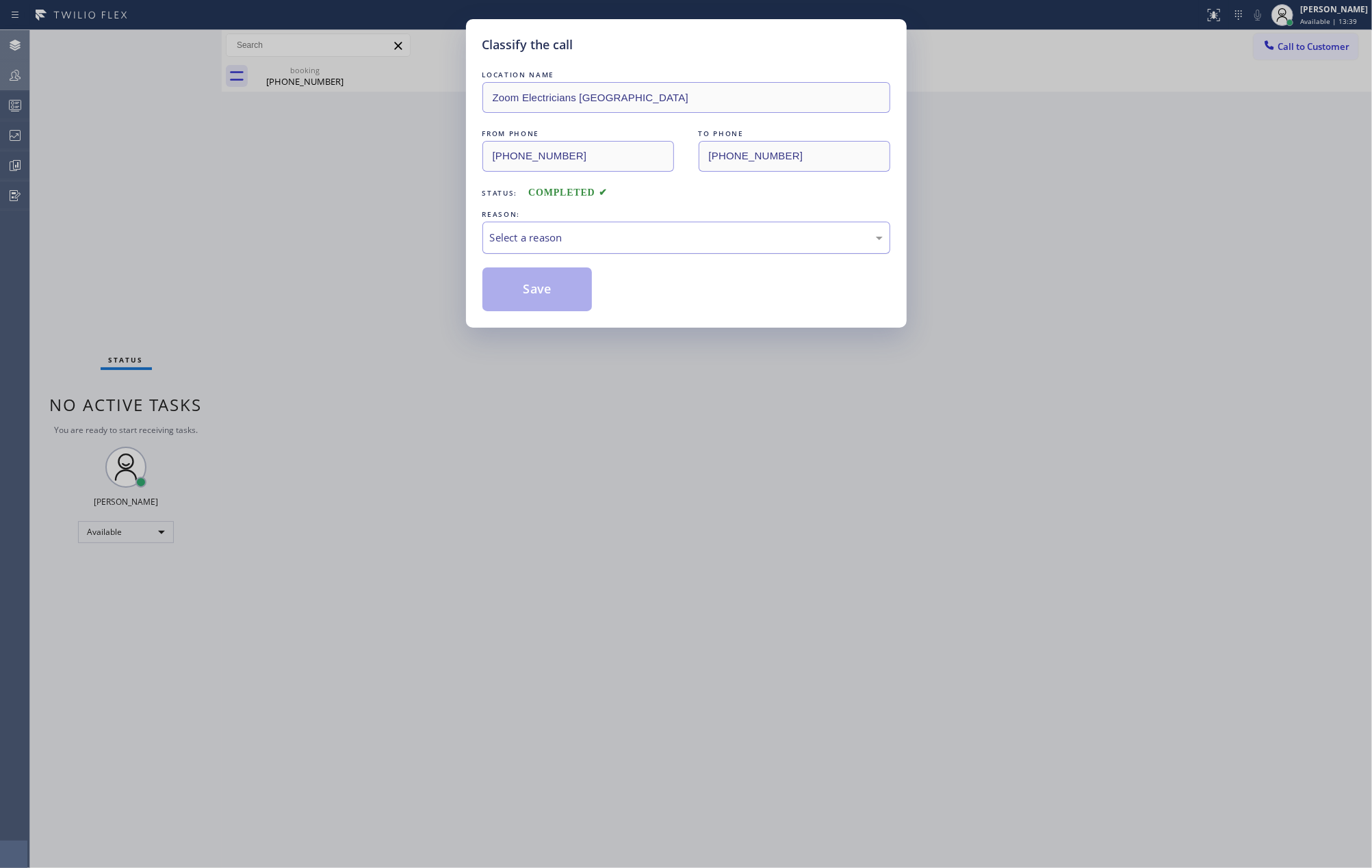
click at [583, 225] on div "Select a reason" at bounding box center [686, 238] width 408 height 32
click at [573, 293] on button "Save" at bounding box center [537, 289] width 110 height 44
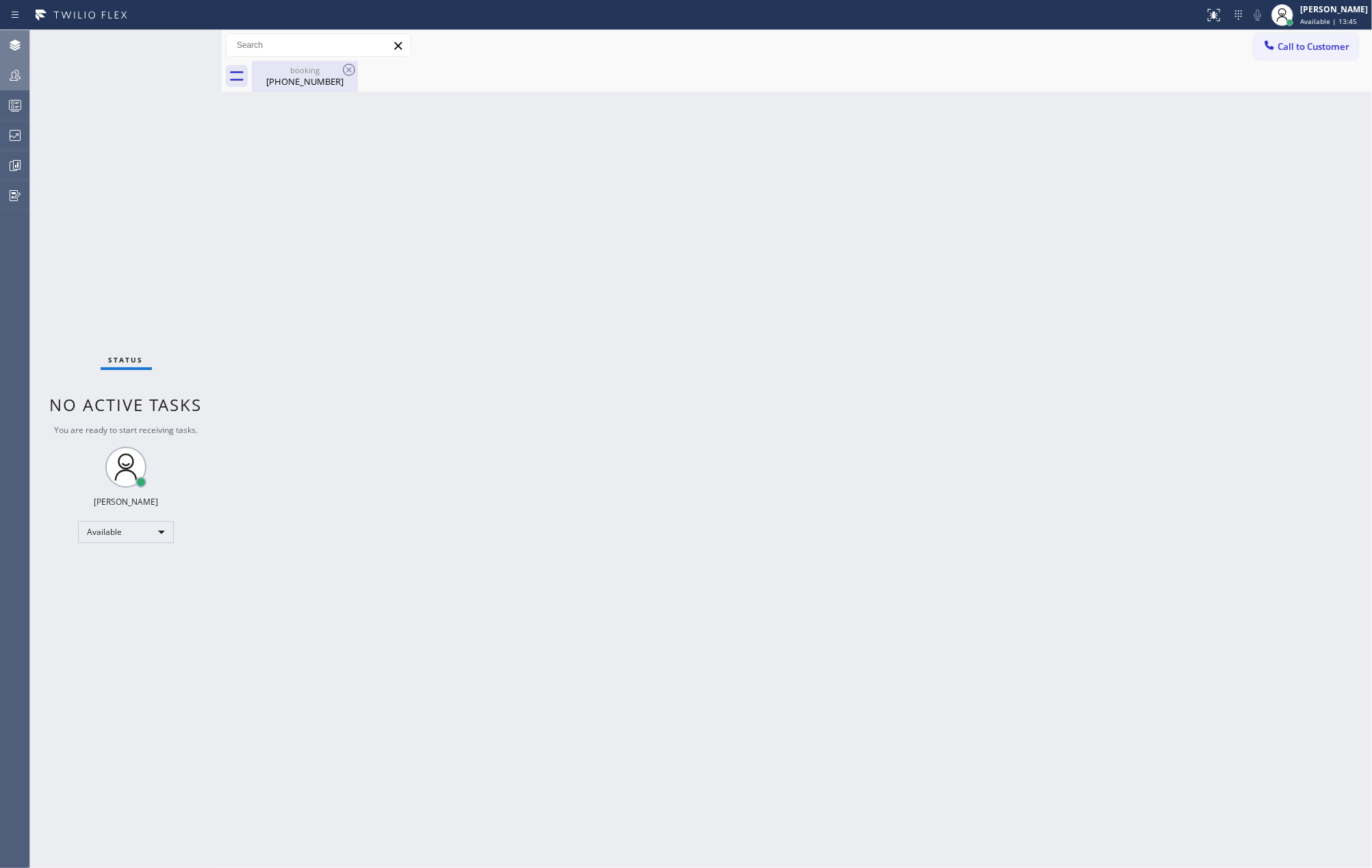
click at [311, 82] on div "[PHONE_NUMBER]" at bounding box center [305, 81] width 103 height 12
click at [646, 255] on div "Back to Dashboard Change Sender ID Customers Technicians Select a contact Outbo…" at bounding box center [797, 449] width 1150 height 837
click at [1269, 50] on icon at bounding box center [1269, 45] width 13 height 13
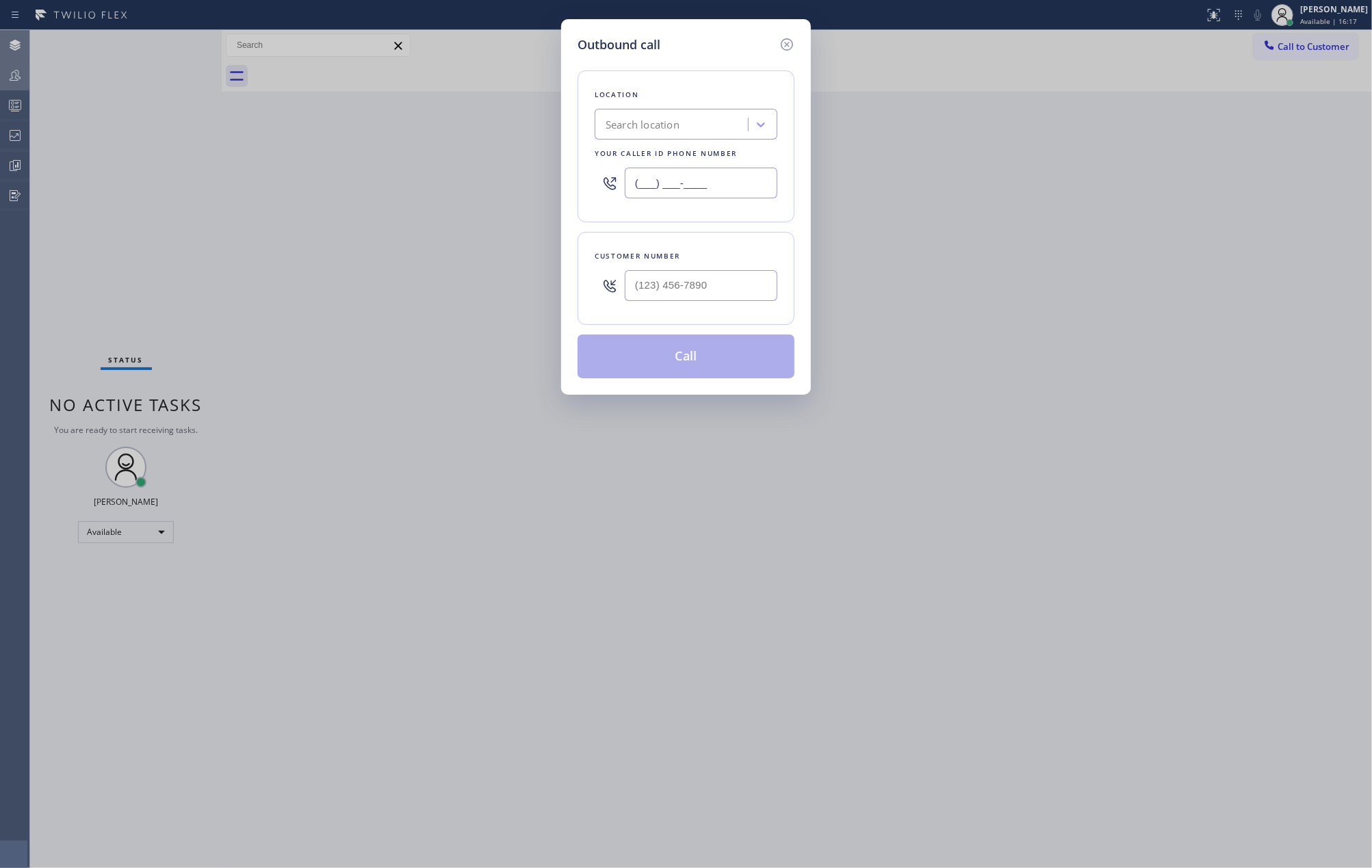
click at [735, 187] on input "(___) ___-____" at bounding box center [701, 182] width 153 height 31
paste input "510) 390-7544"
type input "[PHONE_NUMBER]"
click at [680, 287] on input "(___) ___-____" at bounding box center [701, 286] width 153 height 31
paste input "443) 538-9591"
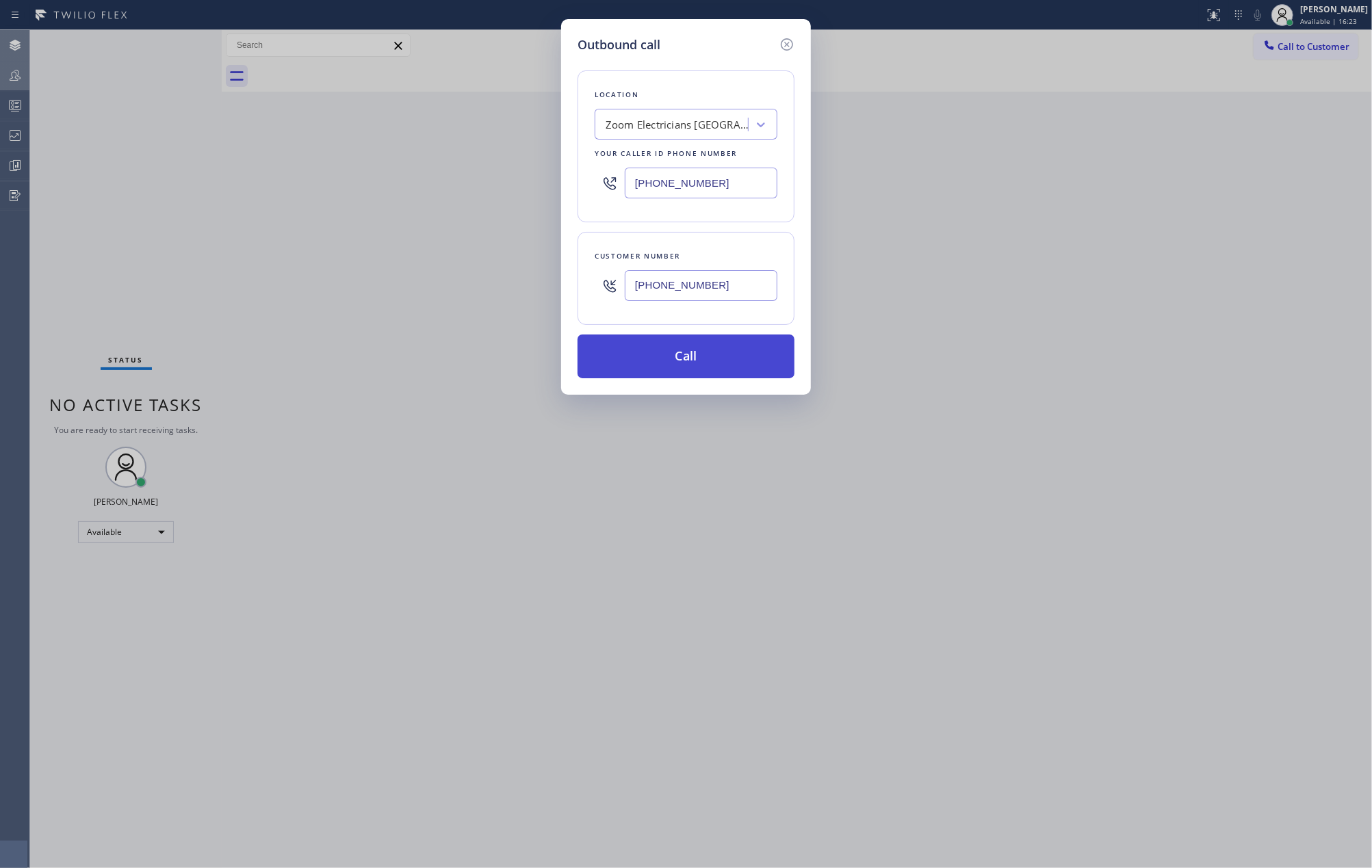
type input "[PHONE_NUMBER]"
click at [696, 361] on button "Call" at bounding box center [685, 356] width 217 height 44
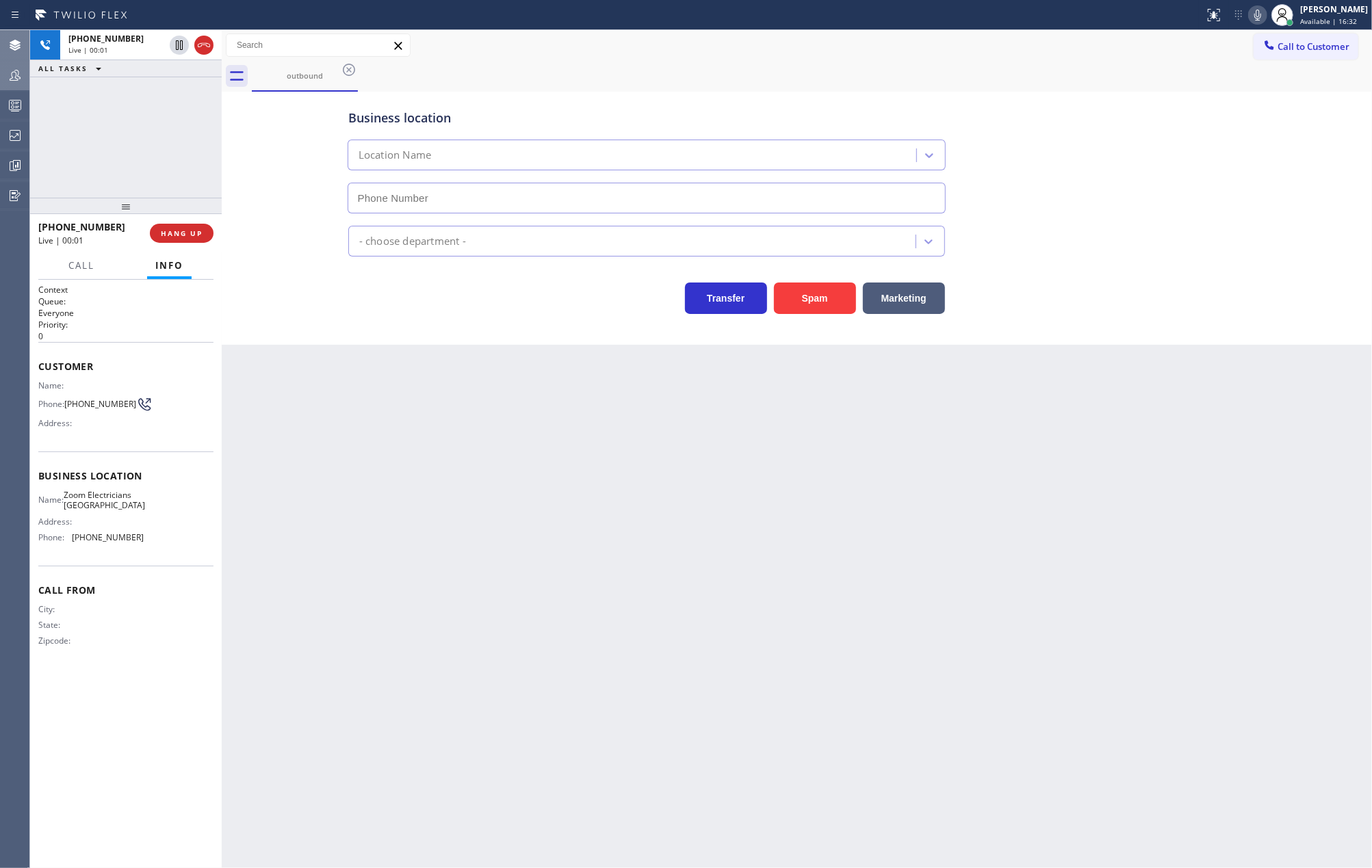
type input "[PHONE_NUMBER]"
drag, startPoint x: 177, startPoint y: 238, endPoint x: 835, endPoint y: 288, distance: 659.9
click at [177, 238] on button "HANG UP" at bounding box center [182, 233] width 64 height 19
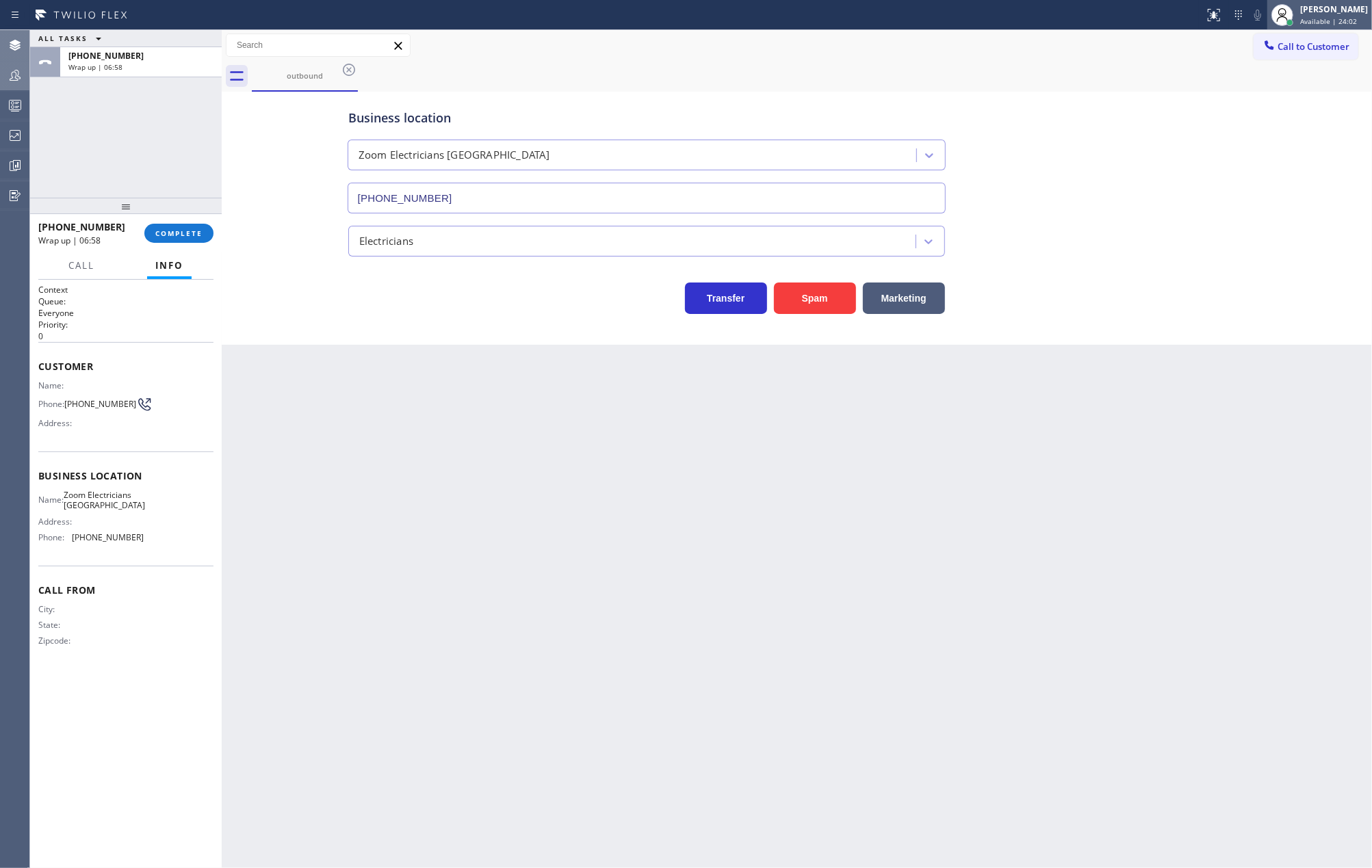
click at [1342, 11] on div "[PERSON_NAME]" at bounding box center [1334, 10] width 68 height 11
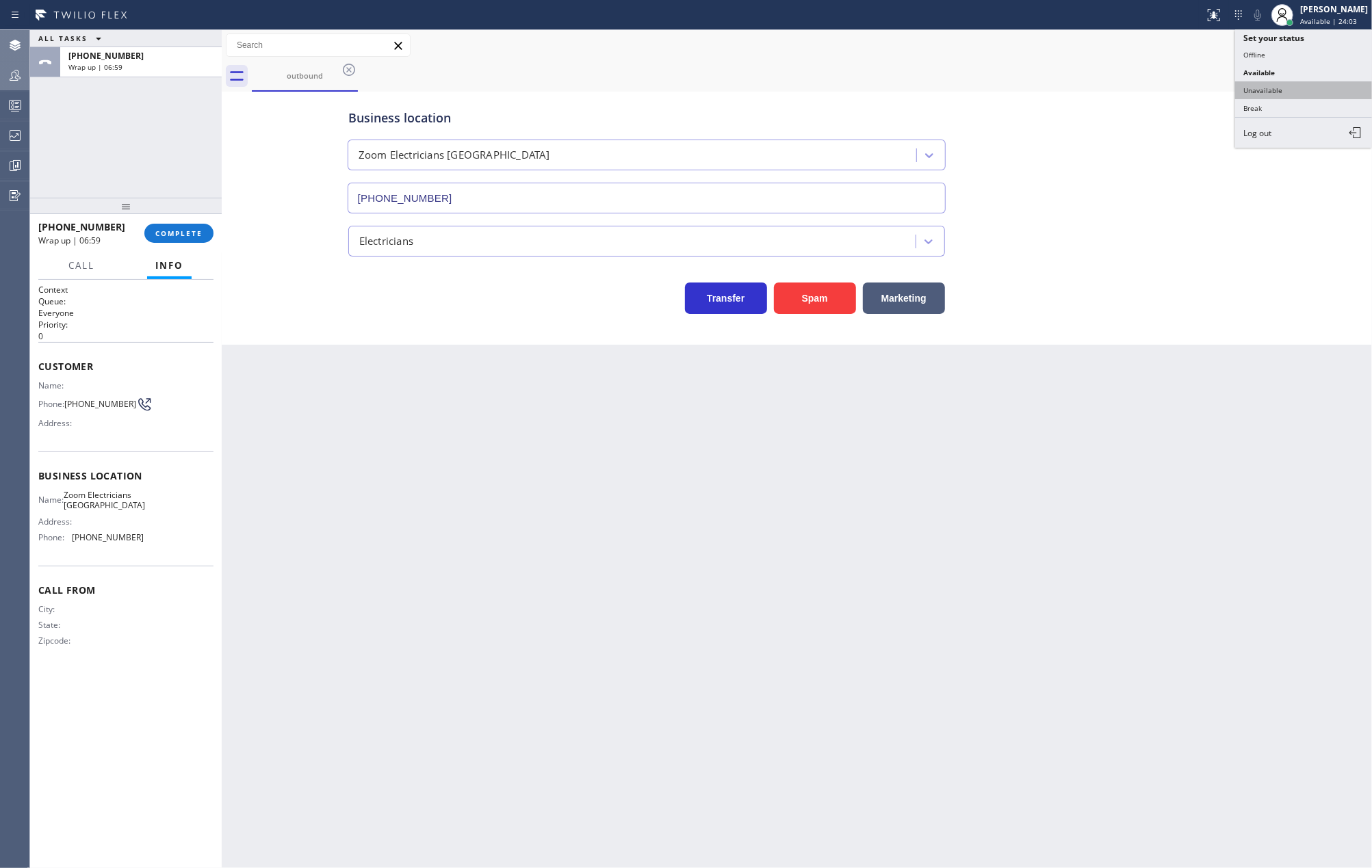
click at [1297, 83] on button "Unavailable" at bounding box center [1303, 90] width 137 height 18
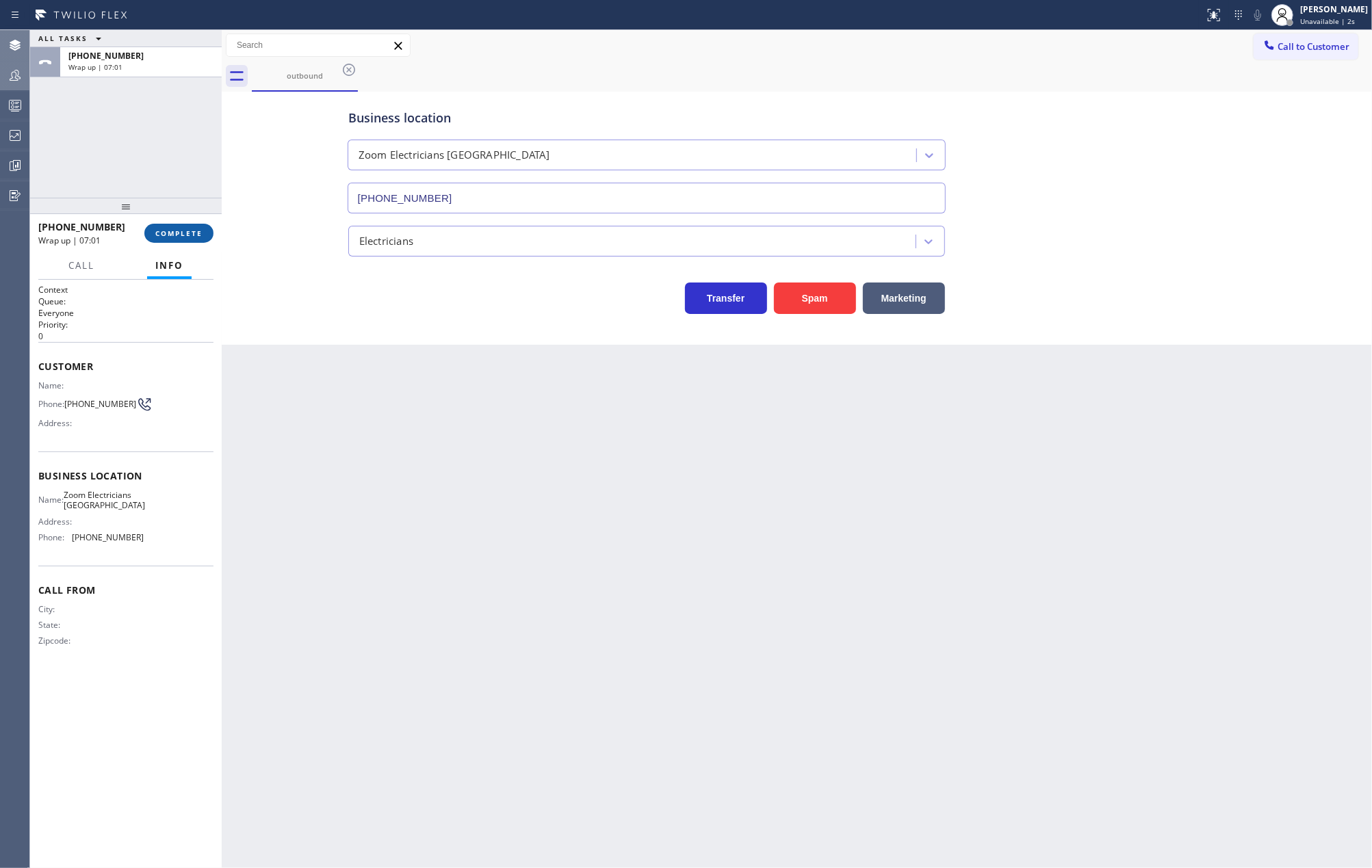
click at [189, 232] on span "COMPLETE" at bounding box center [179, 233] width 47 height 10
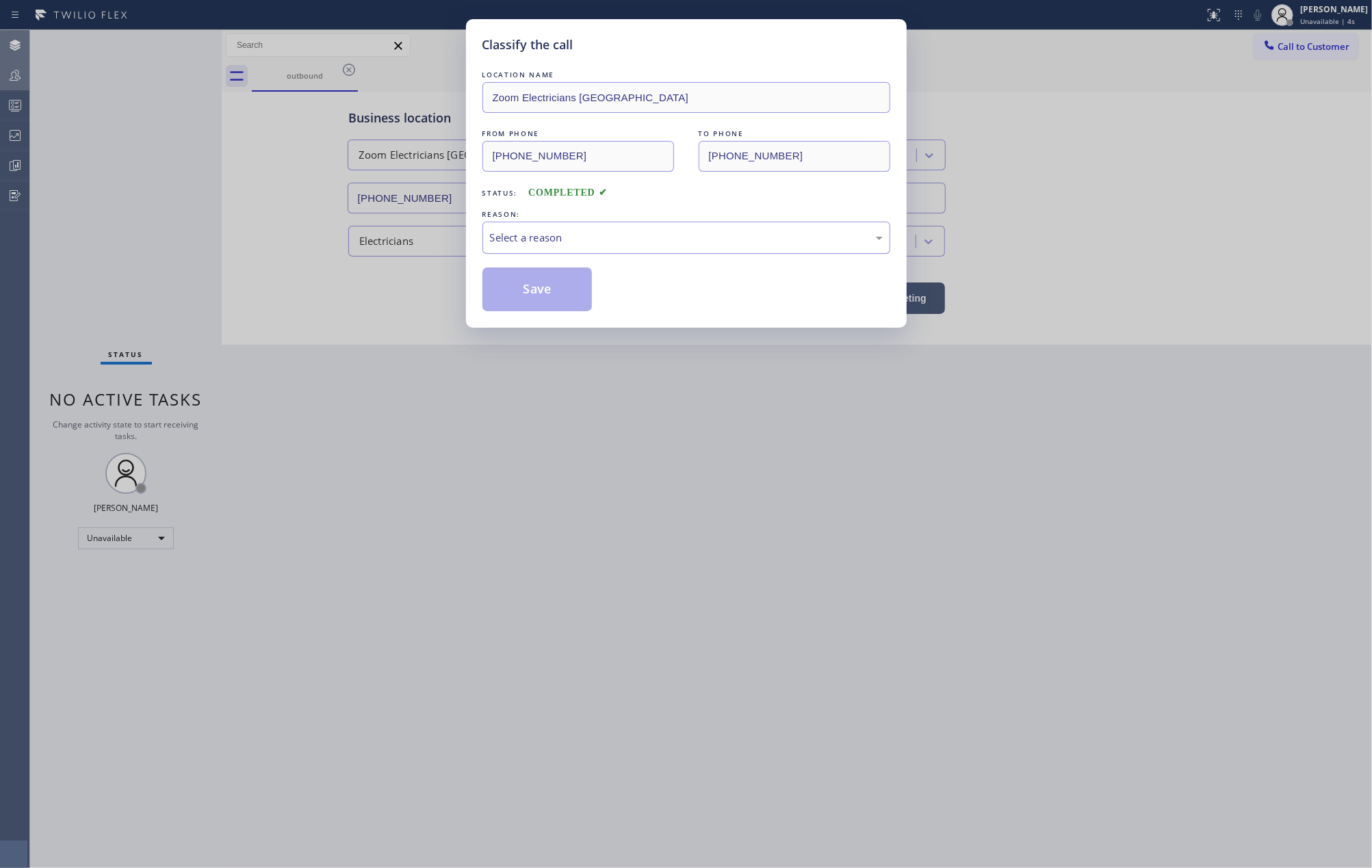
click at [557, 228] on div "Select a reason" at bounding box center [686, 238] width 408 height 32
click at [563, 277] on button "Save" at bounding box center [537, 289] width 110 height 44
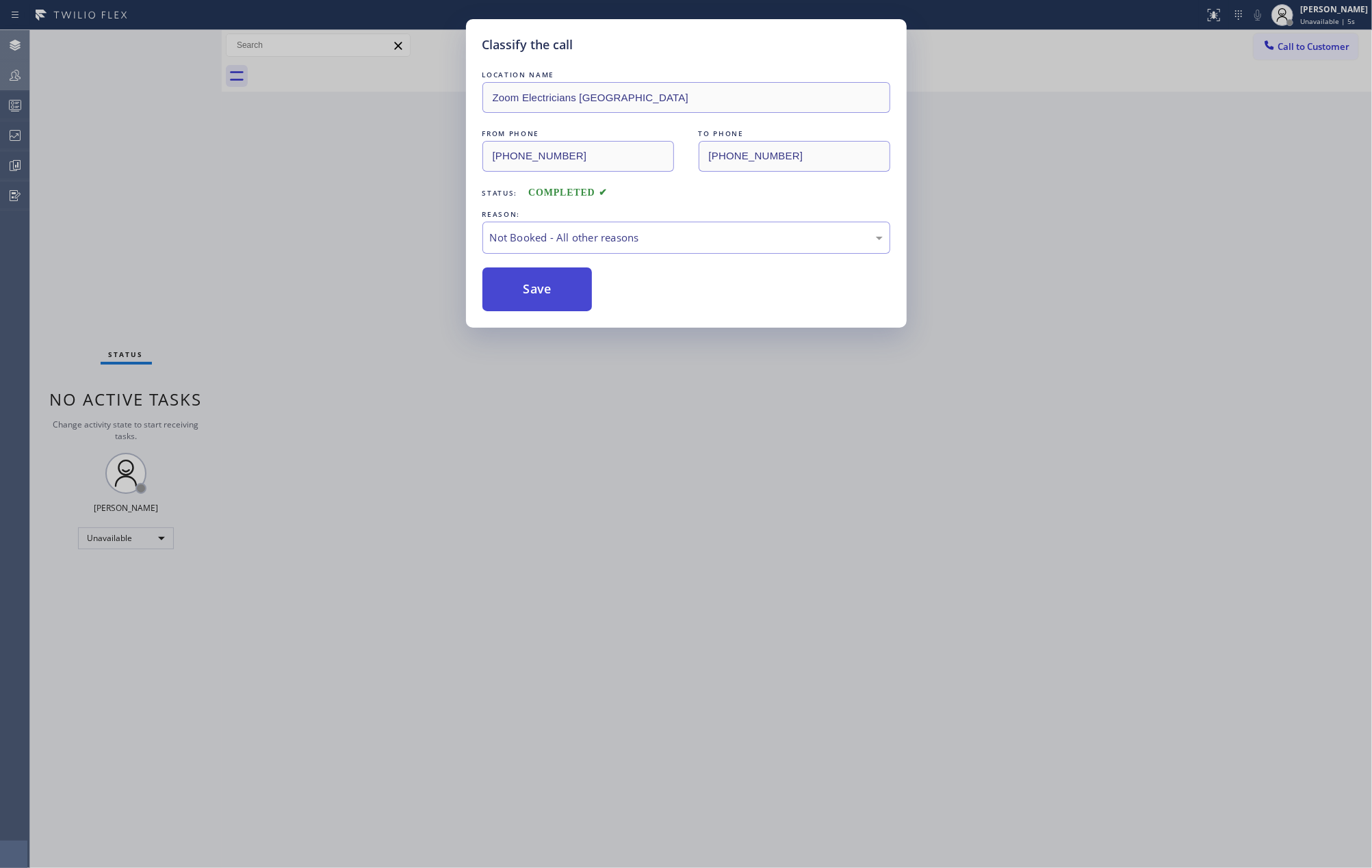
click at [559, 283] on button "Save" at bounding box center [537, 289] width 110 height 44
click at [343, 227] on div "Back to Dashboard Change Sender ID Customers Technicians Select a contact Outbo…" at bounding box center [797, 449] width 1150 height 837
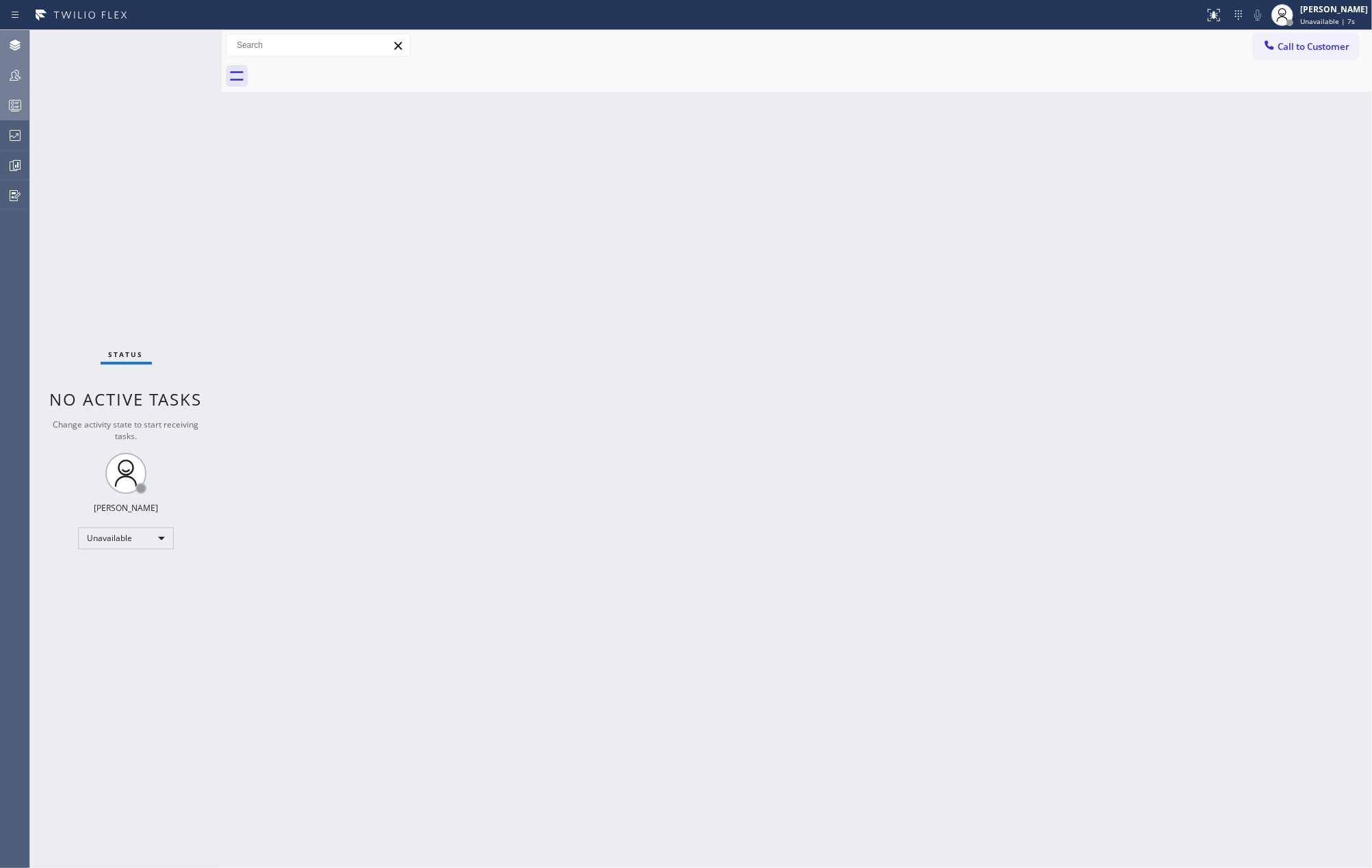
click at [20, 104] on rect at bounding box center [15, 105] width 11 height 10
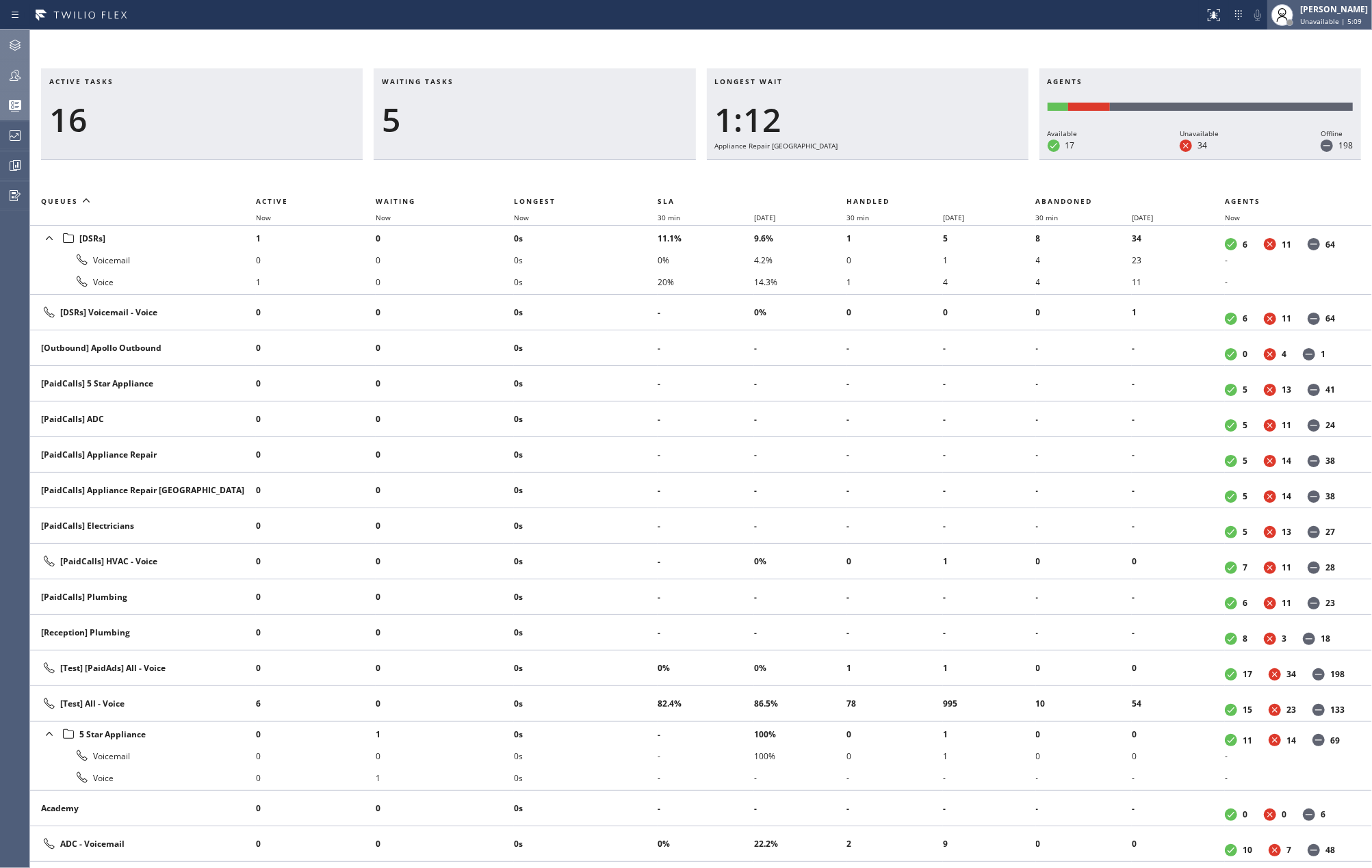
click at [1310, 17] on span "Unavailable | 5:09" at bounding box center [1331, 21] width 61 height 10
click at [1270, 73] on button "Available" at bounding box center [1303, 73] width 137 height 18
click at [525, 215] on span "Now" at bounding box center [522, 218] width 15 height 10
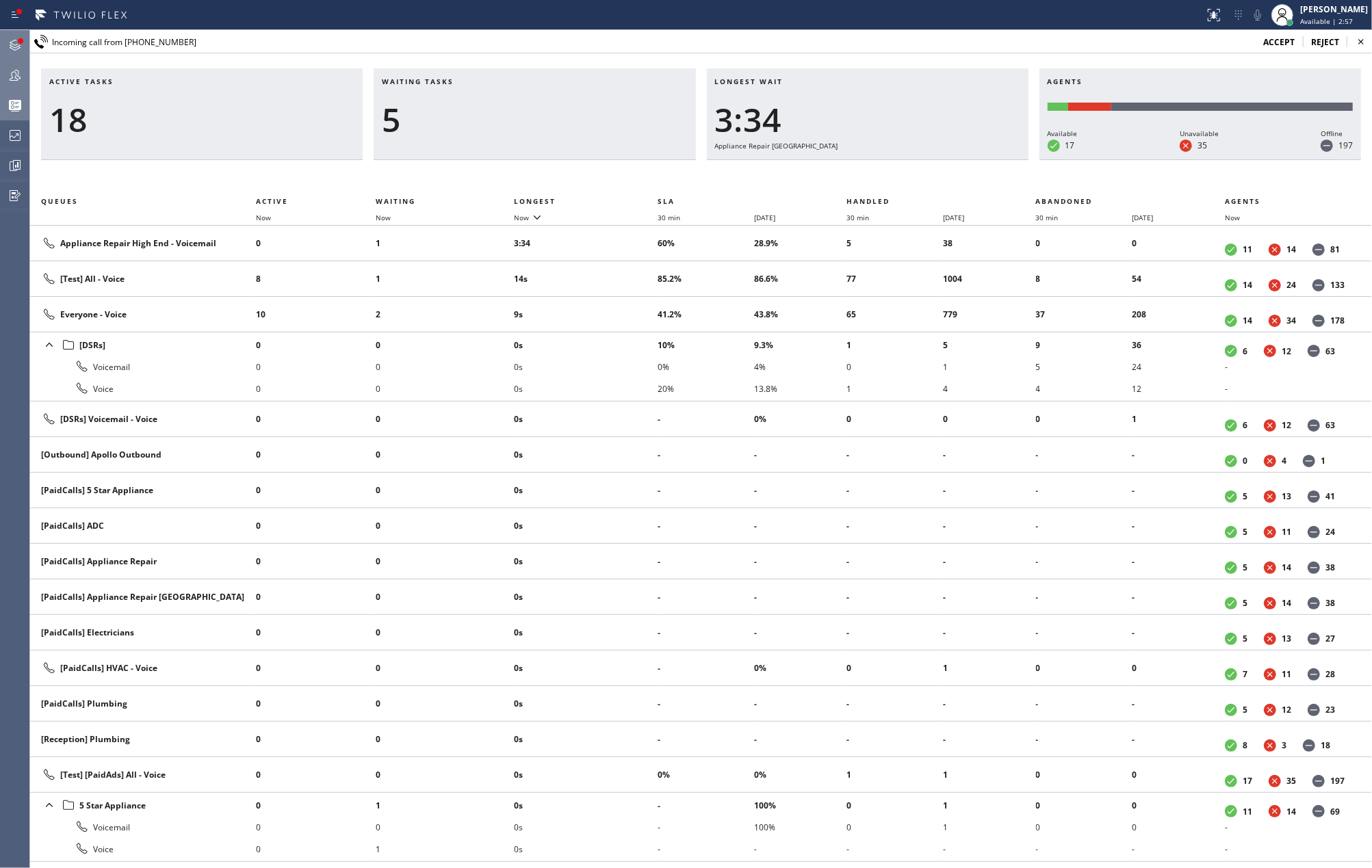
click at [18, 47] on icon at bounding box center [14, 45] width 11 height 11
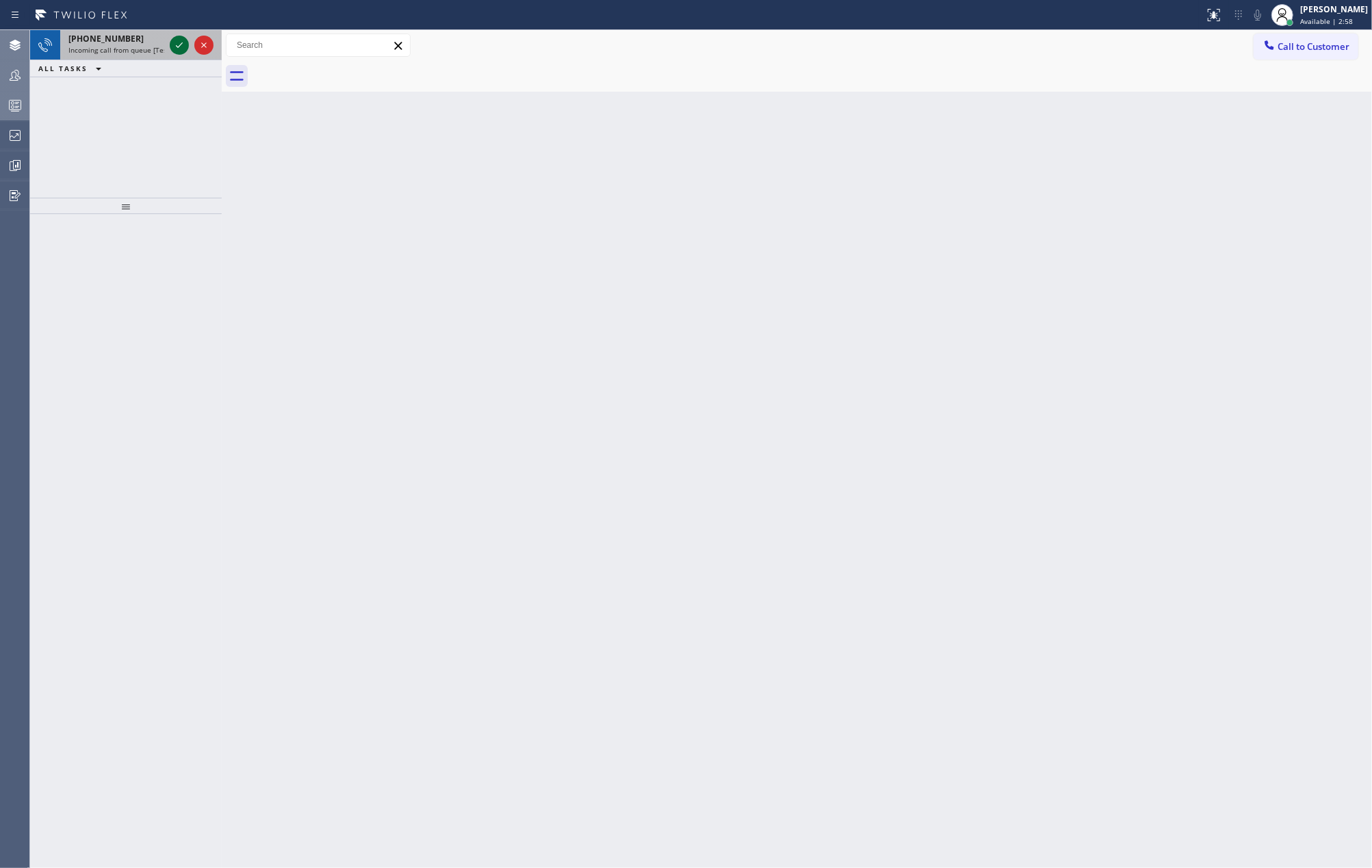
click at [172, 47] on icon at bounding box center [179, 45] width 16 height 16
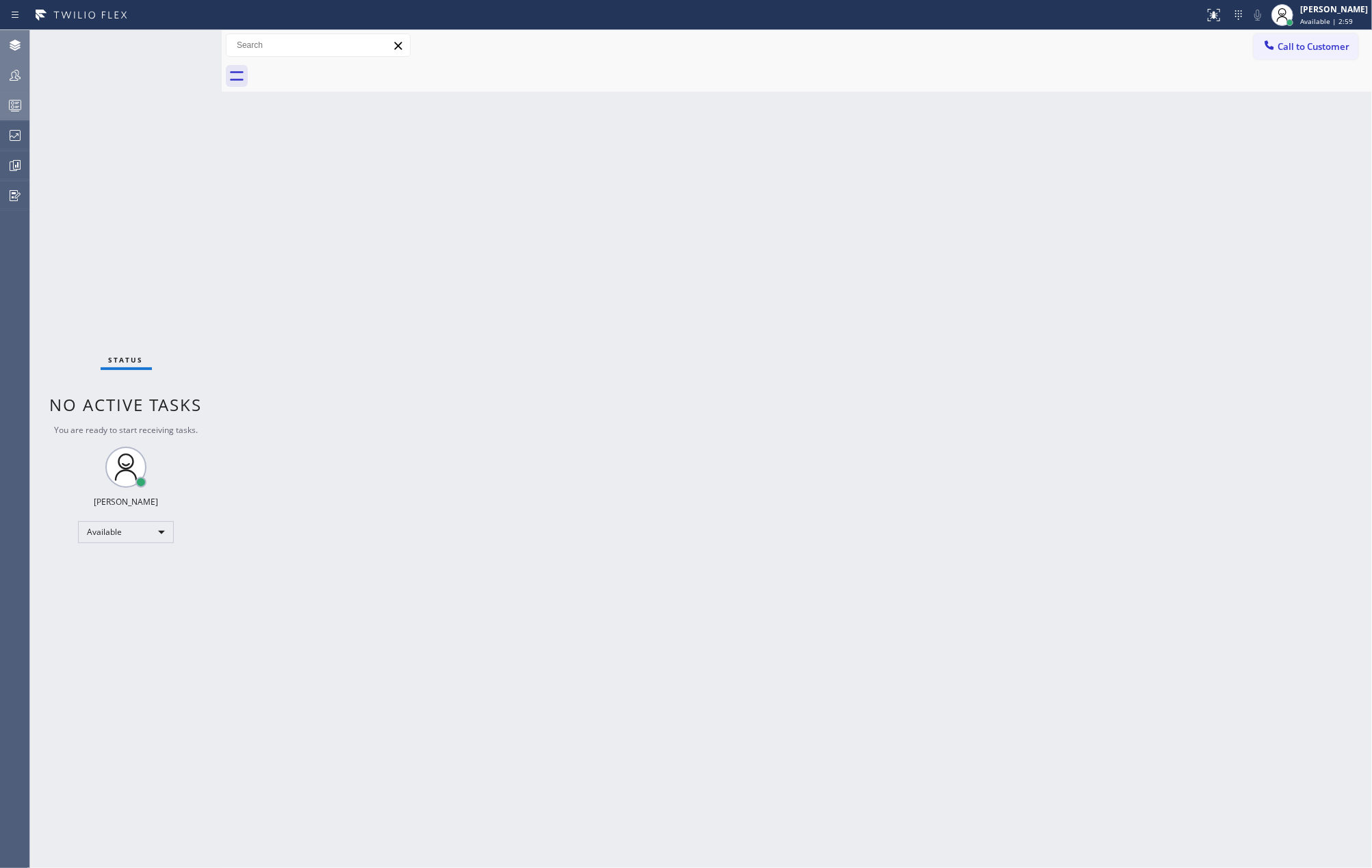
click at [174, 45] on div "Status No active tasks You are ready to start receiving tasks. [PERSON_NAME] Av…" at bounding box center [126, 449] width 192 height 837
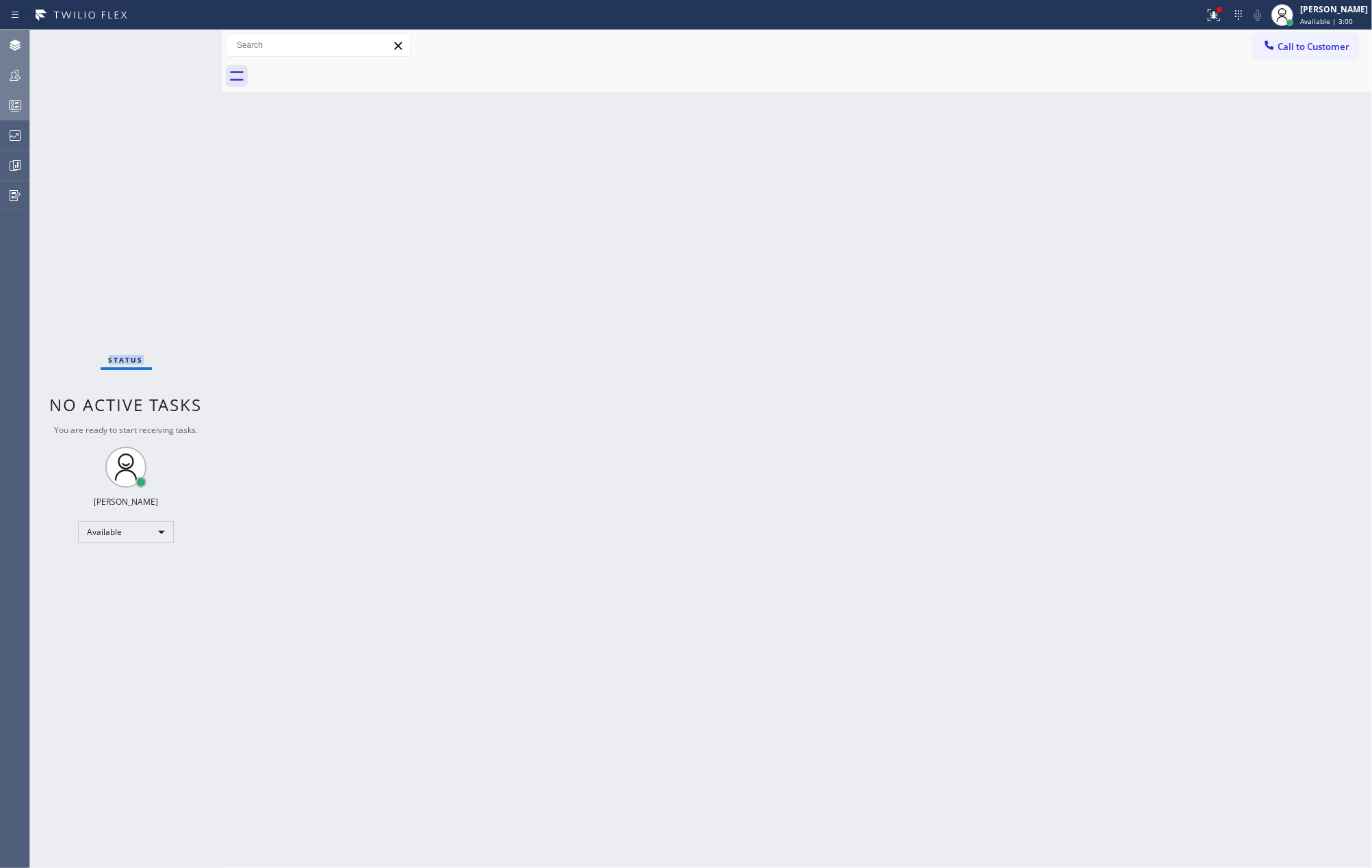
click at [174, 45] on div "Status No active tasks You are ready to start receiving tasks. [PERSON_NAME] Av…" at bounding box center [126, 449] width 192 height 837
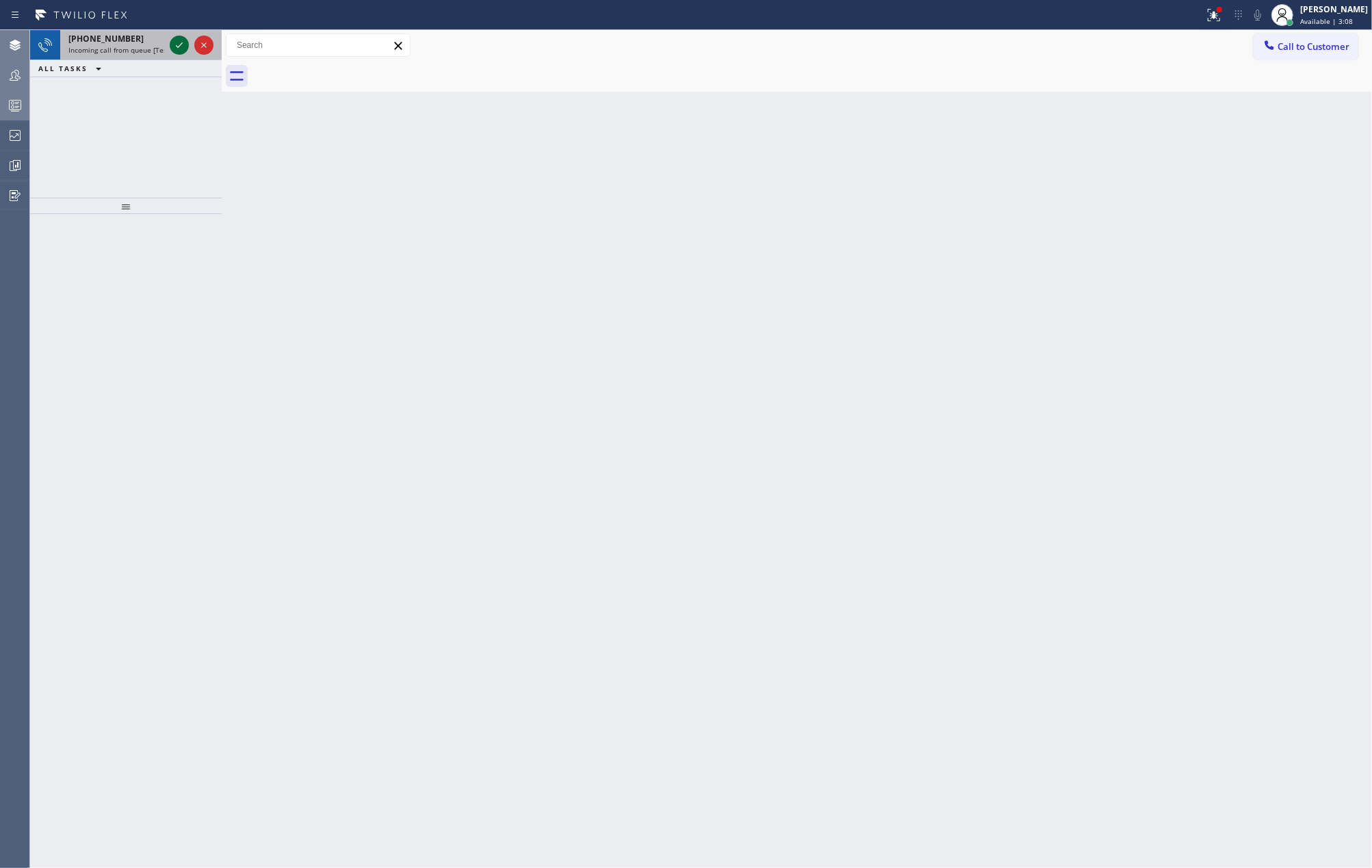
click at [174, 45] on icon at bounding box center [179, 45] width 16 height 16
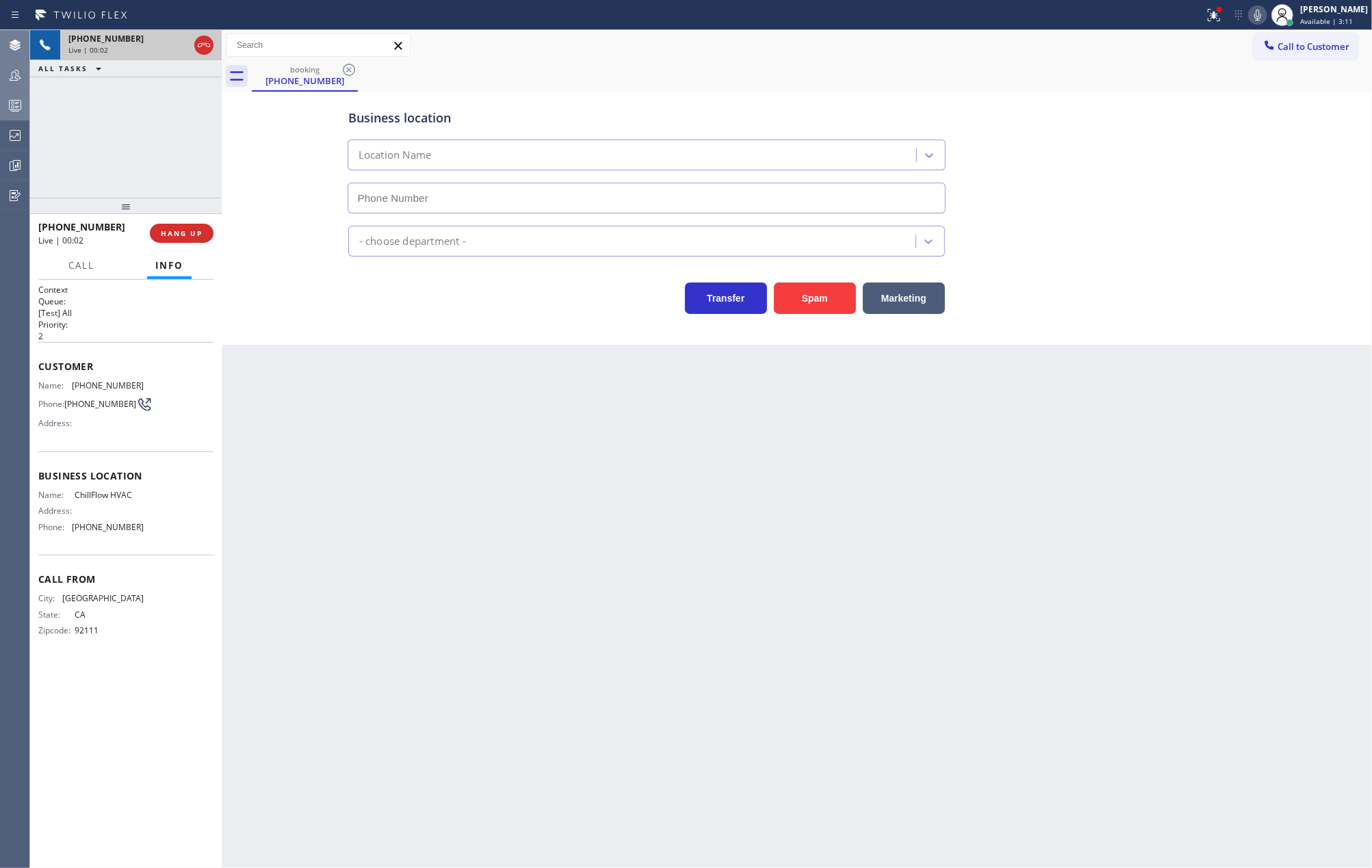
type input "[PHONE_NUMBER]"
click at [802, 293] on button "Spam" at bounding box center [815, 298] width 82 height 32
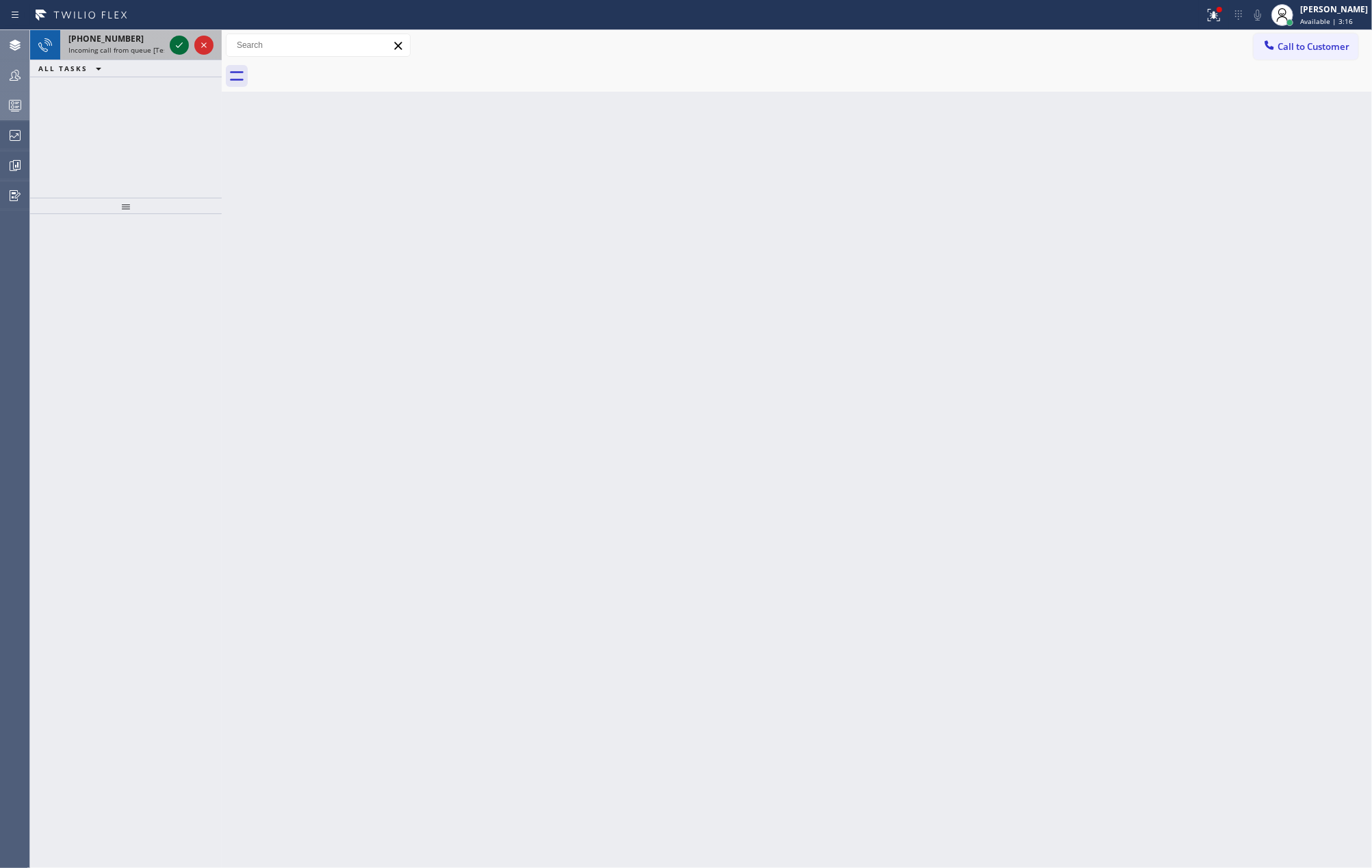
click at [175, 45] on icon at bounding box center [179, 45] width 16 height 16
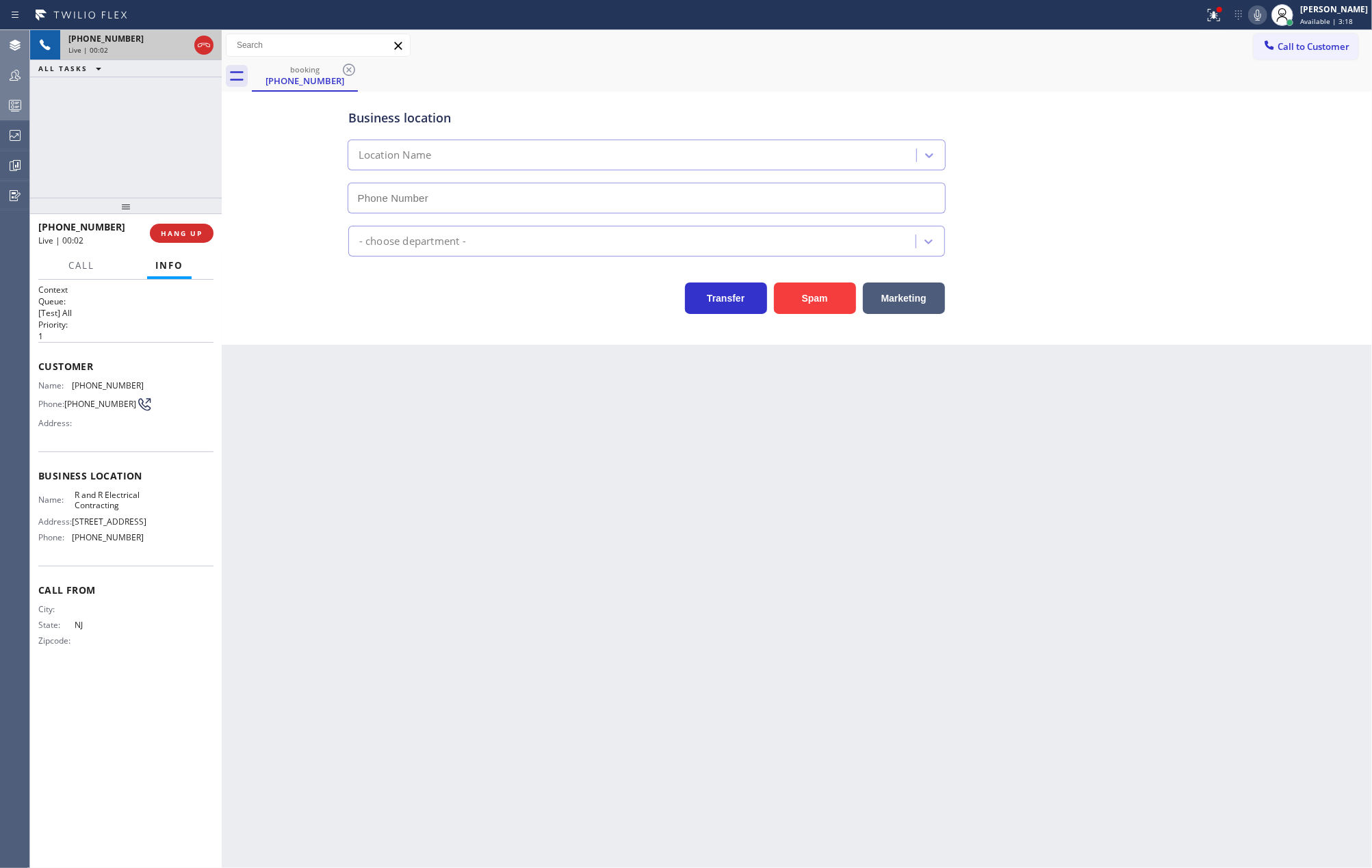
type input "[PHONE_NUMBER]"
click at [814, 307] on button "Spam" at bounding box center [815, 298] width 82 height 32
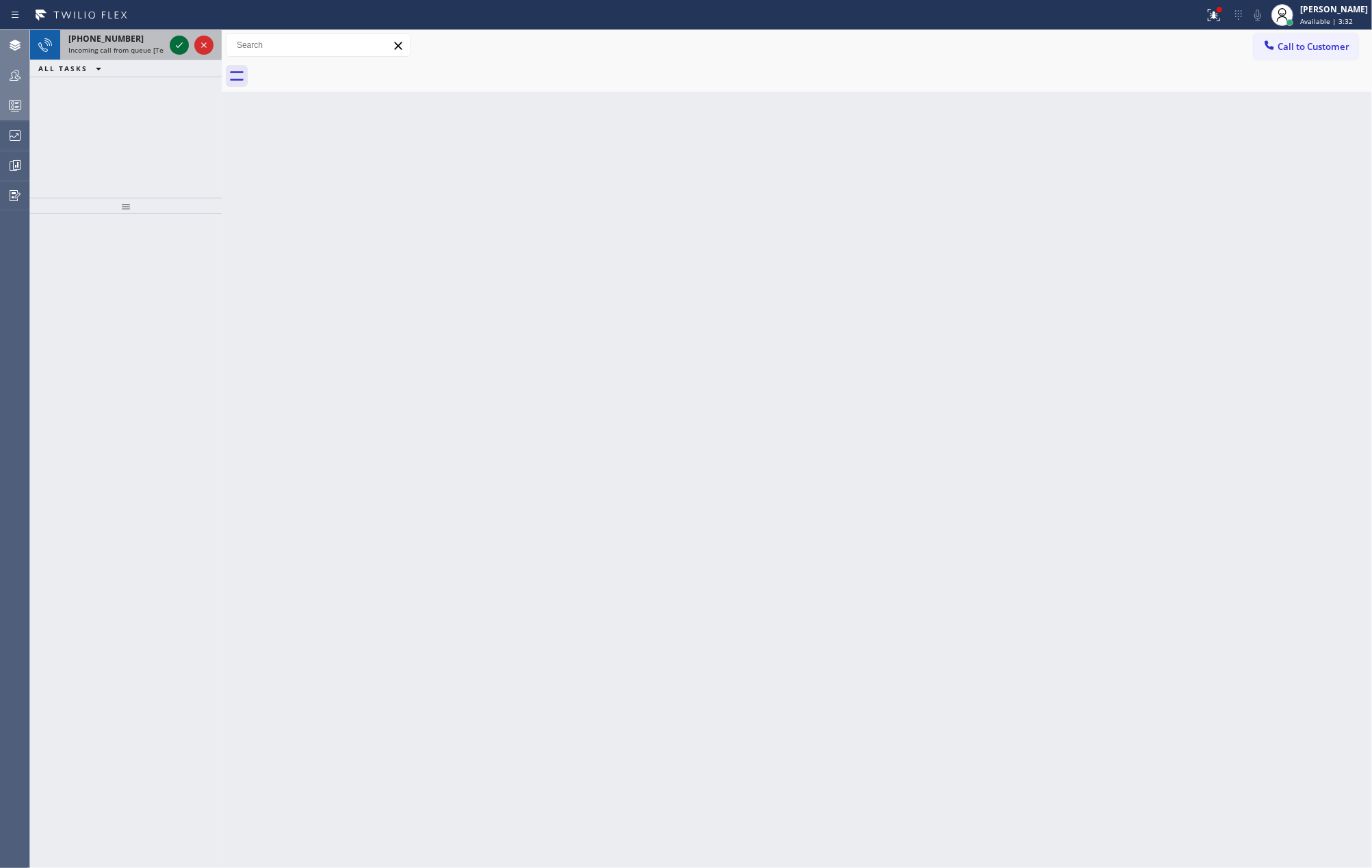
click at [177, 41] on icon at bounding box center [179, 45] width 16 height 16
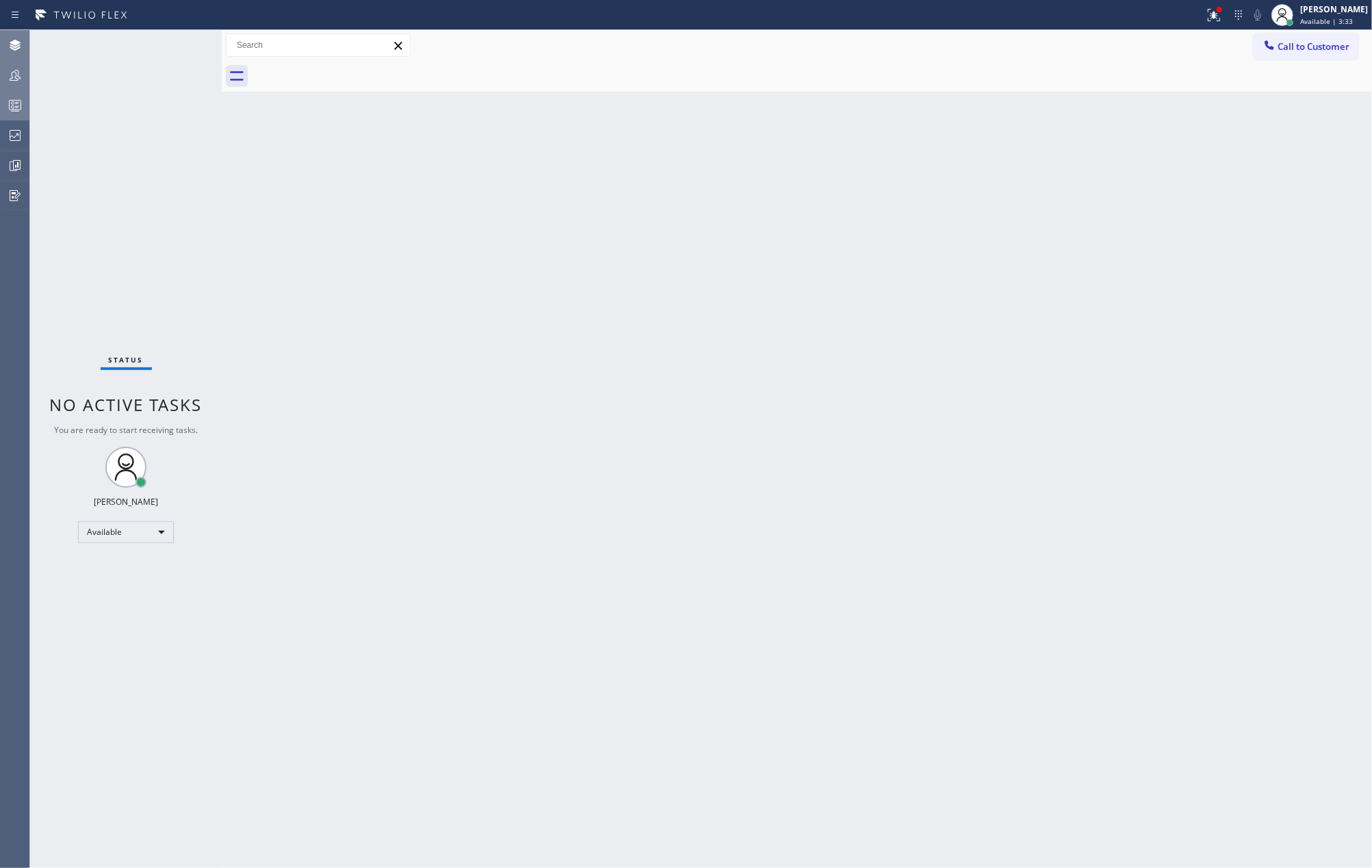
click at [177, 41] on div "Status No active tasks You are ready to start receiving tasks. [PERSON_NAME] Av…" at bounding box center [126, 449] width 192 height 837
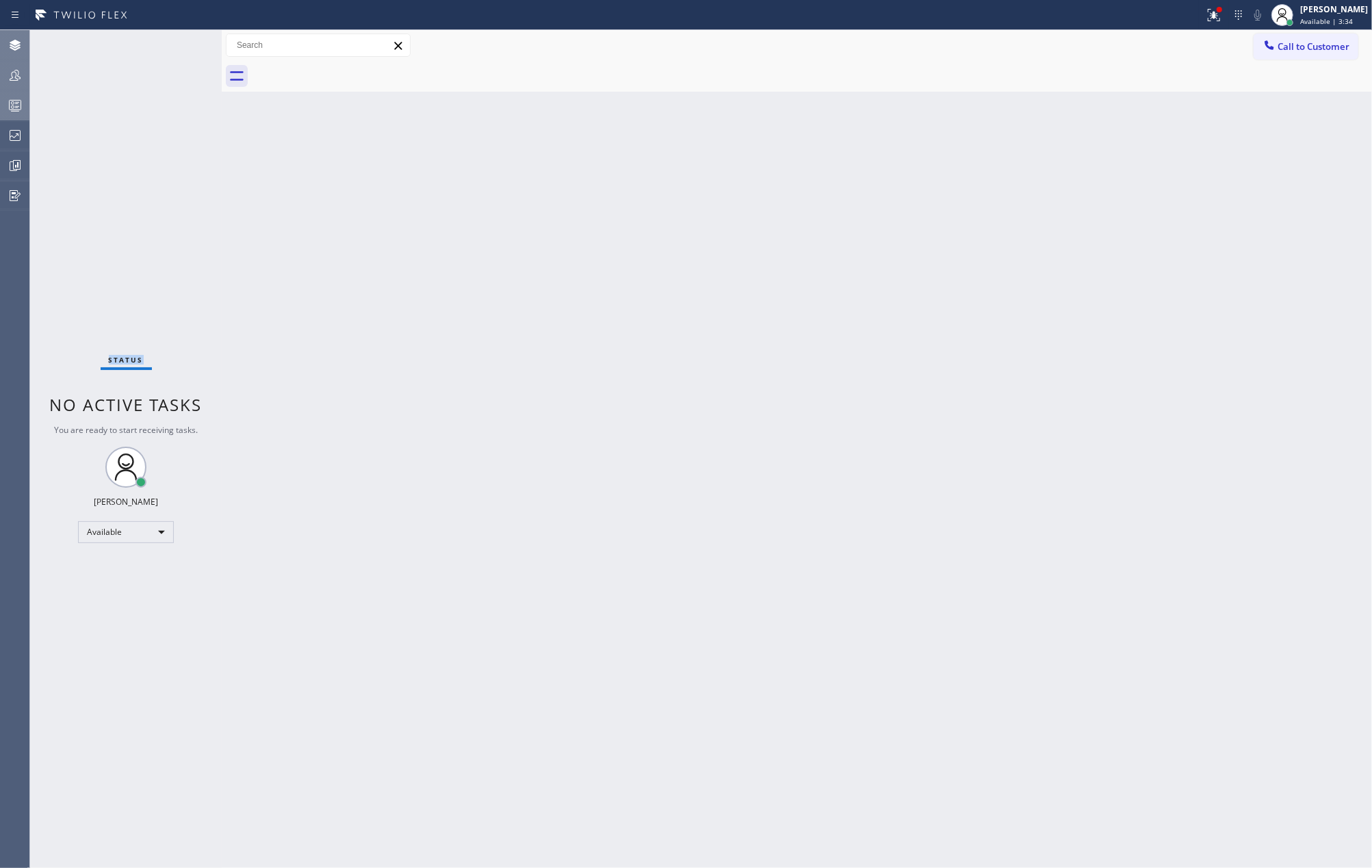
click at [177, 41] on div "Status No active tasks You are ready to start receiving tasks. [PERSON_NAME] Av…" at bounding box center [126, 449] width 192 height 837
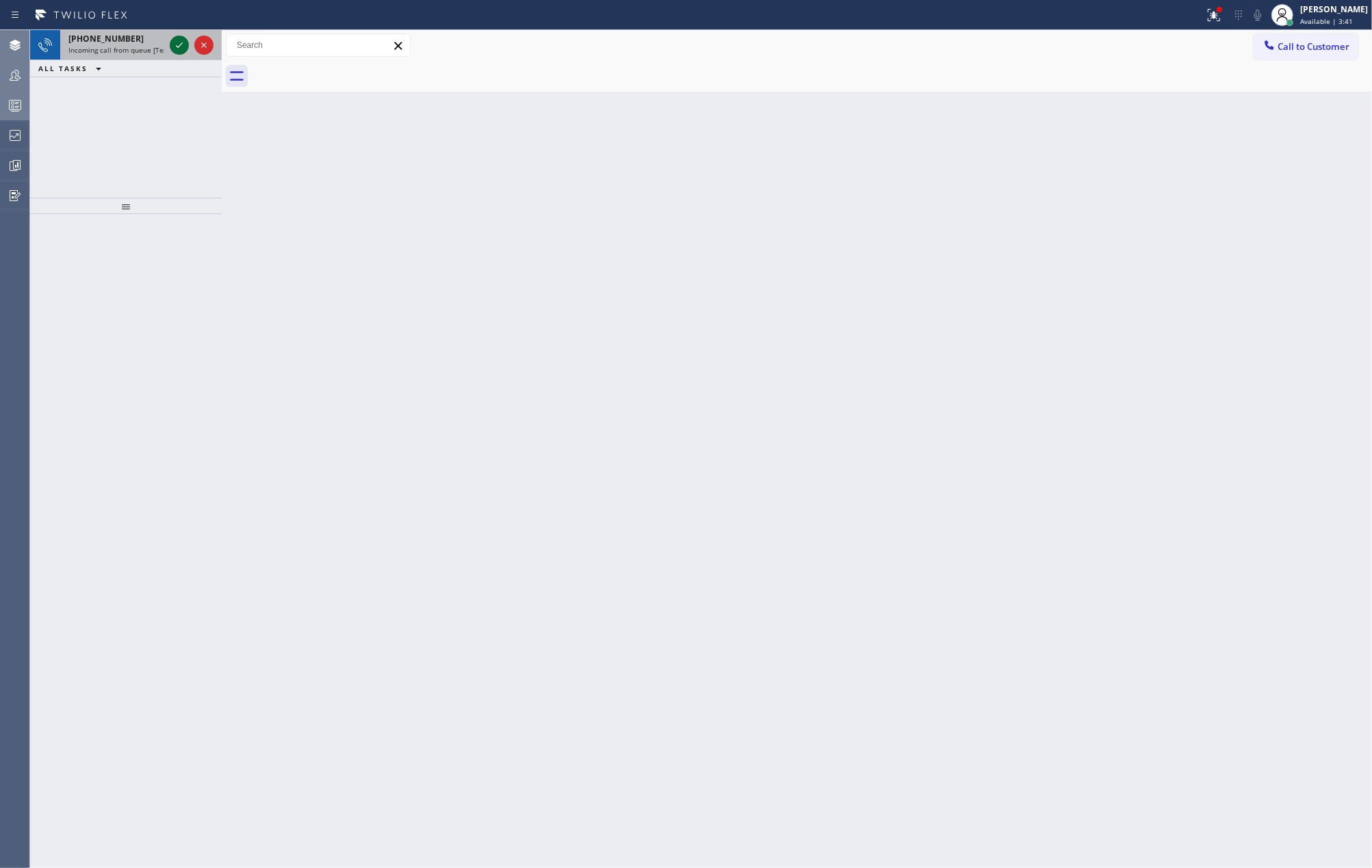
click at [177, 41] on icon at bounding box center [179, 45] width 16 height 16
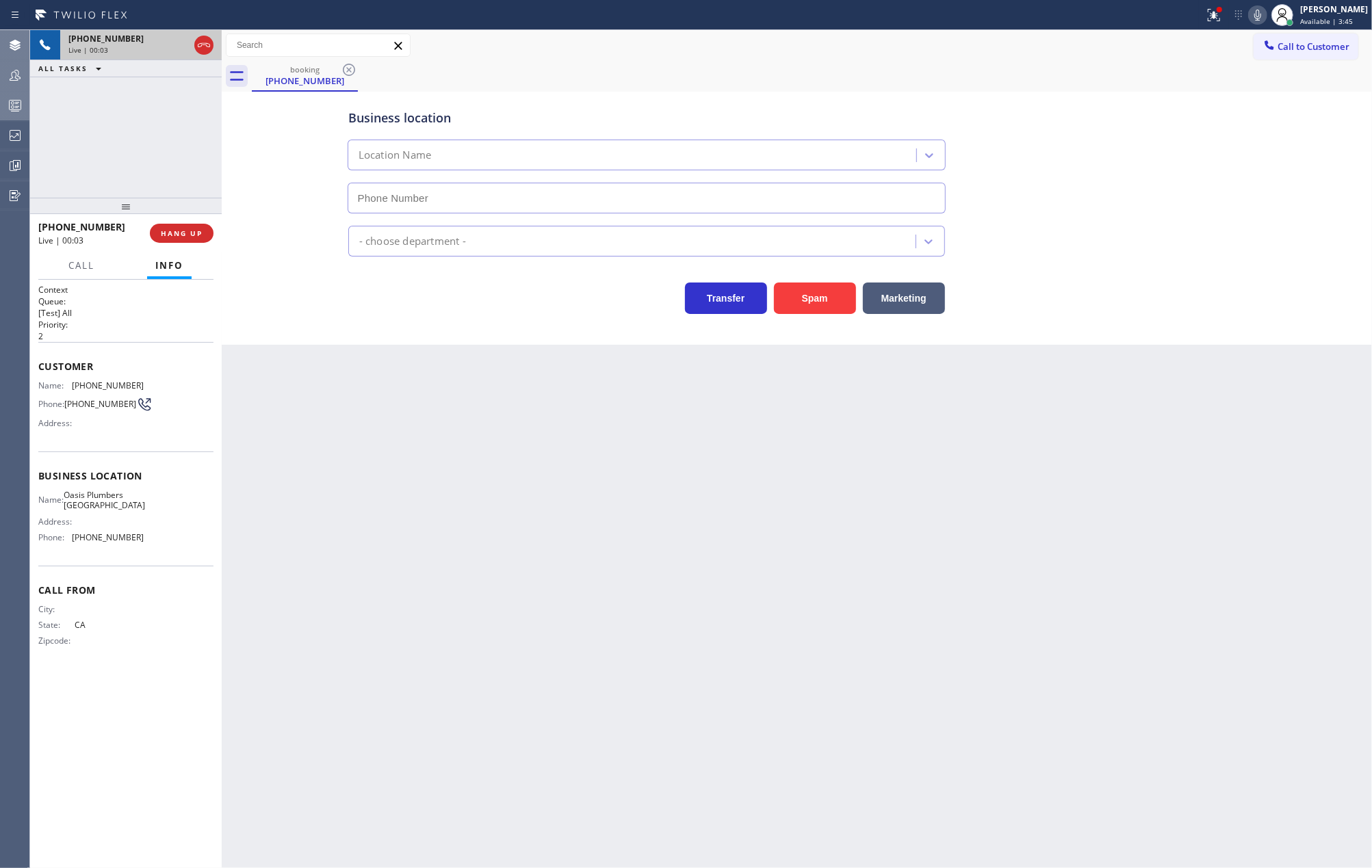
type input "[PHONE_NUMBER]"
click at [203, 231] on button "HANG UP" at bounding box center [182, 233] width 64 height 19
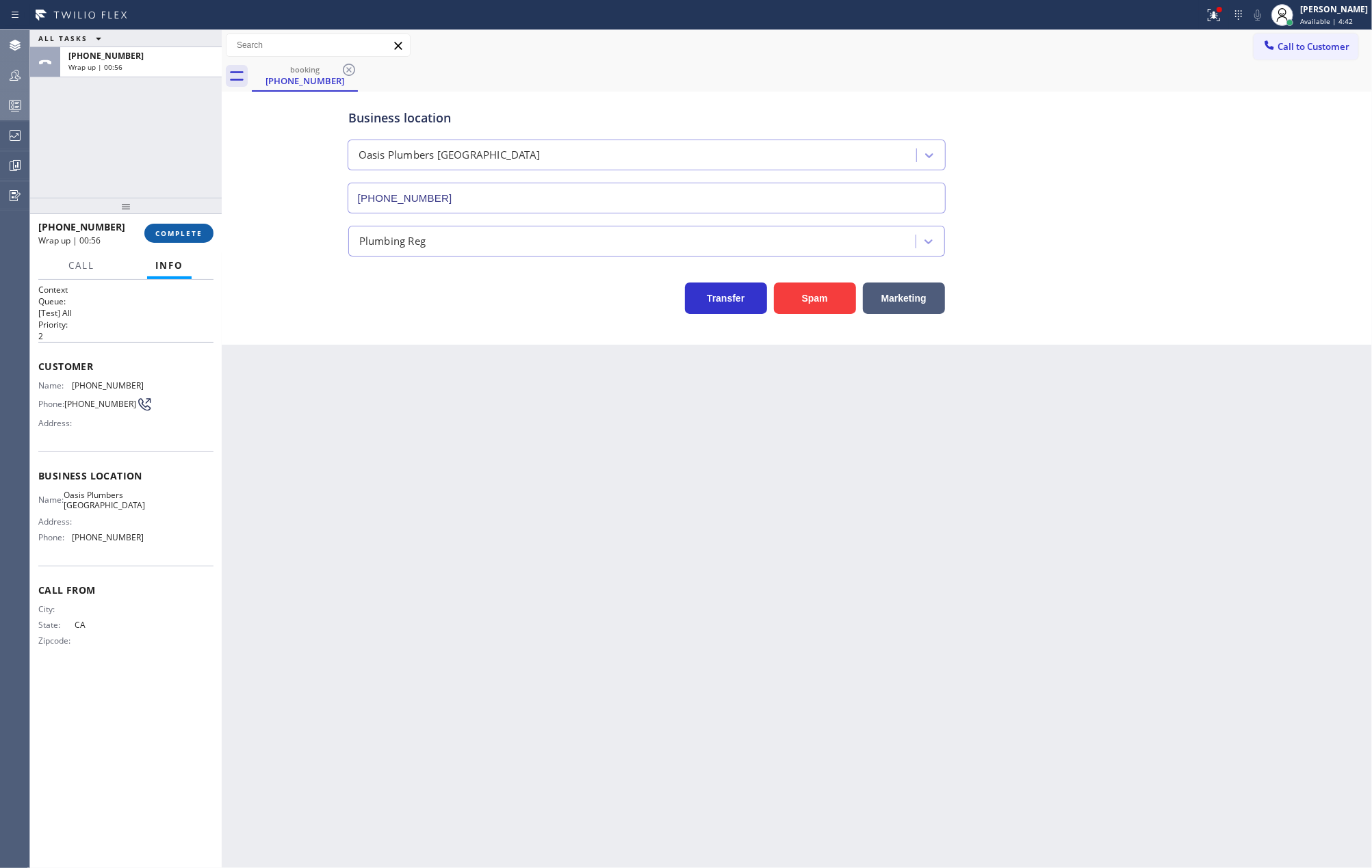
click at [181, 228] on span "COMPLETE" at bounding box center [179, 233] width 47 height 10
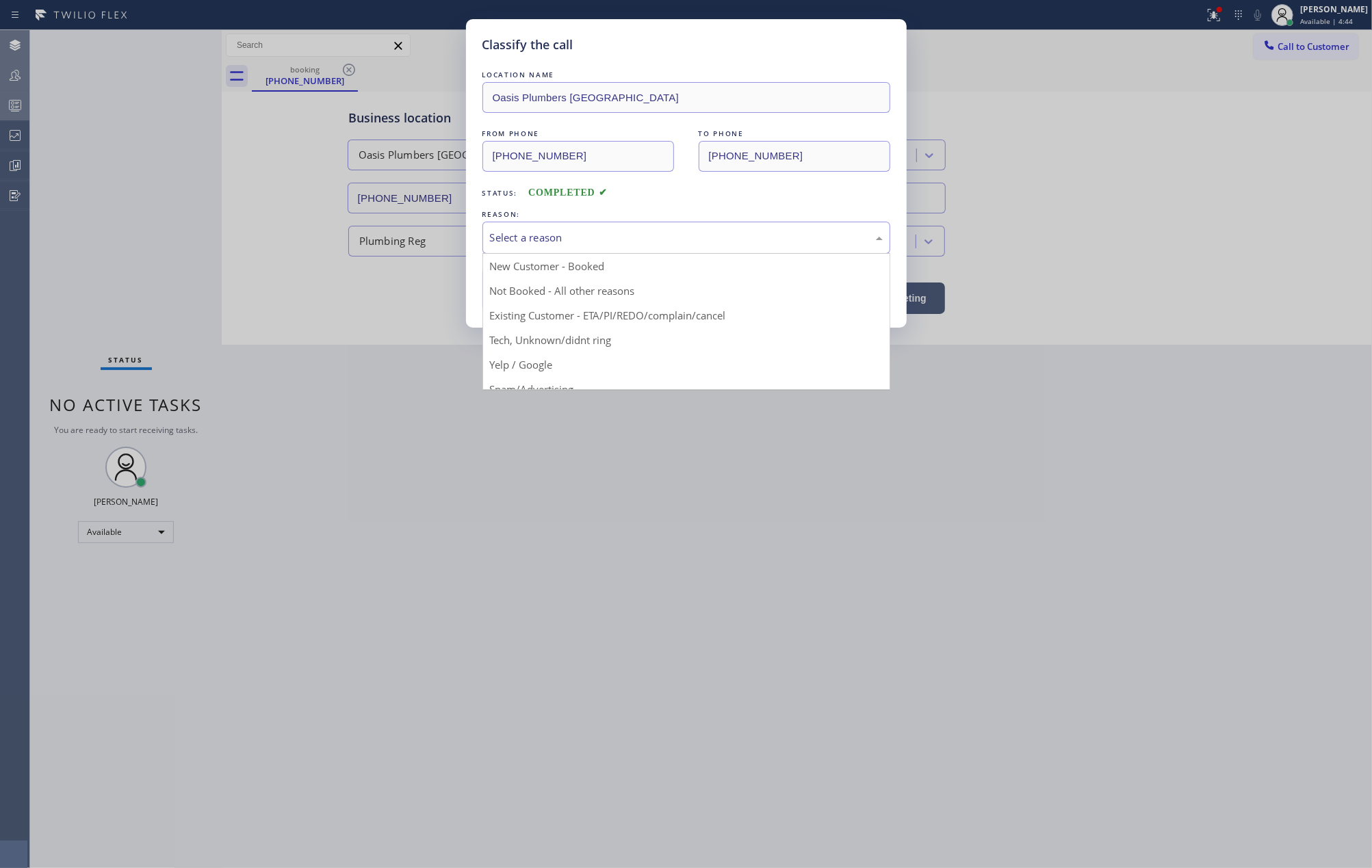
click at [644, 233] on div "Select a reason" at bounding box center [686, 238] width 393 height 15
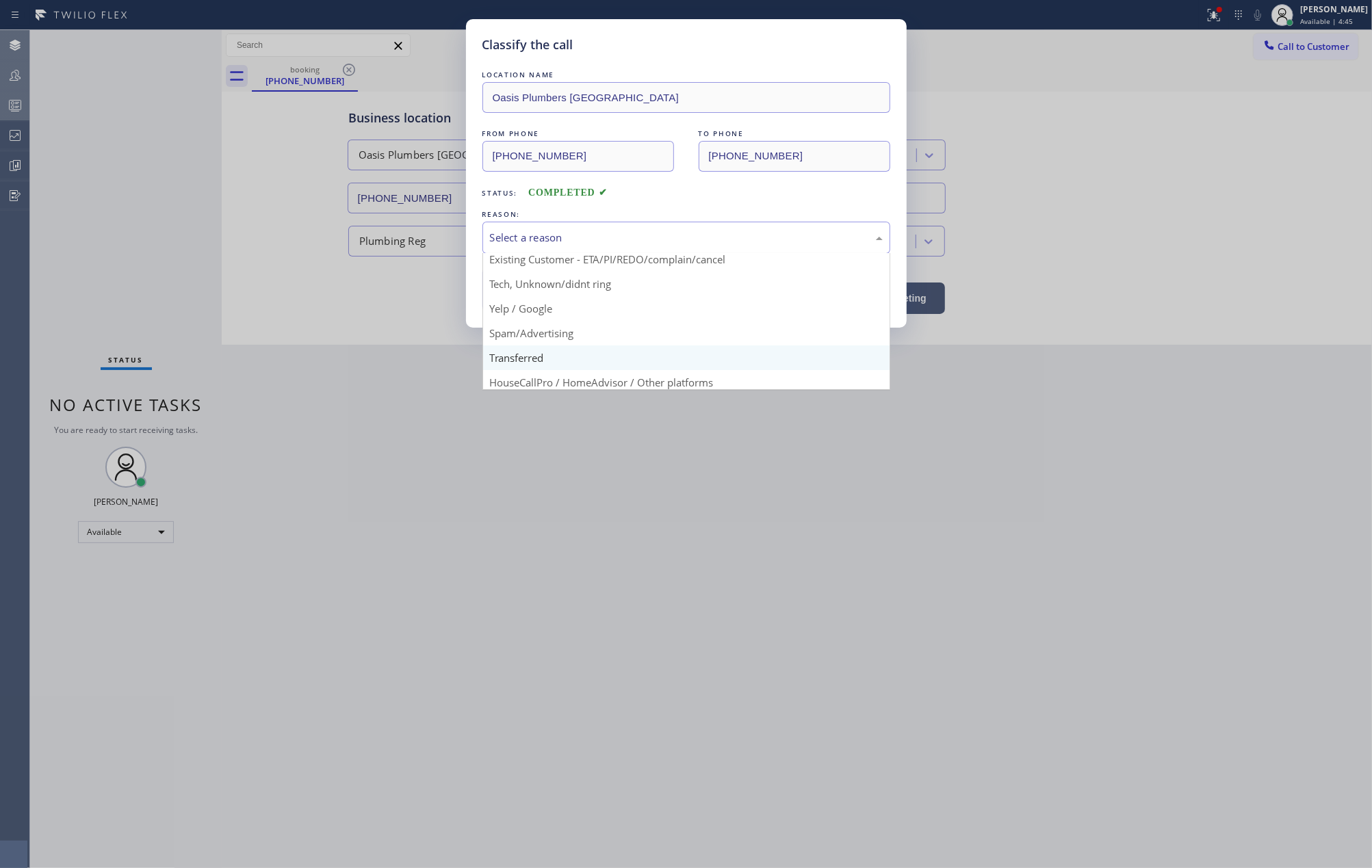
scroll to position [86, 0]
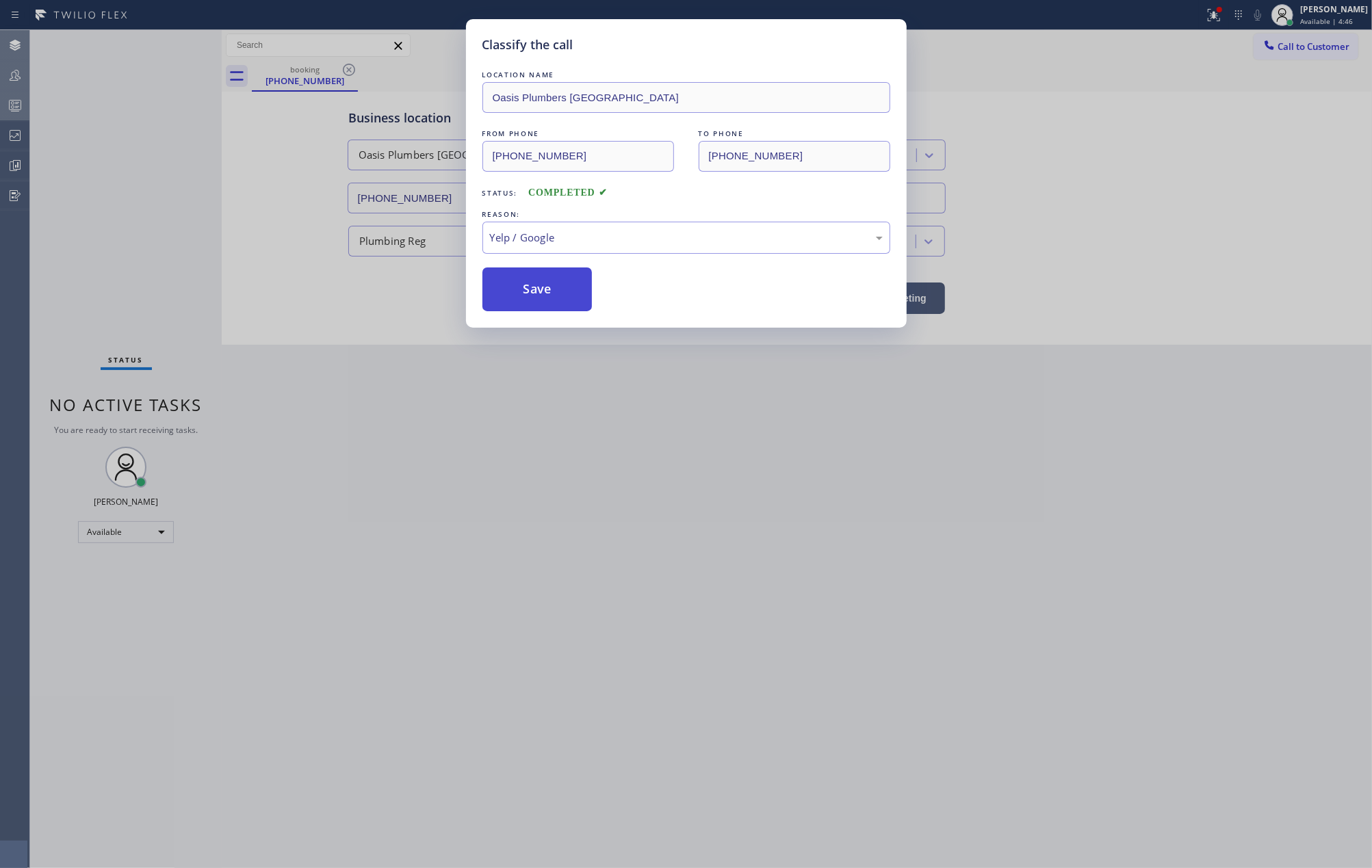
click at [565, 286] on button "Save" at bounding box center [537, 289] width 110 height 44
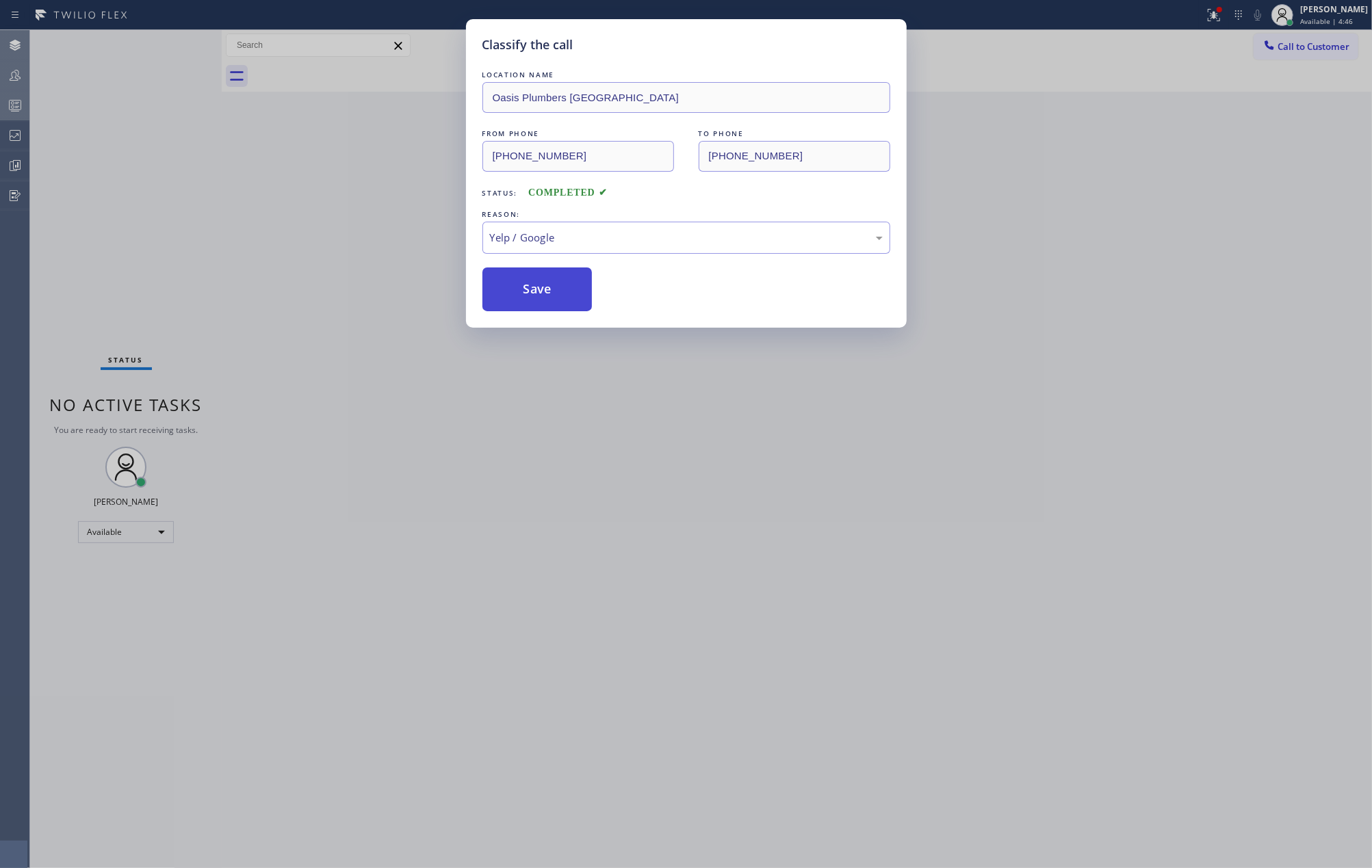
click at [565, 286] on button "Save" at bounding box center [537, 289] width 110 height 44
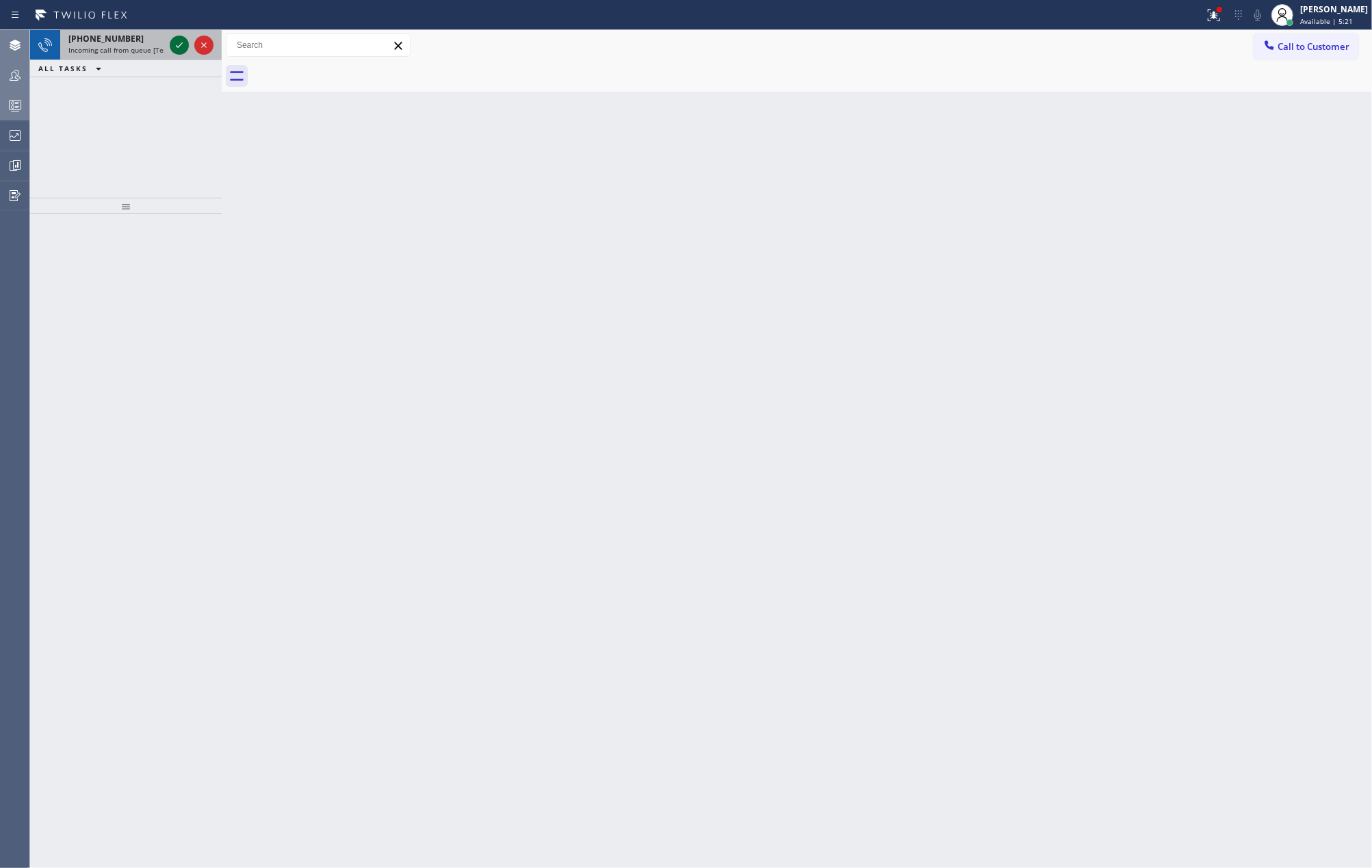
click at [177, 45] on icon at bounding box center [179, 45] width 16 height 16
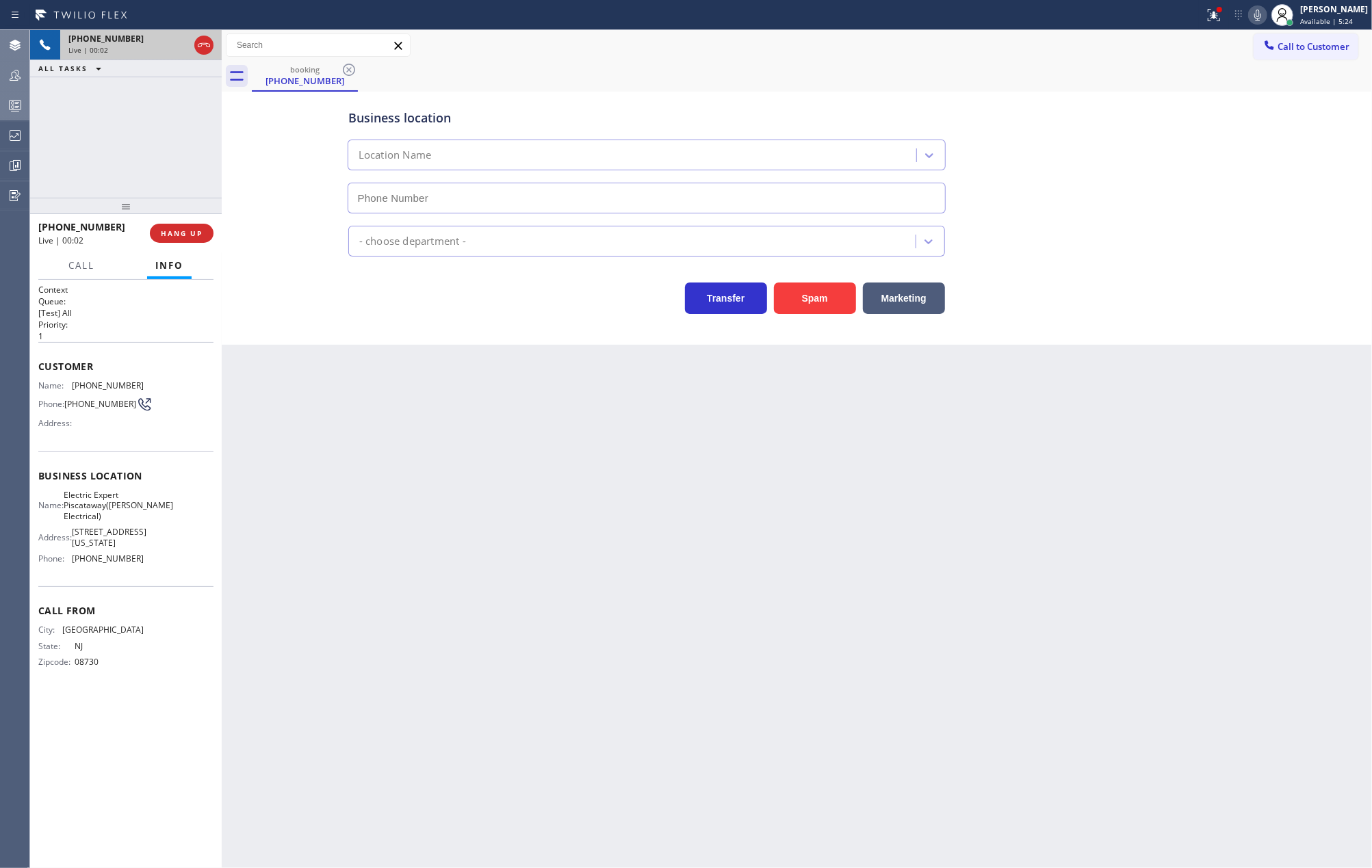
type input "[PHONE_NUMBER]"
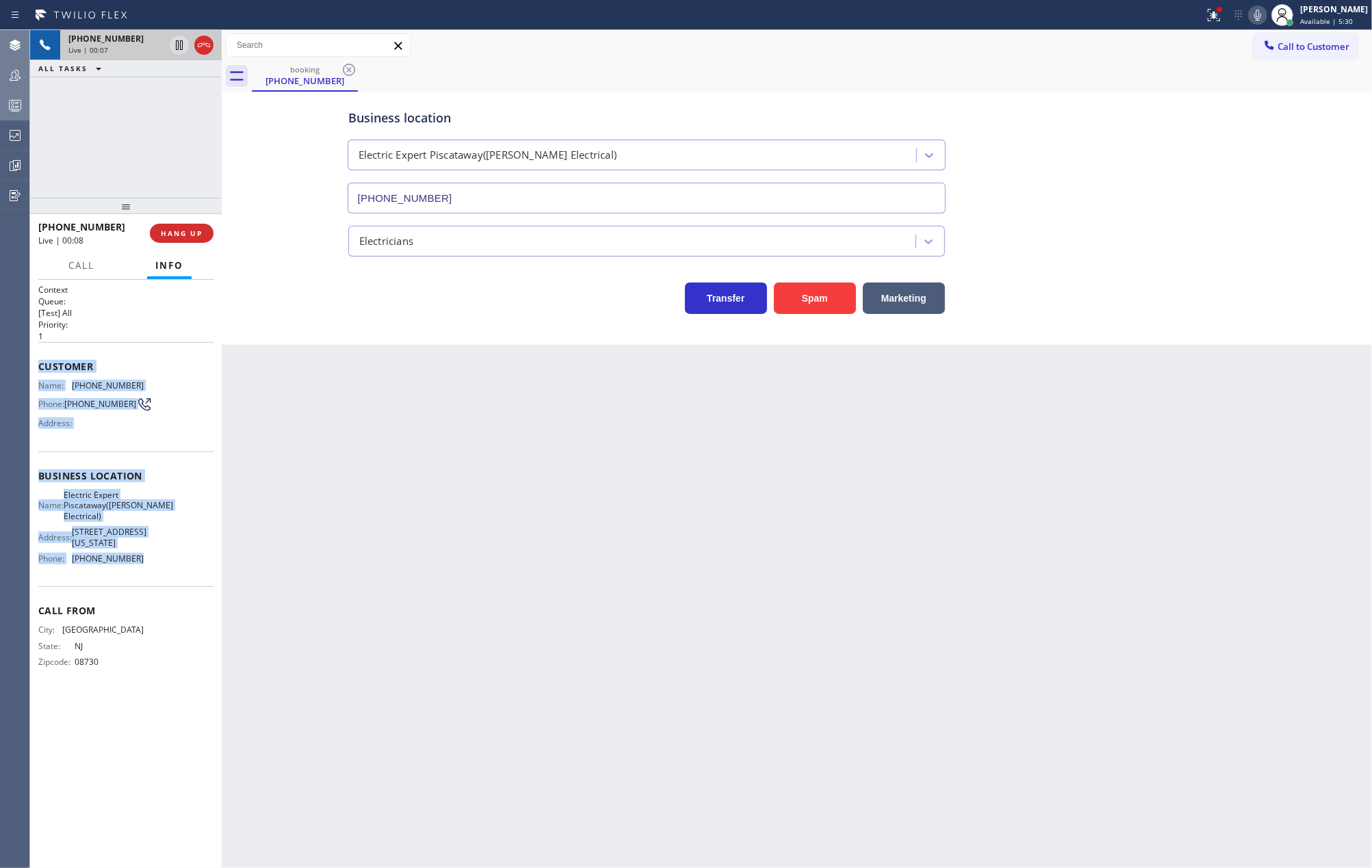
drag, startPoint x: 40, startPoint y: 370, endPoint x: 162, endPoint y: 586, distance: 248.1
click at [162, 586] on div "Context Queue: [Test] All Priority: 1 Customer Name: [PHONE_NUMBER] Phone: [PHO…" at bounding box center [125, 486] width 175 height 406
copy div "Customer Name: [PHONE_NUMBER] Phone: [PHONE_NUMBER] Address: Business location …"
click at [171, 44] on icon at bounding box center [179, 45] width 16 height 16
click at [178, 45] on icon at bounding box center [179, 45] width 16 height 16
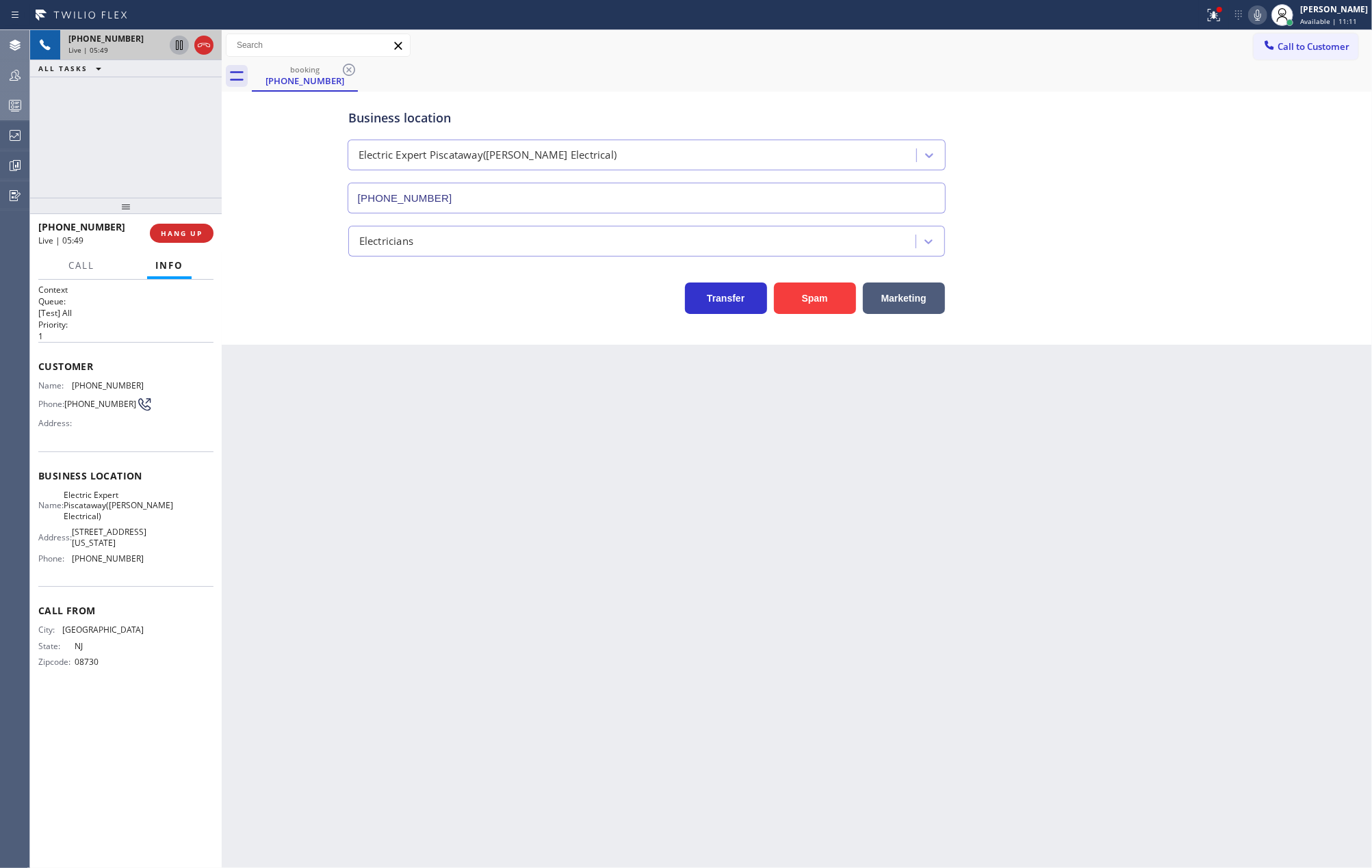
drag, startPoint x: 124, startPoint y: 202, endPoint x: 124, endPoint y: 180, distance: 22.0
click at [124, 180] on div "[PHONE_NUMBER] Live | 05:49 ALL TASKS ALL TASKS ACTIVE TASKS TASKS IN WRAP UP […" at bounding box center [126, 449] width 192 height 837
drag, startPoint x: 177, startPoint y: 47, endPoint x: 242, endPoint y: 44, distance: 65.1
click at [177, 47] on icon at bounding box center [179, 45] width 16 height 16
click at [1261, 17] on icon at bounding box center [1257, 14] width 7 height 11
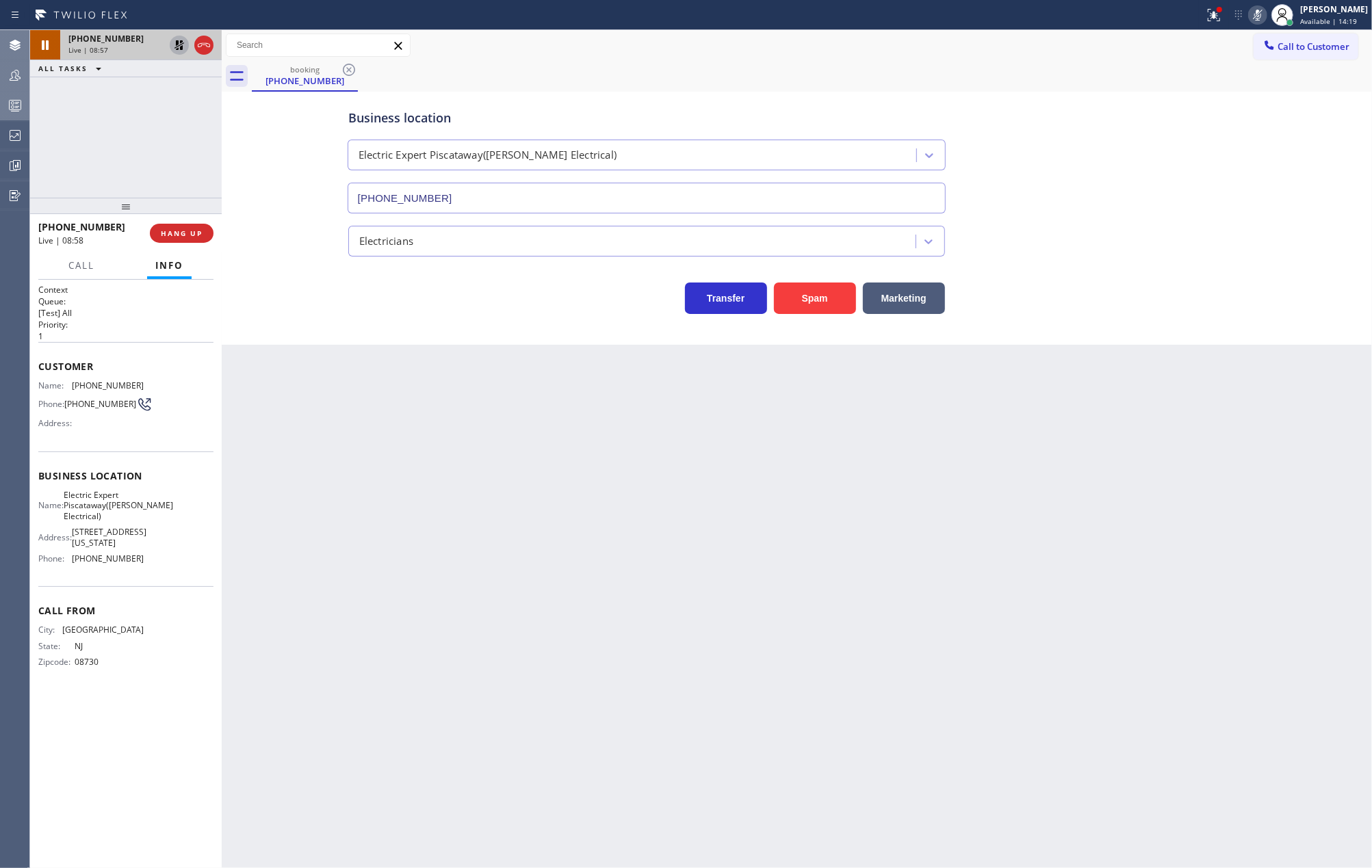
click at [173, 44] on icon at bounding box center [179, 45] width 16 height 16
click at [1266, 13] on icon at bounding box center [1257, 14] width 16 height 16
drag, startPoint x: 126, startPoint y: 211, endPoint x: 129, endPoint y: 129, distance: 82.1
click at [129, 129] on div "[PHONE_NUMBER] Live | 11:52 ALL TASKS ALL TASKS ACTIVE TASKS TASKS IN WRAP UP […" at bounding box center [126, 449] width 192 height 837
click at [196, 231] on span "HANG UP" at bounding box center [182, 233] width 42 height 10
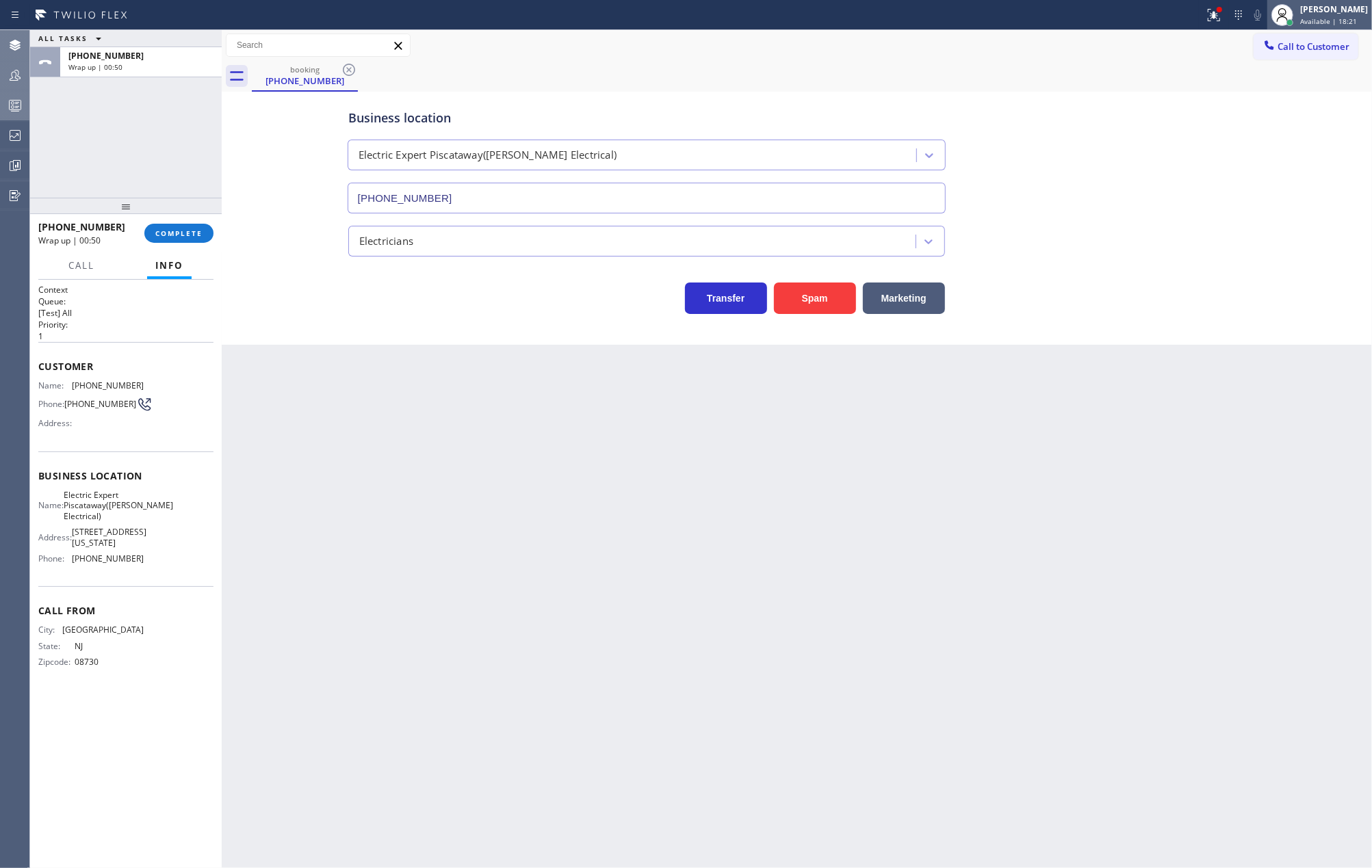
click at [1317, 9] on div "[PERSON_NAME]" at bounding box center [1334, 10] width 68 height 11
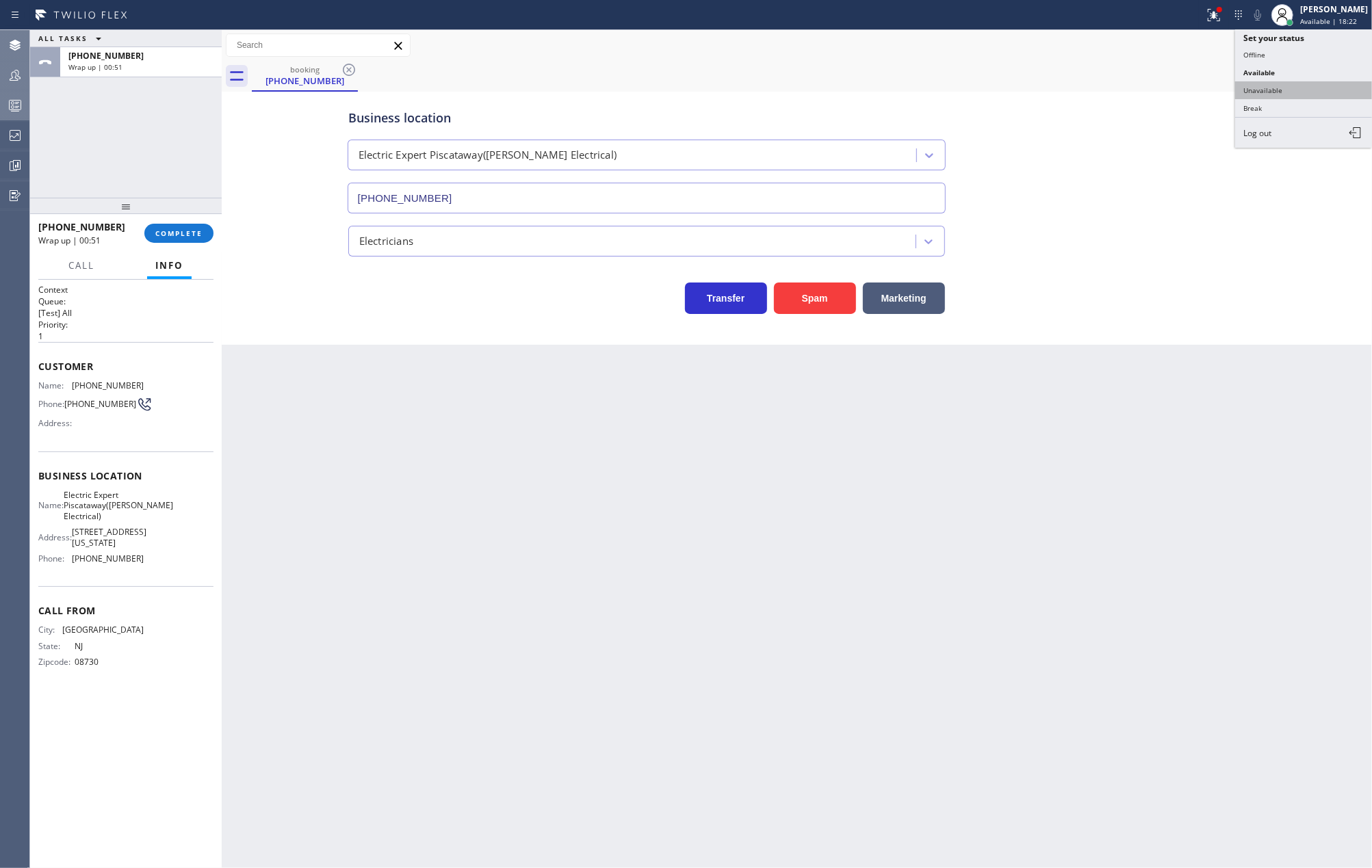
click at [1292, 83] on button "Unavailable" at bounding box center [1303, 90] width 137 height 18
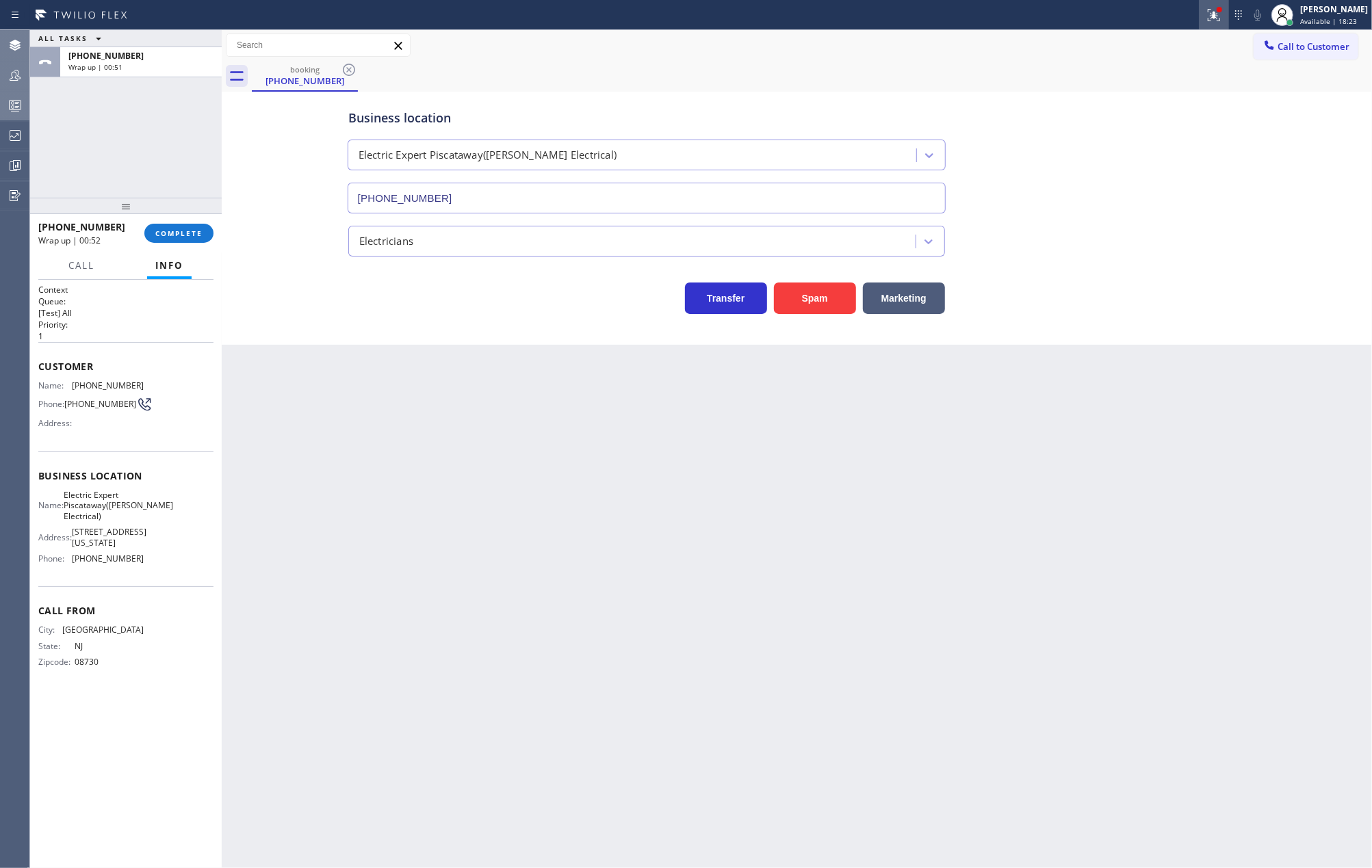
click at [1229, 4] on button at bounding box center [1214, 15] width 31 height 31
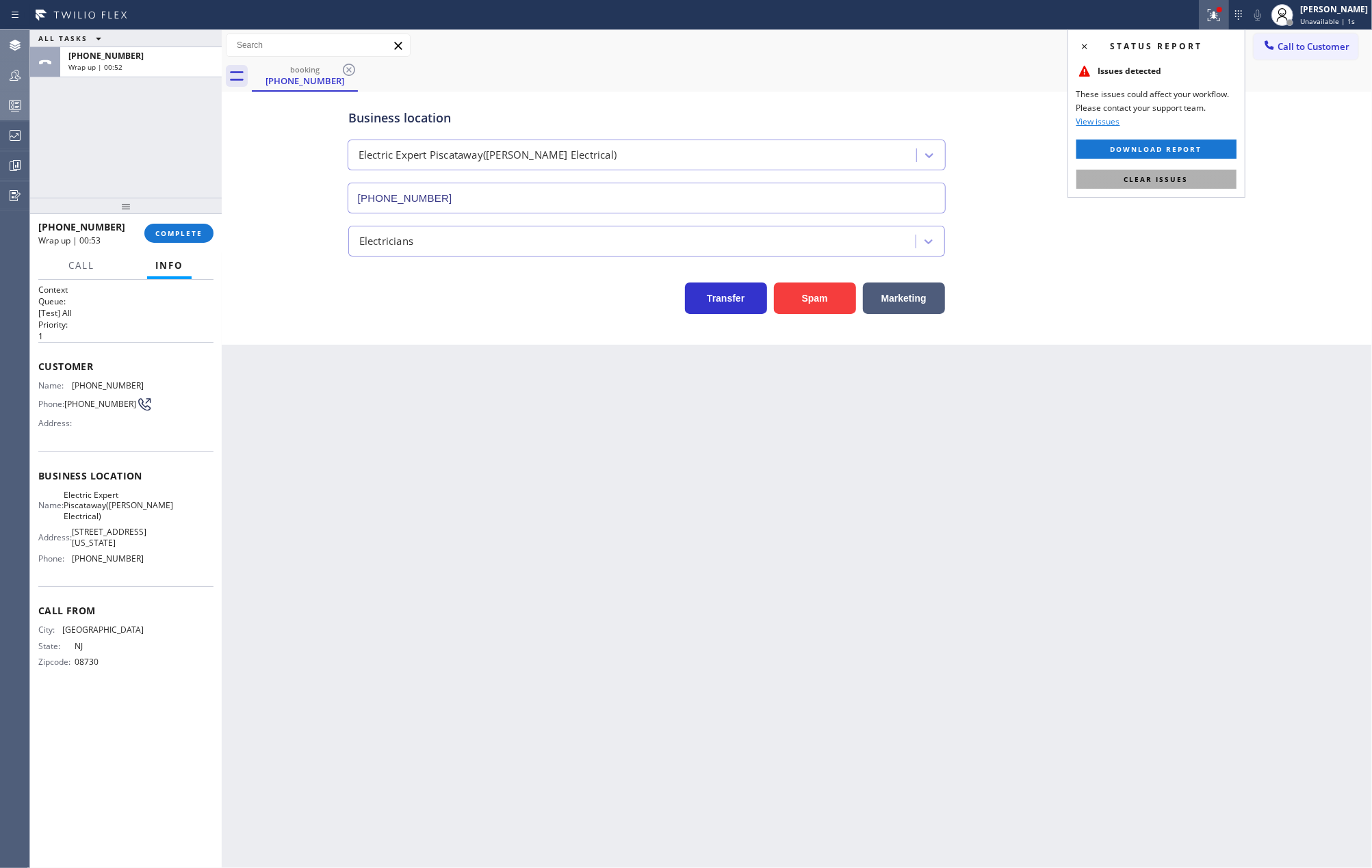
click at [1204, 174] on button "Clear issues" at bounding box center [1156, 180] width 161 height 19
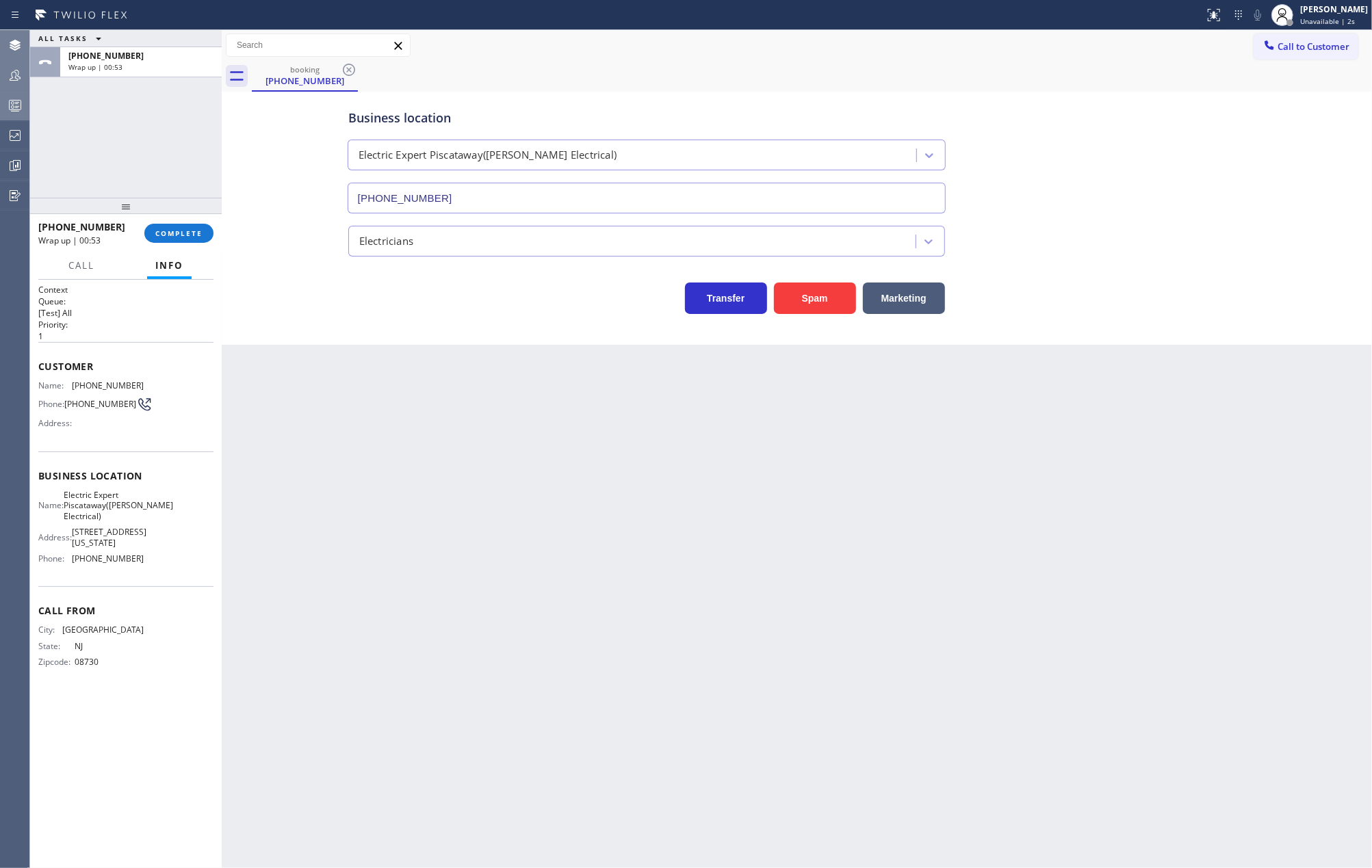
click at [1178, 280] on div "Transfer Spam Marketing" at bounding box center [797, 292] width 903 height 44
click at [20, 159] on icon at bounding box center [14, 165] width 16 height 16
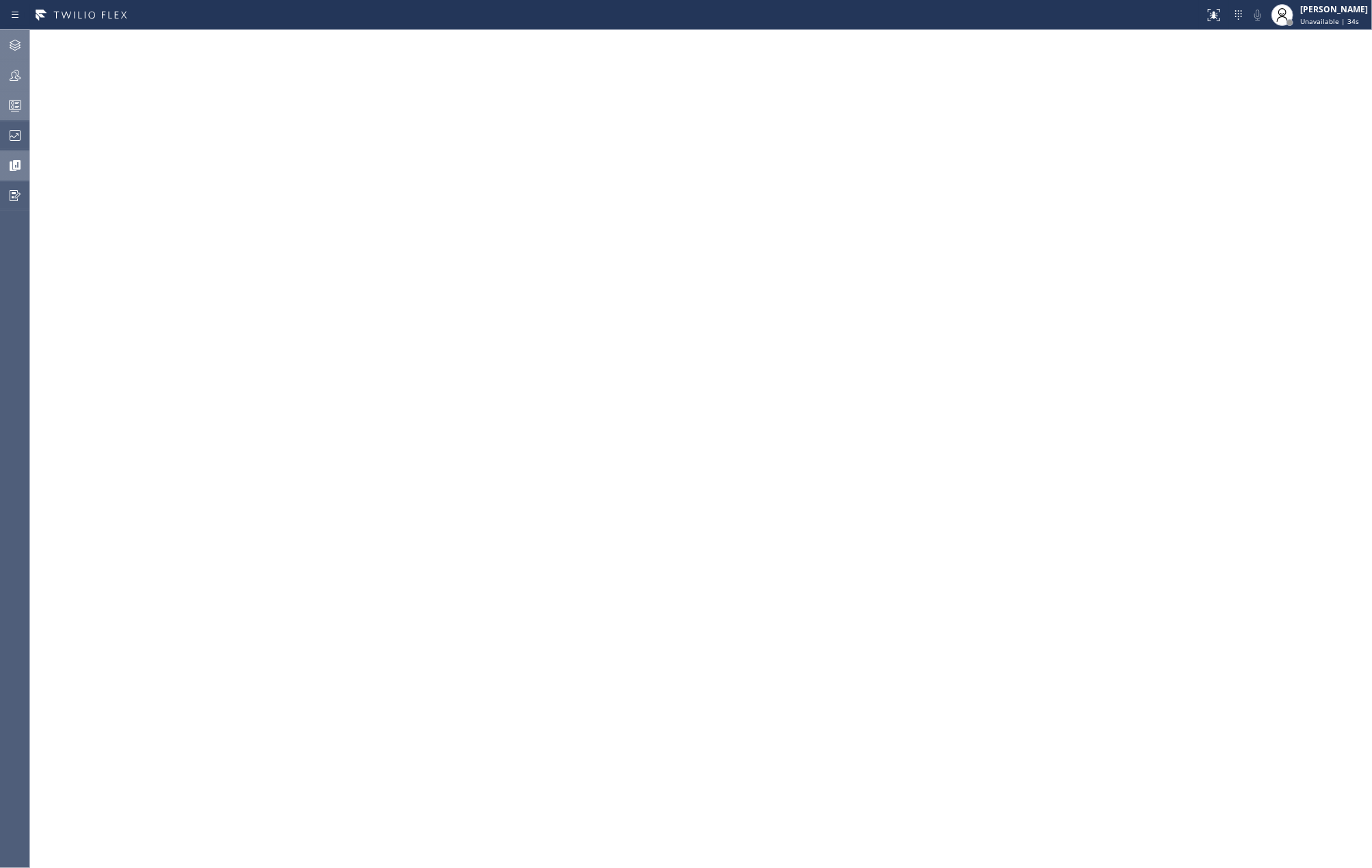
click at [609, 26] on div "Status report No issues detected If you experience an issue, please download th…" at bounding box center [686, 15] width 1372 height 31
